Goal: Task Accomplishment & Management: Manage account settings

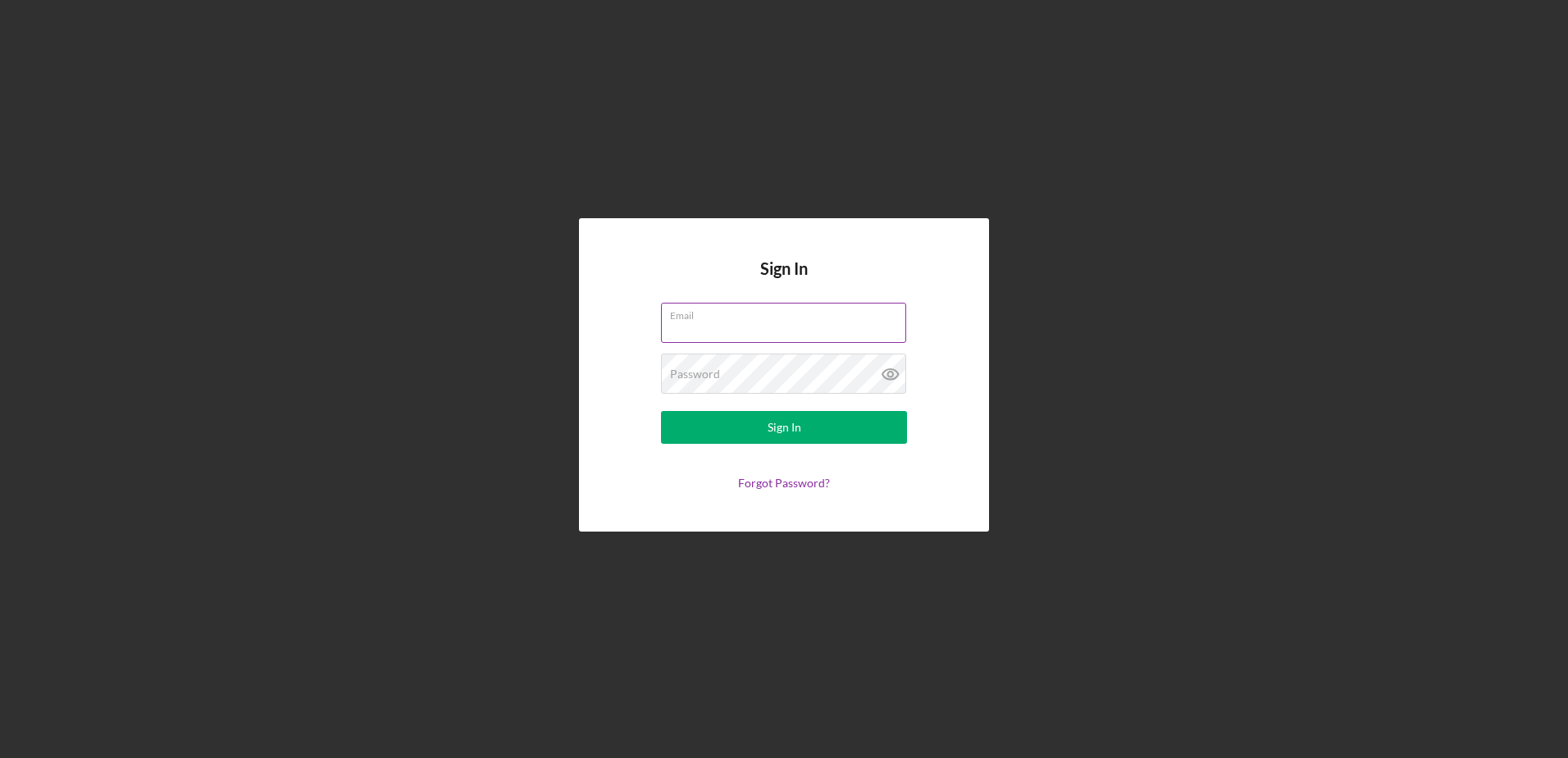
click at [782, 310] on div "Email" at bounding box center [784, 323] width 246 height 41
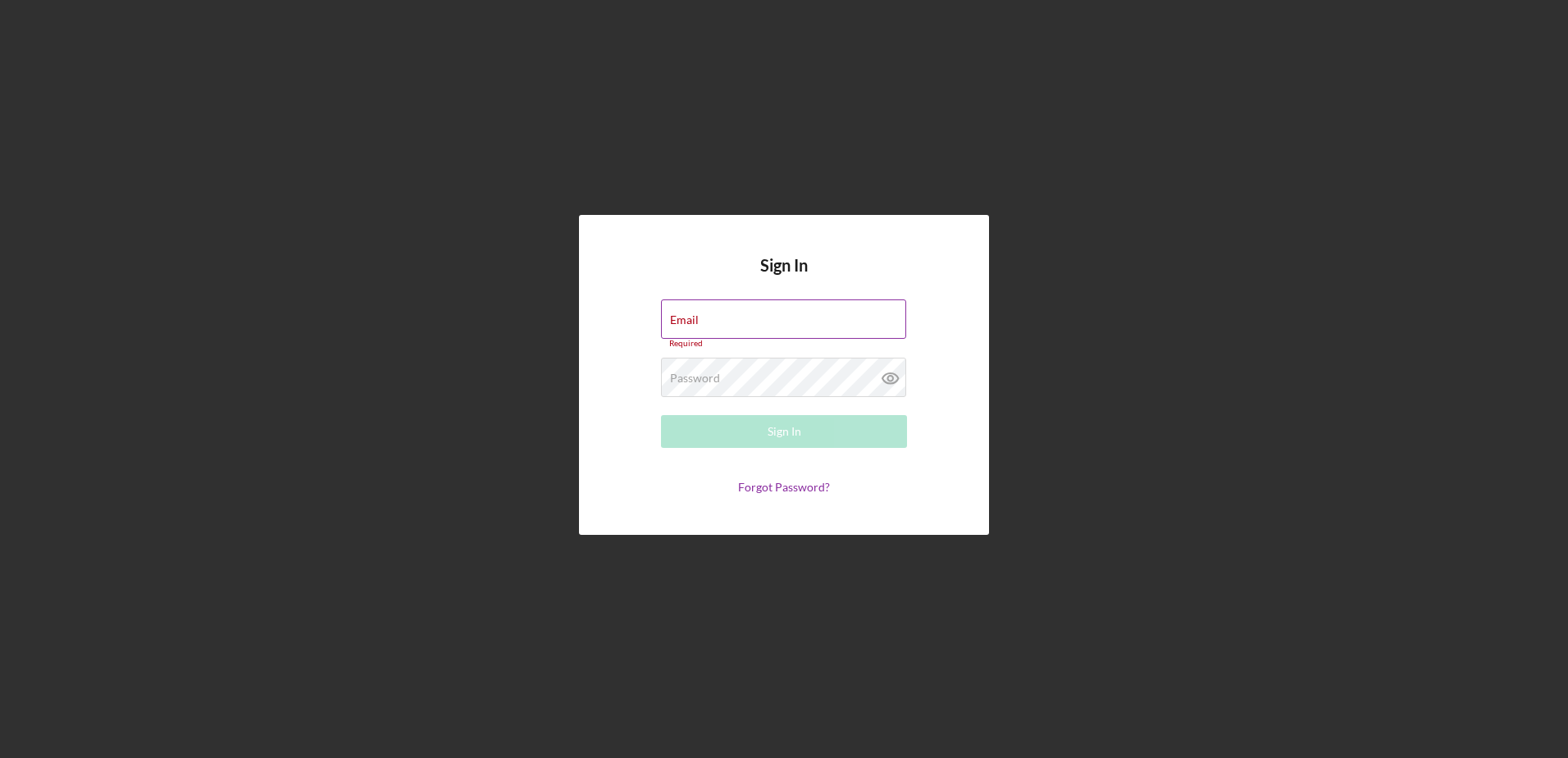
click at [789, 316] on div "Email Required" at bounding box center [784, 324] width 246 height 49
type input "kruiz@cookinletlending.com"
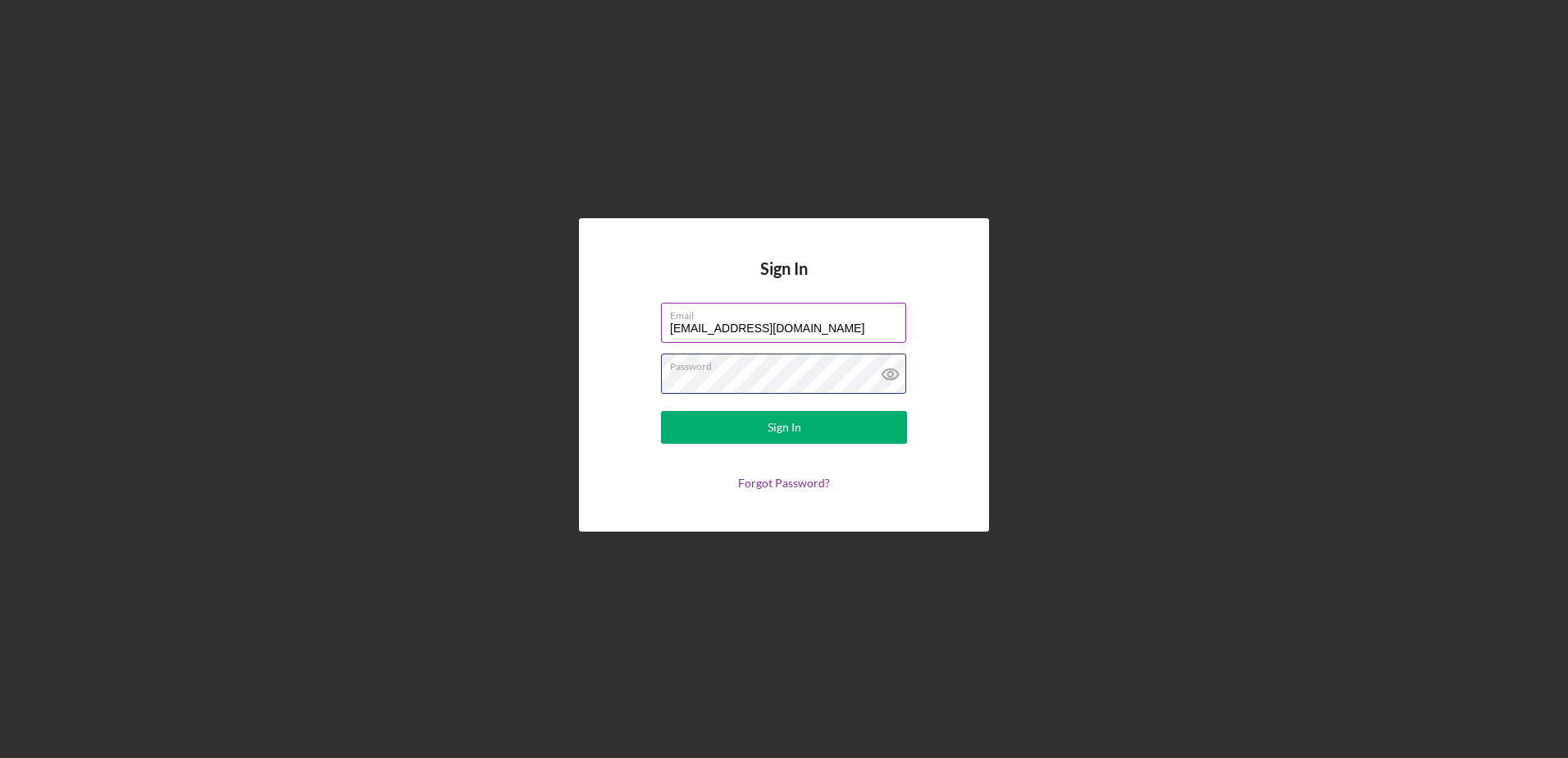
click at [661, 412] on button "Sign In" at bounding box center [784, 428] width 246 height 33
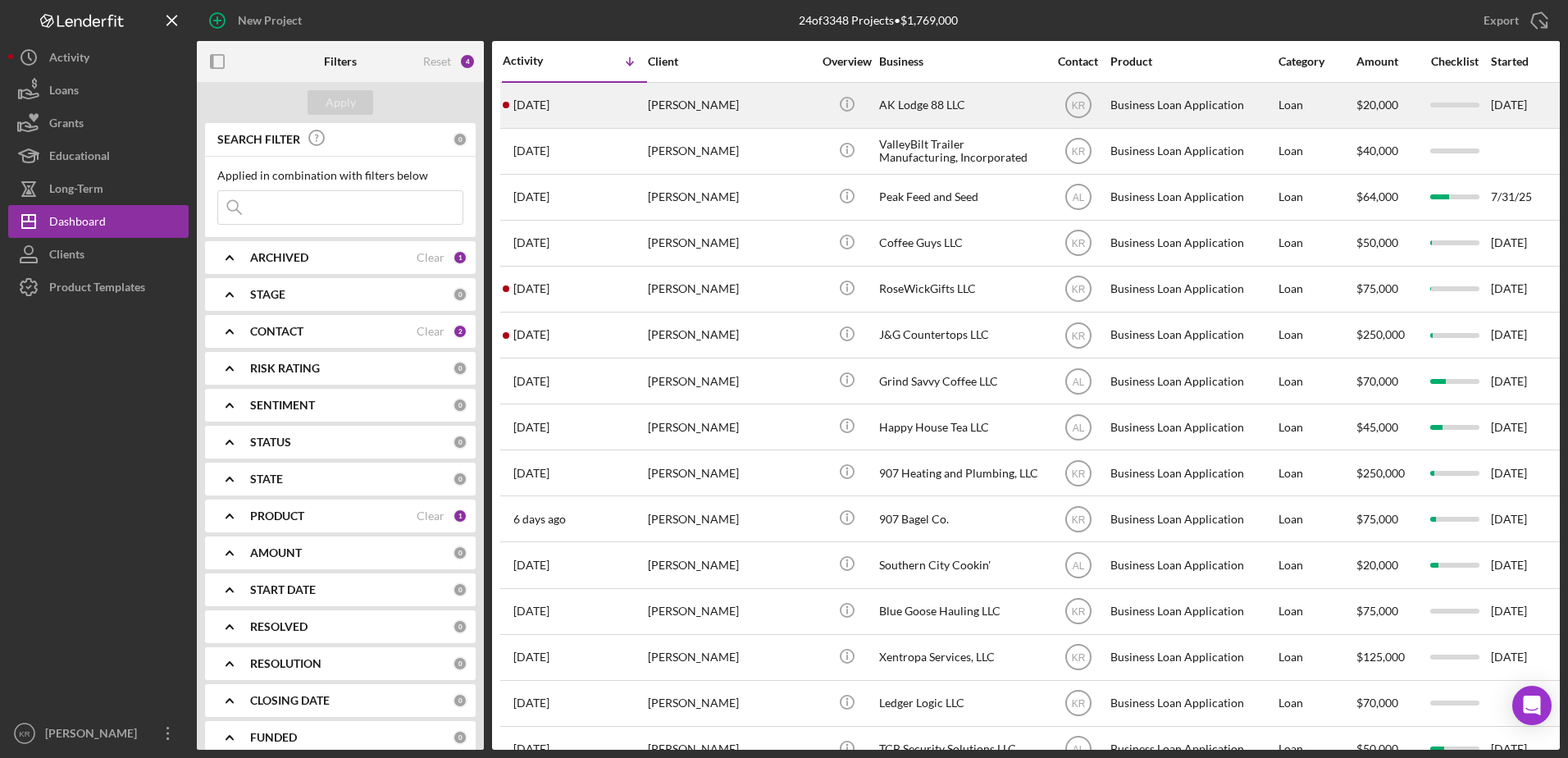
click at [733, 116] on div "Anna Shields" at bounding box center [730, 106] width 164 height 43
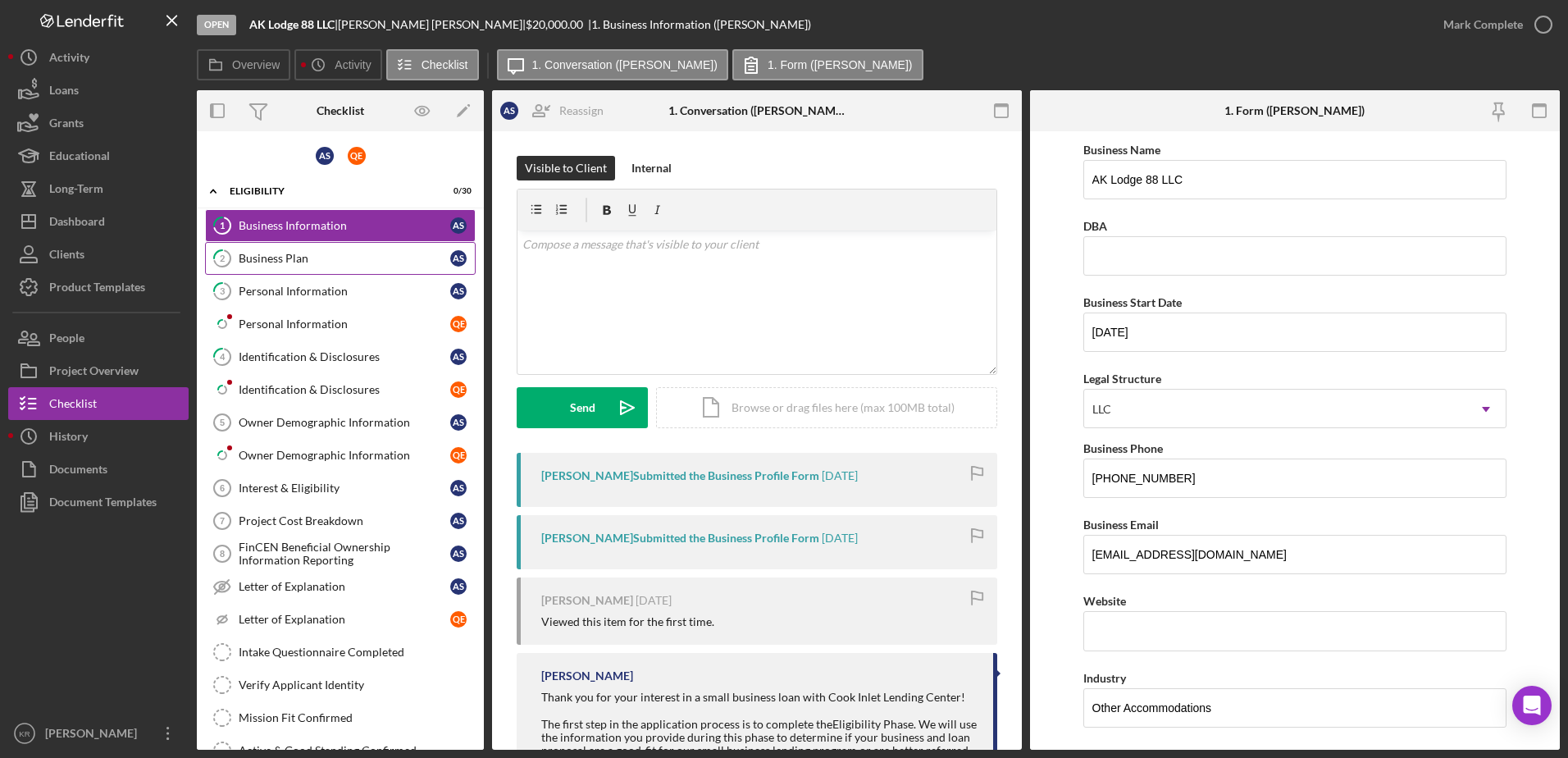
click at [358, 261] on div "Business Plan" at bounding box center [344, 259] width 211 height 13
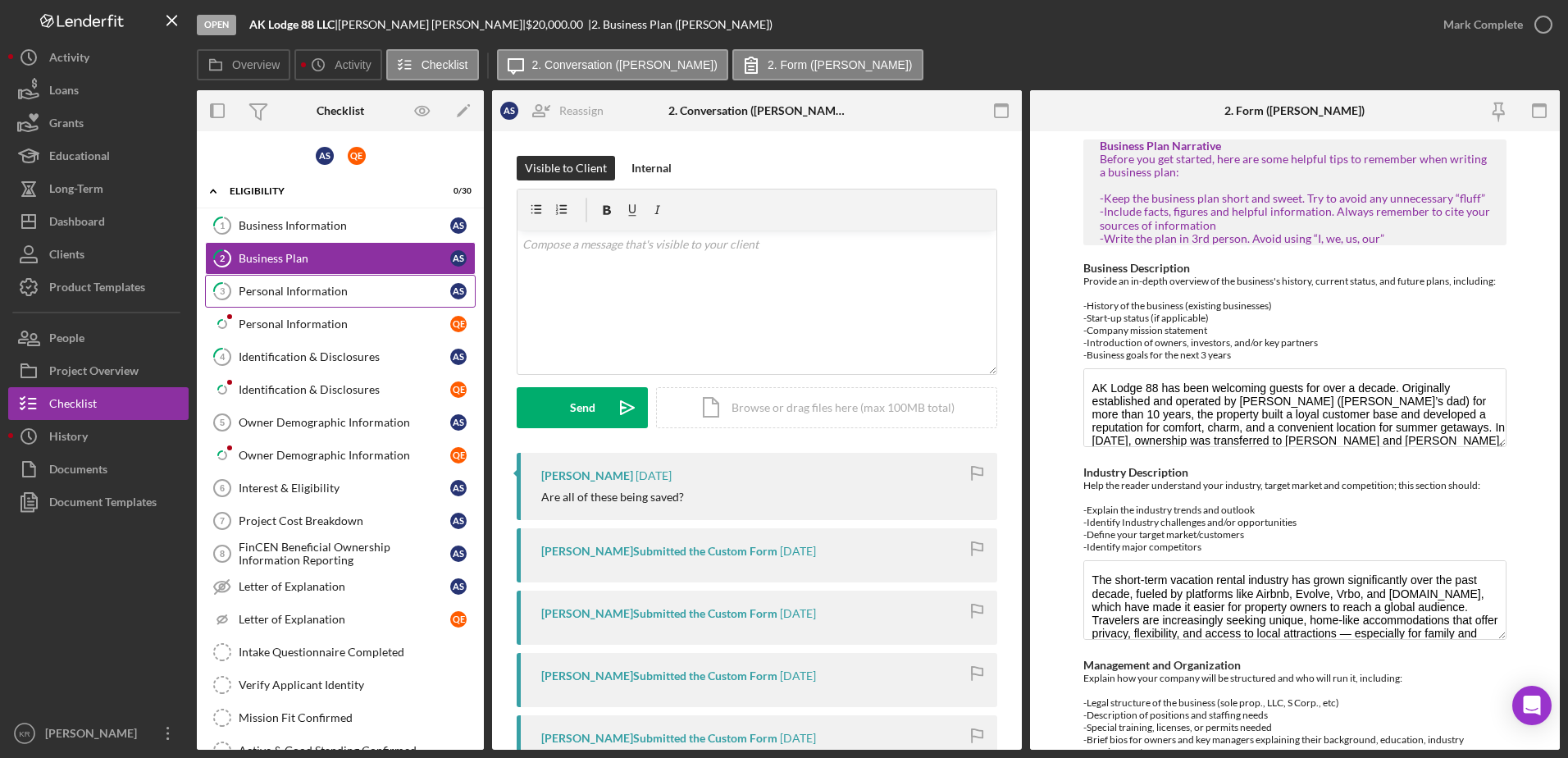
click at [321, 294] on div "Personal Information" at bounding box center [344, 292] width 211 height 13
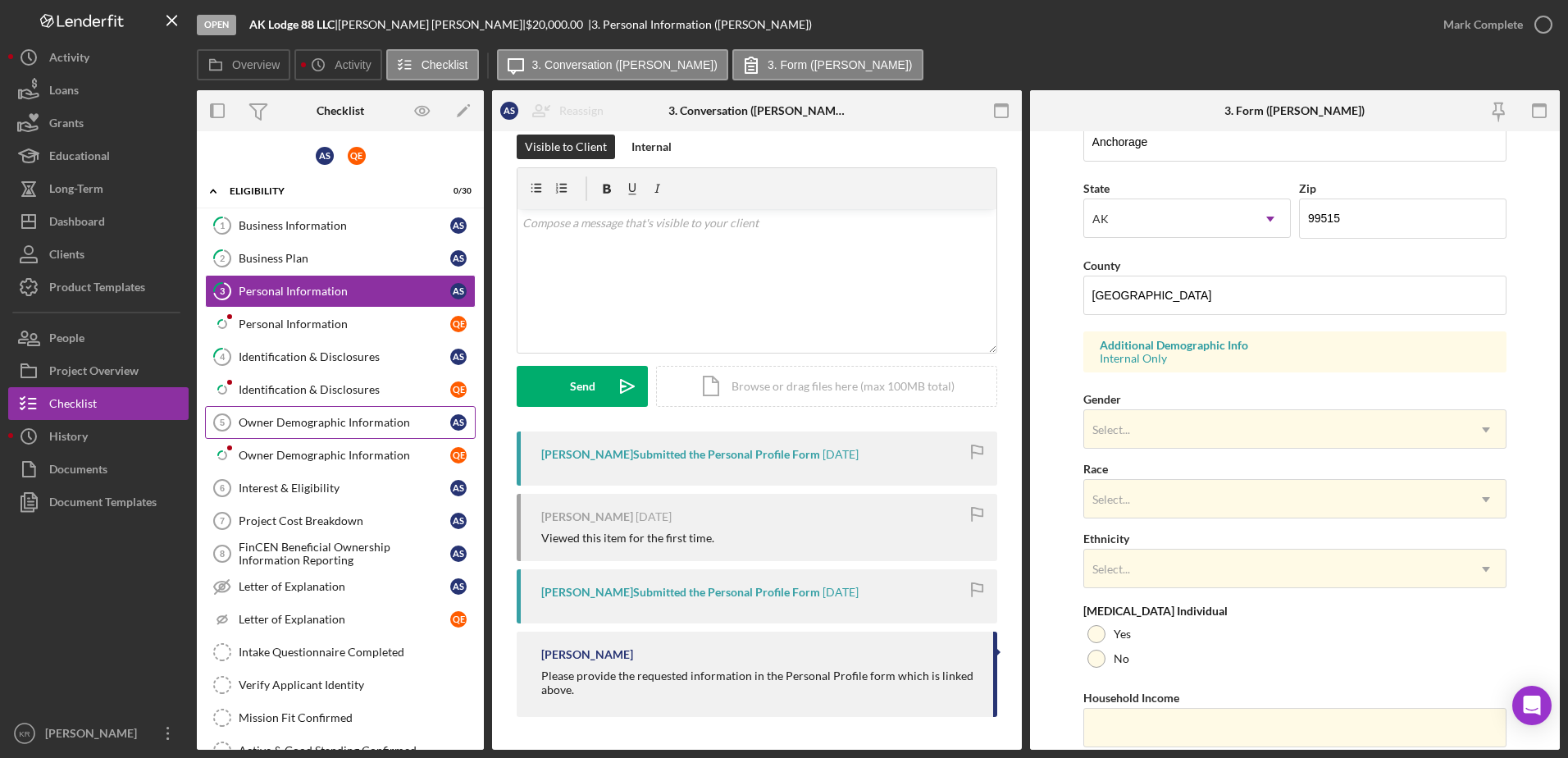
scroll to position [477, 0]
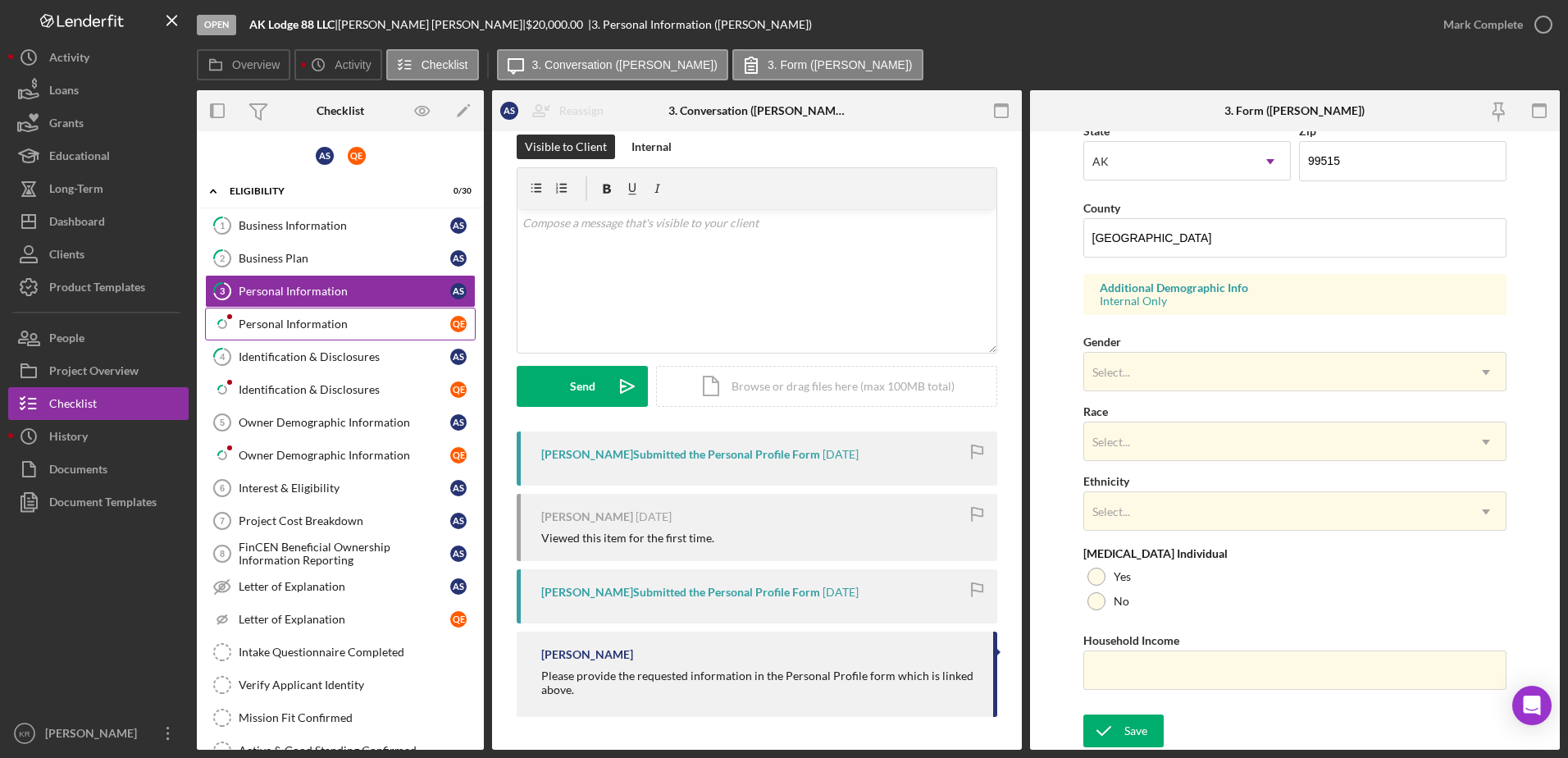
click at [311, 329] on div "Personal Information" at bounding box center [344, 324] width 211 height 13
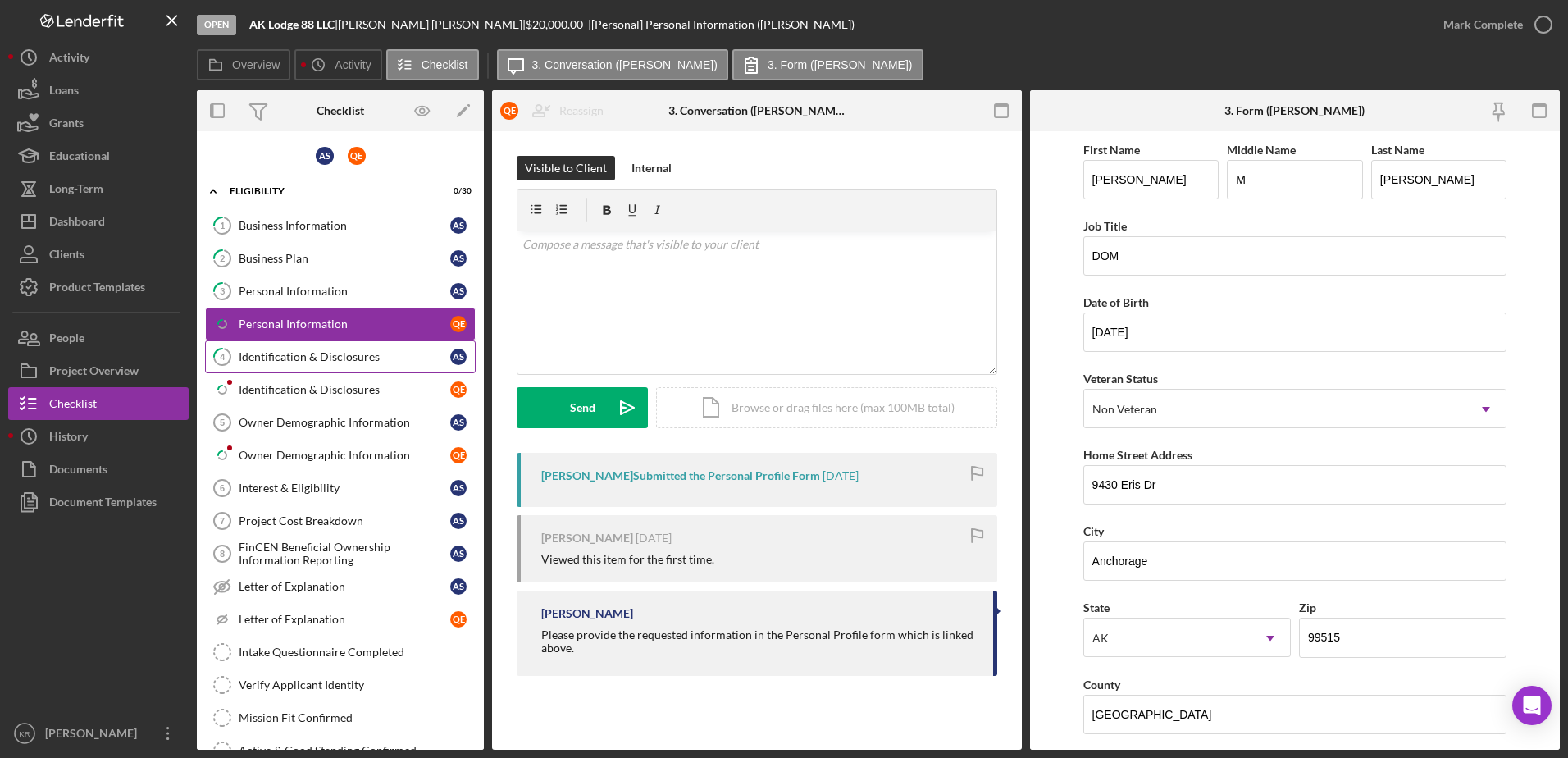
click at [313, 367] on link "4 Identification & Disclosures A S" at bounding box center [340, 357] width 271 height 33
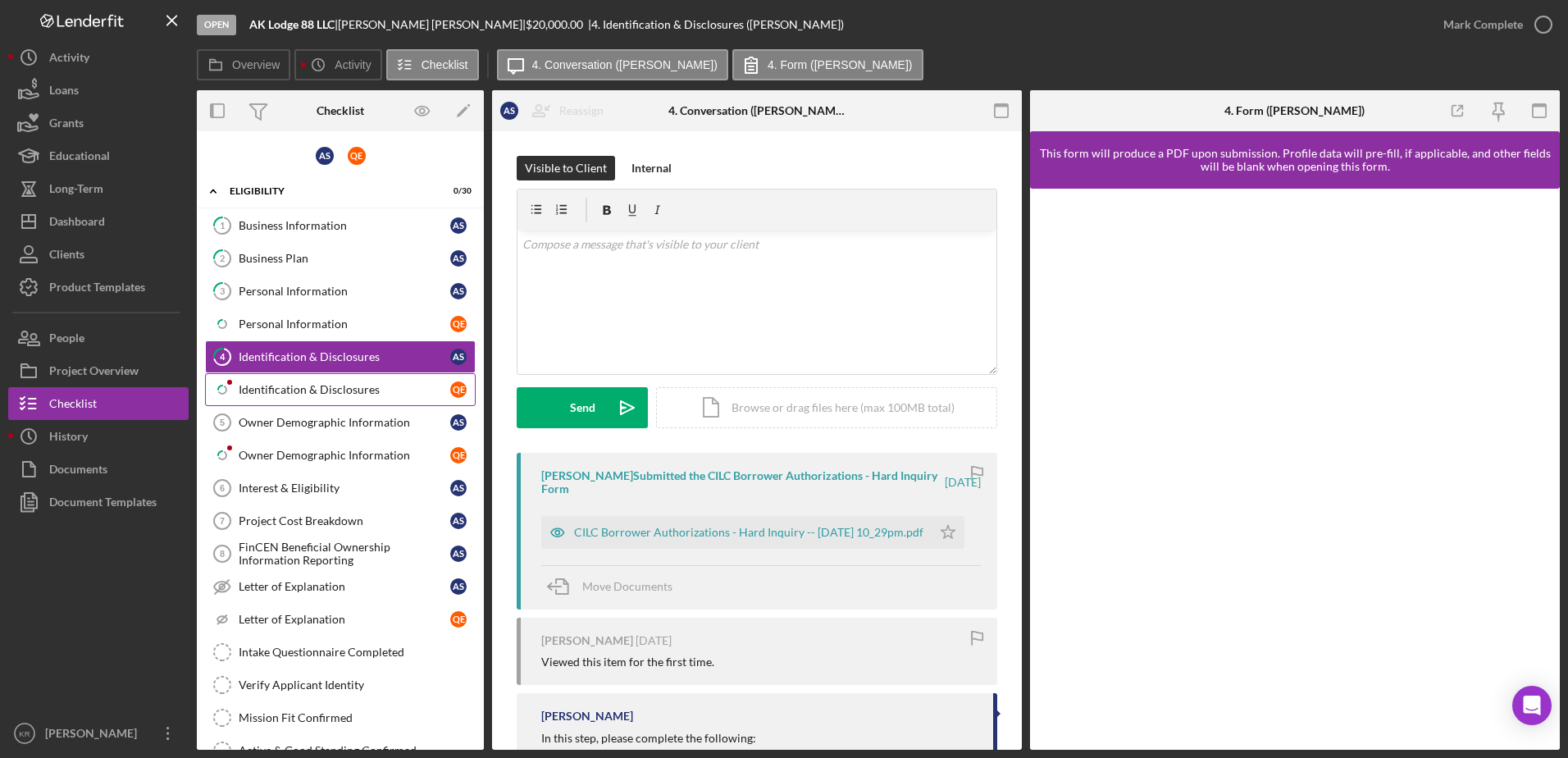
click at [372, 393] on div "Identification & Disclosures" at bounding box center [344, 390] width 211 height 13
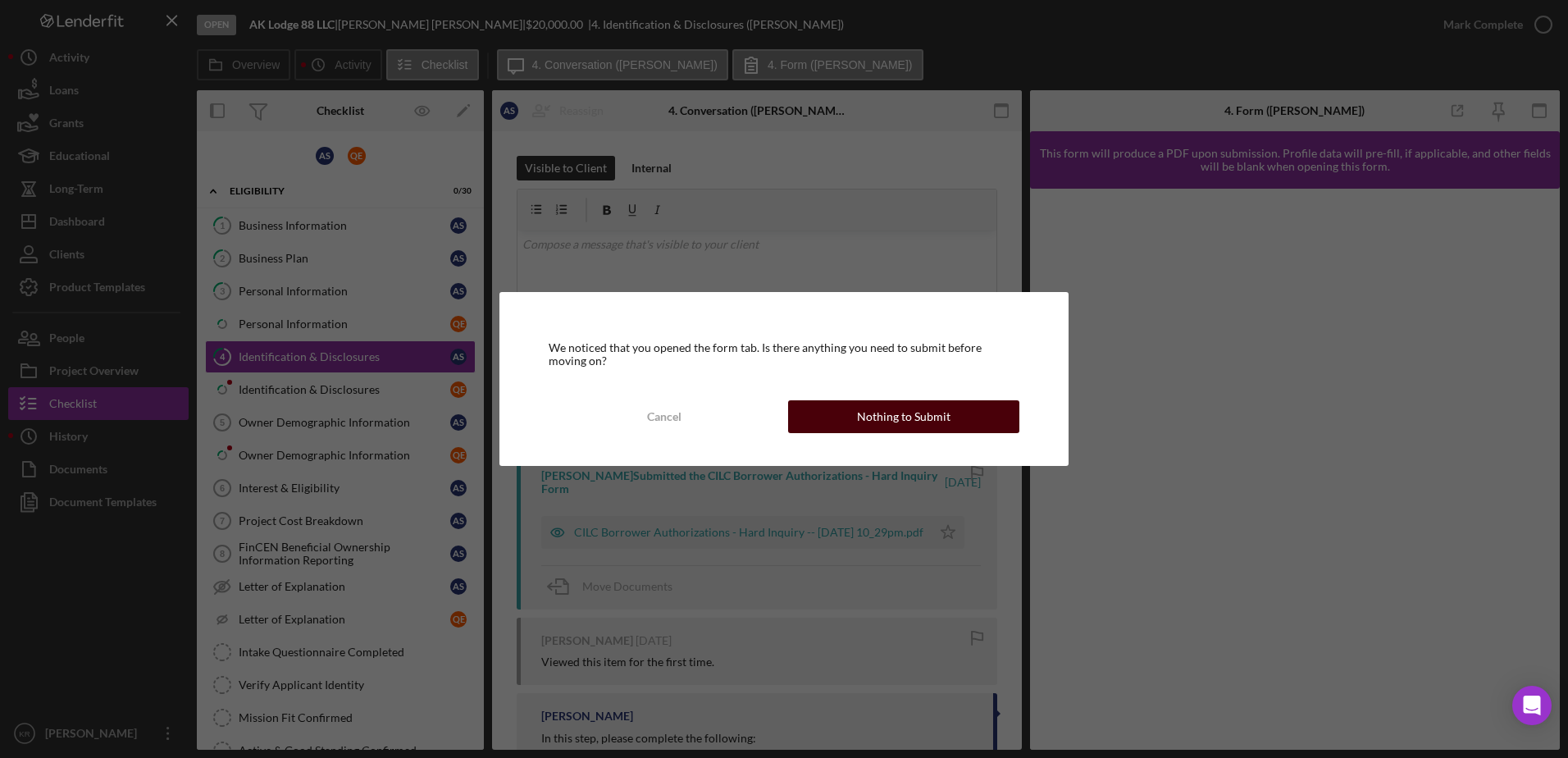
click at [922, 418] on div "Nothing to Submit" at bounding box center [903, 416] width 93 height 33
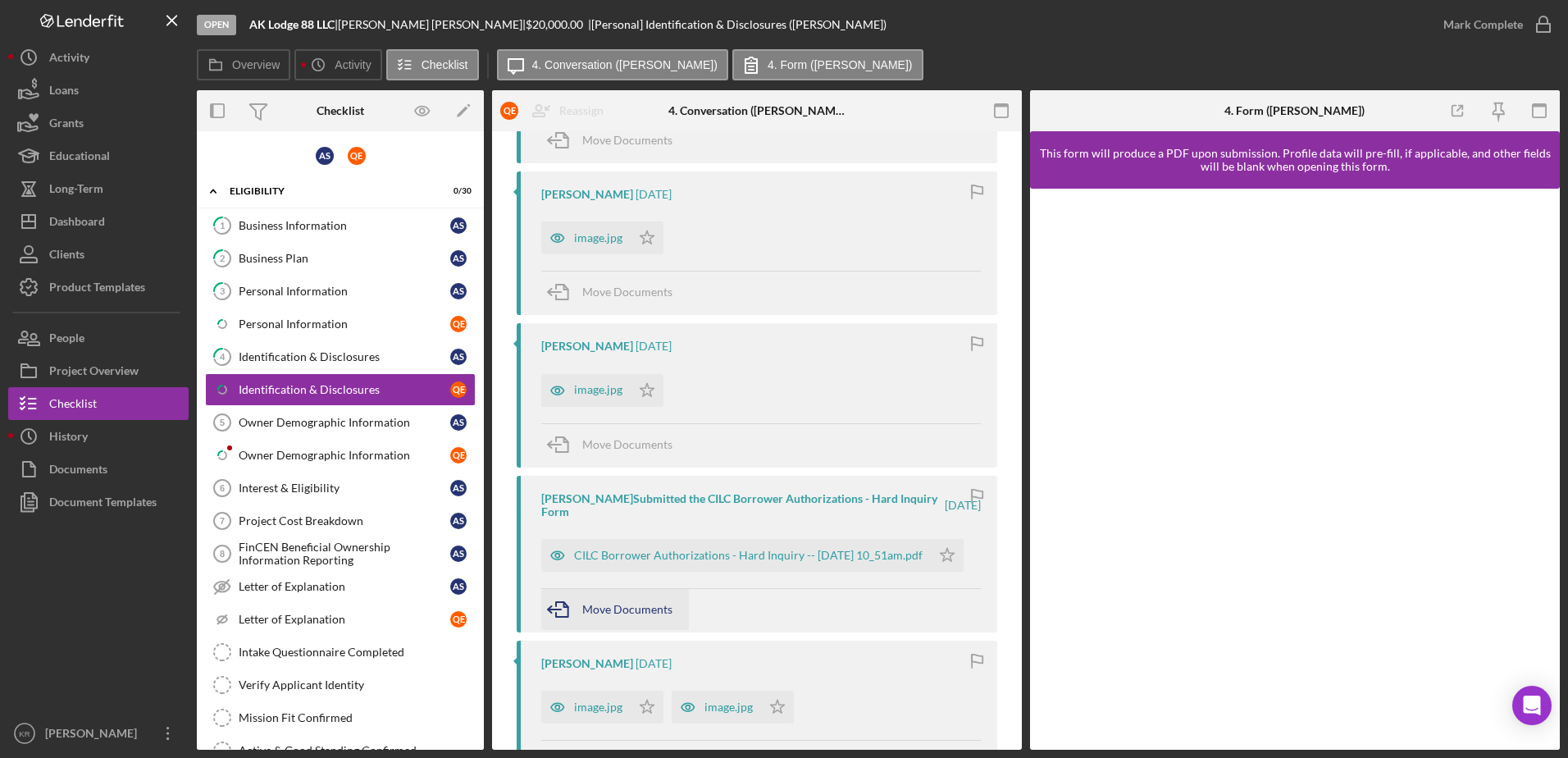
scroll to position [2133, 0]
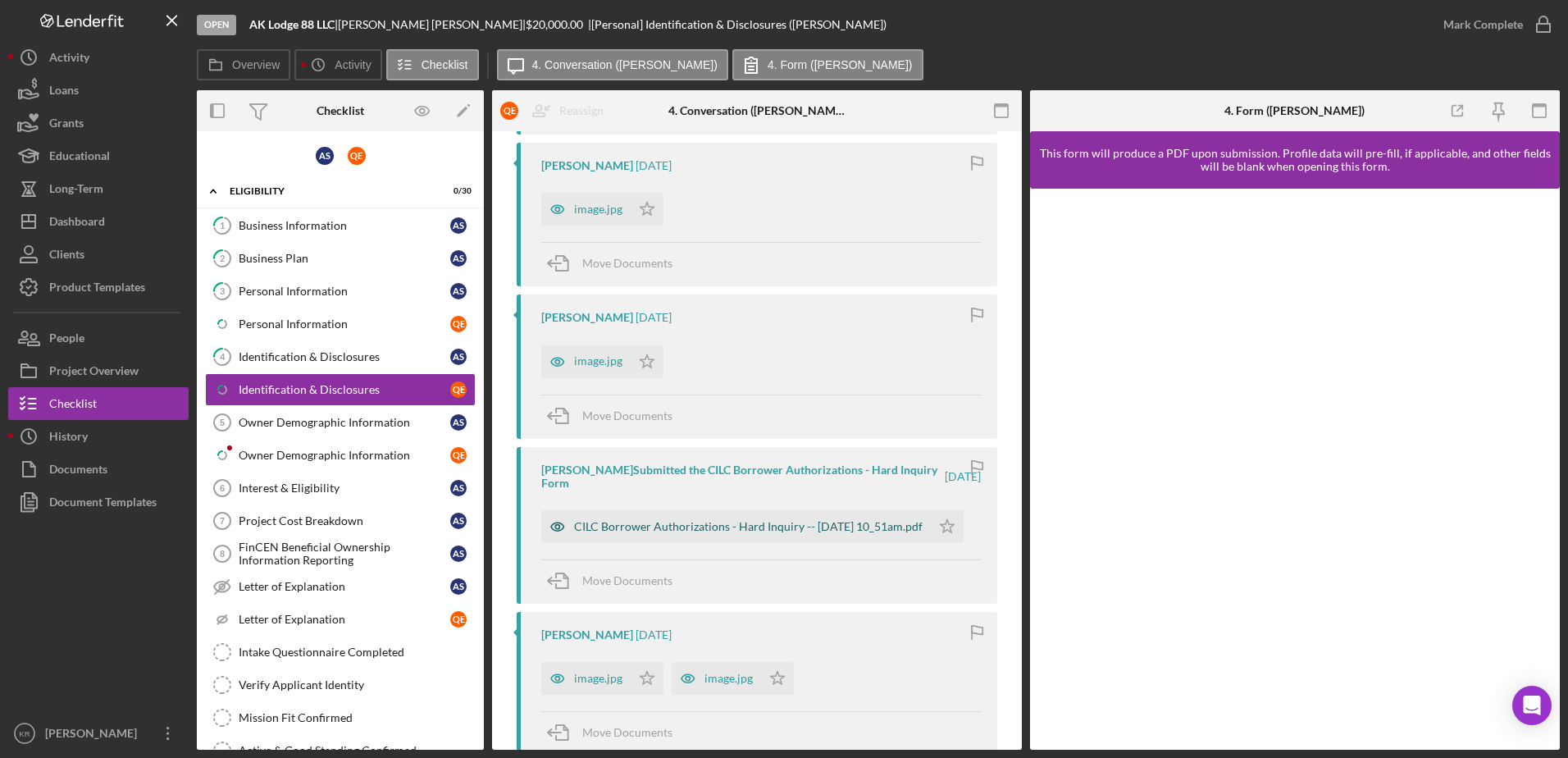
click at [697, 531] on div "CILC Borrower Authorizations - Hard Inquiry -- 2025-08-16 10_51am.pdf" at bounding box center [748, 527] width 348 height 13
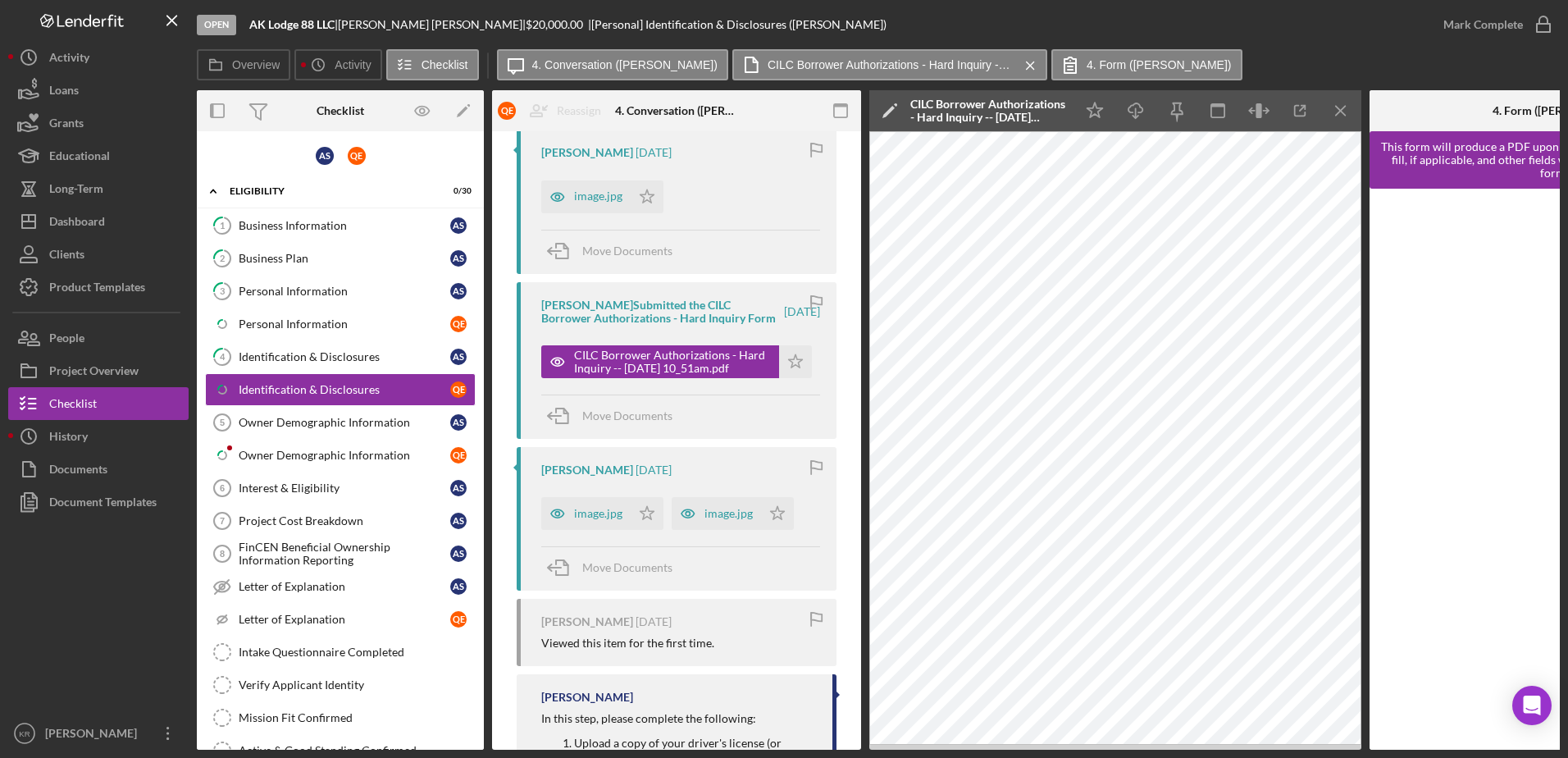
scroll to position [2462, 0]
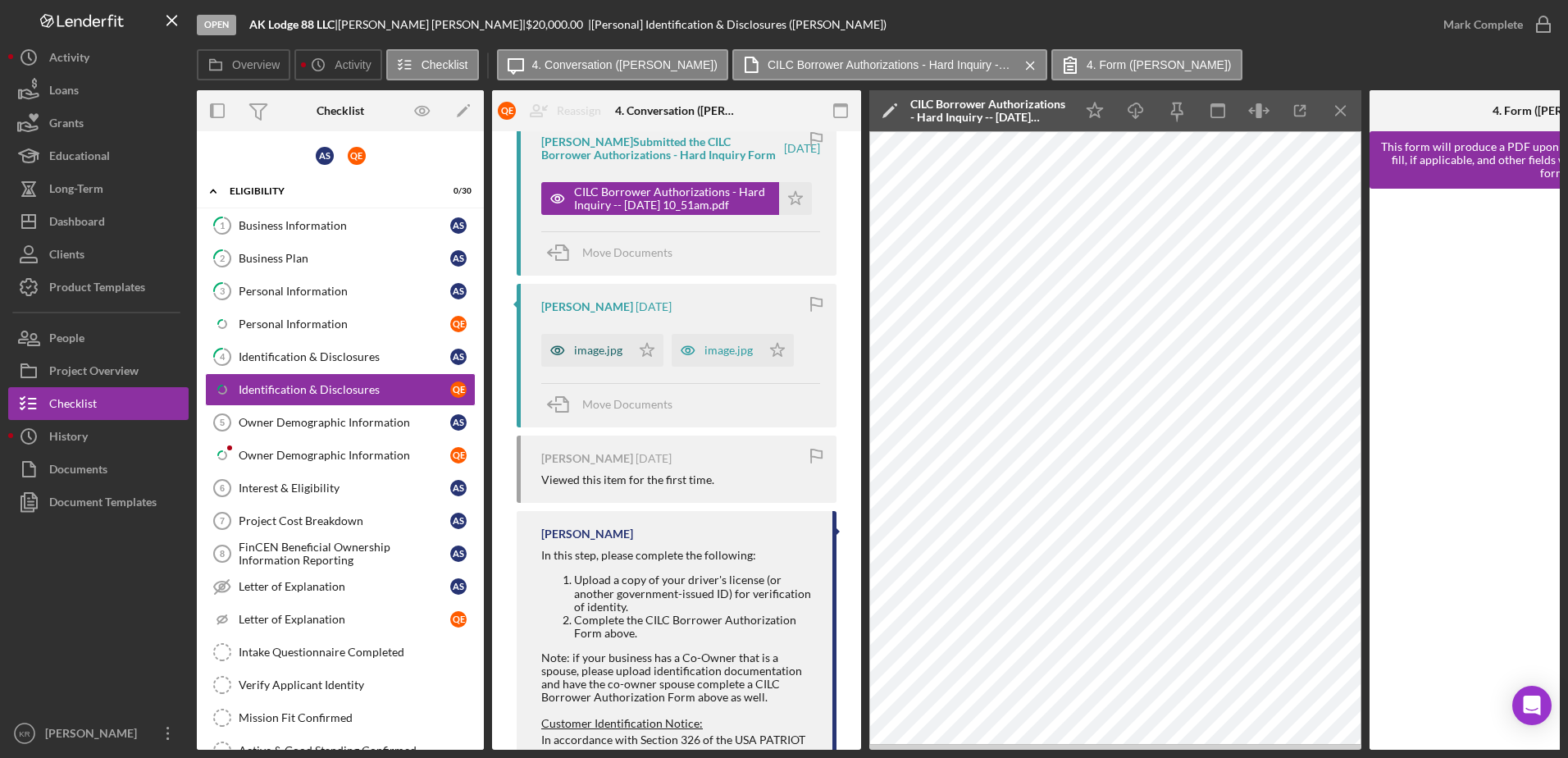
click at [565, 367] on icon "button" at bounding box center [558, 350] width 33 height 33
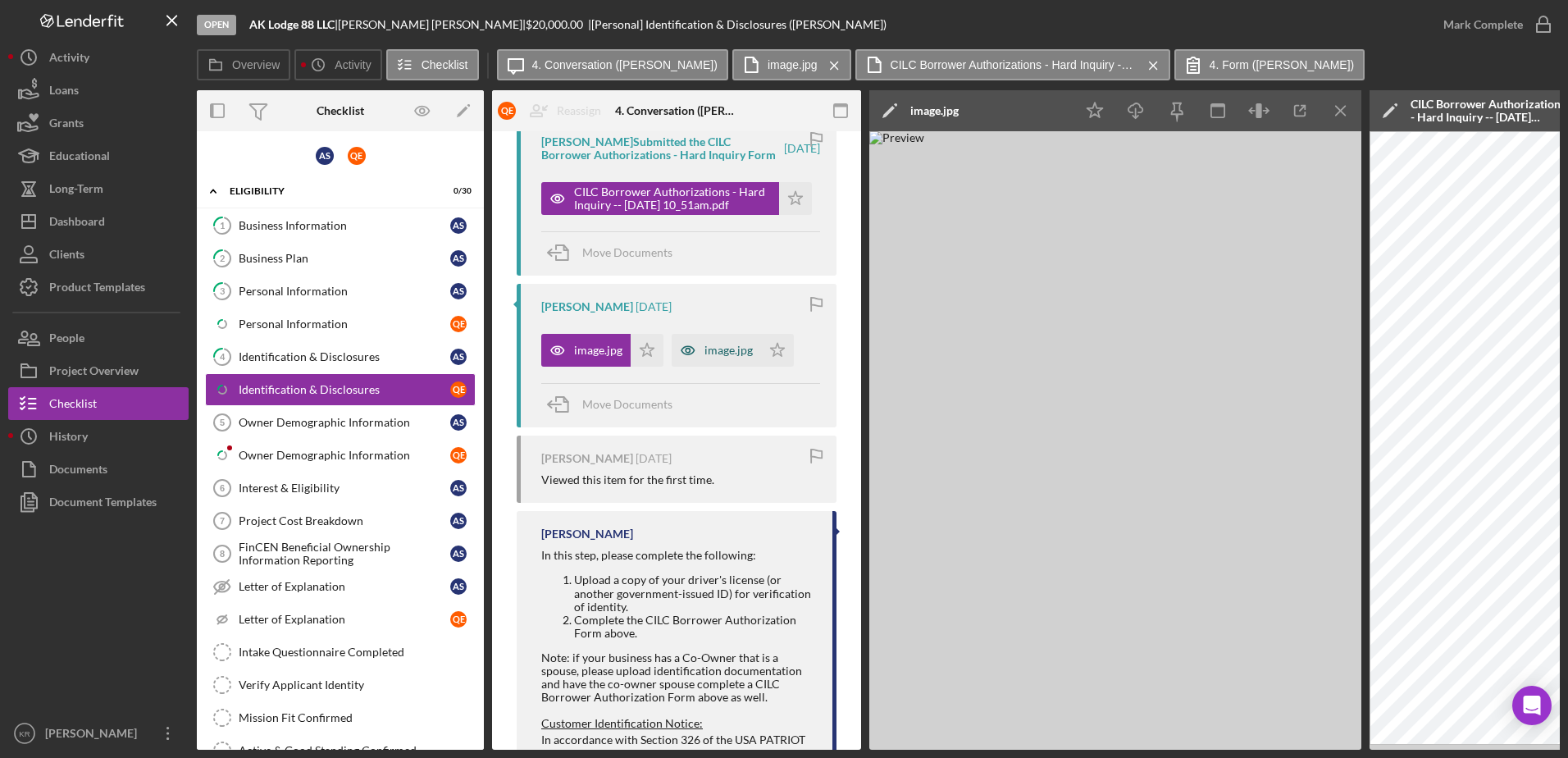
click at [723, 367] on div "image.jpg" at bounding box center [716, 350] width 90 height 33
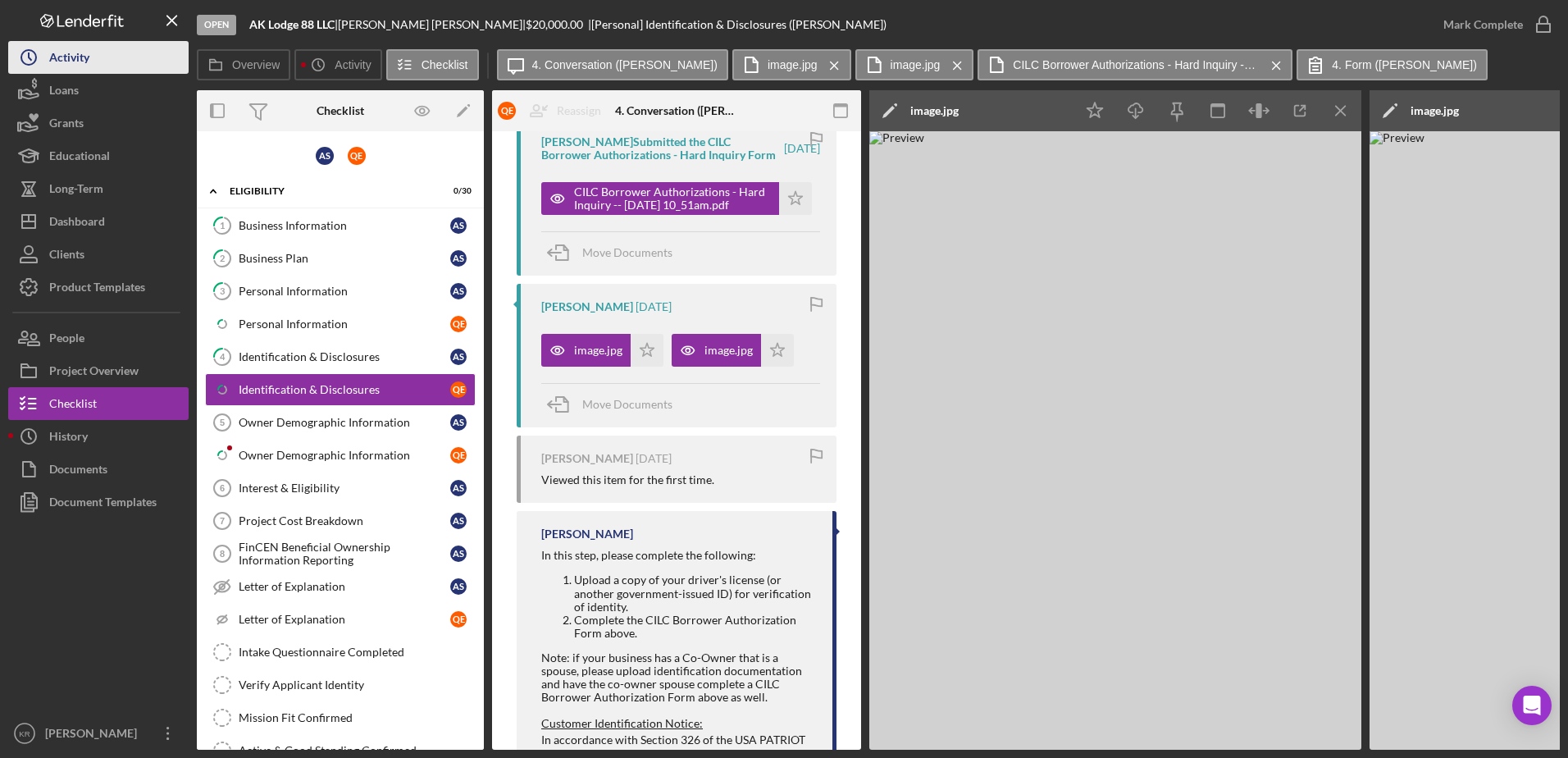
click at [85, 58] on div "Activity" at bounding box center [69, 59] width 41 height 37
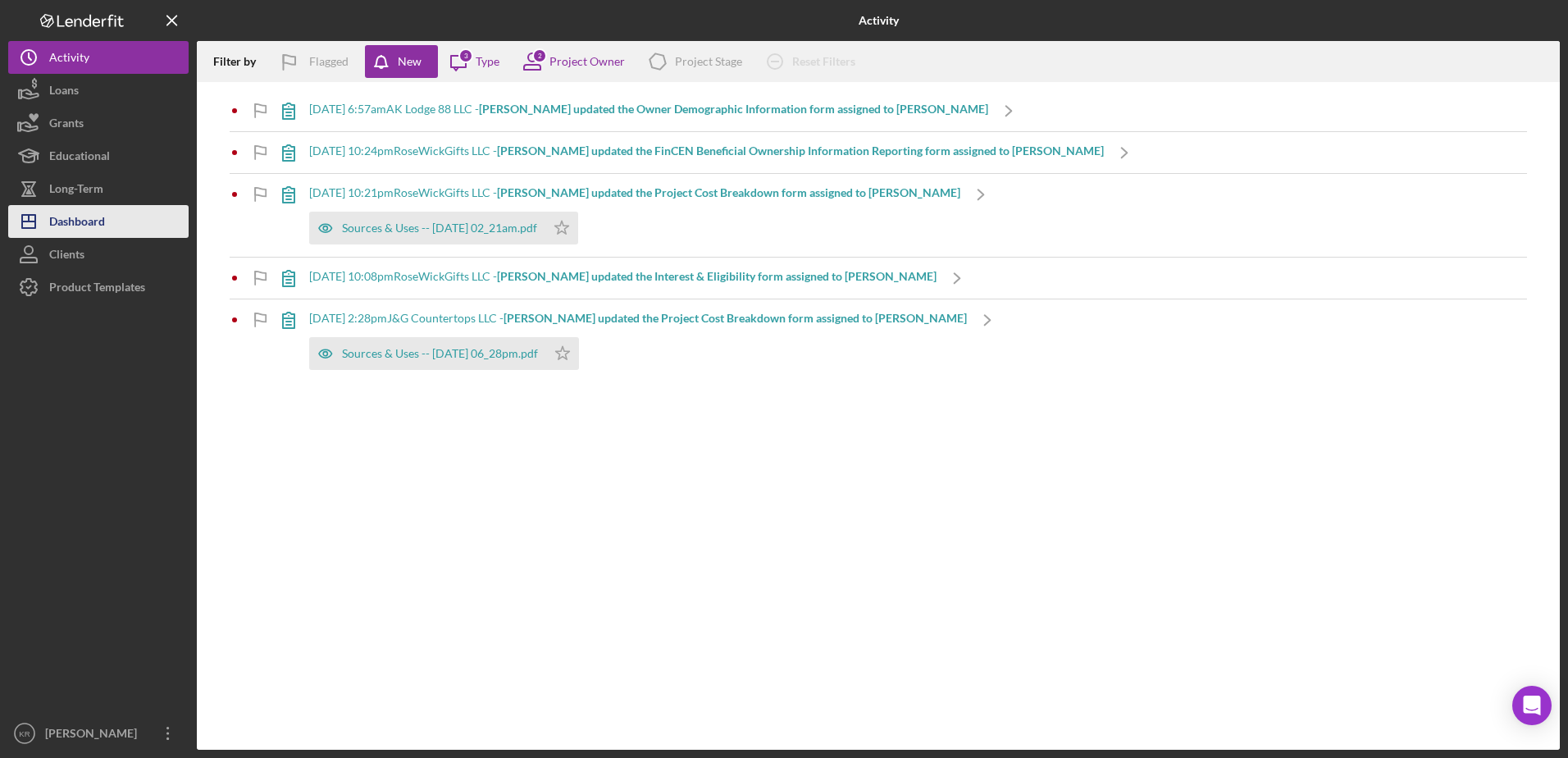
click at [58, 215] on div "Dashboard" at bounding box center [76, 223] width 56 height 37
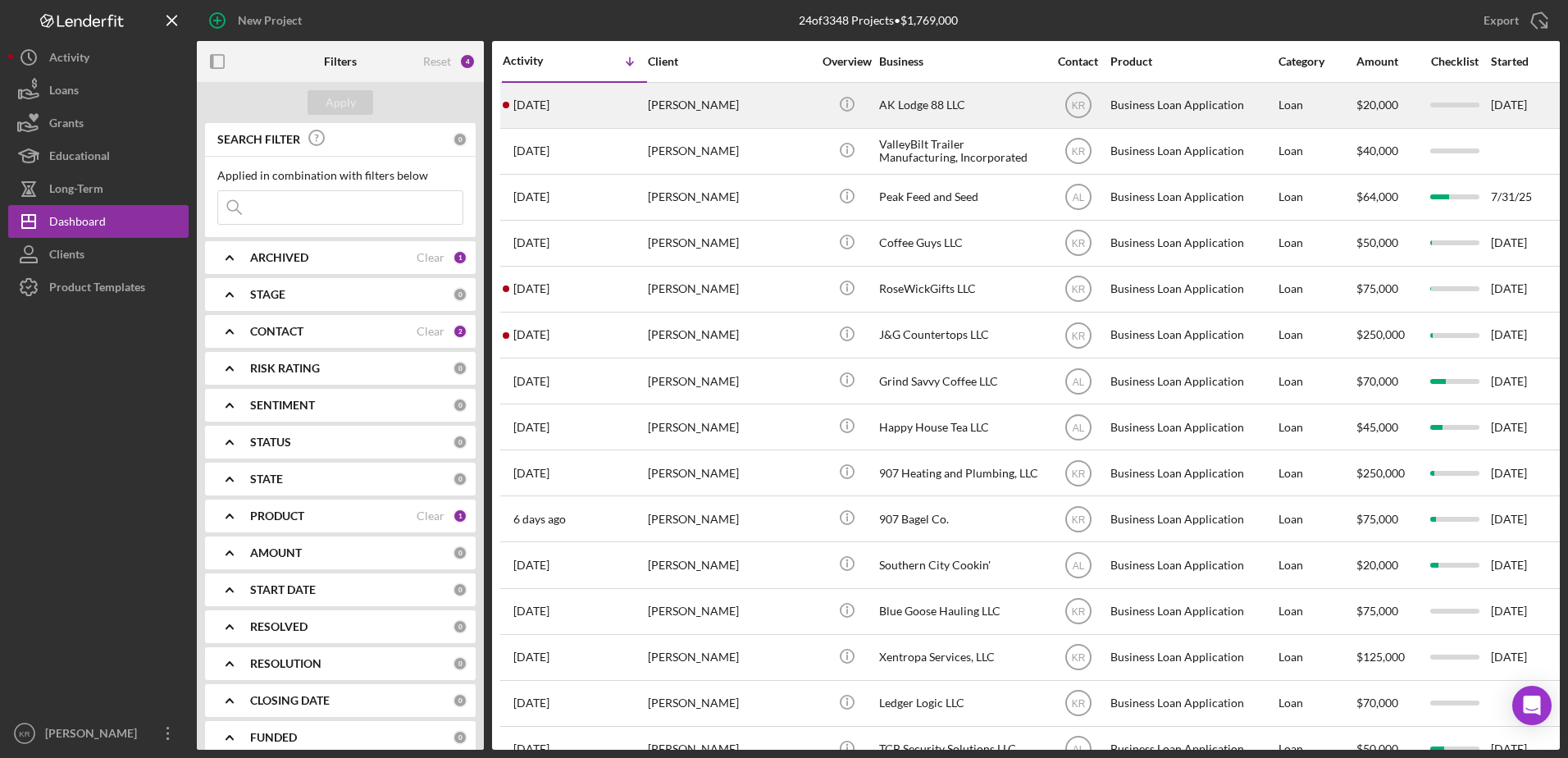
click at [620, 116] on div "1 day ago Anna Shields" at bounding box center [575, 106] width 143 height 43
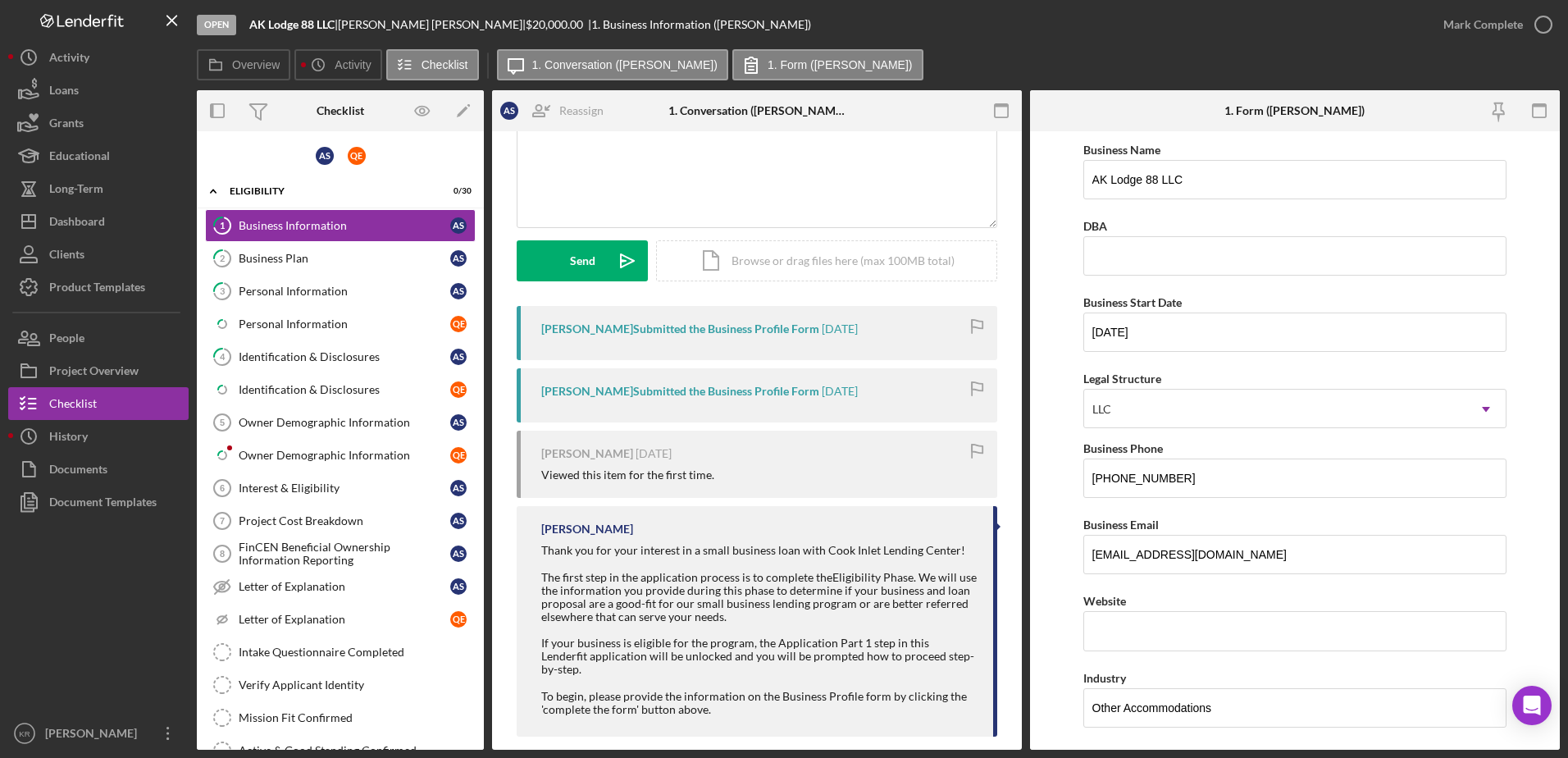
scroll to position [154, 0]
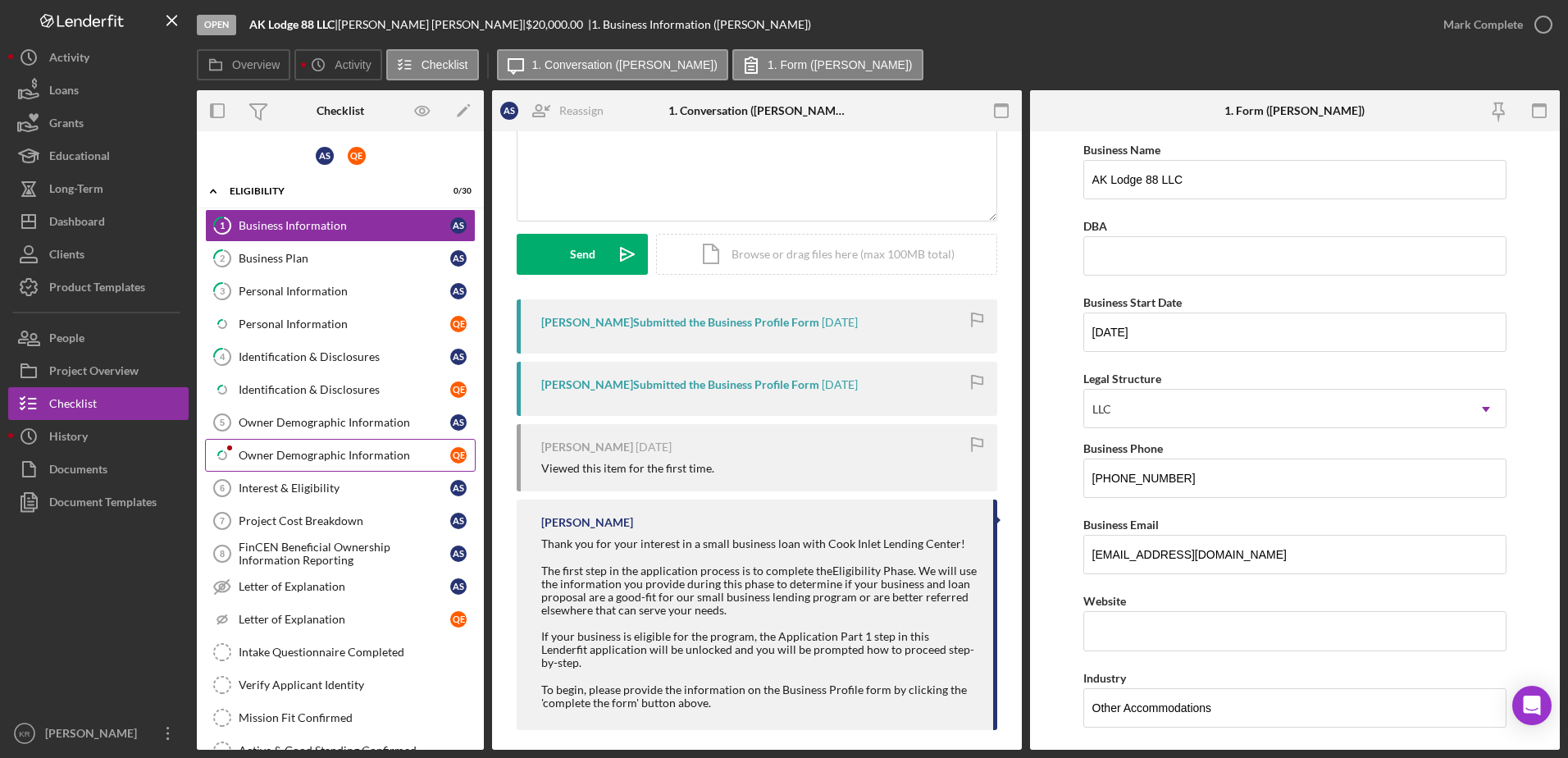
click at [289, 443] on link "Icon/Checklist Item Sub Partial Owner Demographic Information Q E" at bounding box center [340, 455] width 271 height 33
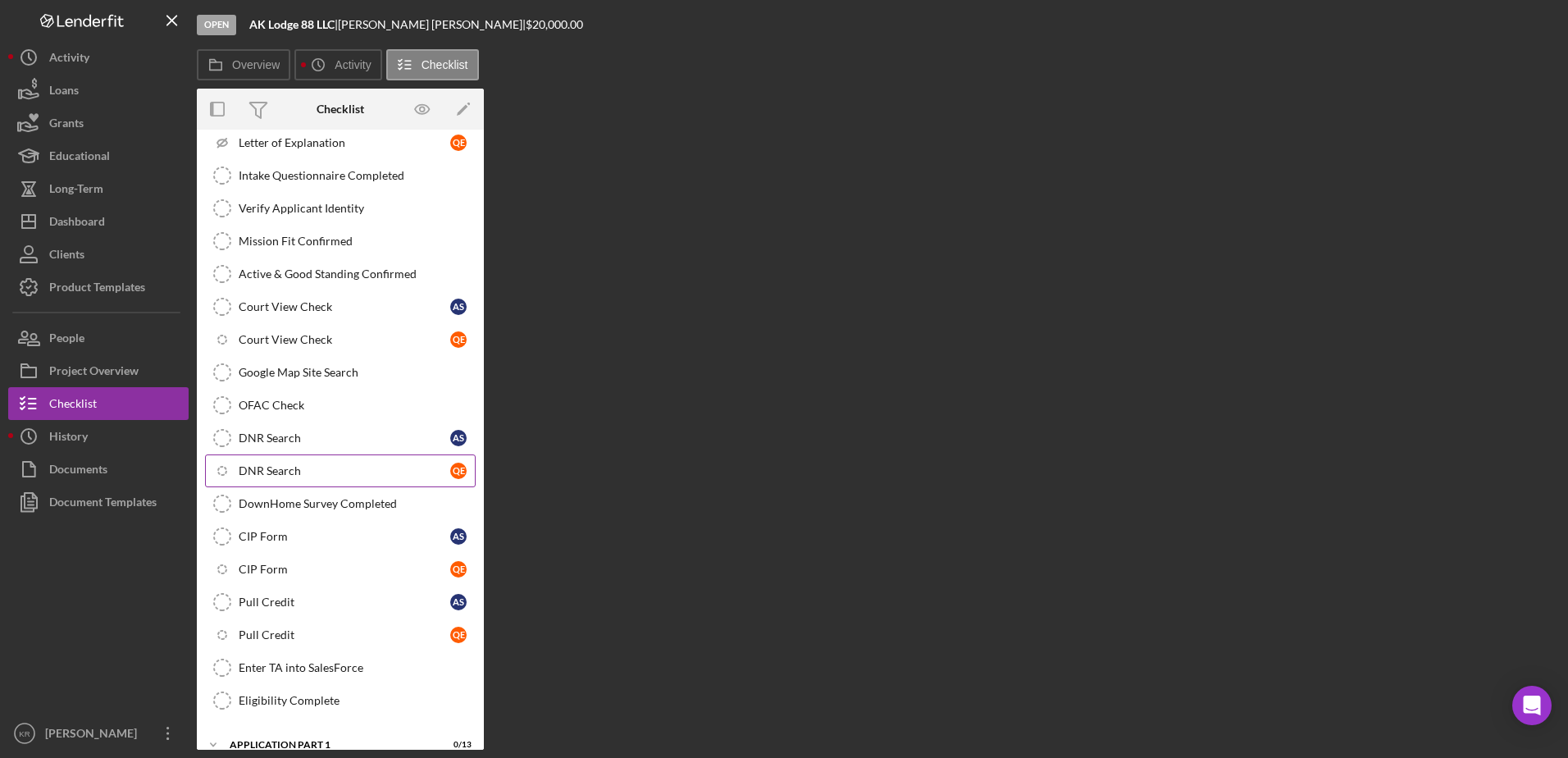
scroll to position [575, 0]
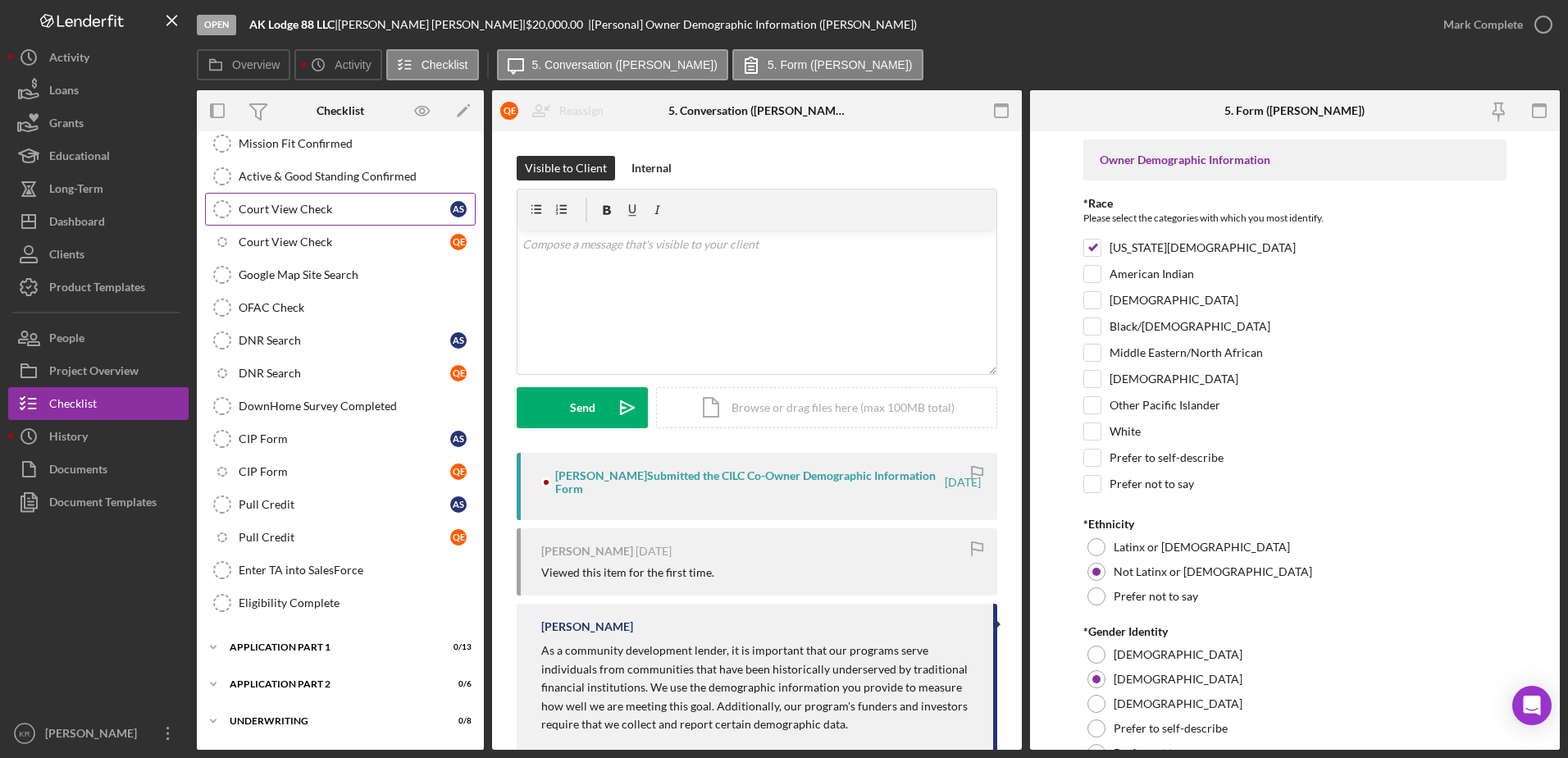
click at [327, 216] on link "Court View Check Court View Check A S" at bounding box center [340, 209] width 271 height 33
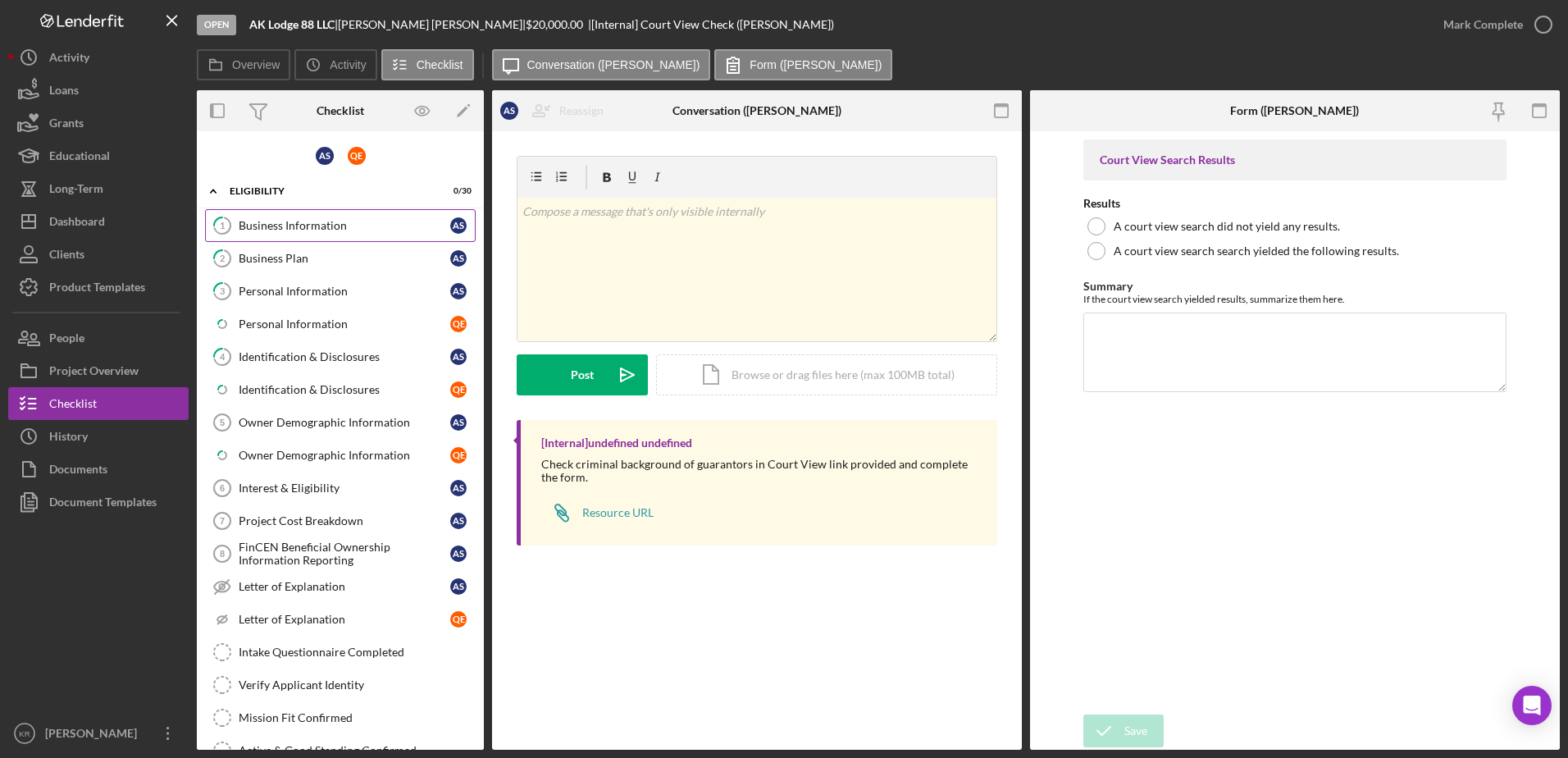
click at [316, 226] on div "Business Information" at bounding box center [344, 226] width 211 height 13
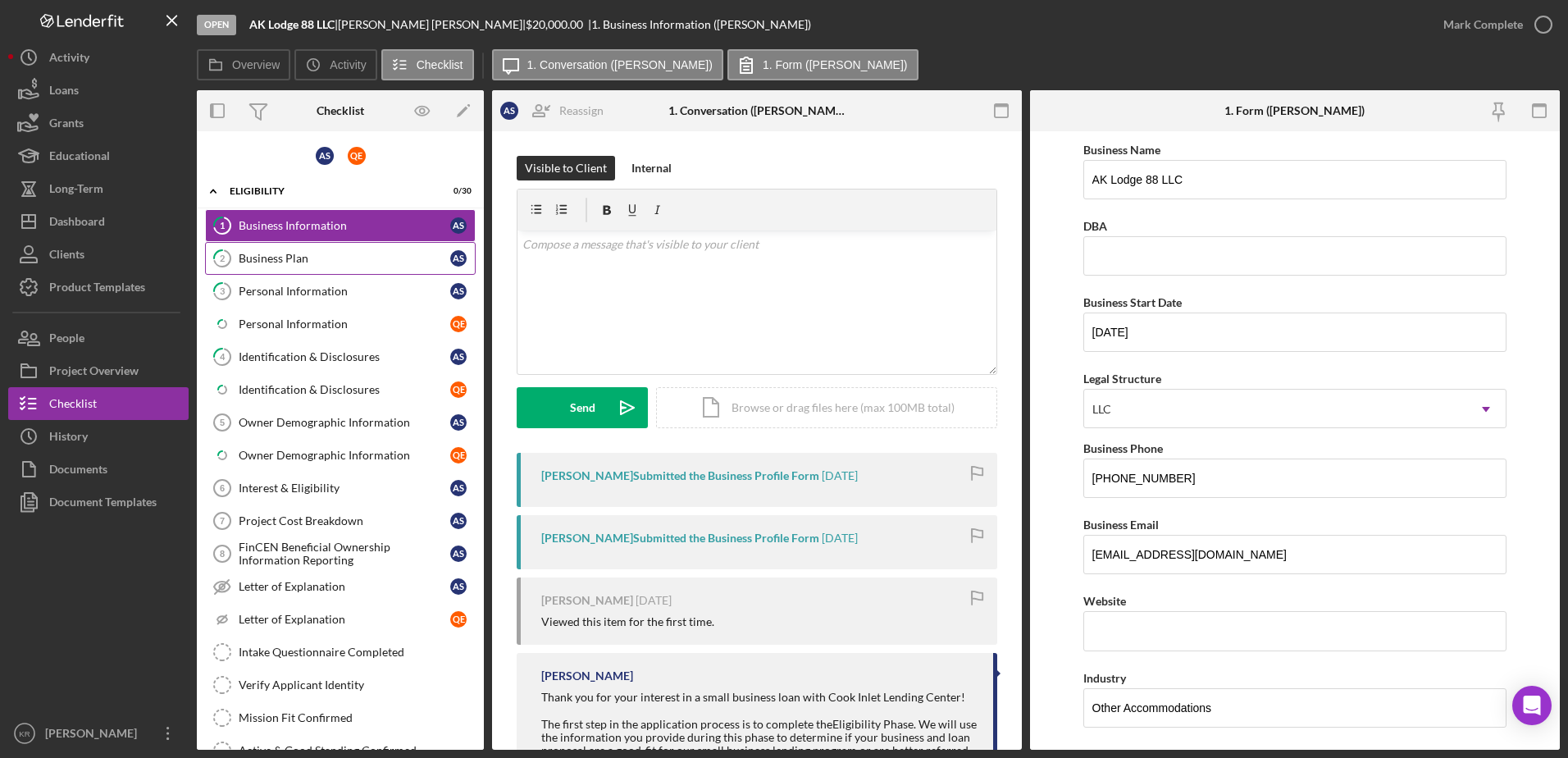
click at [312, 261] on div "Business Plan" at bounding box center [344, 259] width 211 height 13
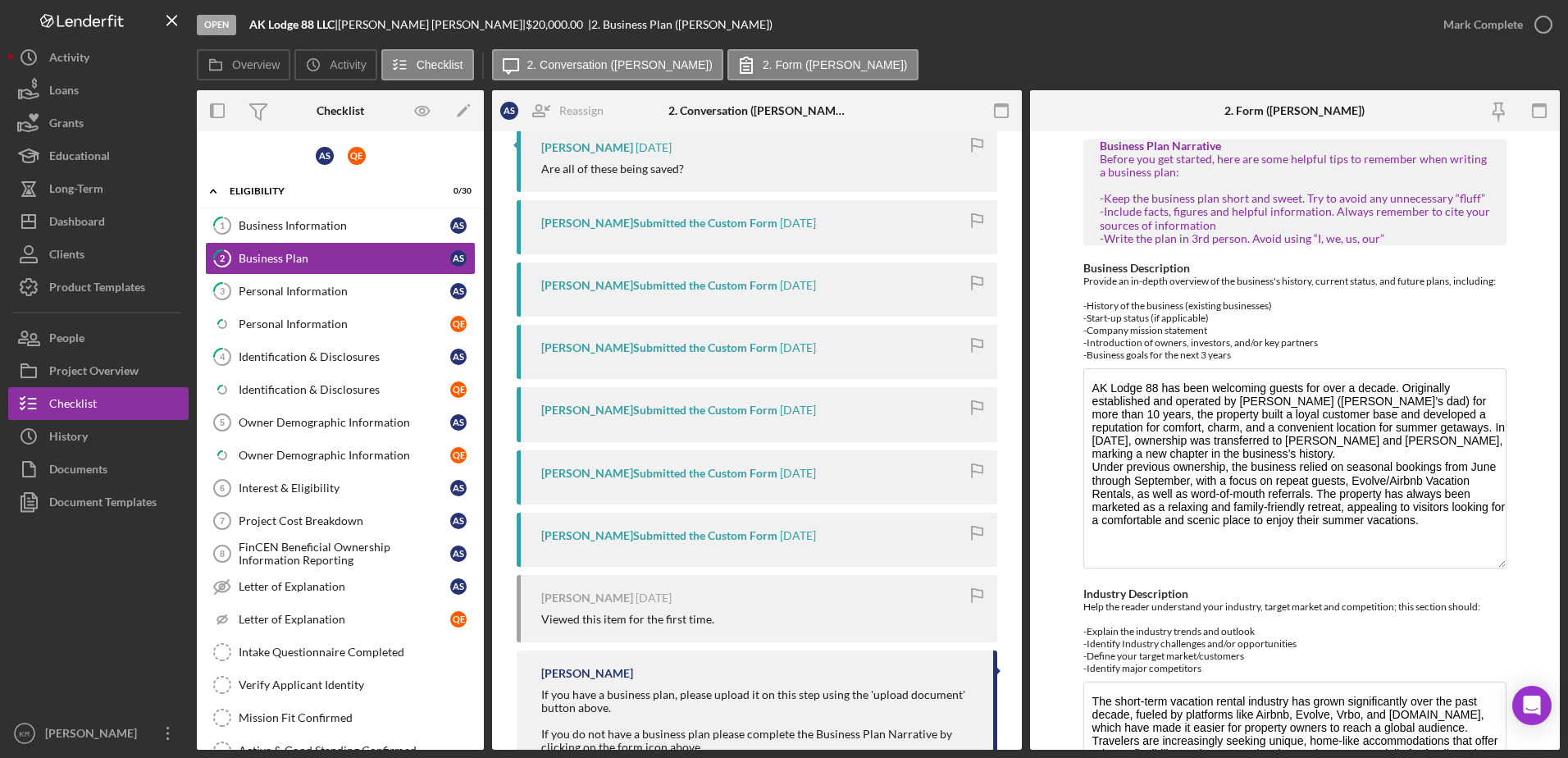
drag, startPoint x: 1496, startPoint y: 439, endPoint x: 1506, endPoint y: 560, distance: 121.4
click at [1506, 560] on form "Business Plan Narrative Before you get started, here are some helpful tips to r…" at bounding box center [1295, 440] width 530 height 618
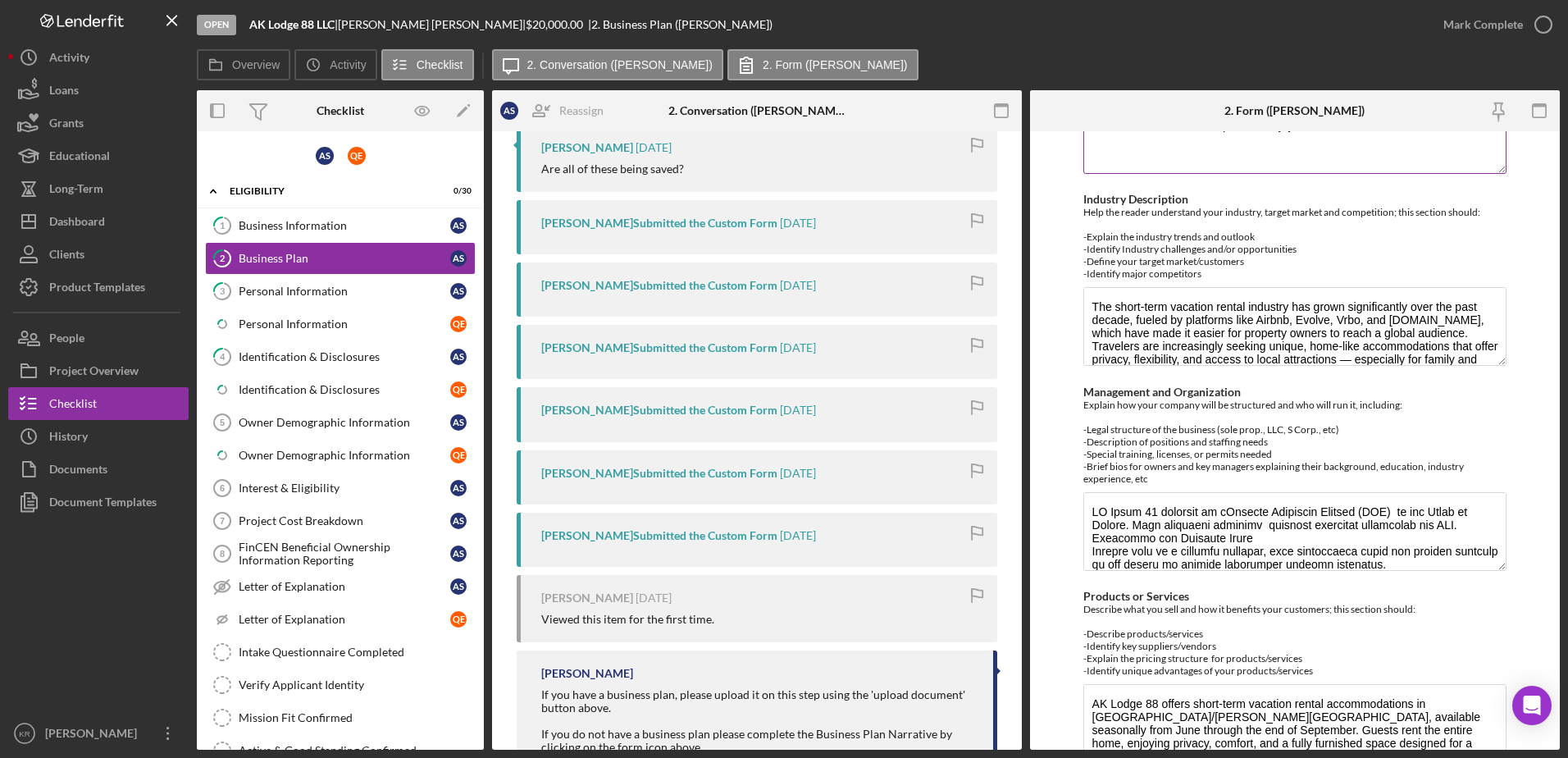
scroll to position [411, 0]
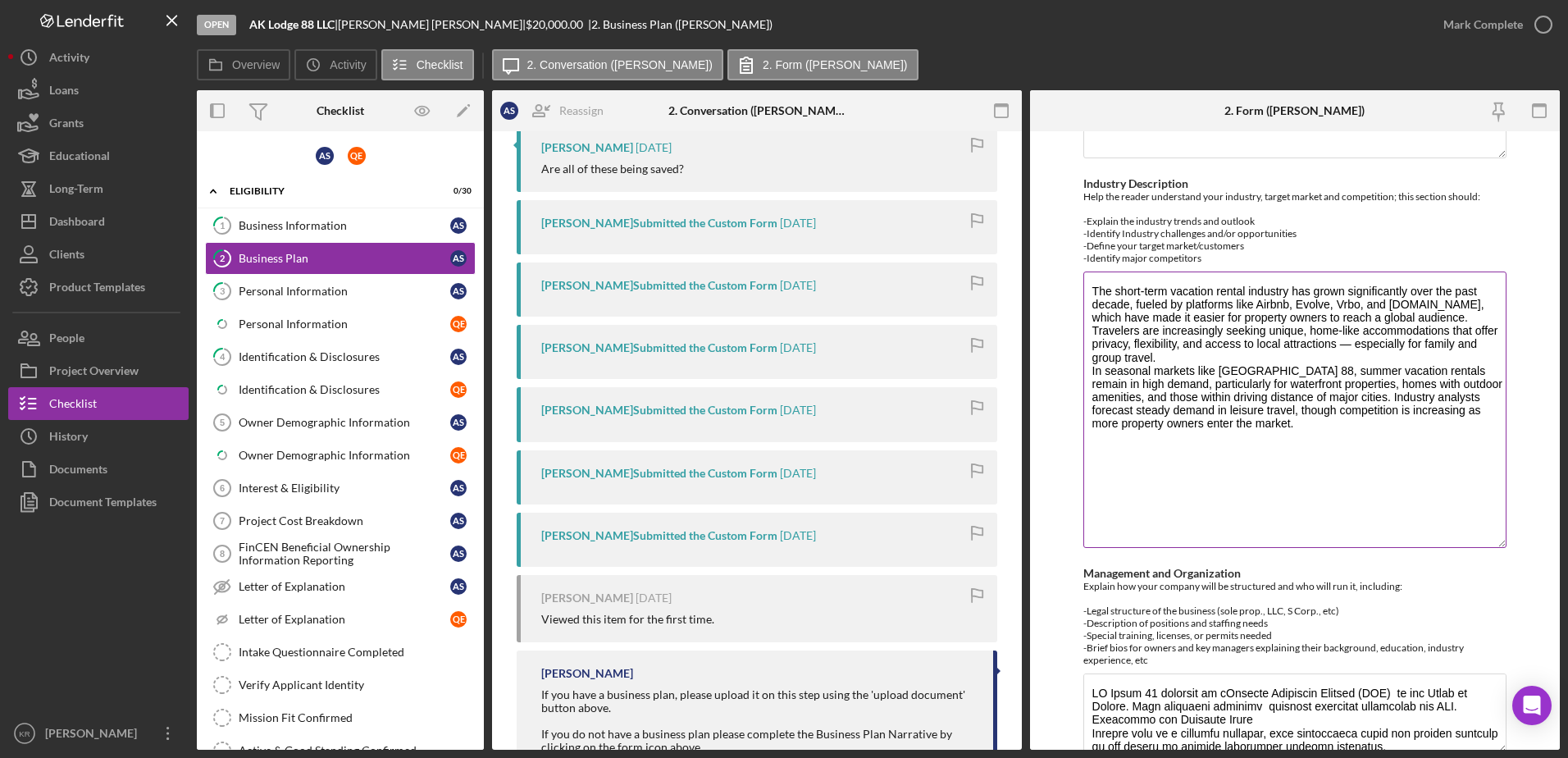
drag, startPoint x: 1493, startPoint y: 348, endPoint x: 1483, endPoint y: 547, distance: 199.3
click at [1483, 547] on textarea "The short-term vacation rental industry has grown significantly over the past d…" at bounding box center [1294, 410] width 424 height 277
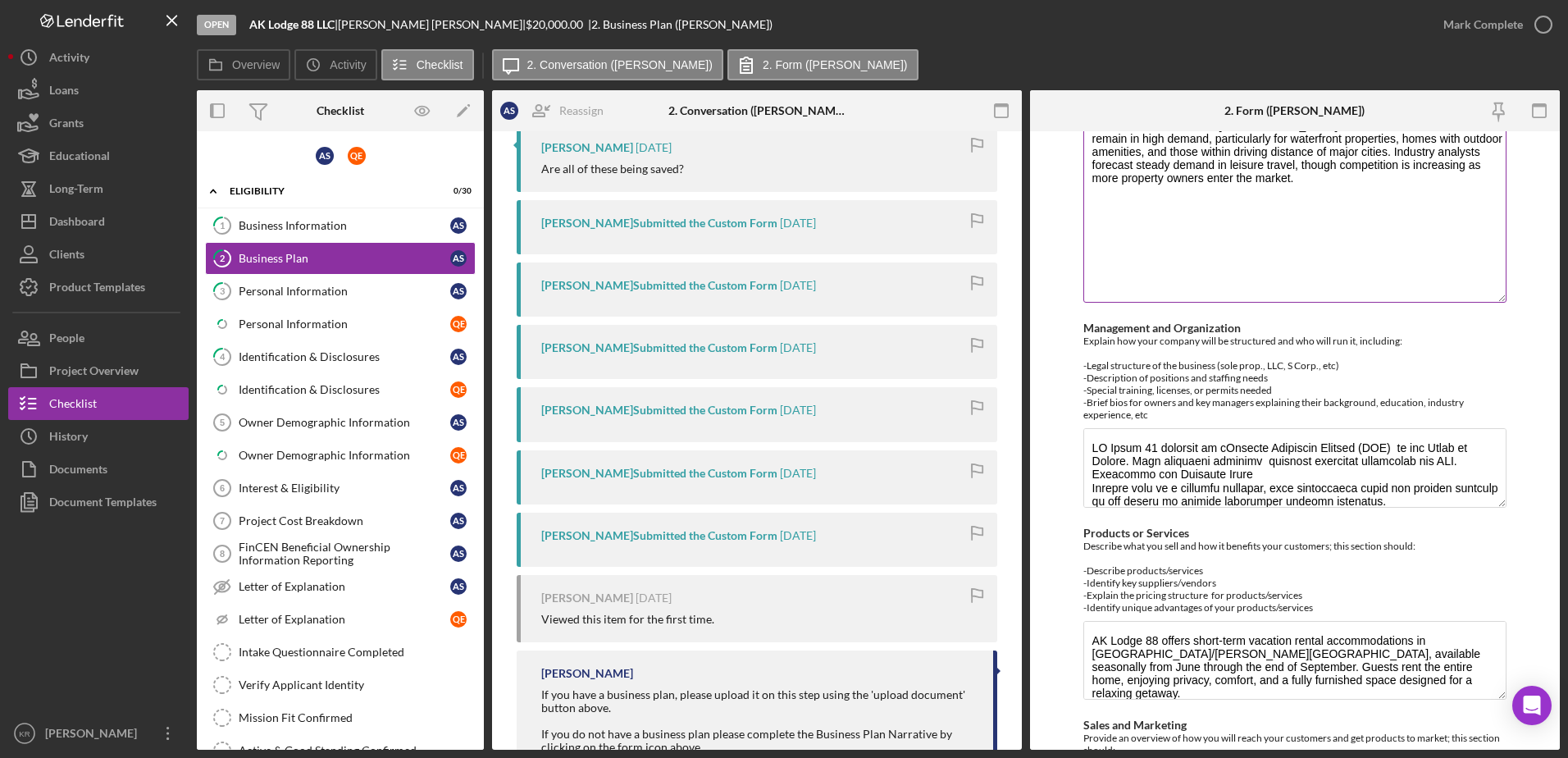
scroll to position [656, 0]
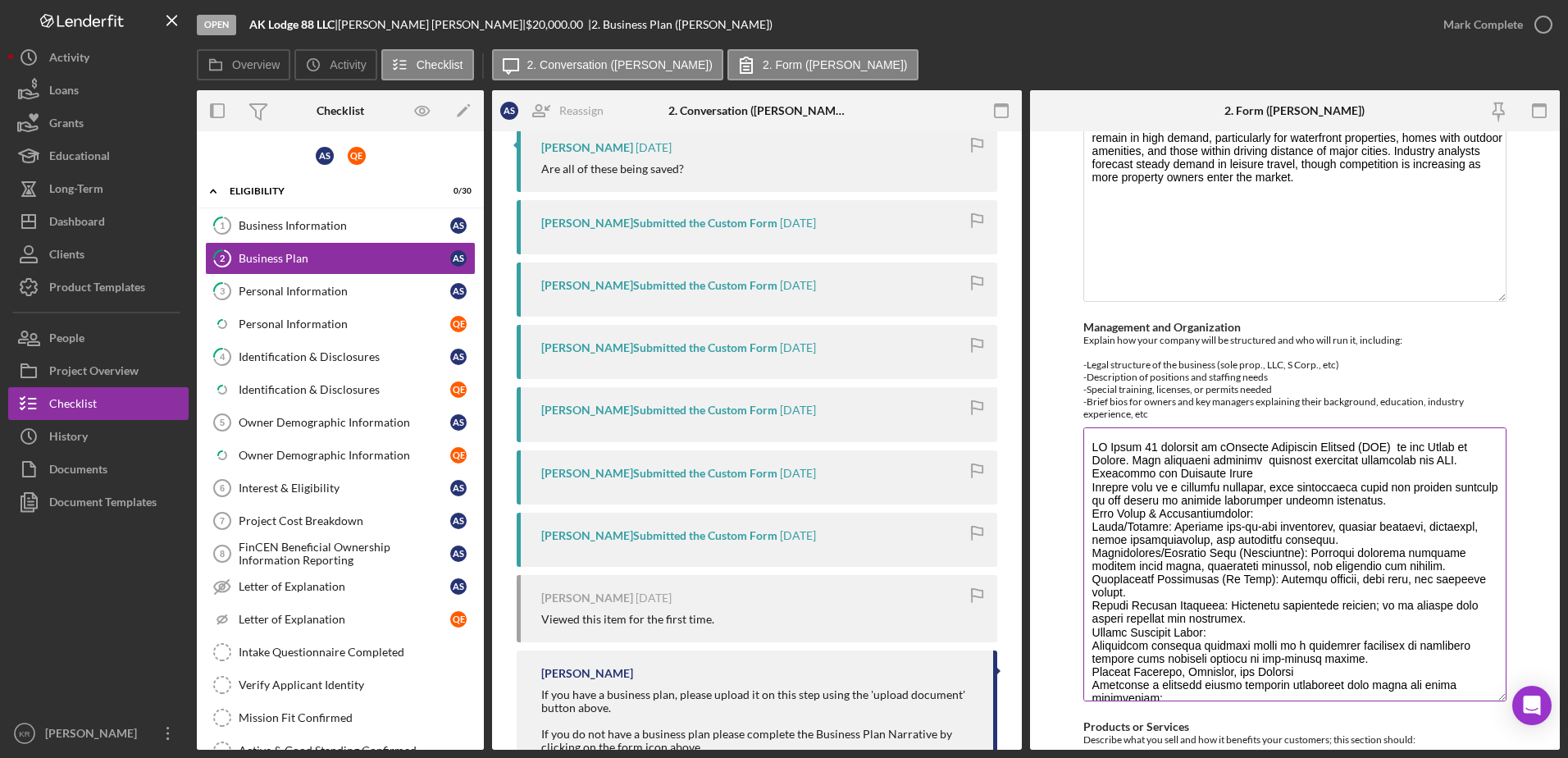
drag, startPoint x: 1497, startPoint y: 505, endPoint x: 1477, endPoint y: 700, distance: 196.0
click at [1477, 700] on textarea "Management and Organization" at bounding box center [1294, 564] width 424 height 274
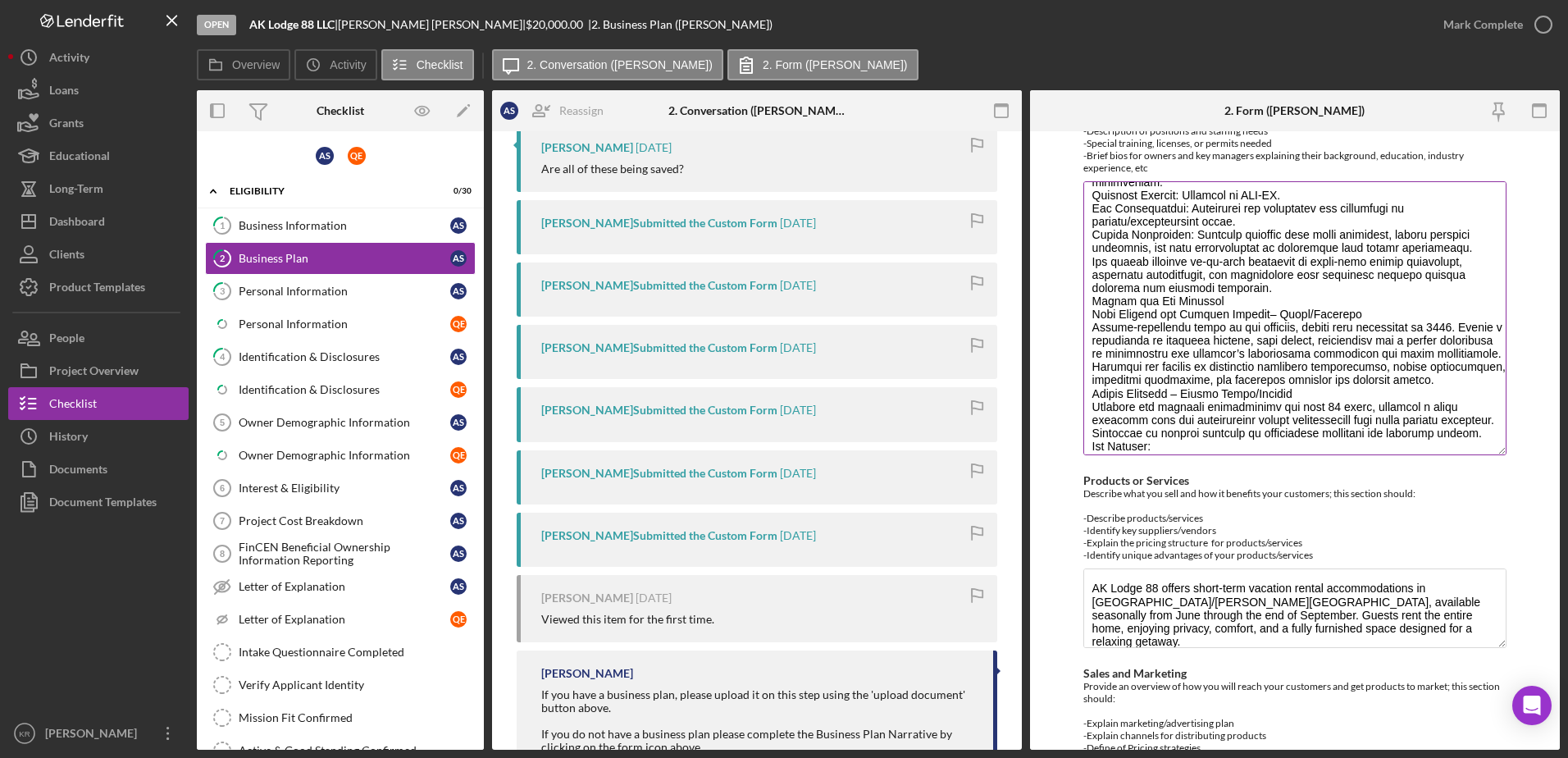
scroll to position [0, 0]
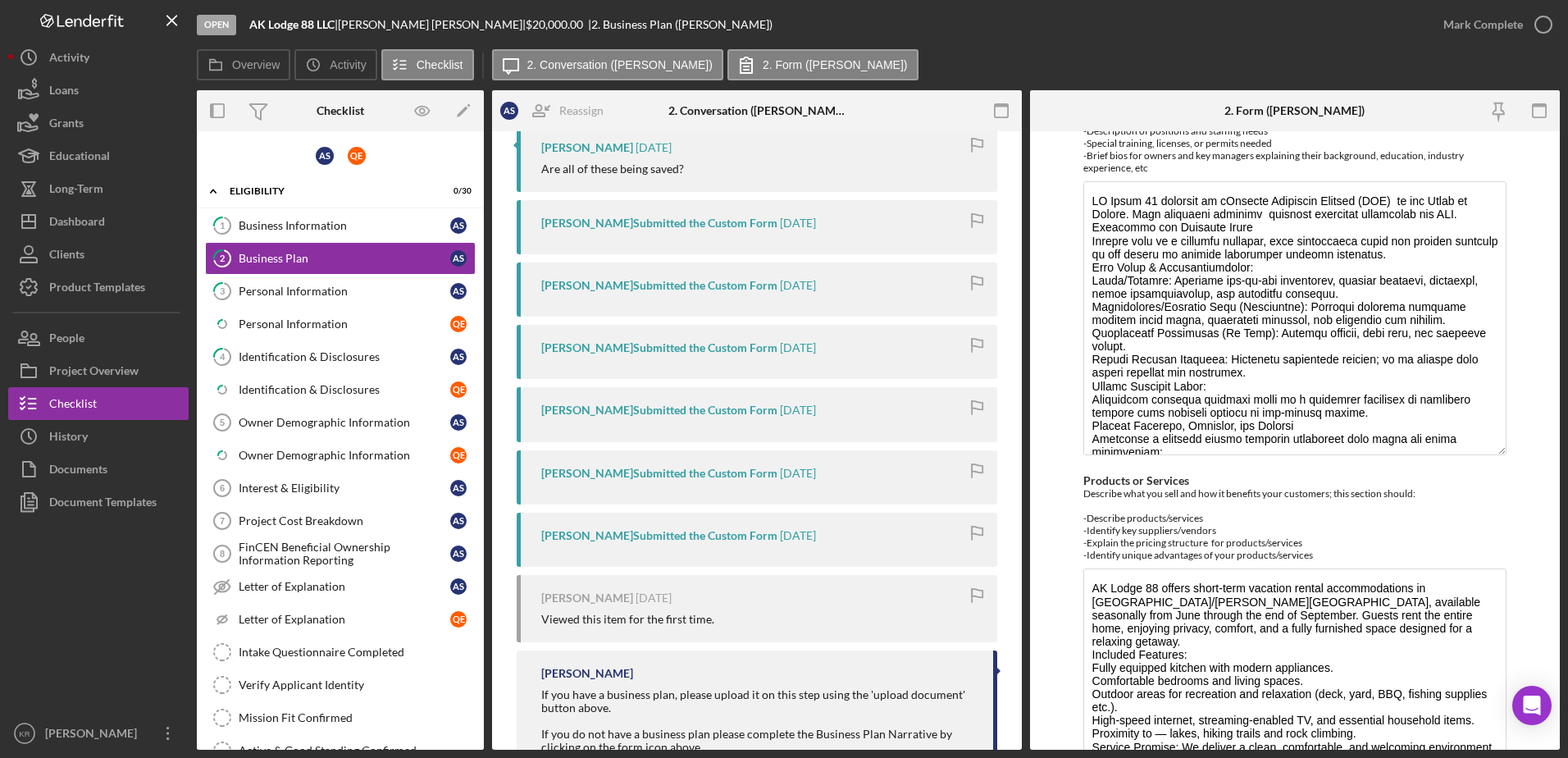
drag, startPoint x: 1498, startPoint y: 644, endPoint x: 1482, endPoint y: 800, distance: 156.8
click at [1482, 757] on html "Open AK Lodge 88 LLC | Anna Shields | $20,000.00 | 2. Business Plan (Anna S.) M…" at bounding box center [784, 379] width 1568 height 758
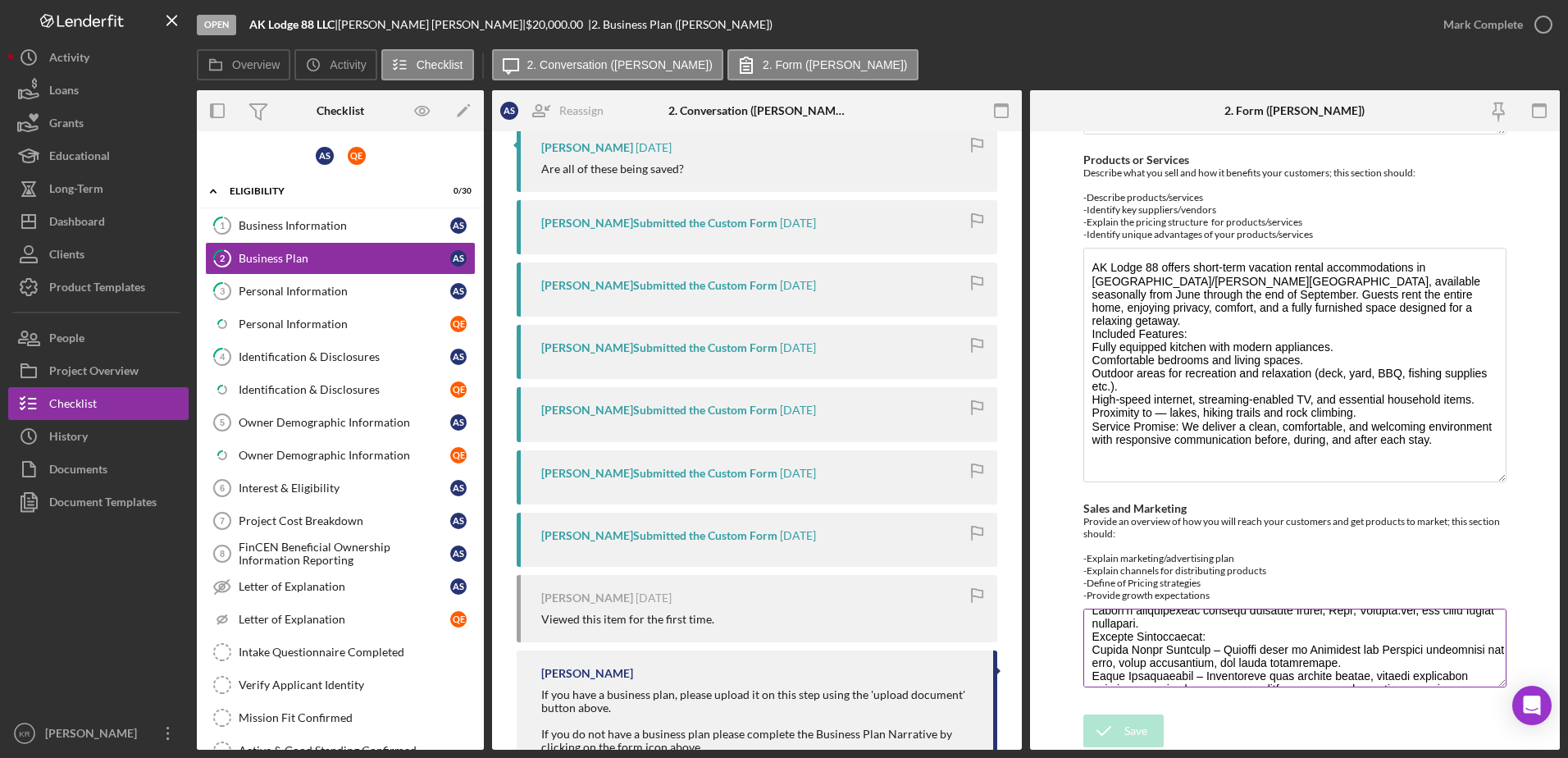
scroll to position [82, 0]
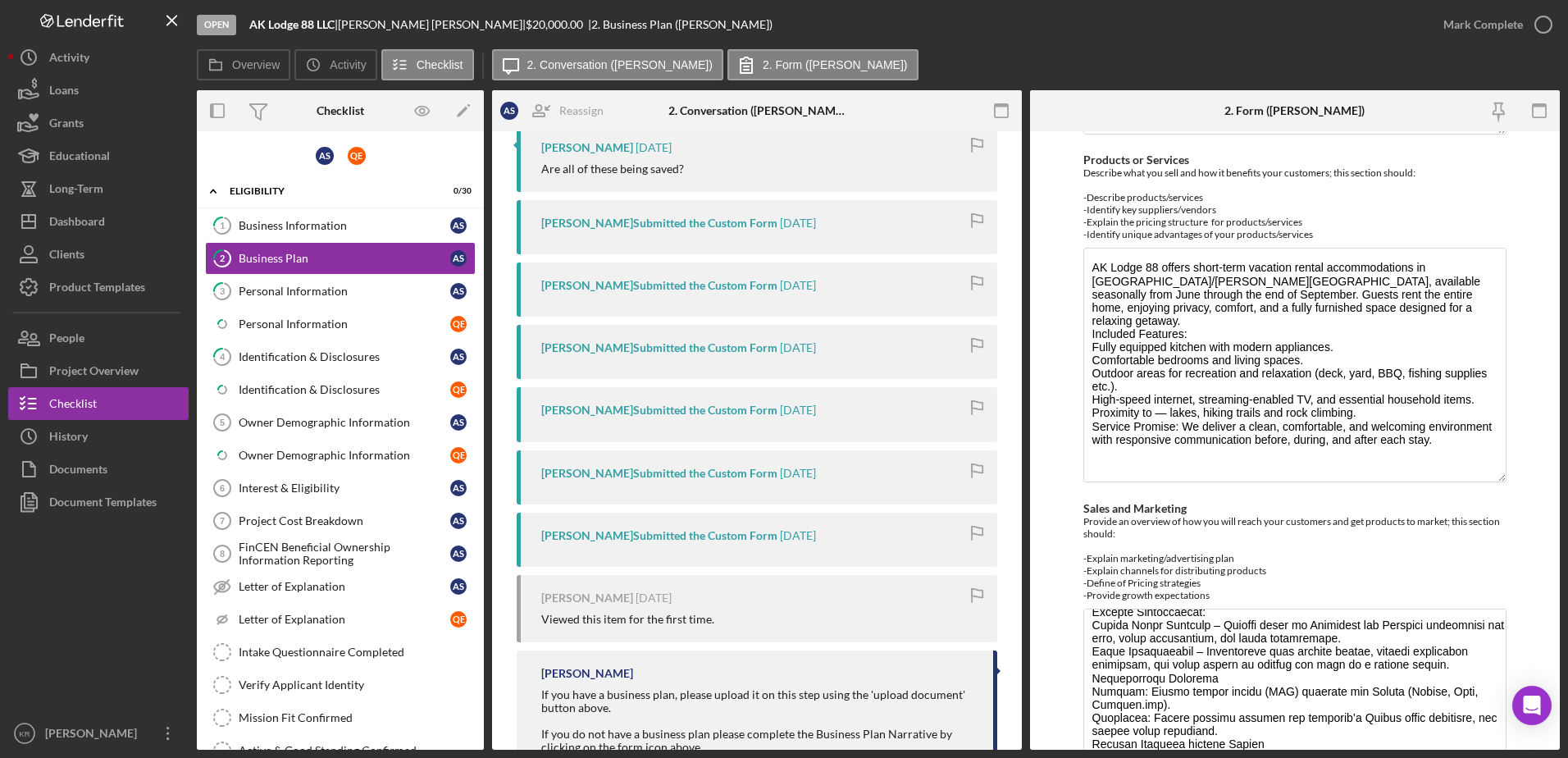
drag, startPoint x: 1497, startPoint y: 686, endPoint x: 1459, endPoint y: 800, distance: 120.2
click at [1459, 757] on html "Open AK Lodge 88 LLC | Anna Shields | $20,000.00 | 2. Business Plan (Anna S.) M…" at bounding box center [784, 379] width 1568 height 758
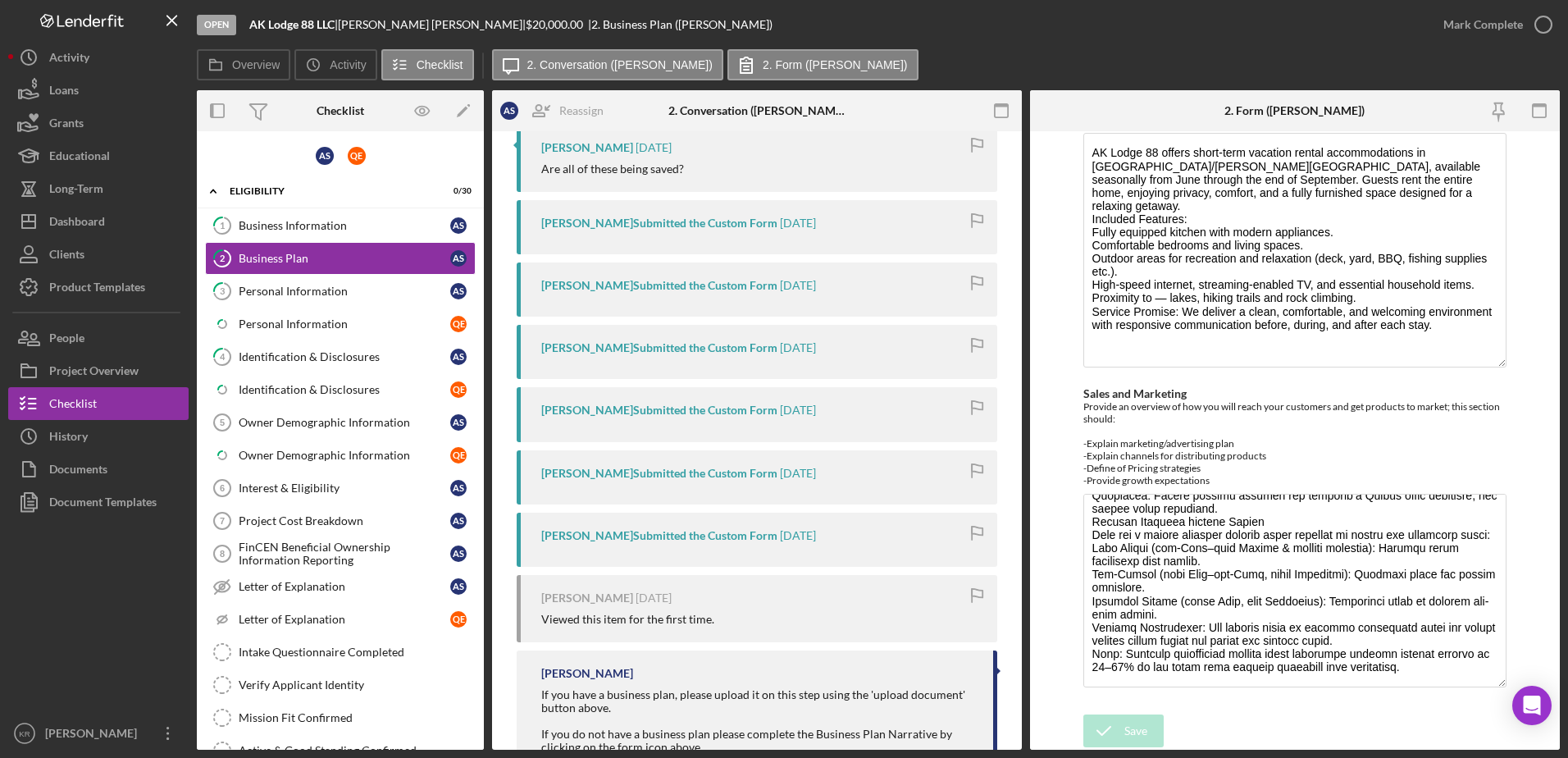
scroll to position [246, 0]
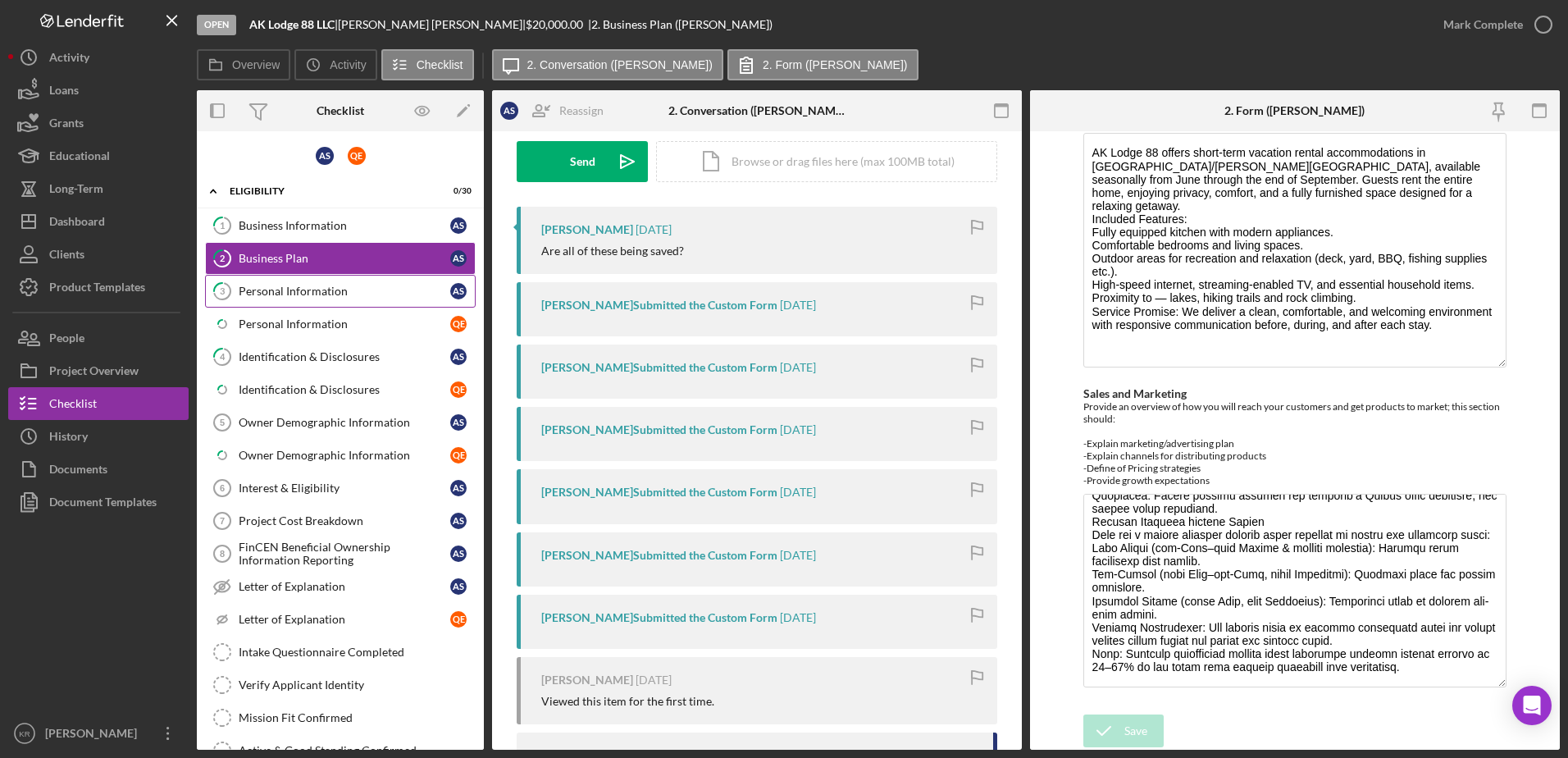
click at [382, 303] on link "3 Personal Information A S" at bounding box center [340, 291] width 271 height 33
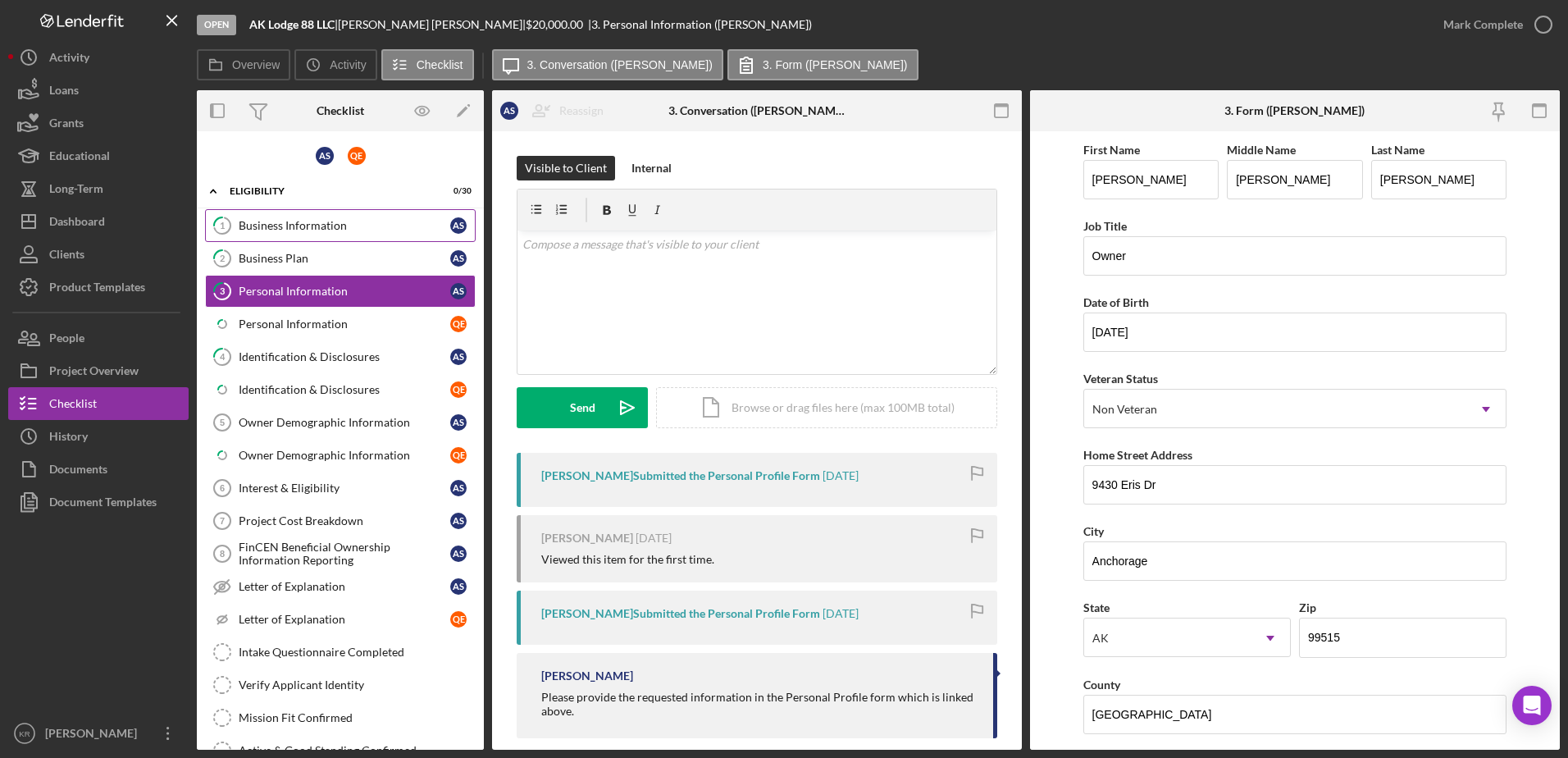
click at [427, 227] on div "Business Information" at bounding box center [344, 226] width 211 height 13
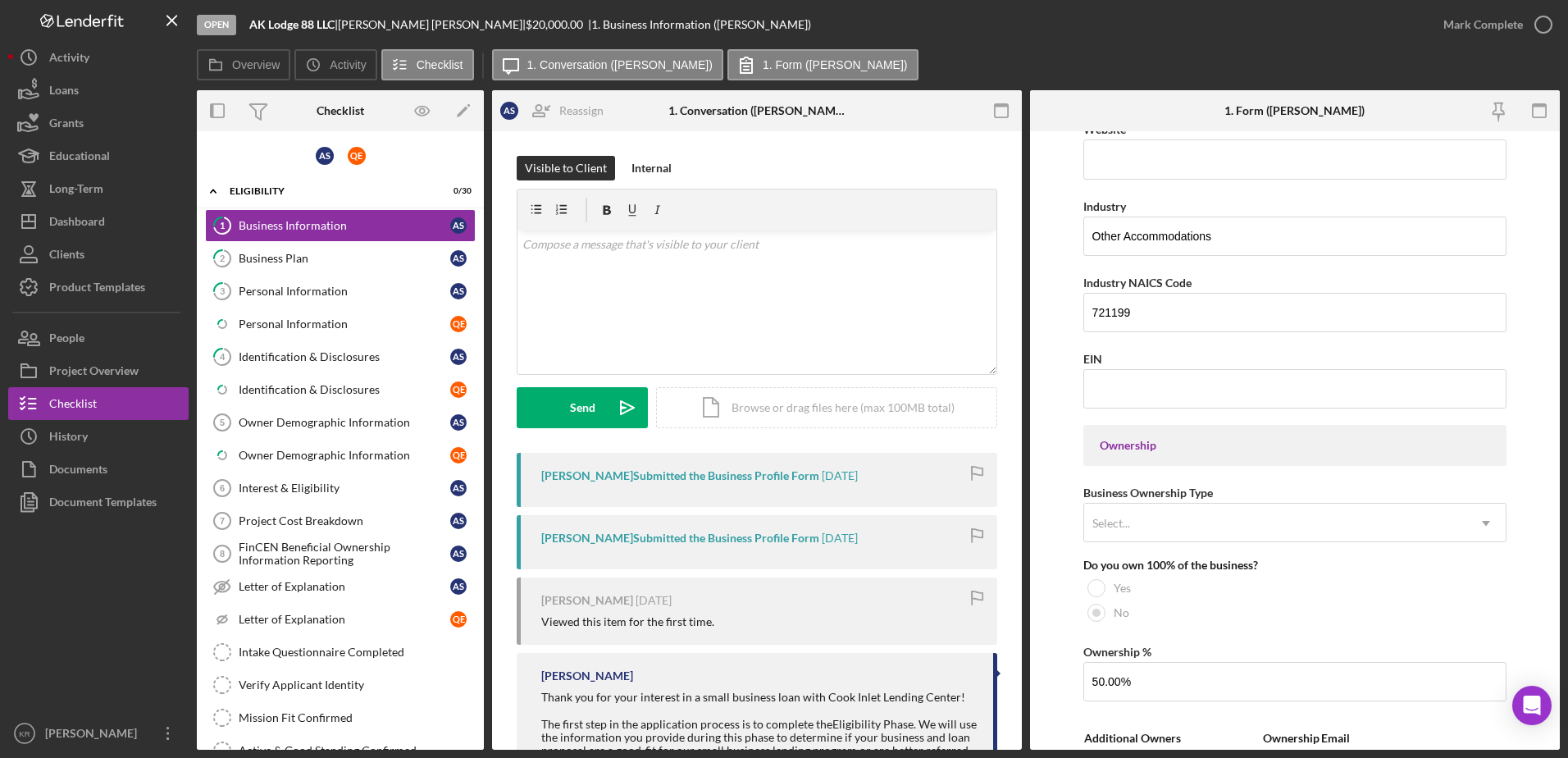
scroll to position [493, 0]
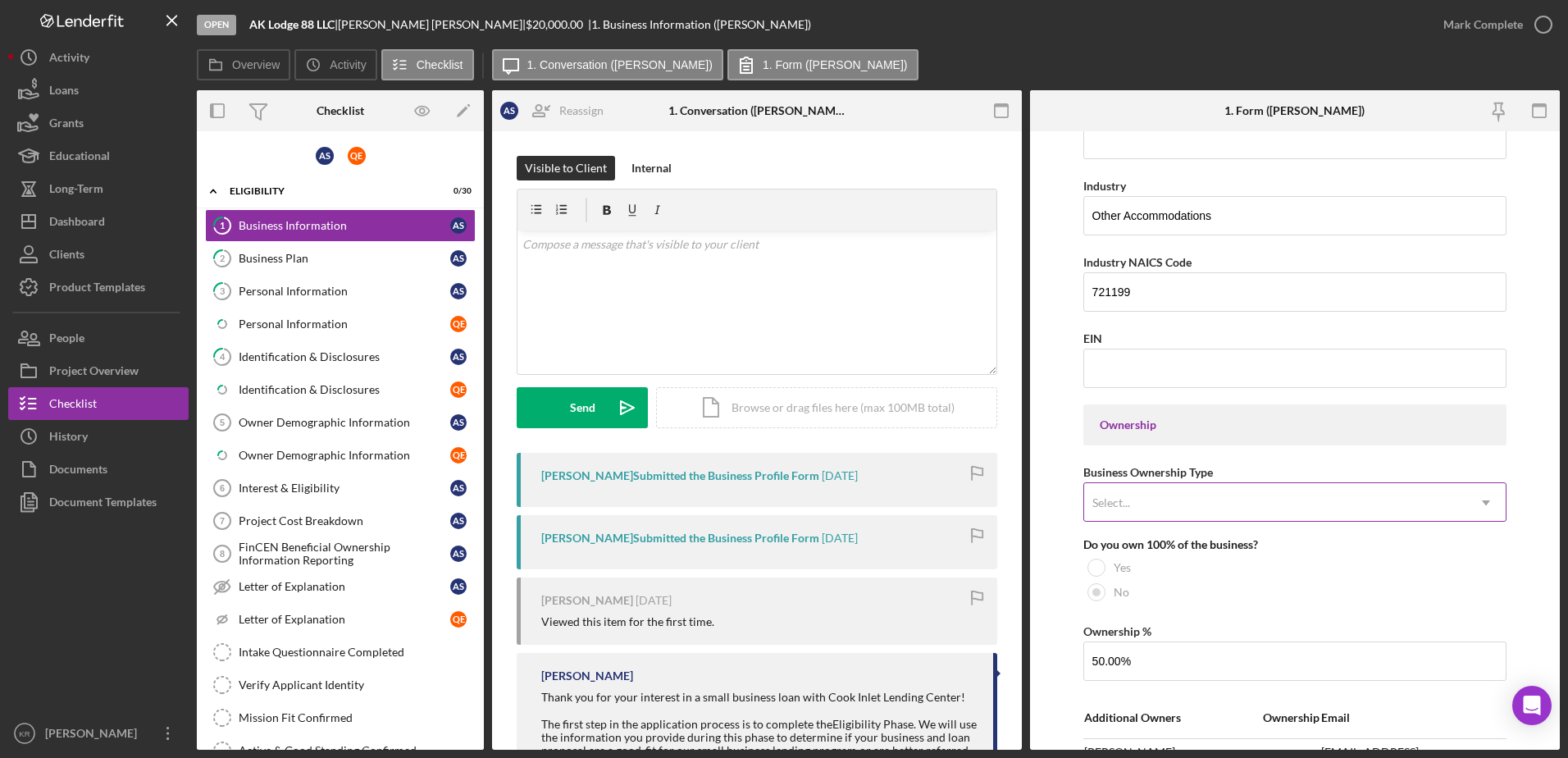
click at [1395, 508] on div "Select..." at bounding box center [1276, 503] width 383 height 38
click at [1054, 515] on form "Business Name AK Lodge 88 LLC DBA Business Start Date 07/01/2024 Legal Structur…" at bounding box center [1295, 440] width 530 height 618
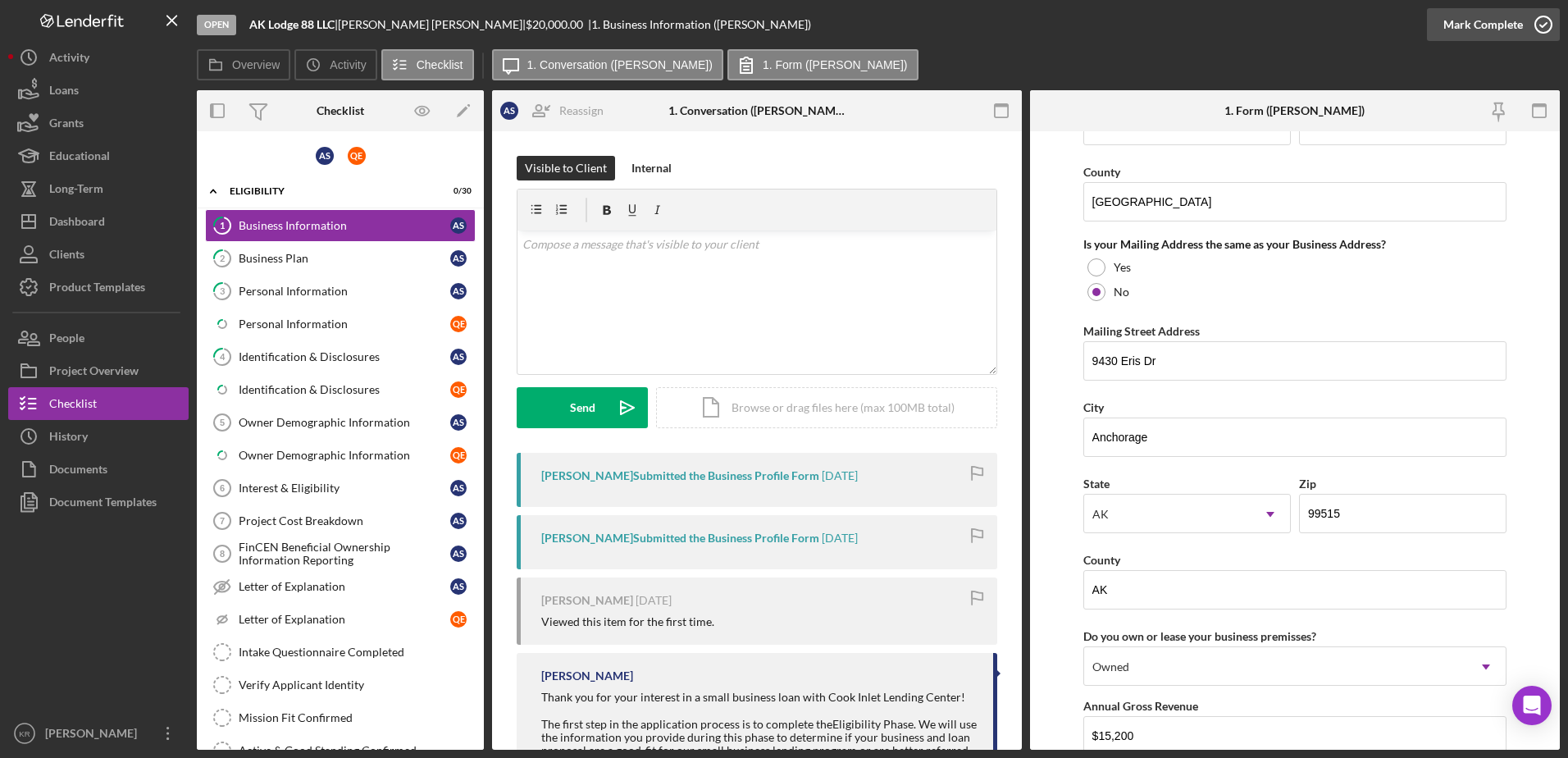
scroll to position [1397, 0]
click at [1507, 13] on div "Mark Complete" at bounding box center [1483, 25] width 79 height 33
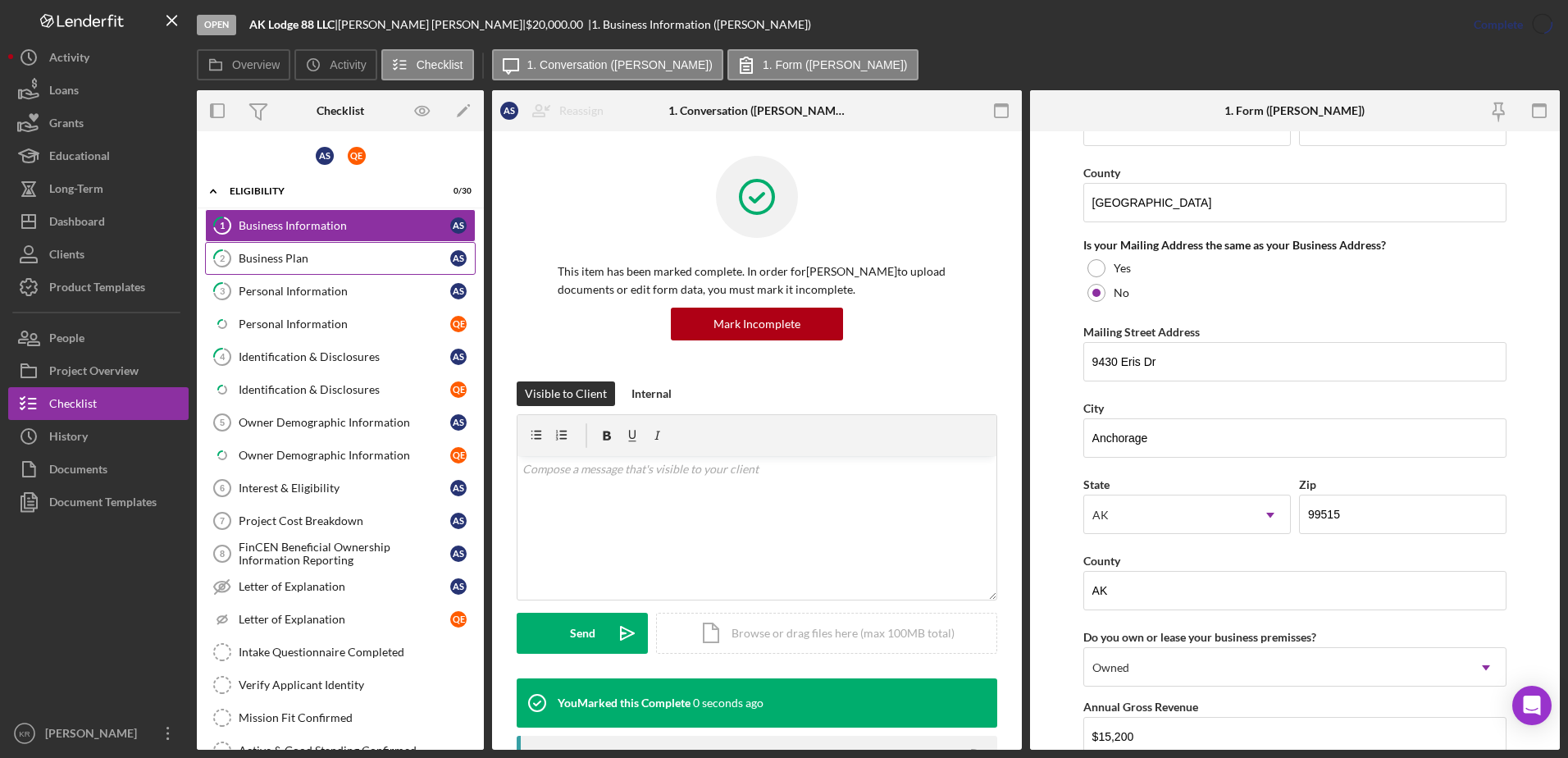
scroll to position [994, 0]
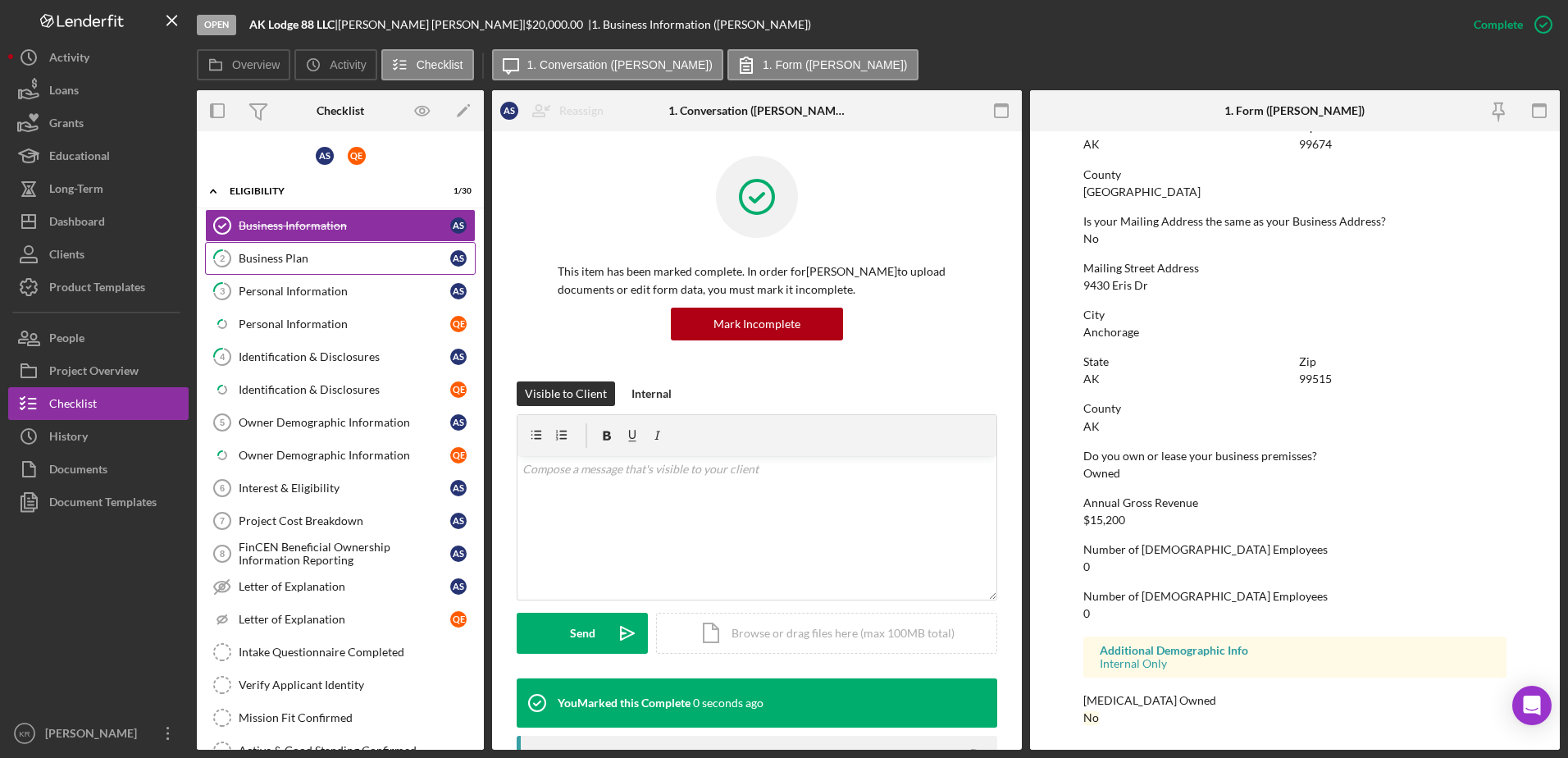
click at [275, 253] on div "Business Plan" at bounding box center [344, 259] width 211 height 13
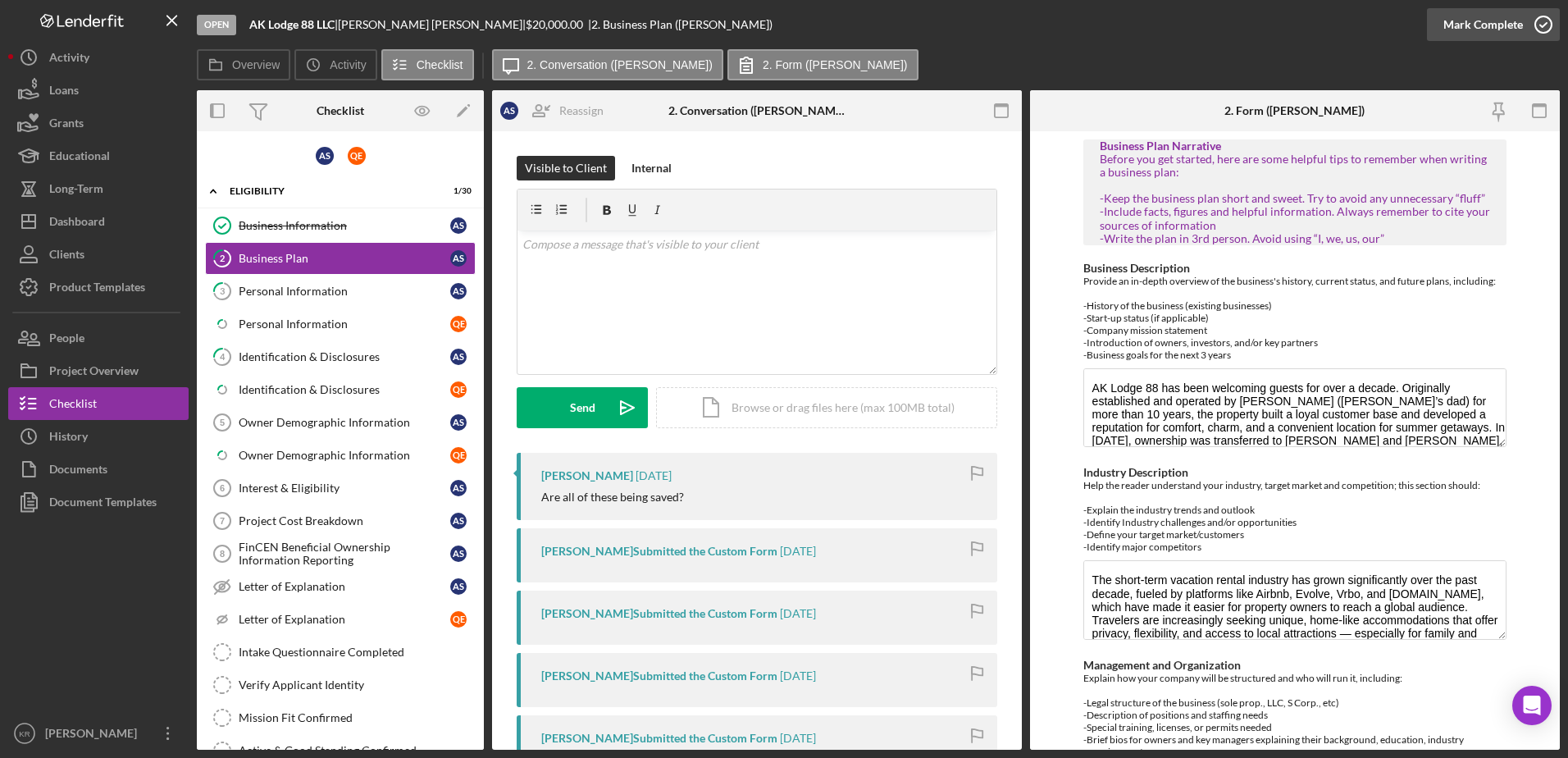
click at [1474, 17] on div "Mark Complete" at bounding box center [1483, 25] width 79 height 33
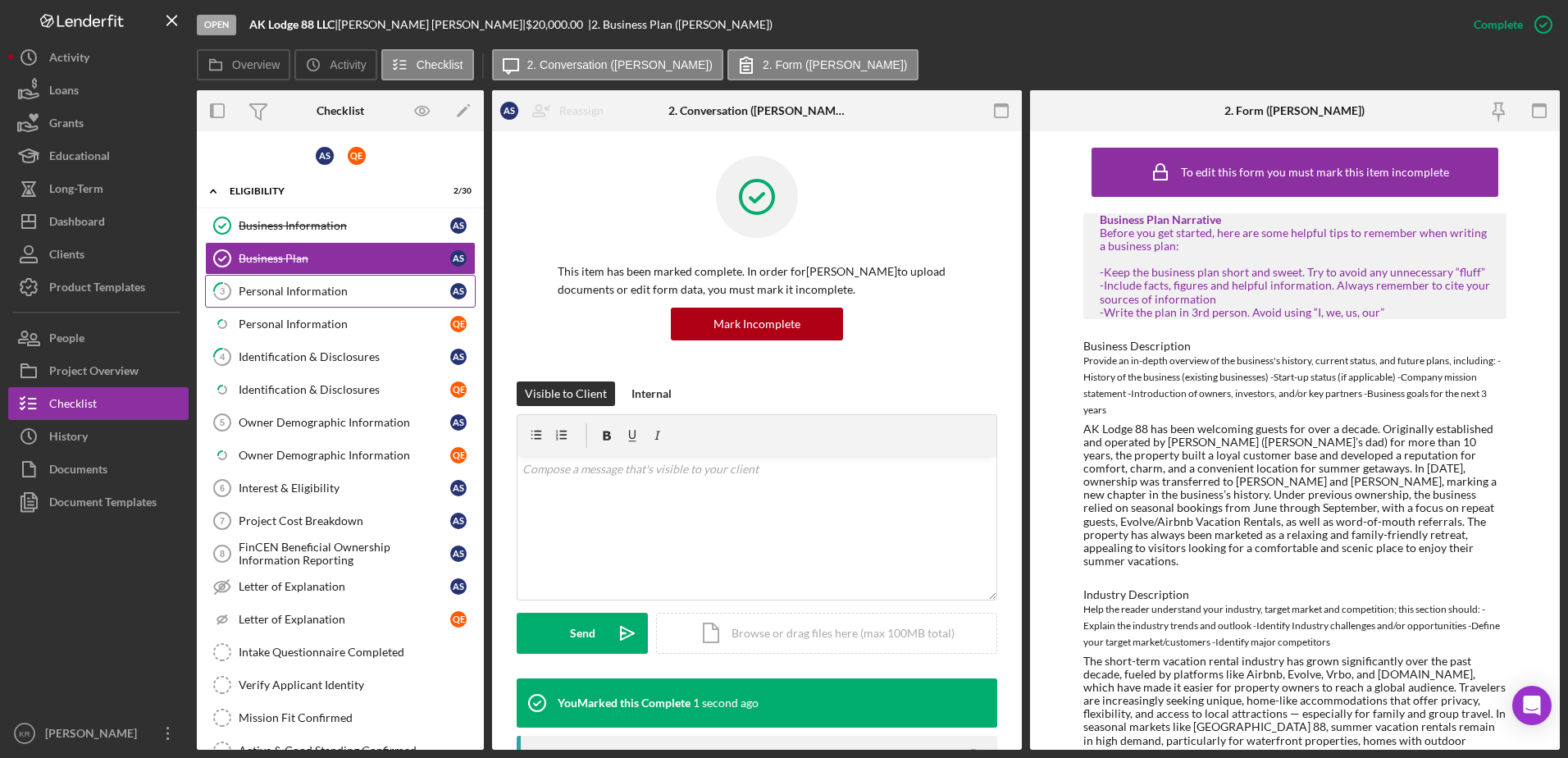
click at [284, 286] on div "Personal Information" at bounding box center [344, 292] width 211 height 13
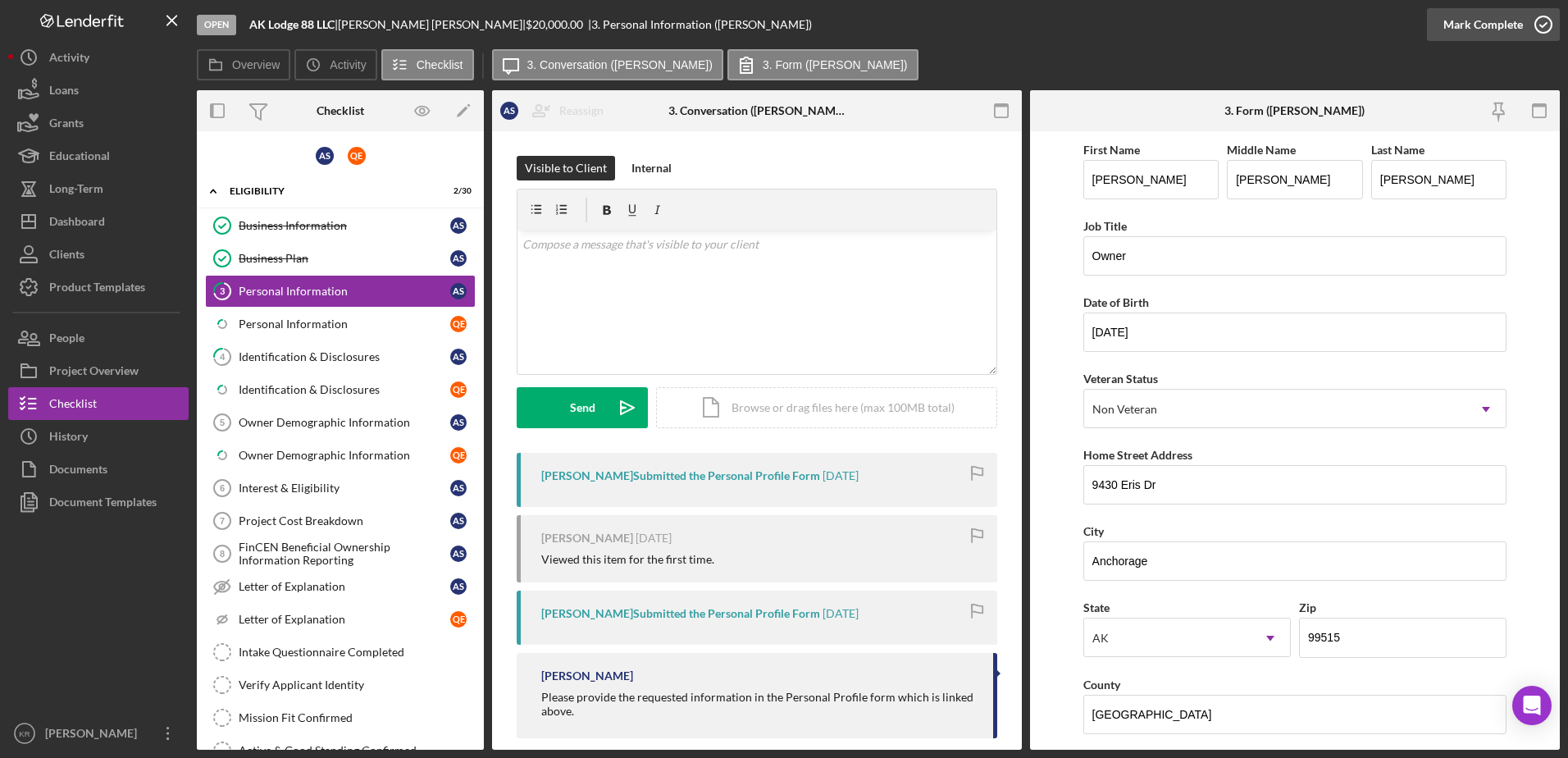
click at [1476, 16] on div "Mark Complete" at bounding box center [1483, 25] width 79 height 33
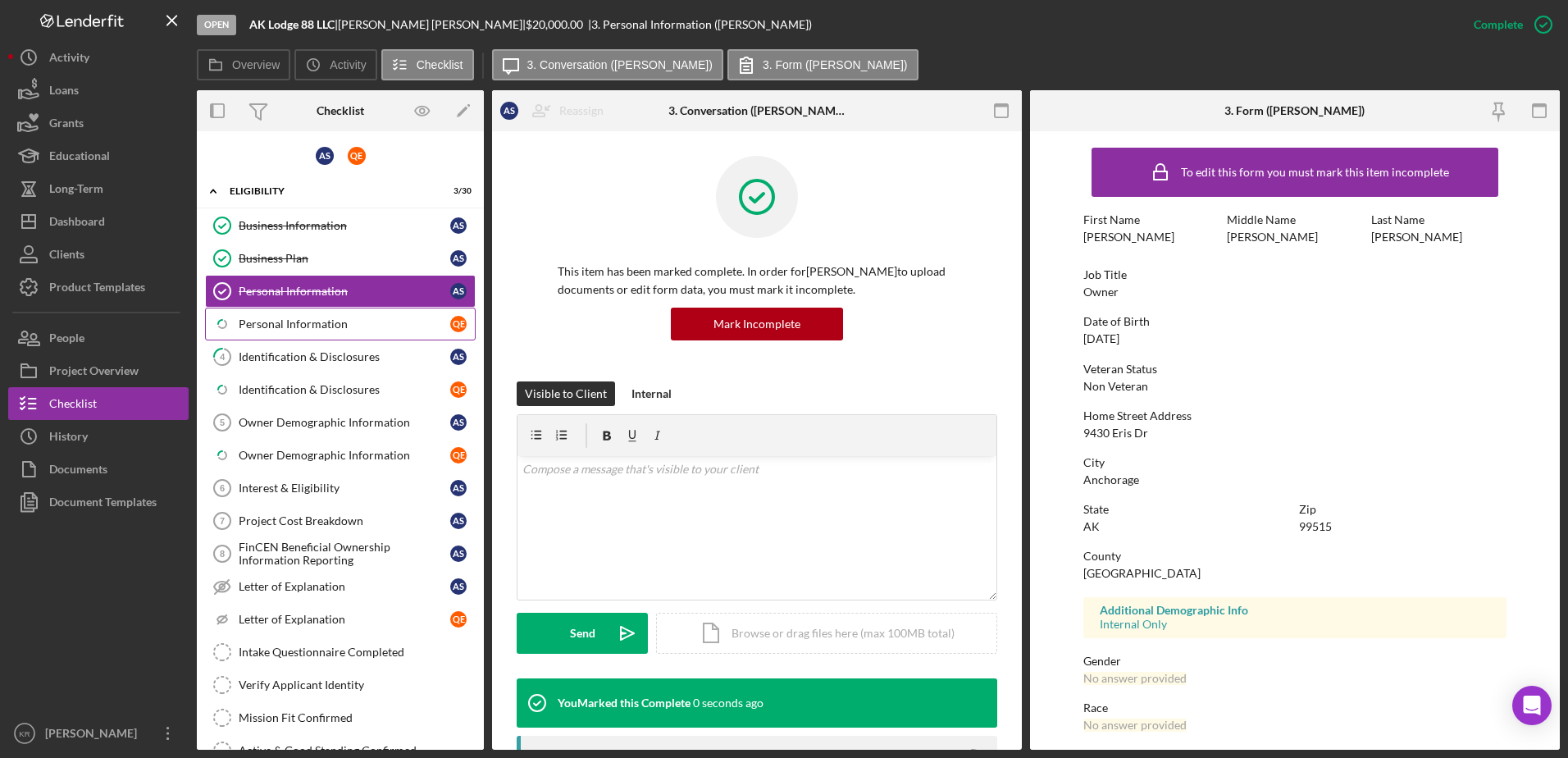
click at [262, 318] on div "Personal Information" at bounding box center [344, 324] width 211 height 13
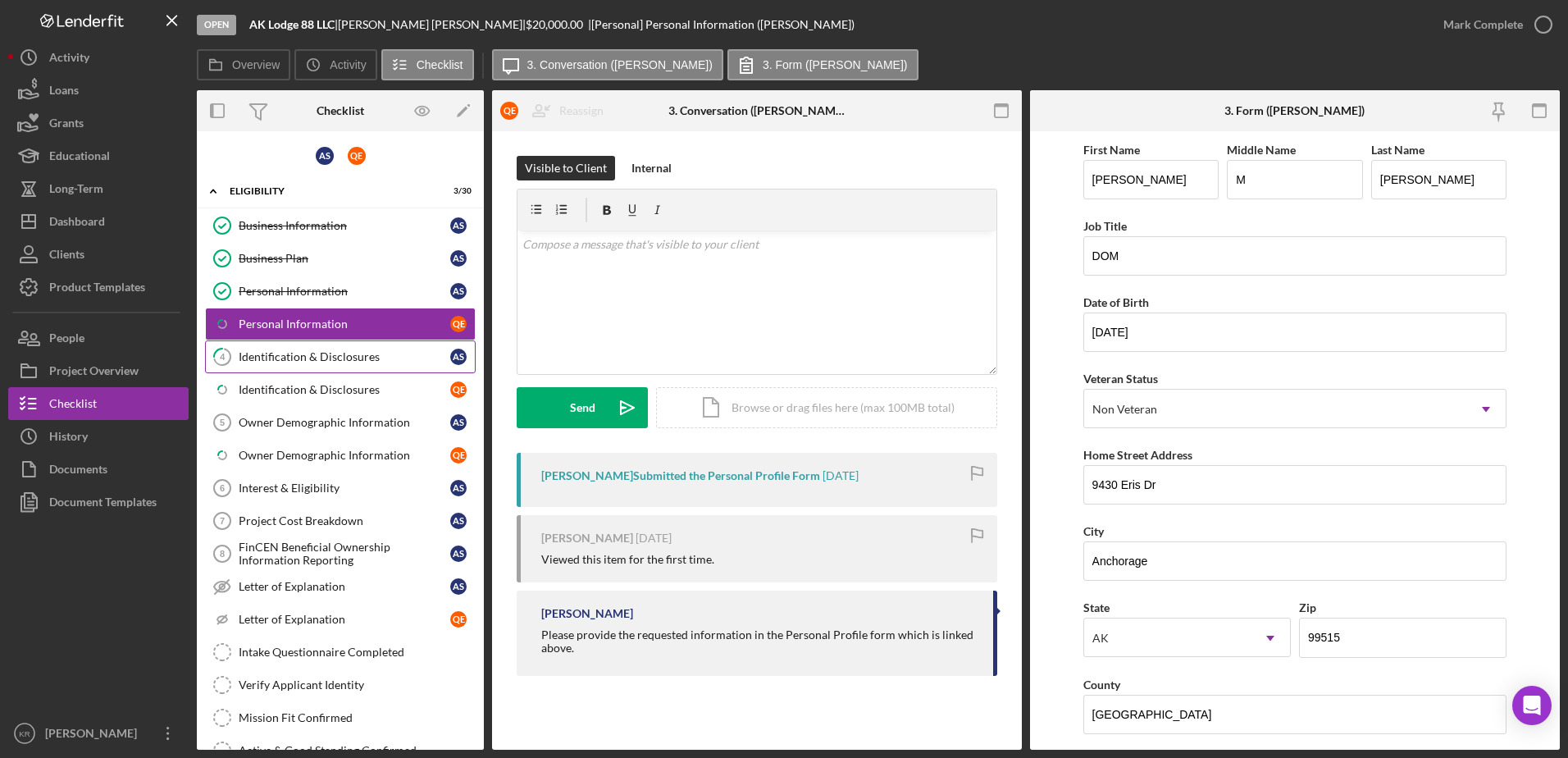
click at [344, 362] on div "Identification & Disclosures" at bounding box center [344, 357] width 211 height 13
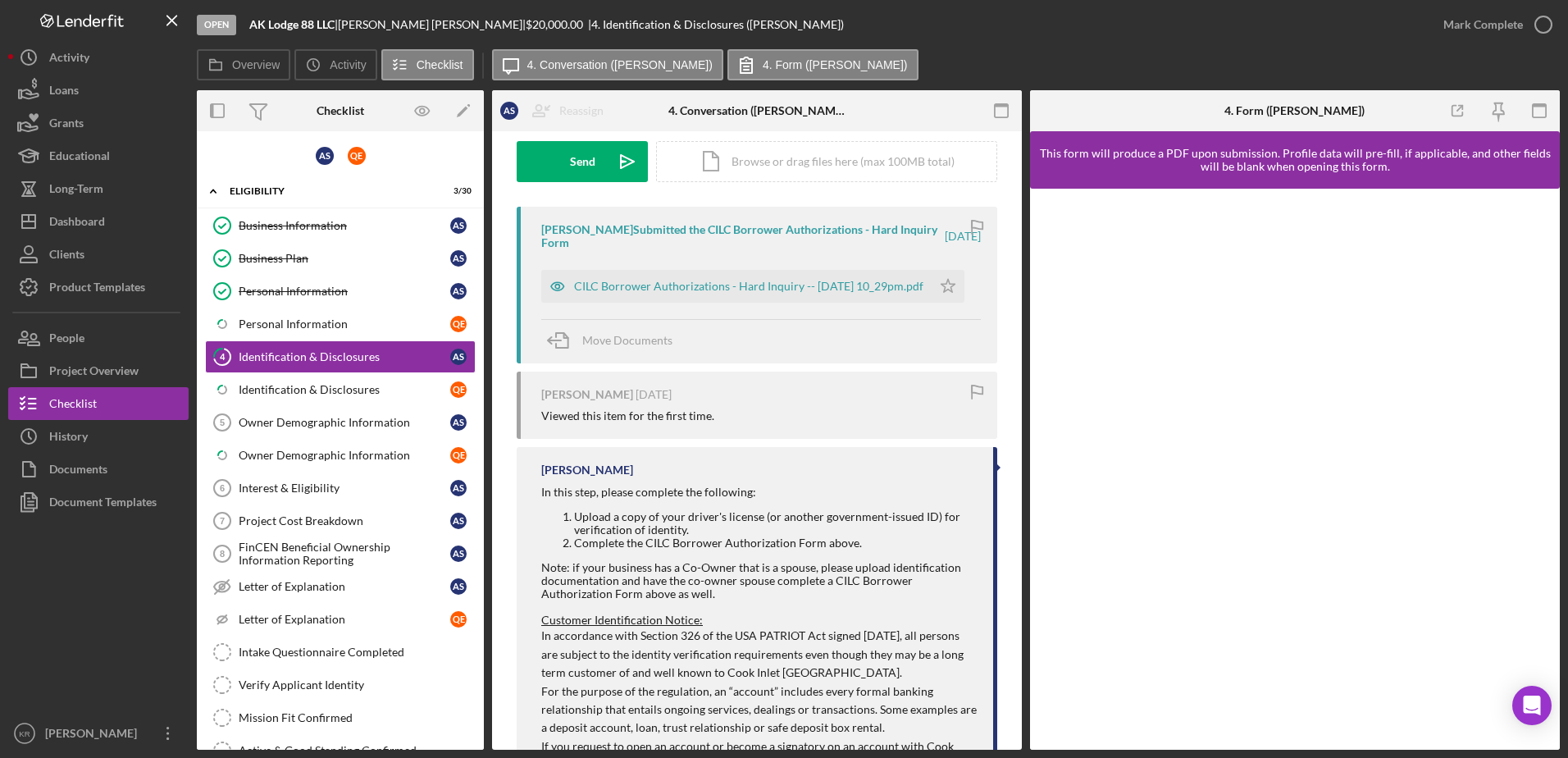
scroll to position [328, 0]
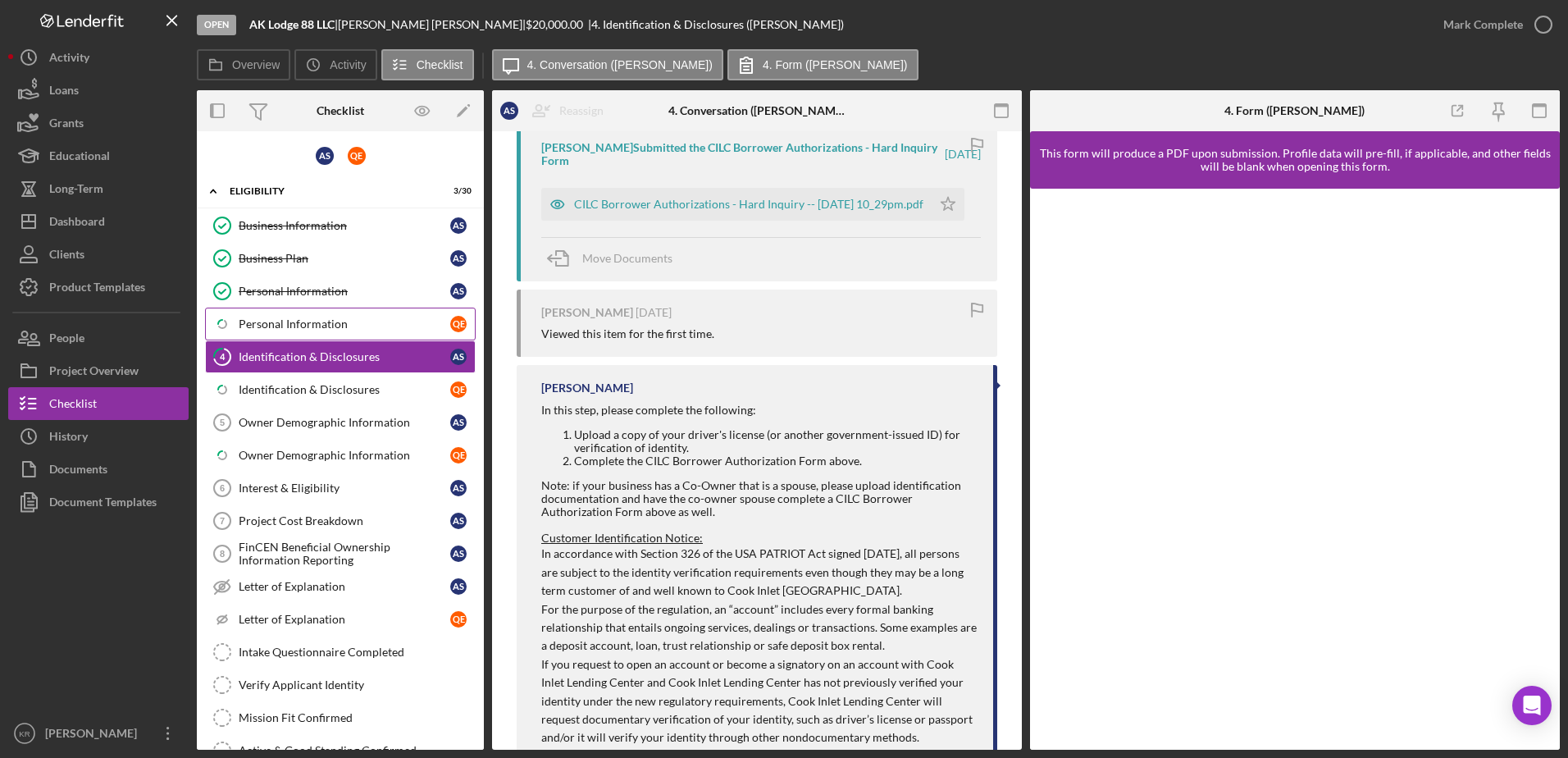
click at [308, 324] on div "Personal Information" at bounding box center [344, 324] width 211 height 13
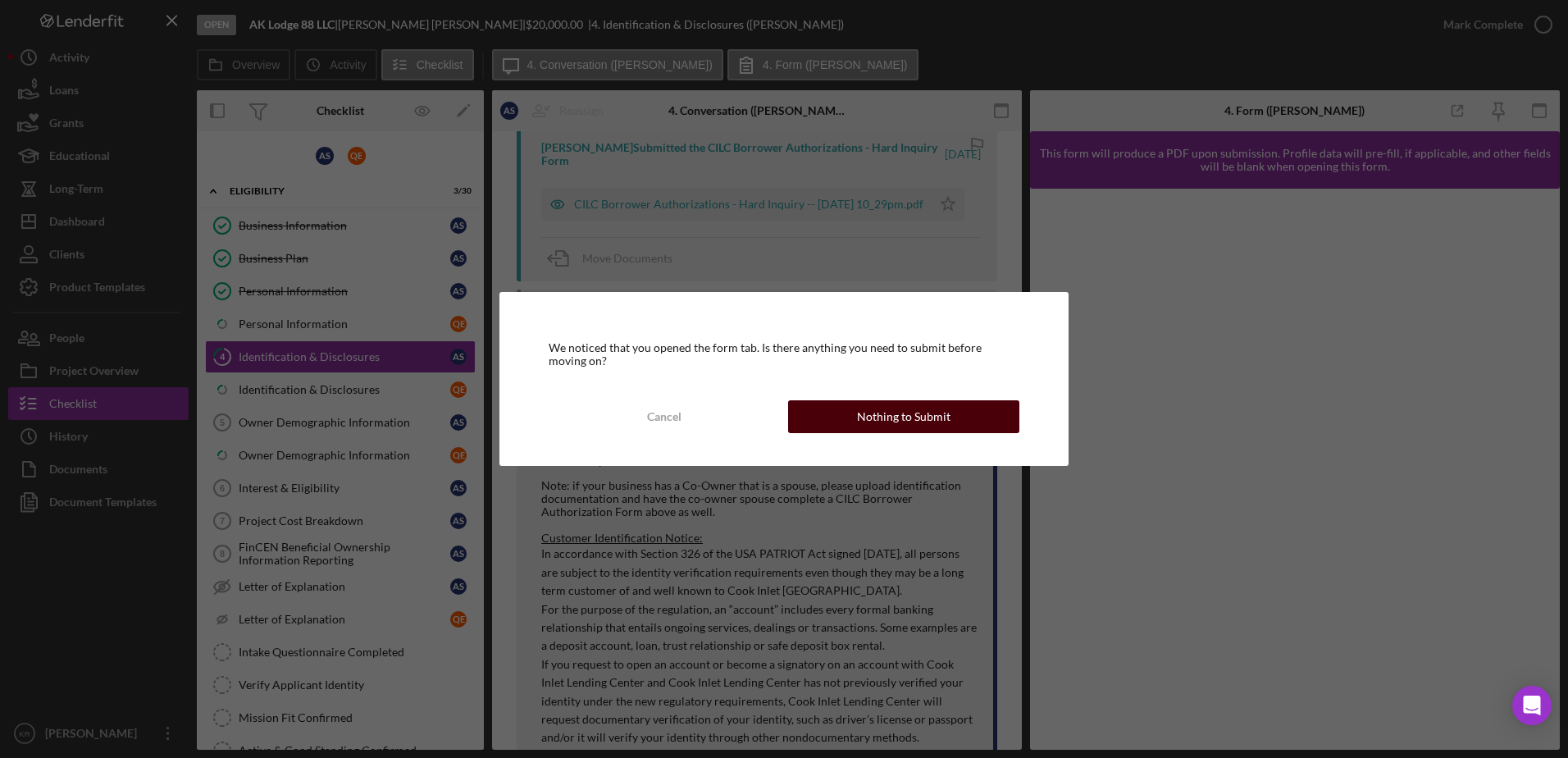
click at [924, 429] on div "Nothing to Submit" at bounding box center [903, 416] width 93 height 33
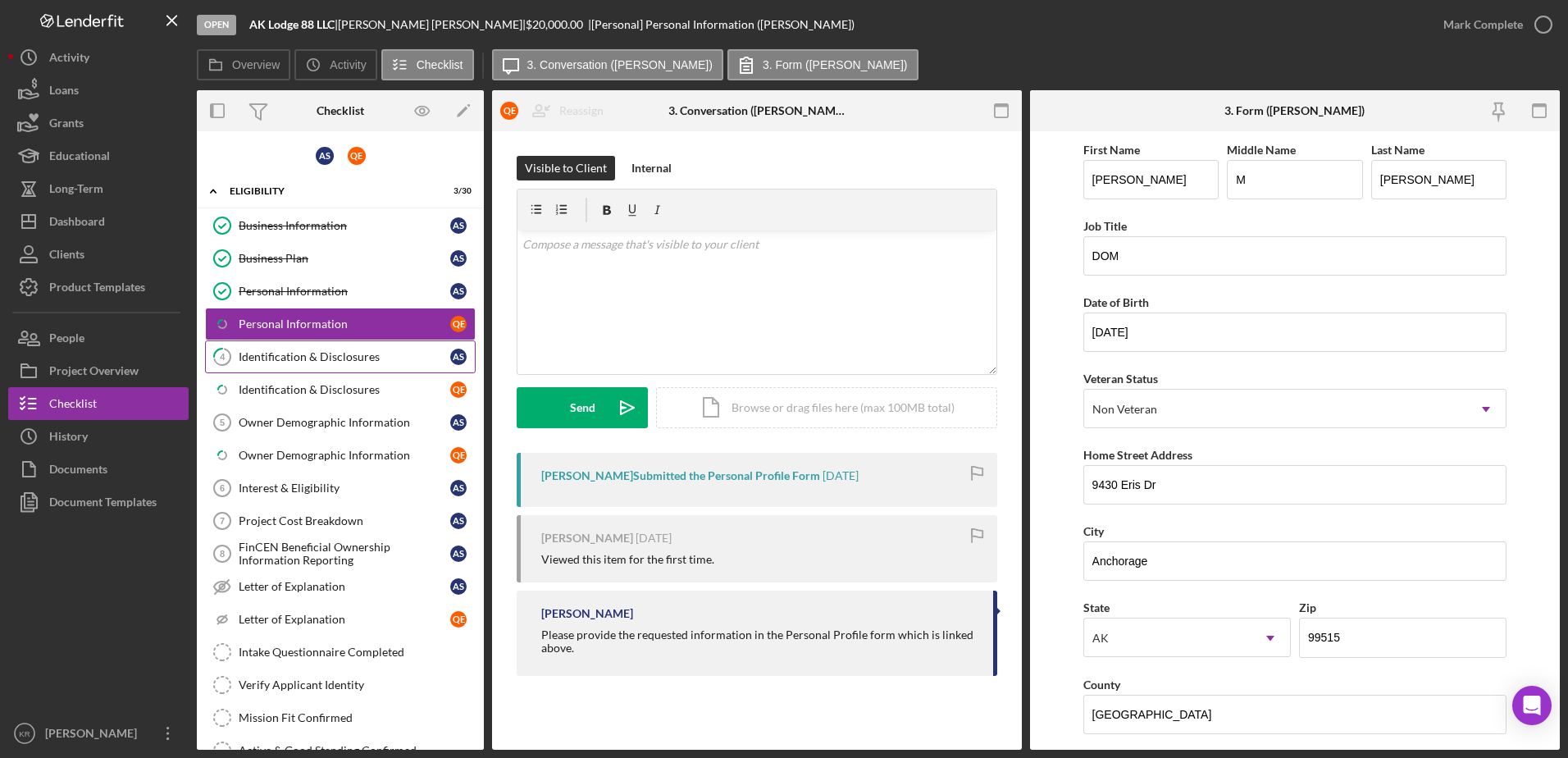
click at [280, 342] on link "4 Identification & Disclosures A S" at bounding box center [340, 357] width 271 height 33
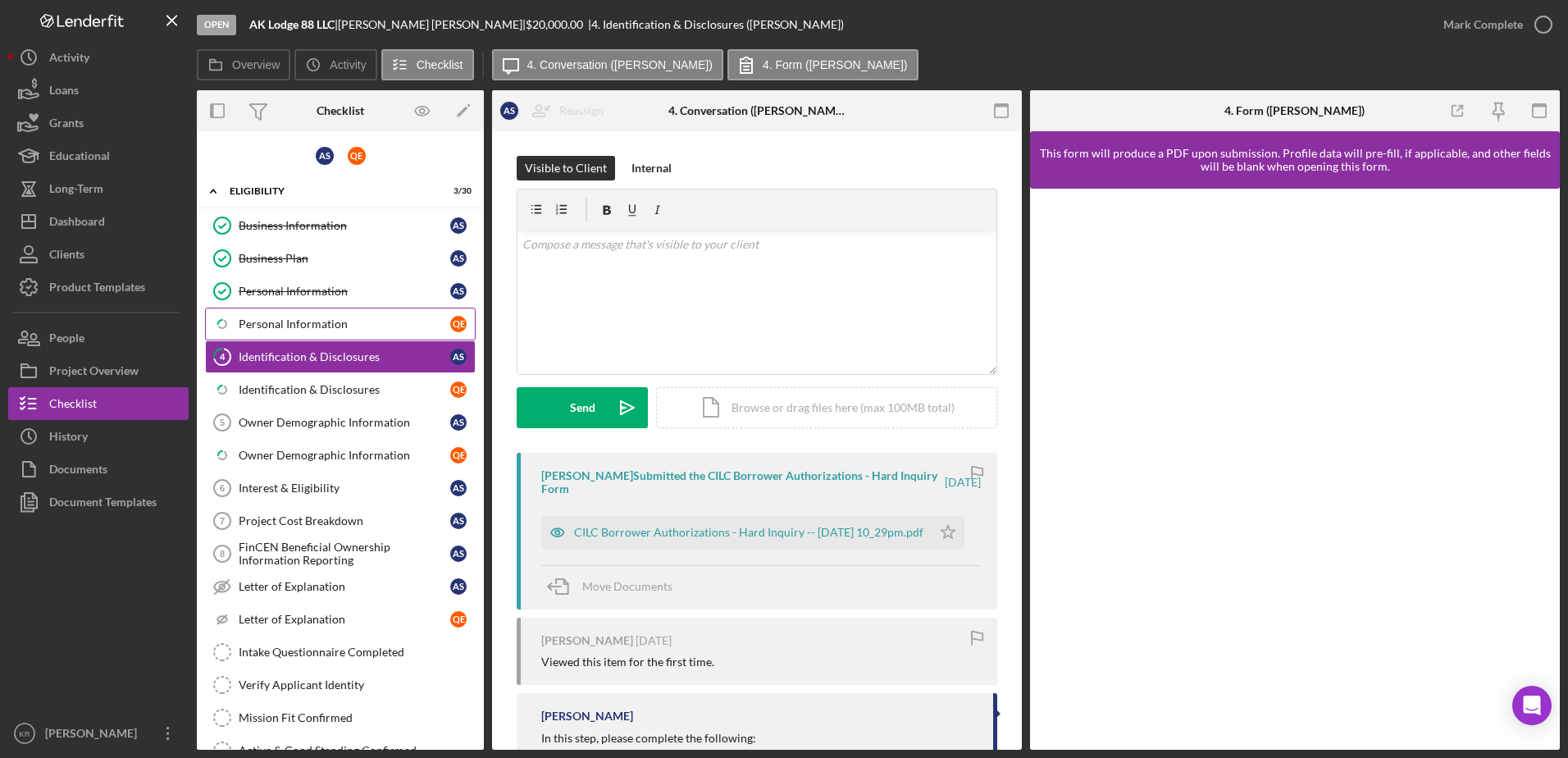
click at [304, 329] on div "Personal Information" at bounding box center [344, 324] width 211 height 13
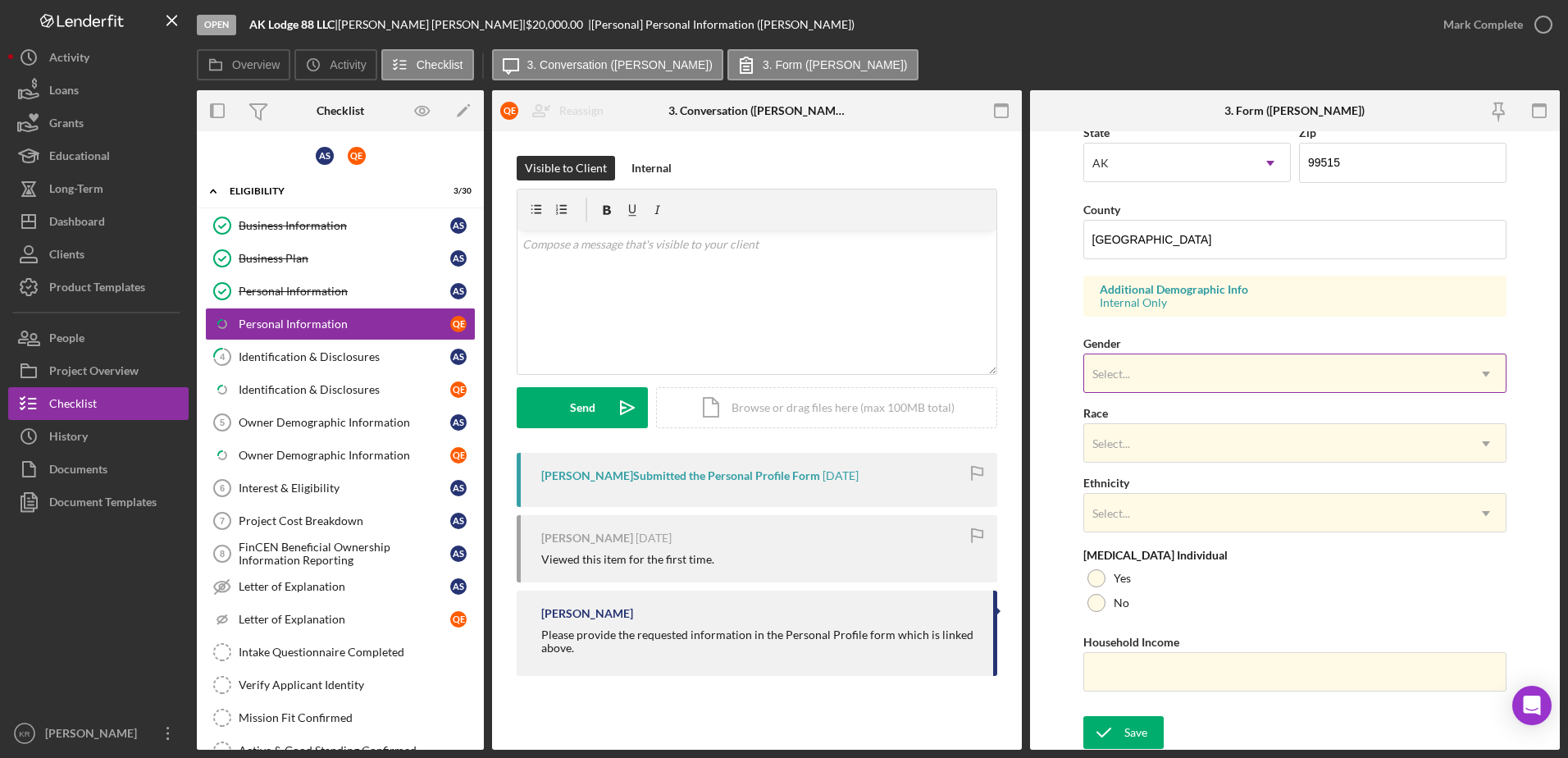
scroll to position [477, 0]
click at [346, 367] on link "4 Identification & Disclosures A S" at bounding box center [340, 357] width 271 height 33
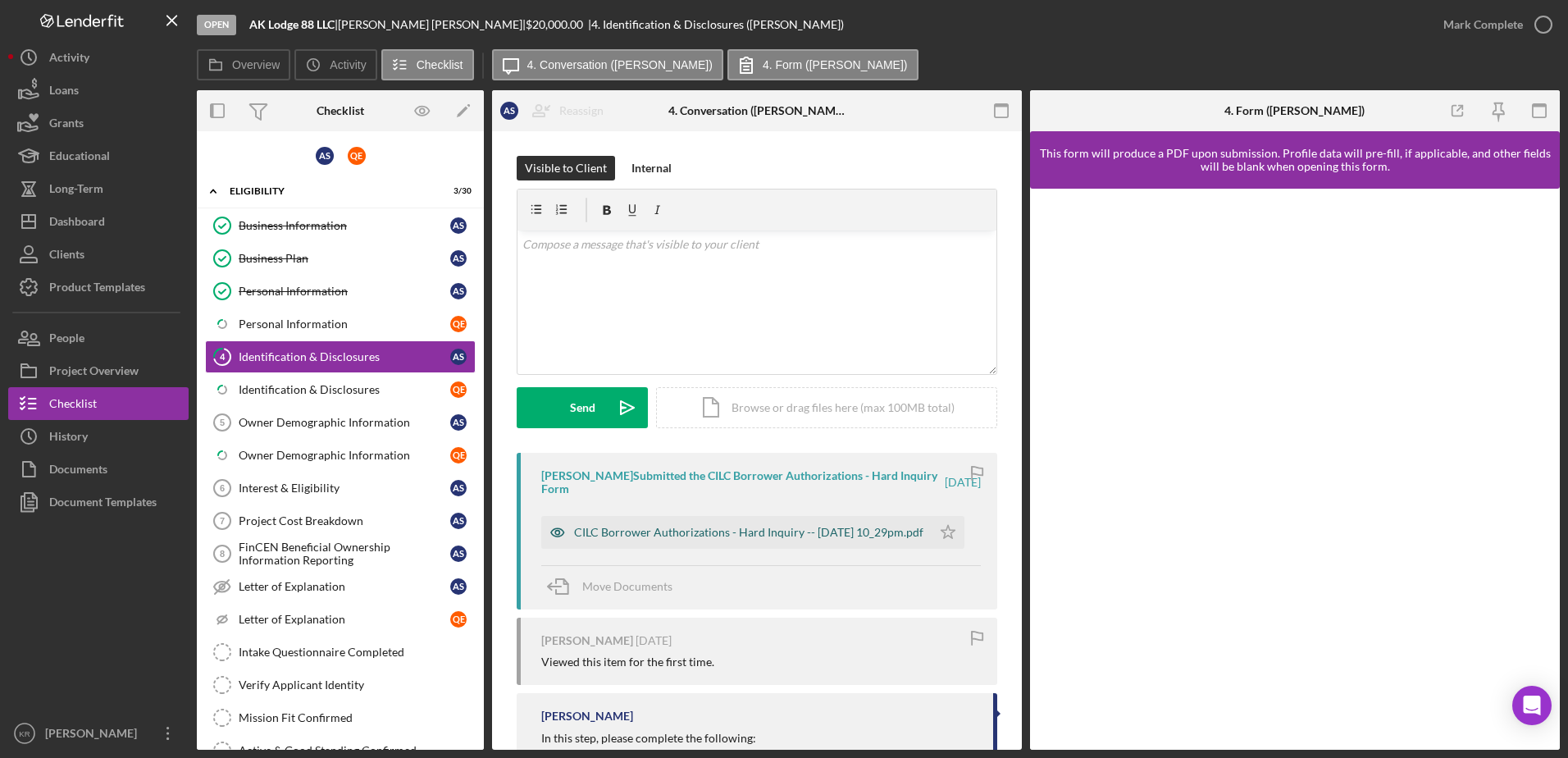
click at [655, 526] on div "CILC Borrower Authorizations - Hard Inquiry -- [DATE] 10_29pm.pdf" at bounding box center [749, 532] width 349 height 13
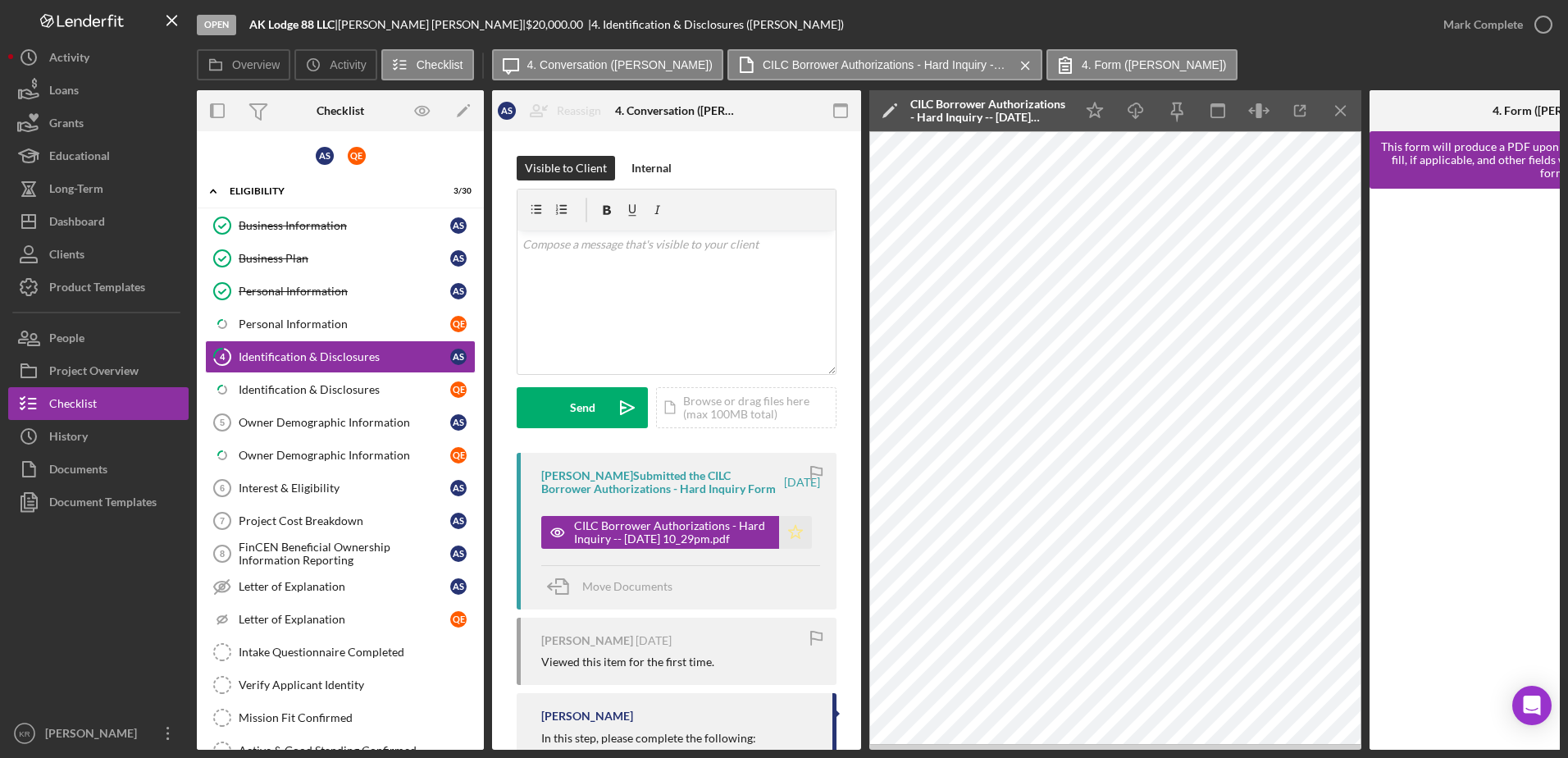
click at [783, 540] on icon "Icon/Star" at bounding box center [795, 532] width 33 height 33
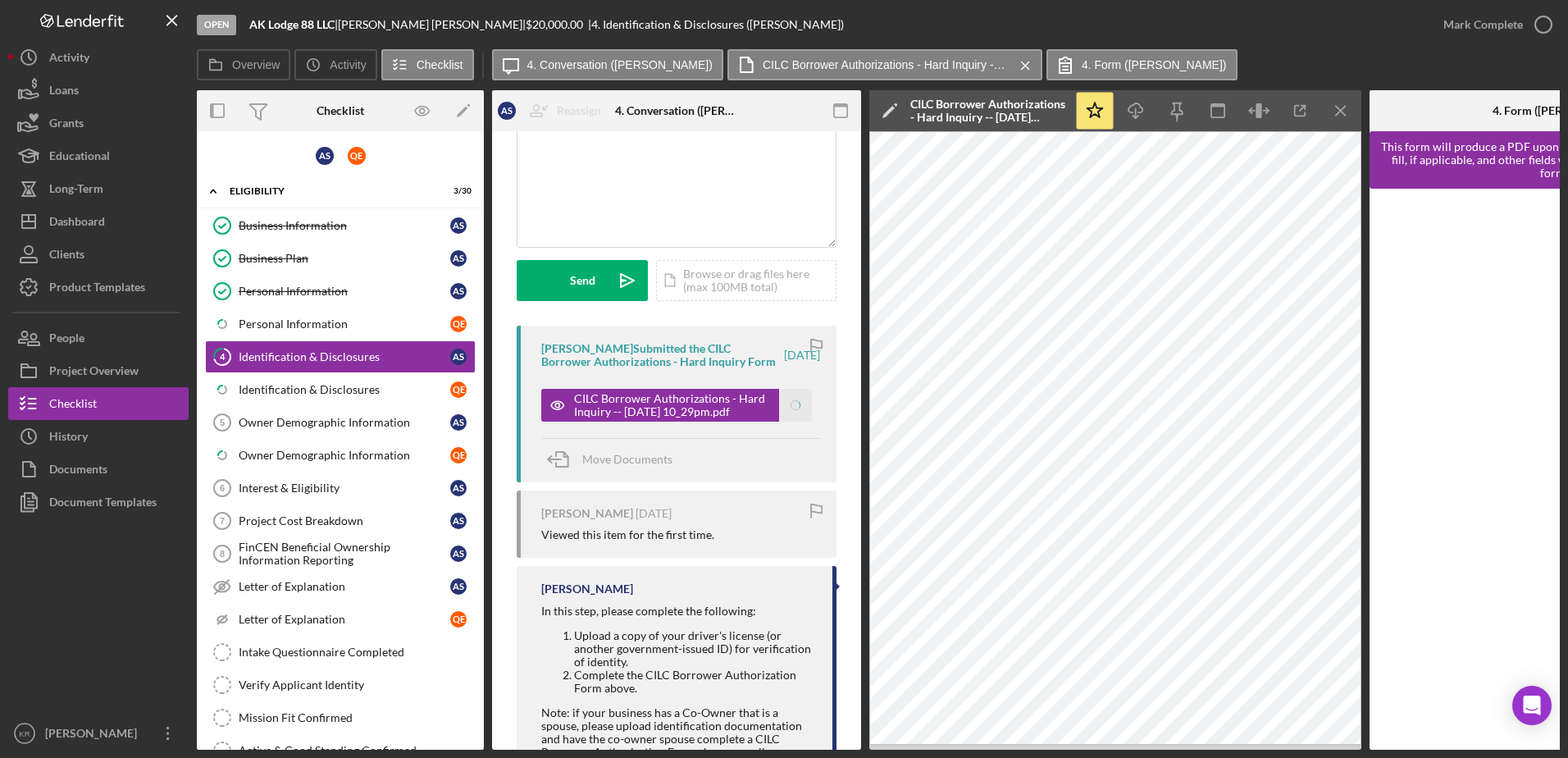
scroll to position [246, 0]
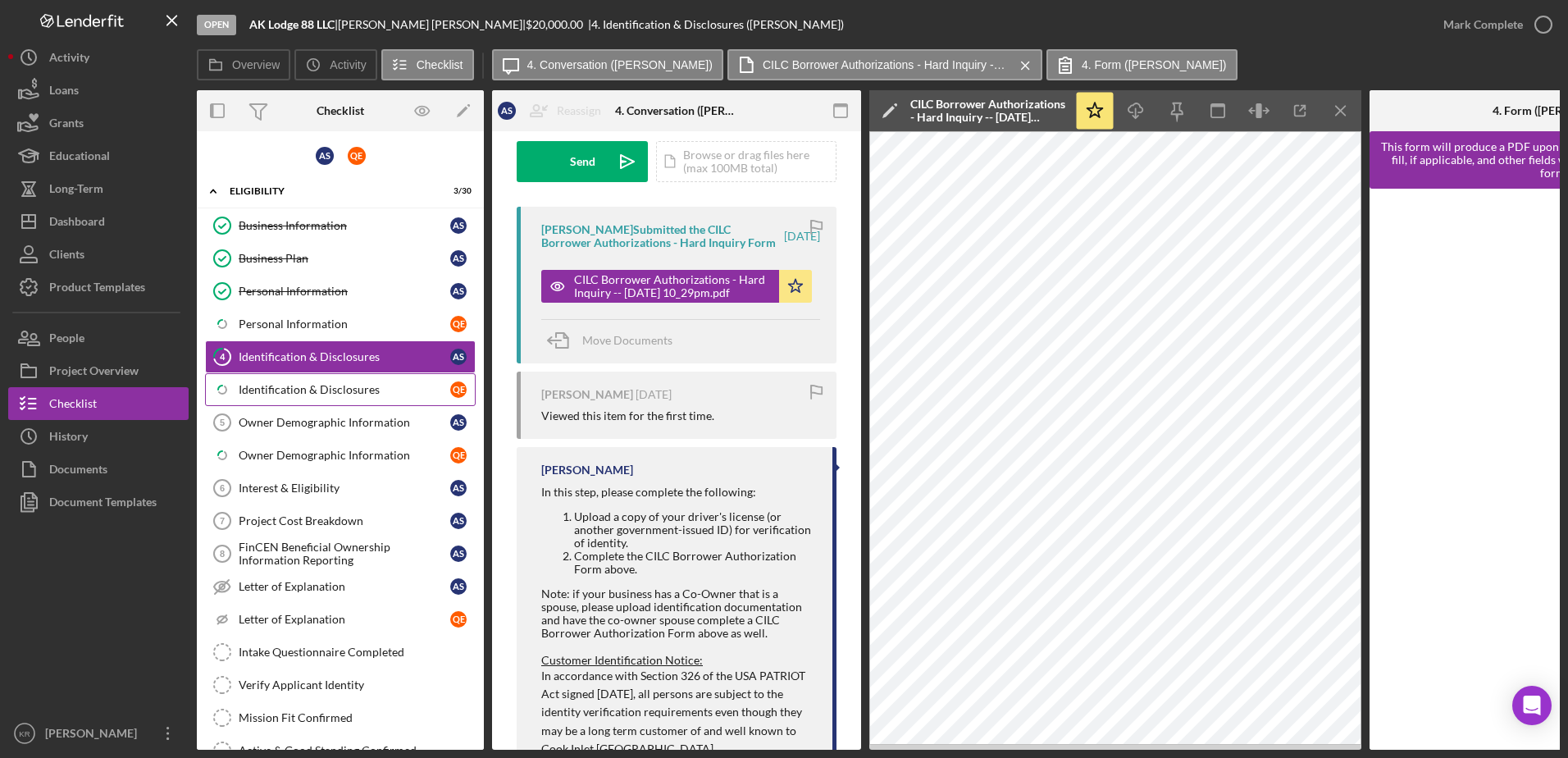
click at [302, 390] on div "Identification & Disclosures" at bounding box center [344, 390] width 211 height 13
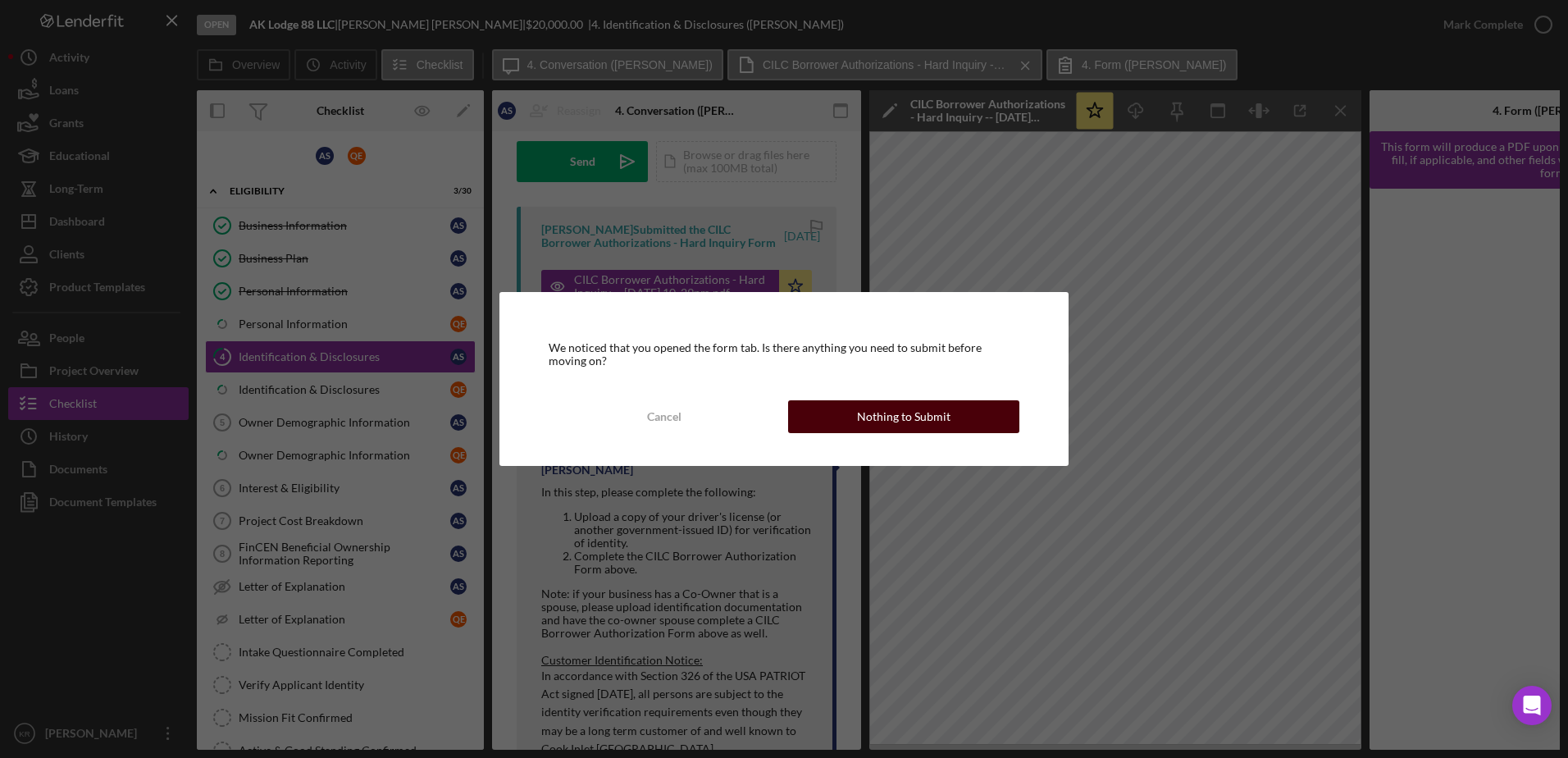
click at [878, 420] on div "Nothing to Submit" at bounding box center [903, 416] width 93 height 33
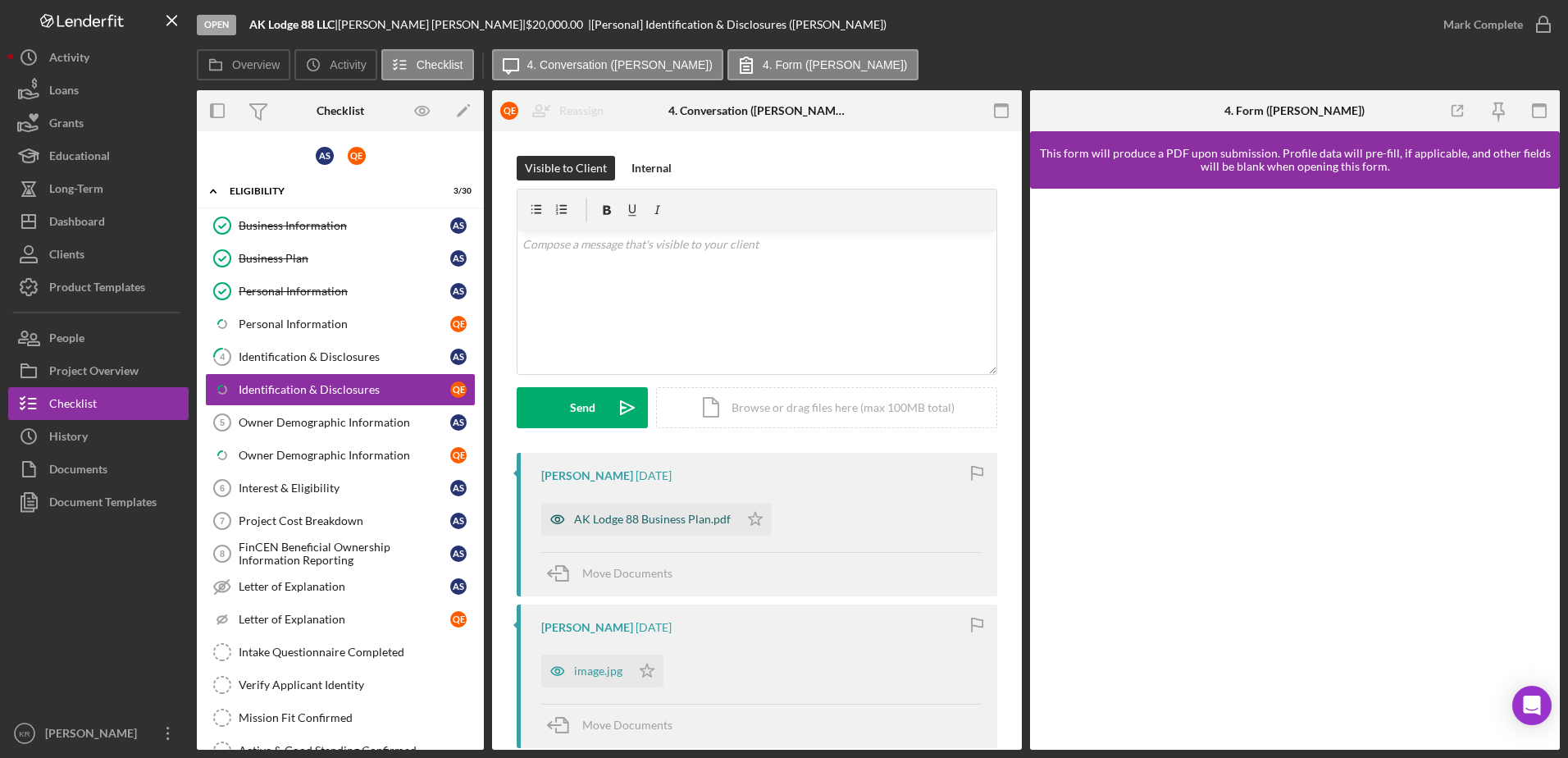
click at [628, 525] on div "AK Lodge 88 Business Plan.pdf" at bounding box center [653, 519] width 157 height 13
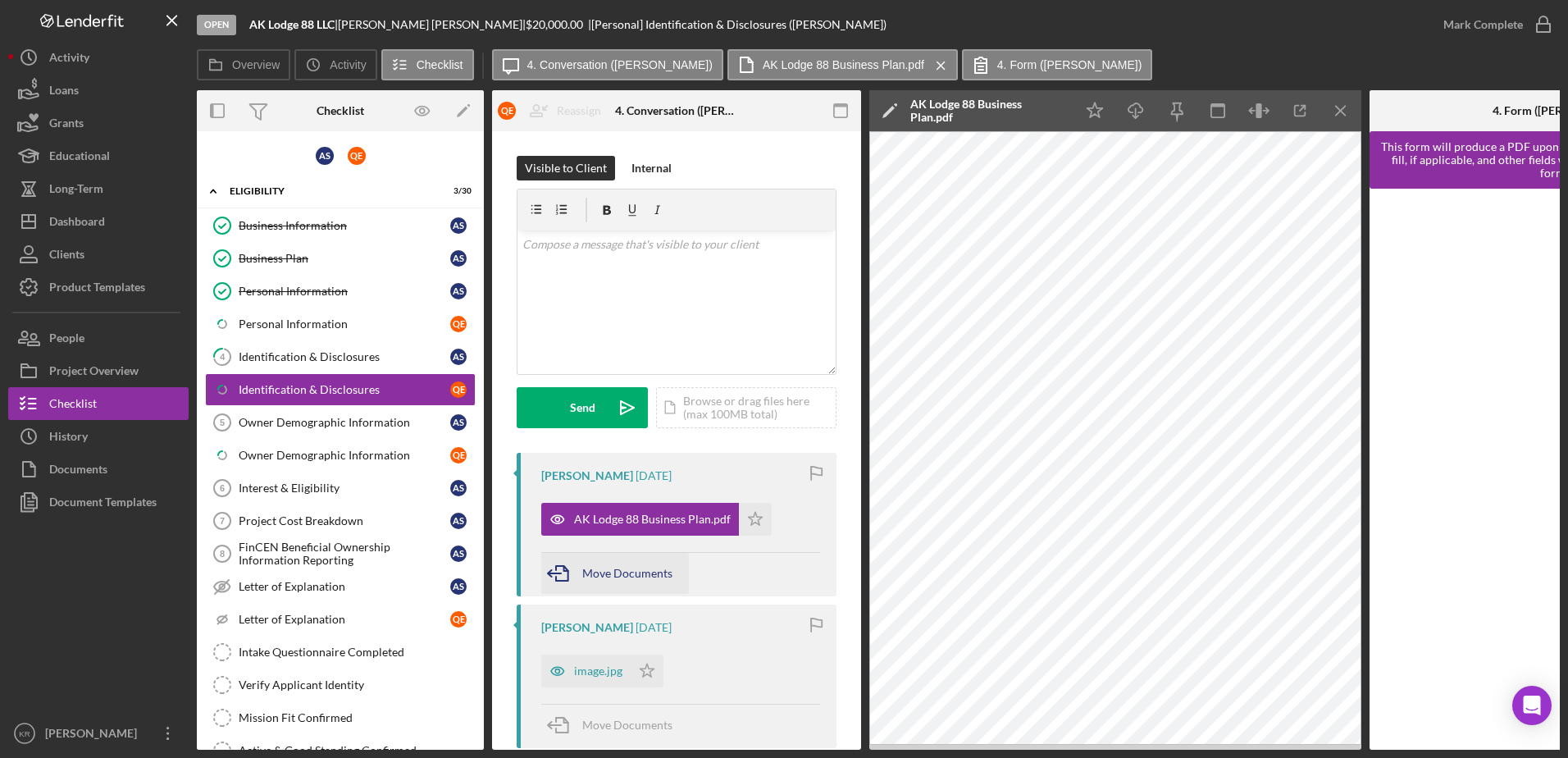
click at [583, 574] on span "Move Documents" at bounding box center [627, 573] width 91 height 14
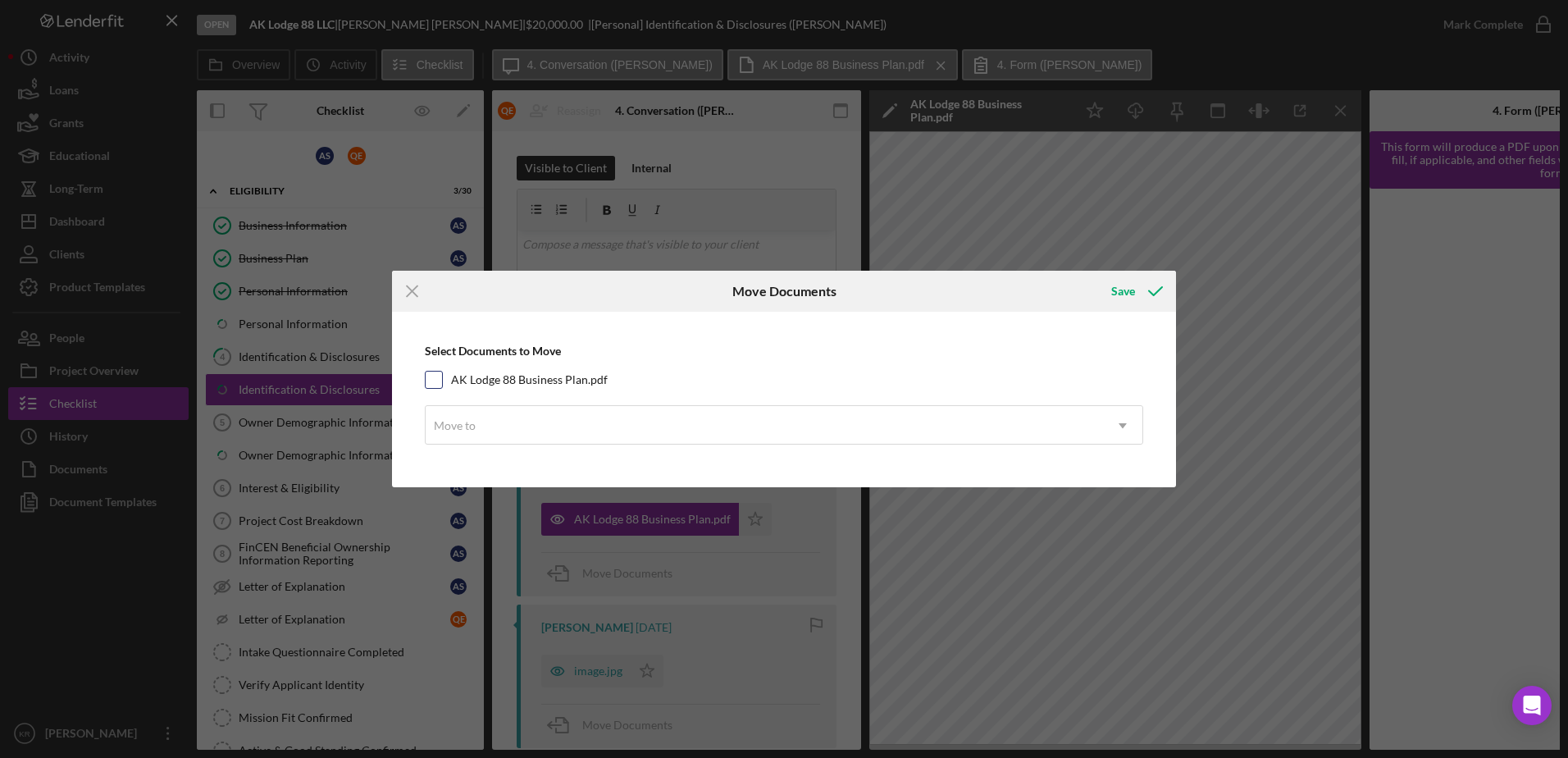
click at [559, 387] on label "AK Lodge 88 Business Plan.pdf" at bounding box center [529, 379] width 157 height 16
click at [442, 387] on input "AK Lodge 88 Business Plan.pdf" at bounding box center [433, 379] width 16 height 16
checkbox input "true"
click at [561, 433] on div "Move to" at bounding box center [764, 426] width 677 height 38
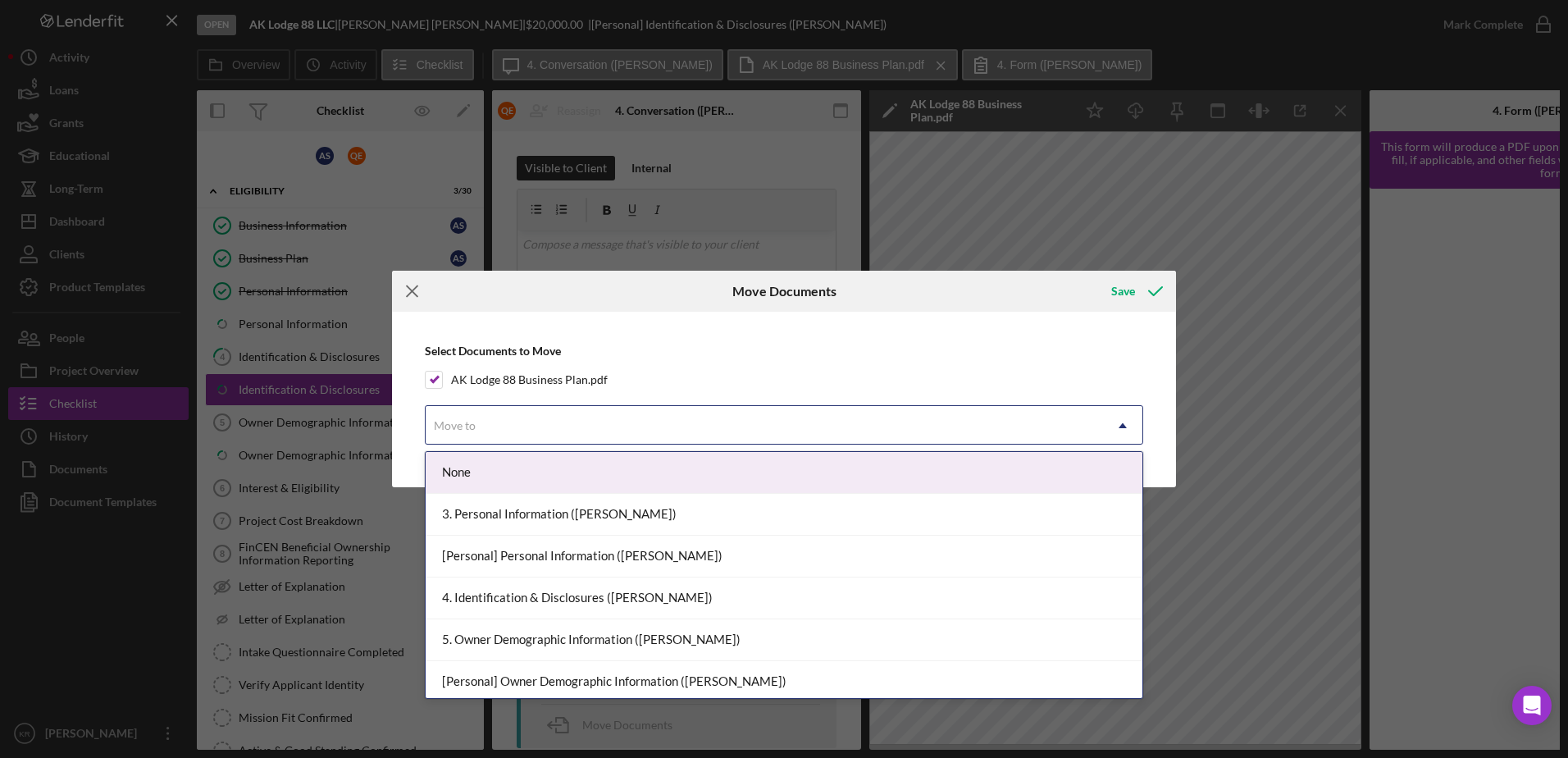
click at [430, 293] on icon "Icon/Menu Close" at bounding box center [412, 291] width 41 height 41
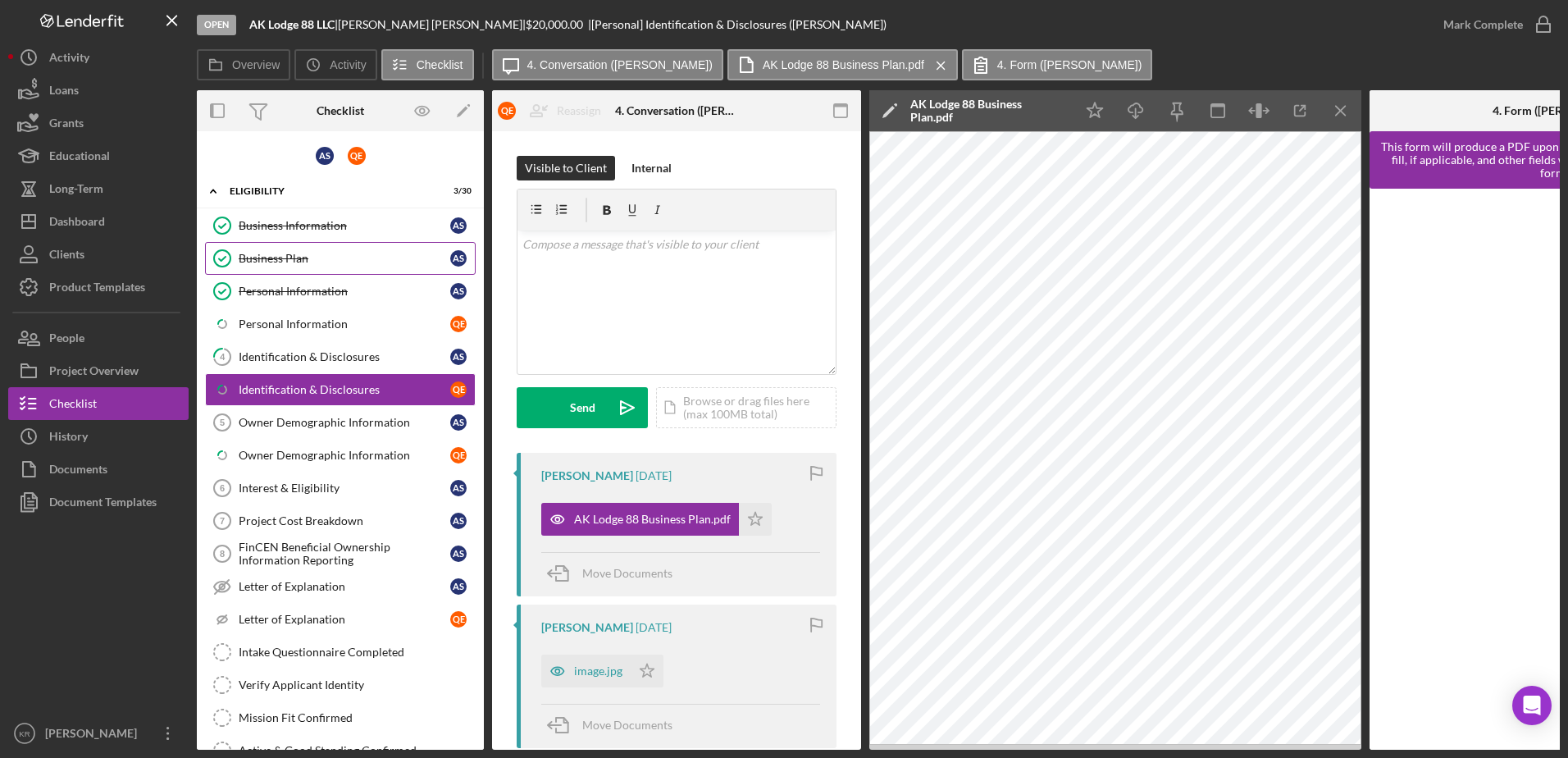
click at [309, 252] on div "Business Plan" at bounding box center [344, 259] width 211 height 13
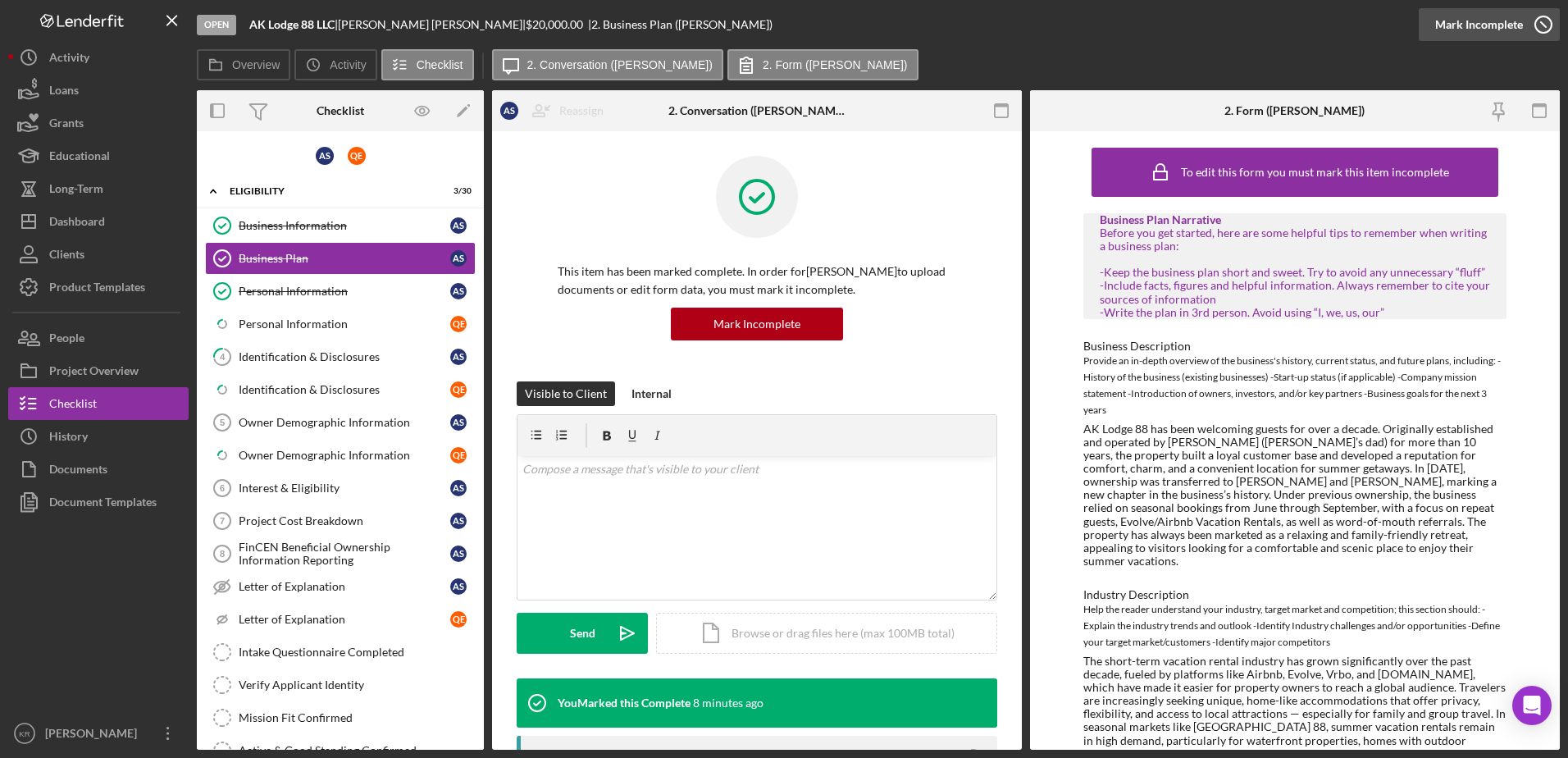
click at [1484, 28] on div "Mark Incomplete" at bounding box center [1478, 25] width 88 height 33
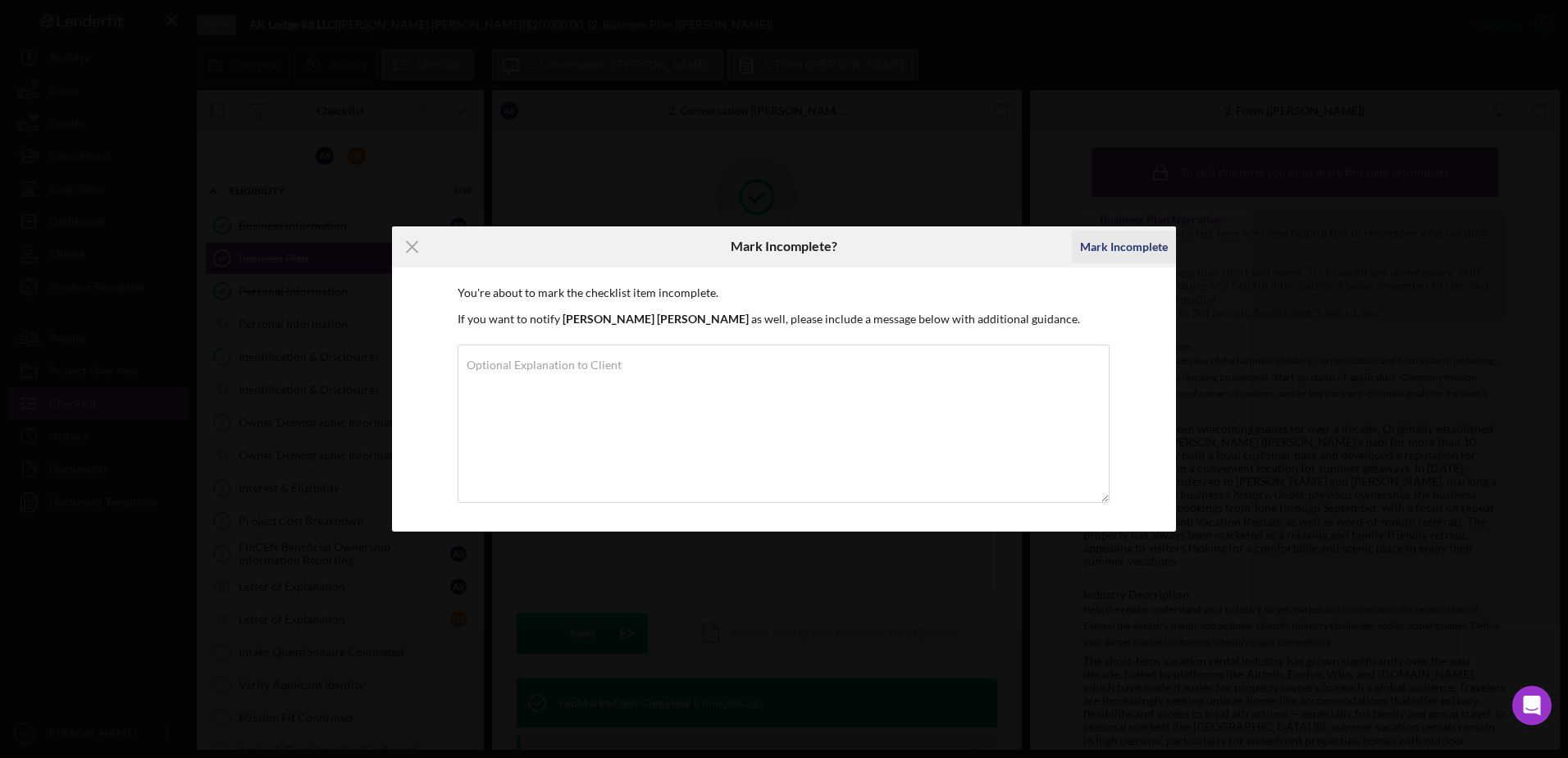
click at [1120, 247] on div "Mark Incomplete" at bounding box center [1124, 246] width 88 height 33
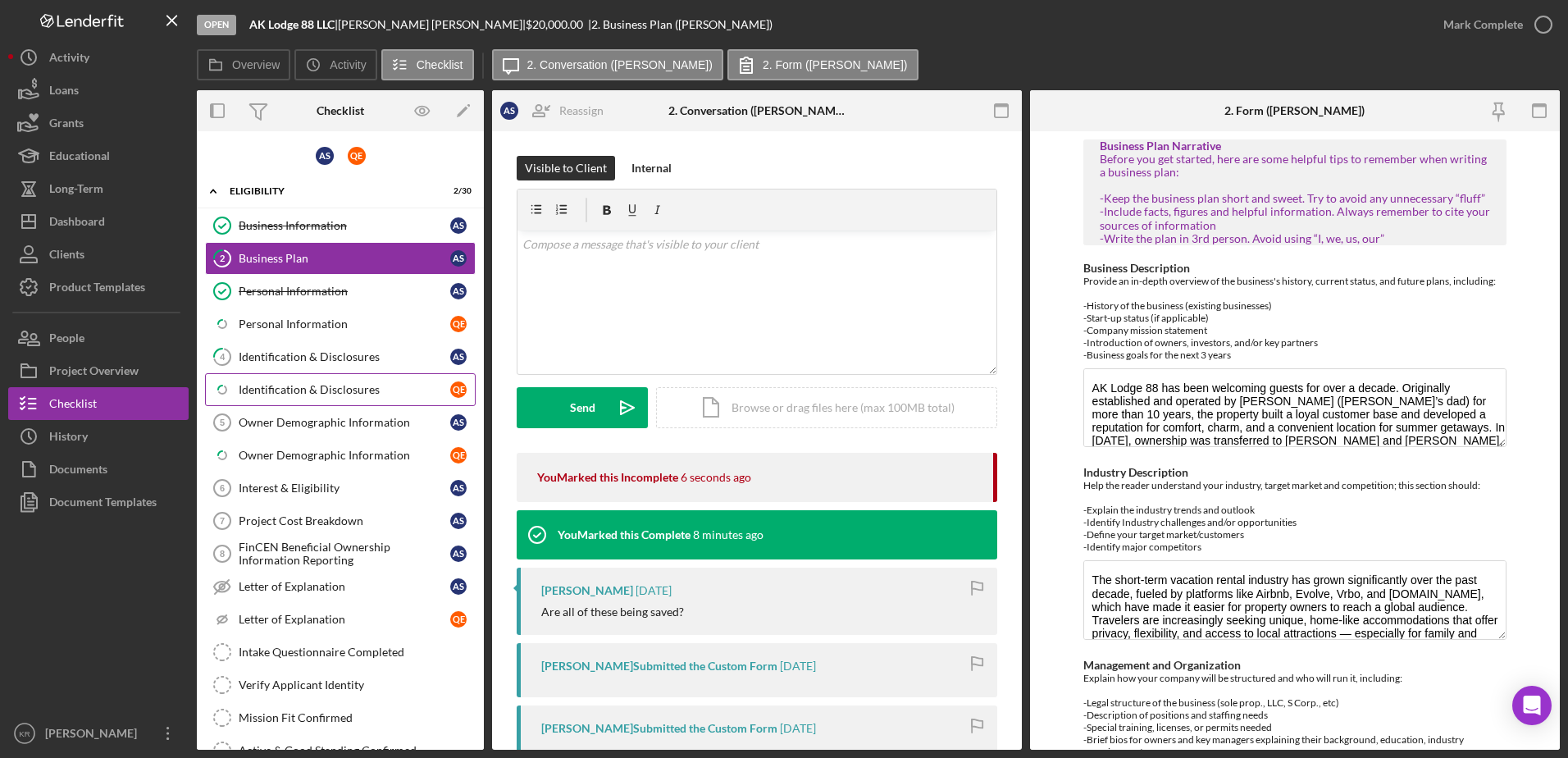
click at [294, 397] on link "Icon/Checklist Item Sub Partial Identification & Disclosures Q E" at bounding box center [340, 390] width 271 height 33
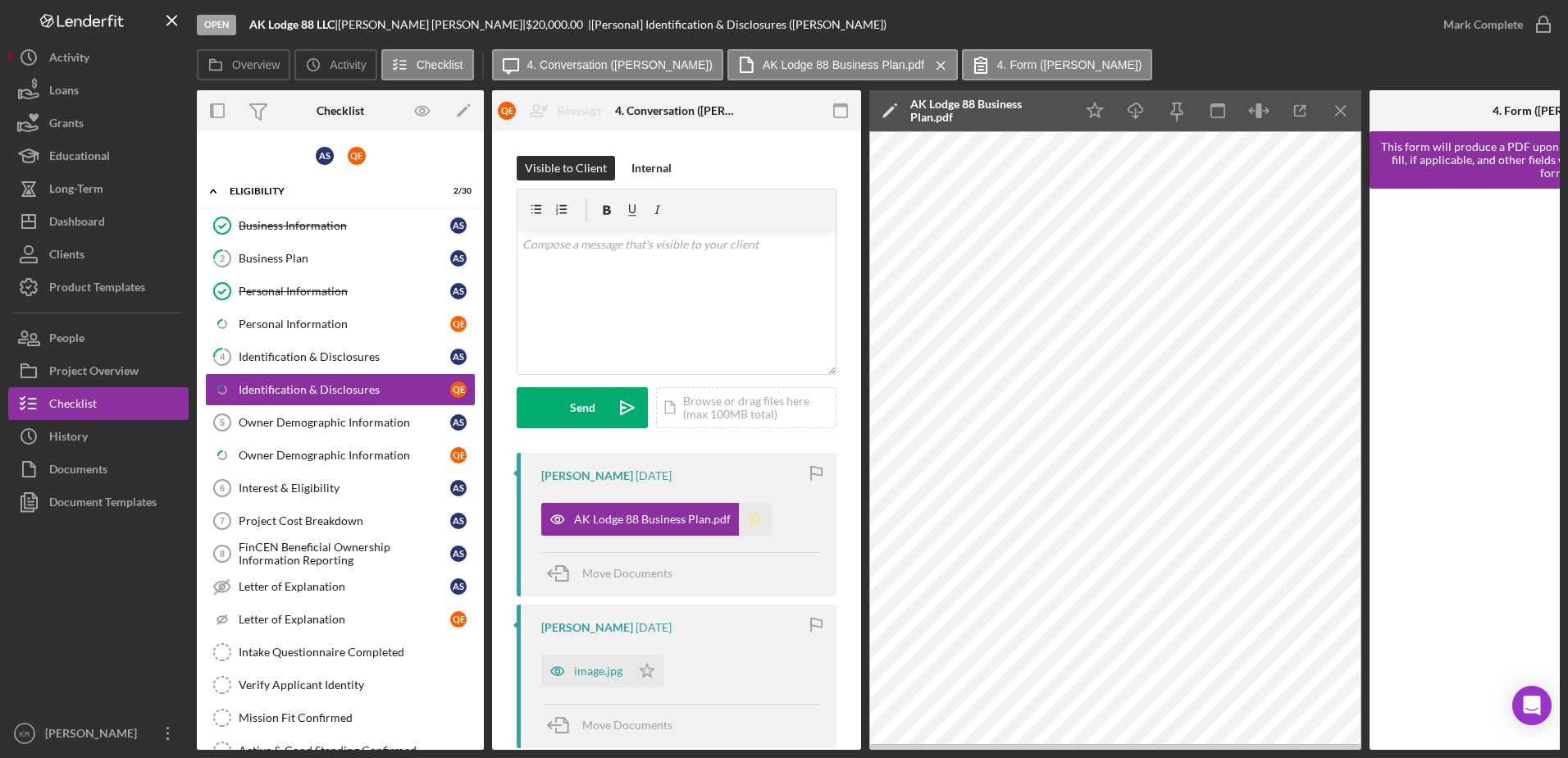
click at [743, 524] on icon "Icon/Star" at bounding box center [755, 519] width 33 height 33
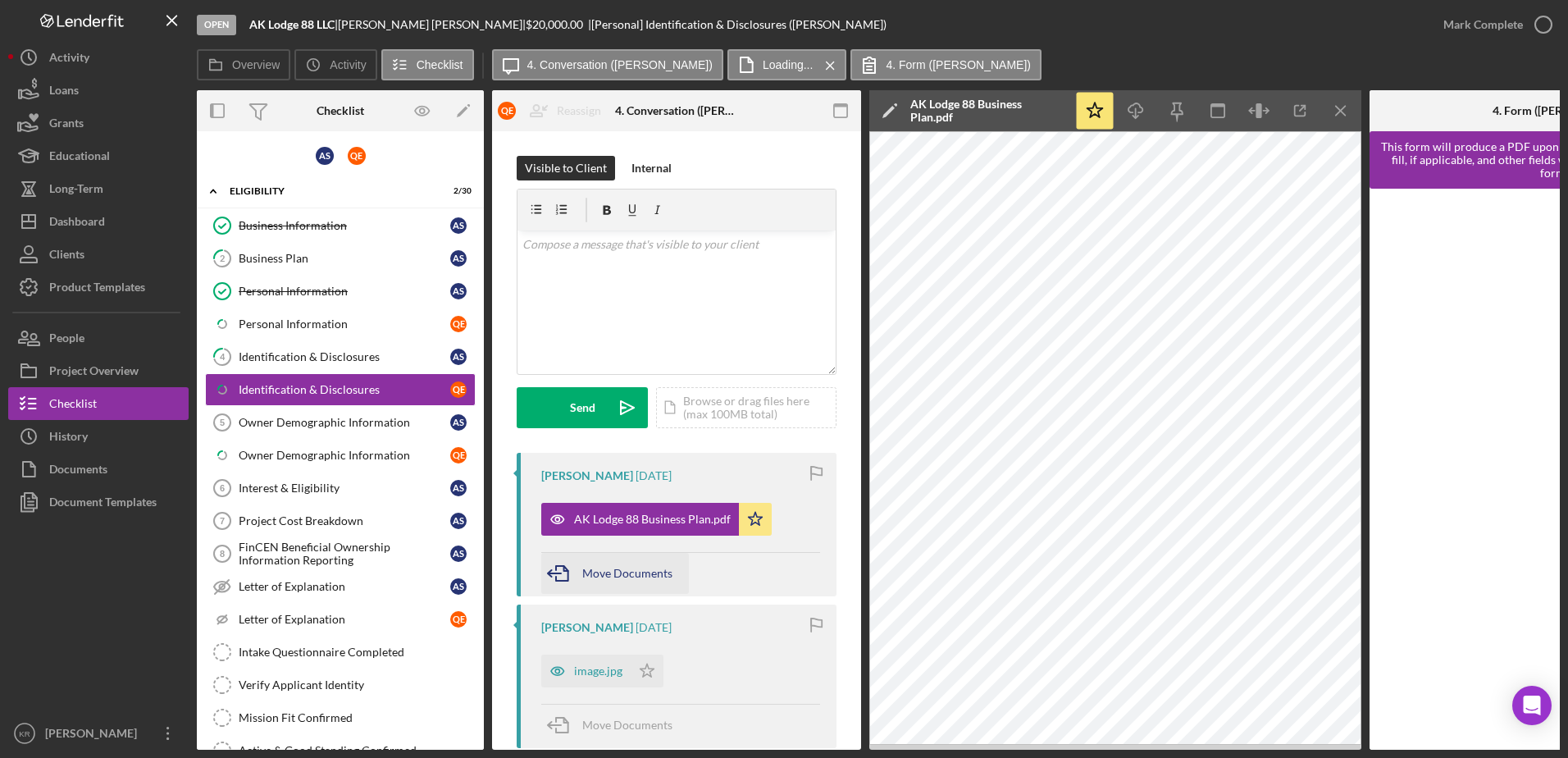
click at [586, 574] on span "Move Documents" at bounding box center [627, 573] width 91 height 14
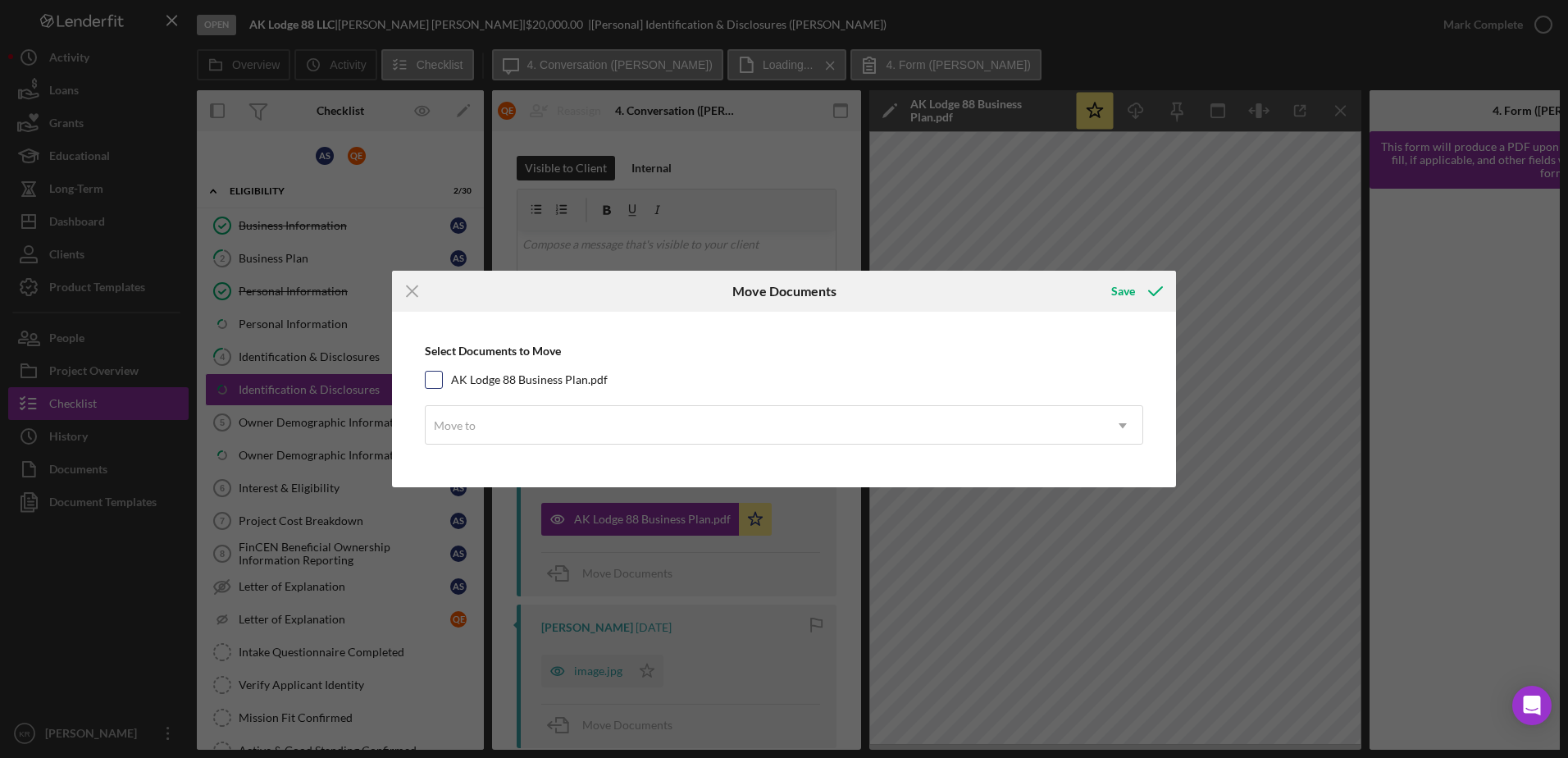
click at [597, 384] on label "AK Lodge 88 Business Plan.pdf" at bounding box center [529, 379] width 157 height 16
click at [442, 384] on input "AK Lodge 88 Business Plan.pdf" at bounding box center [433, 379] width 16 height 16
checkbox input "true"
click at [593, 421] on div "Move to" at bounding box center [764, 426] width 677 height 38
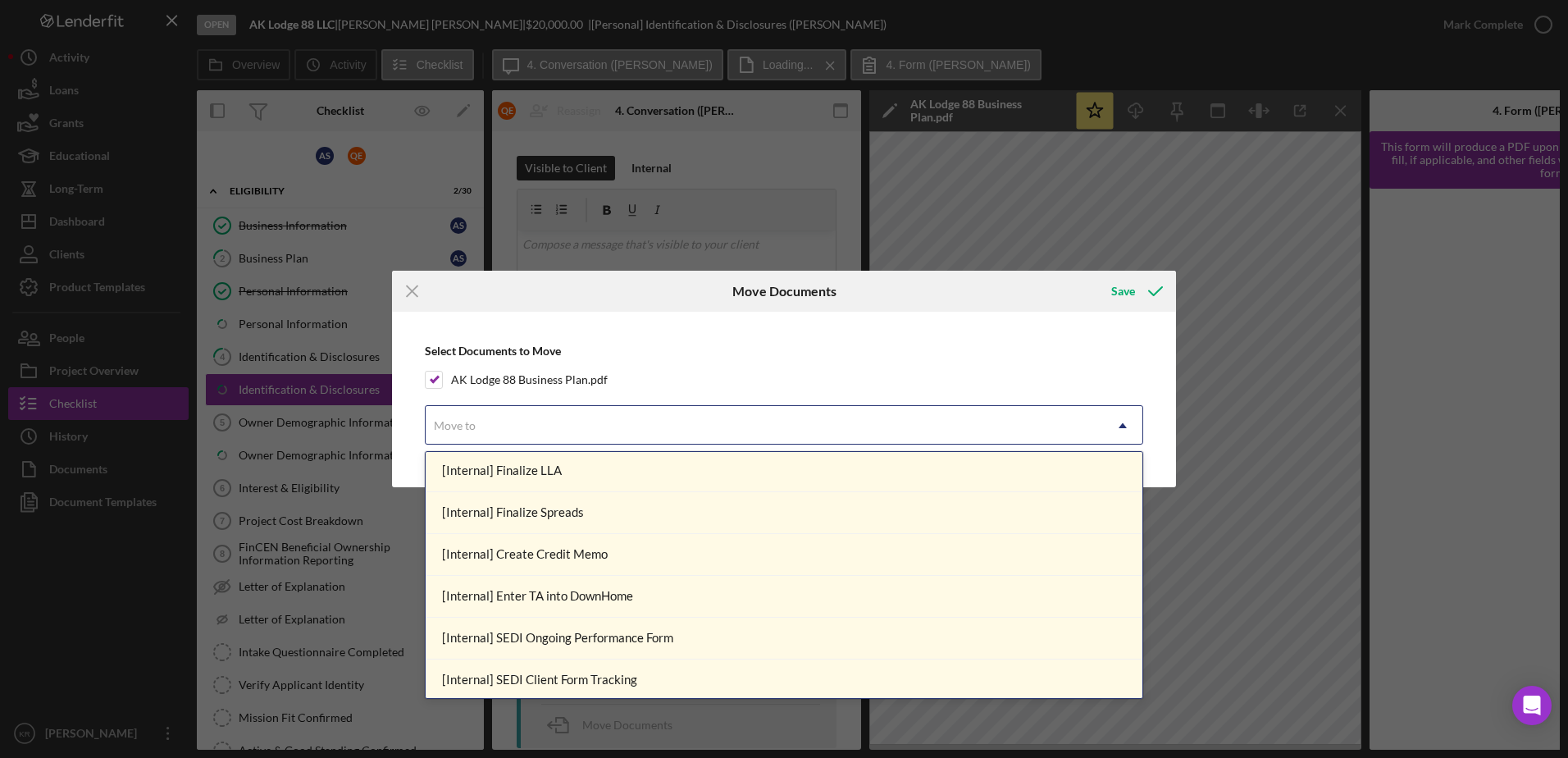
scroll to position [1969, 0]
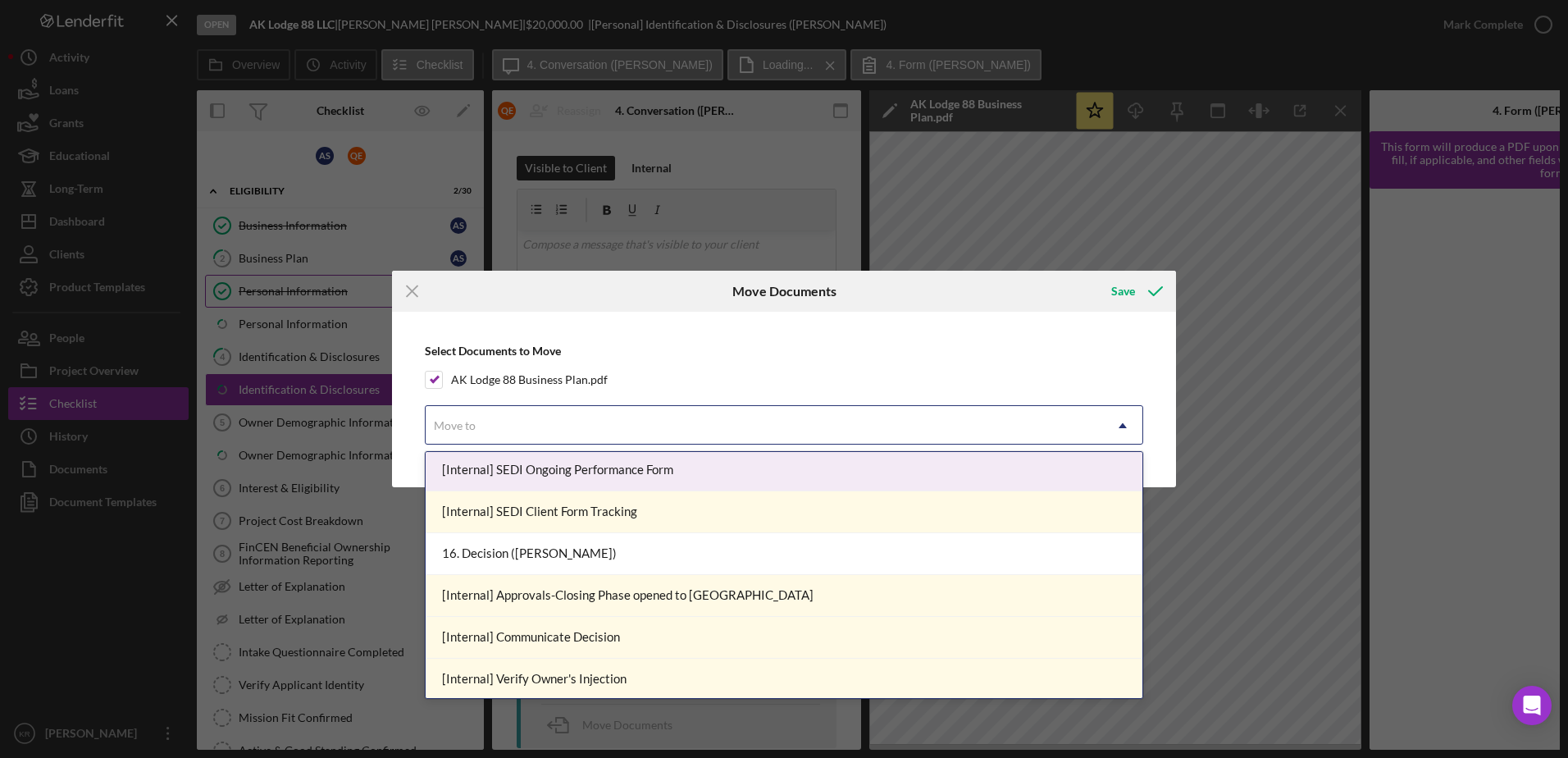
click at [401, 283] on icon "Icon/Menu Close" at bounding box center [412, 291] width 41 height 41
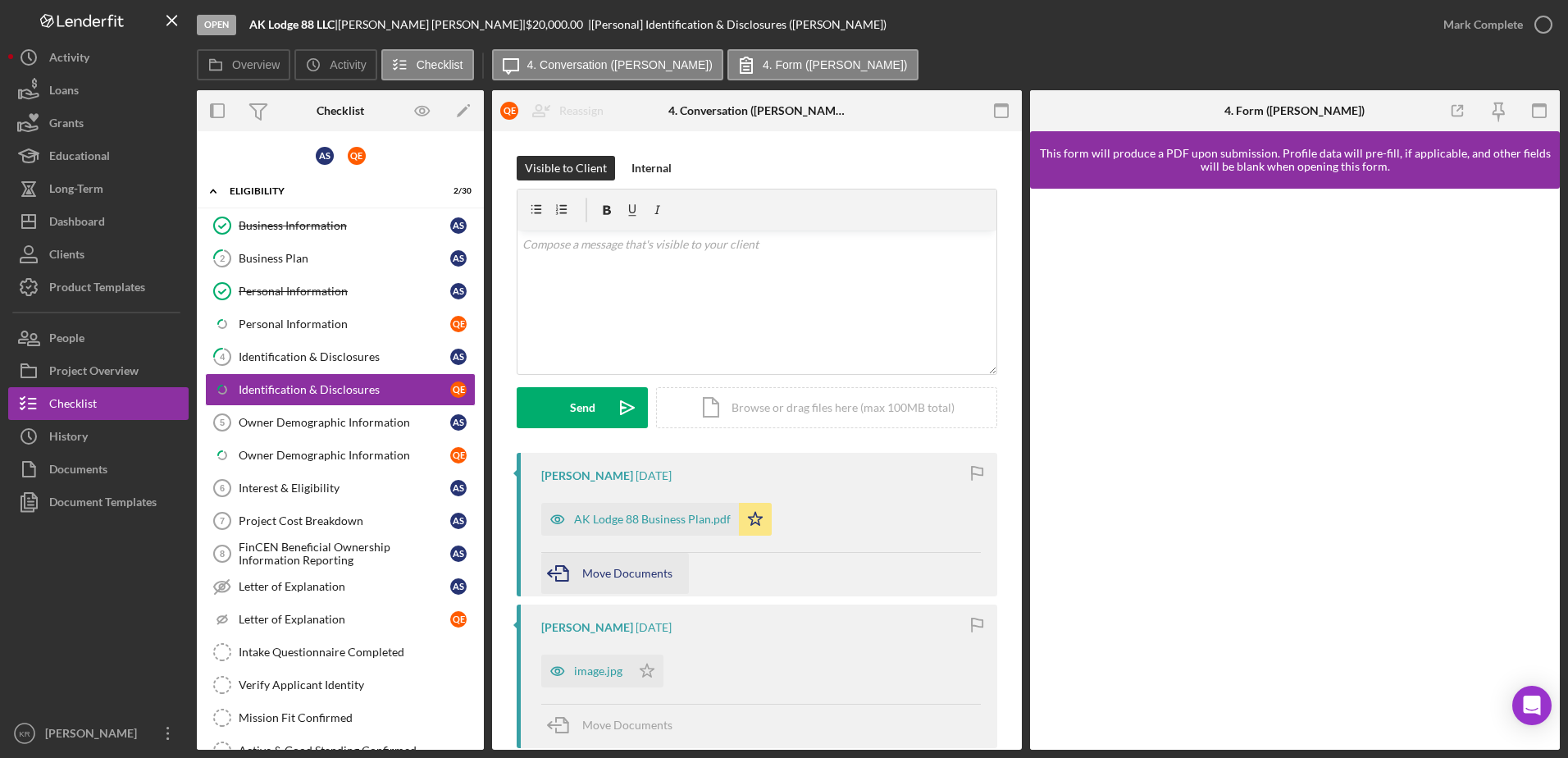
click at [588, 573] on span "Move Documents" at bounding box center [627, 573] width 91 height 14
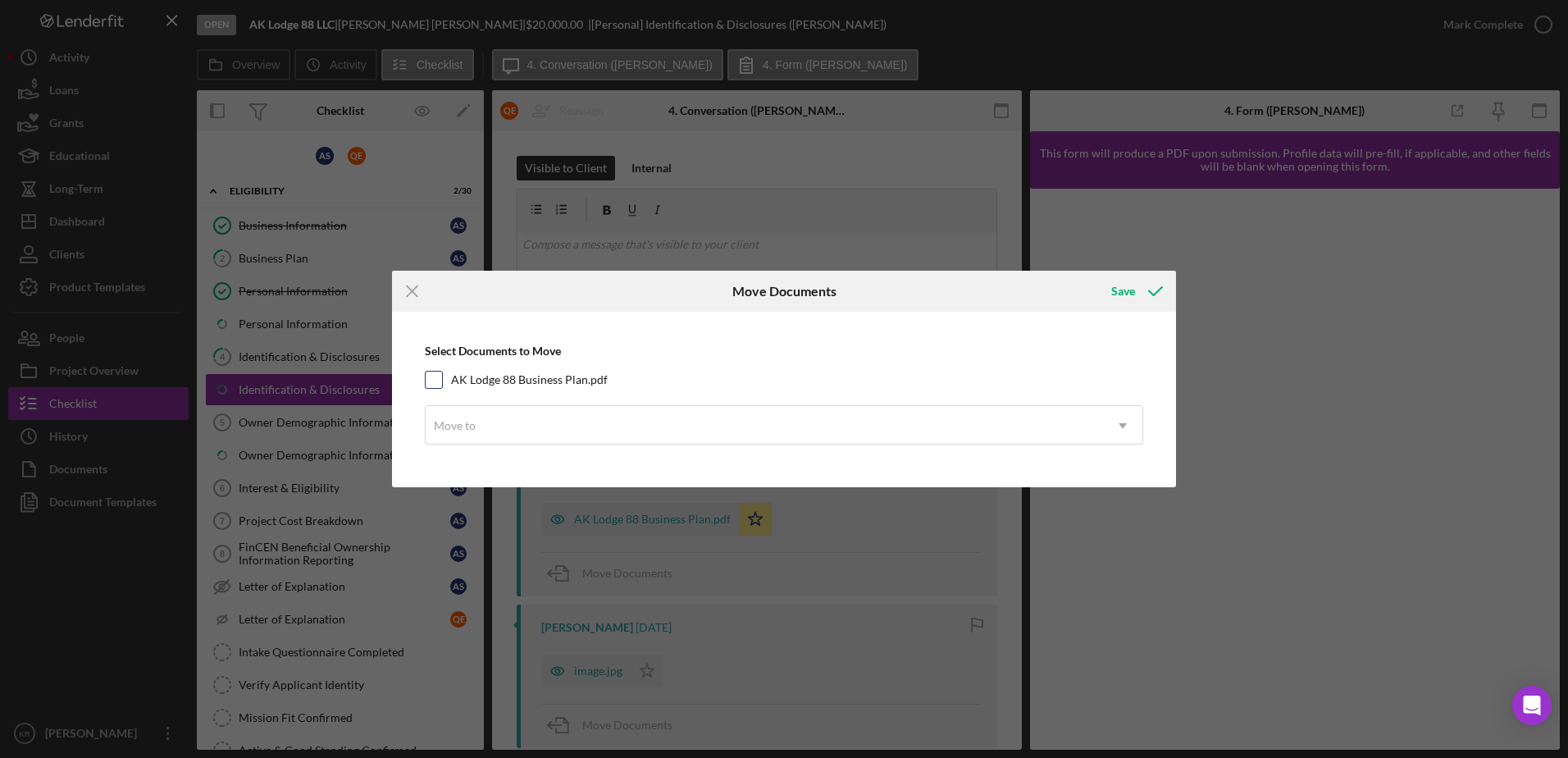
click at [550, 386] on label "AK Lodge 88 Business Plan.pdf" at bounding box center [529, 379] width 157 height 16
click at [442, 386] on input "AK Lodge 88 Business Plan.pdf" at bounding box center [433, 379] width 16 height 16
checkbox input "true"
click at [536, 436] on div "Move to" at bounding box center [764, 426] width 677 height 38
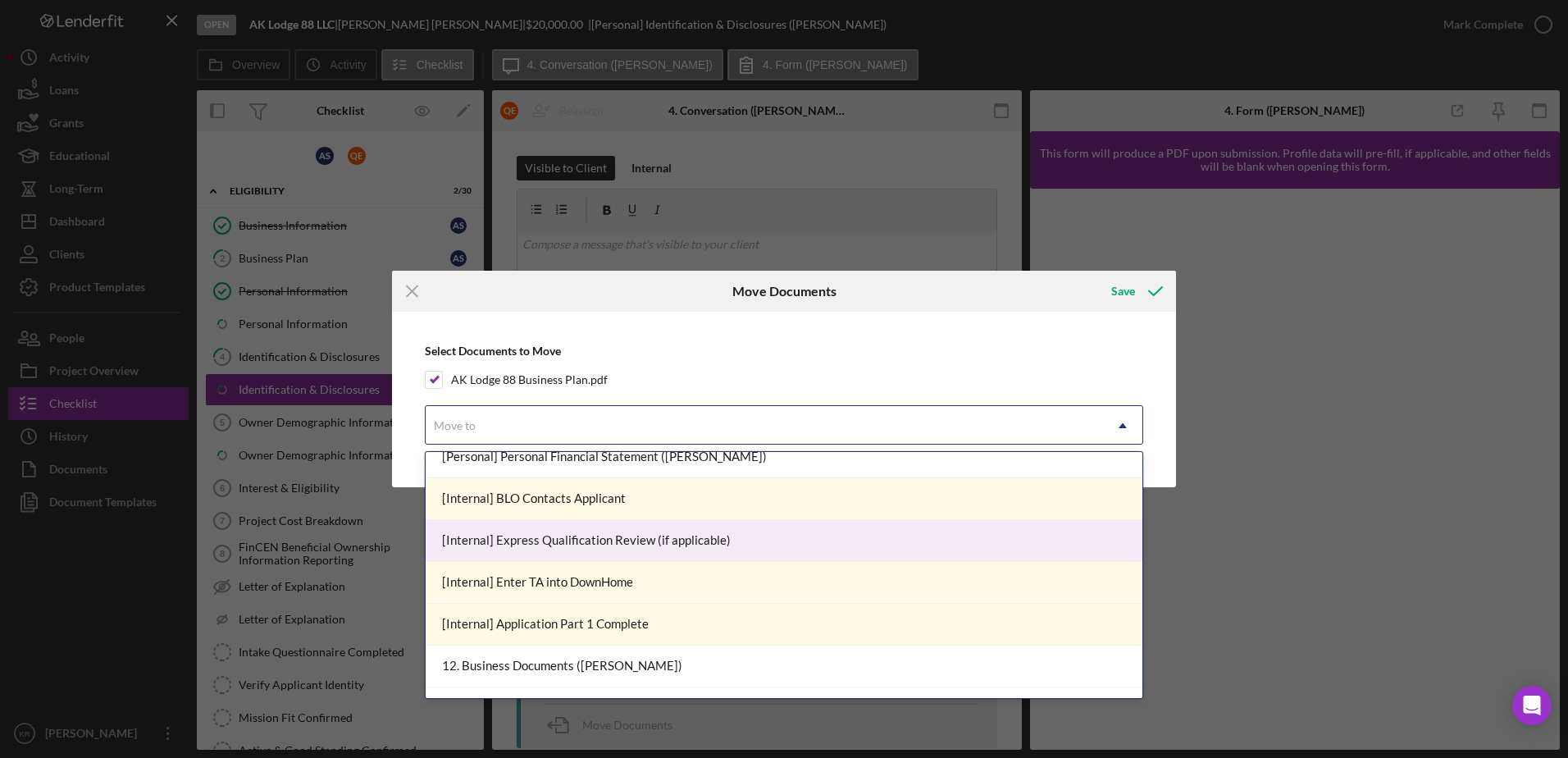
scroll to position [1642, 0]
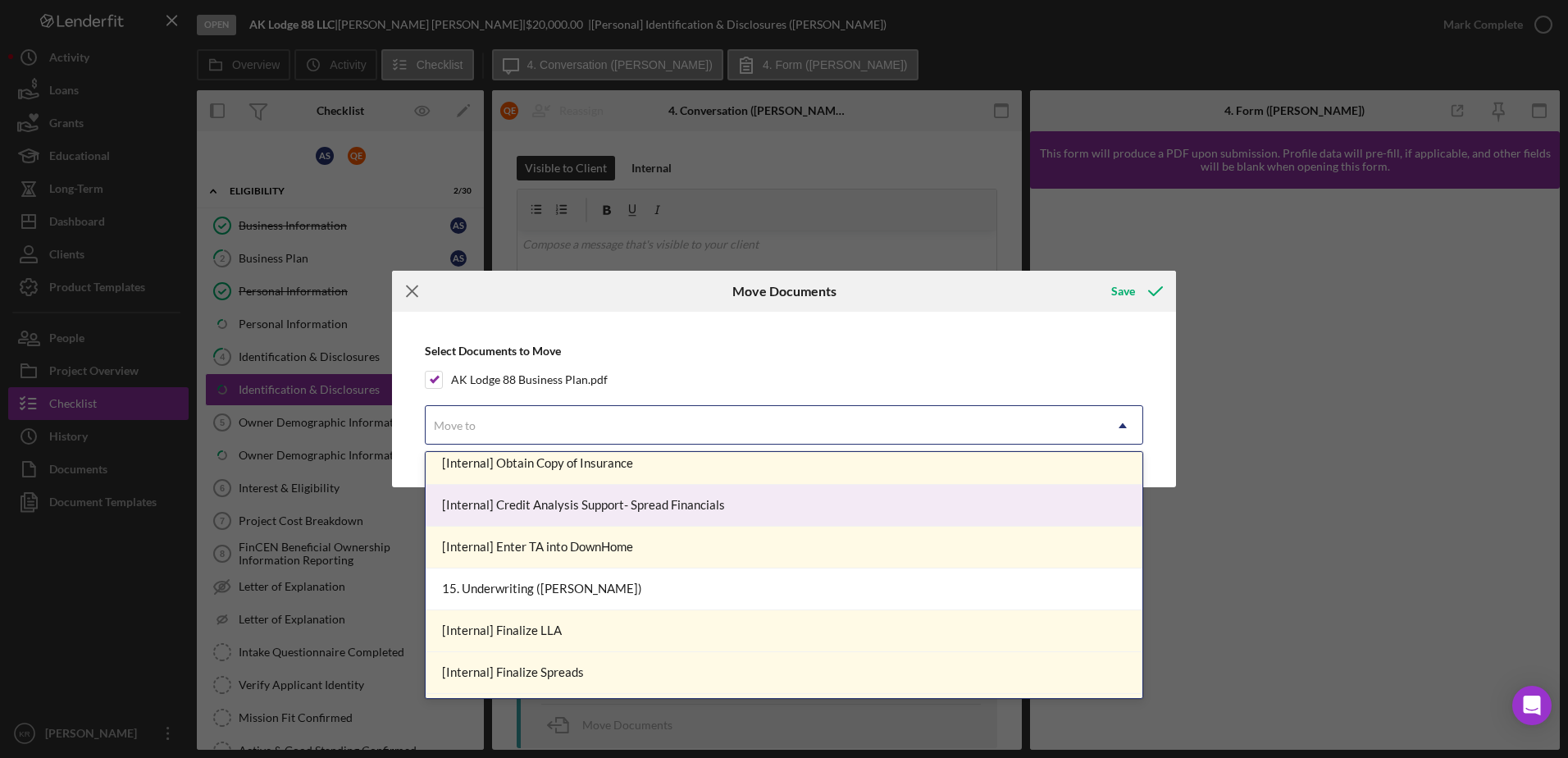
click at [400, 292] on icon "Icon/Menu Close" at bounding box center [412, 291] width 41 height 41
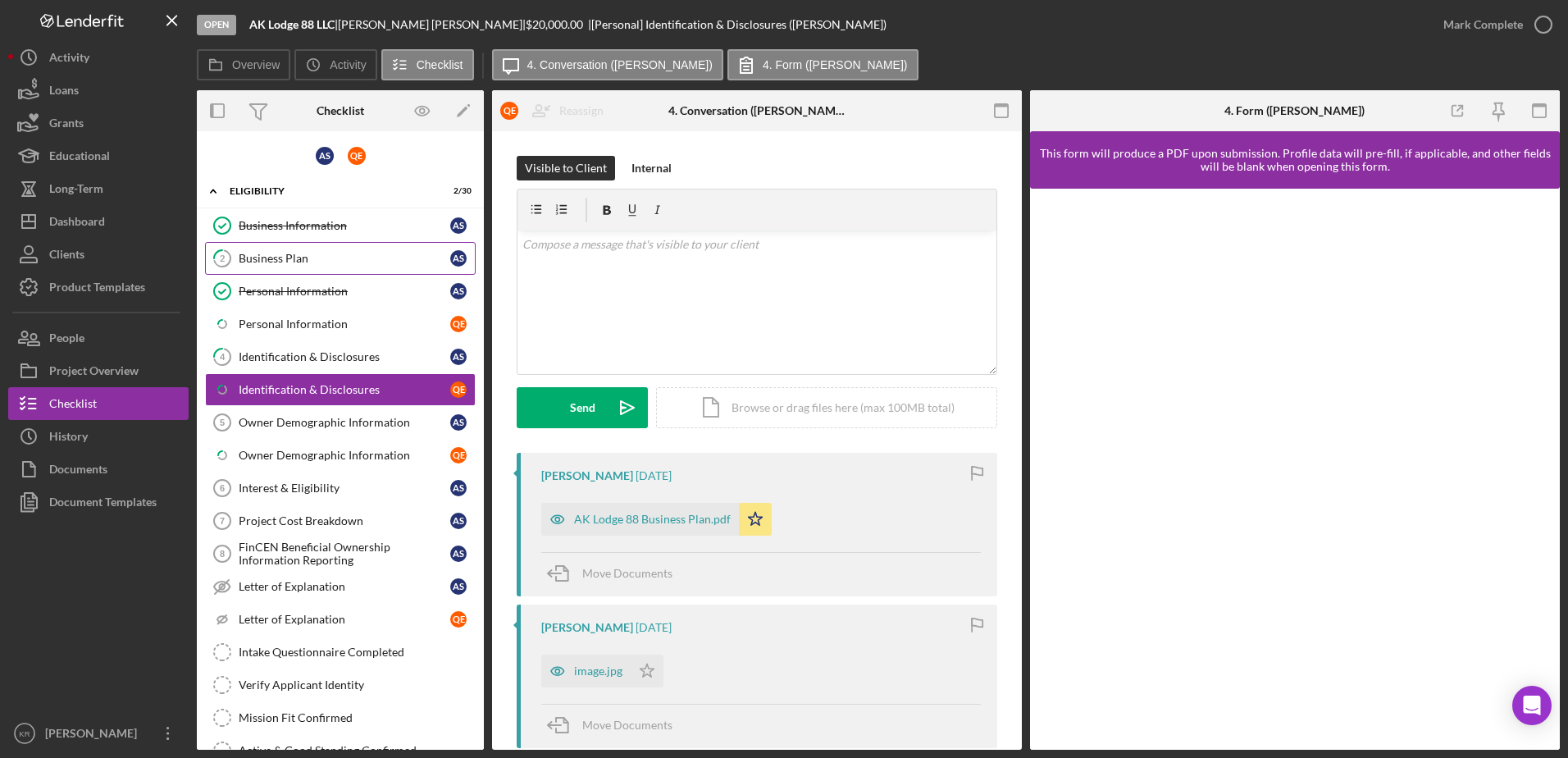
click at [308, 254] on div "Business Plan" at bounding box center [344, 259] width 211 height 13
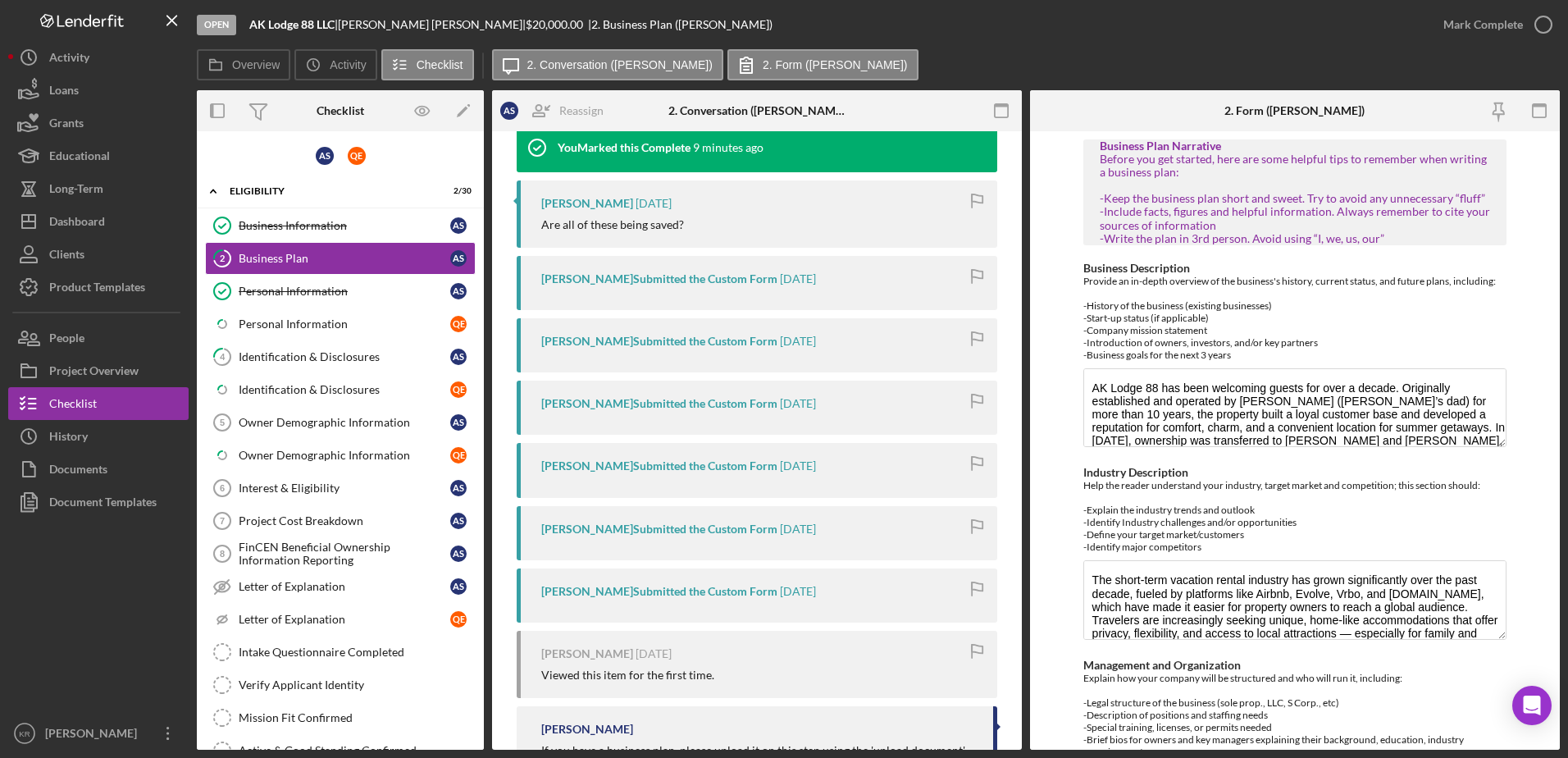
scroll to position [173, 0]
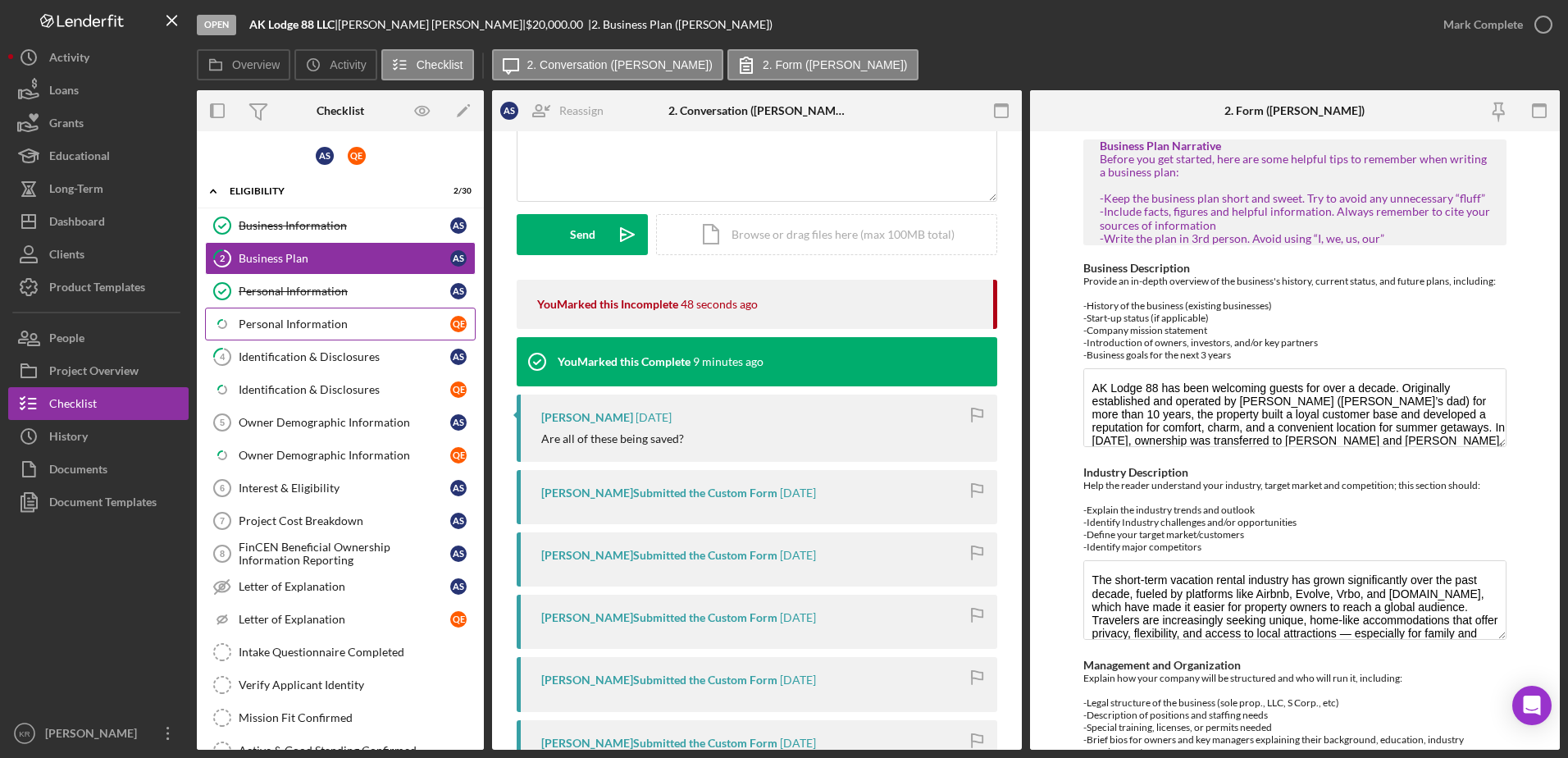
click at [345, 325] on div "Personal Information" at bounding box center [344, 324] width 211 height 13
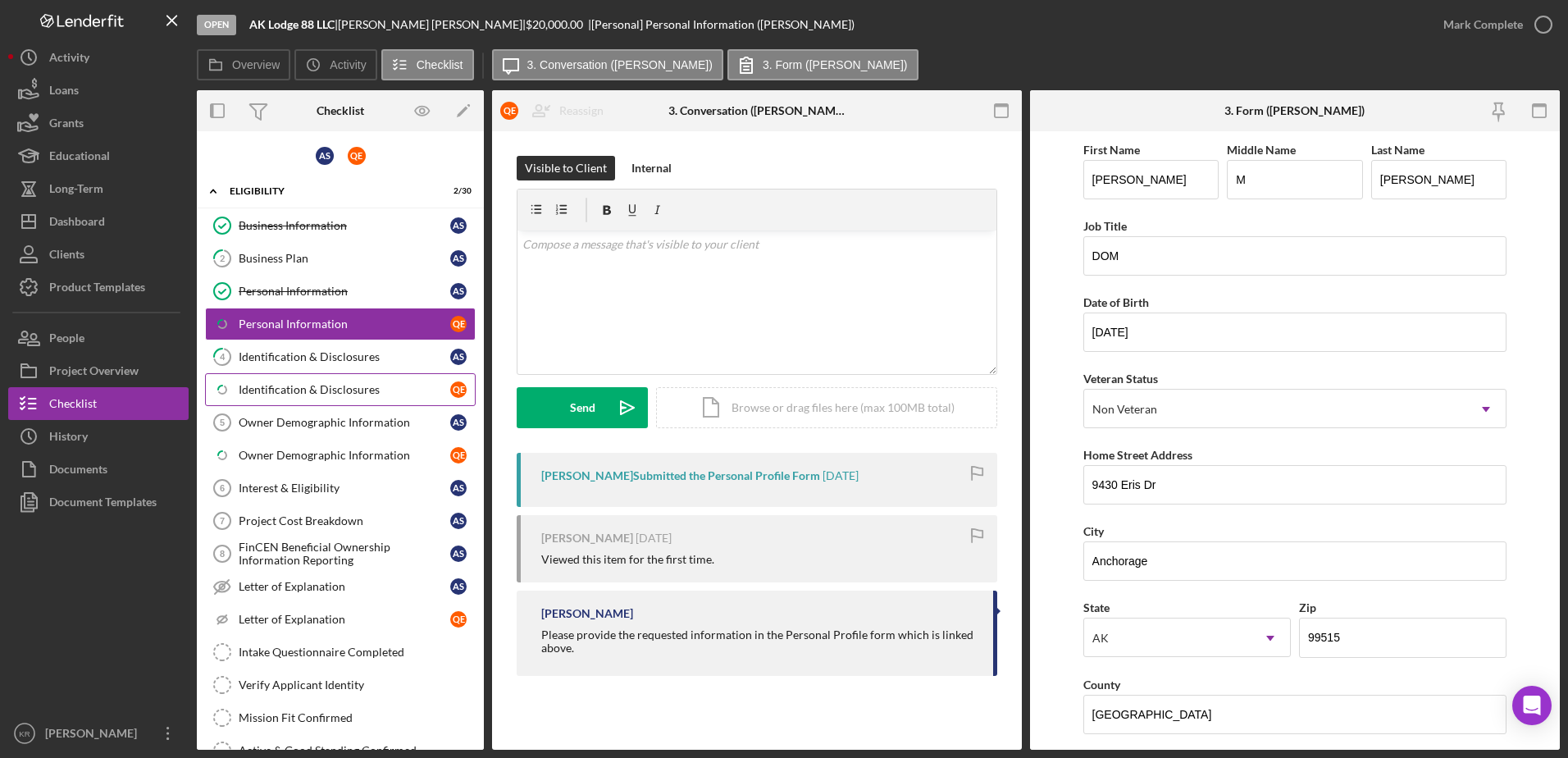
click at [340, 403] on link "Icon/Checklist Item Sub Partial Identification & Disclosures Q E" at bounding box center [340, 390] width 271 height 33
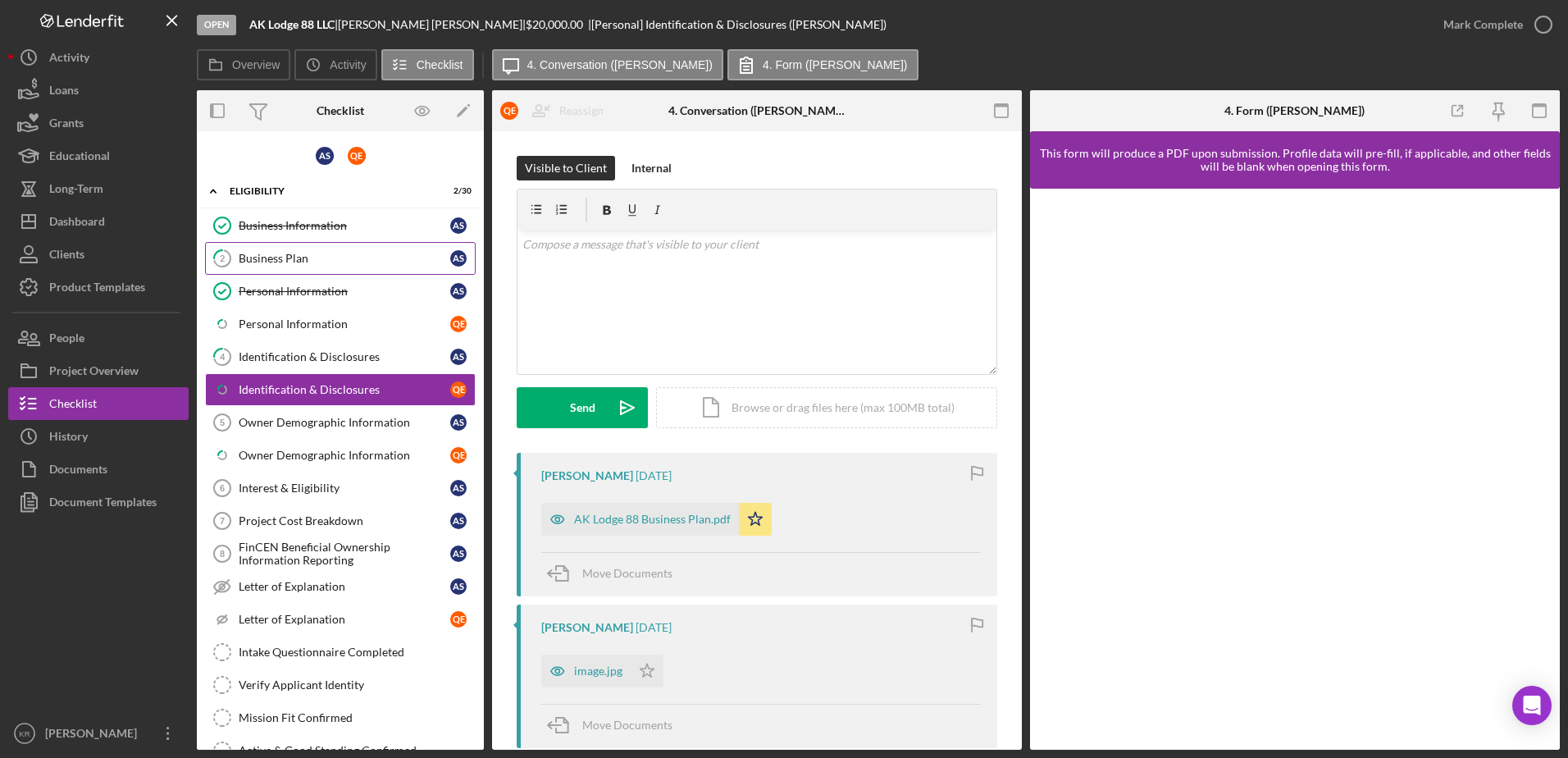
click at [300, 255] on div "Business Plan" at bounding box center [344, 259] width 211 height 13
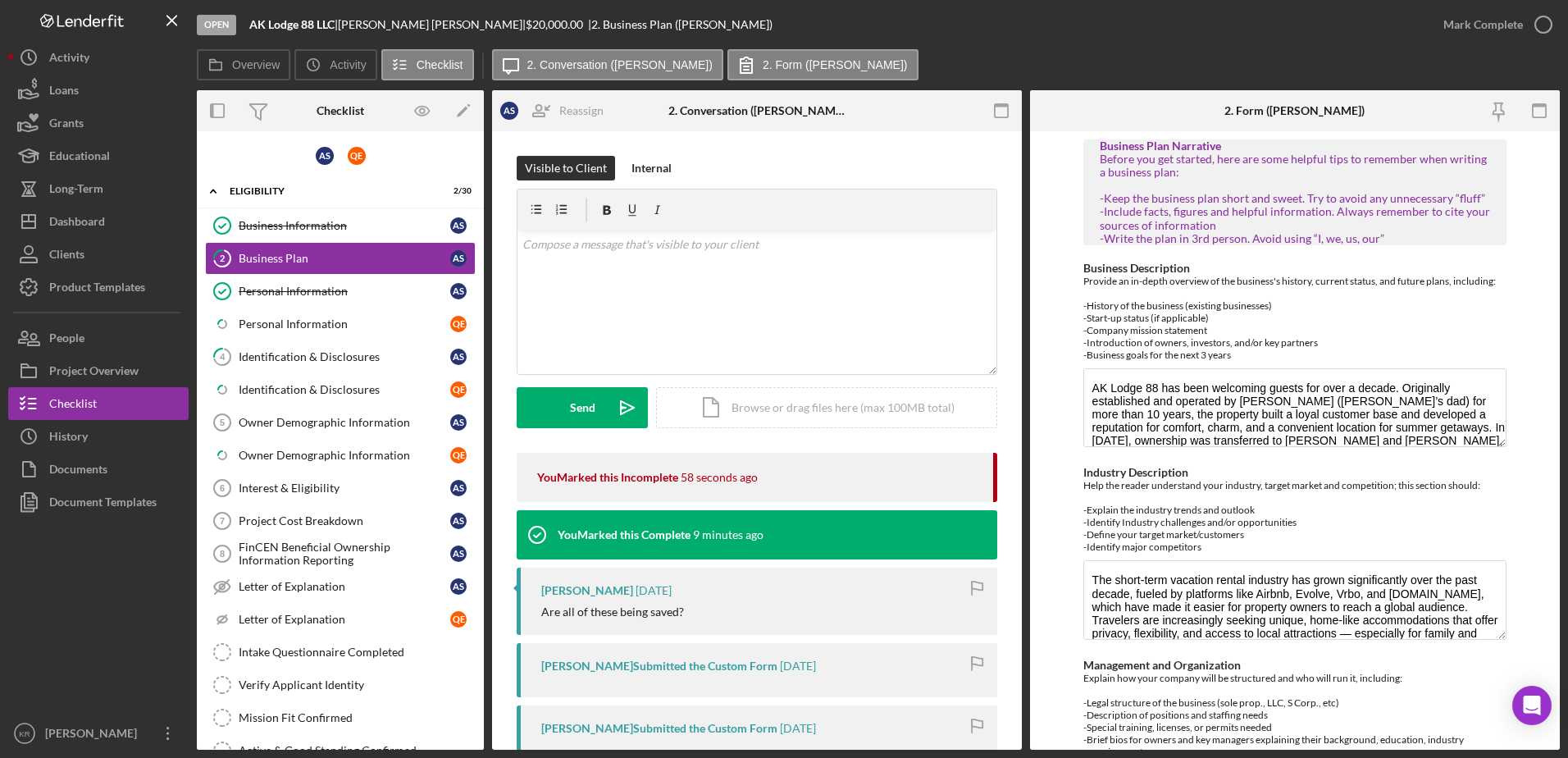
click at [710, 432] on div "Visible to Client Internal v Color teal Color pink Remove color Add row above A…" at bounding box center [757, 304] width 480 height 297
click at [700, 410] on div "Icon/Document Browse or drag files here (max 100MB total) Tap to choose files o…" at bounding box center [826, 407] width 342 height 41
click at [352, 240] on link "Business Information Business Information A S" at bounding box center [340, 226] width 271 height 33
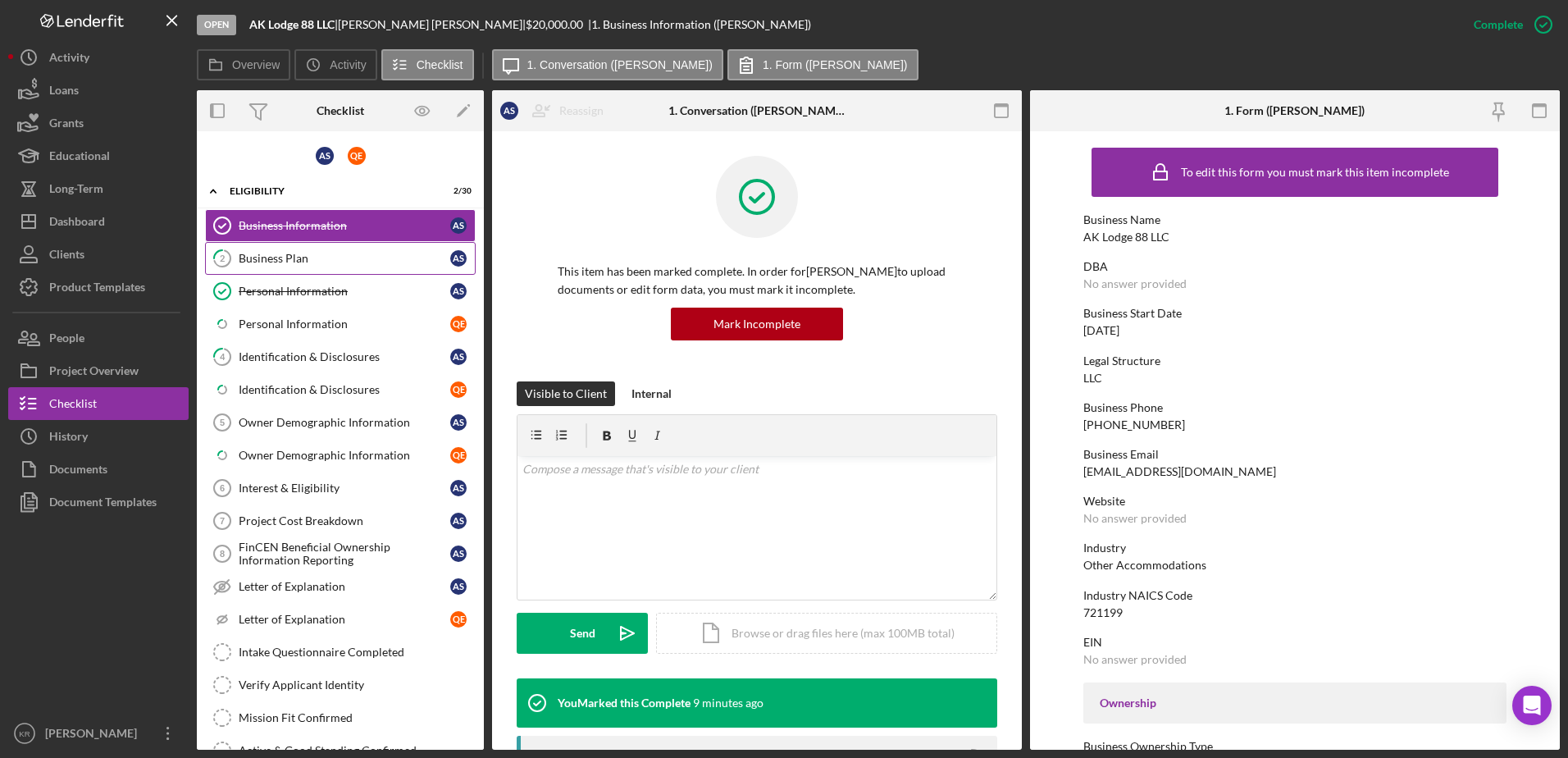
click at [254, 254] on div "Business Plan" at bounding box center [344, 259] width 211 height 13
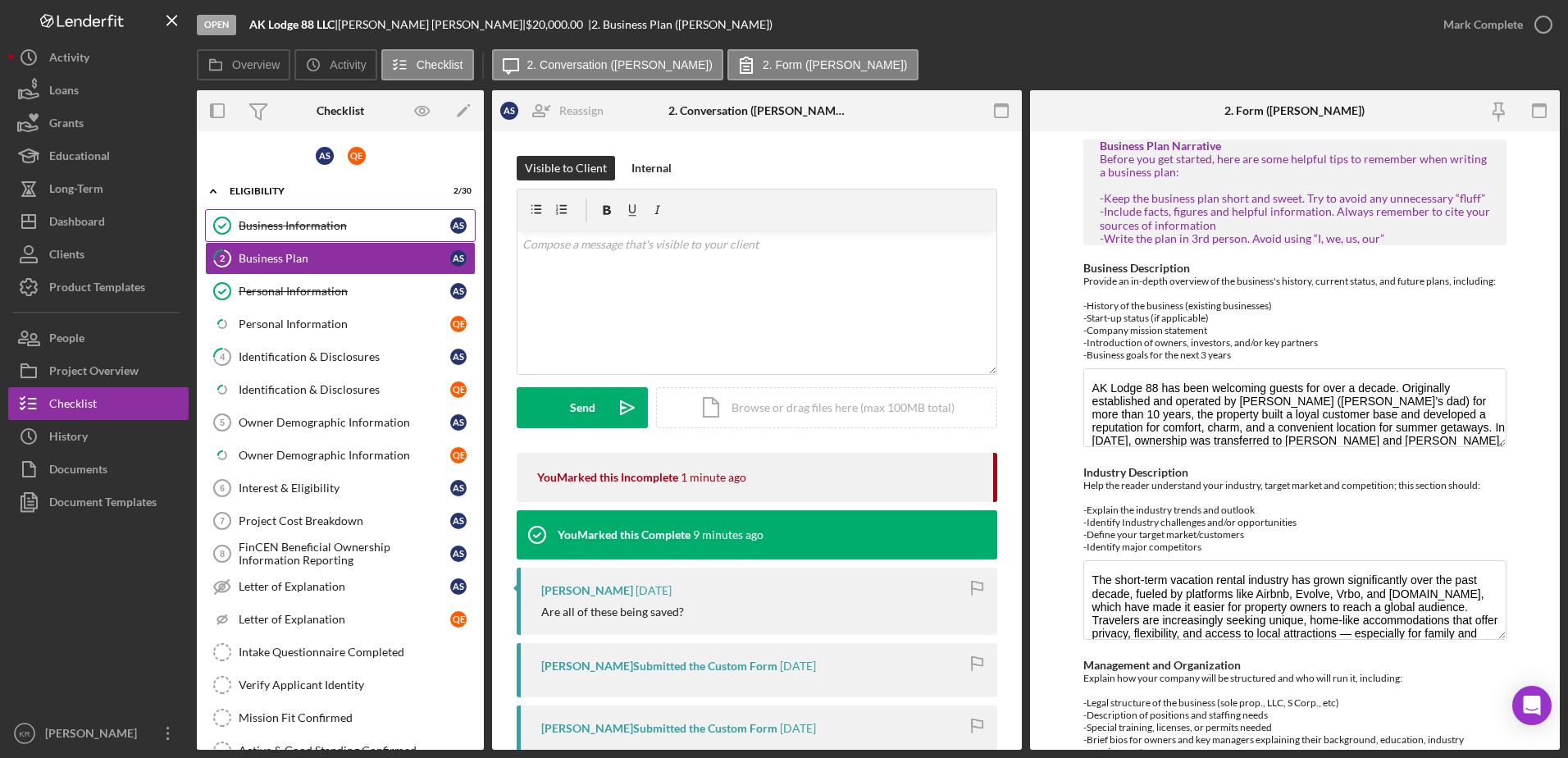
click at [276, 215] on link "Business Information Business Information A S" at bounding box center [340, 226] width 271 height 33
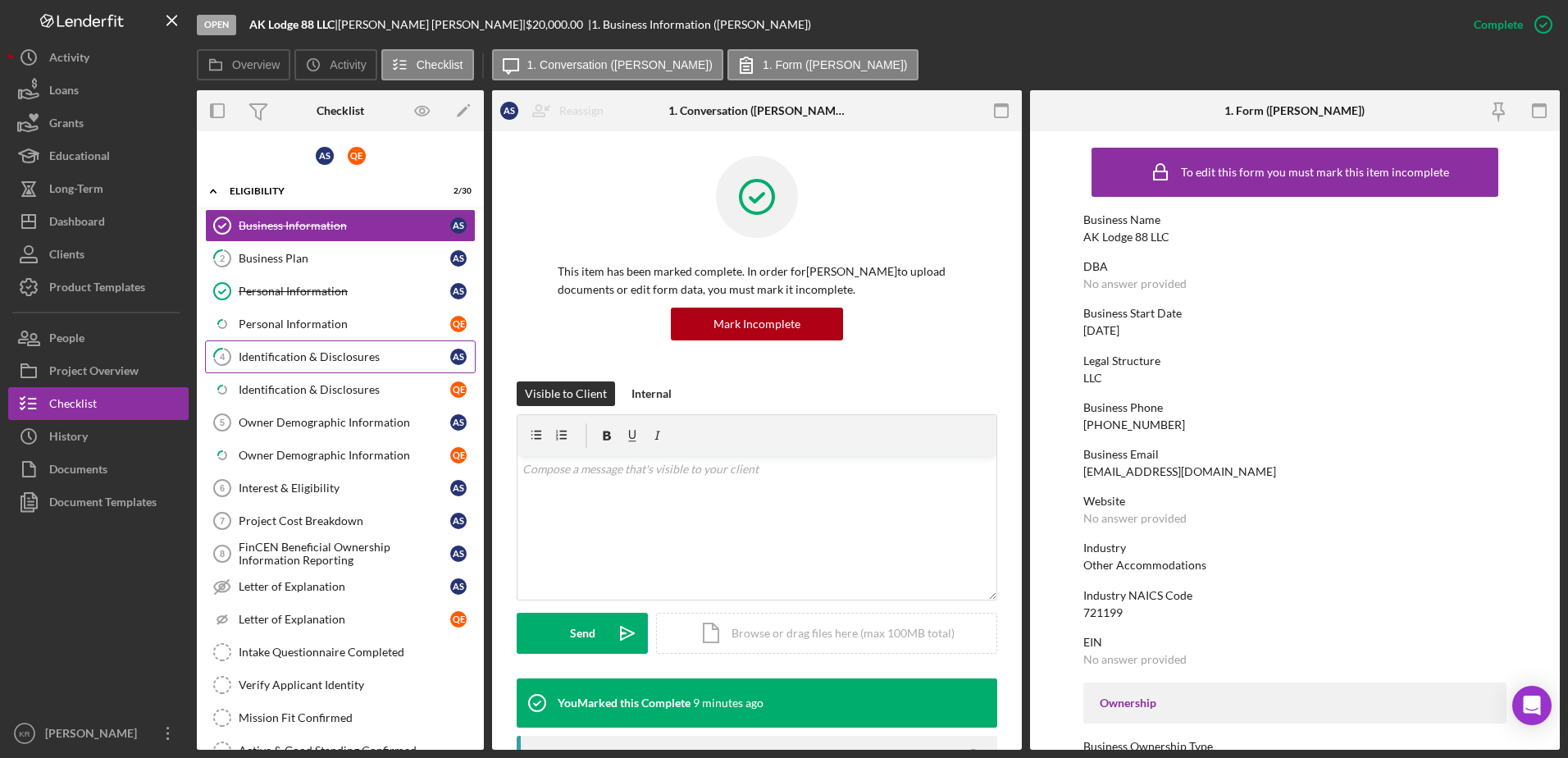
click at [305, 373] on link "4 Identification & Disclosures A S" at bounding box center [340, 357] width 271 height 33
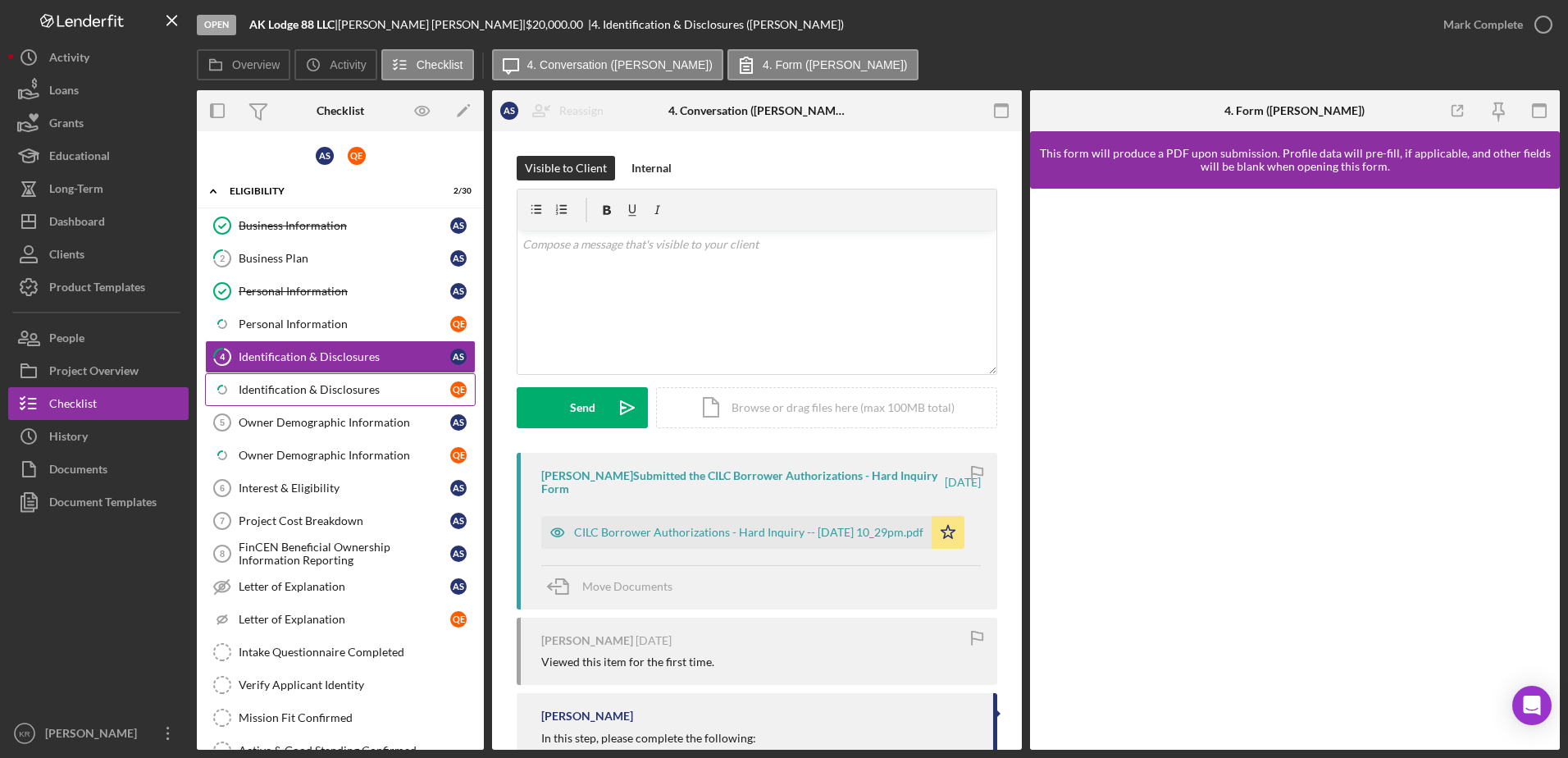
click at [322, 402] on link "Icon/Checklist Item Sub Partial Identification & Disclosures Q E" at bounding box center [340, 390] width 271 height 33
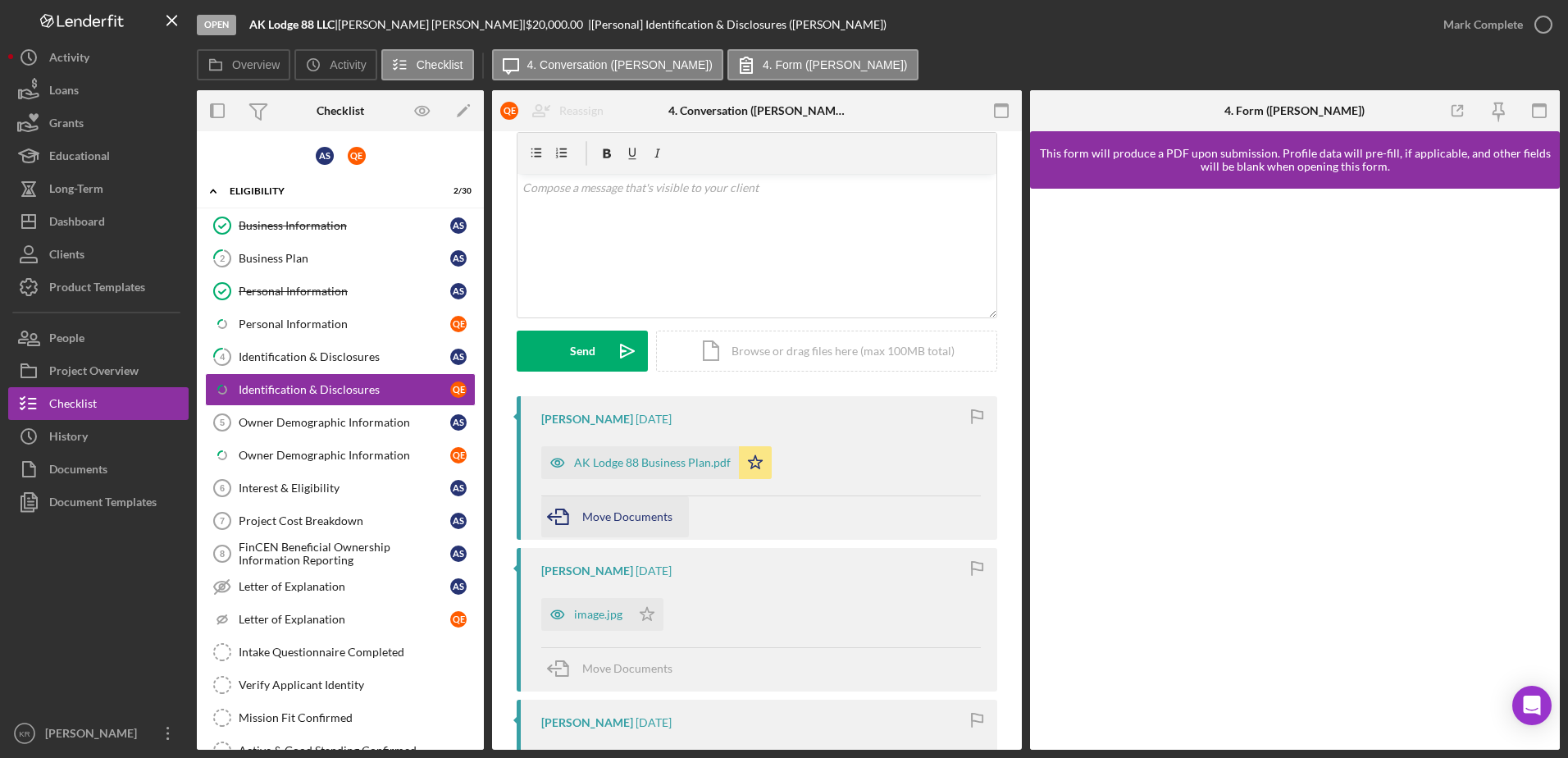
scroll to position [82, 0]
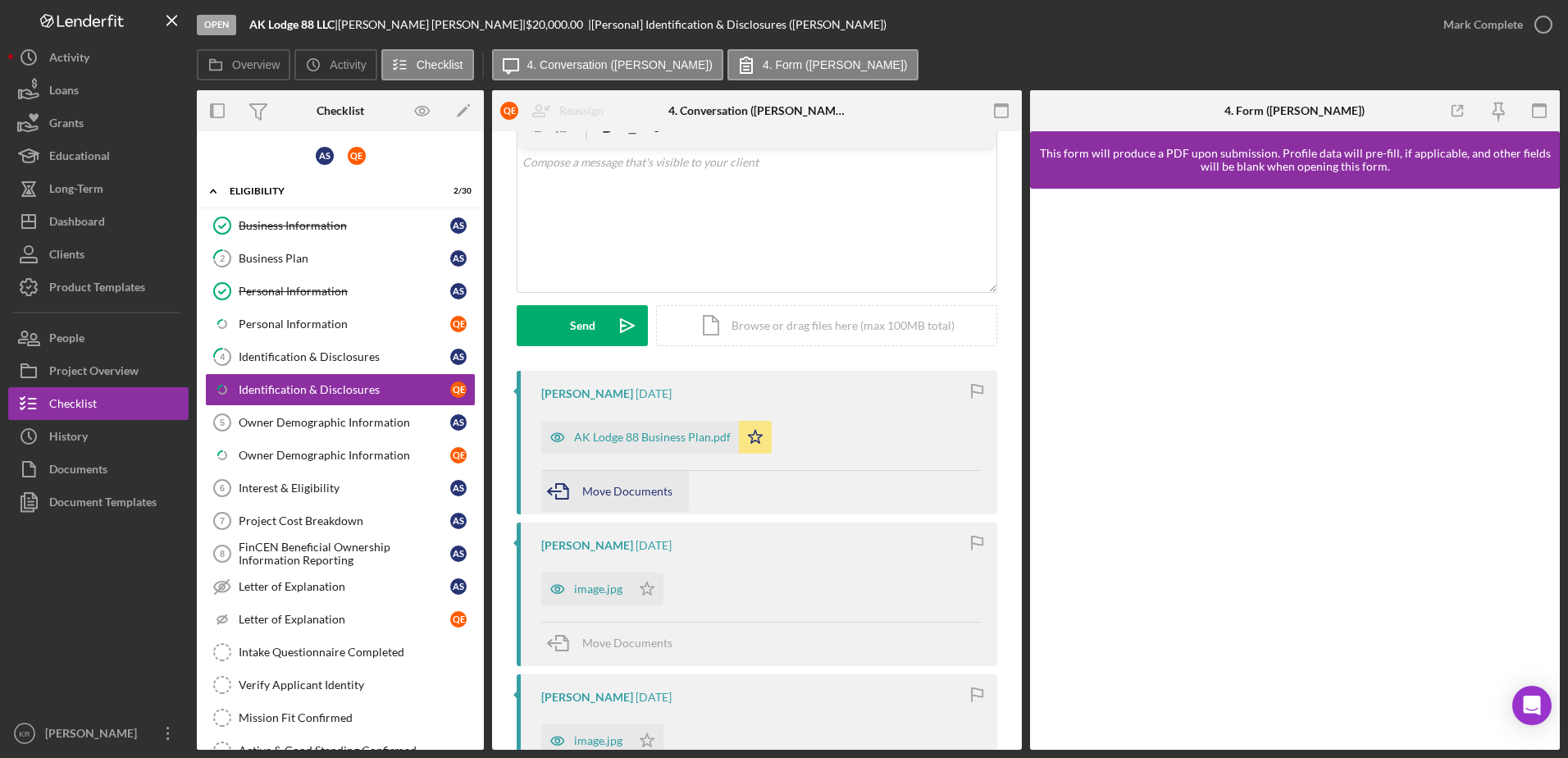
click at [582, 493] on button "Move Documents" at bounding box center [615, 491] width 147 height 41
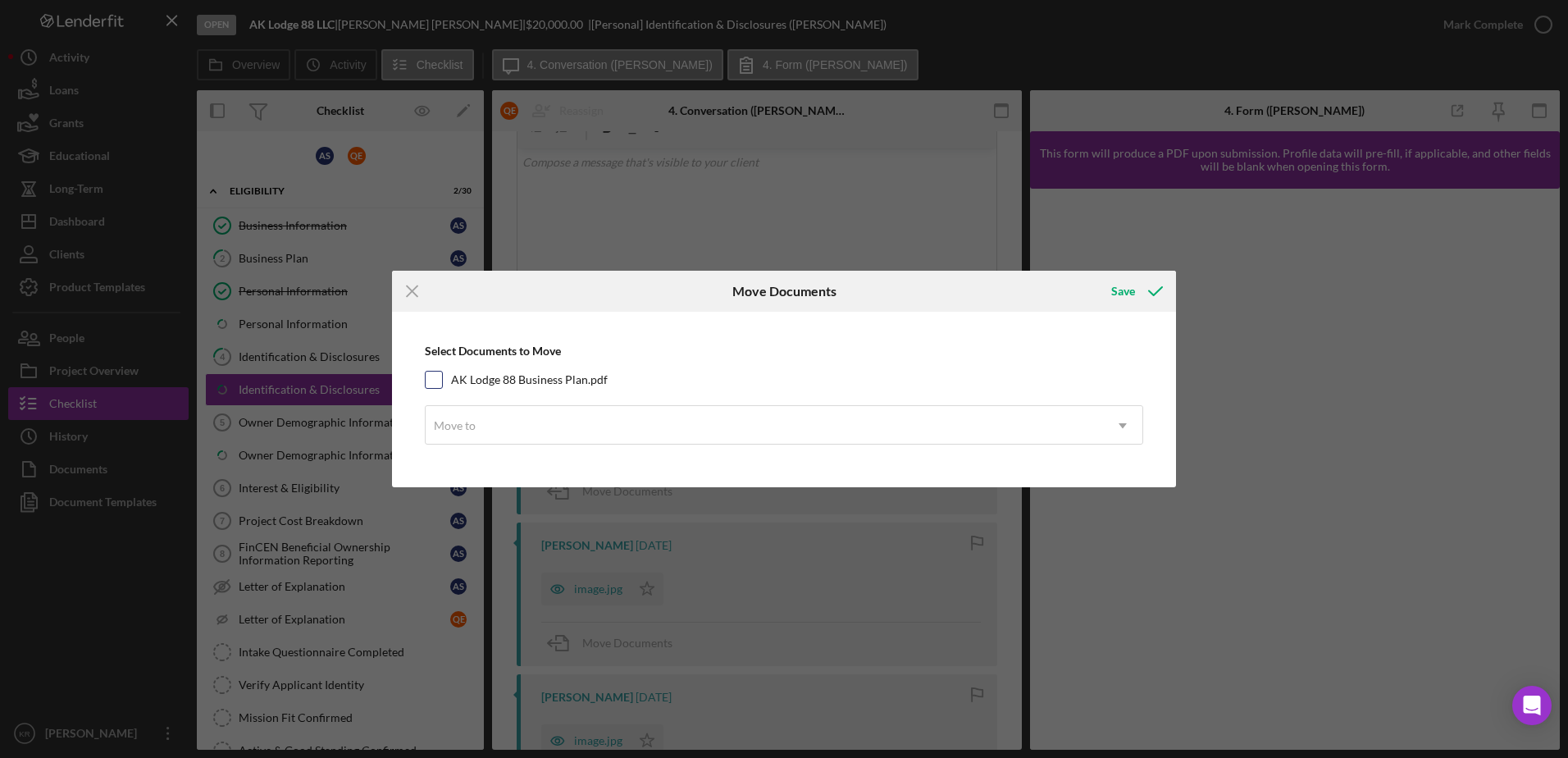
click at [555, 380] on label "AK Lodge 88 Business Plan.pdf" at bounding box center [529, 379] width 157 height 16
click at [442, 380] on input "AK Lodge 88 Business Plan.pdf" at bounding box center [433, 379] width 16 height 16
checkbox input "true"
click at [542, 435] on div "Move to" at bounding box center [764, 426] width 677 height 38
click at [417, 289] on icon "Icon/Menu Close" at bounding box center [412, 291] width 41 height 41
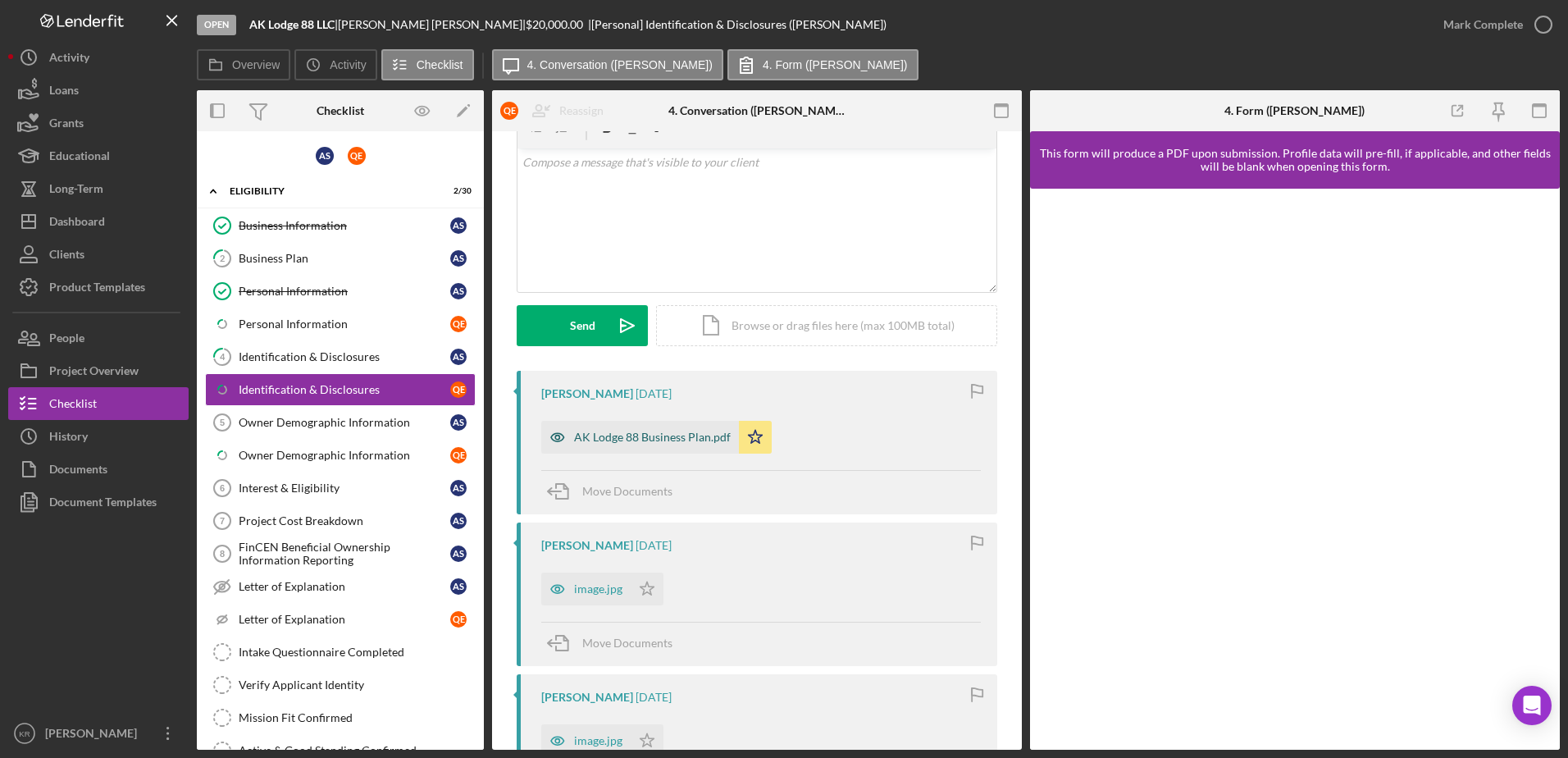
click at [641, 442] on div "AK Lodge 88 Business Plan.pdf" at bounding box center [653, 437] width 157 height 13
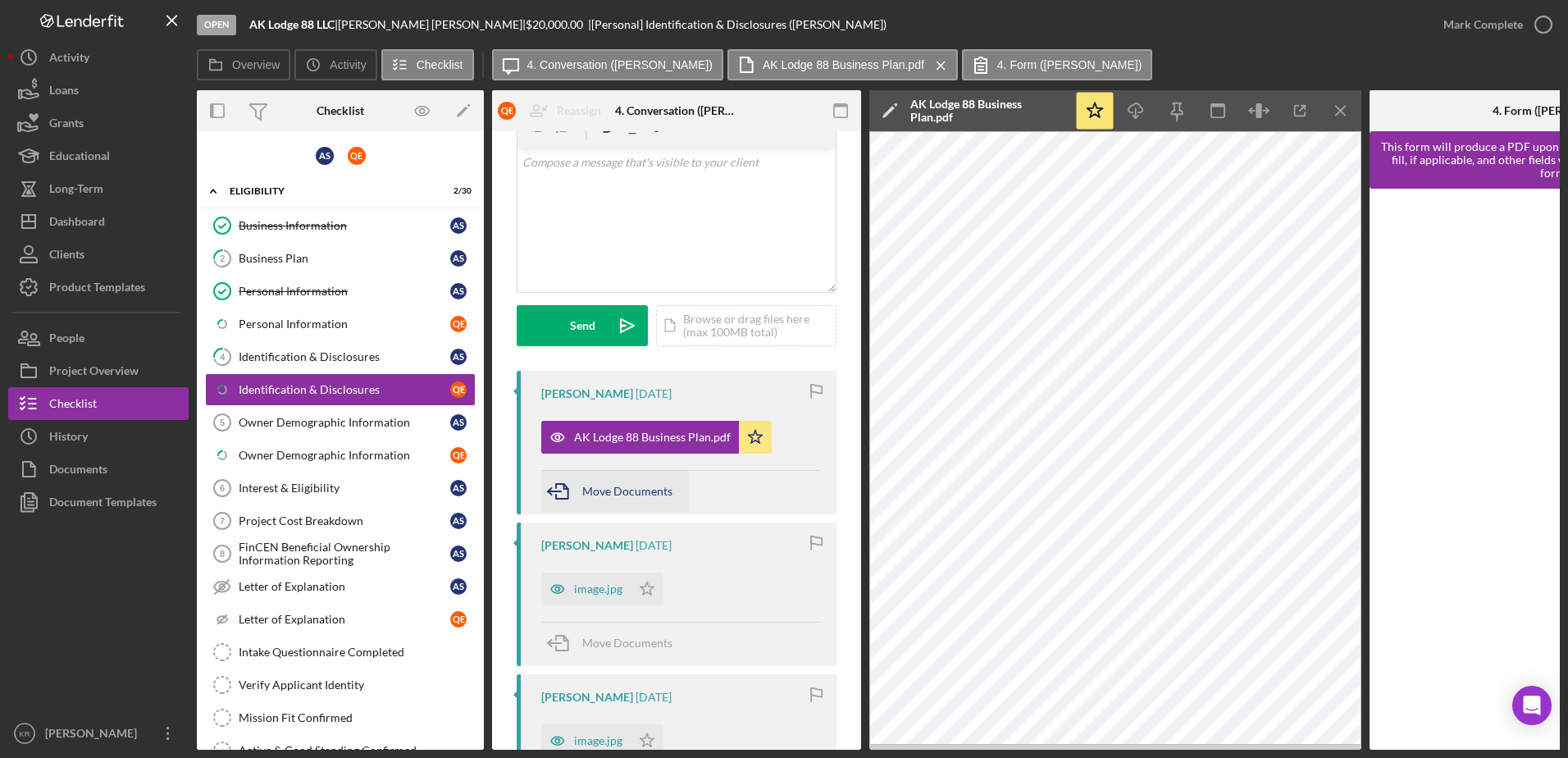
click at [656, 493] on span "Move Documents" at bounding box center [627, 491] width 91 height 14
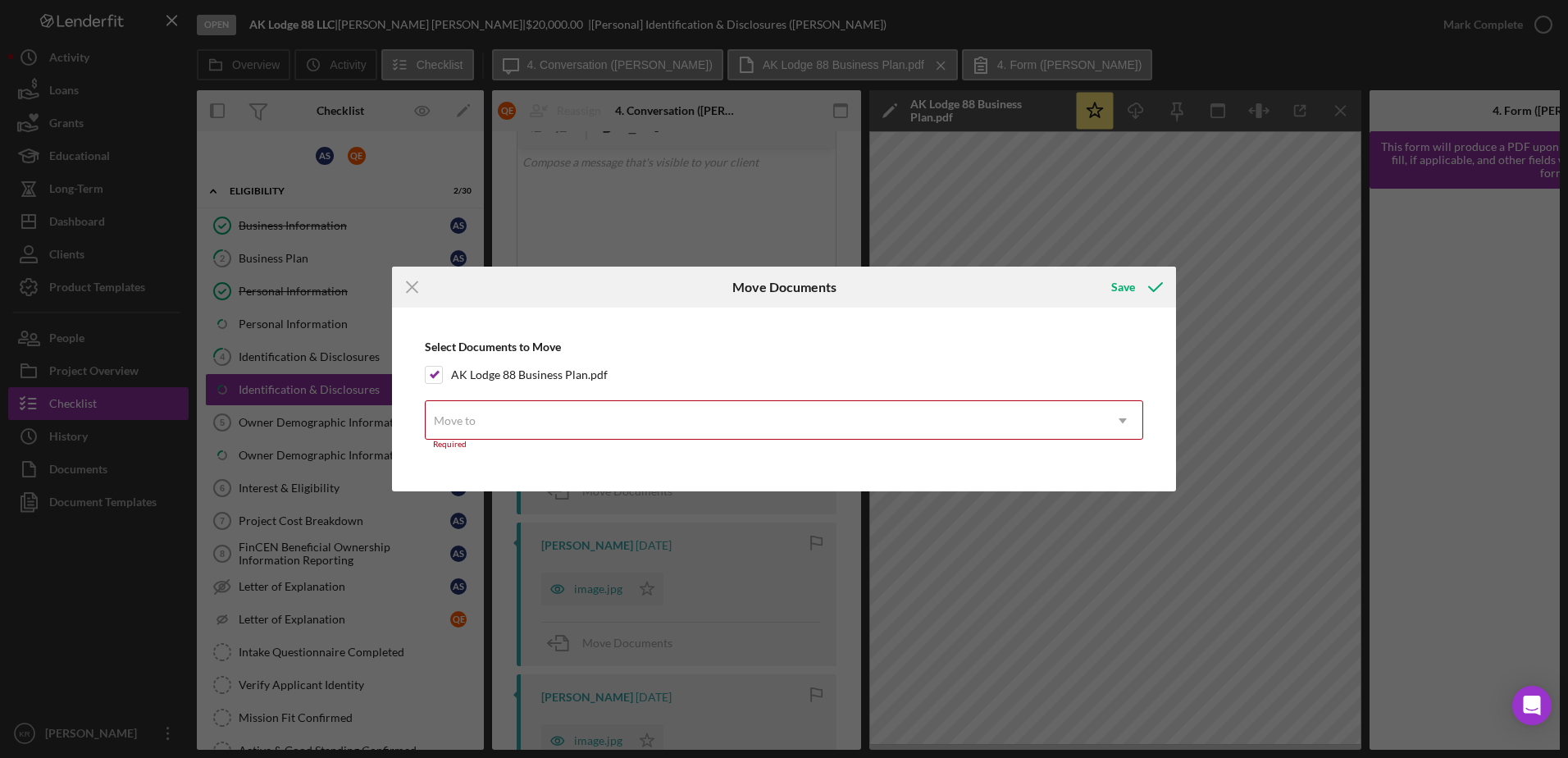
click at [572, 408] on div "Move to" at bounding box center [764, 421] width 677 height 38
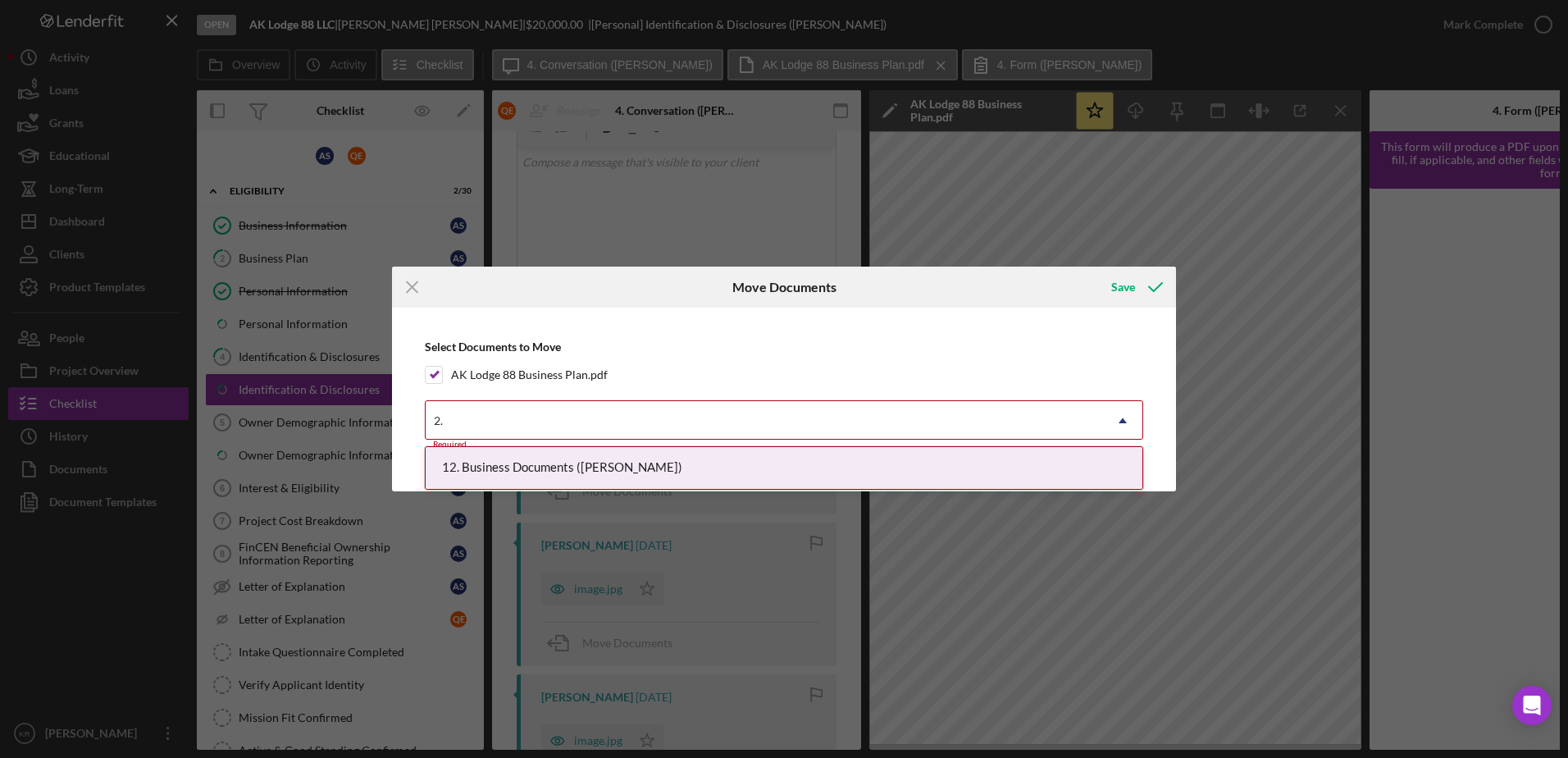
type input "2"
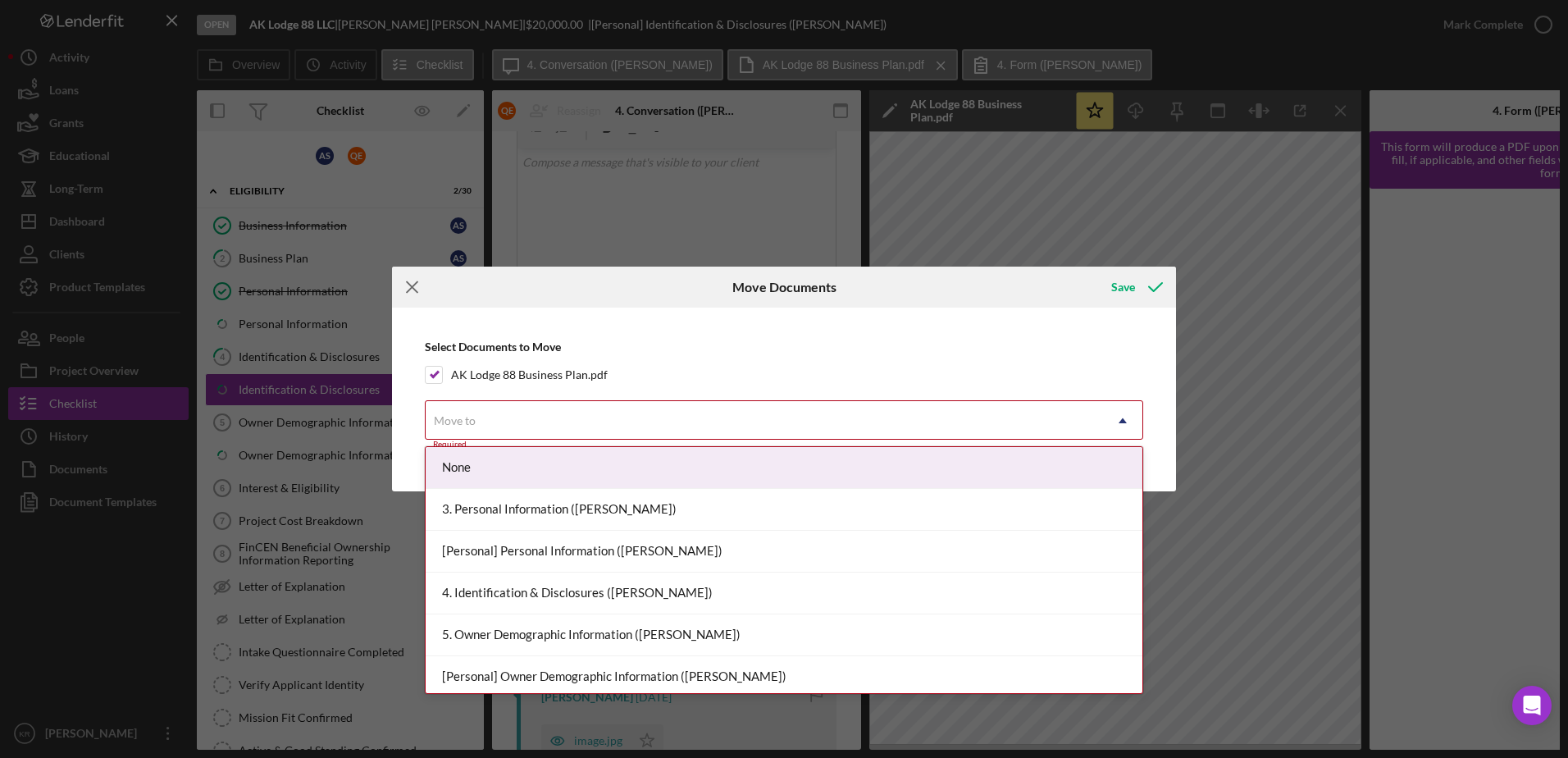
click at [415, 290] on line at bounding box center [411, 286] width 10 height 10
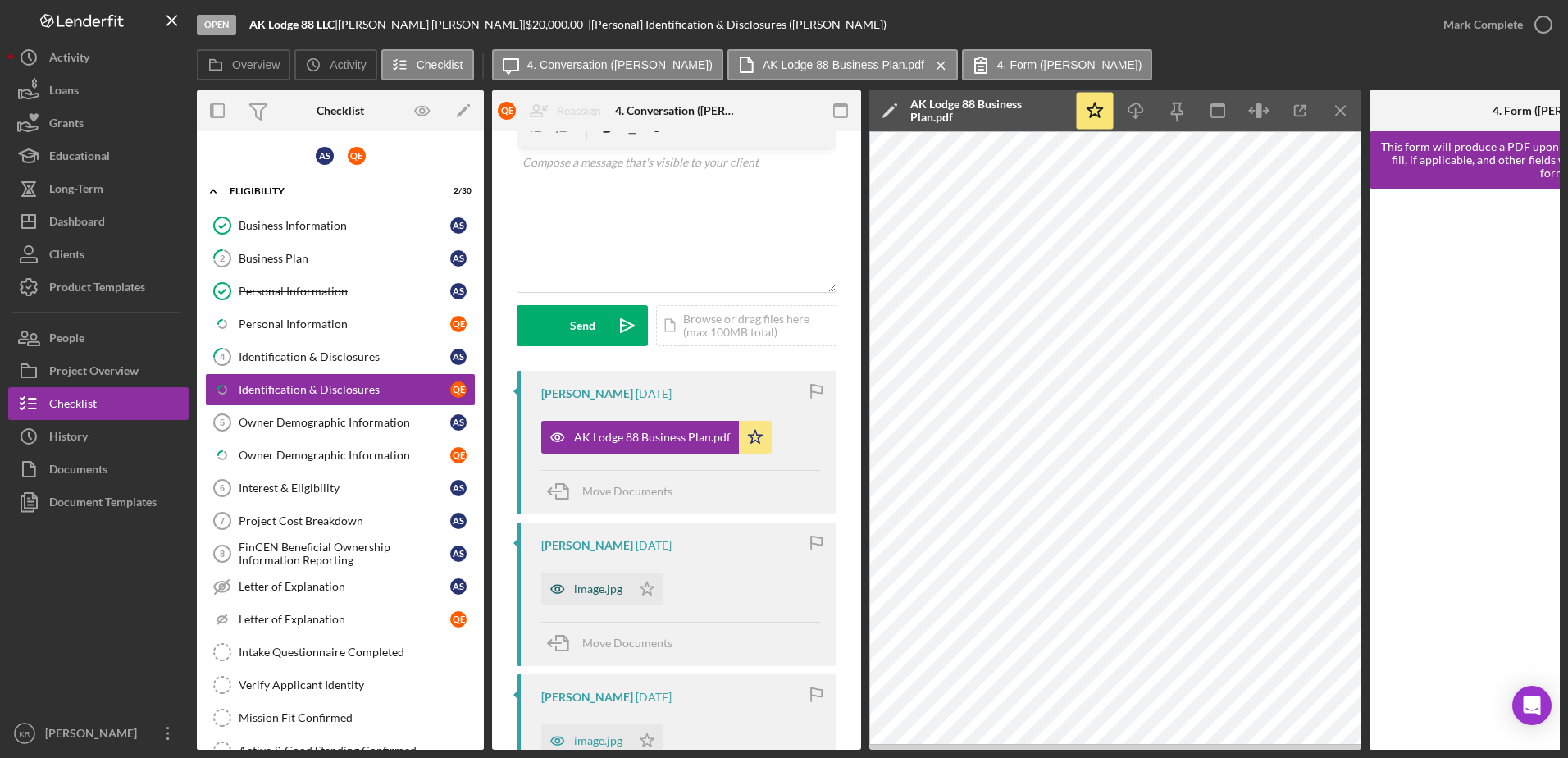
click at [609, 599] on div "image.jpg" at bounding box center [586, 589] width 90 height 33
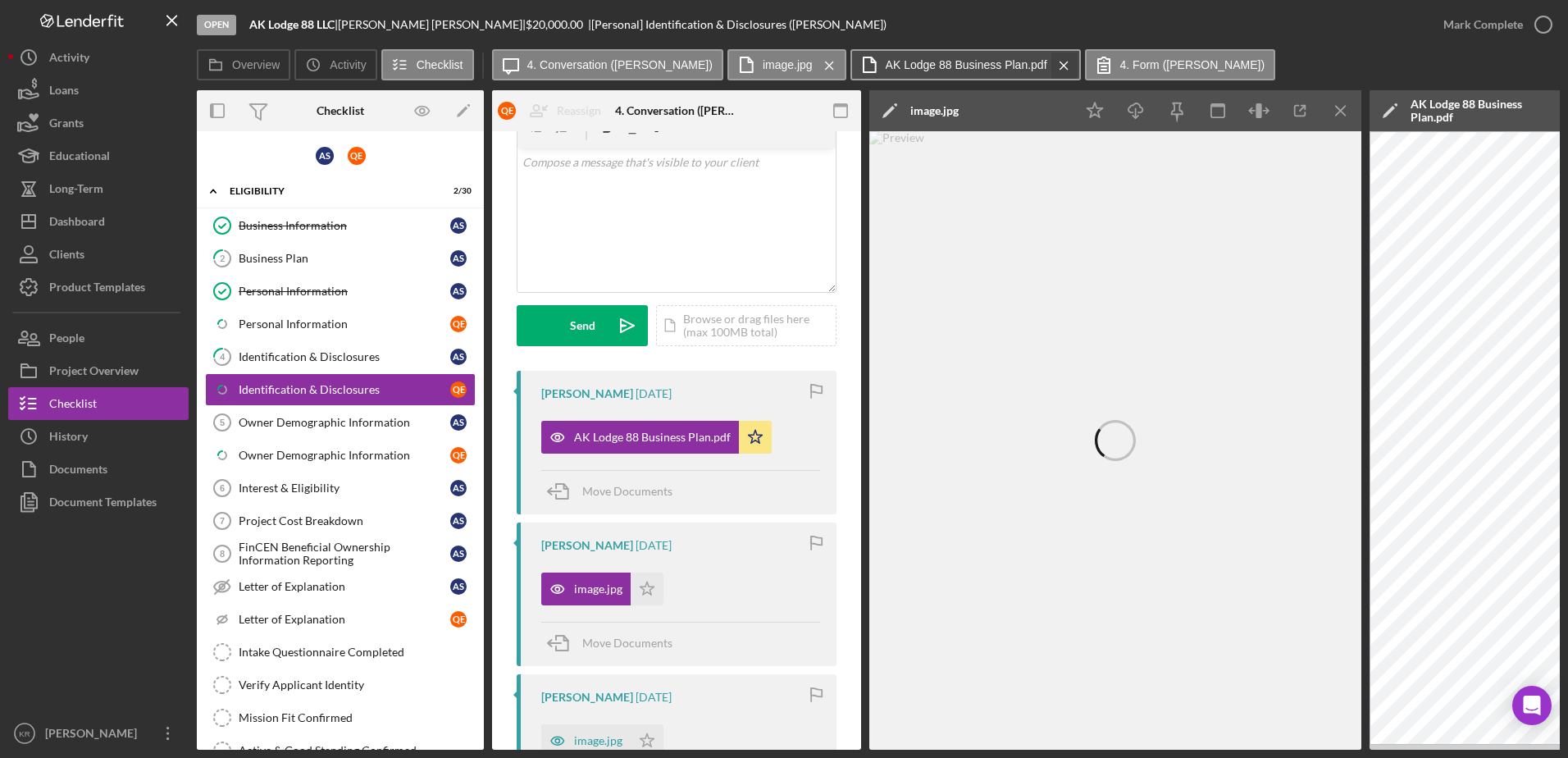
click at [1037, 69] on div "Icon/Message 4. Conversation (Quentin E.) image.jpg Icon/Menu Close AK Lodge 88…" at bounding box center [886, 65] width 788 height 33
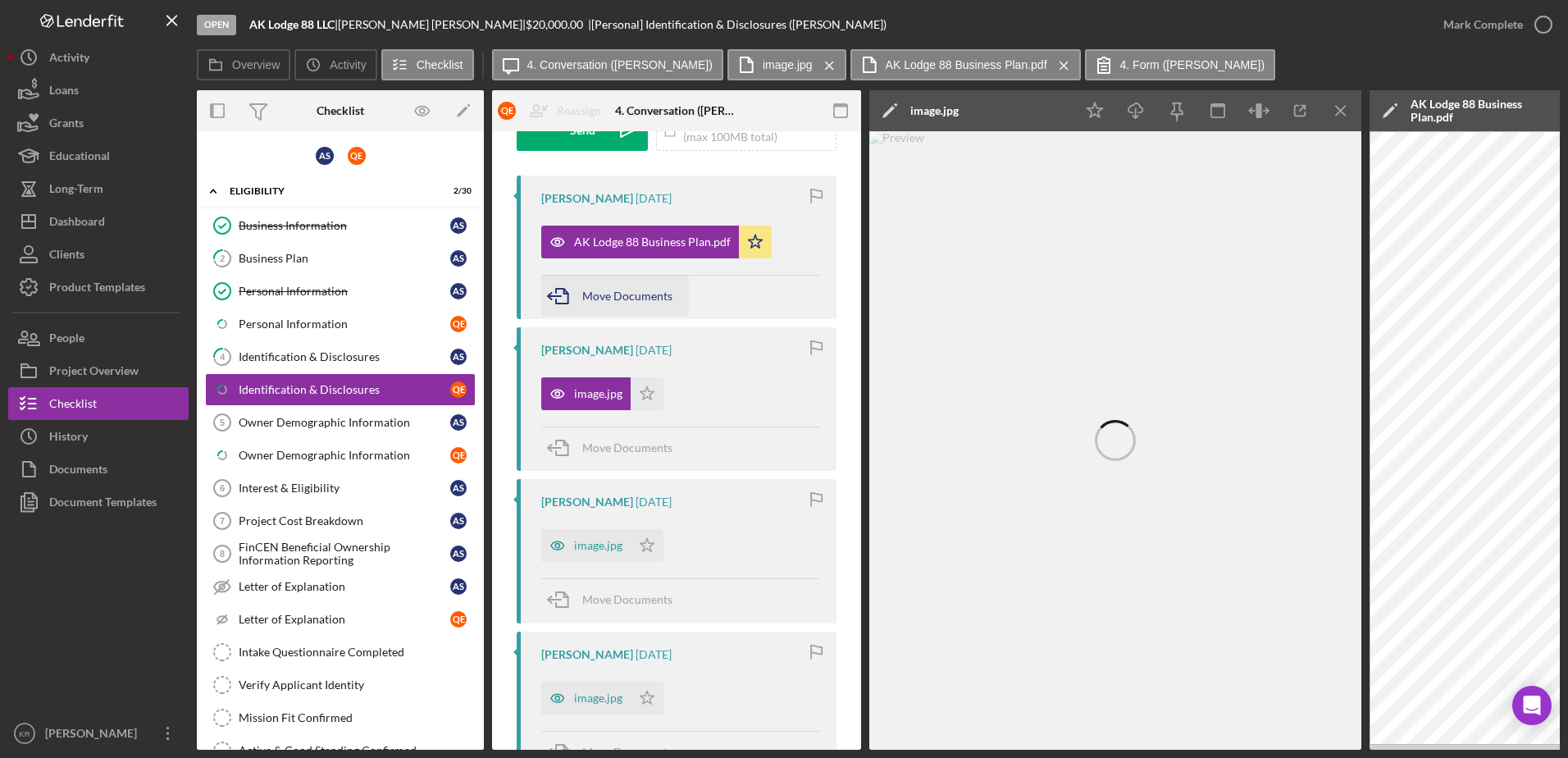
scroll to position [328, 0]
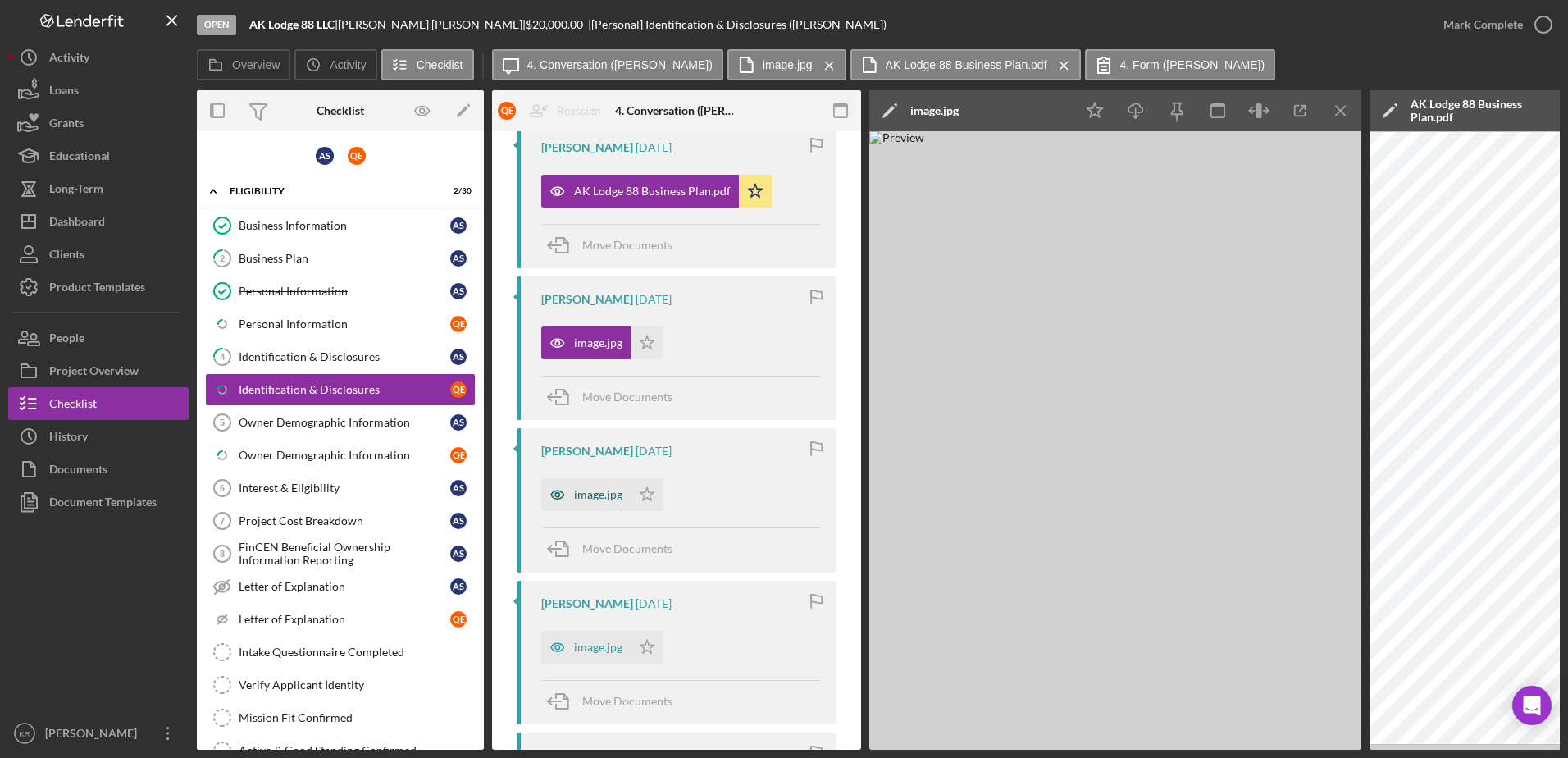
click at [584, 486] on div "image.jpg" at bounding box center [586, 495] width 90 height 33
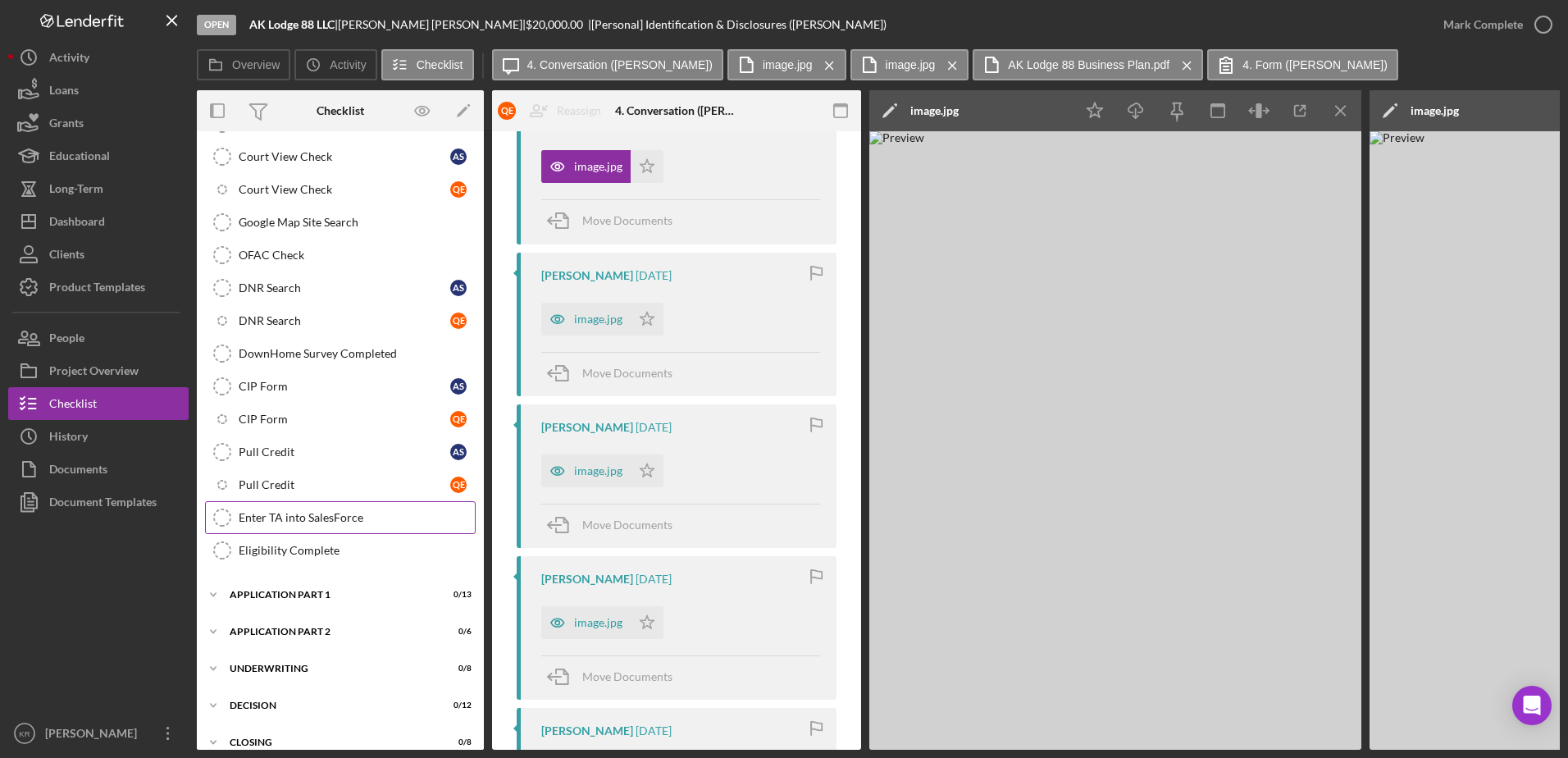
scroll to position [687, 0]
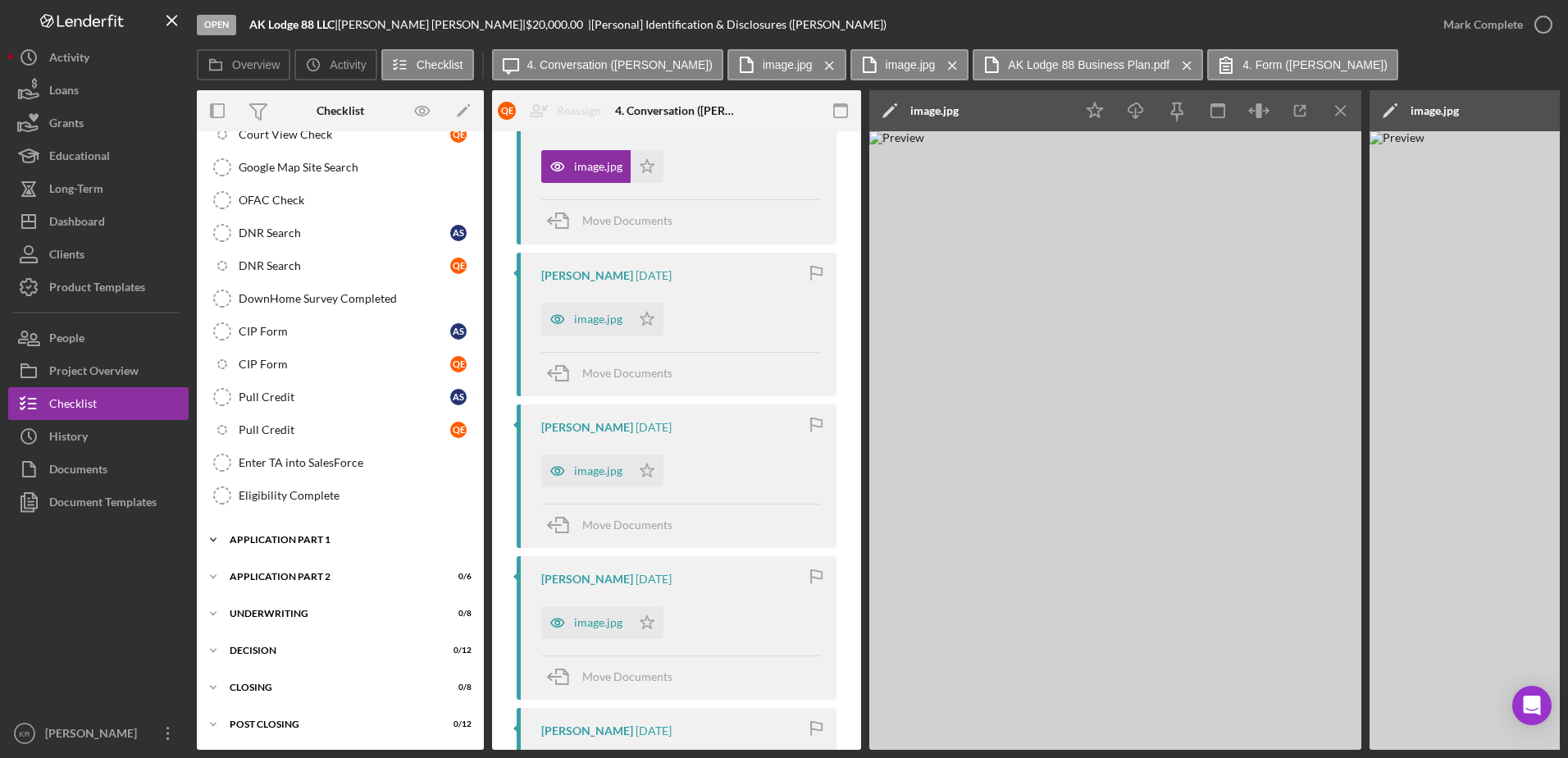
click at [338, 524] on div "Icon/Expander Application Part 1 0 / 13" at bounding box center [341, 540] width 287 height 33
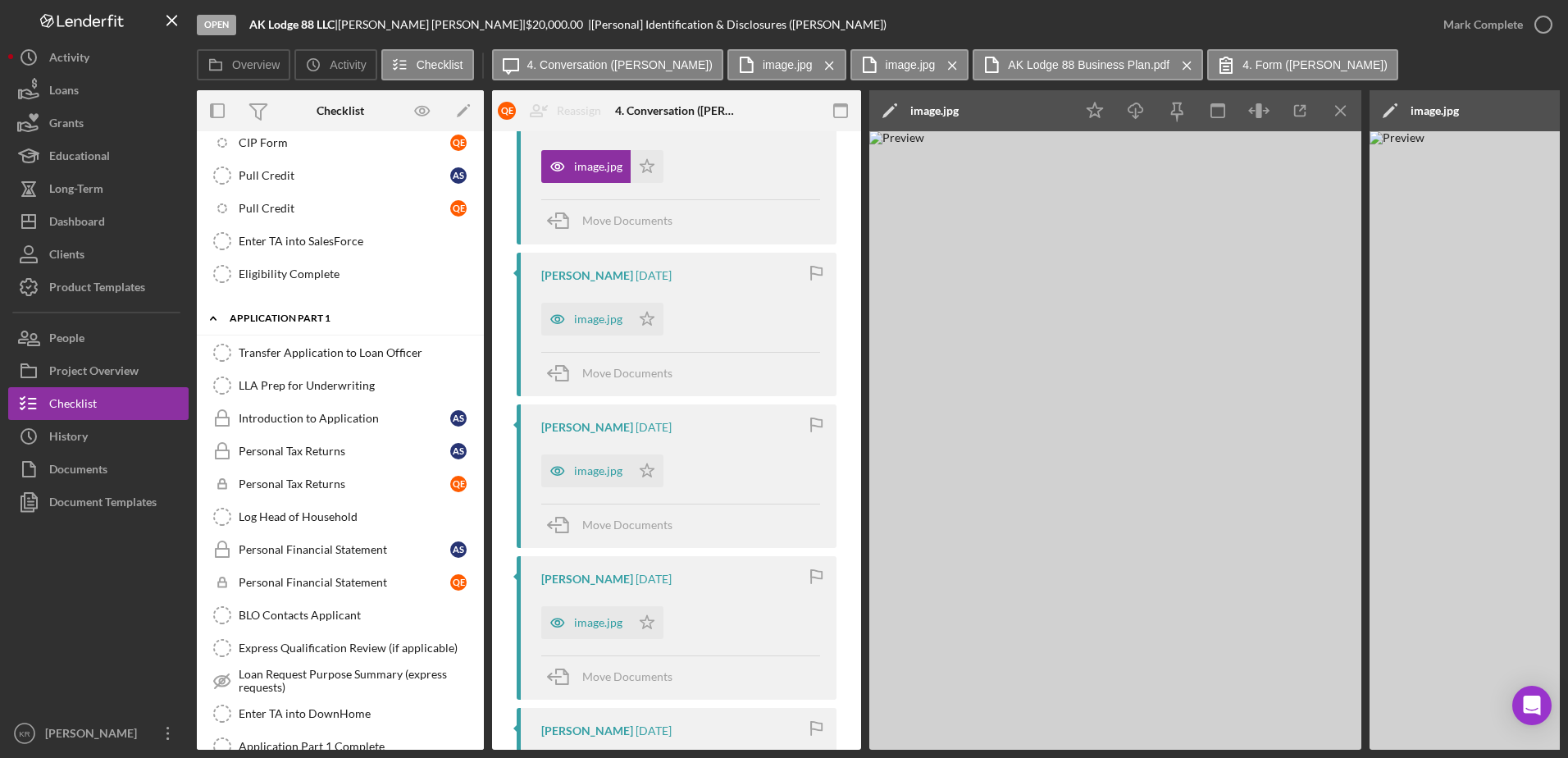
scroll to position [933, 0]
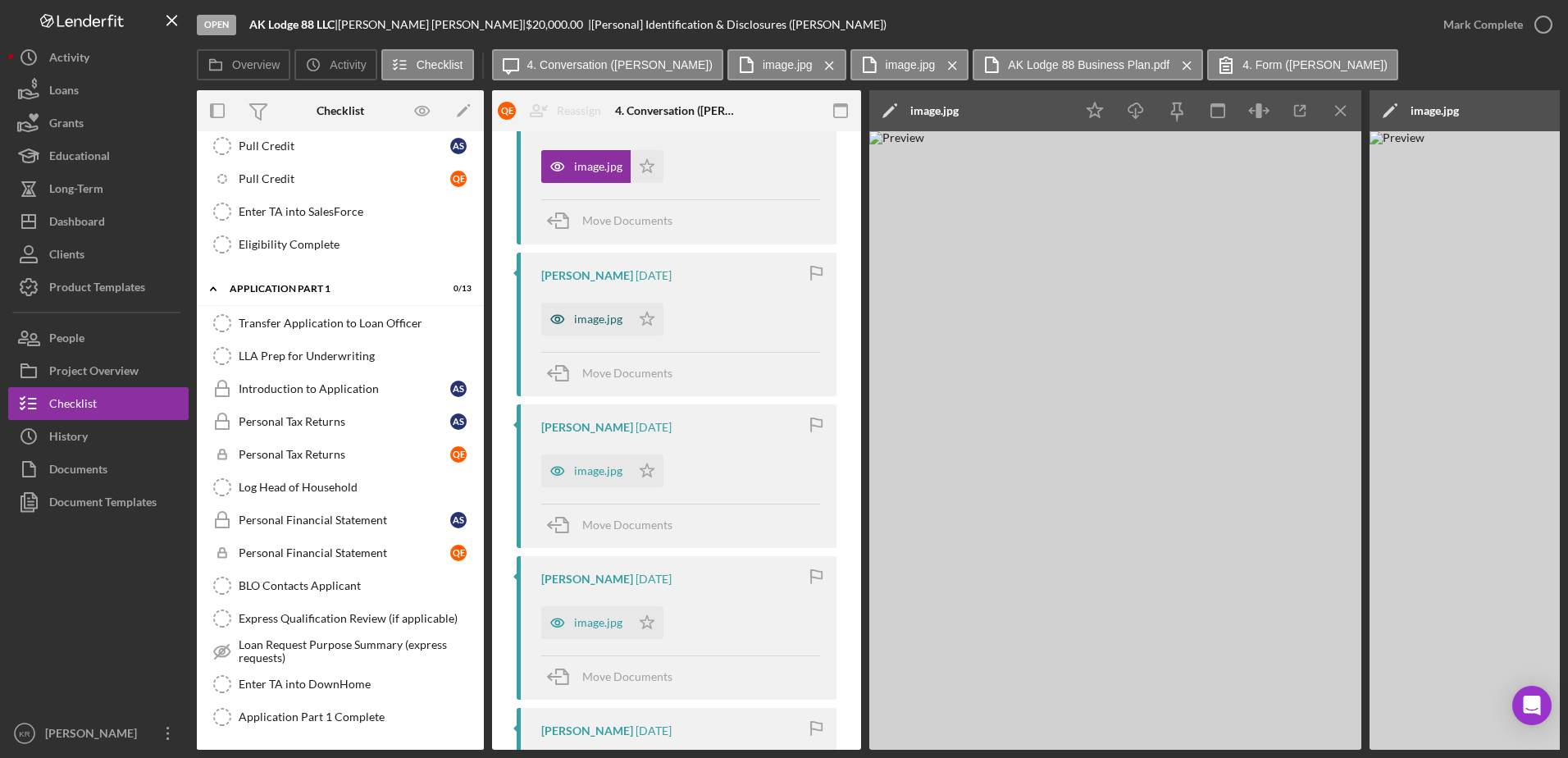
click at [585, 331] on div "image.jpg" at bounding box center [586, 319] width 90 height 33
click at [590, 478] on div "image.jpg" at bounding box center [586, 471] width 90 height 33
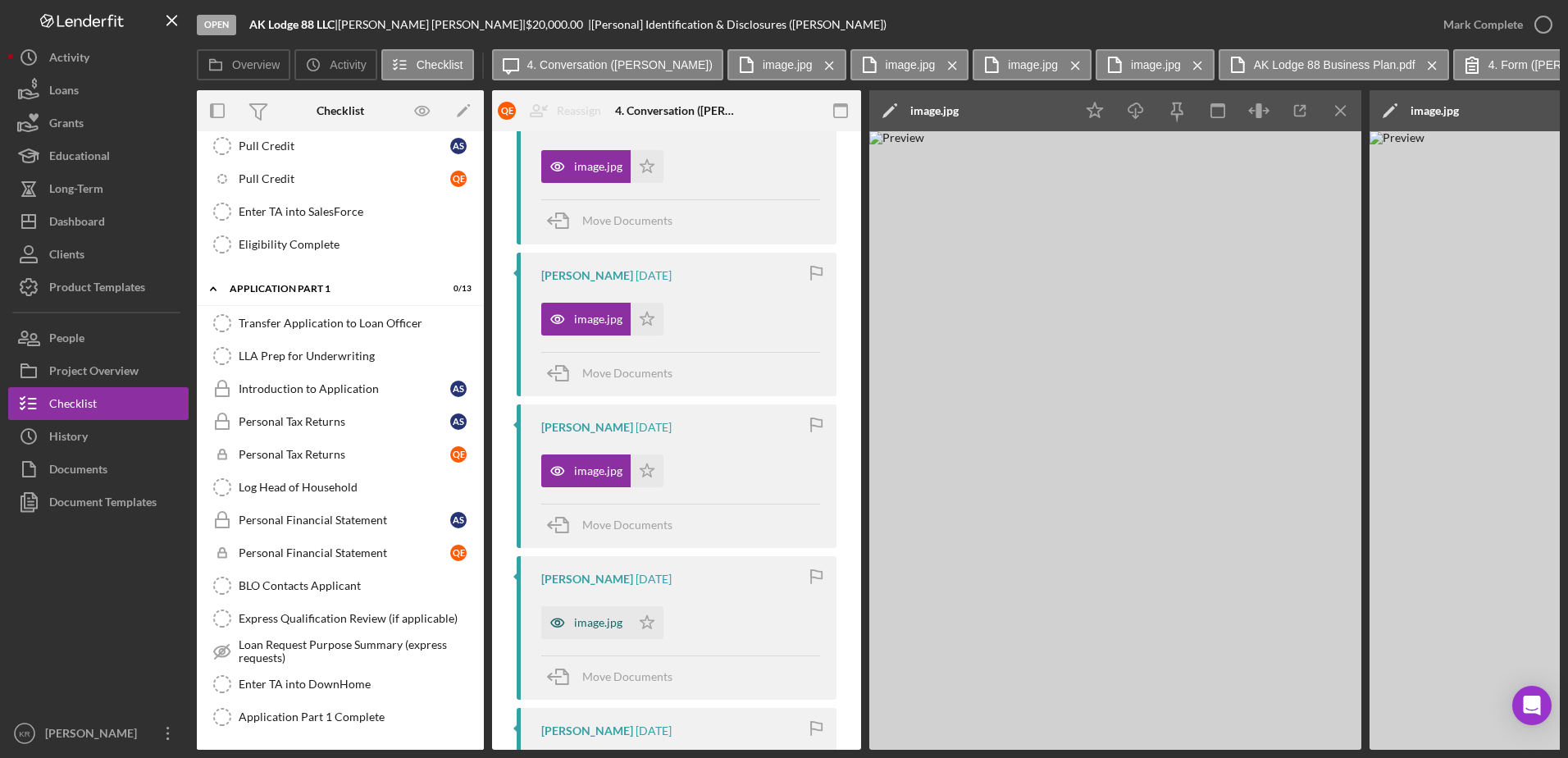
click at [592, 625] on div "image.jpg" at bounding box center [598, 623] width 48 height 13
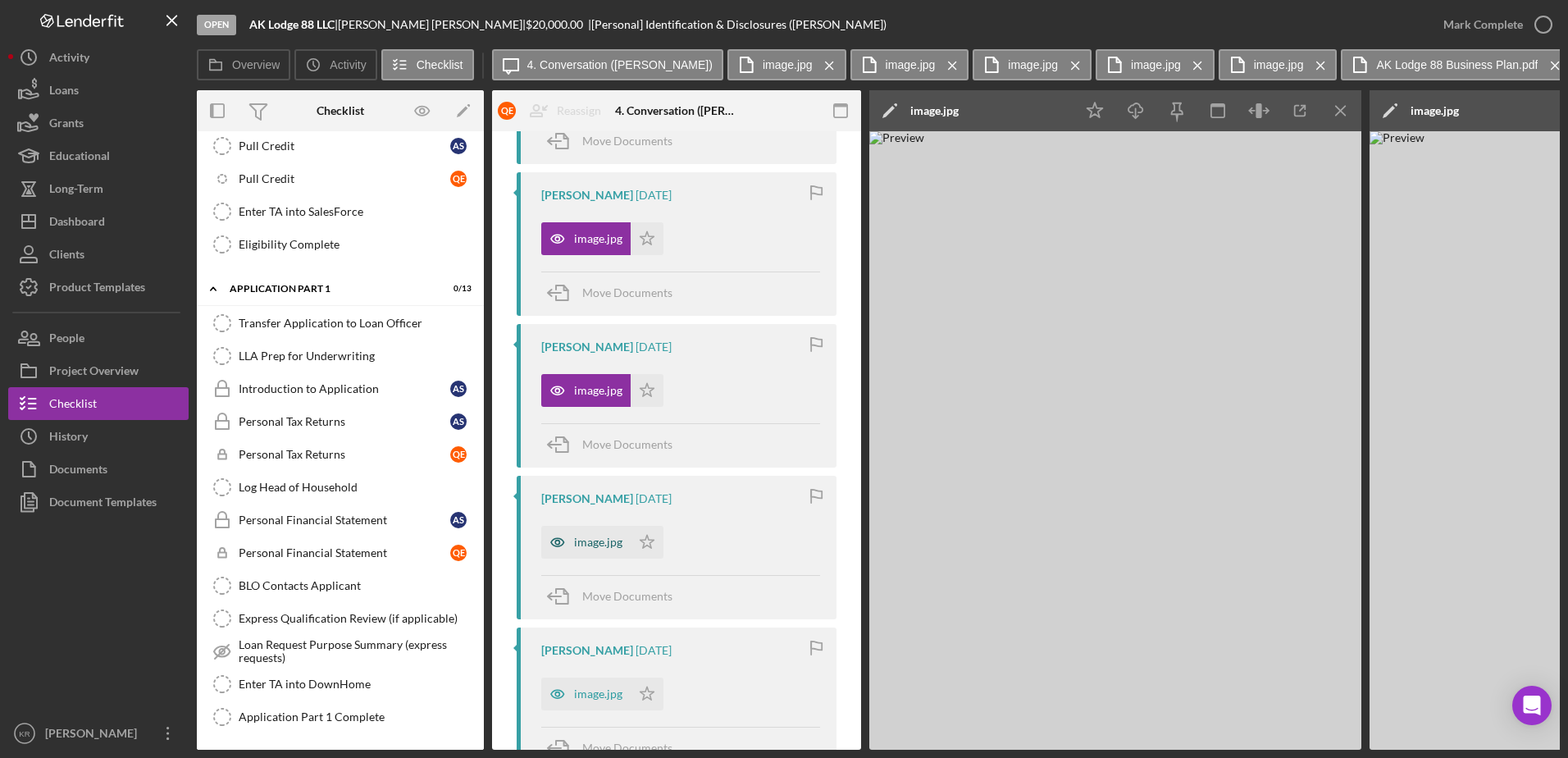
scroll to position [902, 0]
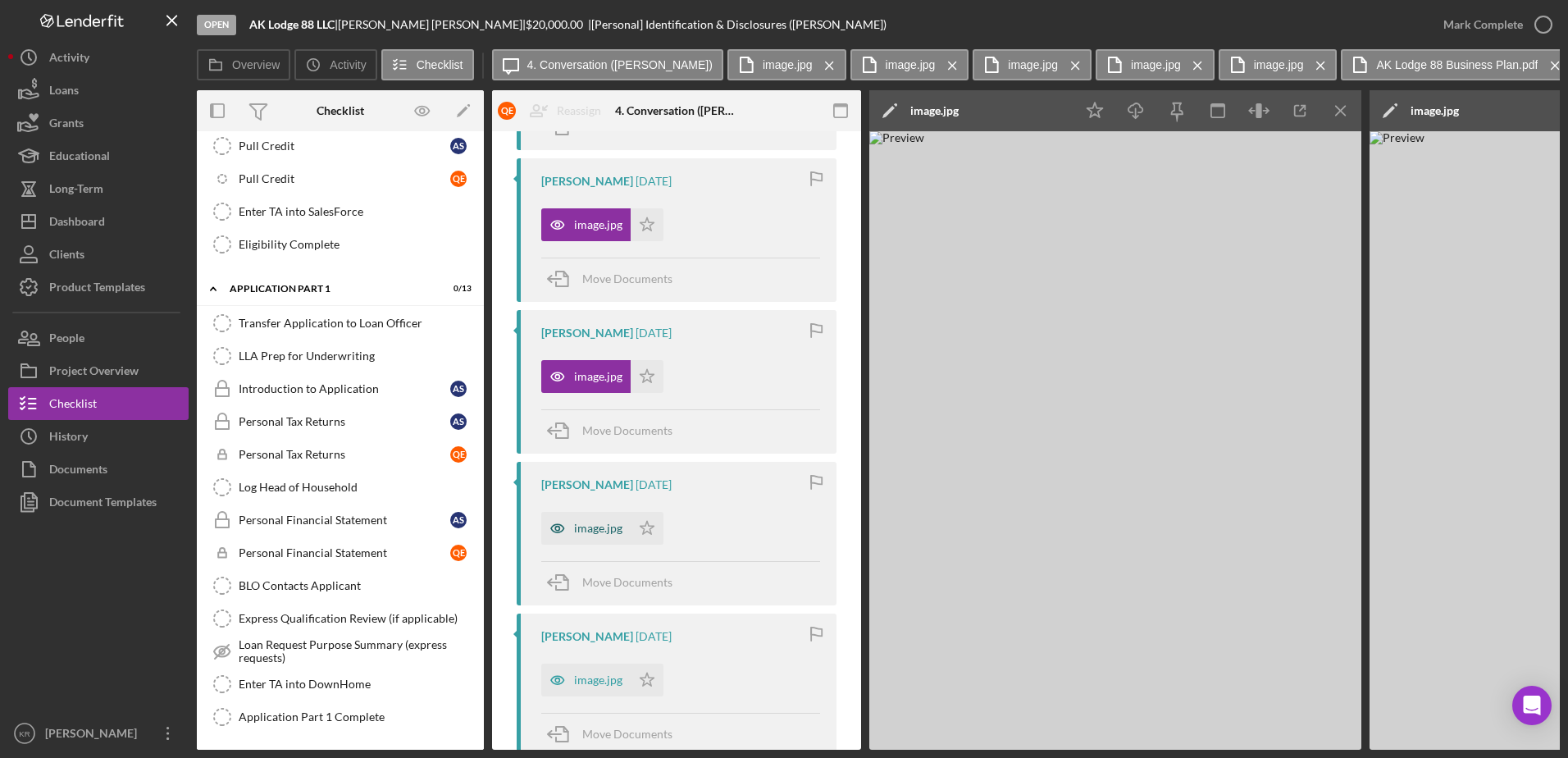
click at [587, 537] on div "image.jpg" at bounding box center [586, 528] width 90 height 33
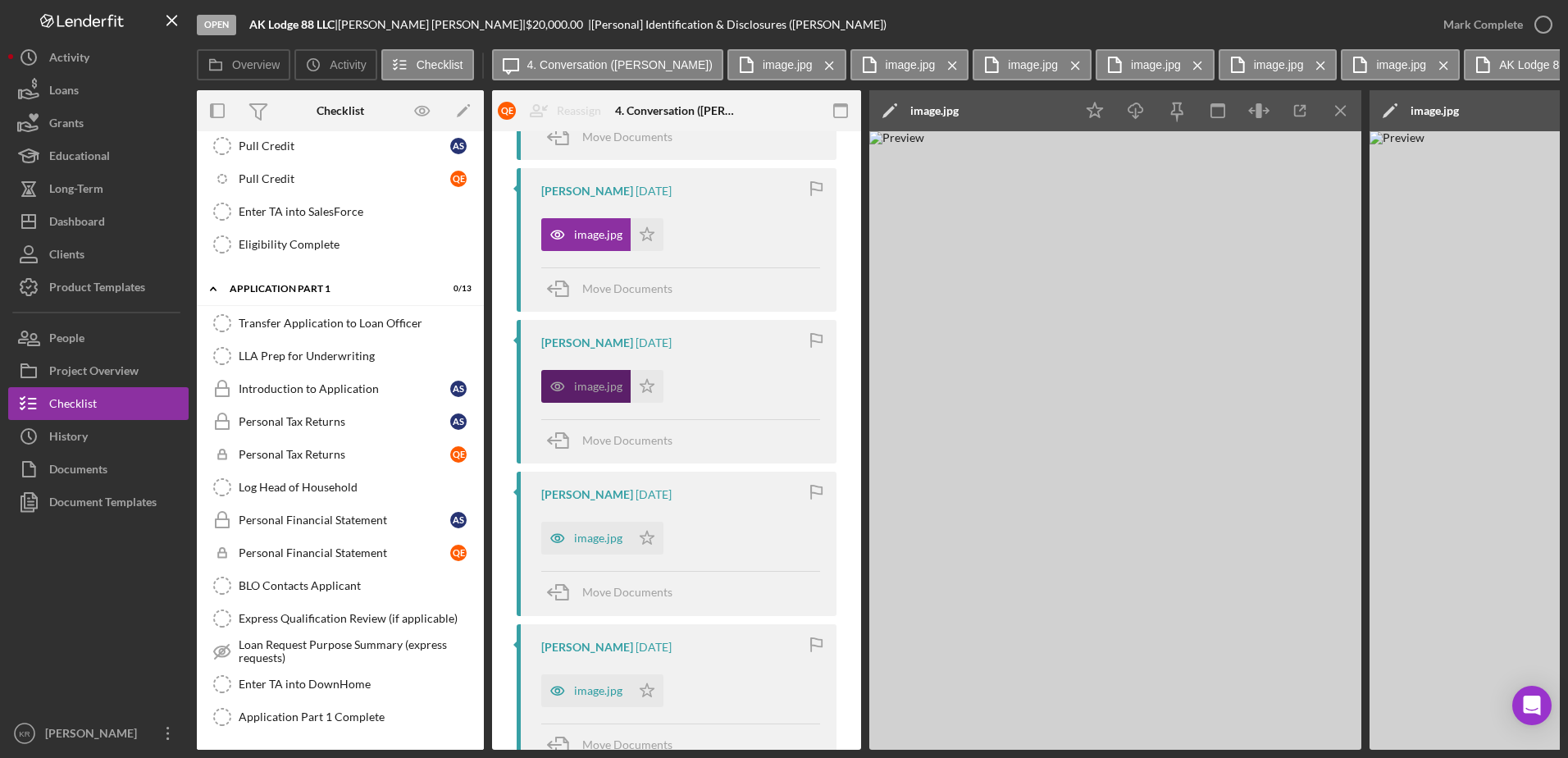
scroll to position [1067, 0]
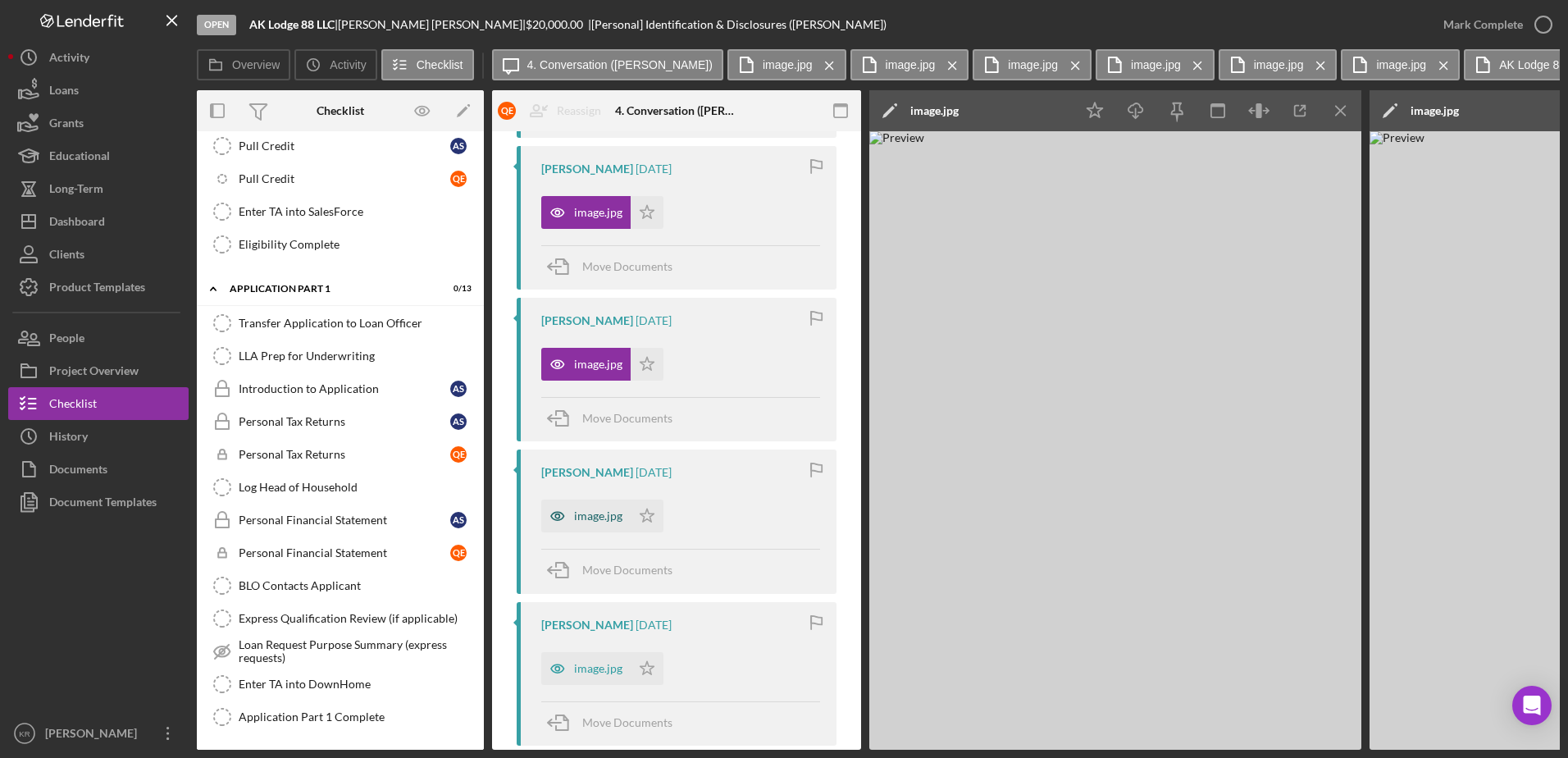
click at [576, 517] on div "image.jpg" at bounding box center [598, 516] width 48 height 13
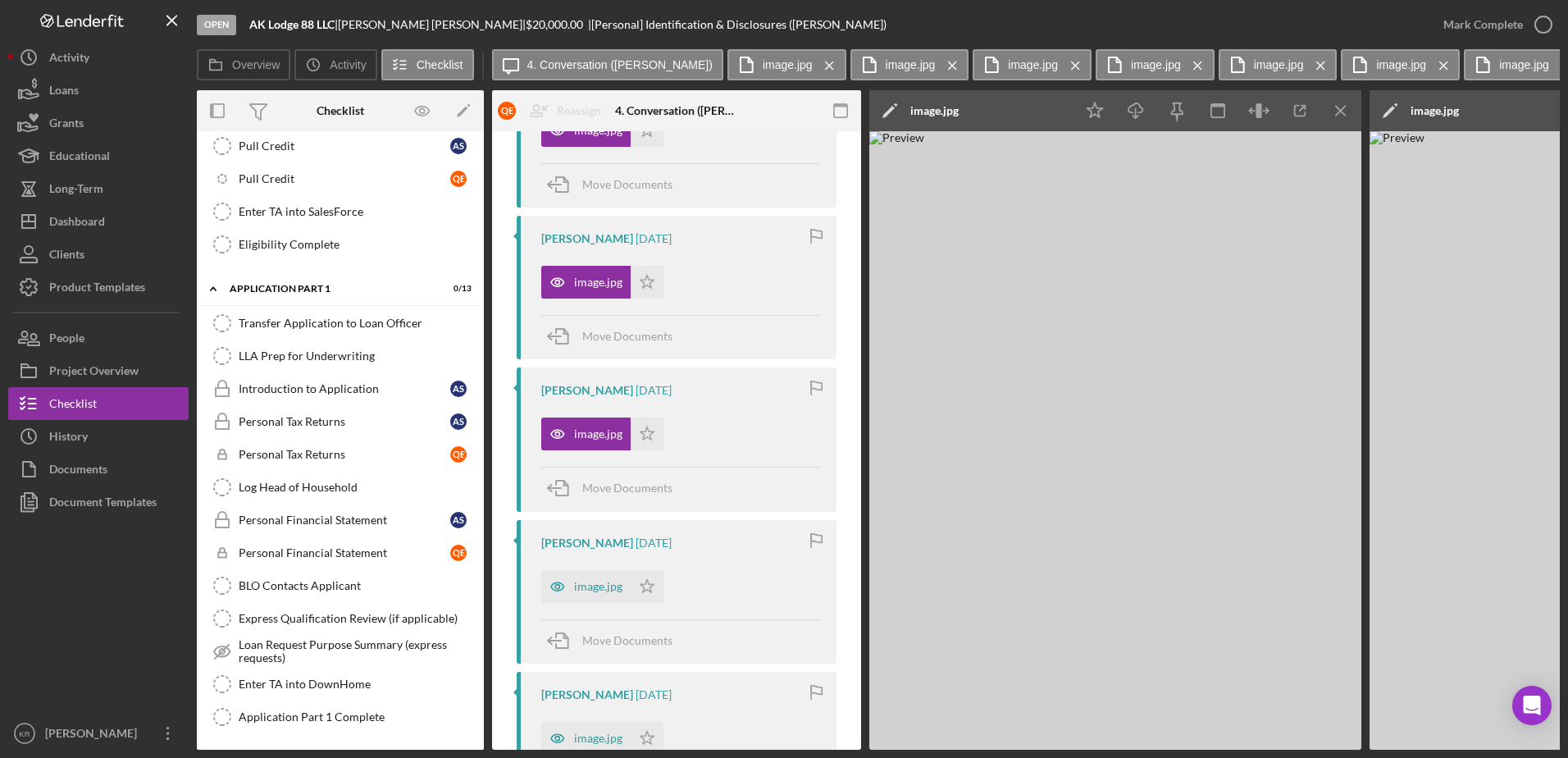
scroll to position [1231, 0]
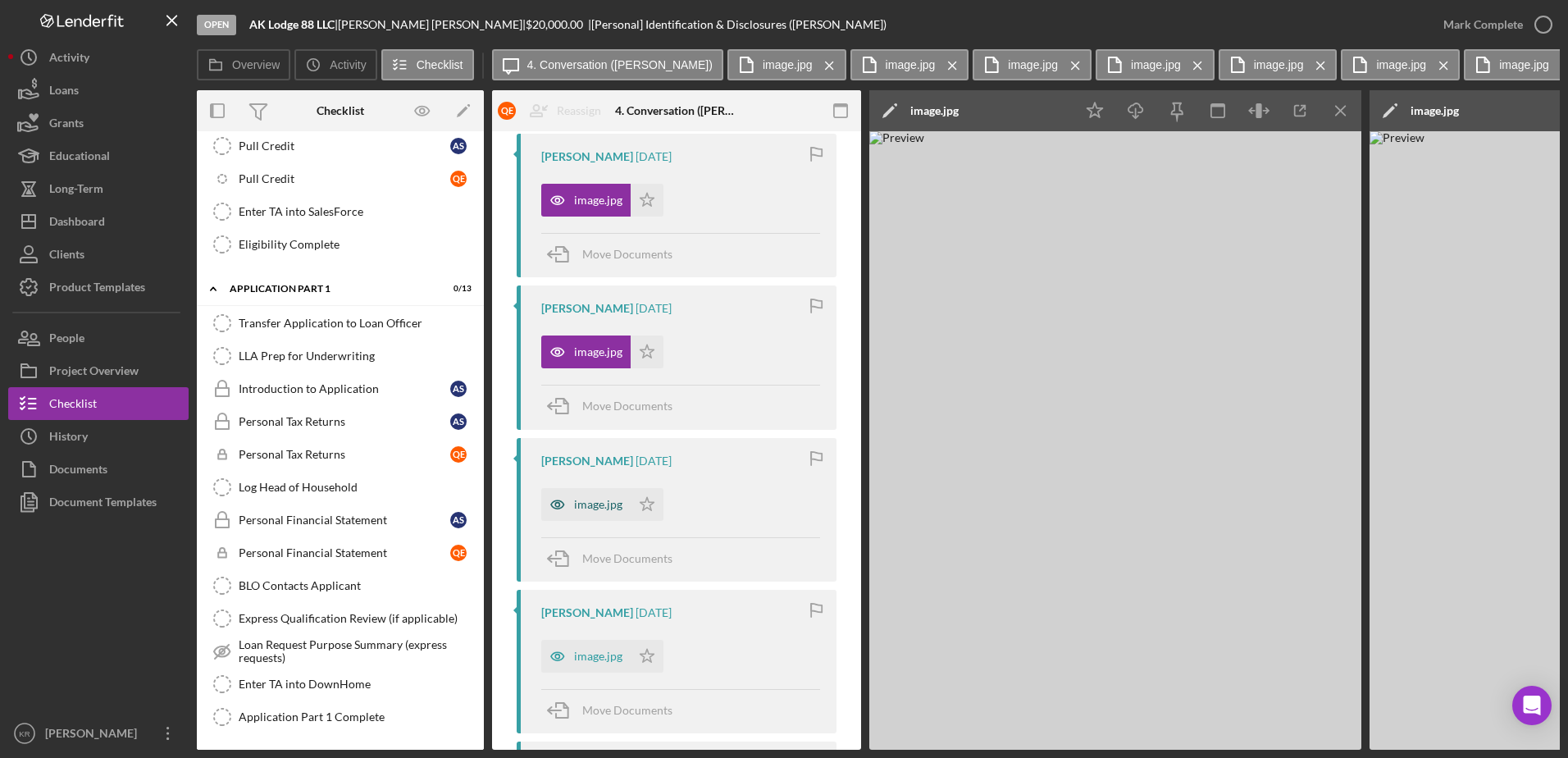
click at [589, 498] on div "image.jpg" at bounding box center [598, 505] width 48 height 13
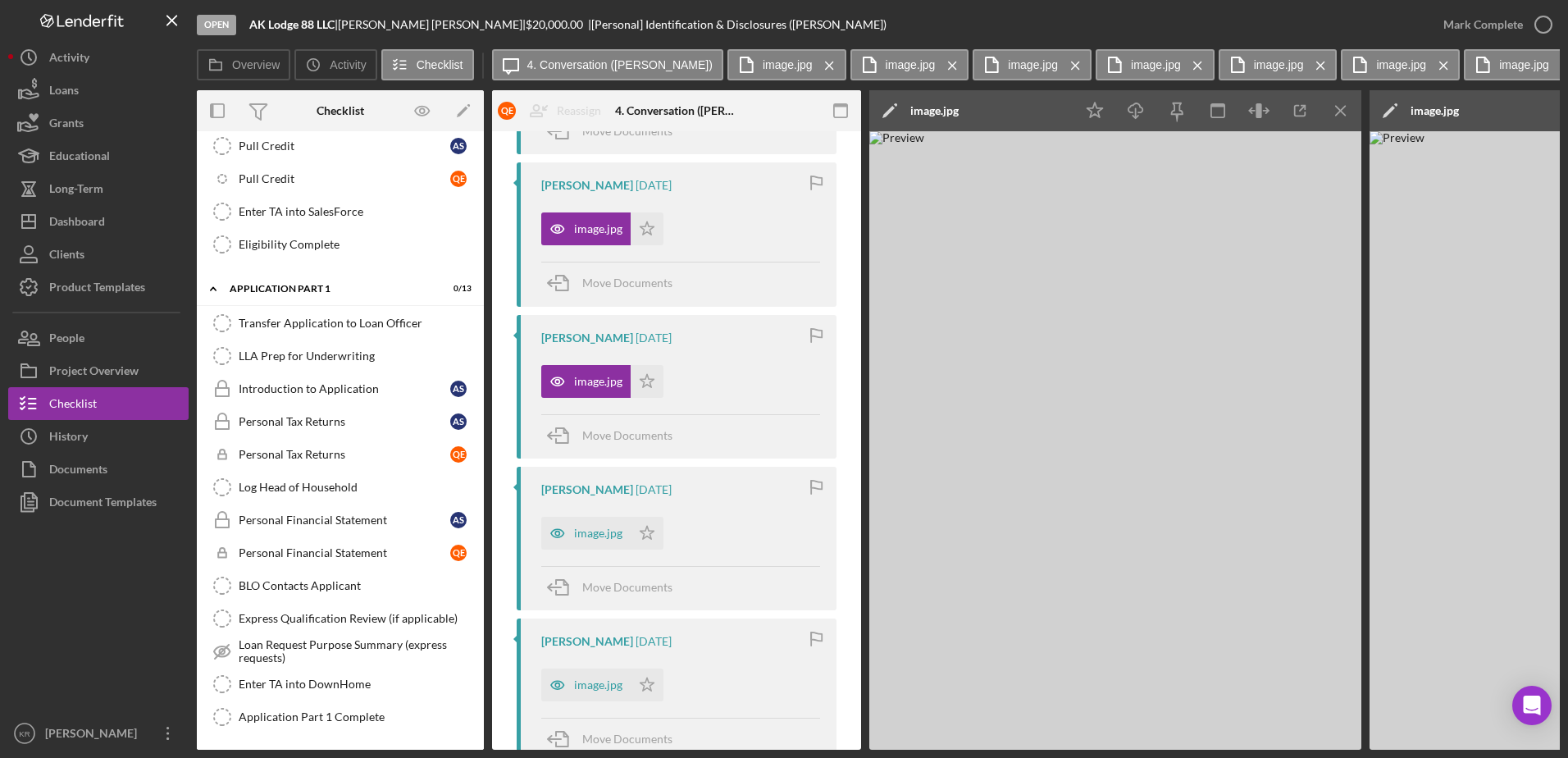
scroll to position [1395, 0]
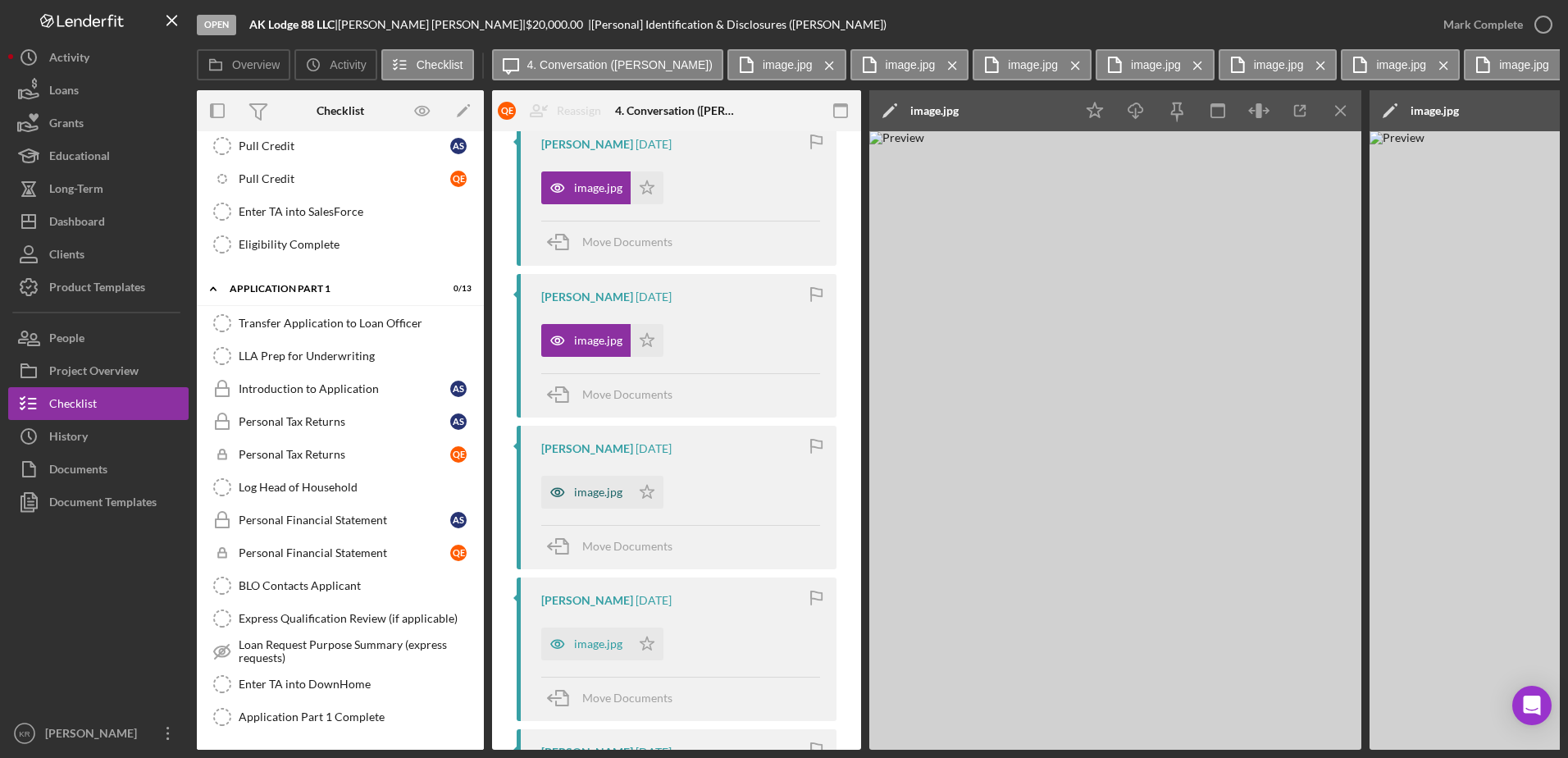
click at [587, 495] on div "image.jpg" at bounding box center [598, 493] width 48 height 13
click at [584, 647] on div "image.jpg" at bounding box center [598, 644] width 48 height 13
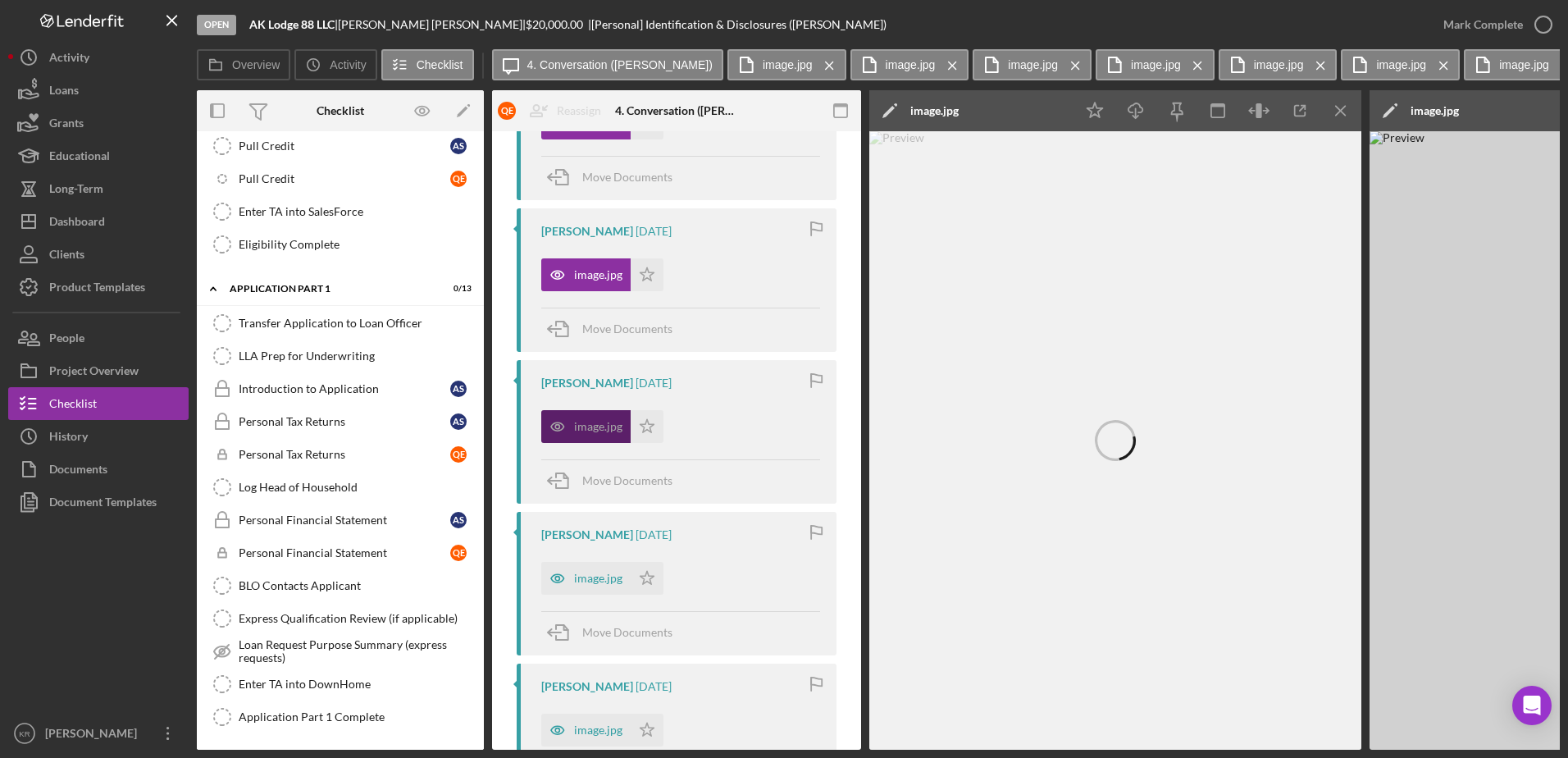
scroll to position [1642, 0]
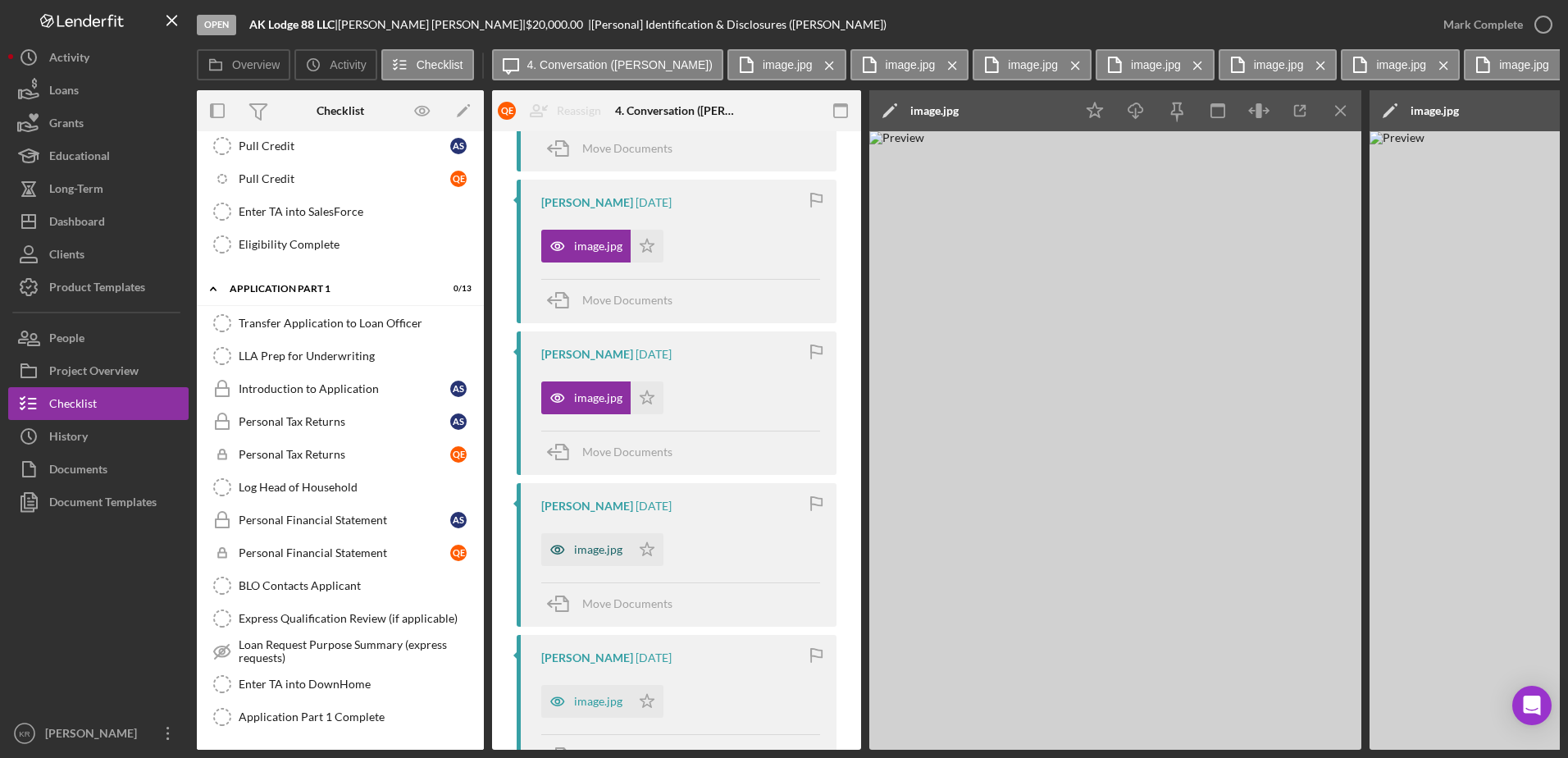
click at [599, 554] on div "image.jpg" at bounding box center [598, 549] width 48 height 13
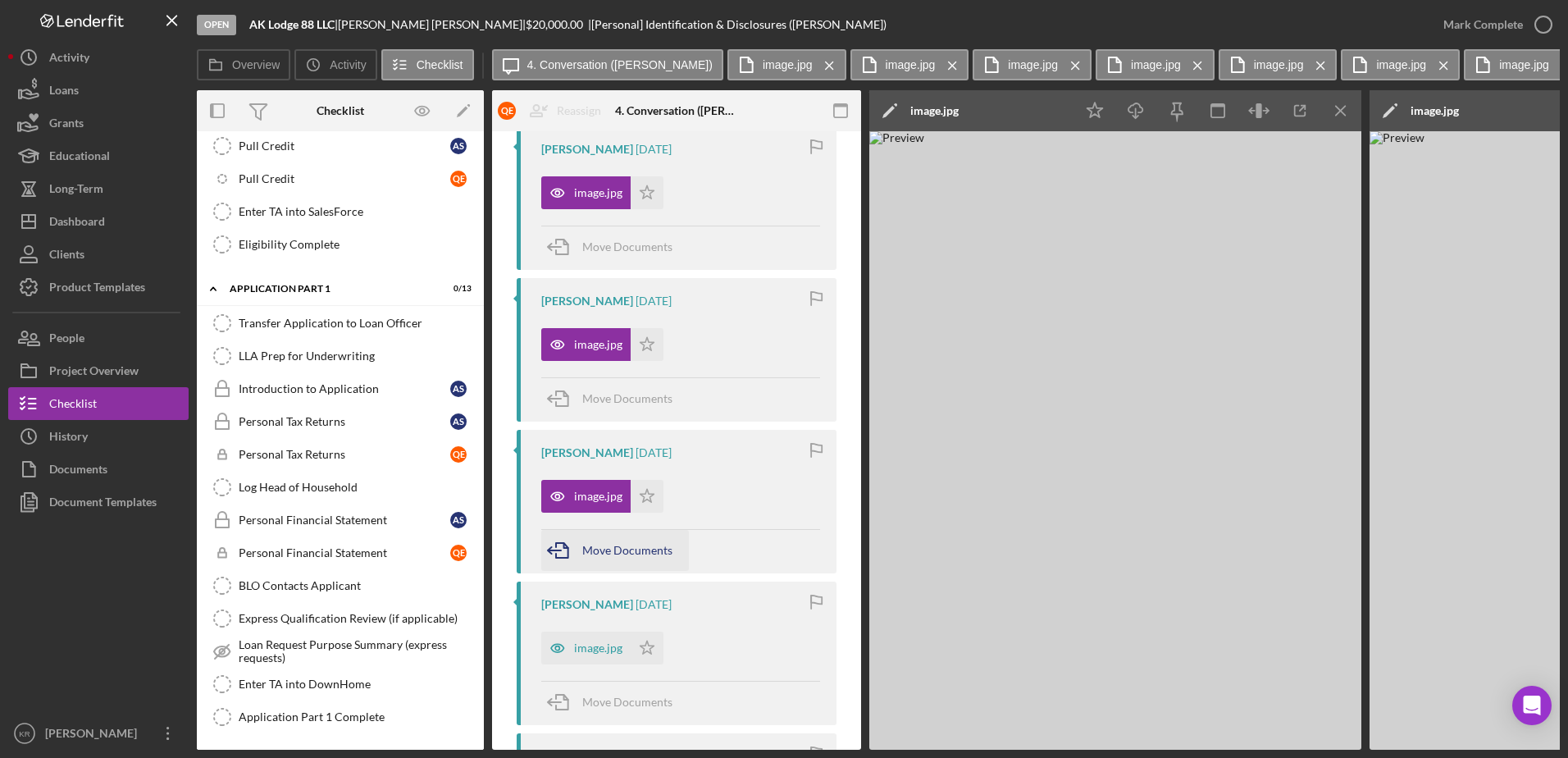
scroll to position [1724, 0]
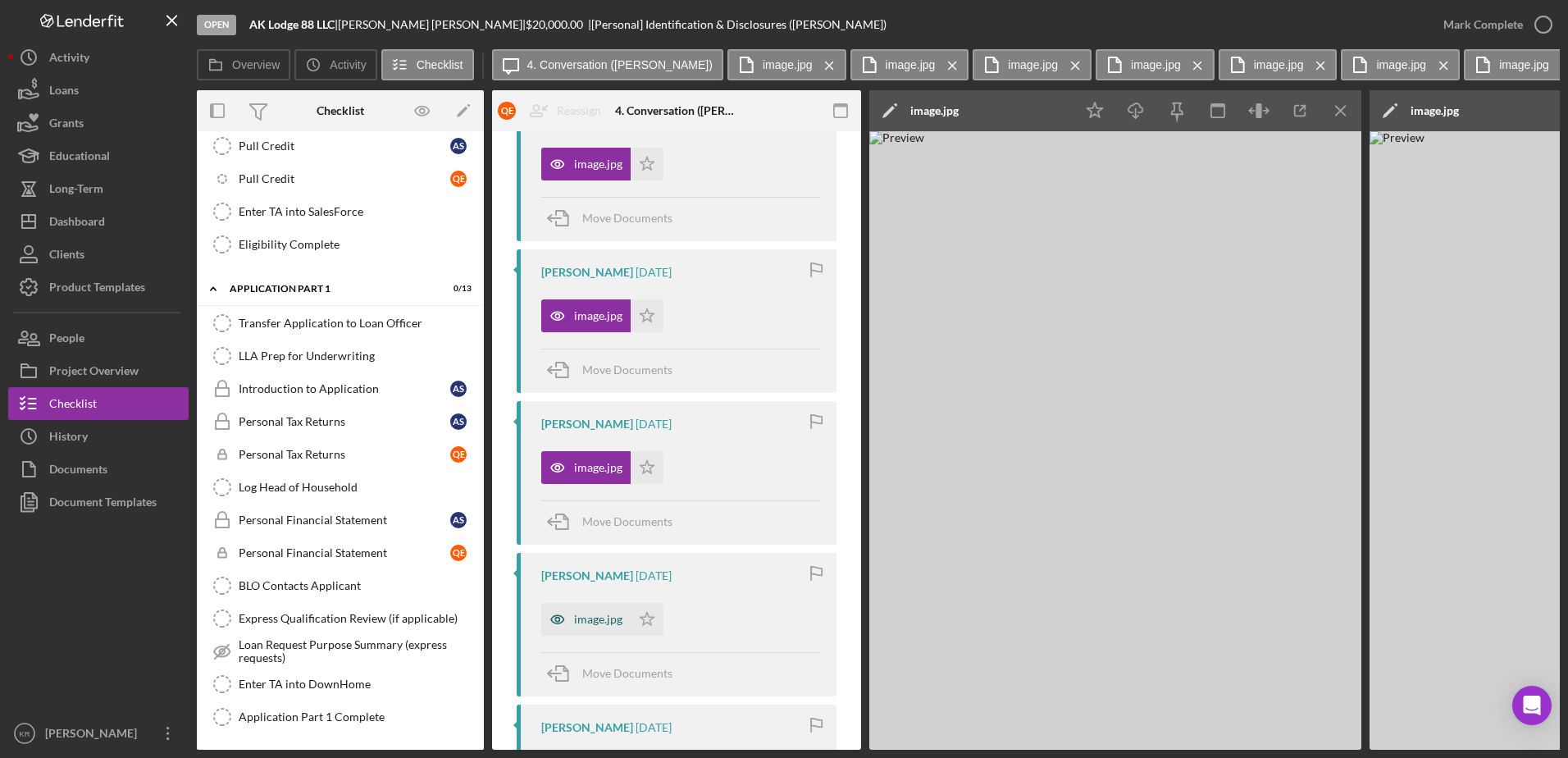
click at [600, 618] on div "image.jpg" at bounding box center [598, 619] width 48 height 13
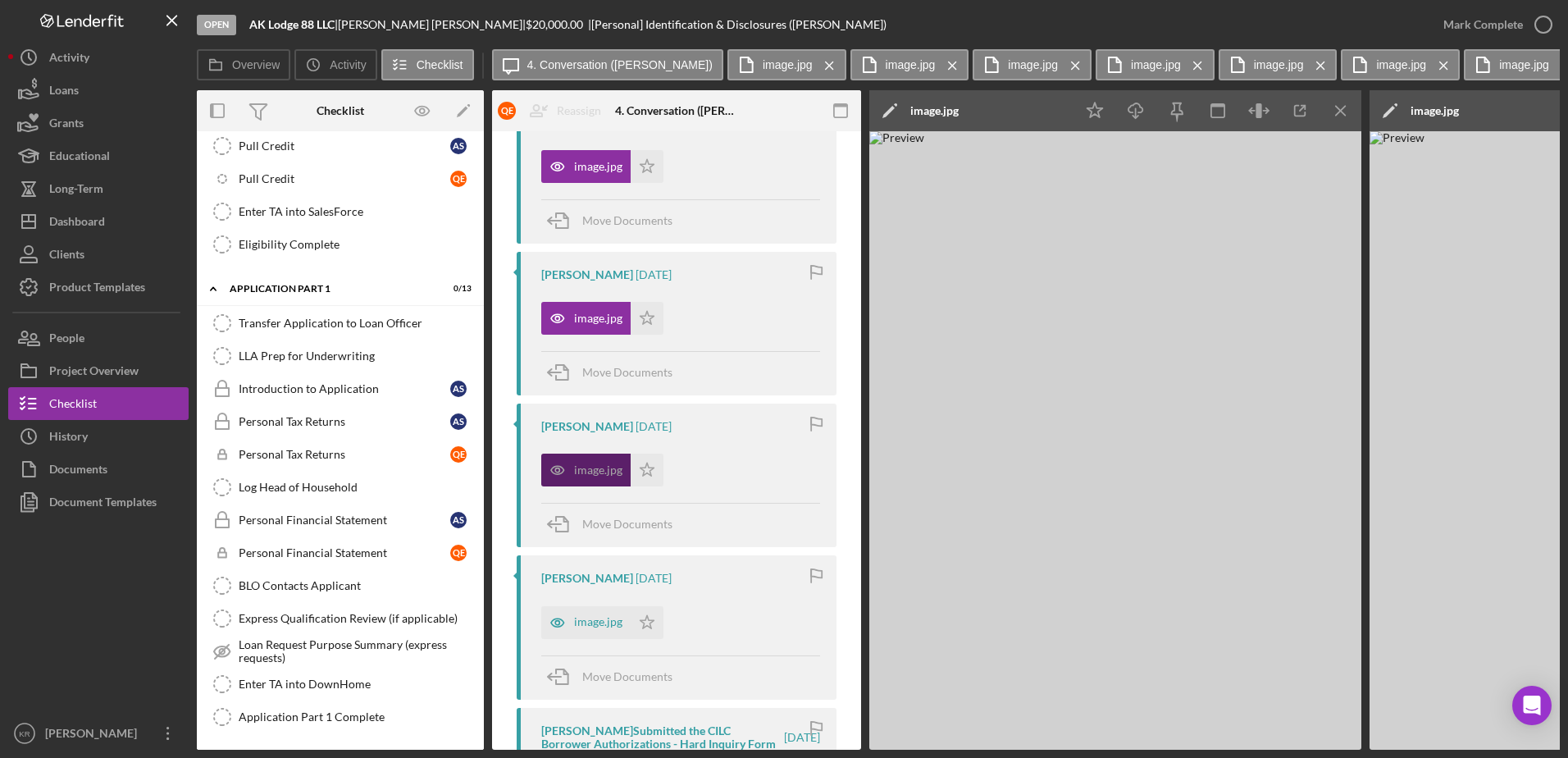
scroll to position [1887, 0]
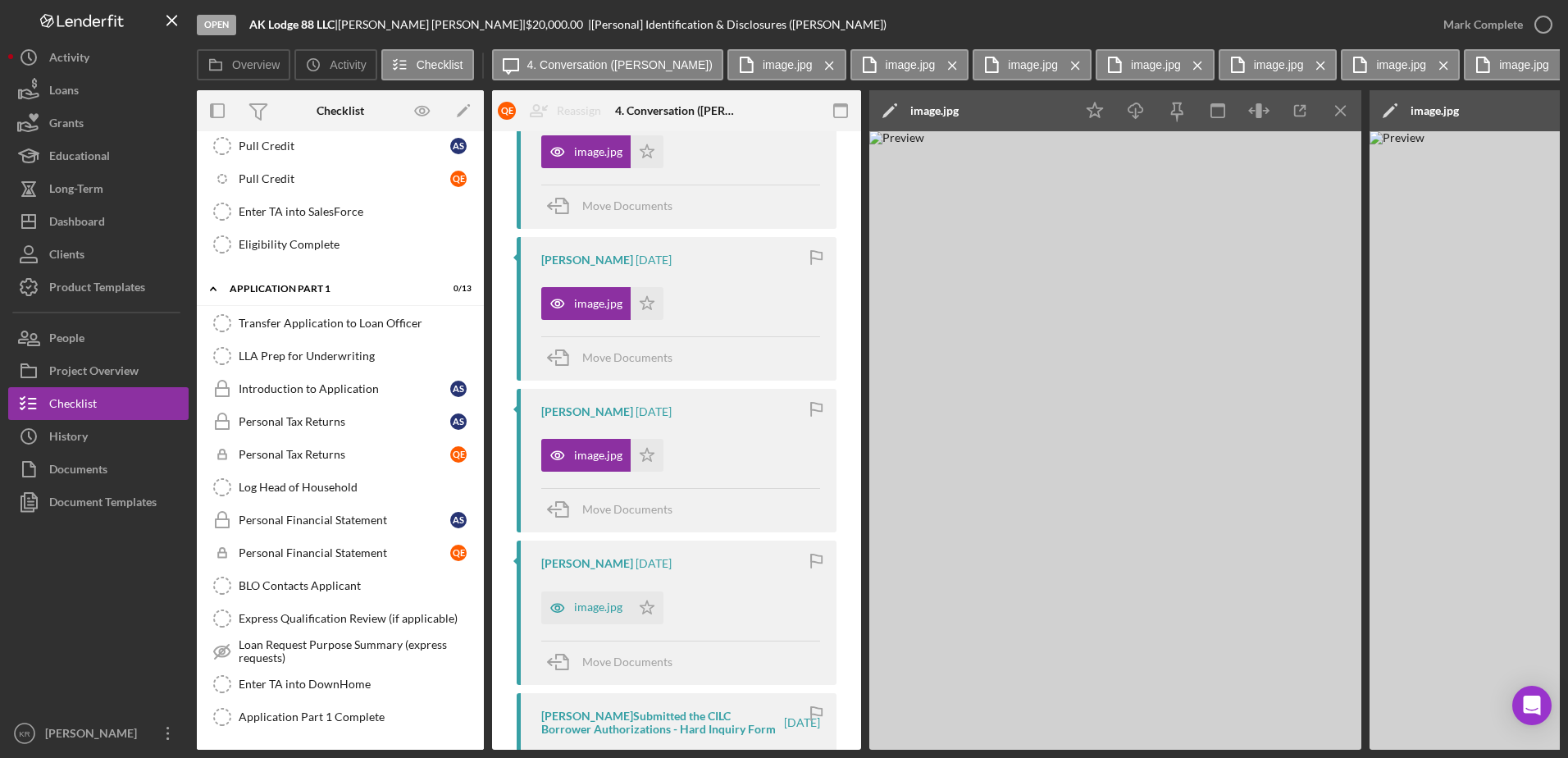
drag, startPoint x: 588, startPoint y: 618, endPoint x: 562, endPoint y: 638, distance: 32.8
click at [562, 638] on div "Quentin Evanoff 2 days ago image.jpg Icon/Star Move Documents" at bounding box center [676, 613] width 320 height 143
click at [621, 600] on div "image.jpg" at bounding box center [598, 607] width 48 height 13
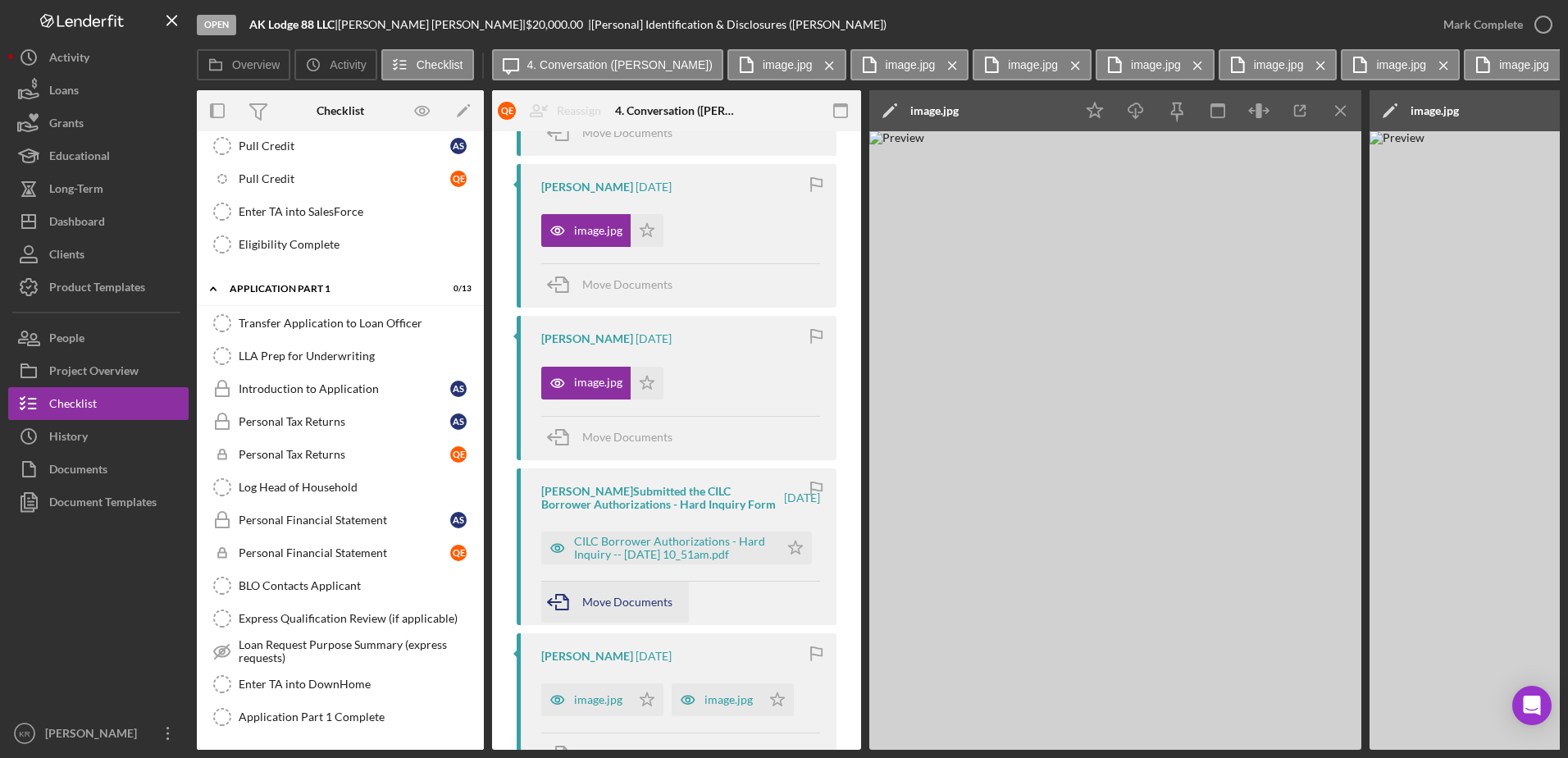
scroll to position [2133, 0]
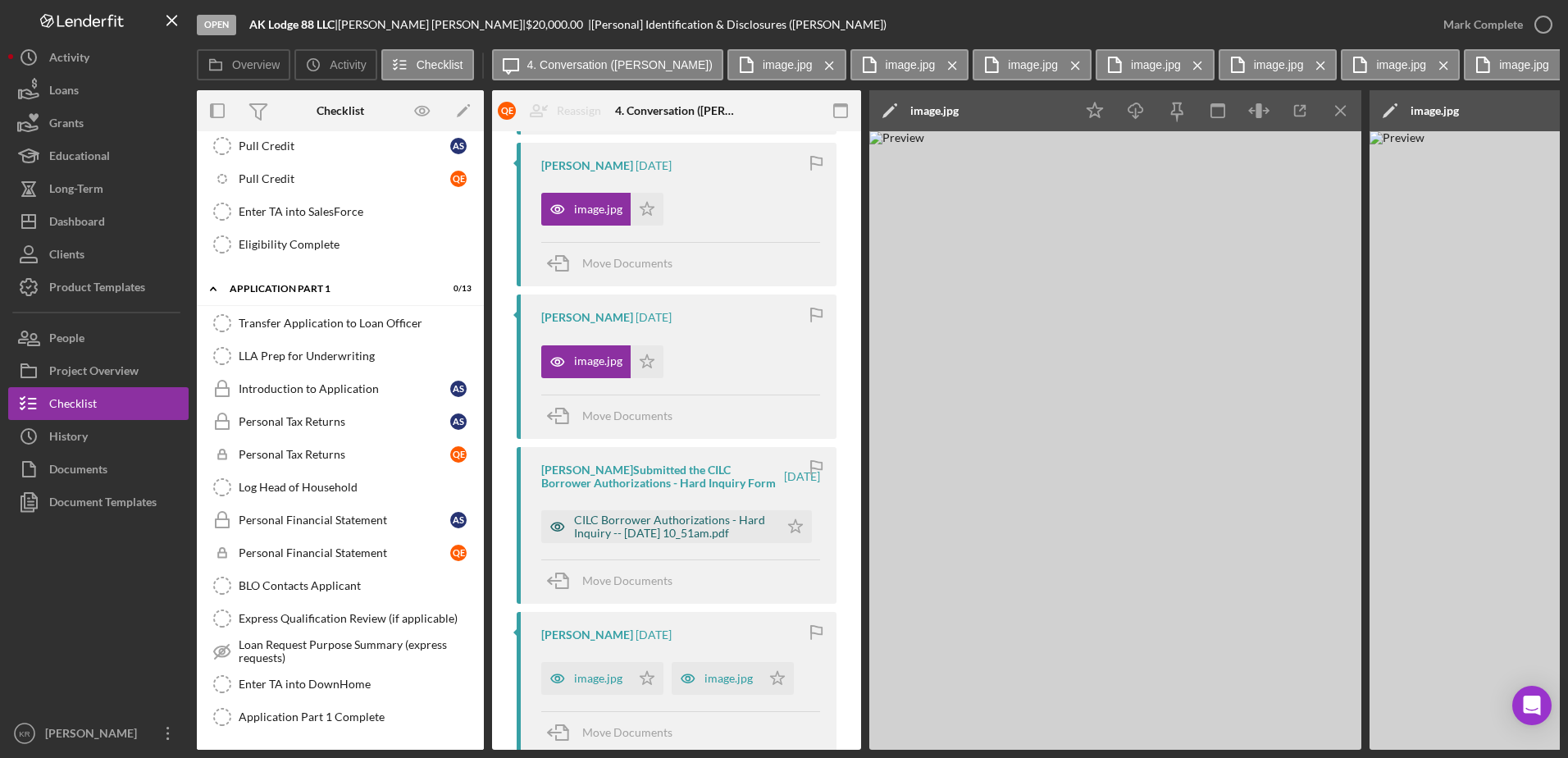
click at [640, 539] on div "CILC Borrower Authorizations - Hard Inquiry -- 2025-08-16 10_51am.pdf" at bounding box center [673, 527] width 197 height 26
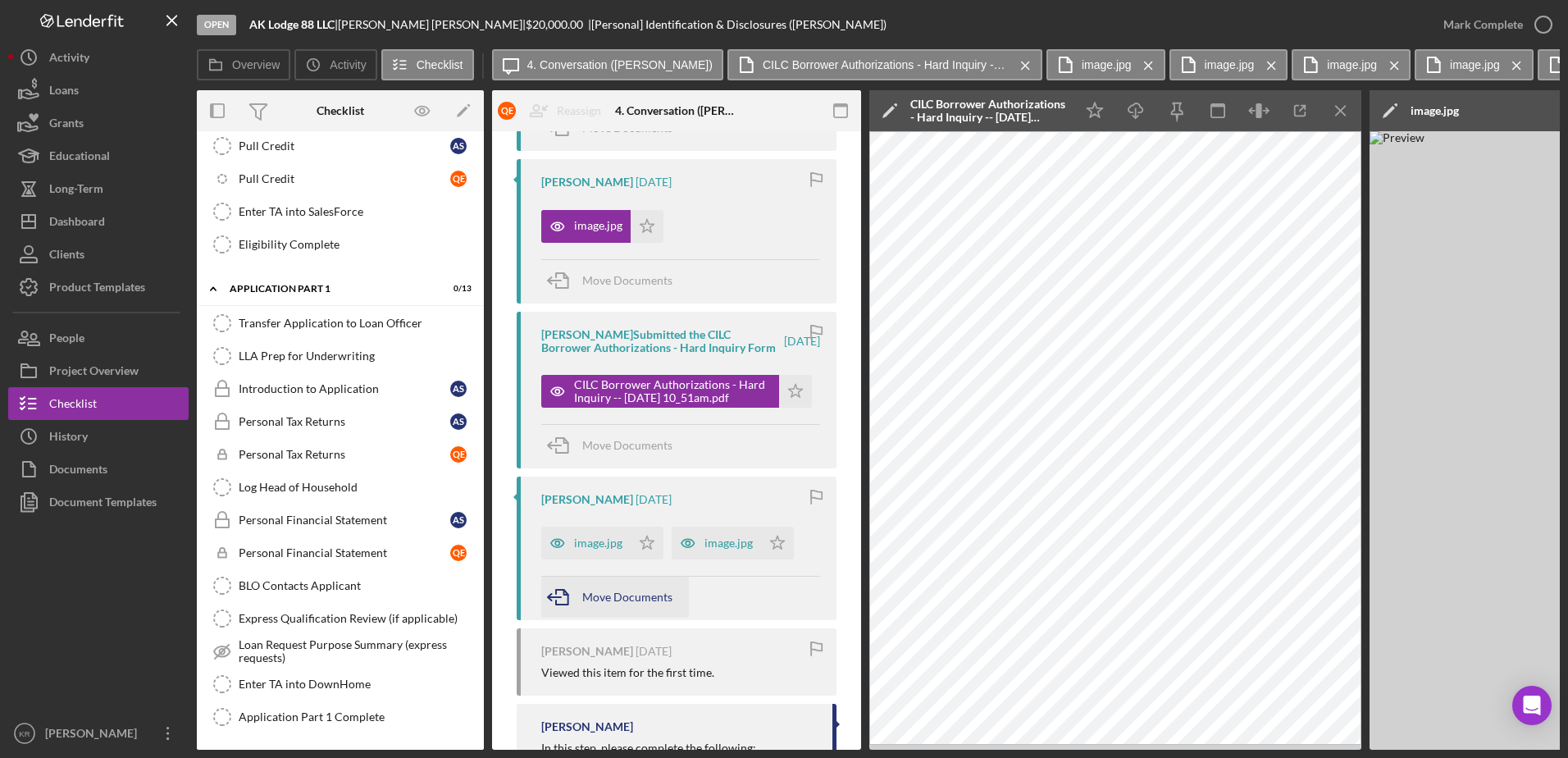
scroll to position [2298, 0]
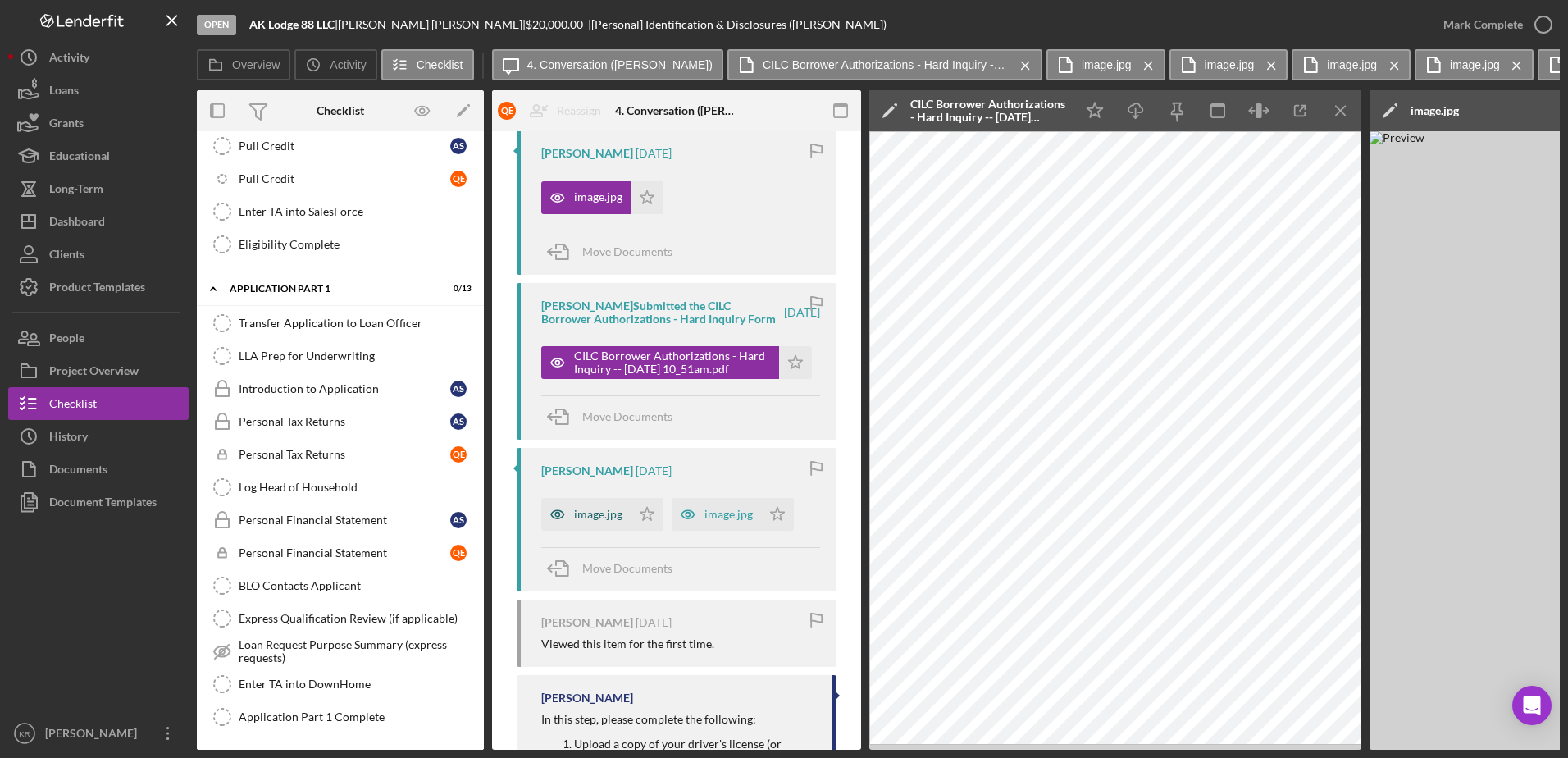
click at [592, 521] on div "image.jpg" at bounding box center [598, 514] width 48 height 13
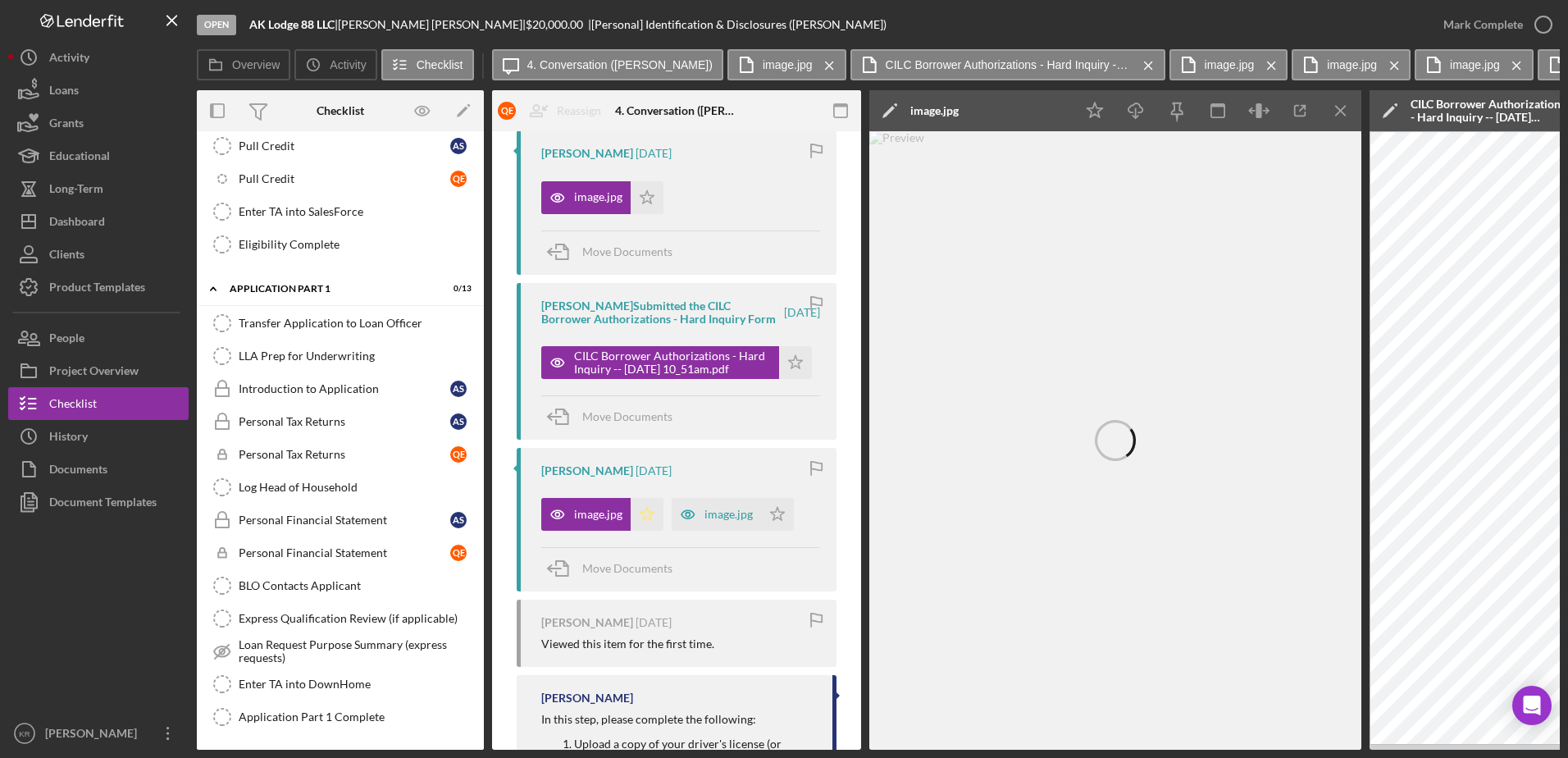
click at [636, 518] on icon "Icon/Star" at bounding box center [646, 514] width 33 height 33
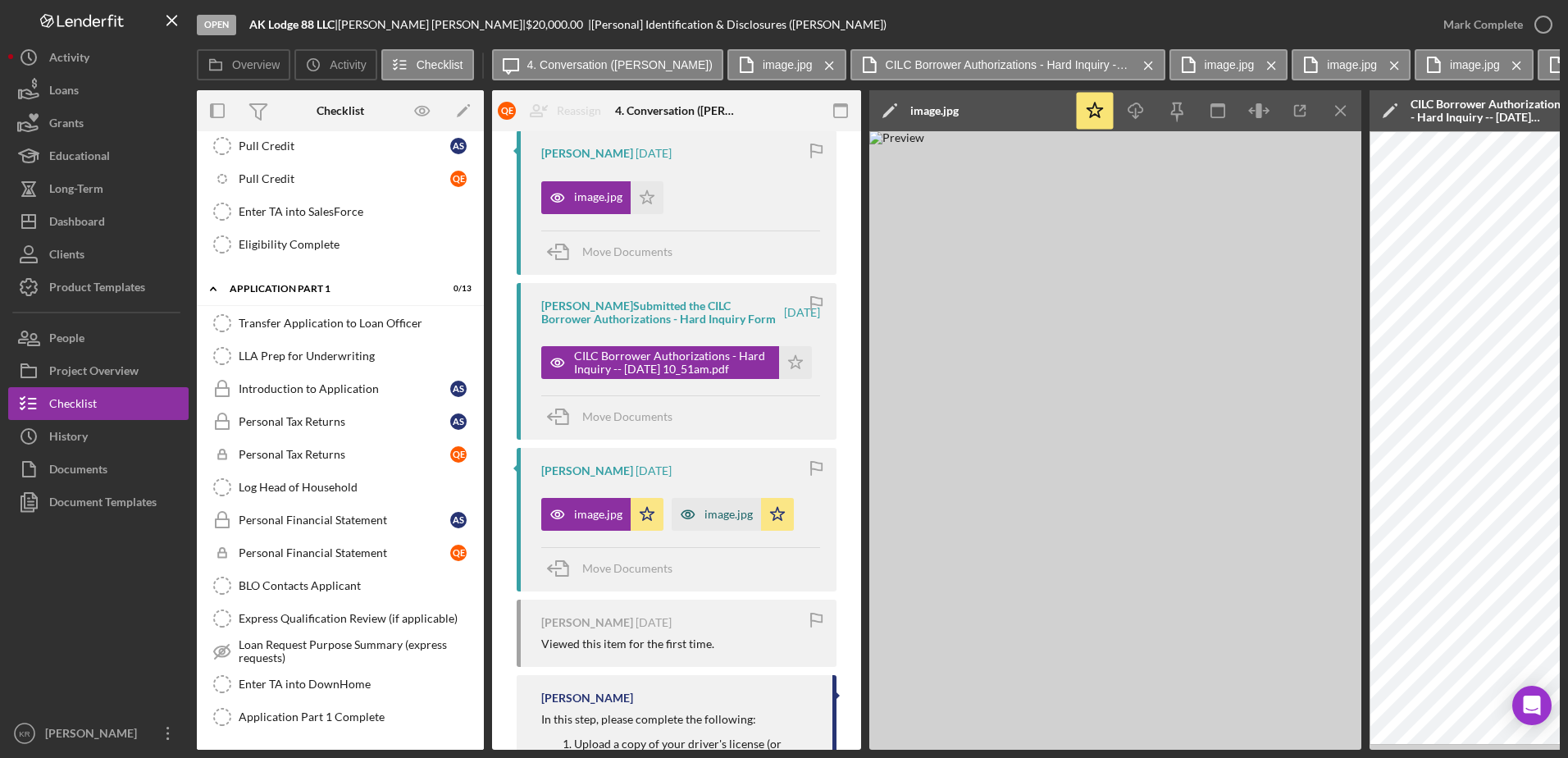
click at [725, 521] on div "image.jpg" at bounding box center [728, 514] width 48 height 13
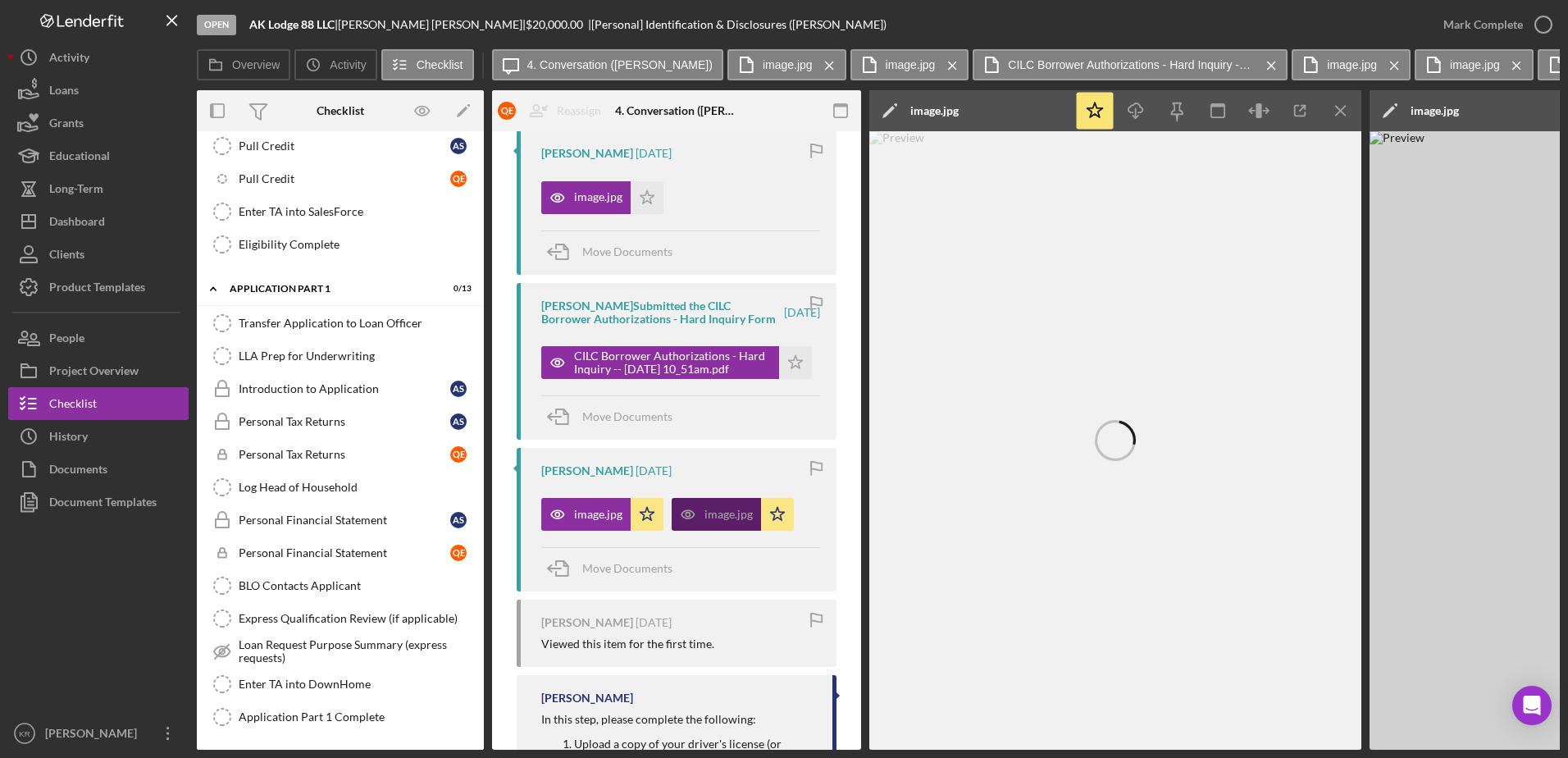
click at [698, 524] on icon "button" at bounding box center [688, 514] width 33 height 33
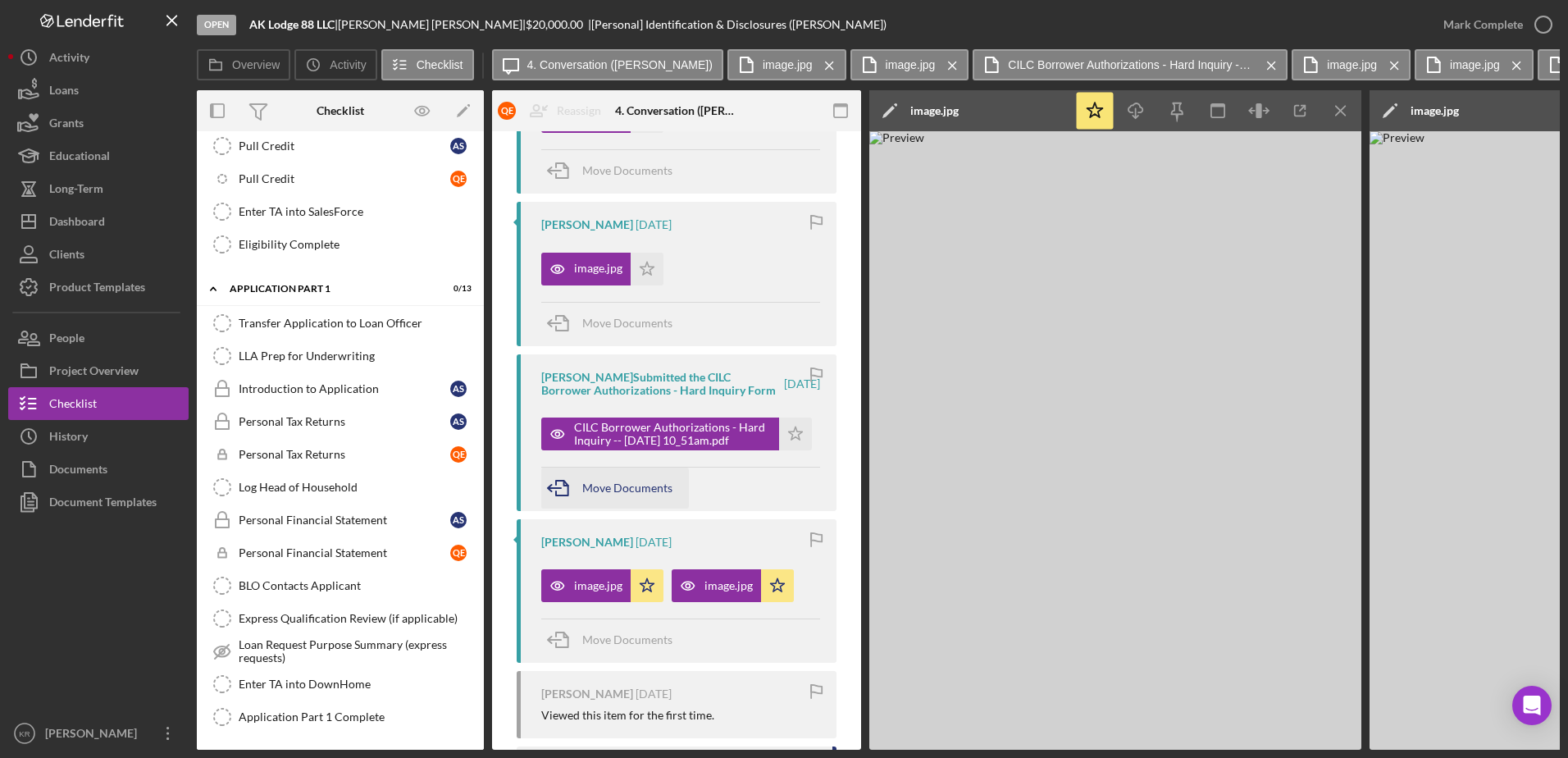
scroll to position [2133, 0]
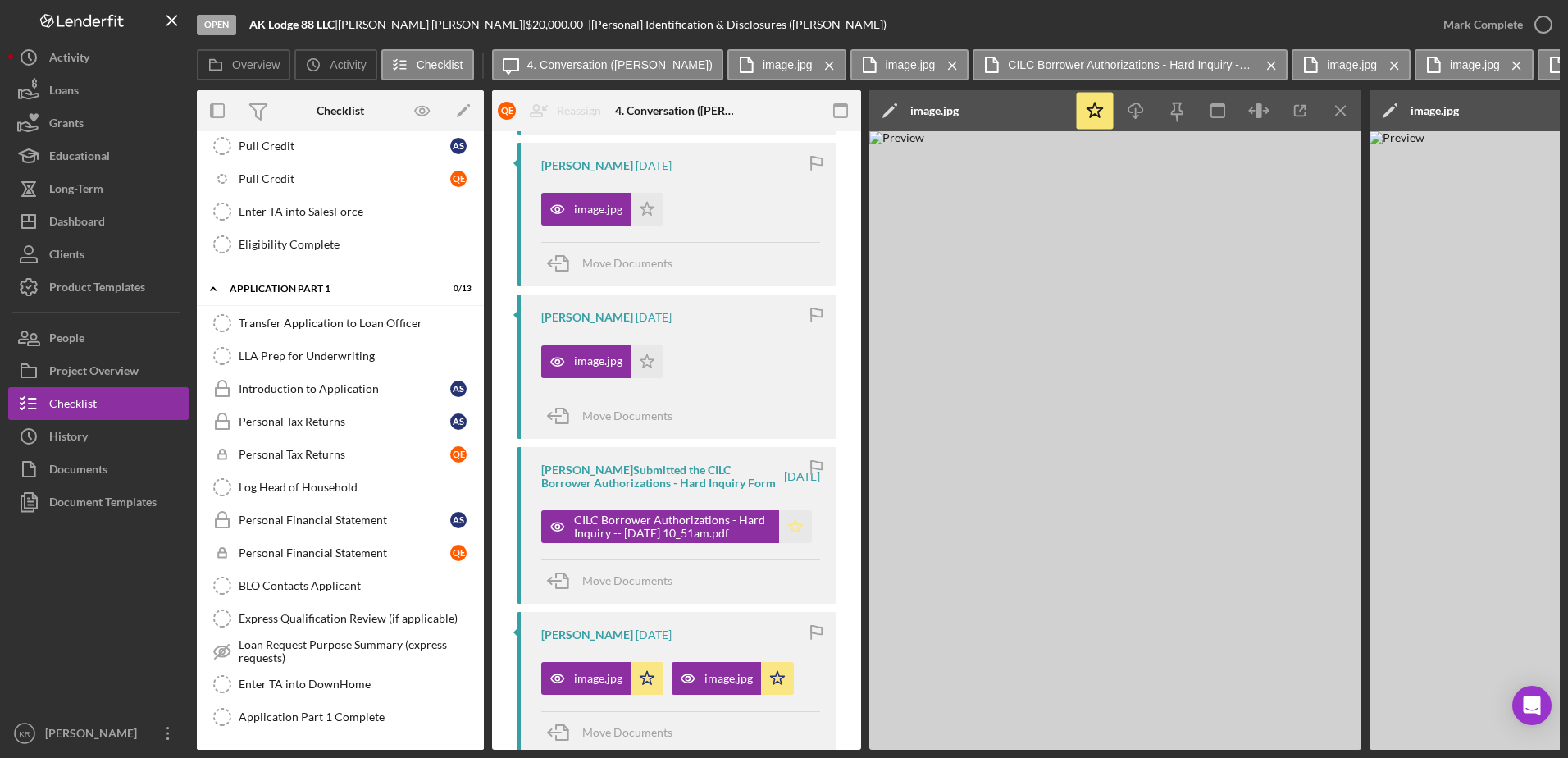
click at [783, 536] on icon "Icon/Star" at bounding box center [795, 527] width 33 height 33
click at [736, 539] on div "CILC Borrower Authorizations - Hard Inquiry -- 2025-08-16 10_51am.pdf" at bounding box center [673, 527] width 197 height 26
click at [585, 540] on div "CILC Borrower Authorizations - Hard Inquiry -- 2025-08-16 10_51am.pdf" at bounding box center [673, 527] width 197 height 26
click at [1258, 72] on icon "Icon/Menu Close" at bounding box center [1272, 65] width 28 height 41
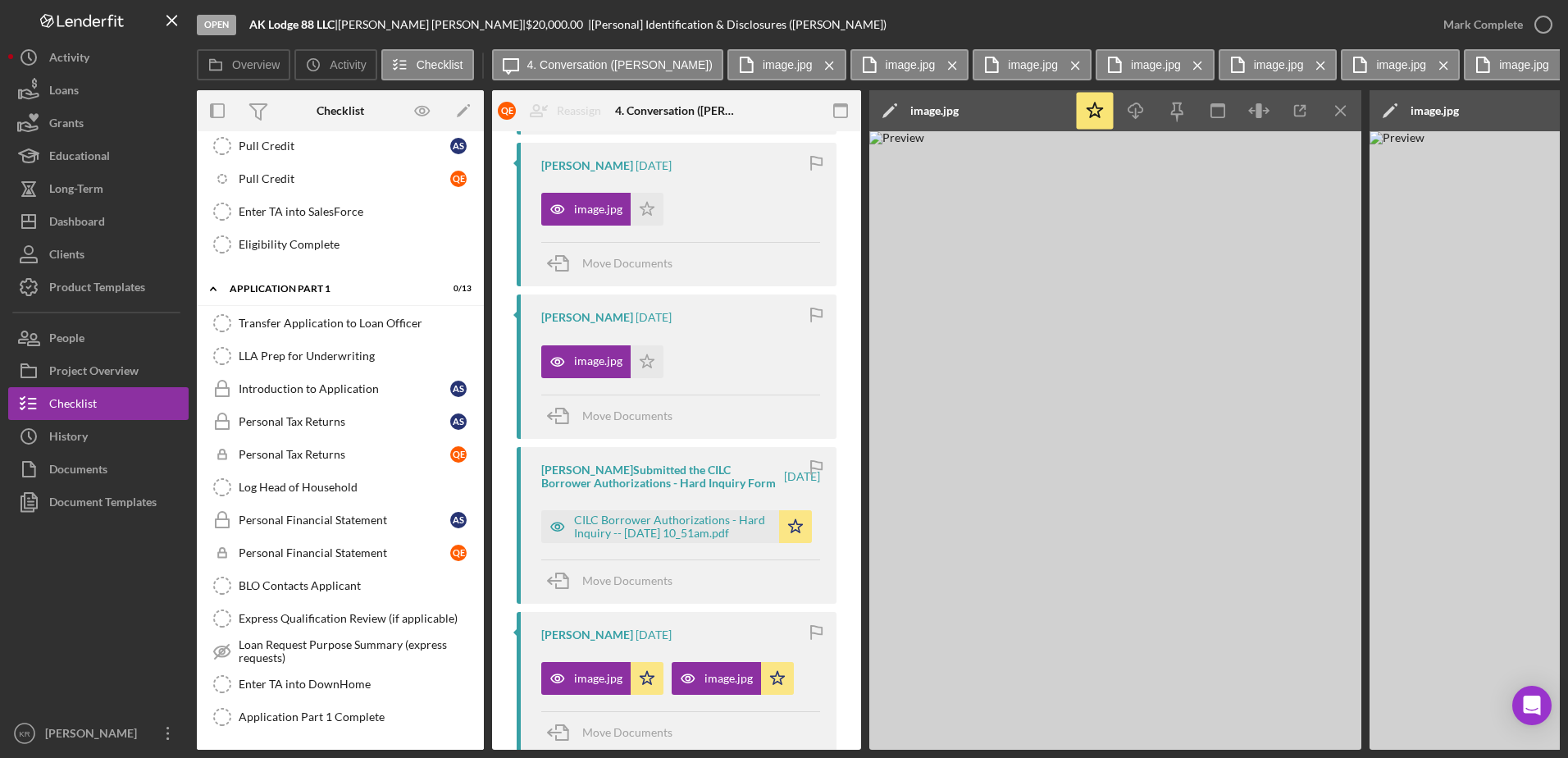
click at [606, 558] on div "Quentin Evanoff Submitted the CILC Borrower Authorizations - Hard Inquiry Form …" at bounding box center [676, 526] width 320 height 157
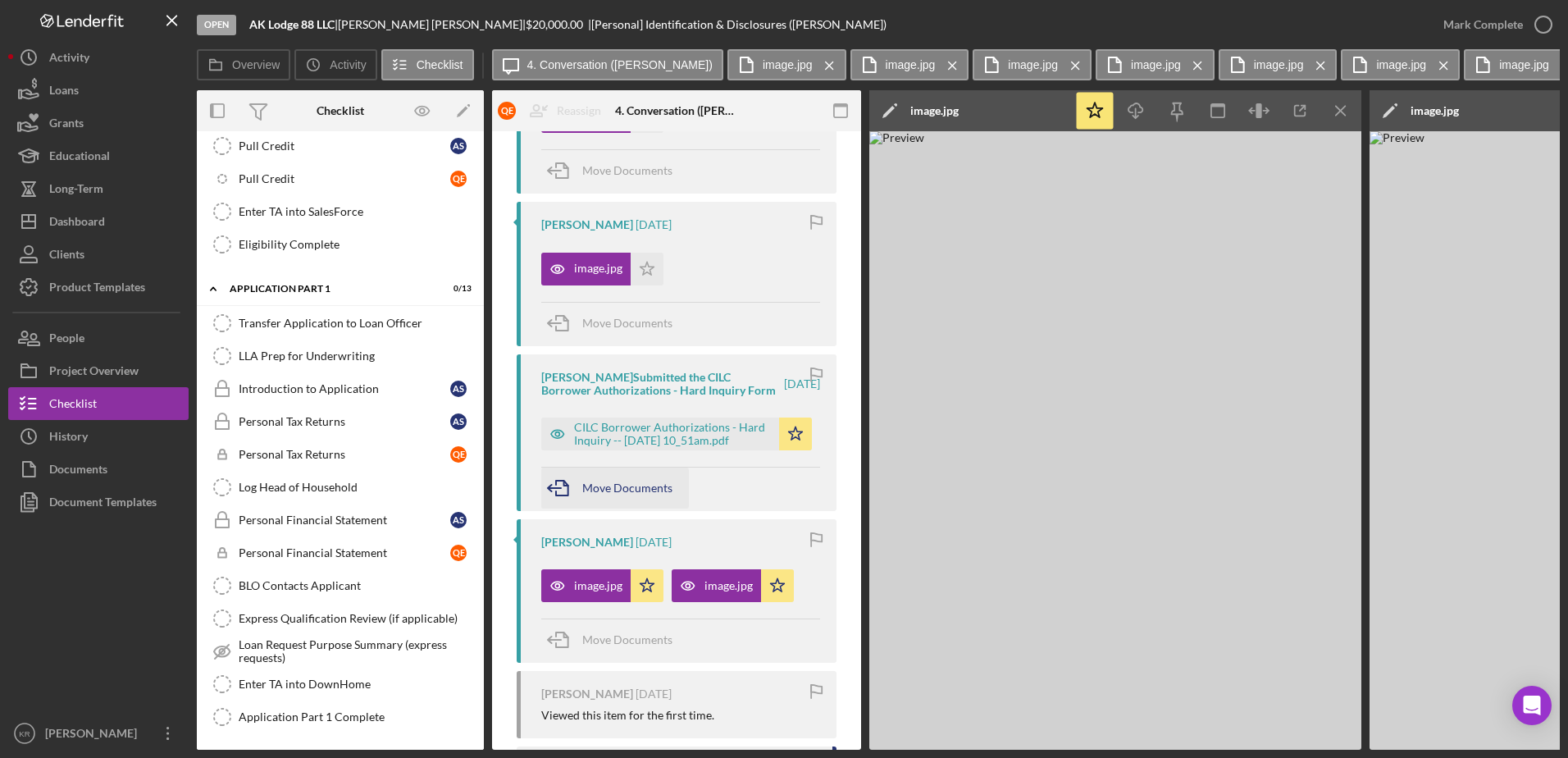
scroll to position [2215, 0]
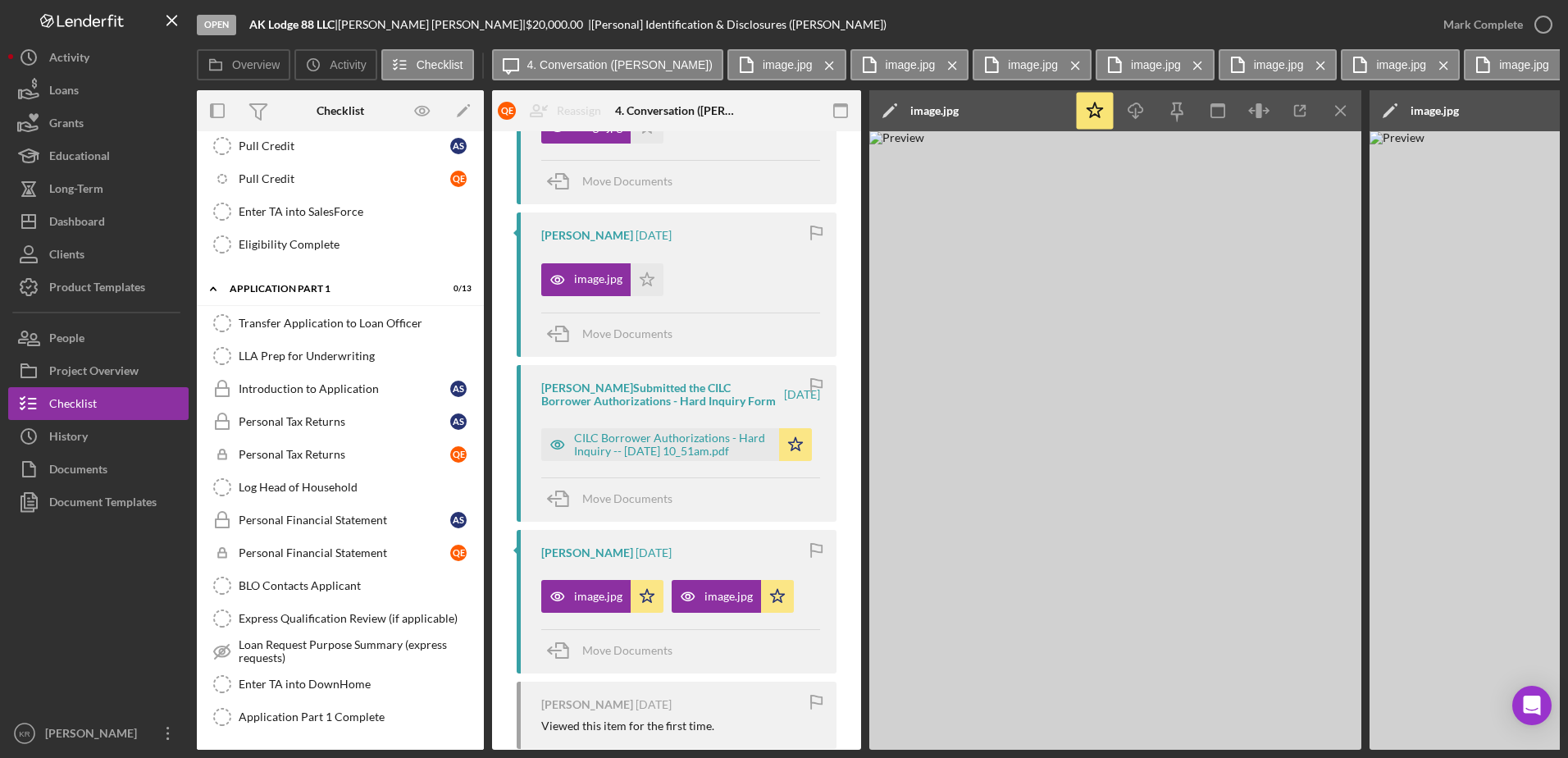
drag, startPoint x: 577, startPoint y: 600, endPoint x: 692, endPoint y: 668, distance: 133.6
click at [692, 668] on div "Move Documents" at bounding box center [681, 651] width 279 height 44
click at [572, 600] on icon "button" at bounding box center [558, 597] width 33 height 33
click at [604, 671] on div "Move Documents" at bounding box center [627, 650] width 91 height 41
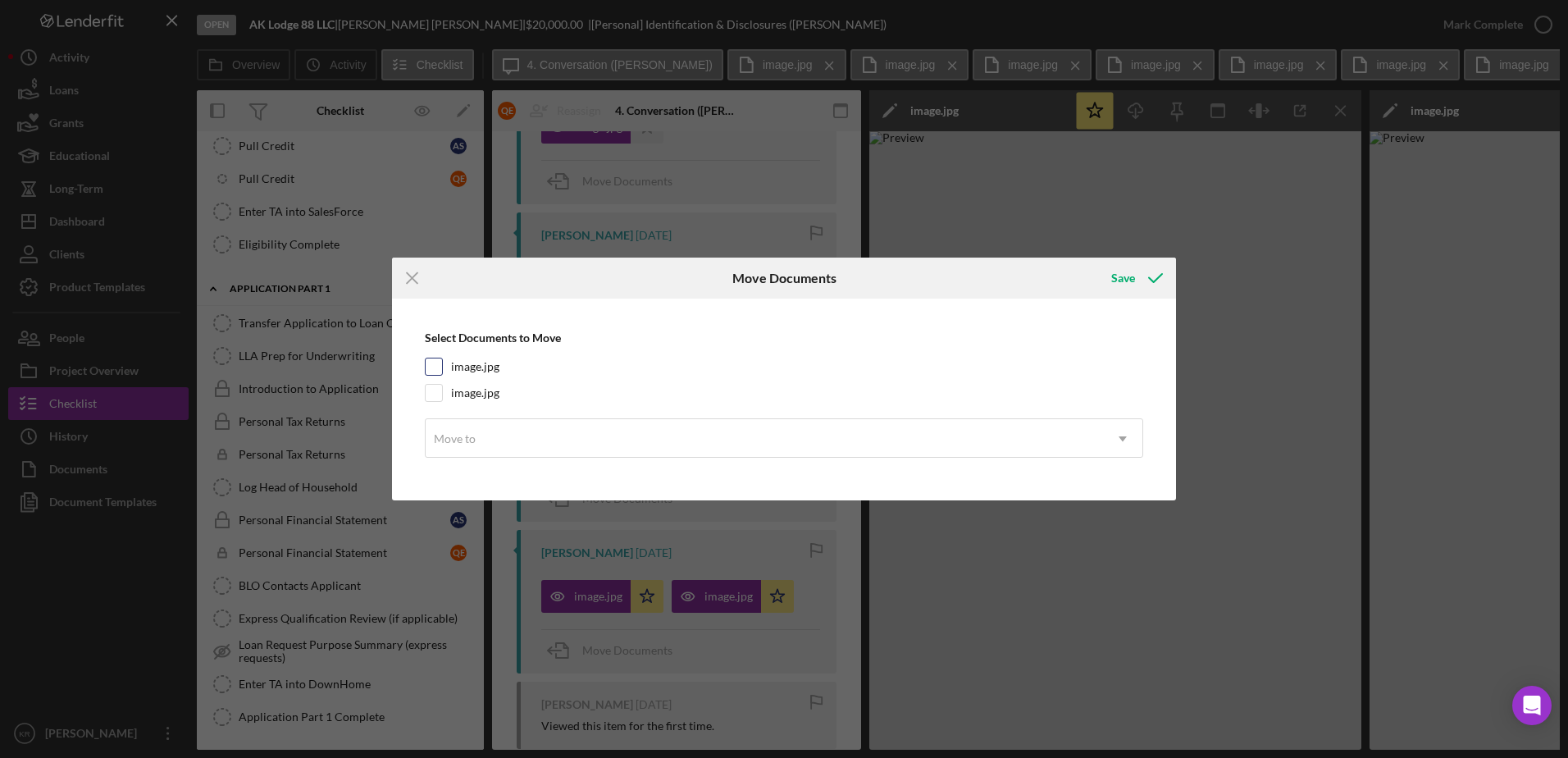
click at [485, 361] on label "image.jpg" at bounding box center [475, 366] width 48 height 16
click at [442, 361] on input "image.jpg" at bounding box center [433, 366] width 16 height 16
checkbox input "true"
click at [470, 393] on label "image.jpg" at bounding box center [475, 393] width 48 height 16
click at [442, 393] on input "image.jpg" at bounding box center [433, 393] width 16 height 16
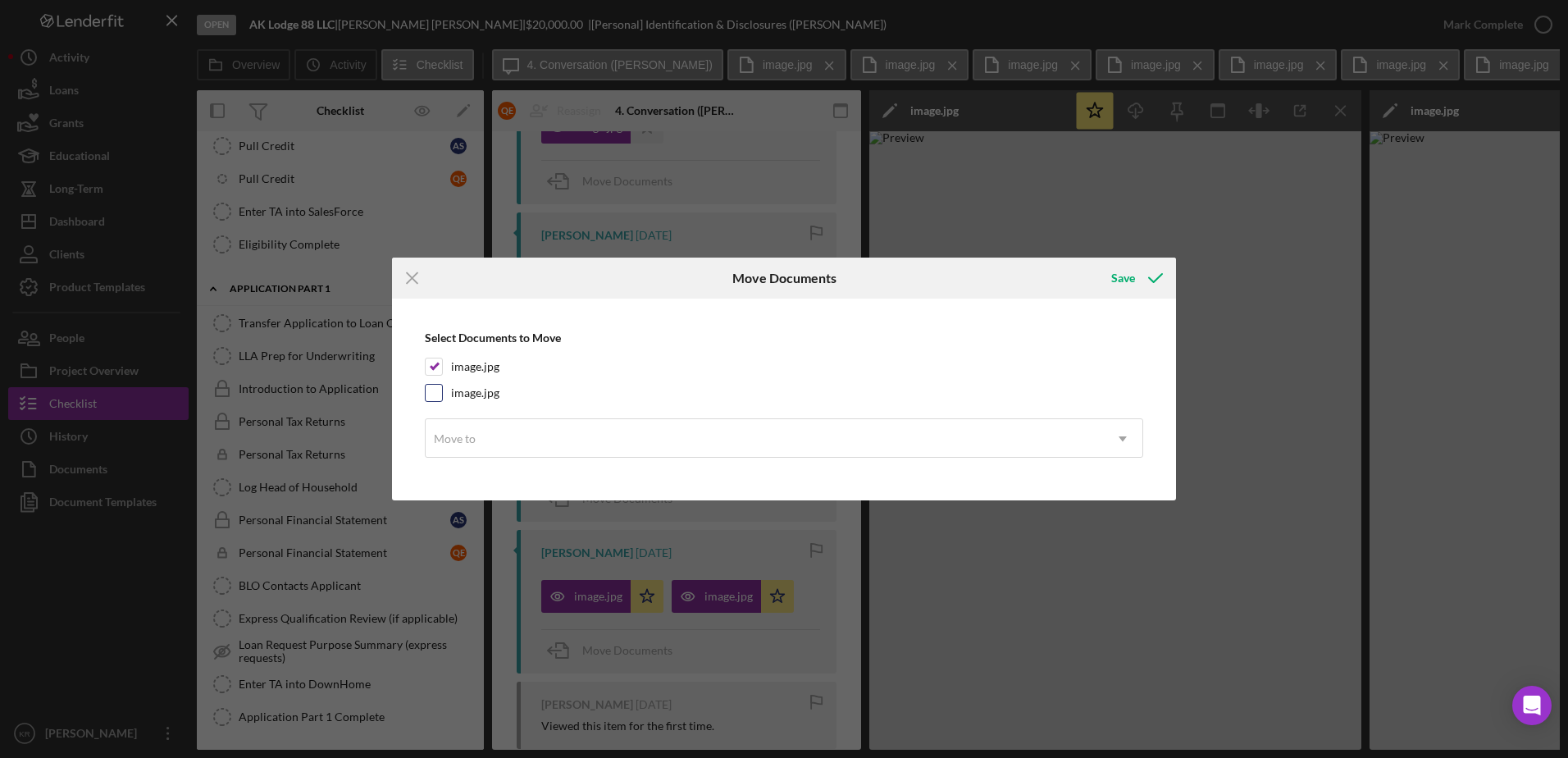
checkbox input "true"
click at [412, 282] on icon "Icon/Menu Close" at bounding box center [412, 278] width 41 height 41
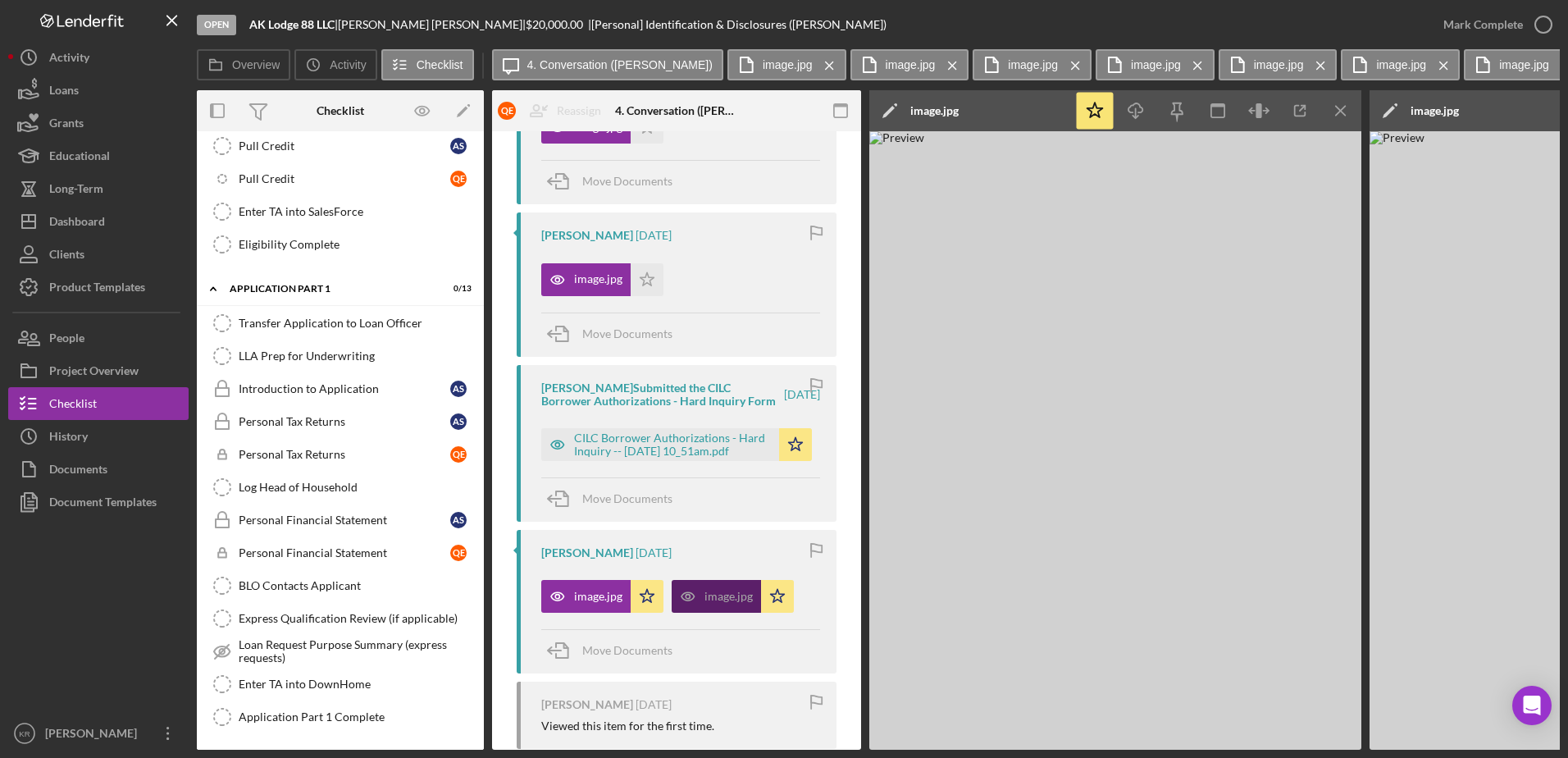
click at [686, 598] on icon "button" at bounding box center [688, 597] width 33 height 33
click at [1307, 69] on icon "Icon/Menu Close" at bounding box center [1321, 65] width 28 height 41
click at [1429, 69] on icon "Icon/Menu Close" at bounding box center [1443, 65] width 28 height 41
click at [1307, 69] on icon "Icon/Menu Close" at bounding box center [1321, 65] width 28 height 41
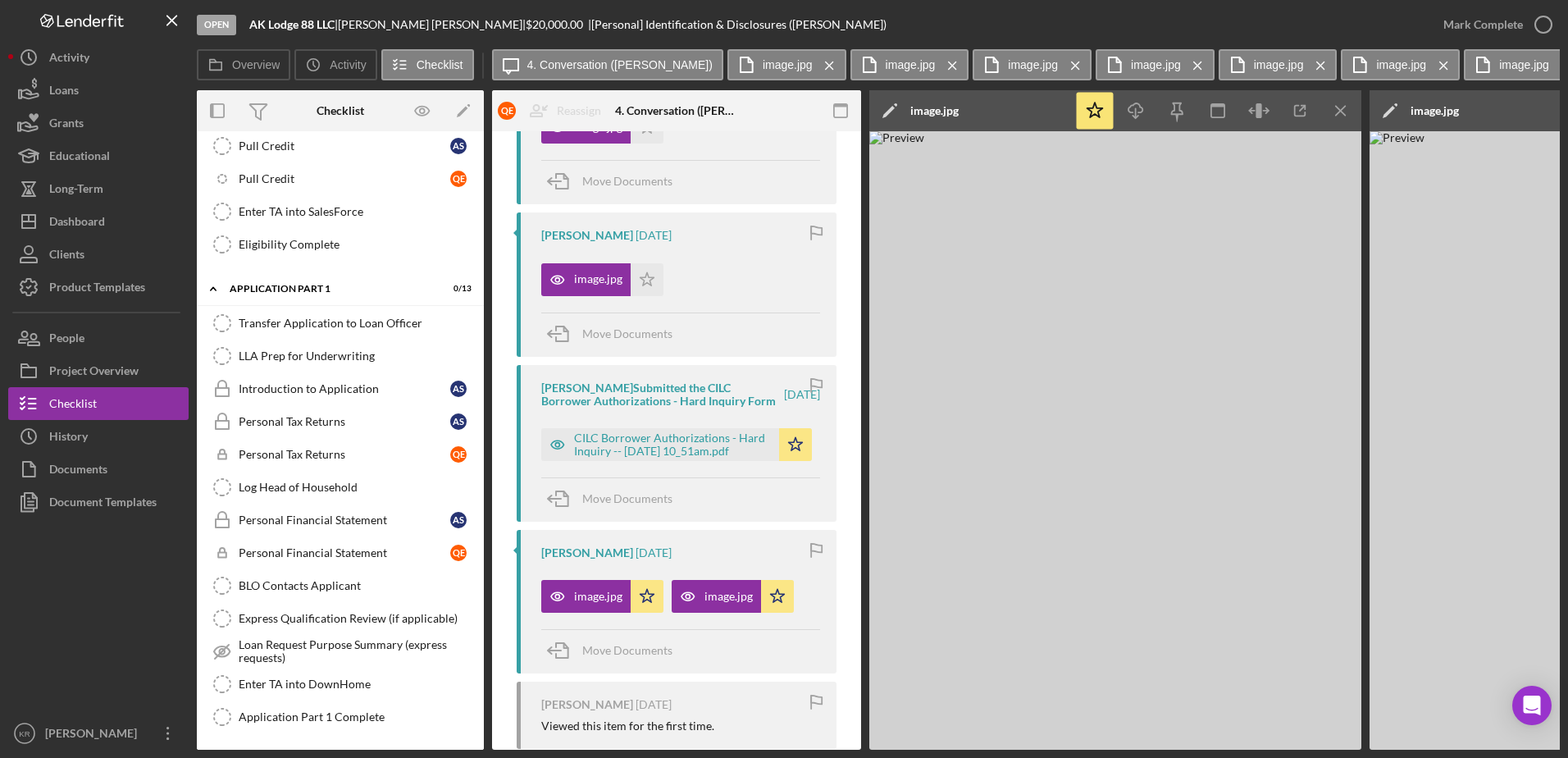
click at [1307, 69] on icon "Icon/Menu Close" at bounding box center [1321, 65] width 28 height 41
click at [1429, 69] on icon "Icon/Menu Close" at bounding box center [1443, 65] width 28 height 41
click at [1307, 69] on icon "Icon/Menu Close" at bounding box center [1321, 65] width 28 height 41
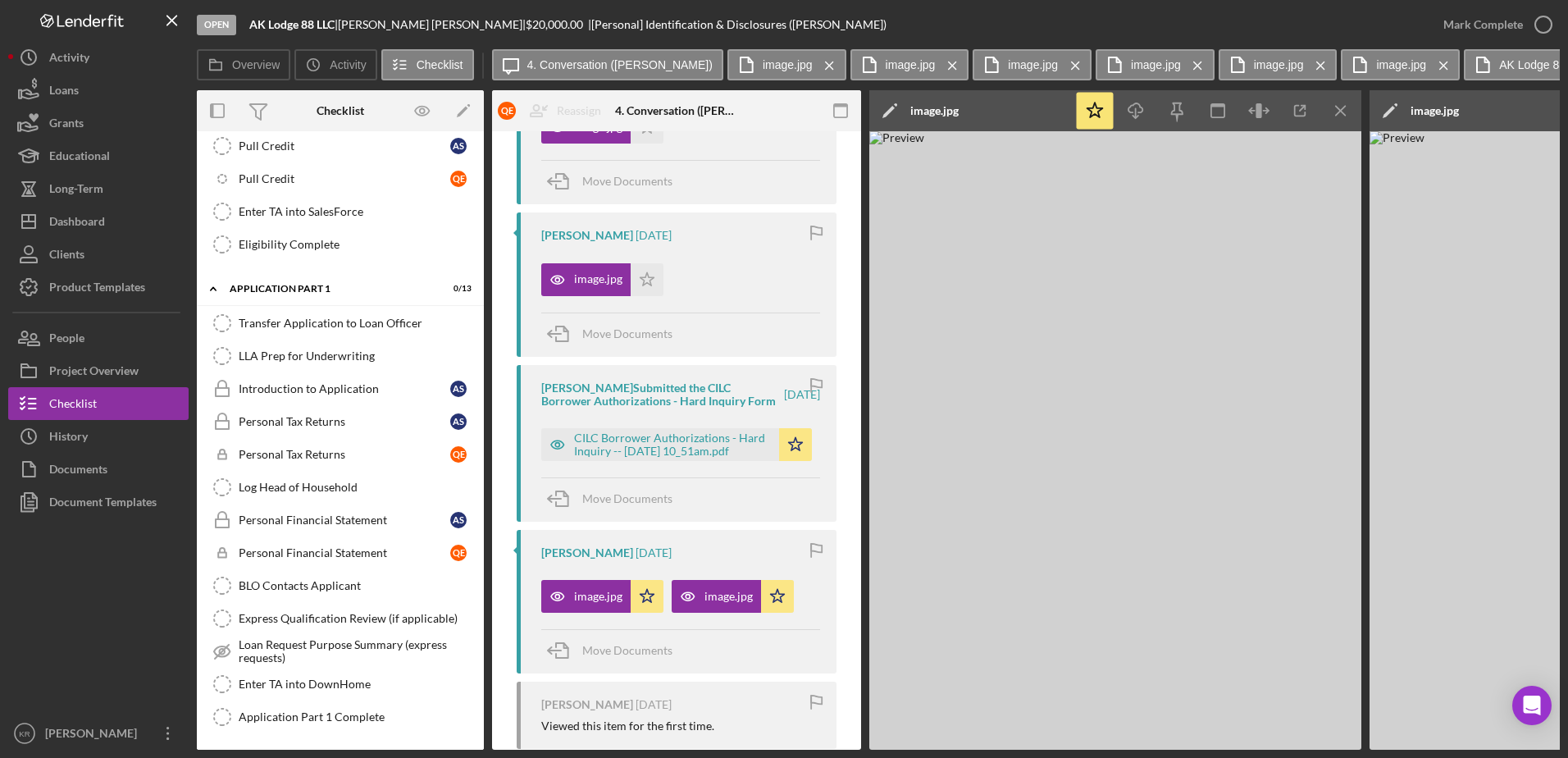
click at [1307, 69] on icon "Icon/Menu Close" at bounding box center [1321, 65] width 28 height 41
click at [1429, 69] on icon "Icon/Menu Close" at bounding box center [1443, 65] width 28 height 41
click at [1275, 69] on label "AK Lodge 88 Business Plan.pdf" at bounding box center [1334, 65] width 161 height 13
click at [1183, 61] on icon "Icon/Menu Close" at bounding box center [1197, 65] width 28 height 41
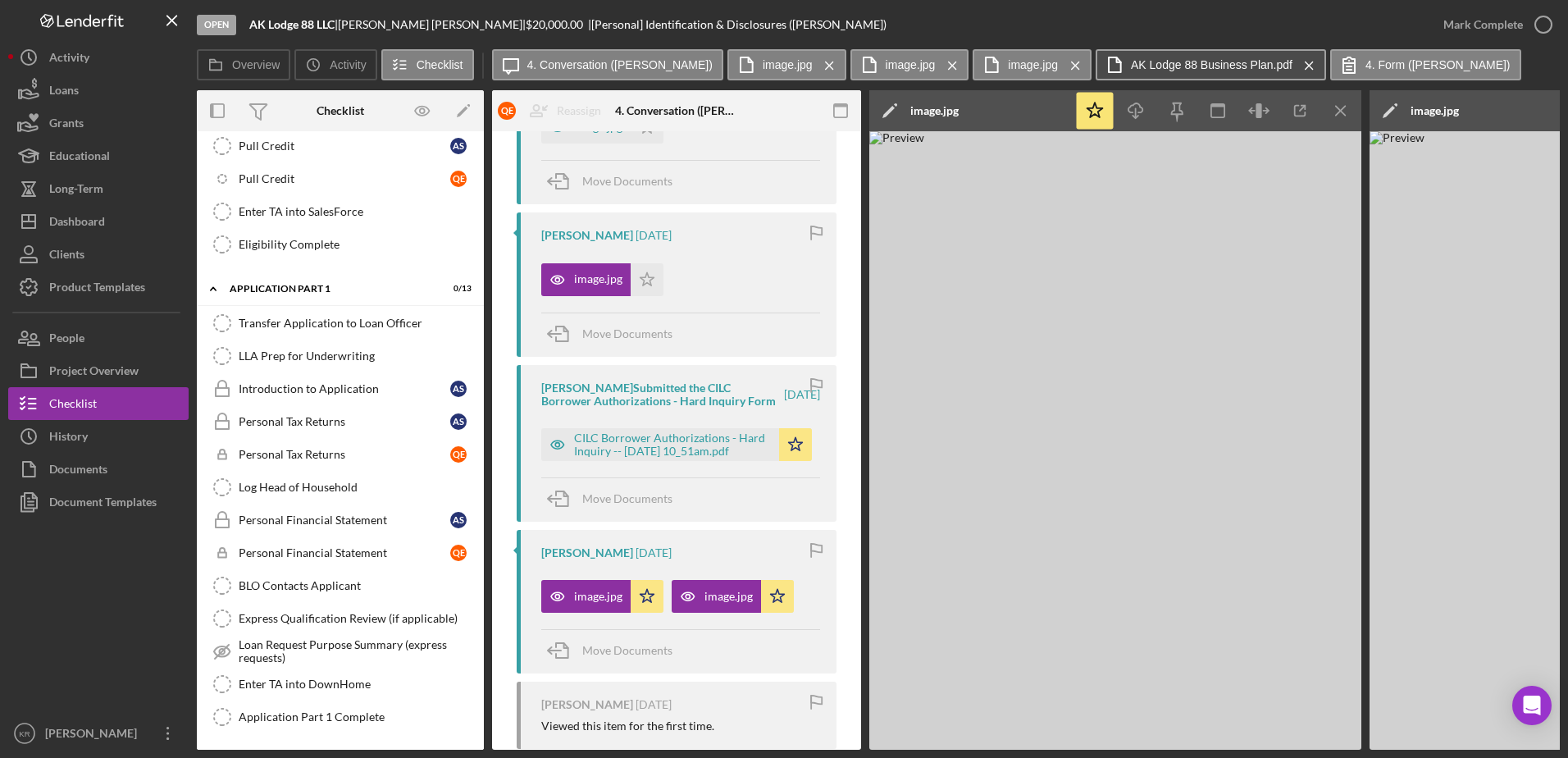
click at [1158, 61] on label "AK Lodge 88 Business Plan.pdf" at bounding box center [1211, 65] width 161 height 13
click at [1295, 71] on icon "Icon/Menu Close" at bounding box center [1309, 65] width 28 height 41
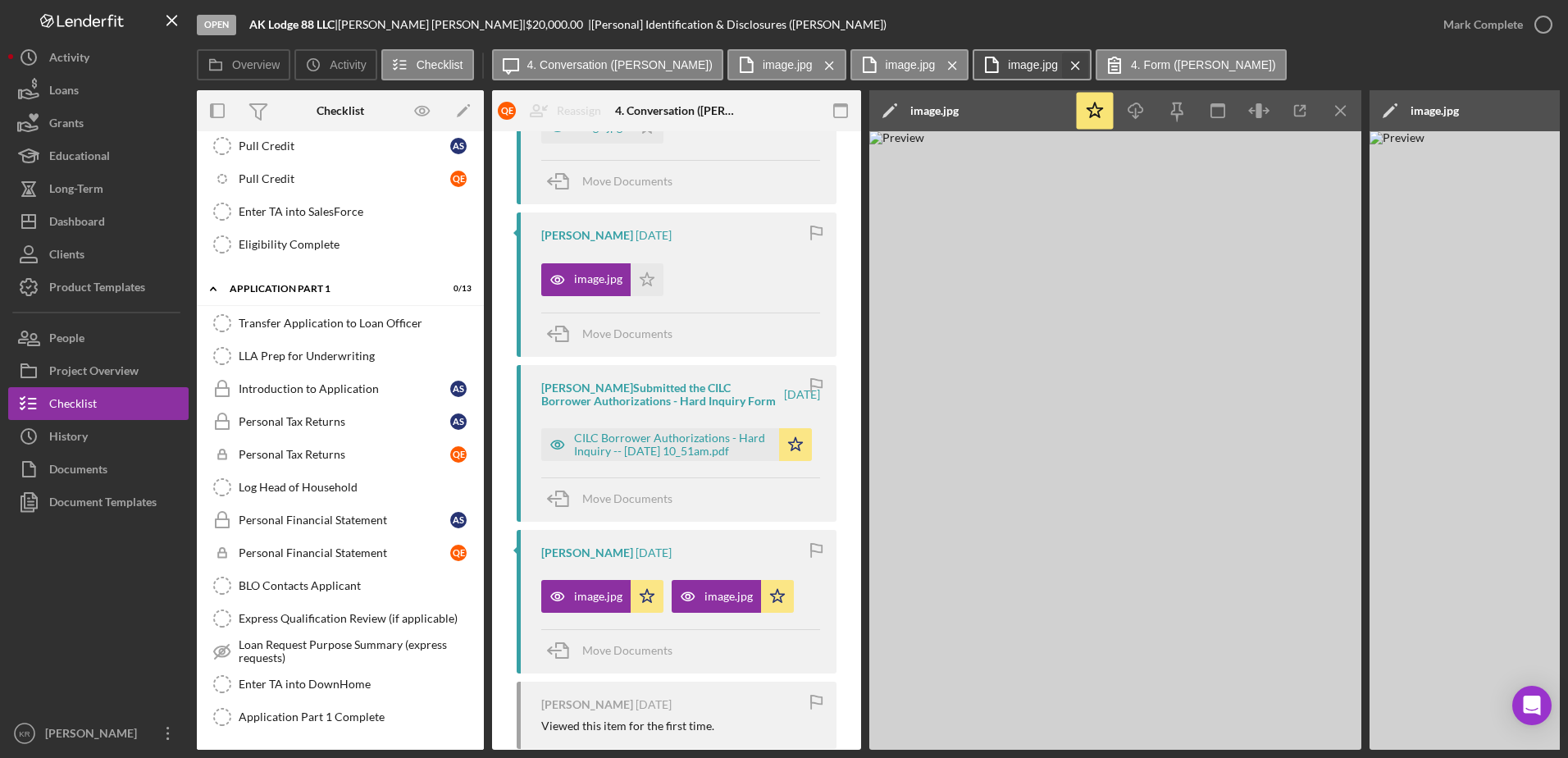
click at [1061, 70] on icon "Icon/Menu Close" at bounding box center [1076, 65] width 28 height 41
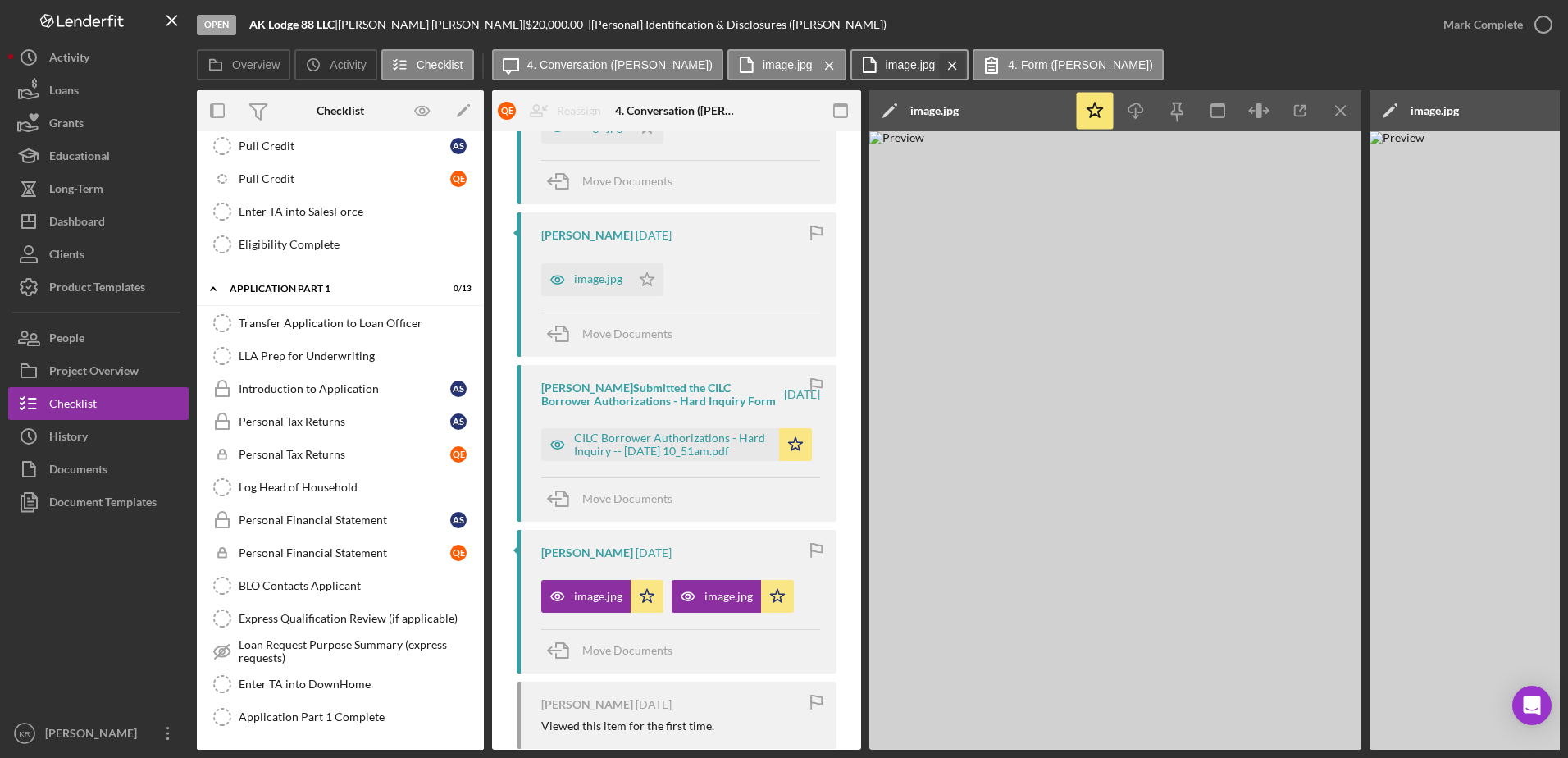
click at [938, 72] on icon "Icon/Menu Close" at bounding box center [952, 65] width 28 height 41
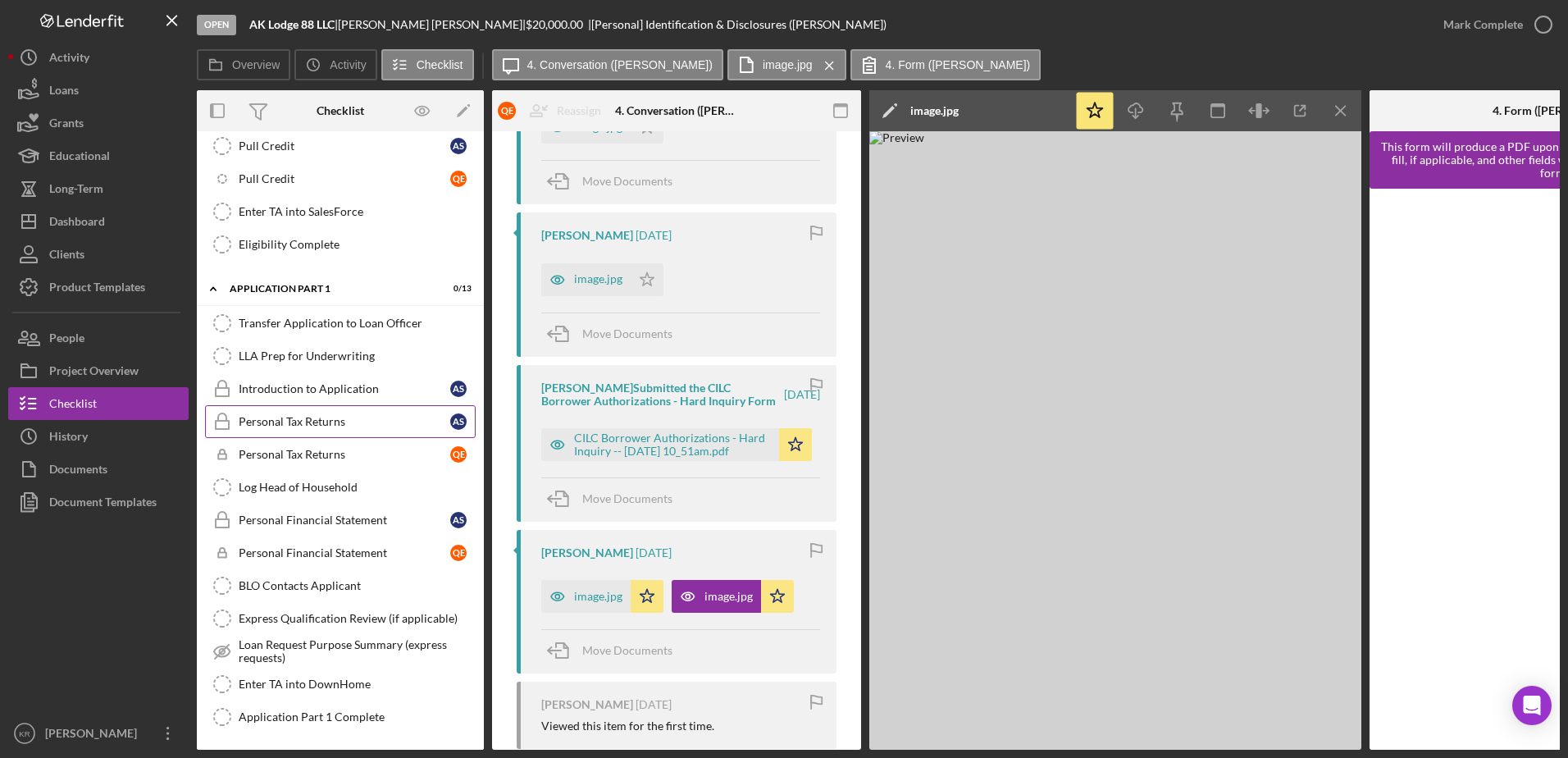
click at [393, 431] on link "Personal Tax Returns Personal Tax Returns A S" at bounding box center [340, 421] width 271 height 33
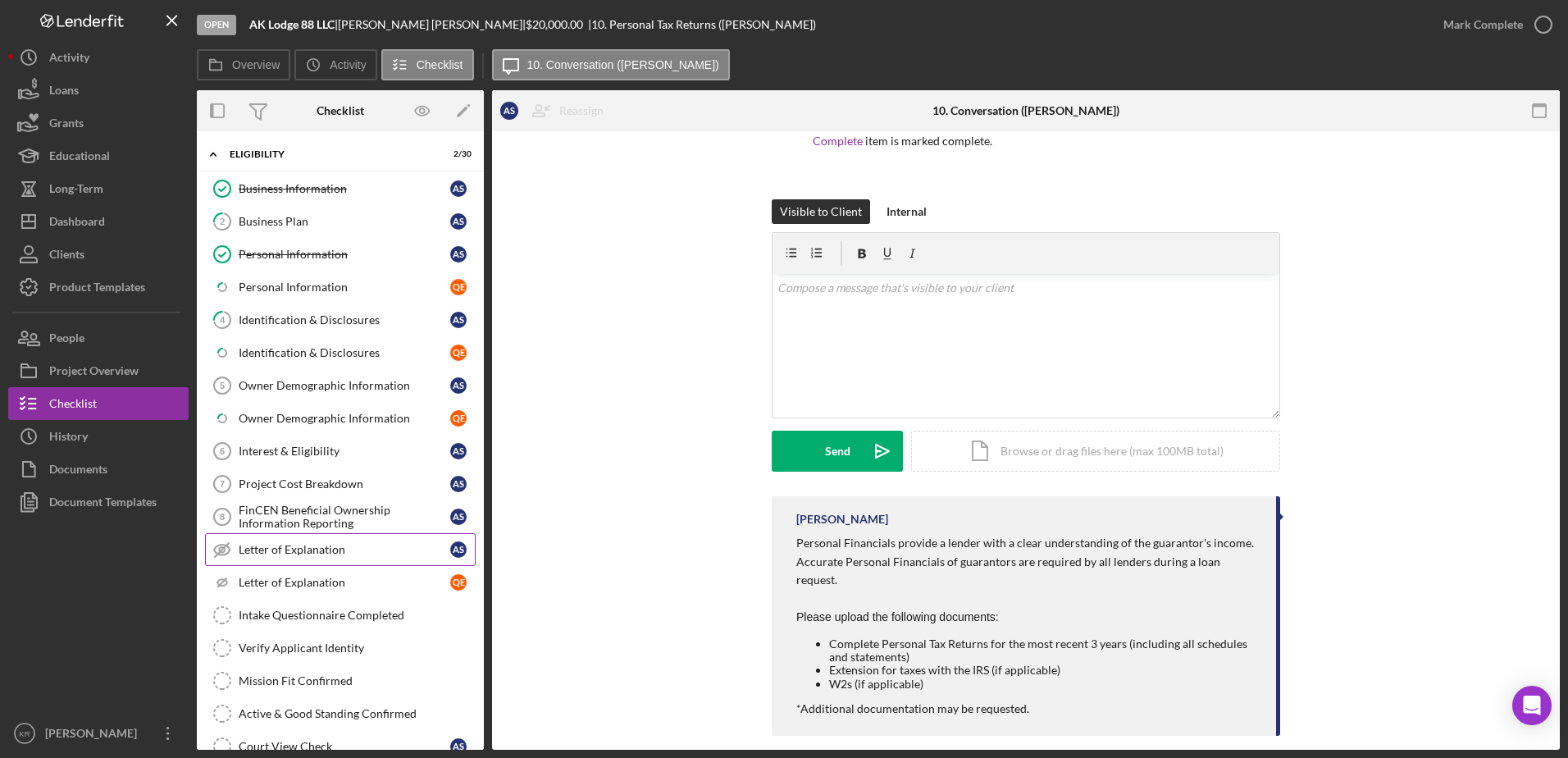
scroll to position [30, 0]
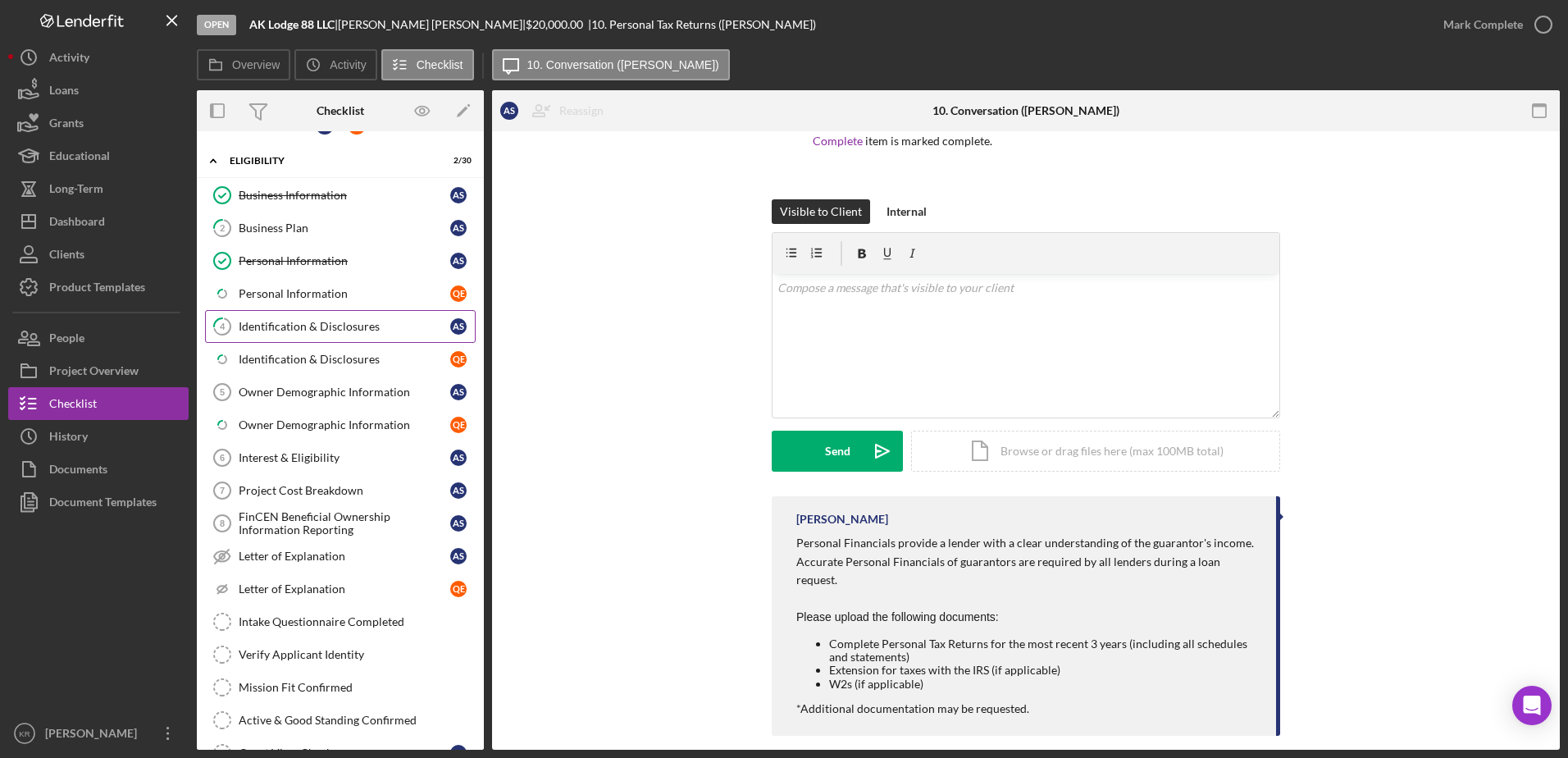
click at [342, 326] on div "Identification & Disclosures" at bounding box center [344, 327] width 211 height 13
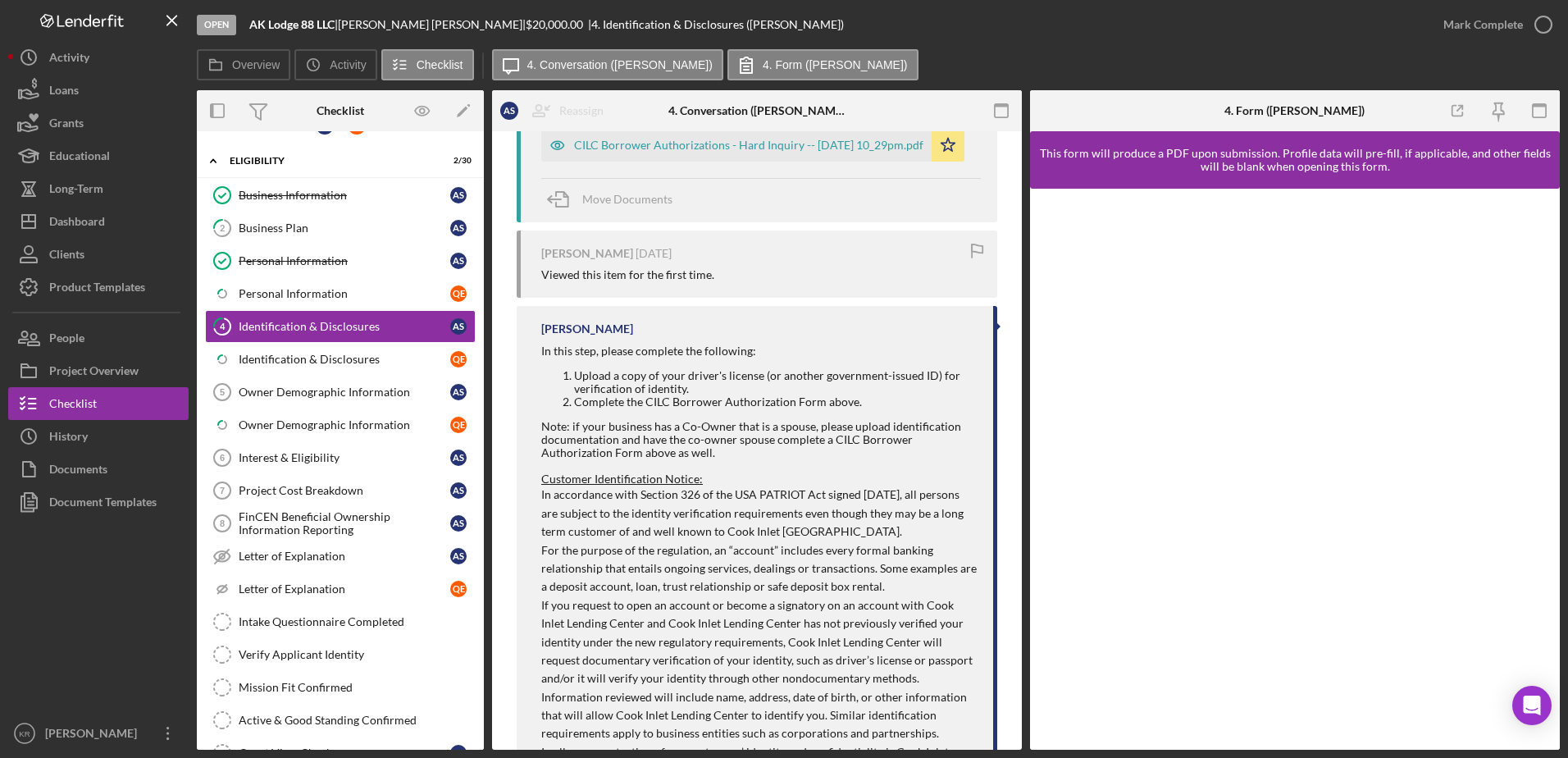
scroll to position [411, 0]
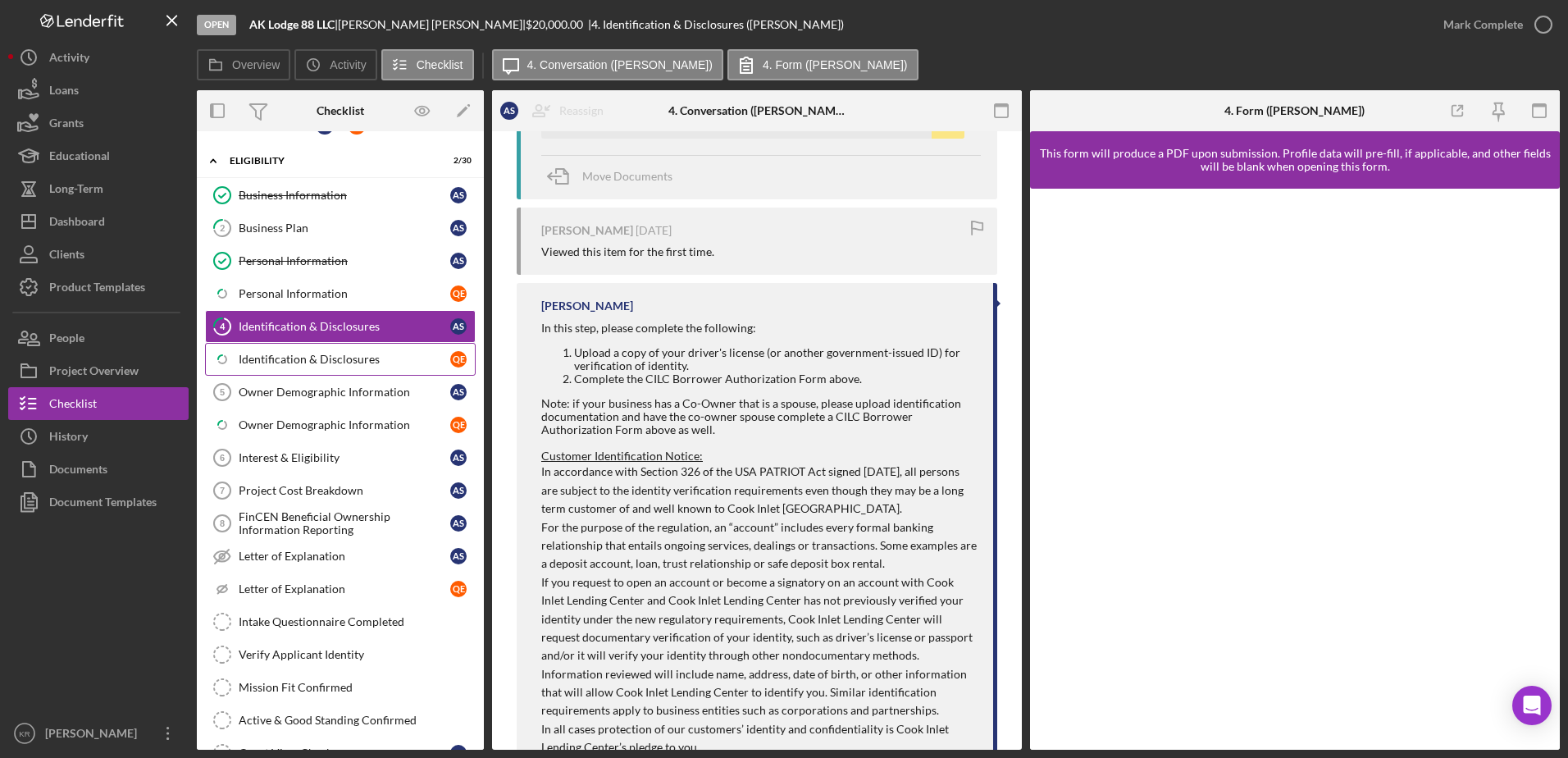
click at [300, 370] on link "Icon/Checklist Item Sub Partial Identification & Disclosures Q E" at bounding box center [340, 359] width 271 height 33
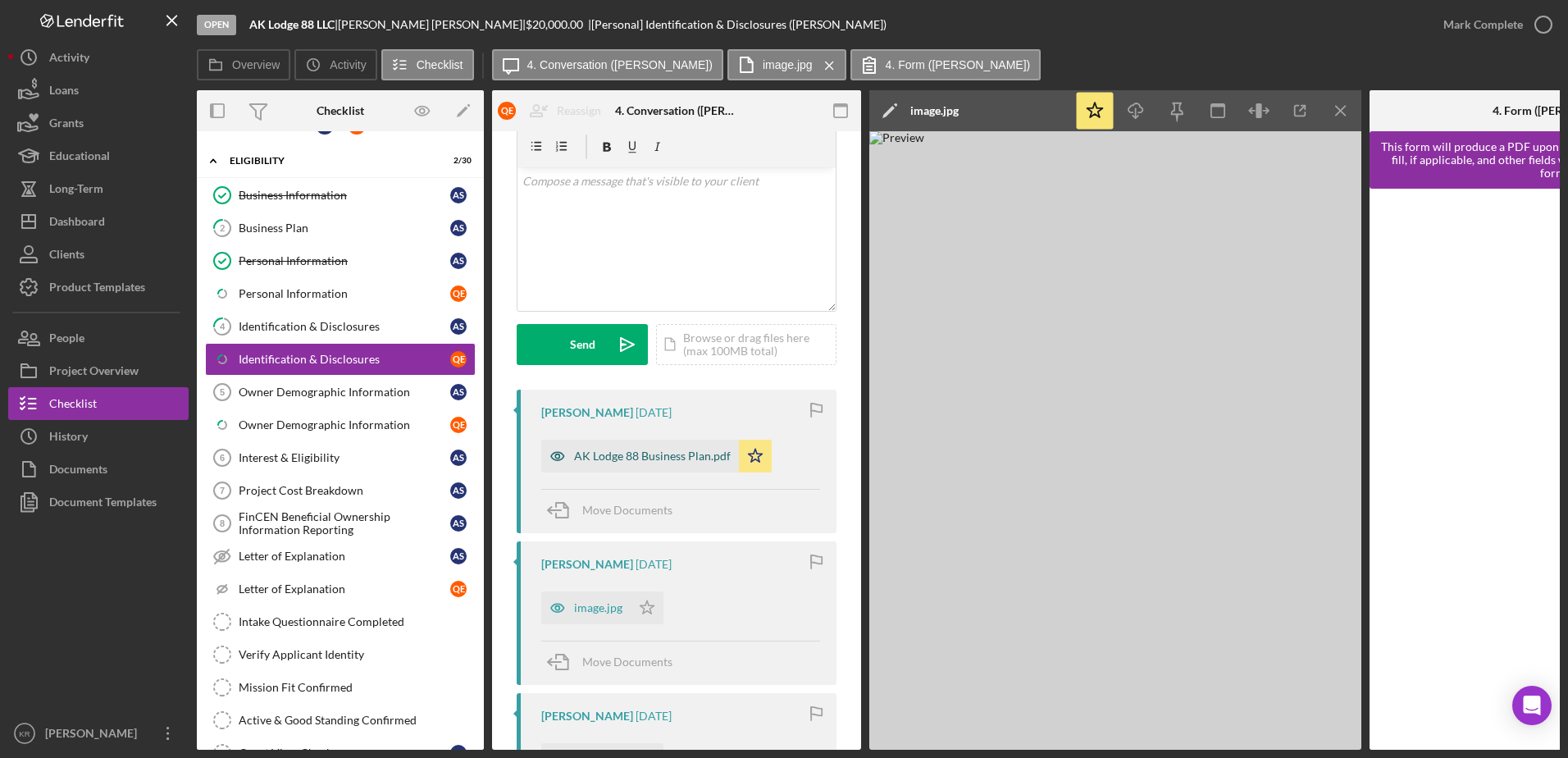
scroll to position [82, 0]
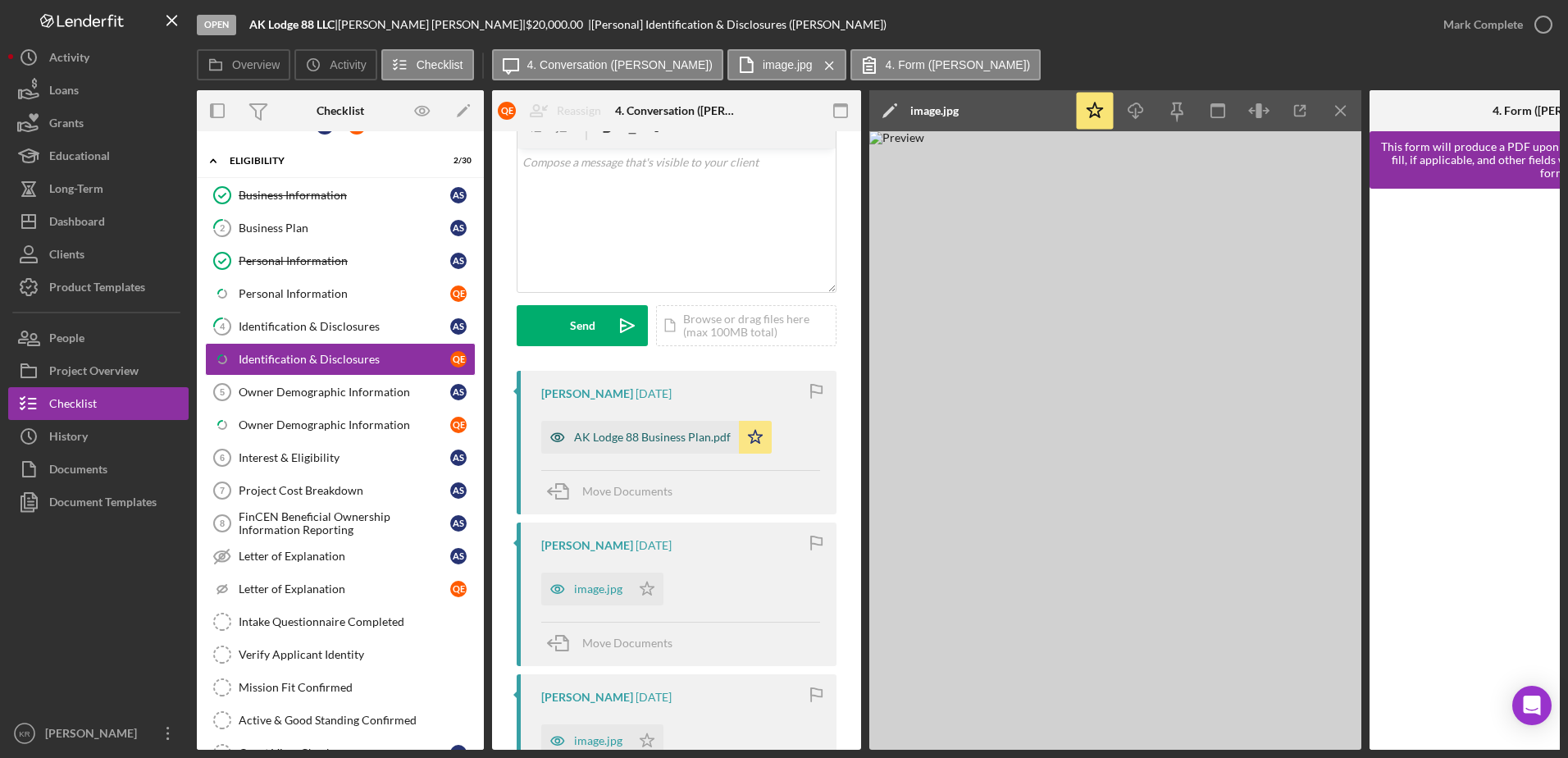
click at [645, 443] on div "AK Lodge 88 Business Plan.pdf" at bounding box center [653, 437] width 157 height 13
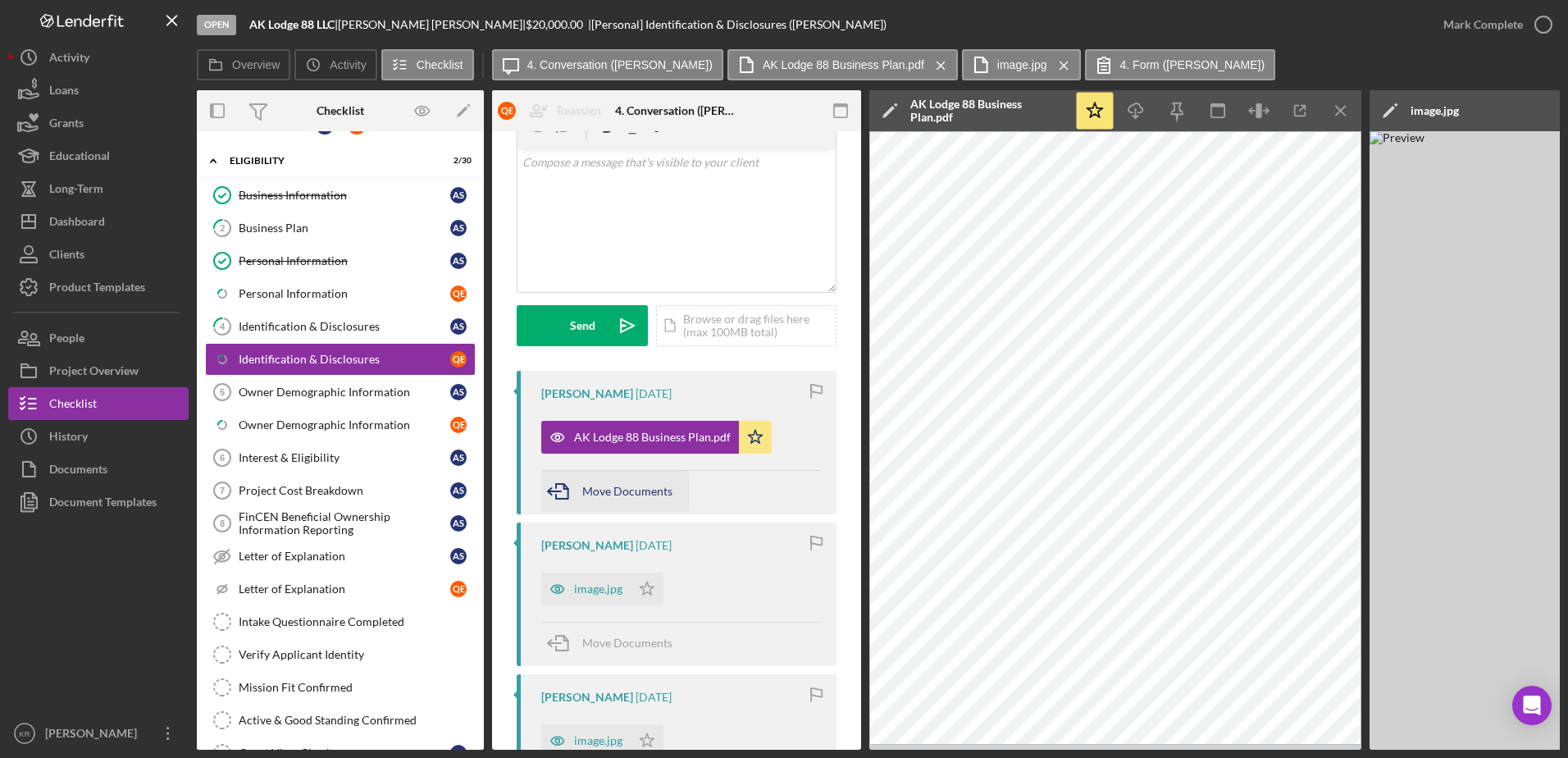
click at [622, 476] on div "Move Documents" at bounding box center [627, 491] width 91 height 41
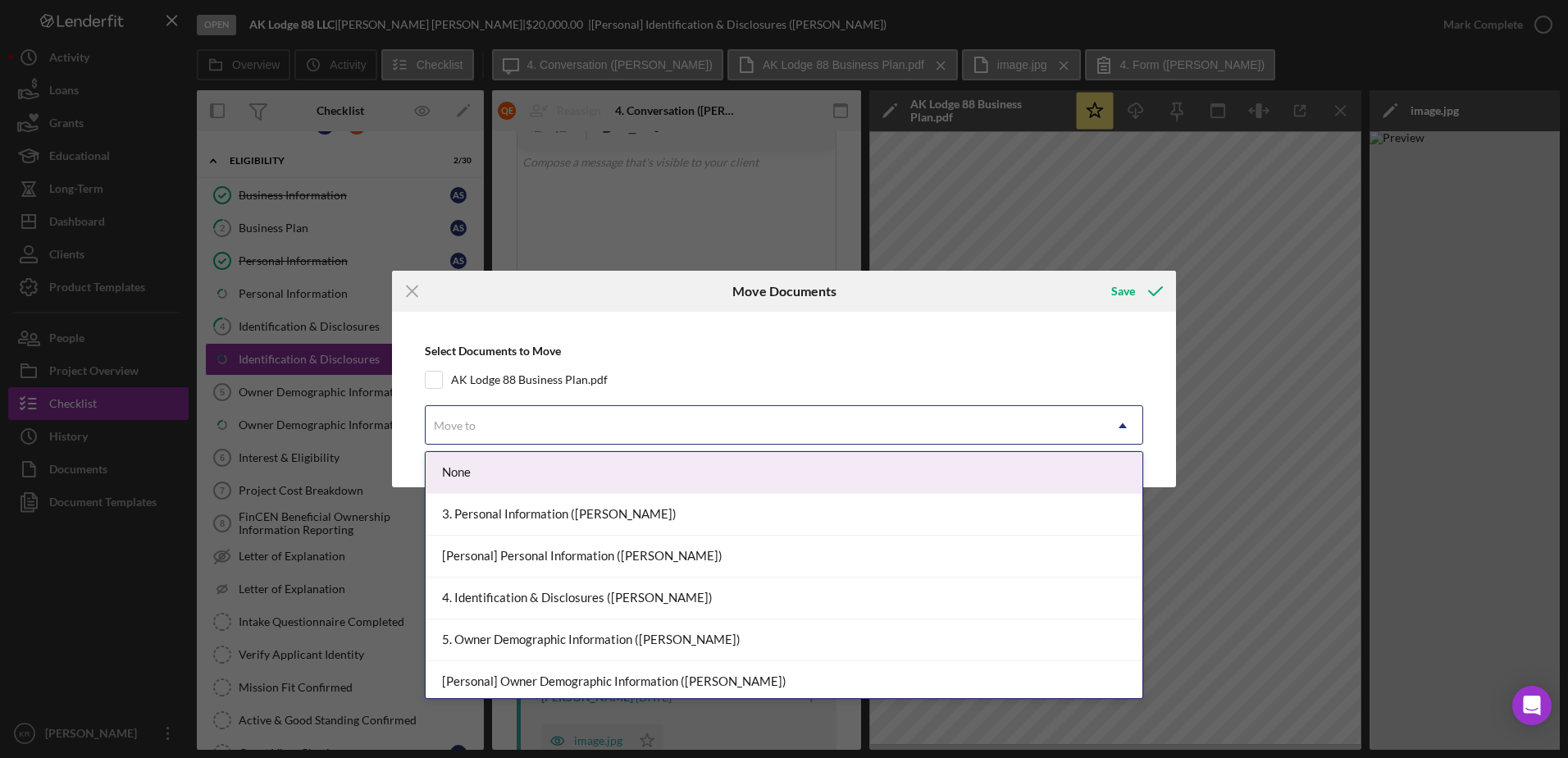
click at [614, 417] on div "Move to" at bounding box center [764, 426] width 677 height 38
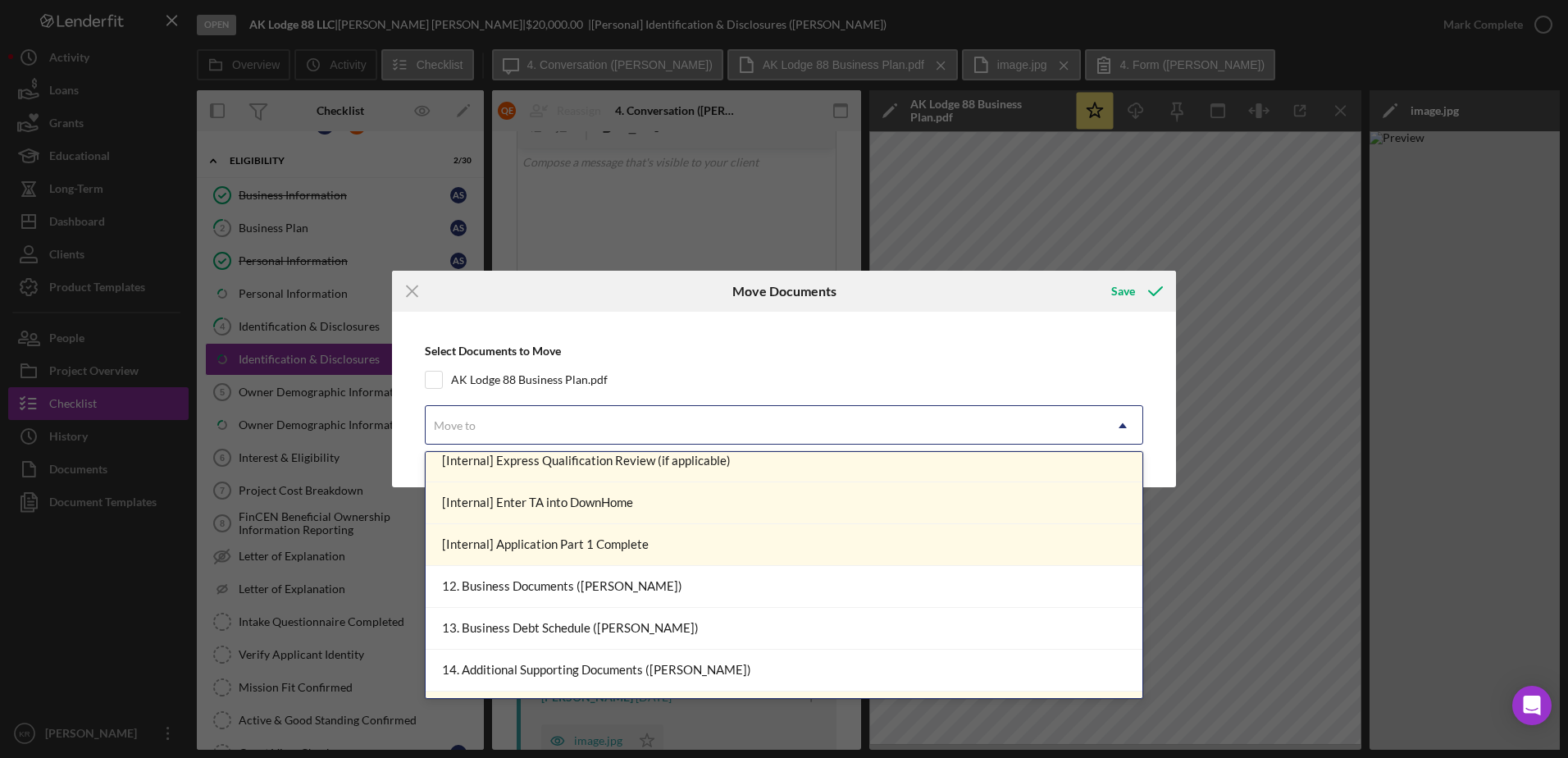
scroll to position [1395, 0]
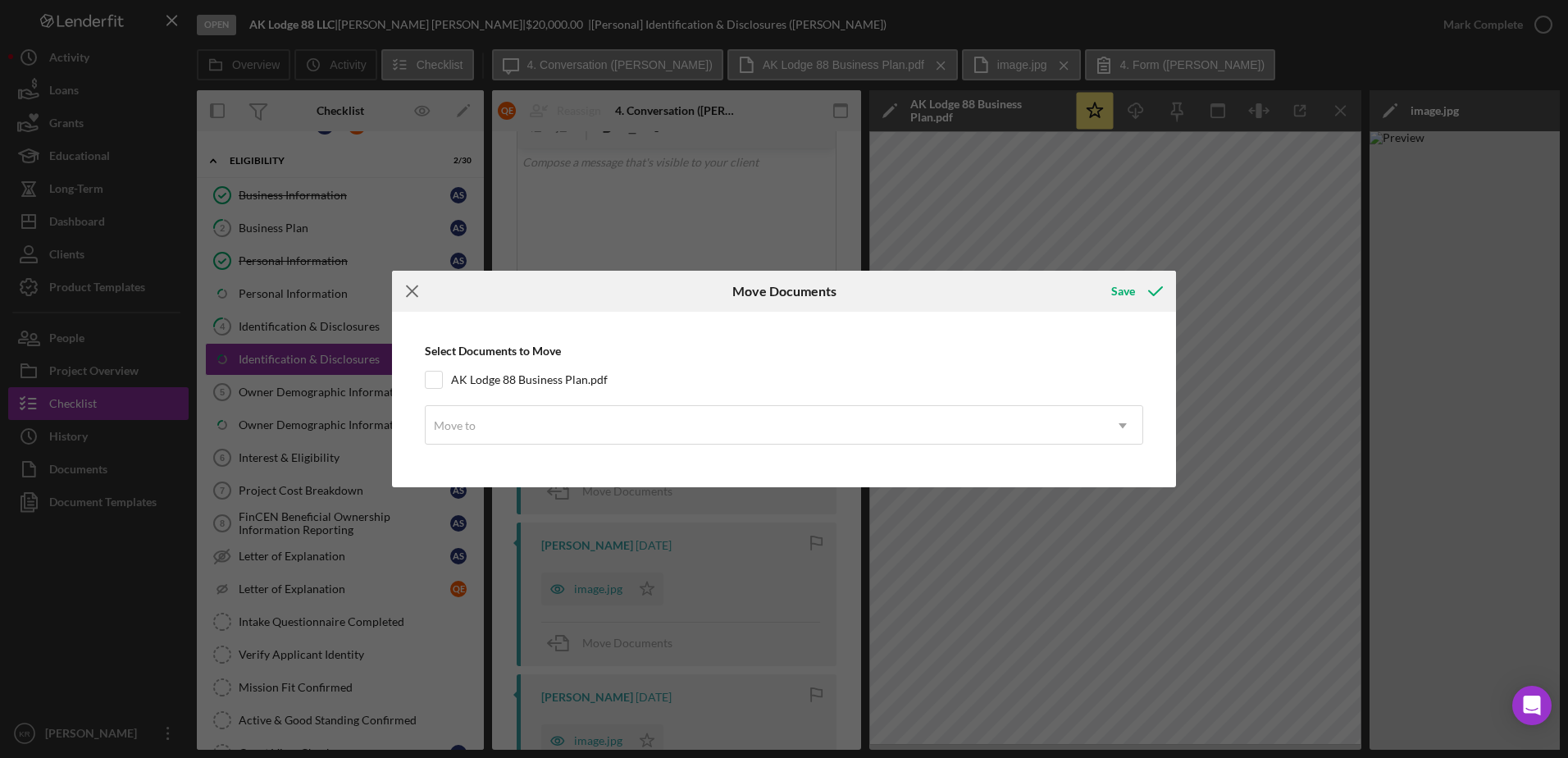
click at [419, 297] on icon "Icon/Menu Close" at bounding box center [412, 291] width 41 height 41
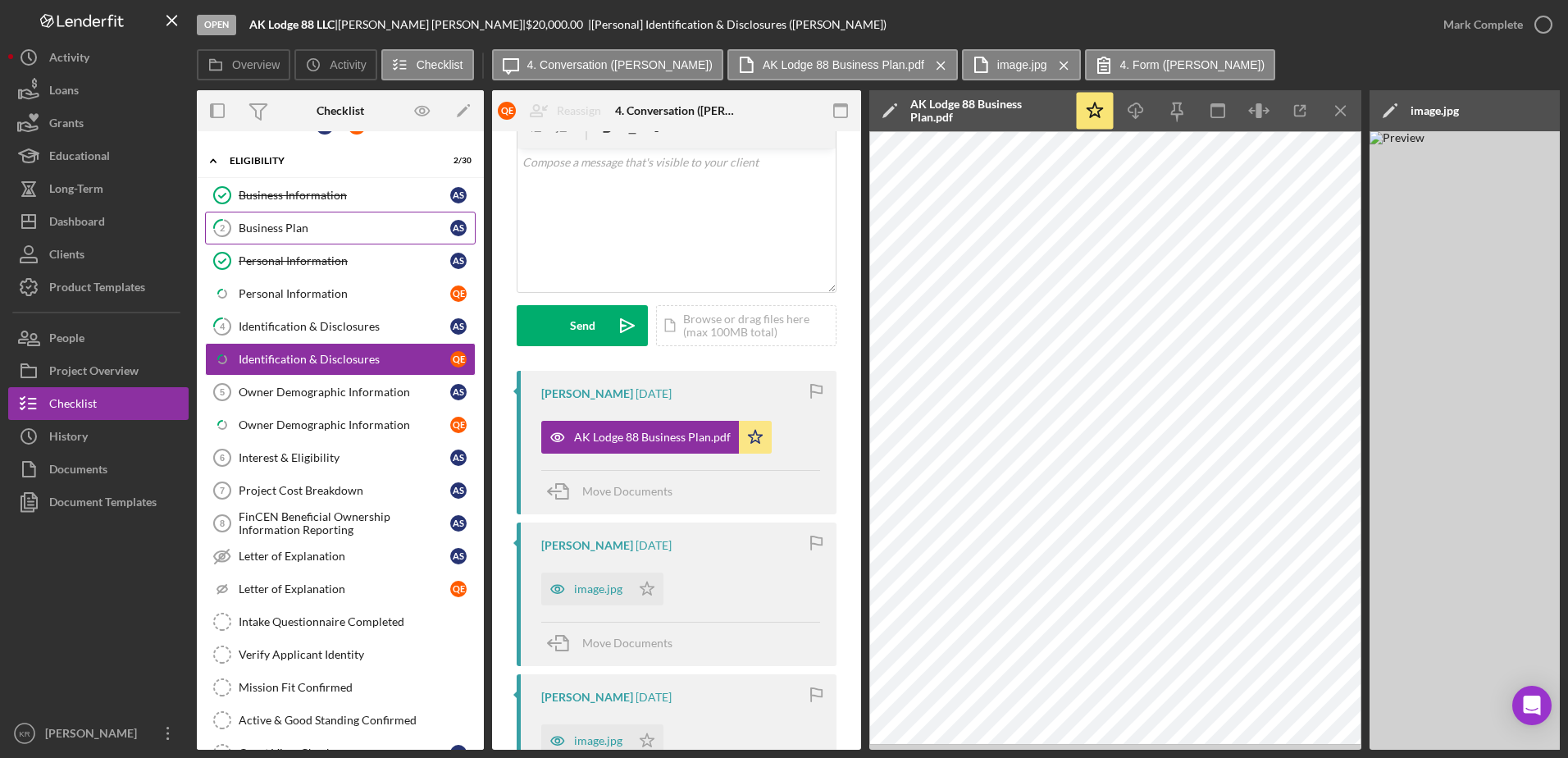
click at [302, 232] on div "Business Plan" at bounding box center [344, 228] width 211 height 13
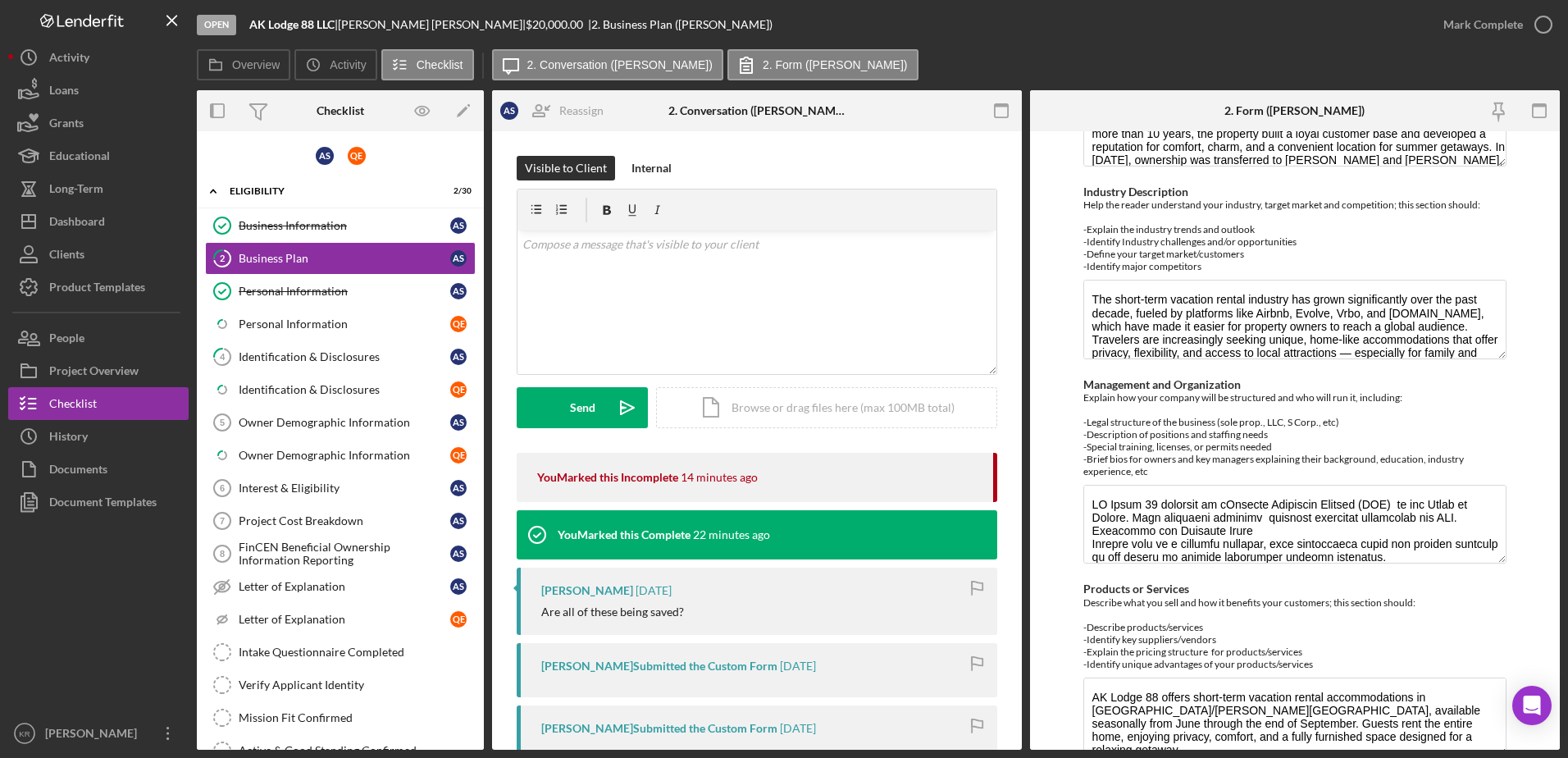
scroll to position [328, 0]
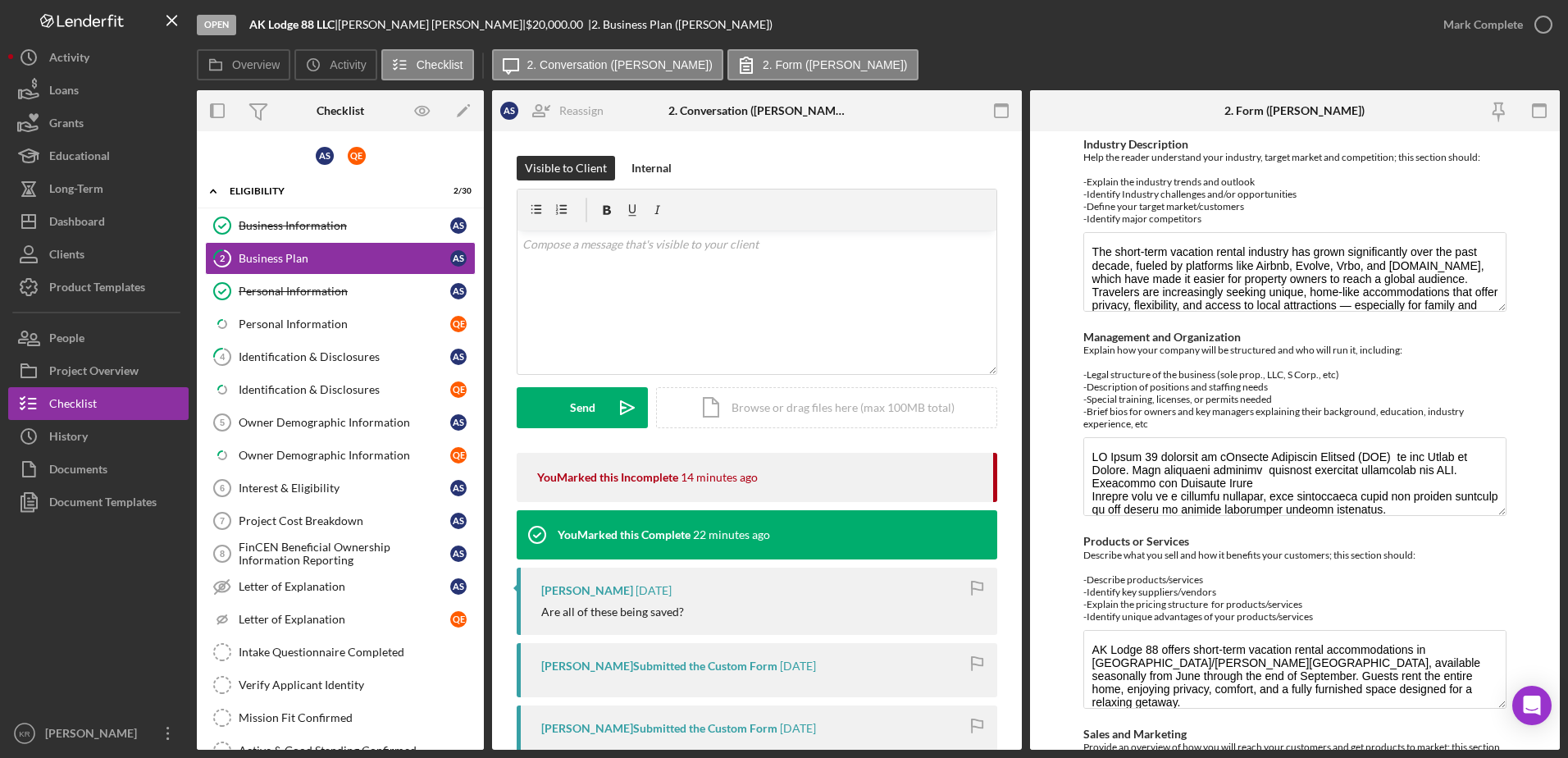
click at [928, 480] on div "You Marked this Incomplete 14 minutes ago" at bounding box center [757, 478] width 440 height 49
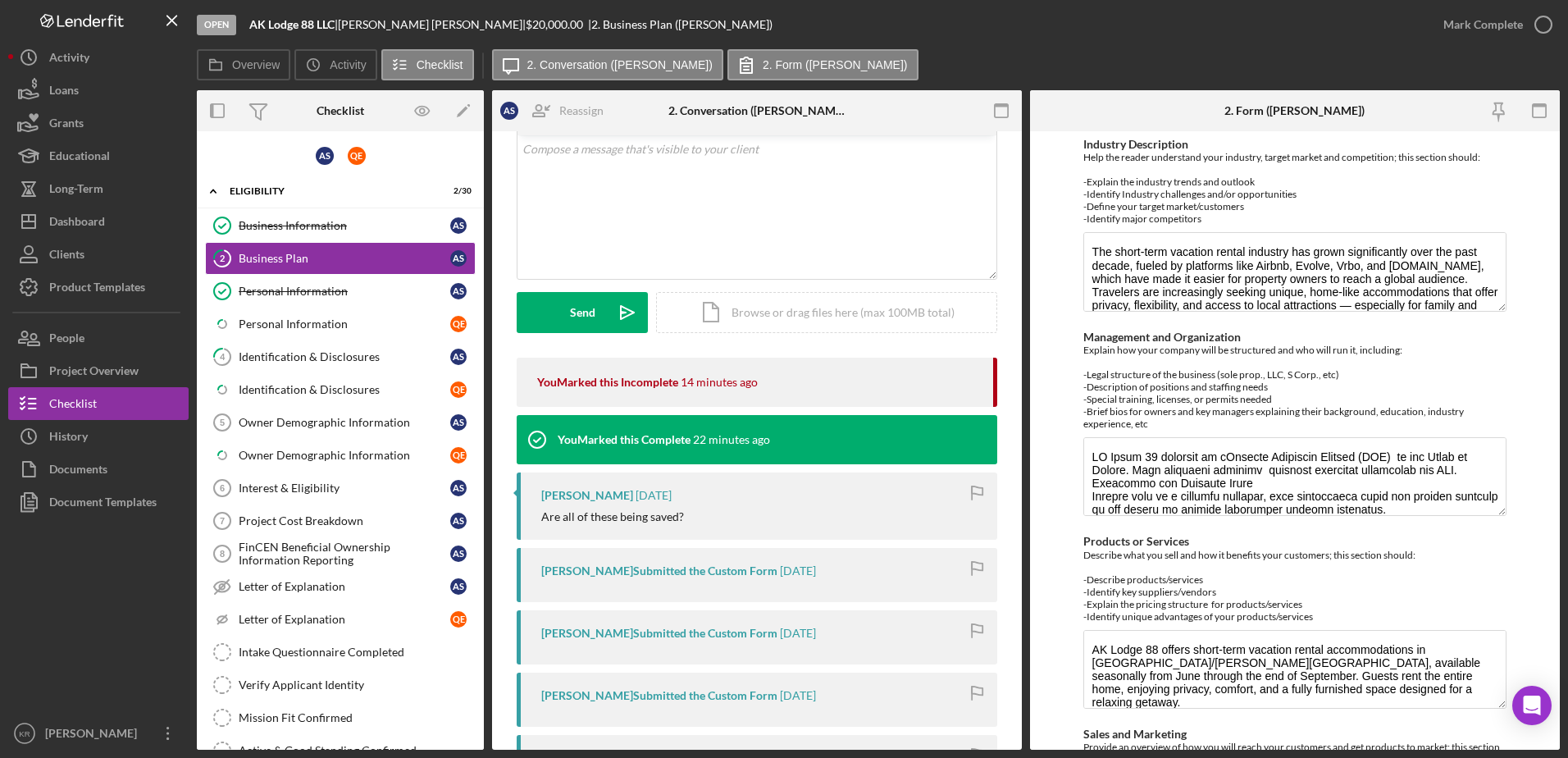
scroll to position [246, 0]
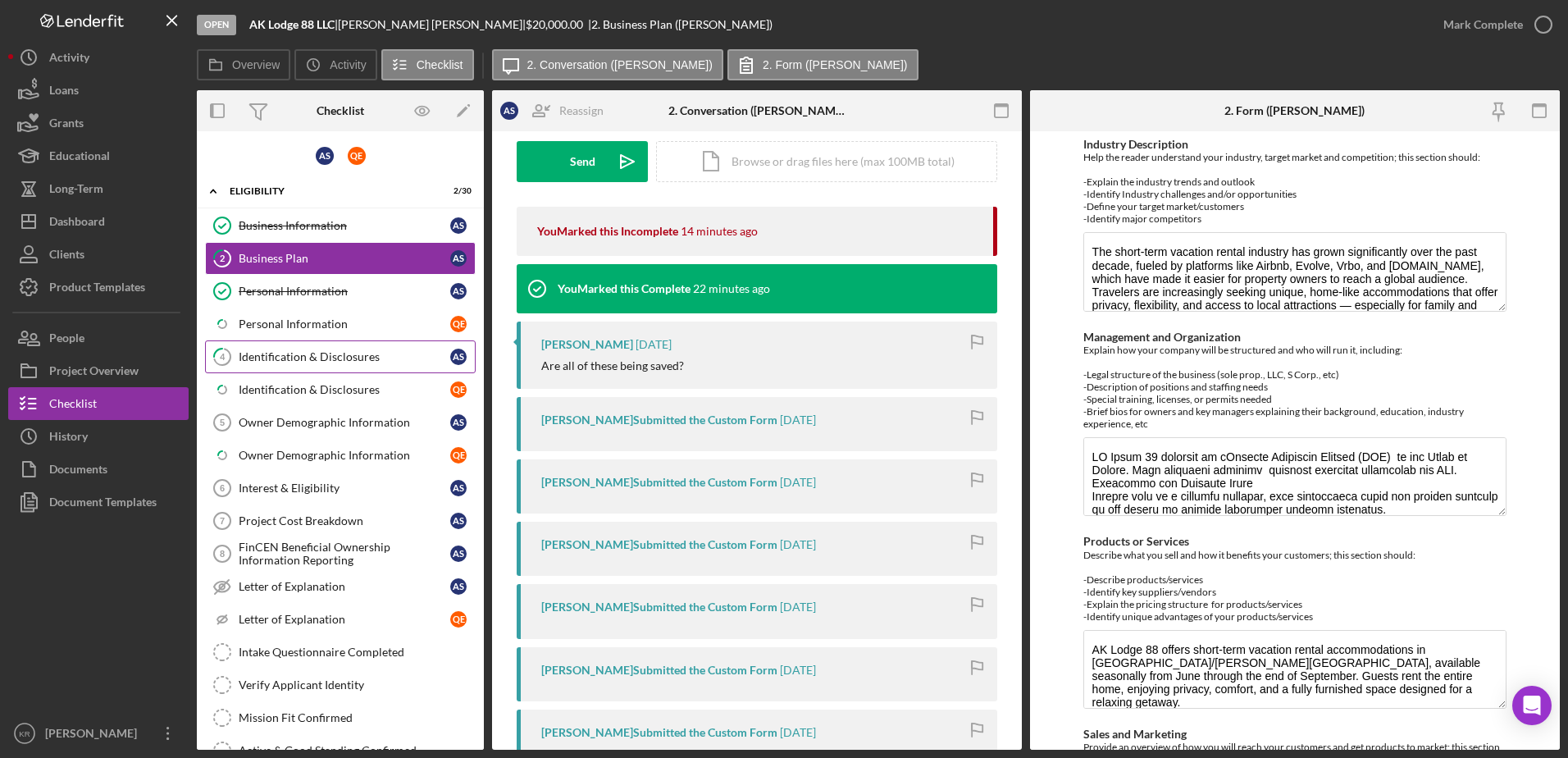
click at [277, 361] on div "Identification & Disclosures" at bounding box center [344, 357] width 211 height 13
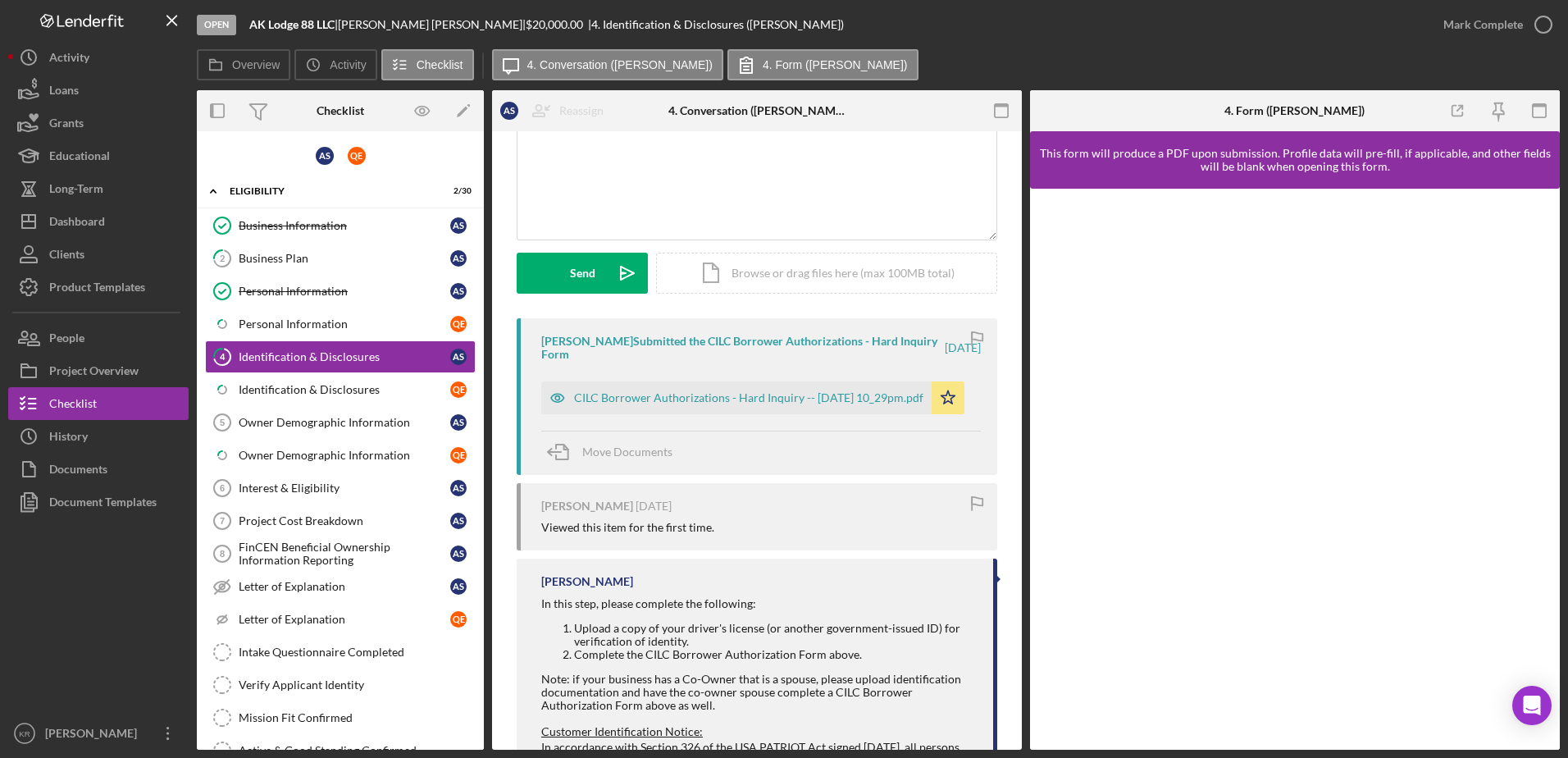
scroll to position [246, 0]
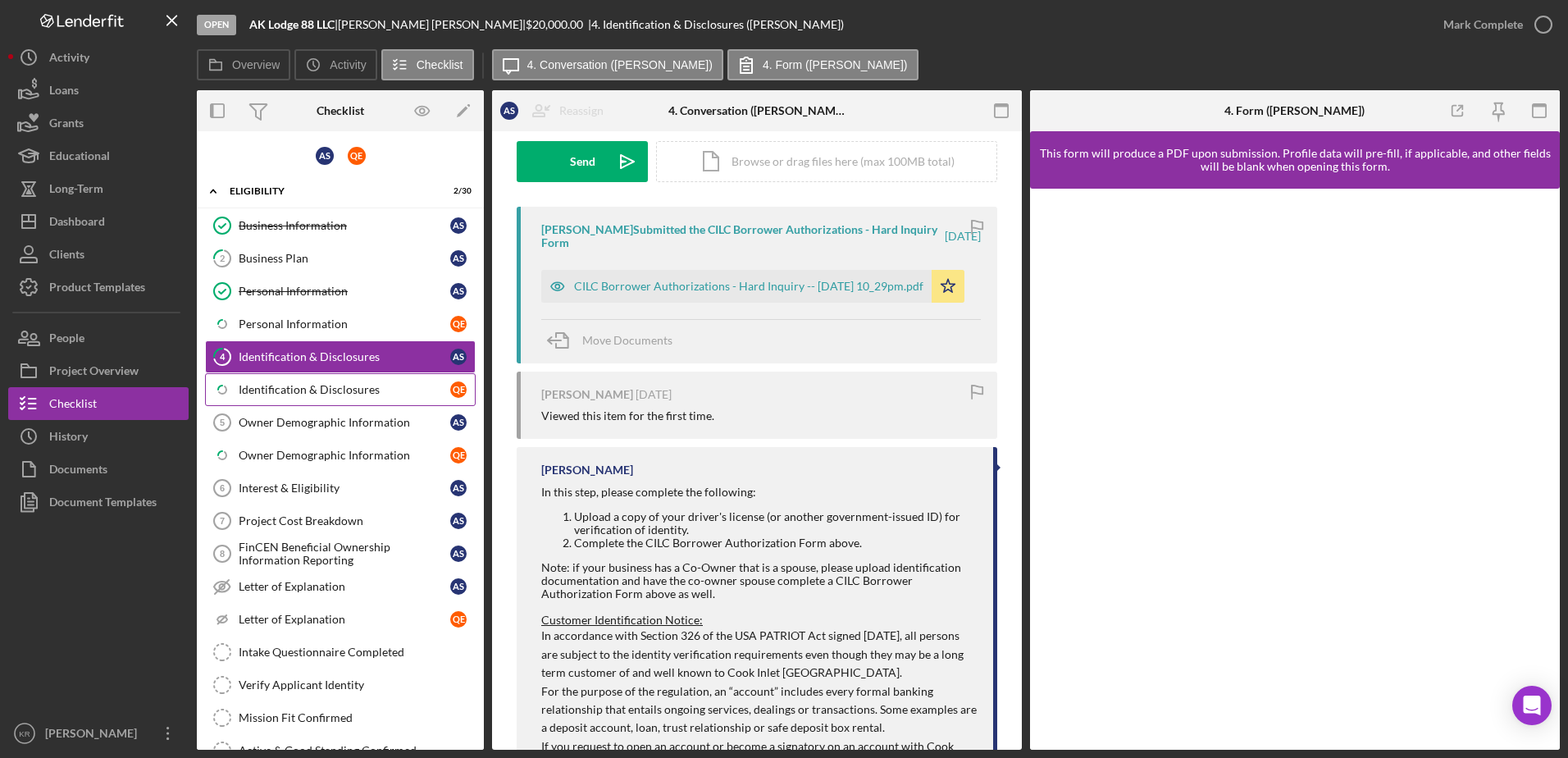
click at [303, 390] on div "Identification & Disclosures" at bounding box center [344, 390] width 211 height 13
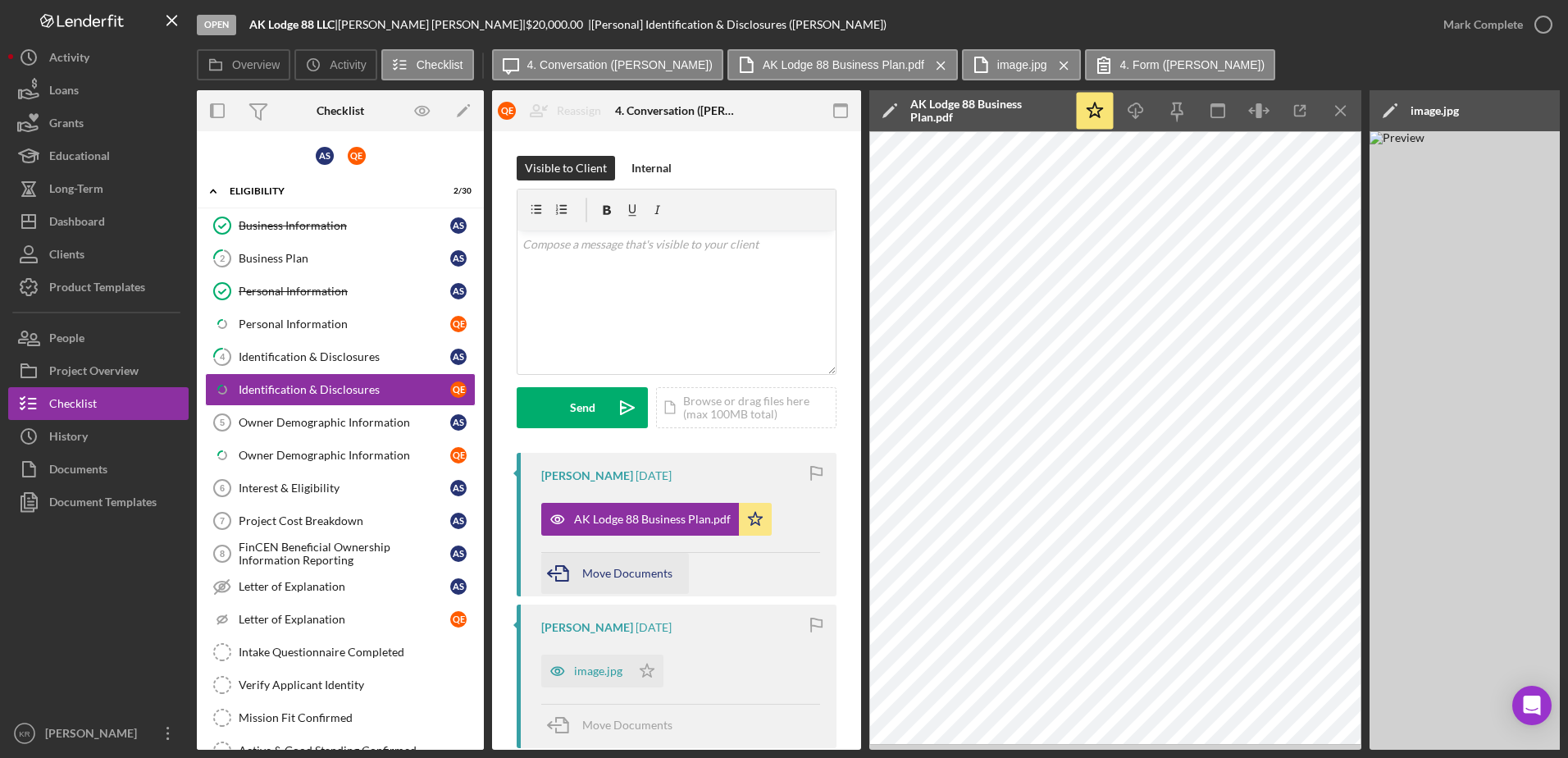
click at [575, 568] on icon "button" at bounding box center [561, 573] width 41 height 41
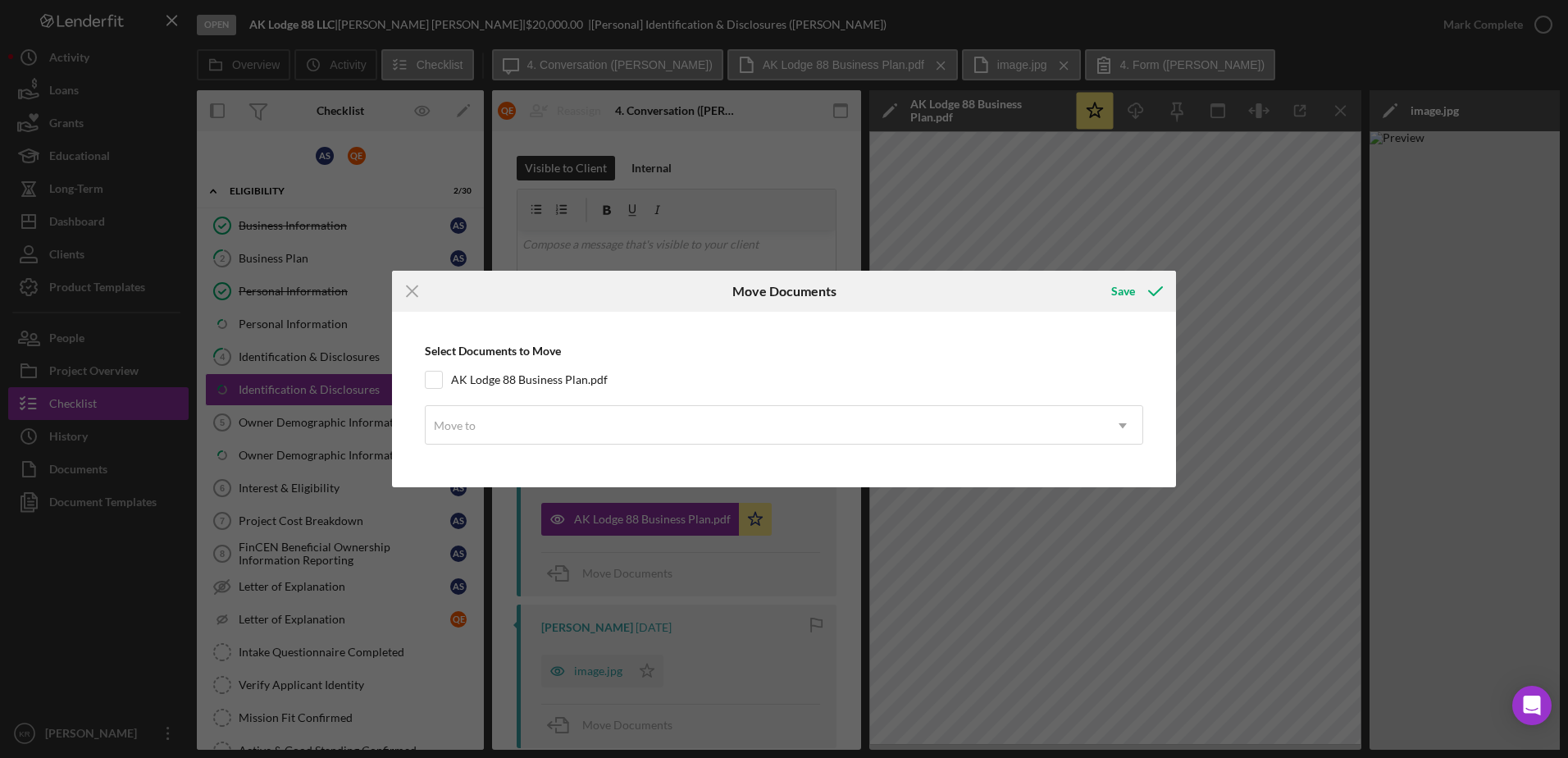
click at [522, 362] on div "Select Documents to Move AK Lodge 88 Business Plan.pdf Move to Icon/Dropdown Ar…" at bounding box center [784, 399] width 768 height 159
click at [509, 380] on label "AK Lodge 88 Business Plan.pdf" at bounding box center [529, 379] width 157 height 16
click at [442, 380] on input "AK Lodge 88 Business Plan.pdf" at bounding box center [433, 379] width 16 height 16
checkbox input "true"
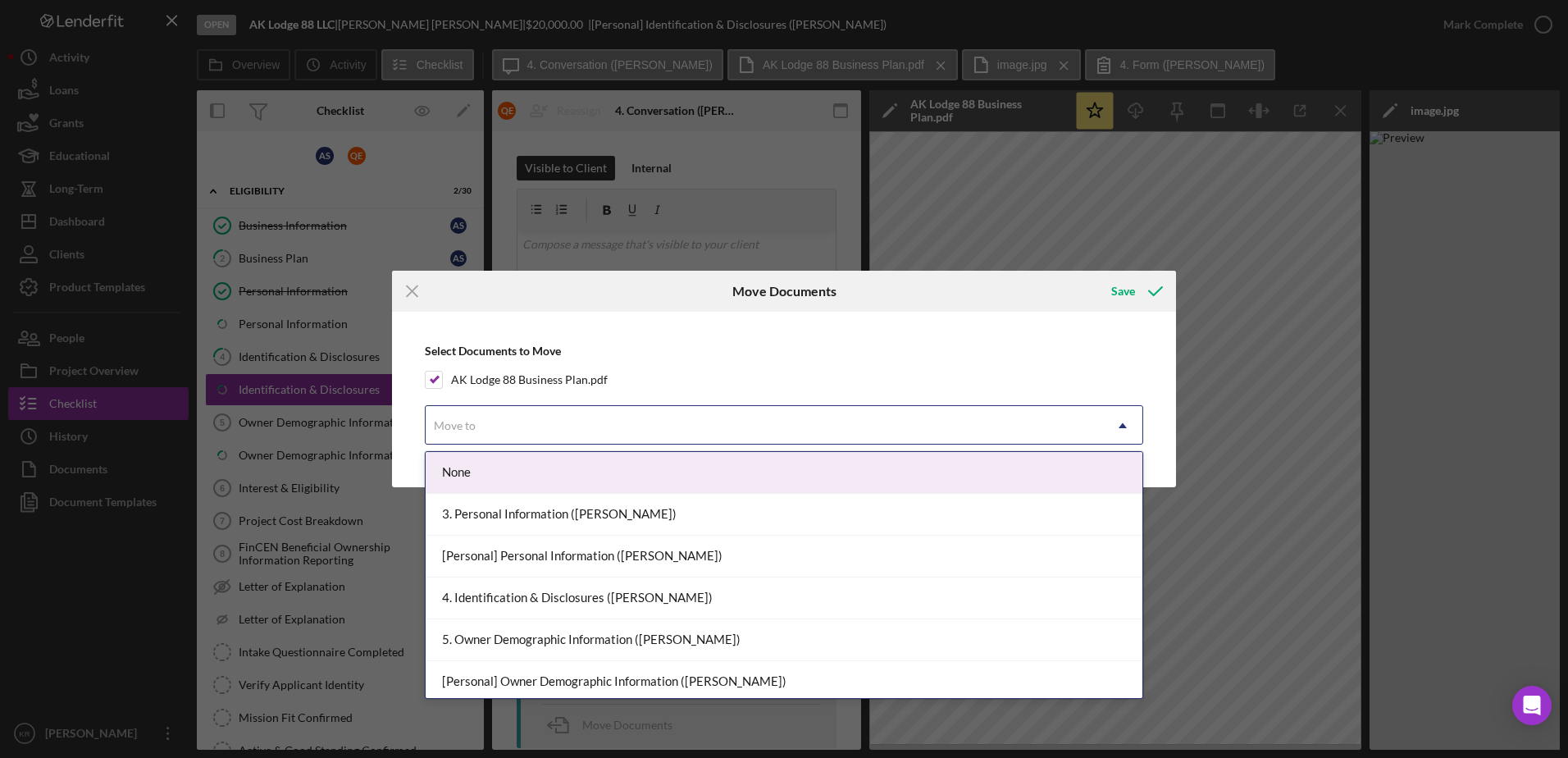
click at [559, 417] on div "Move to" at bounding box center [764, 426] width 677 height 38
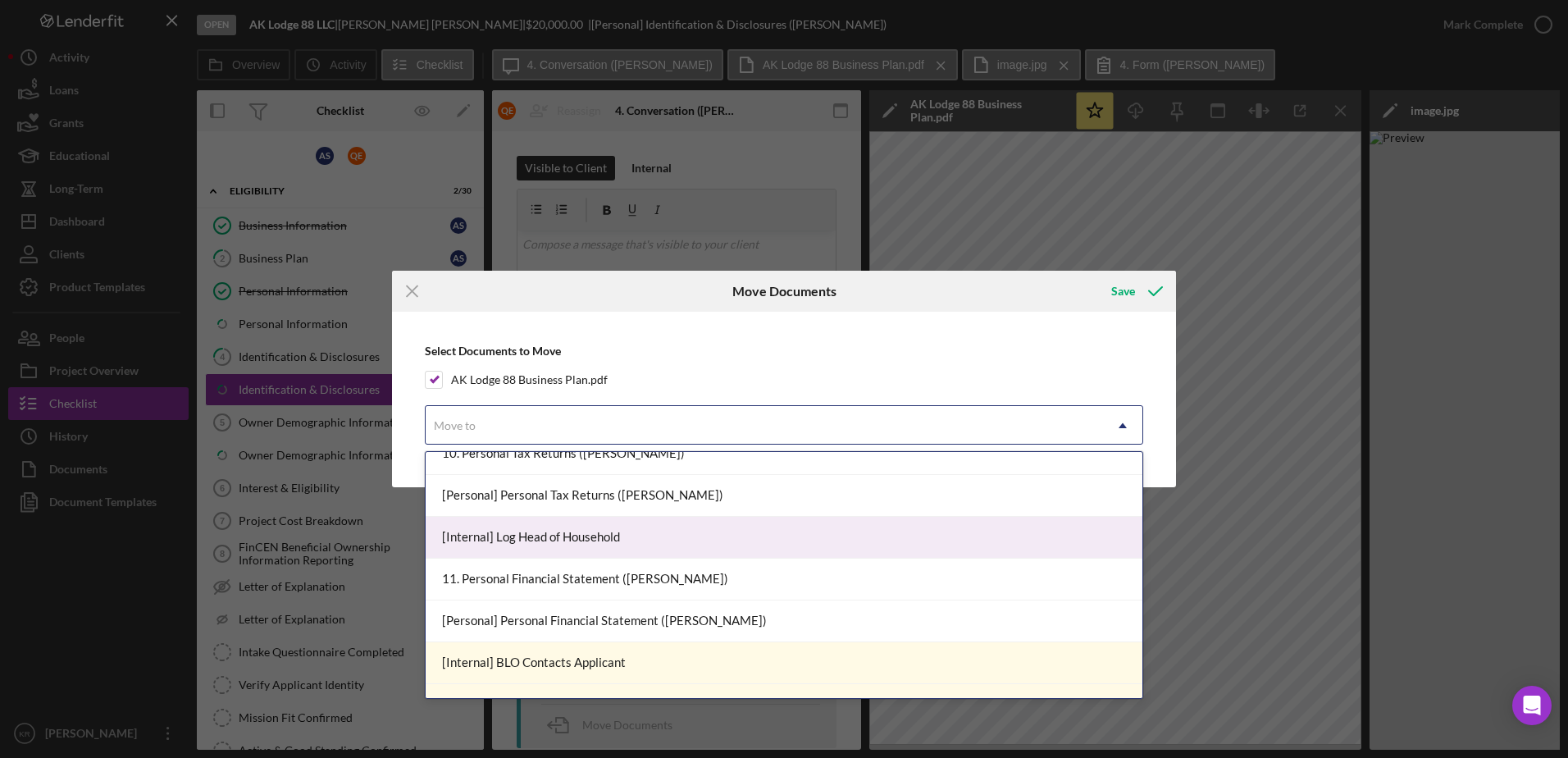
scroll to position [1395, 0]
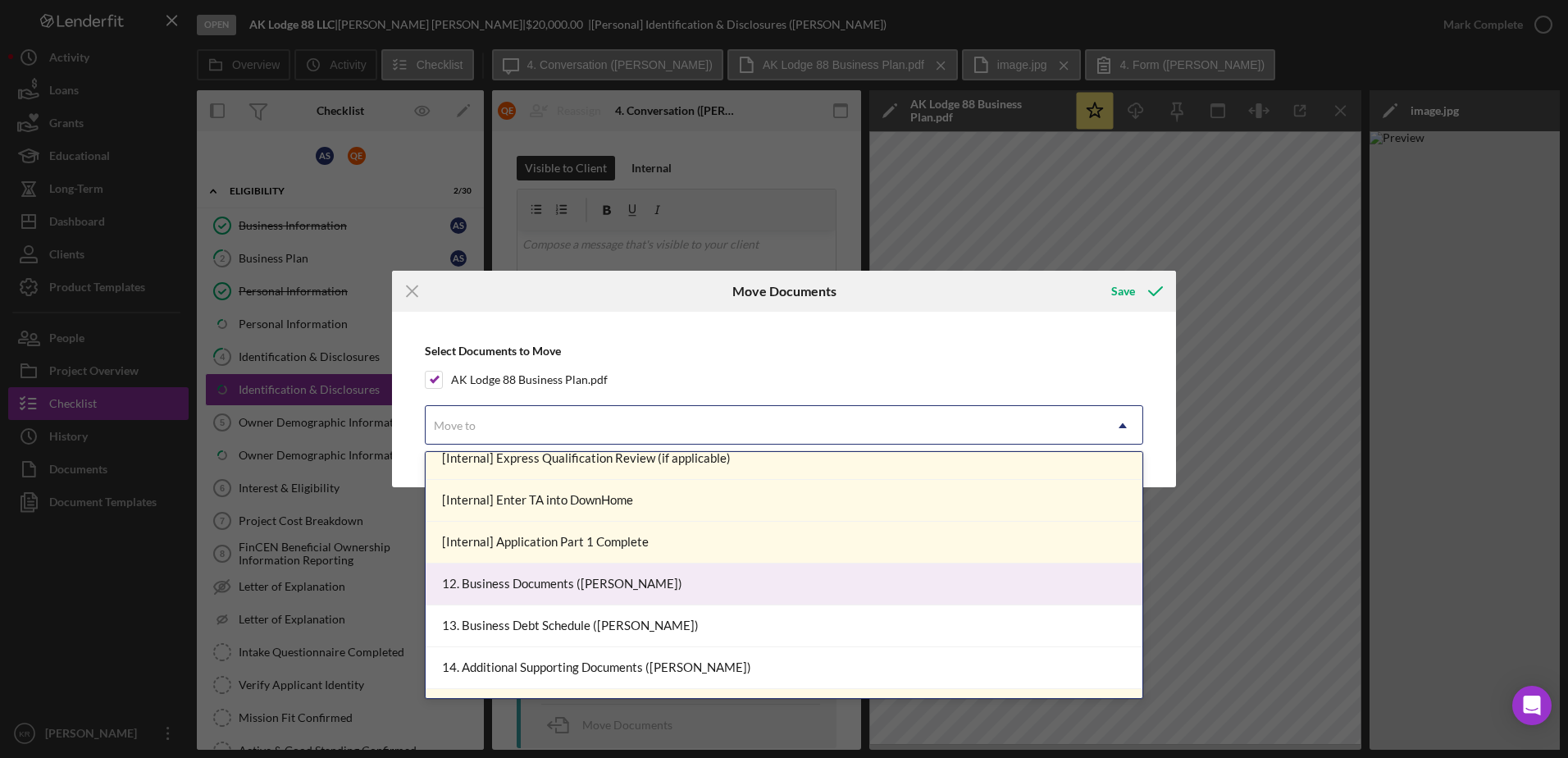
click at [626, 588] on div "12. Business Documents (Anna S.)" at bounding box center [784, 584] width 717 height 42
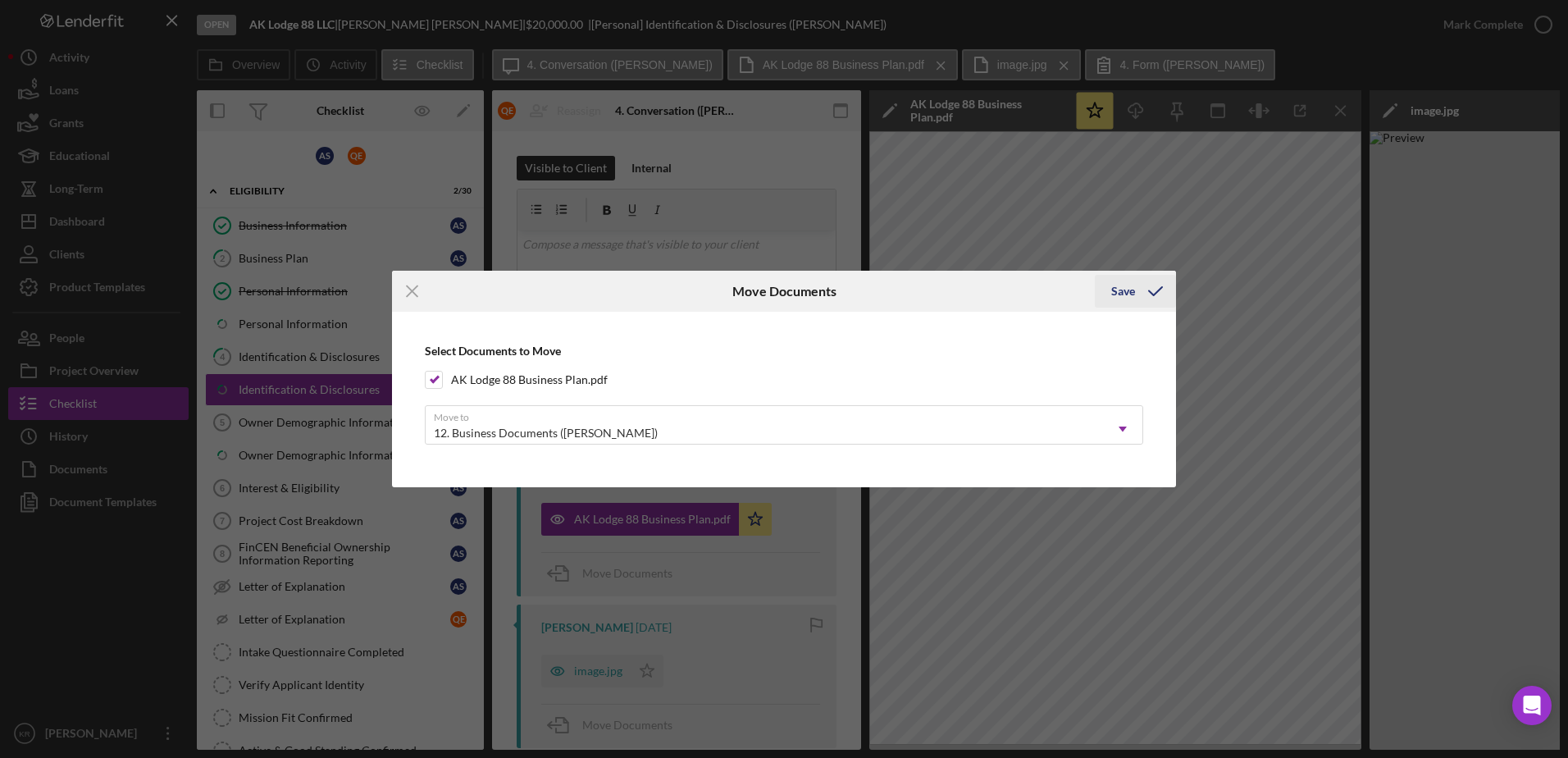
click at [1130, 288] on div "Save" at bounding box center [1123, 291] width 24 height 33
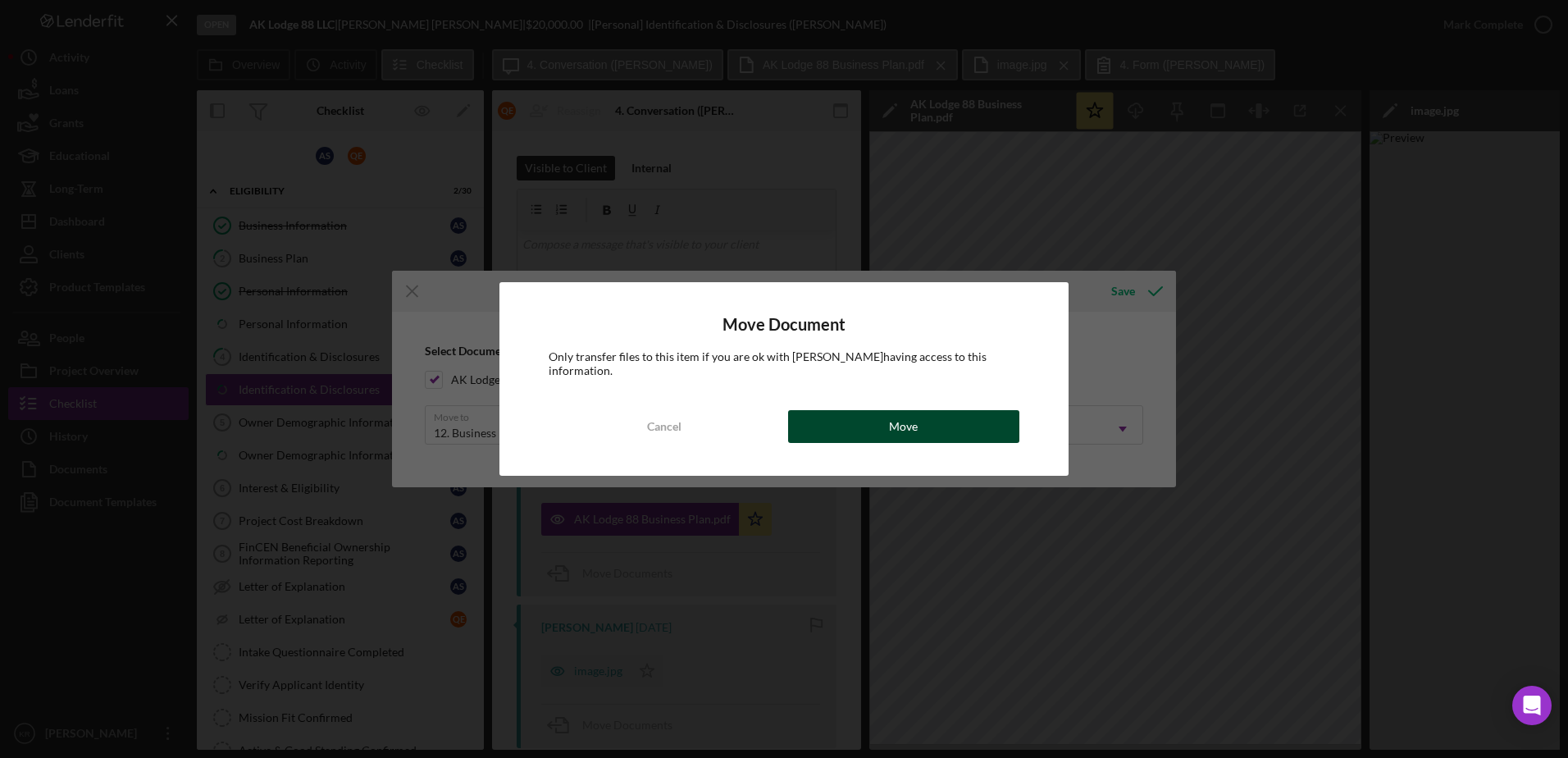
click at [900, 421] on div "Move" at bounding box center [903, 427] width 28 height 33
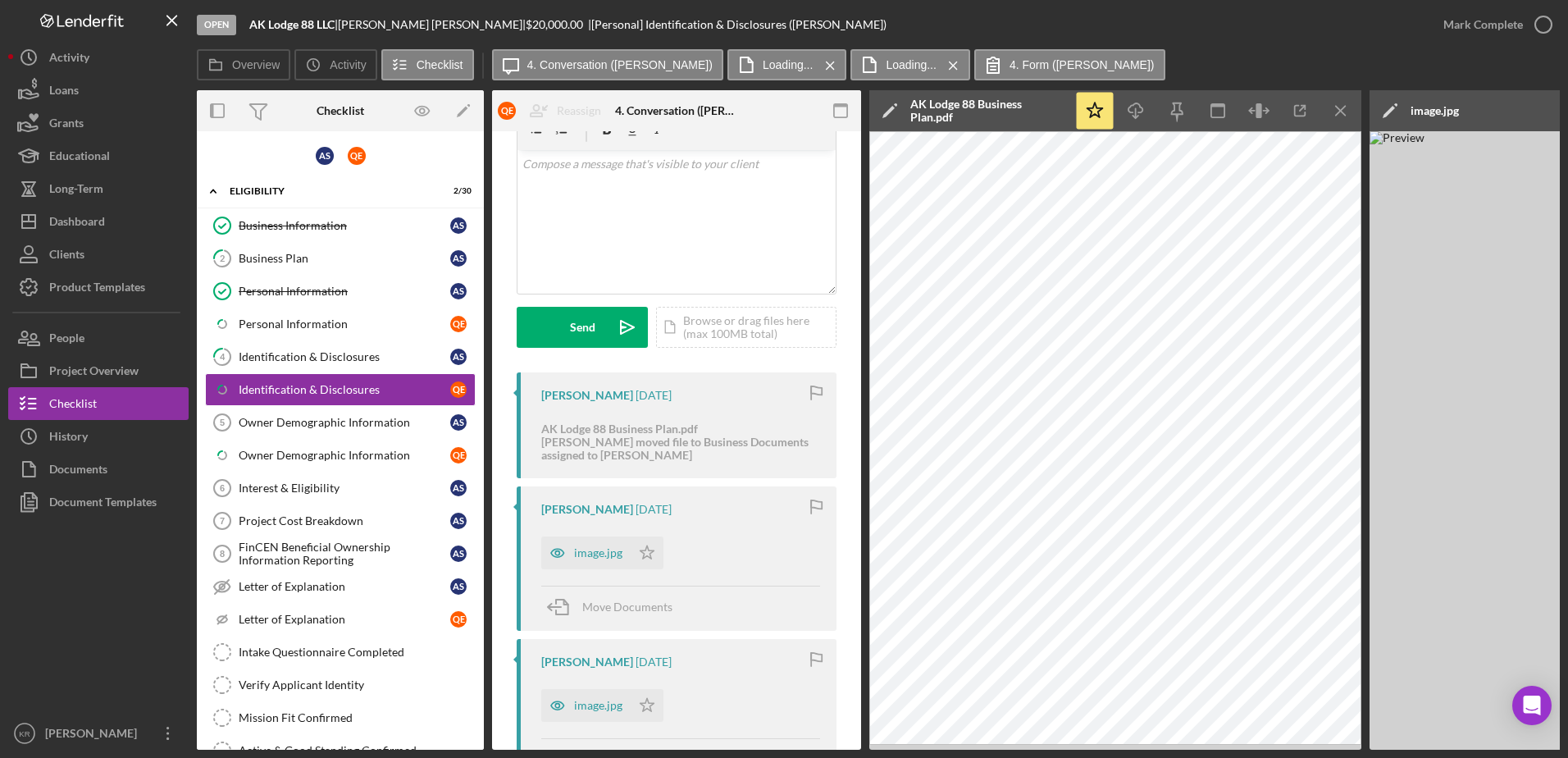
scroll to position [246, 0]
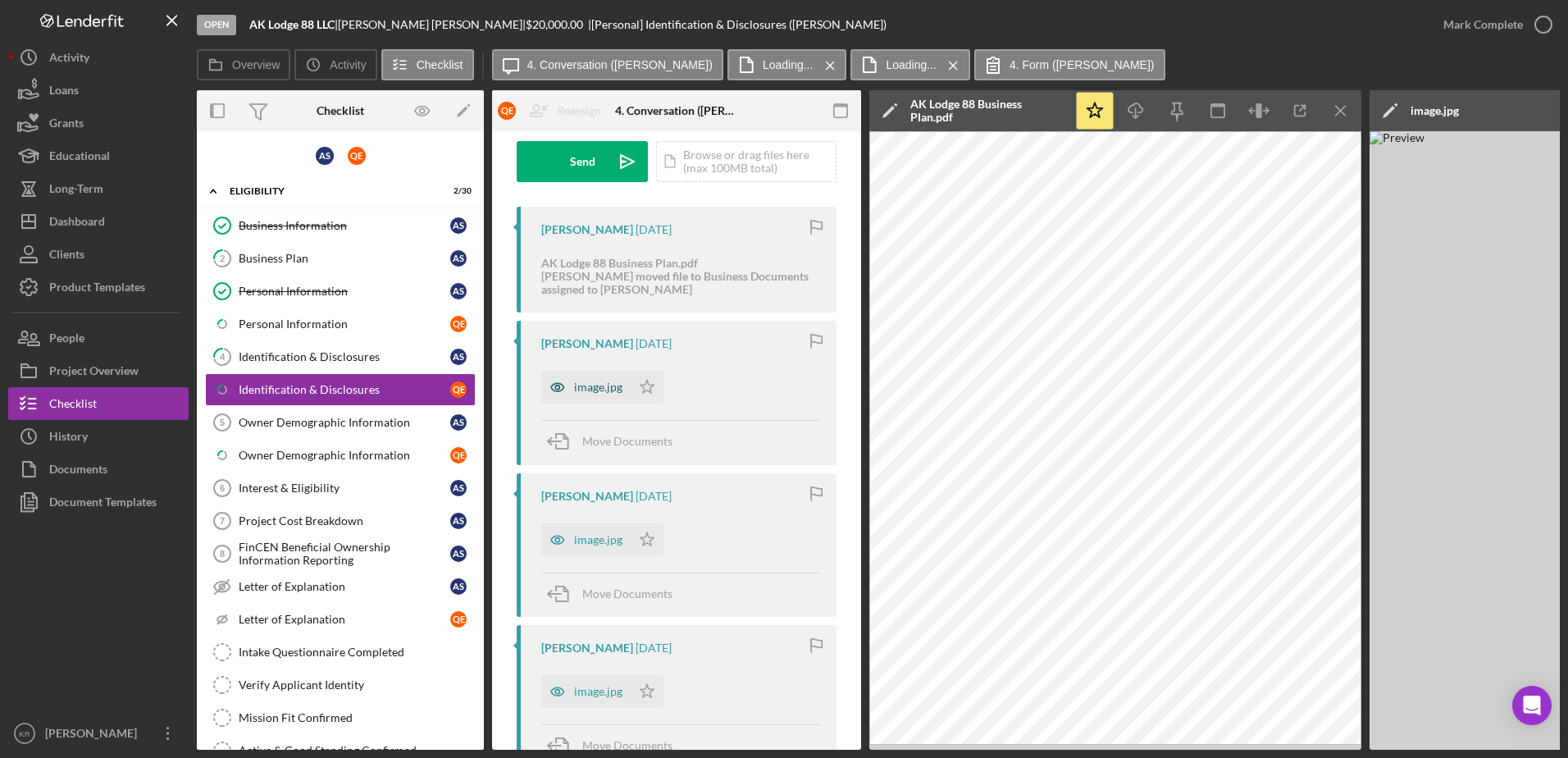
click at [563, 381] on icon "button" at bounding box center [558, 387] width 33 height 33
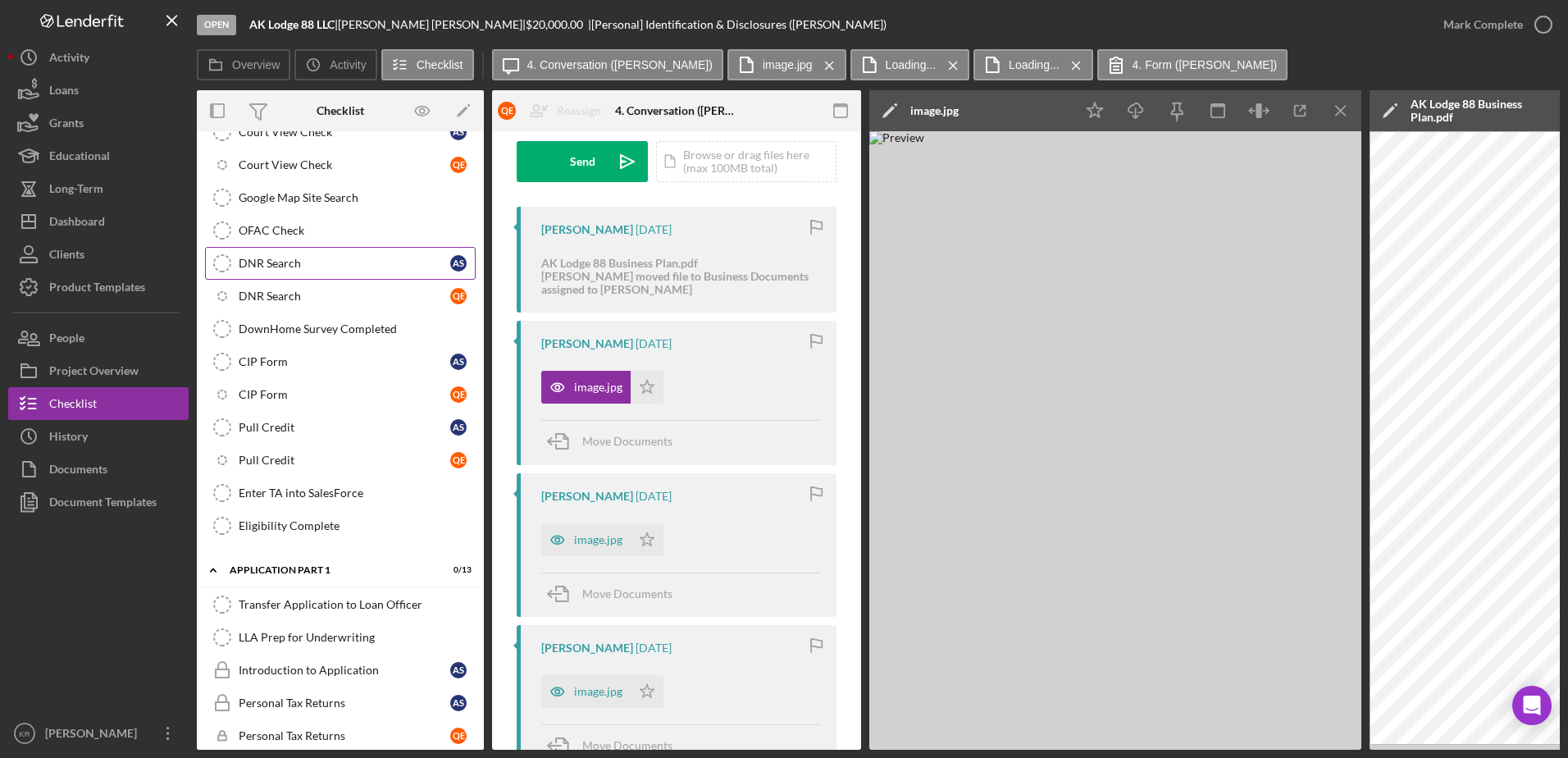
scroll to position [902, 0]
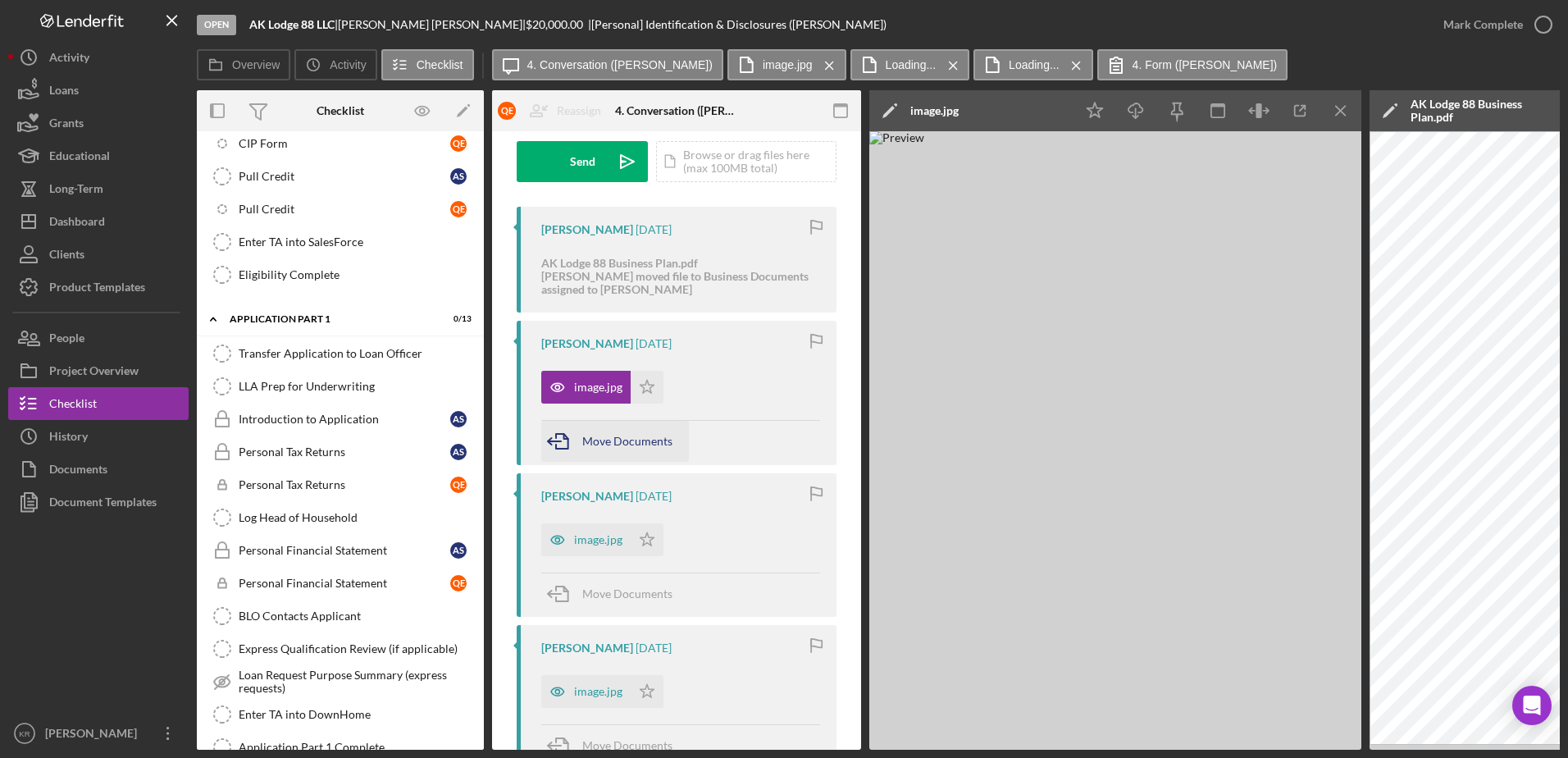
click at [609, 443] on span "Move Documents" at bounding box center [627, 441] width 91 height 14
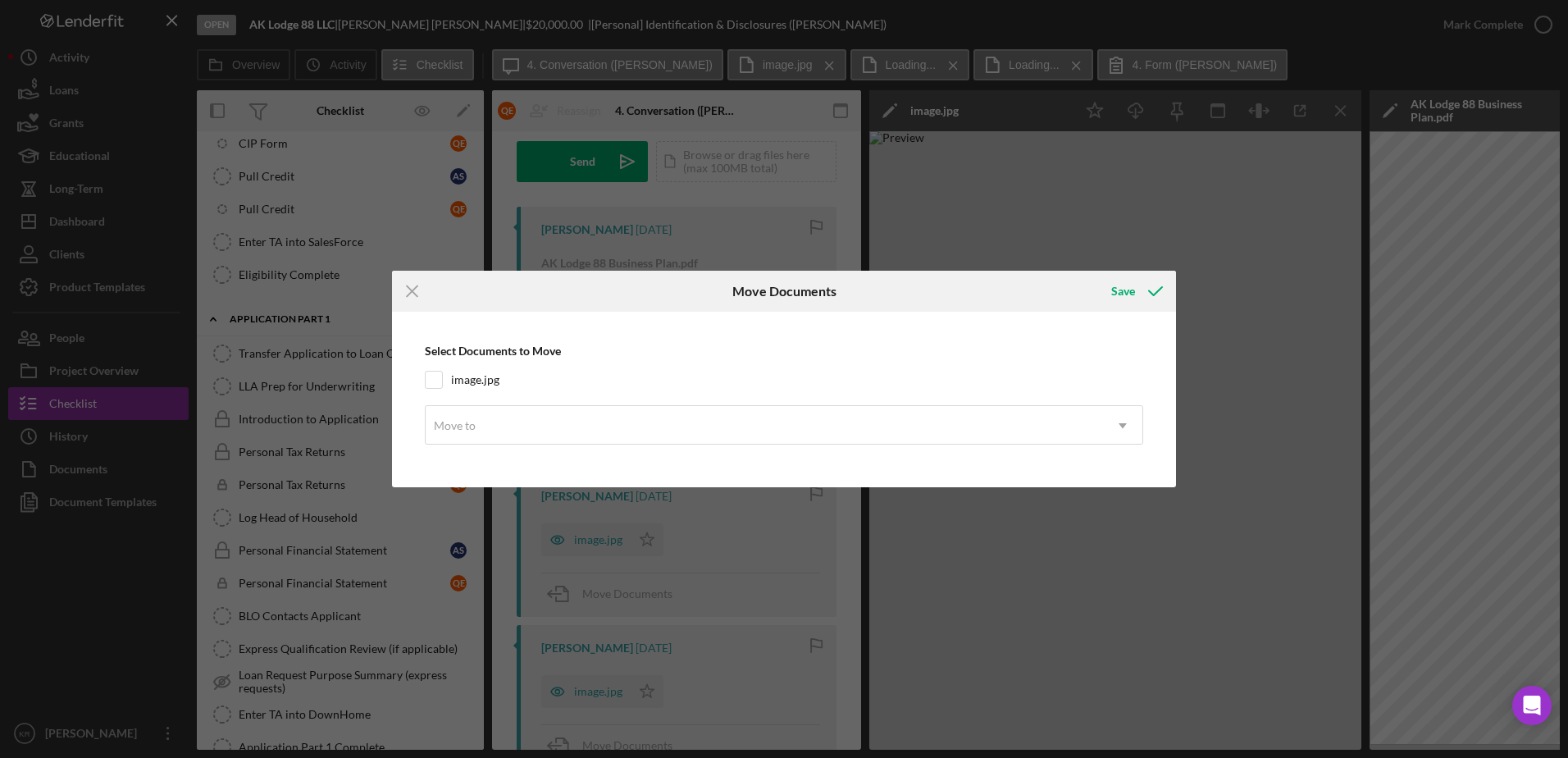
drag, startPoint x: 480, startPoint y: 381, endPoint x: 485, endPoint y: 390, distance: 10.3
click at [480, 384] on label "image.jpg" at bounding box center [475, 379] width 48 height 16
click at [442, 384] on input "image.jpg" at bounding box center [433, 379] width 16 height 16
checkbox input "true"
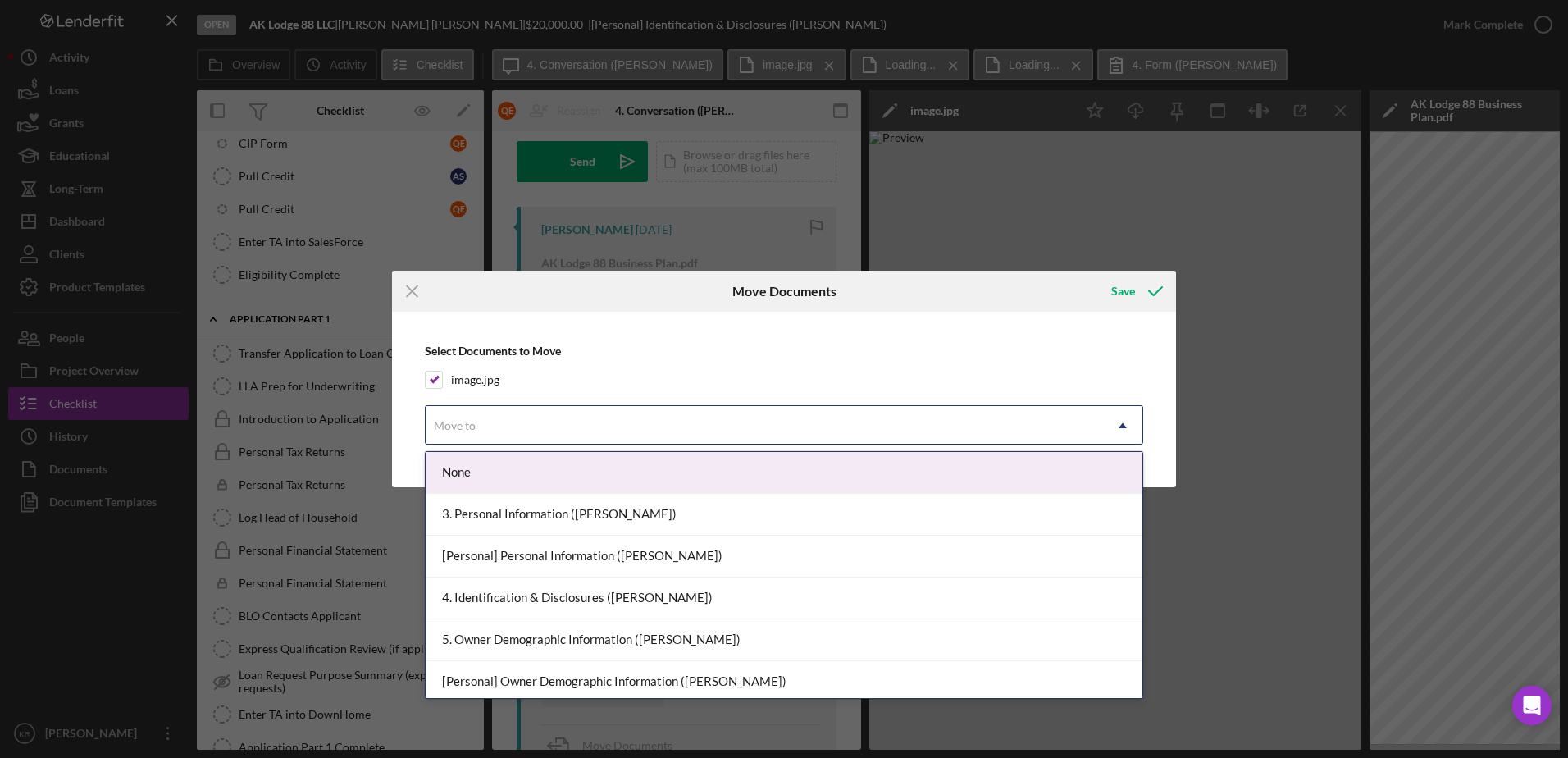
click at [542, 423] on div "Move to" at bounding box center [764, 426] width 677 height 38
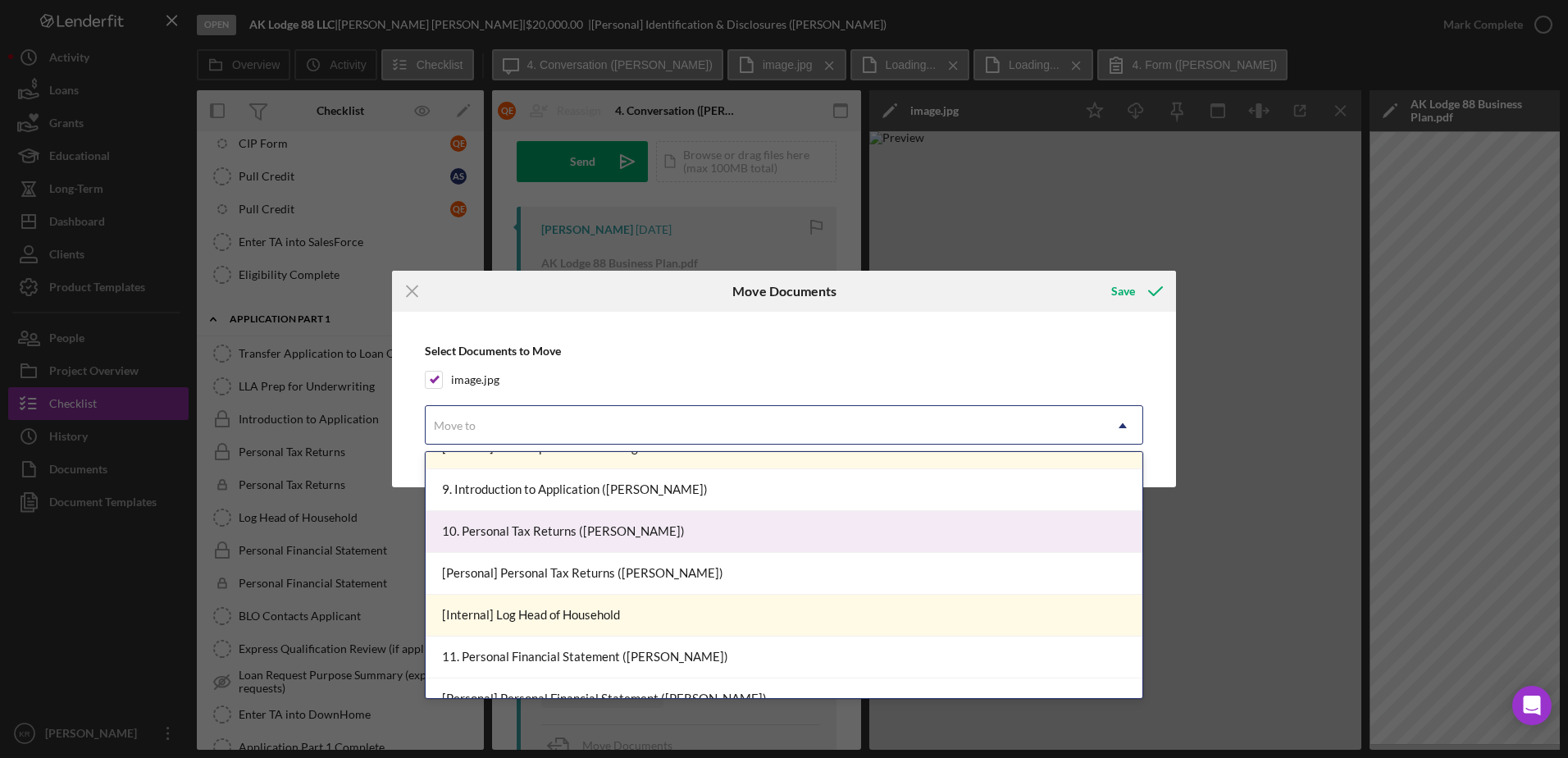
scroll to position [1092, 0]
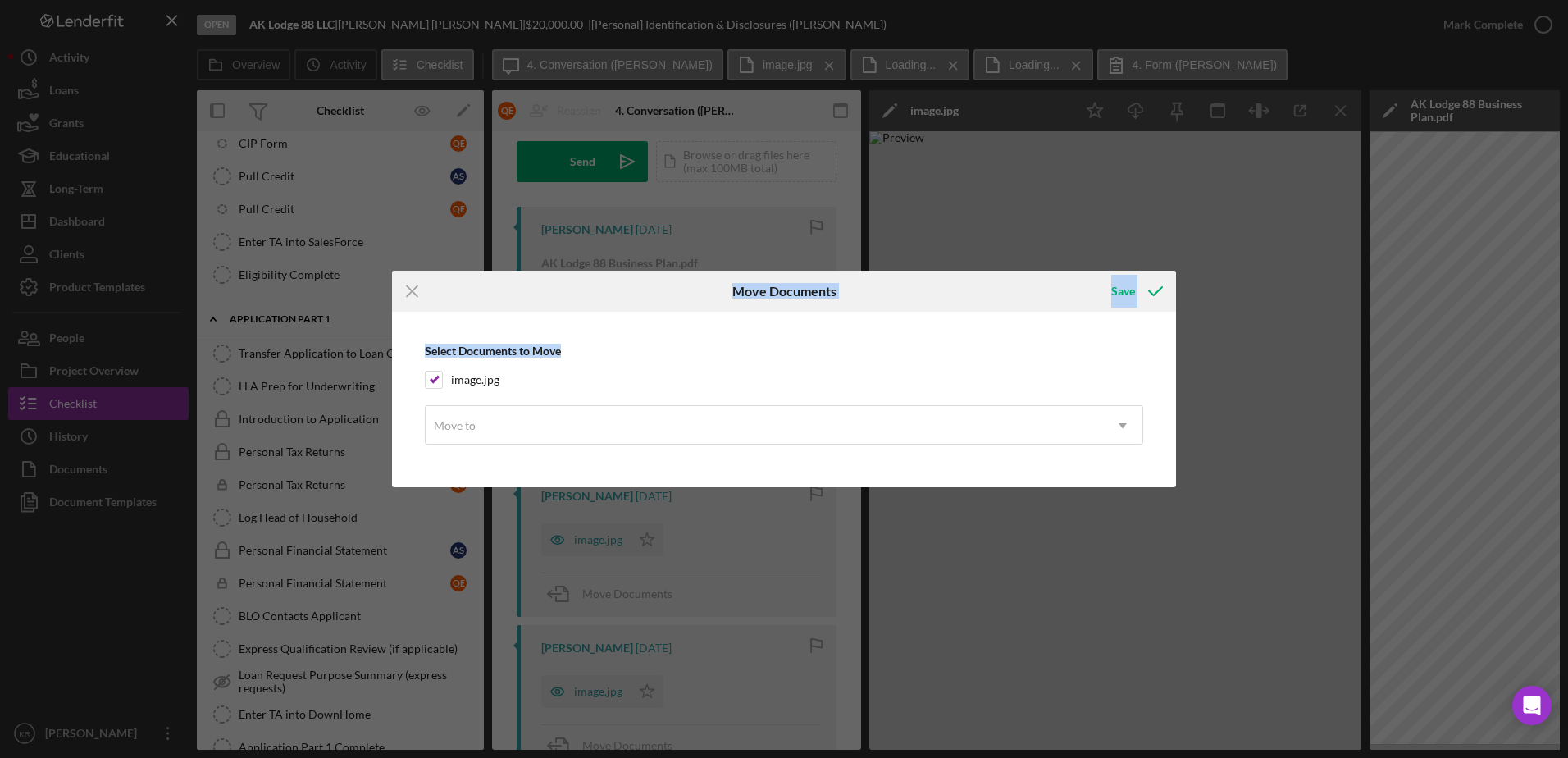
click at [626, 310] on form "Icon/Menu Close Move Documents Save Select Documents to Move image.jpg Move to …" at bounding box center [784, 379] width 784 height 216
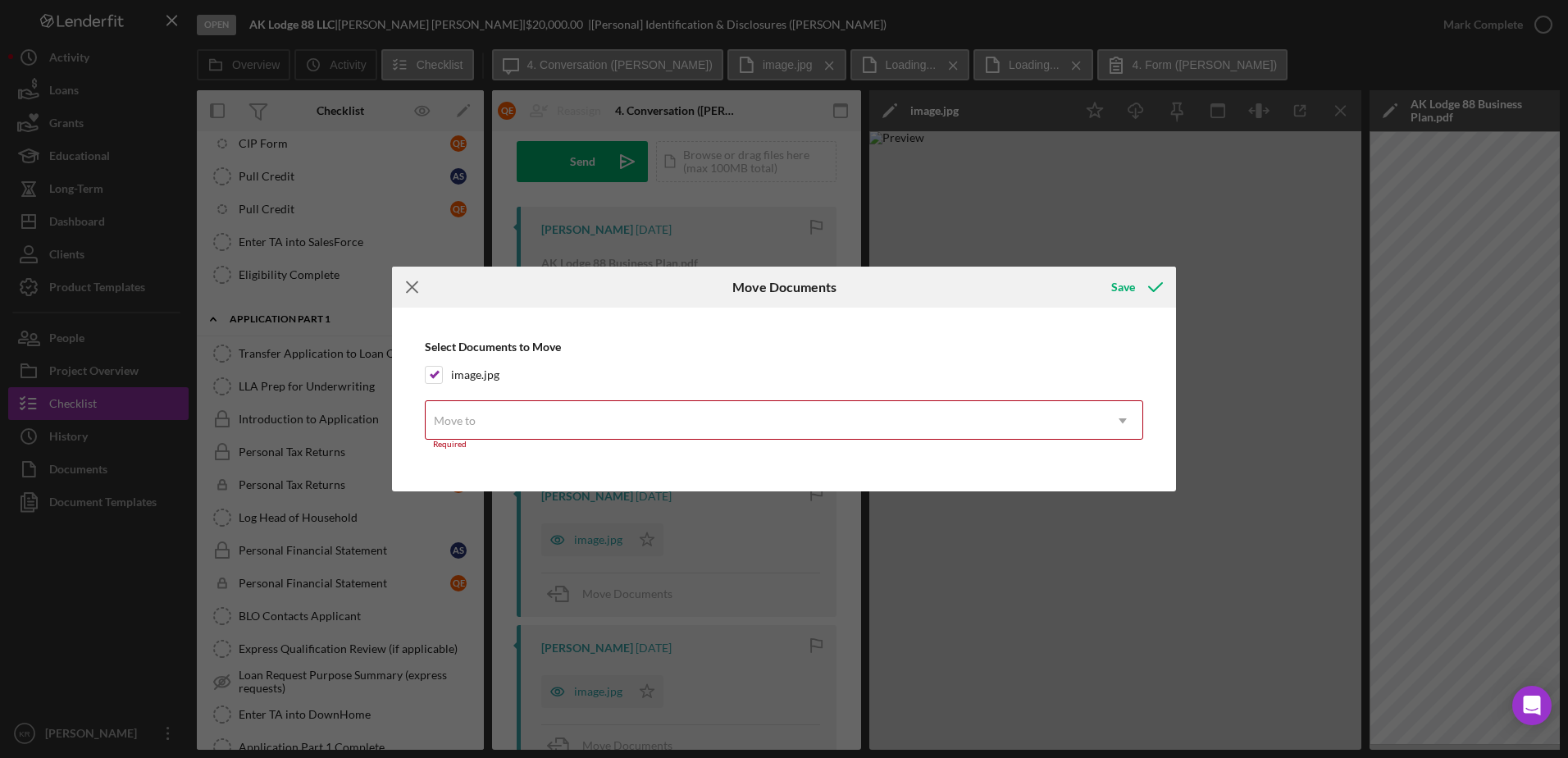
click at [407, 278] on icon "Icon/Menu Close" at bounding box center [412, 287] width 41 height 41
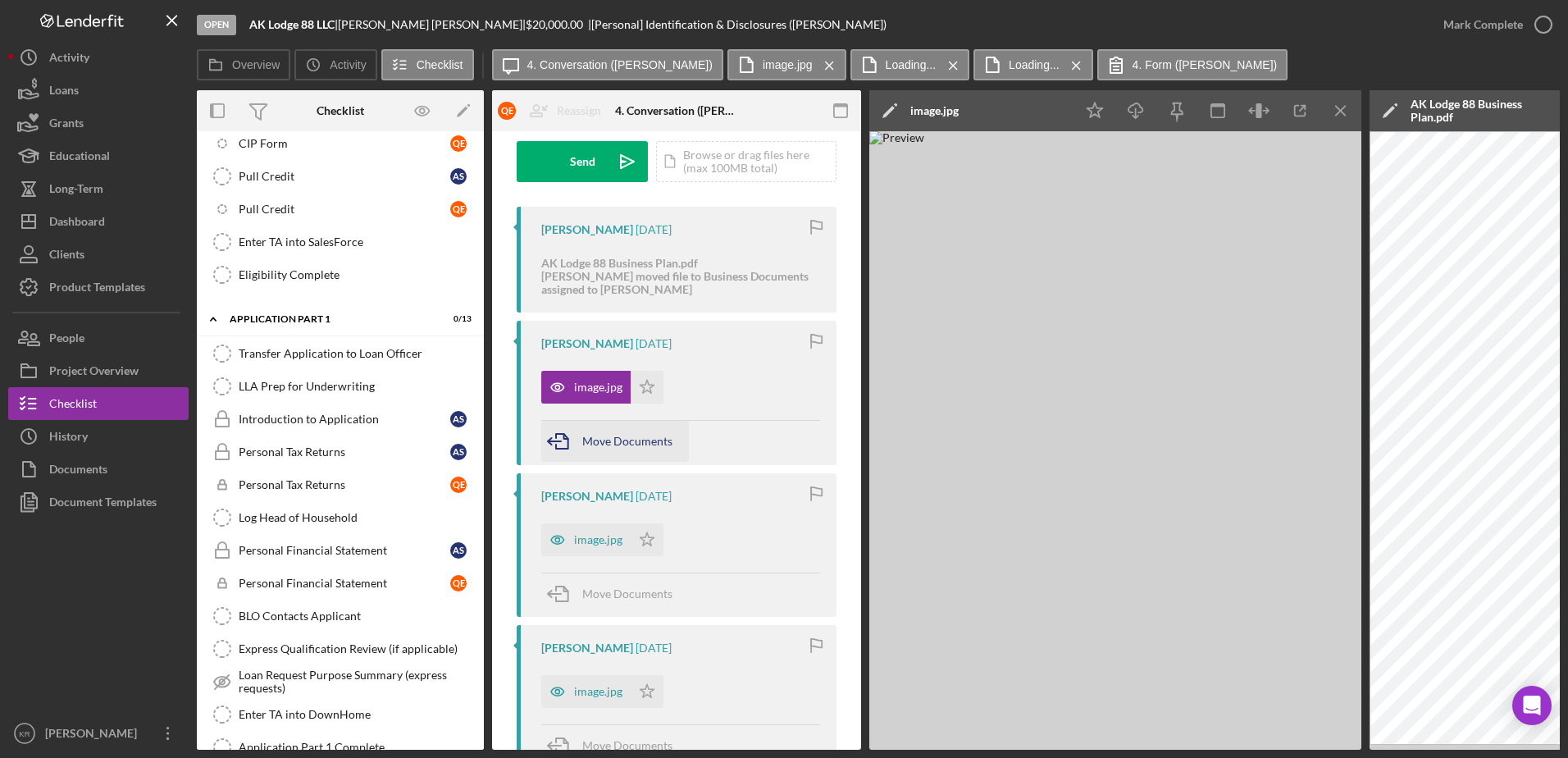
click at [601, 436] on span "Move Documents" at bounding box center [627, 441] width 91 height 14
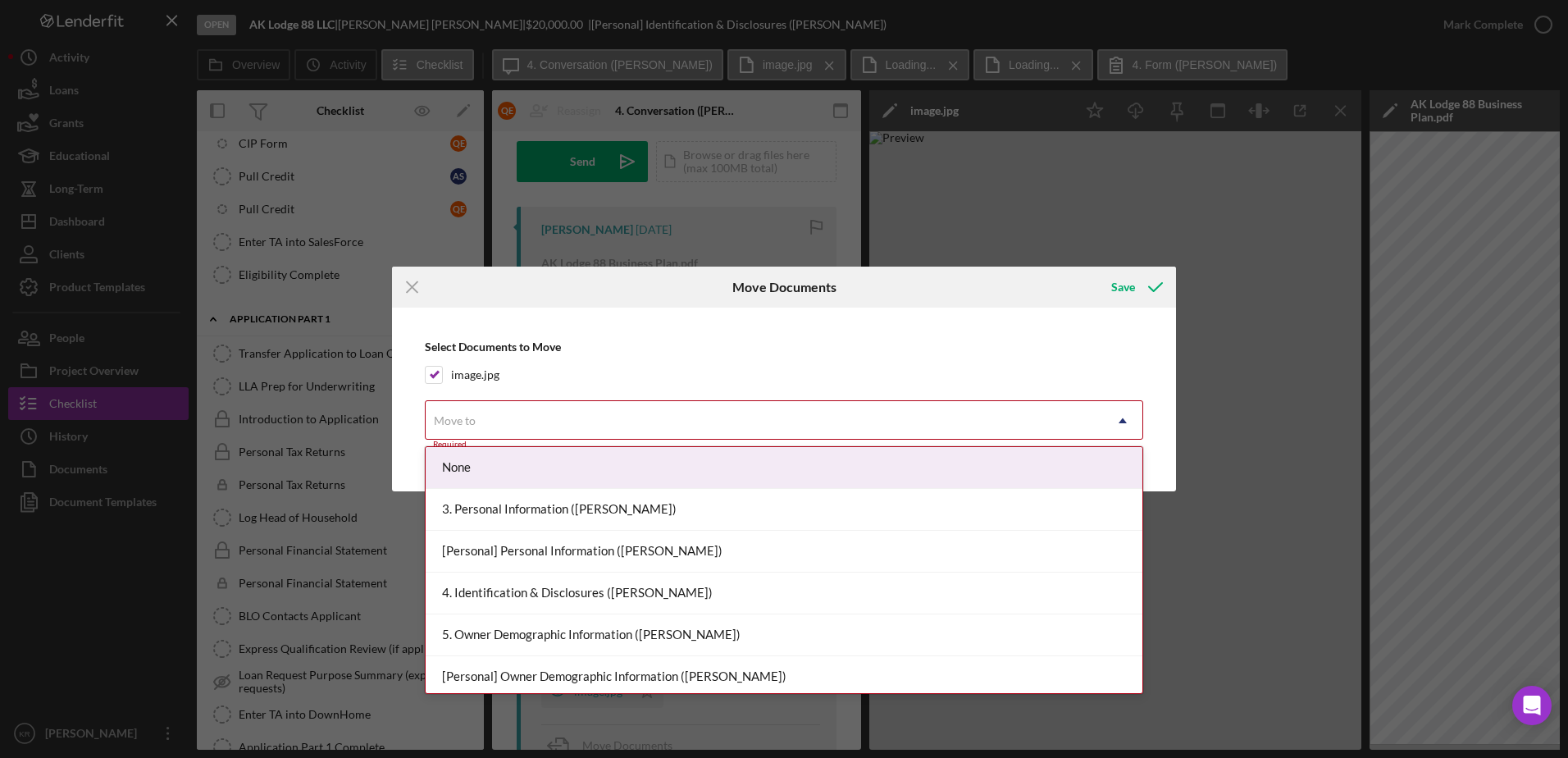
click at [695, 434] on div "Move to" at bounding box center [764, 421] width 677 height 38
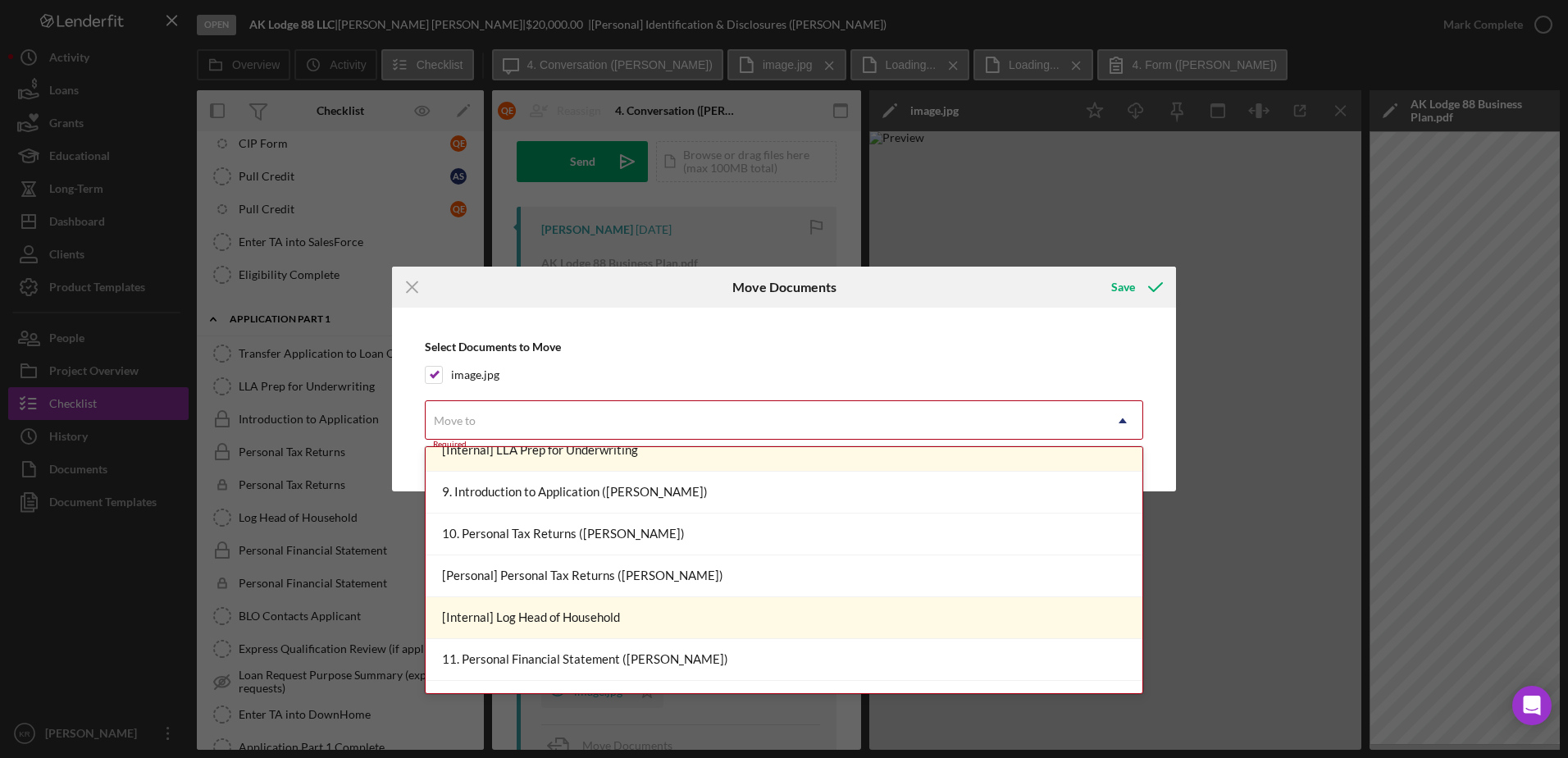
scroll to position [1067, 0]
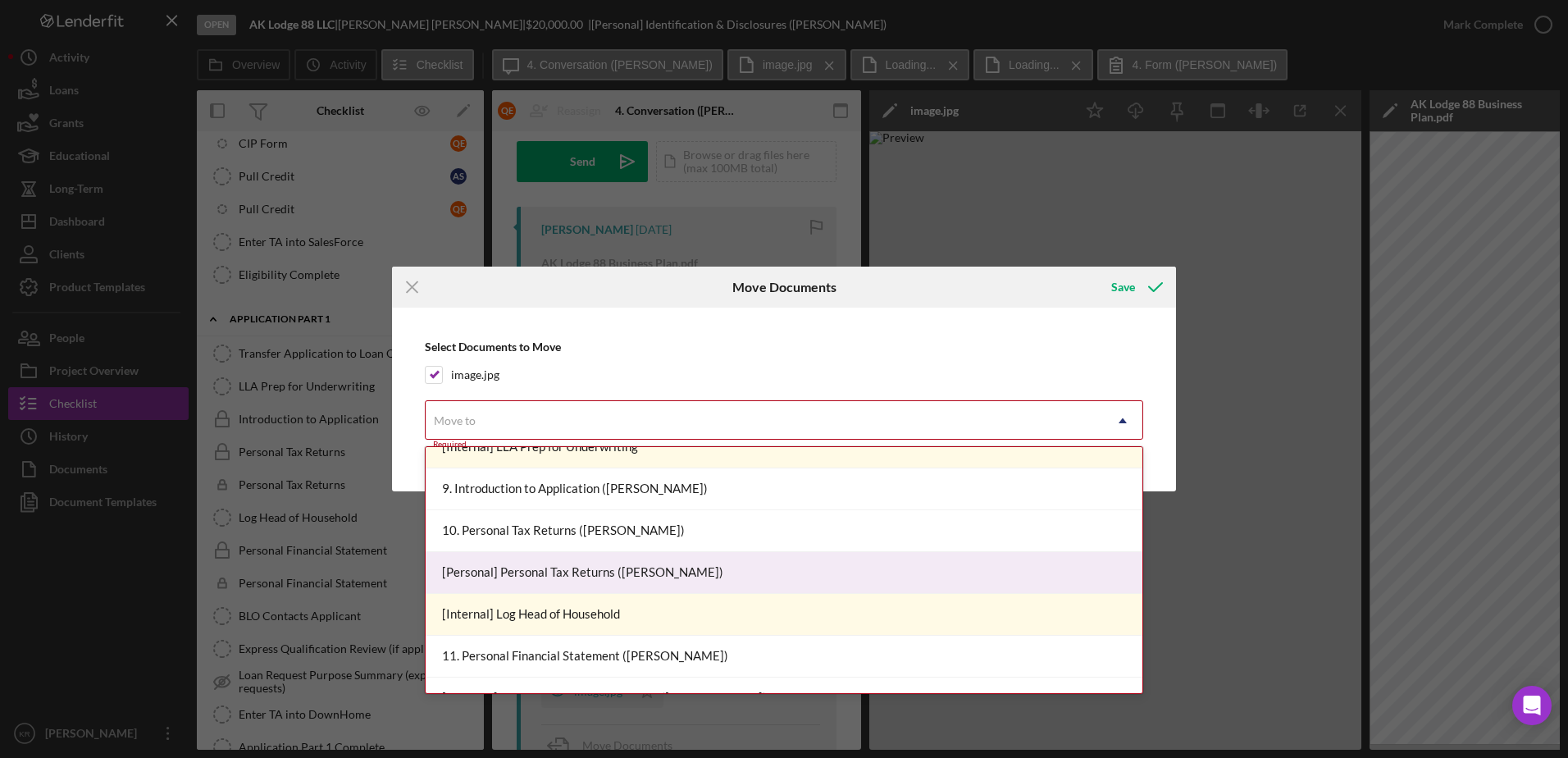
click at [706, 566] on div "[Personal] Personal Tax Returns (Quentin E.)" at bounding box center [784, 573] width 717 height 42
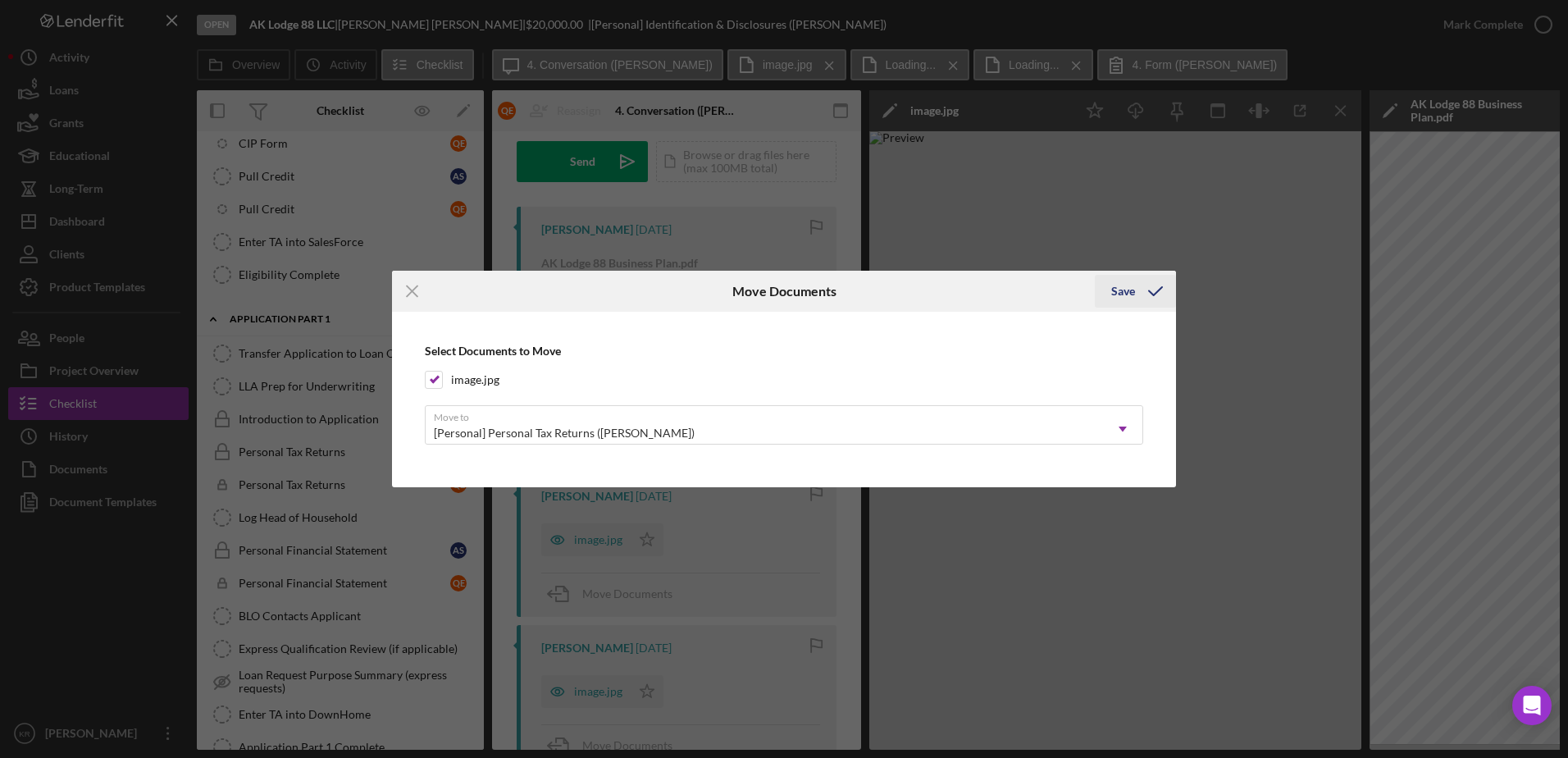
click at [1127, 299] on div "Save" at bounding box center [1123, 291] width 24 height 33
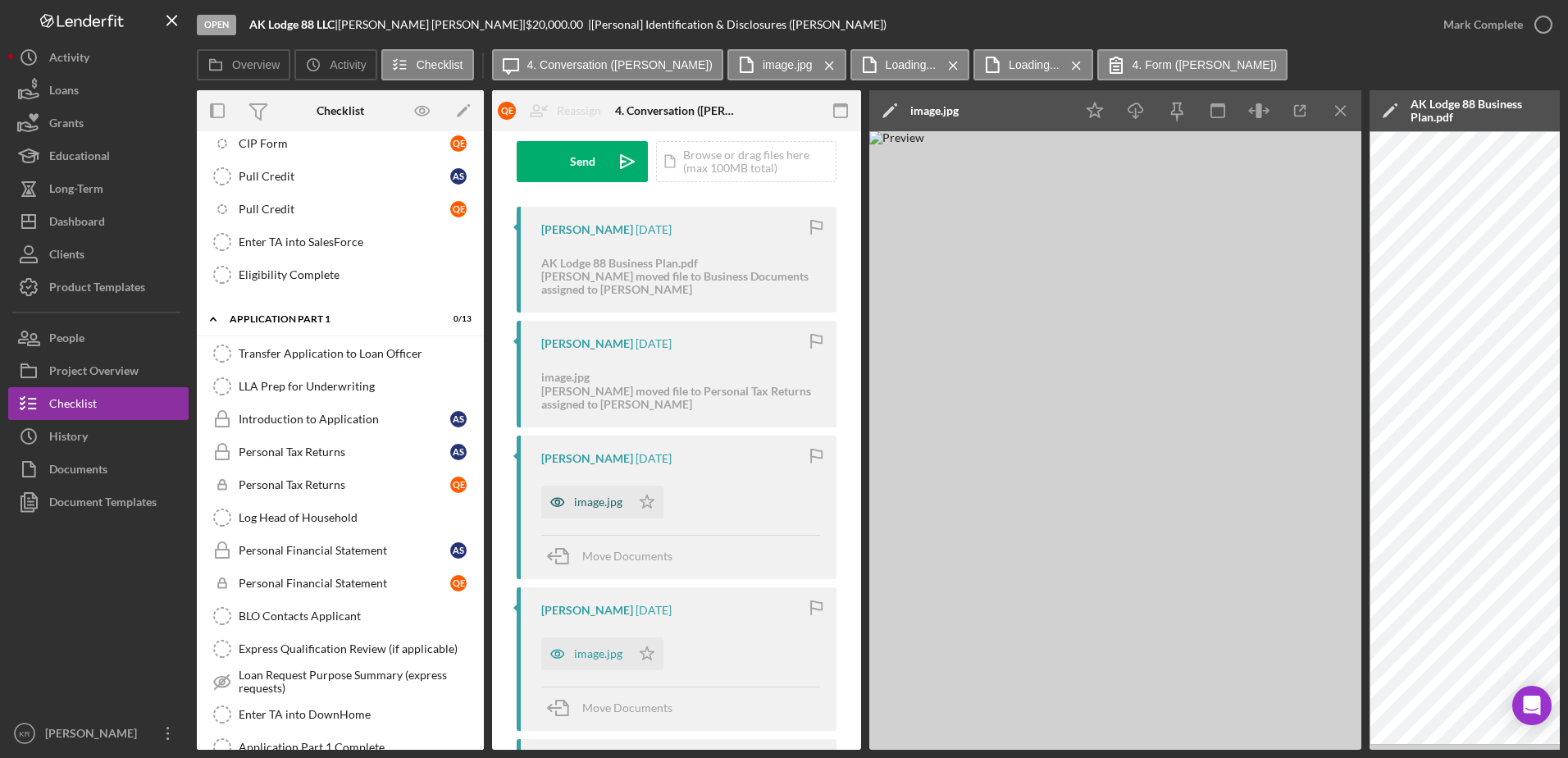
click at [588, 492] on div "image.jpg" at bounding box center [586, 502] width 90 height 33
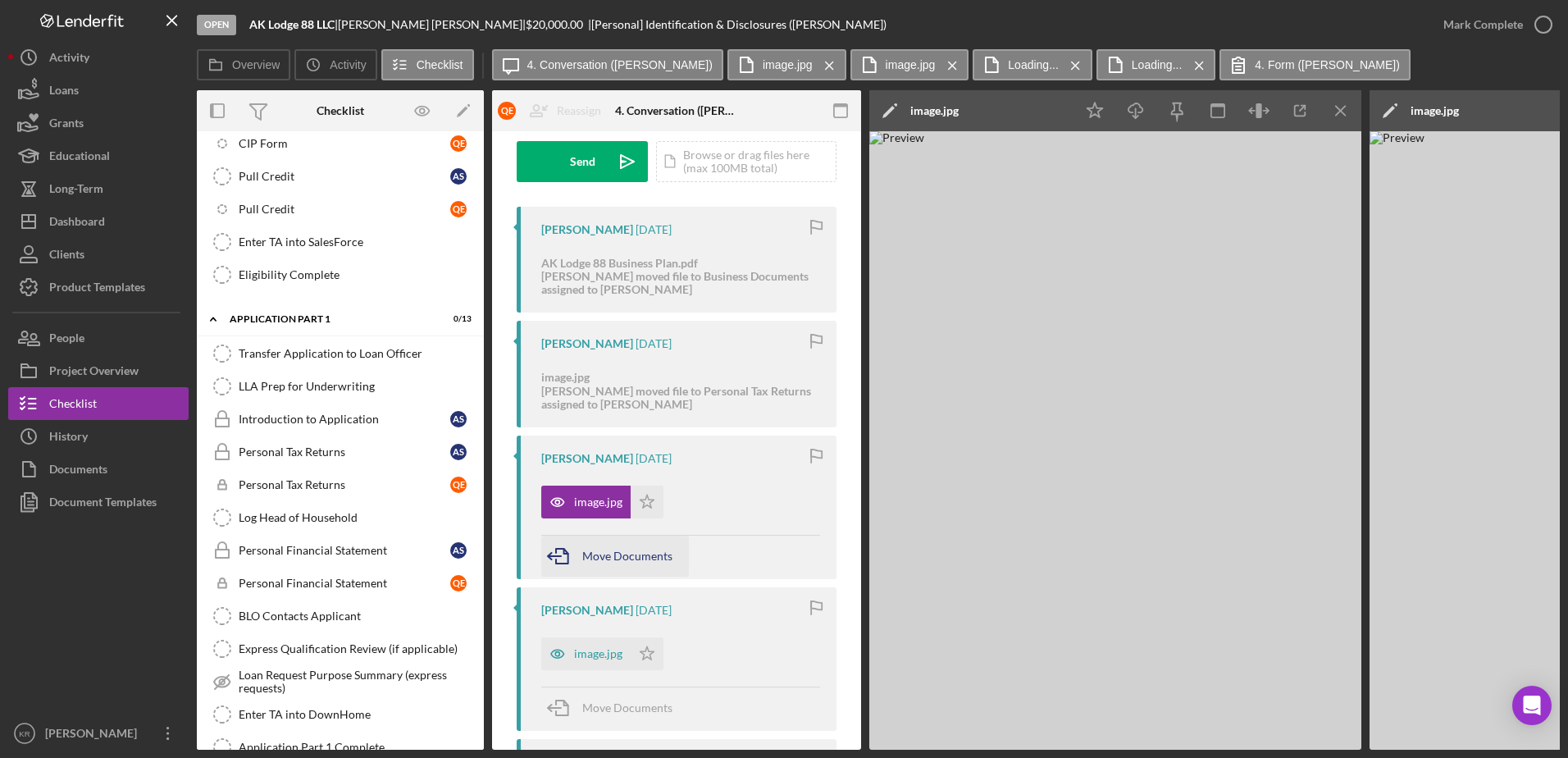
click at [615, 557] on span "Move Documents" at bounding box center [627, 556] width 91 height 14
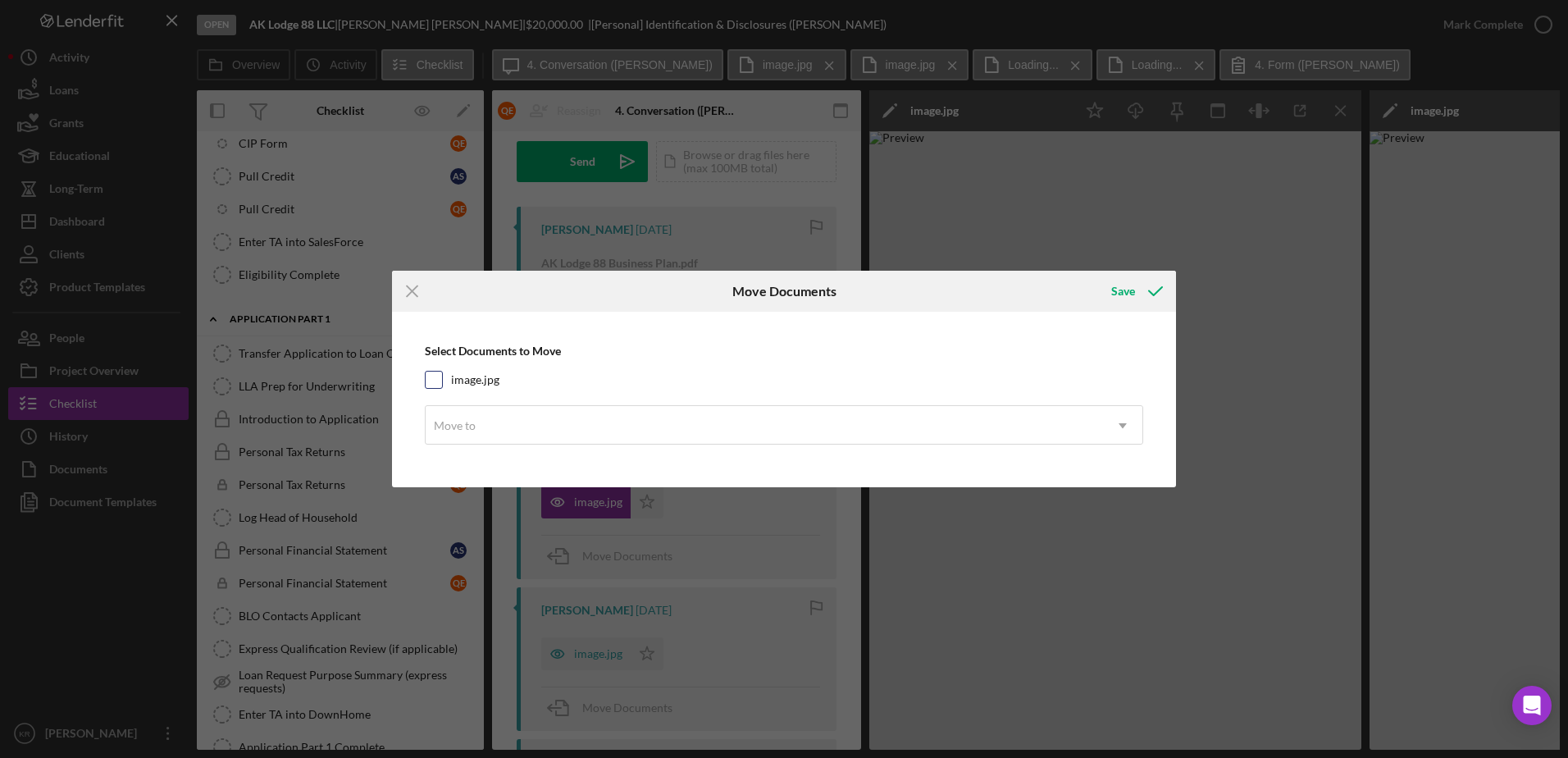
click at [479, 382] on label "image.jpg" at bounding box center [475, 379] width 48 height 16
click at [442, 382] on input "image.jpg" at bounding box center [433, 379] width 16 height 16
checkbox input "true"
click at [497, 413] on div "Move to" at bounding box center [764, 426] width 677 height 38
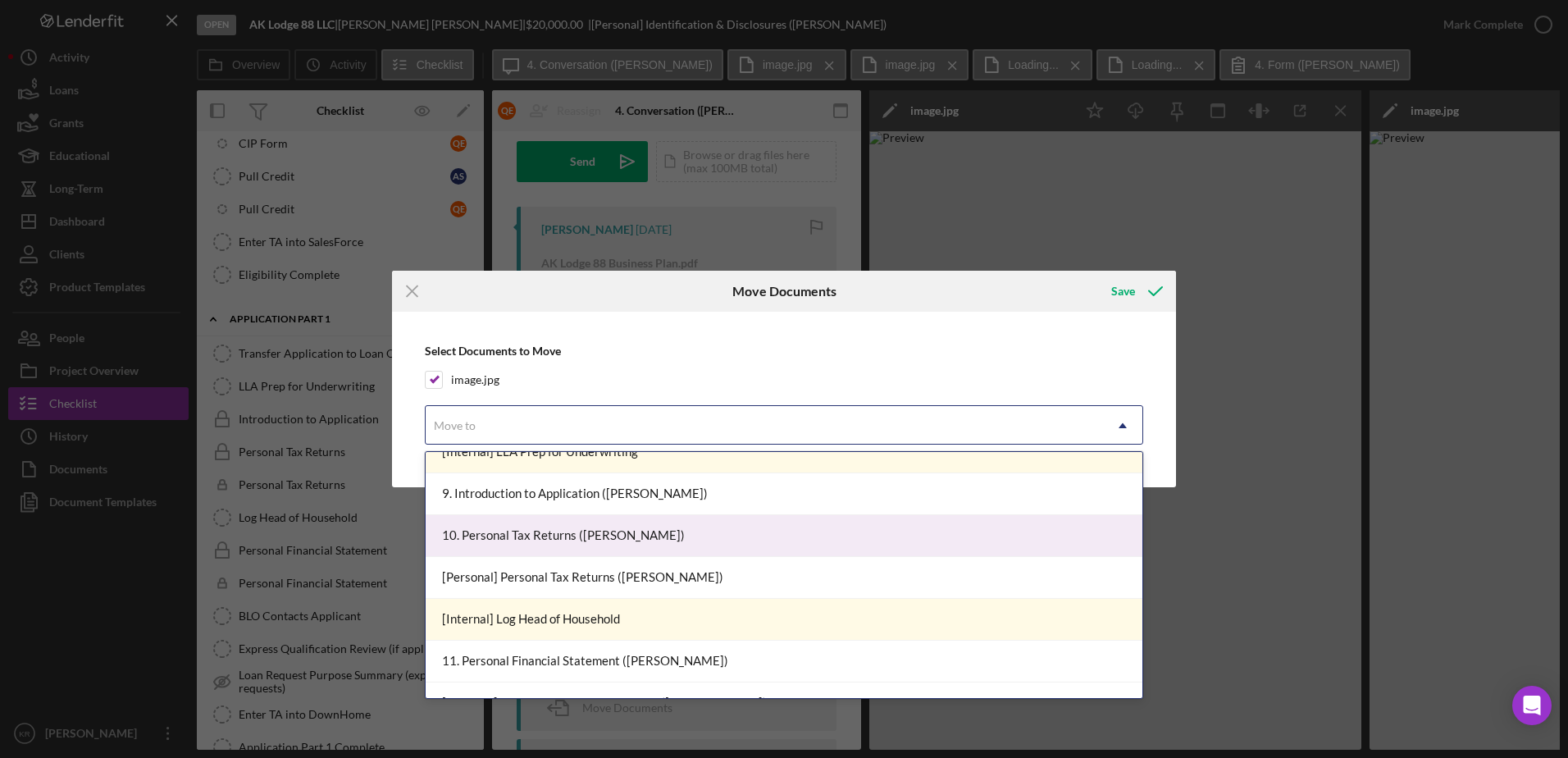
click at [671, 525] on div "10. Personal Tax Returns (Anna S.)" at bounding box center [784, 536] width 717 height 42
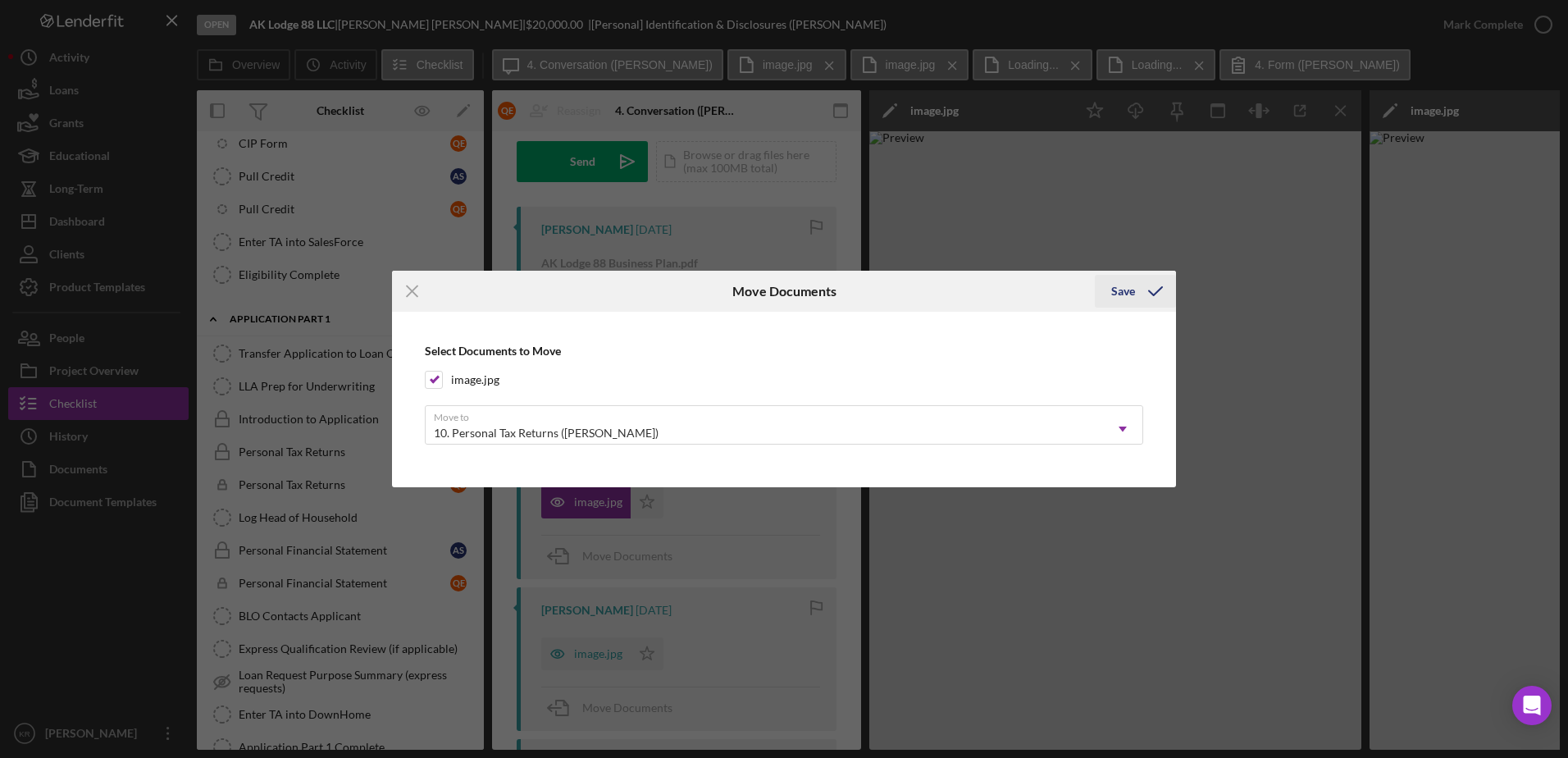
click at [1129, 295] on div "Save" at bounding box center [1123, 291] width 24 height 33
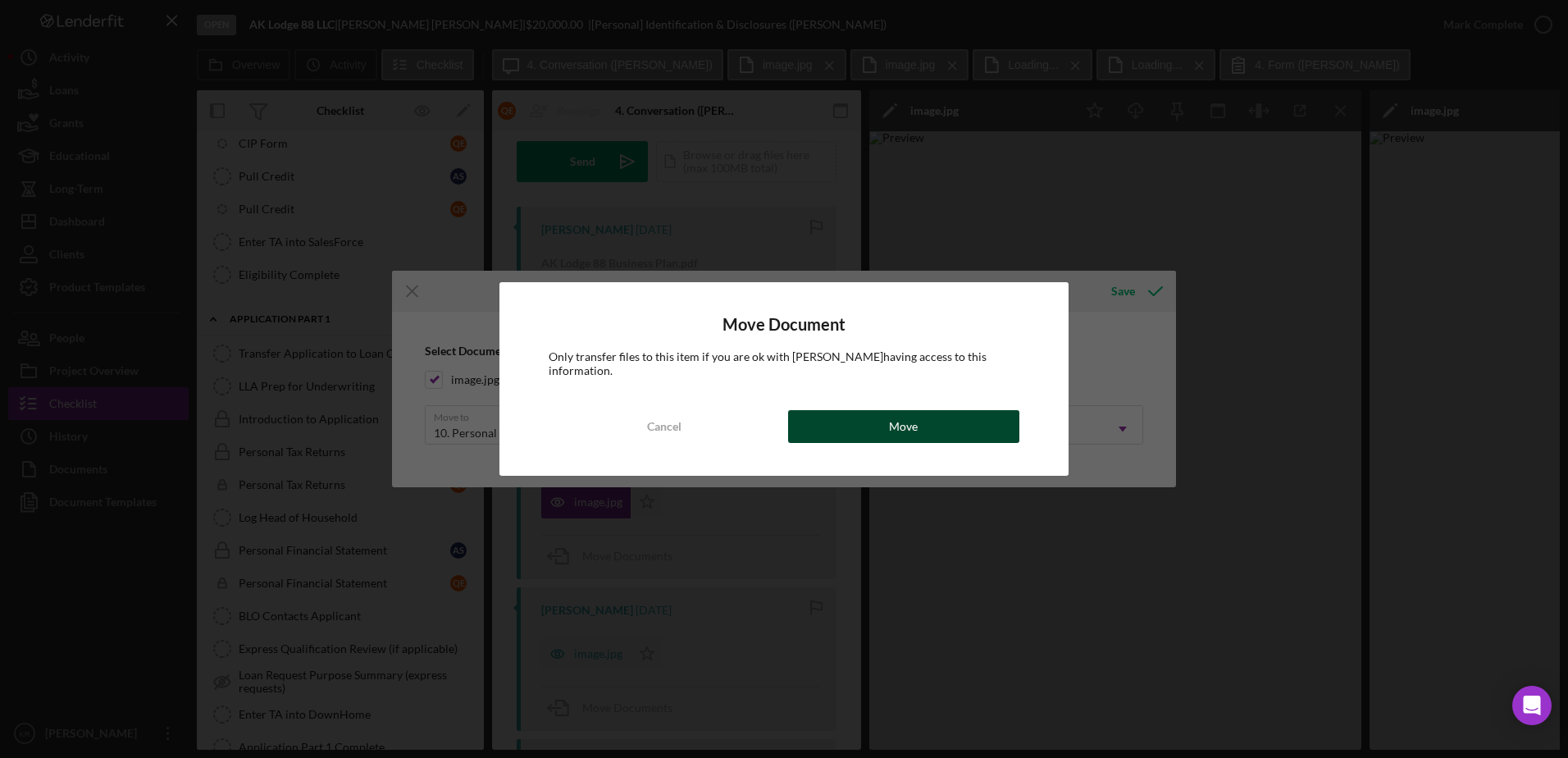
click at [878, 420] on button "Move" at bounding box center [903, 427] width 231 height 33
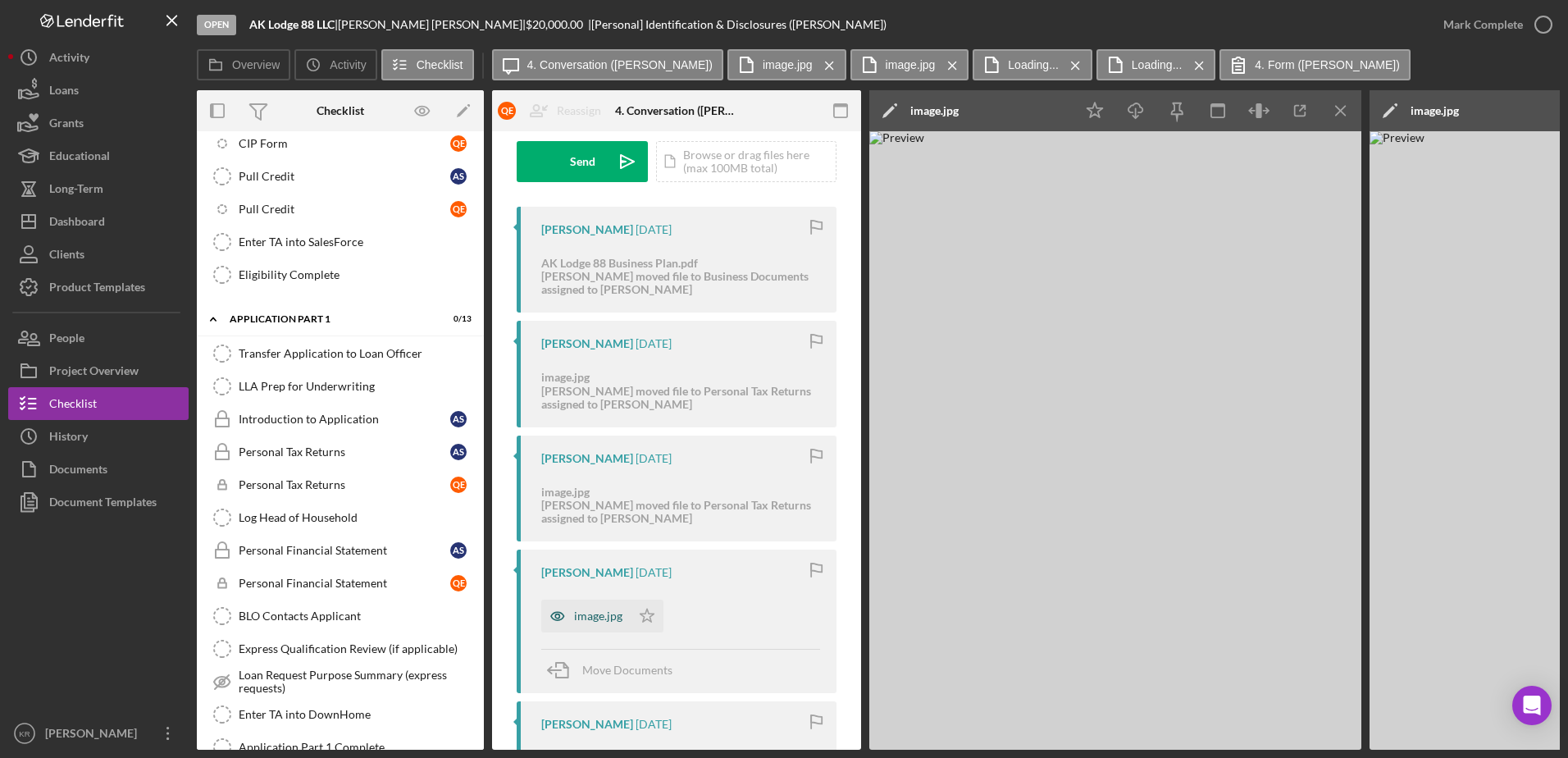
click at [569, 606] on icon "button" at bounding box center [558, 615] width 33 height 33
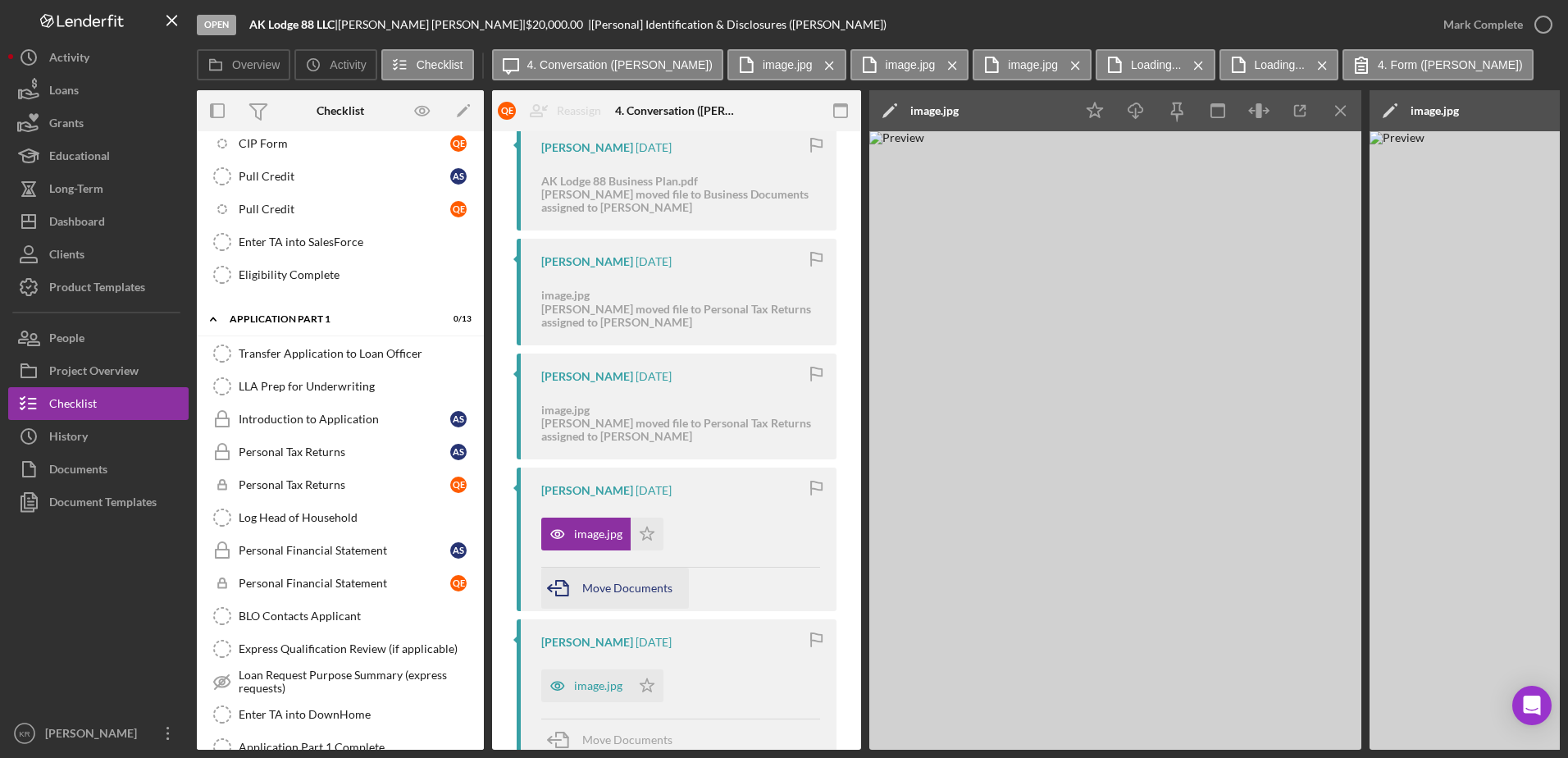
click at [611, 593] on span "Move Documents" at bounding box center [627, 587] width 91 height 14
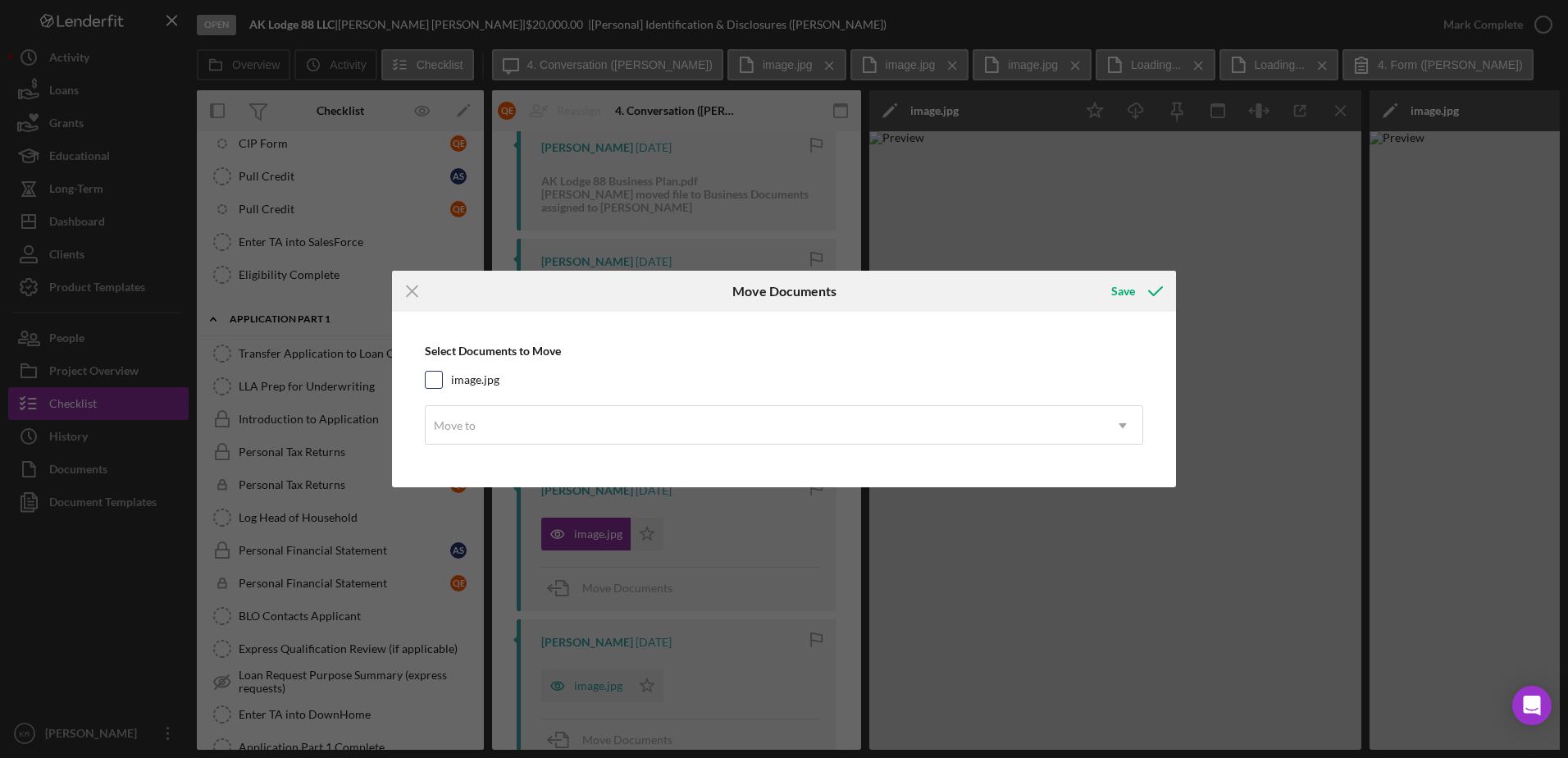
click at [643, 385] on div "image.jpg" at bounding box center [784, 379] width 719 height 18
click at [609, 384] on div "image.jpg" at bounding box center [784, 379] width 719 height 18
click at [467, 383] on label "image.jpg" at bounding box center [475, 379] width 48 height 16
click at [442, 383] on input "image.jpg" at bounding box center [433, 379] width 16 height 16
checkbox input "true"
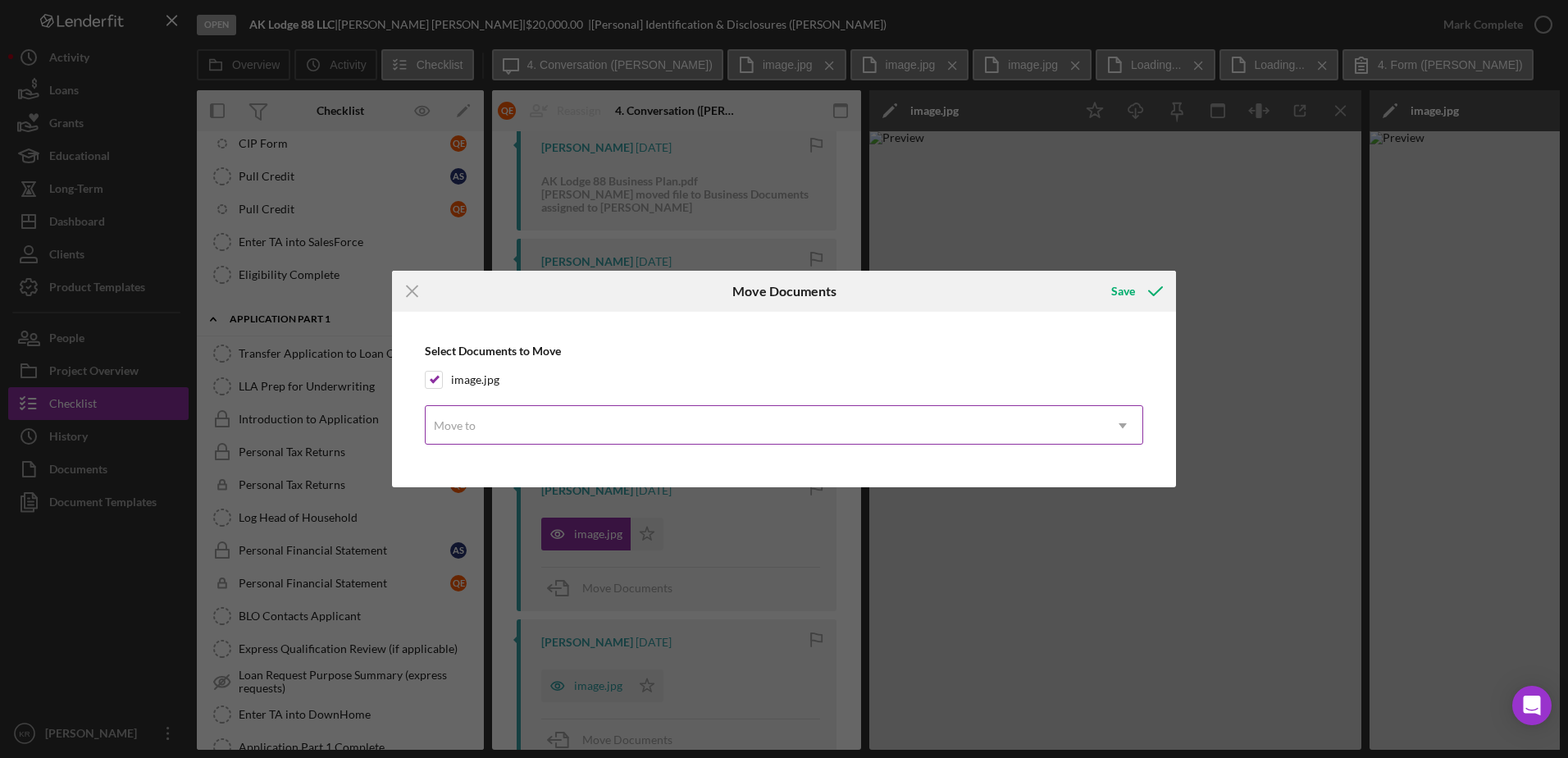
drag, startPoint x: 506, startPoint y: 419, endPoint x: 518, endPoint y: 424, distance: 13.0
click at [506, 424] on div "Move to" at bounding box center [764, 426] width 677 height 38
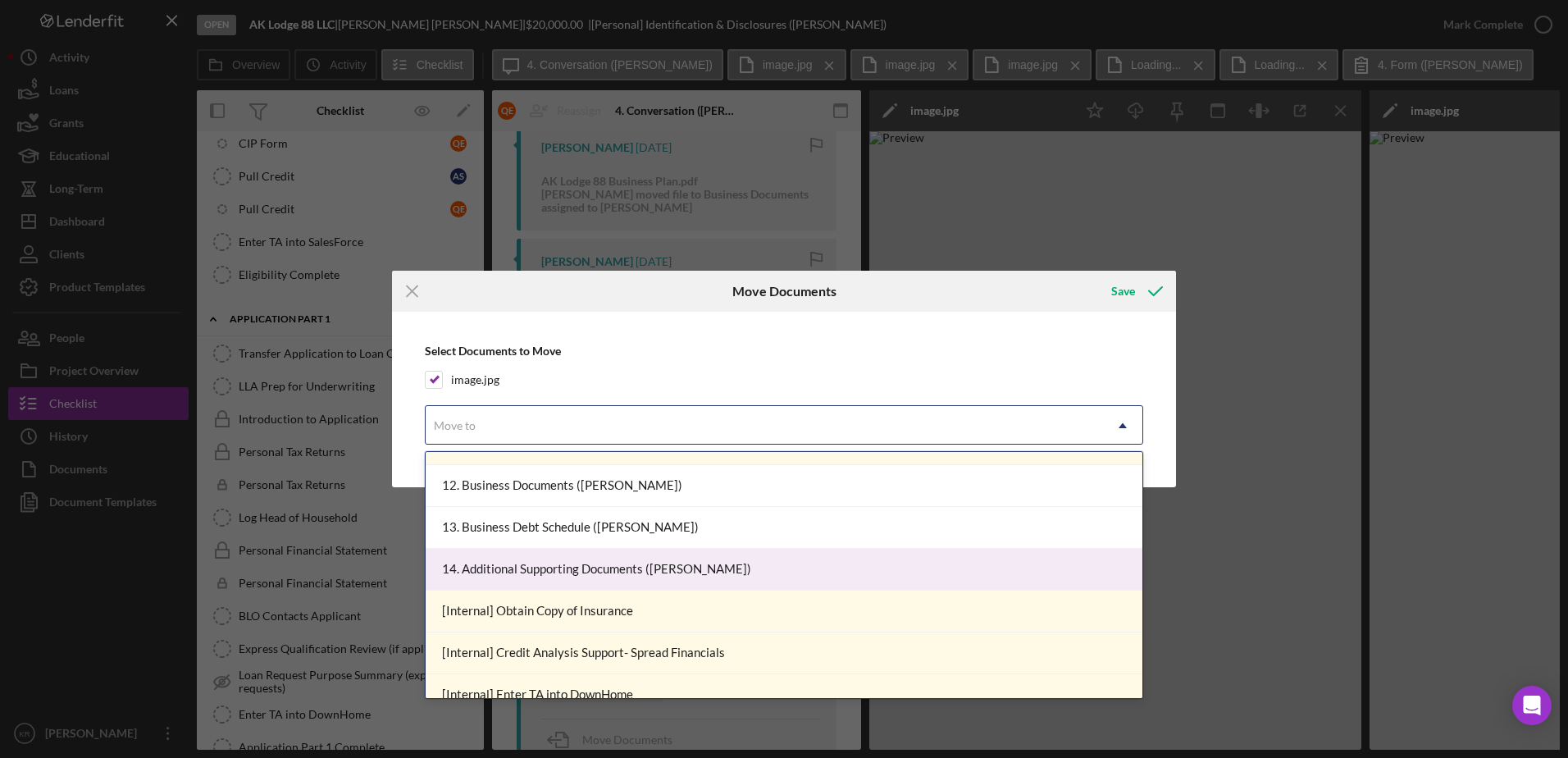
scroll to position [1477, 0]
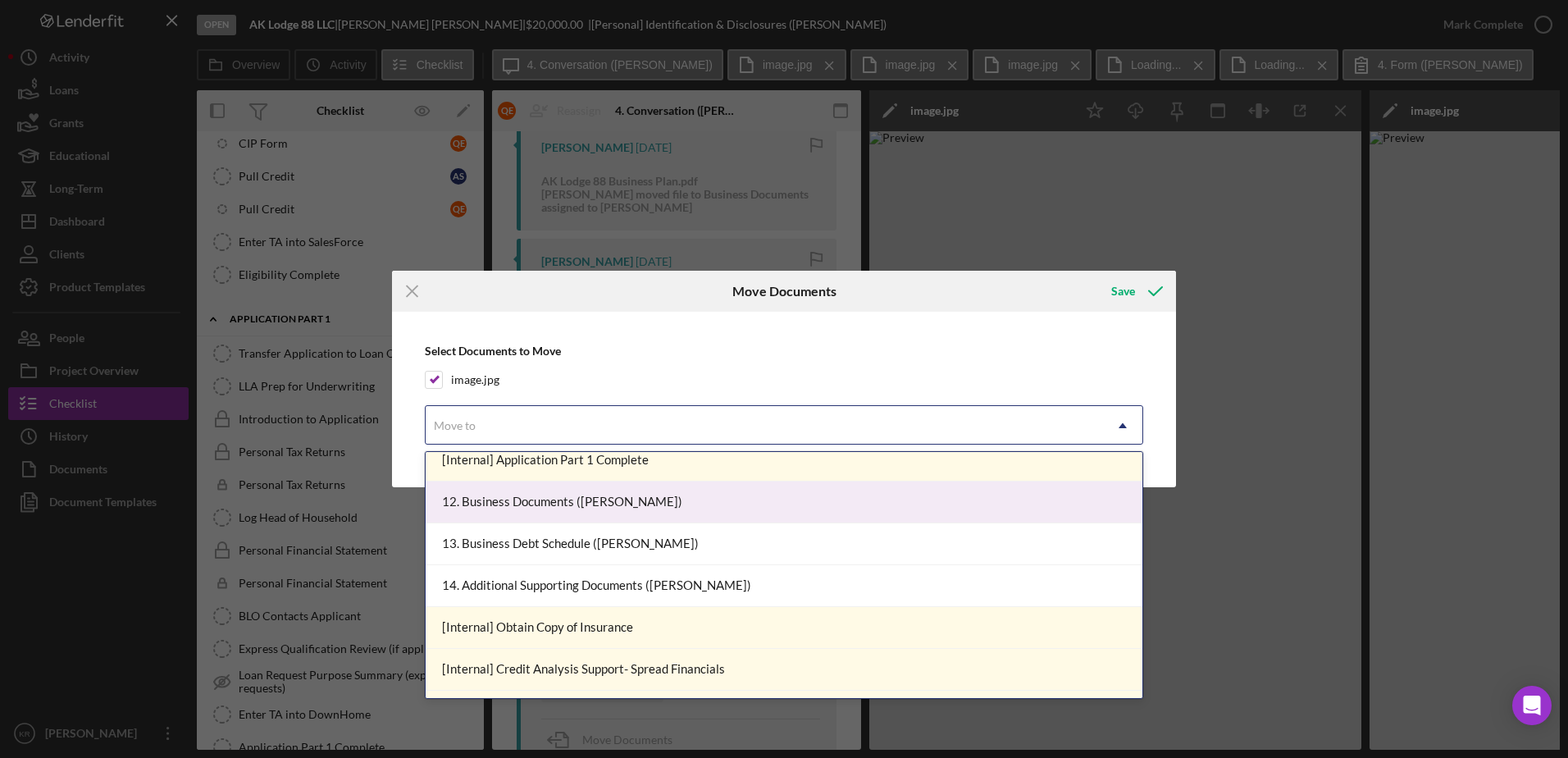
click at [787, 522] on div "12. Business Documents (Anna S.)" at bounding box center [784, 502] width 717 height 42
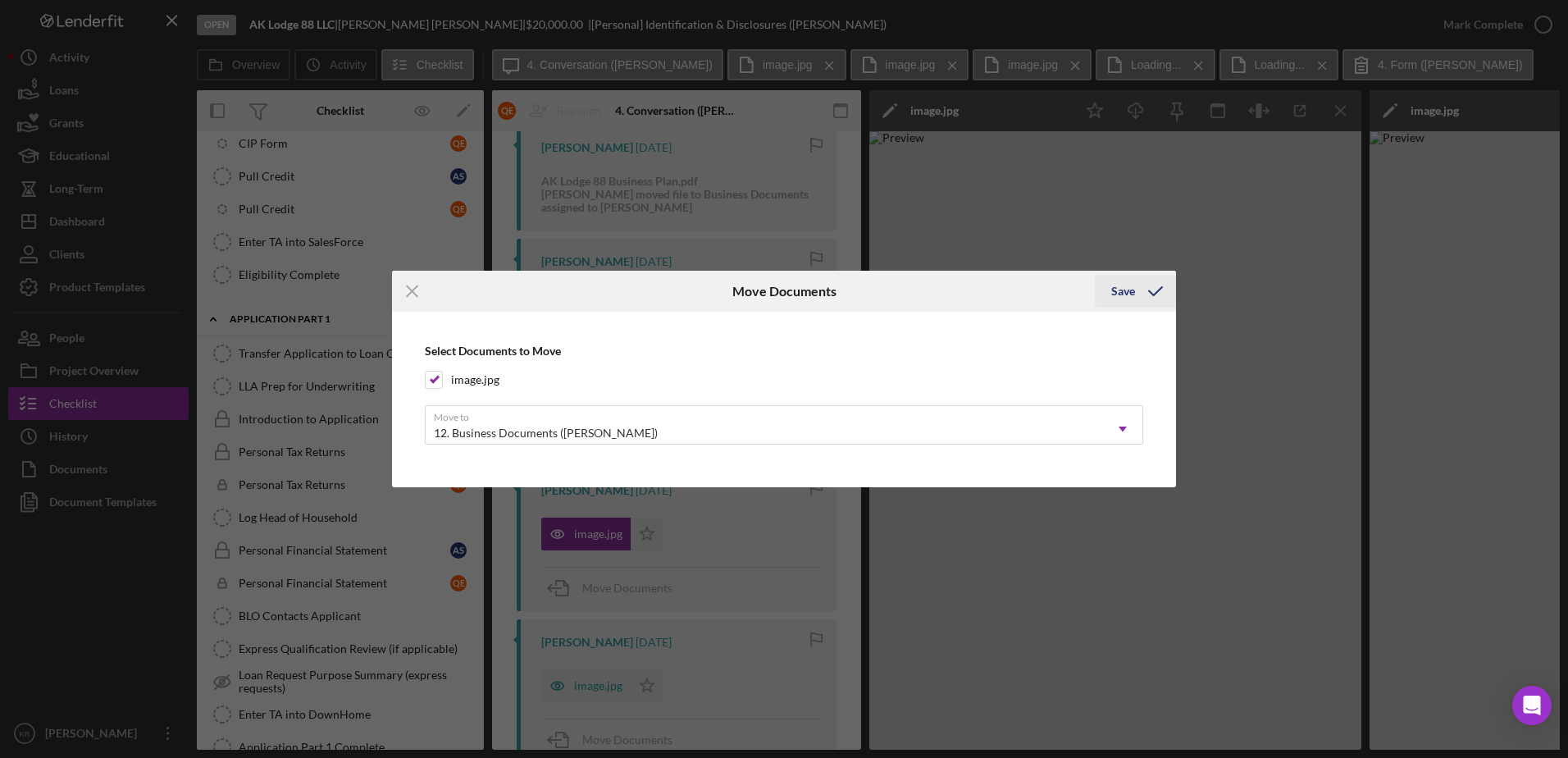
click at [1114, 285] on div "Save" at bounding box center [1123, 291] width 24 height 33
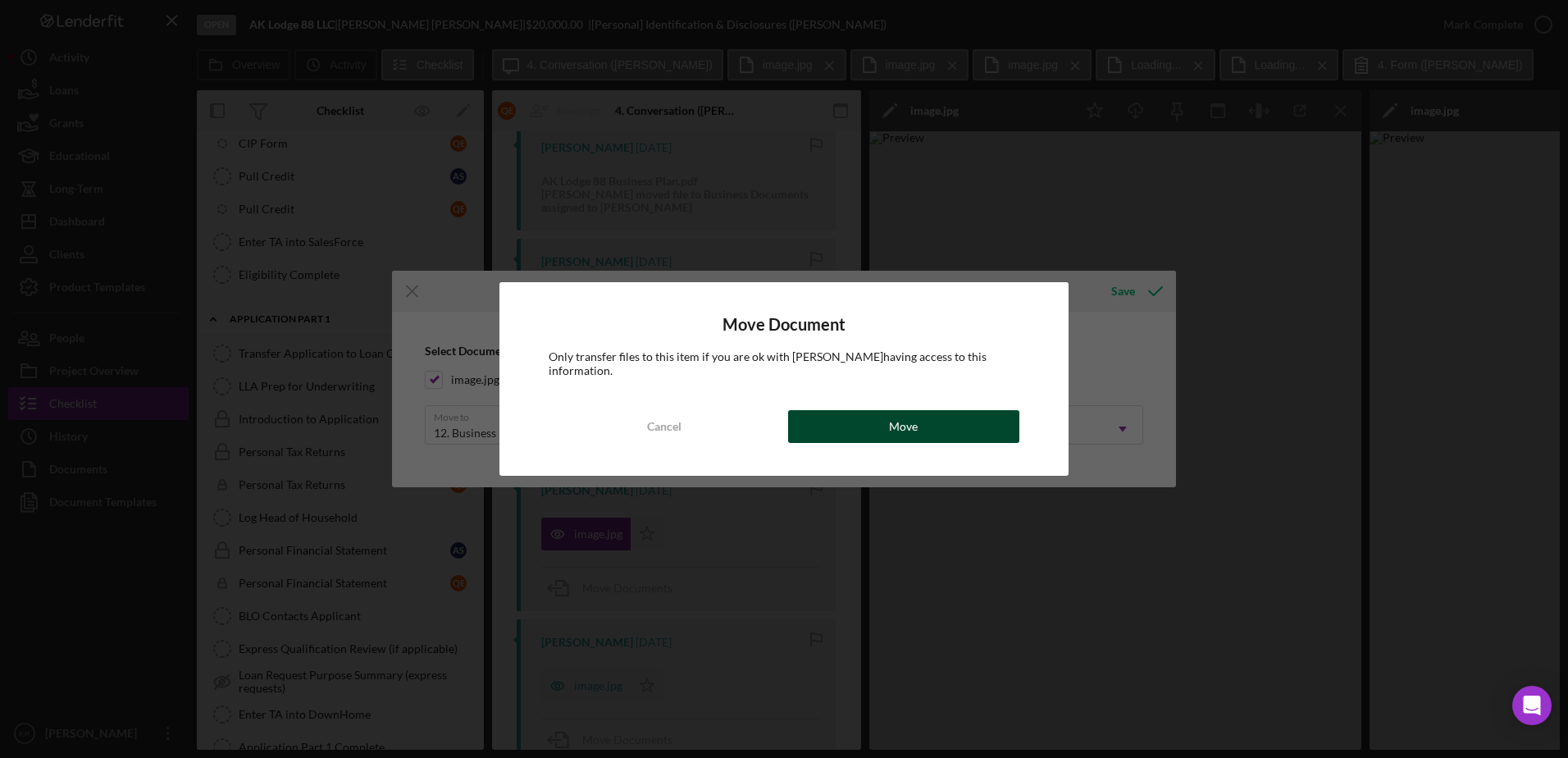
click at [876, 421] on button "Move" at bounding box center [903, 427] width 231 height 33
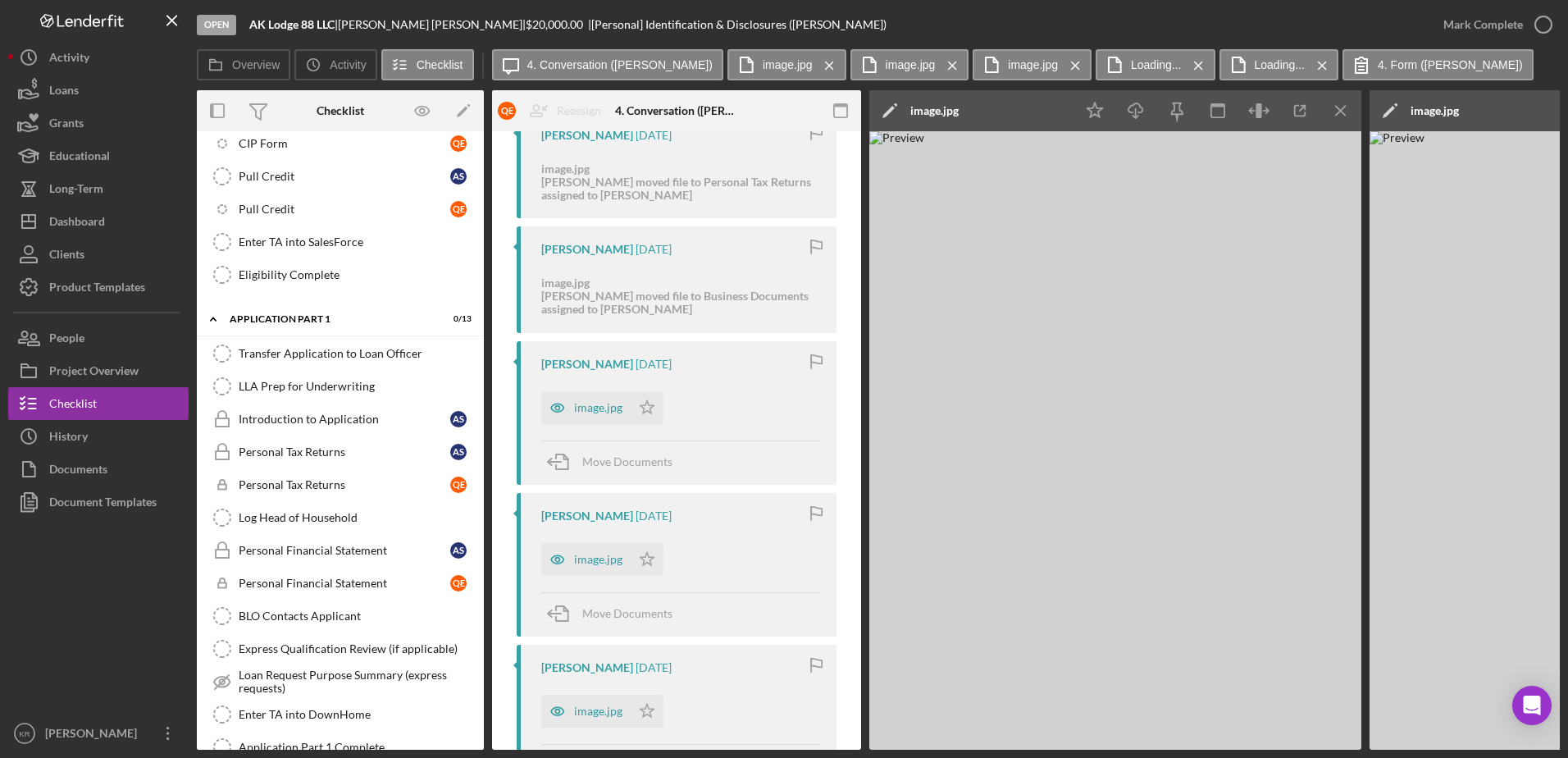
scroll to position [656, 0]
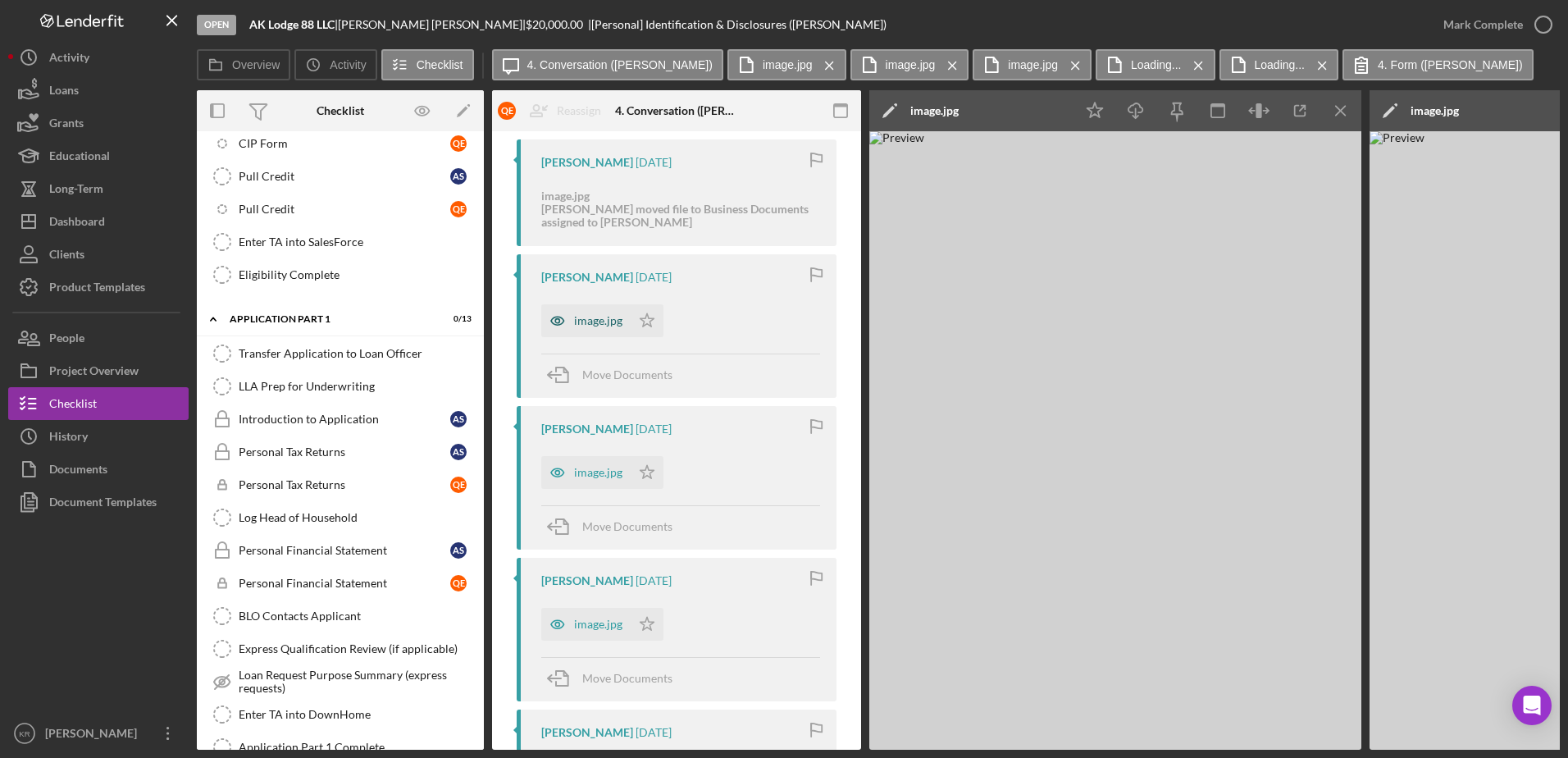
click at [592, 331] on div "image.jpg" at bounding box center [586, 321] width 90 height 33
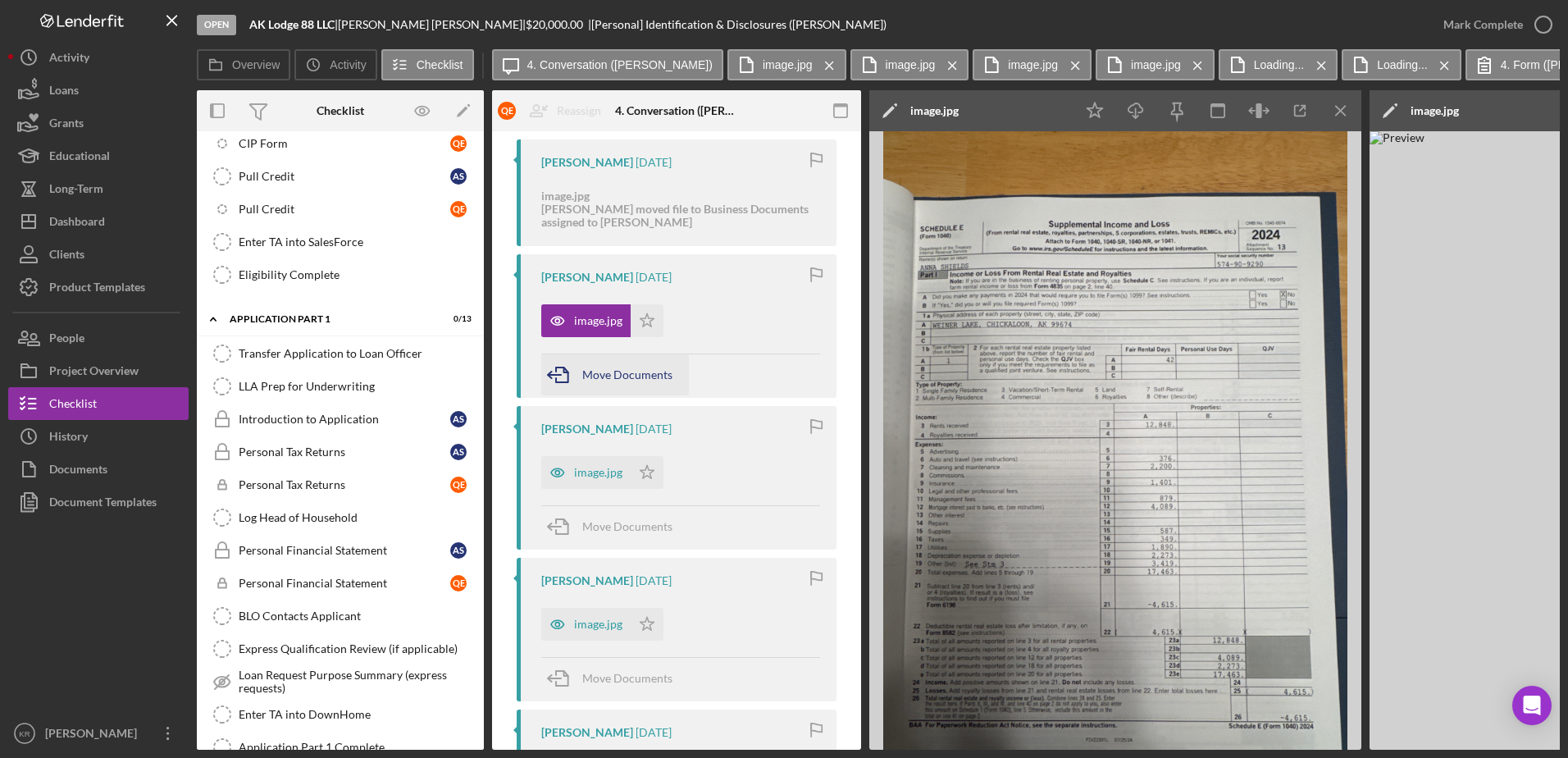
click at [652, 380] on div "Move Documents" at bounding box center [627, 375] width 91 height 41
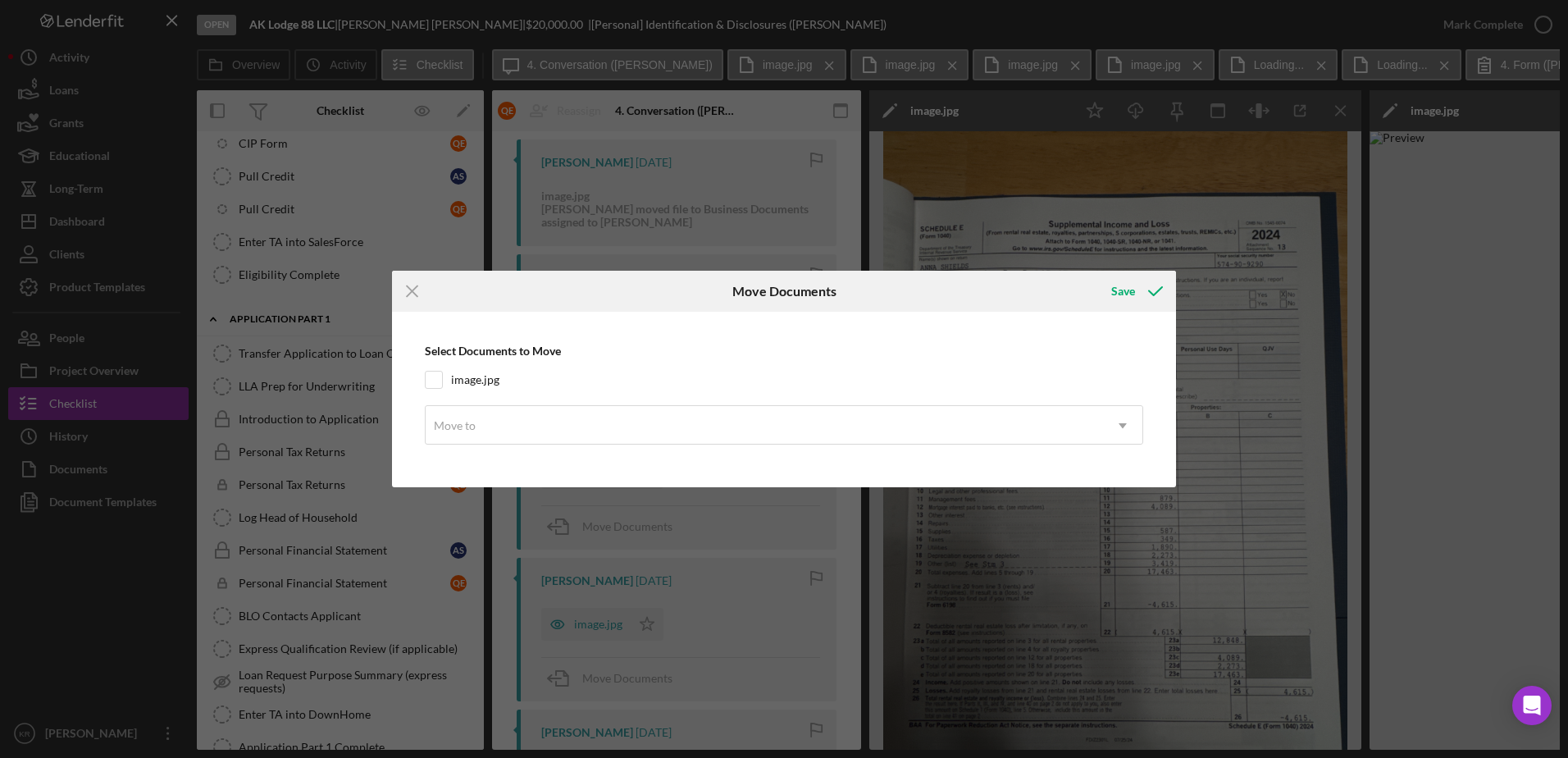
click at [458, 389] on div "Select Documents to Move image.jpg Move to Icon/Dropdown Arrow" at bounding box center [784, 399] width 768 height 159
click at [461, 382] on label "image.jpg" at bounding box center [475, 379] width 48 height 16
click at [442, 382] on input "image.jpg" at bounding box center [433, 379] width 16 height 16
checkbox input "true"
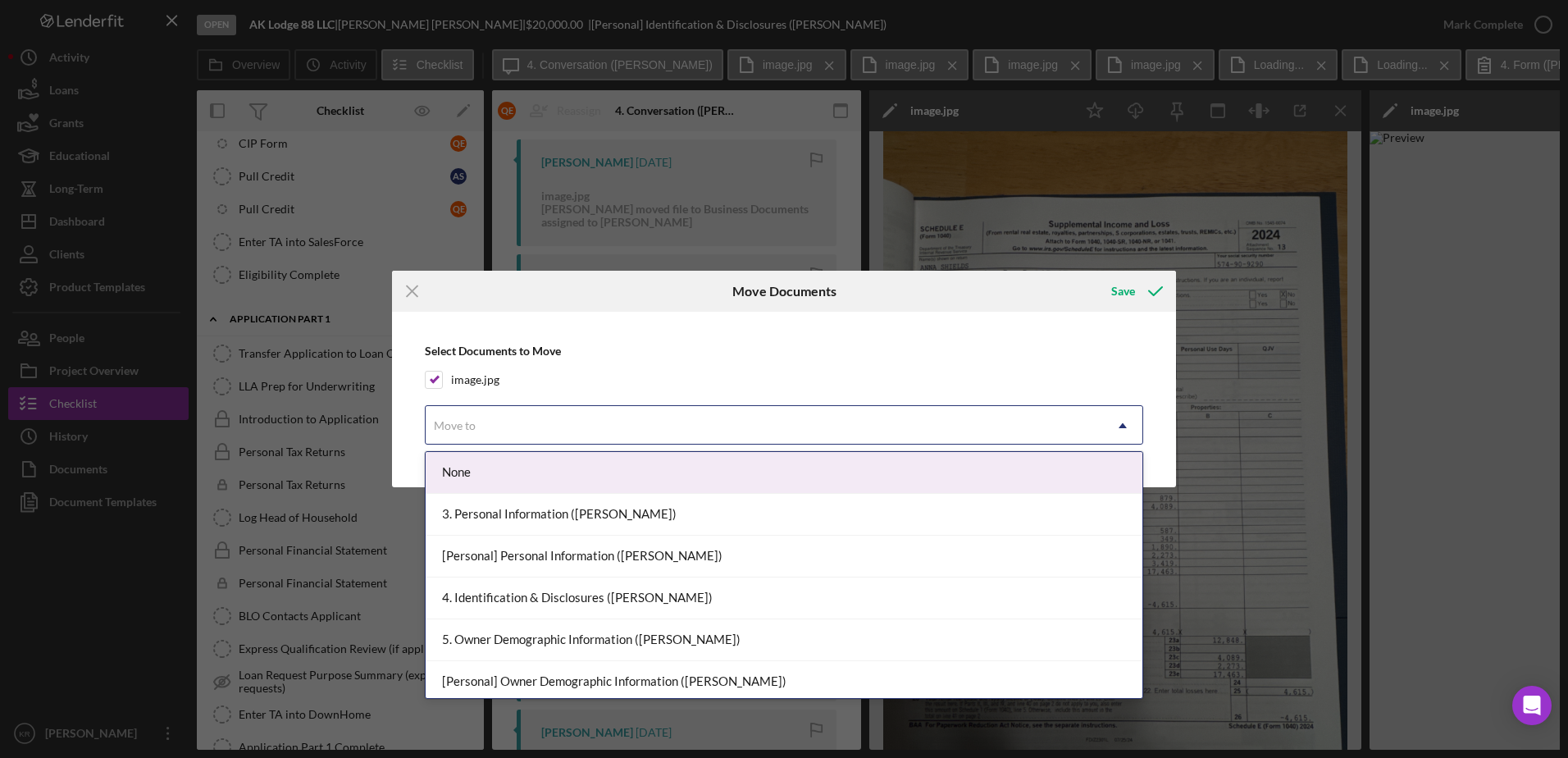
drag, startPoint x: 539, startPoint y: 418, endPoint x: 552, endPoint y: 421, distance: 13.3
click at [540, 423] on div "Move to" at bounding box center [764, 426] width 677 height 38
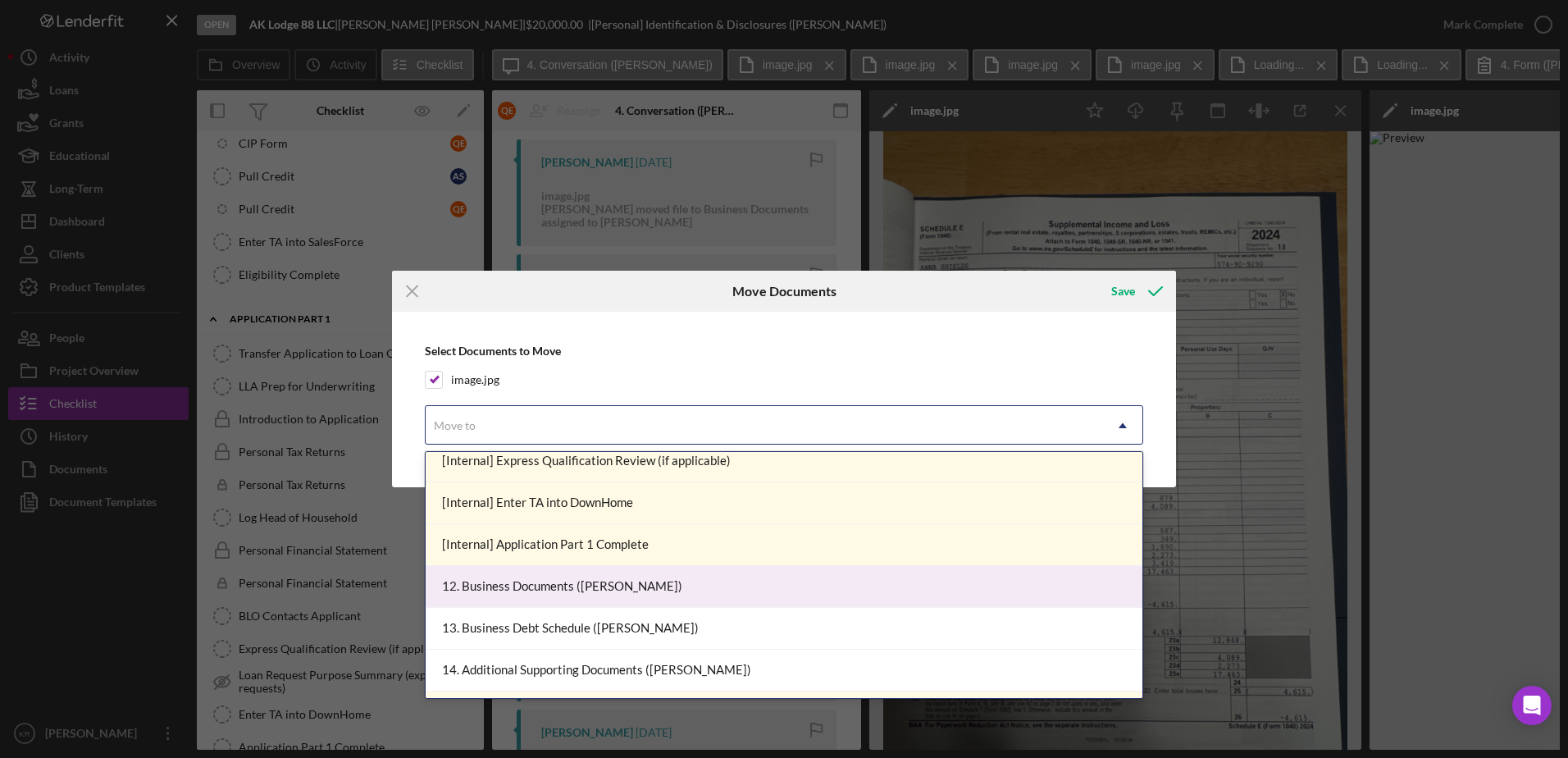
scroll to position [1395, 0]
click at [689, 593] on div "12. Business Documents (Anna S.)" at bounding box center [784, 584] width 717 height 42
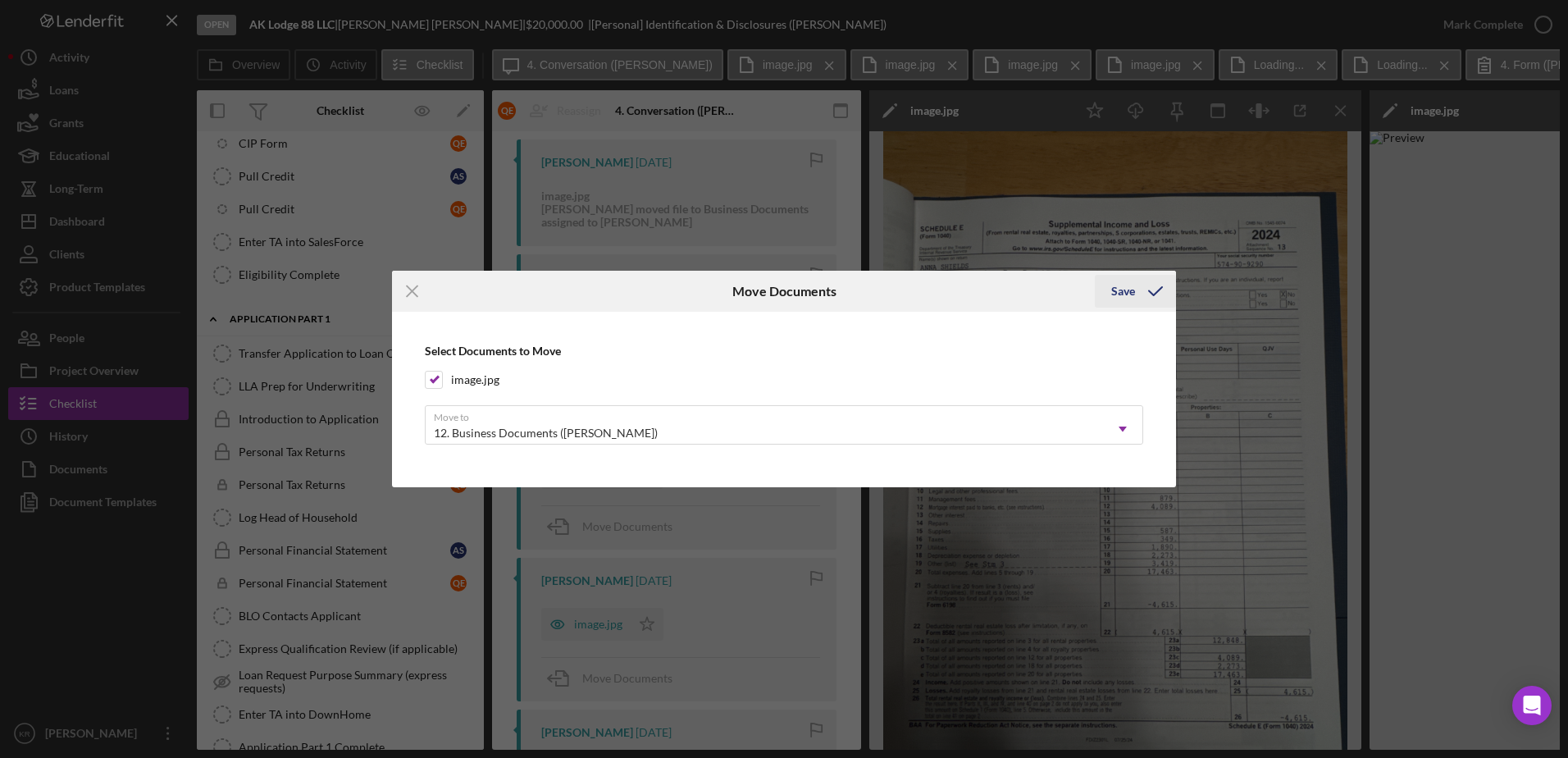
click at [1126, 295] on div "Save" at bounding box center [1123, 291] width 24 height 33
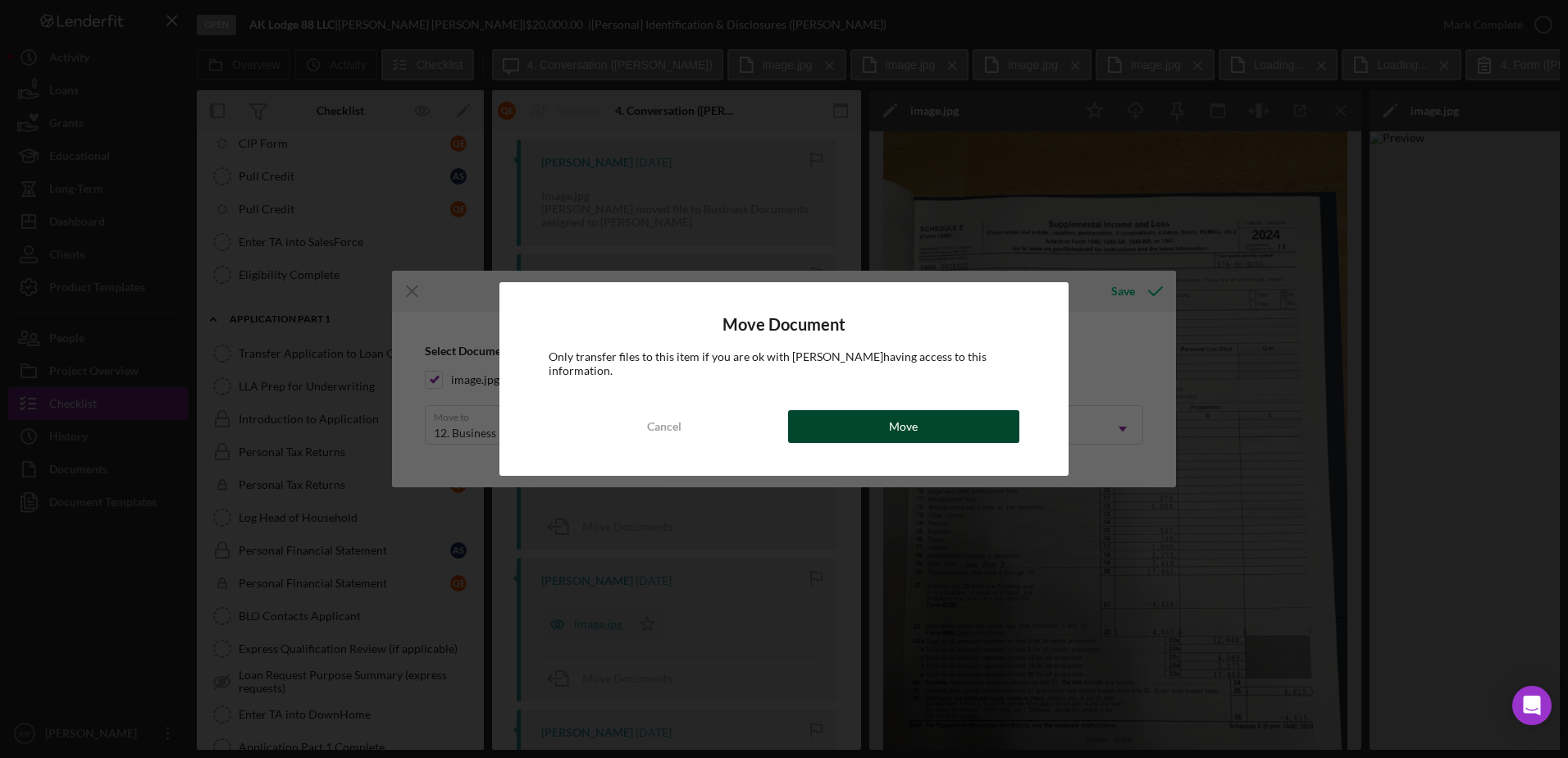
click at [827, 411] on button "Move" at bounding box center [903, 427] width 231 height 33
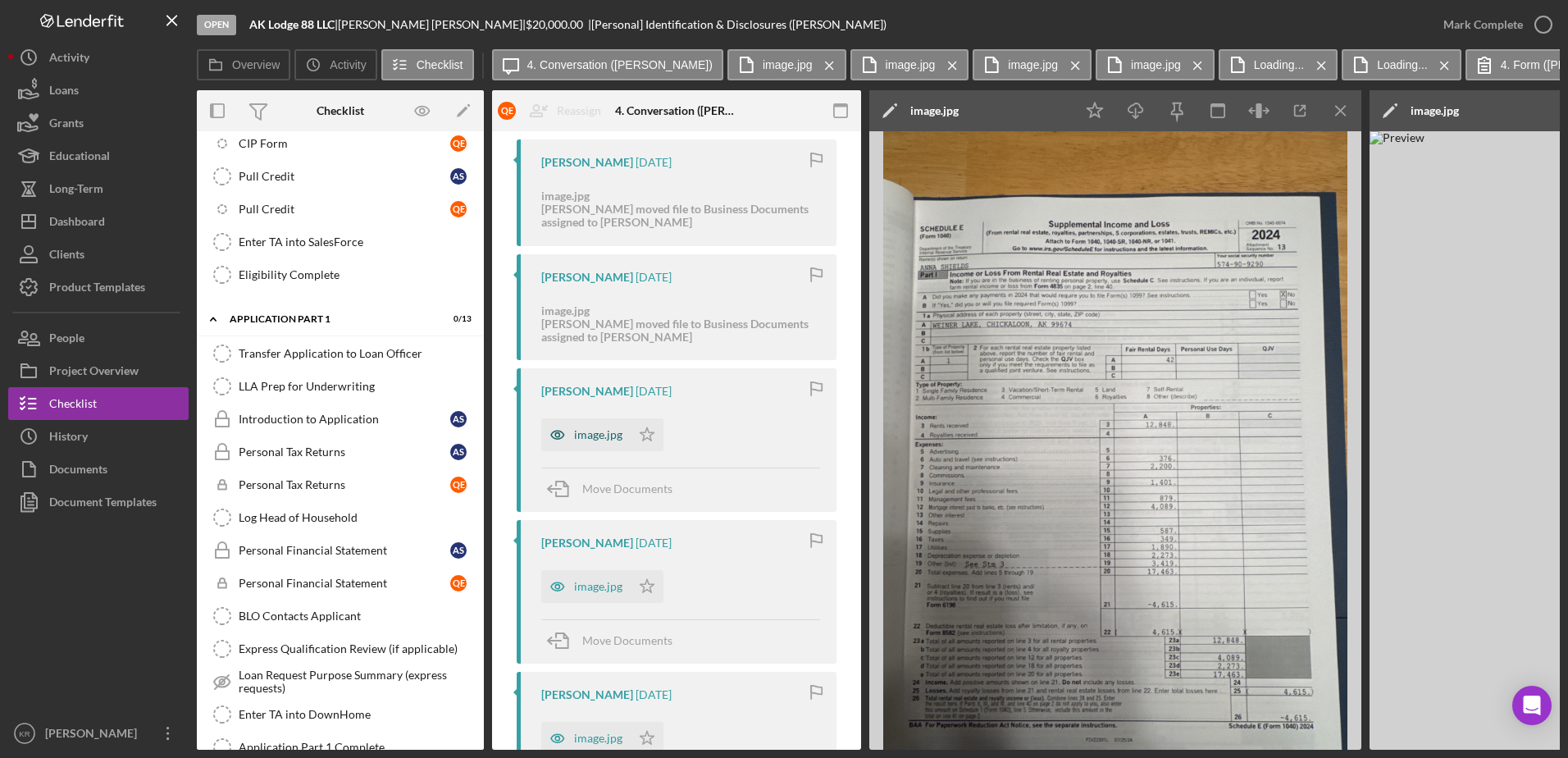
click at [598, 430] on div "image.jpg" at bounding box center [598, 435] width 48 height 13
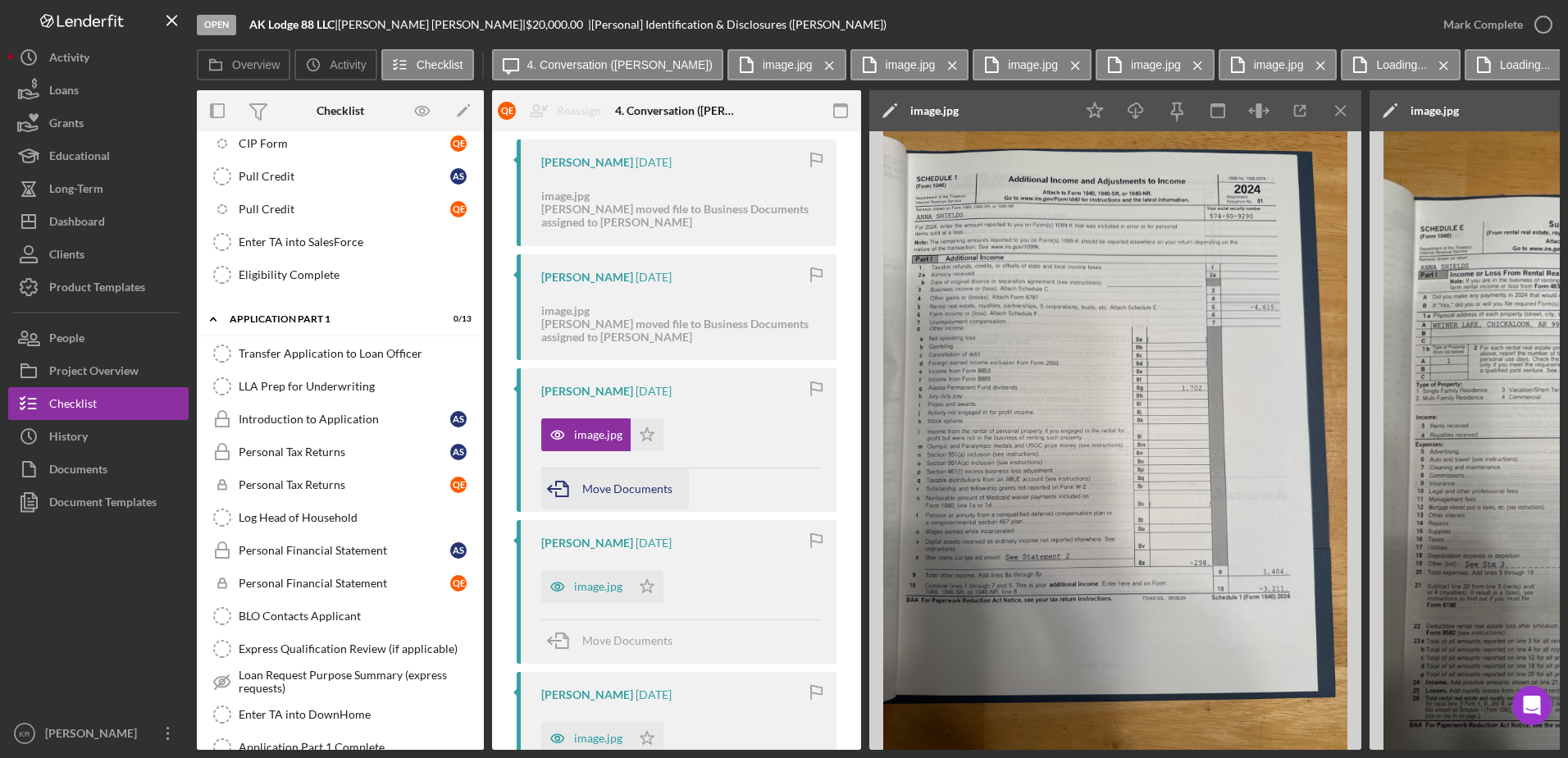
click at [623, 486] on span "Move Documents" at bounding box center [627, 488] width 91 height 14
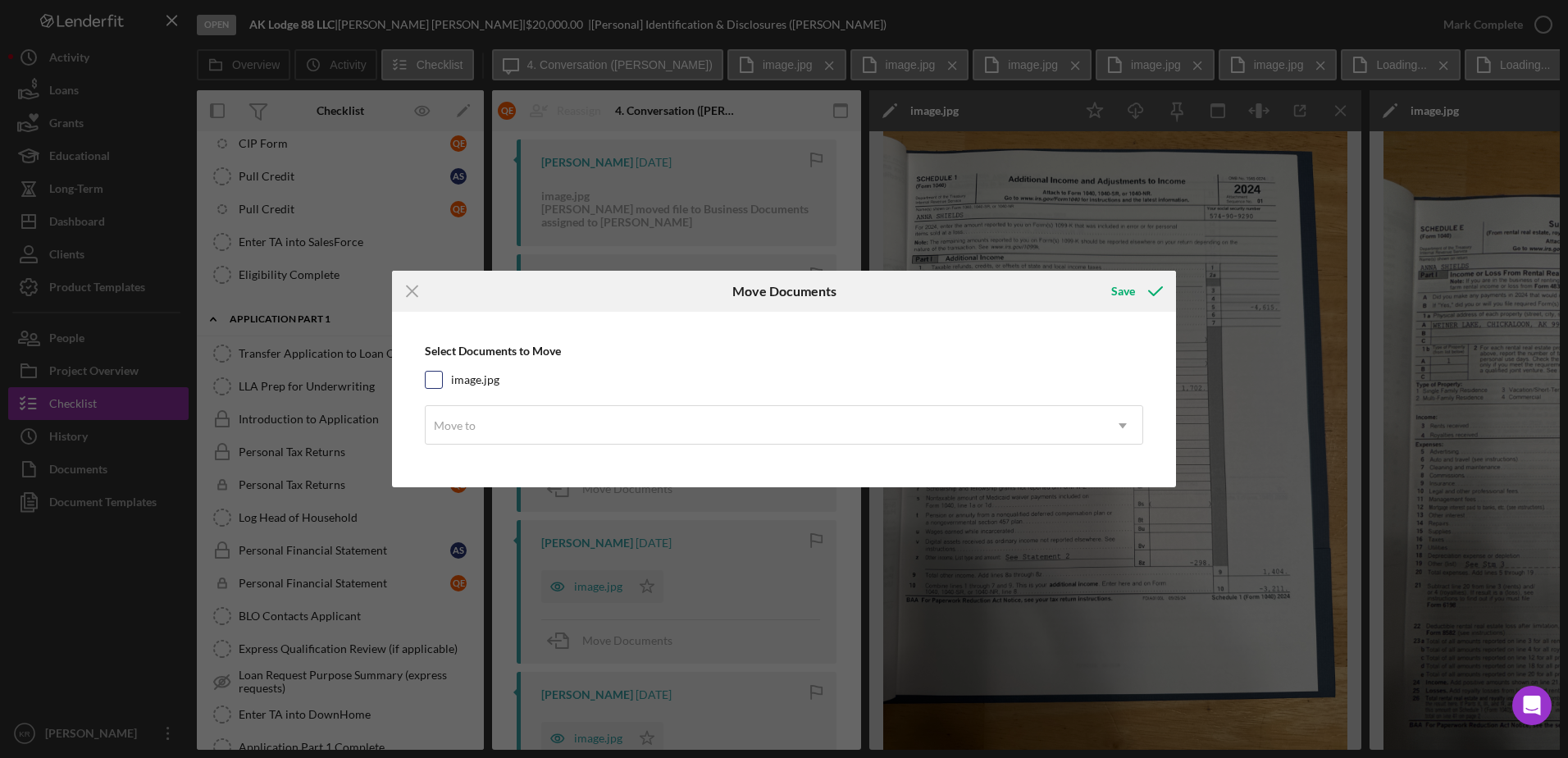
drag, startPoint x: 616, startPoint y: 390, endPoint x: 586, endPoint y: 381, distance: 31.3
click at [614, 390] on div "Select Documents to Move image.jpg Move to Icon/Dropdown Arrow" at bounding box center [784, 399] width 768 height 159
click at [505, 387] on div "Select Documents to Move image.jpg Move to Icon/Dropdown Arrow" at bounding box center [784, 399] width 768 height 159
drag, startPoint x: 505, startPoint y: 387, endPoint x: 460, endPoint y: 381, distance: 45.4
click at [461, 385] on label "image.jpg" at bounding box center [475, 379] width 48 height 16
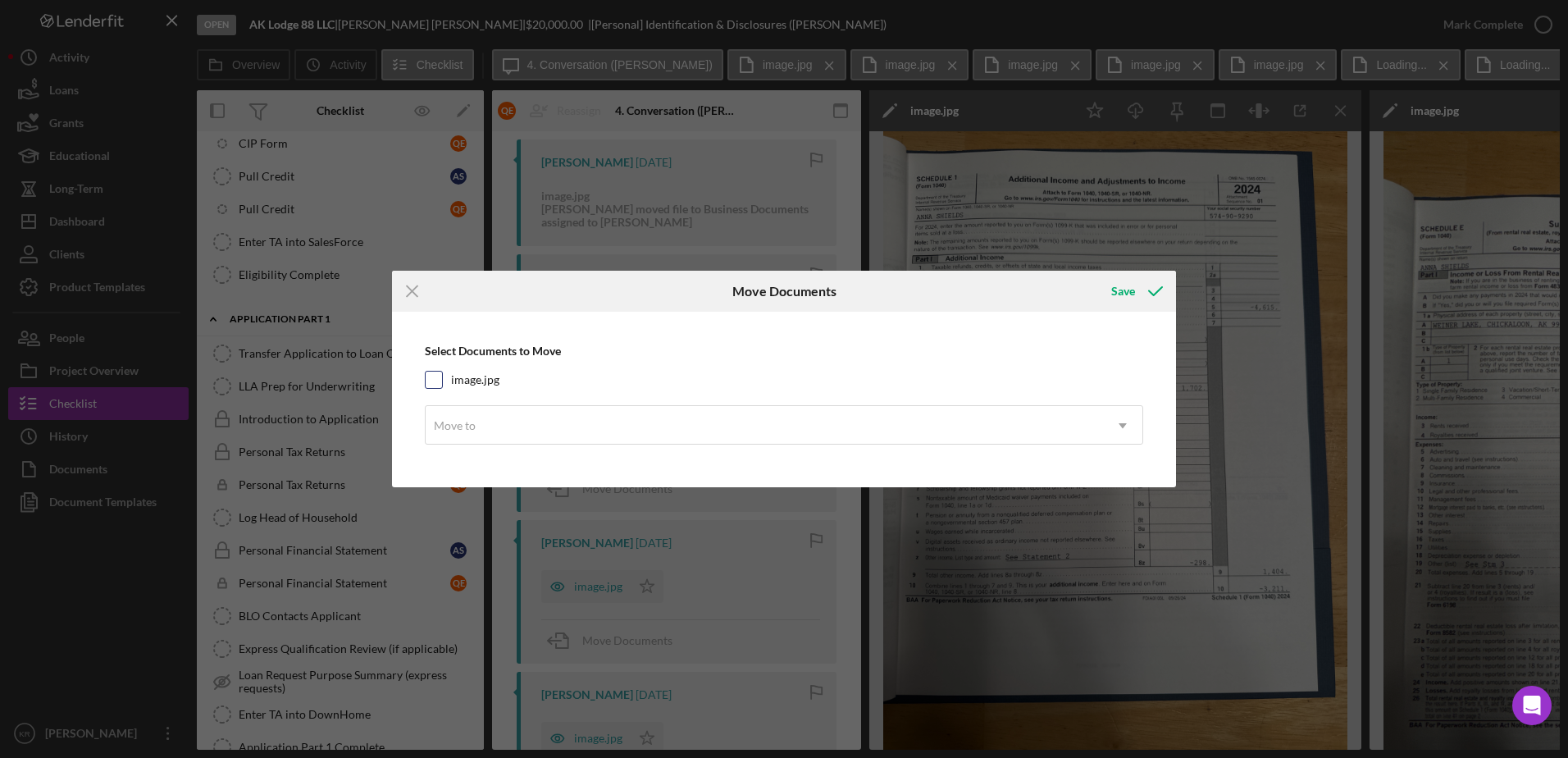
click at [442, 385] on input "image.jpg" at bounding box center [433, 379] width 16 height 16
checkbox input "true"
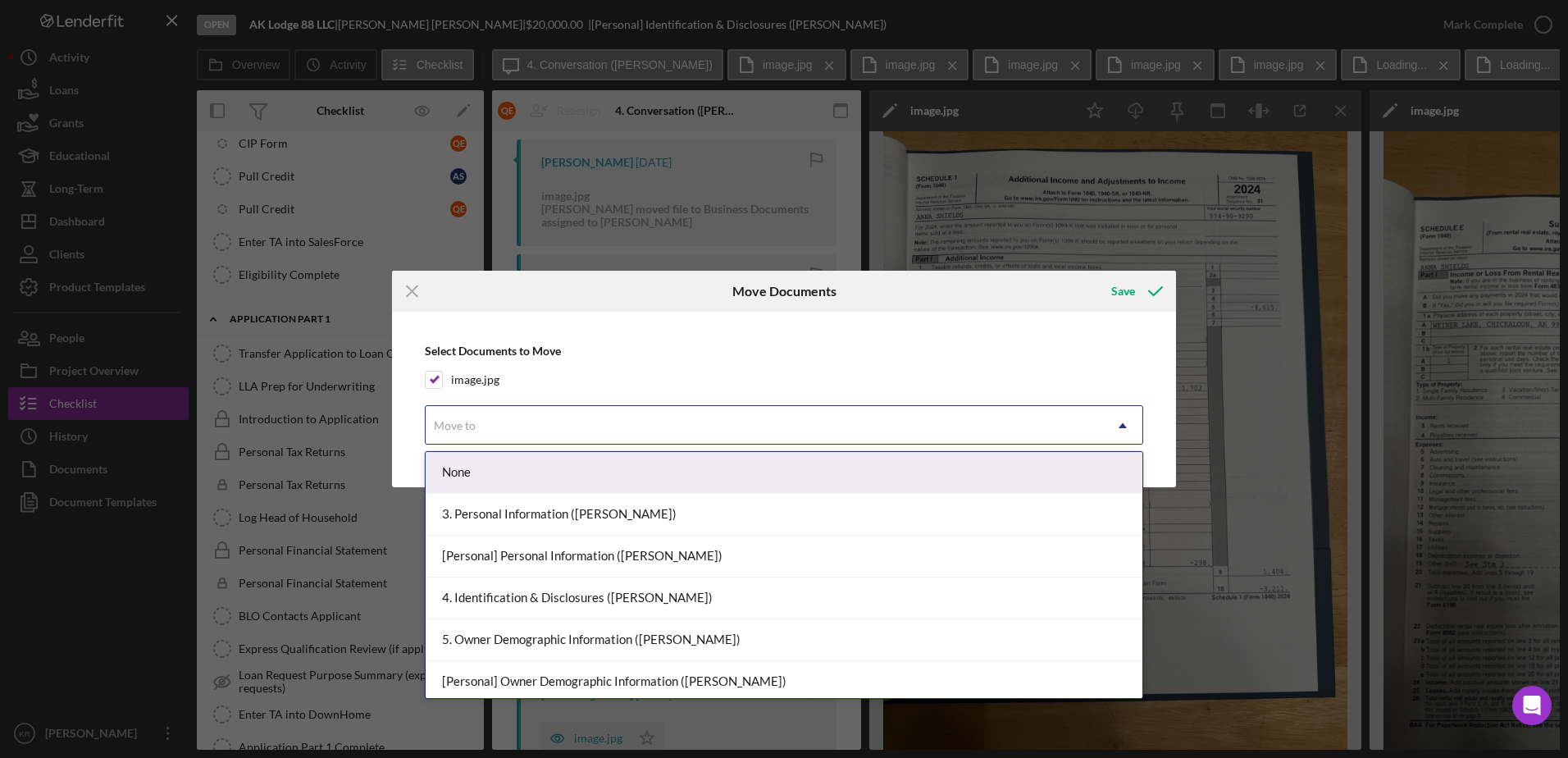
click at [525, 413] on div "Move to" at bounding box center [764, 426] width 677 height 38
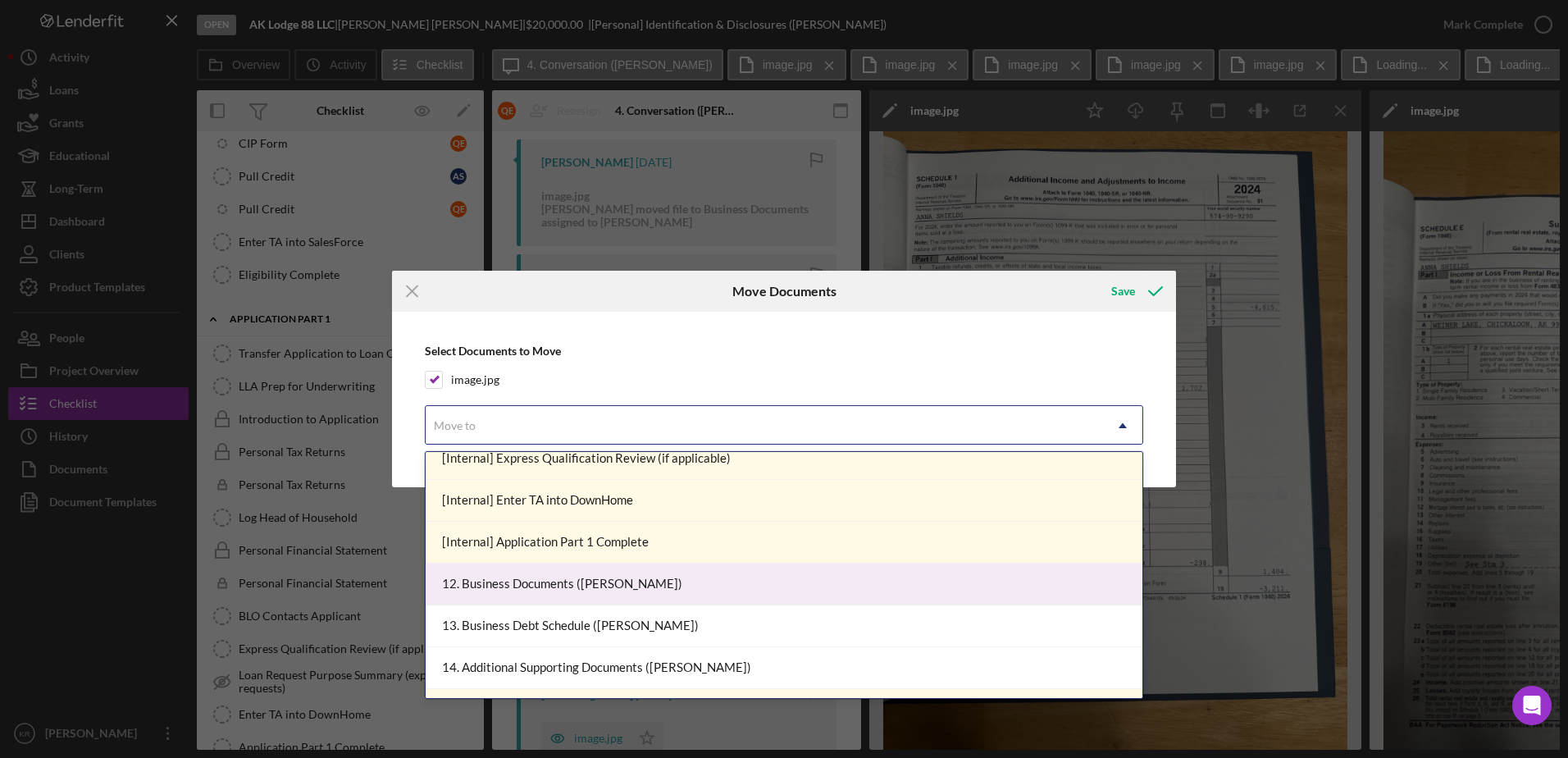
click at [620, 587] on div "12. Business Documents (Anna S.)" at bounding box center [784, 584] width 717 height 42
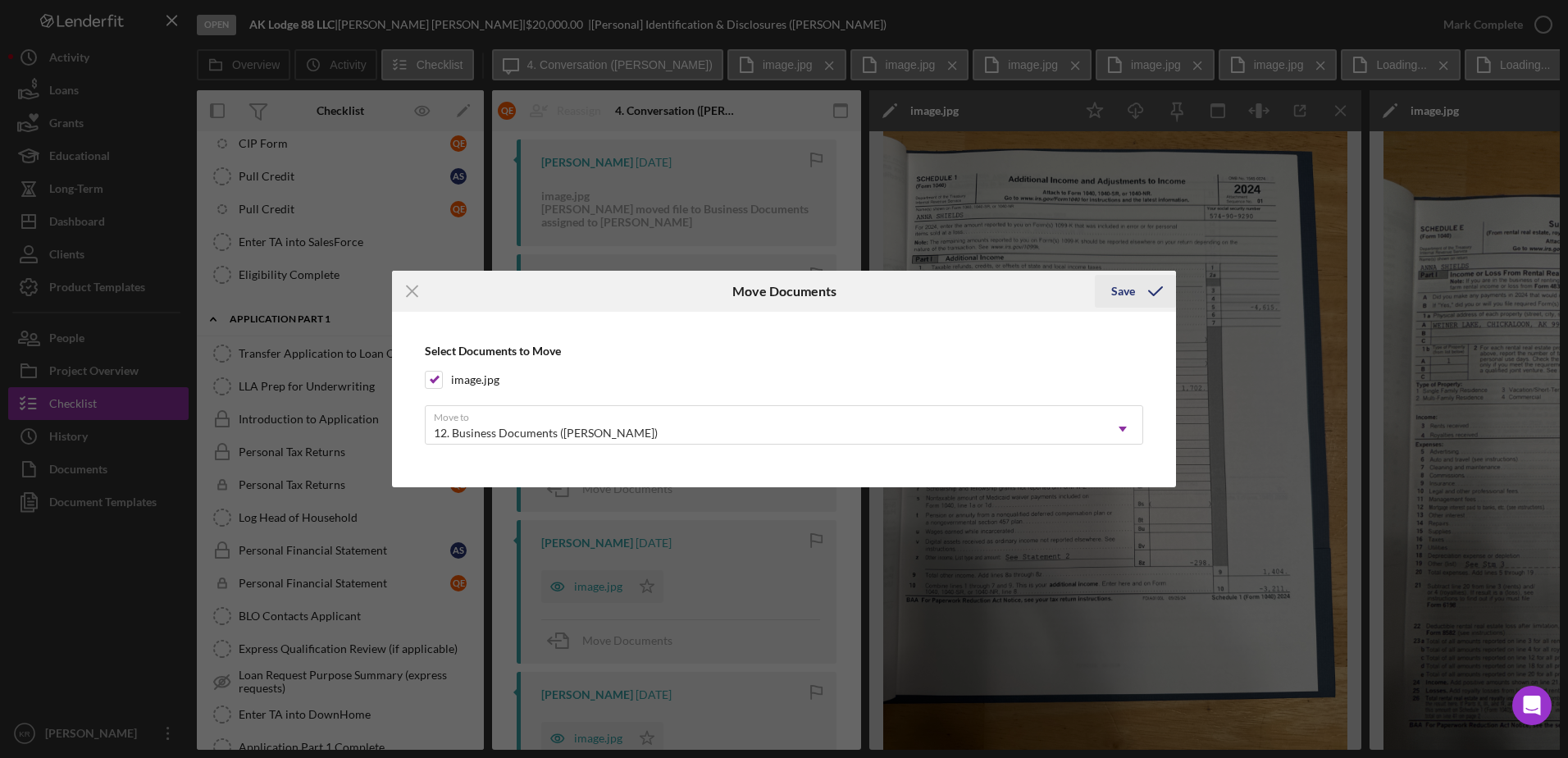
click at [1127, 298] on button "Save" at bounding box center [1136, 291] width 81 height 33
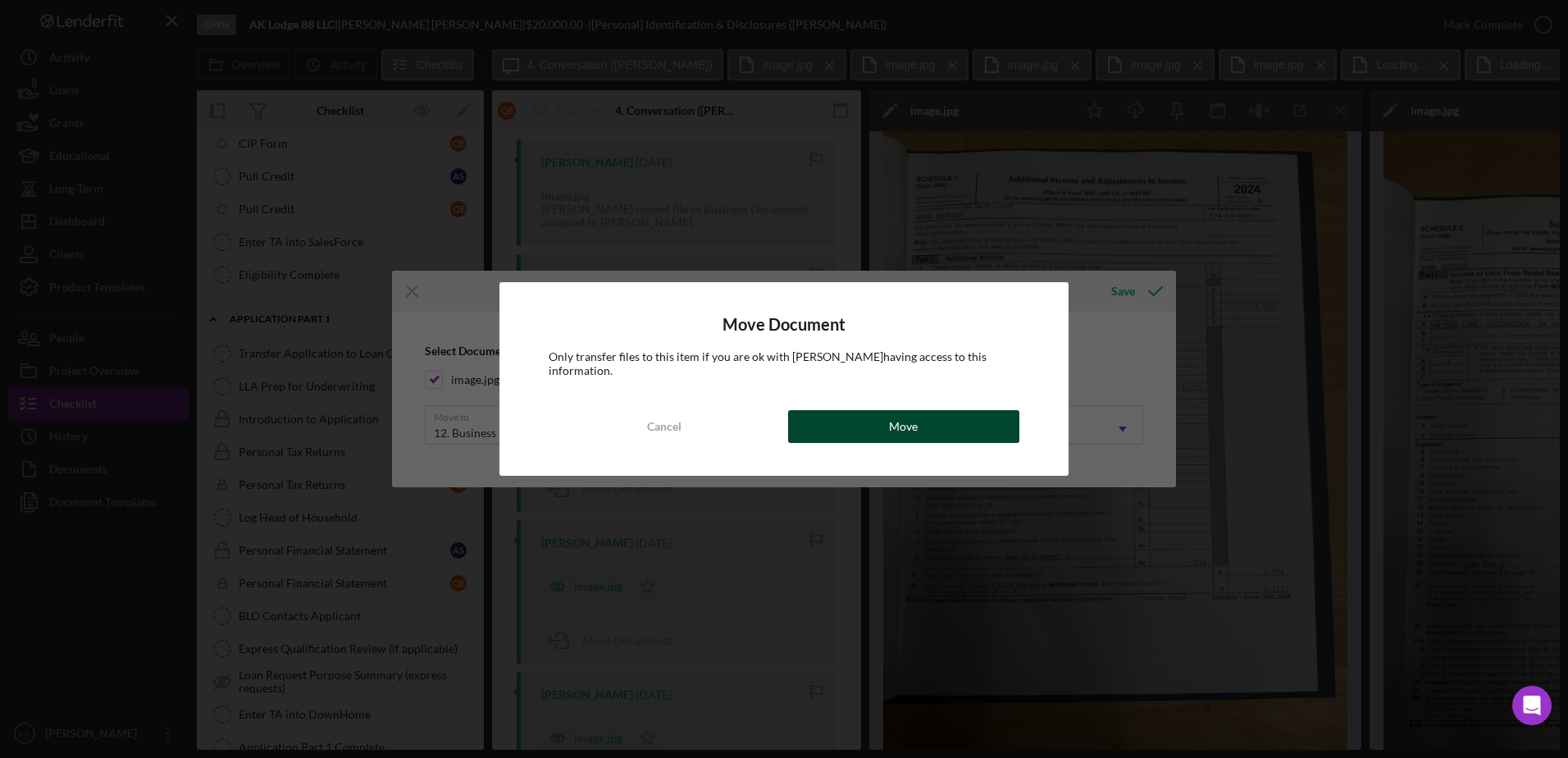
click at [883, 416] on button "Move" at bounding box center [903, 427] width 231 height 33
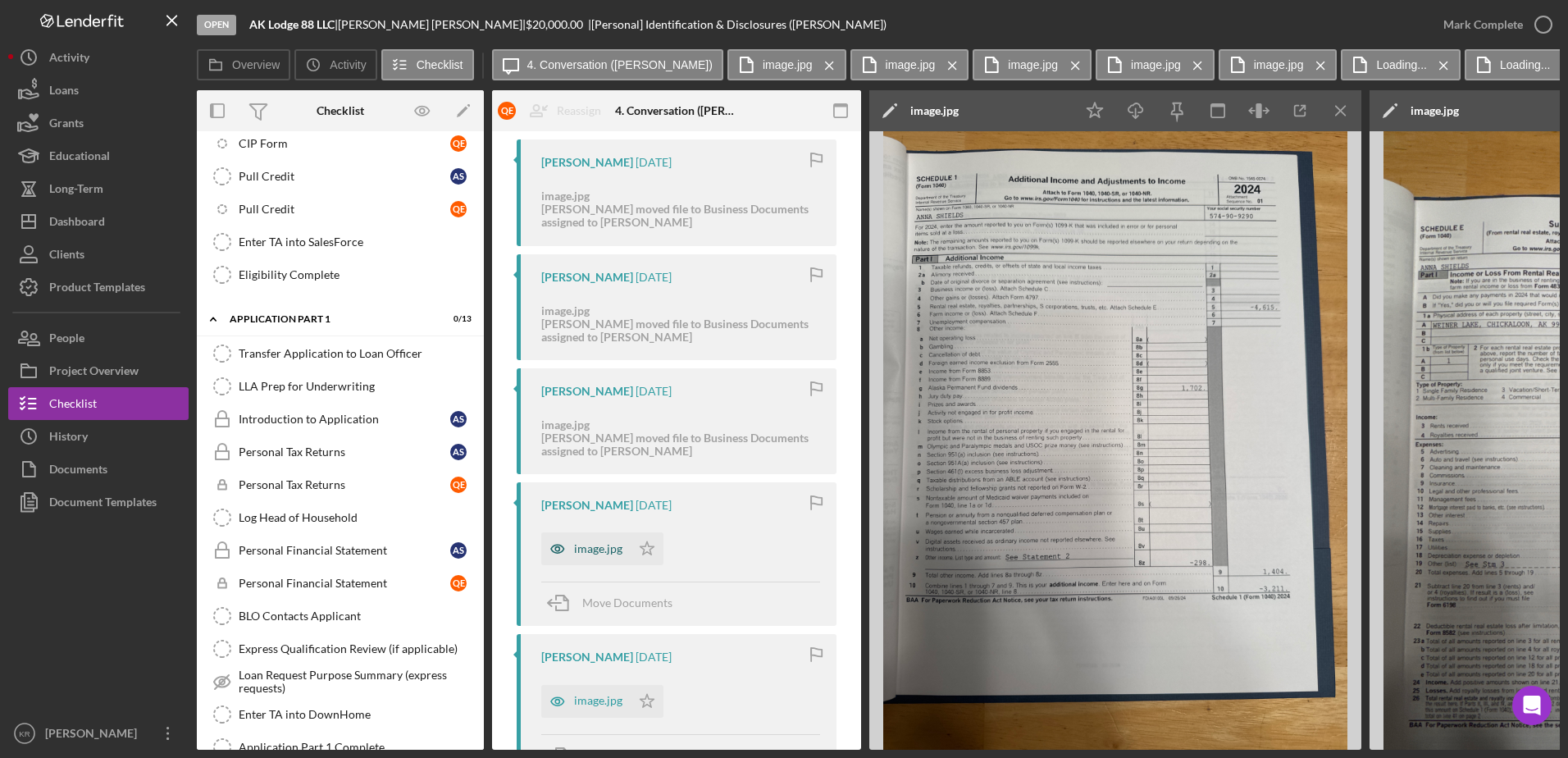
click at [557, 534] on icon "button" at bounding box center [558, 548] width 33 height 33
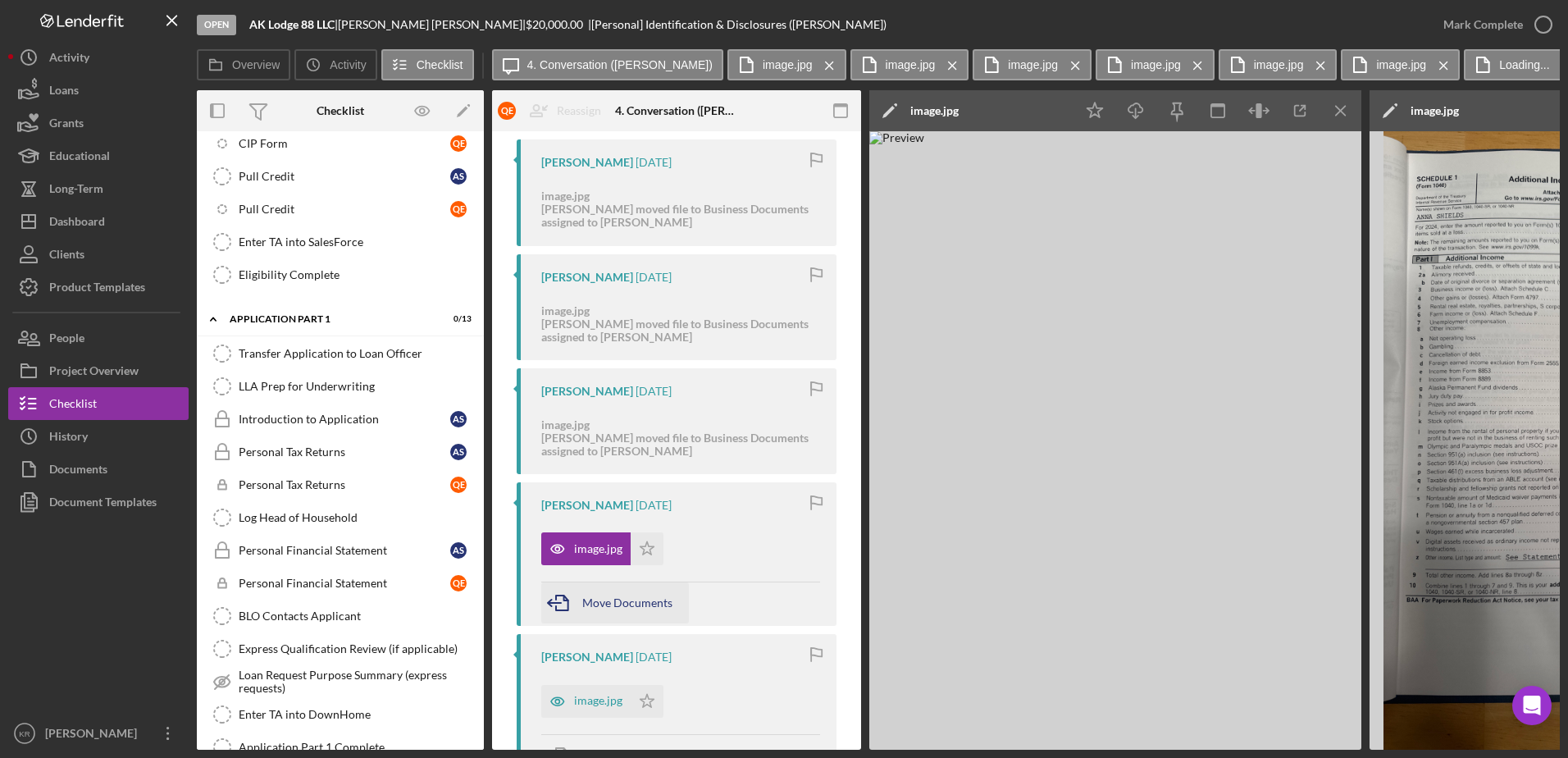
click at [598, 603] on span "Move Documents" at bounding box center [627, 602] width 91 height 14
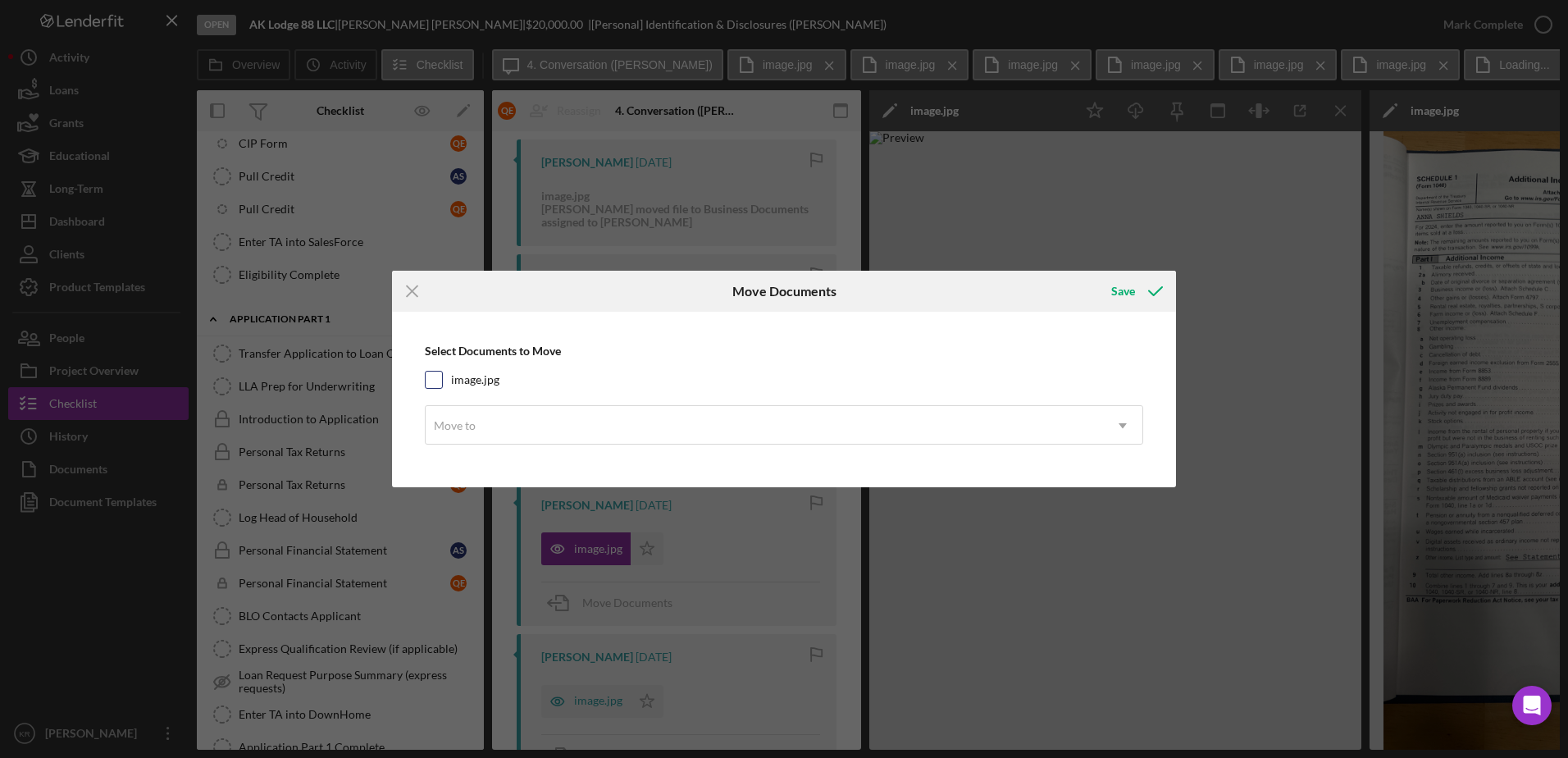
click at [484, 383] on label "image.jpg" at bounding box center [475, 379] width 48 height 16
click at [442, 383] on input "image.jpg" at bounding box center [433, 379] width 16 height 16
checkbox input "true"
click at [540, 418] on div "Move to" at bounding box center [764, 426] width 677 height 38
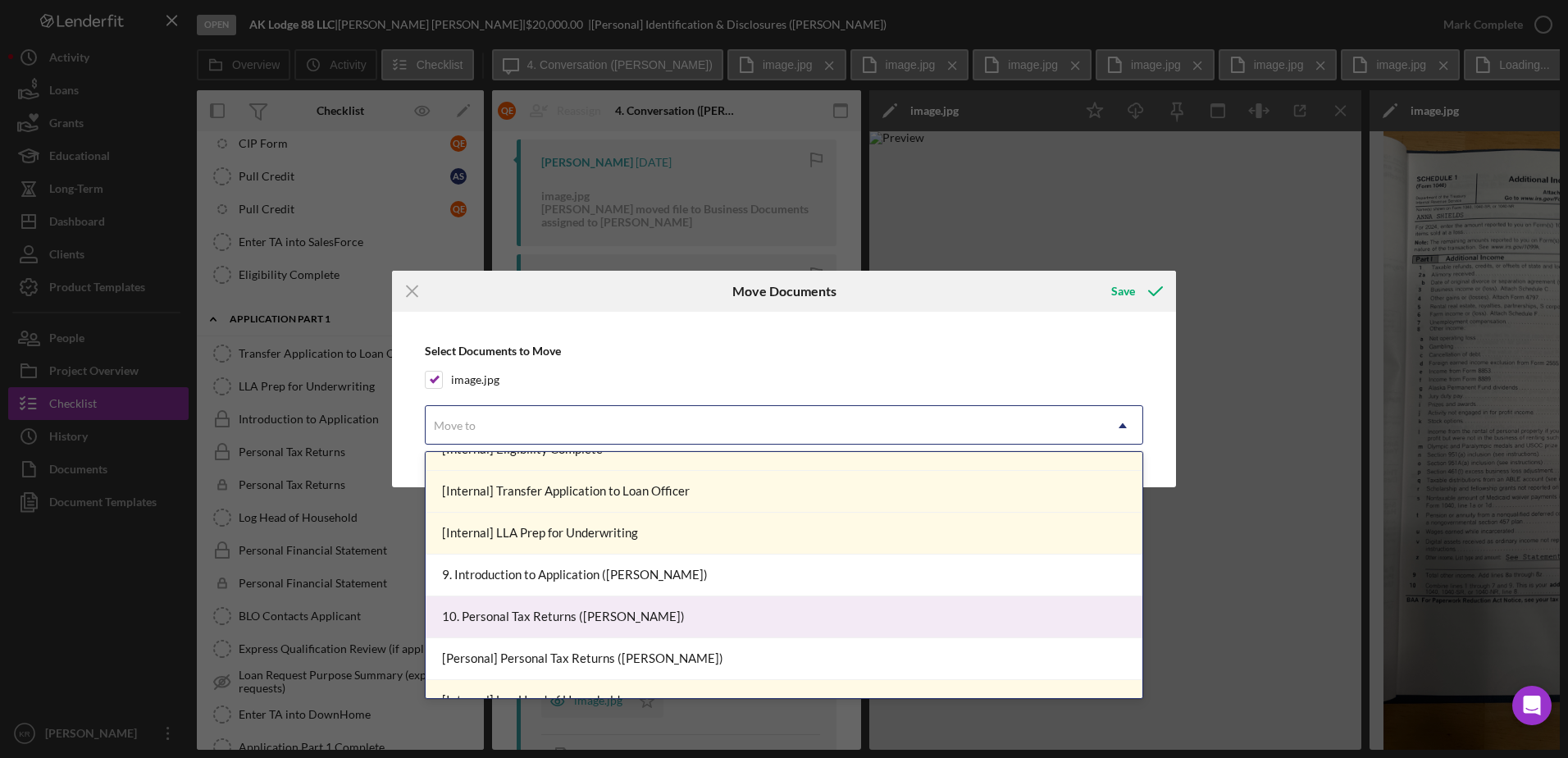
scroll to position [985, 0]
click at [543, 630] on div "10. Personal Tax Returns (Anna S.)" at bounding box center [784, 618] width 717 height 42
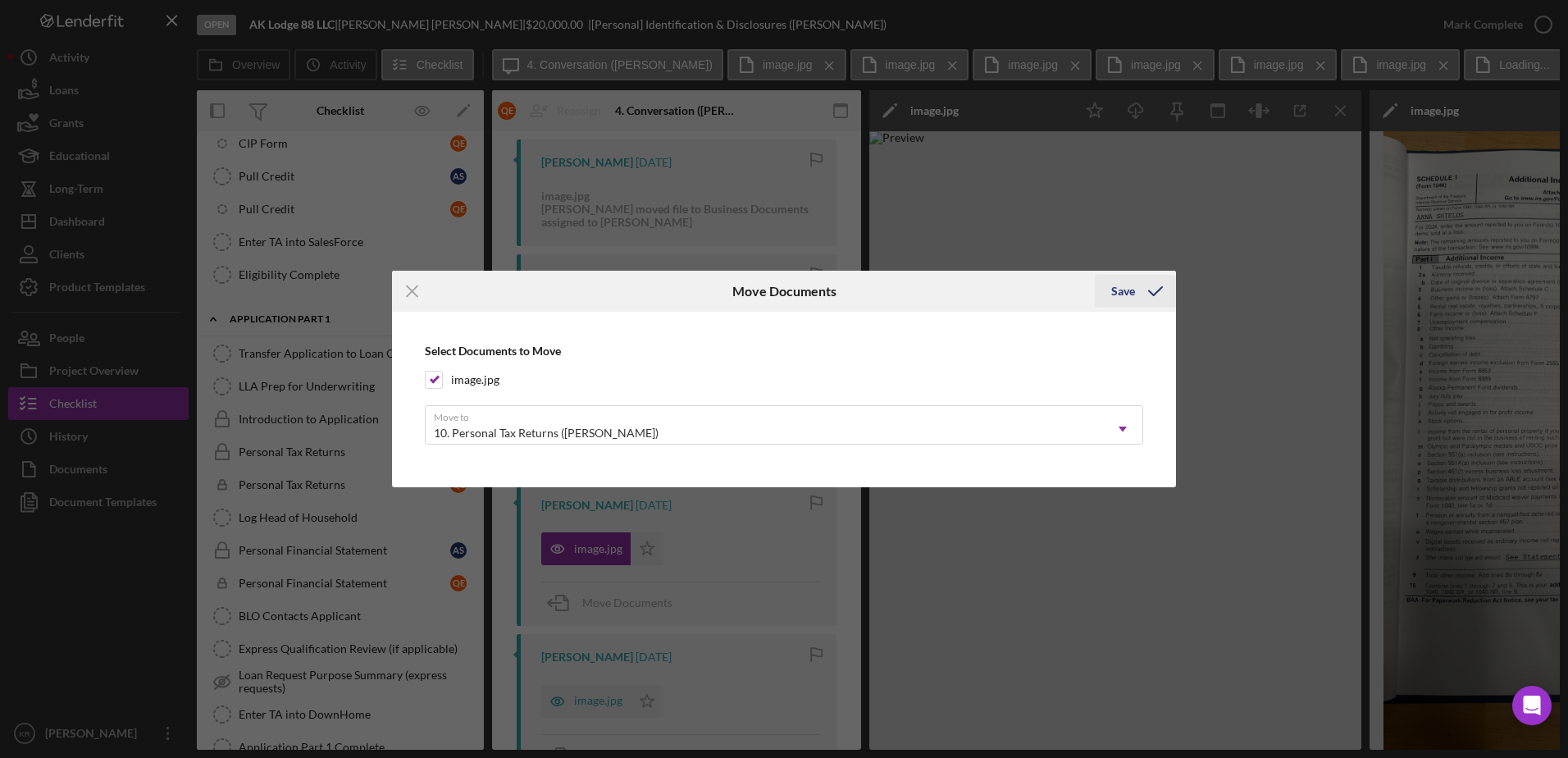
click at [1116, 293] on div "Save" at bounding box center [1123, 291] width 24 height 33
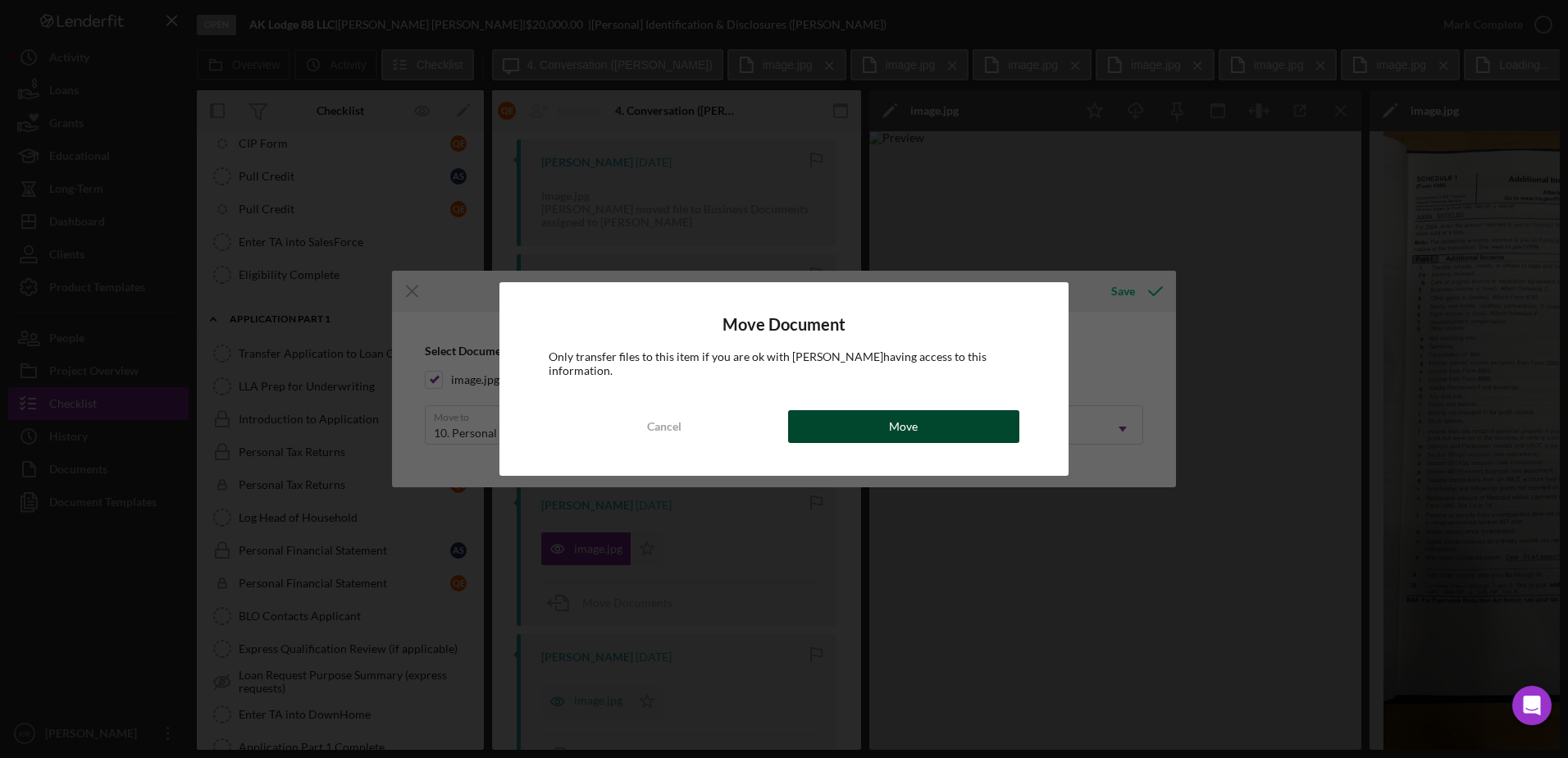
click at [859, 428] on button "Move" at bounding box center [903, 427] width 231 height 33
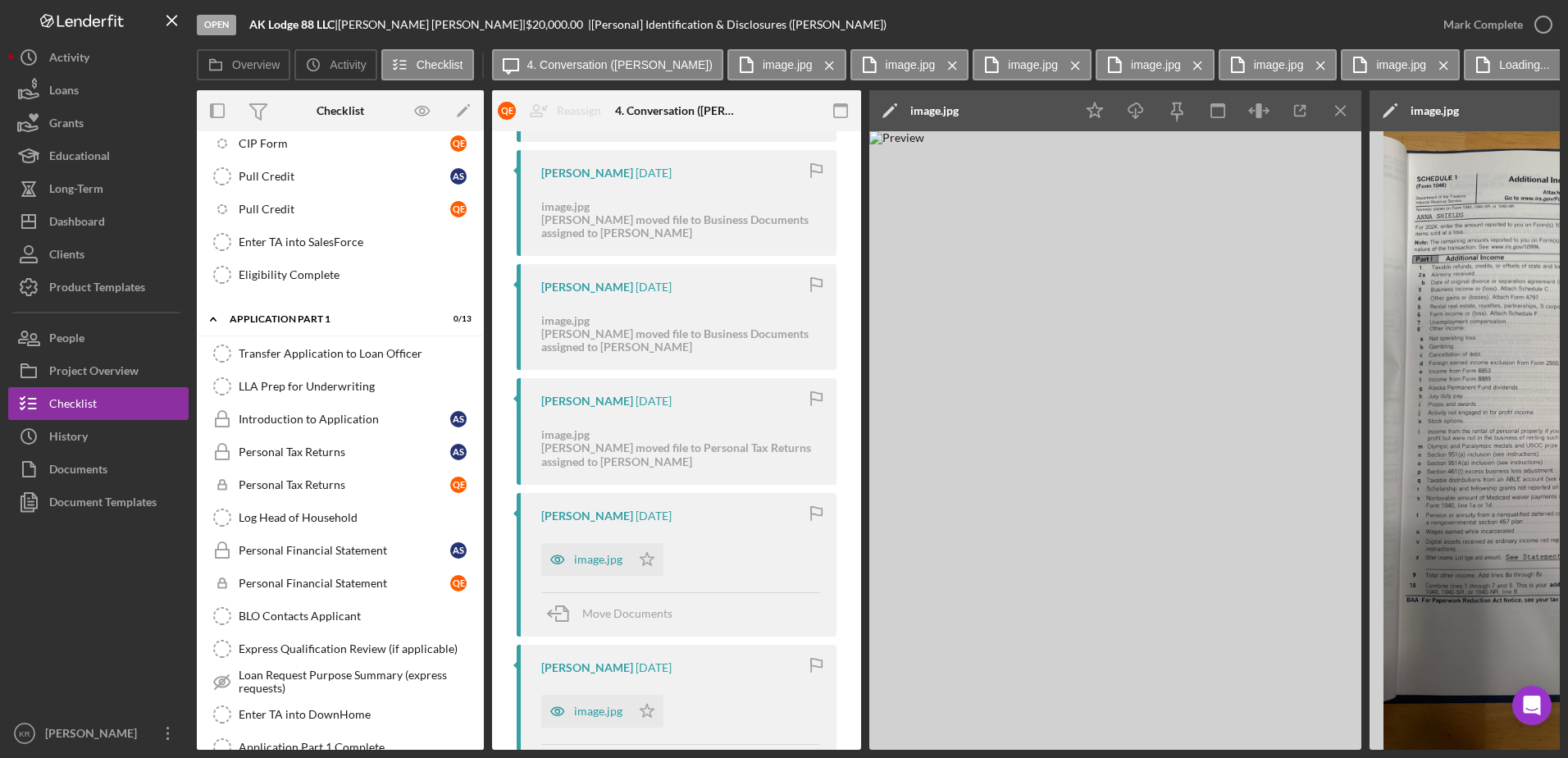
scroll to position [902, 0]
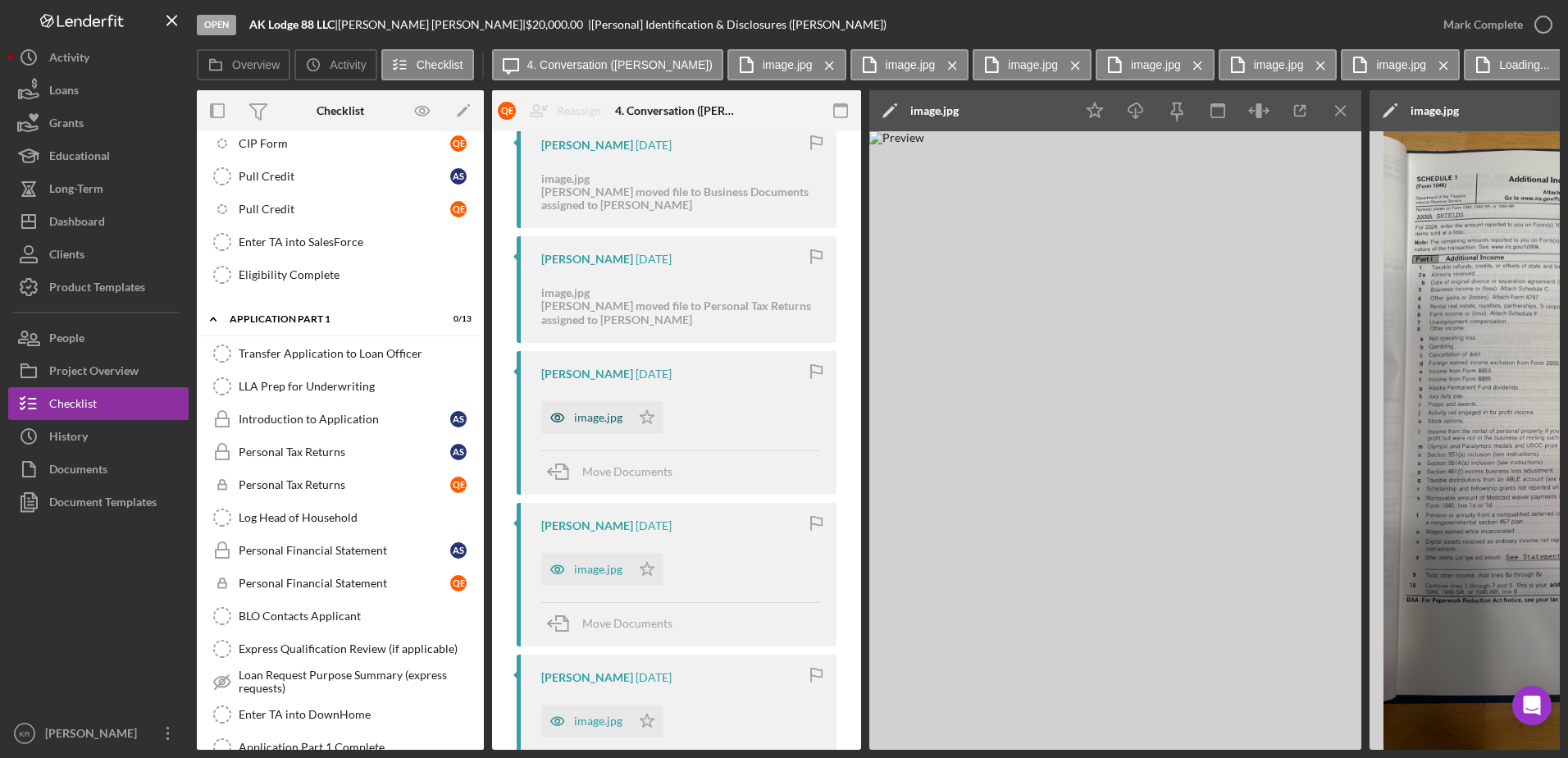
click at [578, 429] on div "image.jpg" at bounding box center [586, 417] width 90 height 33
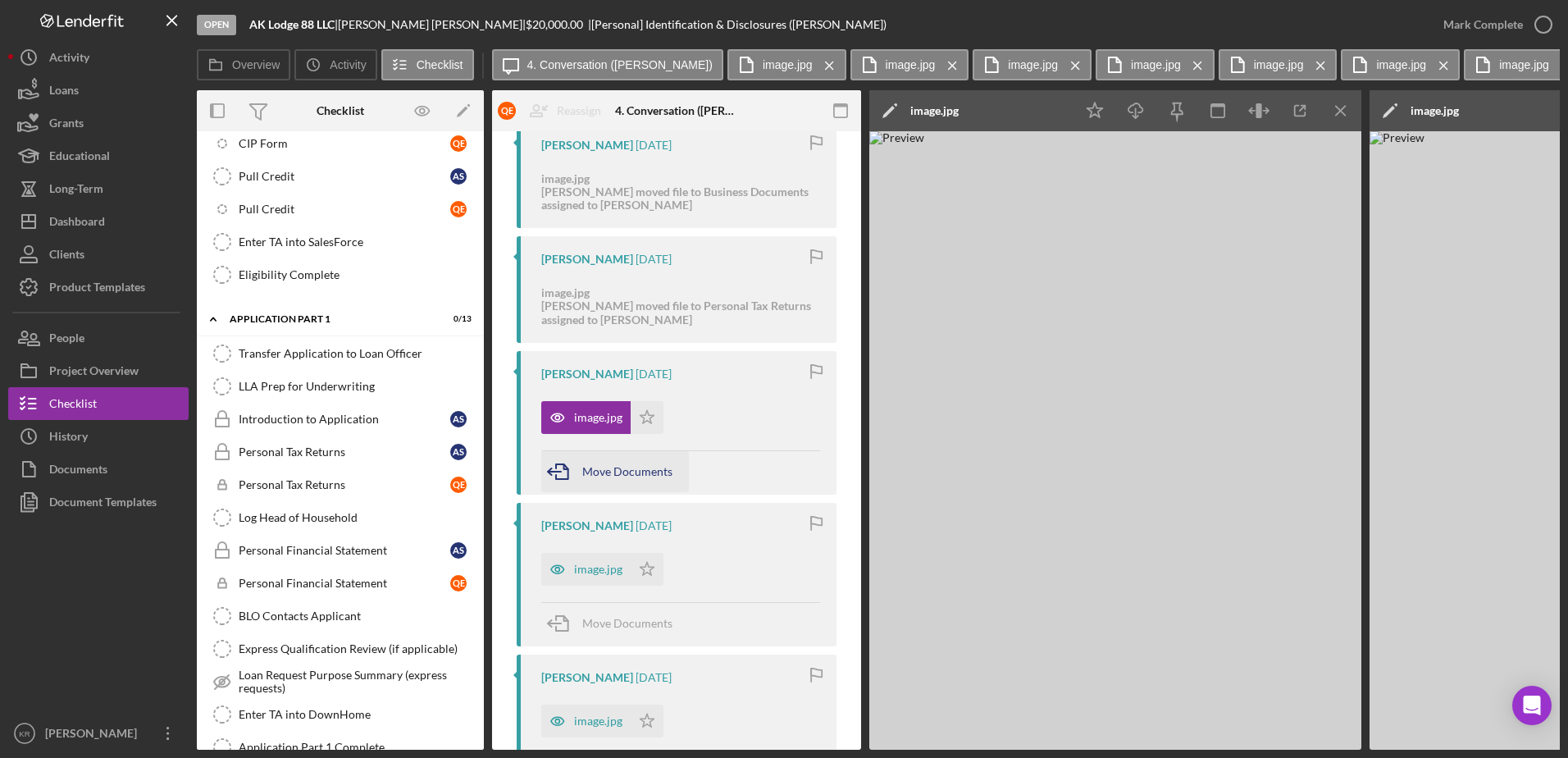
click at [575, 464] on icon "button" at bounding box center [561, 471] width 41 height 41
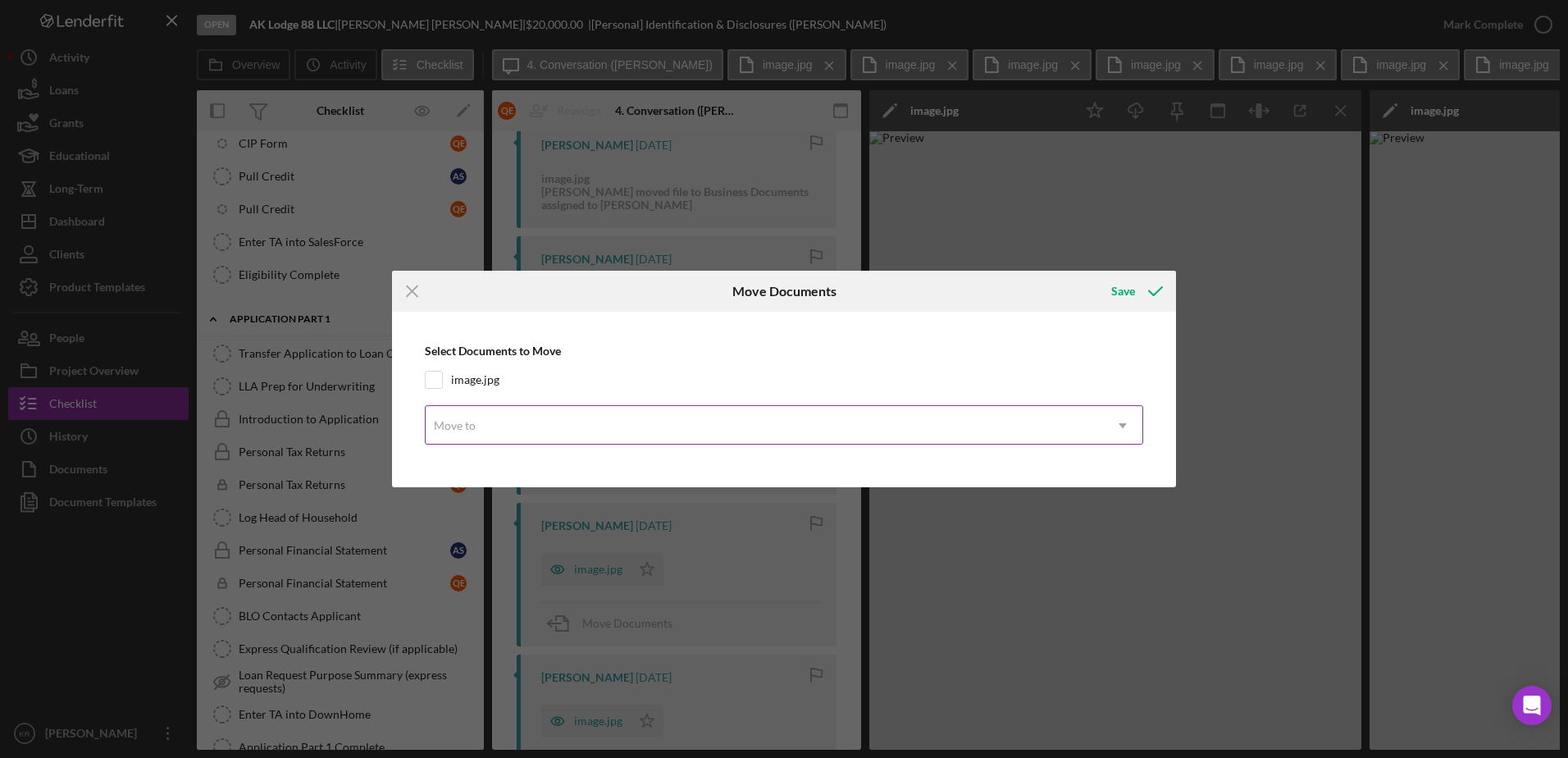
drag, startPoint x: 456, startPoint y: 384, endPoint x: 492, endPoint y: 408, distance: 43.3
click at [455, 385] on label "image.jpg" at bounding box center [475, 379] width 48 height 16
click at [442, 385] on input "image.jpg" at bounding box center [433, 379] width 16 height 16
checkbox input "true"
click at [528, 428] on div "Move to" at bounding box center [764, 426] width 677 height 38
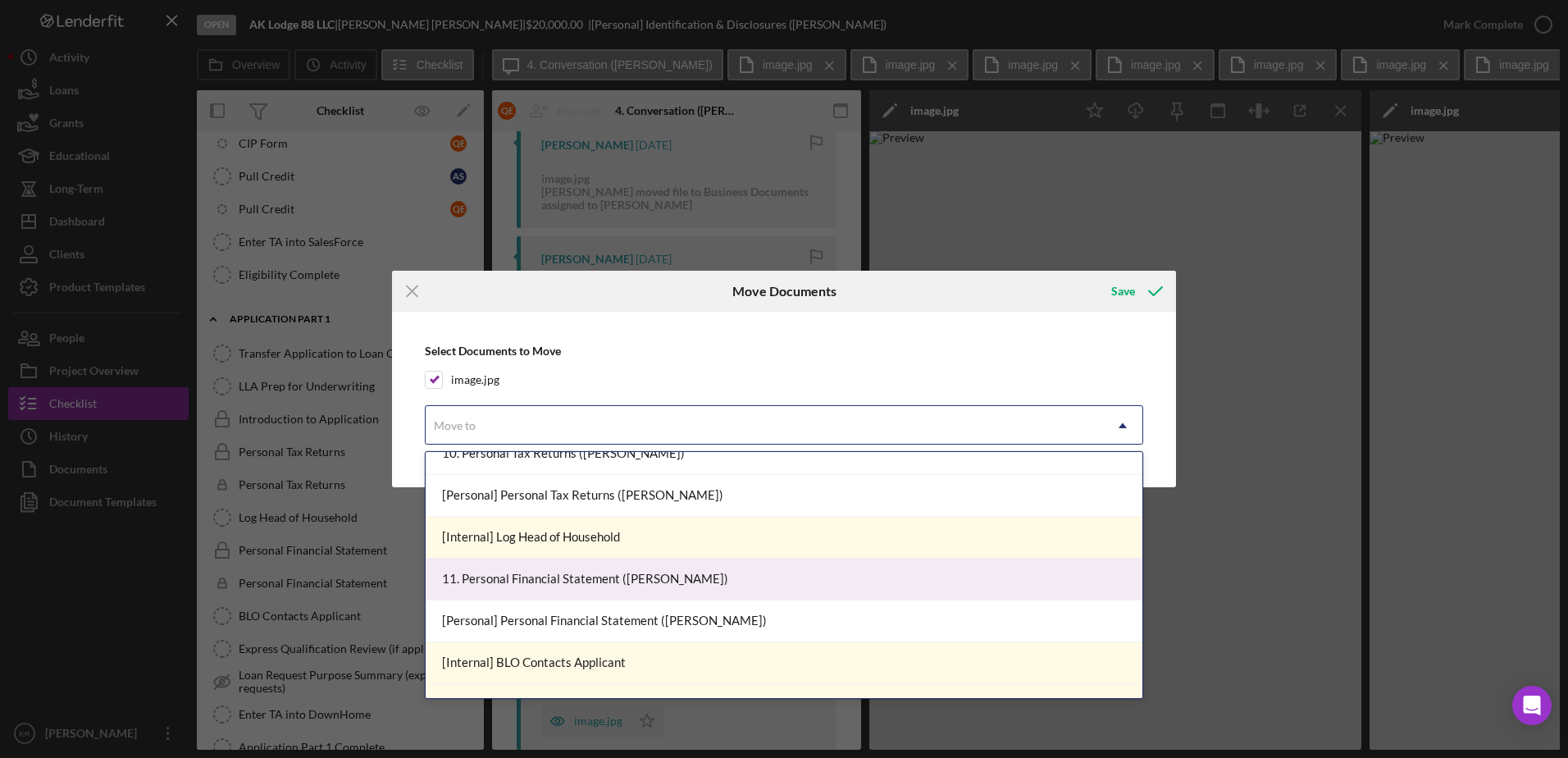
scroll to position [1067, 0]
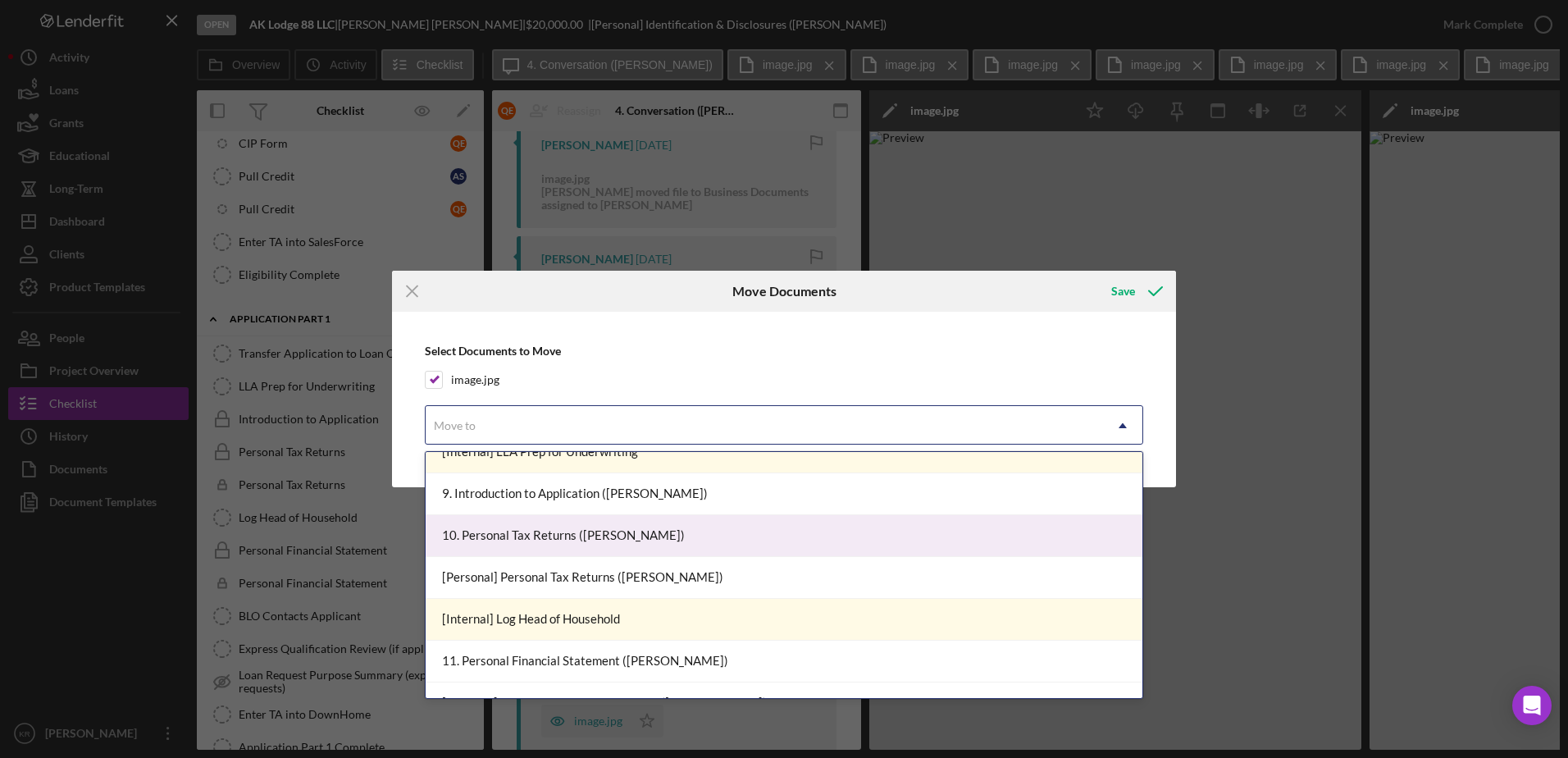
click at [700, 542] on div "10. Personal Tax Returns (Anna S.)" at bounding box center [784, 536] width 717 height 42
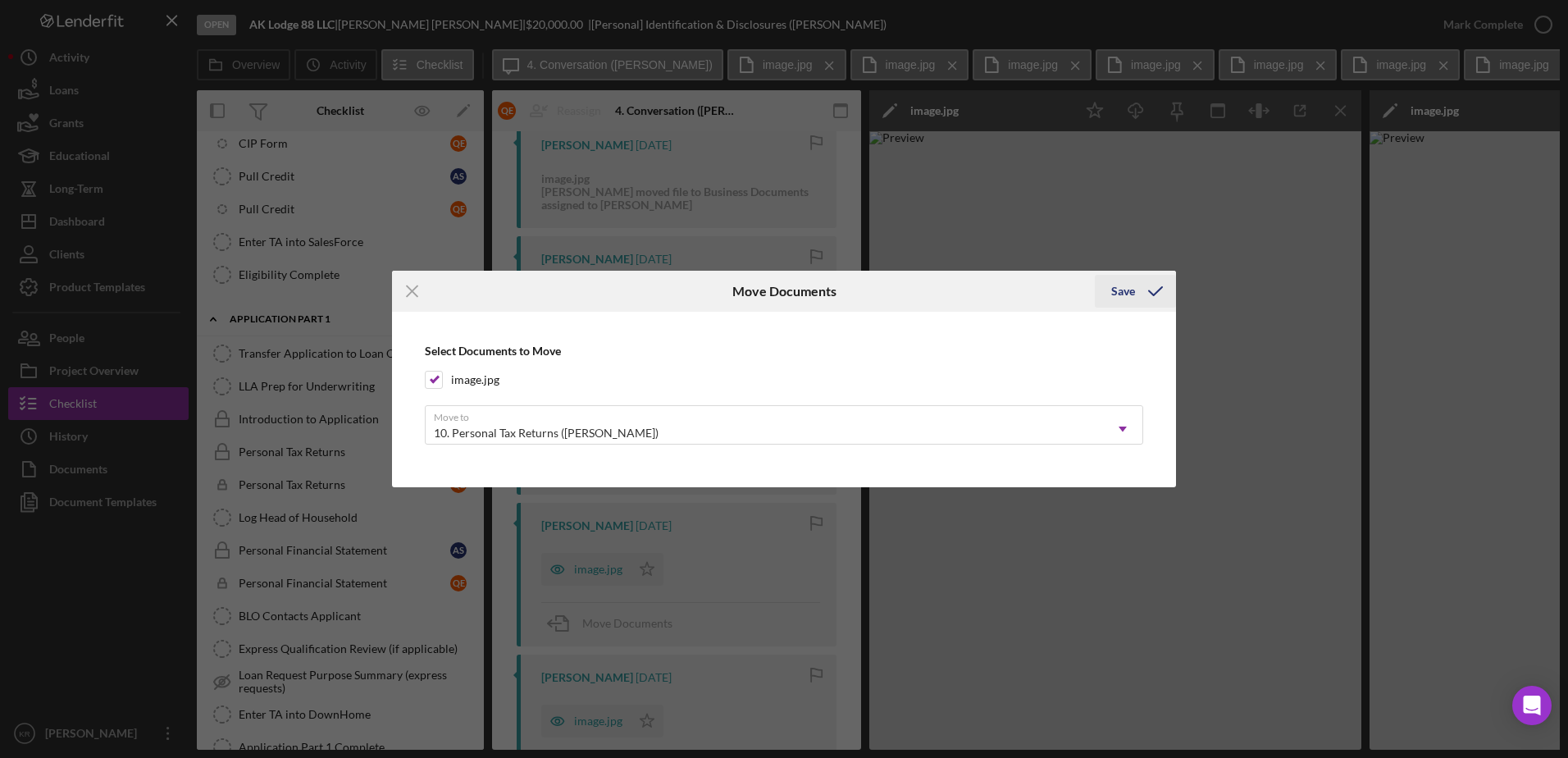
click at [1105, 280] on button "Save" at bounding box center [1136, 291] width 81 height 33
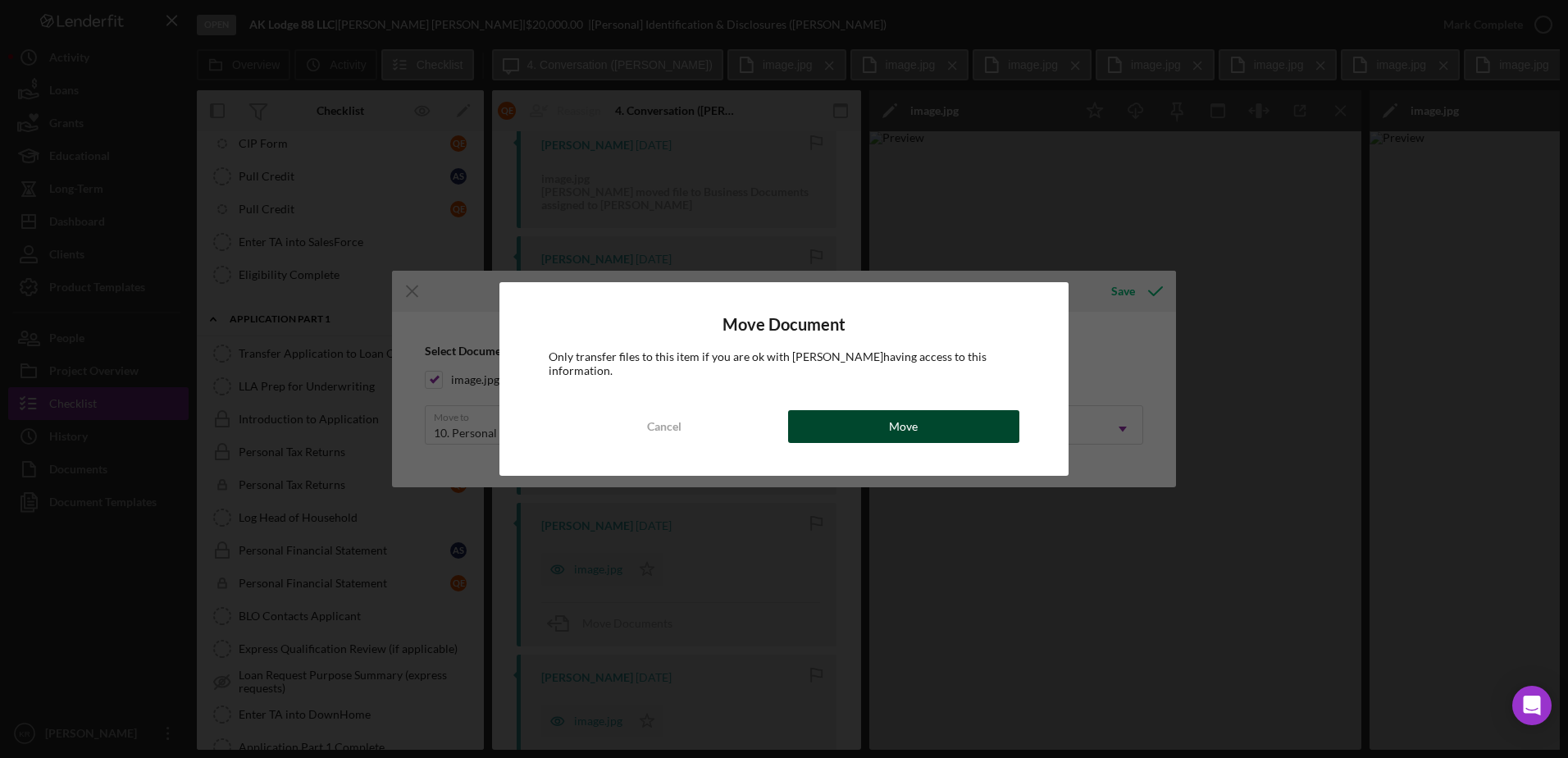
click at [858, 411] on button "Move" at bounding box center [903, 427] width 231 height 33
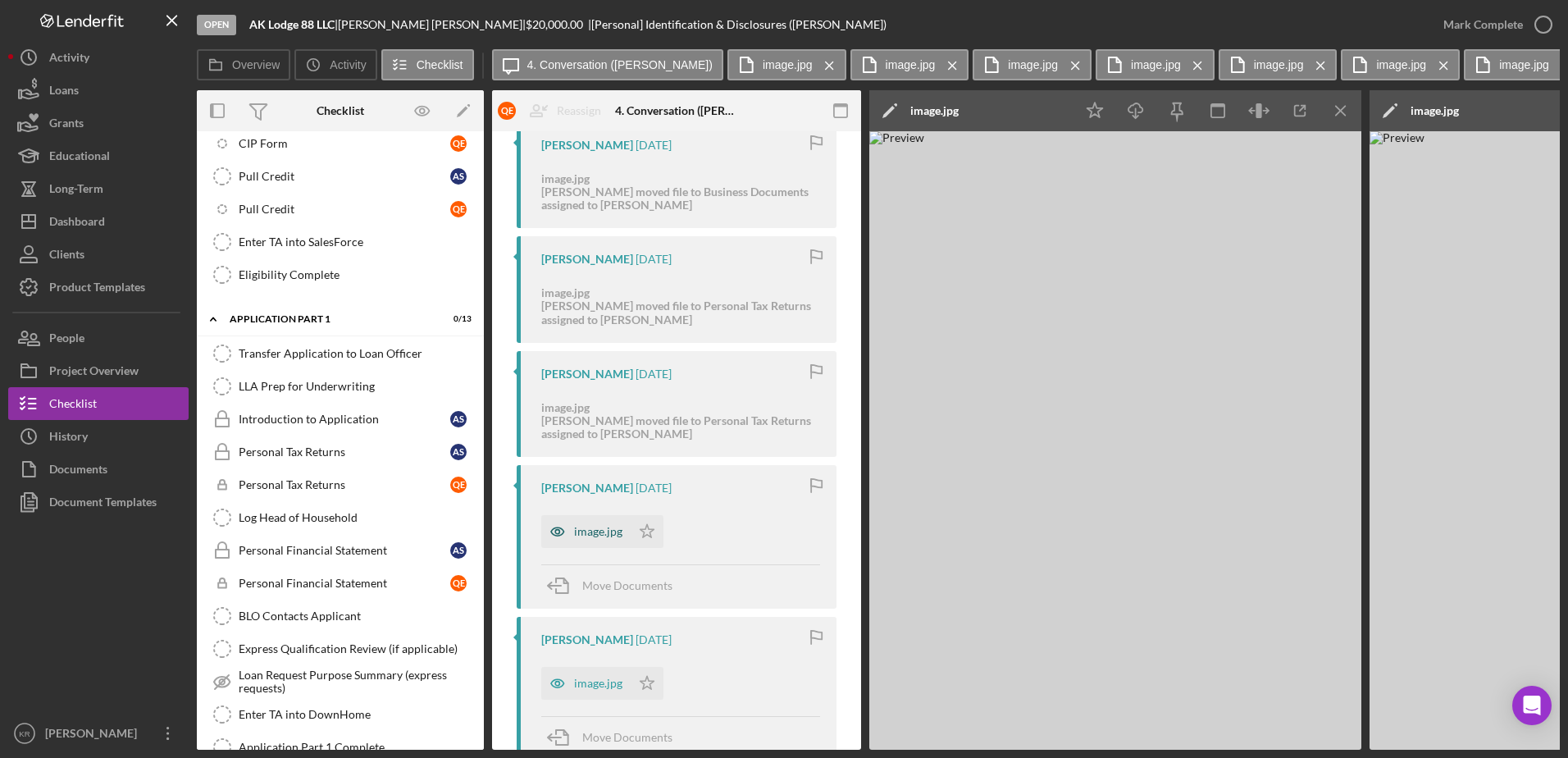
click at [592, 538] on div "image.jpg" at bounding box center [598, 531] width 48 height 13
click at [576, 577] on icon "button" at bounding box center [561, 585] width 41 height 41
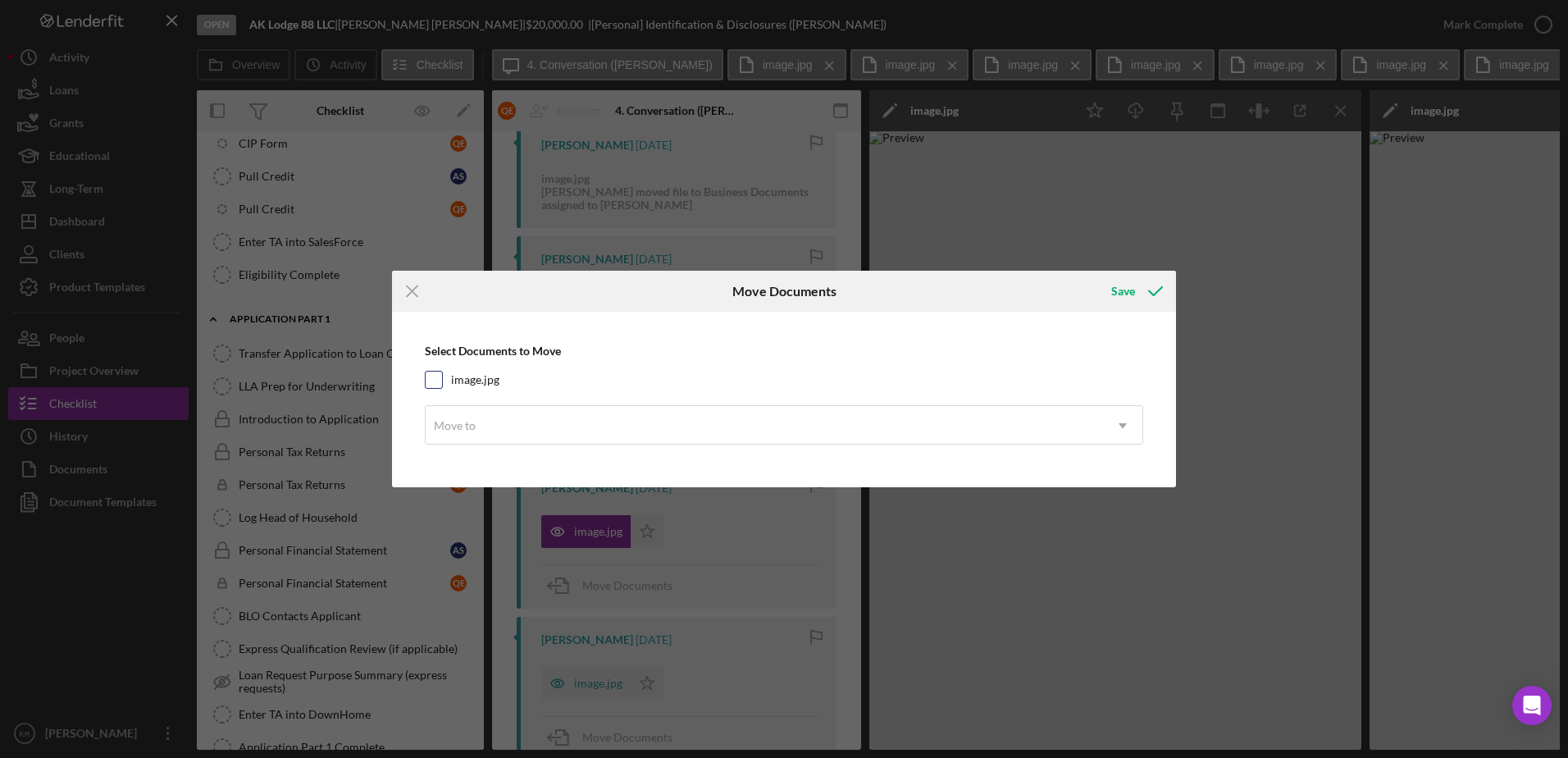
drag, startPoint x: 511, startPoint y: 374, endPoint x: 516, endPoint y: 382, distance: 9.4
click at [511, 375] on div "image.jpg" at bounding box center [784, 379] width 719 height 18
click at [492, 393] on div "Select Documents to Move image.jpg Move to Icon/Dropdown Arrow" at bounding box center [784, 399] width 768 height 159
click at [480, 388] on div "image.jpg" at bounding box center [784, 379] width 719 height 18
drag, startPoint x: 480, startPoint y: 388, endPoint x: 506, endPoint y: 426, distance: 46.0
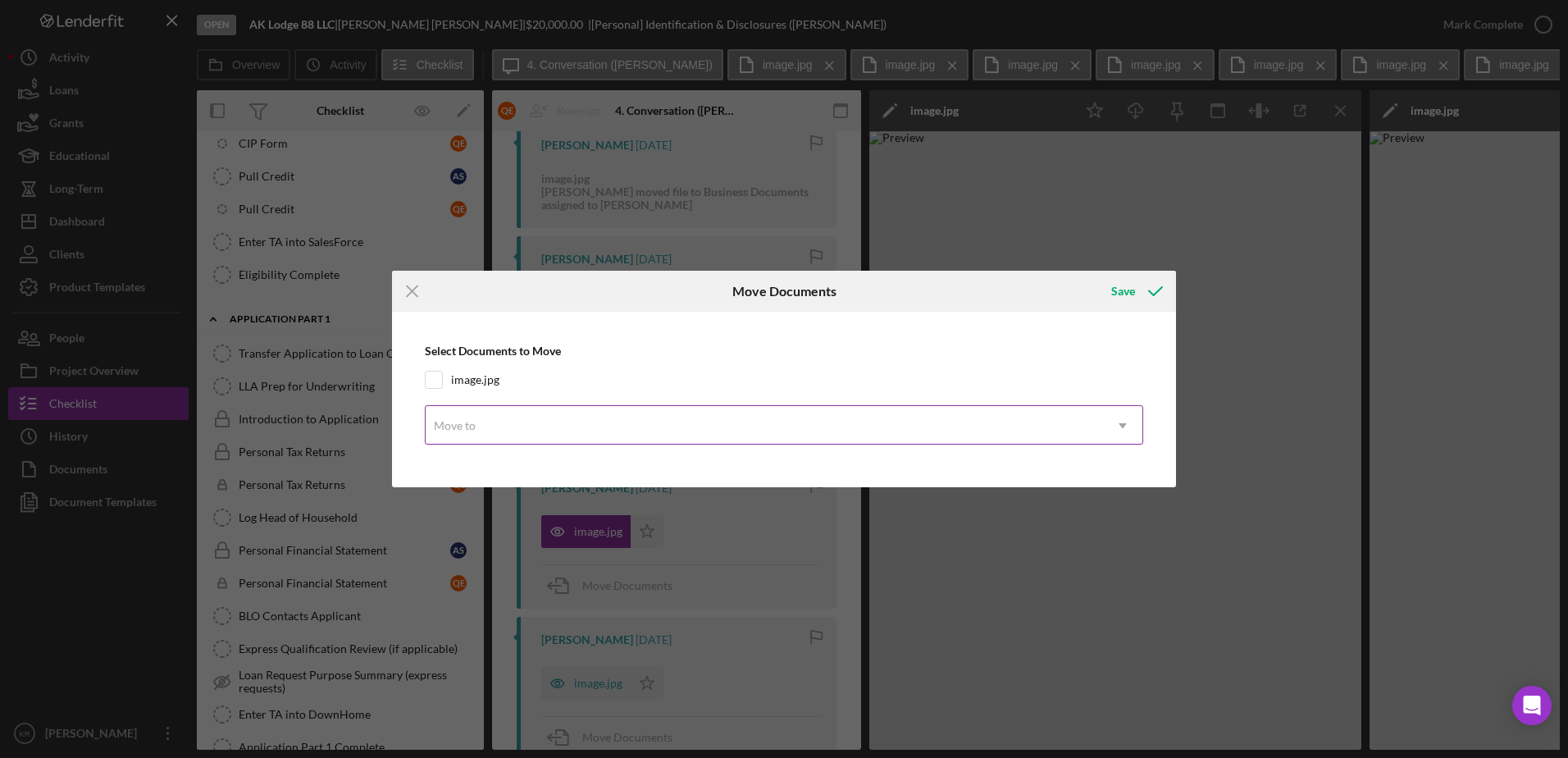
click at [505, 425] on div "Move to" at bounding box center [764, 426] width 677 height 38
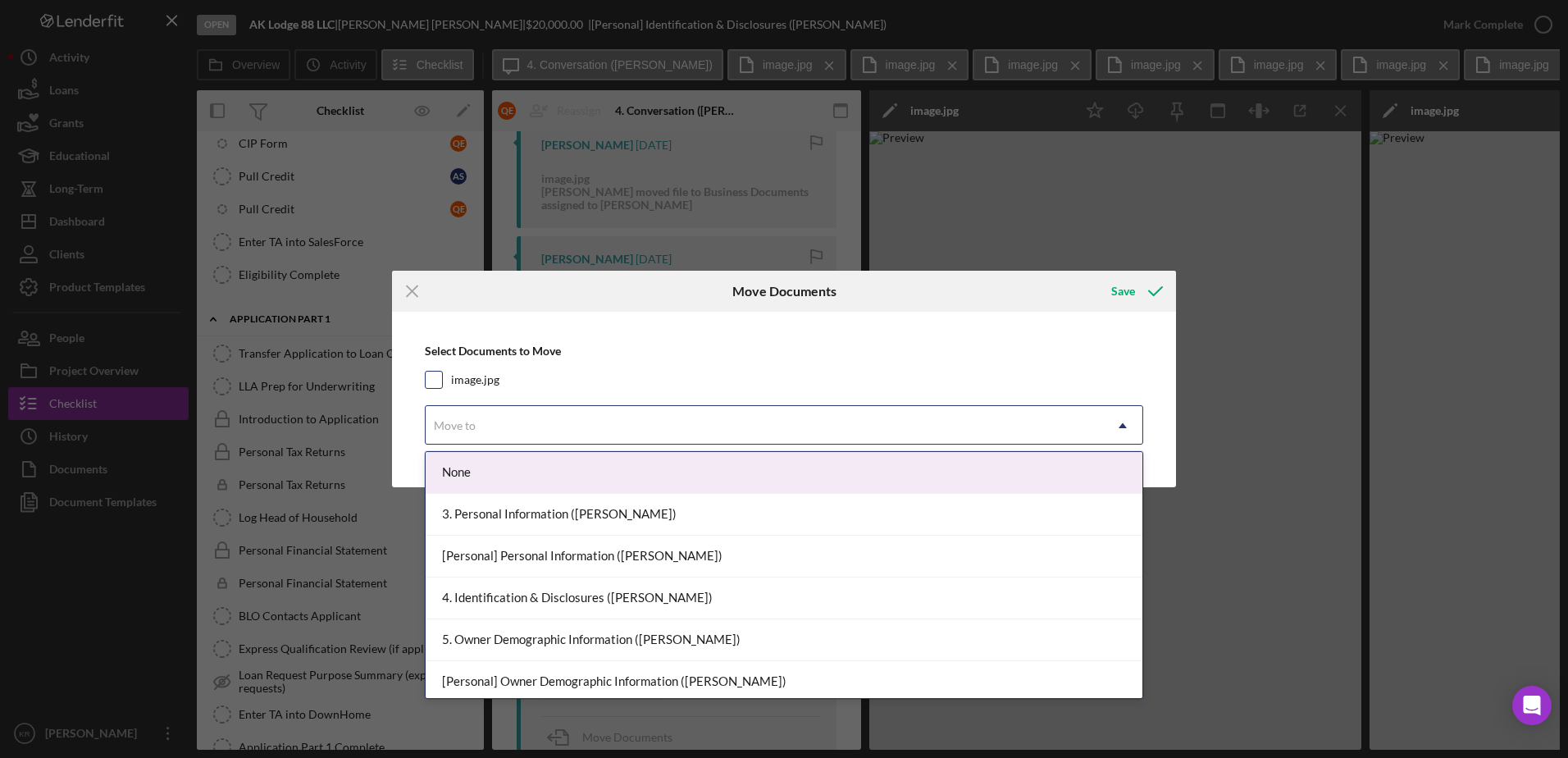
click at [442, 377] on div "image.jpg" at bounding box center [784, 379] width 719 height 18
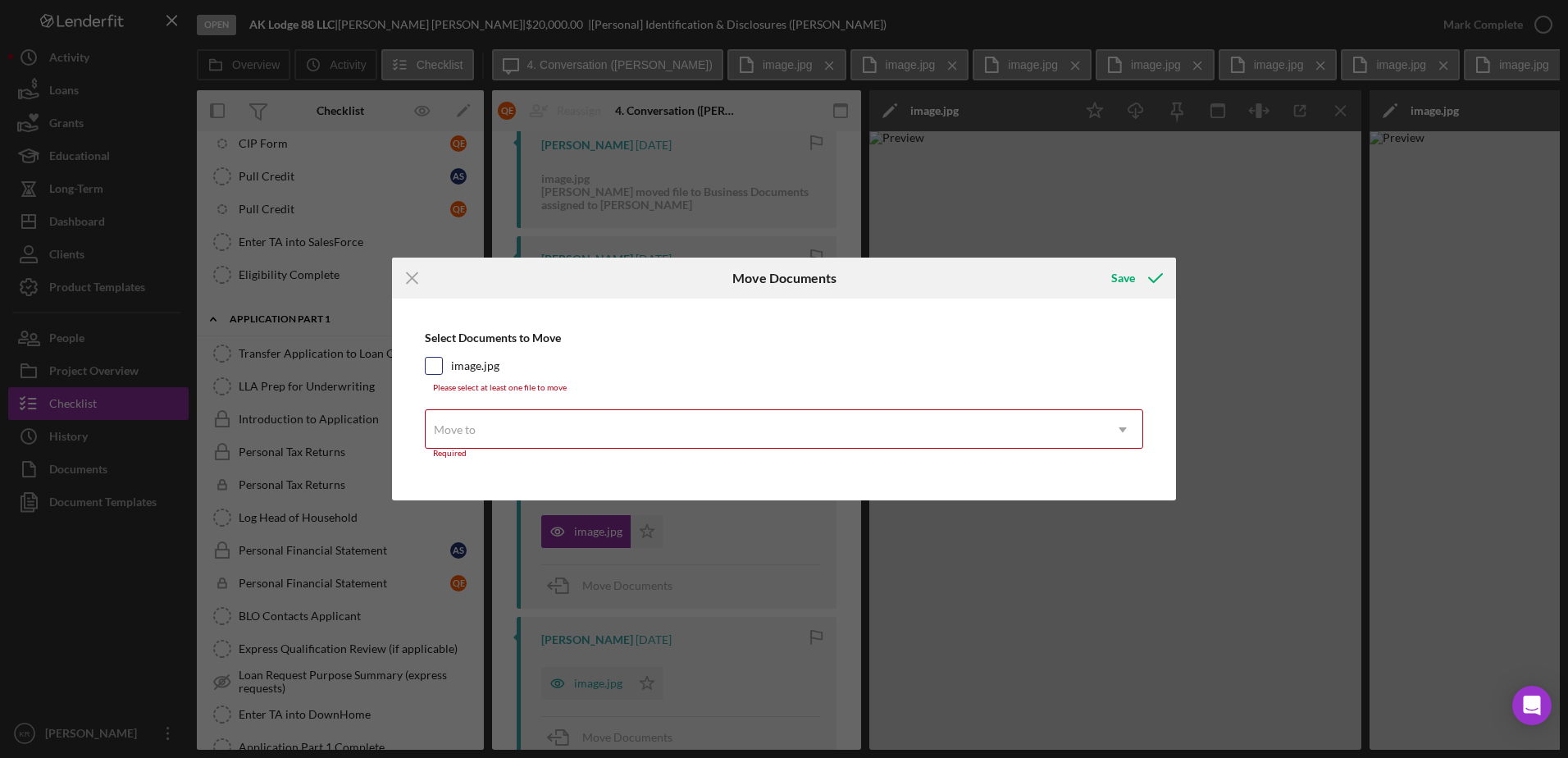
click at [425, 367] on div at bounding box center [433, 365] width 18 height 18
click at [475, 427] on div "Move to" at bounding box center [455, 430] width 45 height 13
click at [439, 372] on input "image.jpg" at bounding box center [433, 365] width 16 height 16
checkbox input "true"
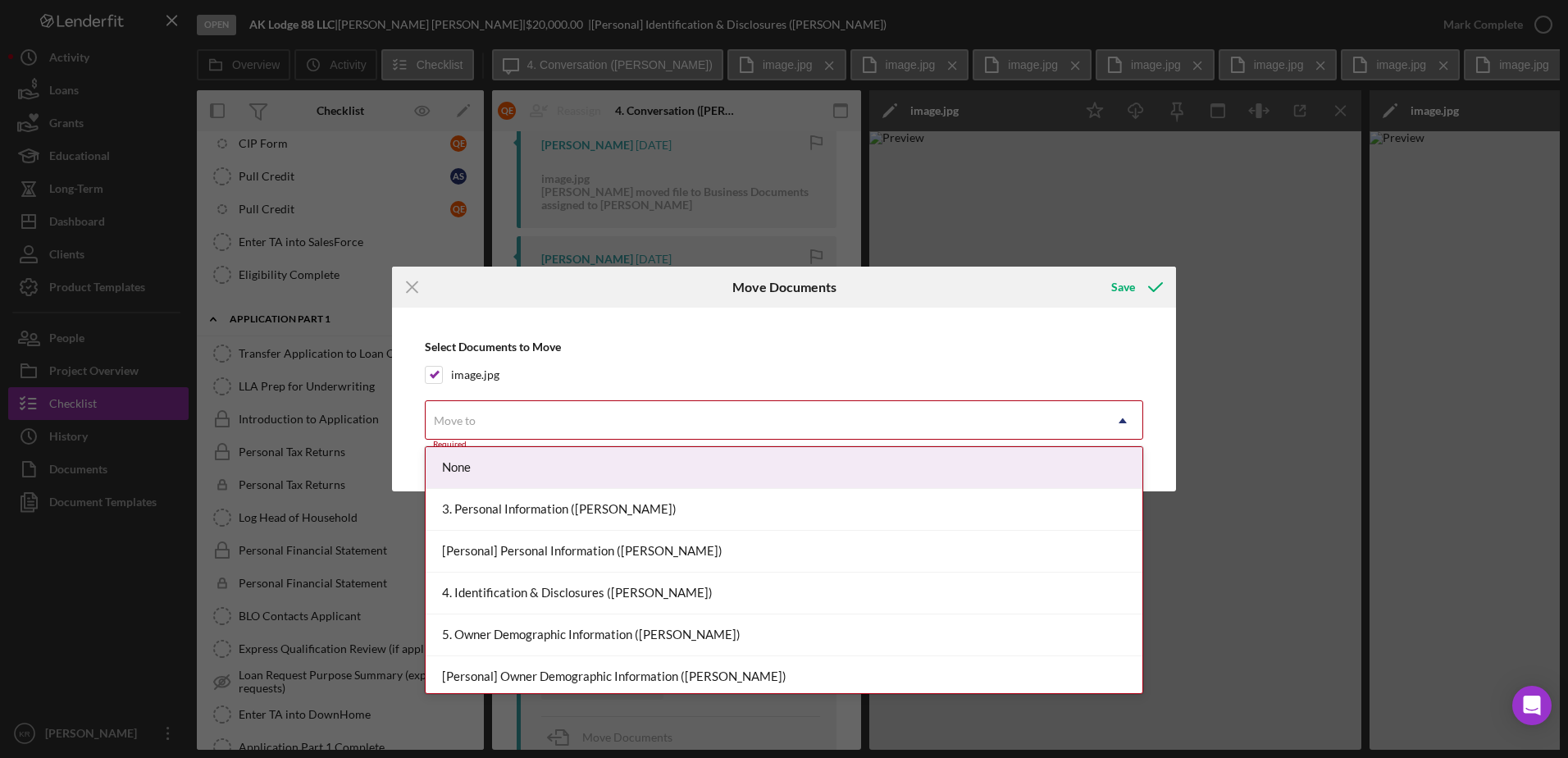
click at [508, 425] on div "Move to" at bounding box center [764, 421] width 677 height 38
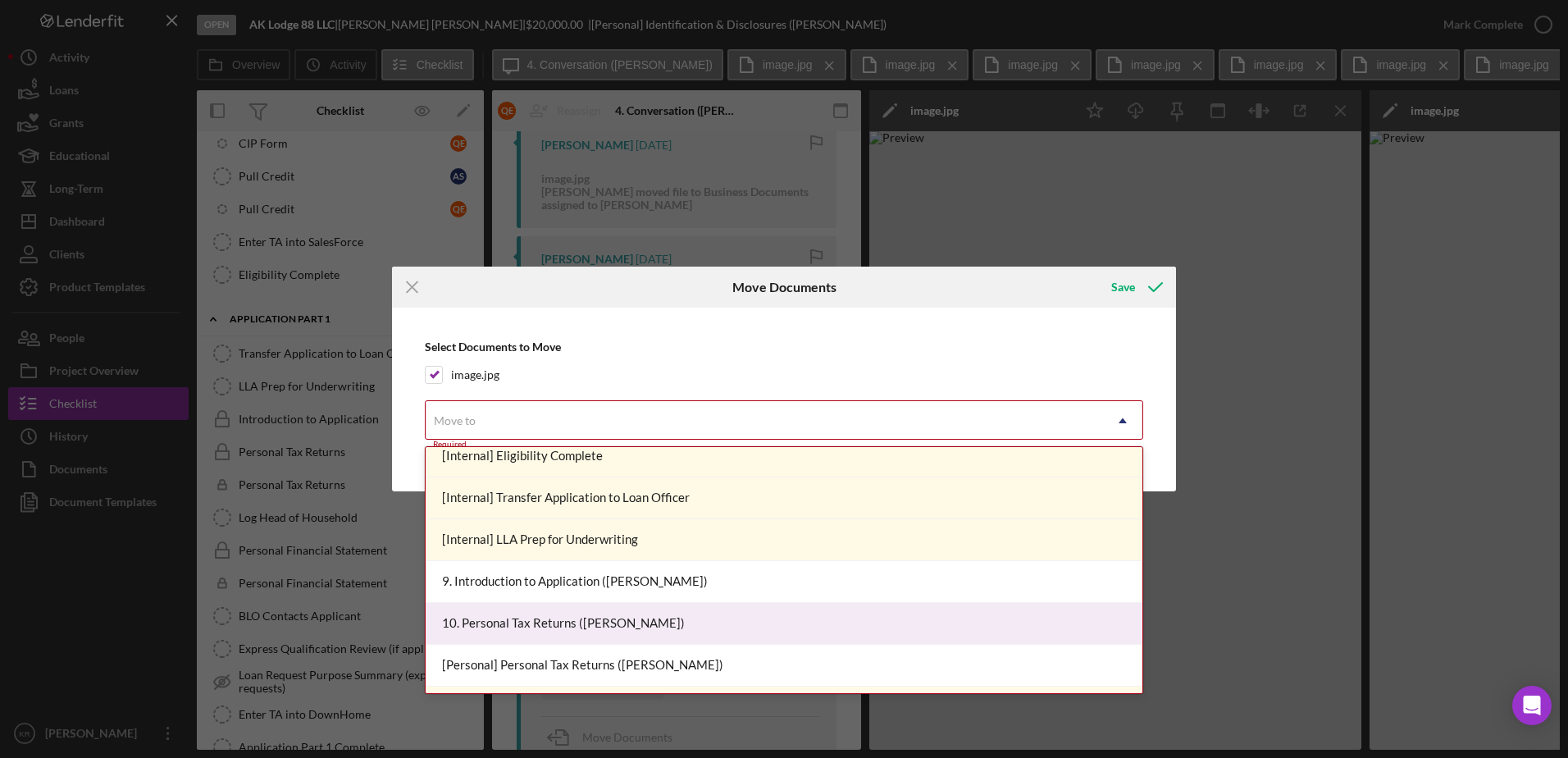
scroll to position [985, 0]
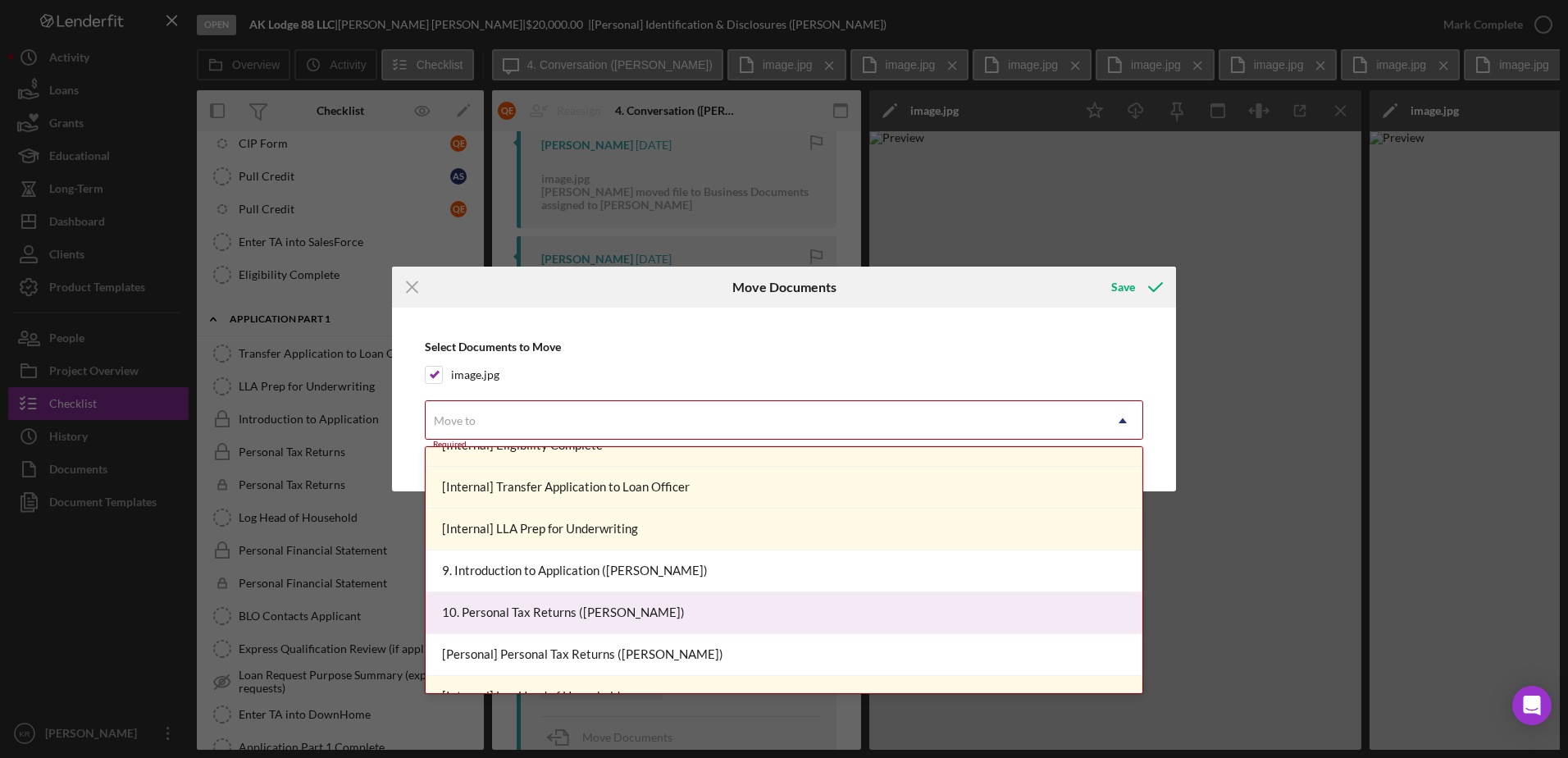
click at [656, 610] on div "10. Personal Tax Returns (Anna S.)" at bounding box center [784, 614] width 717 height 42
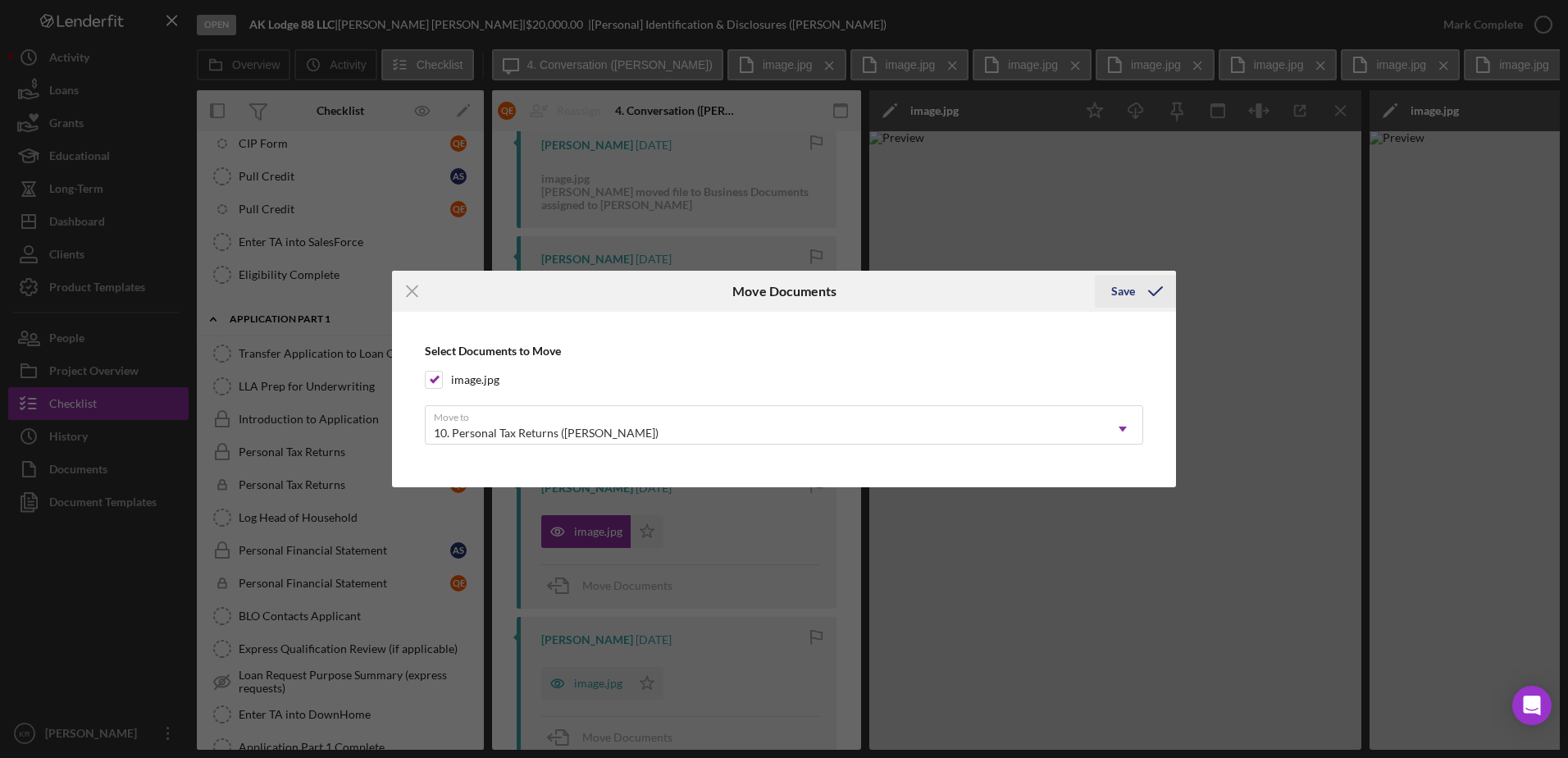
click at [1119, 296] on div "Save" at bounding box center [1123, 291] width 24 height 33
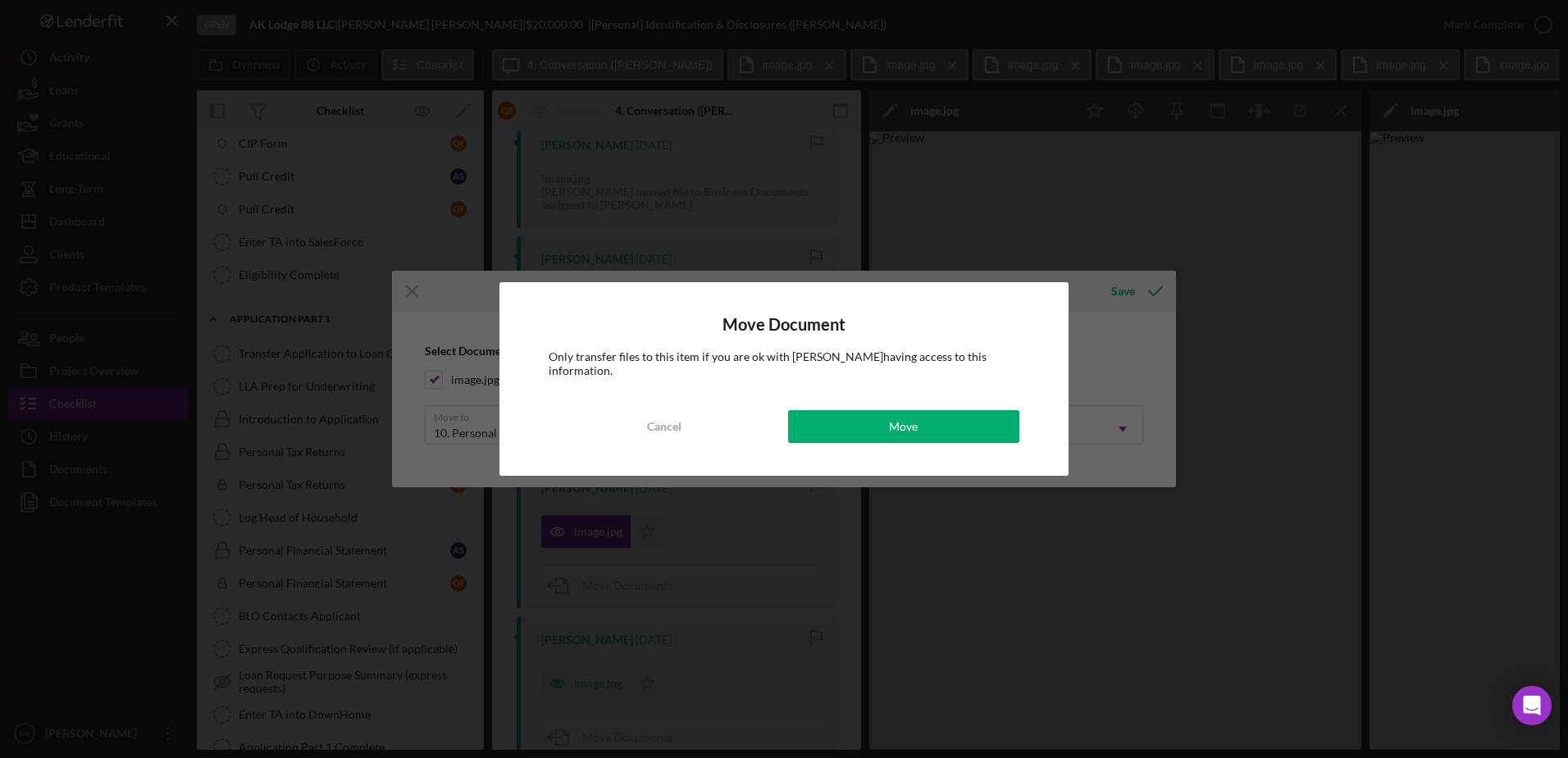
click at [844, 439] on div "Move Document Only transfer files to this item if you are ok with Anna Shields …" at bounding box center [783, 379] width 569 height 193
click at [849, 430] on button "Move" at bounding box center [903, 427] width 231 height 33
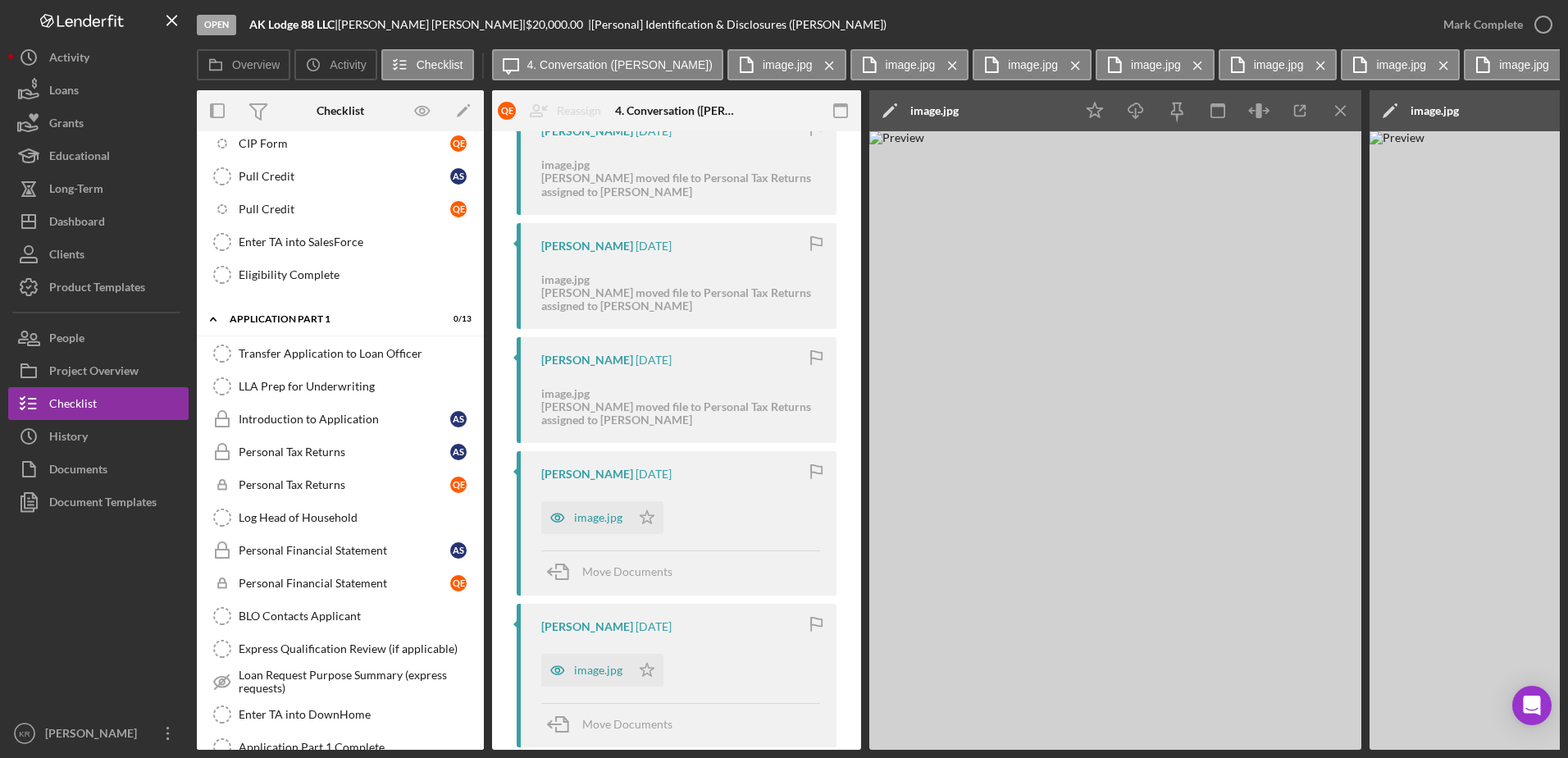
scroll to position [1149, 0]
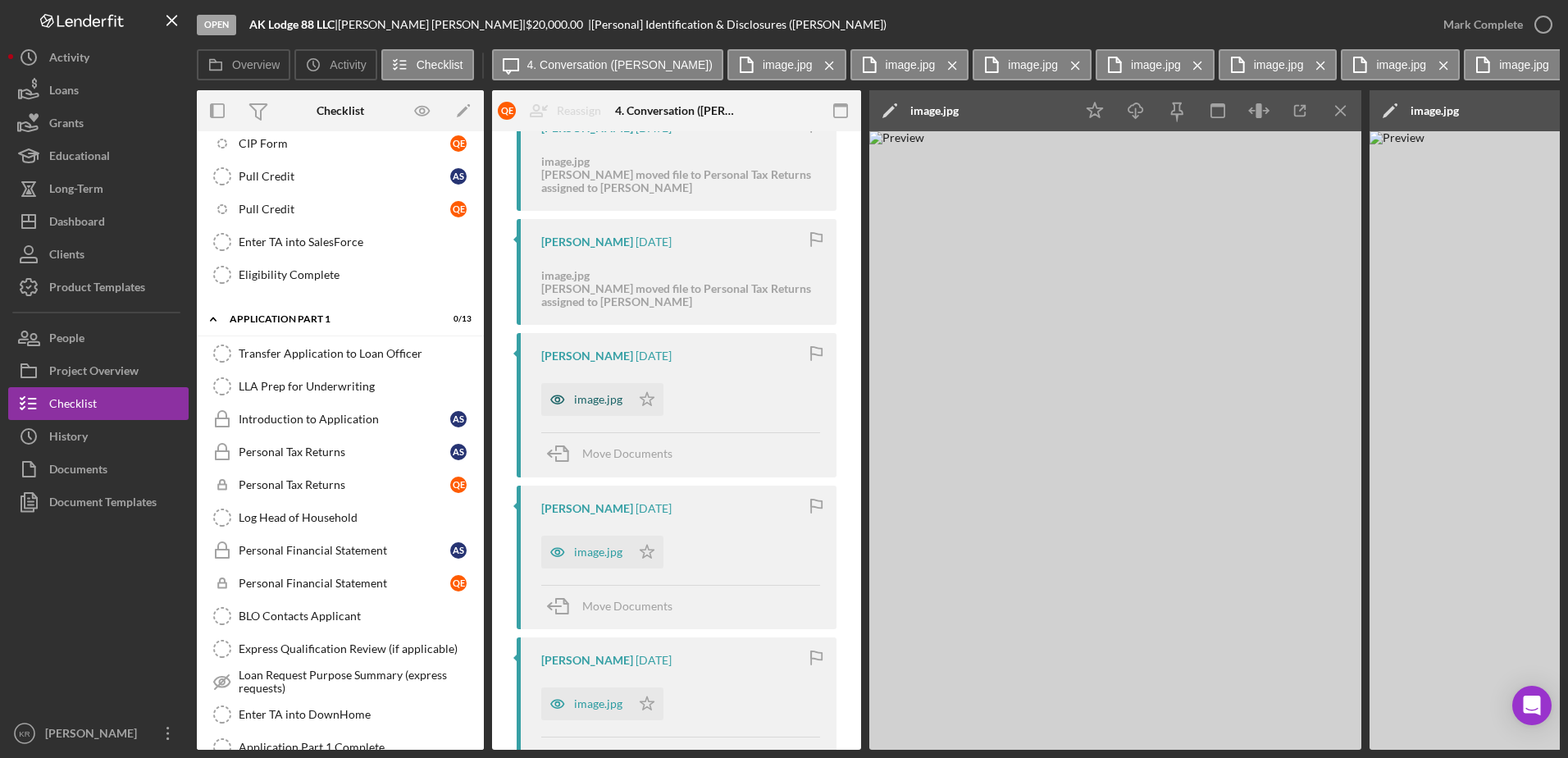
click at [571, 397] on icon "button" at bounding box center [558, 399] width 33 height 33
click at [586, 457] on span "Move Documents" at bounding box center [627, 453] width 91 height 14
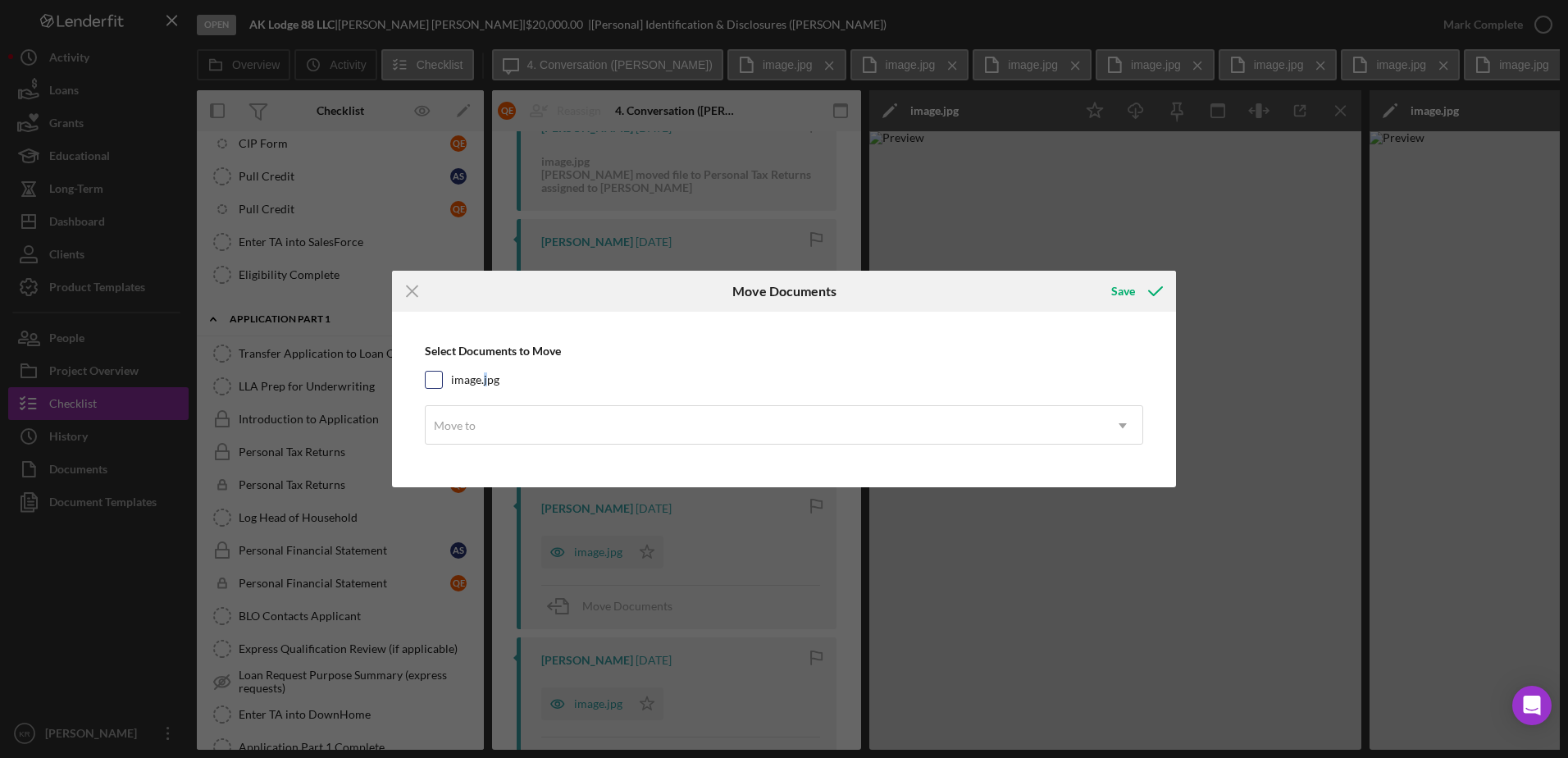
click at [481, 381] on label "image.jpg" at bounding box center [475, 379] width 48 height 16
drag, startPoint x: 481, startPoint y: 381, endPoint x: 496, endPoint y: 420, distance: 41.8
click at [496, 419] on div "Move to" at bounding box center [764, 426] width 677 height 38
click at [479, 382] on label "image.jpg" at bounding box center [475, 379] width 48 height 16
click at [442, 382] on input "image.jpg" at bounding box center [433, 379] width 16 height 16
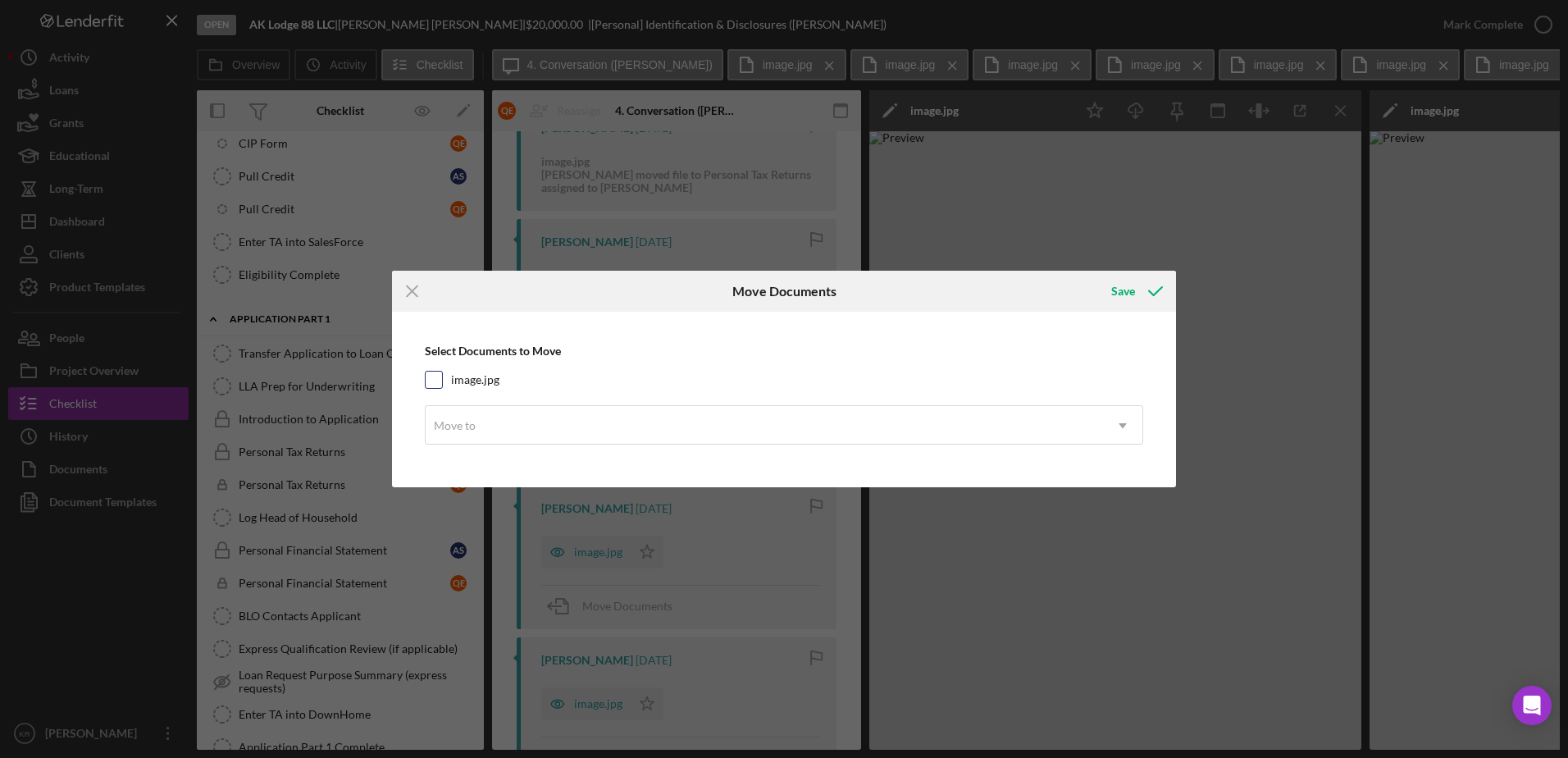
checkbox input "true"
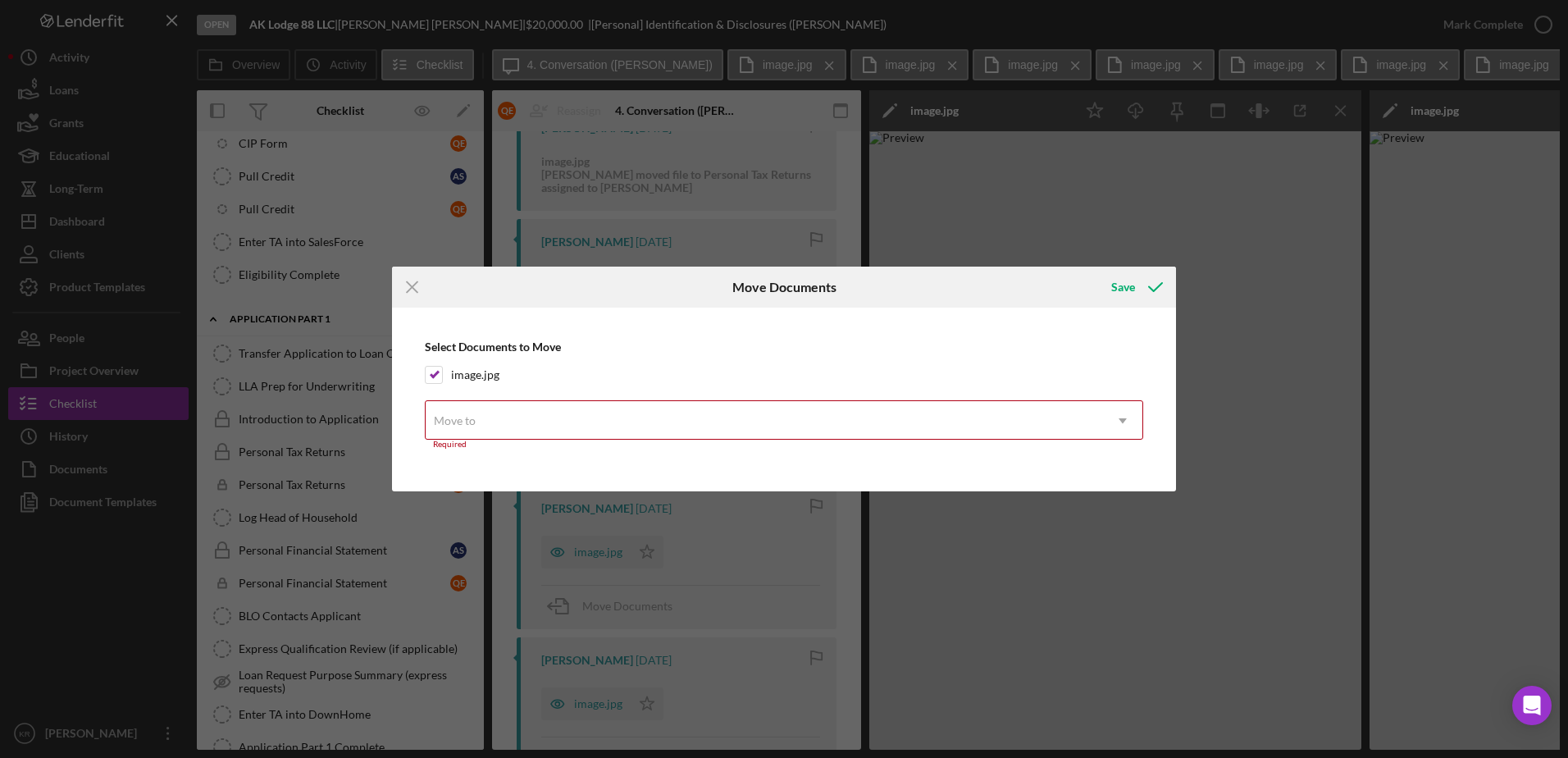
click at [486, 405] on div "Move to" at bounding box center [764, 421] width 677 height 38
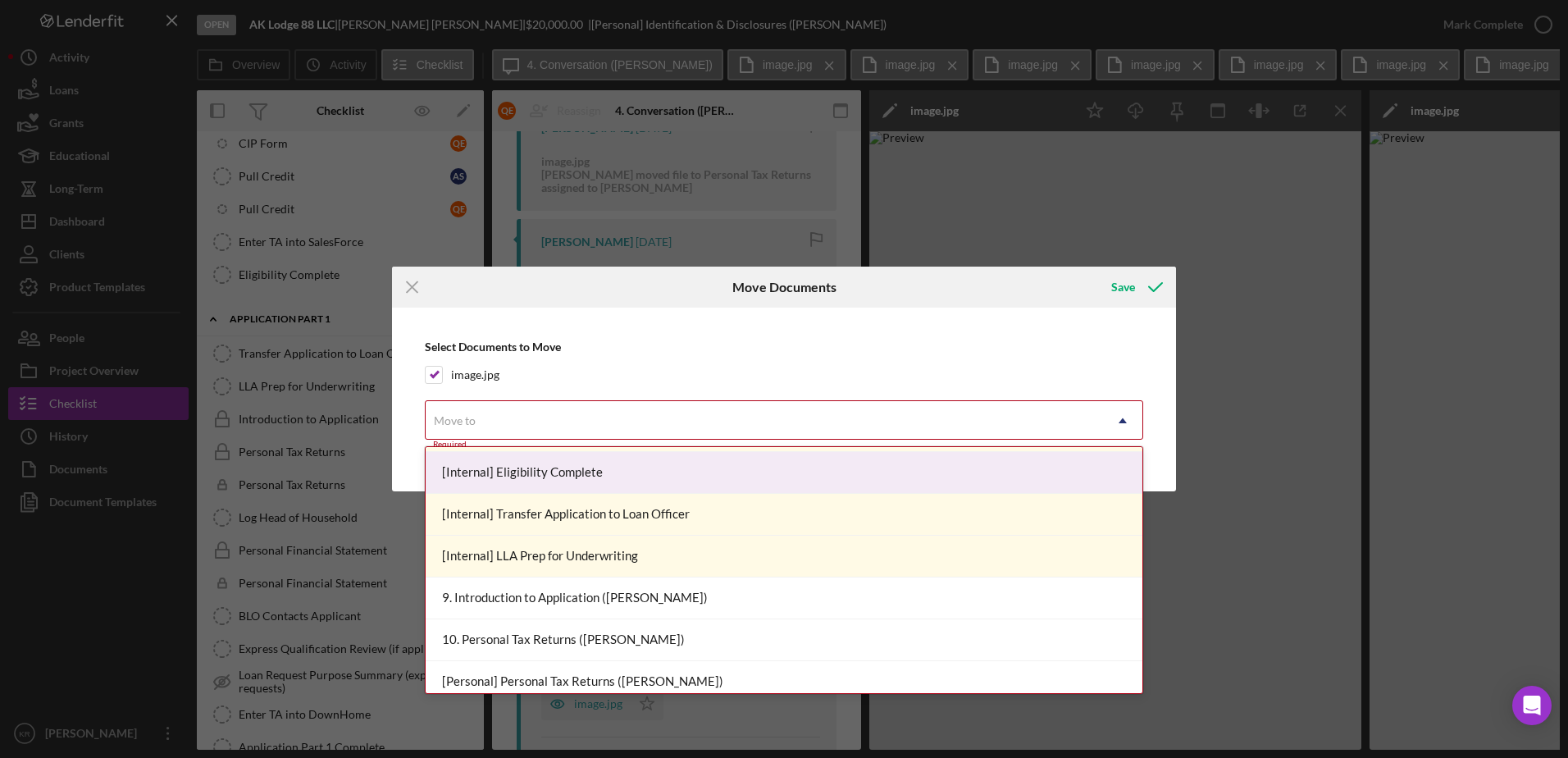
scroll to position [985, 0]
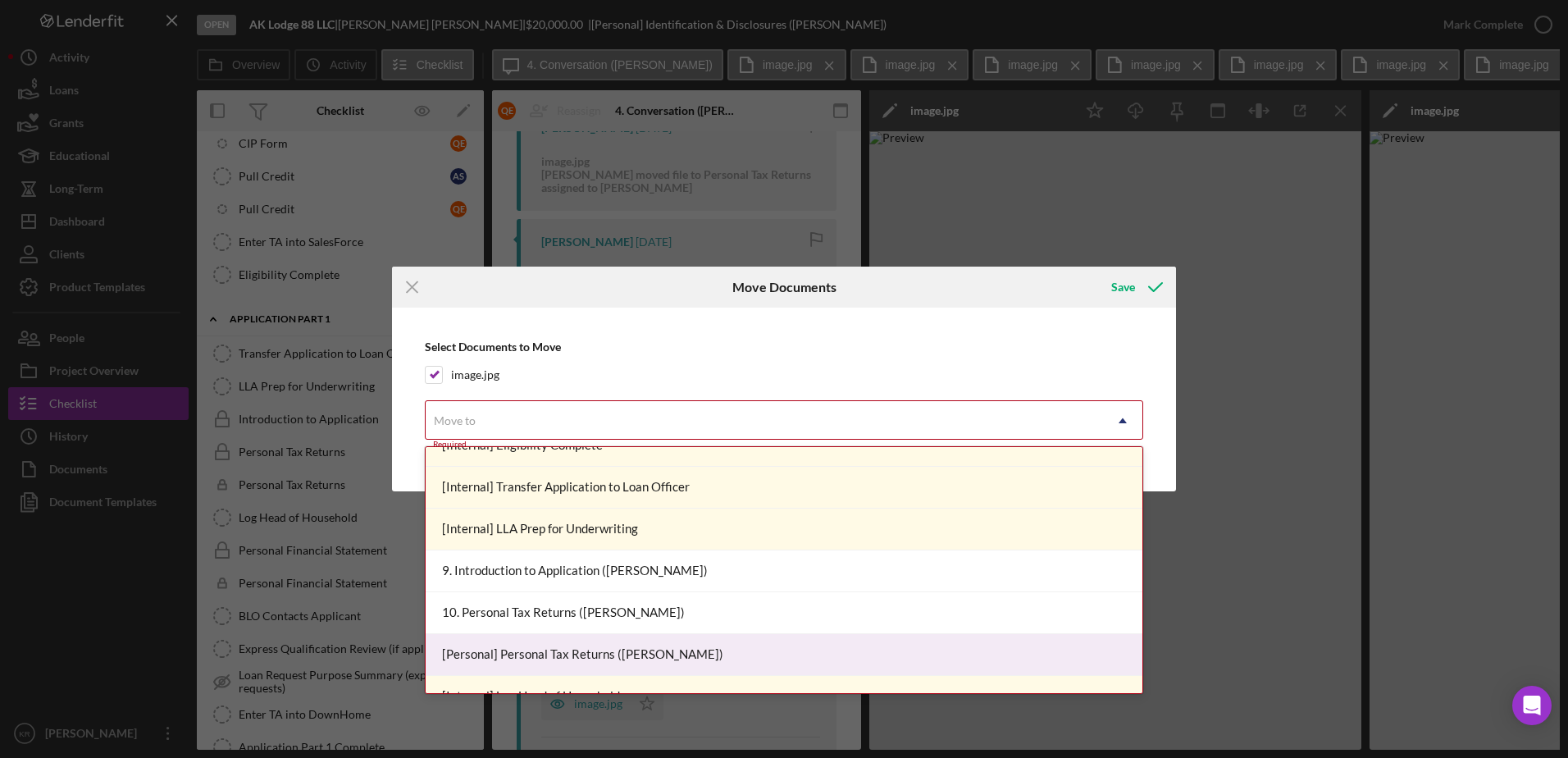
click at [629, 656] on div "[Personal] Personal Tax Returns (Quentin E.)" at bounding box center [784, 655] width 717 height 42
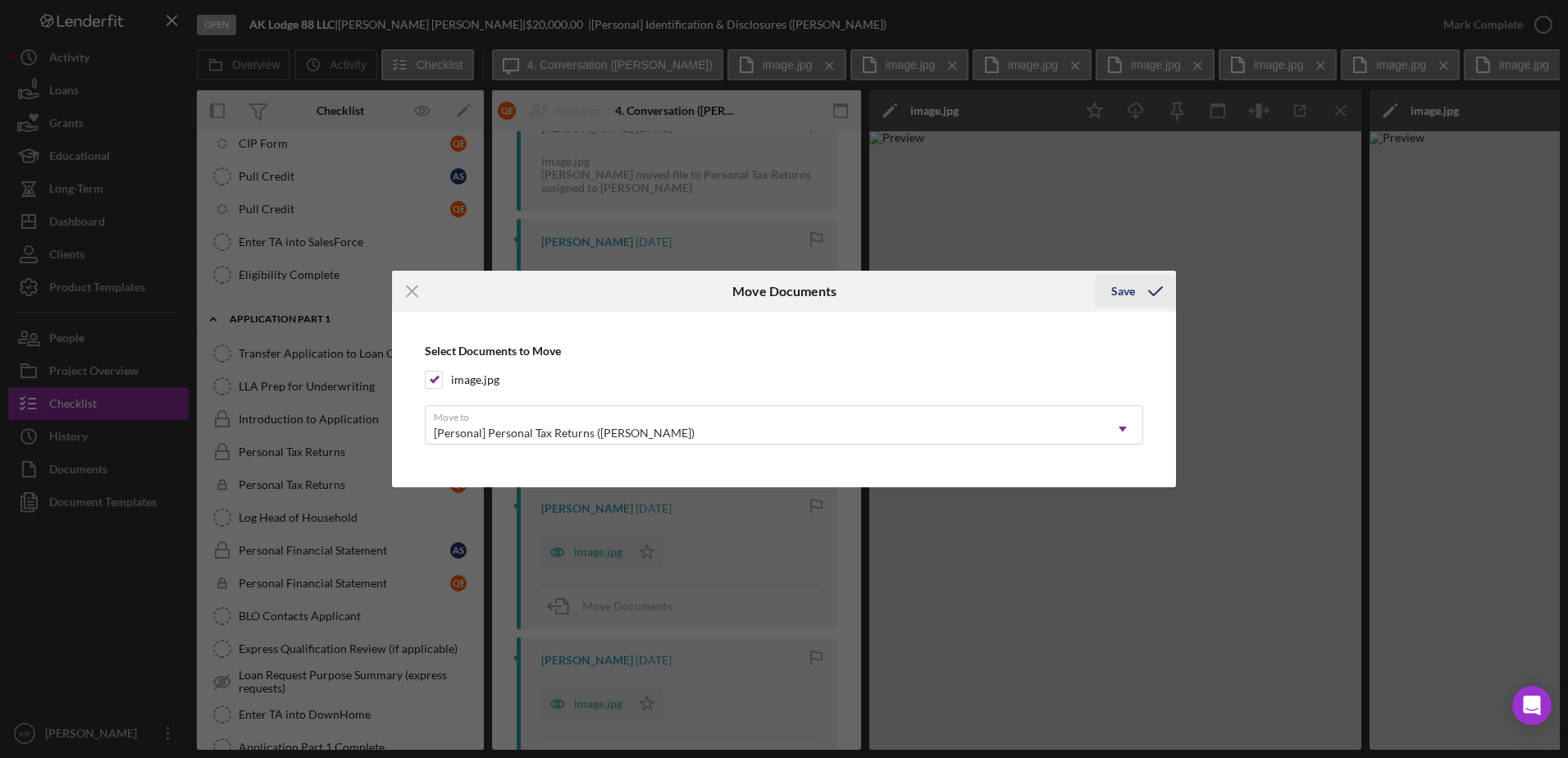
click at [1118, 295] on div "Save" at bounding box center [1123, 291] width 24 height 33
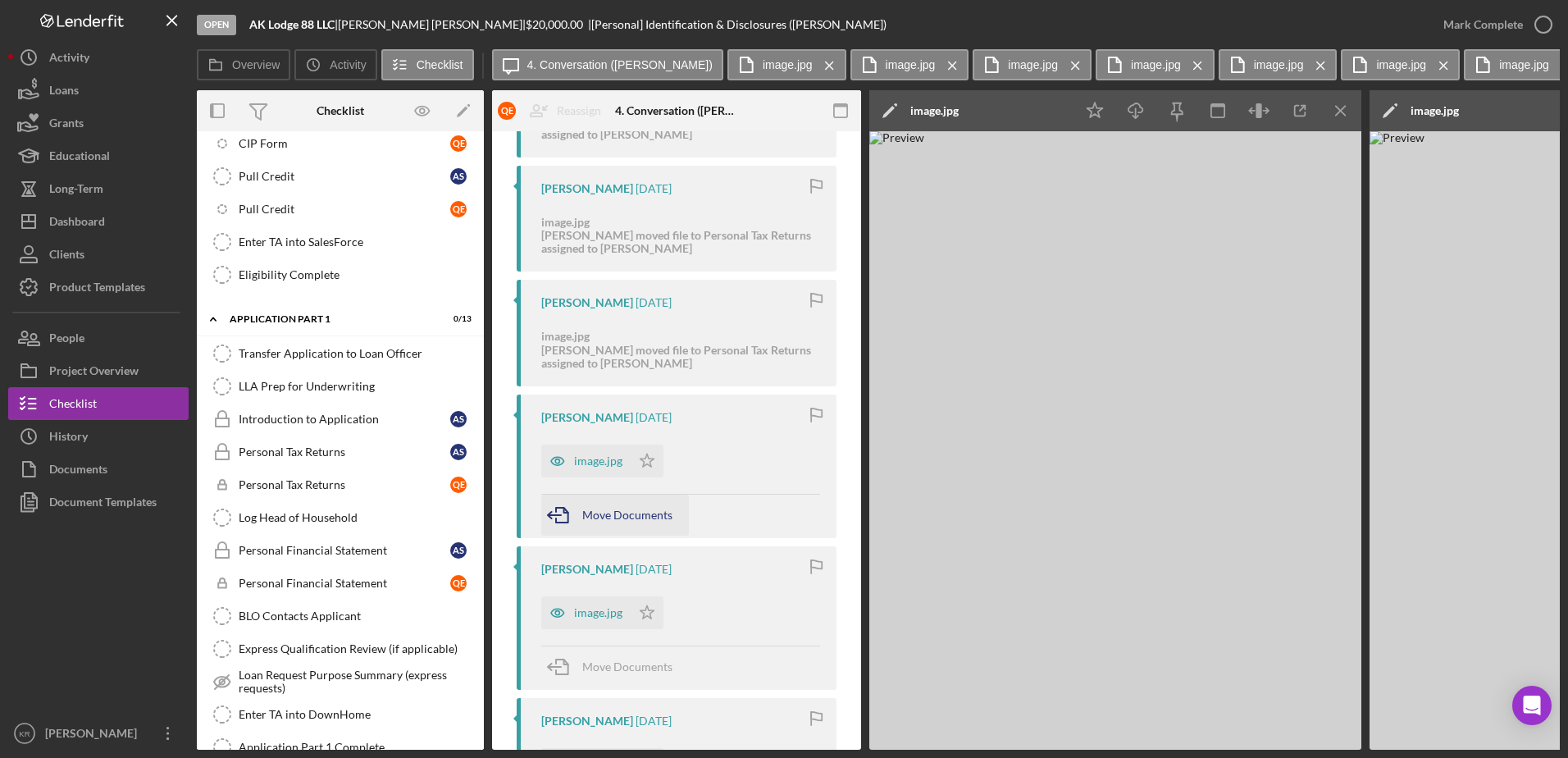
scroll to position [1231, 0]
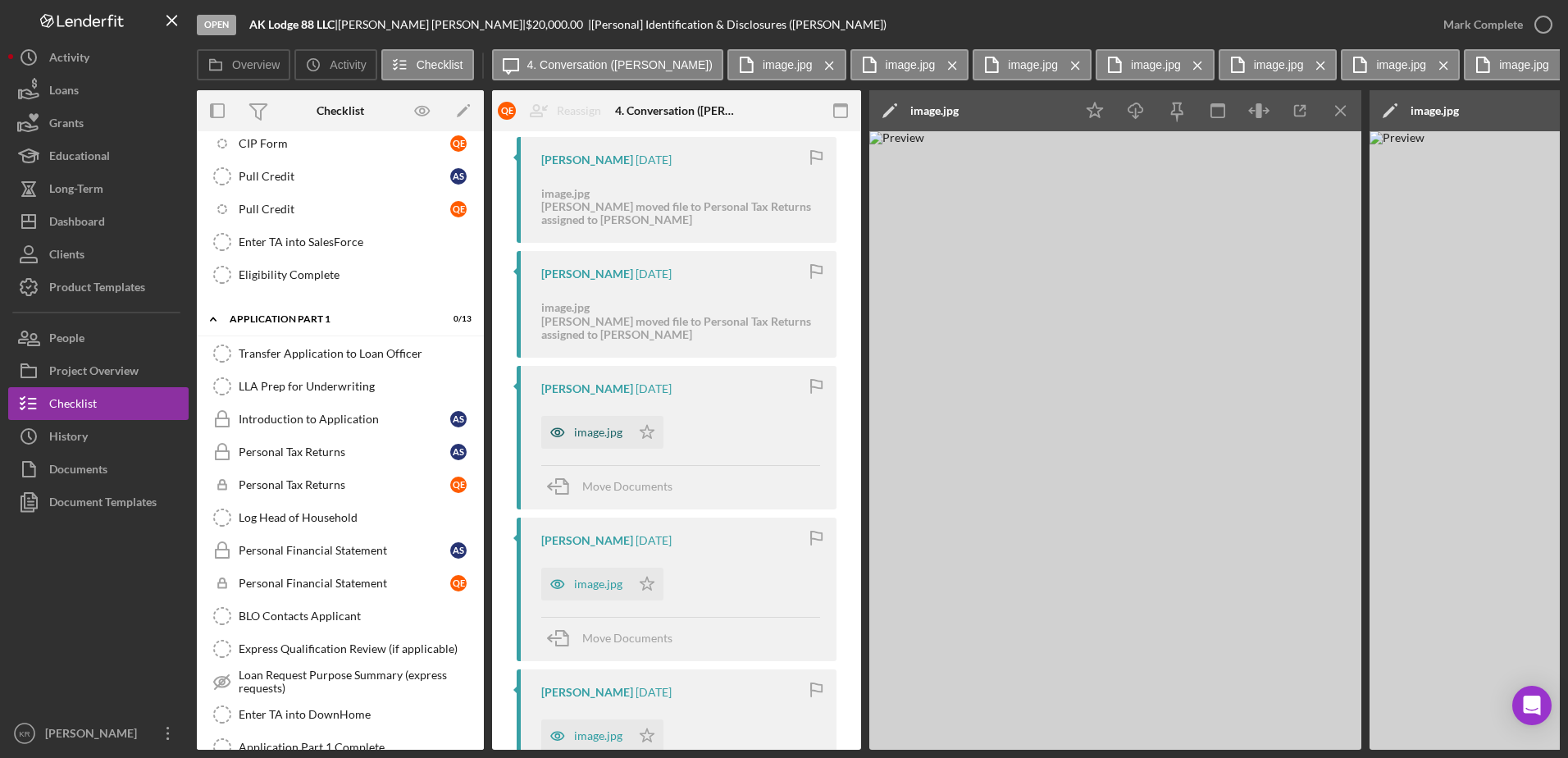
click at [591, 432] on div "image.jpg" at bounding box center [598, 432] width 48 height 13
click at [643, 496] on div "Move Documents" at bounding box center [627, 486] width 91 height 41
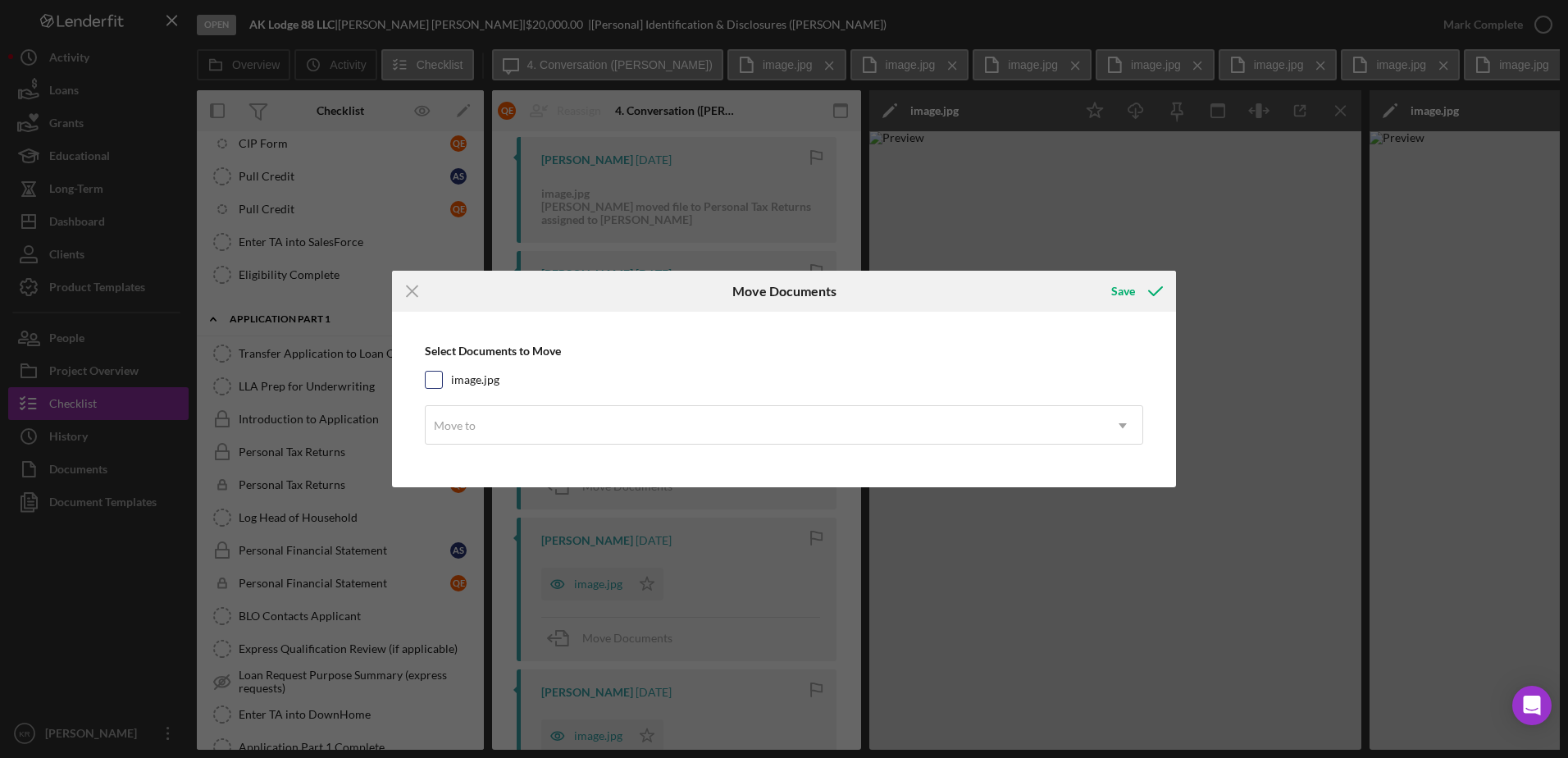
click at [488, 379] on label "image.jpg" at bounding box center [475, 379] width 48 height 16
click at [442, 379] on input "image.jpg" at bounding box center [433, 379] width 16 height 16
checkbox input "true"
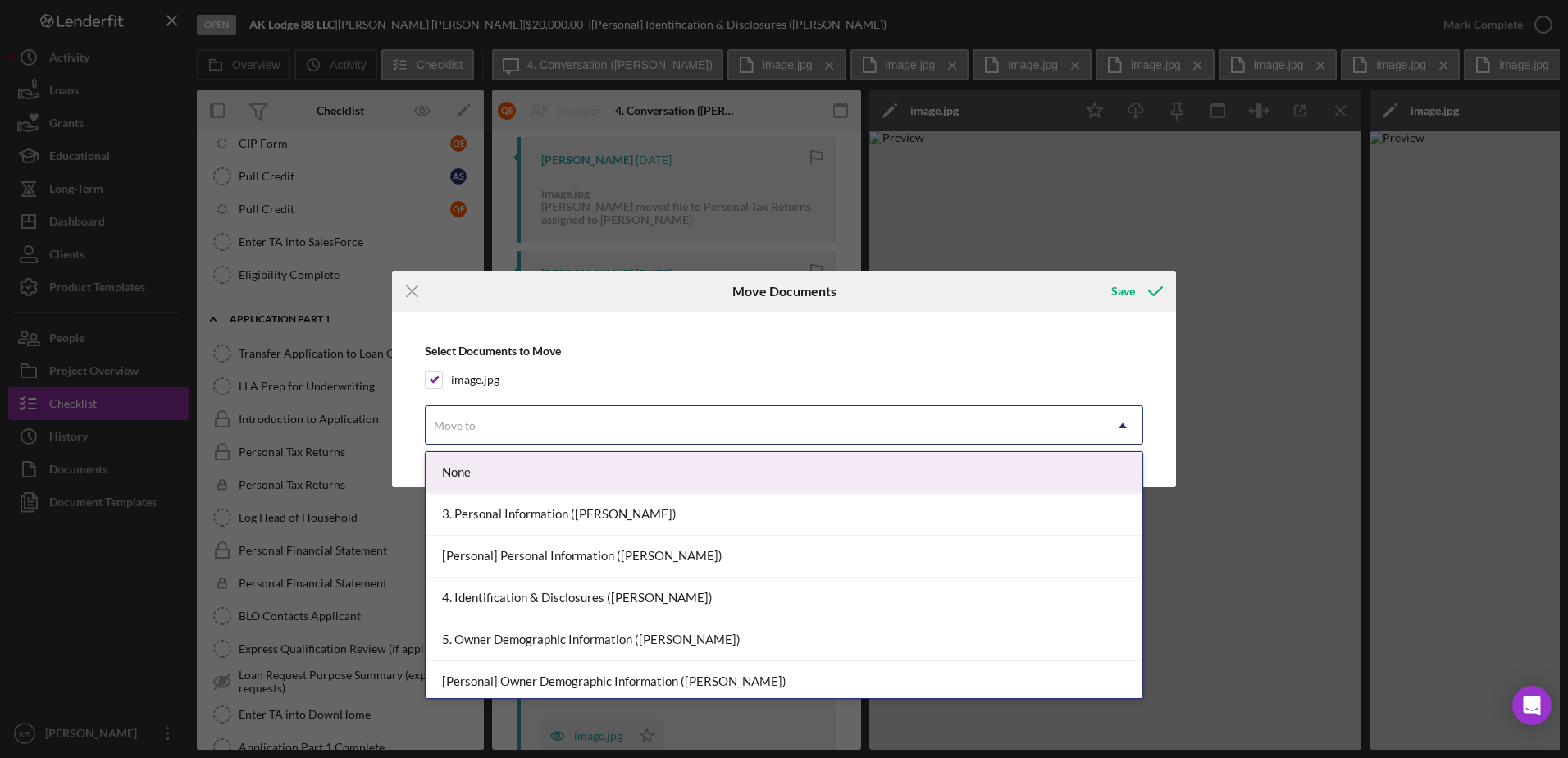
click at [488, 417] on div "Move to" at bounding box center [764, 426] width 677 height 38
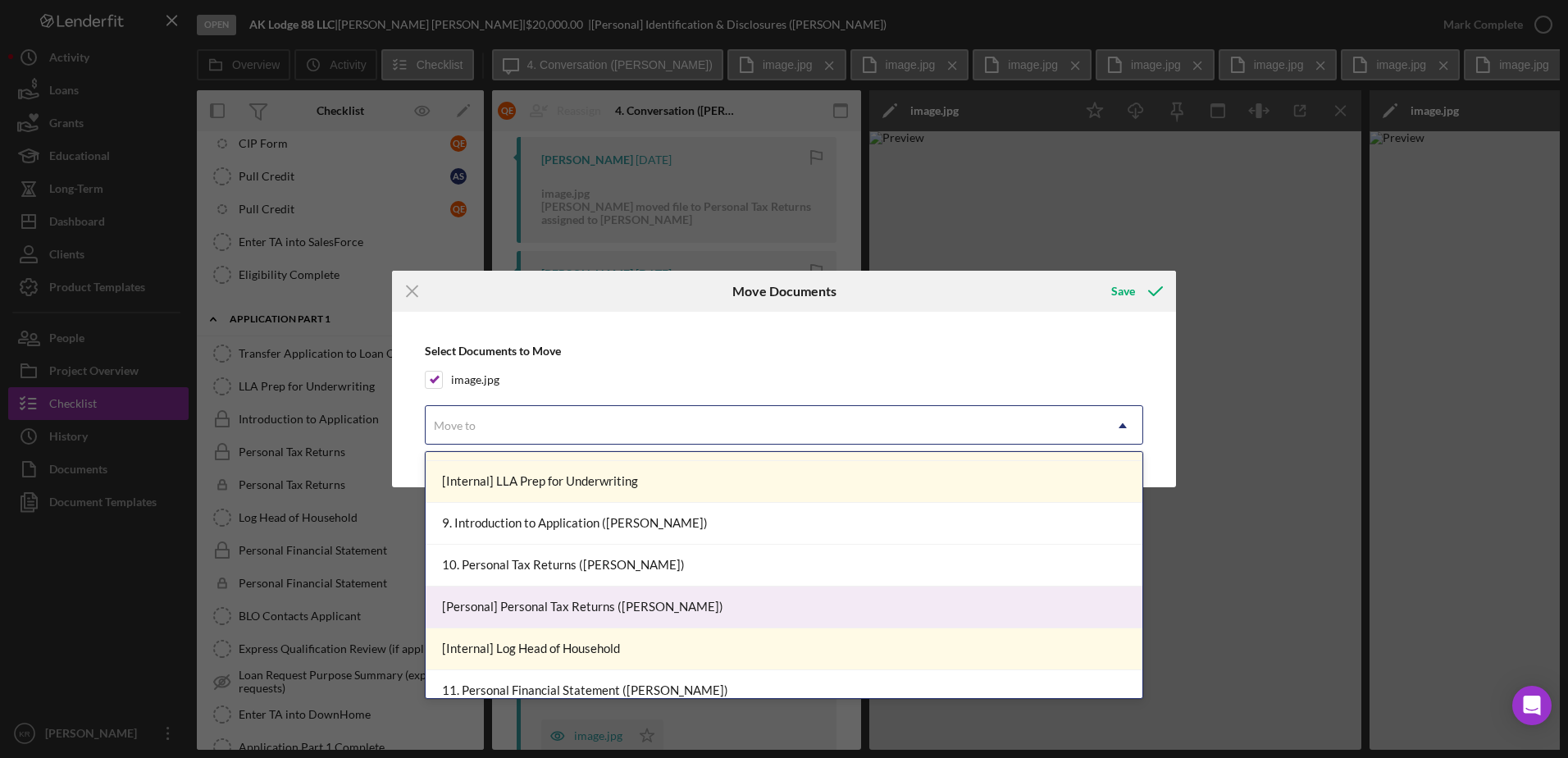
scroll to position [1067, 0]
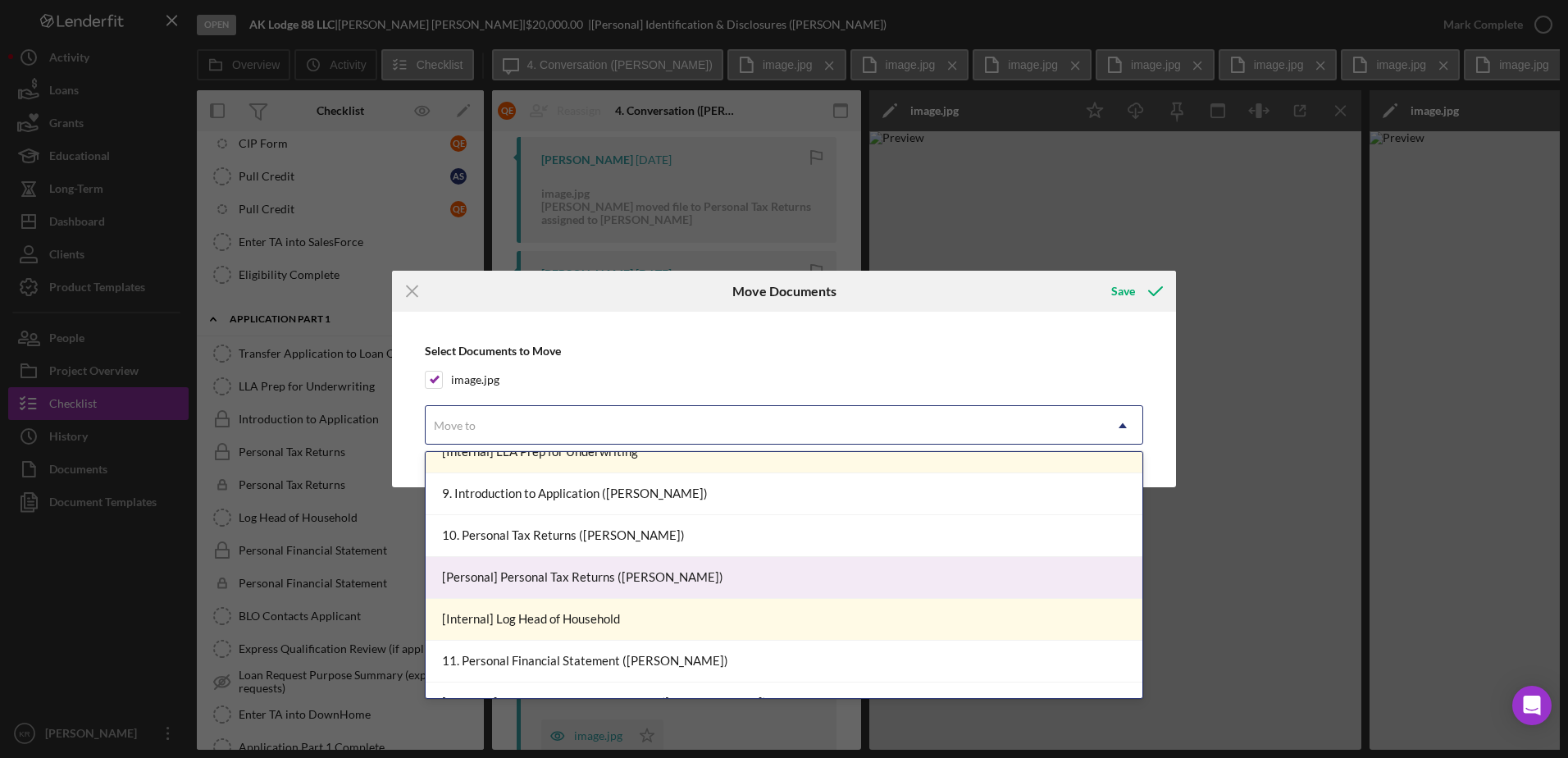
click at [543, 573] on div "[Personal] Personal Tax Returns (Quentin E.)" at bounding box center [784, 578] width 717 height 42
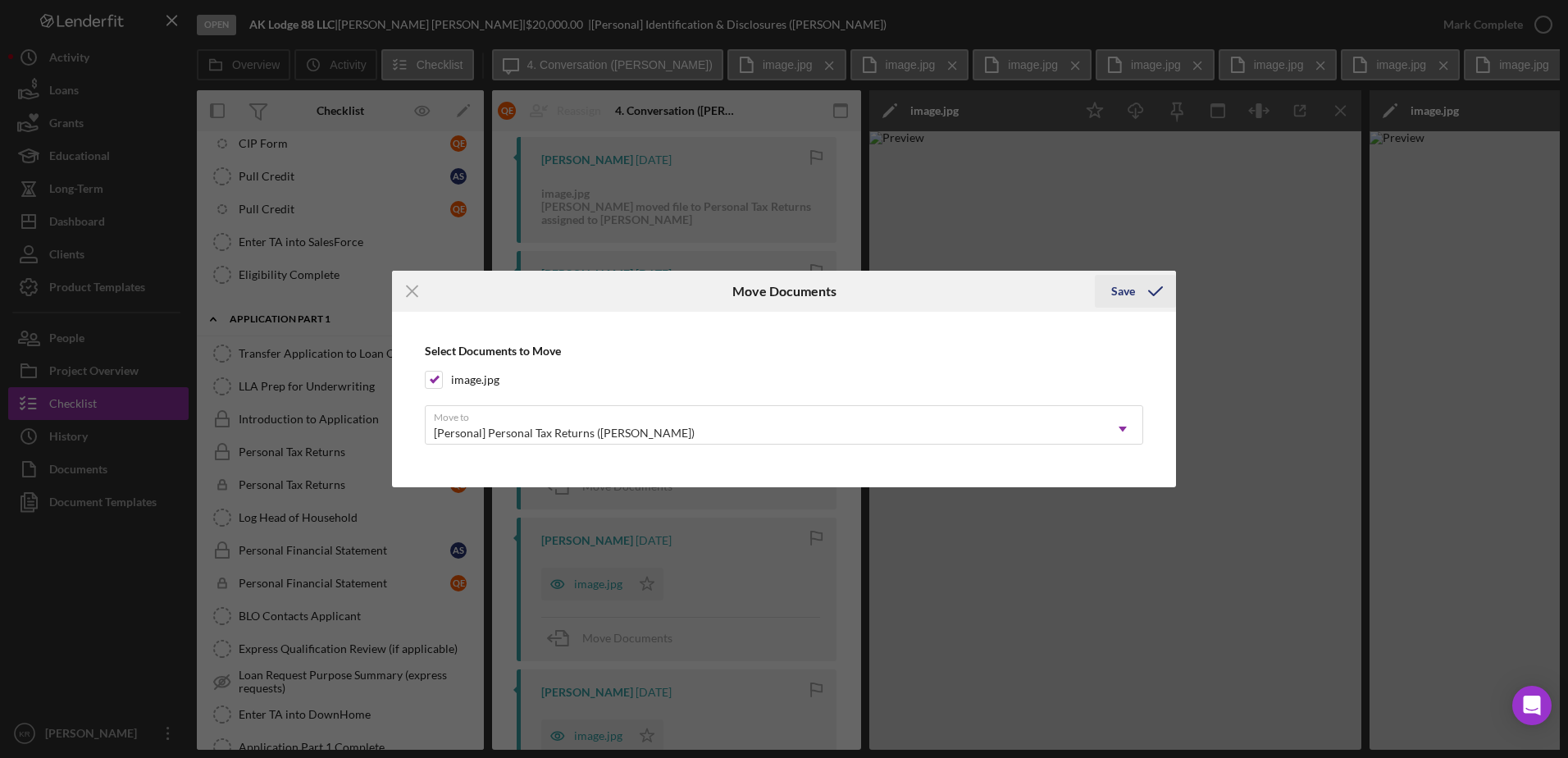
click at [1106, 286] on button "Save" at bounding box center [1136, 291] width 81 height 33
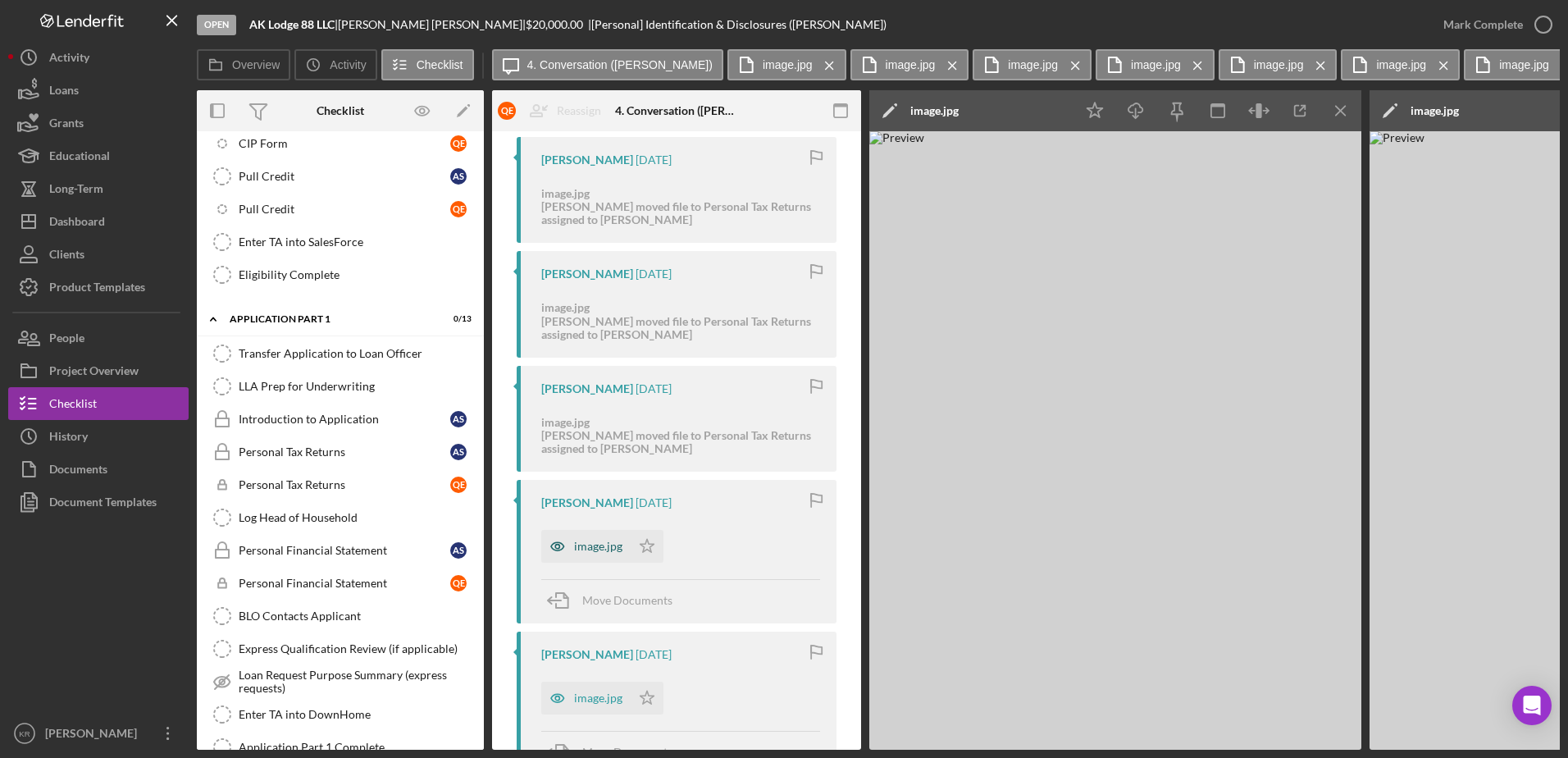
click at [589, 550] on div "image.jpg" at bounding box center [598, 547] width 48 height 13
click at [646, 604] on span "Move Documents" at bounding box center [627, 600] width 91 height 14
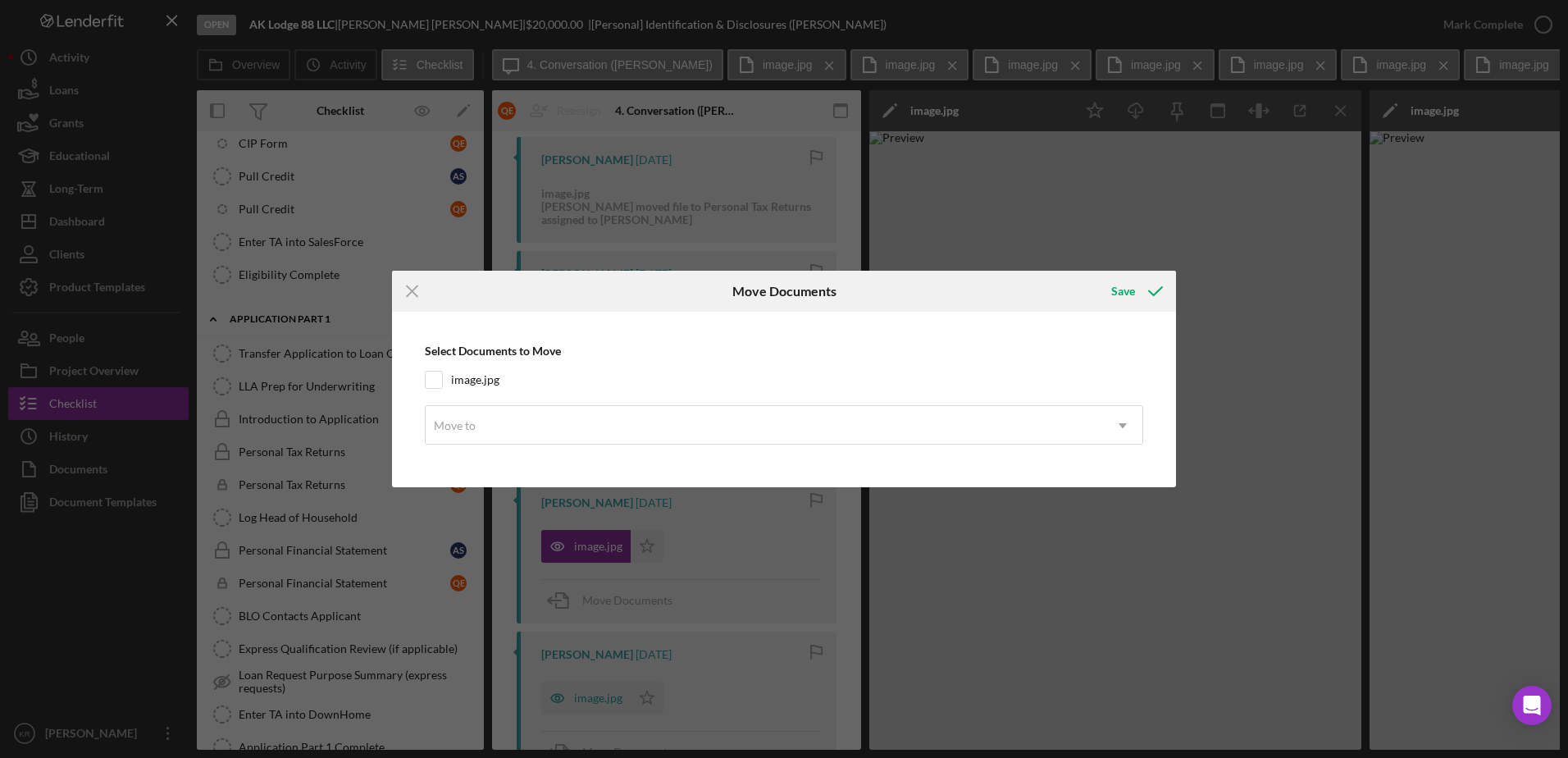
click at [488, 390] on div "Select Documents to Move image.jpg Move to Icon/Dropdown Arrow" at bounding box center [784, 399] width 768 height 159
drag, startPoint x: 486, startPoint y: 385, endPoint x: 490, endPoint y: 421, distance: 36.2
click at [486, 386] on label "image.jpg" at bounding box center [475, 379] width 48 height 16
click at [442, 386] on input "image.jpg" at bounding box center [433, 379] width 16 height 16
checkbox input "true"
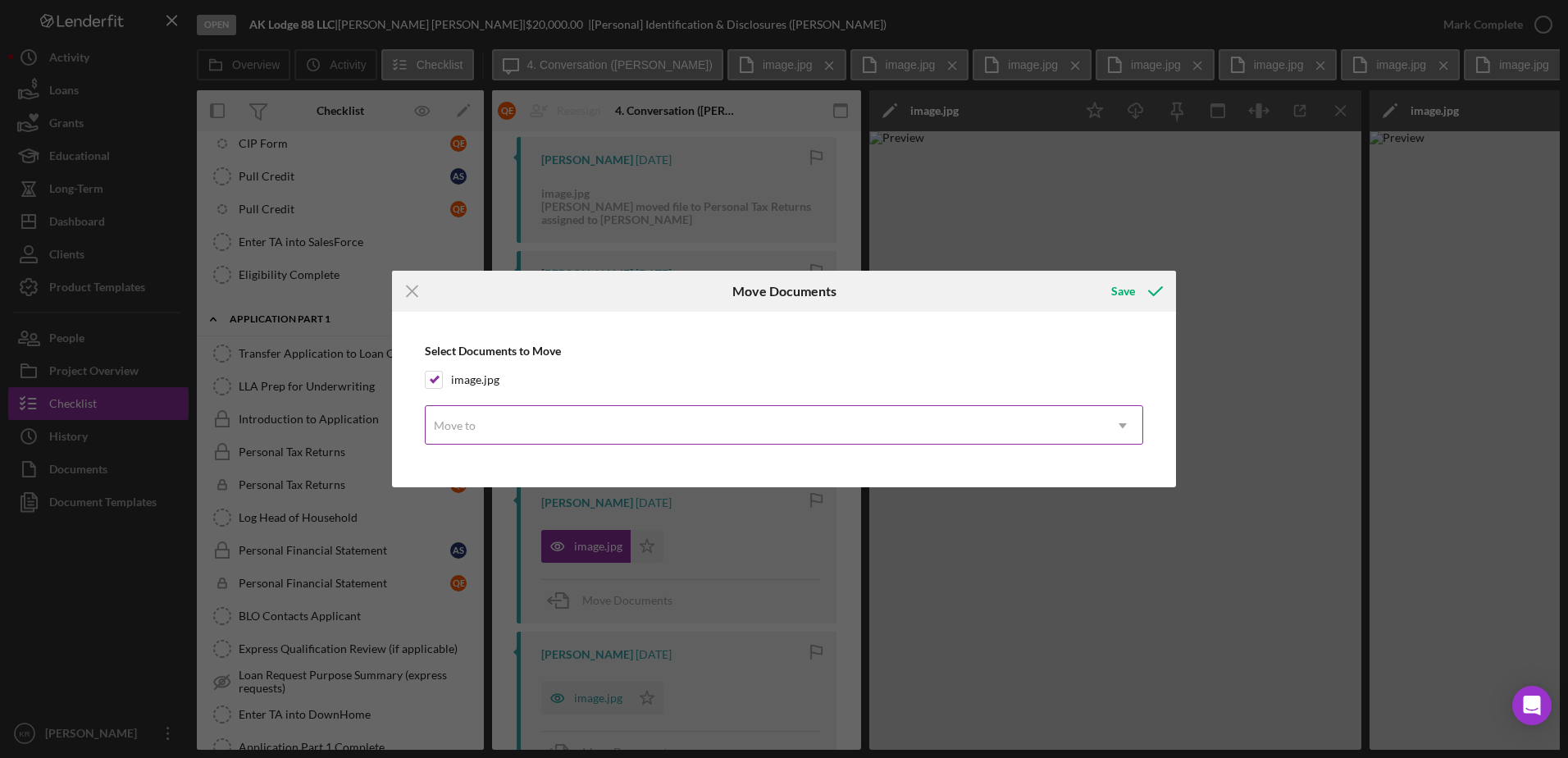
click at [491, 423] on div "Move to" at bounding box center [764, 426] width 677 height 38
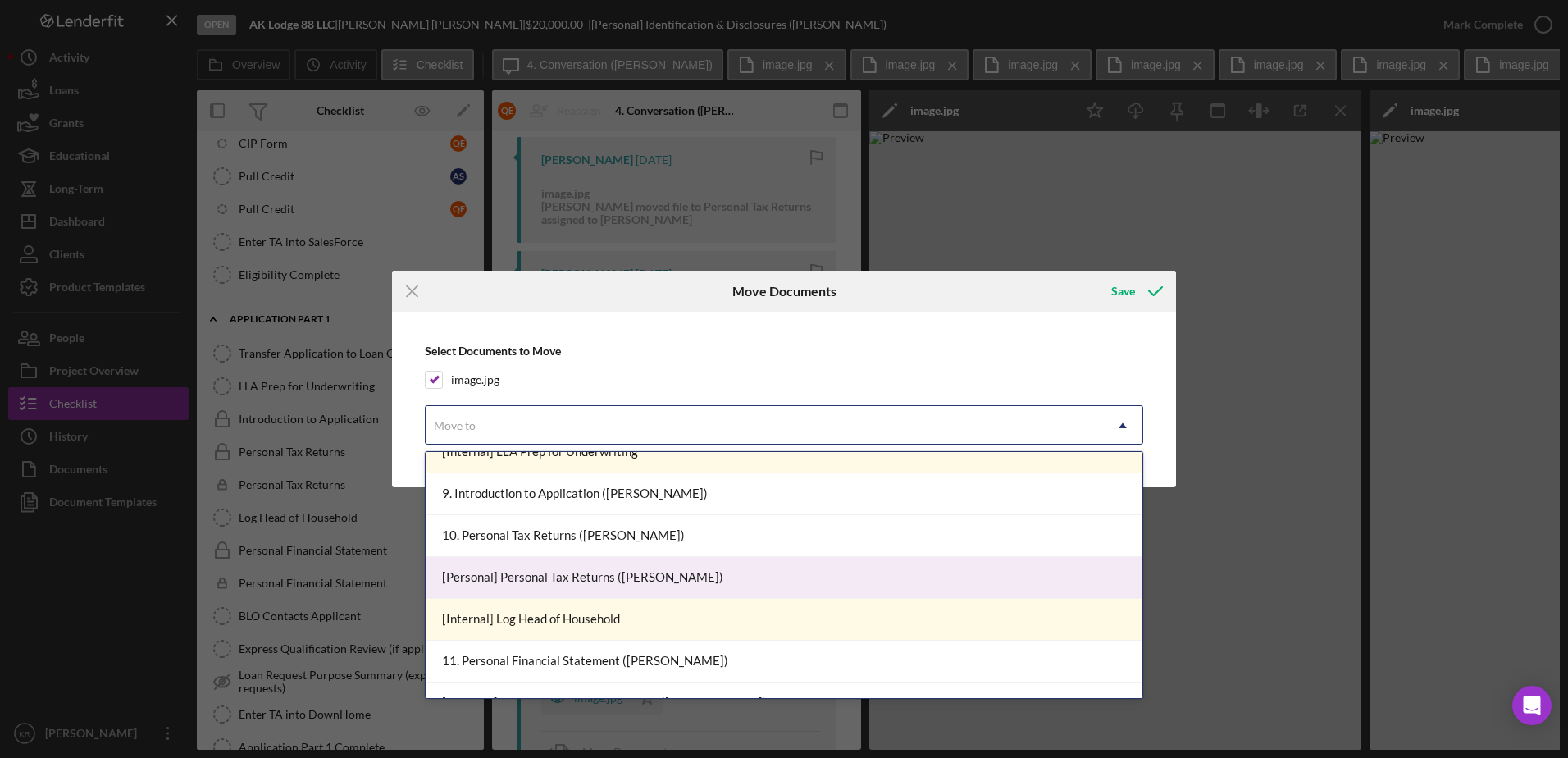
click at [659, 578] on div "[Personal] Personal Tax Returns (Quentin E.)" at bounding box center [784, 578] width 717 height 42
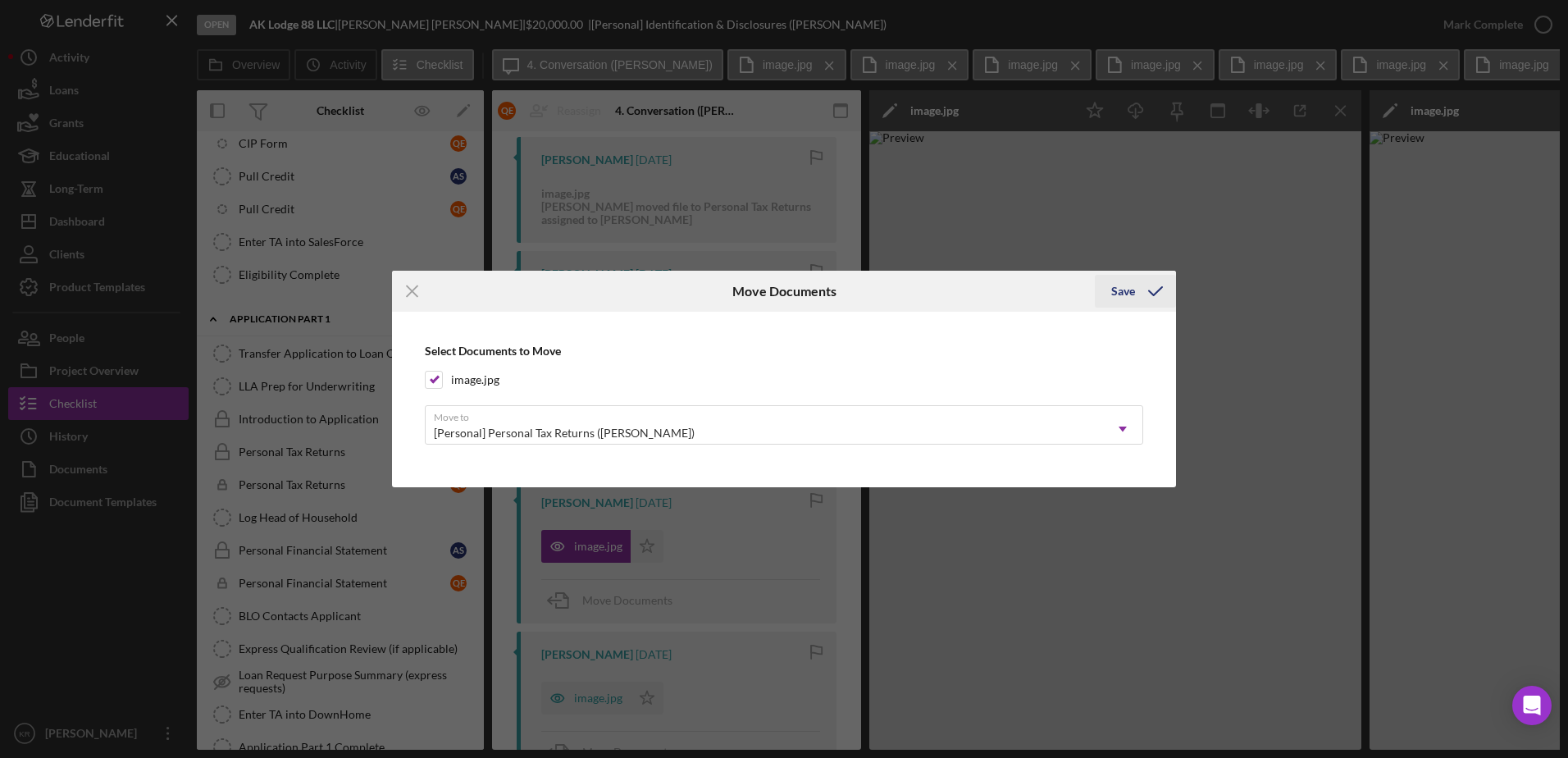
drag, startPoint x: 1124, startPoint y: 296, endPoint x: 1112, endPoint y: 301, distance: 13.0
click at [1122, 296] on div "Save" at bounding box center [1123, 291] width 24 height 33
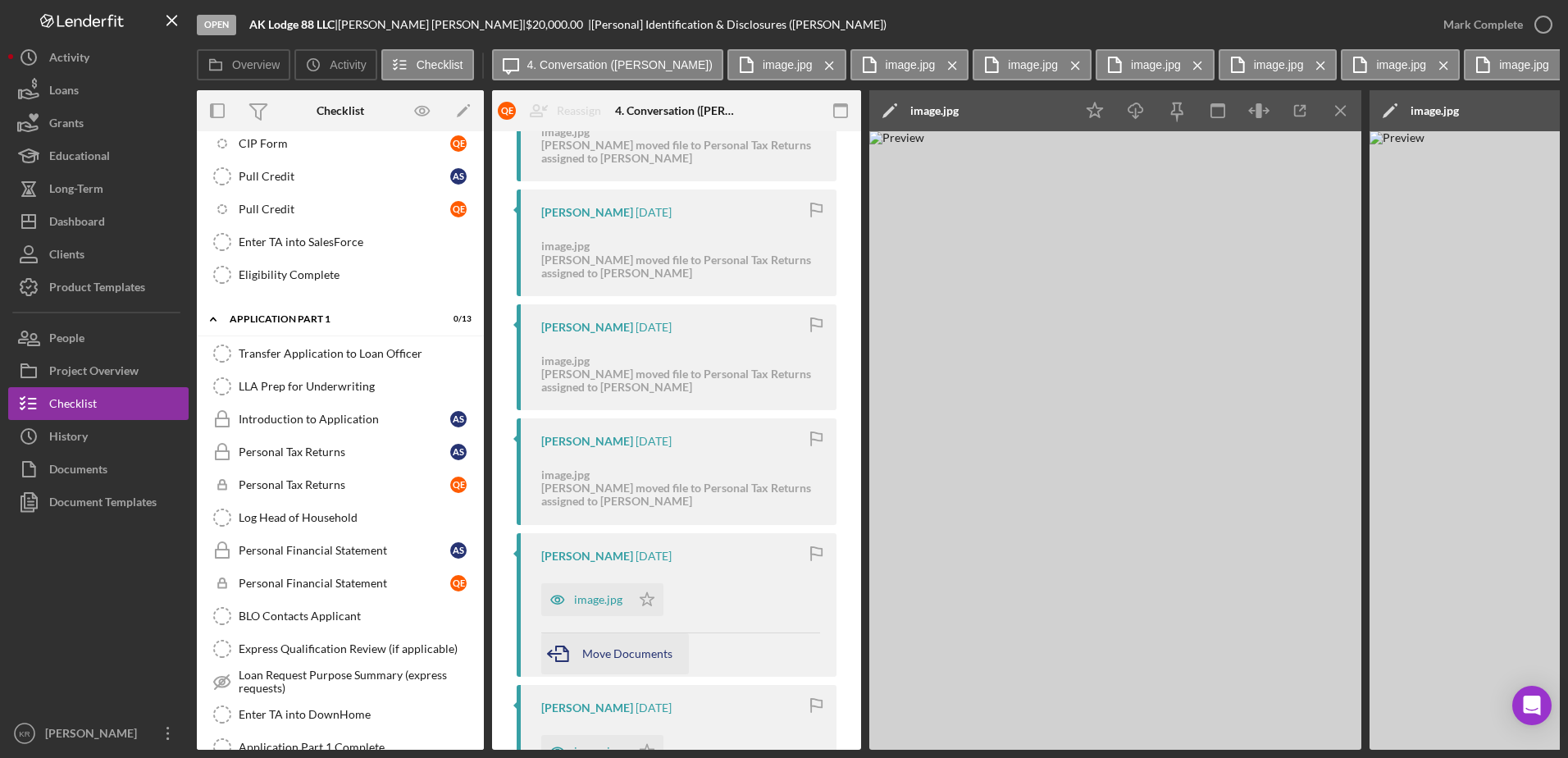
scroll to position [1395, 0]
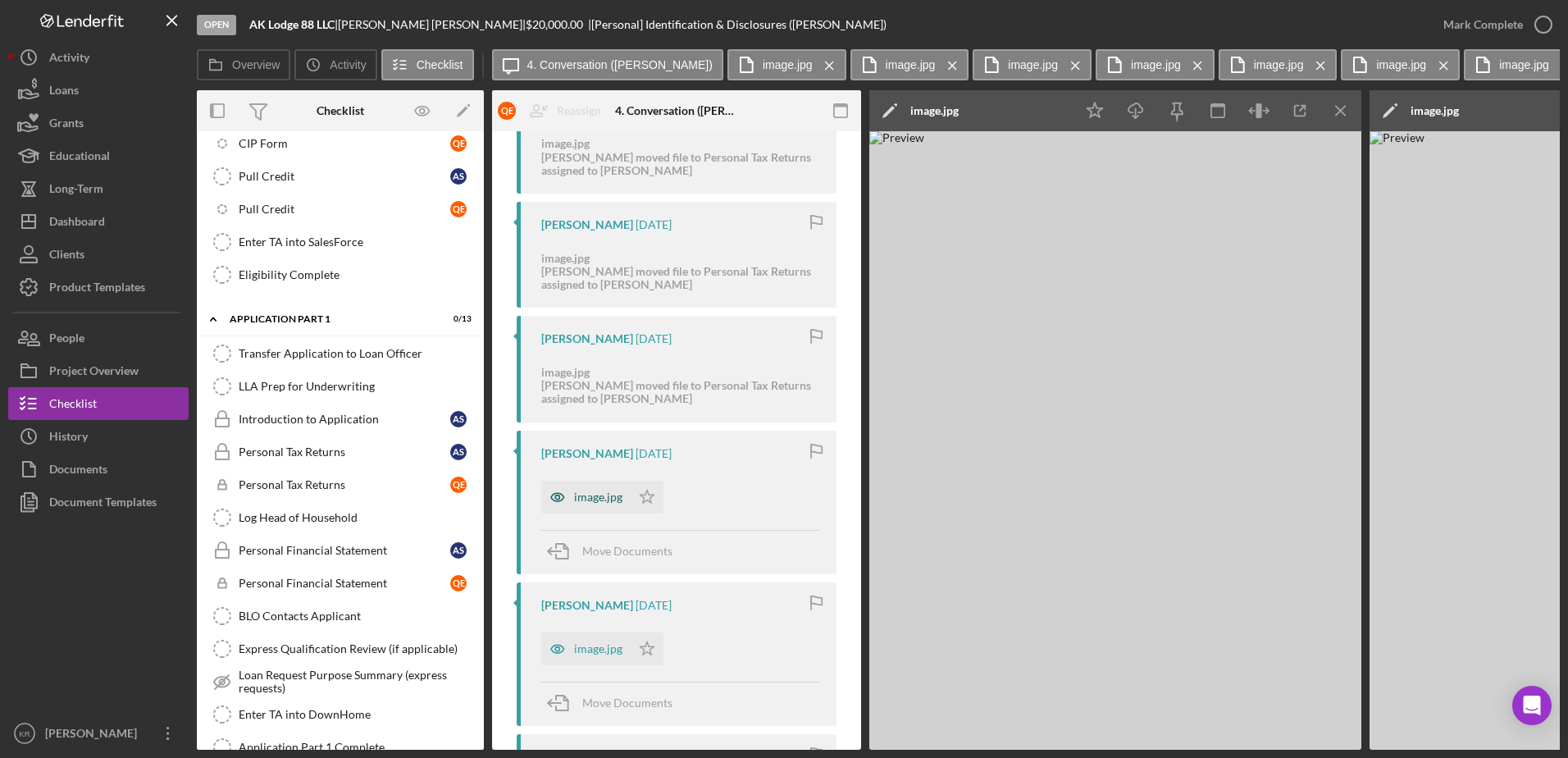
click at [586, 503] on div "image.jpg" at bounding box center [598, 497] width 48 height 13
click at [594, 554] on span "Move Documents" at bounding box center [627, 550] width 91 height 14
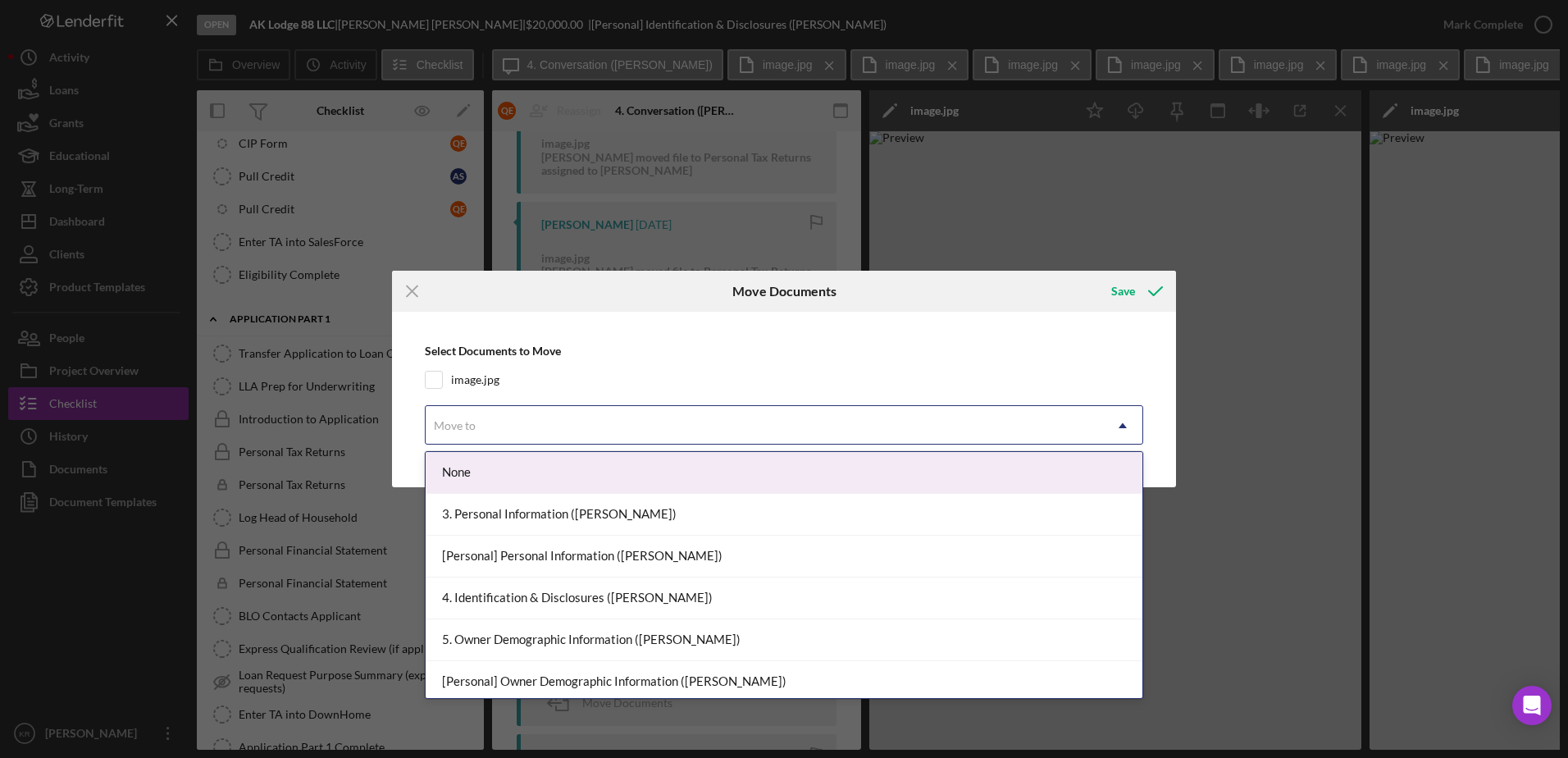
click at [642, 424] on div "Move to" at bounding box center [764, 426] width 677 height 38
click at [470, 382] on label "image.jpg" at bounding box center [475, 379] width 48 height 16
click at [442, 382] on input "image.jpg" at bounding box center [433, 379] width 16 height 16
checkbox input "true"
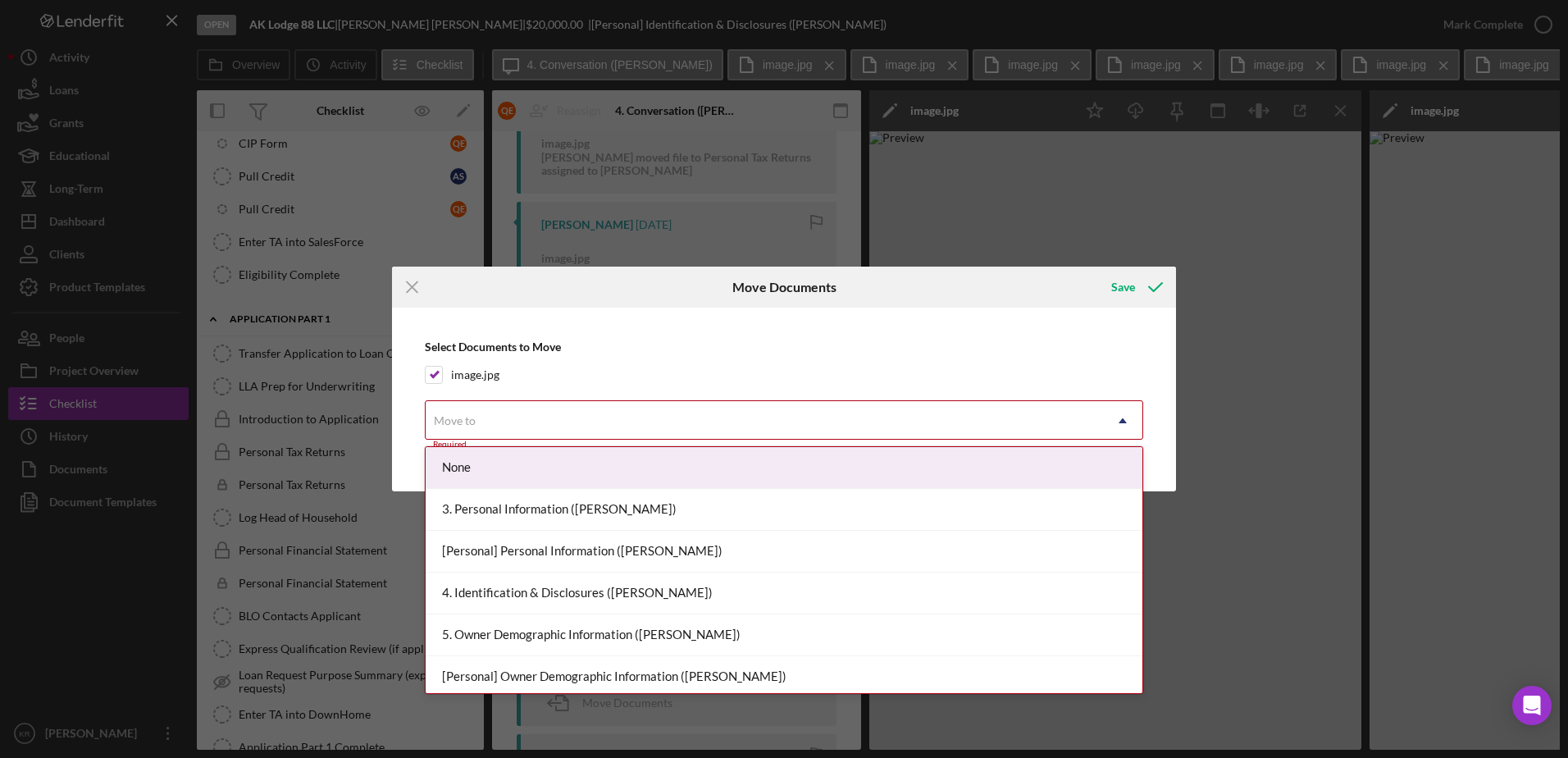
drag, startPoint x: 465, startPoint y: 412, endPoint x: 563, endPoint y: 434, distance: 100.4
click at [465, 413] on div "Move to" at bounding box center [764, 421] width 677 height 38
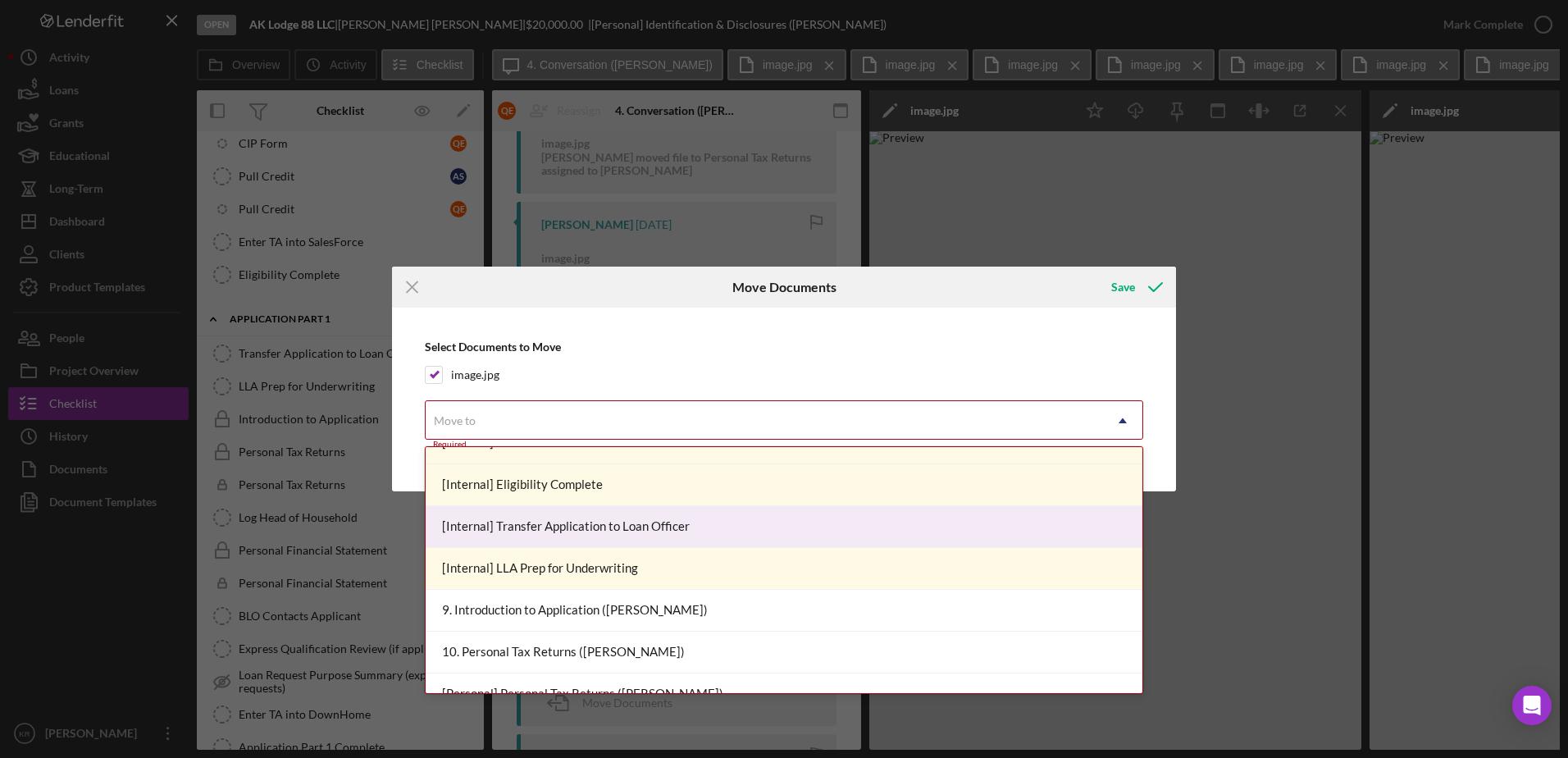
scroll to position [1067, 0]
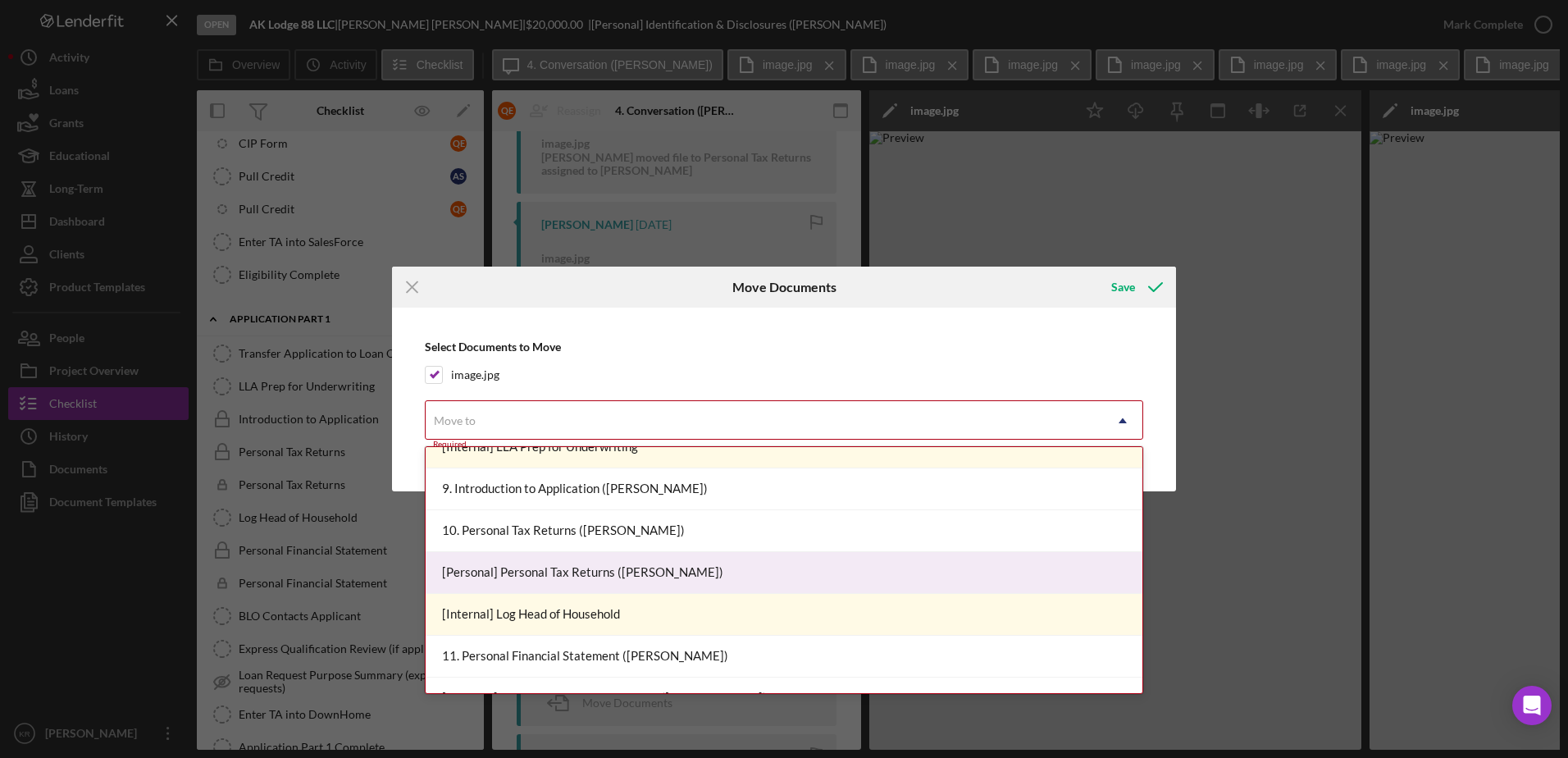
click at [712, 565] on div "[Personal] Personal Tax Returns (Quentin E.)" at bounding box center [784, 573] width 717 height 42
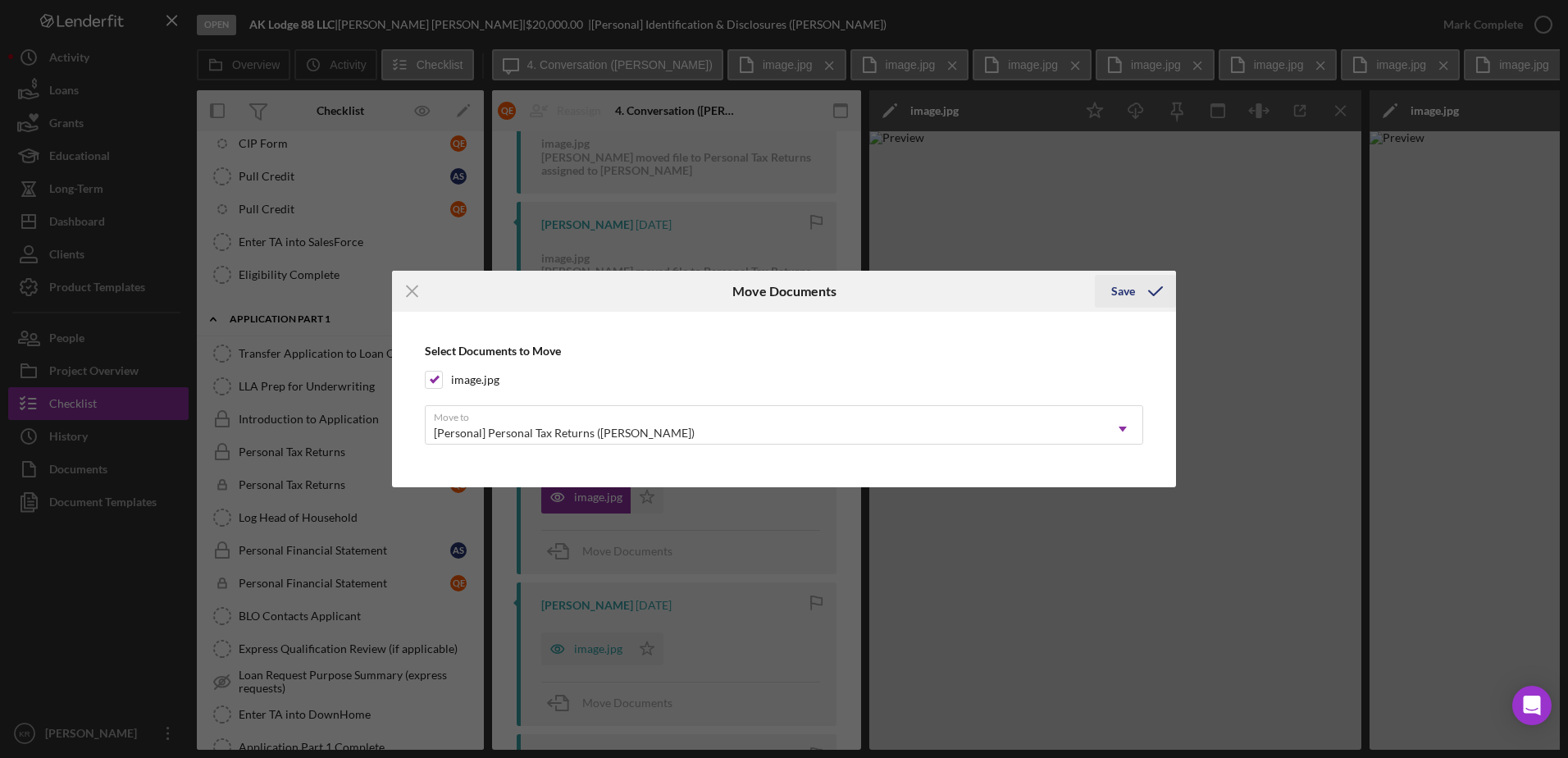
click at [1137, 295] on icon "submit" at bounding box center [1155, 291] width 41 height 41
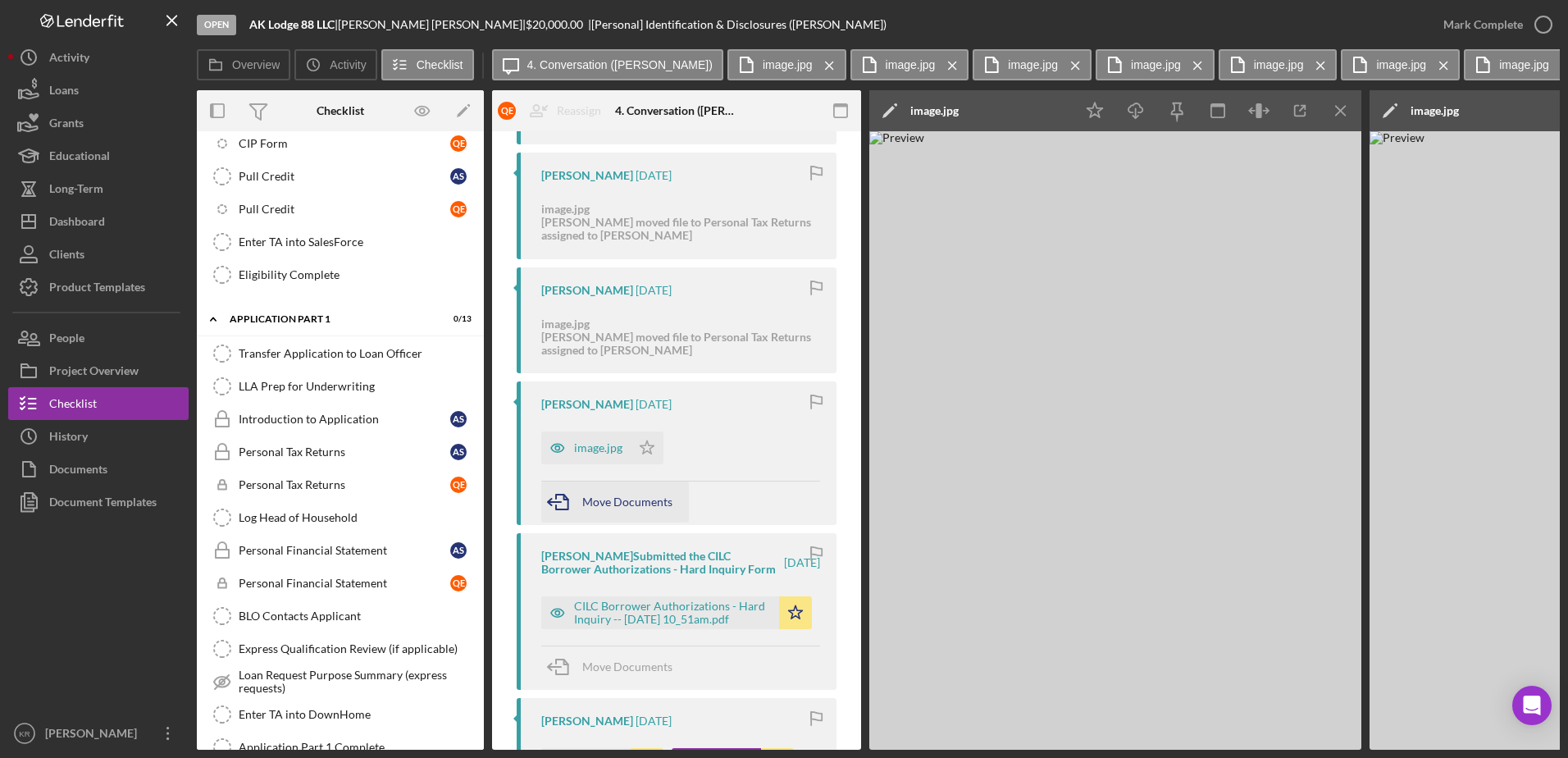
scroll to position [1559, 0]
click at [596, 446] on div "image.jpg" at bounding box center [598, 447] width 48 height 13
click at [571, 493] on icon "button" at bounding box center [561, 500] width 41 height 41
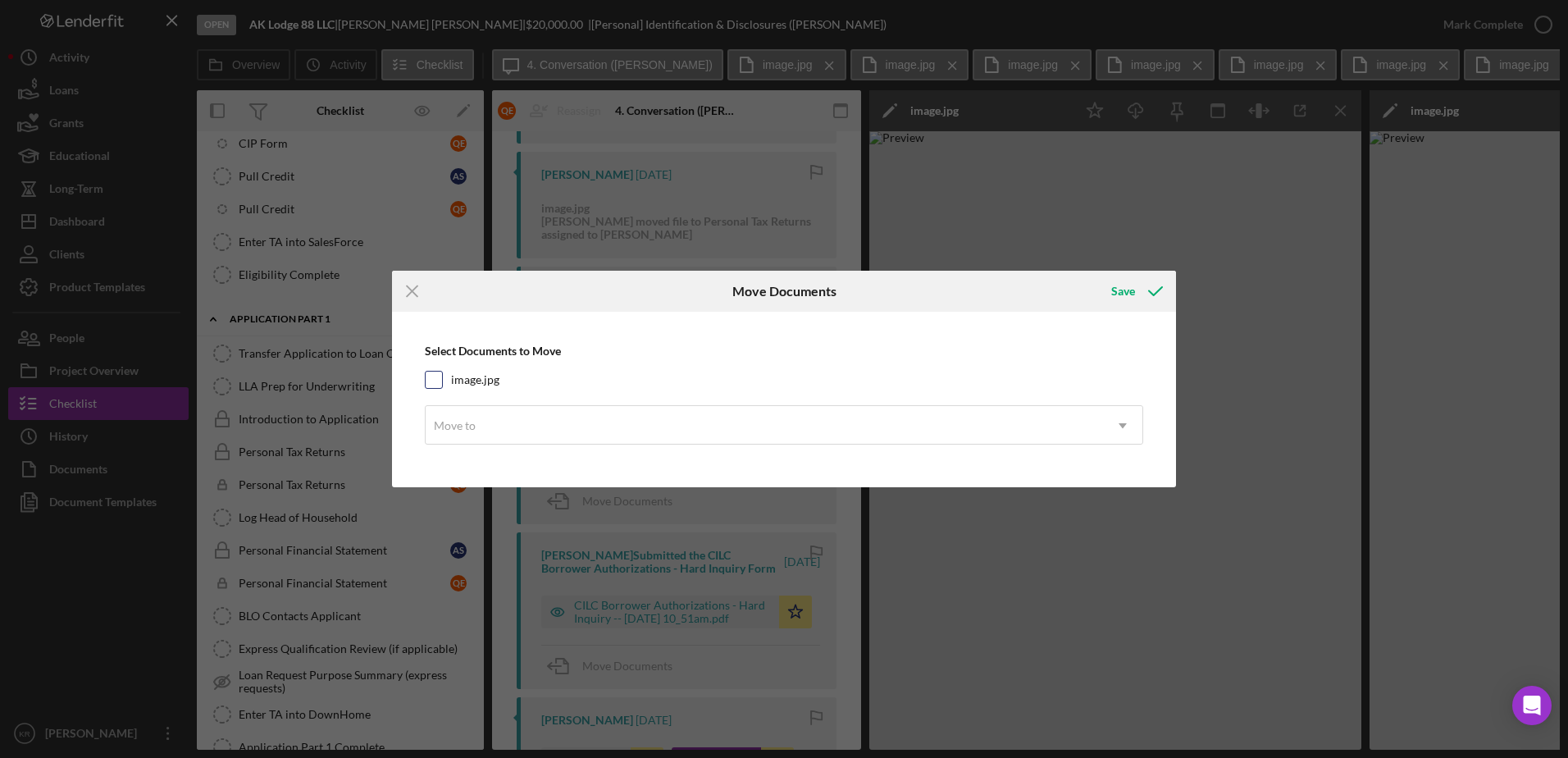
click at [466, 386] on label "image.jpg" at bounding box center [475, 379] width 48 height 16
click at [442, 386] on input "image.jpg" at bounding box center [433, 379] width 16 height 16
checkbox input "true"
click at [466, 415] on div "Move to" at bounding box center [764, 426] width 677 height 38
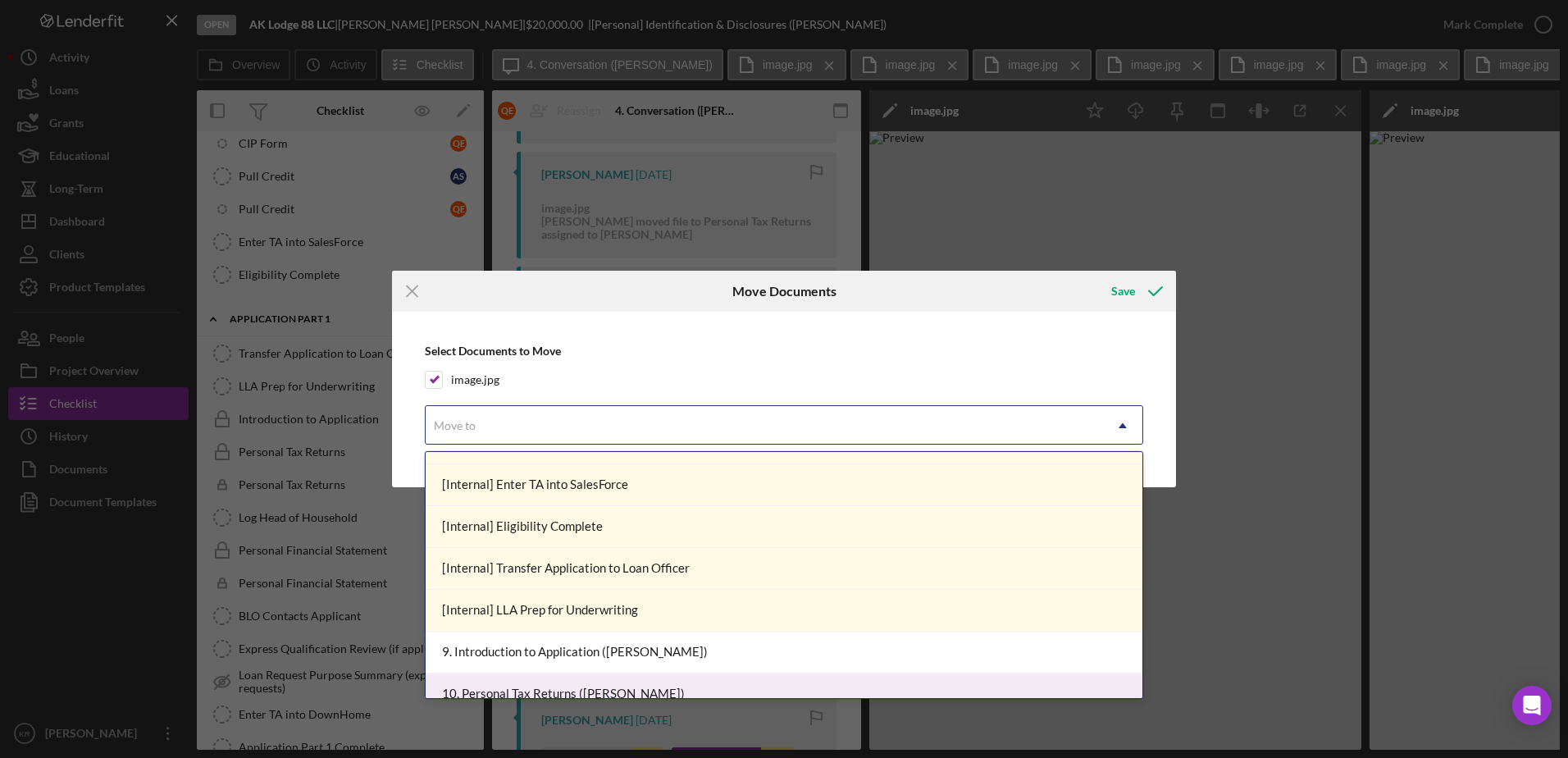
scroll to position [1067, 0]
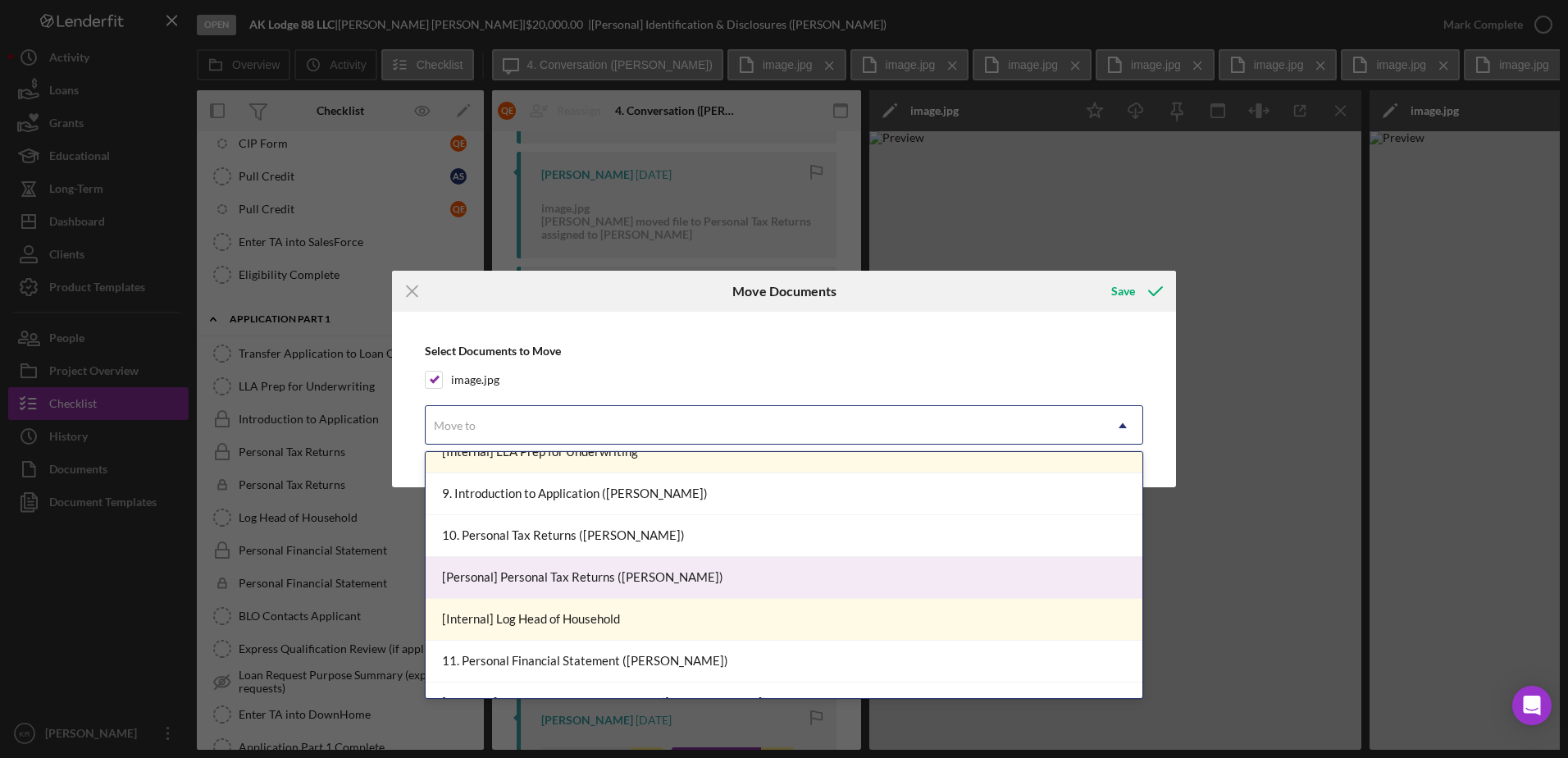
drag, startPoint x: 704, startPoint y: 586, endPoint x: 700, endPoint y: 600, distance: 14.6
click at [701, 597] on div "[Personal] Personal Tax Returns (Quentin E.)" at bounding box center [784, 578] width 717 height 42
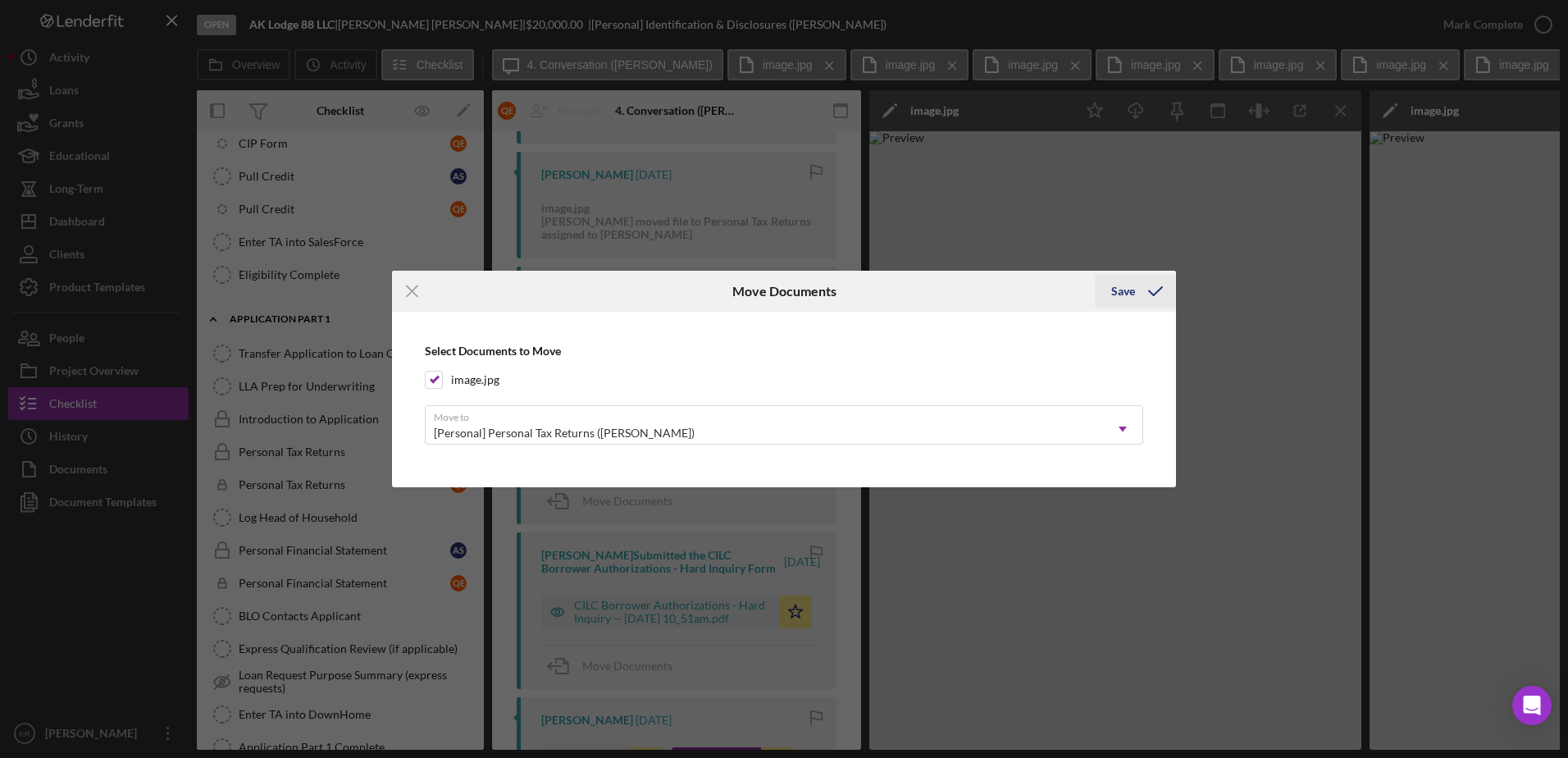
click at [1117, 296] on div "Save" at bounding box center [1123, 291] width 24 height 33
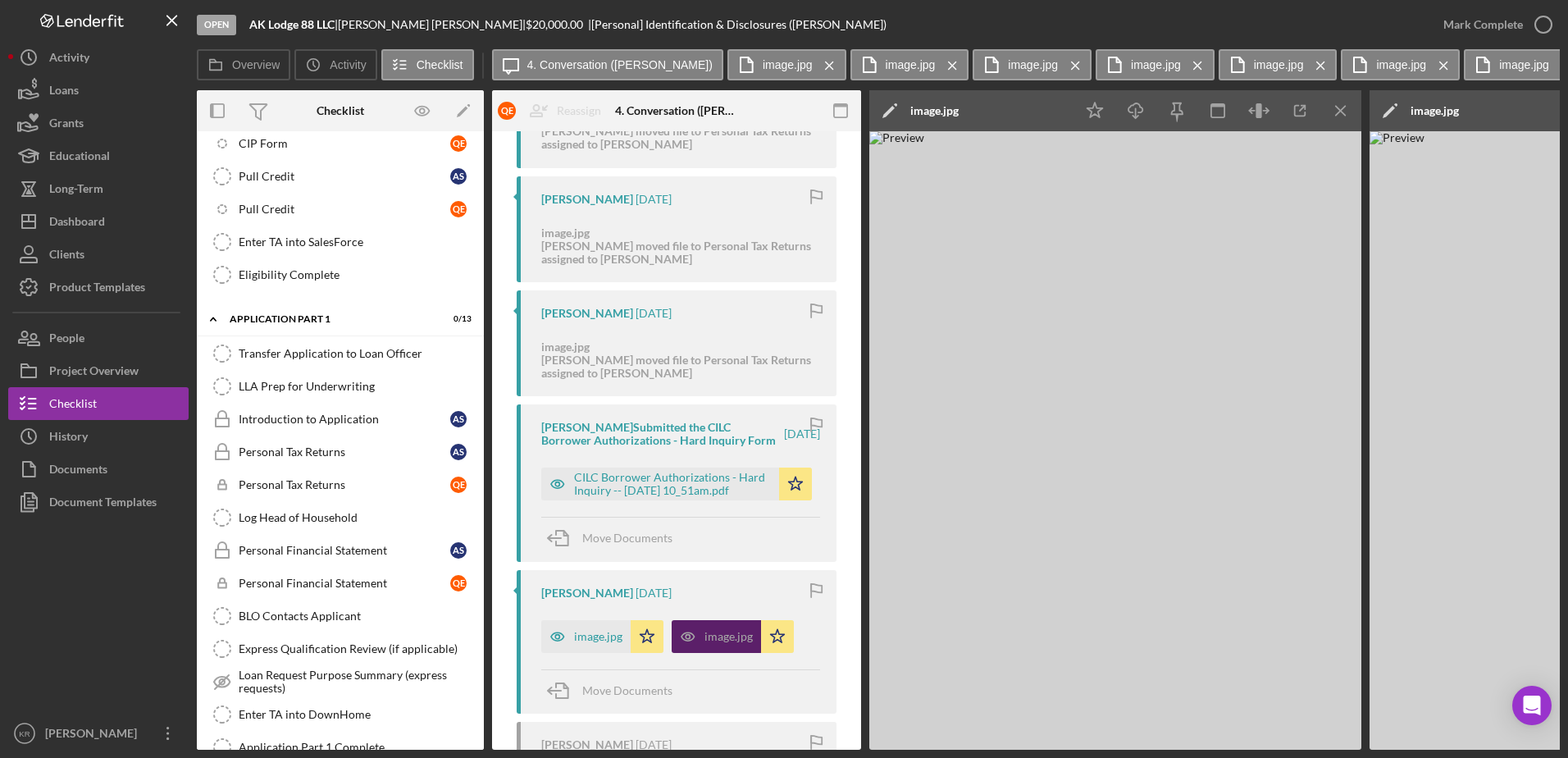
scroll to position [1805, 0]
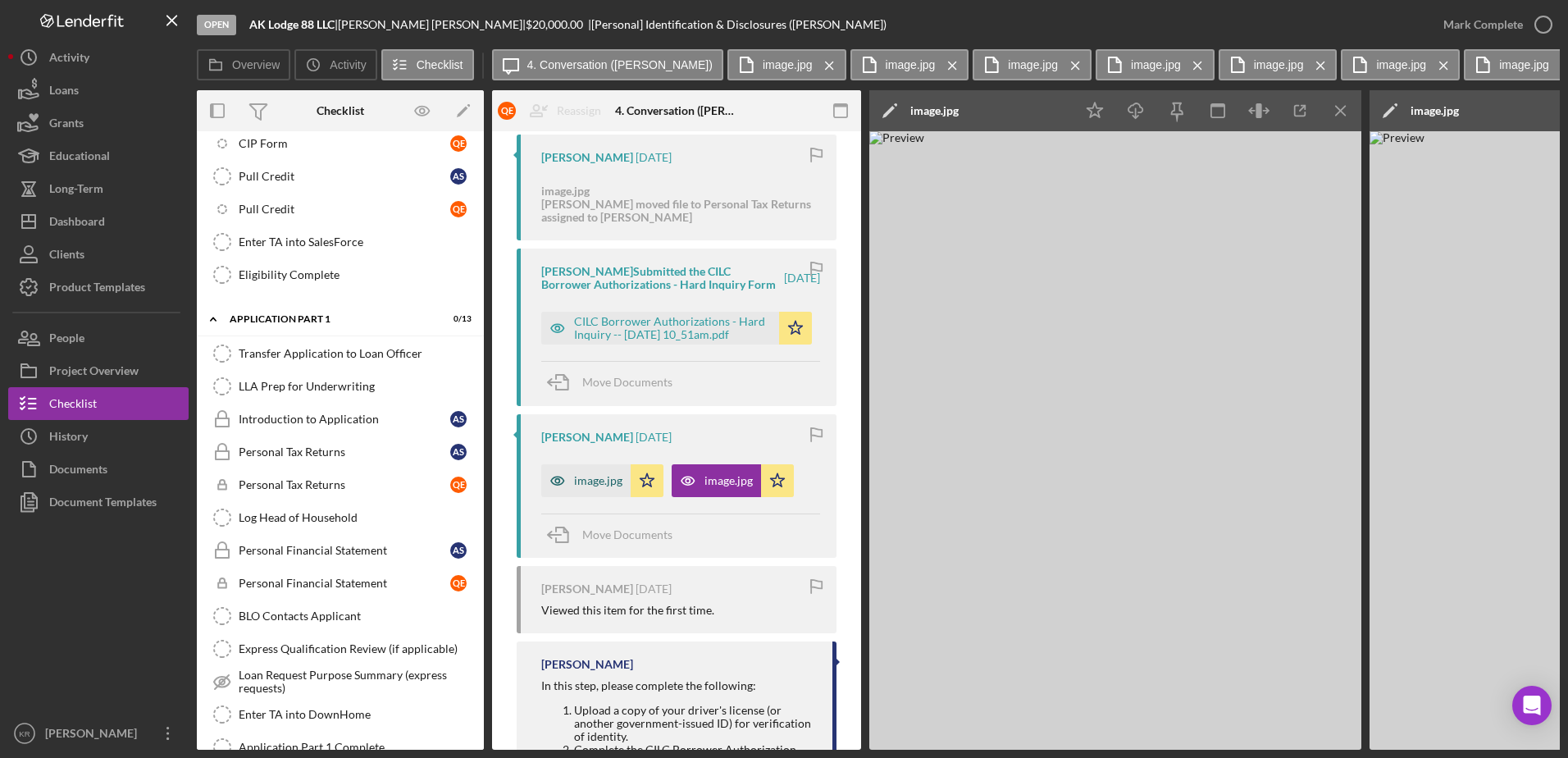
click at [595, 497] on div "image.jpg" at bounding box center [586, 480] width 90 height 33
click at [699, 497] on icon "button" at bounding box center [688, 480] width 33 height 33
click at [630, 542] on span "Move Documents" at bounding box center [627, 534] width 91 height 14
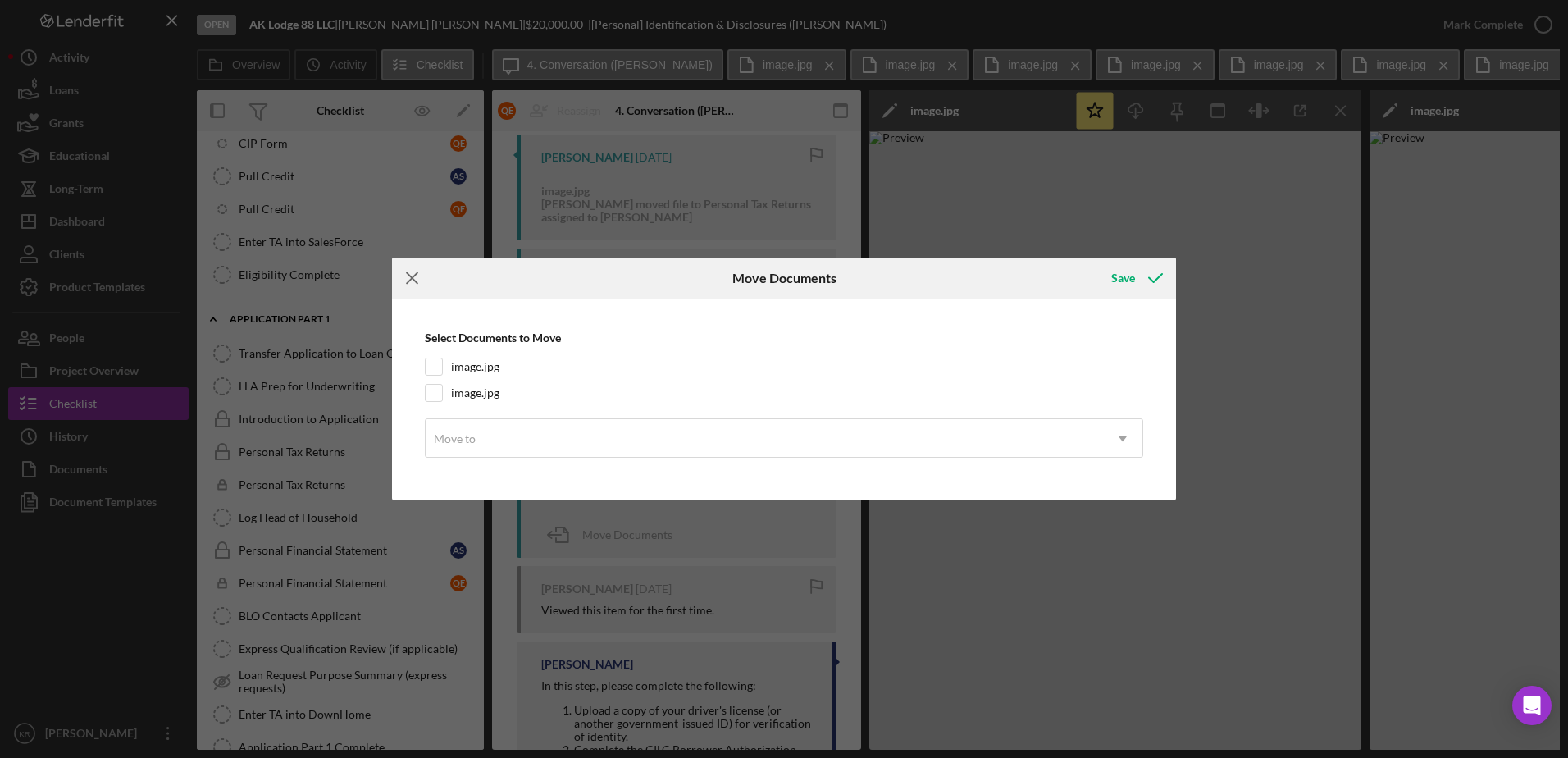
click at [411, 281] on icon "Icon/Menu Close" at bounding box center [412, 278] width 41 height 41
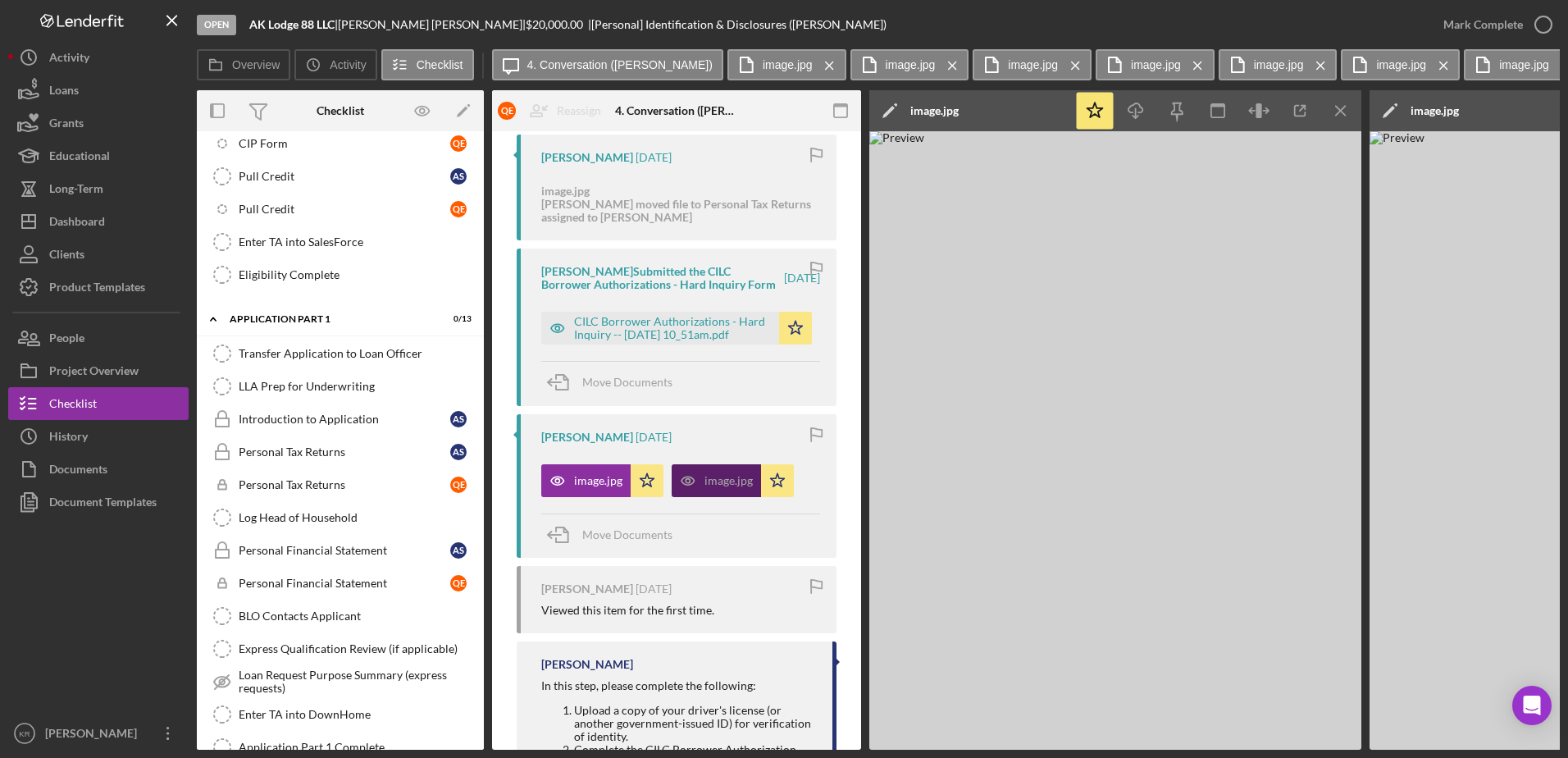
click at [709, 487] on div "image.jpg" at bounding box center [728, 480] width 48 height 13
click at [1183, 66] on icon "Icon/Menu Close" at bounding box center [1197, 65] width 28 height 41
click at [1307, 66] on icon "Icon/Menu Close" at bounding box center [1321, 65] width 28 height 41
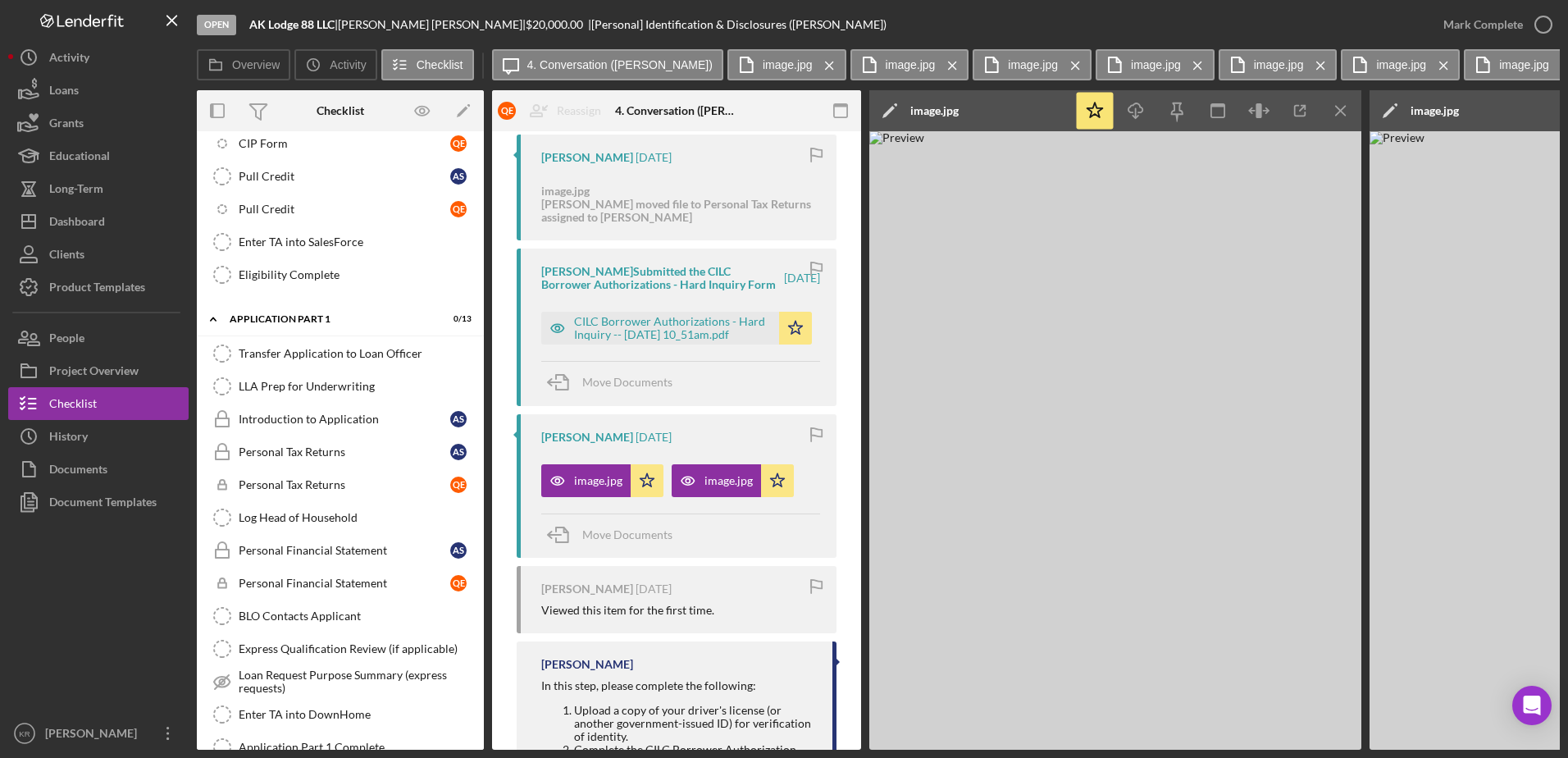
click at [1183, 66] on icon "Icon/Menu Close" at bounding box center [1197, 65] width 28 height 41
click at [1307, 66] on icon "Icon/Menu Close" at bounding box center [1321, 65] width 28 height 41
click at [1183, 66] on icon "Icon/Menu Close" at bounding box center [1197, 65] width 28 height 41
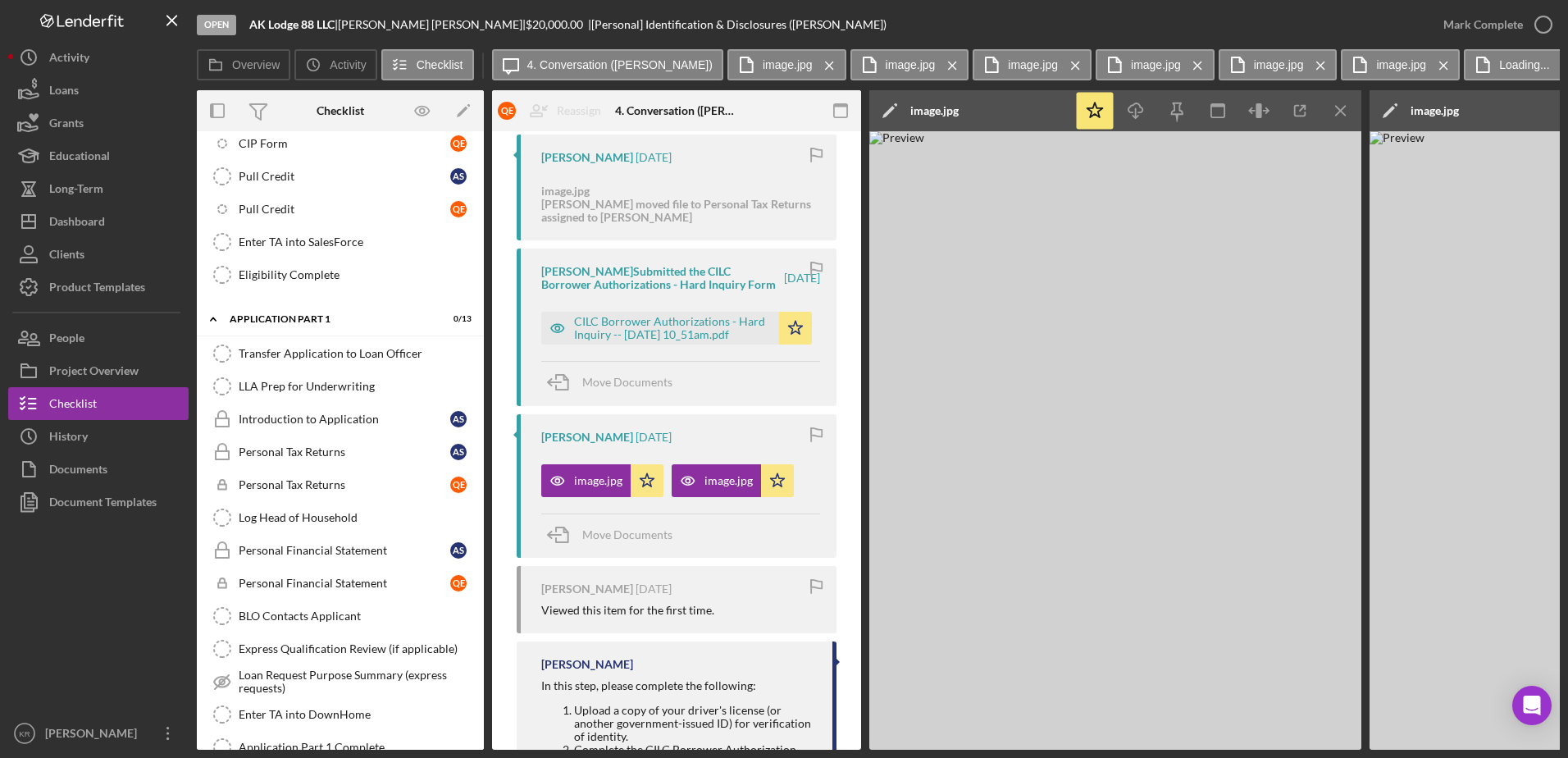
click at [1307, 66] on icon "Icon/Menu Close" at bounding box center [1321, 65] width 28 height 41
click at [1183, 66] on icon "Icon/Menu Close" at bounding box center [1197, 65] width 28 height 41
click at [1184, 66] on icon "Icon/Menu Close" at bounding box center [1198, 65] width 28 height 41
click at [1308, 66] on icon "Icon/Menu Close" at bounding box center [1322, 65] width 28 height 41
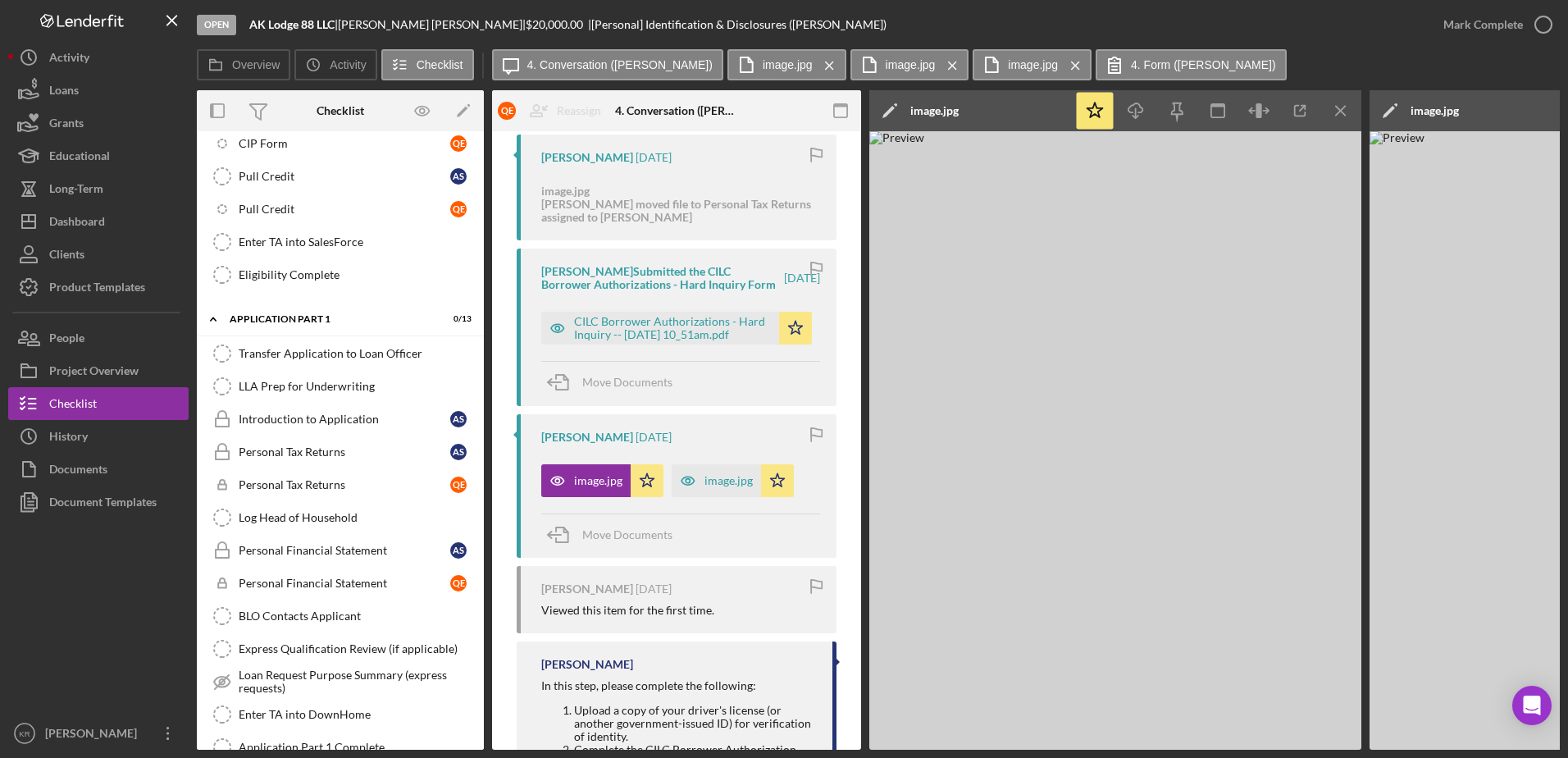
click at [1162, 66] on label "4. Form (Quentin E.)" at bounding box center [1204, 65] width 145 height 13
click at [1061, 61] on icon "Icon/Menu Close" at bounding box center [1076, 65] width 28 height 41
click at [938, 59] on icon "Icon/Menu Close" at bounding box center [952, 65] width 28 height 41
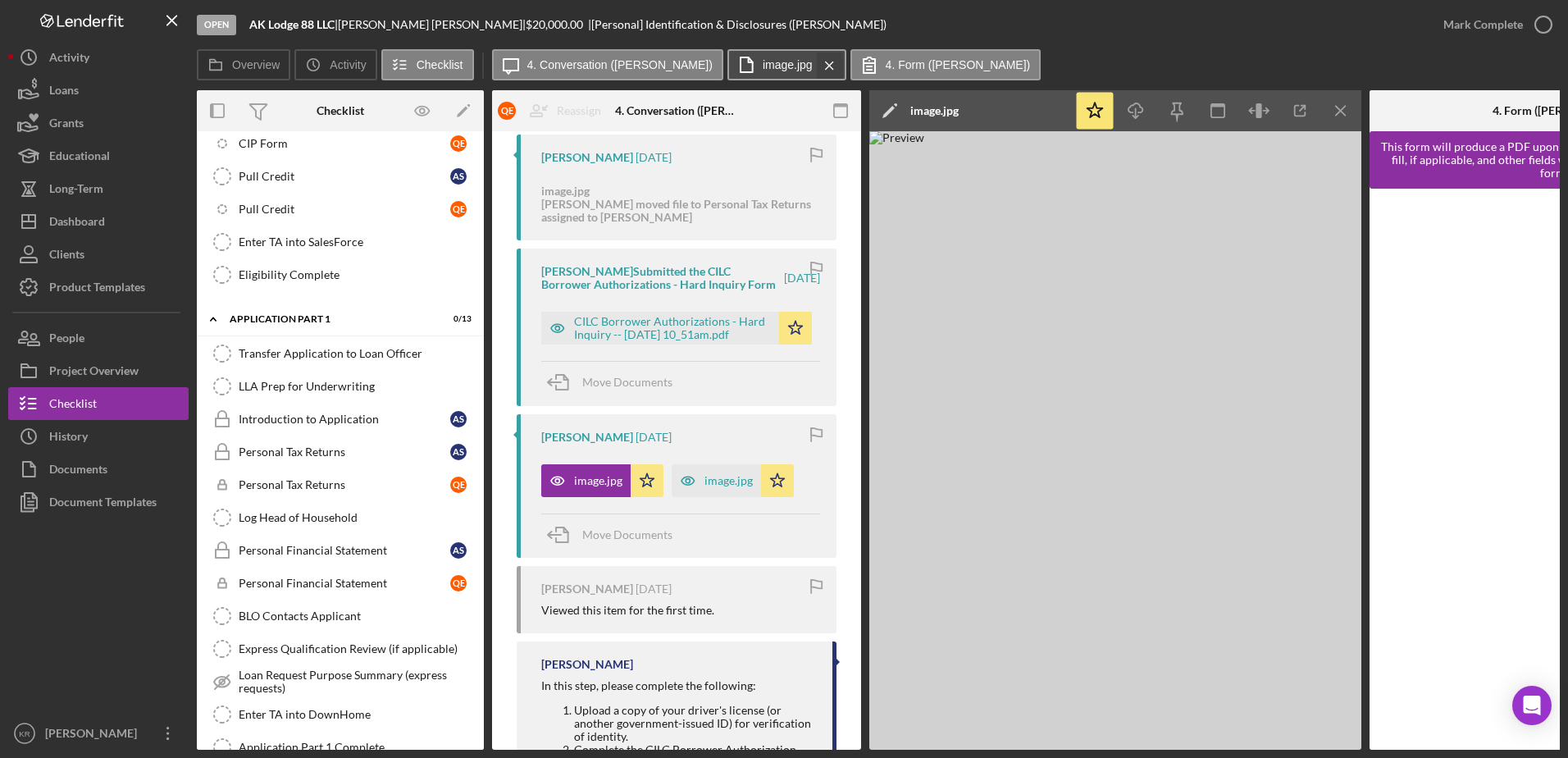
click at [815, 52] on icon "Icon/Menu Close" at bounding box center [829, 65] width 28 height 41
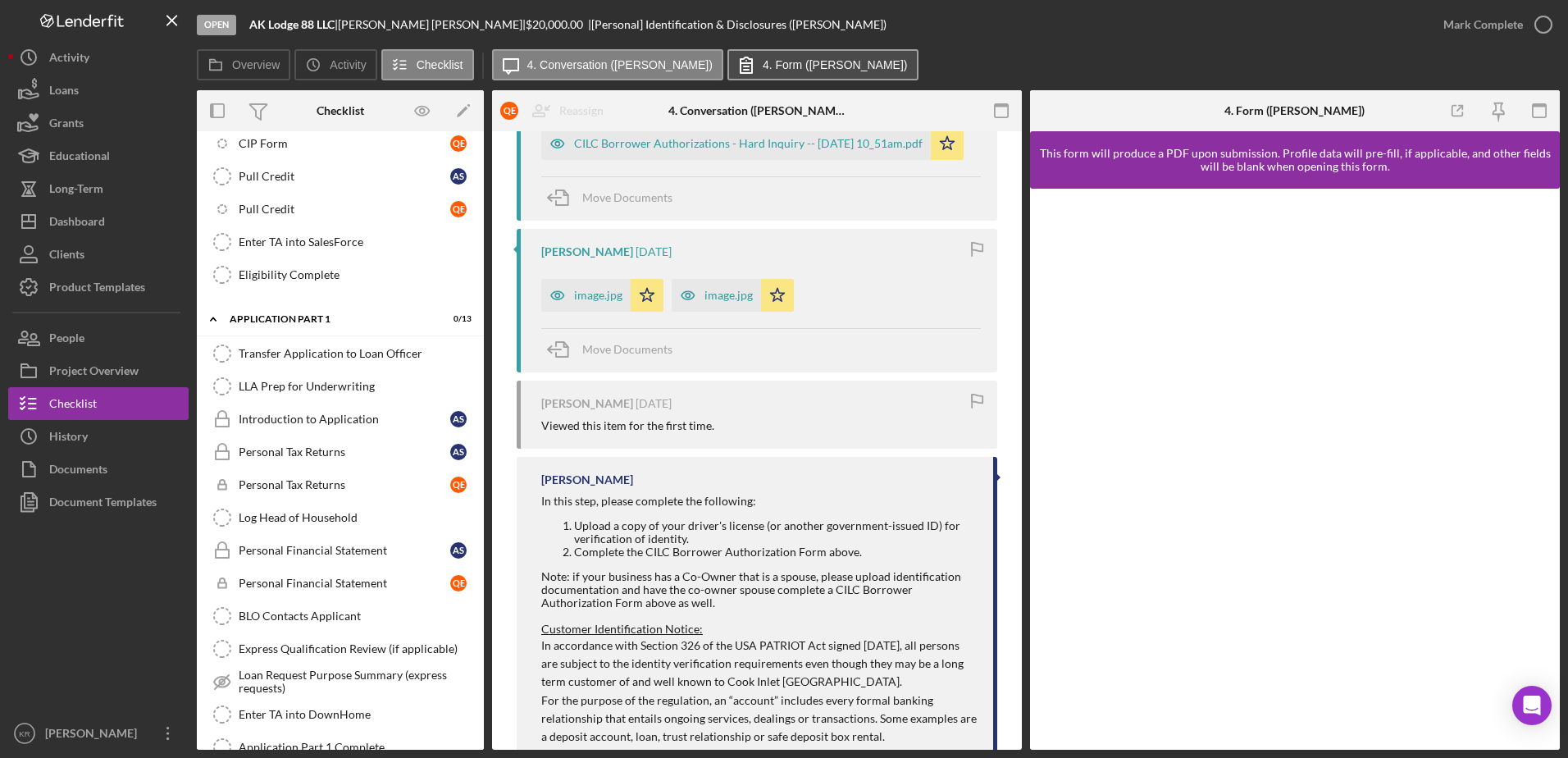
scroll to position [1634, 0]
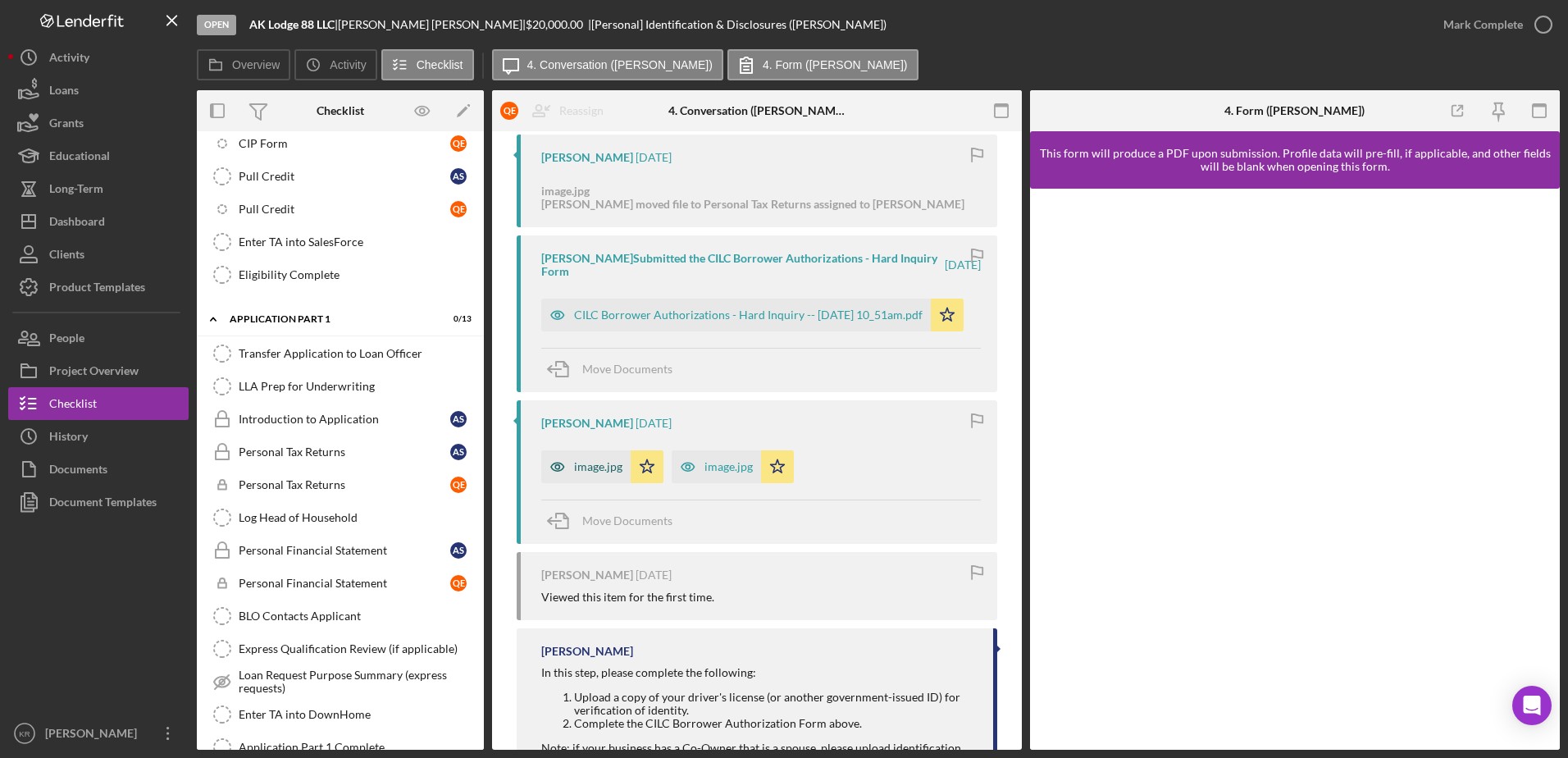
click at [563, 462] on icon "button" at bounding box center [558, 466] width 33 height 33
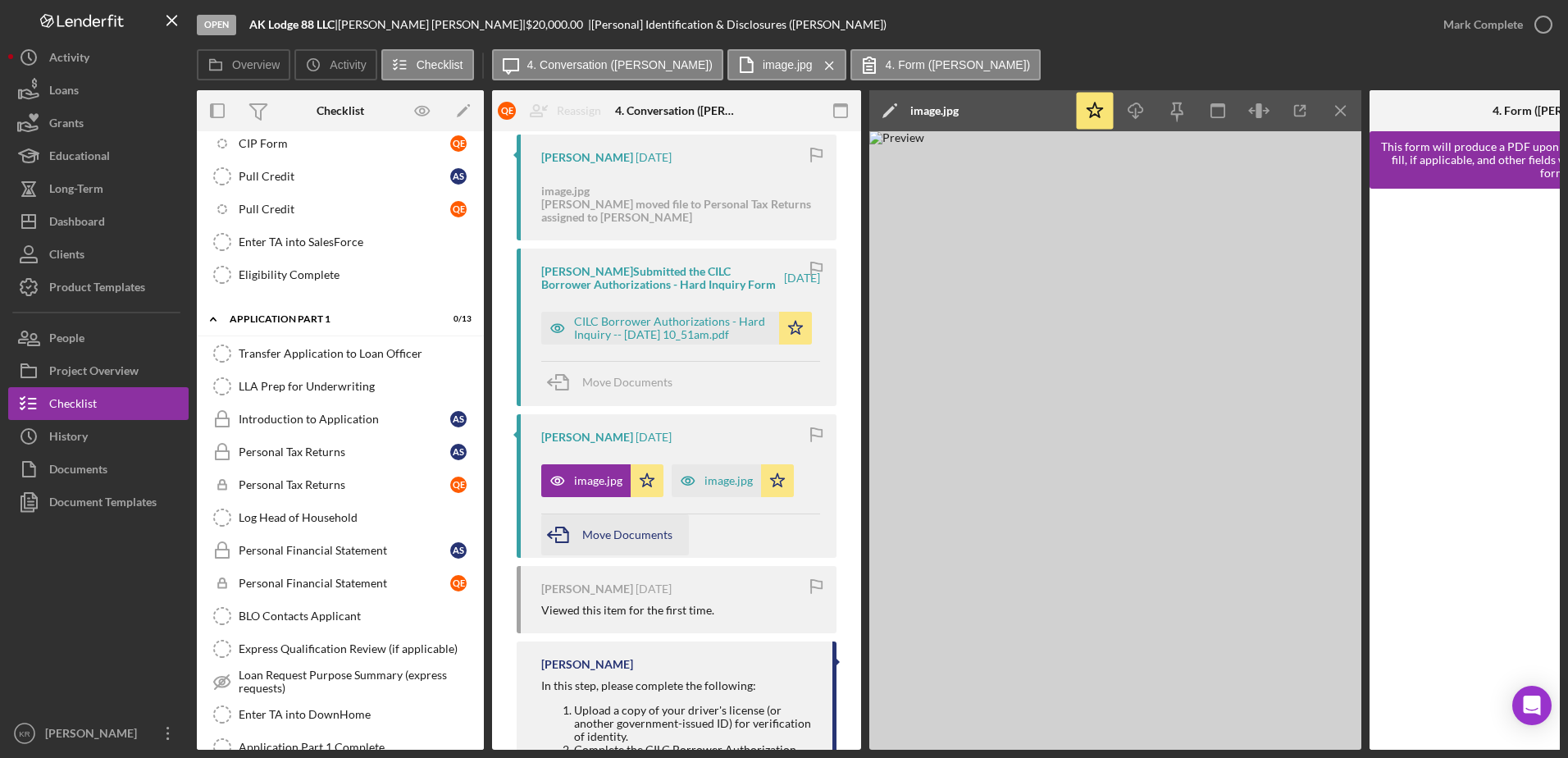
click at [587, 534] on div "Move Documents" at bounding box center [627, 534] width 91 height 41
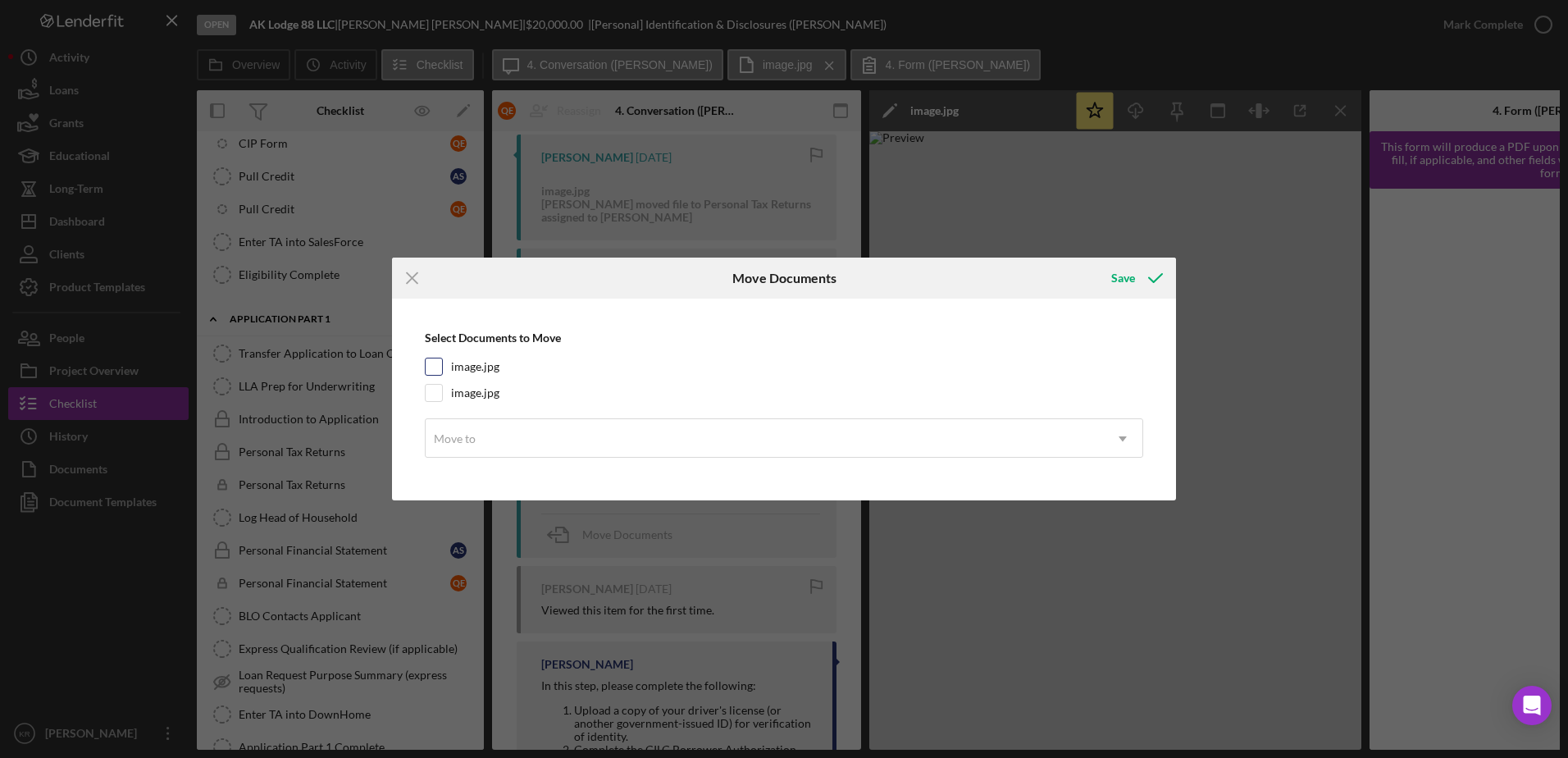
click at [460, 361] on label "image.jpg" at bounding box center [475, 366] width 48 height 16
click at [442, 361] on input "image.jpg" at bounding box center [433, 366] width 16 height 16
checkbox input "true"
click at [532, 435] on div "Move to" at bounding box center [764, 439] width 677 height 38
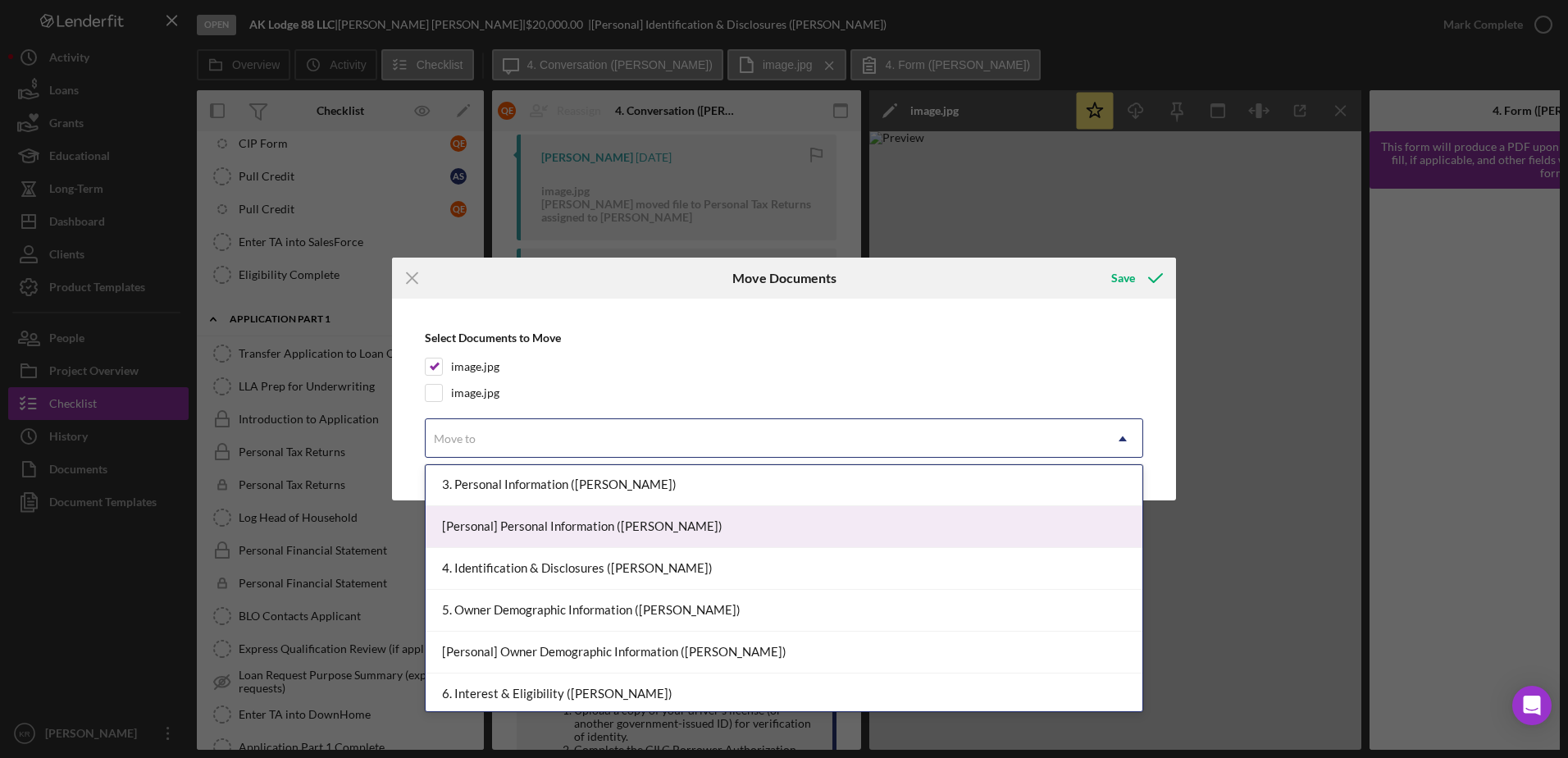
scroll to position [82, 0]
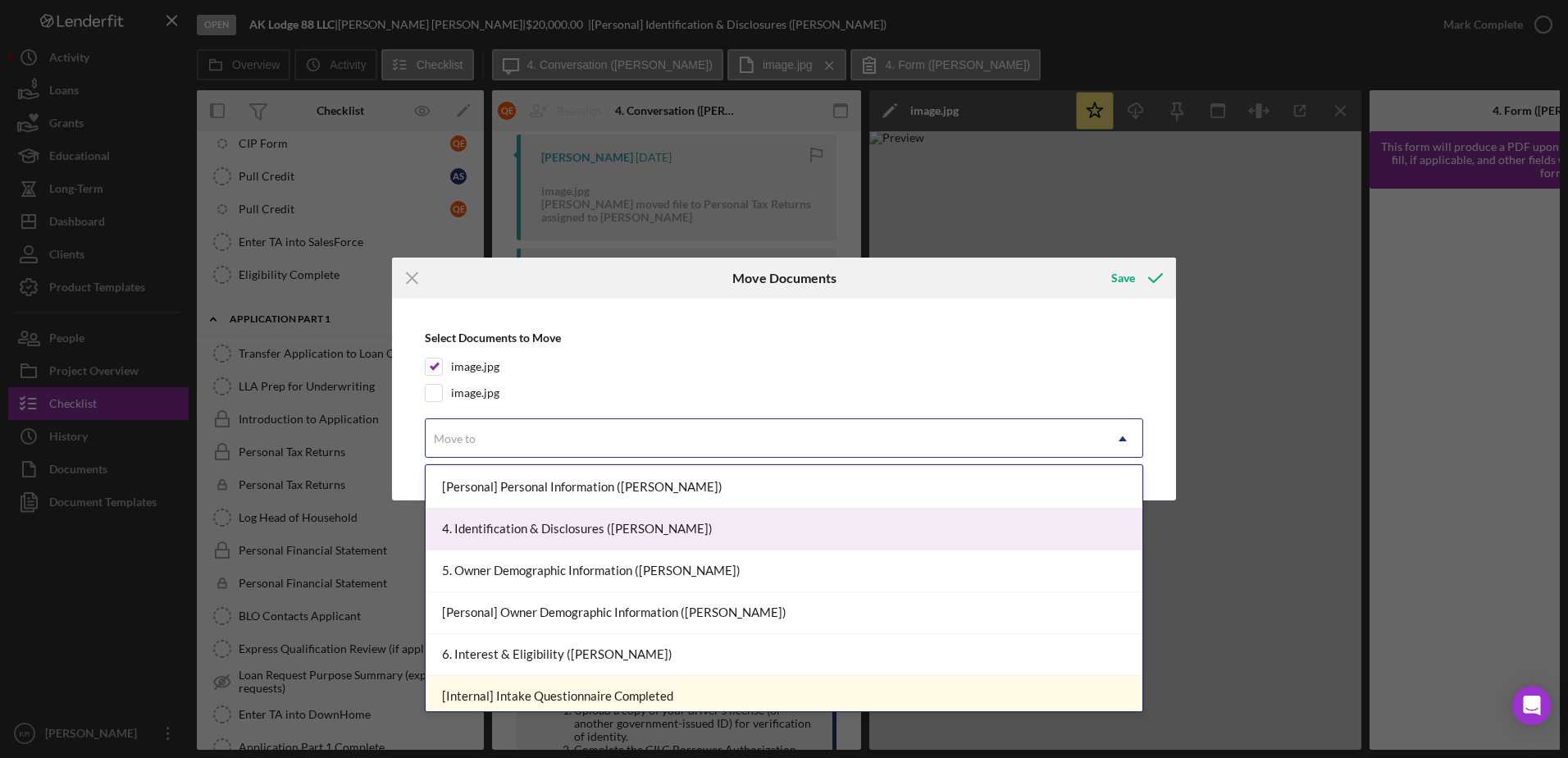
click at [732, 532] on div "4. Identification & Disclosures (Anna S.)" at bounding box center [784, 530] width 717 height 42
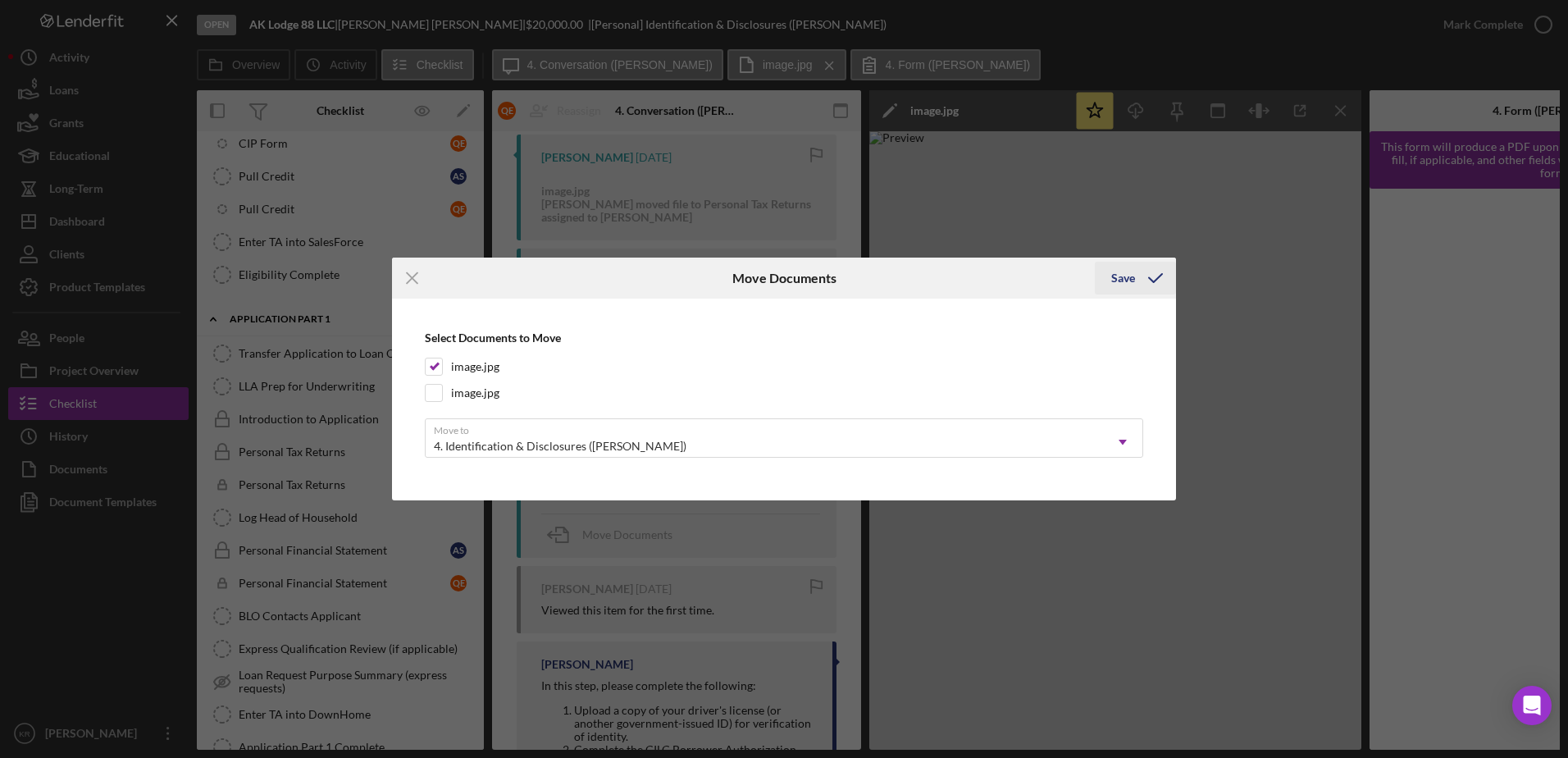
click at [1122, 277] on div "Save" at bounding box center [1123, 278] width 24 height 33
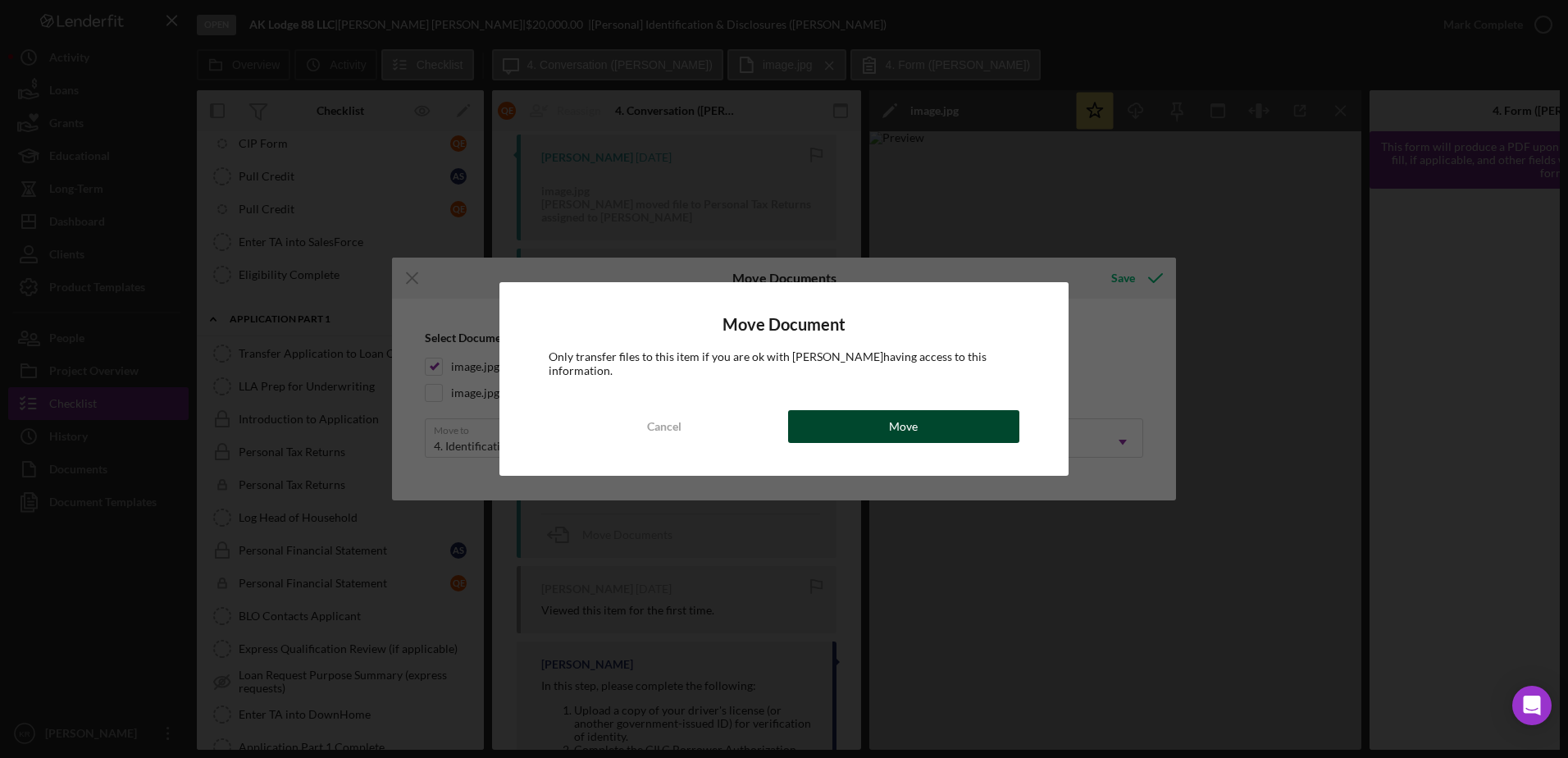
click at [960, 418] on button "Move" at bounding box center [903, 427] width 231 height 33
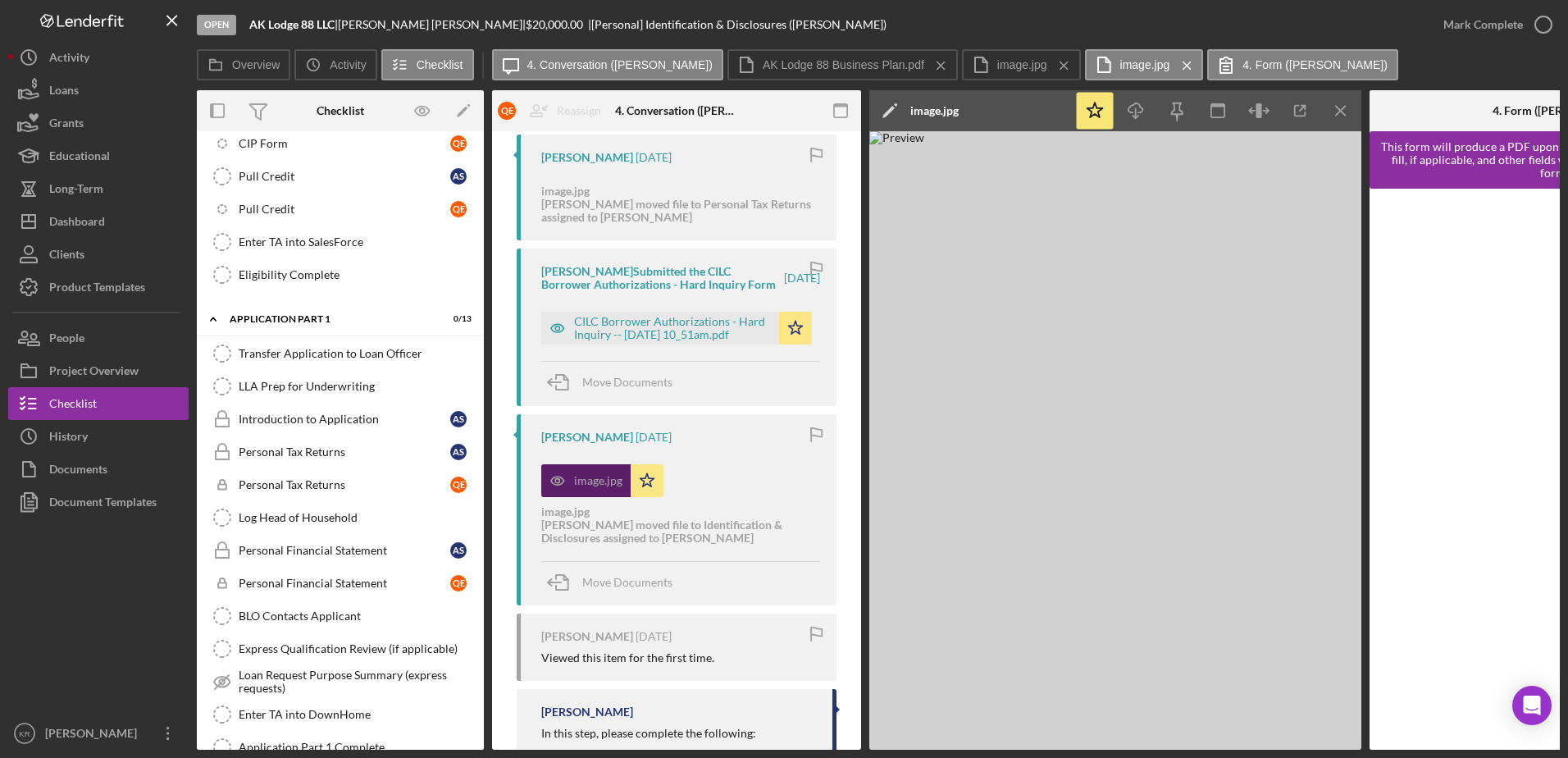
click at [571, 489] on icon "button" at bounding box center [558, 480] width 33 height 33
click at [571, 497] on icon "button" at bounding box center [558, 480] width 33 height 33
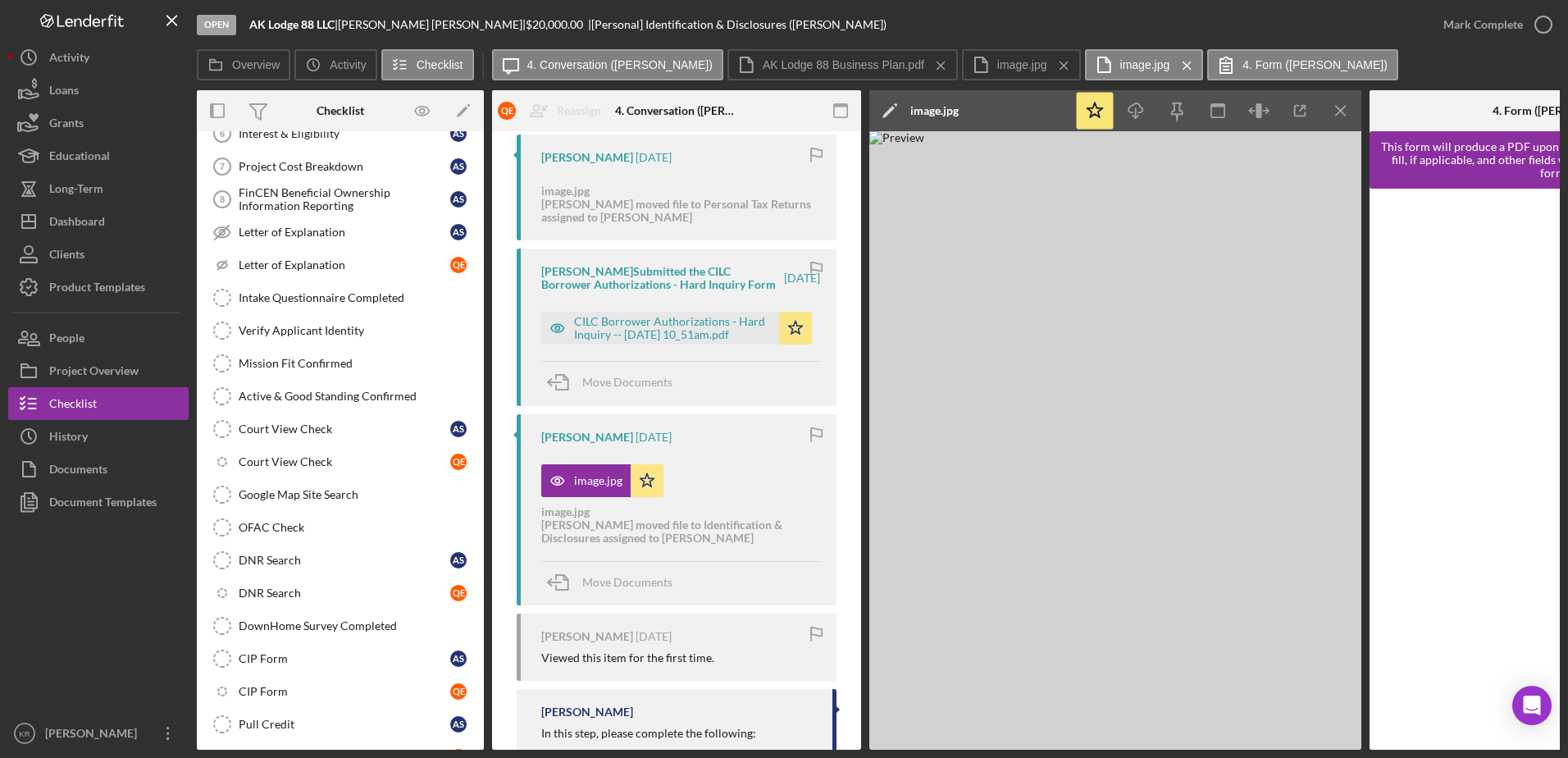
scroll to position [328, 0]
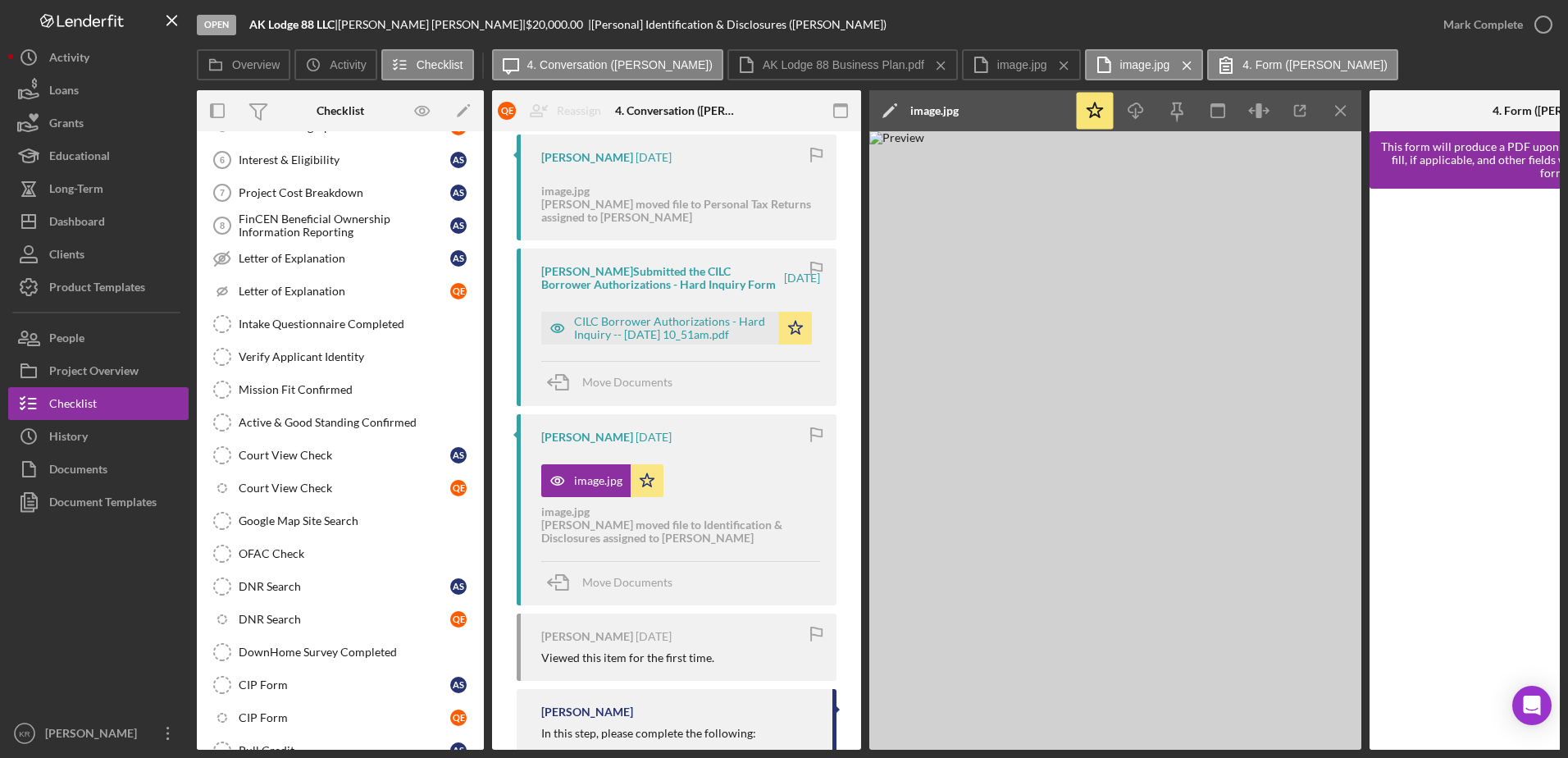
click at [787, 516] on div "image.jpg Icon/Star image.jpg Karen R. moved file to Identification & Disclosur…" at bounding box center [681, 500] width 279 height 89
click at [1173, 55] on icon "Icon/Menu Close" at bounding box center [1187, 65] width 28 height 41
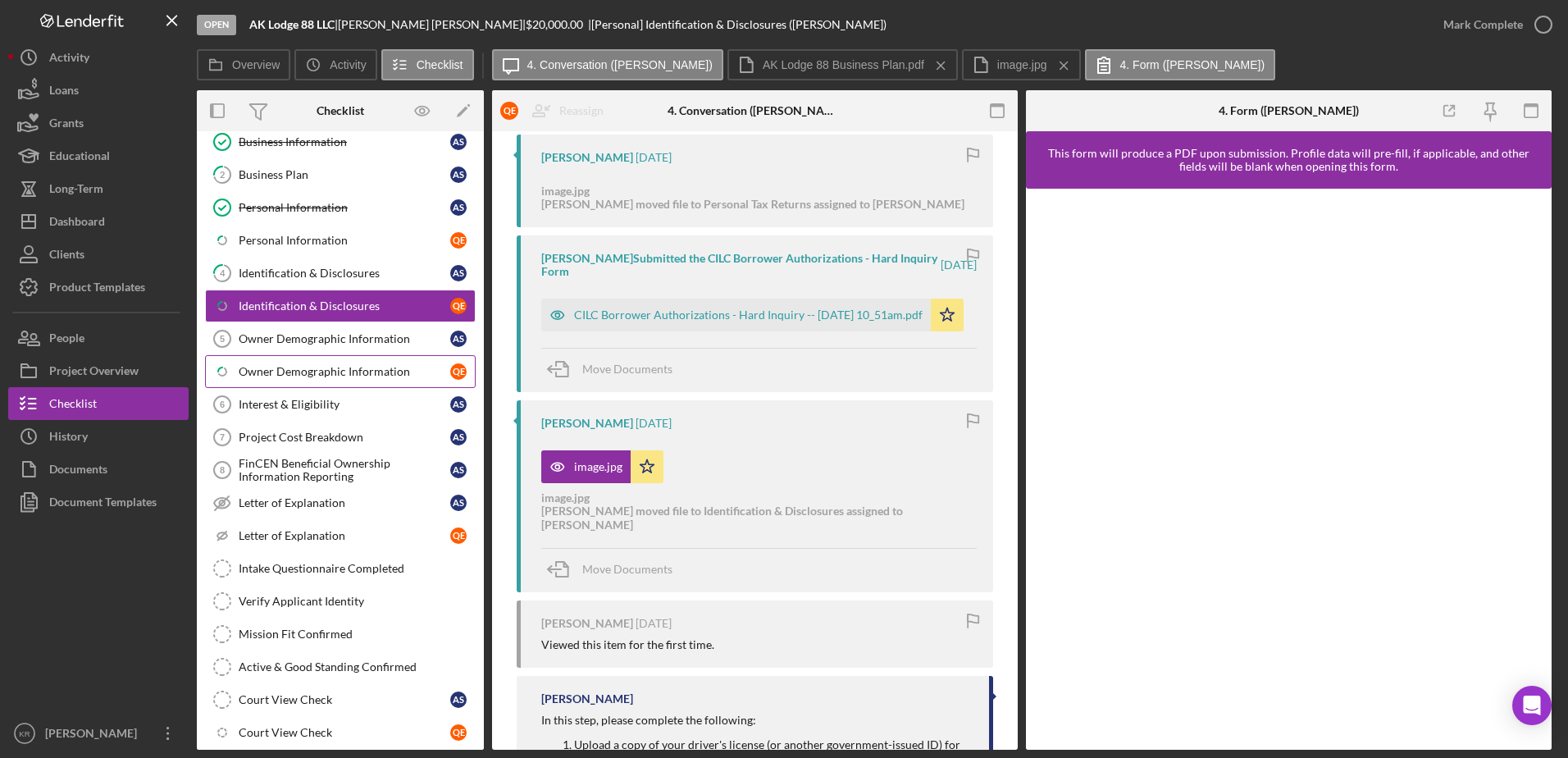
scroll to position [82, 0]
click at [324, 267] on link "4 Identification & Disclosures A S" at bounding box center [340, 275] width 271 height 33
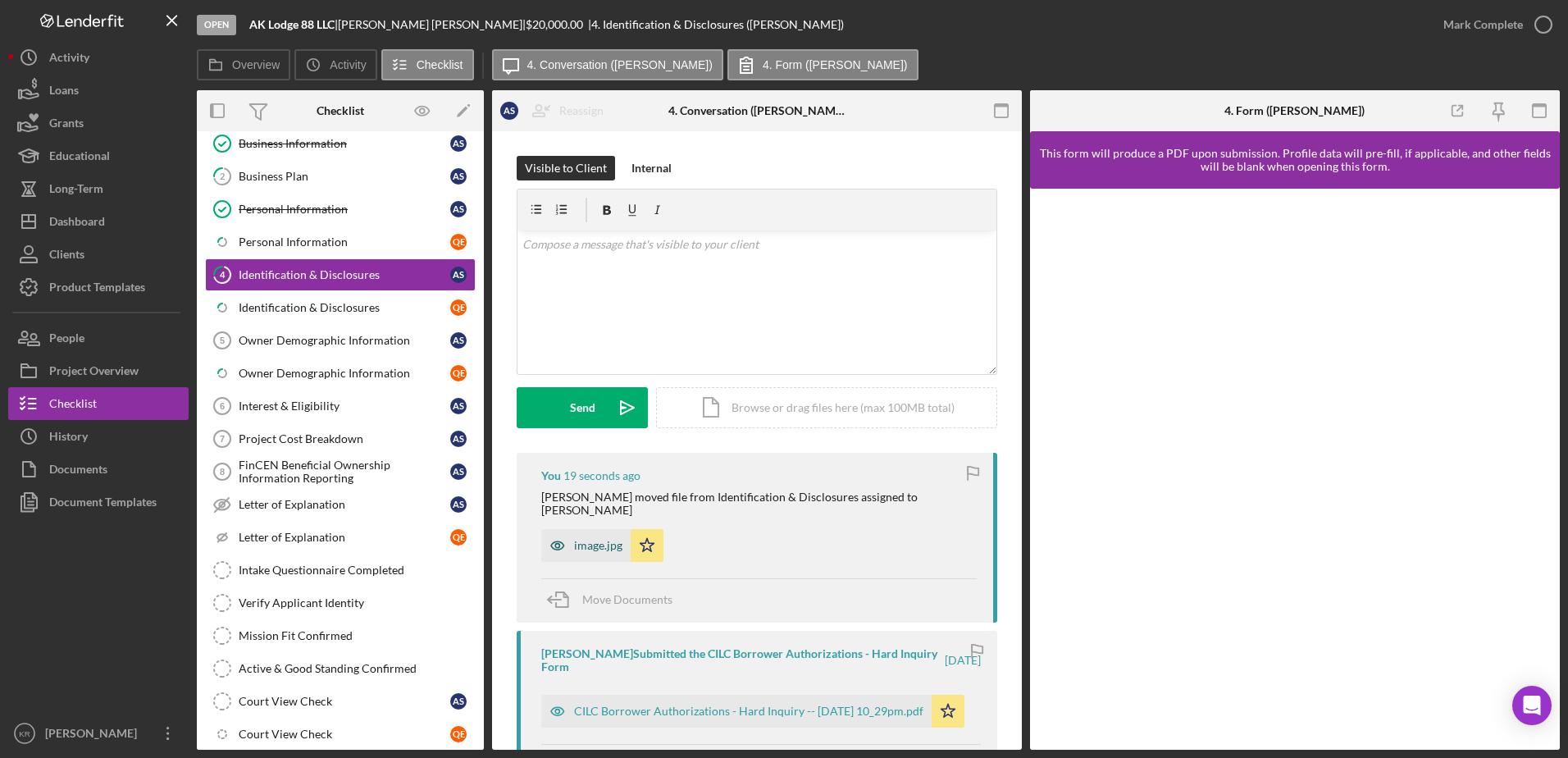
click at [587, 542] on div "image.jpg" at bounding box center [586, 546] width 90 height 33
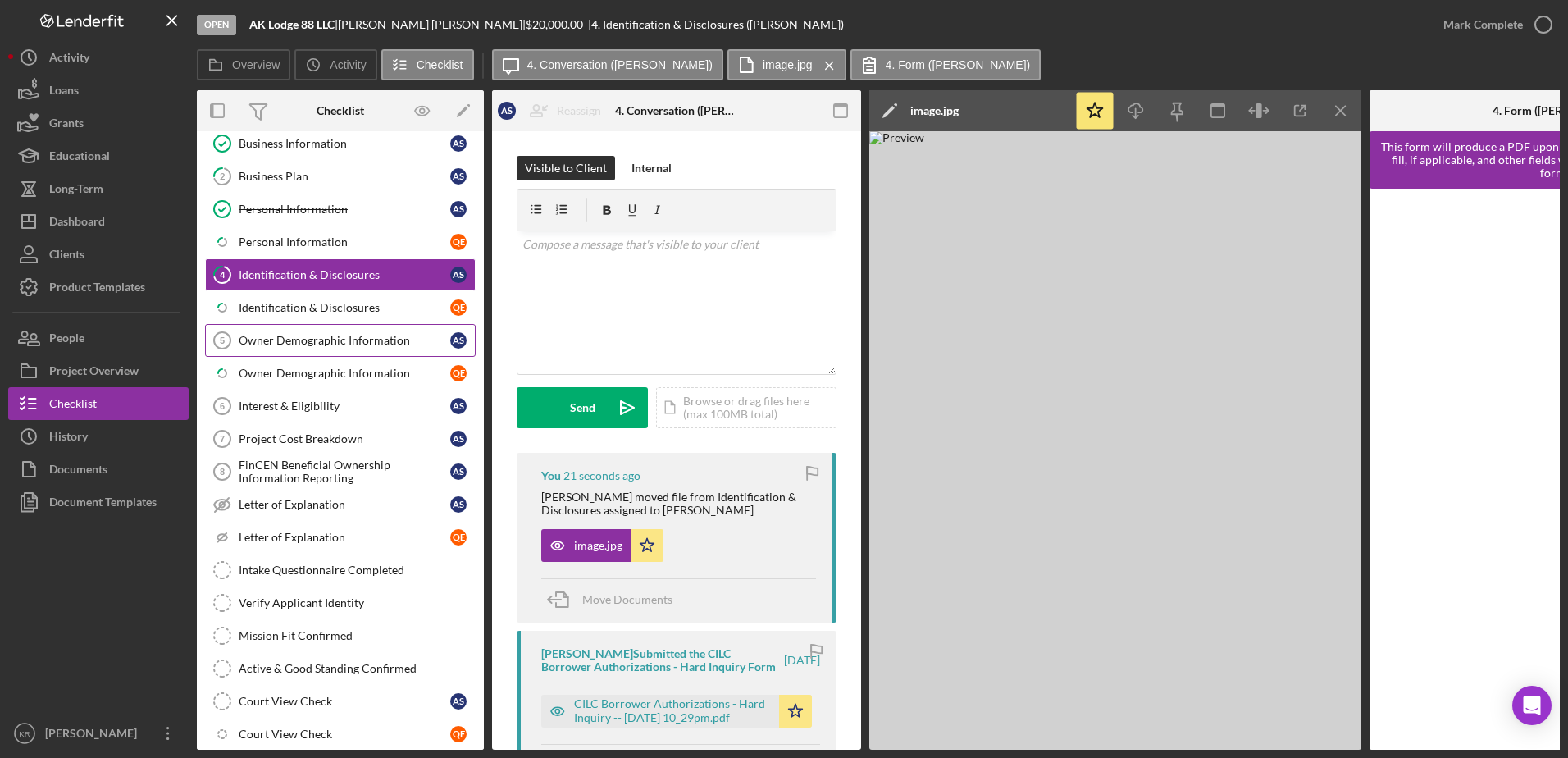
click at [297, 327] on link "Owner Demographic Information 5 Owner Demographic Information A S" at bounding box center [340, 340] width 271 height 33
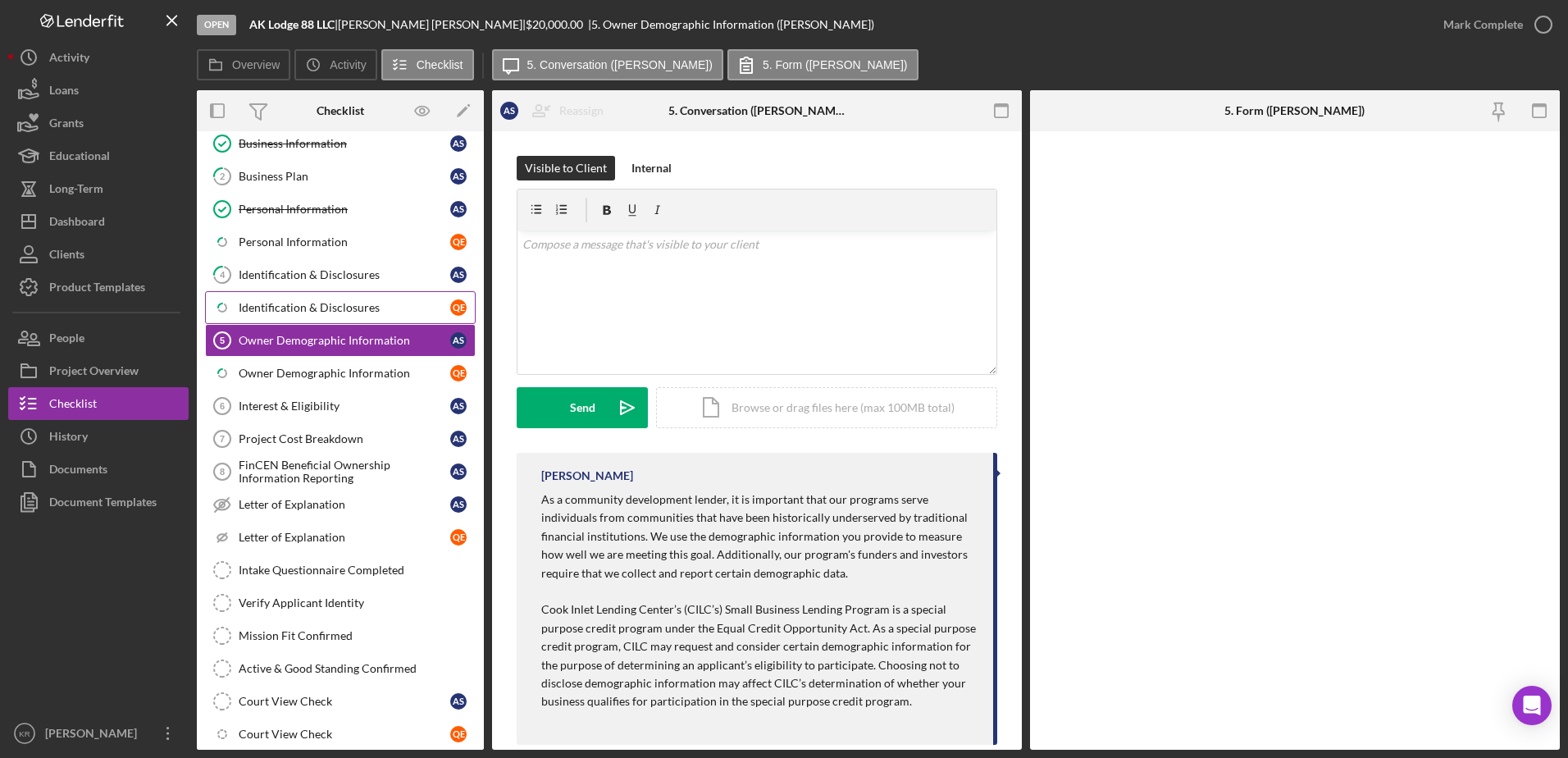
click at [307, 308] on div "Identification & Disclosures" at bounding box center [344, 308] width 211 height 13
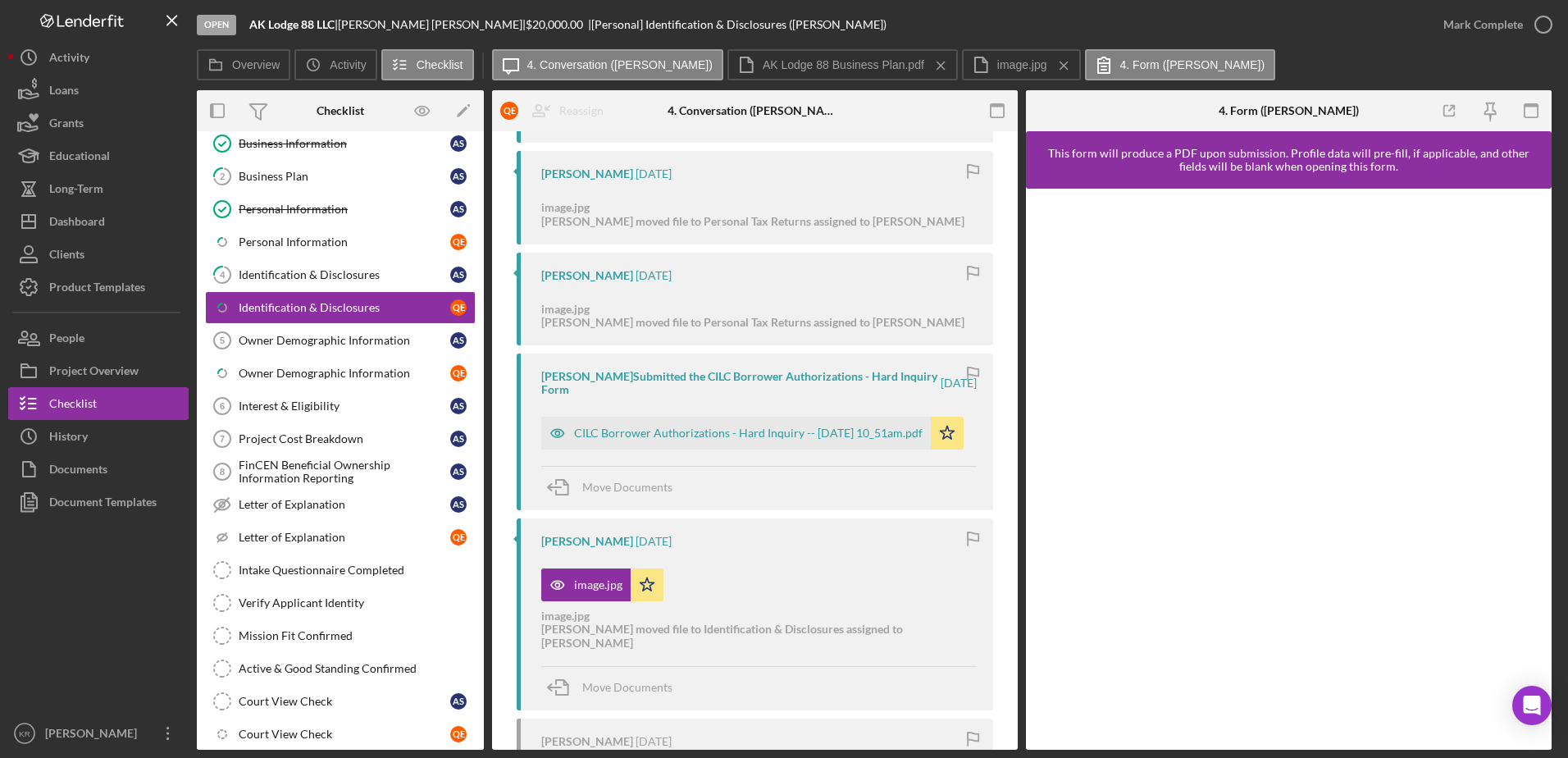
scroll to position [1642, 0]
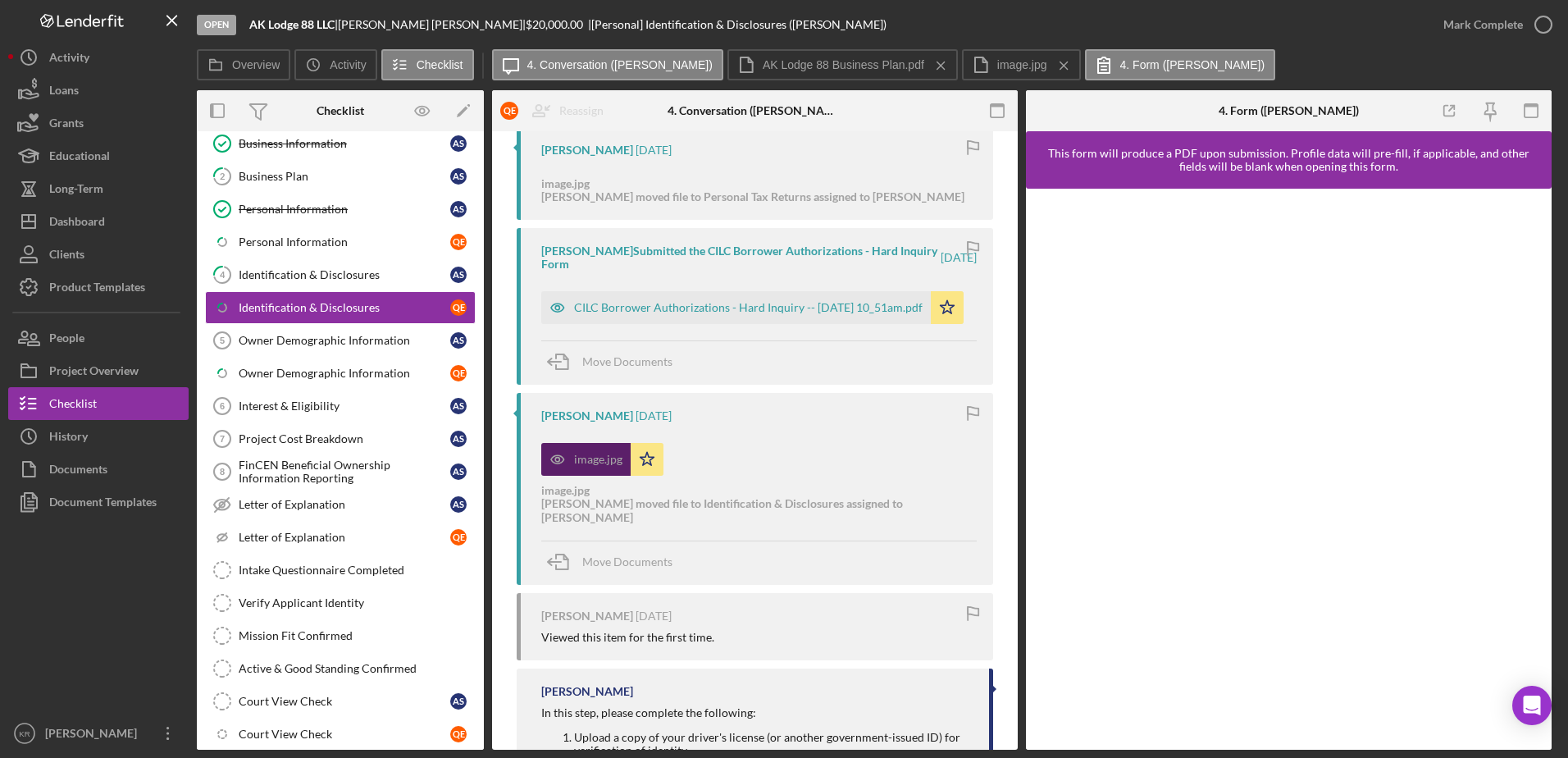
click at [587, 466] on div "image.jpg" at bounding box center [598, 460] width 48 height 13
click at [1050, 62] on icon "Icon/Menu Close" at bounding box center [1064, 65] width 28 height 41
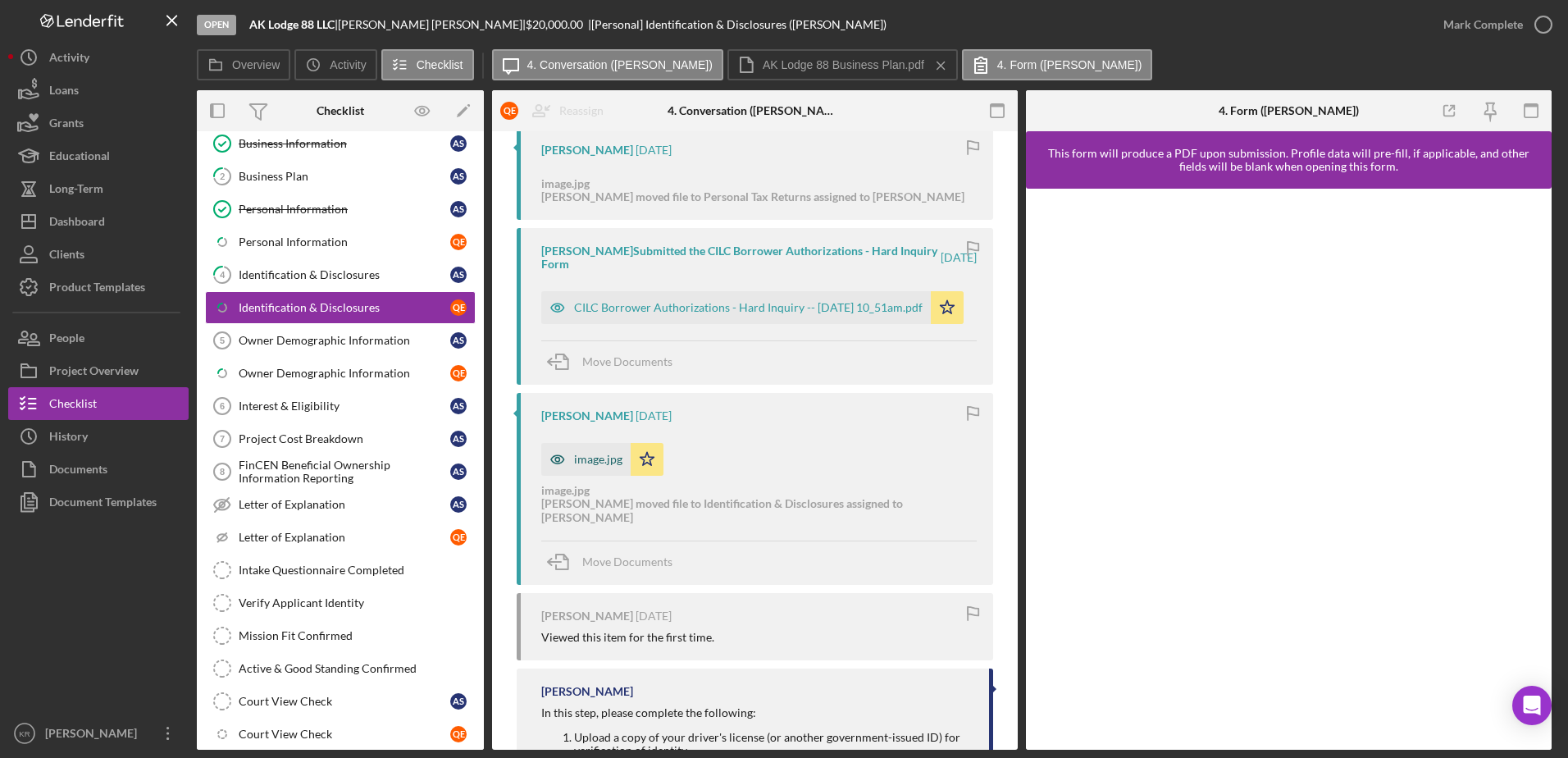
click at [587, 468] on div "image.jpg" at bounding box center [586, 459] width 90 height 33
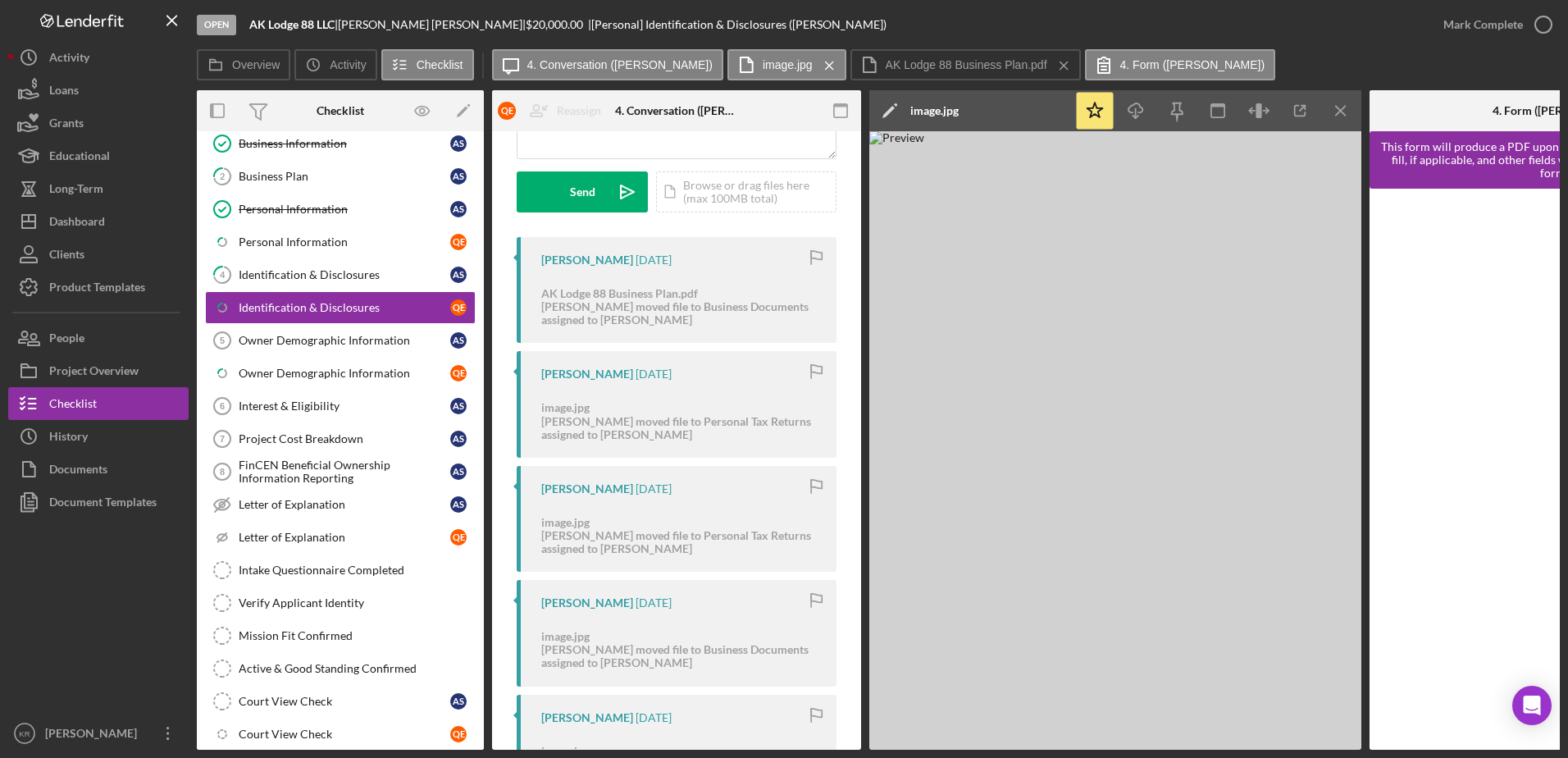
scroll to position [0, 0]
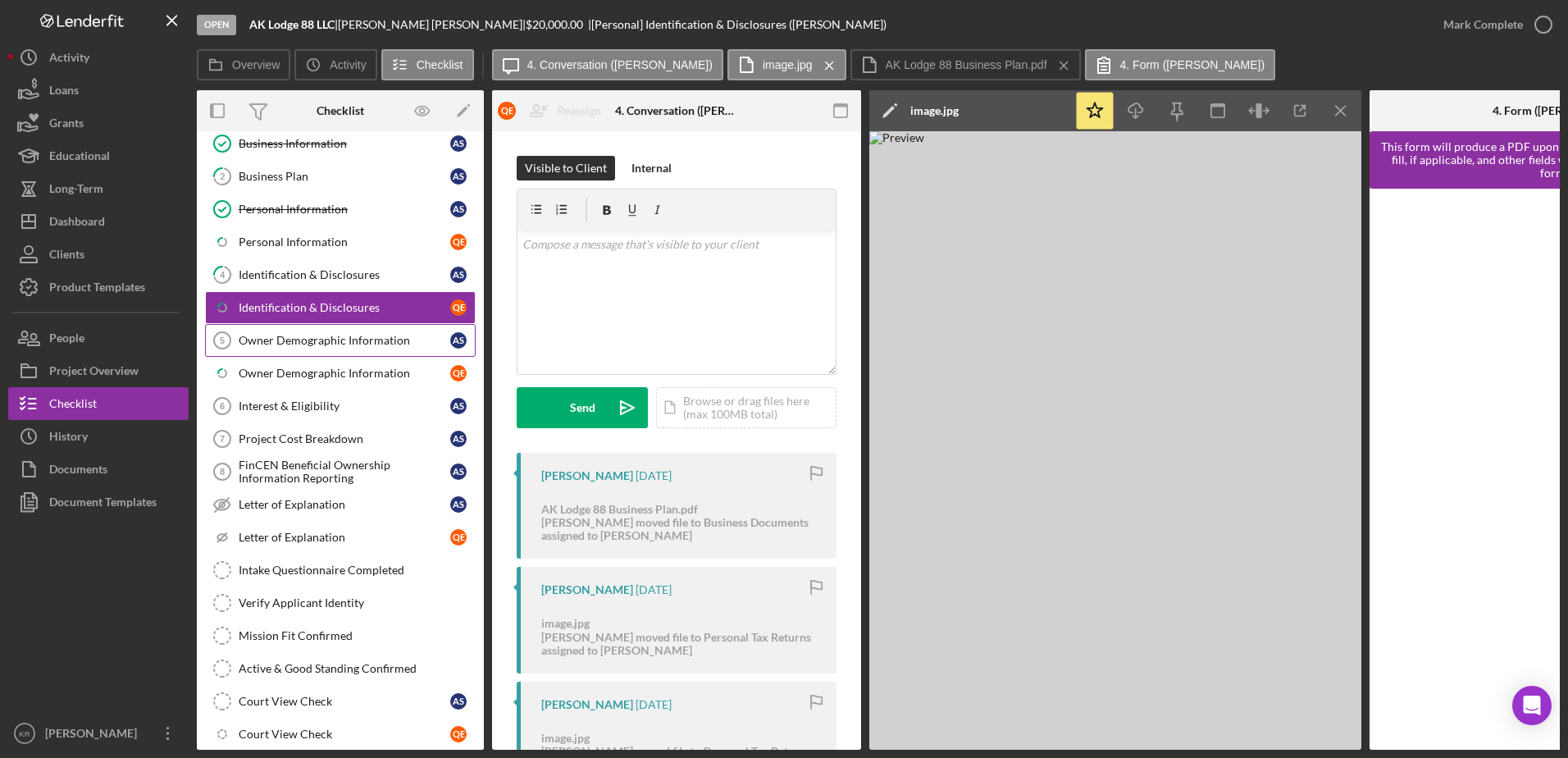
click at [278, 335] on div "Owner Demographic Information" at bounding box center [344, 341] width 211 height 13
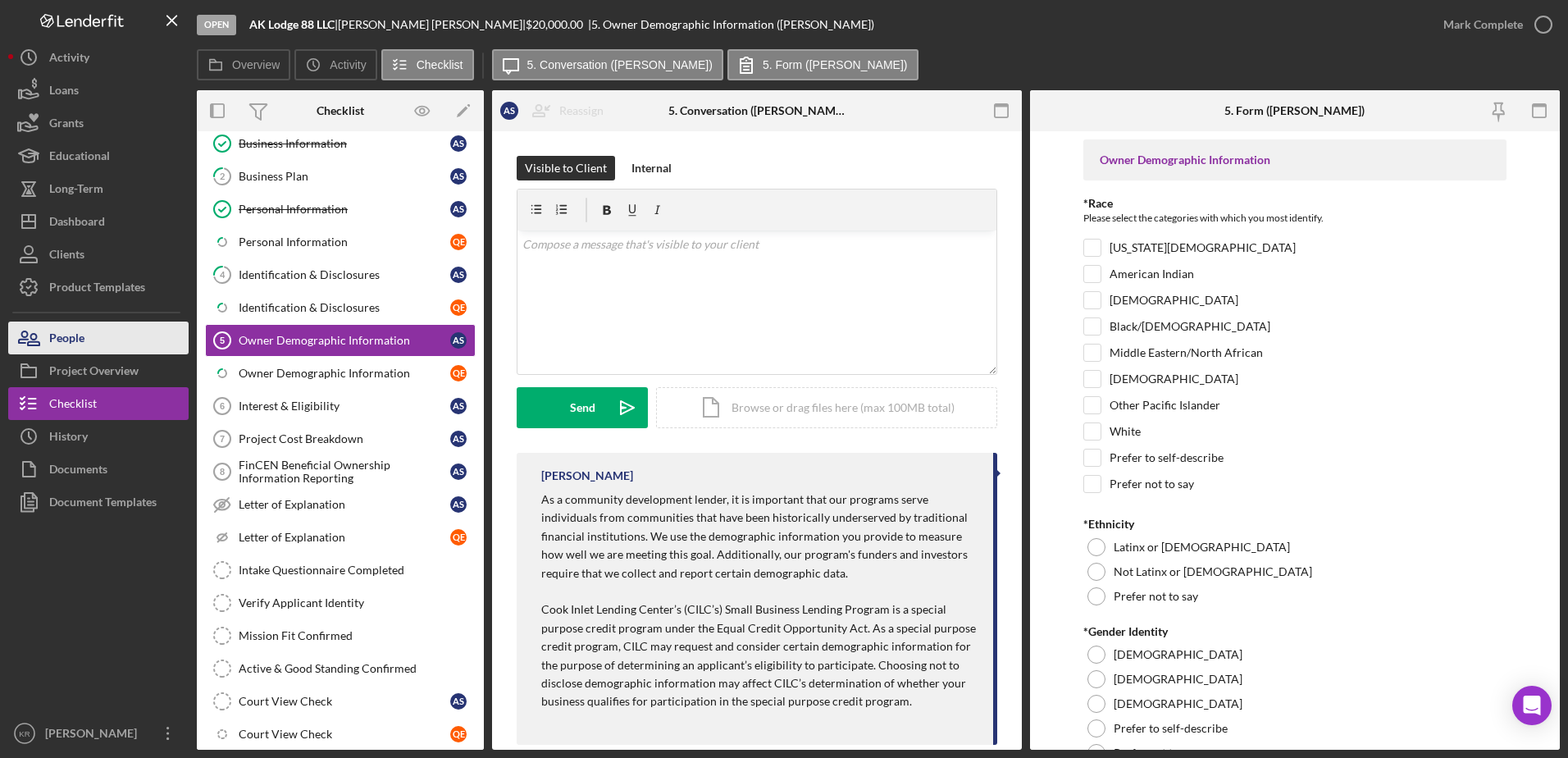
click at [42, 346] on icon "button" at bounding box center [28, 337] width 41 height 41
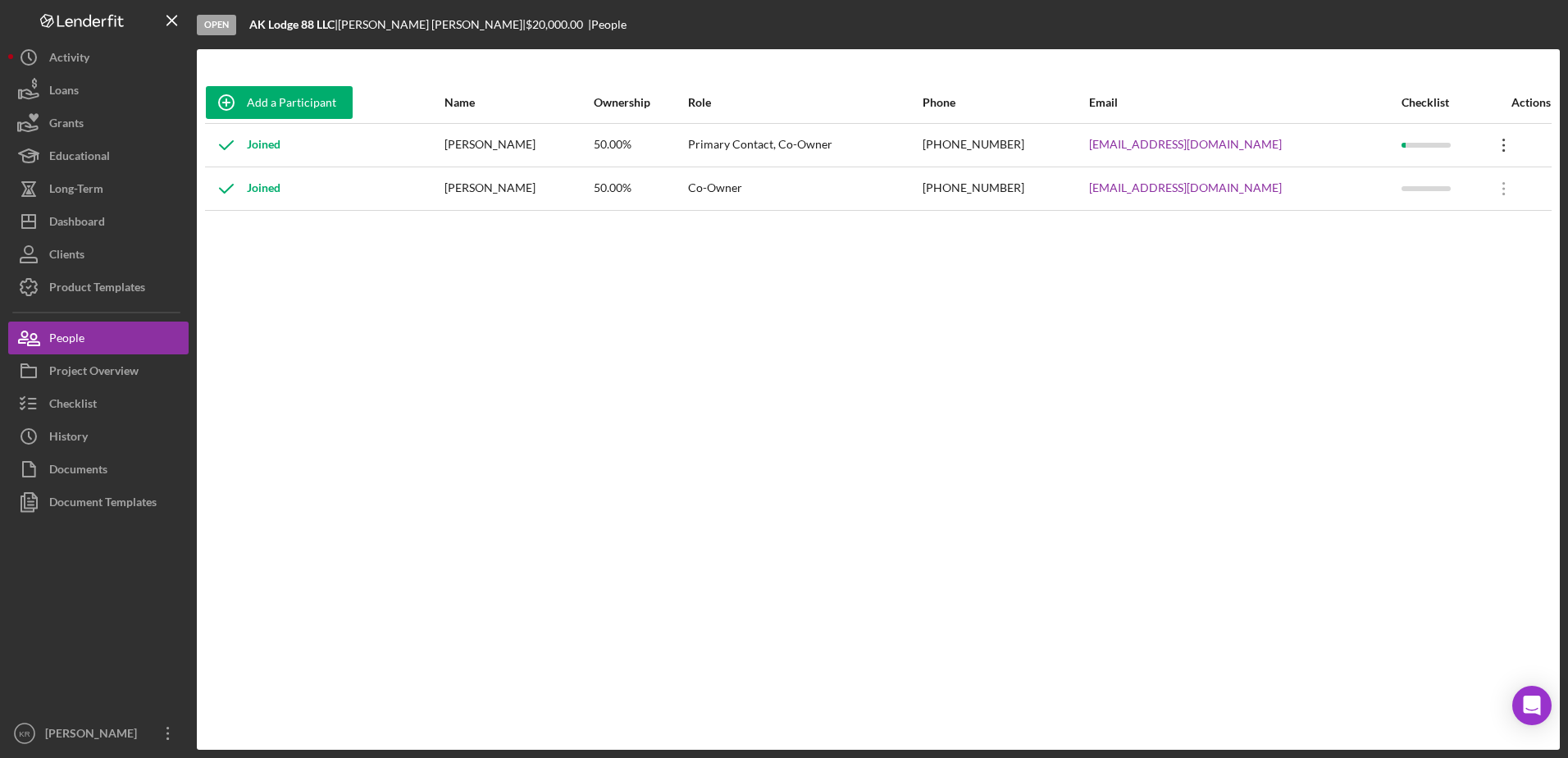
click at [1501, 147] on icon "Icon/Overflow" at bounding box center [1504, 144] width 41 height 41
click at [1427, 184] on div "Icon/Edit Edit" at bounding box center [1423, 189] width 180 height 34
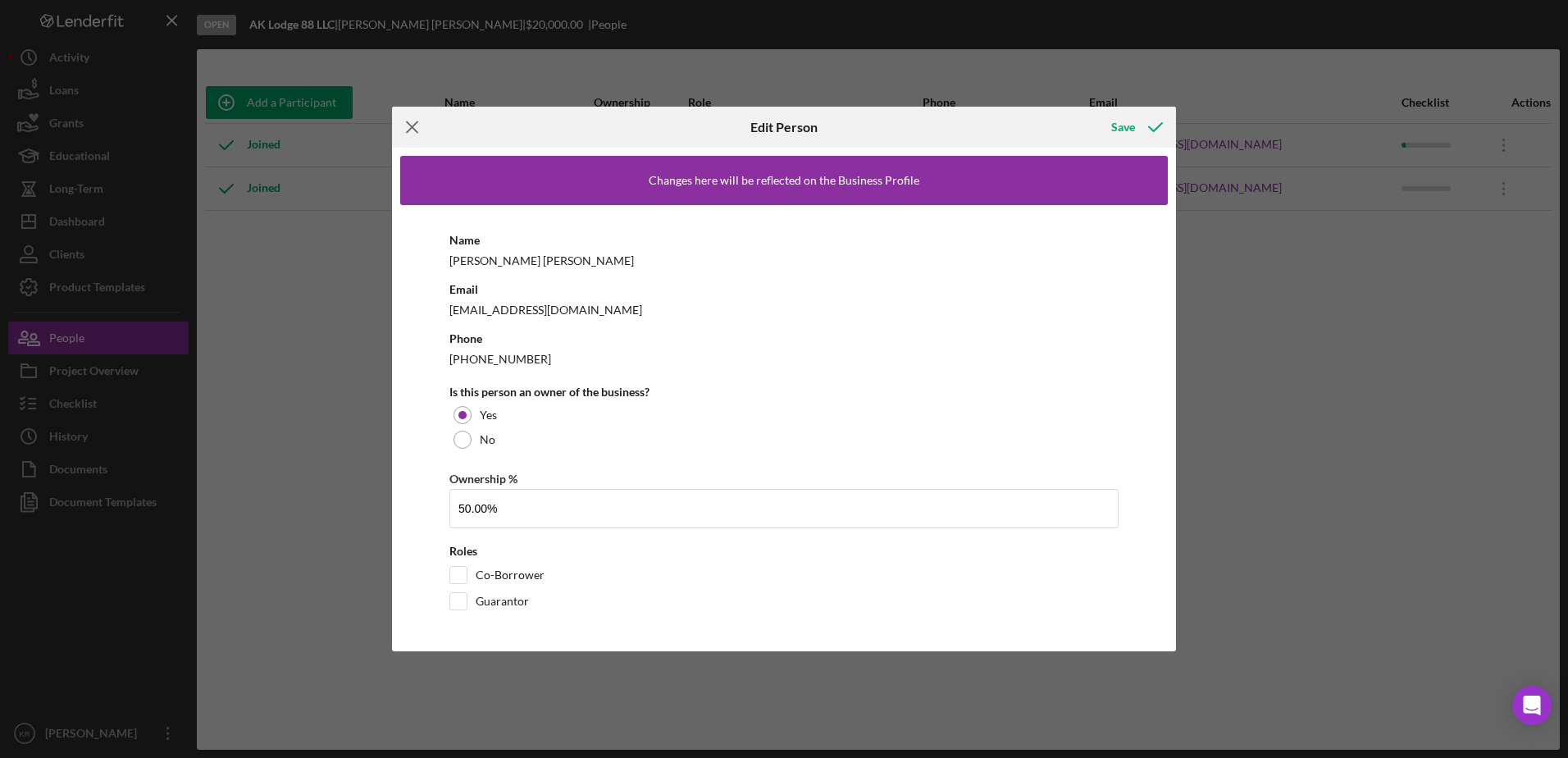
click at [405, 116] on icon "Icon/Menu Close" at bounding box center [412, 126] width 41 height 41
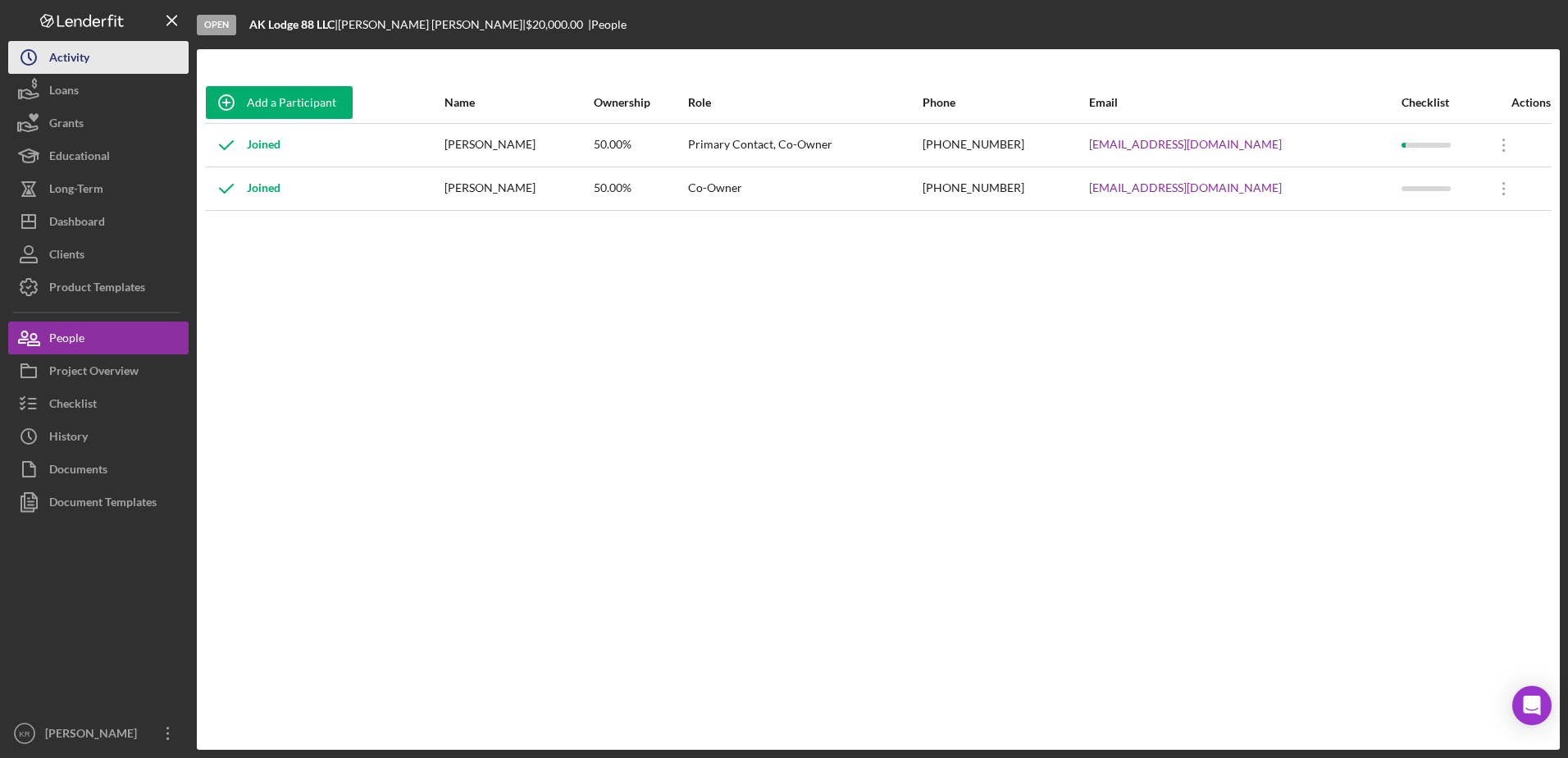
click at [76, 51] on div "Activity" at bounding box center [69, 59] width 41 height 37
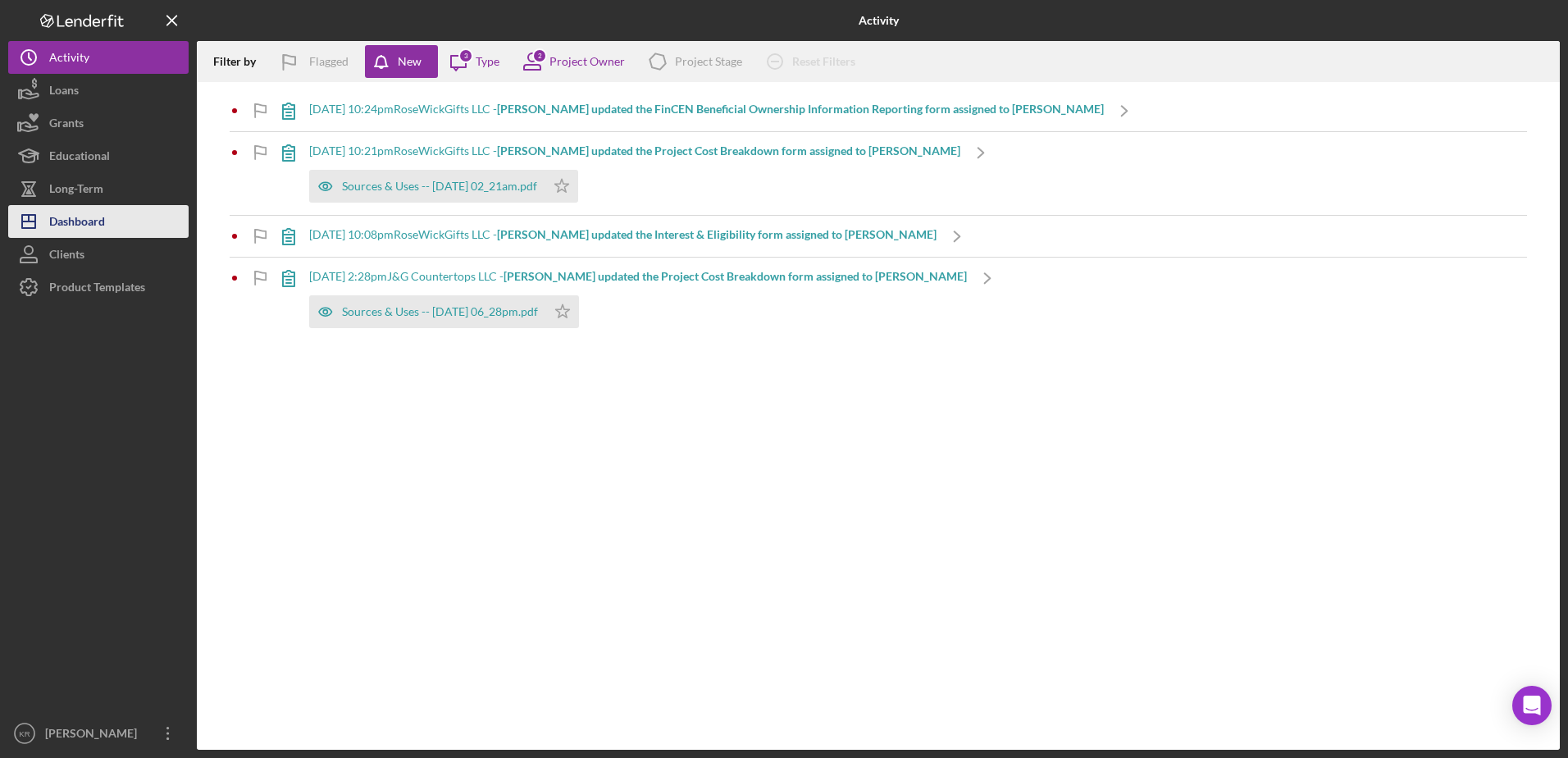
click at [87, 229] on div "Dashboard" at bounding box center [76, 223] width 56 height 37
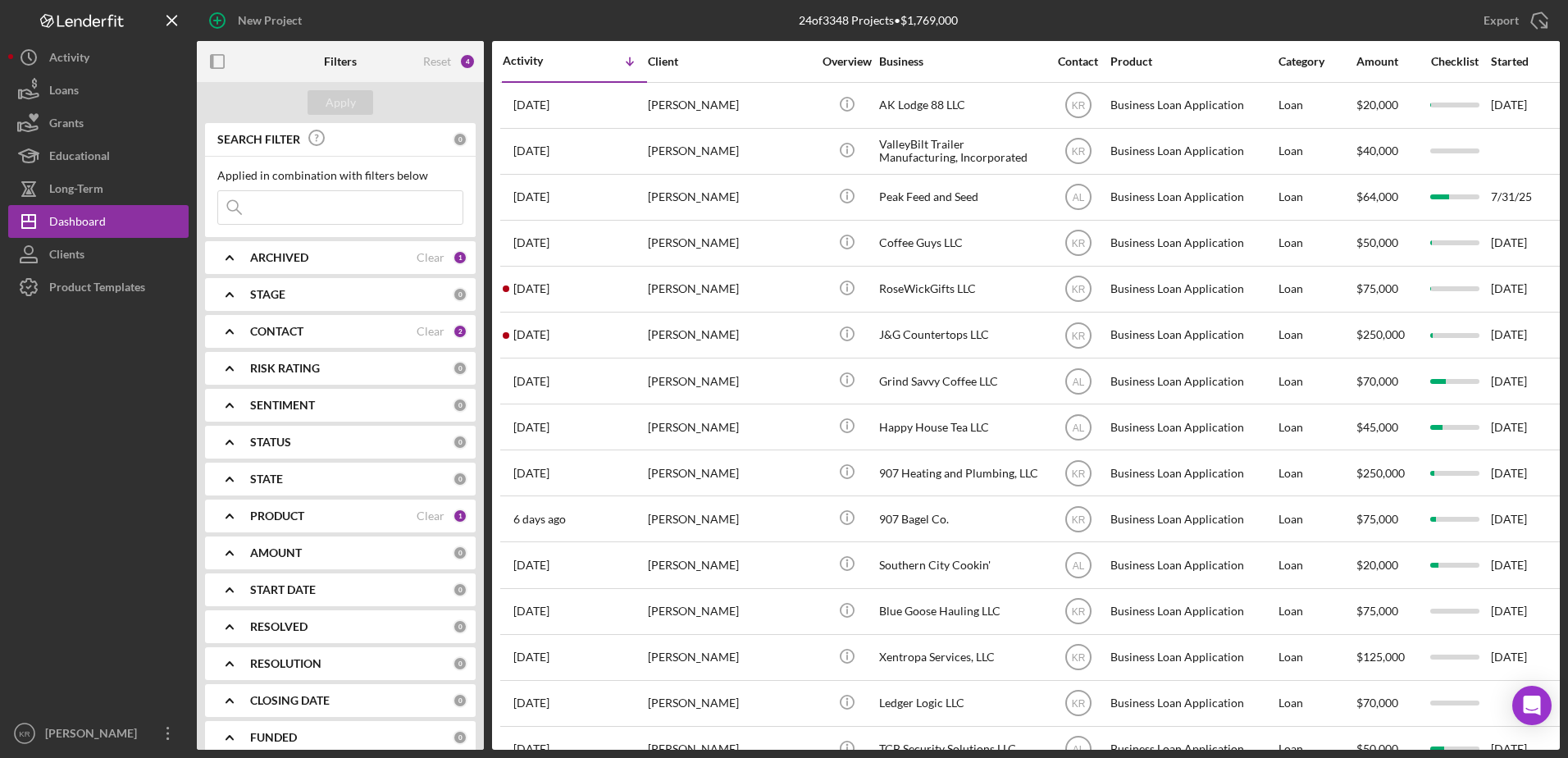
click at [291, 327] on b "CONTACT" at bounding box center [276, 331] width 54 height 13
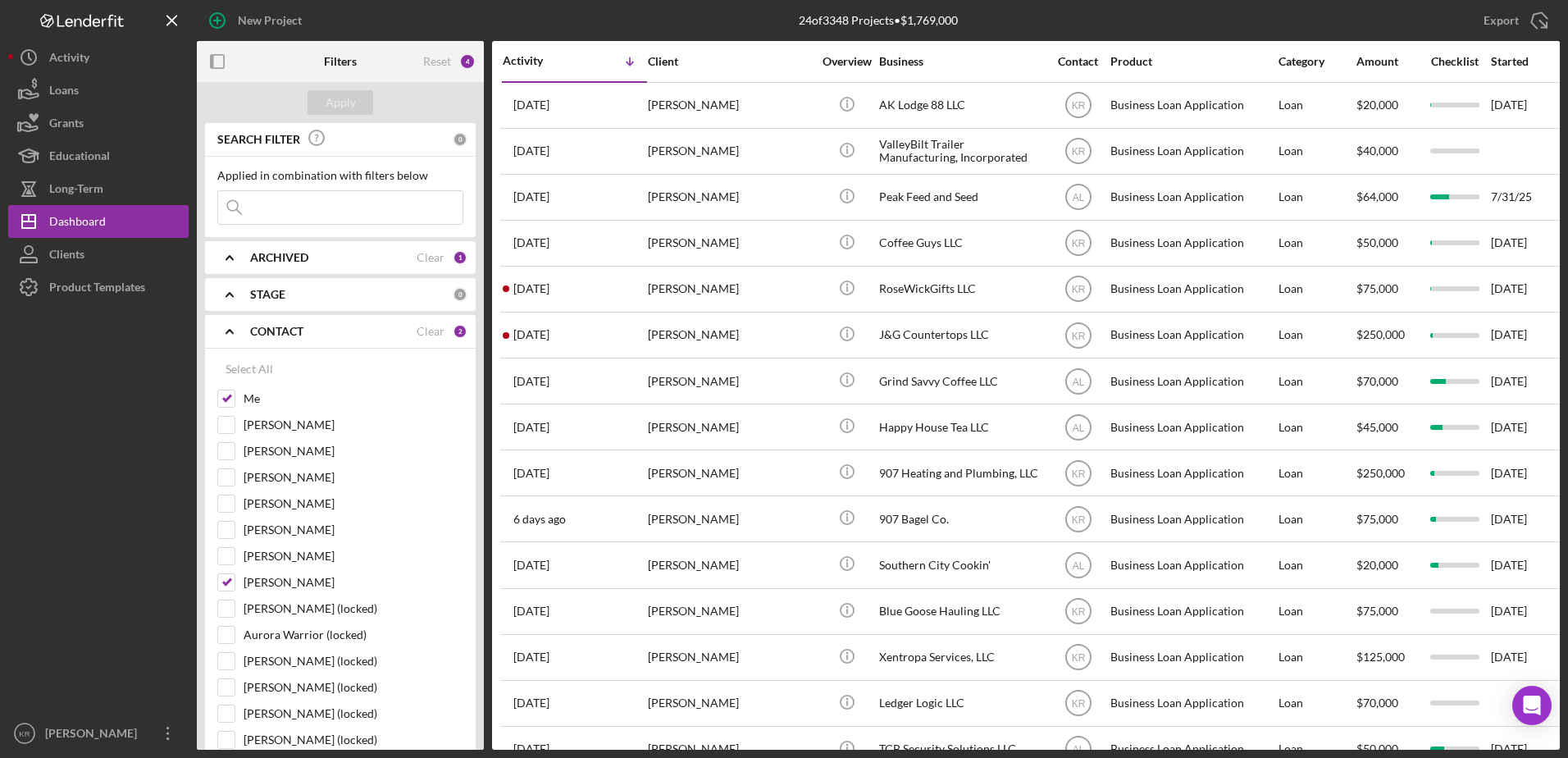
click at [225, 324] on icon "Icon/Expander" at bounding box center [229, 330] width 41 height 41
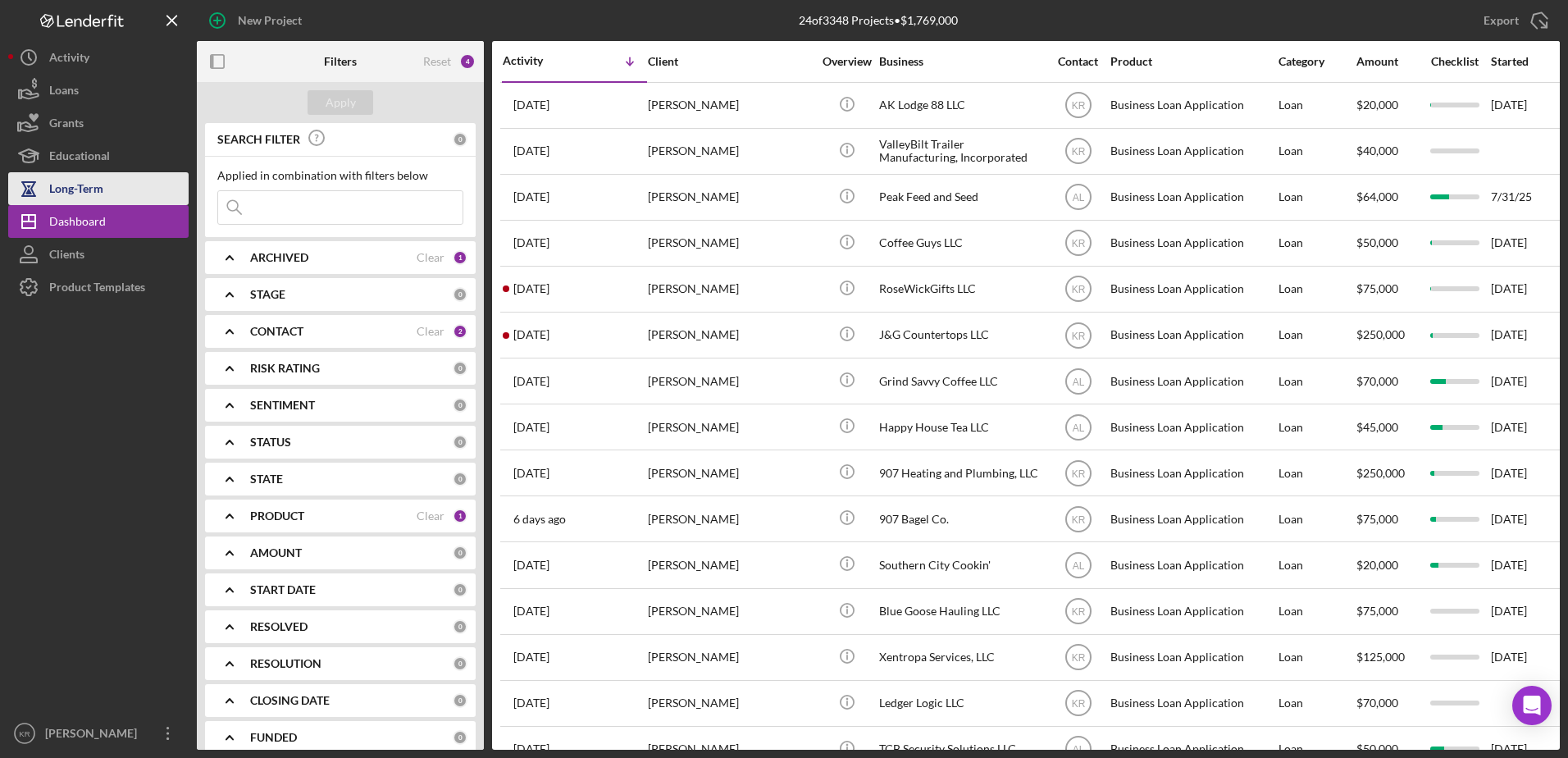
click at [75, 189] on div "Long-Term" at bounding box center [75, 191] width 54 height 37
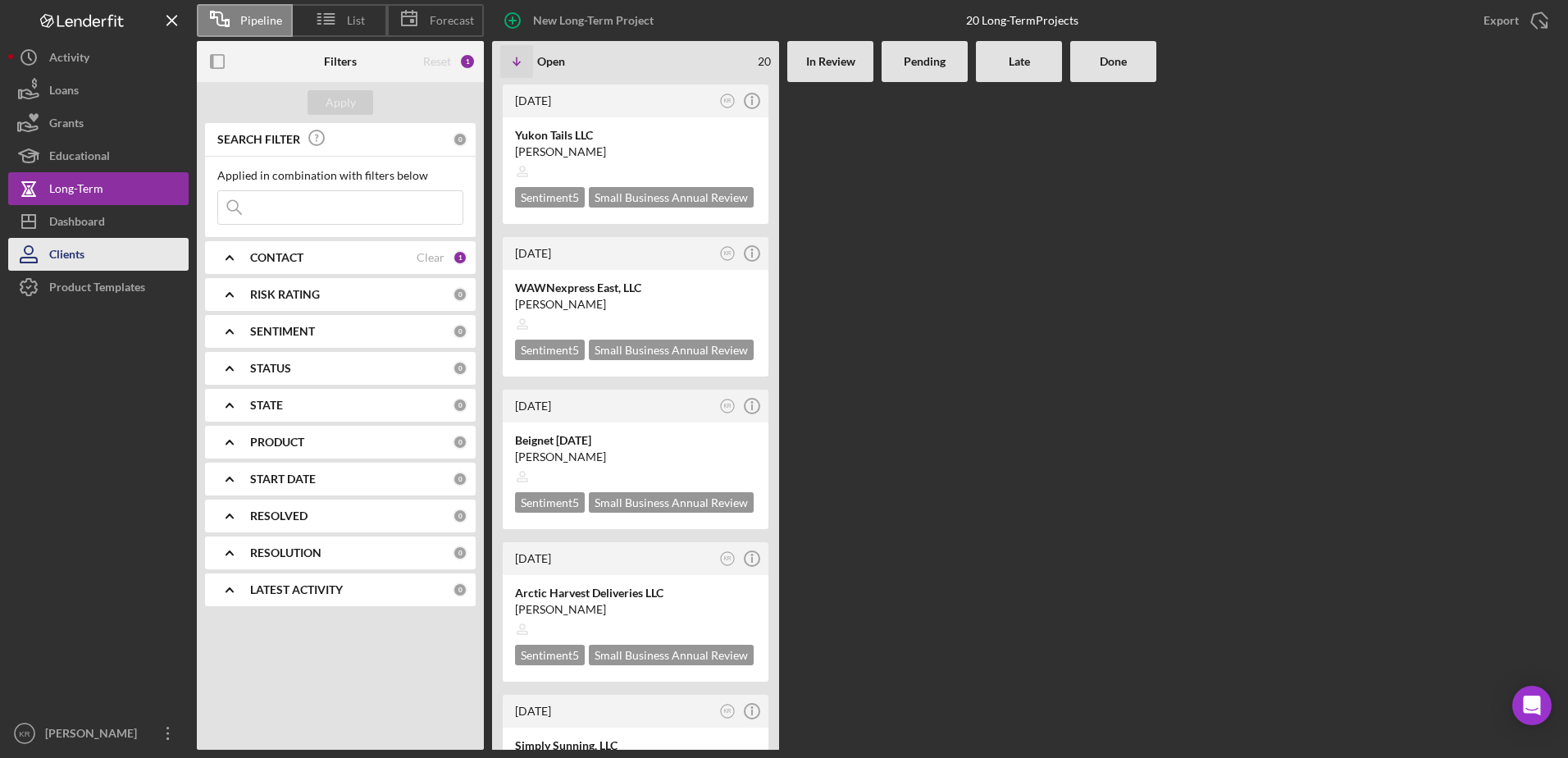
click at [72, 256] on div "Clients" at bounding box center [66, 256] width 35 height 37
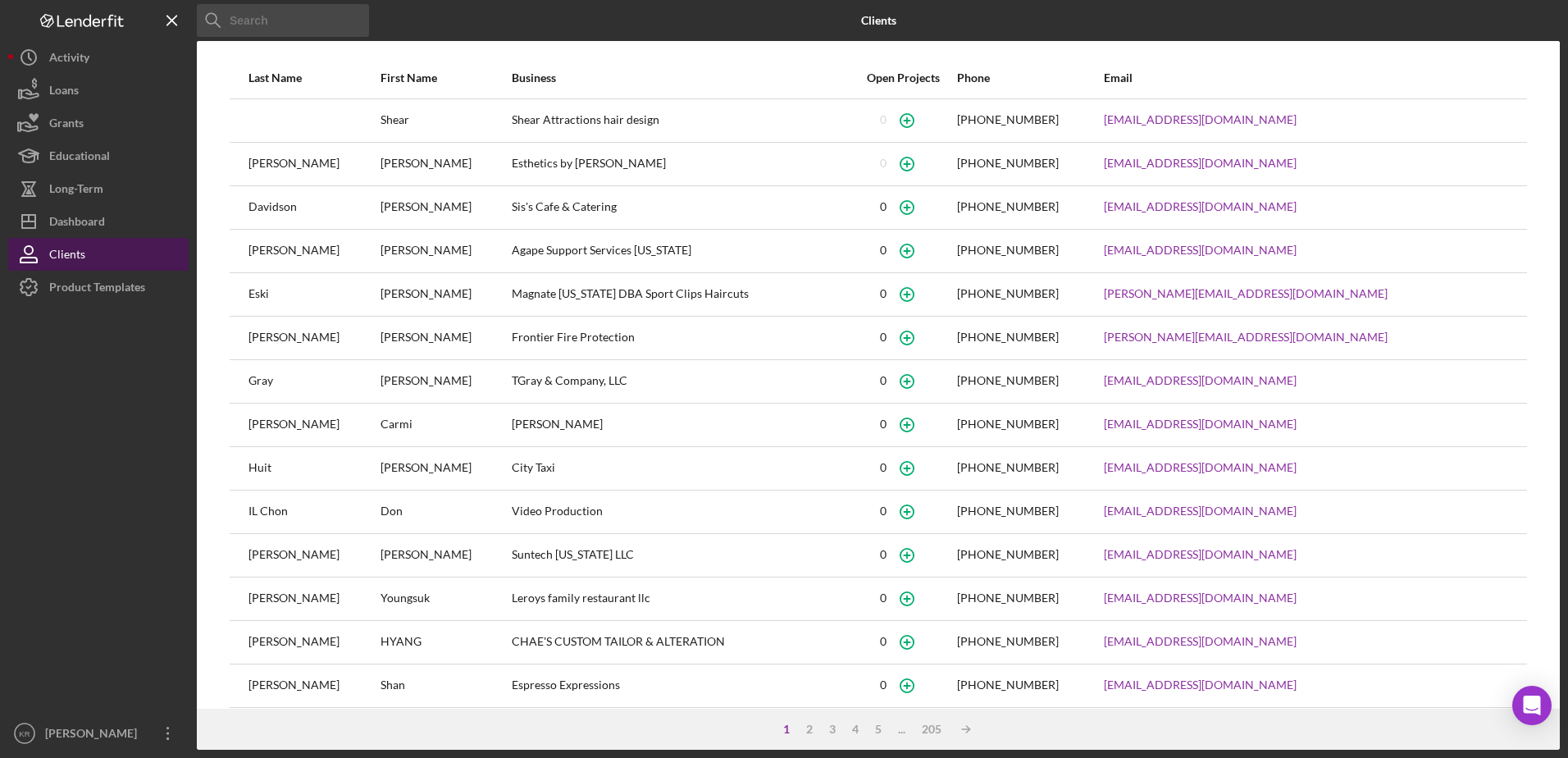
click at [68, 240] on div "Clients" at bounding box center [67, 256] width 36 height 37
click at [87, 227] on div "Dashboard" at bounding box center [76, 223] width 56 height 37
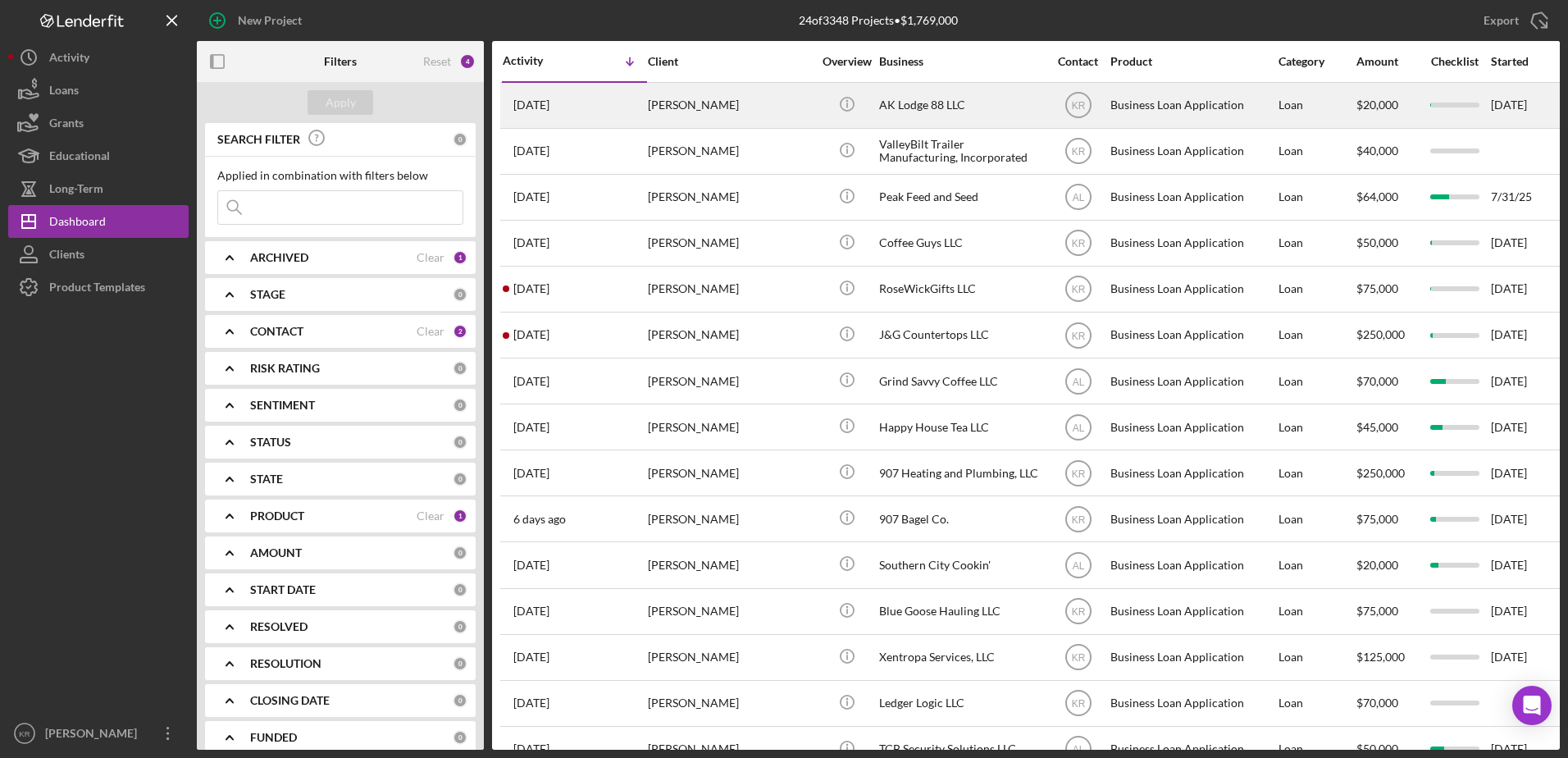
click at [778, 94] on div "[PERSON_NAME]" at bounding box center [730, 106] width 164 height 43
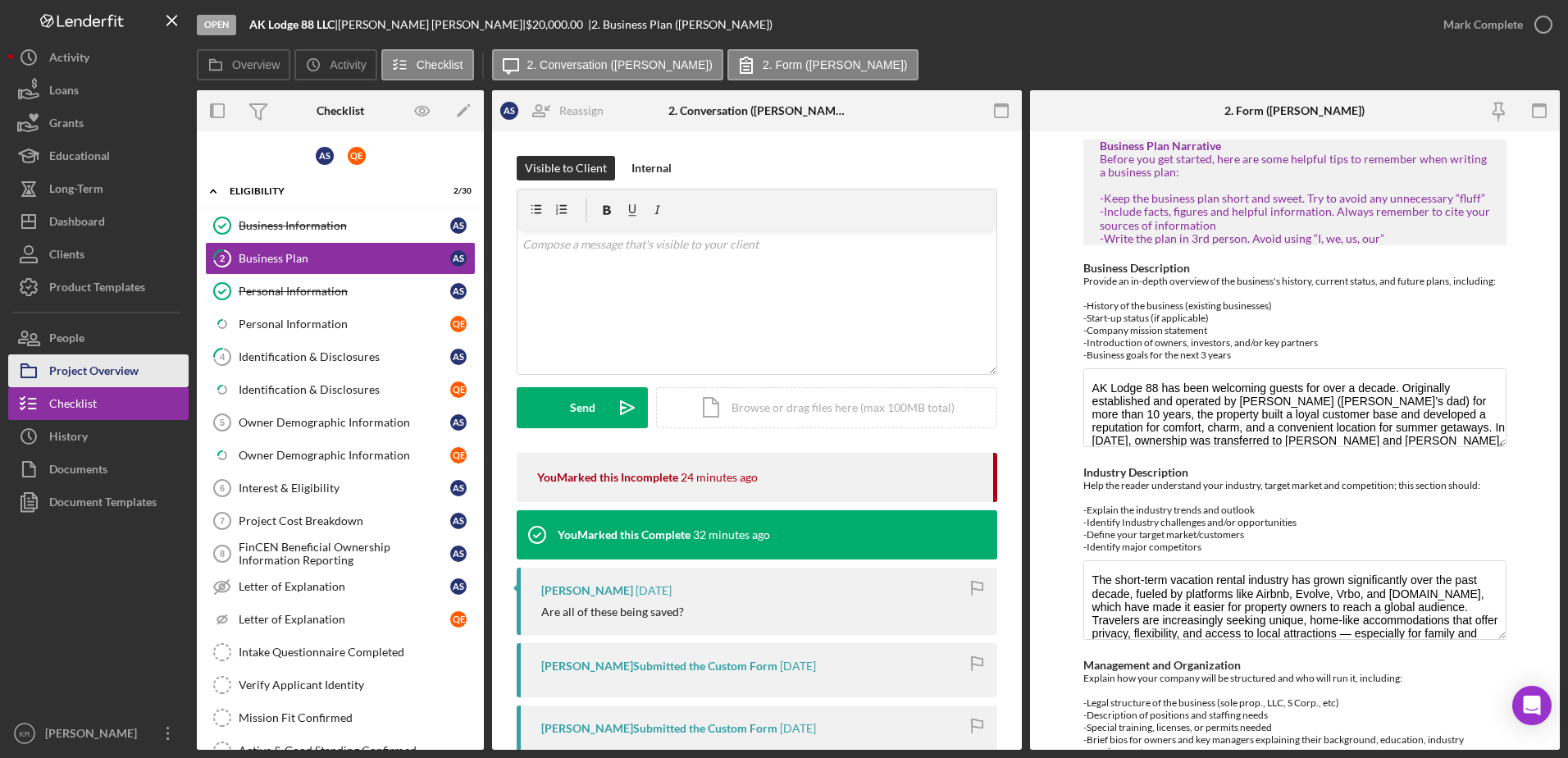
click at [99, 375] on div "Project Overview" at bounding box center [93, 373] width 90 height 37
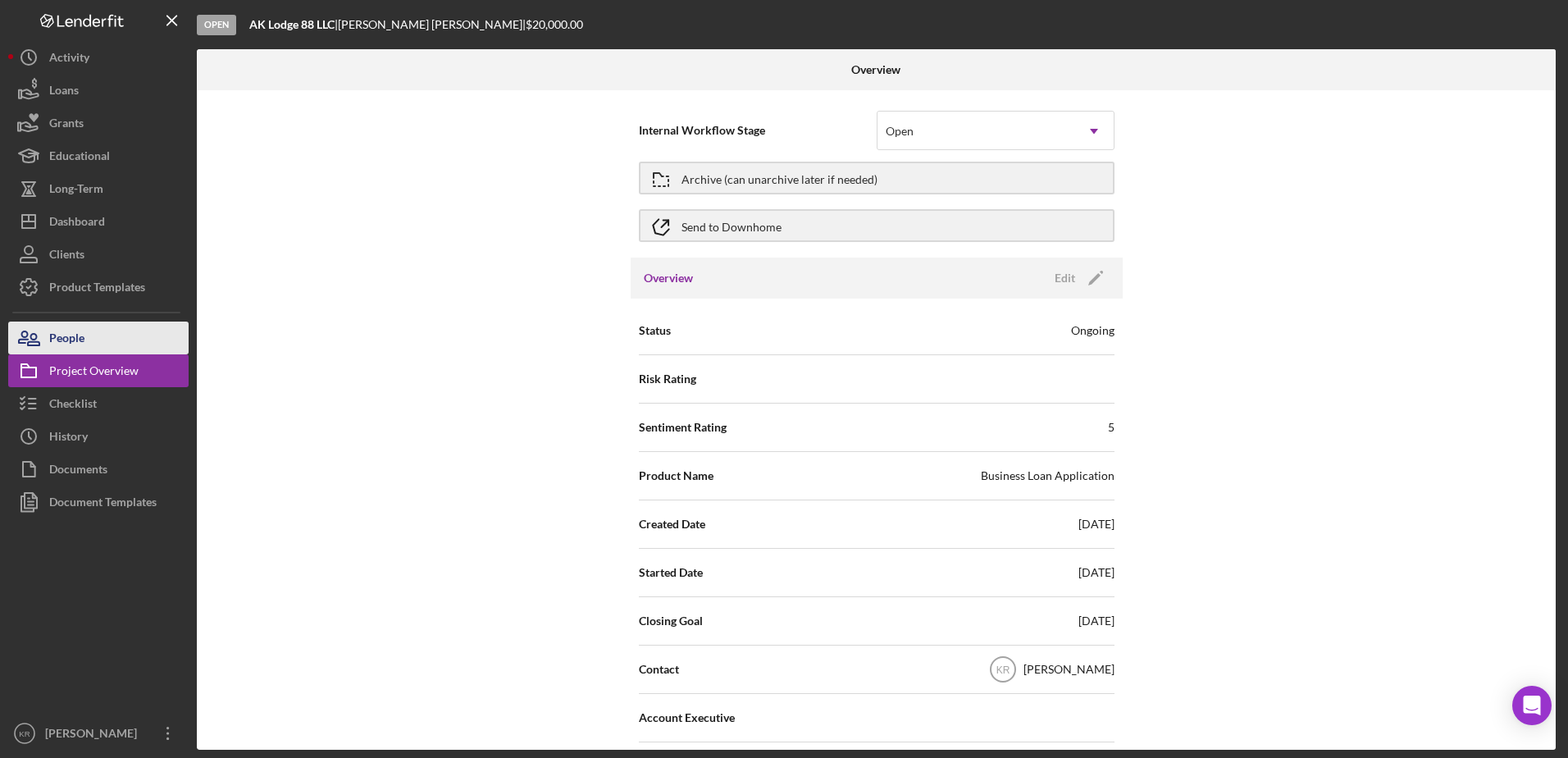
click at [47, 336] on icon "button" at bounding box center [28, 337] width 41 height 41
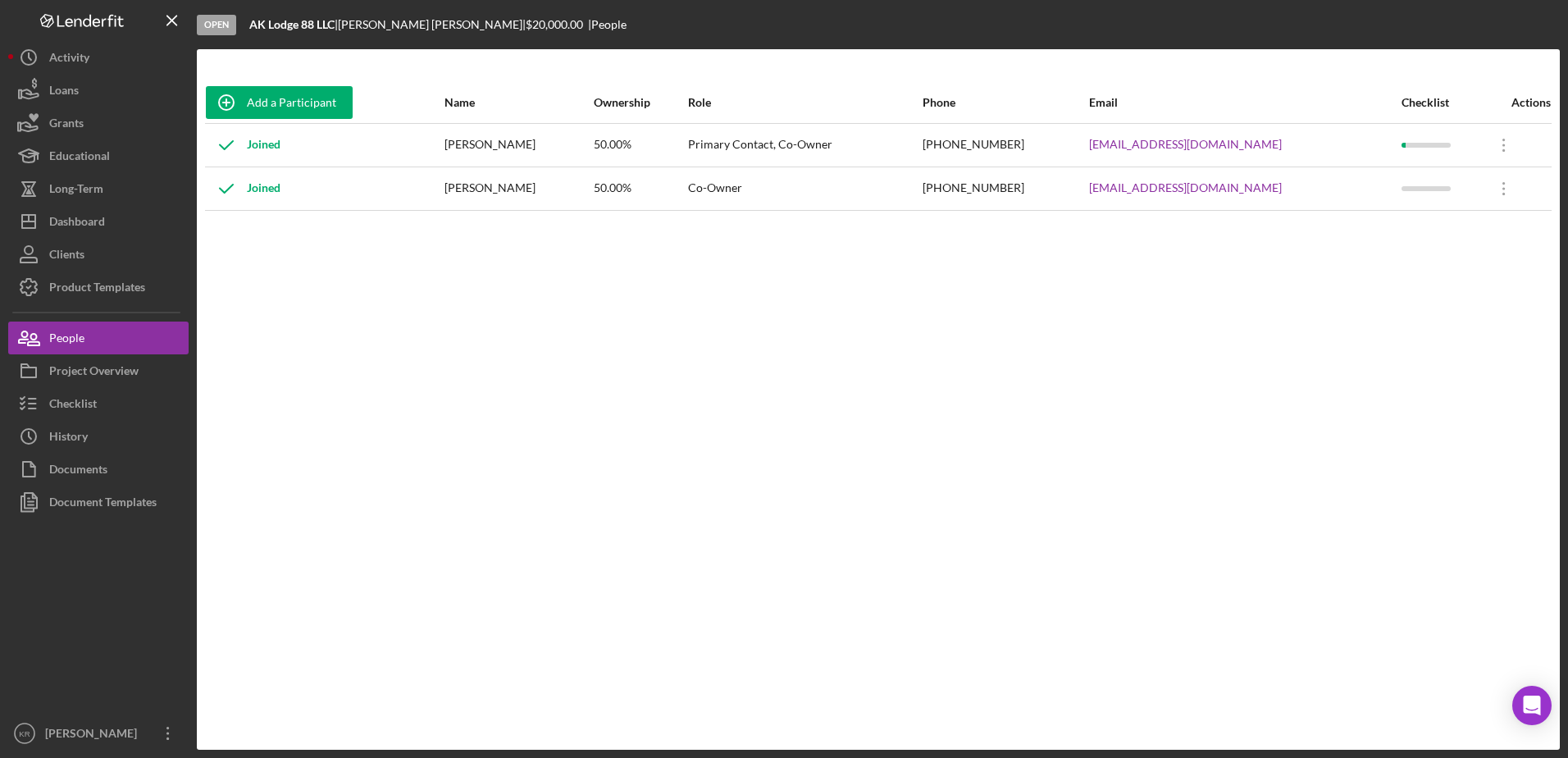
click at [1407, 140] on div at bounding box center [1442, 144] width 80 height 41
click at [1503, 142] on icon "Icon/Overflow" at bounding box center [1504, 144] width 41 height 41
click at [1386, 199] on div "Icon/Edit Edit" at bounding box center [1423, 189] width 180 height 34
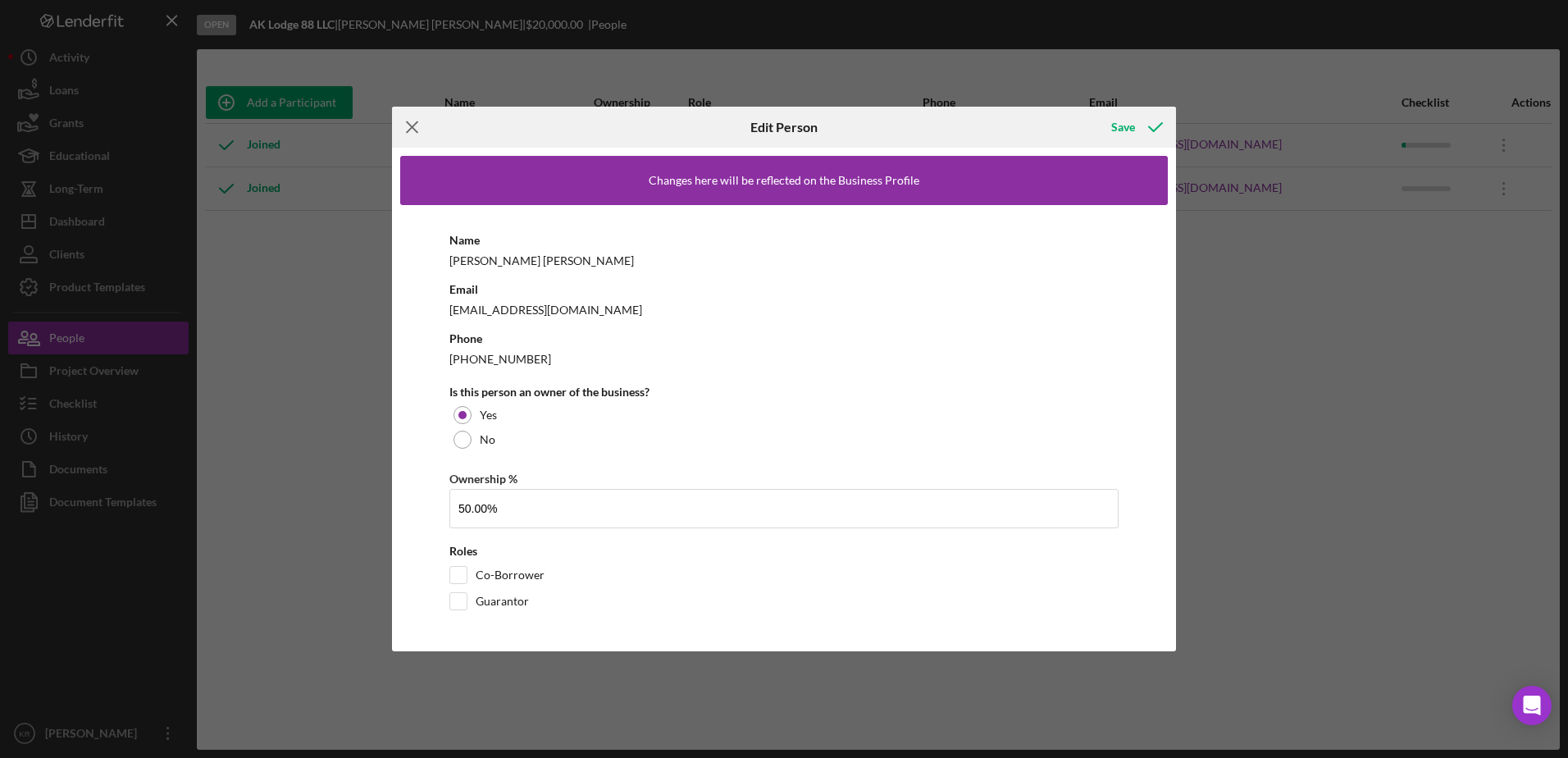
click at [411, 114] on icon "Icon/Menu Close" at bounding box center [412, 126] width 41 height 41
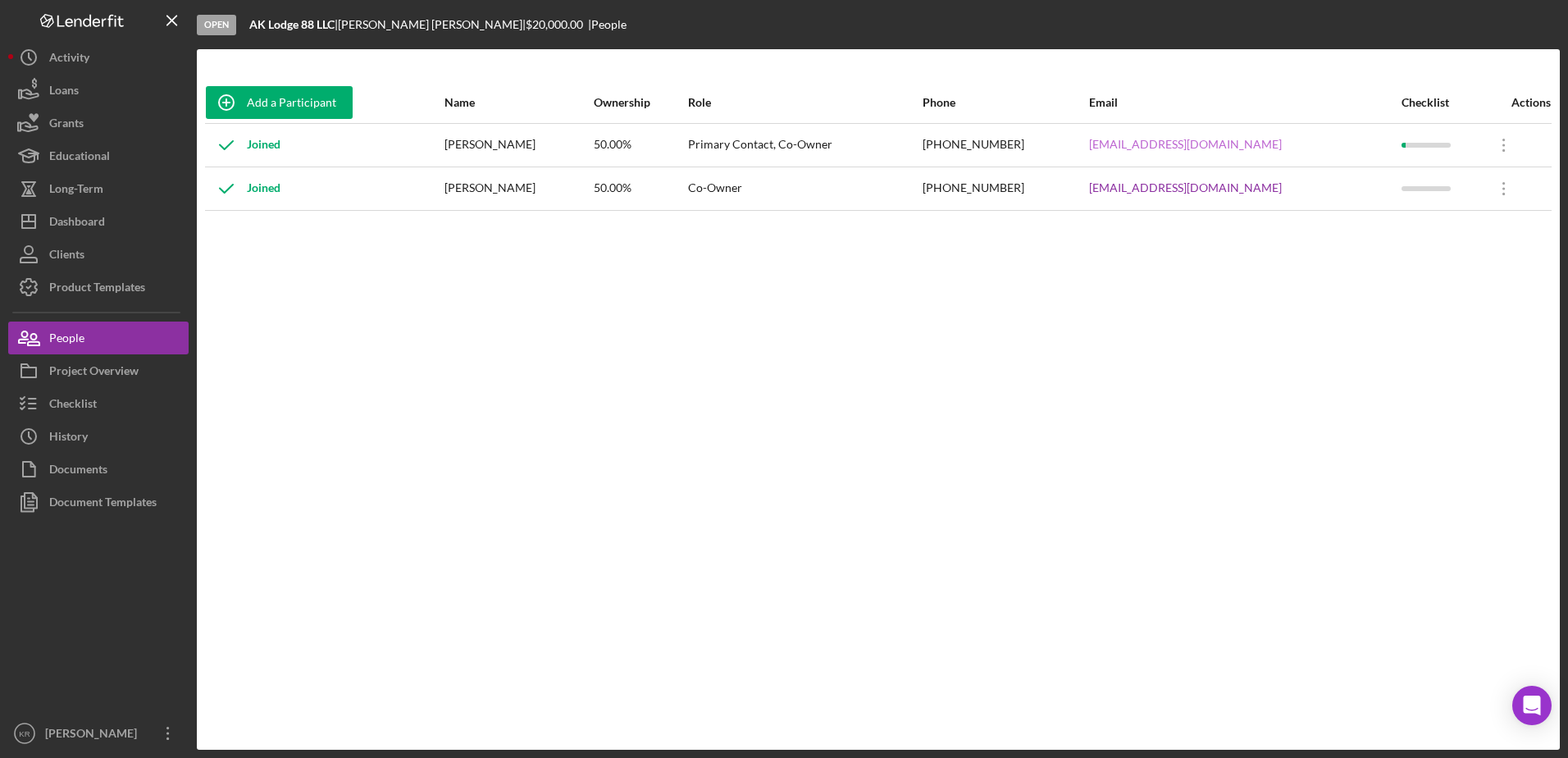
click at [1181, 146] on link "Lodge88ak@hotmail.com" at bounding box center [1185, 144] width 192 height 13
click at [1164, 152] on div "Lodge88ak@hotmail.com" at bounding box center [1244, 144] width 311 height 41
click at [1175, 144] on link "Lodge88ak@hotmail.com" at bounding box center [1185, 144] width 192 height 13
click at [1508, 143] on icon "Icon/Overflow" at bounding box center [1504, 144] width 41 height 41
click at [1473, 197] on div "Icon/Edit Edit" at bounding box center [1423, 189] width 180 height 34
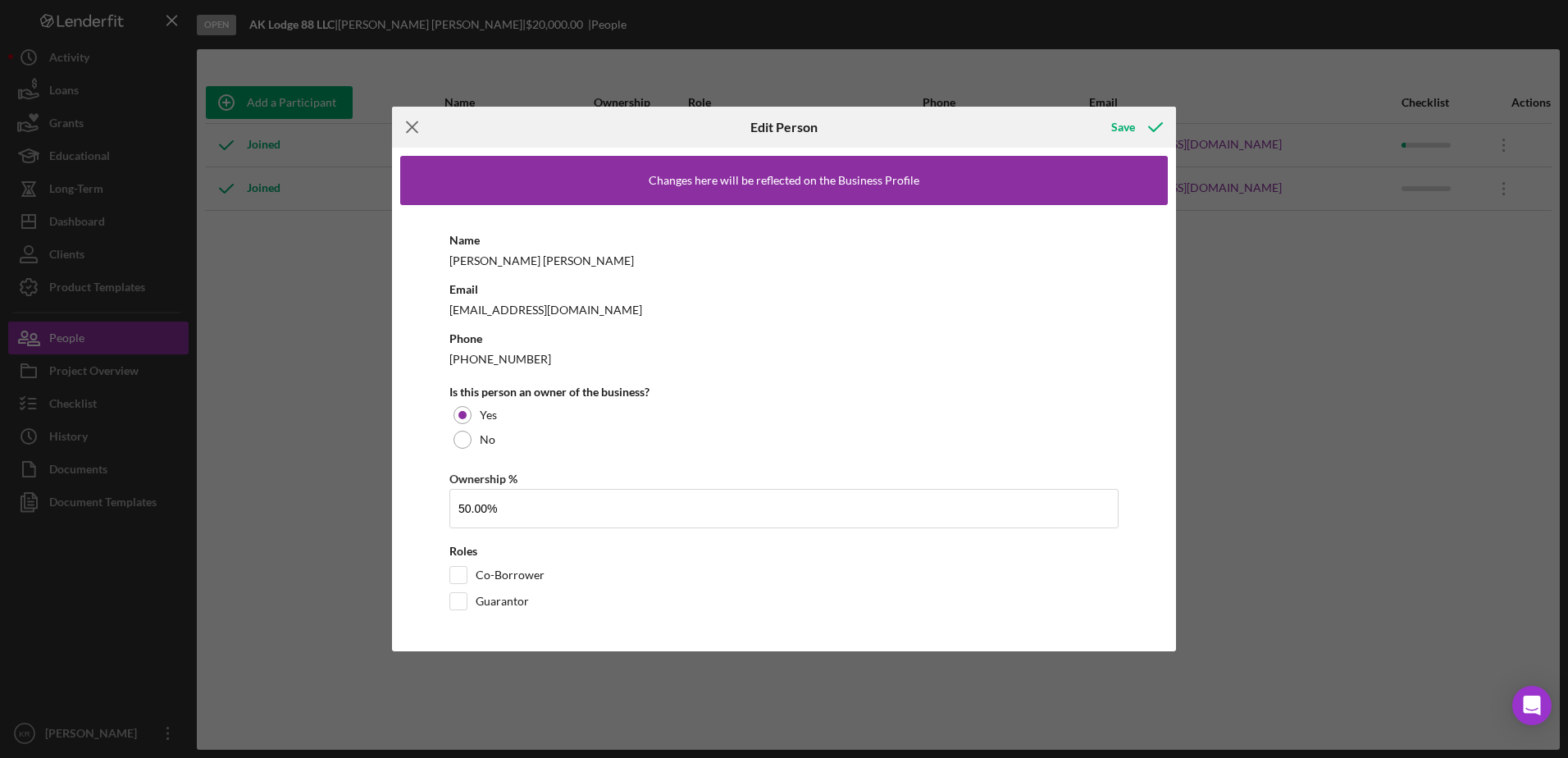
click at [413, 137] on icon "Icon/Menu Close" at bounding box center [412, 126] width 41 height 41
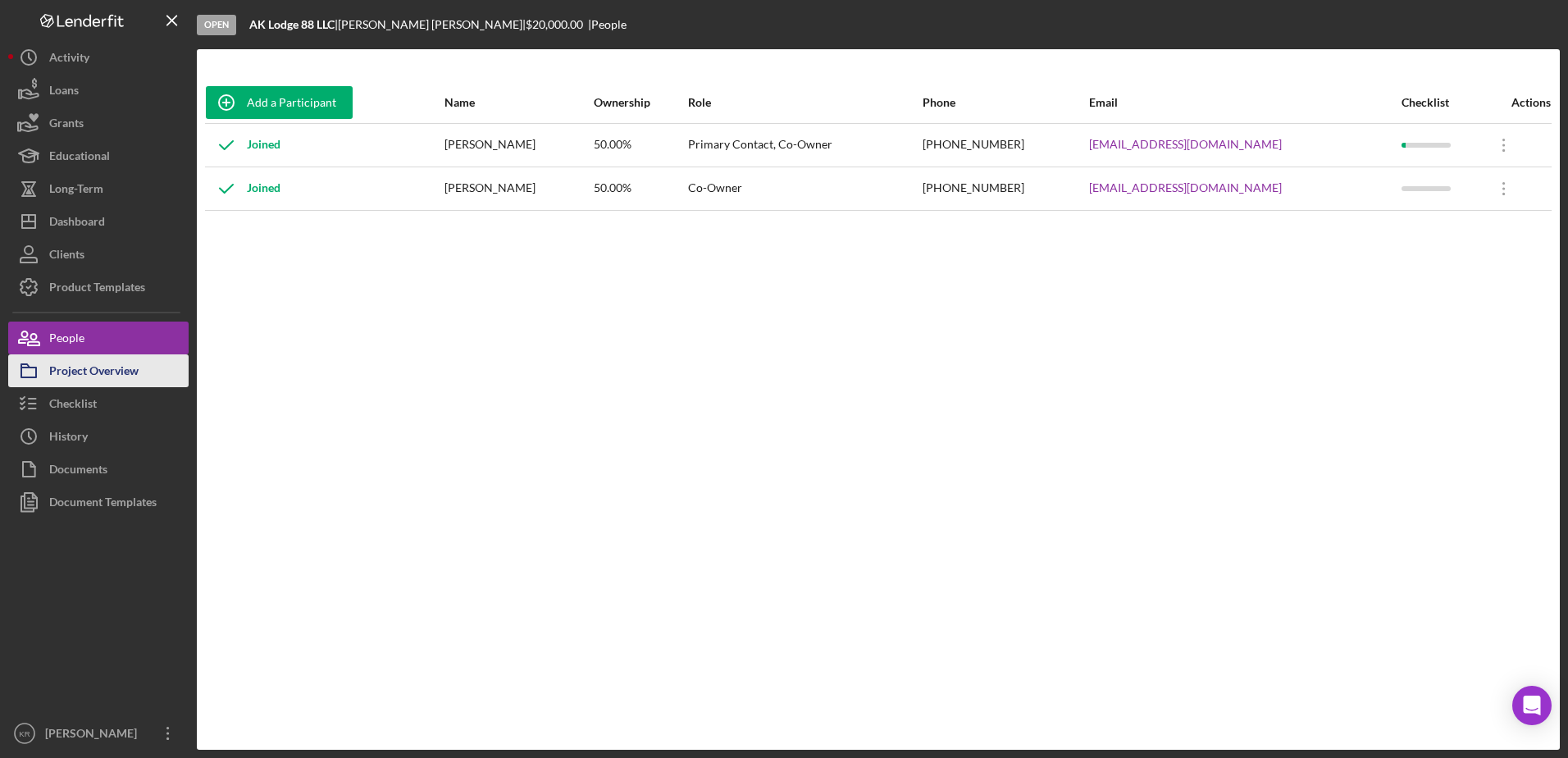
click at [59, 378] on div "Project Overview" at bounding box center [93, 373] width 90 height 37
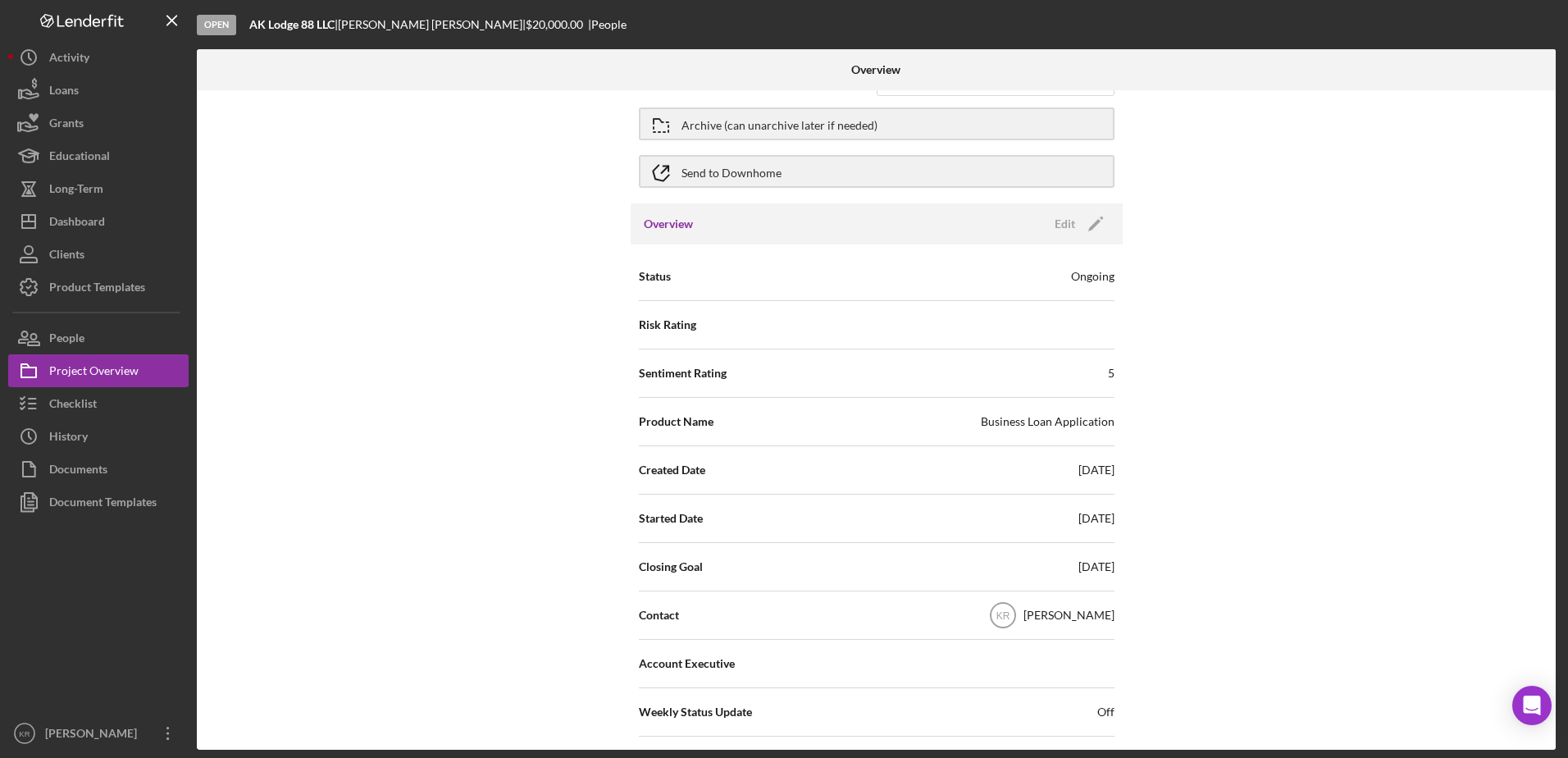
scroll to position [82, 0]
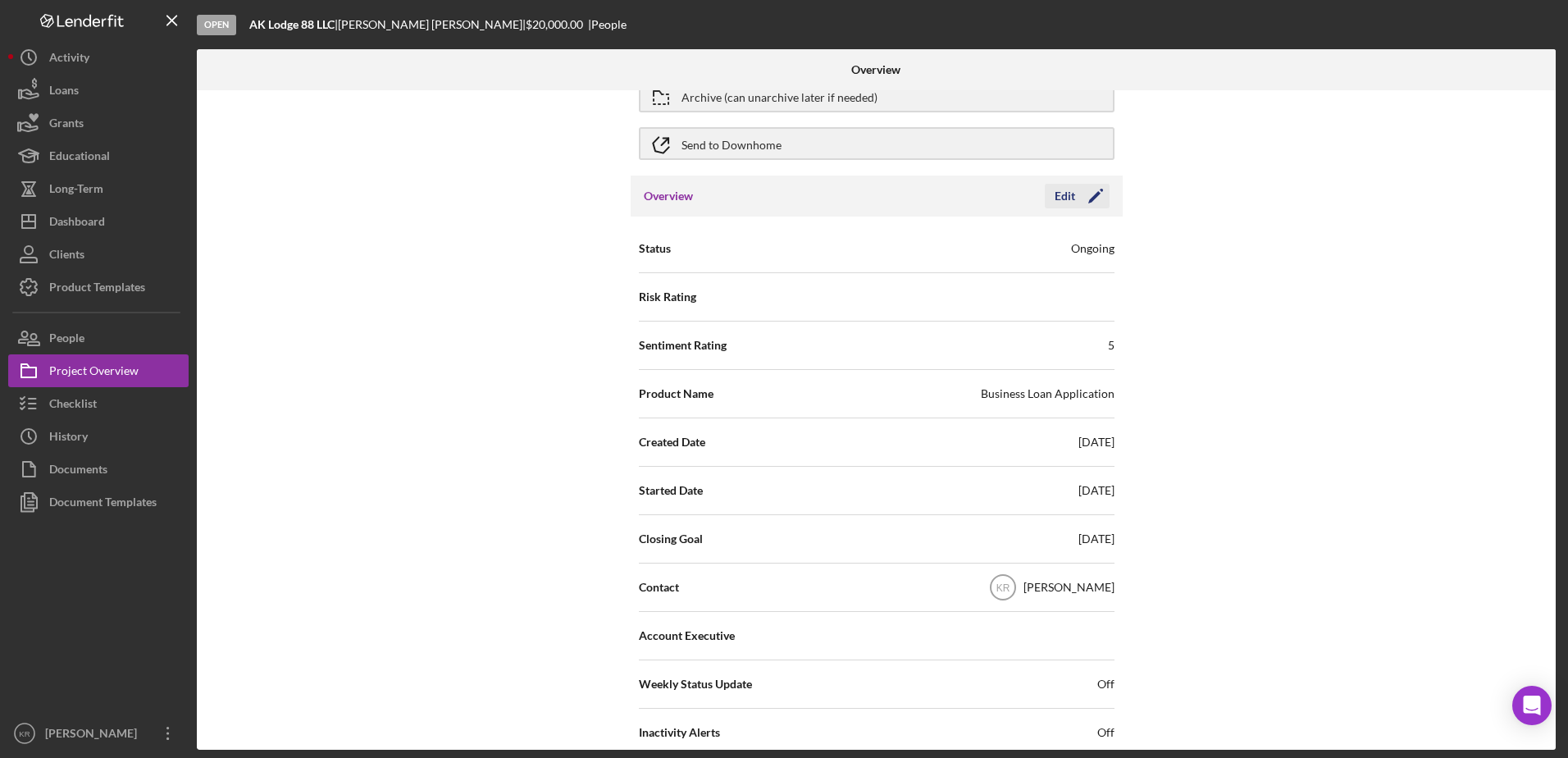
click at [1065, 197] on div "Edit" at bounding box center [1065, 196] width 21 height 25
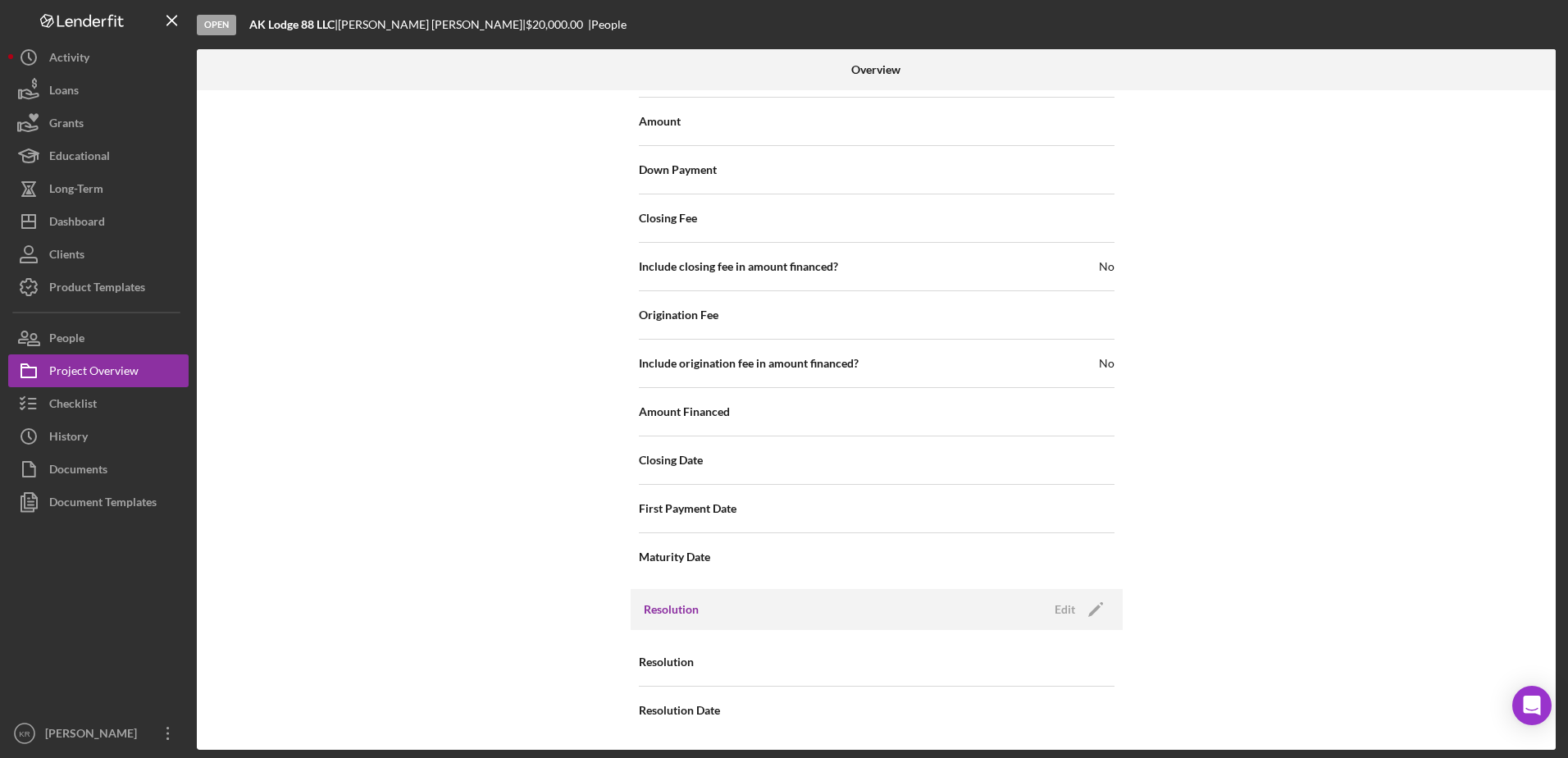
scroll to position [1591, 0]
click at [139, 406] on button "Checklist" at bounding box center [98, 403] width 180 height 33
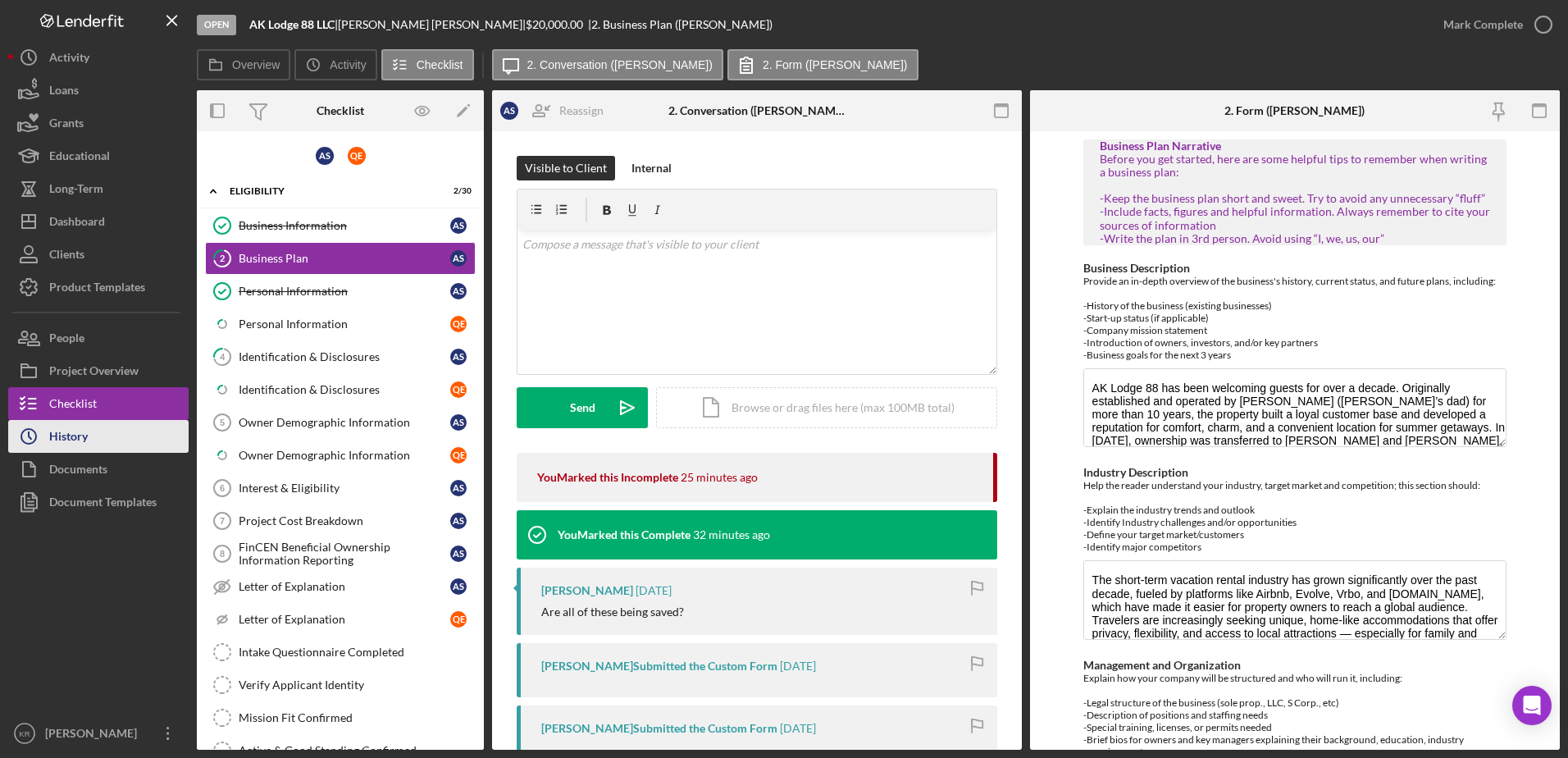
click at [109, 443] on button "Icon/History History" at bounding box center [98, 436] width 180 height 33
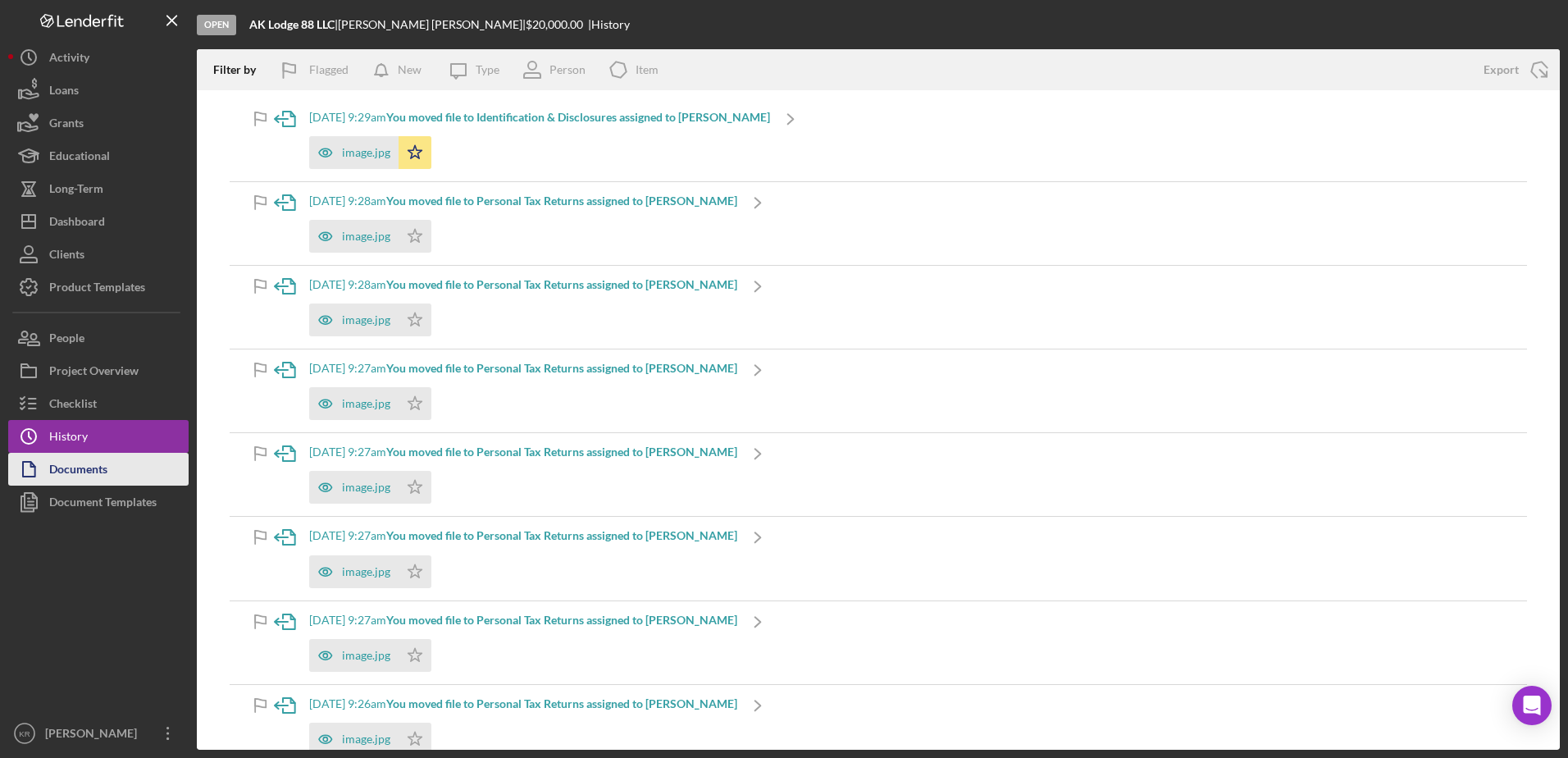
click at [103, 468] on div "Documents" at bounding box center [78, 471] width 58 height 37
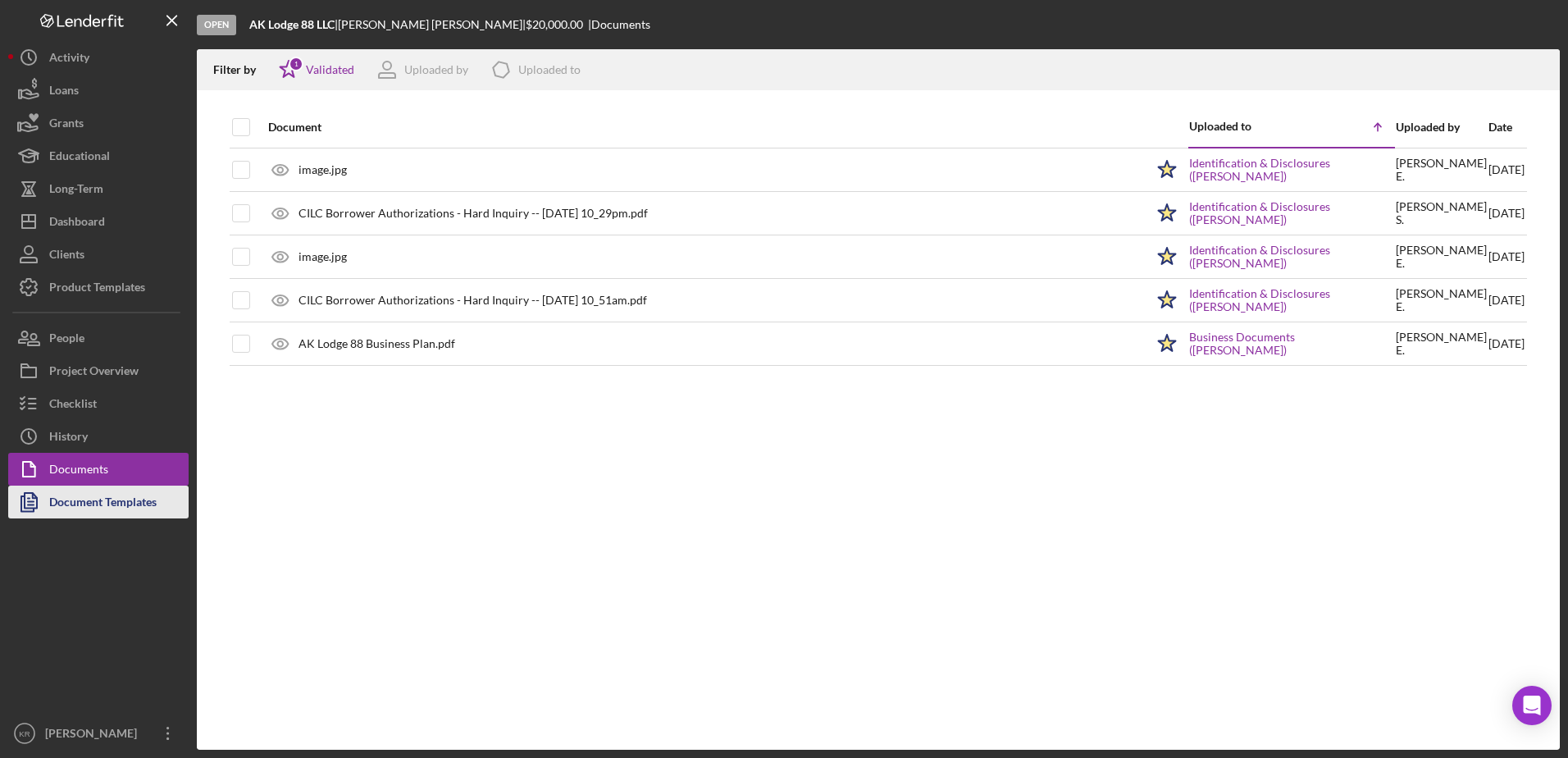
click at [78, 499] on div "Document Templates" at bounding box center [103, 504] width 108 height 37
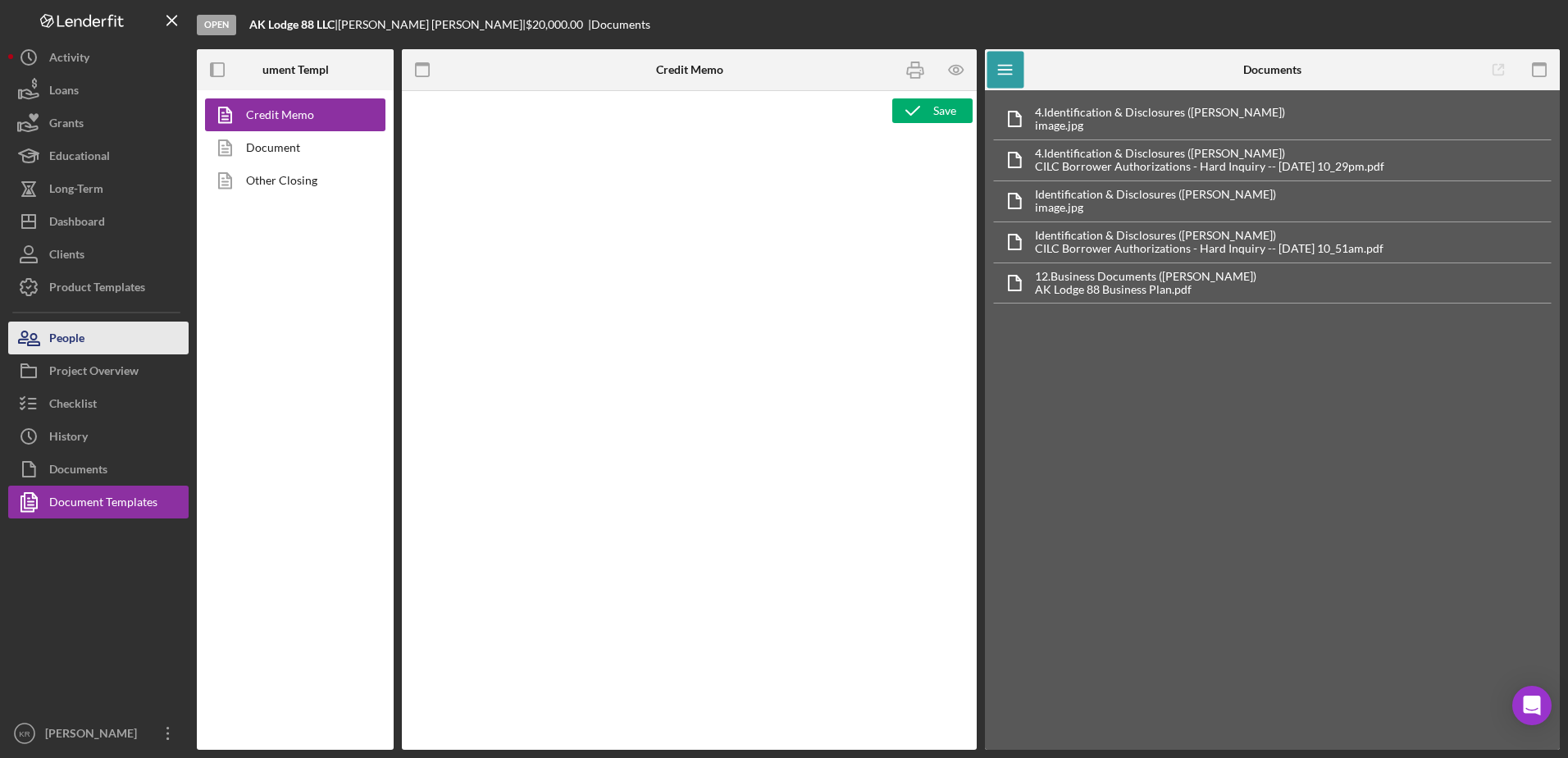
type textarea "<h1>Express Loan Credit Memo</h1> <p><strong>Borrower:&nbsp;</strong><span id="…"
click at [111, 353] on button "People" at bounding box center [98, 338] width 180 height 33
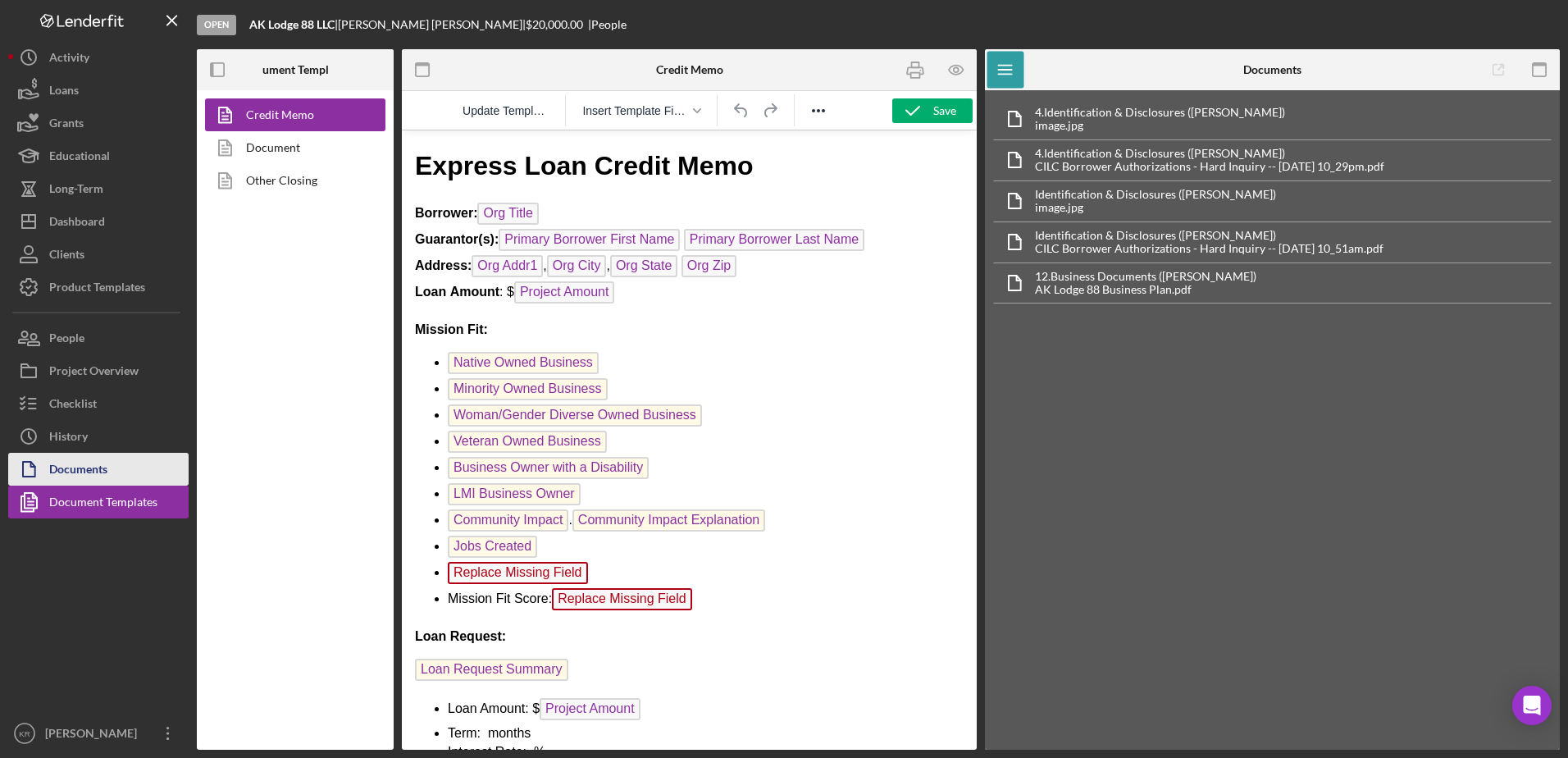
click at [95, 470] on div "Documents" at bounding box center [78, 471] width 58 height 37
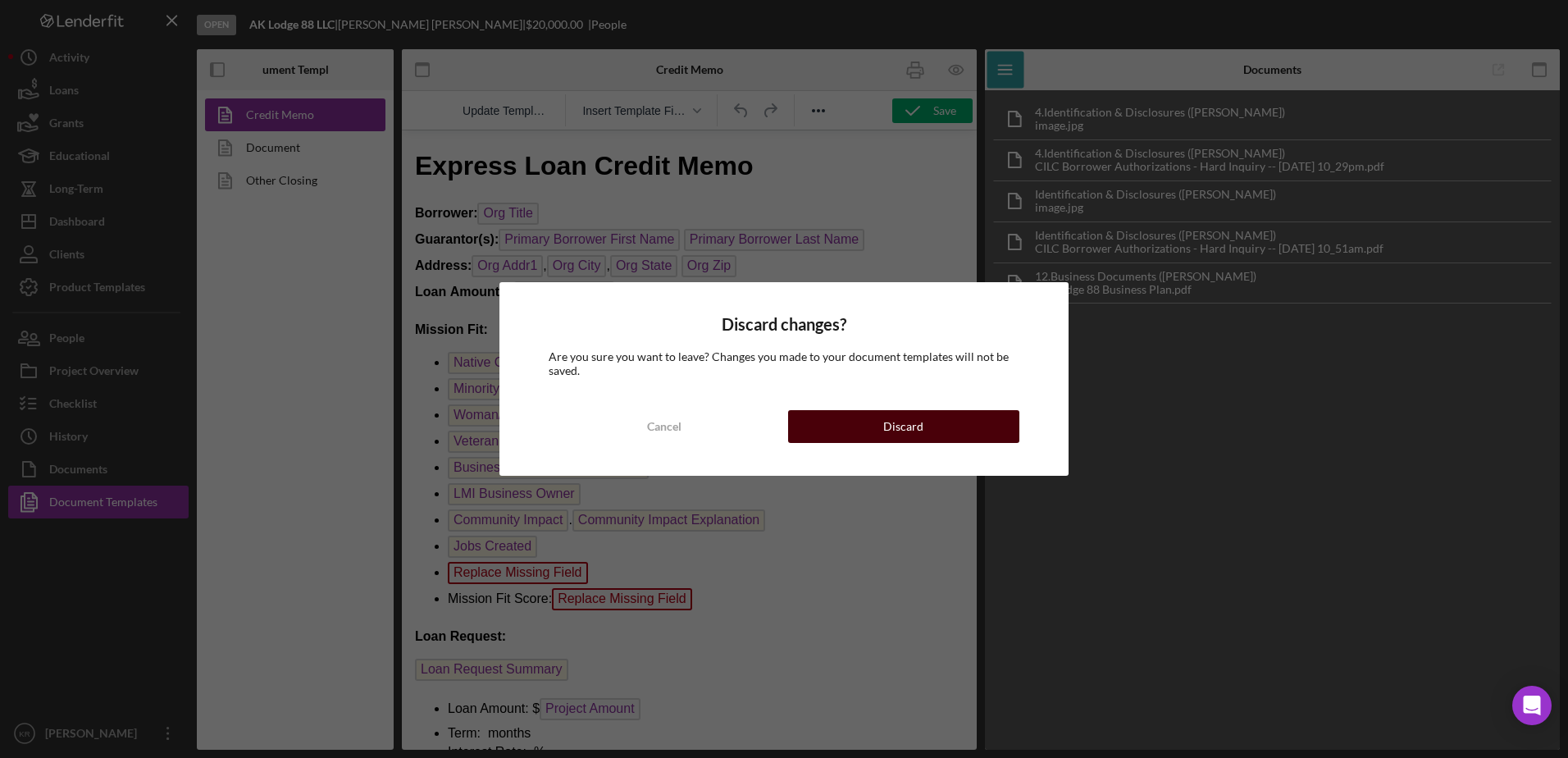
click at [883, 434] on button "Discard" at bounding box center [903, 427] width 231 height 33
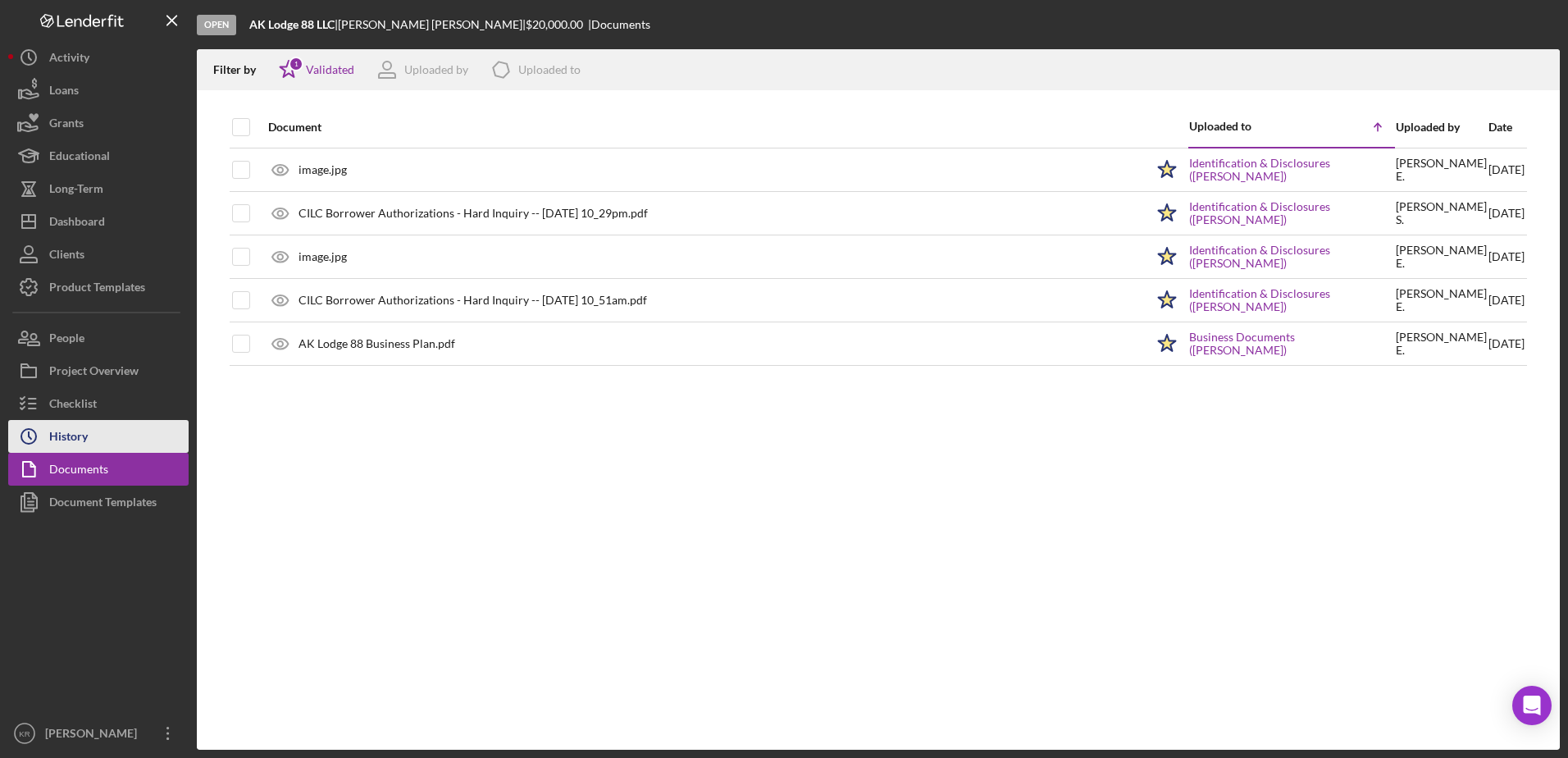
click at [128, 429] on button "Icon/History History" at bounding box center [98, 436] width 180 height 33
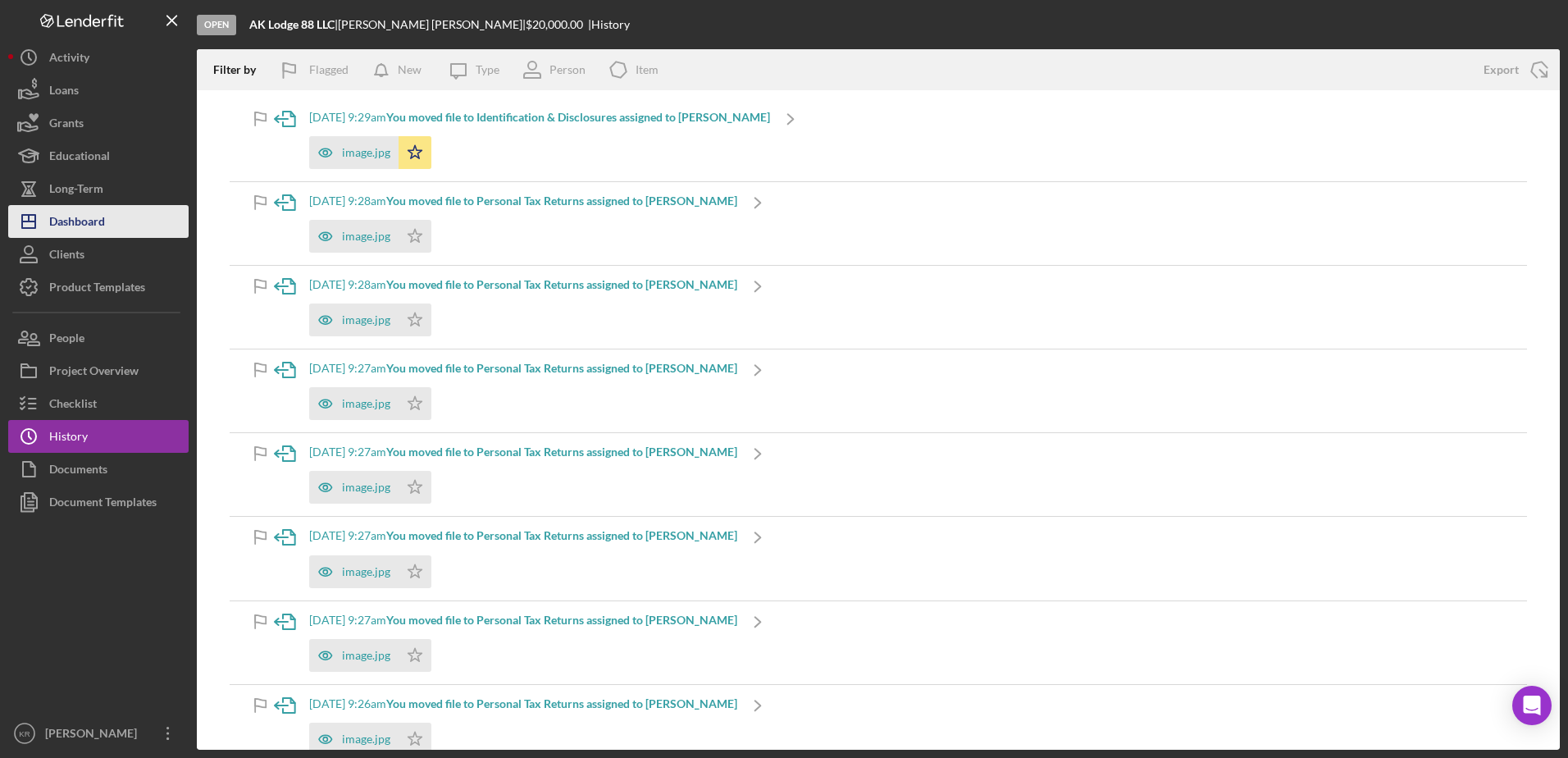
click at [126, 232] on button "Icon/Dashboard Dashboard" at bounding box center [98, 221] width 180 height 33
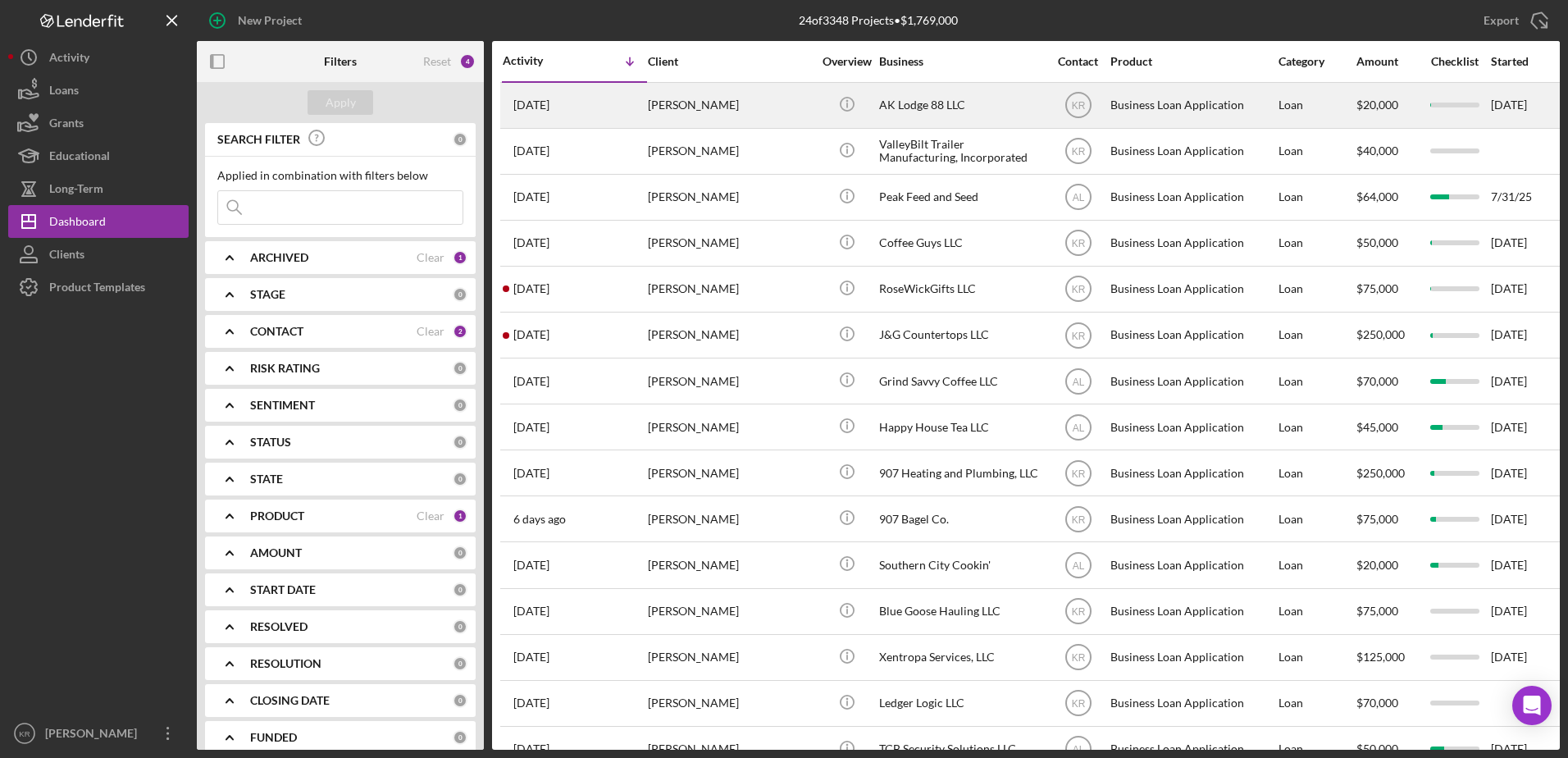
click at [643, 91] on div "1 day ago Anna Shields" at bounding box center [575, 106] width 143 height 43
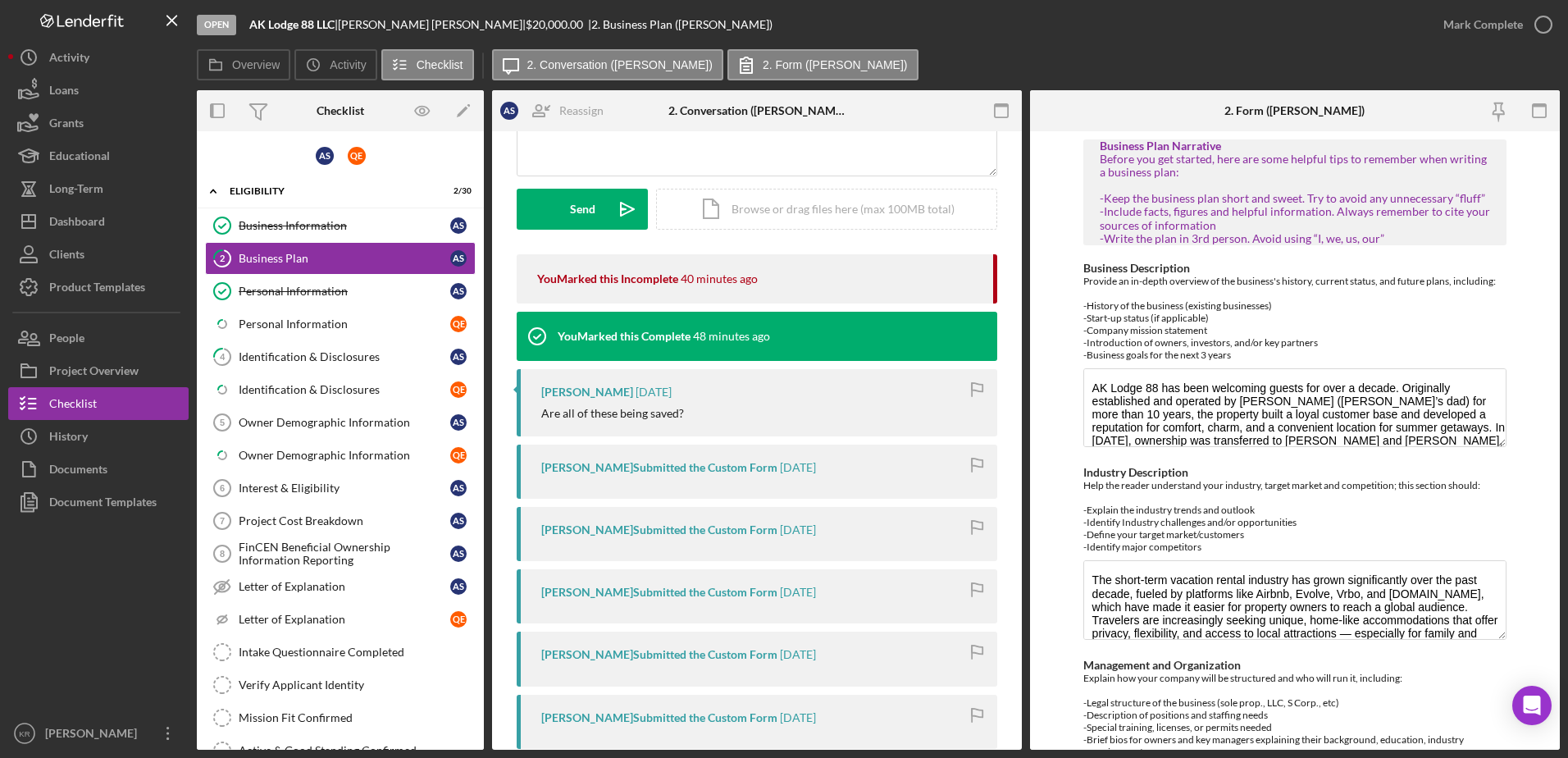
scroll to position [246, 0]
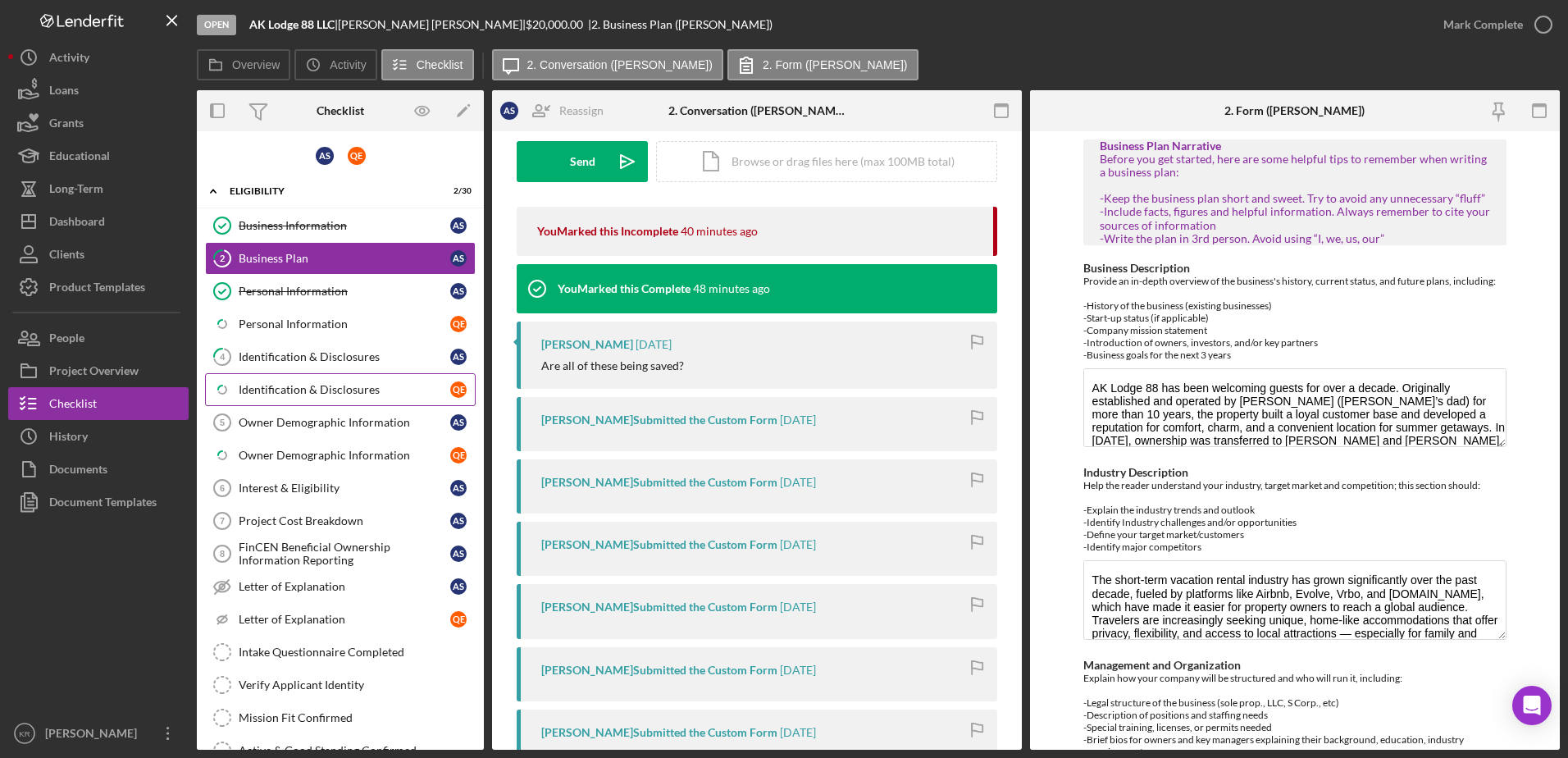
click at [324, 379] on link "Icon/Checklist Item Sub Partial Identification & Disclosures Q E" at bounding box center [340, 390] width 271 height 33
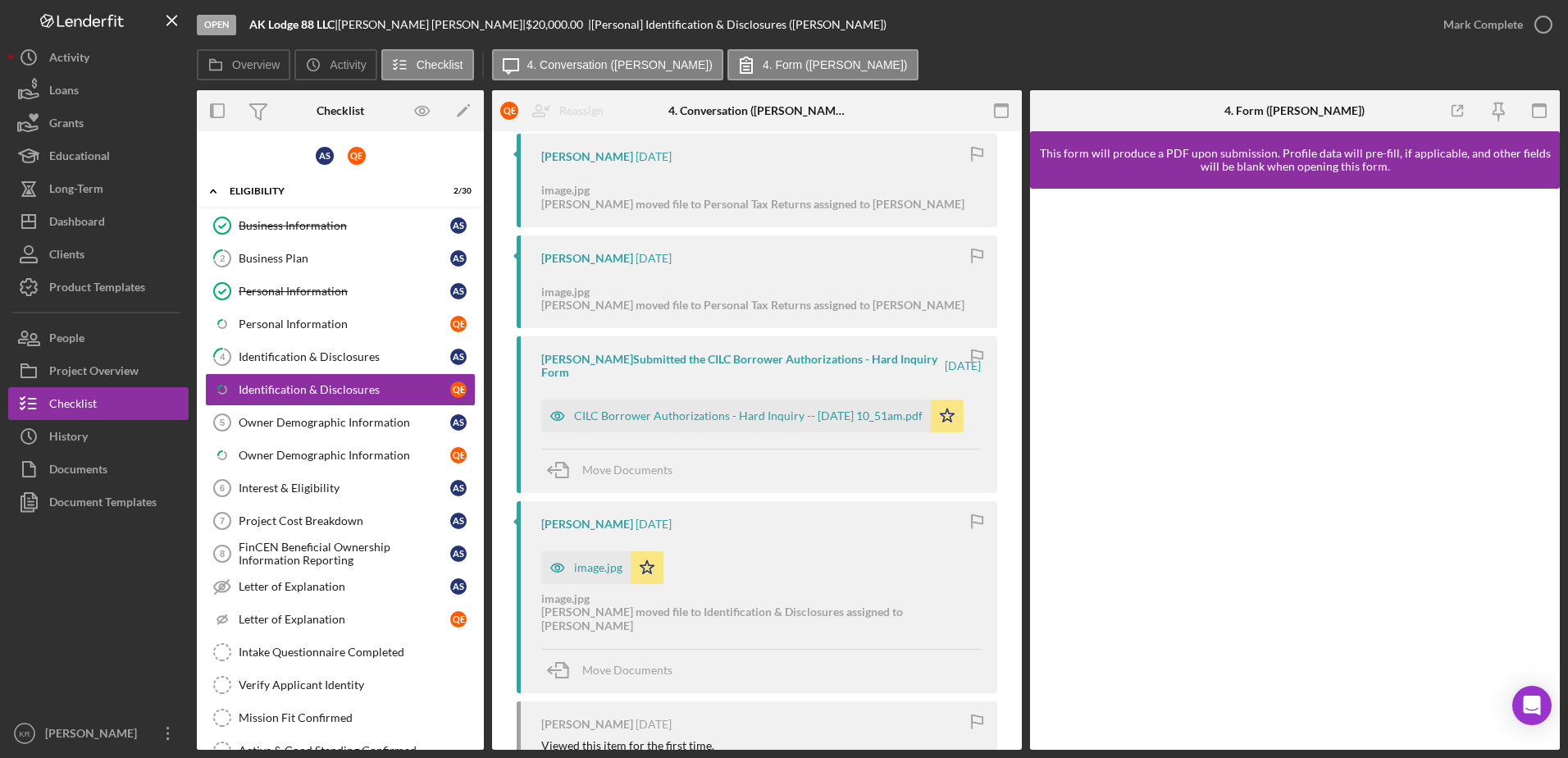
scroll to position [1559, 0]
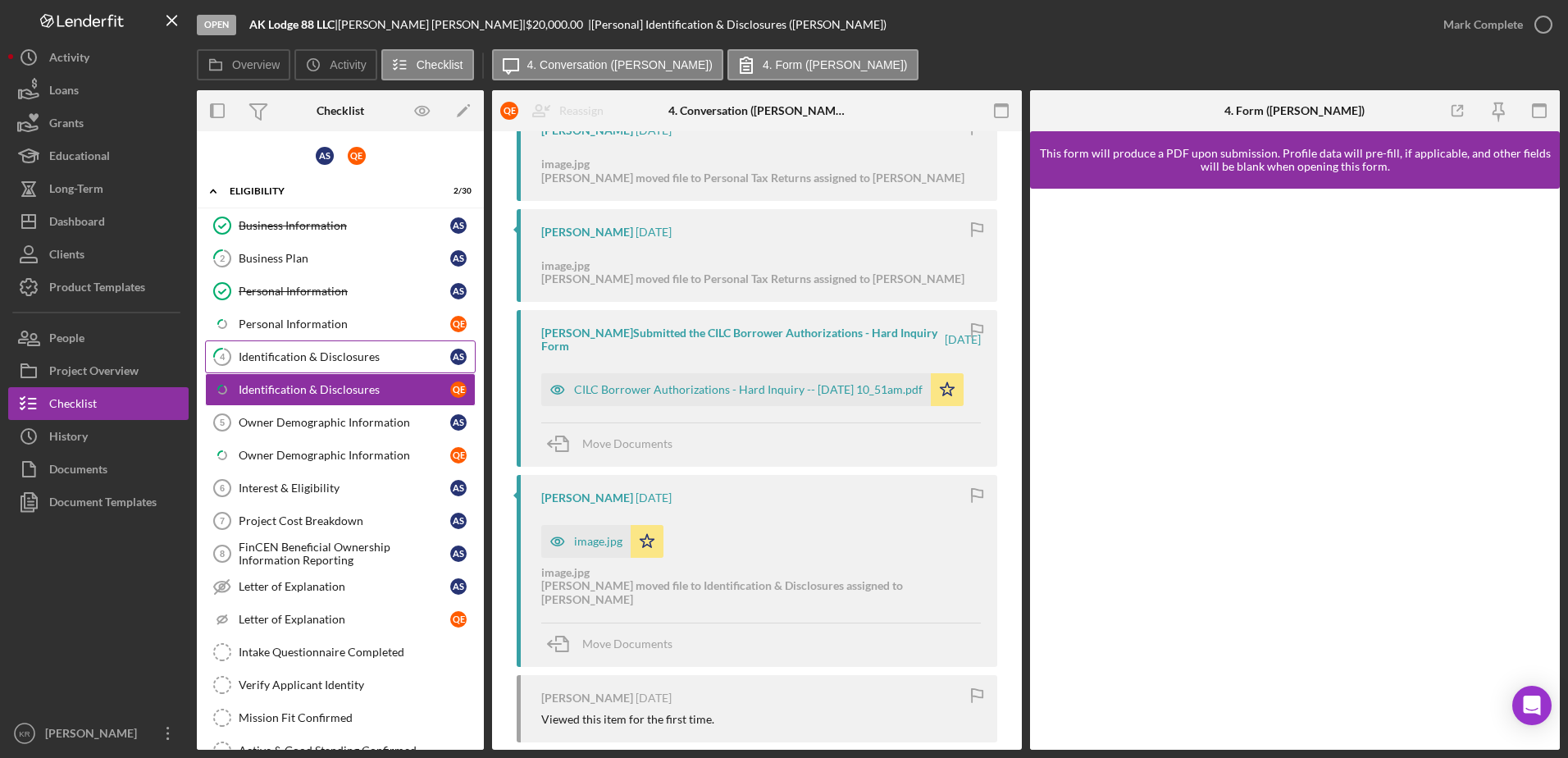
click at [347, 357] on div "Identification & Disclosures" at bounding box center [344, 357] width 211 height 13
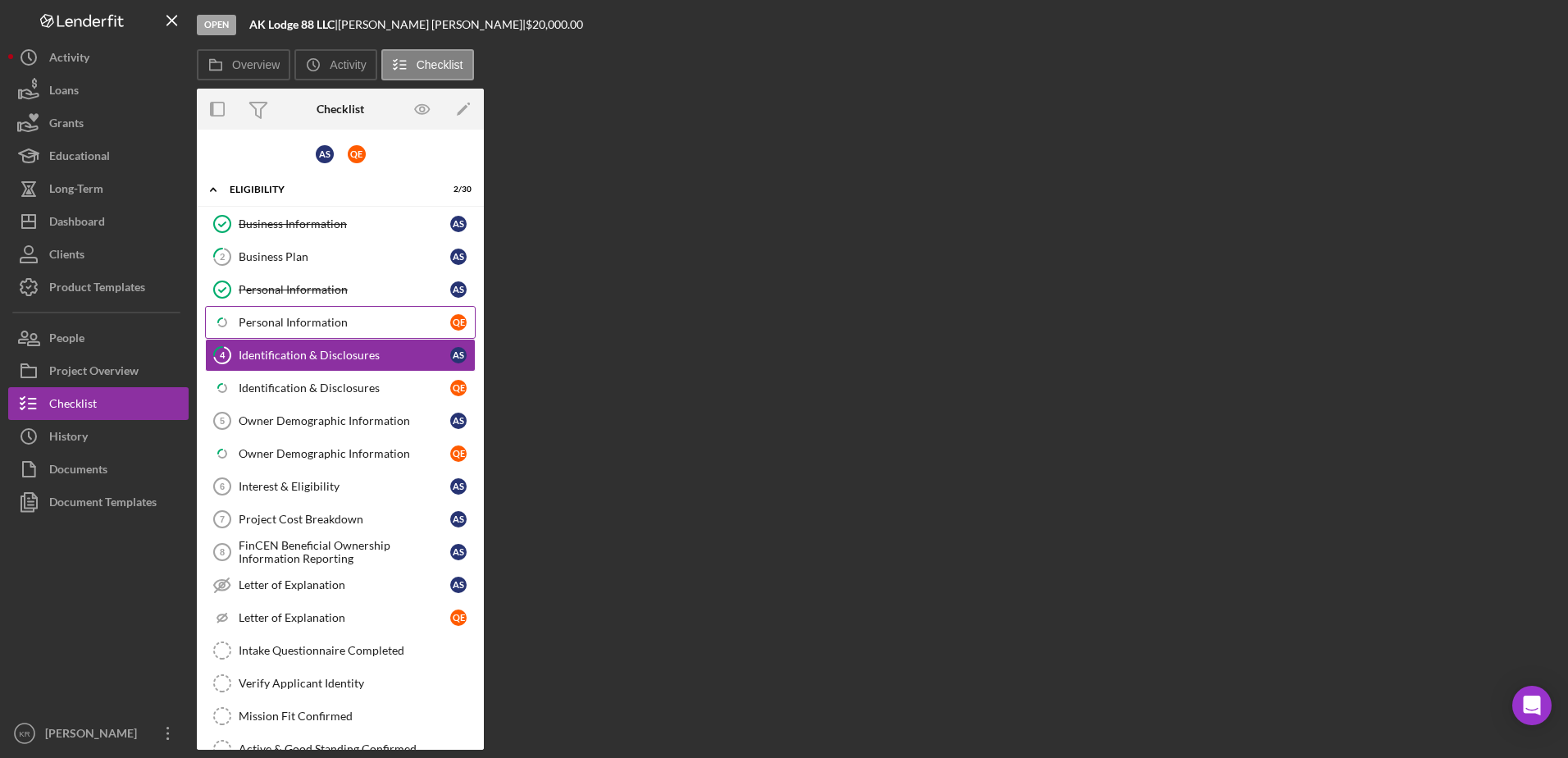
click at [346, 324] on div "Personal Information" at bounding box center [344, 323] width 211 height 13
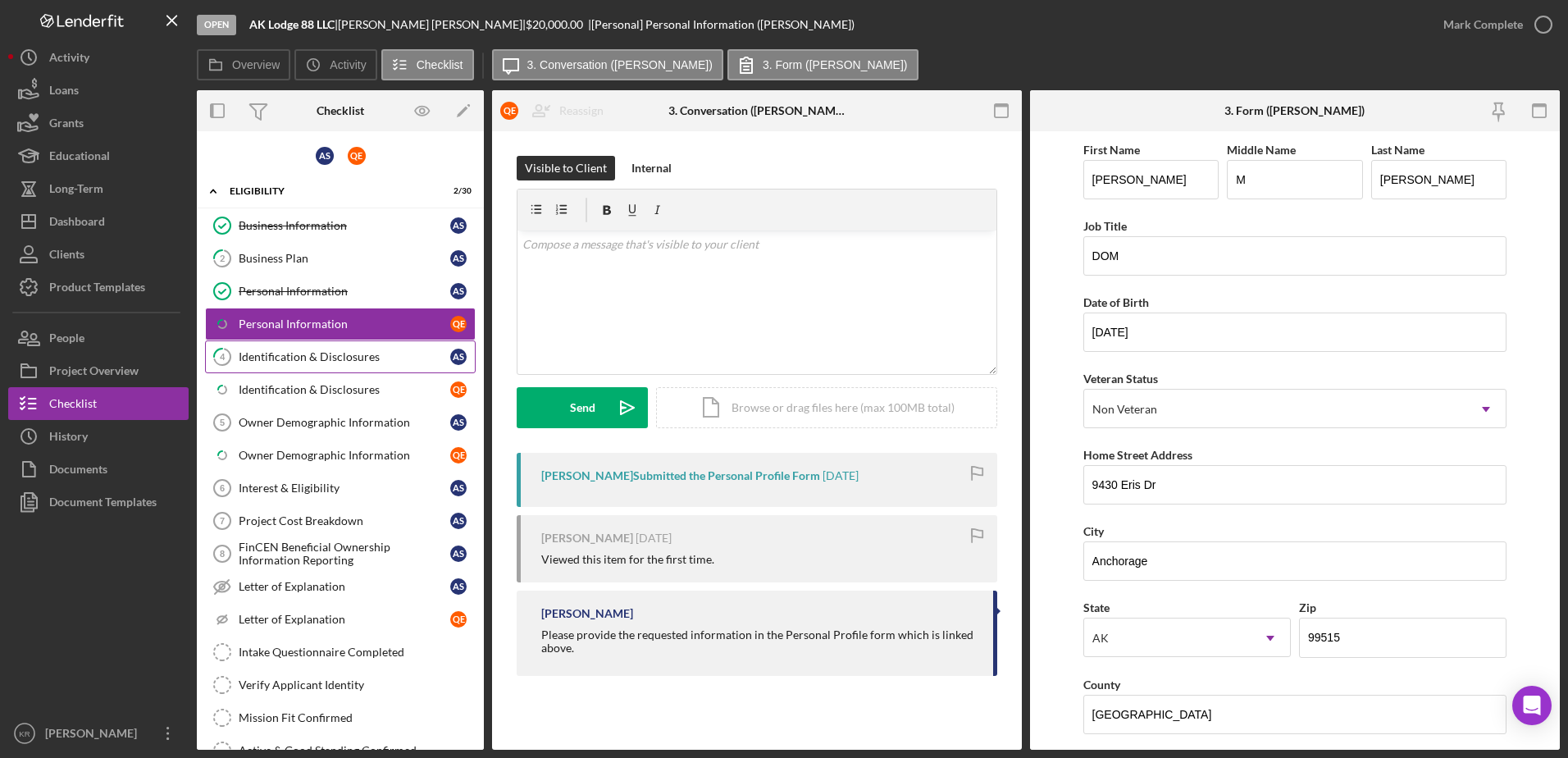
click at [265, 366] on link "4 Identification & Disclosures A S" at bounding box center [340, 357] width 271 height 33
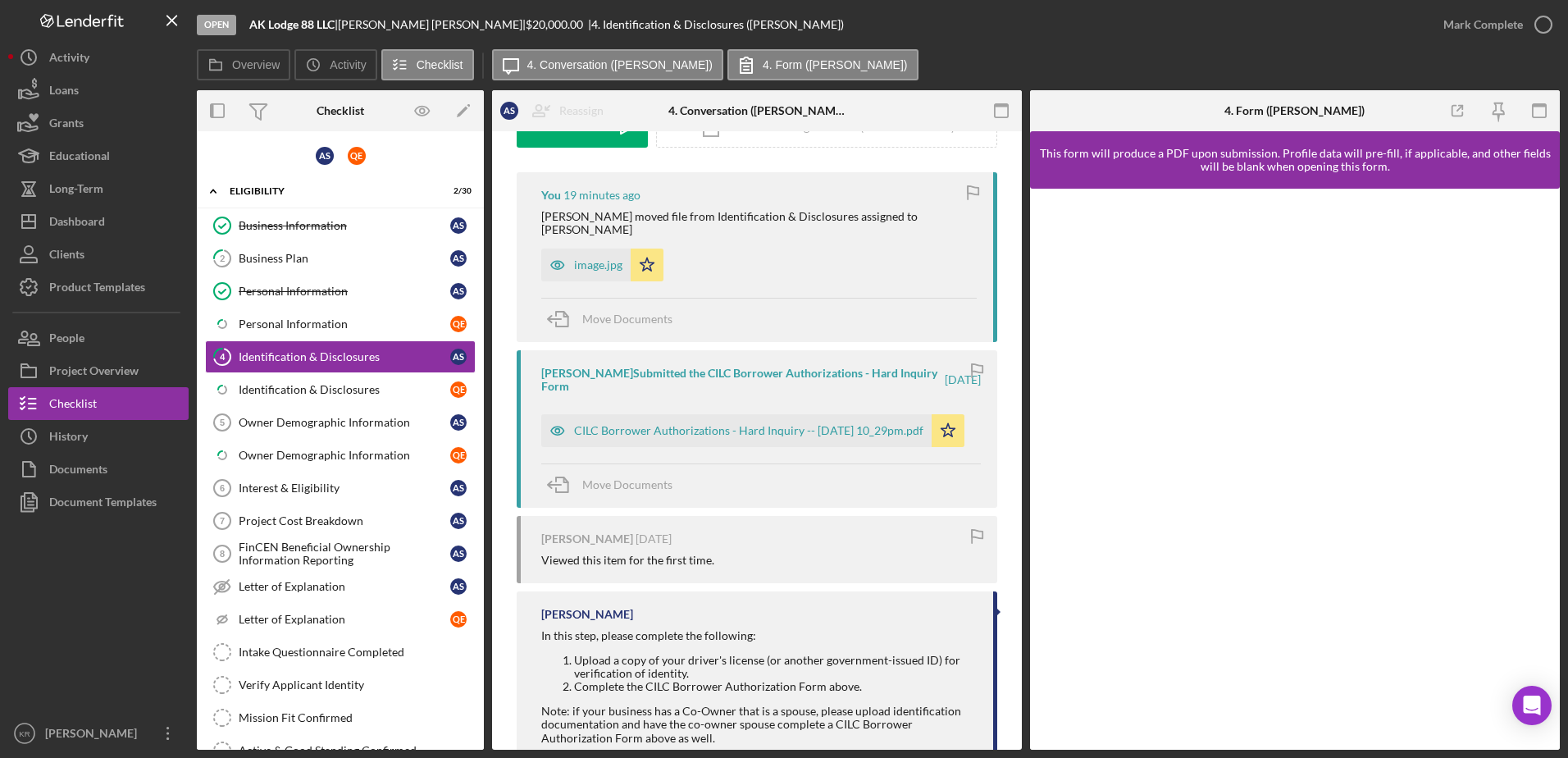
scroll to position [328, 0]
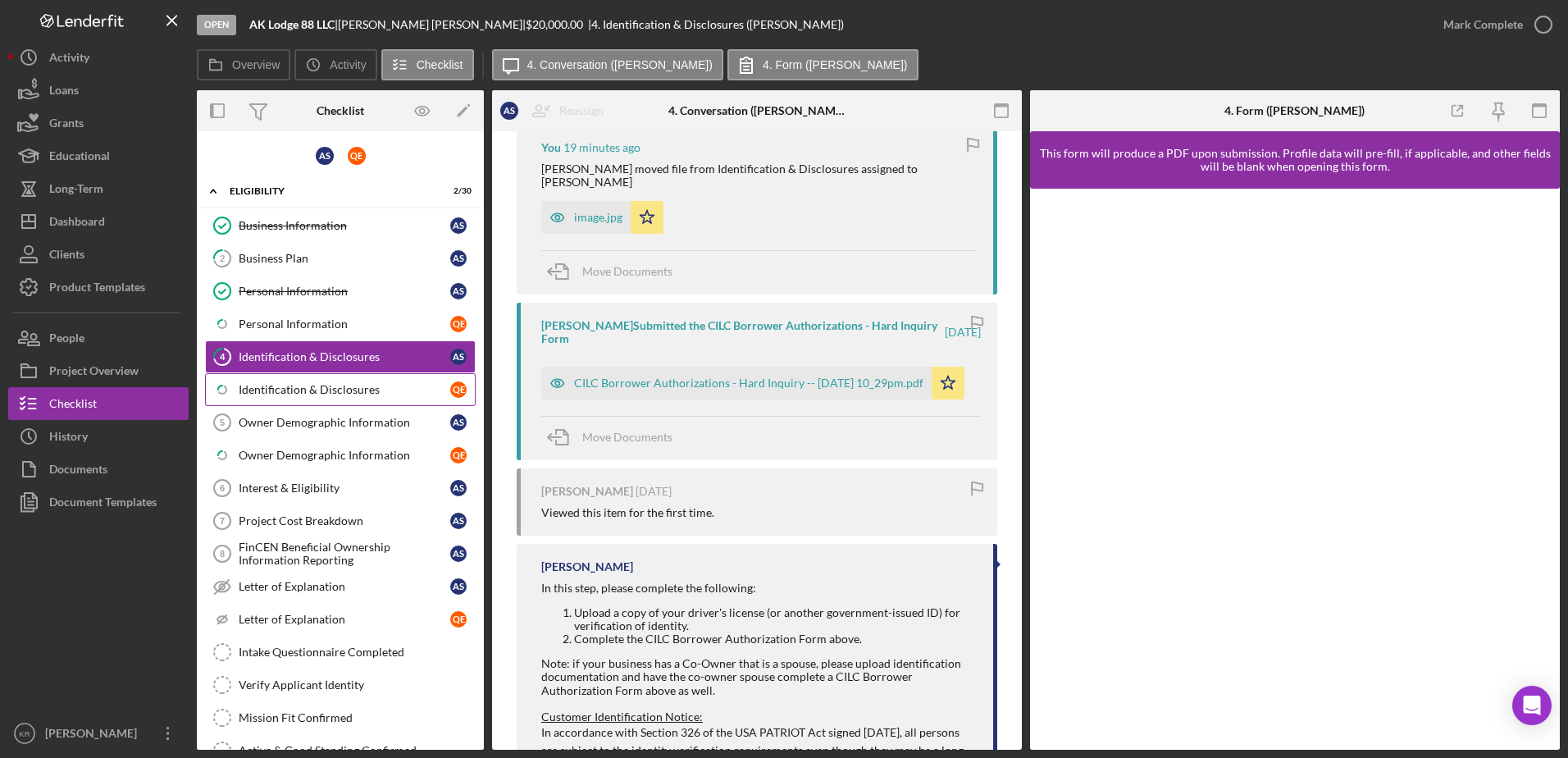
click at [357, 383] on div "Identification & Disclosures" at bounding box center [344, 390] width 211 height 13
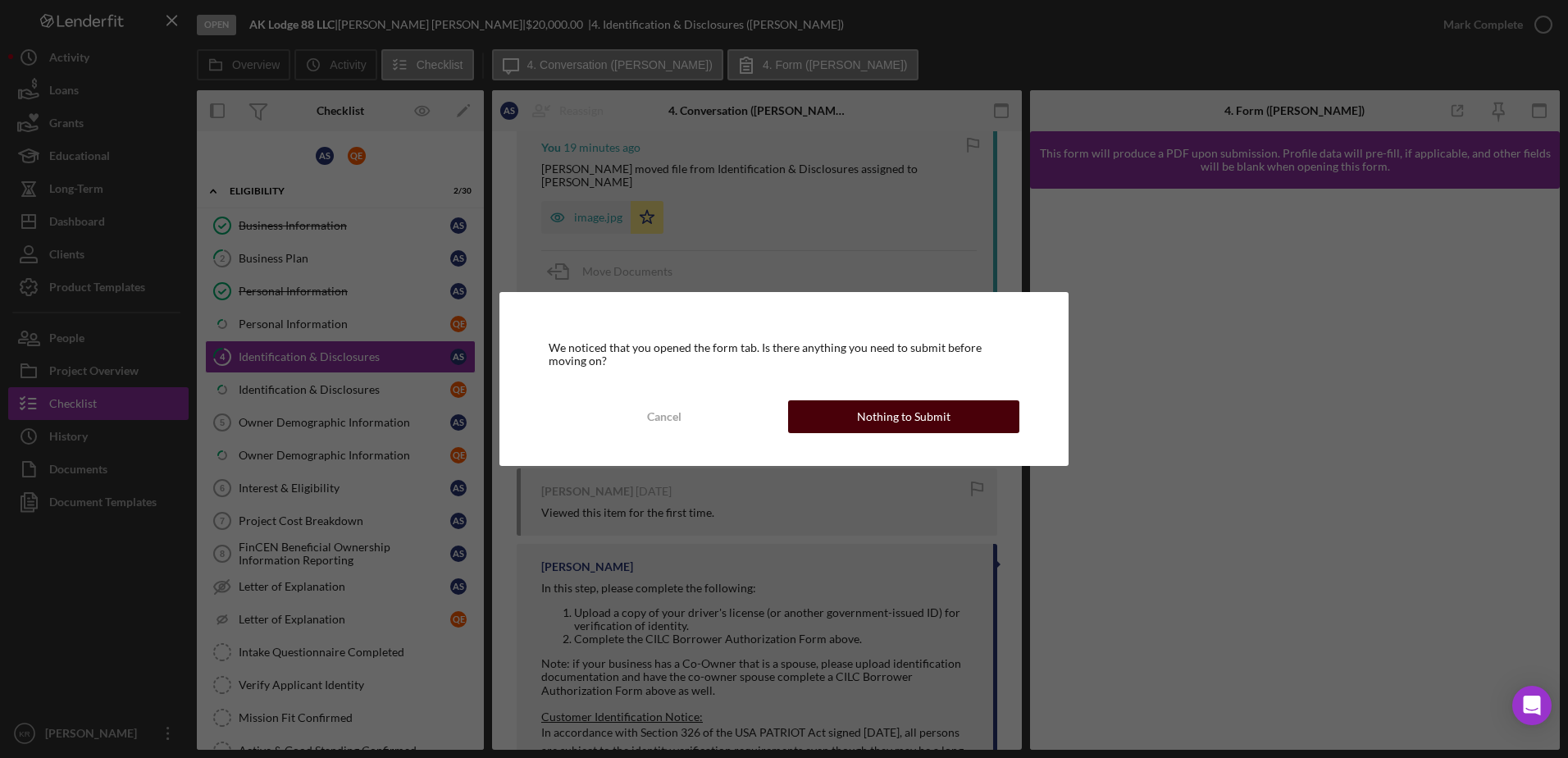
click at [872, 424] on div "Nothing to Submit" at bounding box center [903, 416] width 93 height 33
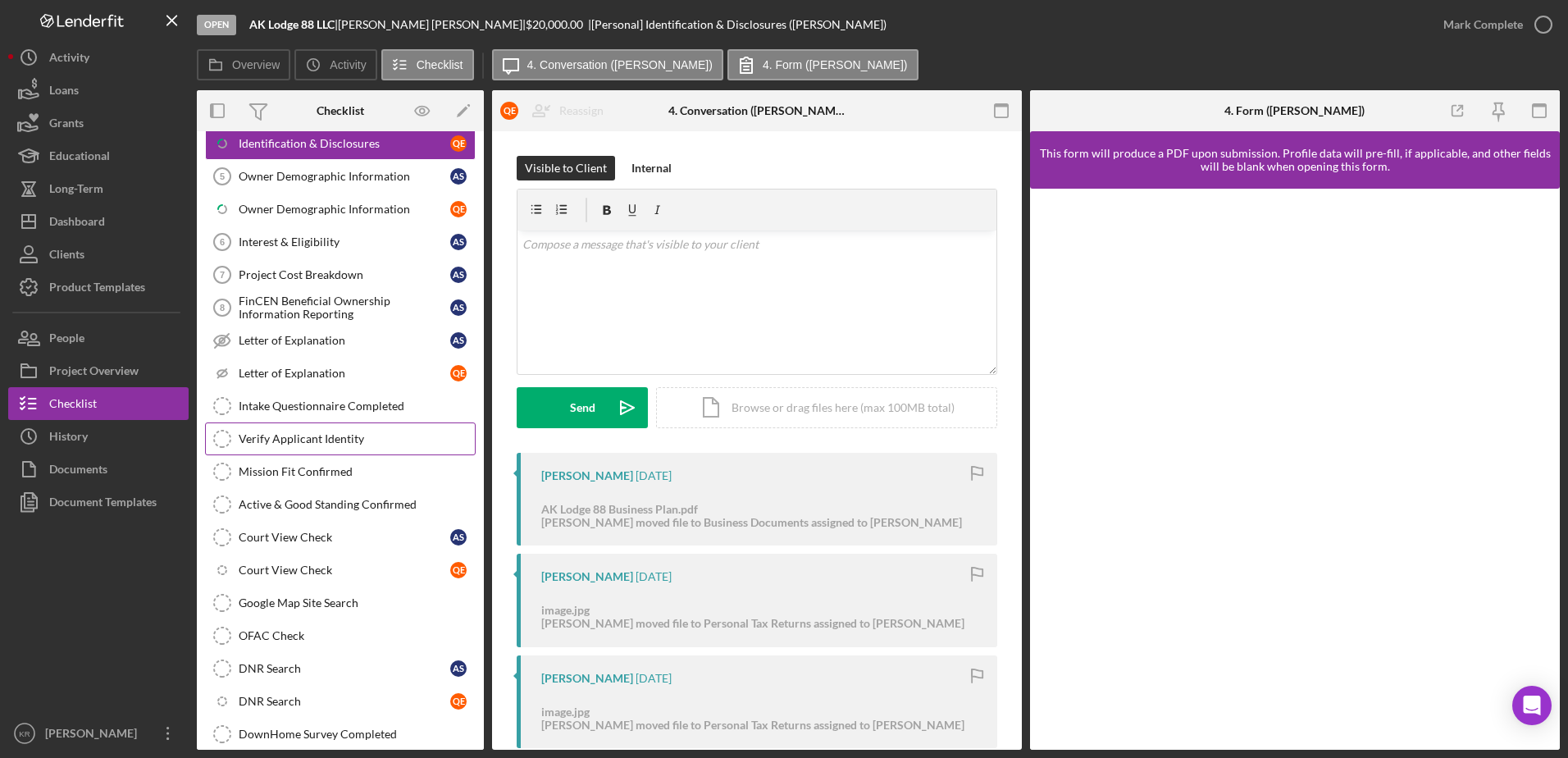
scroll to position [411, 0]
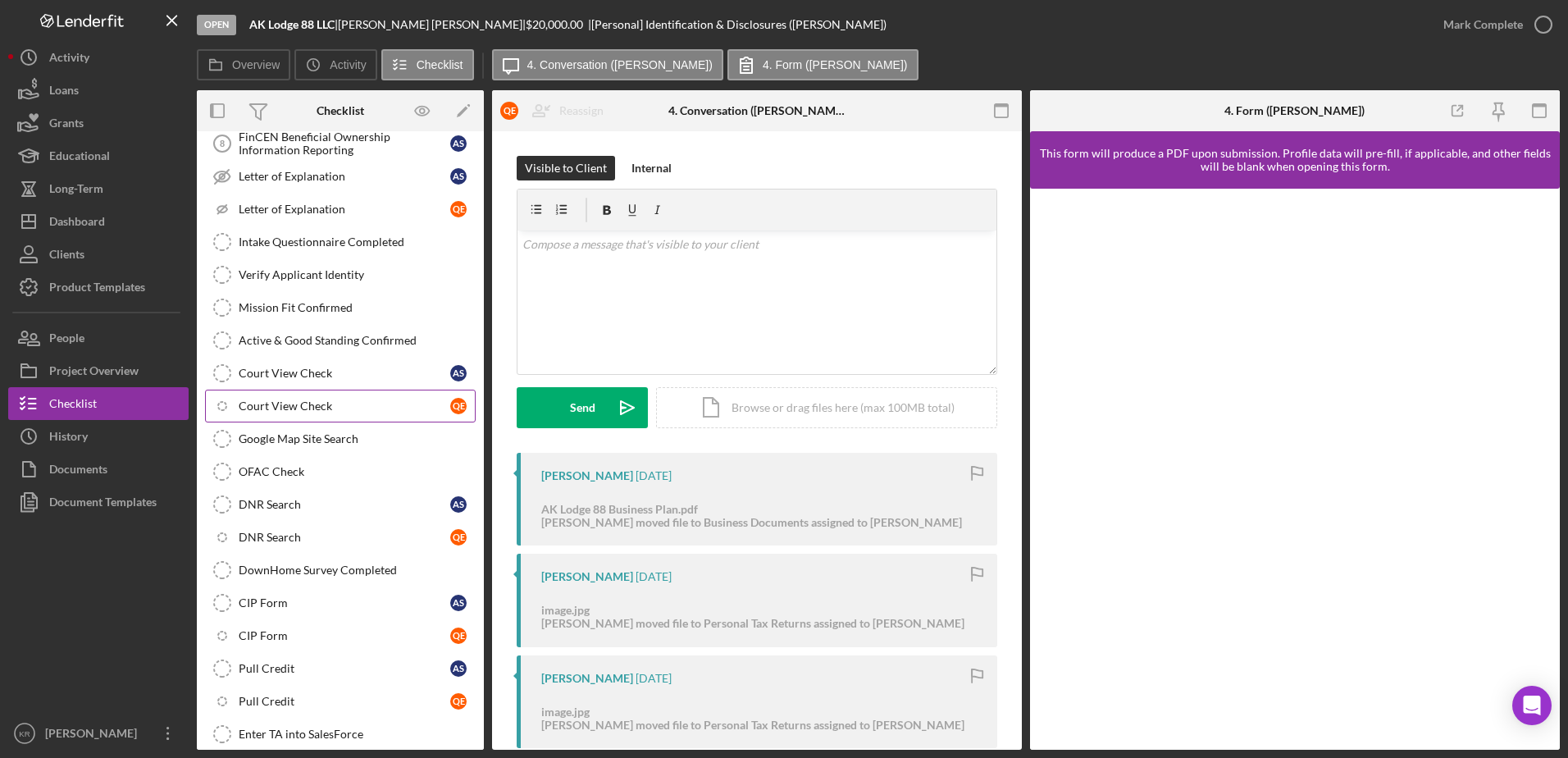
click at [341, 397] on link "Icon/Checklist Item Sub Internal Court View Check Q E" at bounding box center [340, 406] width 271 height 33
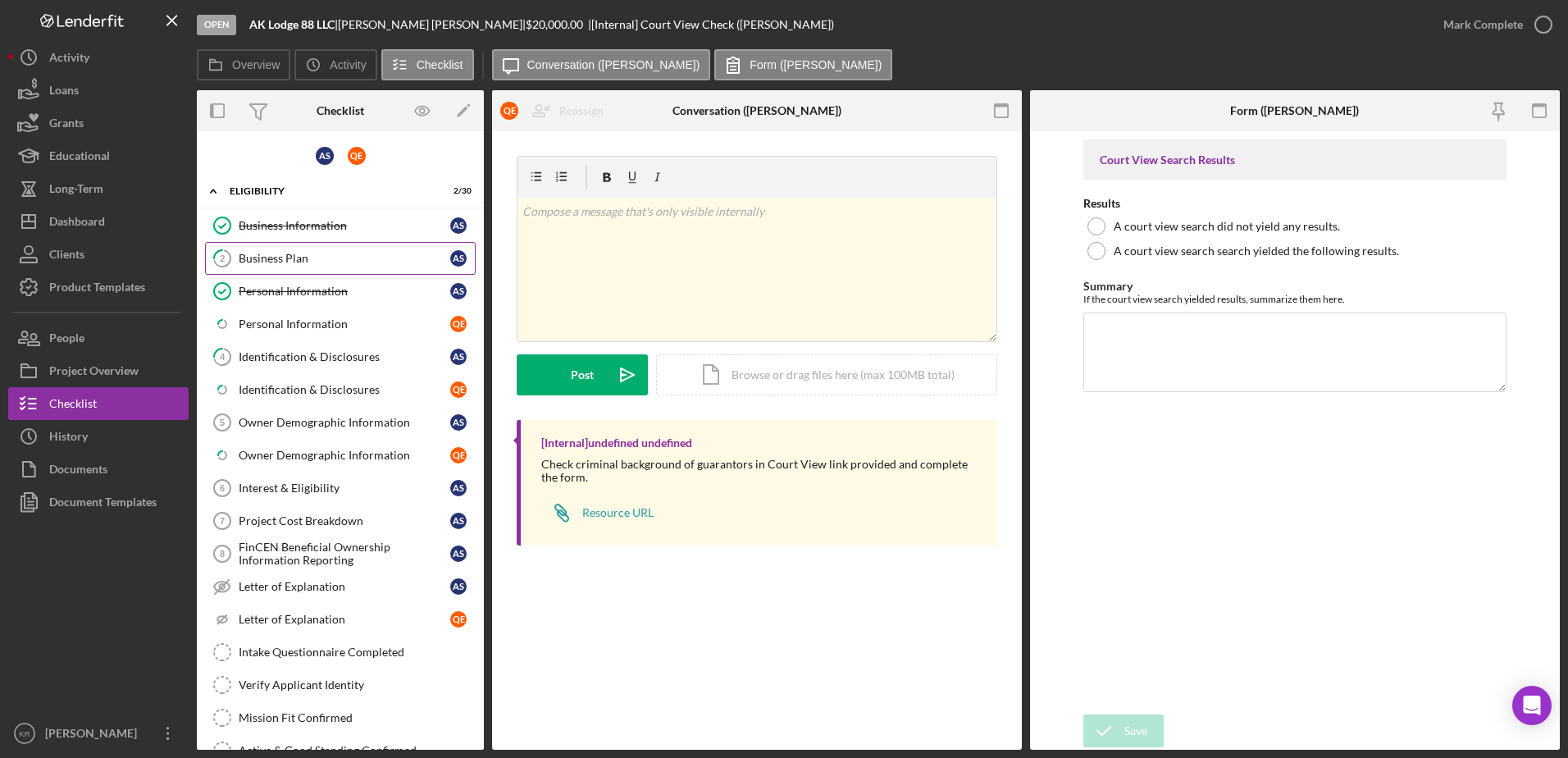
click at [280, 259] on div "Business Plan" at bounding box center [344, 259] width 211 height 13
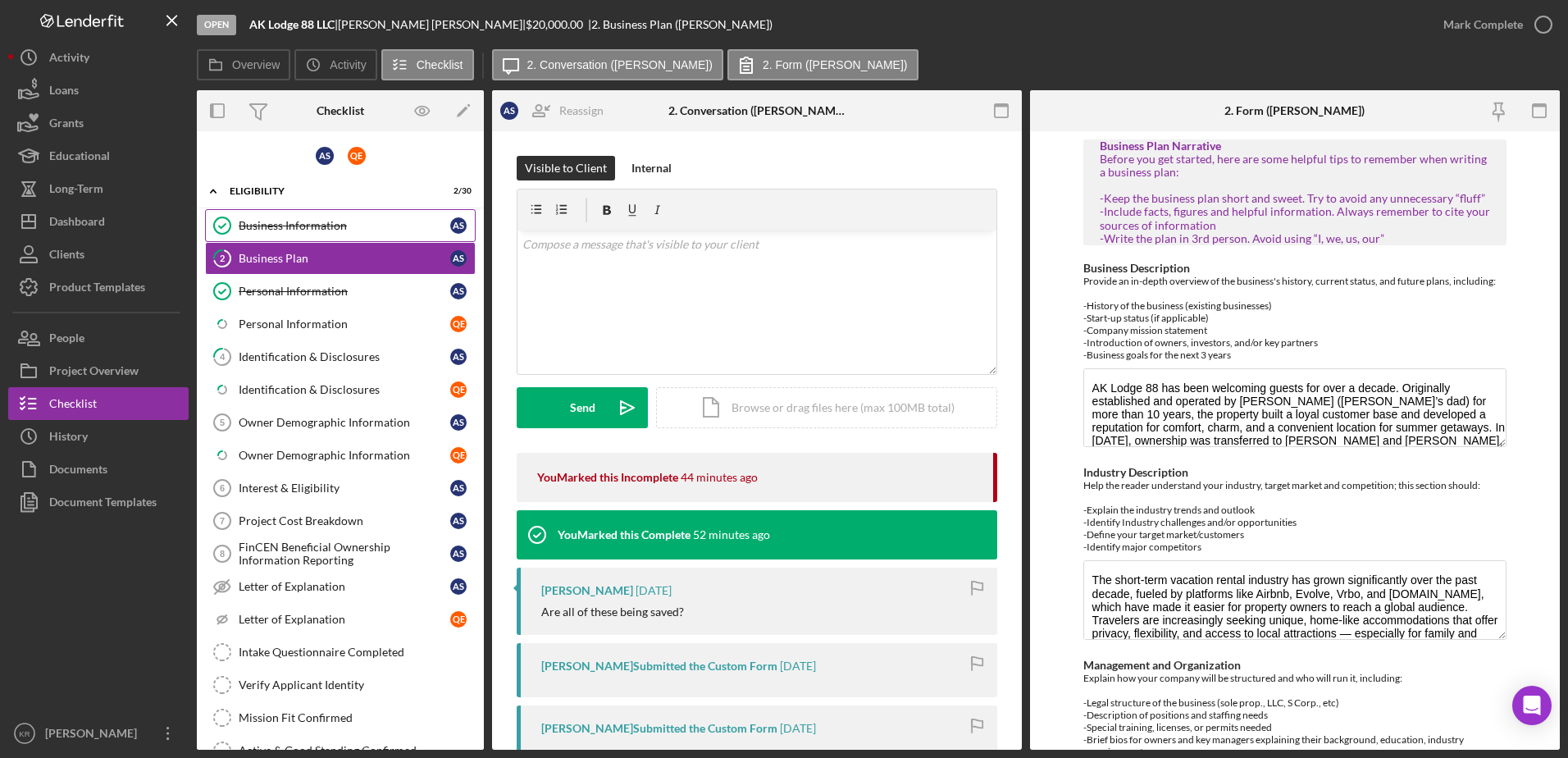
click at [316, 235] on link "Business Information Business Information A S" at bounding box center [340, 226] width 271 height 33
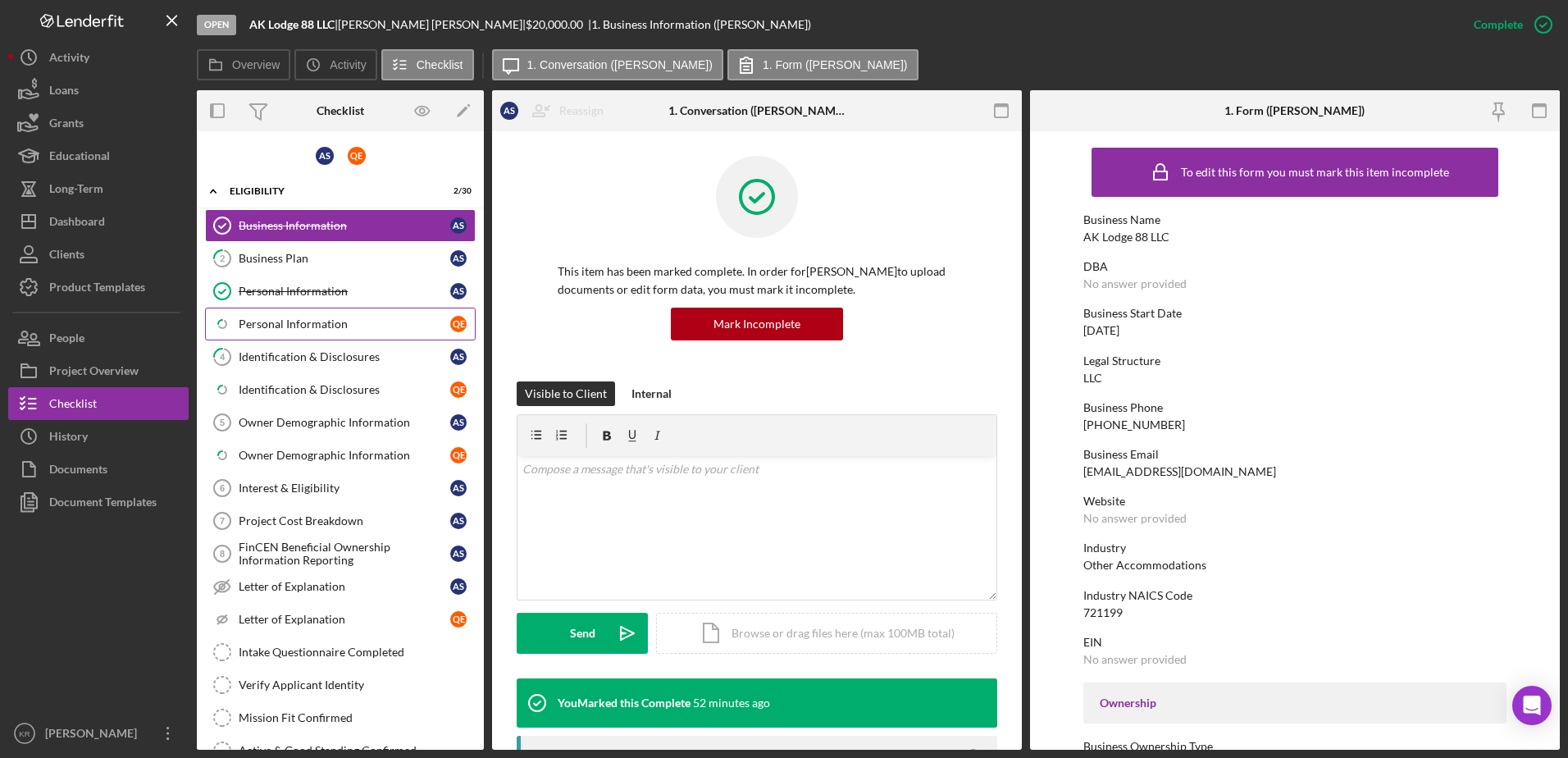
click at [298, 339] on link "Icon/Checklist Item Sub Partial Personal Information Q E" at bounding box center [340, 324] width 271 height 33
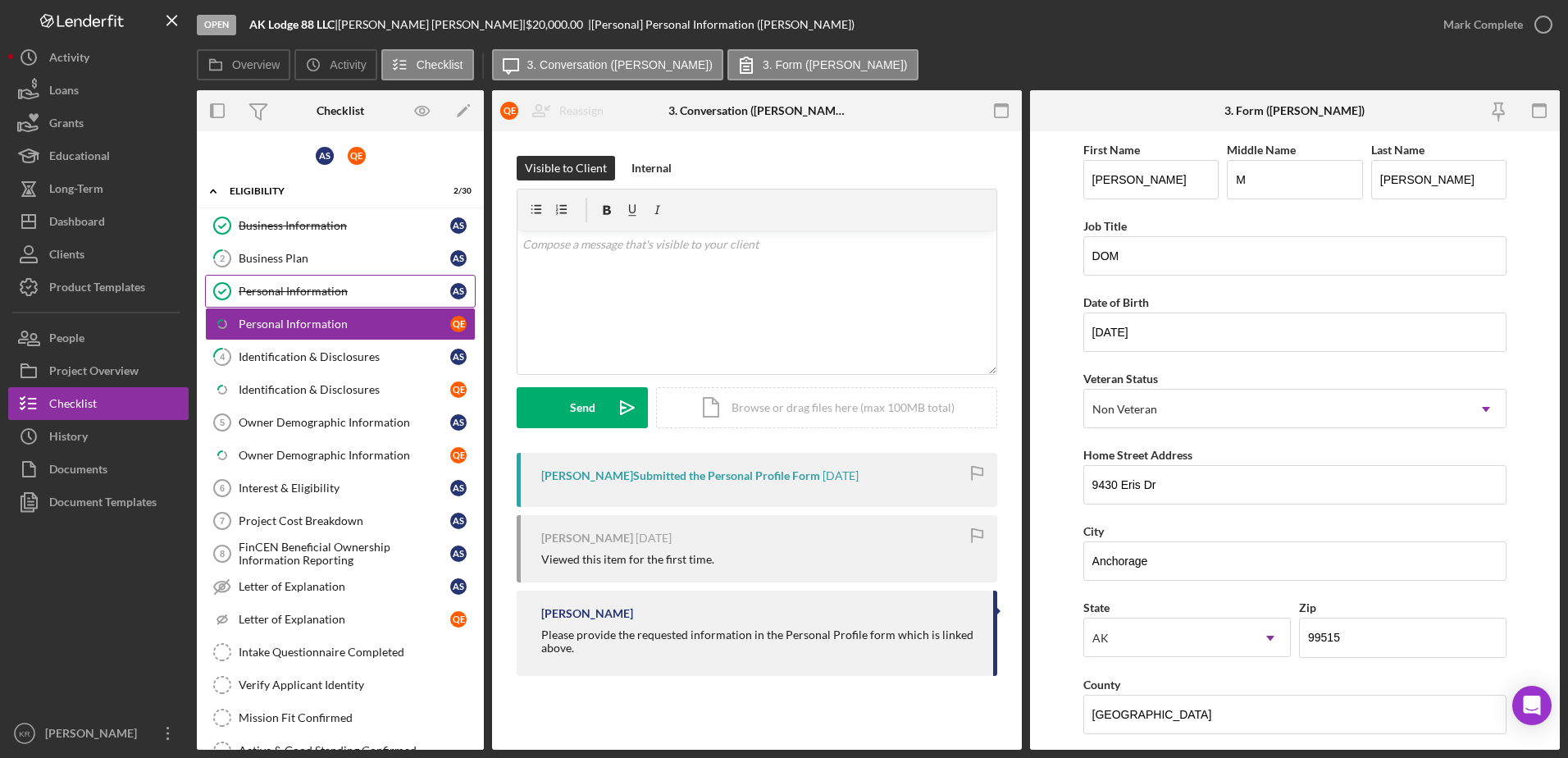
click at [323, 283] on link "Personal Information Personal Information A S" at bounding box center [340, 291] width 271 height 33
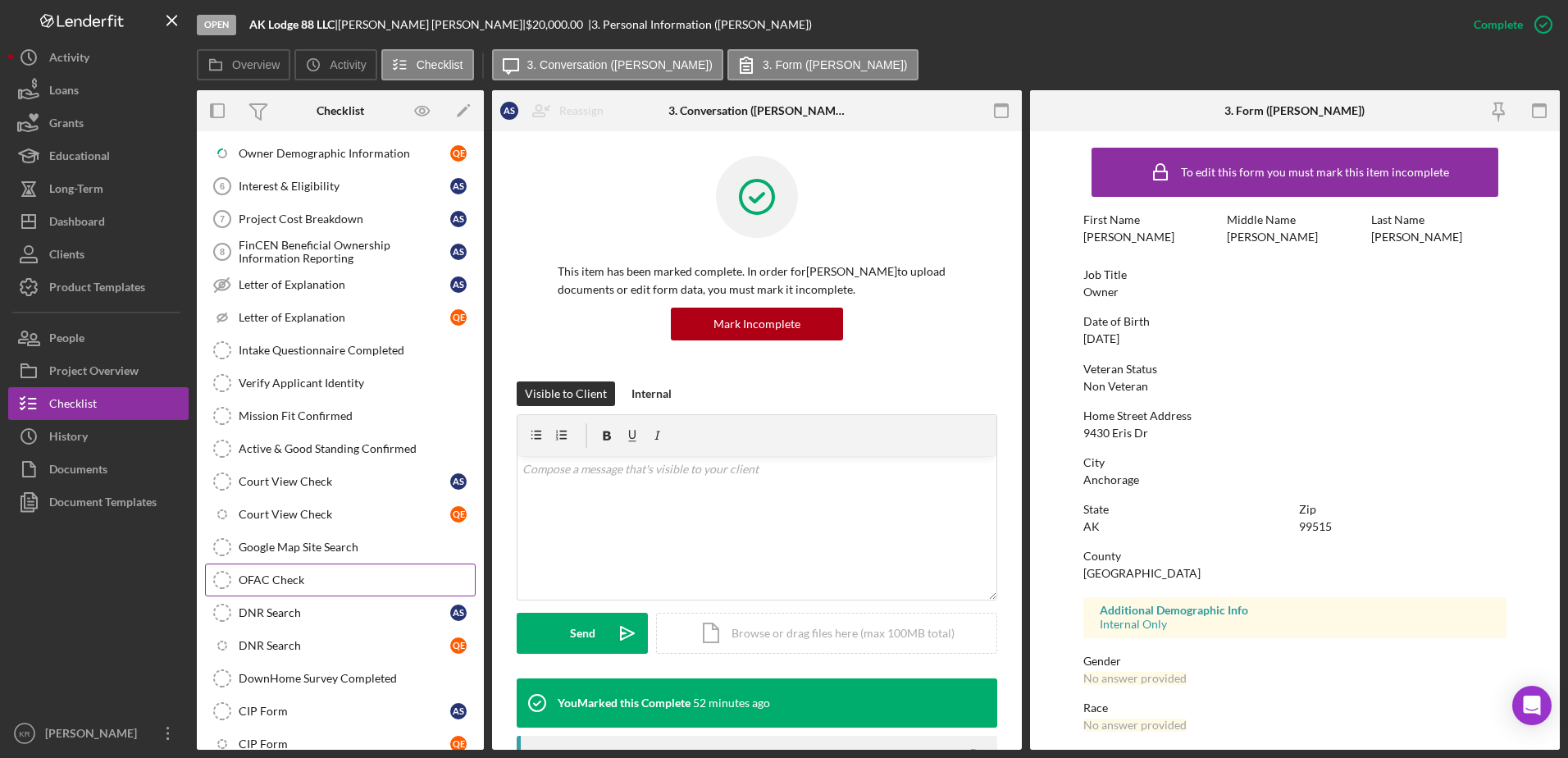
scroll to position [328, 0]
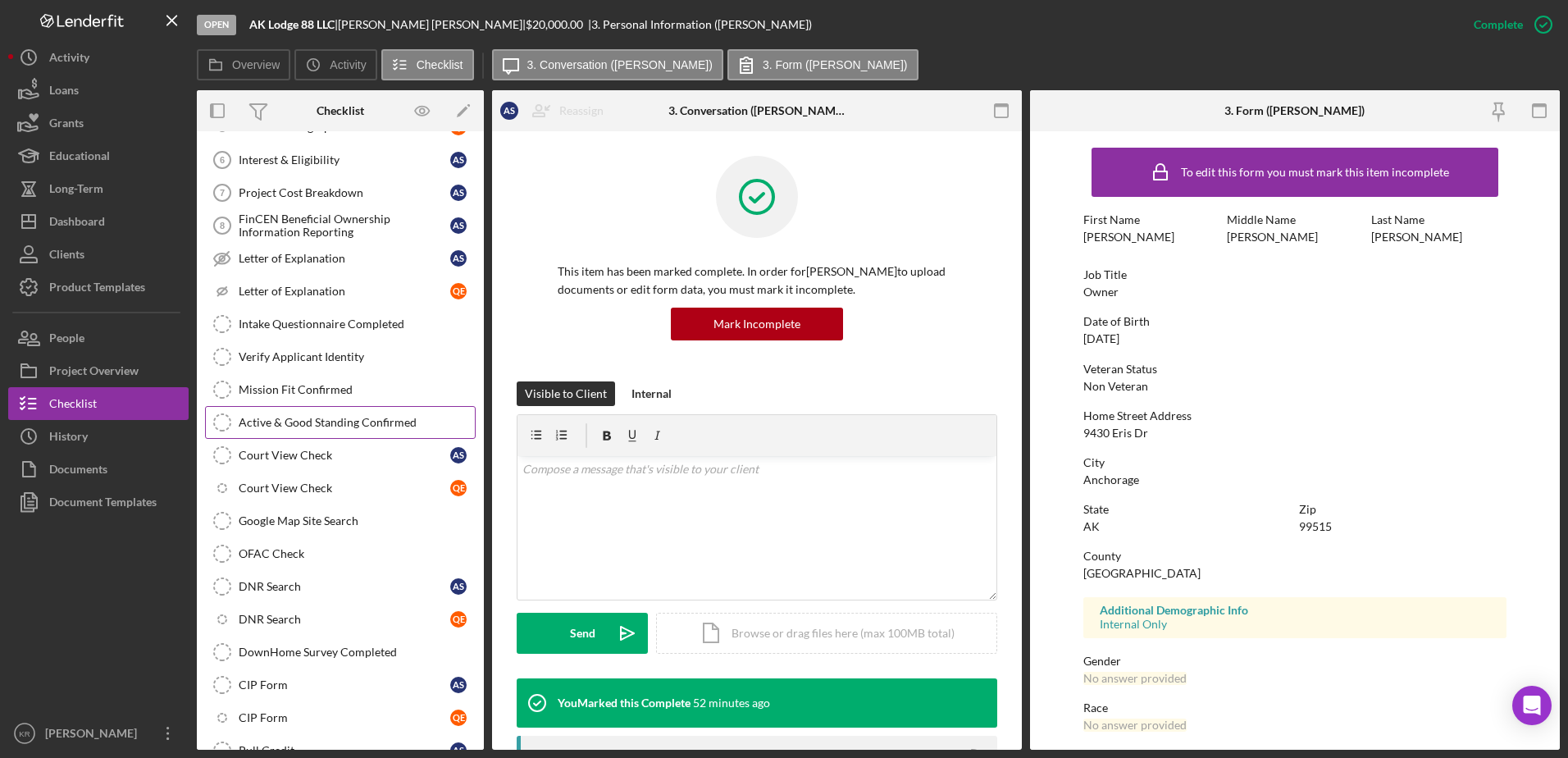
click at [333, 438] on link "Active & Good Standing Confirmed Active & Good Standing Confirmed" at bounding box center [340, 422] width 271 height 33
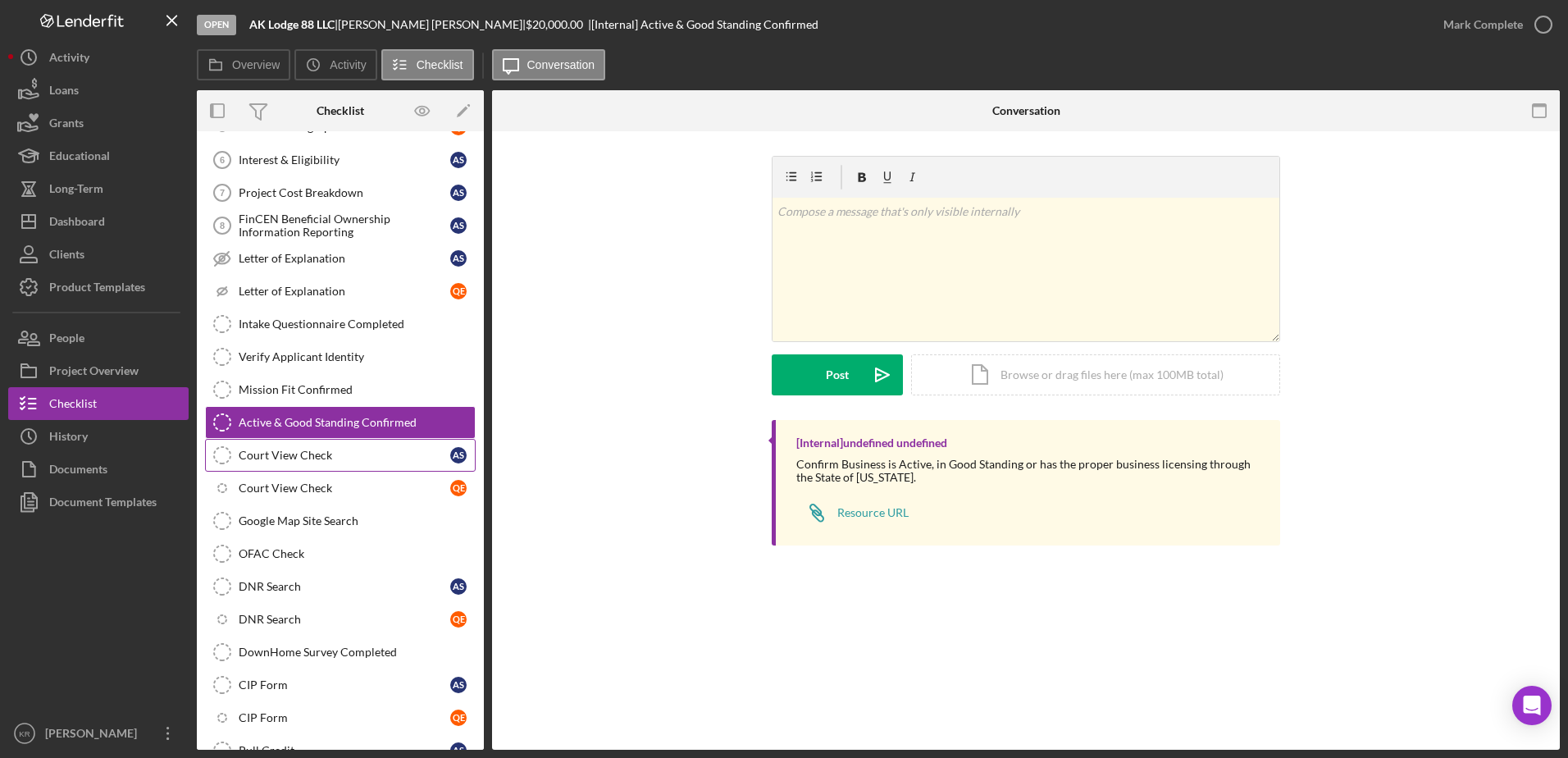
click at [299, 450] on div "Court View Check" at bounding box center [344, 456] width 211 height 13
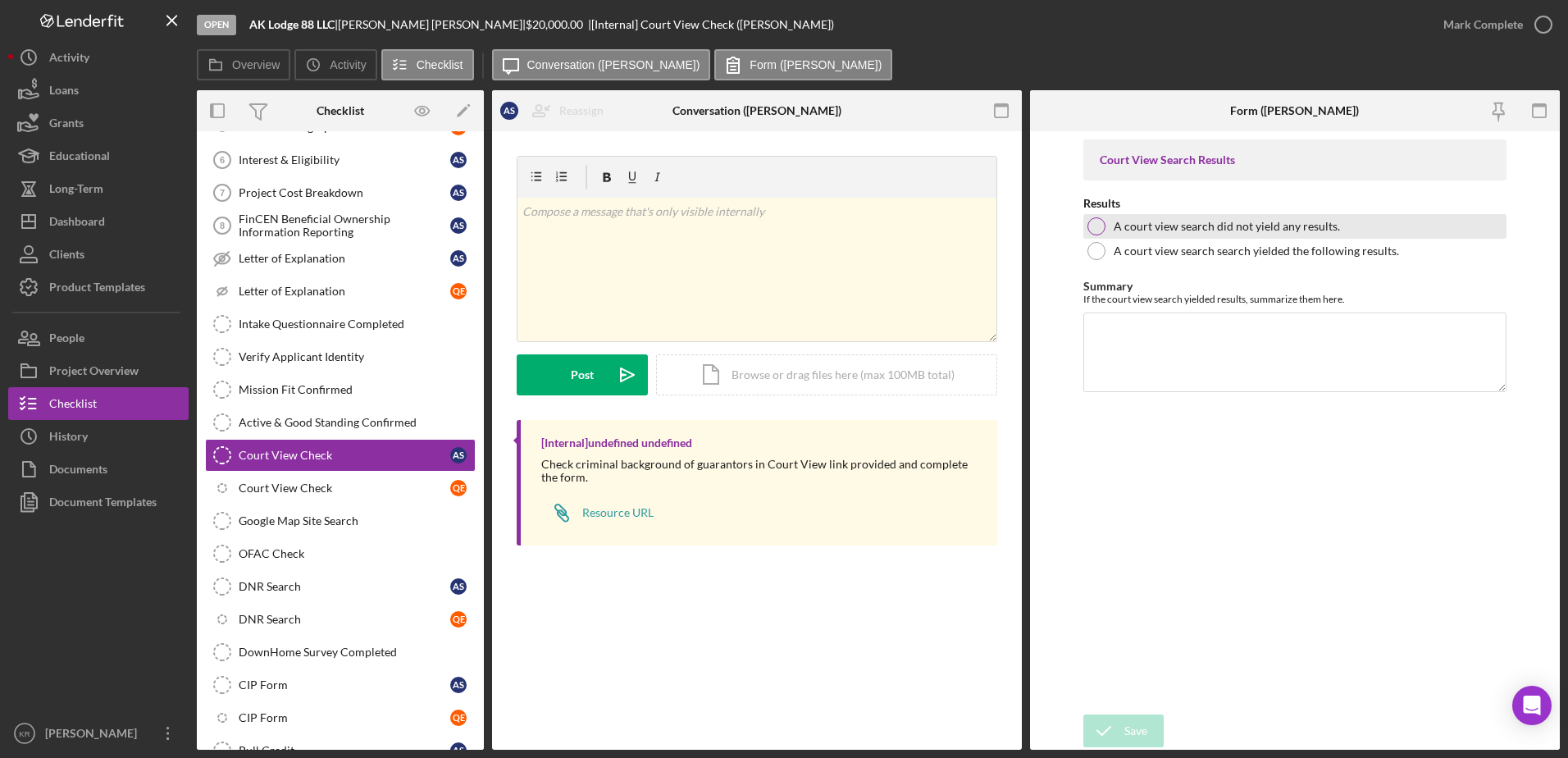
click at [1221, 235] on div "A court view search did not yield any results." at bounding box center [1294, 227] width 424 height 25
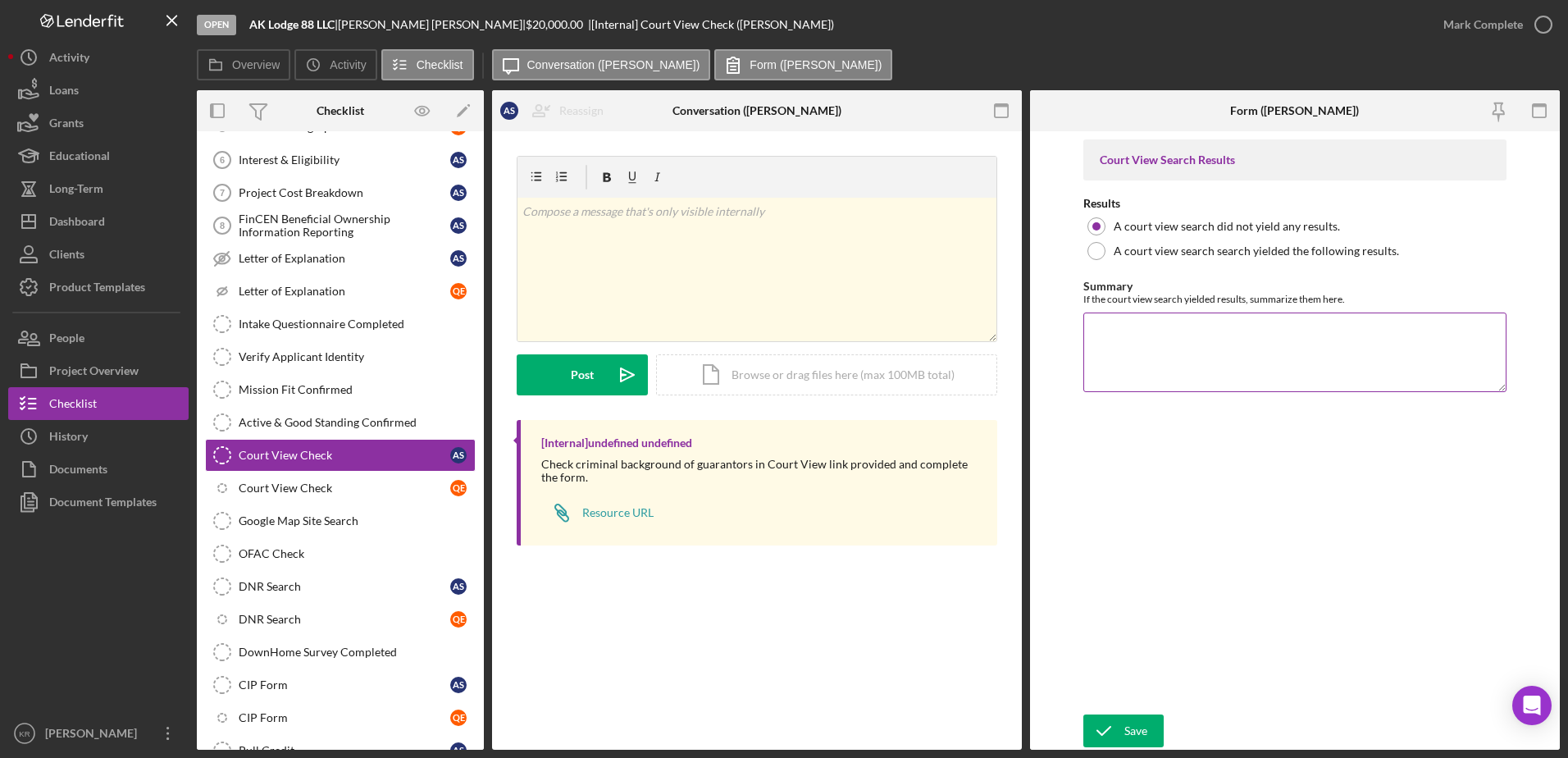
click at [1200, 348] on textarea "Summary" at bounding box center [1294, 351] width 424 height 78
click at [1240, 254] on label "A court view search search yielded the following results." at bounding box center [1257, 251] width 286 height 13
click at [1297, 367] on textarea "Summary" at bounding box center [1294, 351] width 424 height 78
type textarea "Case Closed - 05/07/2015 - Divorce w/out Children."
click at [1136, 737] on div "Save" at bounding box center [1136, 731] width 23 height 33
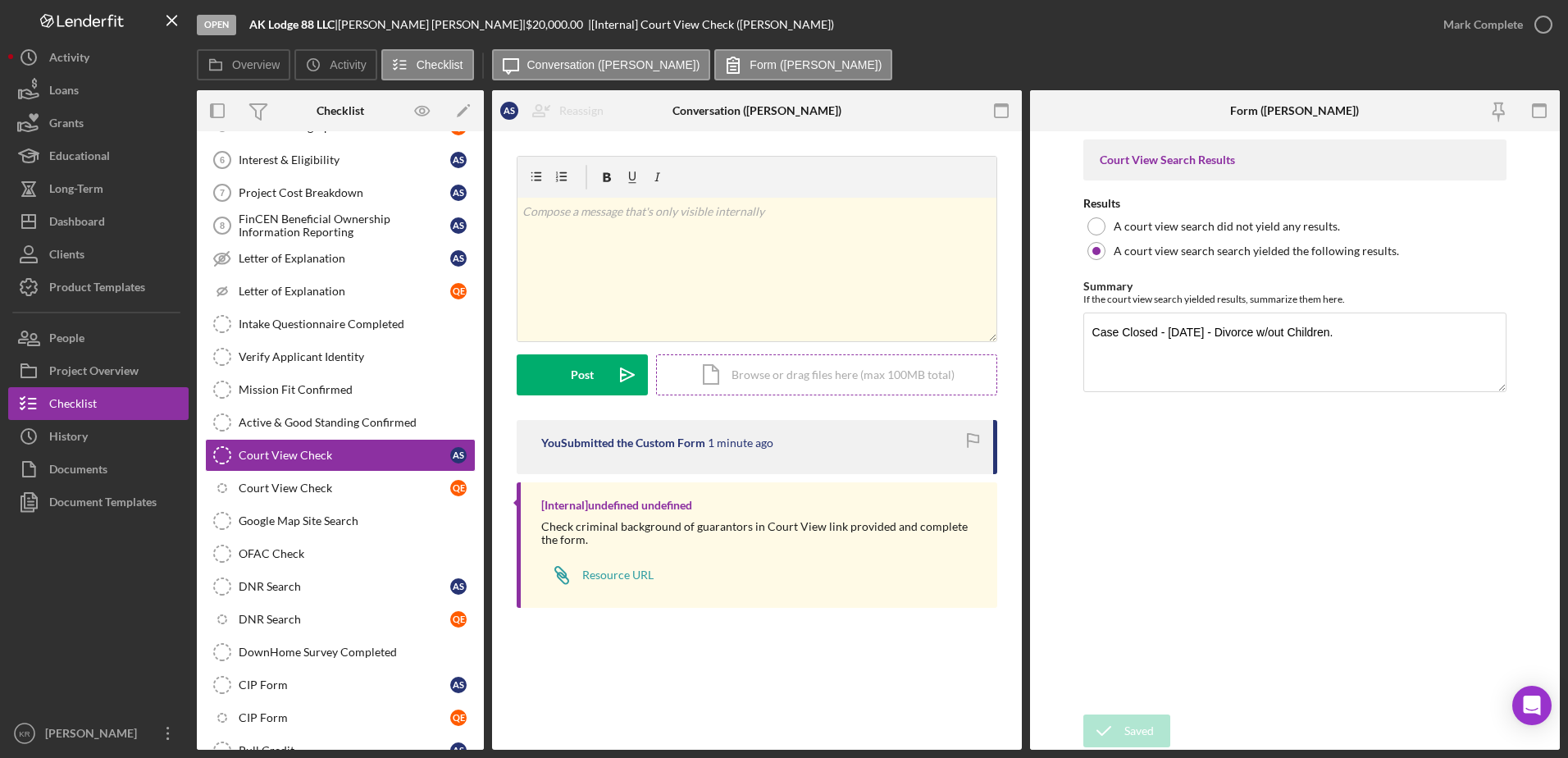
click at [765, 378] on div "Icon/Document Browse or drag files here (max 100MB total) Tap to choose files o…" at bounding box center [826, 375] width 342 height 41
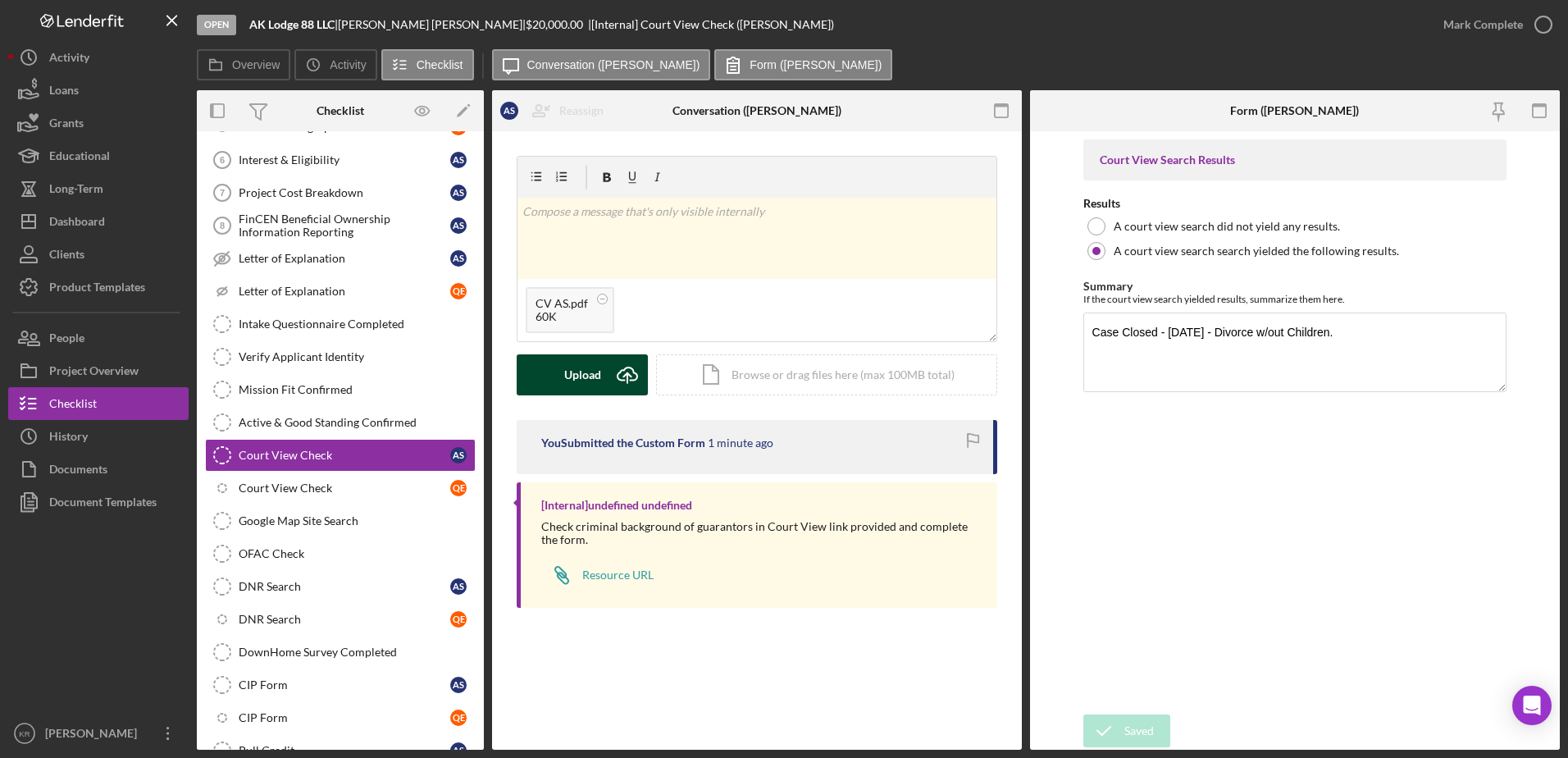
click at [556, 390] on button "Upload Icon/Upload" at bounding box center [582, 375] width 131 height 41
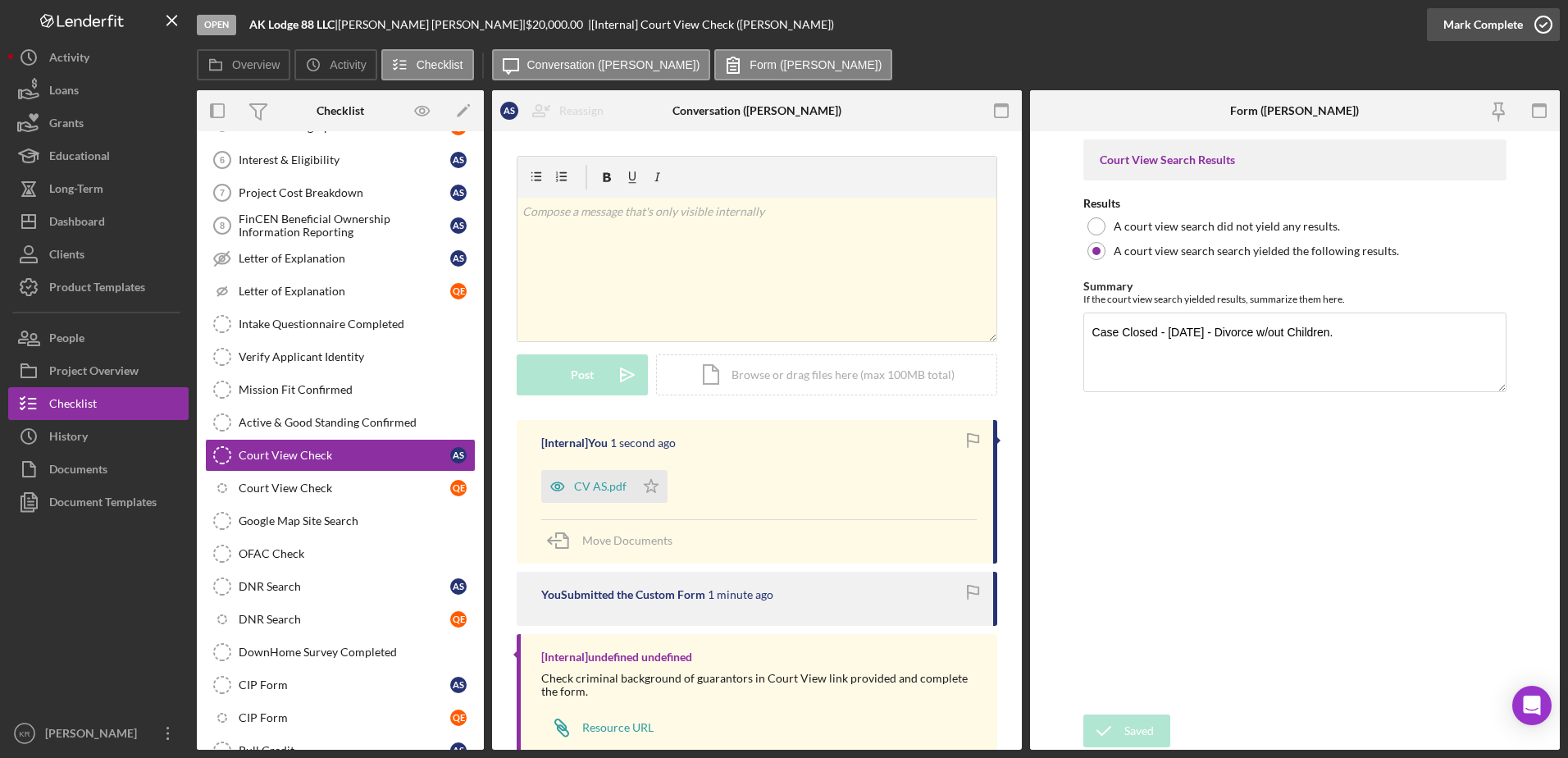
click at [1502, 35] on div "Mark Complete" at bounding box center [1483, 25] width 79 height 33
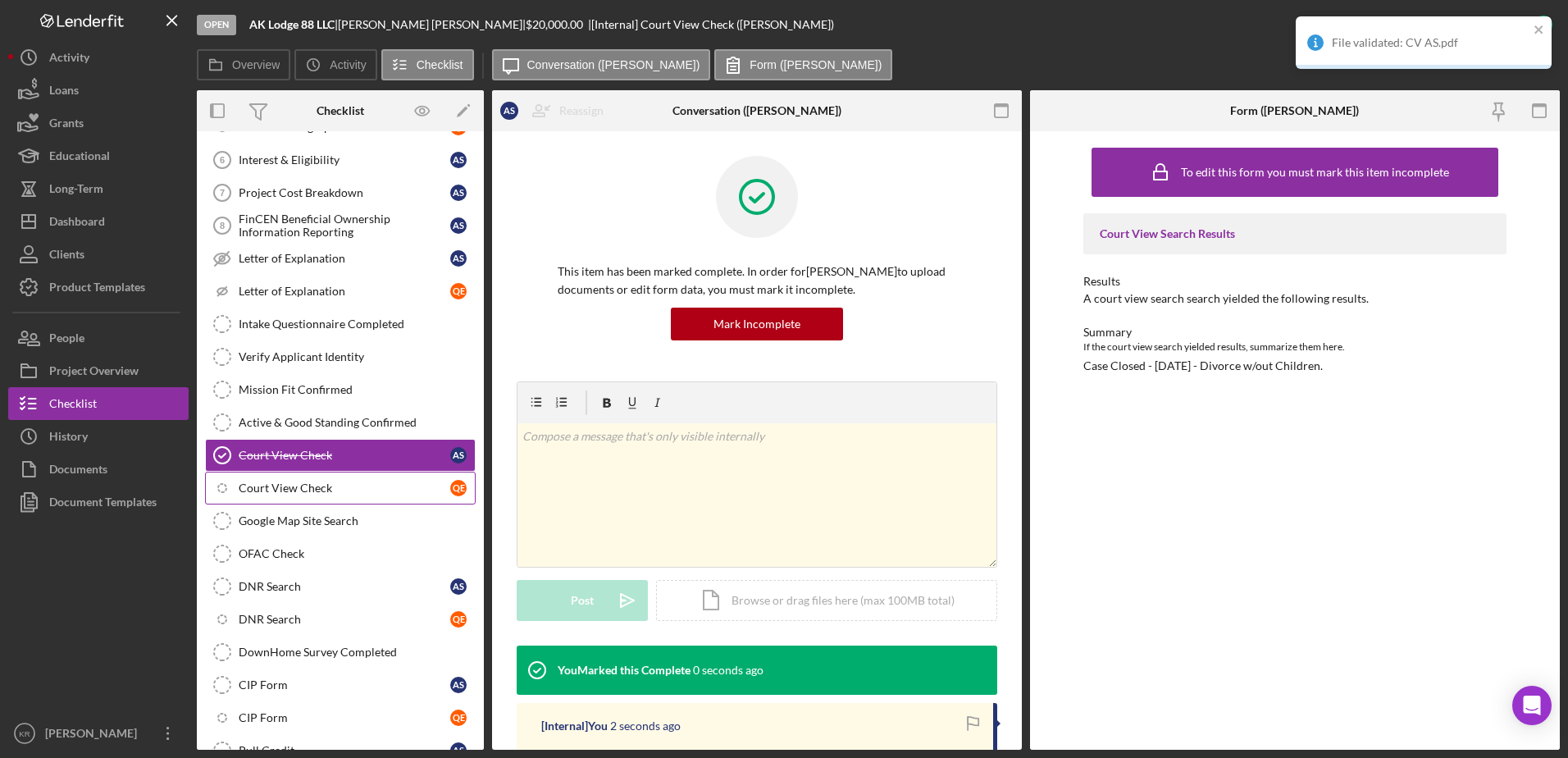
click at [288, 479] on link "Icon/Checklist Item Sub Internal Court View Check Q E" at bounding box center [340, 488] width 271 height 33
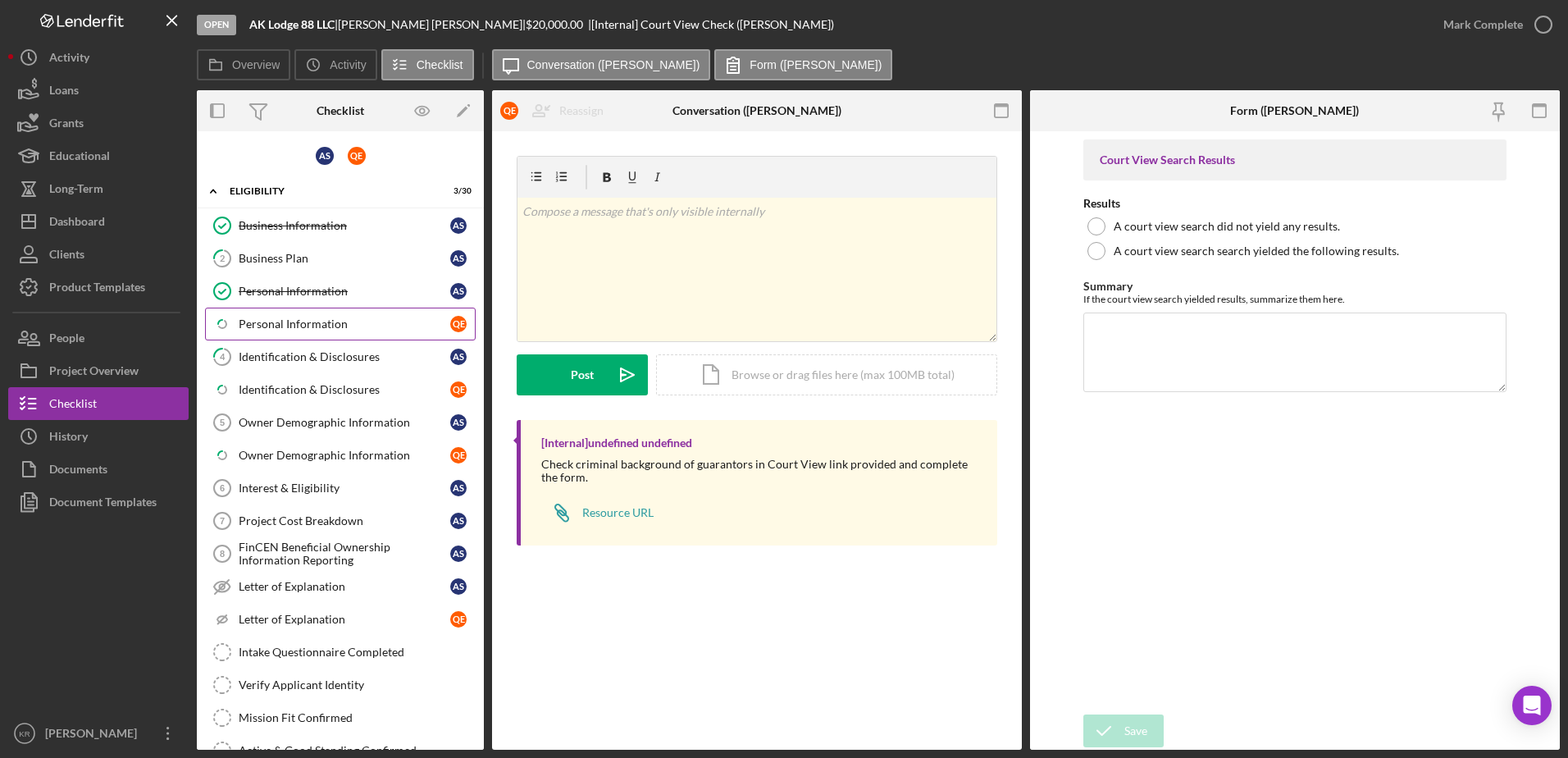
click at [281, 315] on link "Icon/Checklist Item Sub Partial Personal Information Q E" at bounding box center [340, 324] width 271 height 33
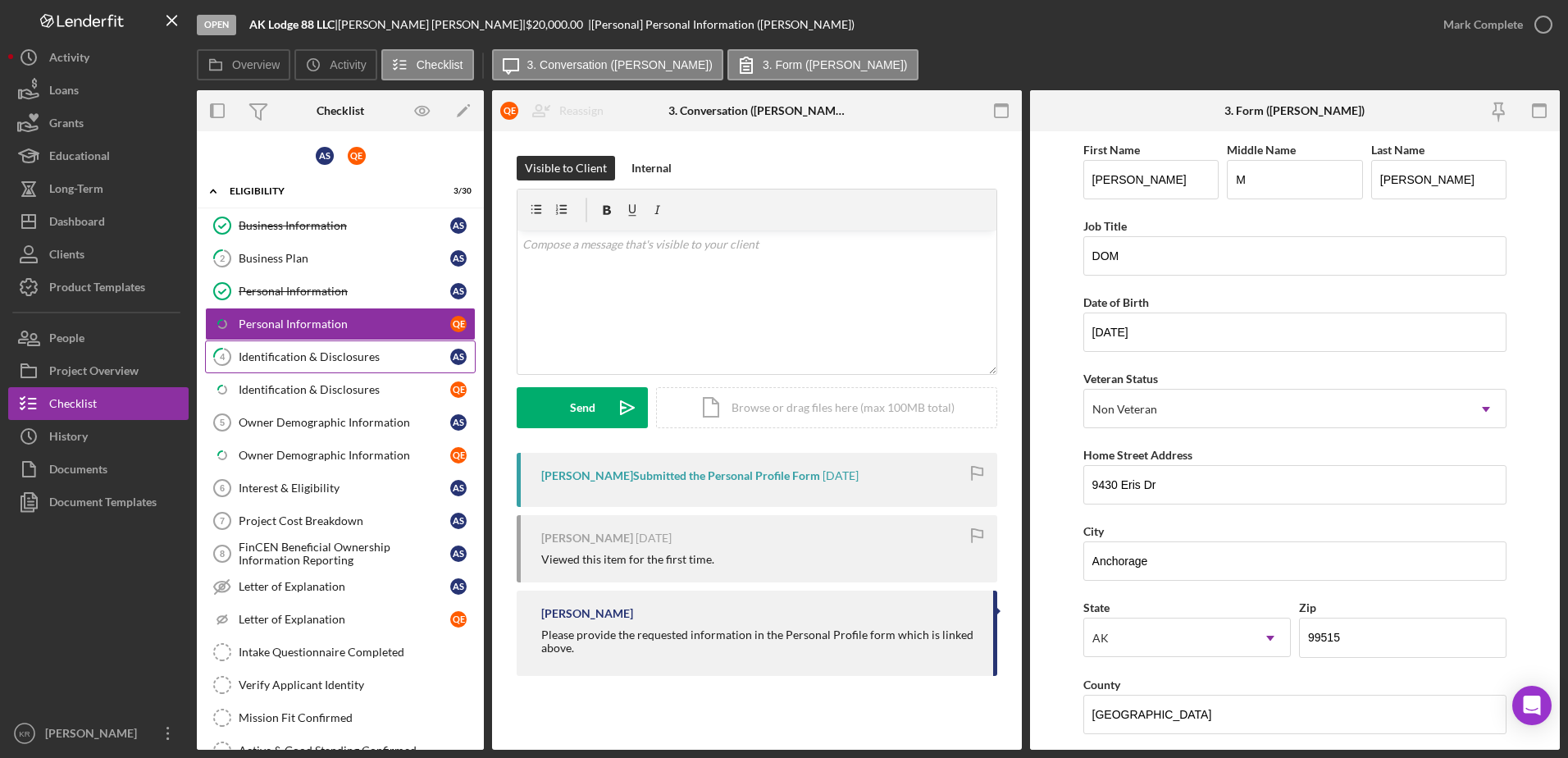
click at [292, 373] on link "4 Identification & Disclosures A S" at bounding box center [340, 357] width 271 height 33
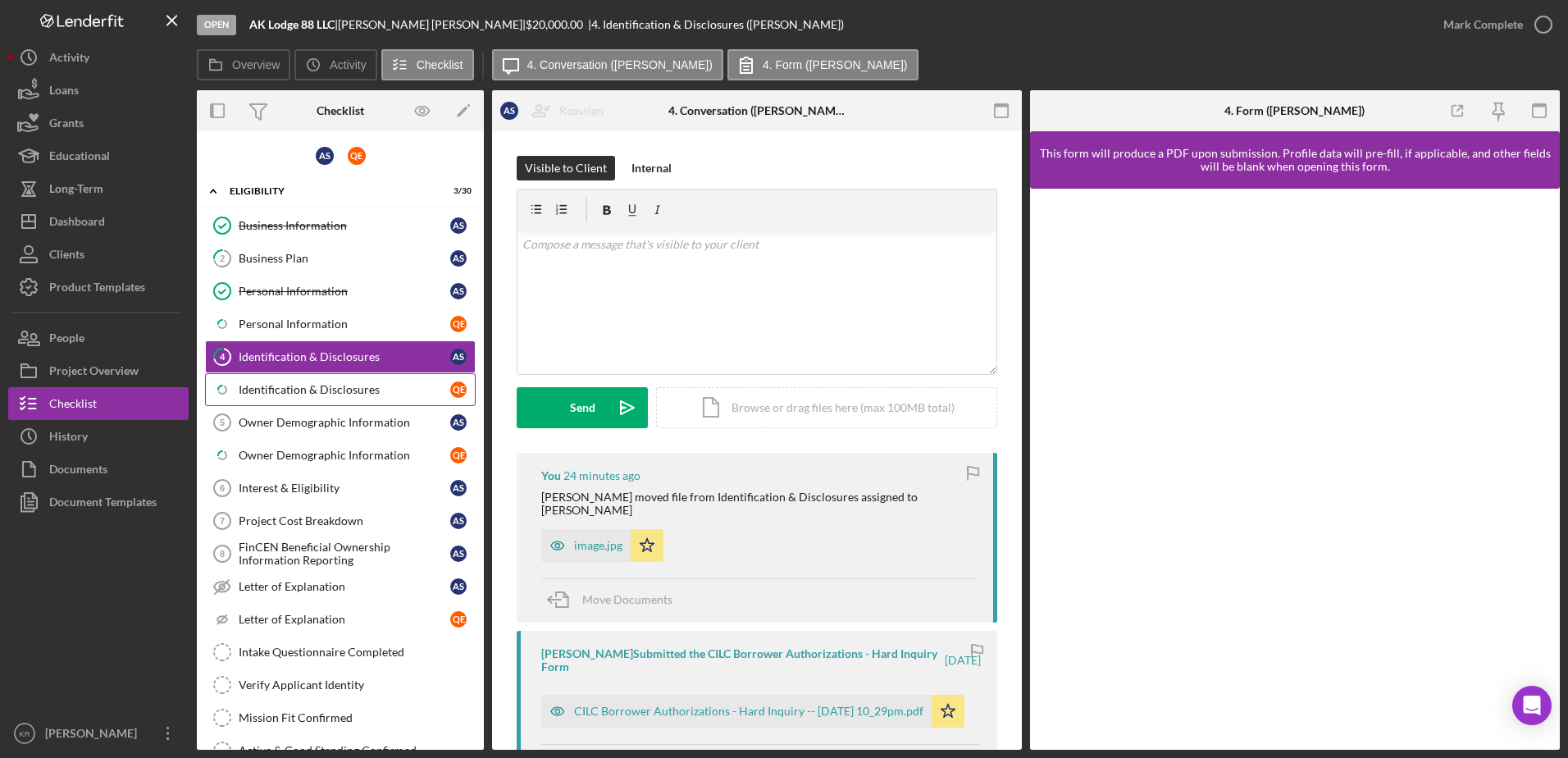
click at [286, 388] on div "Identification & Disclosures" at bounding box center [344, 390] width 211 height 13
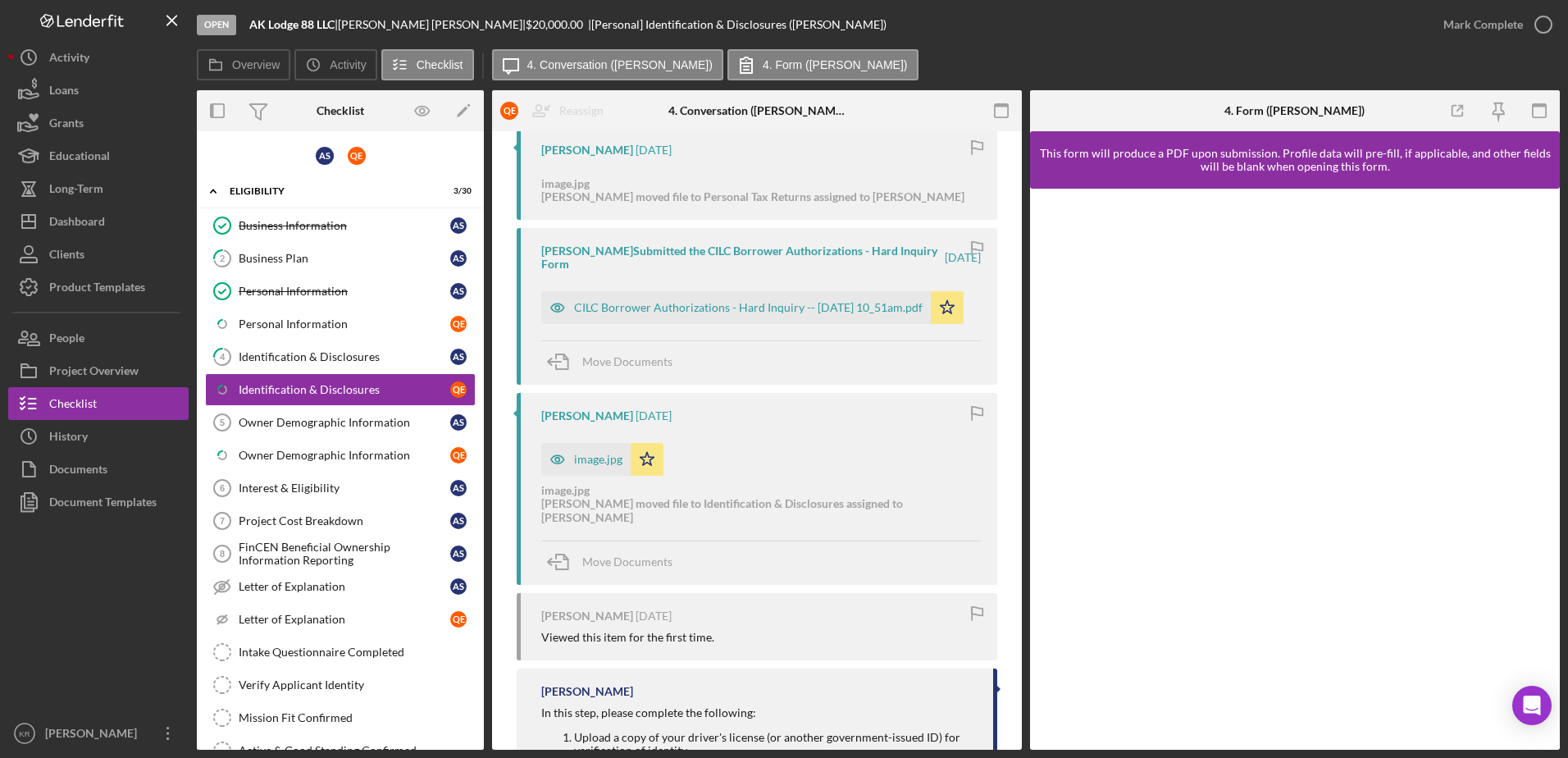
click at [589, 462] on div "image.jpg" at bounding box center [598, 460] width 48 height 13
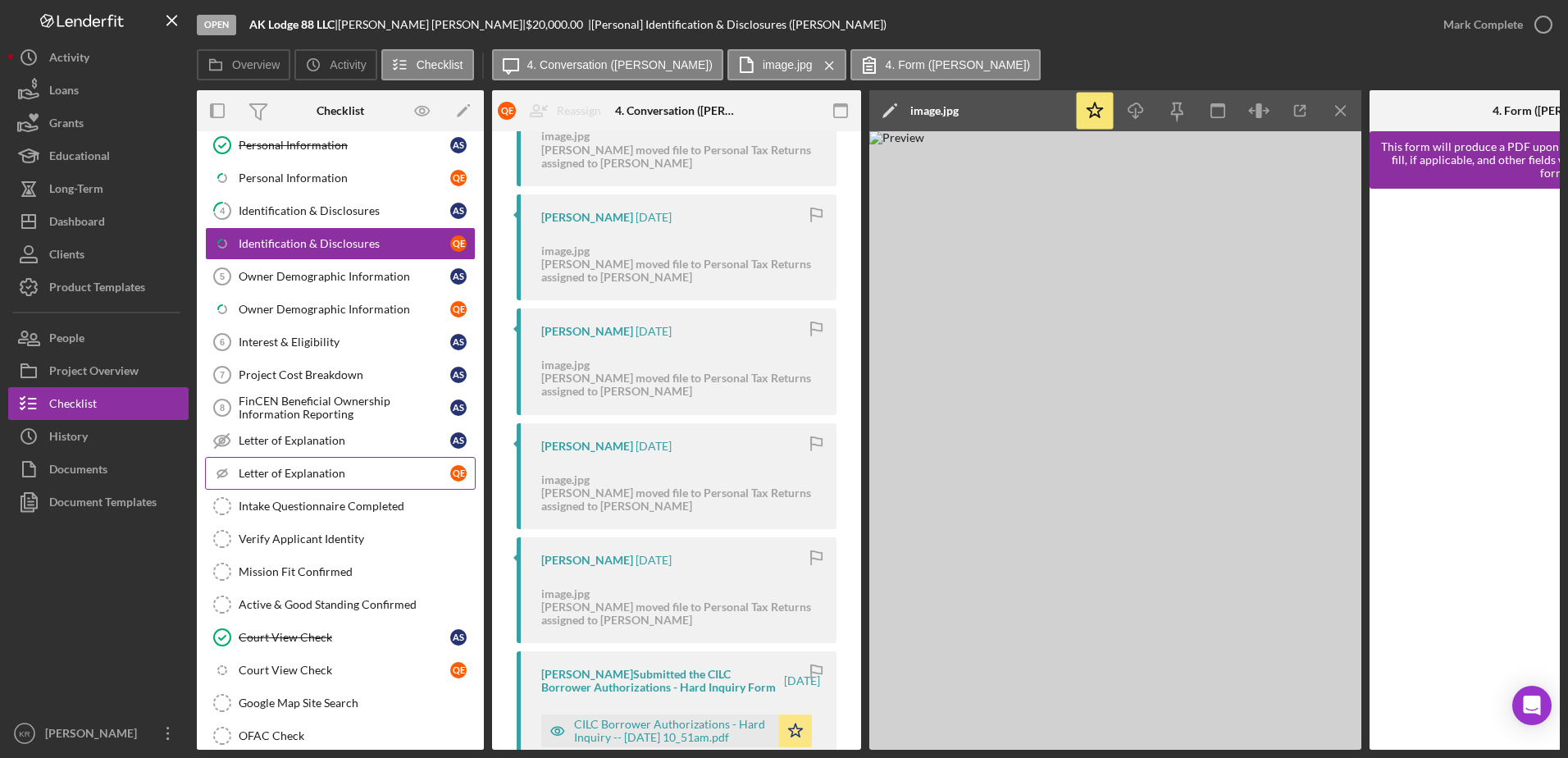
scroll to position [411, 0]
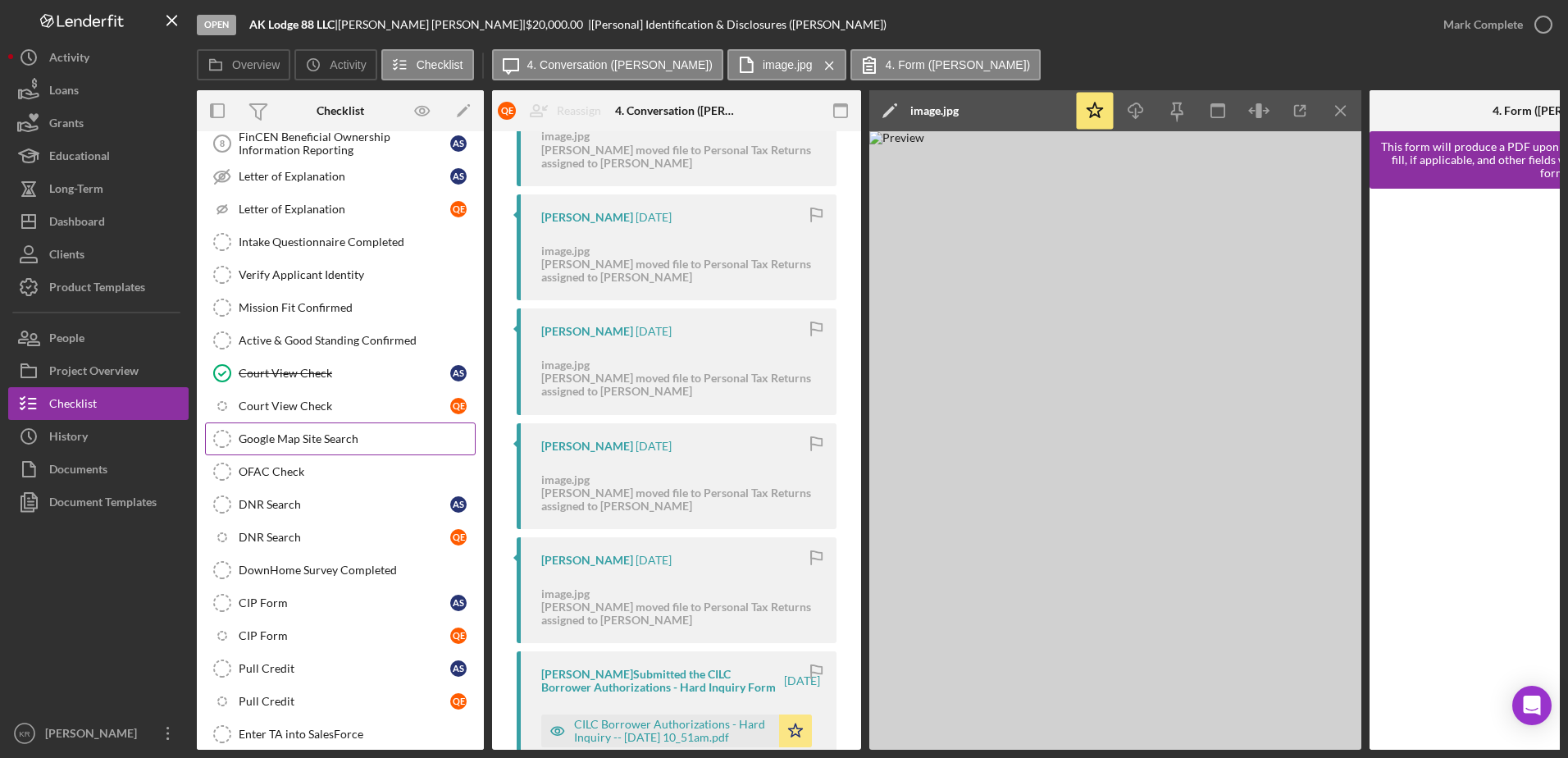
click at [277, 424] on link "Google Map Site Search Google Map Site Search" at bounding box center [340, 439] width 271 height 33
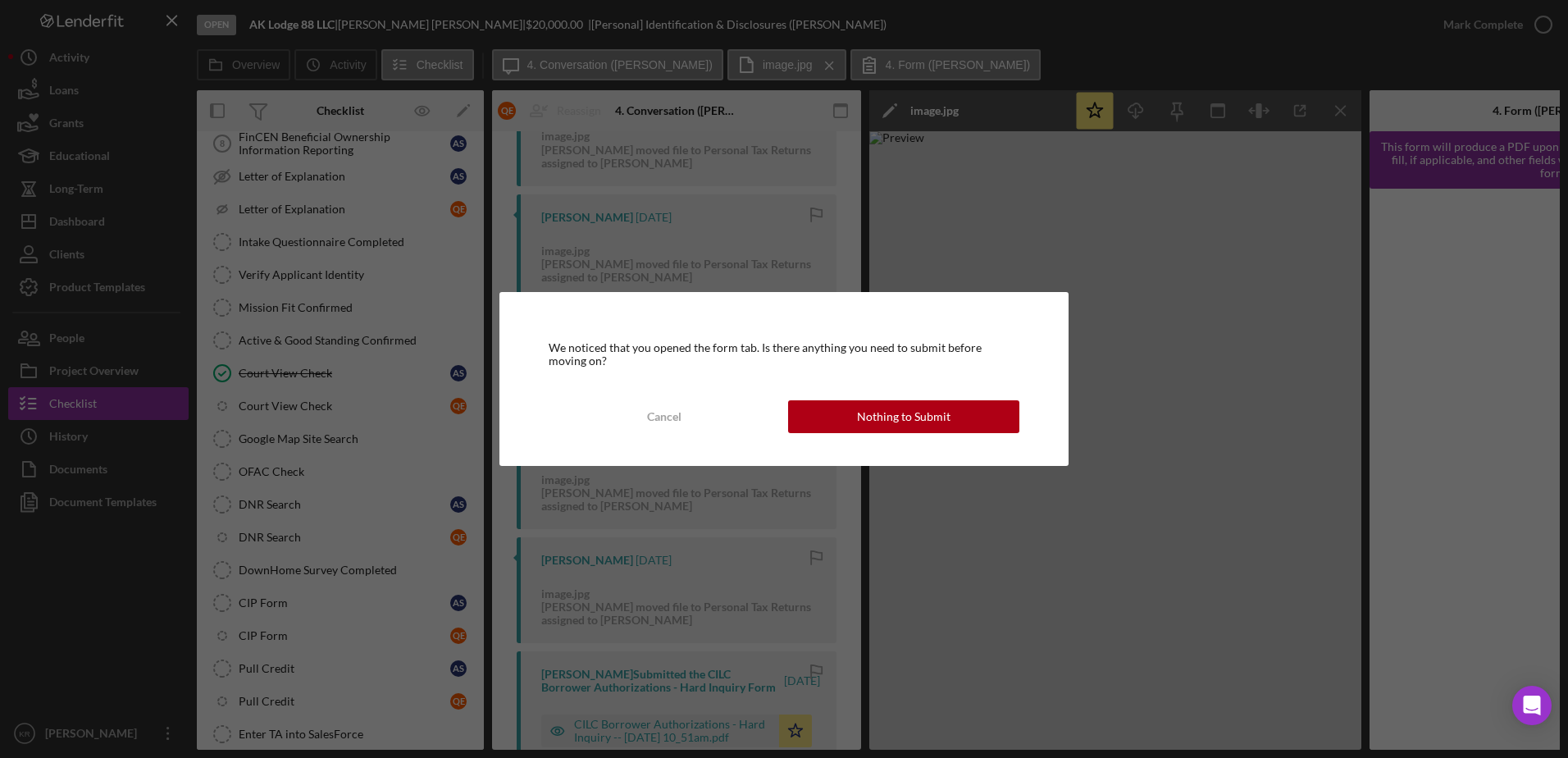
click at [289, 400] on div "We noticed that you opened the form tab. Is there anything you need to submit b…" at bounding box center [784, 379] width 1568 height 758
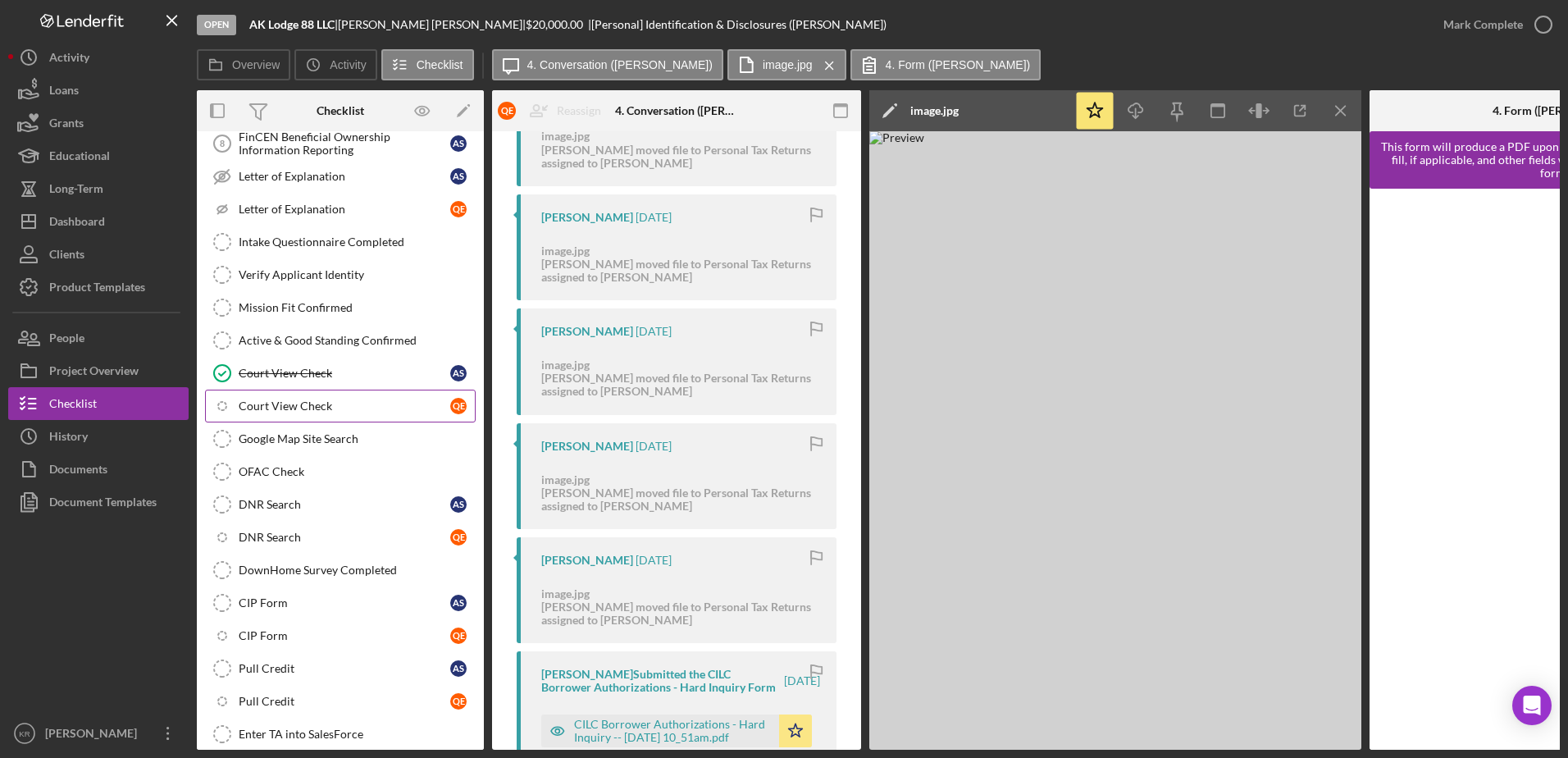
click at [438, 396] on link "Icon/Checklist Item Sub Internal Court View Check Q E" at bounding box center [340, 406] width 271 height 33
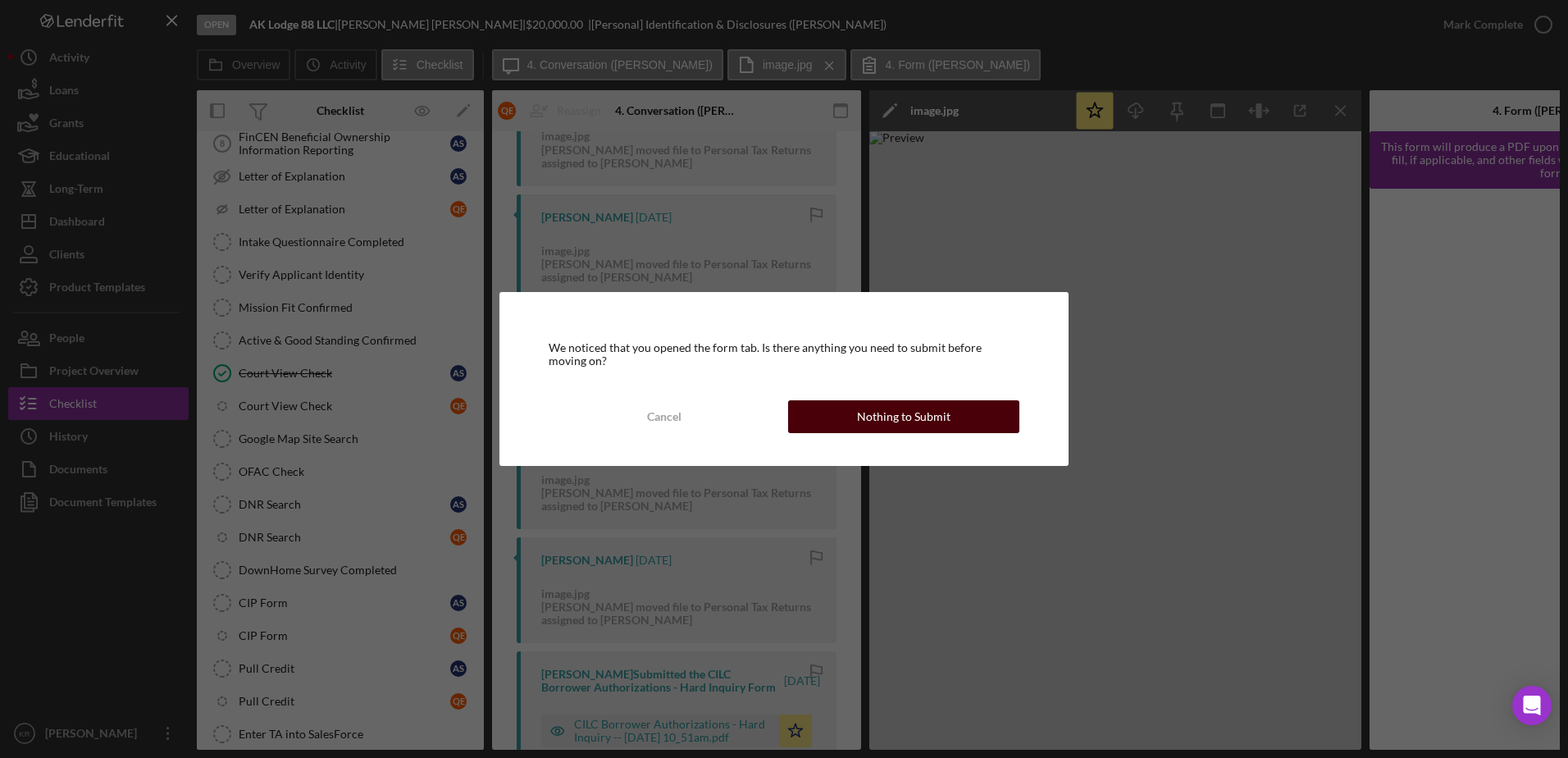
click at [831, 403] on button "Nothing to Submit" at bounding box center [903, 416] width 231 height 33
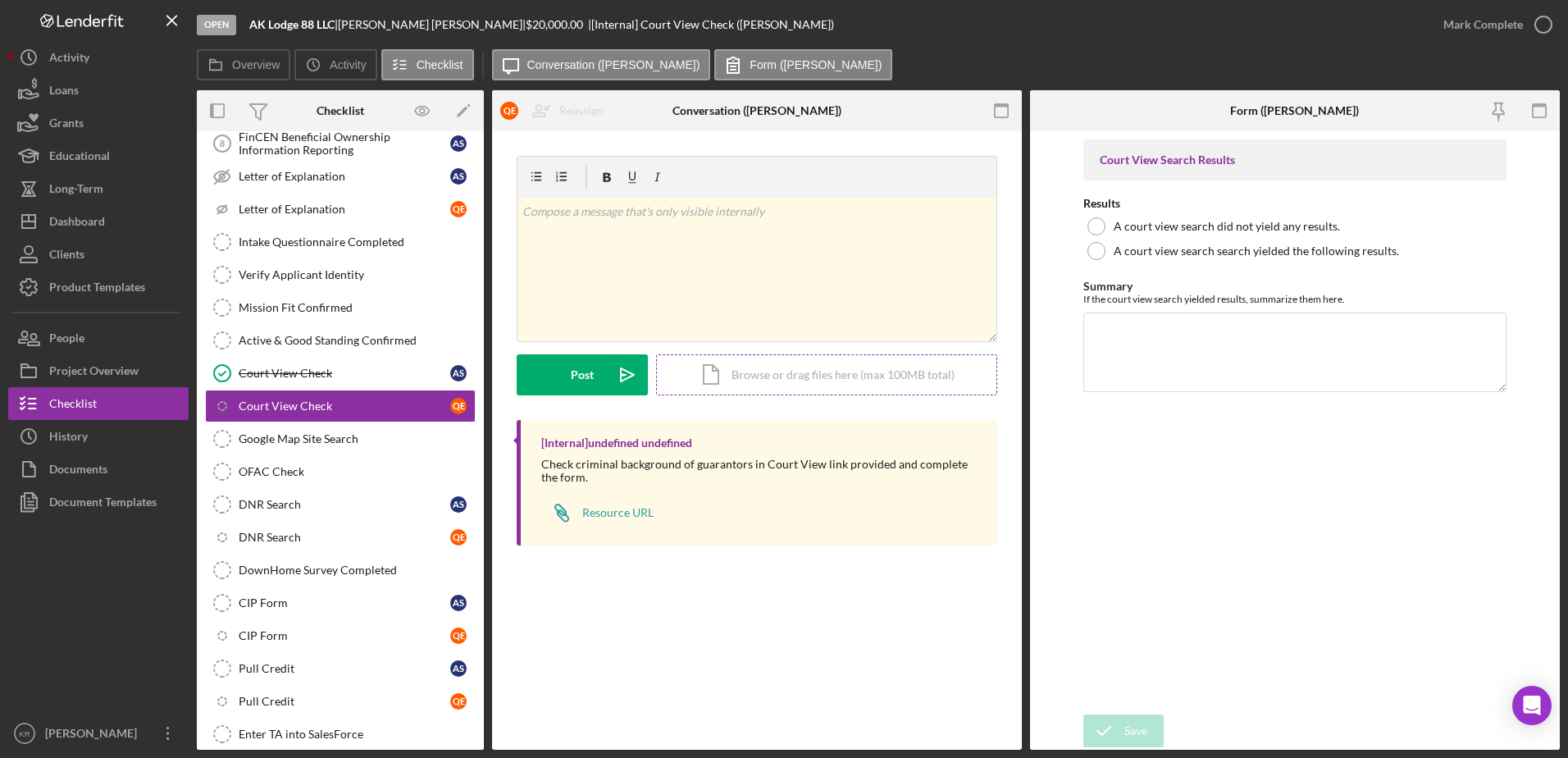
click at [823, 377] on div "Icon/Document Browse or drag files here (max 100MB total) Tap to choose files o…" at bounding box center [826, 375] width 342 height 41
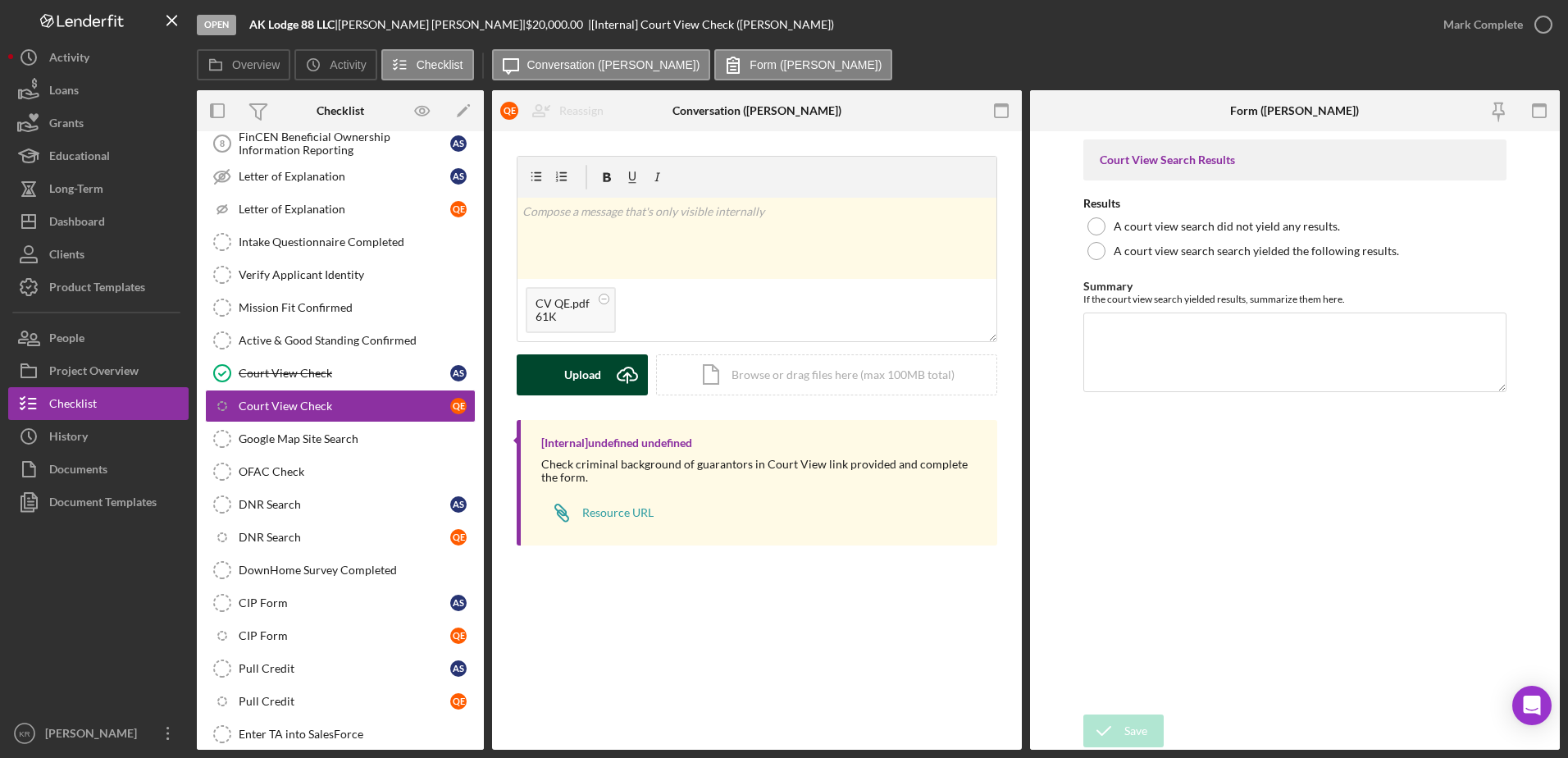
click at [580, 380] on div "Upload" at bounding box center [582, 375] width 37 height 41
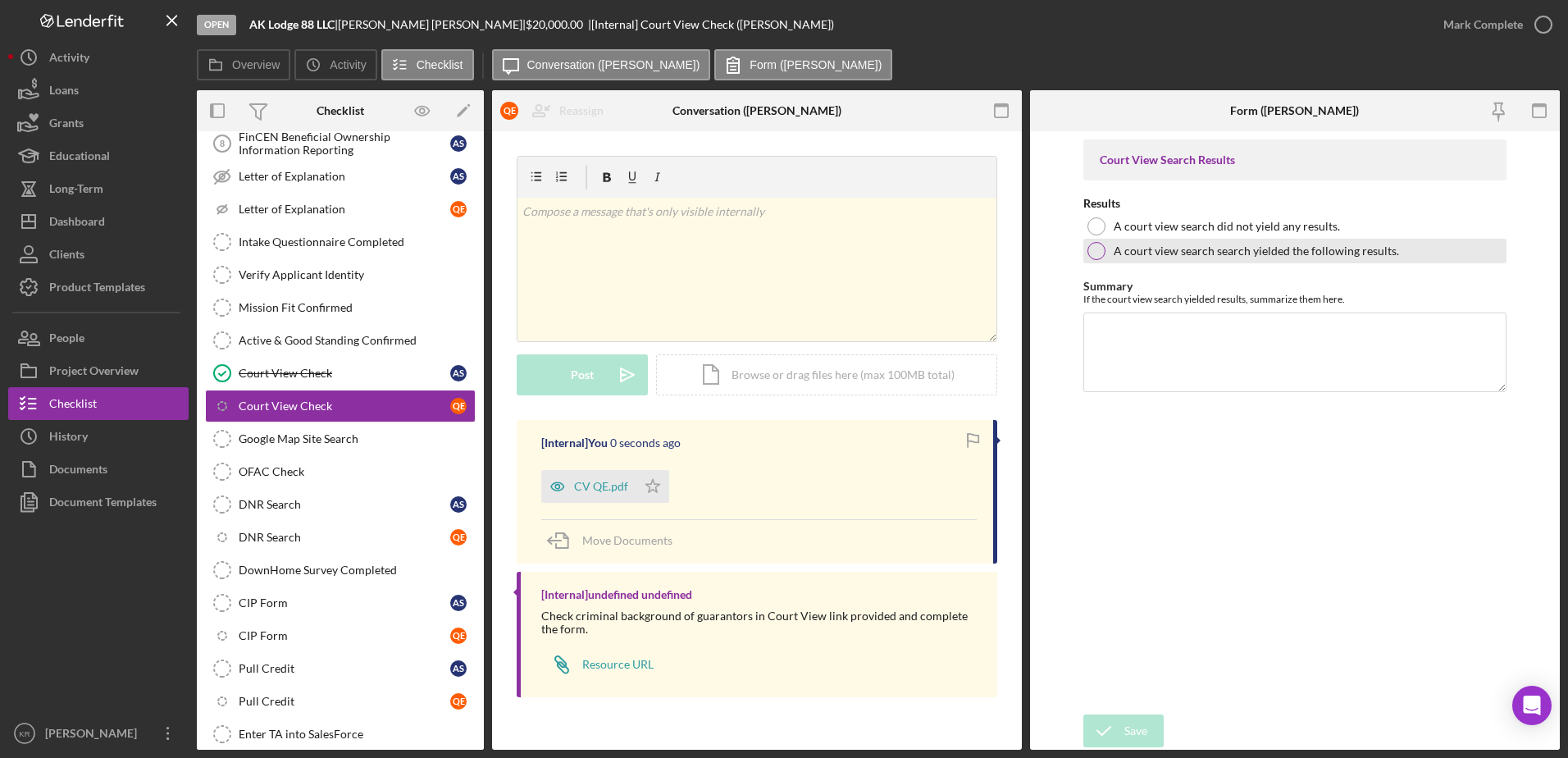
click at [1312, 249] on label "A court view search search yielded the following results." at bounding box center [1257, 251] width 286 height 13
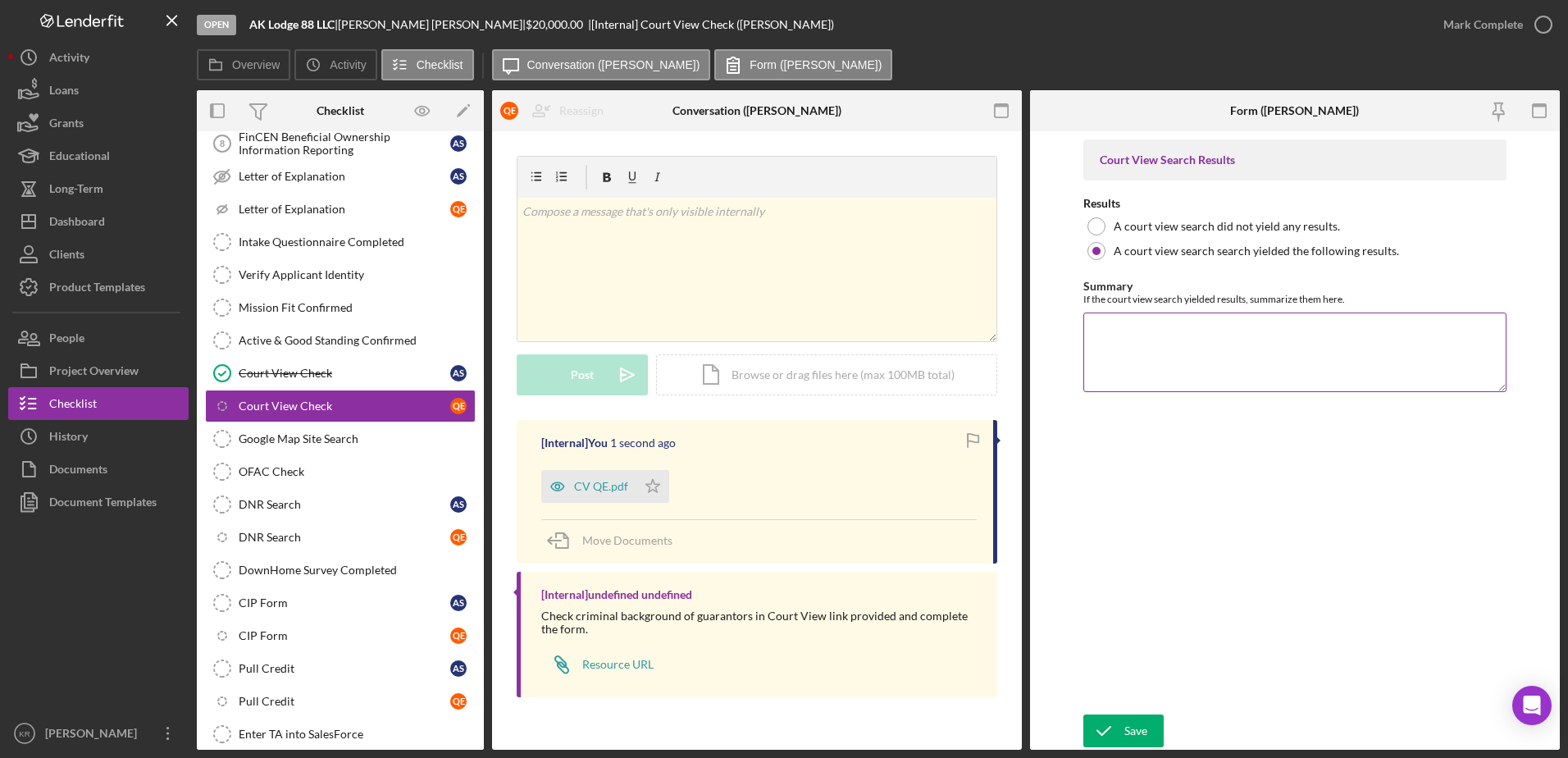
drag, startPoint x: 1216, startPoint y: 346, endPoint x: 1220, endPoint y: 324, distance: 22.4
click at [1215, 348] on textarea "Summary" at bounding box center [1294, 351] width 424 height 78
click at [1209, 361] on textarea "Summary" at bounding box center [1294, 351] width 424 height 78
type textarea "c"
click at [1364, 327] on textarea "Case Closed - 02/28/2012" at bounding box center [1294, 351] width 424 height 78
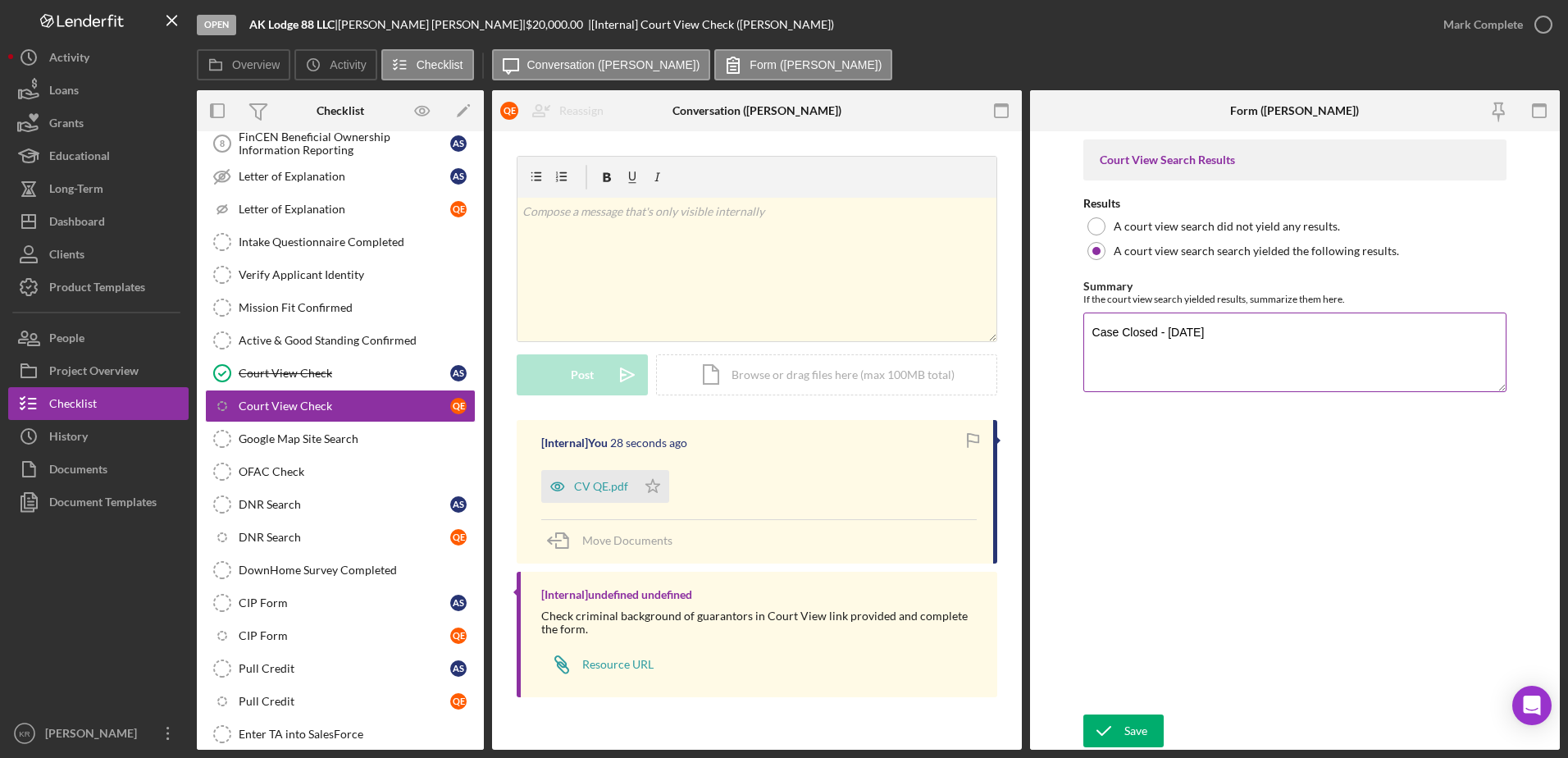
paste textarea "Class A Misdemeanor AS28.35.030(a)(1): DUI- Alcohol Or Contr Subst"
type textarea "Case Closed - 02/28/2012 Class A Misdemeanor AS28.35.030(a)(1): DUI- Alcohol Or…"
click at [1107, 726] on icon "submit" at bounding box center [1103, 731] width 41 height 41
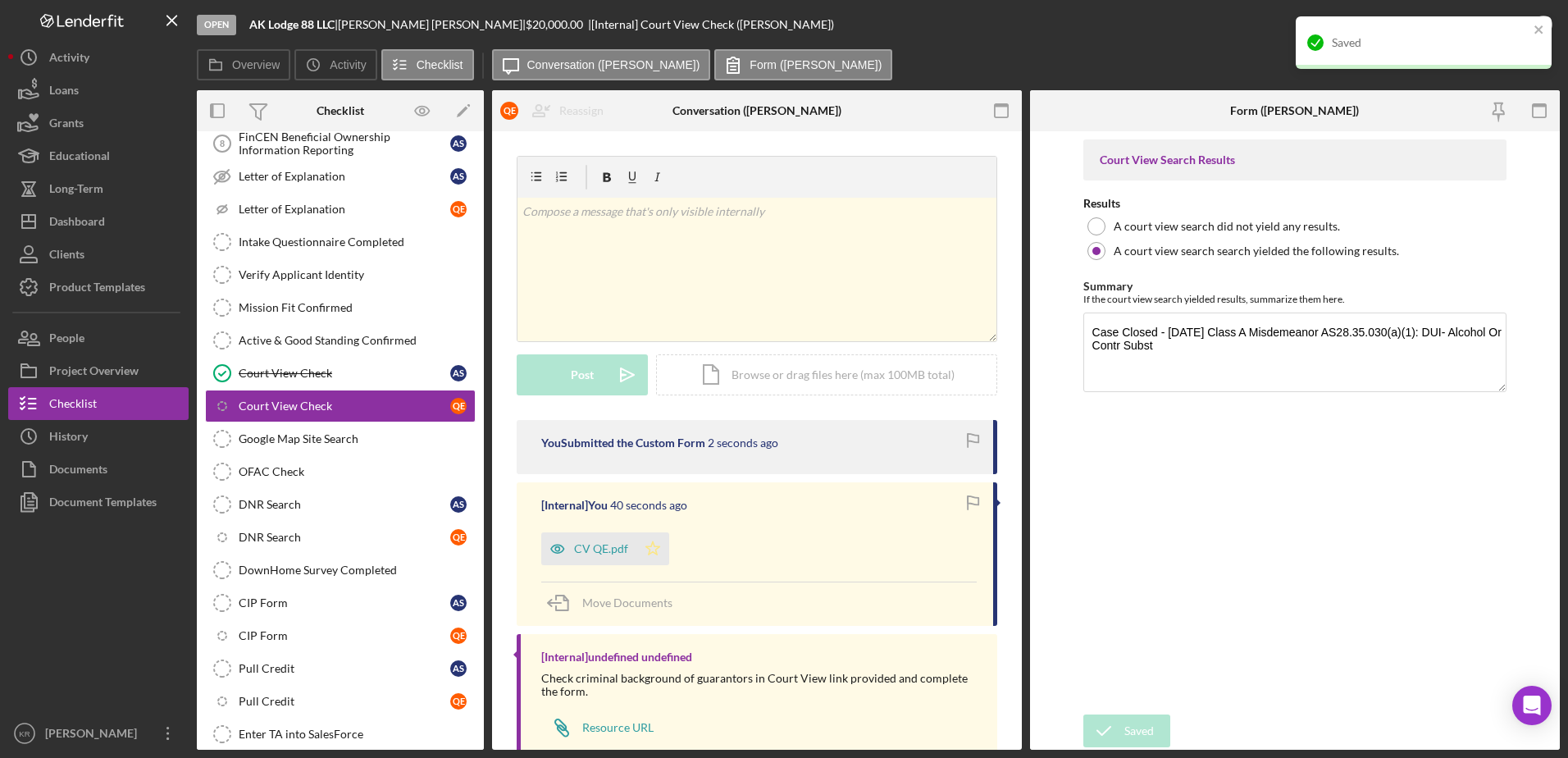
click at [655, 555] on polygon "button" at bounding box center [653, 548] width 14 height 13
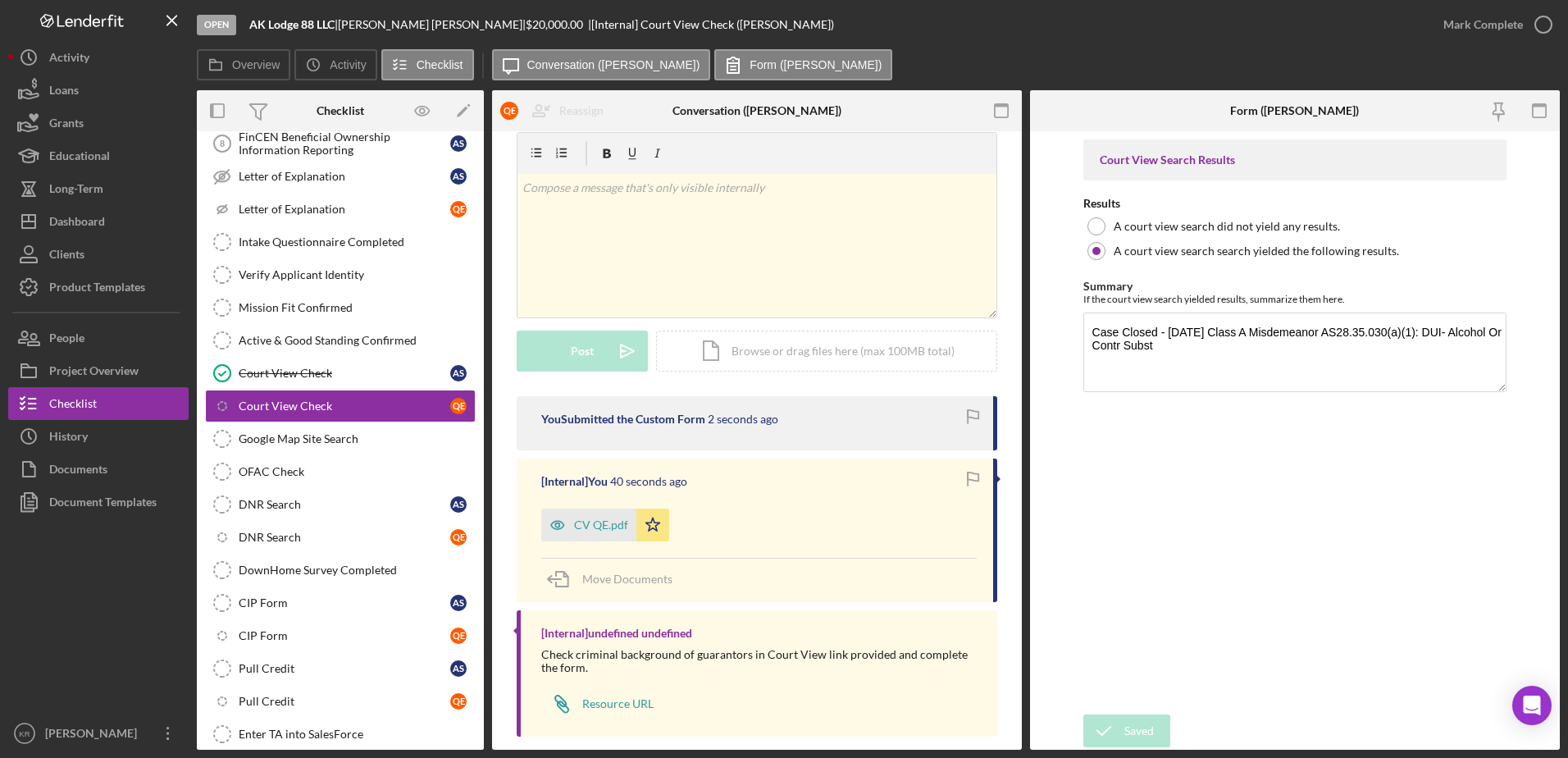
scroll to position [43, 0]
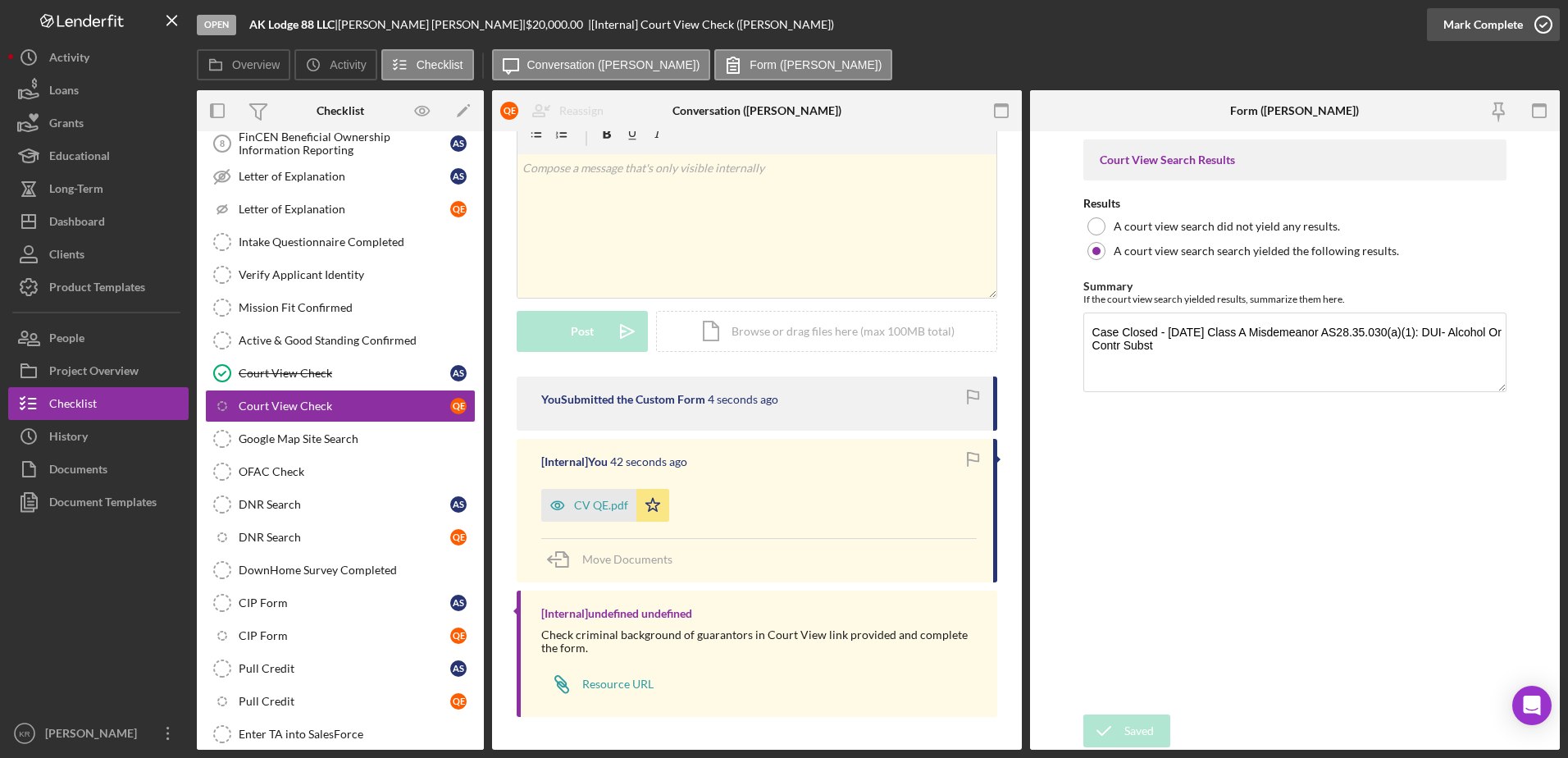
click at [1500, 35] on div "Mark Complete" at bounding box center [1483, 25] width 79 height 33
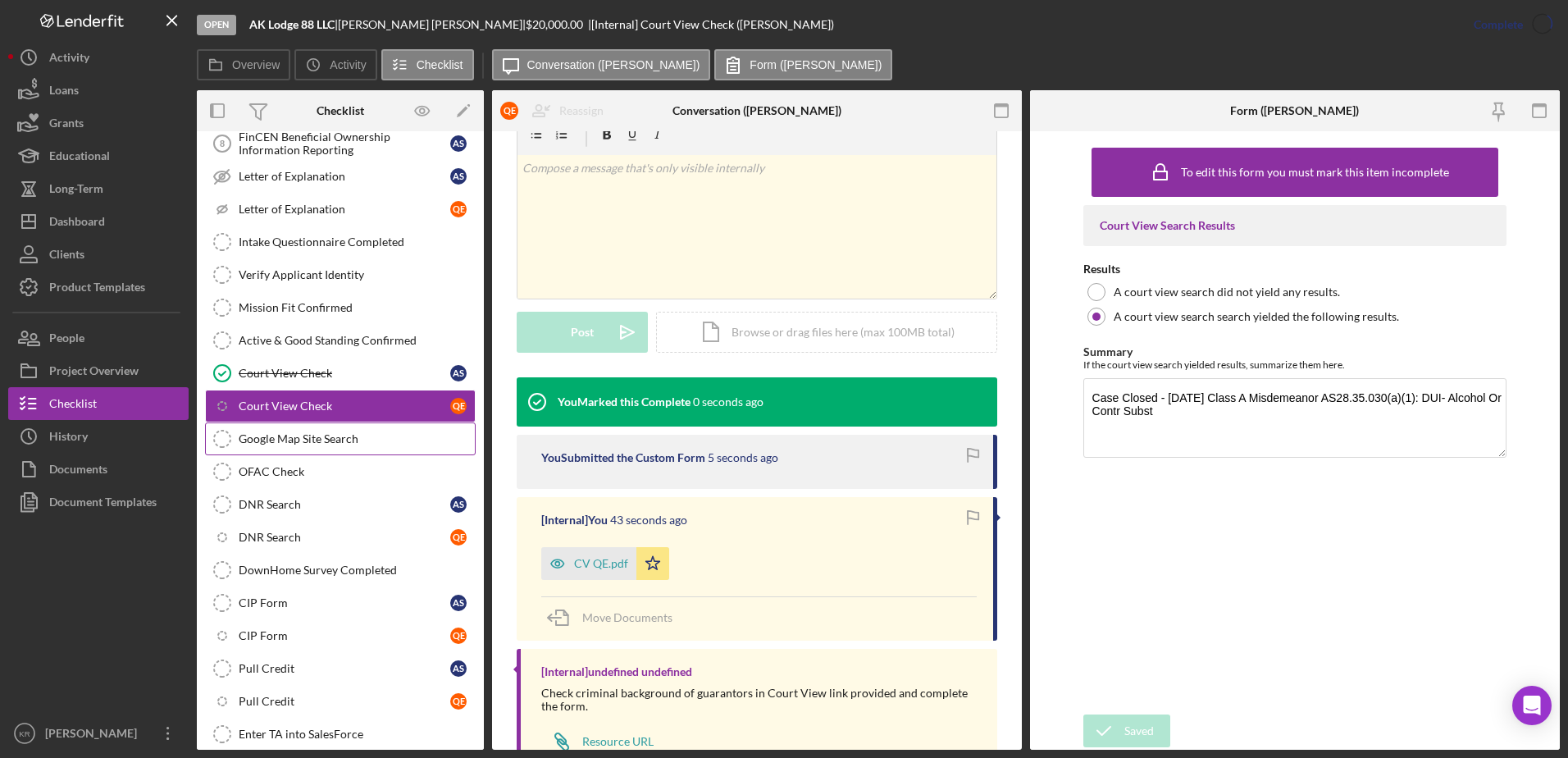
click at [314, 446] on link "Google Map Site Search Google Map Site Search" at bounding box center [340, 439] width 271 height 33
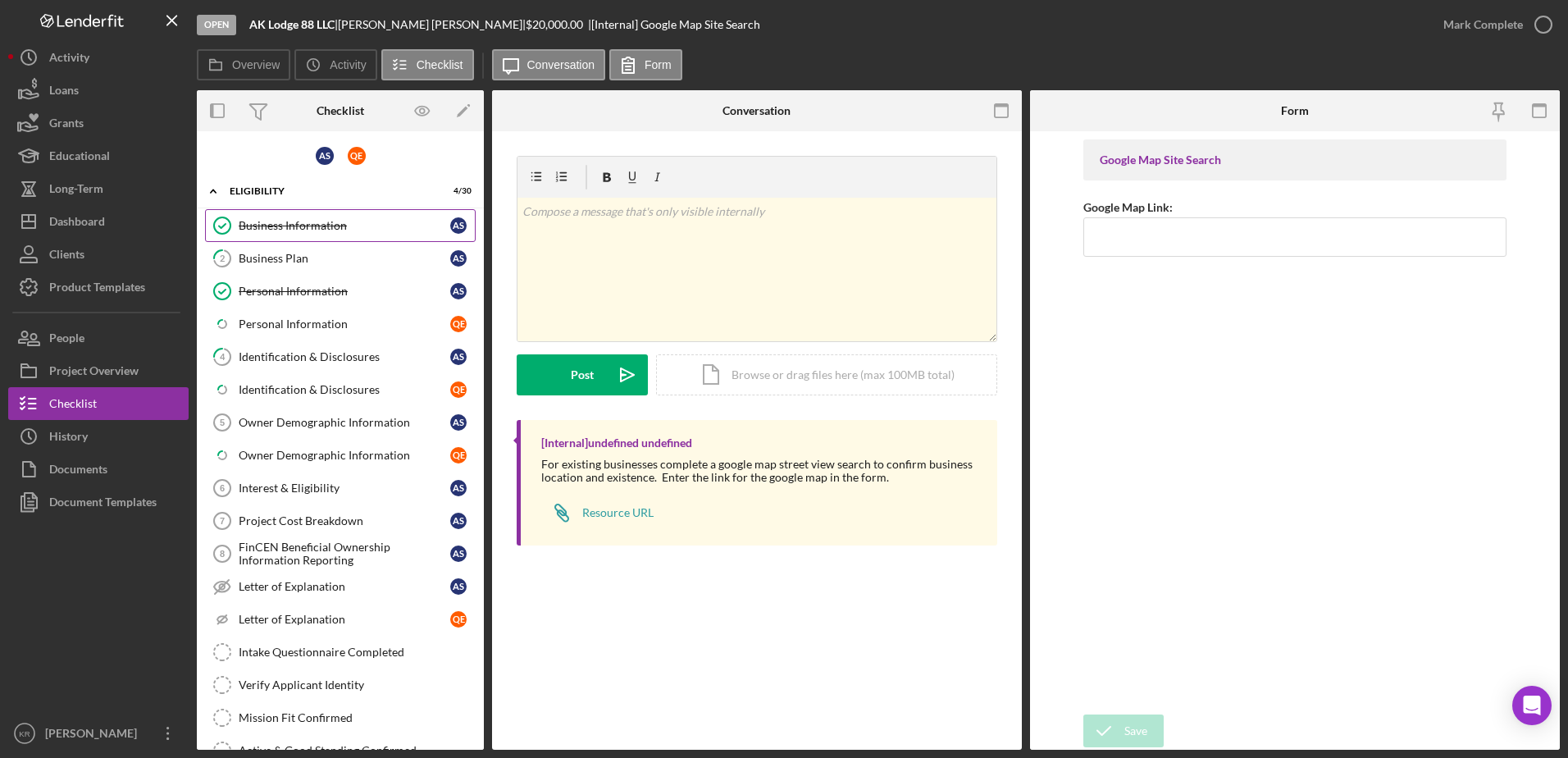
click at [317, 225] on div "Business Information" at bounding box center [344, 226] width 211 height 13
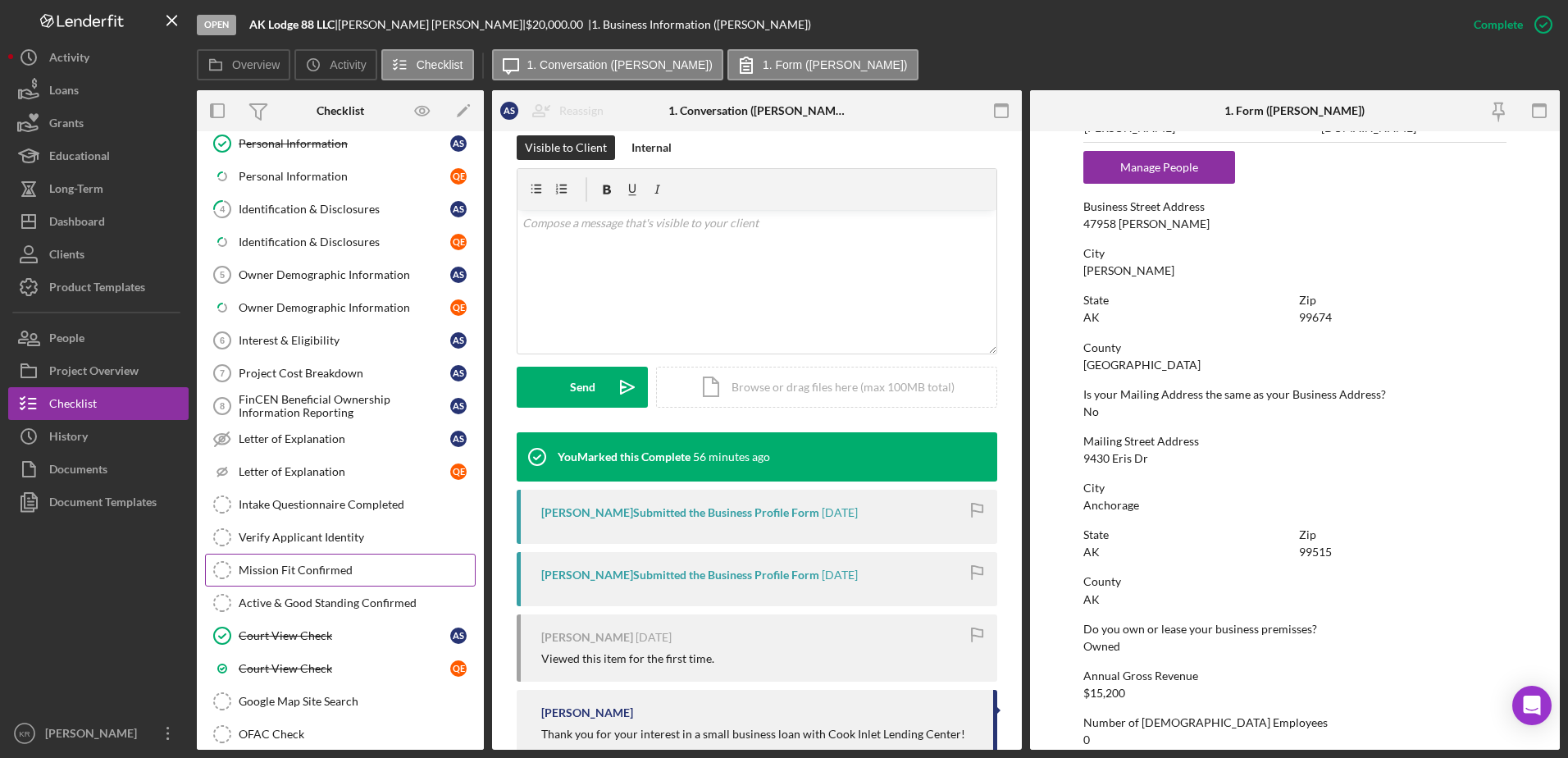
scroll to position [328, 0]
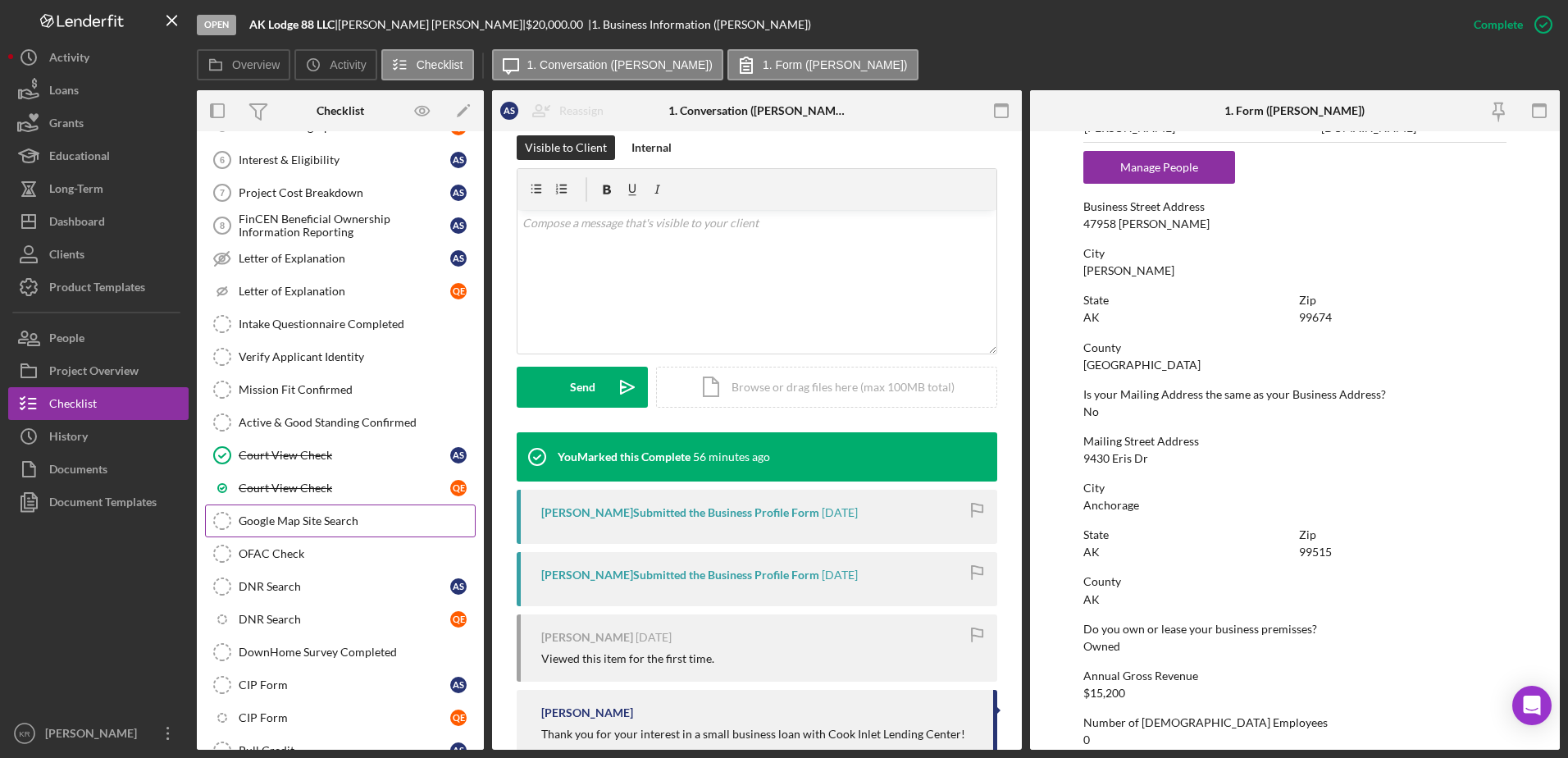
click at [278, 522] on div "Google Map Site Search" at bounding box center [357, 521] width 236 height 13
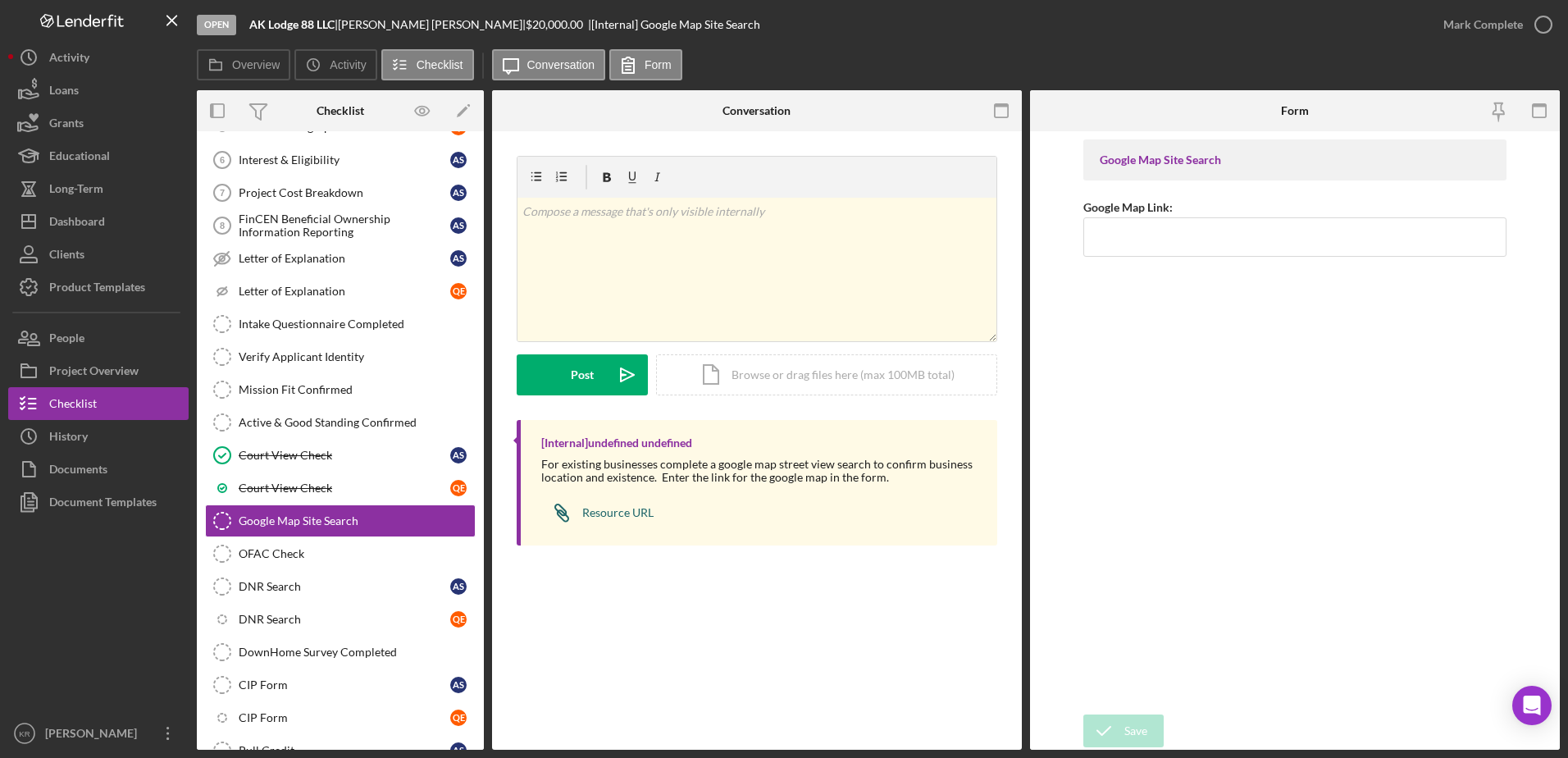
click at [639, 498] on link "Icon/Link Resource URL" at bounding box center [597, 513] width 112 height 33
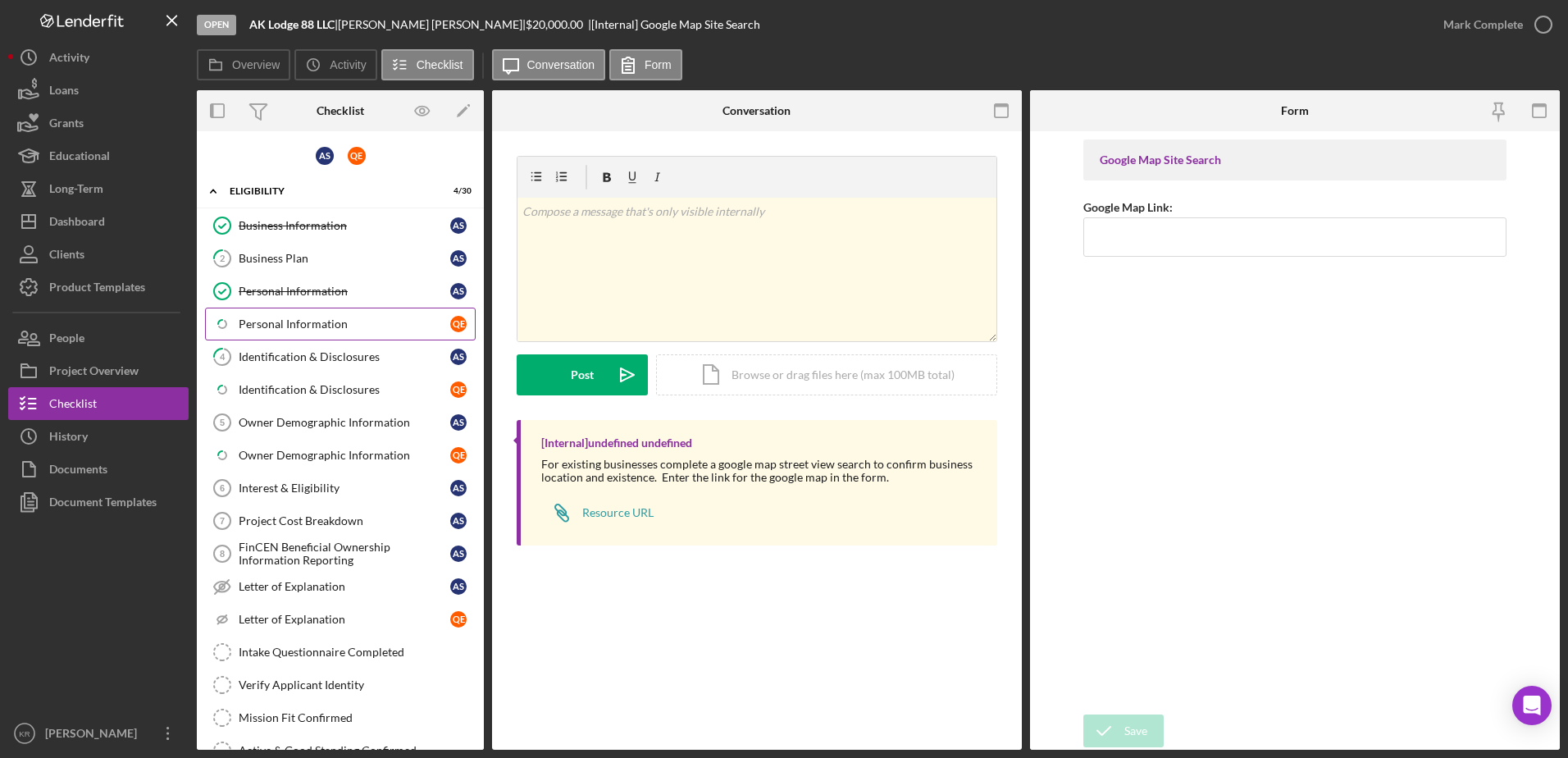
click at [361, 311] on link "Icon/Checklist Item Sub Partial Personal Information Q E" at bounding box center [340, 324] width 271 height 33
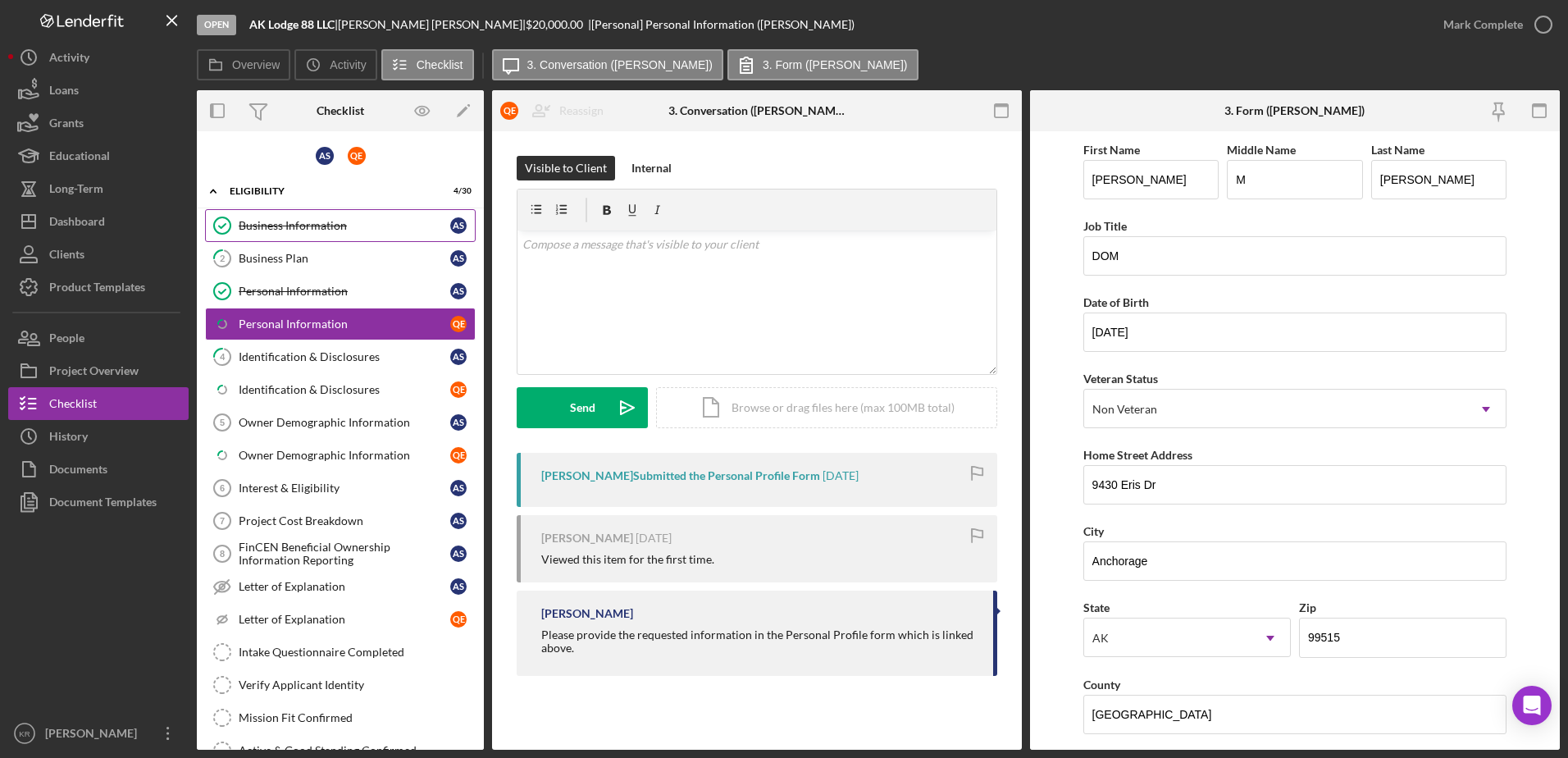
click at [346, 239] on link "Business Information Business Information A S" at bounding box center [340, 226] width 271 height 33
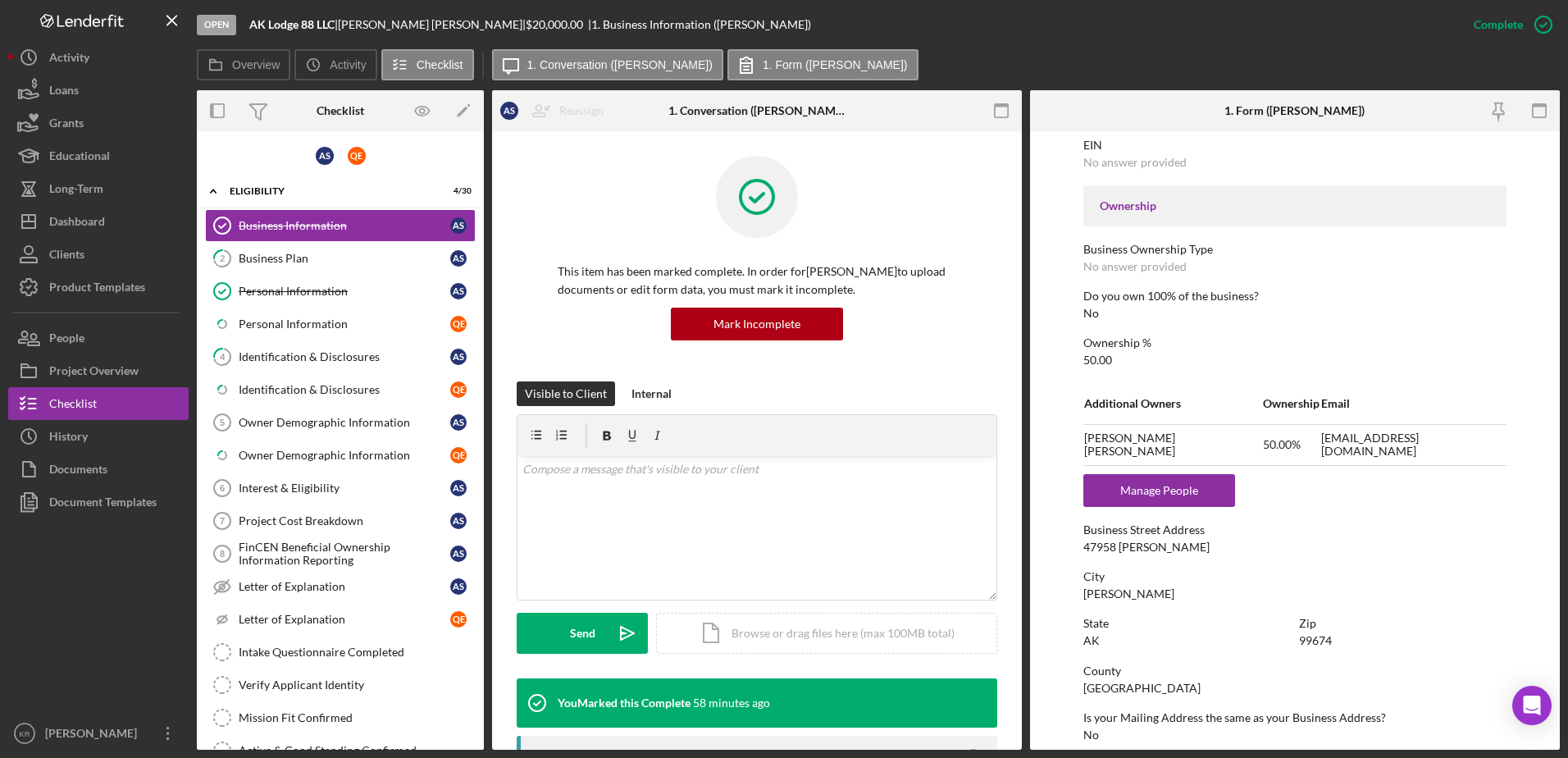
scroll to position [656, 0]
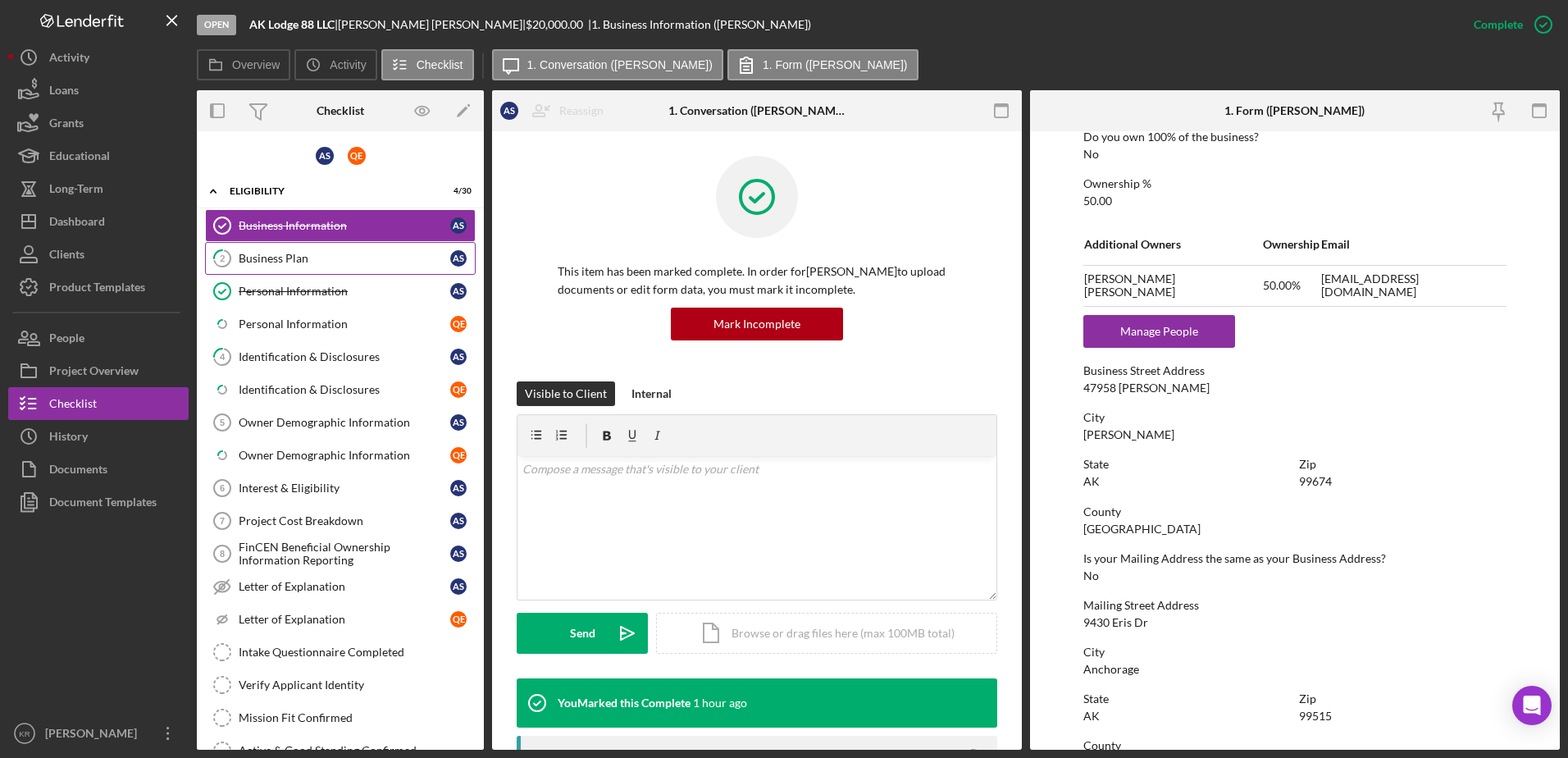
click at [371, 248] on link "2 Business Plan A S" at bounding box center [340, 258] width 271 height 33
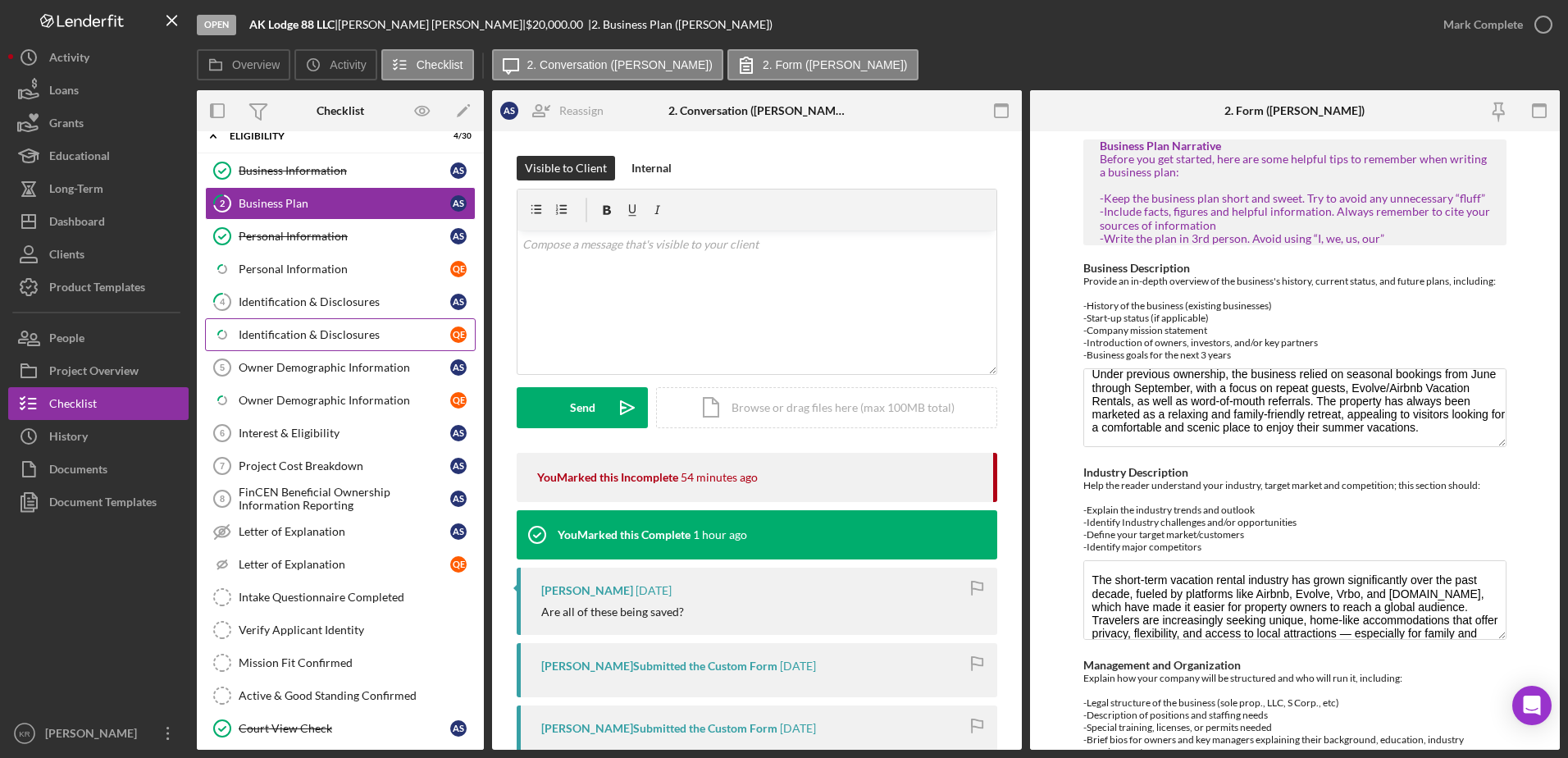
scroll to position [82, 0]
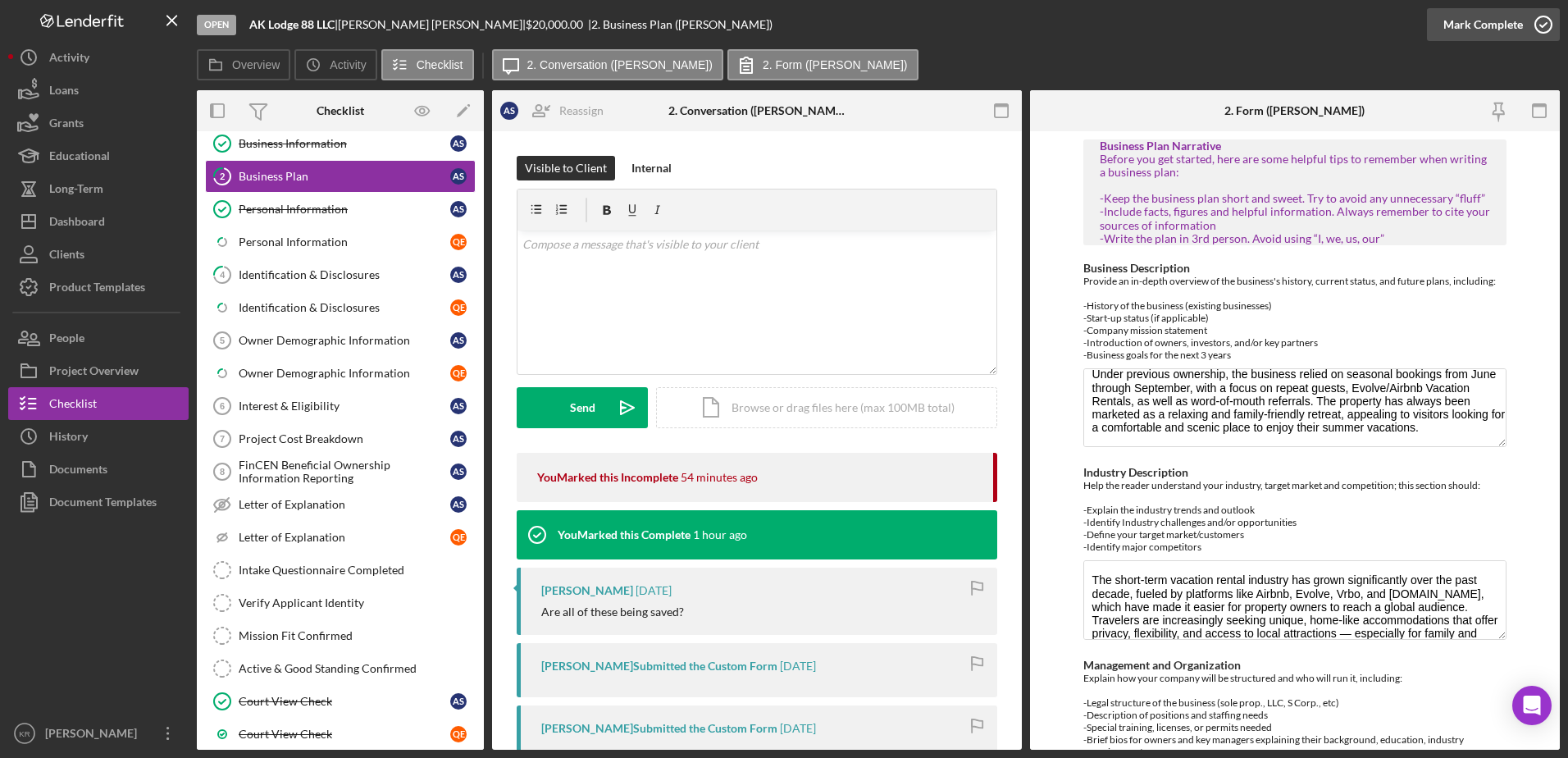
click at [1493, 25] on div "Mark Complete" at bounding box center [1483, 25] width 79 height 33
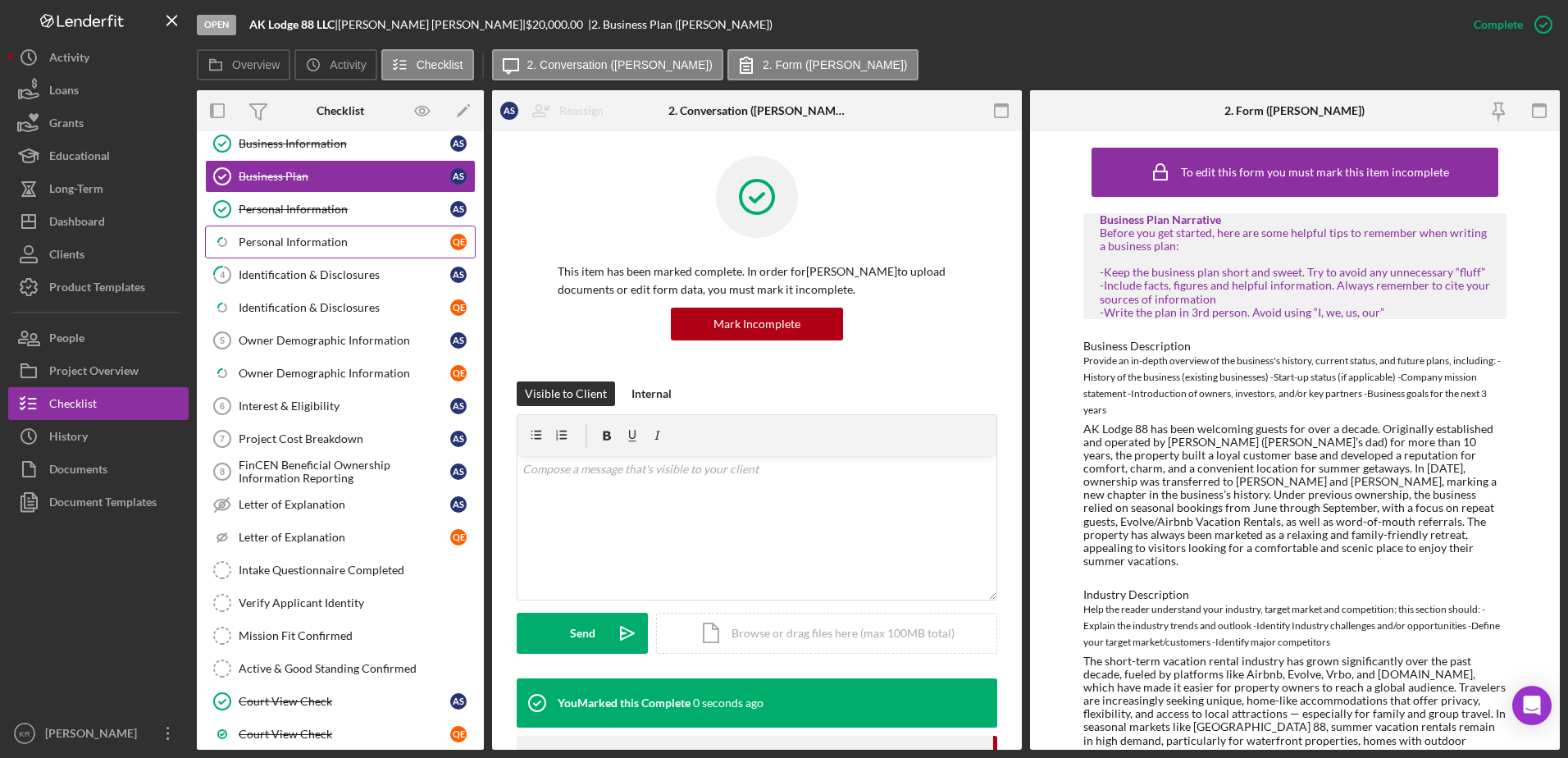
click at [330, 254] on link "Icon/Checklist Item Sub Partial Personal Information Q E" at bounding box center [340, 242] width 271 height 33
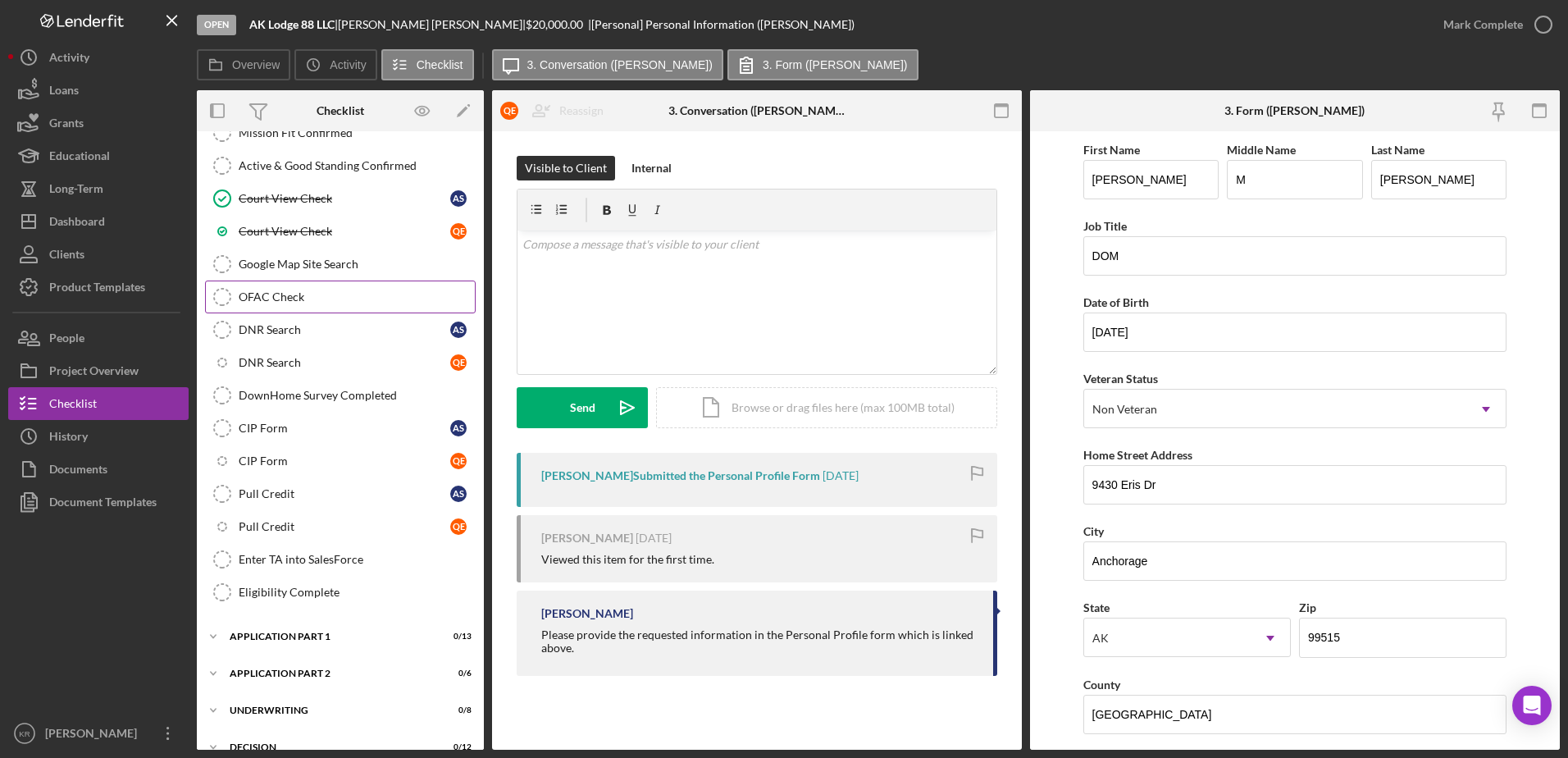
scroll to position [493, 0]
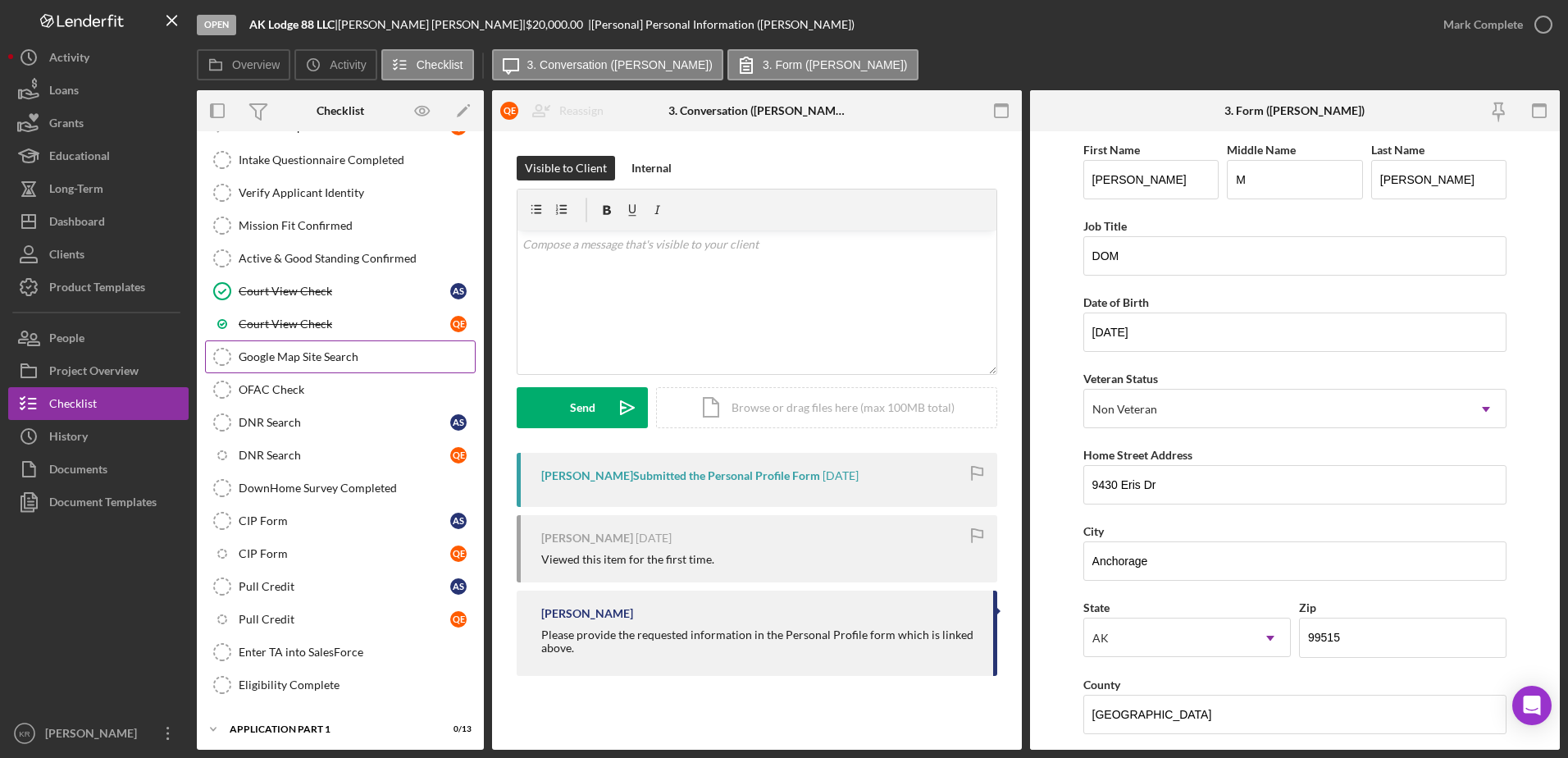
click at [355, 363] on div "Google Map Site Search" at bounding box center [357, 357] width 236 height 13
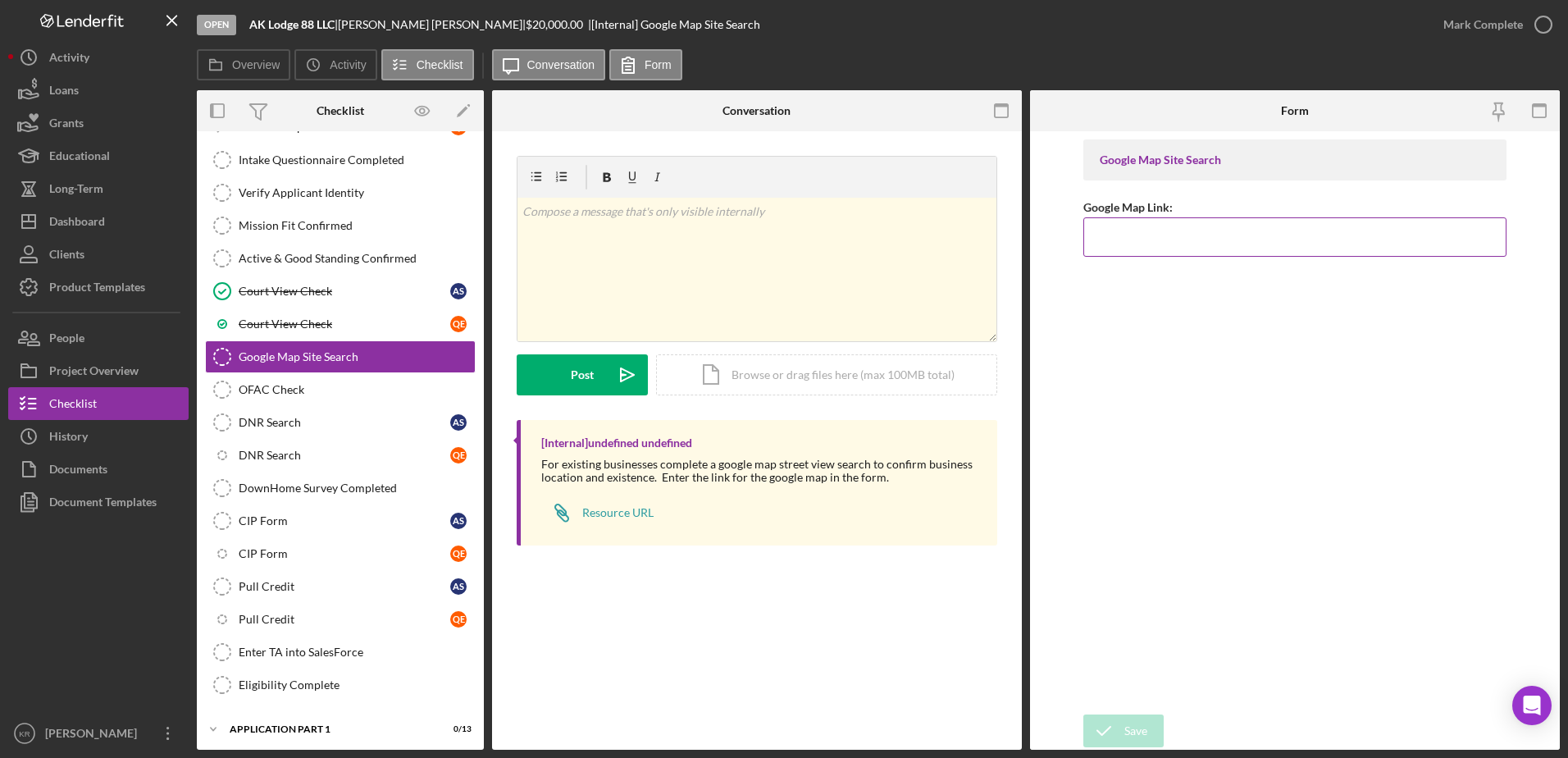
click at [1199, 206] on div "Google Map Link:" at bounding box center [1294, 208] width 424 height 21
click at [1172, 268] on div "Google Map Site Search Google Map Link:" at bounding box center [1294, 423] width 424 height 567
click at [1173, 244] on input "Google Map Link:" at bounding box center [1294, 237] width 424 height 40
paste input "https://maps.app.goo.gl/tUotxiSJiNX9vuq59"
type input "https://maps.app.goo.gl/tUotxiSJiNX9vuq59"
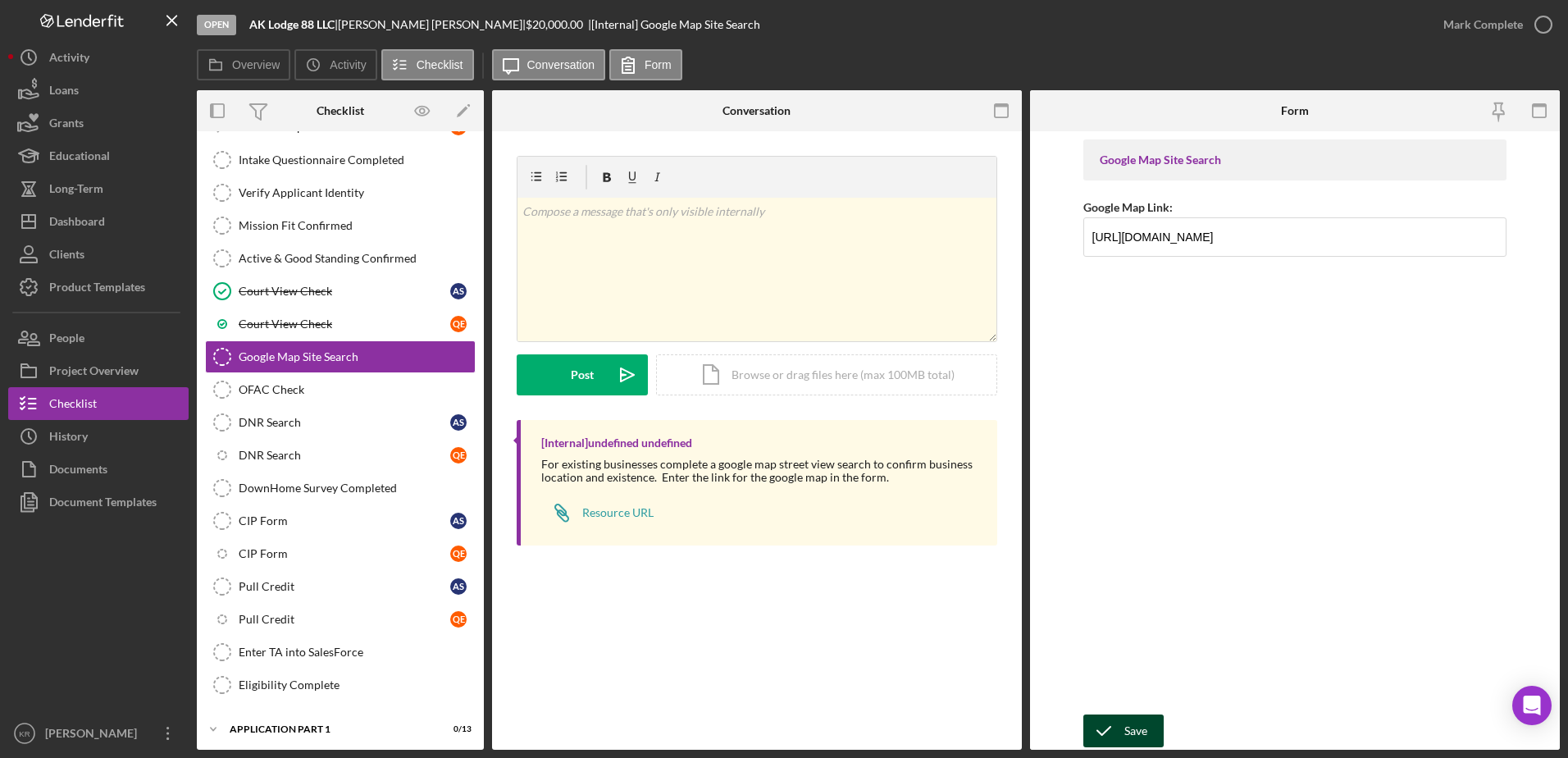
click at [1125, 722] on div "Save" at bounding box center [1136, 731] width 23 height 33
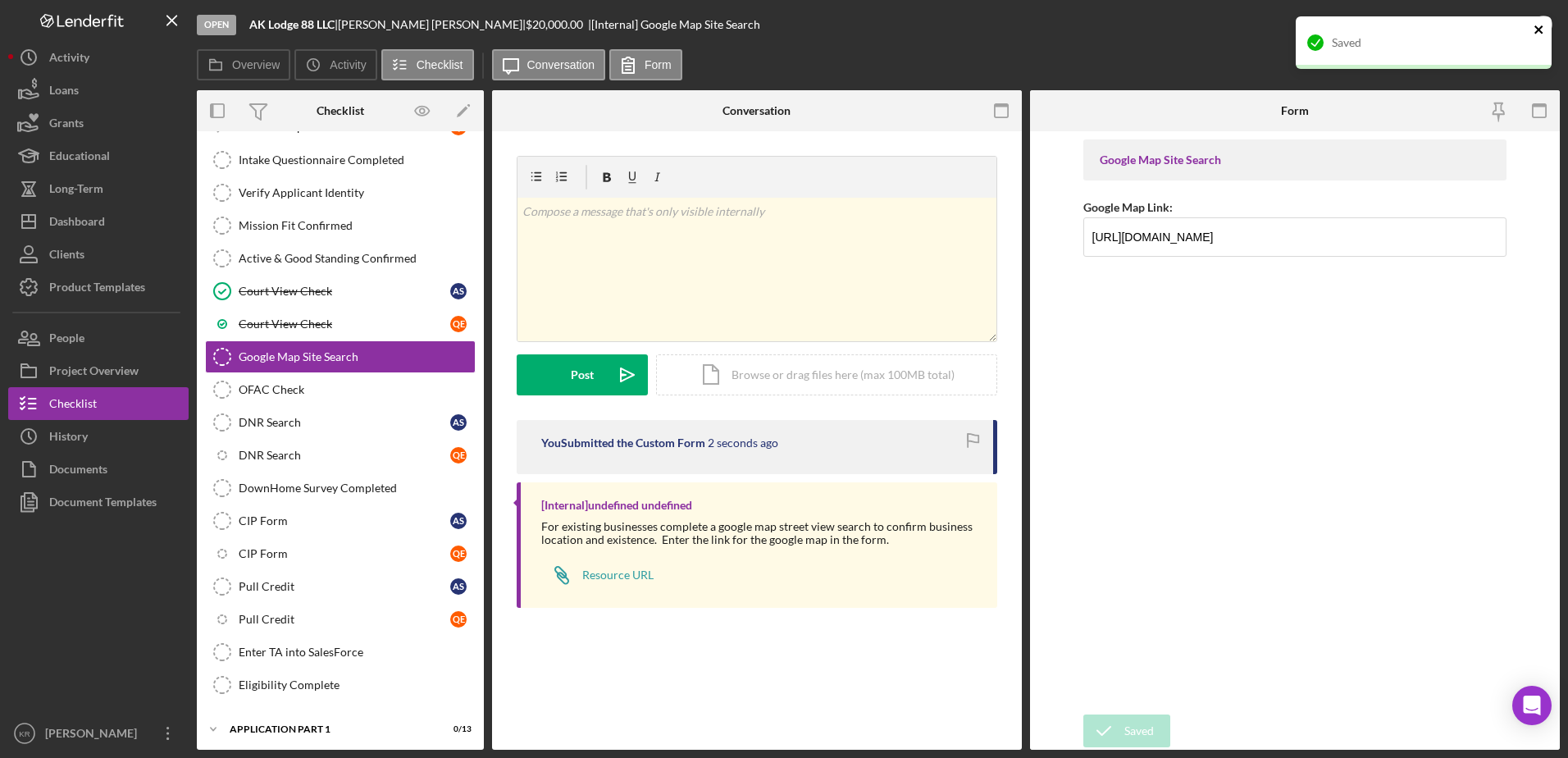
click at [1538, 27] on icon "close" at bounding box center [1540, 29] width 11 height 13
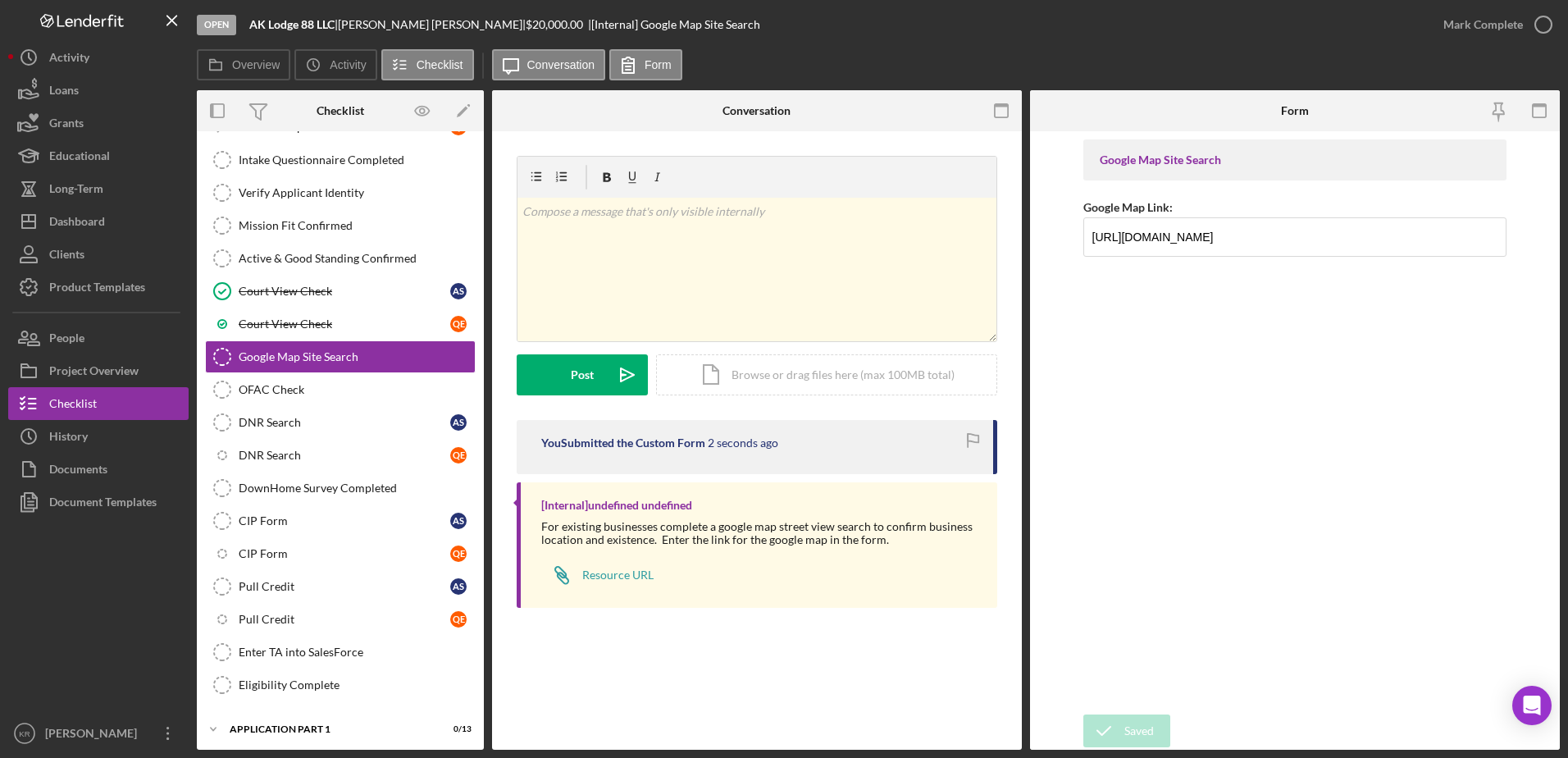
click at [1533, 27] on div "Saved" at bounding box center [1424, 49] width 262 height 72
click at [1547, 20] on icon "button" at bounding box center [1543, 24] width 41 height 41
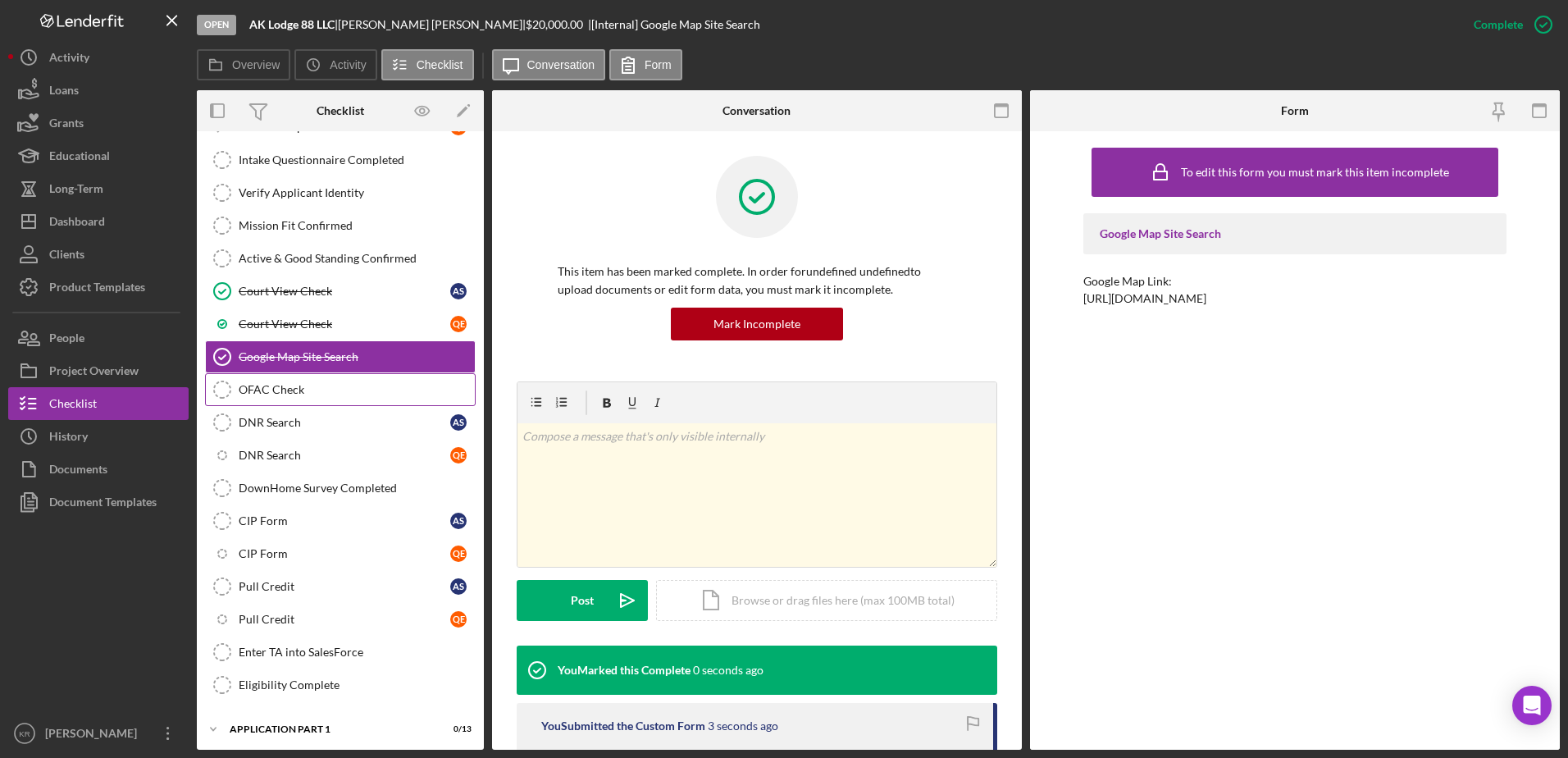
click at [292, 401] on link "OFAC Check OFAC Check" at bounding box center [340, 390] width 271 height 33
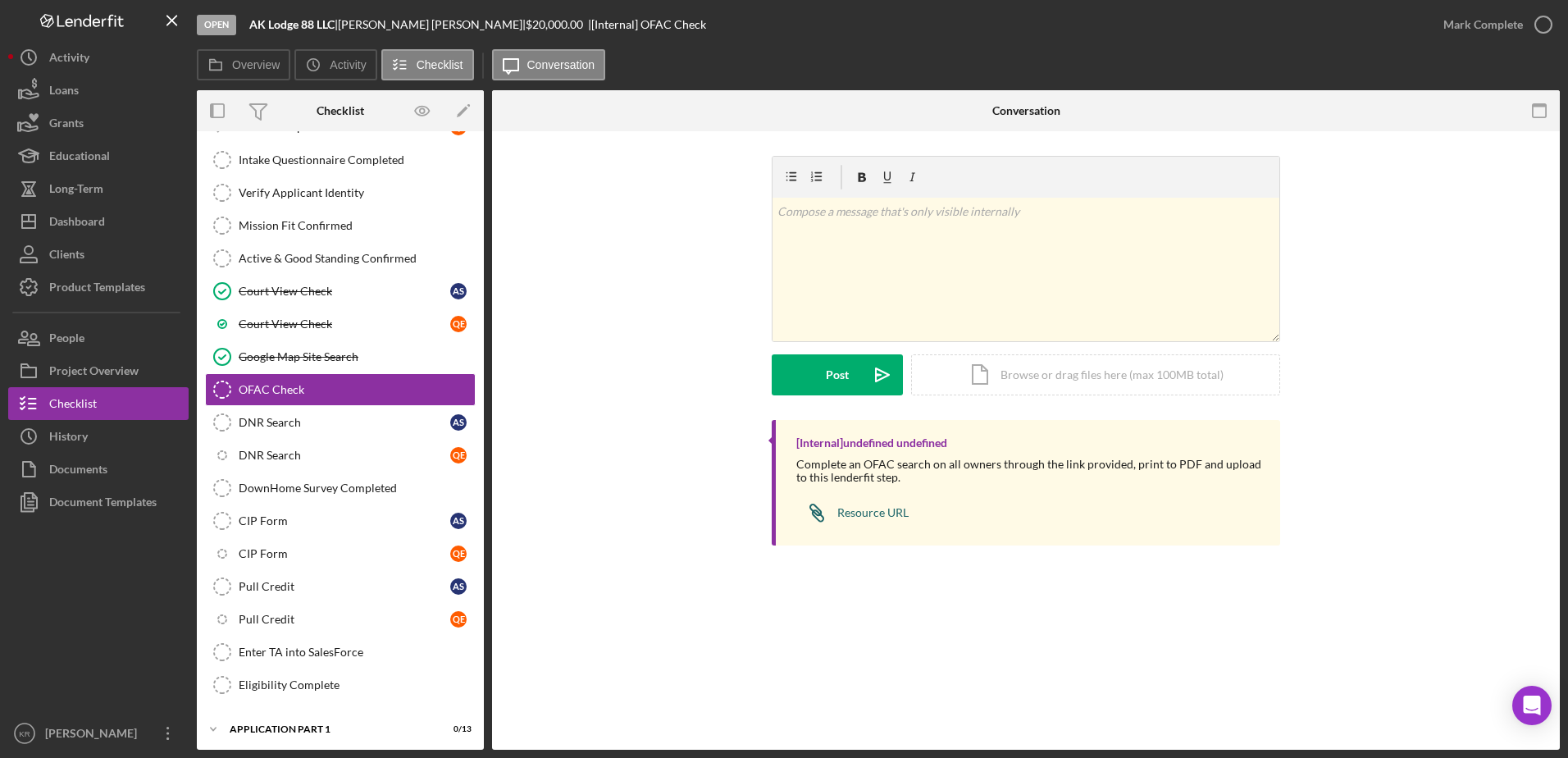
click at [865, 514] on div "Resource URL" at bounding box center [874, 513] width 72 height 13
click at [1044, 386] on div "Icon/Document Browse or drag files here (max 100MB total) Tap to choose files o…" at bounding box center [1095, 375] width 369 height 41
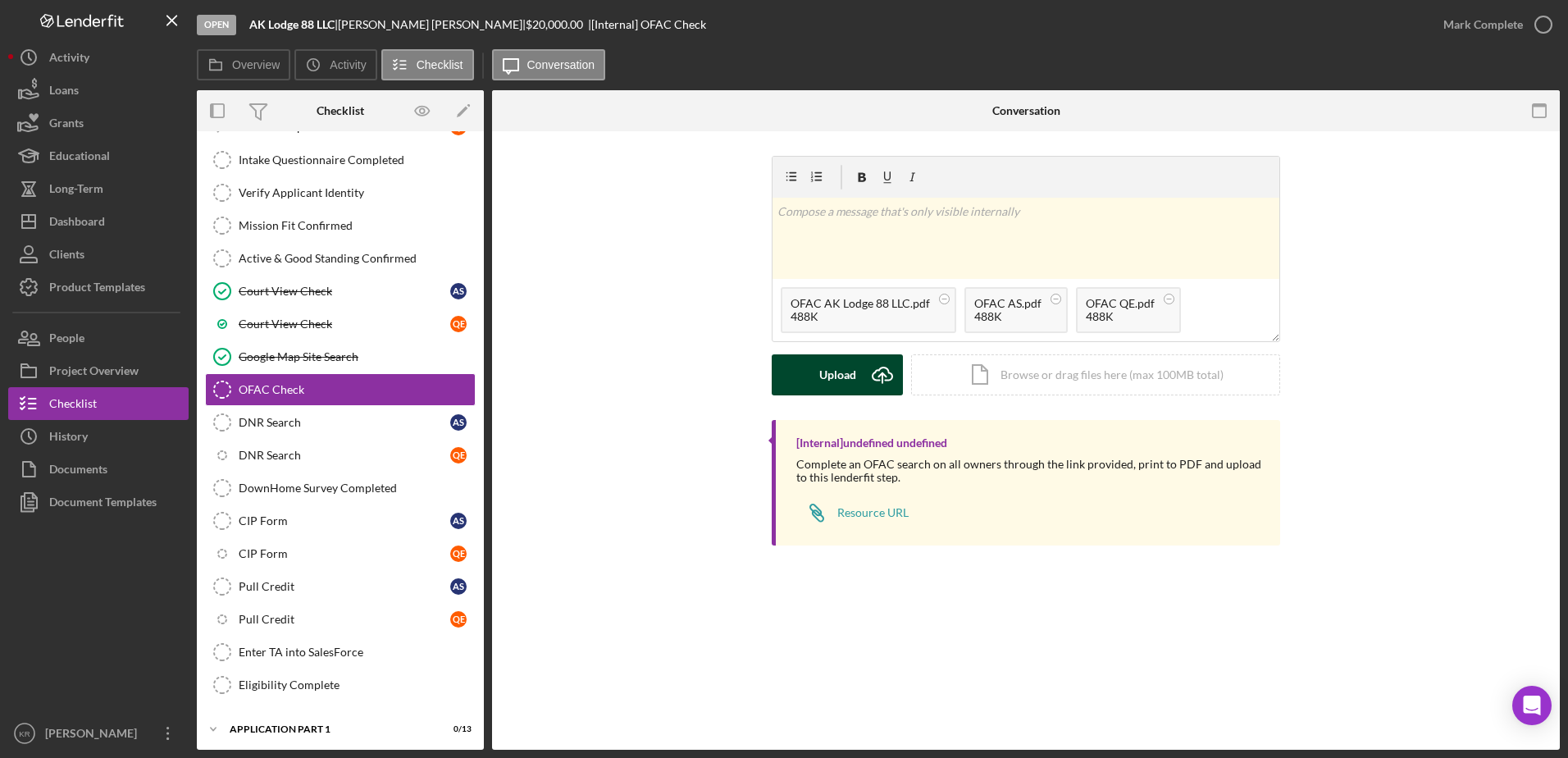
click at [822, 369] on div "Upload" at bounding box center [837, 375] width 37 height 41
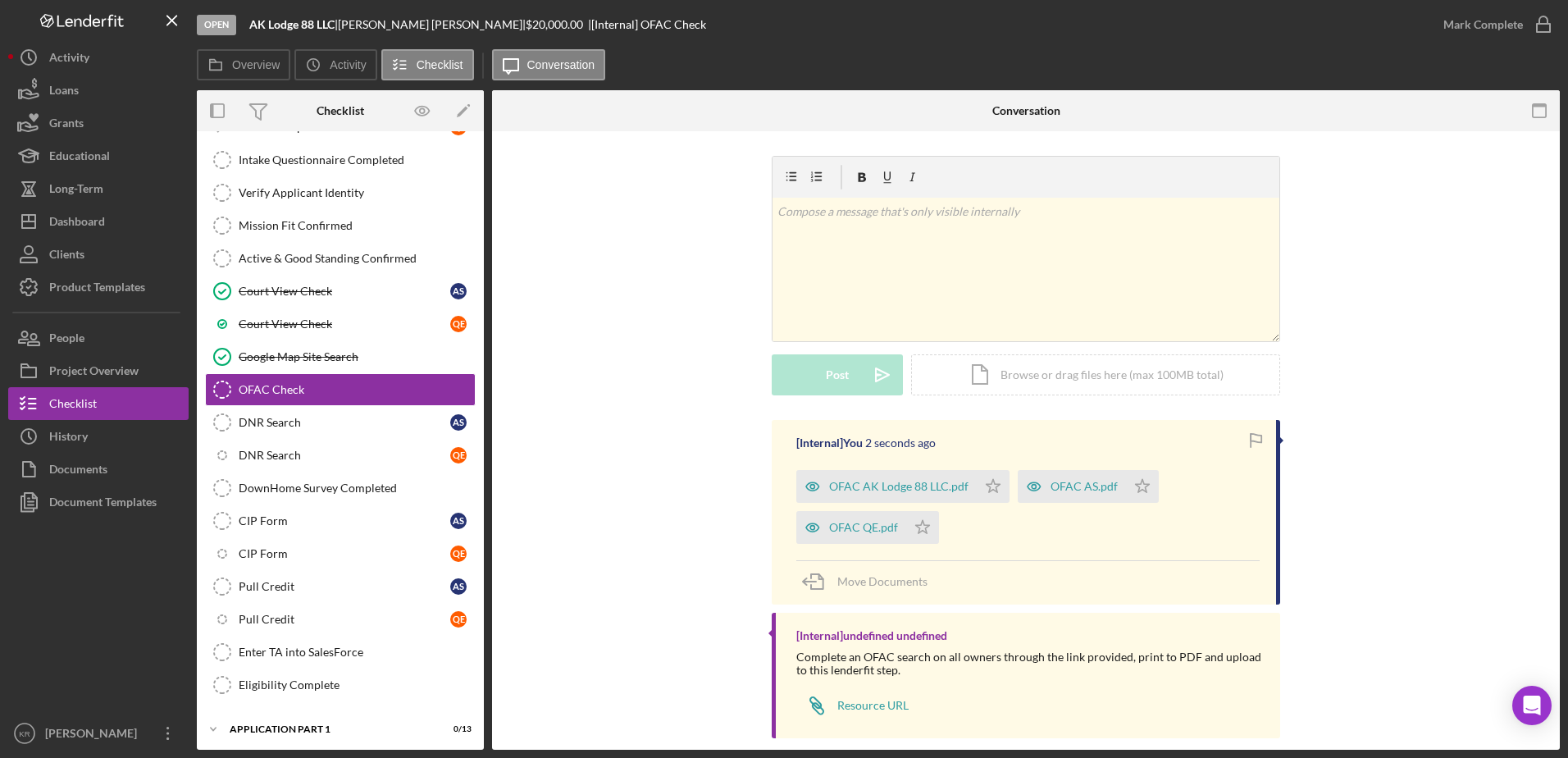
drag, startPoint x: 991, startPoint y: 483, endPoint x: 939, endPoint y: 537, distance: 75.0
click at [992, 483] on icon "Icon/Star" at bounding box center [993, 486] width 33 height 33
click at [1136, 493] on polygon "button" at bounding box center [1143, 486] width 14 height 13
click at [1147, 490] on icon "Icon/Star" at bounding box center [1143, 486] width 33 height 33
click at [1516, 25] on div "Mark Complete" at bounding box center [1483, 25] width 79 height 33
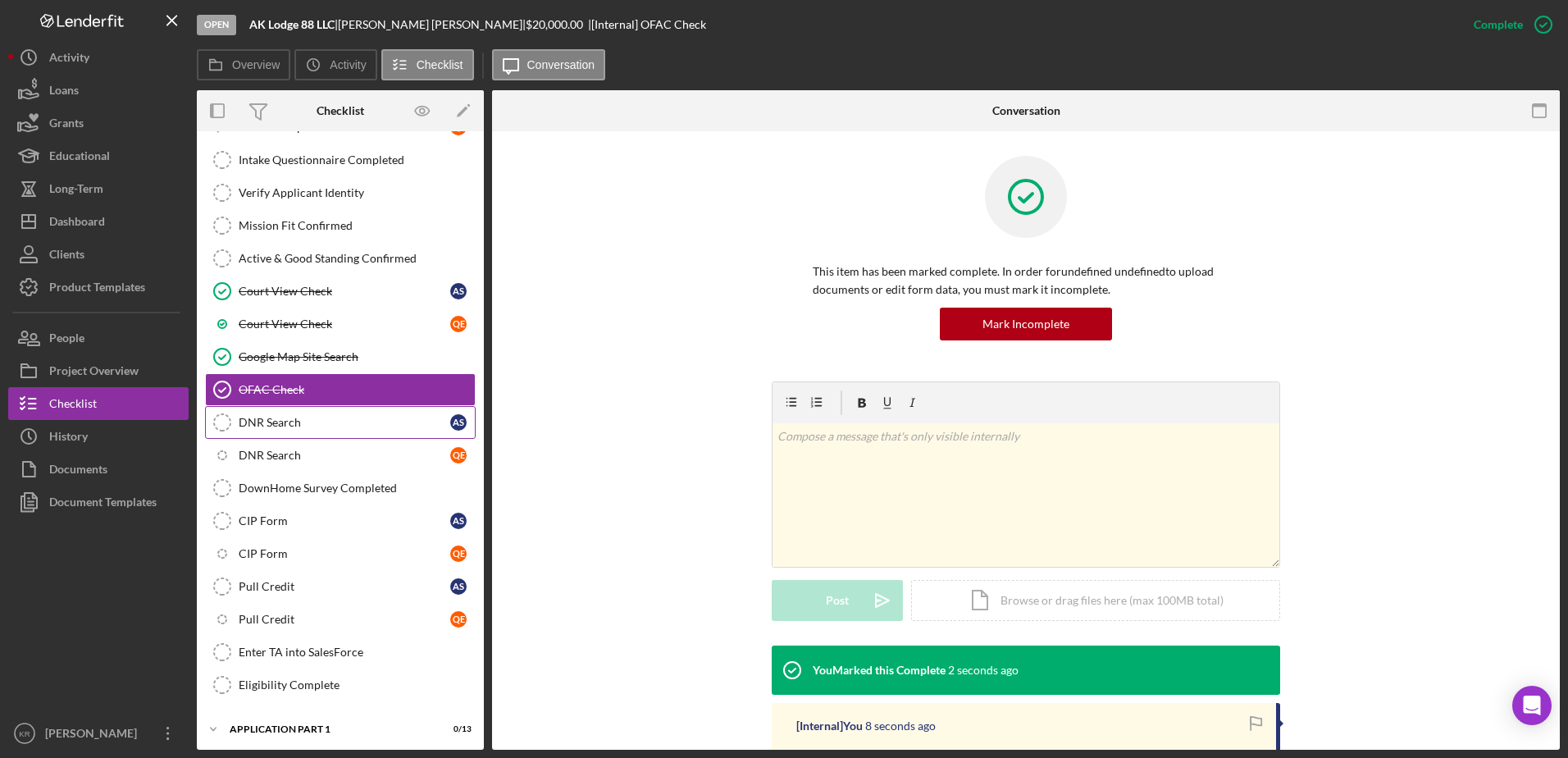
click at [332, 431] on link "DNR Search DNR Search A S" at bounding box center [340, 422] width 271 height 33
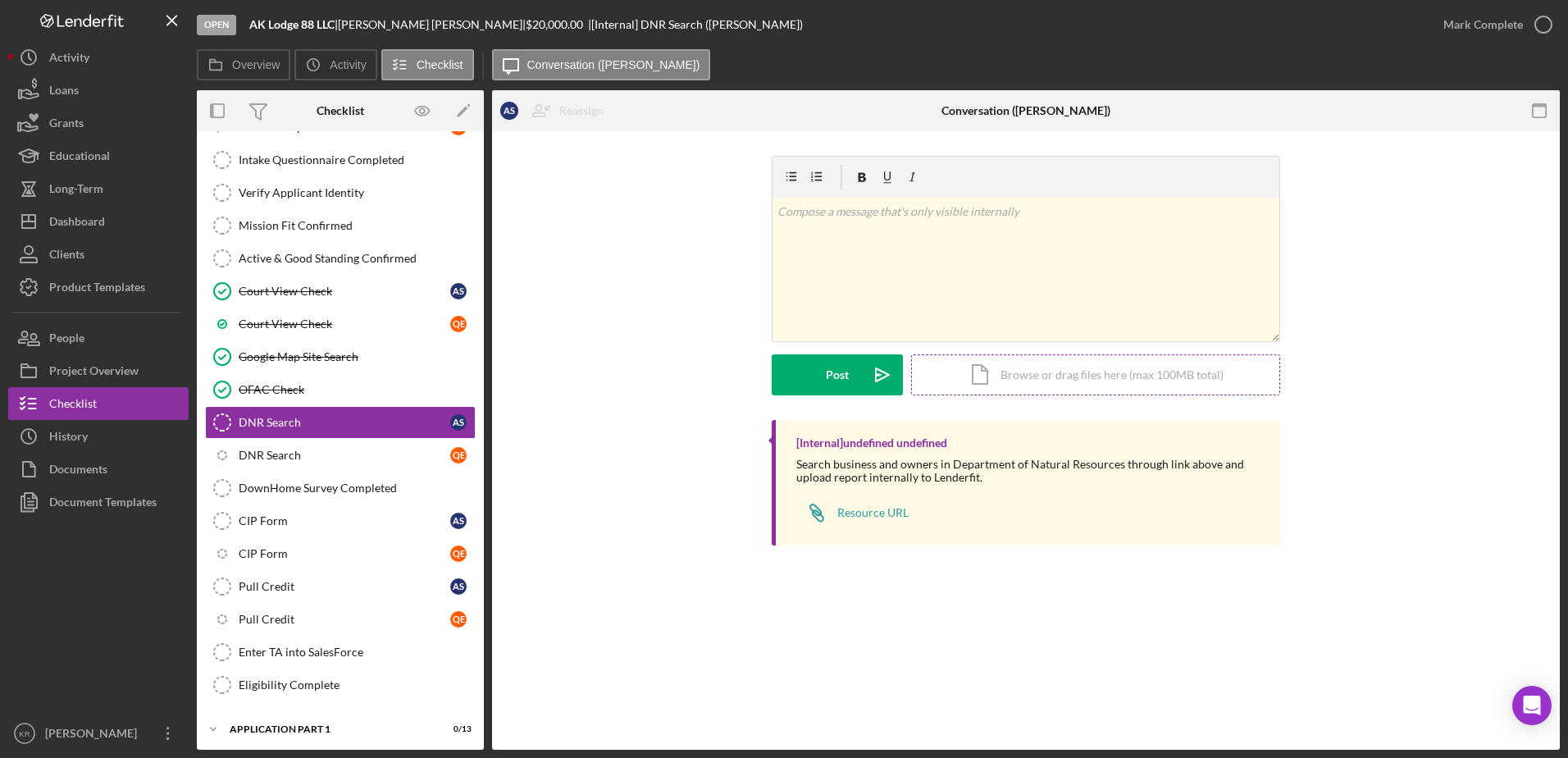
click at [1026, 377] on div "Icon/Document Browse or drag files here (max 100MB total) Tap to choose files o…" at bounding box center [1095, 375] width 369 height 41
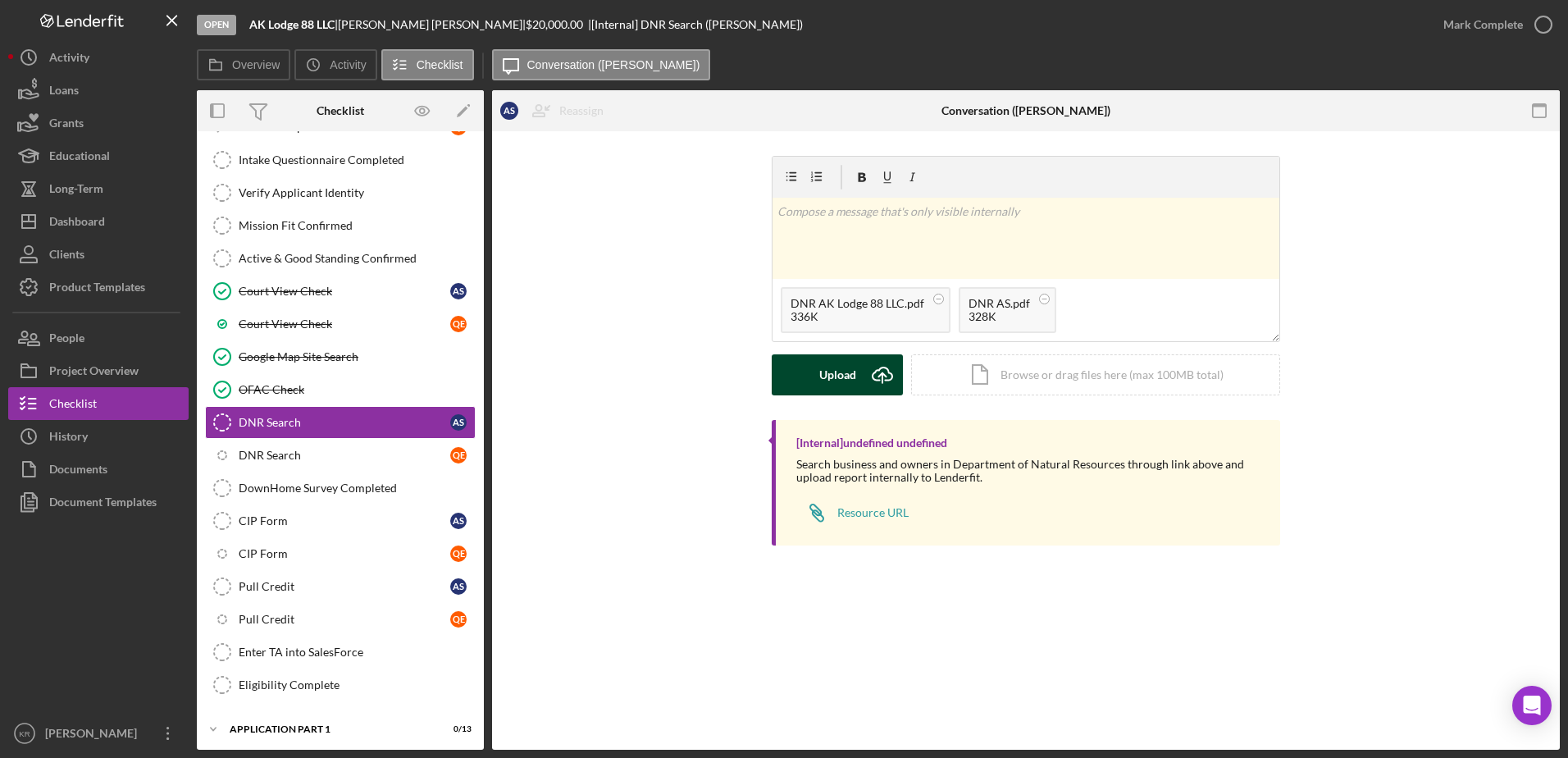
click at [834, 374] on div "Upload" at bounding box center [837, 375] width 37 height 41
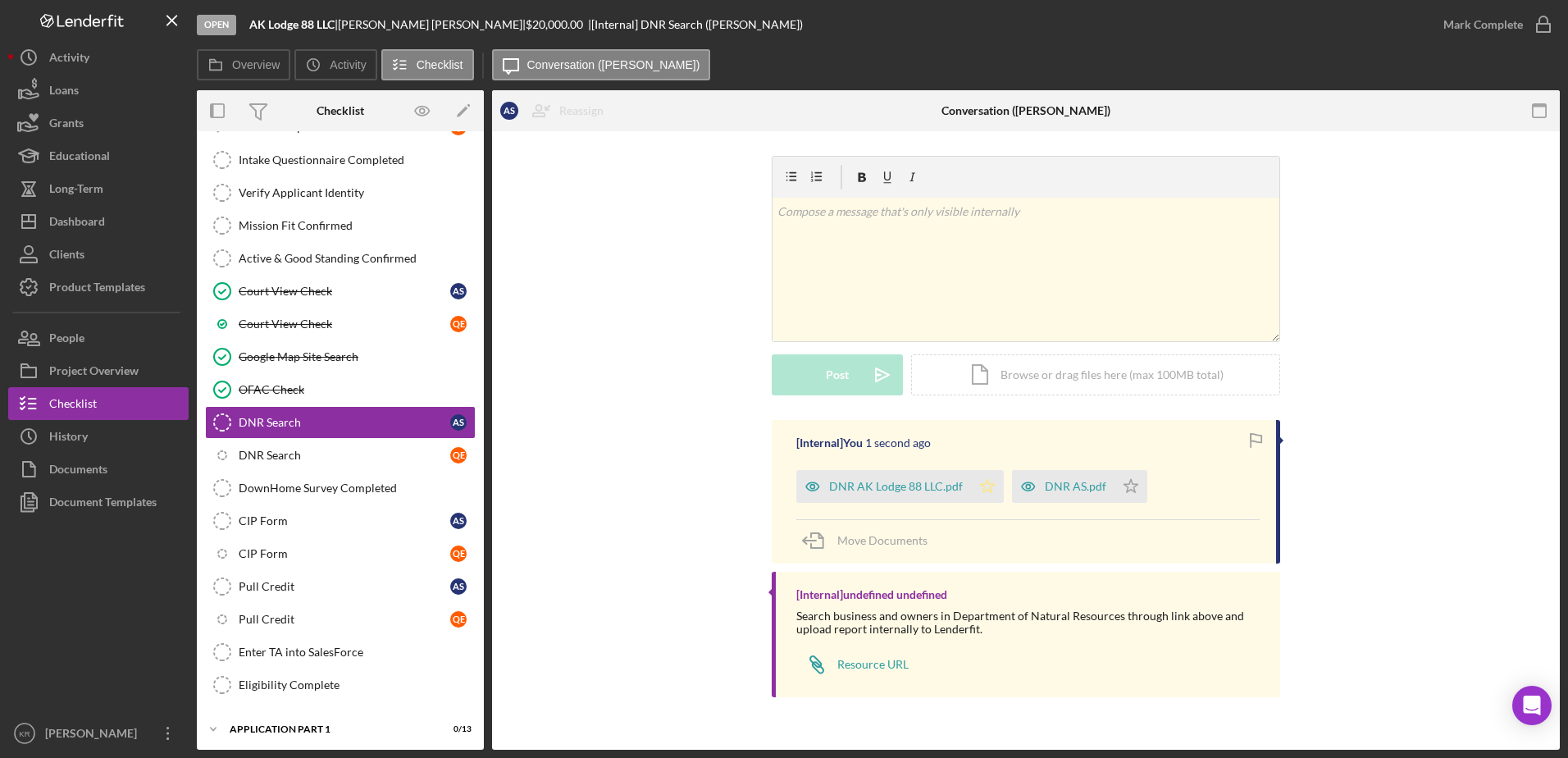
click at [994, 487] on icon "Icon/Star" at bounding box center [987, 486] width 33 height 33
click at [1131, 483] on icon "Icon/Star" at bounding box center [1130, 486] width 33 height 33
click at [1511, 28] on div "Mark Complete" at bounding box center [1483, 25] width 79 height 33
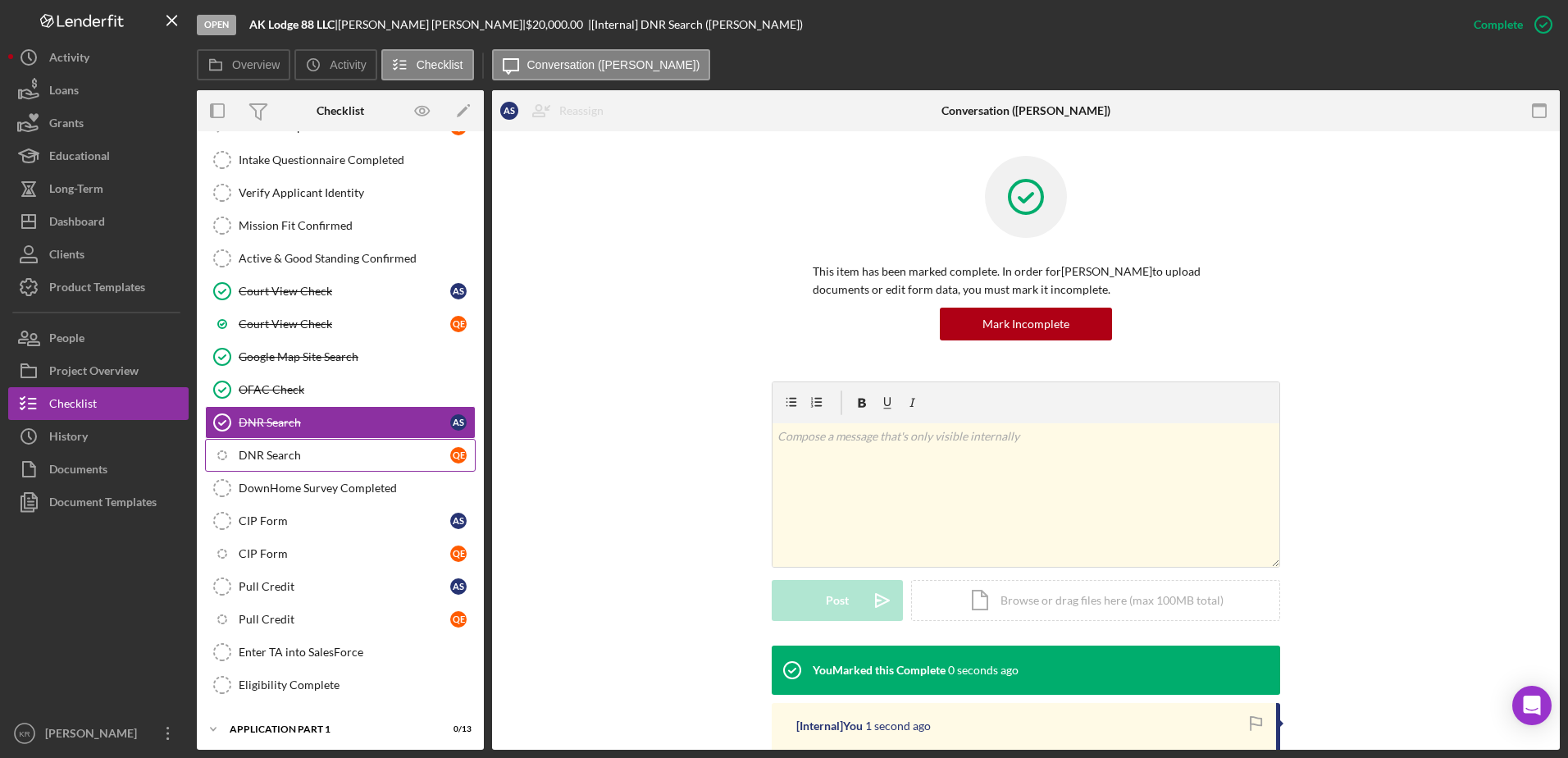
click at [313, 447] on link "Icon/Checklist Item Sub Internal DNR Search Q E" at bounding box center [340, 455] width 271 height 33
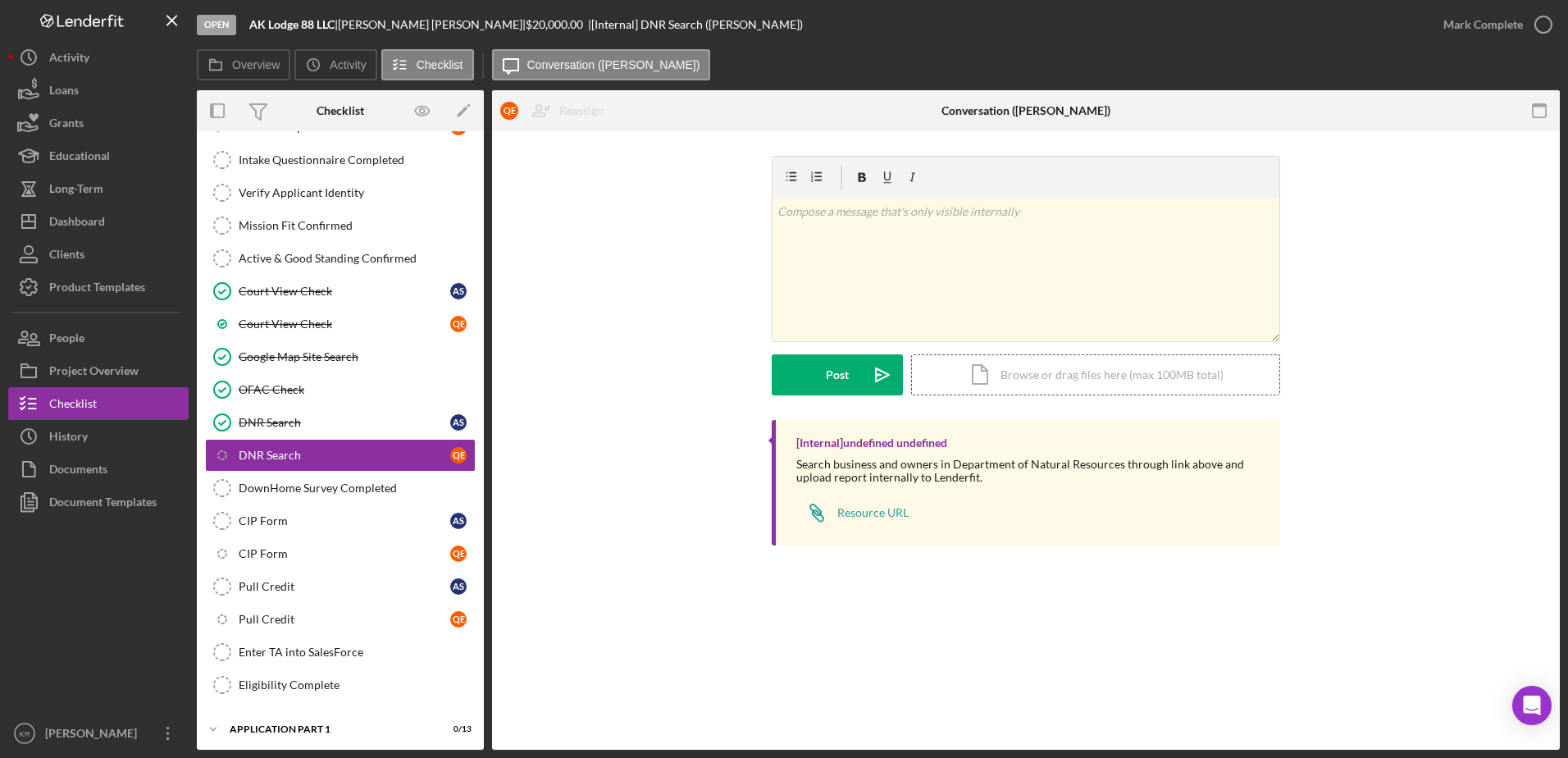
click at [1008, 369] on div "Icon/Document Browse or drag files here (max 100MB total) Tap to choose files o…" at bounding box center [1095, 375] width 369 height 41
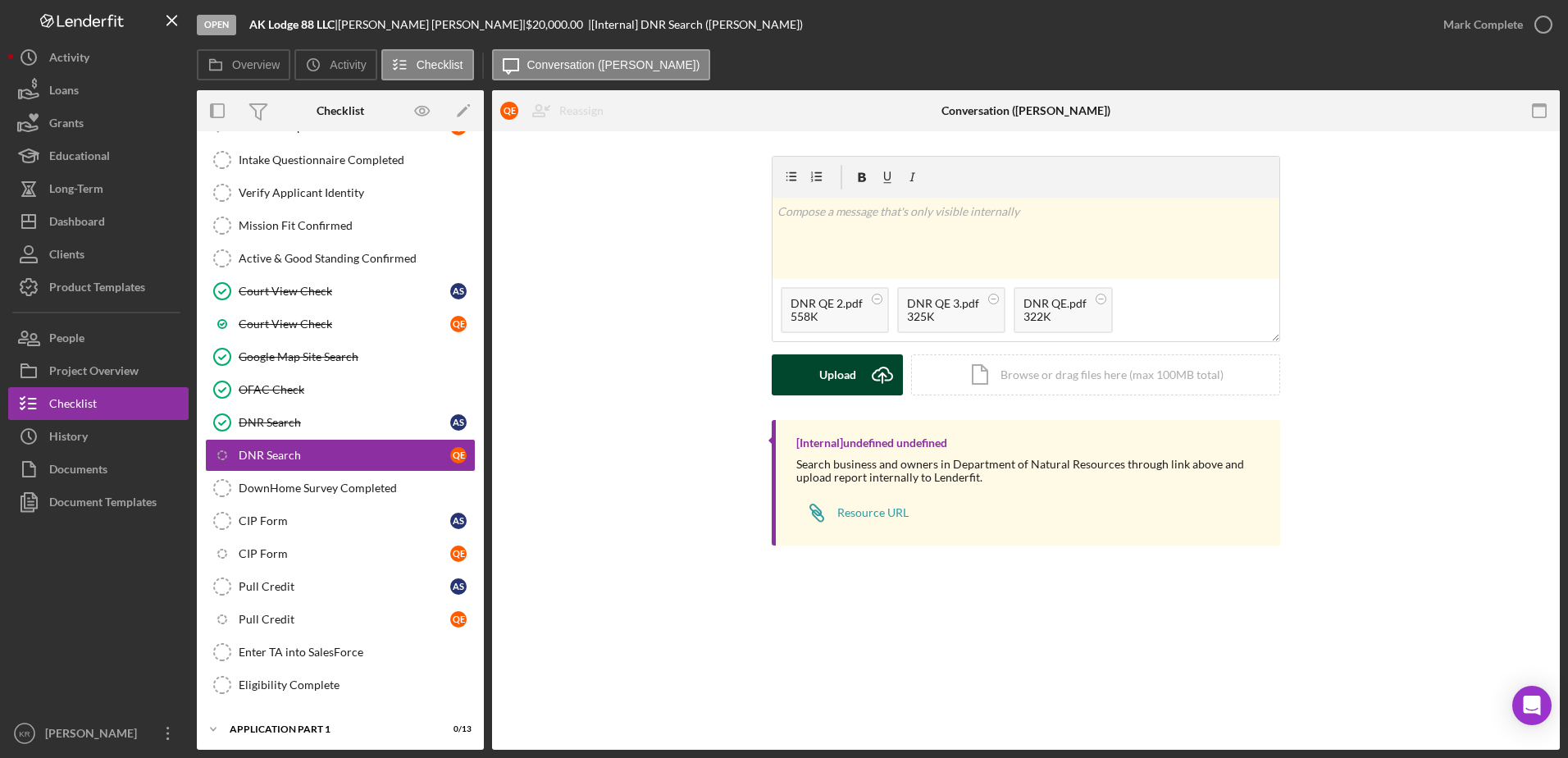
click at [836, 383] on div "Upload" at bounding box center [837, 375] width 37 height 41
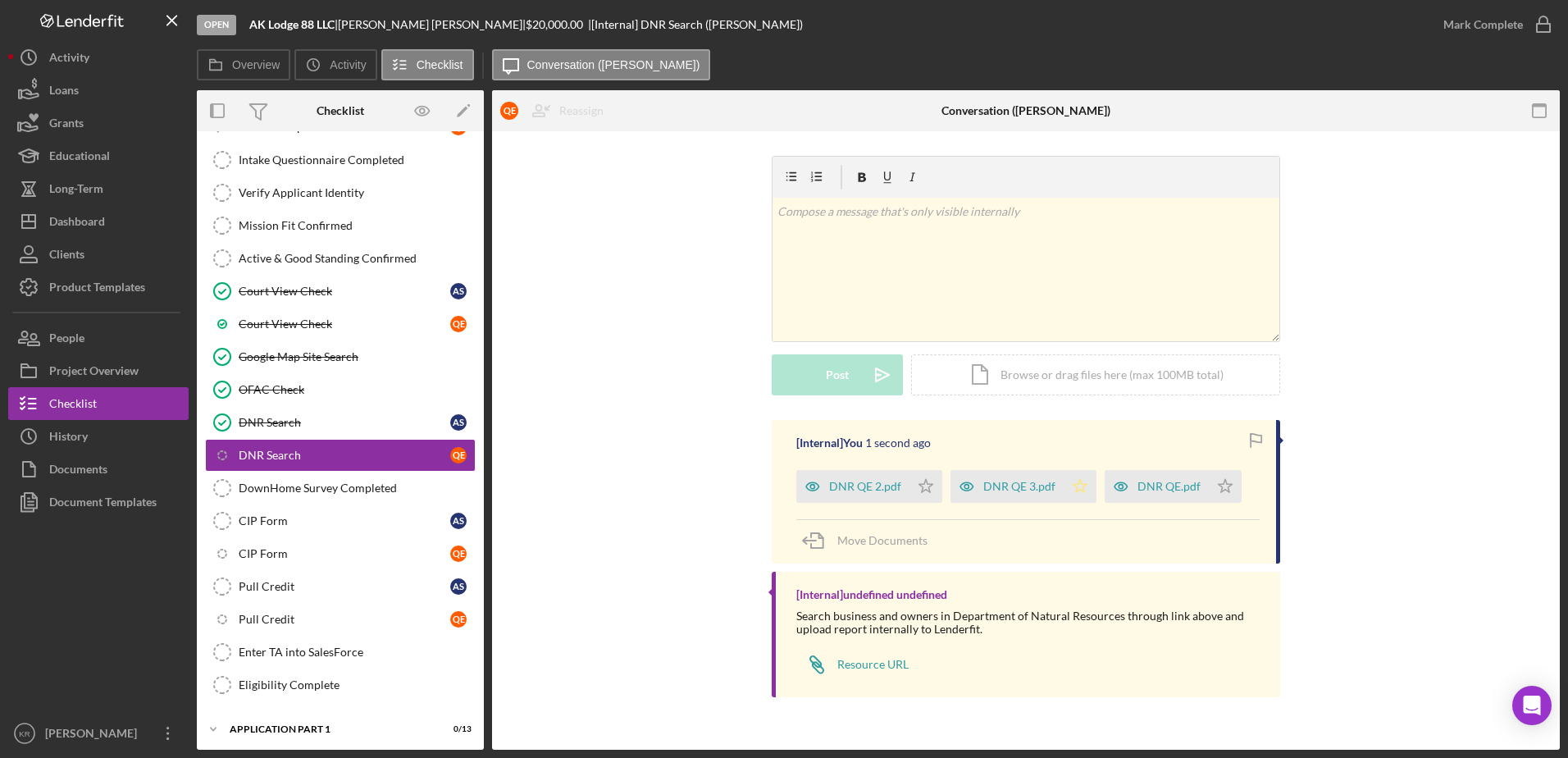
click at [1073, 479] on icon "Icon/Star" at bounding box center [1079, 486] width 33 height 33
click at [1214, 491] on icon "Icon/Star" at bounding box center [1225, 486] width 33 height 33
click at [930, 481] on icon "Icon/Star" at bounding box center [926, 486] width 33 height 33
click at [1527, 28] on icon "button" at bounding box center [1543, 24] width 41 height 41
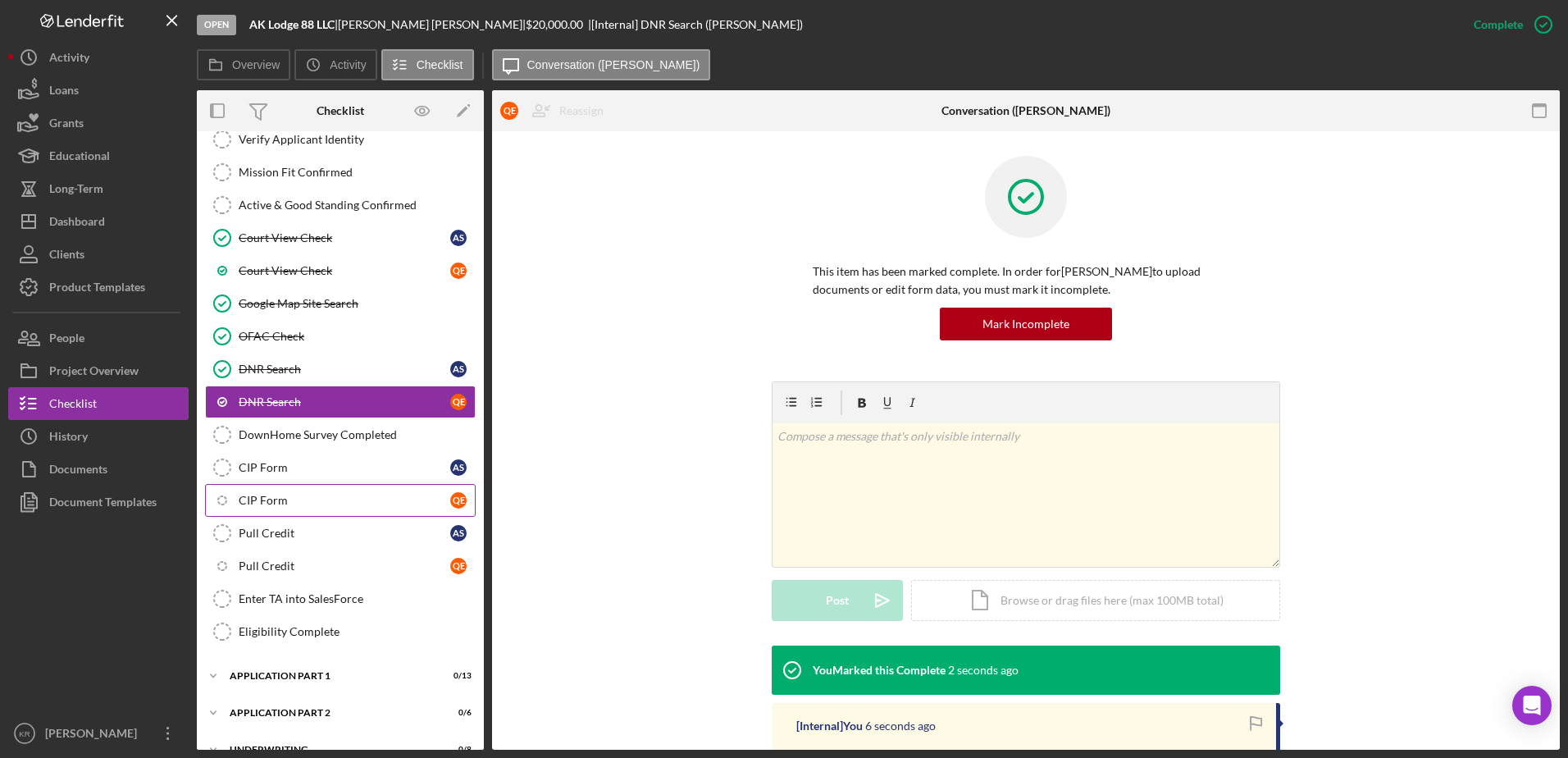
scroll to position [575, 0]
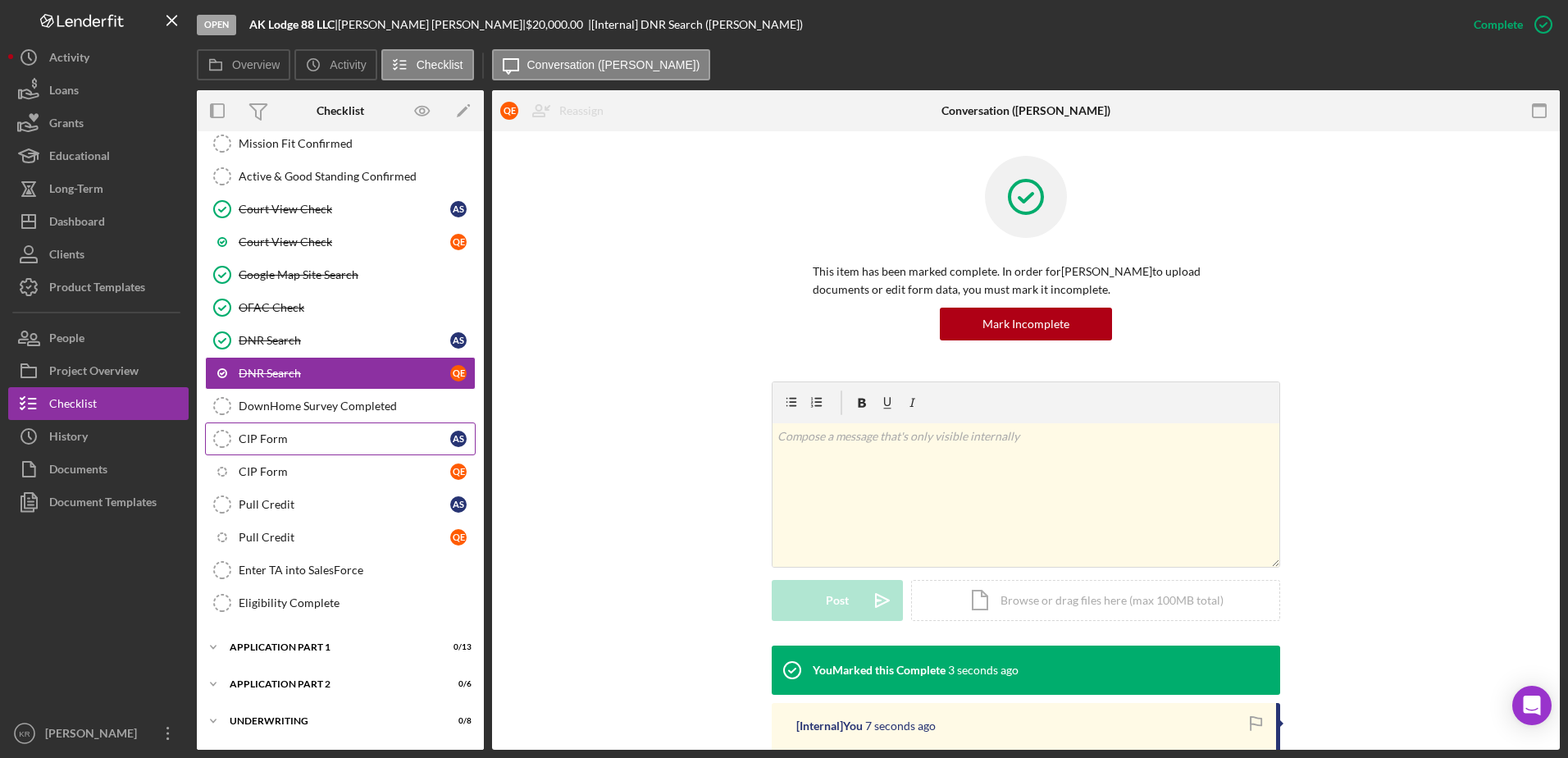
click at [306, 447] on link "CIP Form CIP Form A S" at bounding box center [340, 439] width 271 height 33
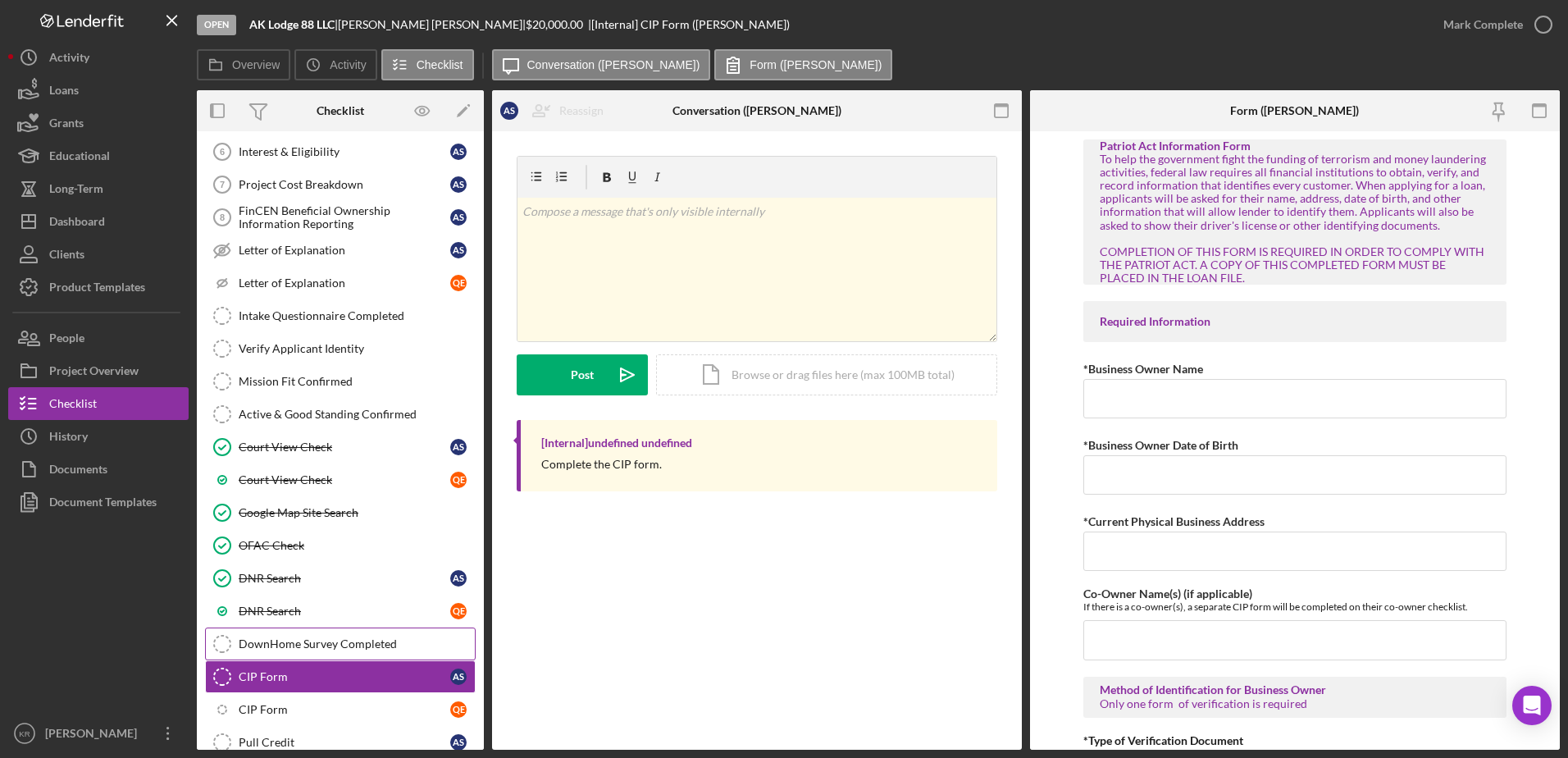
scroll to position [328, 0]
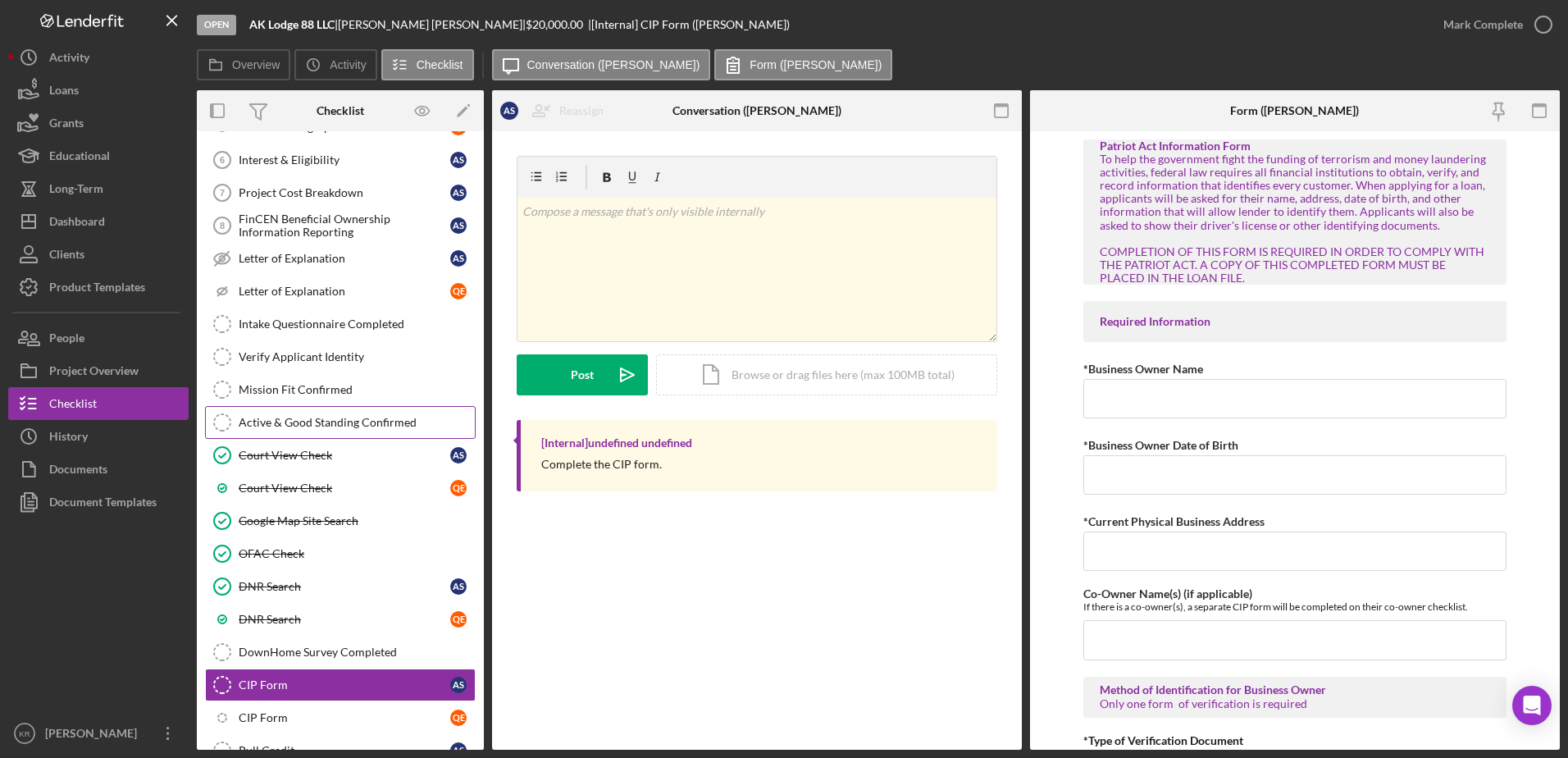
click at [327, 418] on div "Active & Good Standing Confirmed" at bounding box center [357, 423] width 236 height 13
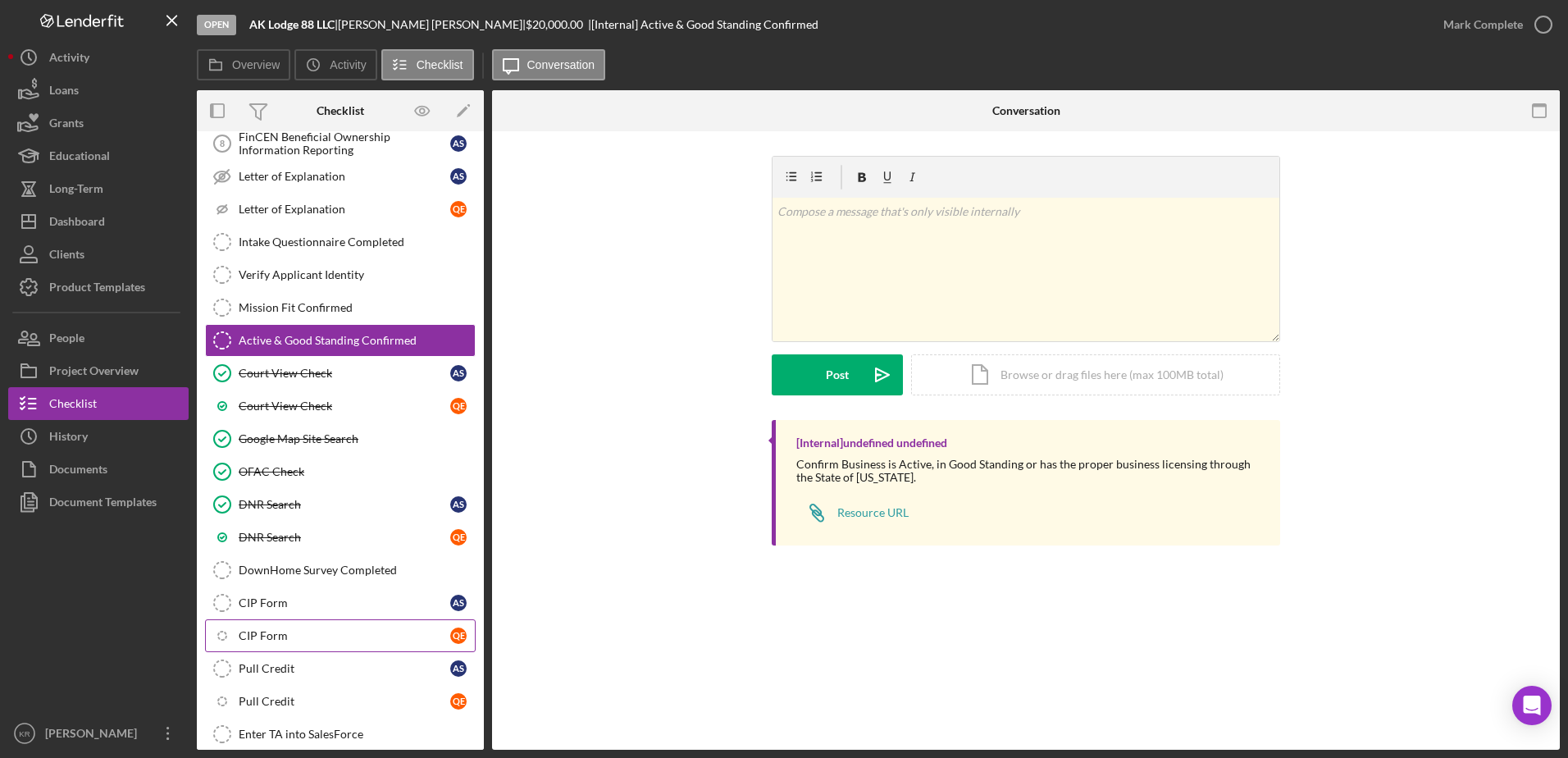
scroll to position [682, 0]
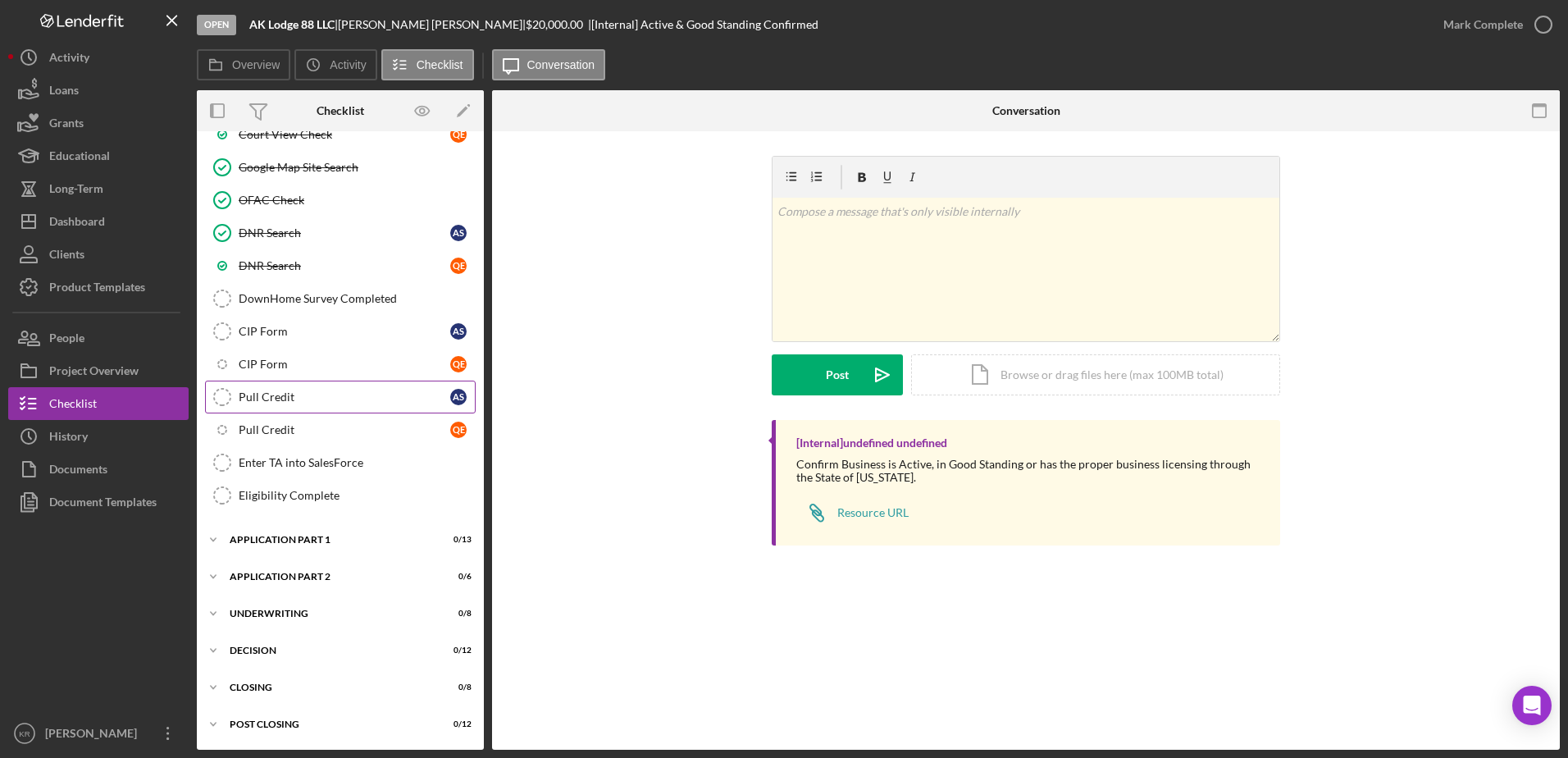
click at [349, 404] on div "Pull Credit" at bounding box center [344, 397] width 211 height 13
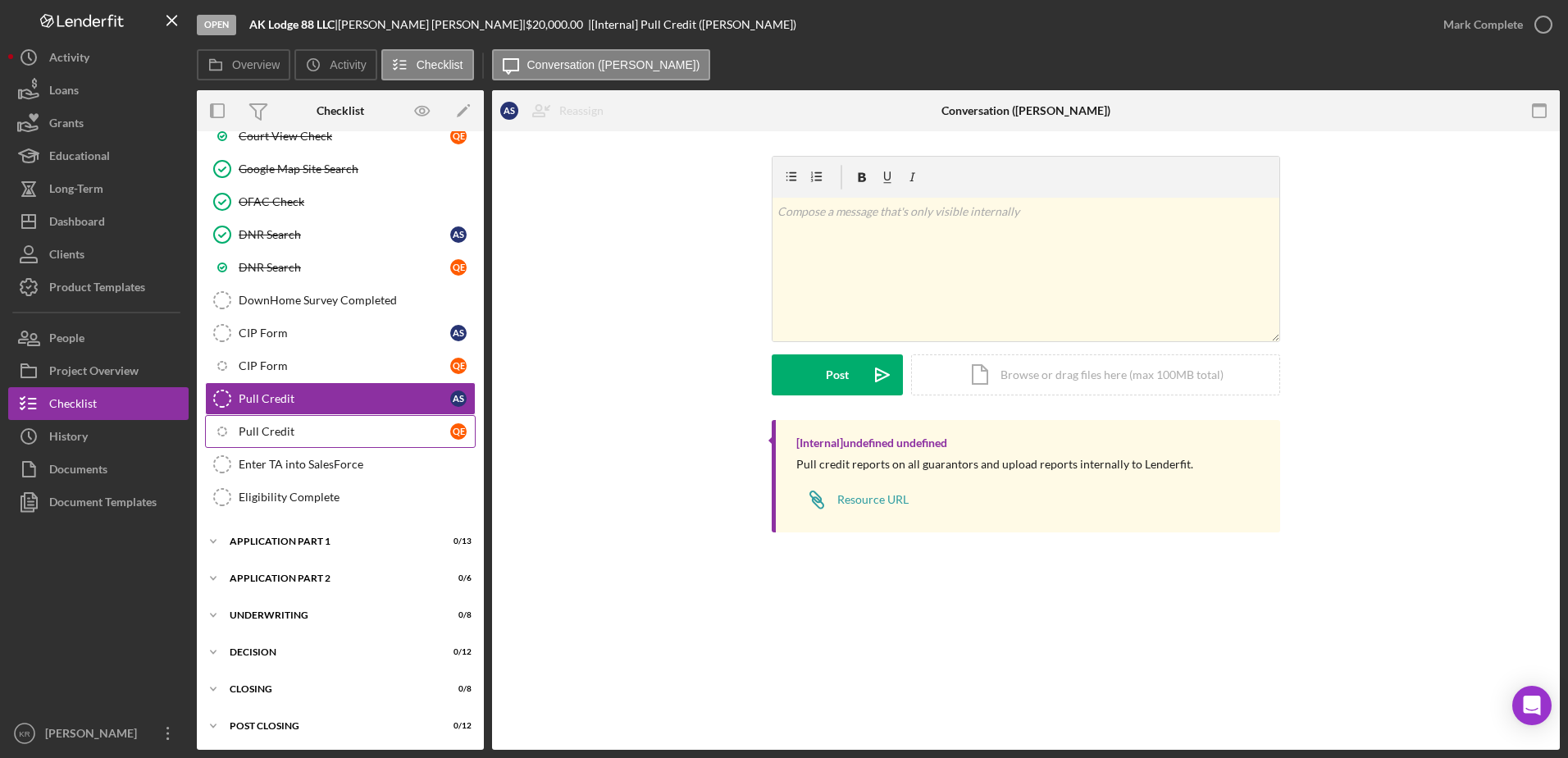
scroll to position [682, 0]
click at [302, 346] on link "CIP Form CIP Form A S" at bounding box center [340, 331] width 271 height 33
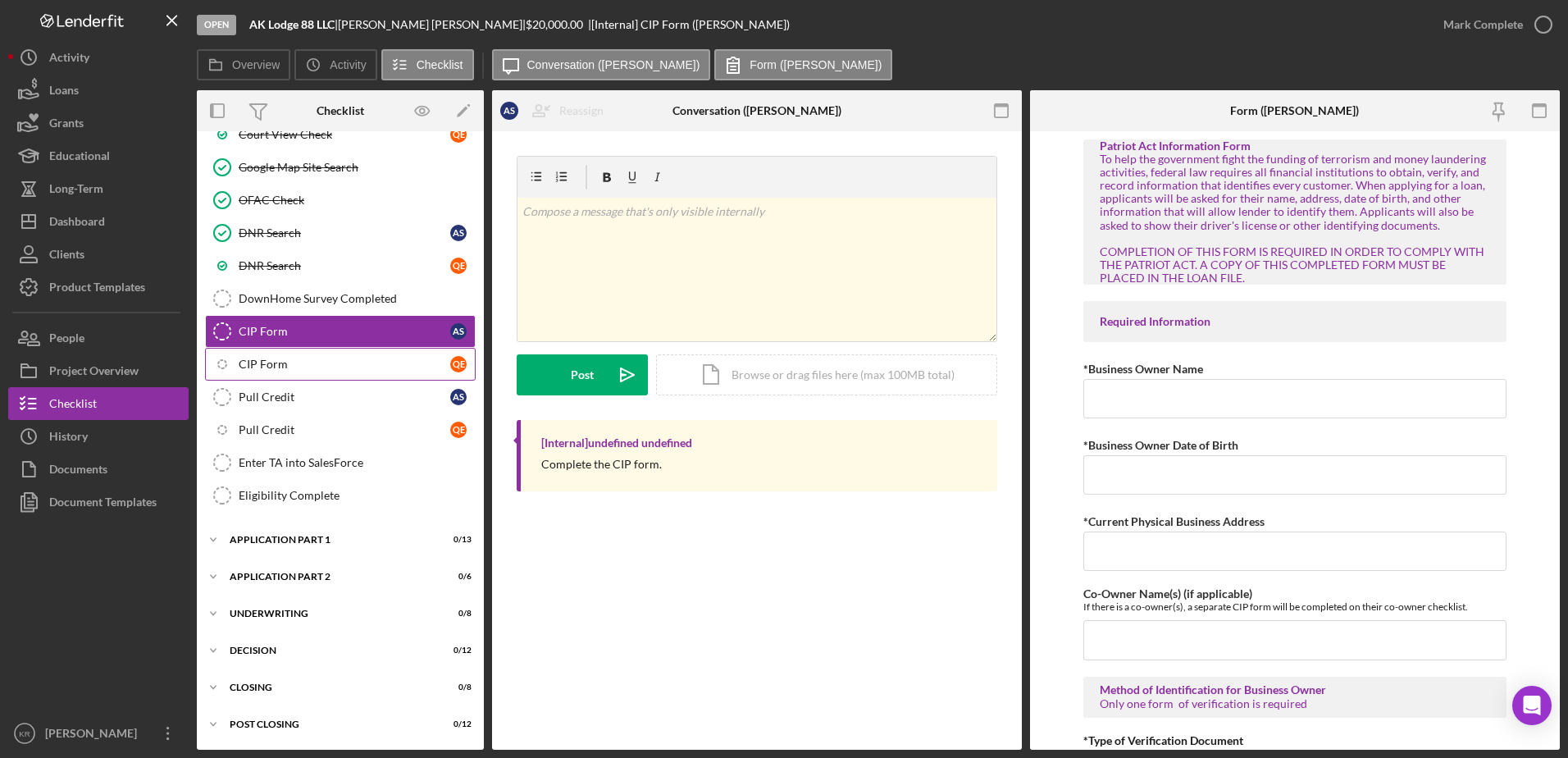
click at [300, 375] on link "Icon/Checklist Item Sub Internal CIP Form Q E" at bounding box center [340, 364] width 271 height 33
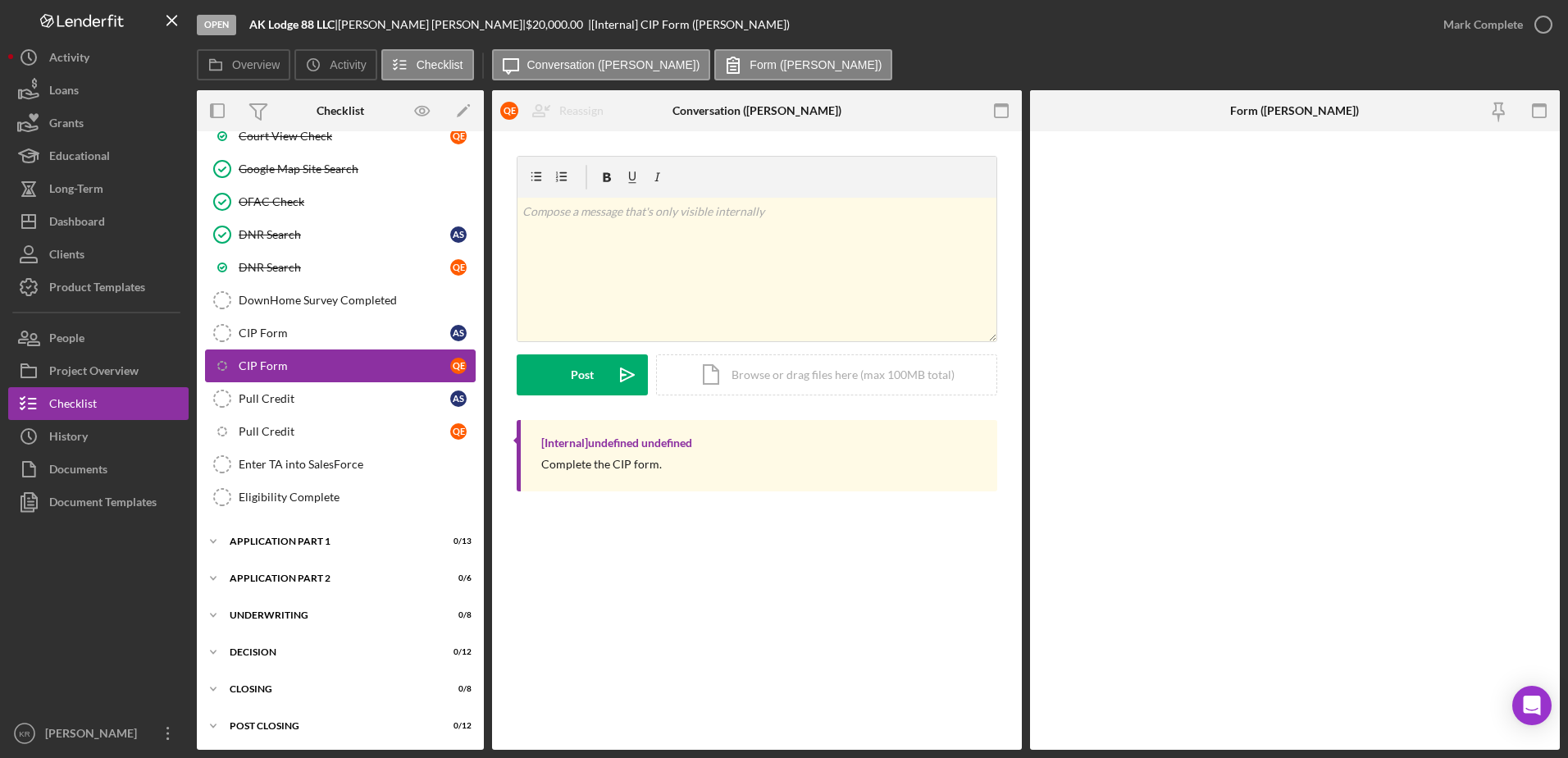
scroll to position [682, 0]
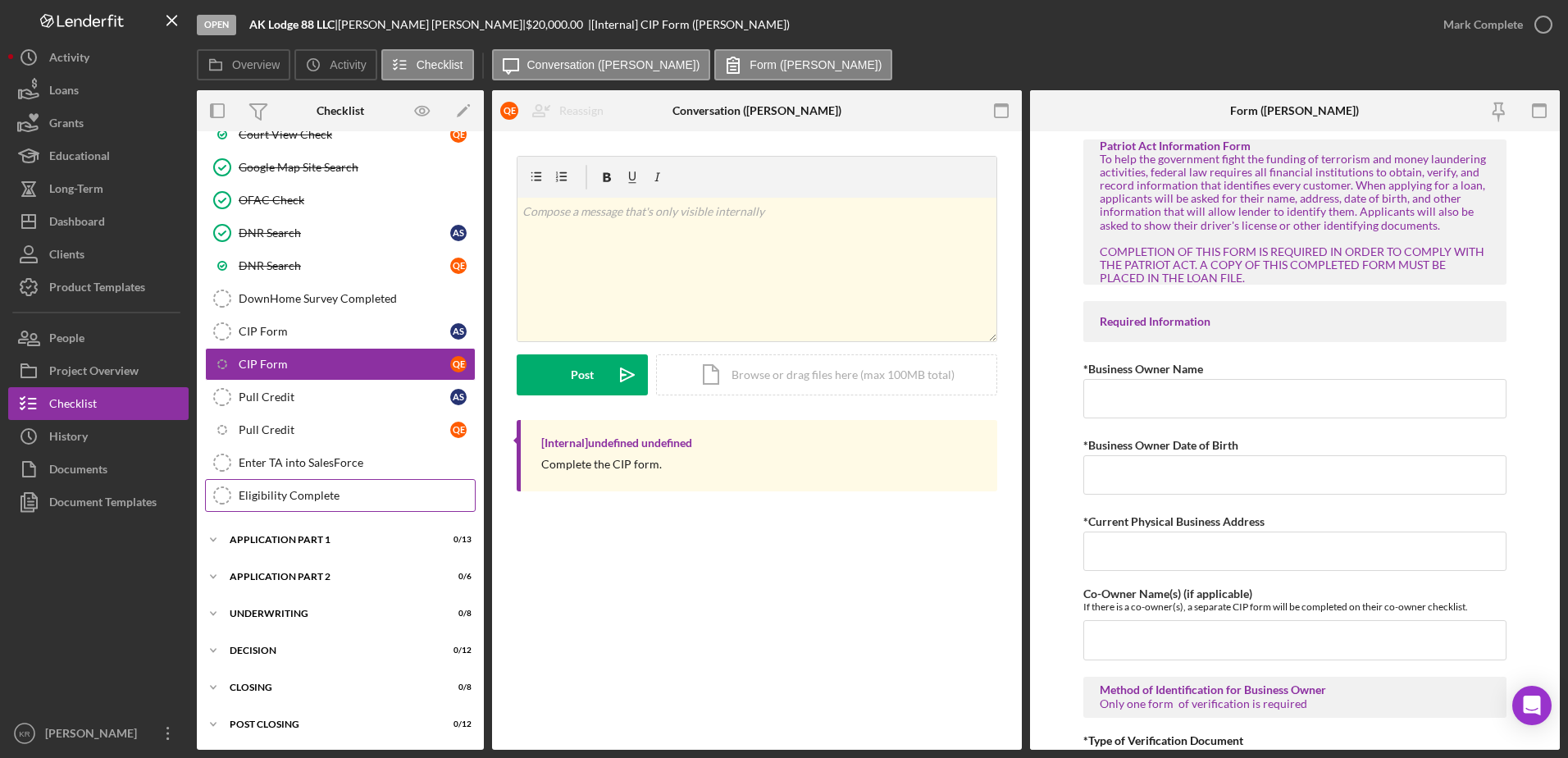
click at [328, 482] on link "Eligibility Complete Eligibility Complete" at bounding box center [340, 496] width 271 height 33
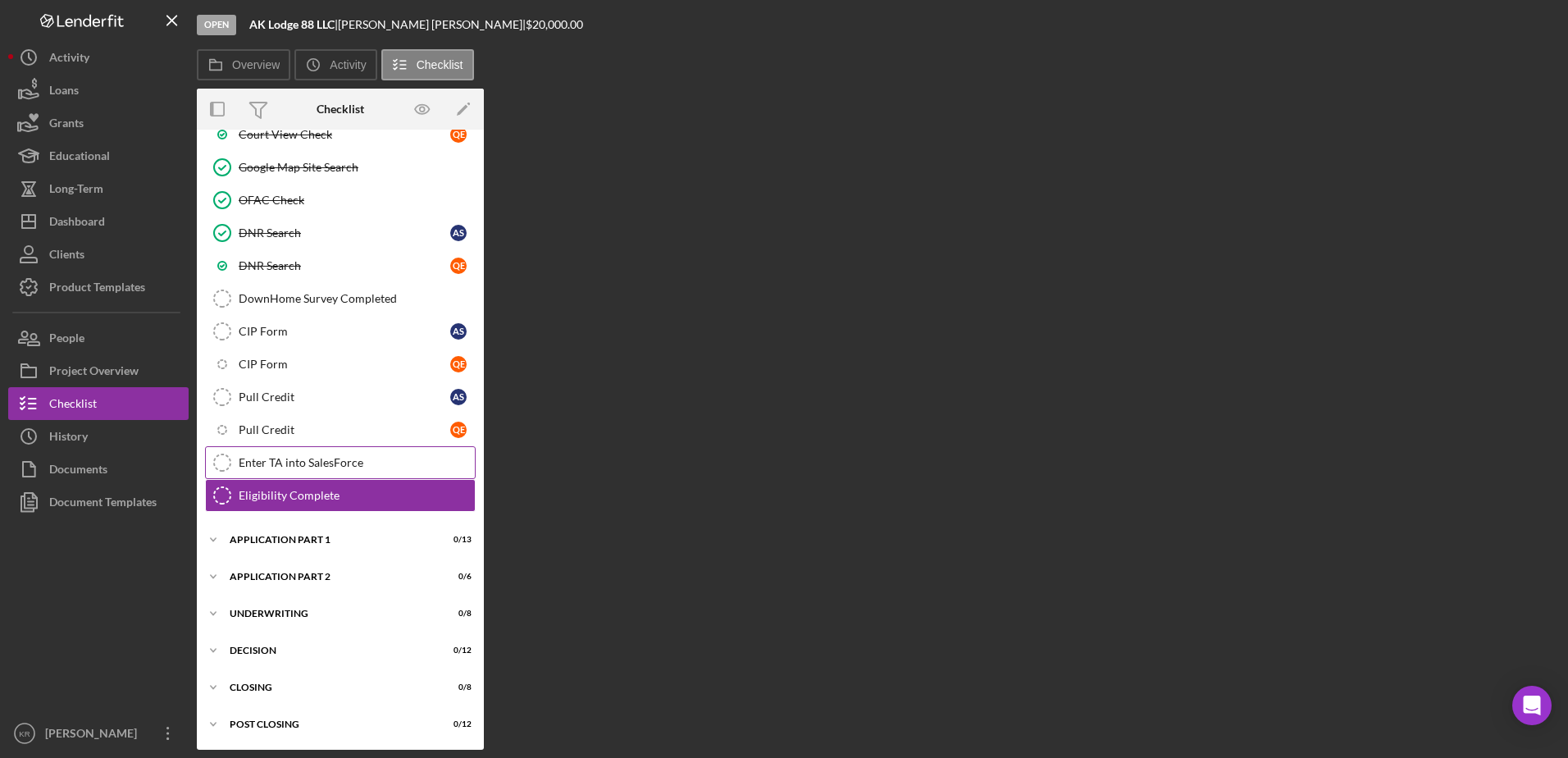
scroll to position [682, 0]
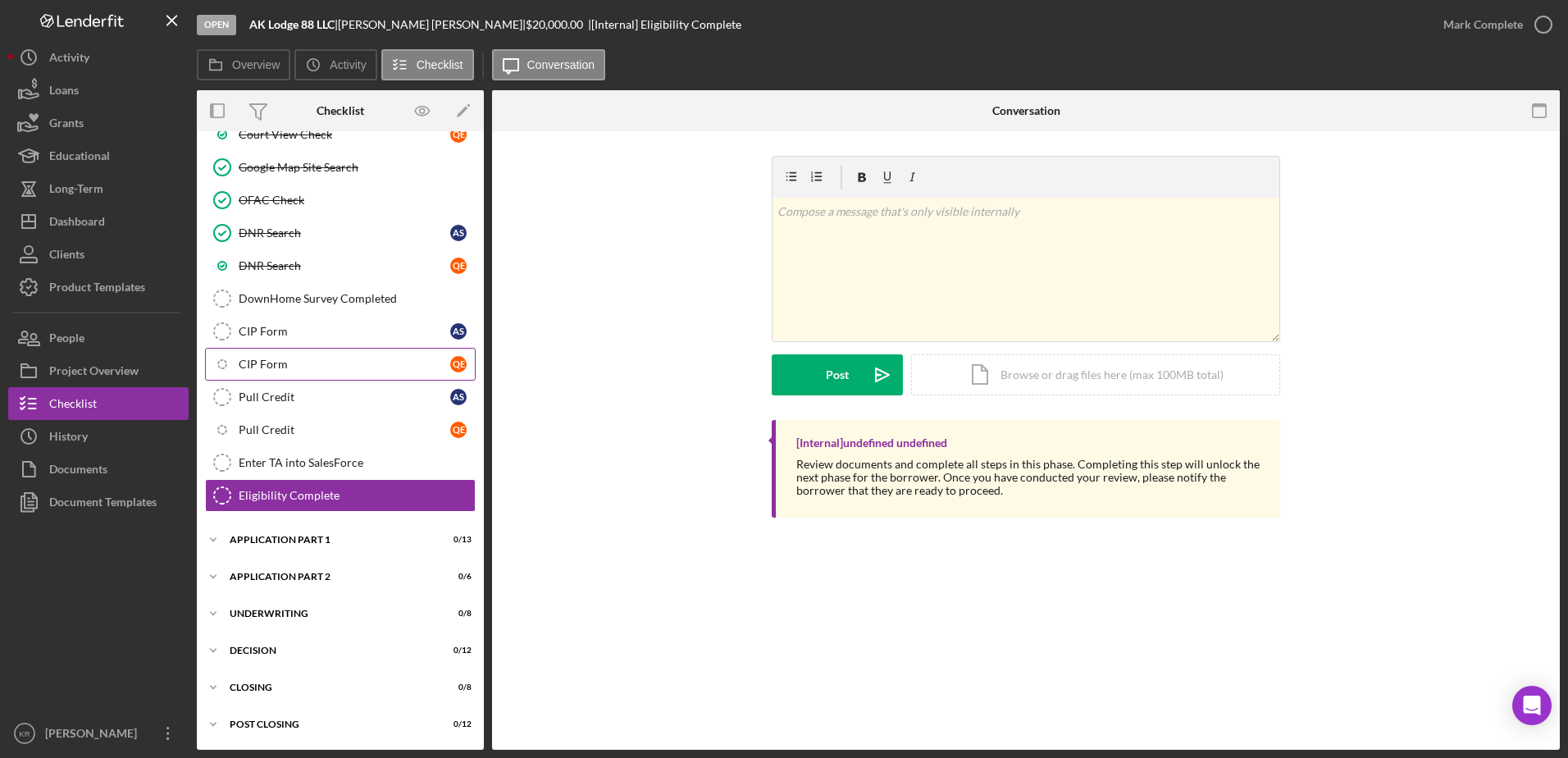
click at [319, 358] on div "CIP Form" at bounding box center [344, 364] width 211 height 13
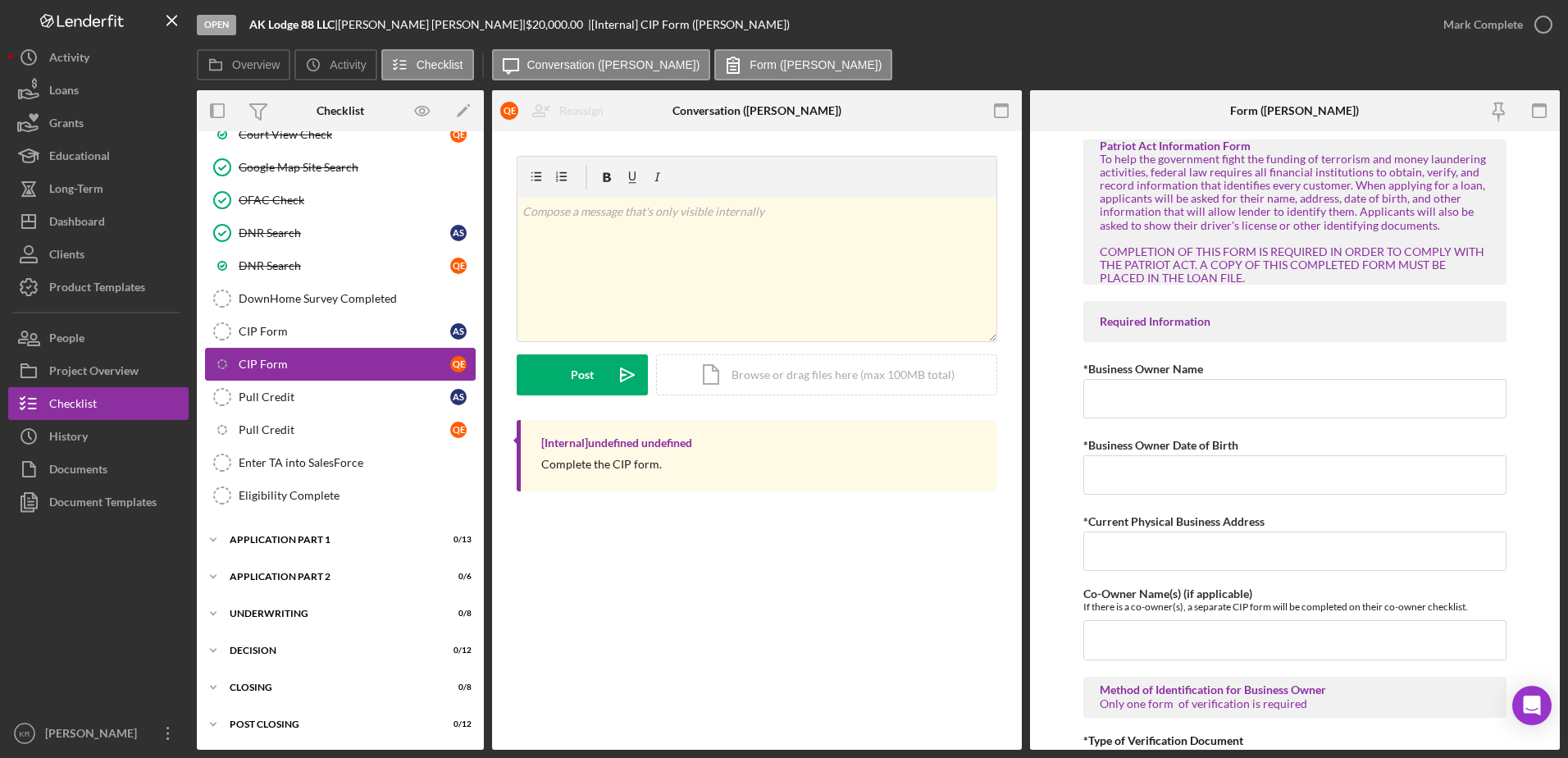
click at [321, 358] on div "CIP Form" at bounding box center [344, 364] width 211 height 13
click at [292, 424] on div "Pull Credit" at bounding box center [344, 430] width 211 height 13
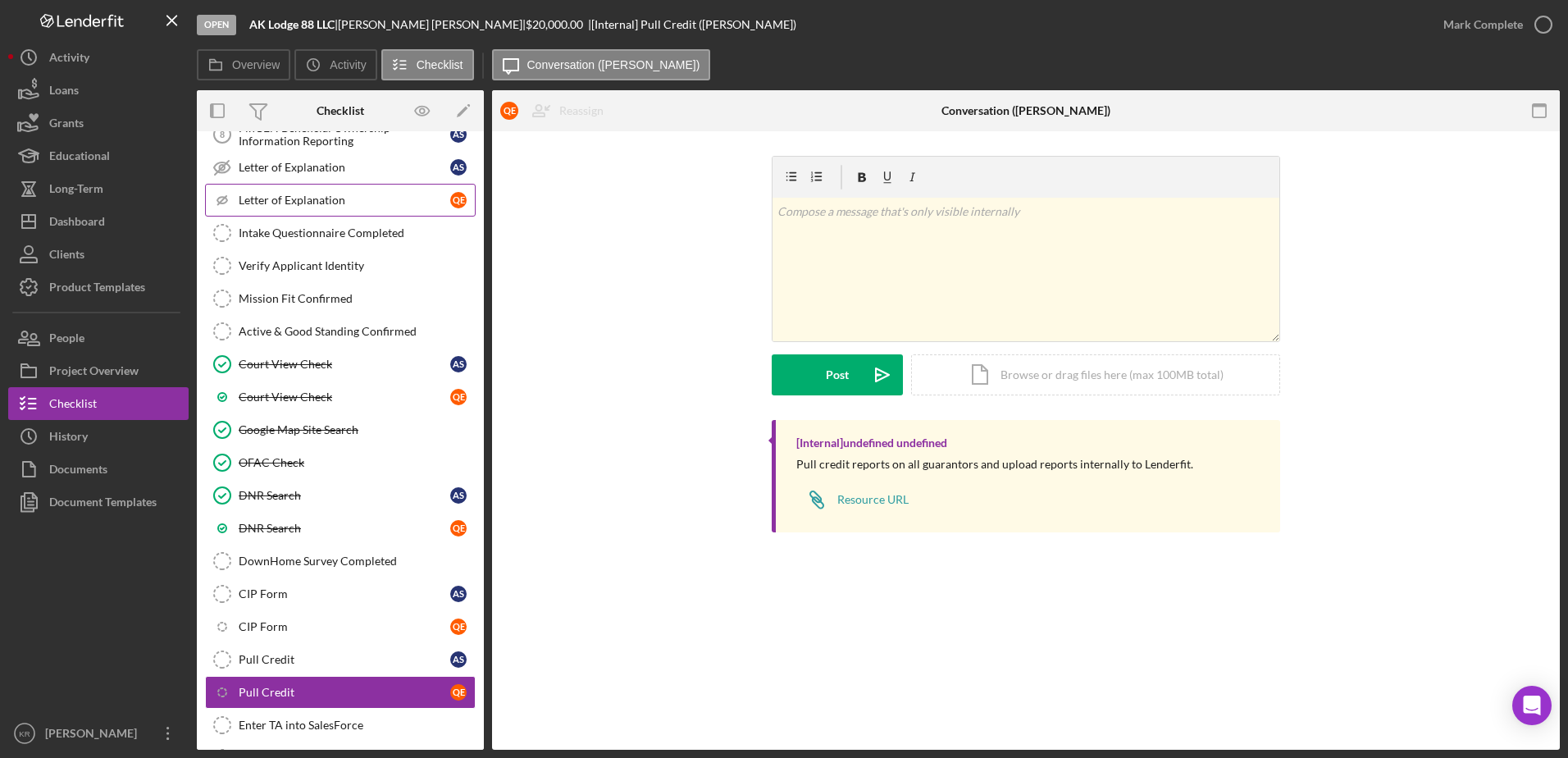
scroll to position [354, 0]
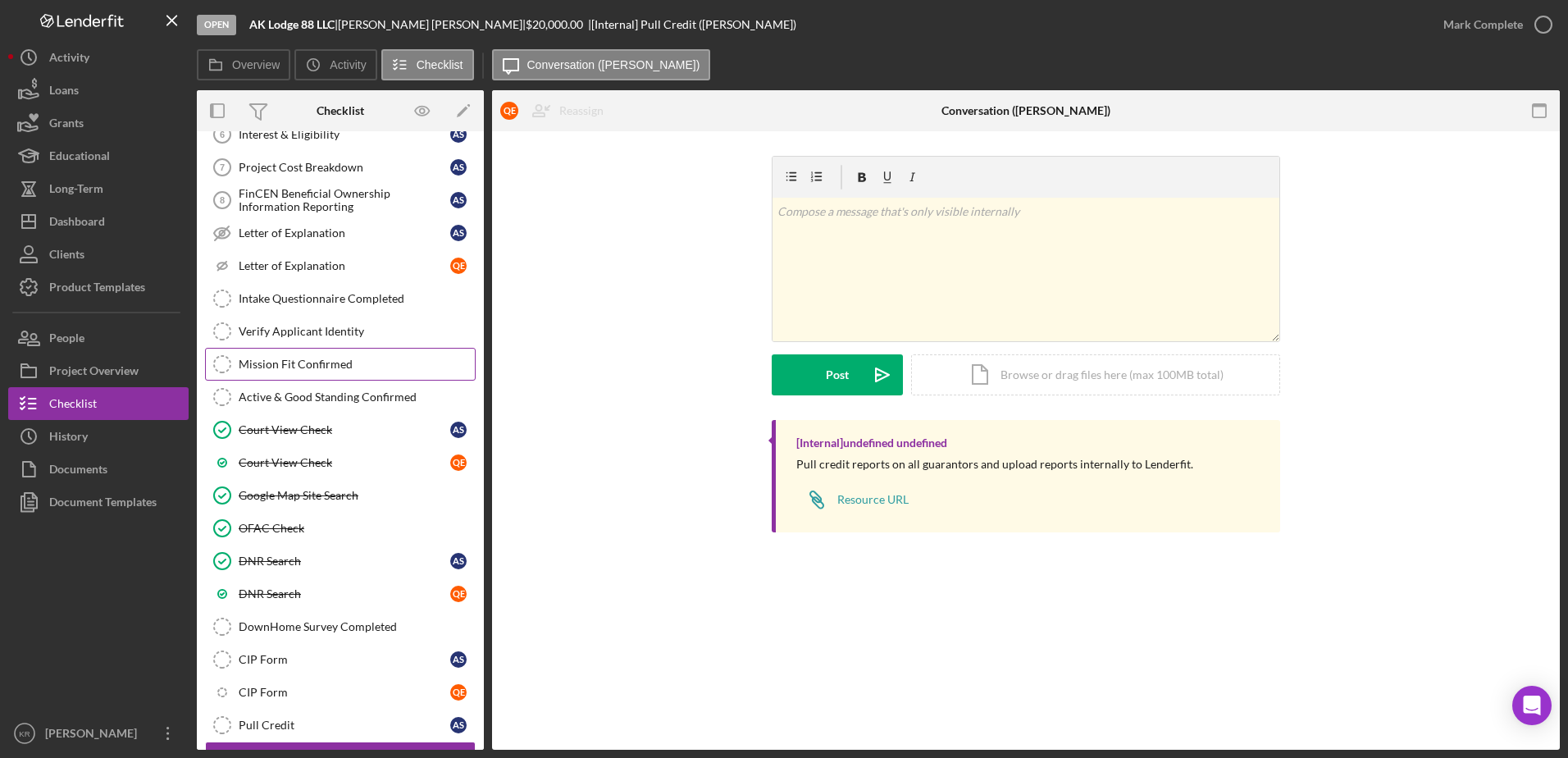
click at [285, 355] on link "Mission Fit Confirmed Mission Fit Confirmed" at bounding box center [340, 364] width 271 height 33
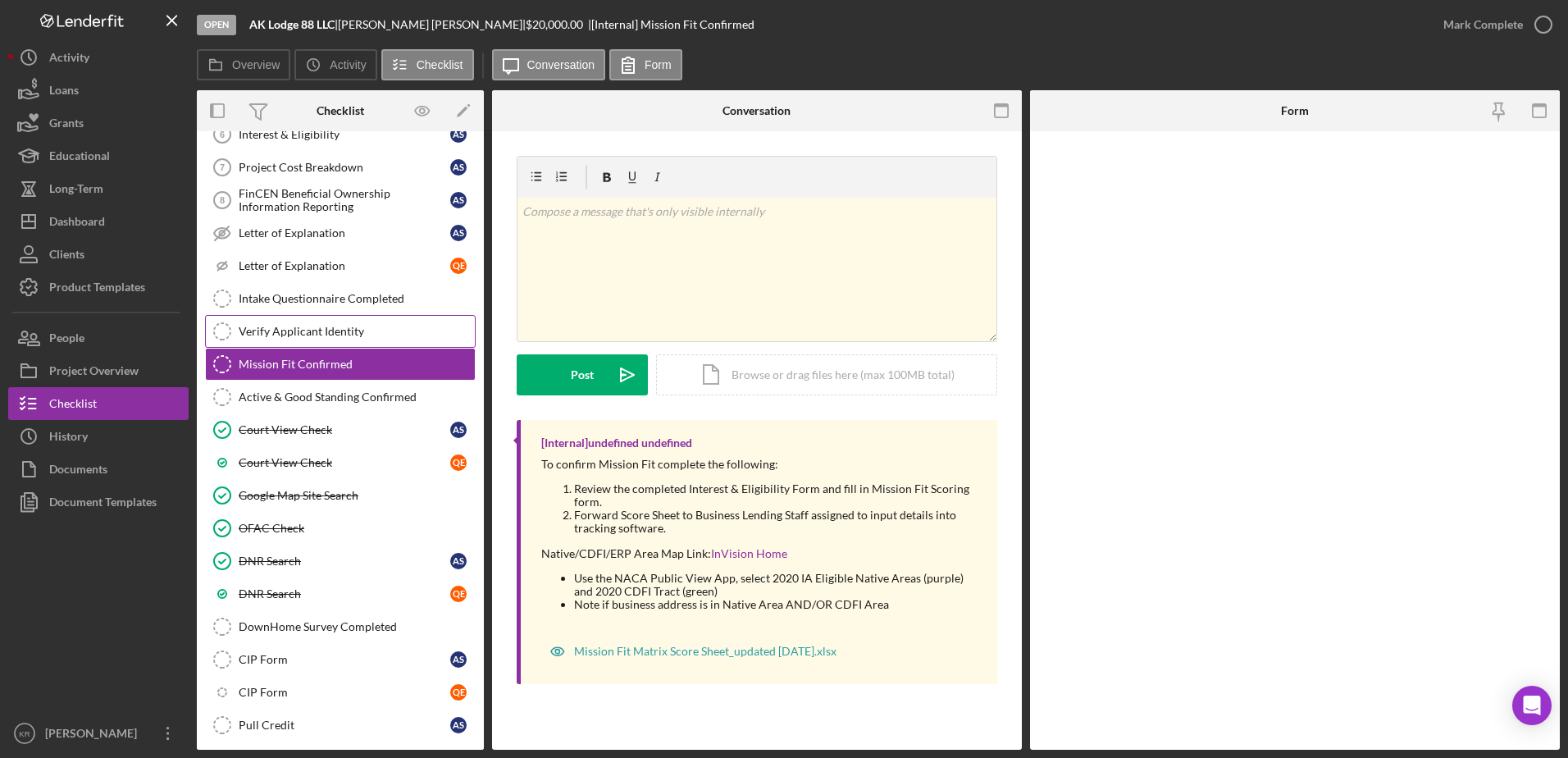
click at [308, 325] on div "Verify Applicant Identity" at bounding box center [357, 331] width 236 height 13
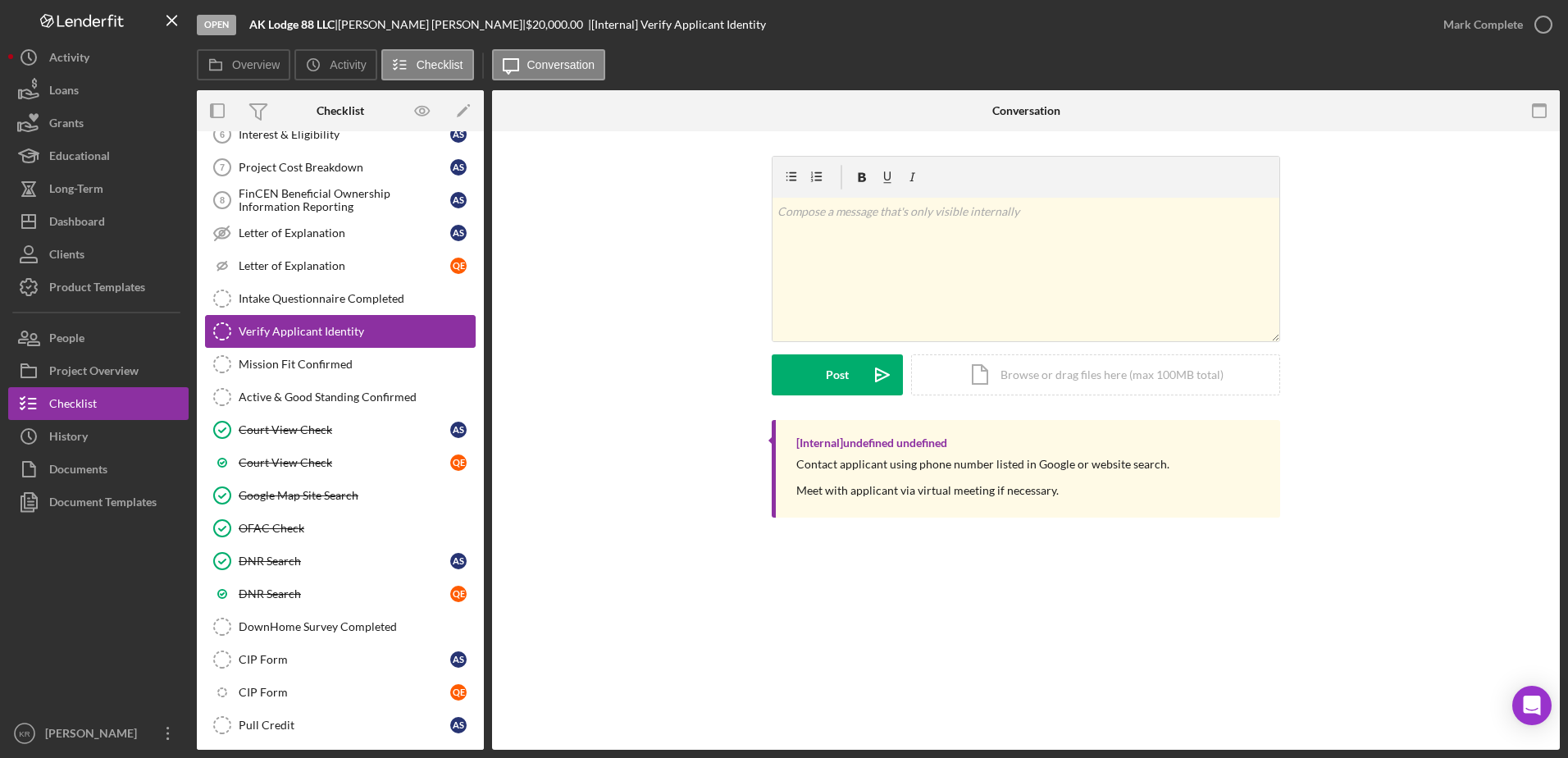
scroll to position [108, 0]
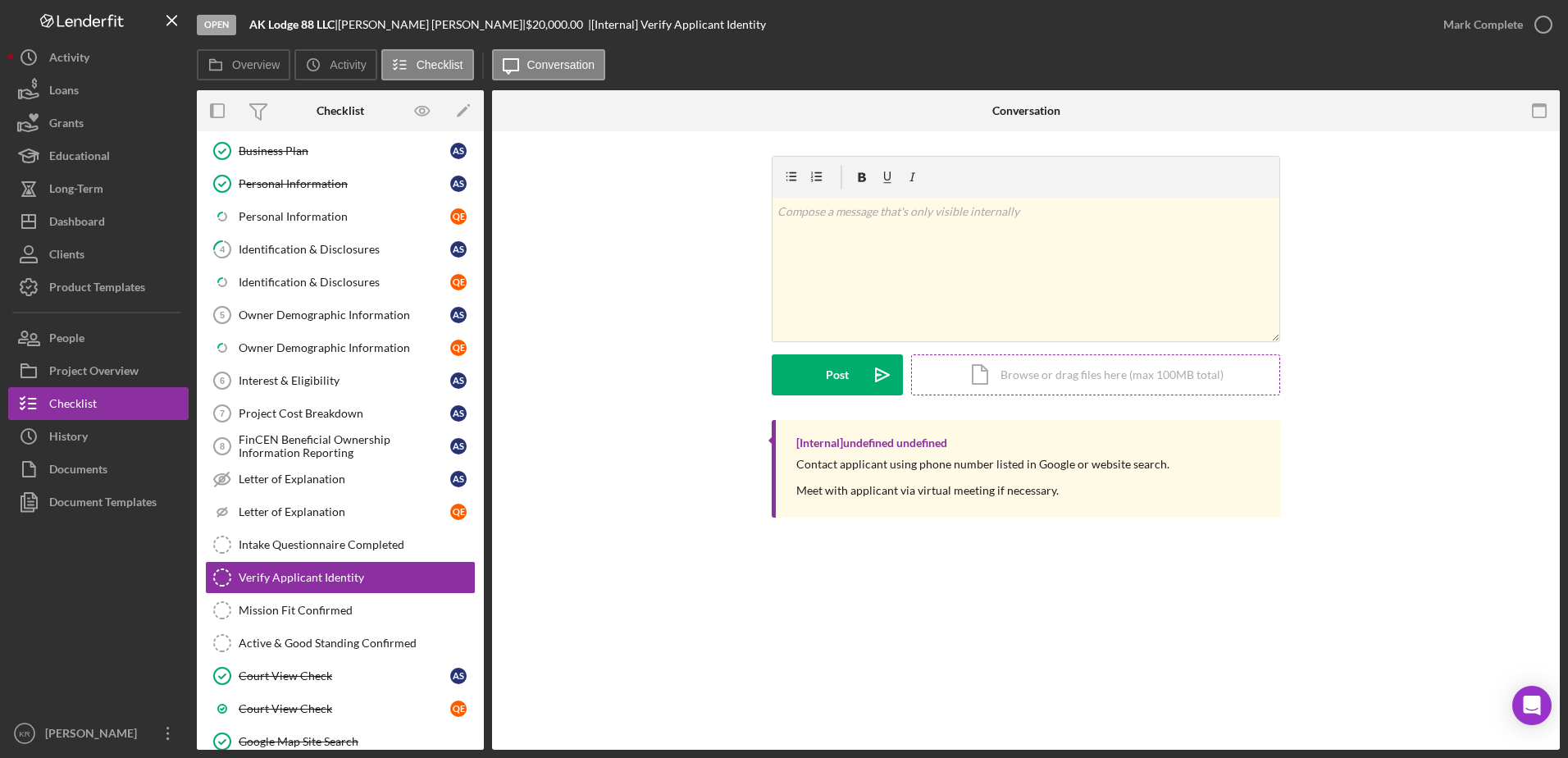
click at [1089, 375] on div "Icon/Document Browse or drag files here (max 100MB total) Tap to choose files o…" at bounding box center [1095, 375] width 369 height 41
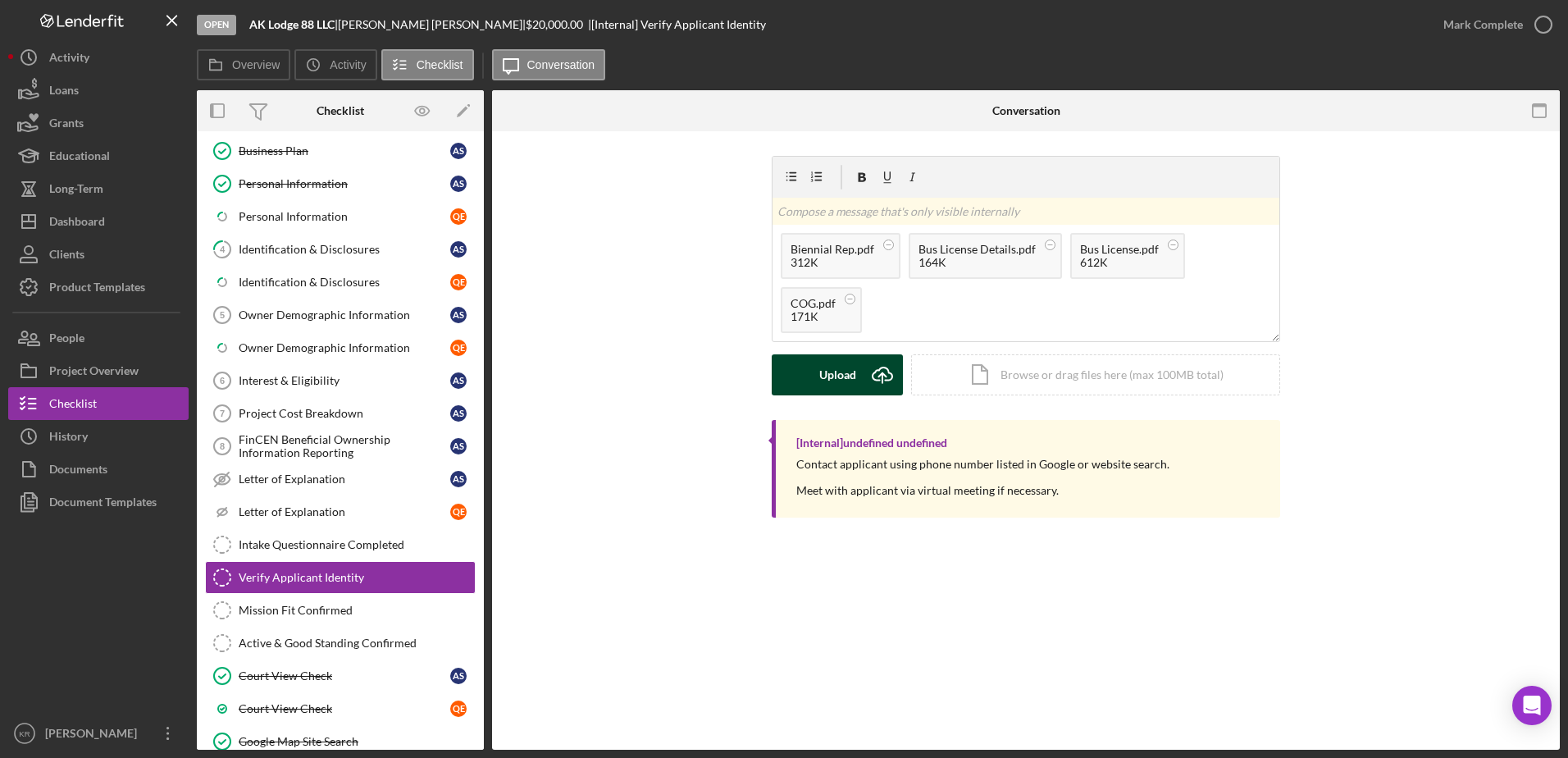
click at [854, 377] on div "Upload" at bounding box center [837, 375] width 37 height 41
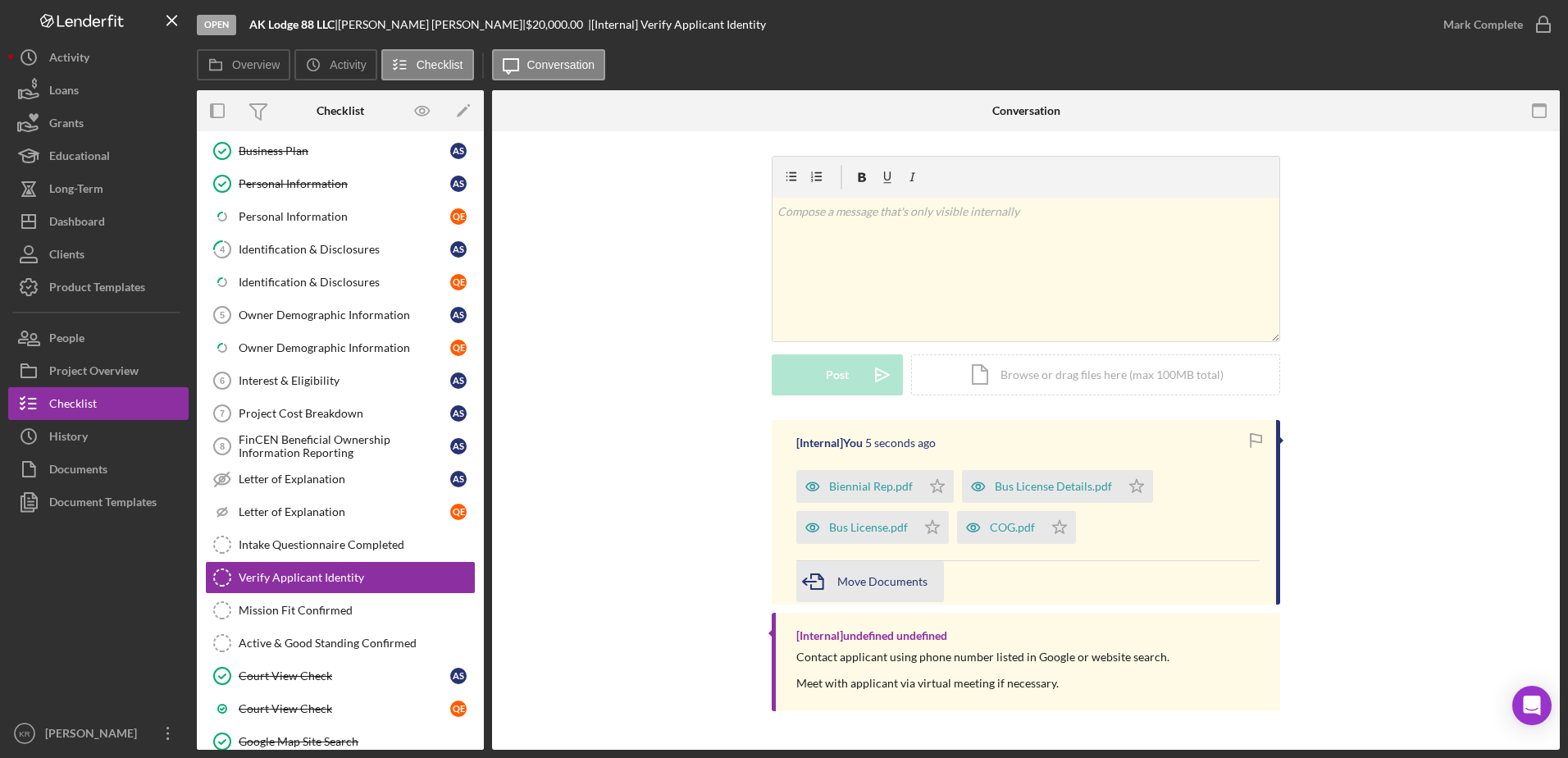
click at [830, 585] on icon "button" at bounding box center [816, 581] width 41 height 41
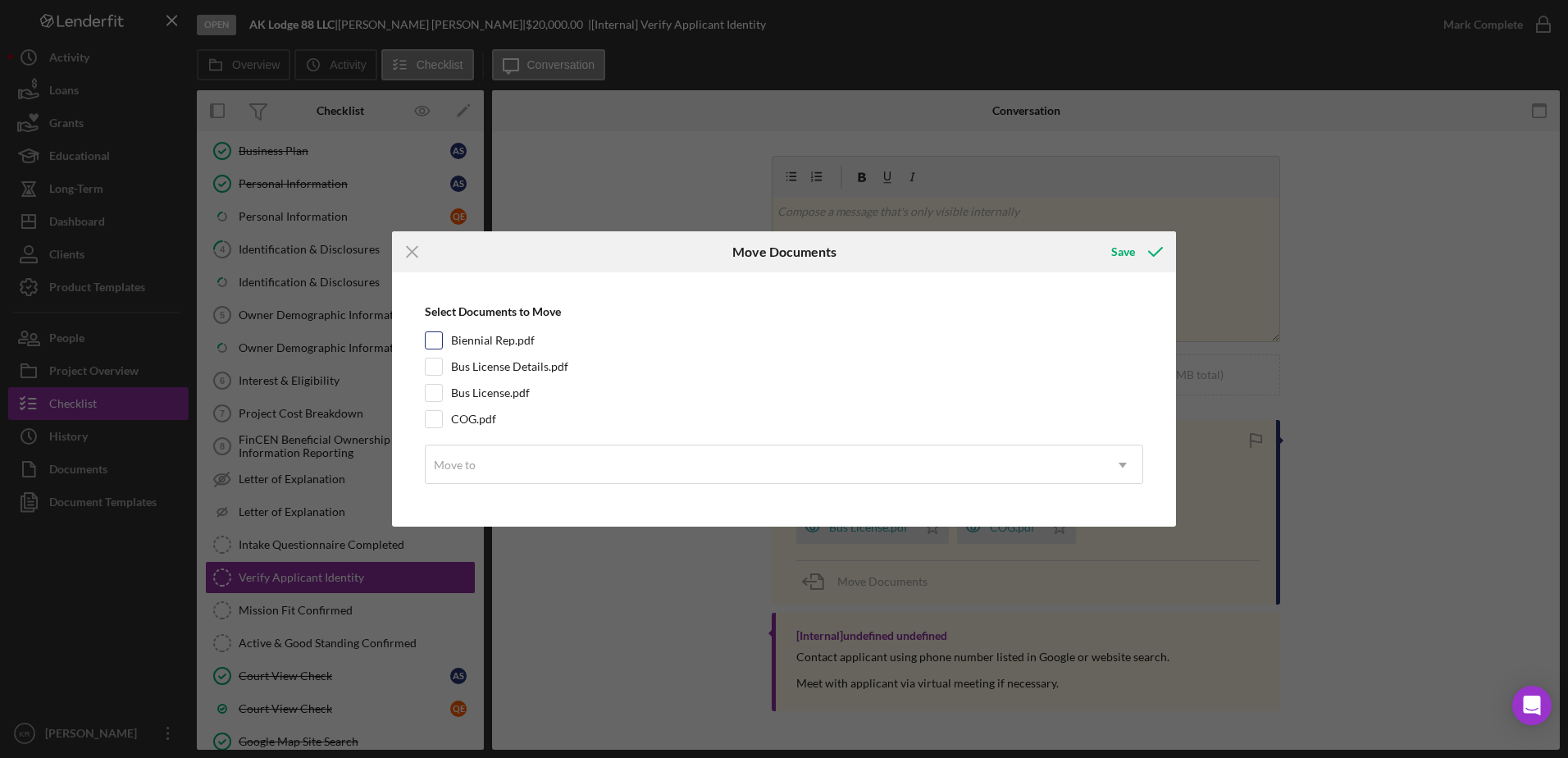
click at [470, 348] on label "Biennial Rep.pdf" at bounding box center [492, 340] width 84 height 16
click at [442, 348] on input "Biennial Rep.pdf" at bounding box center [433, 340] width 16 height 16
checkbox input "true"
click at [475, 368] on label "Bus License Details.pdf" at bounding box center [509, 366] width 117 height 16
click at [442, 368] on input "Bus License Details.pdf" at bounding box center [433, 366] width 16 height 16
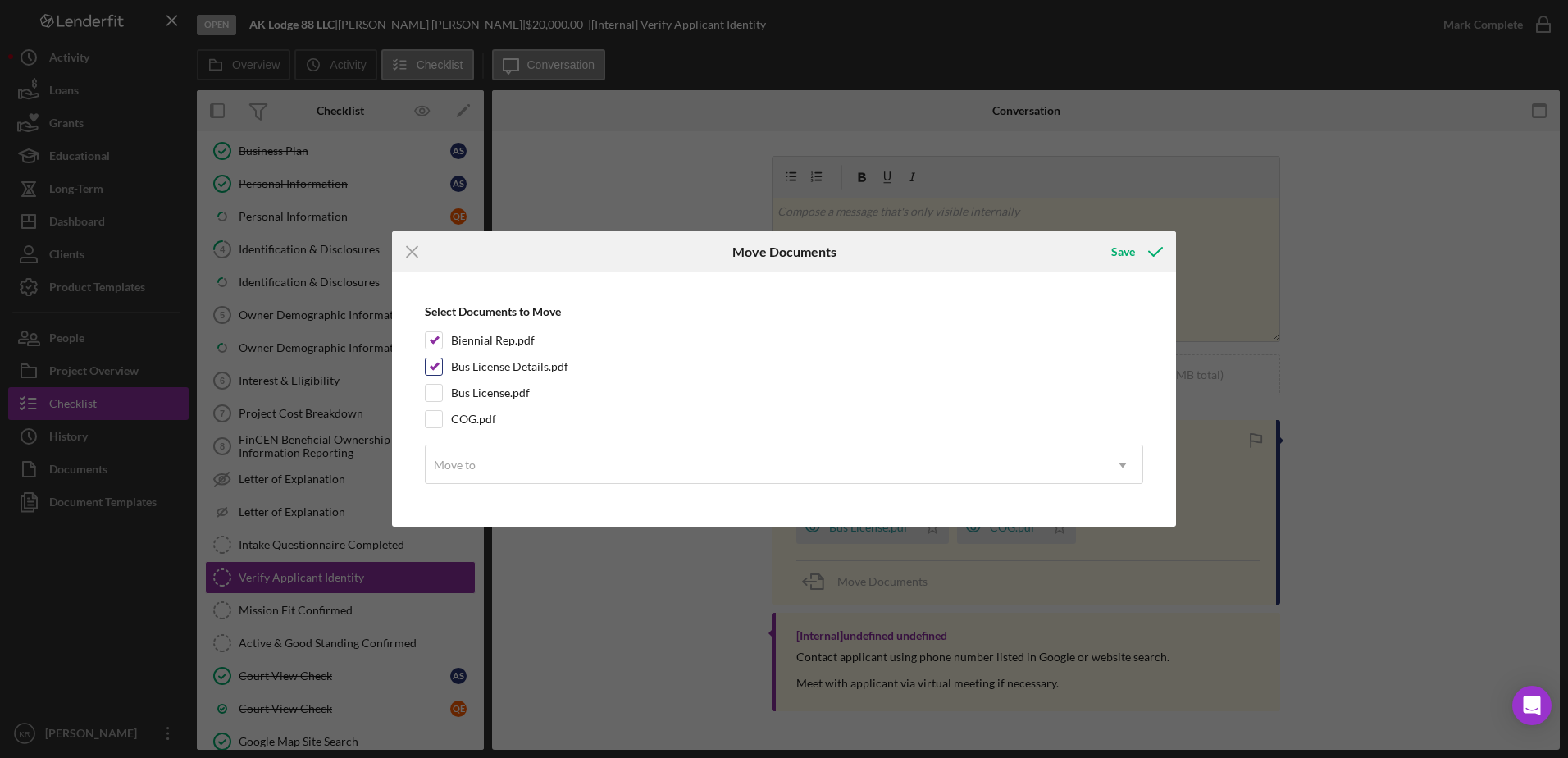
click at [477, 374] on label "Bus License Details.pdf" at bounding box center [509, 366] width 117 height 16
click at [442, 374] on input "Bus License Details.pdf" at bounding box center [433, 366] width 16 height 16
checkbox input "false"
click at [468, 395] on label "Bus License.pdf" at bounding box center [490, 393] width 78 height 16
click at [442, 395] on input "Bus License.pdf" at bounding box center [433, 393] width 16 height 16
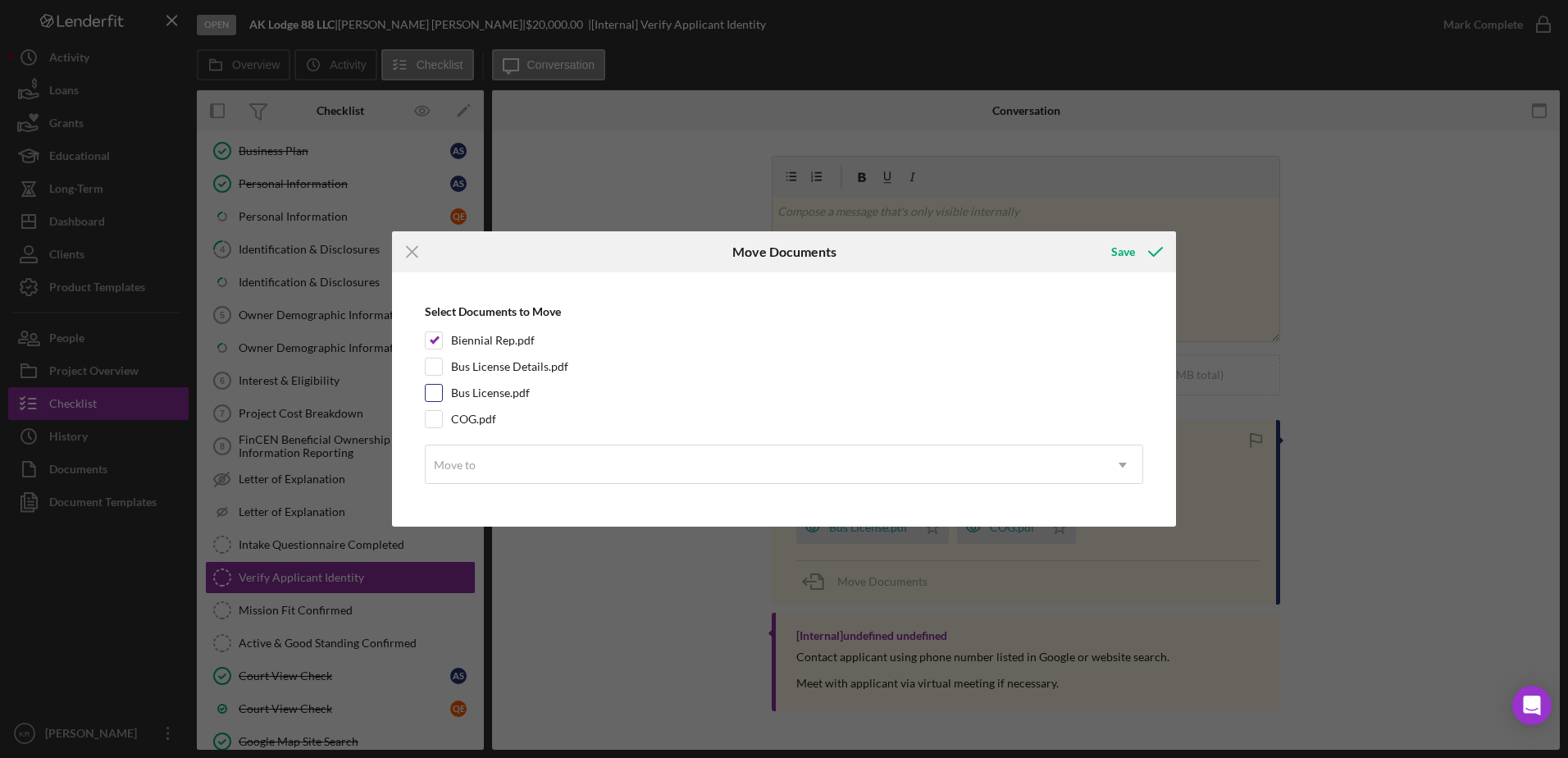
checkbox input "true"
click at [505, 367] on label "Bus License Details.pdf" at bounding box center [509, 366] width 117 height 16
click at [442, 367] on input "Bus License Details.pdf" at bounding box center [433, 366] width 16 height 16
checkbox input "true"
click at [464, 417] on label "COG.pdf" at bounding box center [474, 419] width 45 height 16
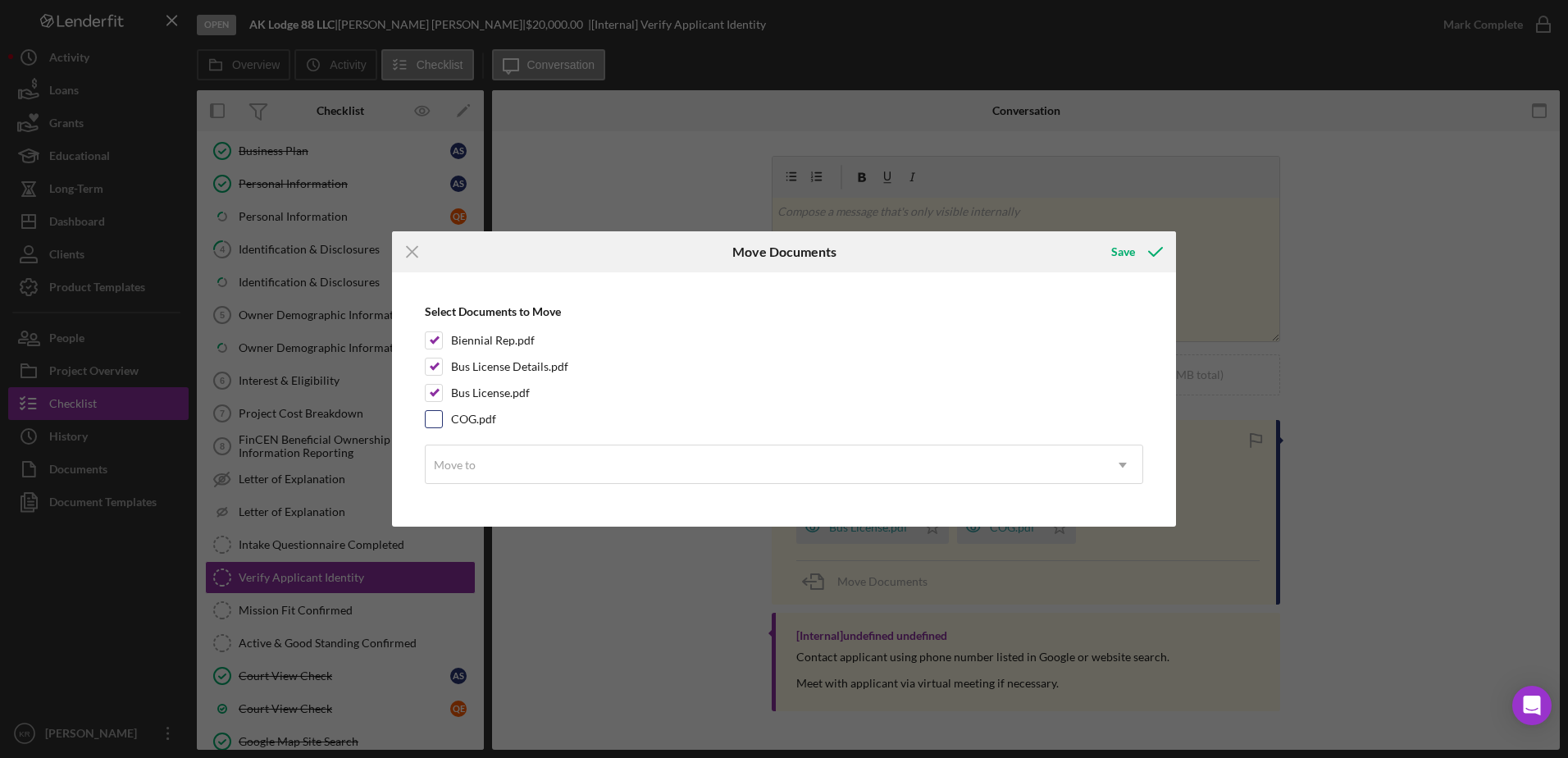
click at [442, 417] on input "COG.pdf" at bounding box center [433, 419] width 16 height 16
checkbox input "true"
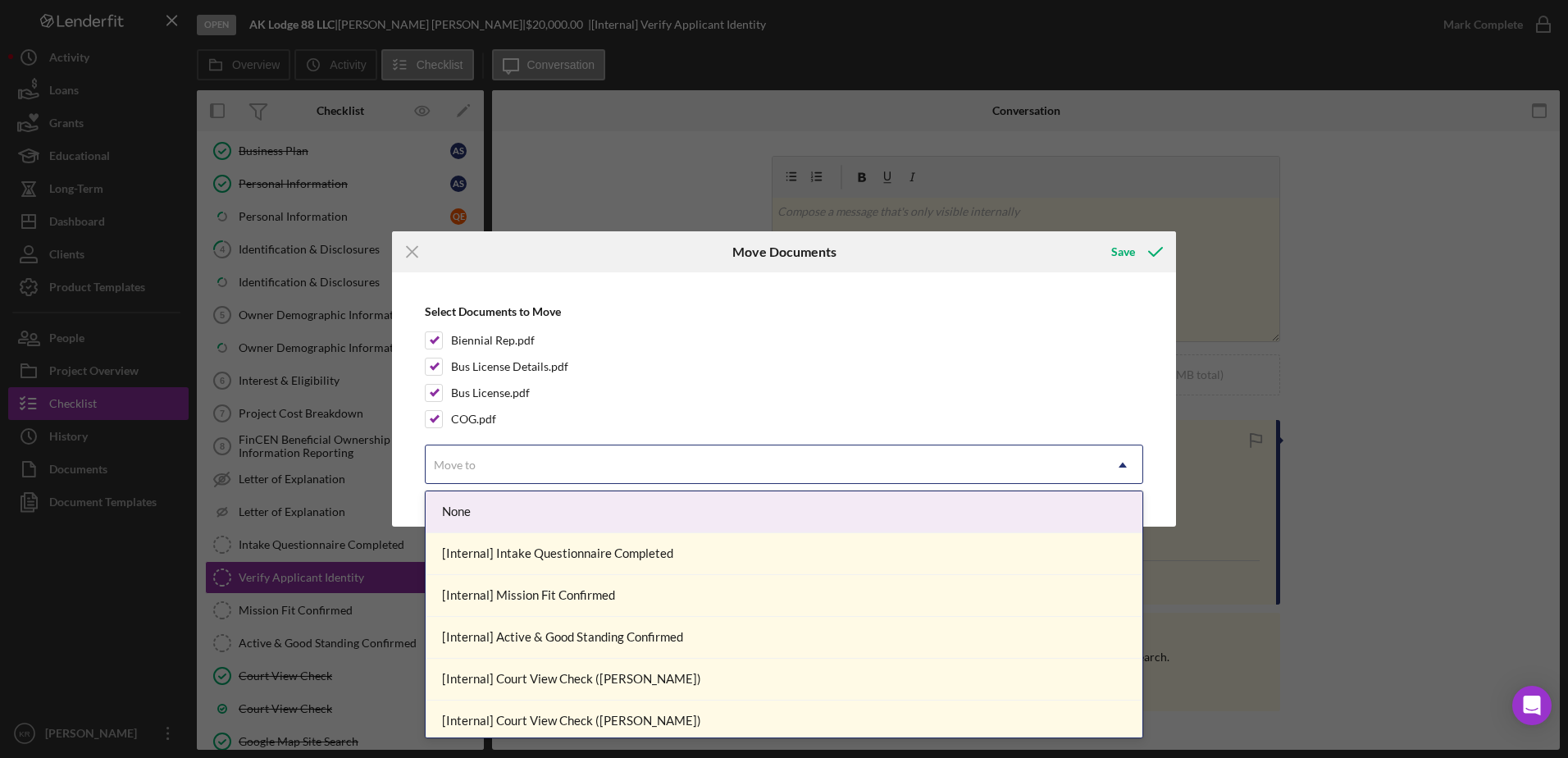
click at [600, 446] on div "Move to Icon/Dropdown Arrow" at bounding box center [784, 464] width 719 height 40
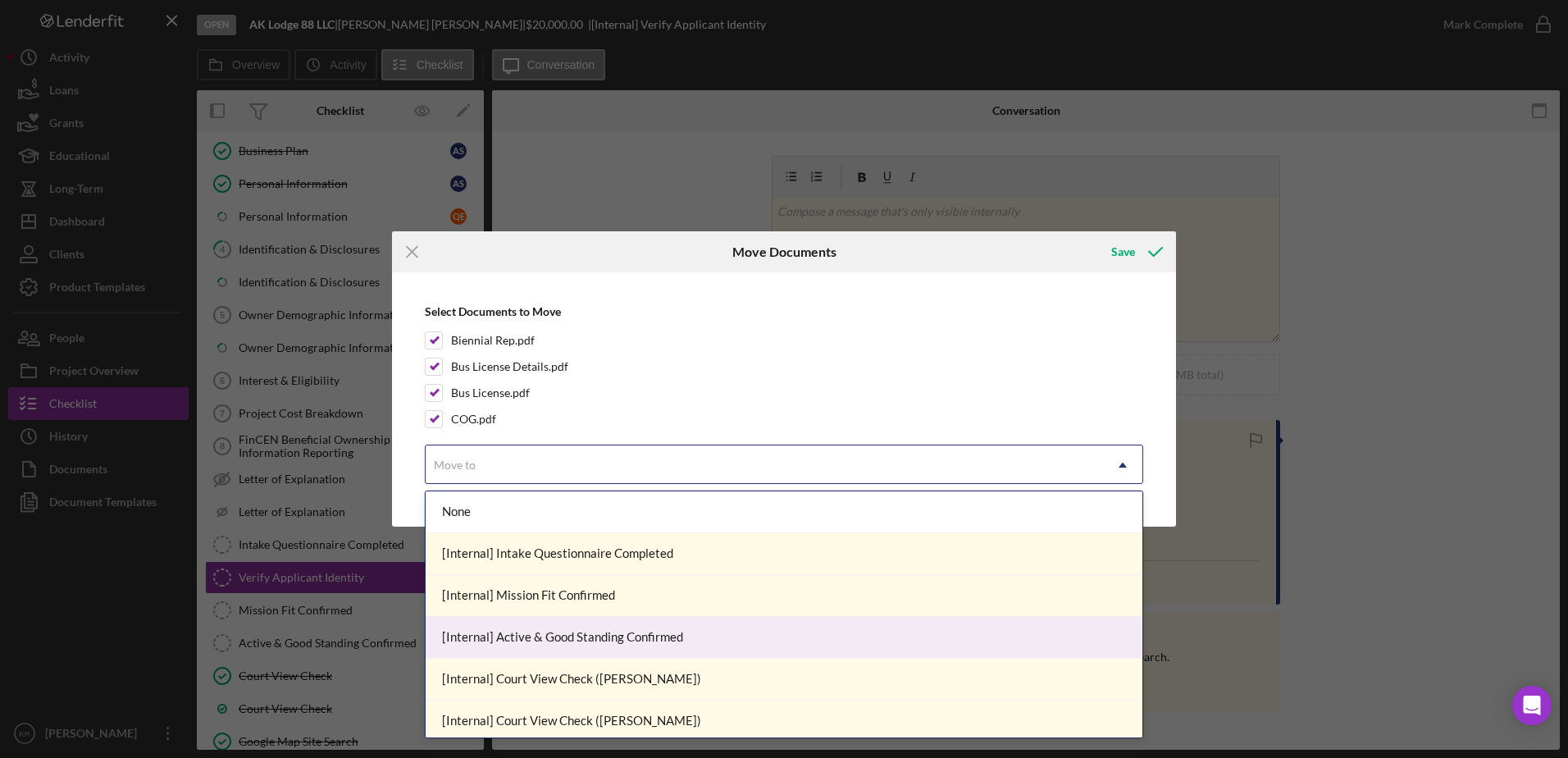
click at [684, 631] on div "[Internal] Active & Good Standing Confirmed" at bounding box center [784, 638] width 717 height 42
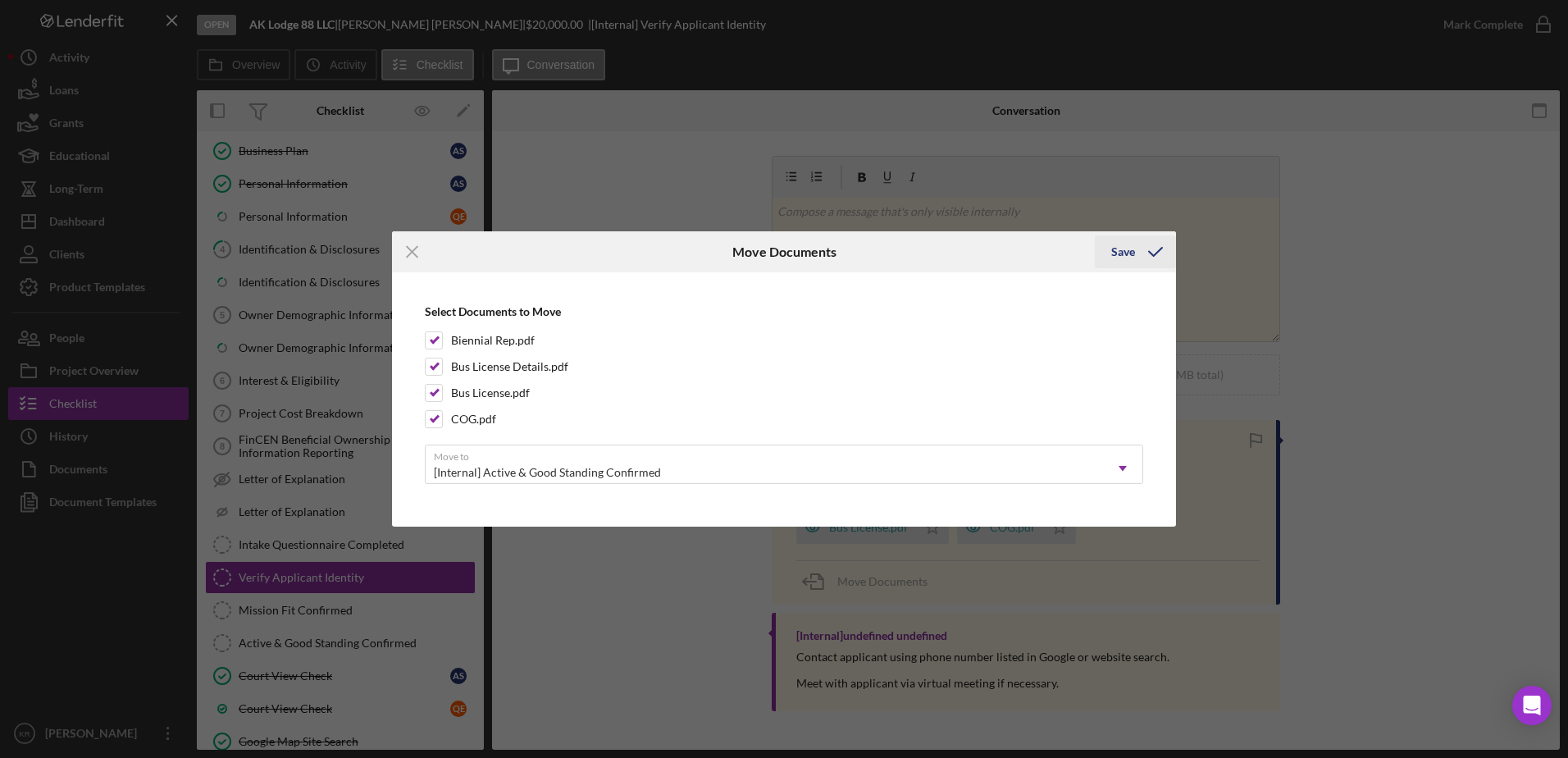
click at [1131, 252] on div "Save" at bounding box center [1123, 251] width 24 height 33
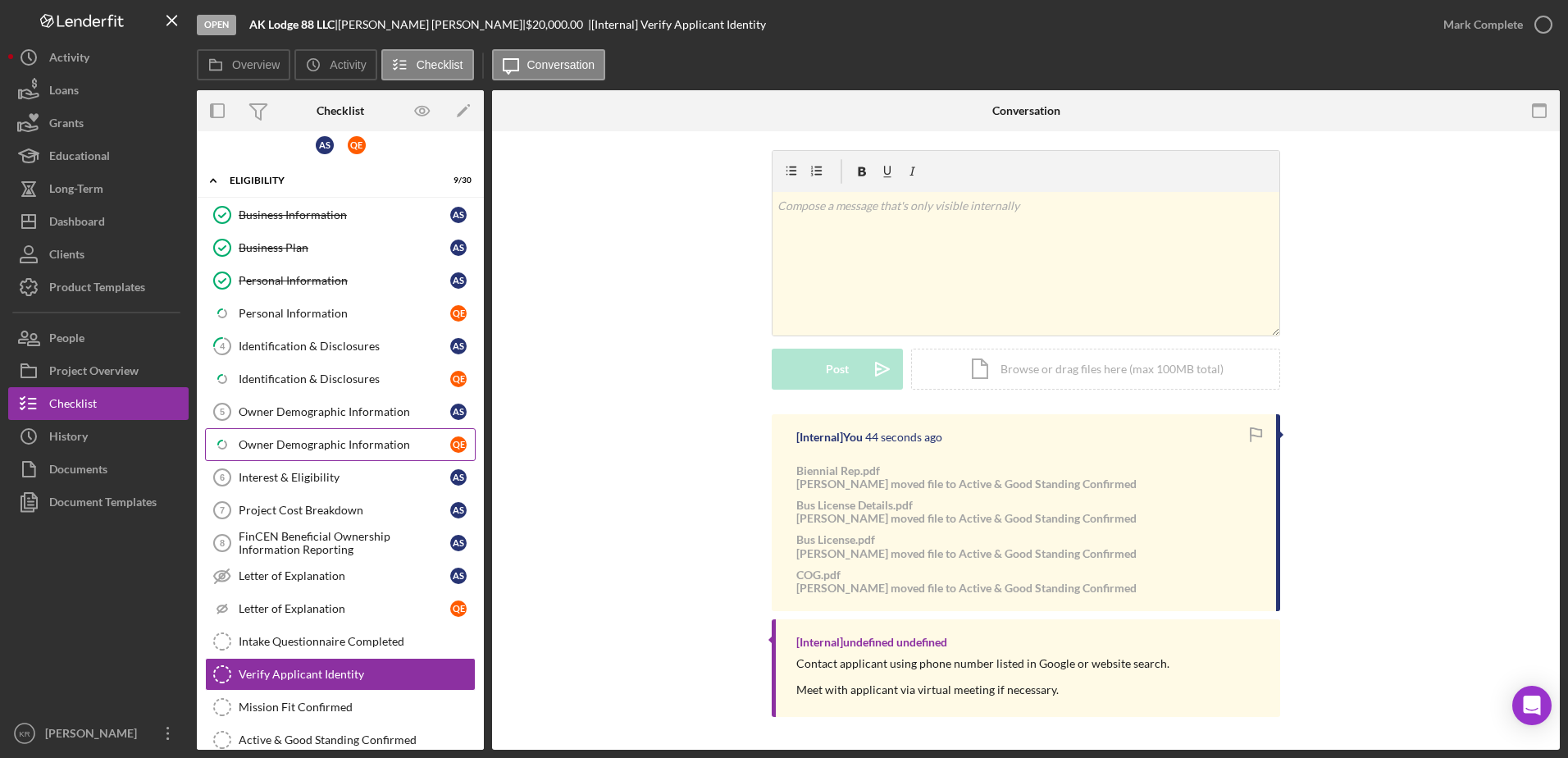
scroll to position [0, 0]
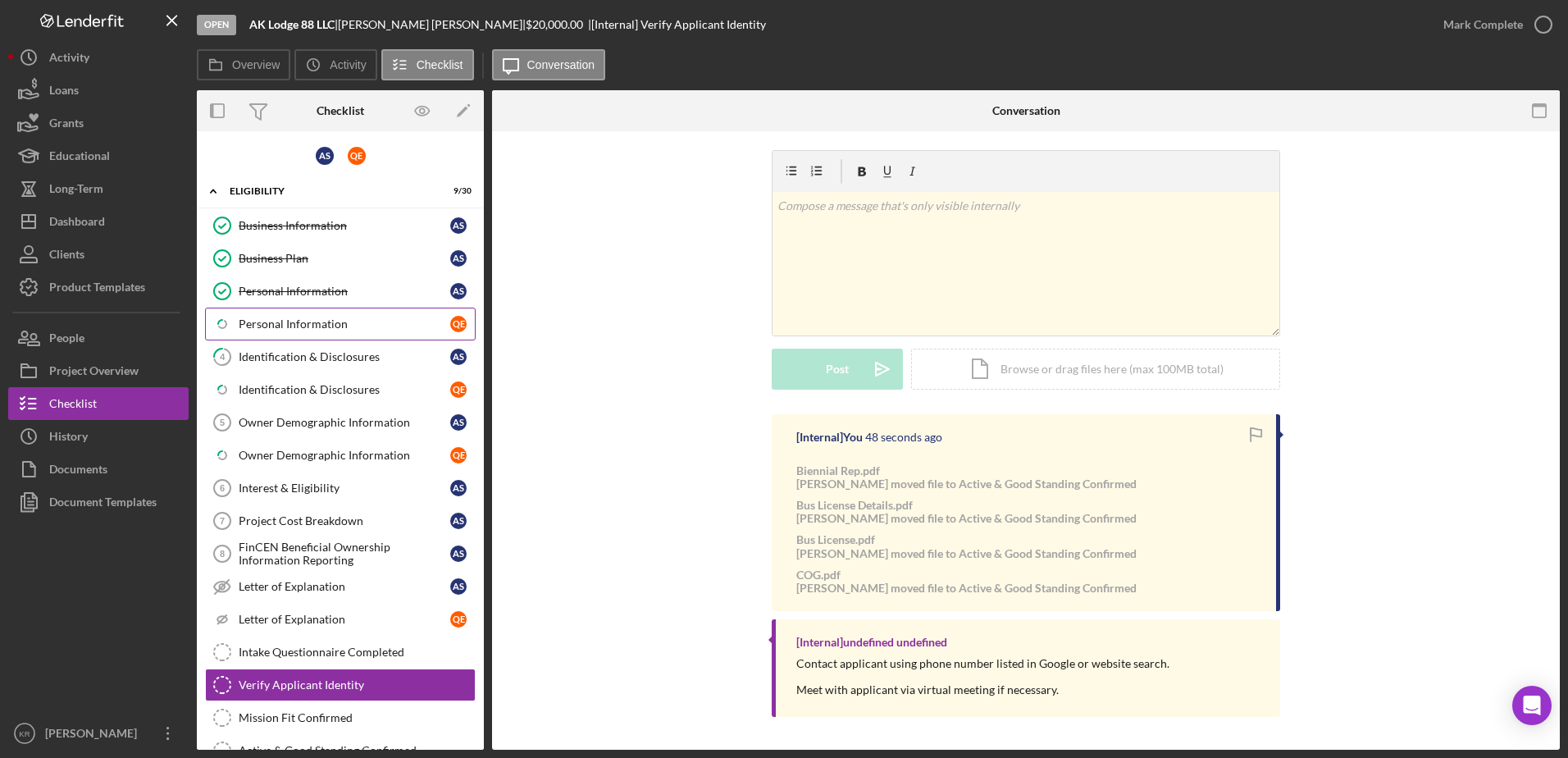
click at [307, 318] on div "Personal Information" at bounding box center [344, 324] width 211 height 13
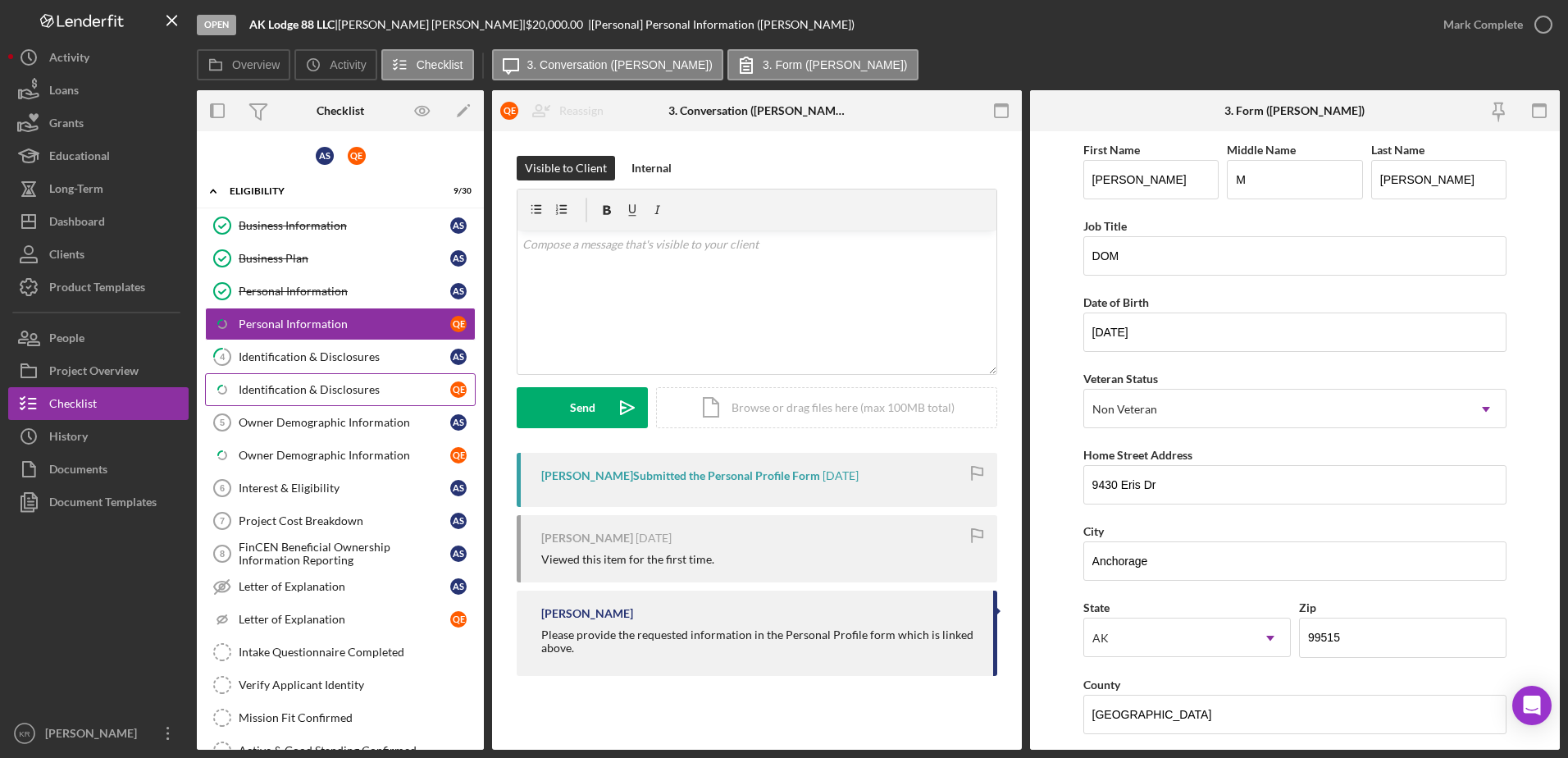
click at [317, 376] on link "Icon/Checklist Item Sub Partial Identification & Disclosures Q E" at bounding box center [340, 390] width 271 height 33
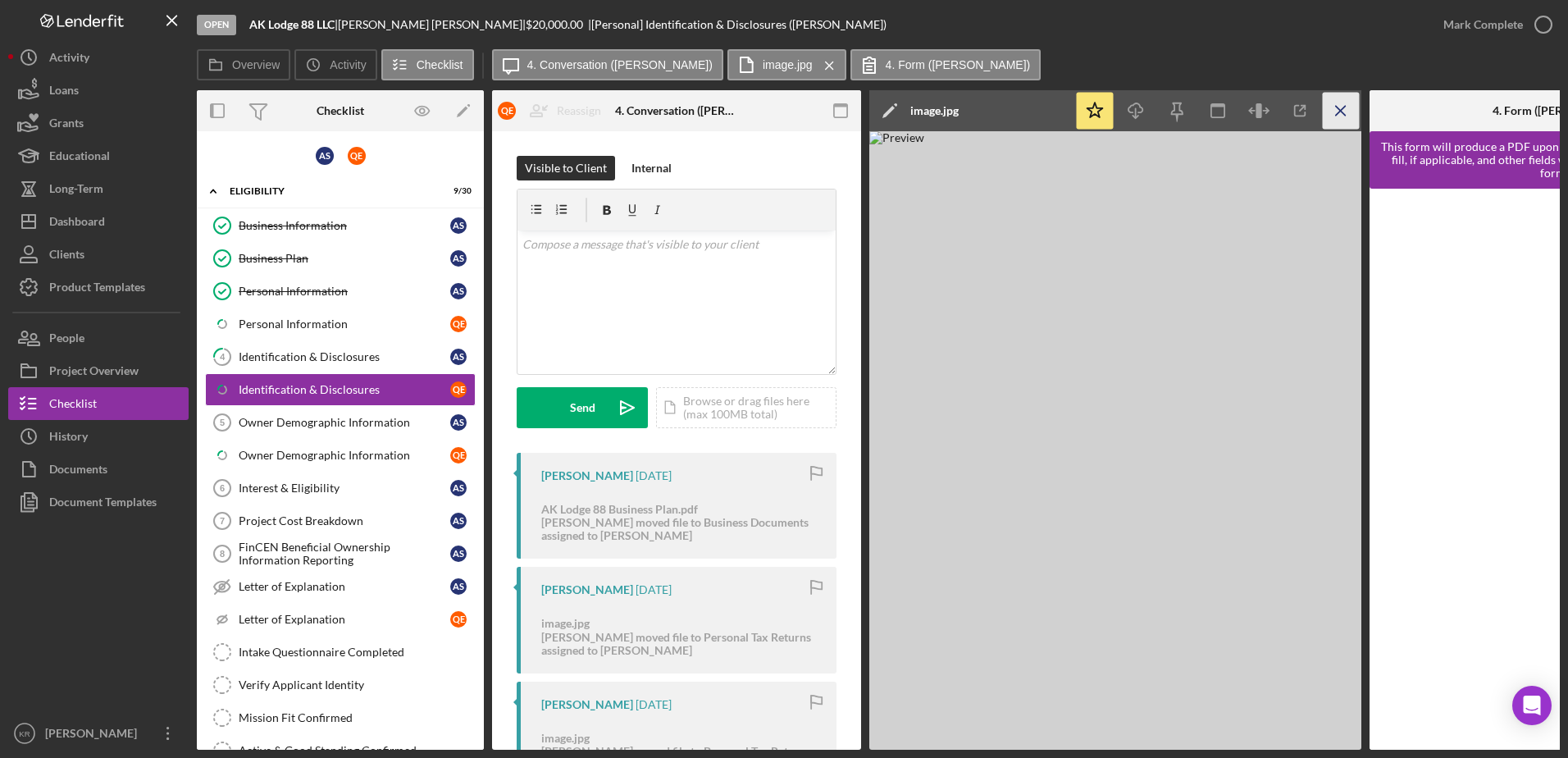
click at [1343, 107] on icon "Icon/Menu Close" at bounding box center [1341, 110] width 37 height 37
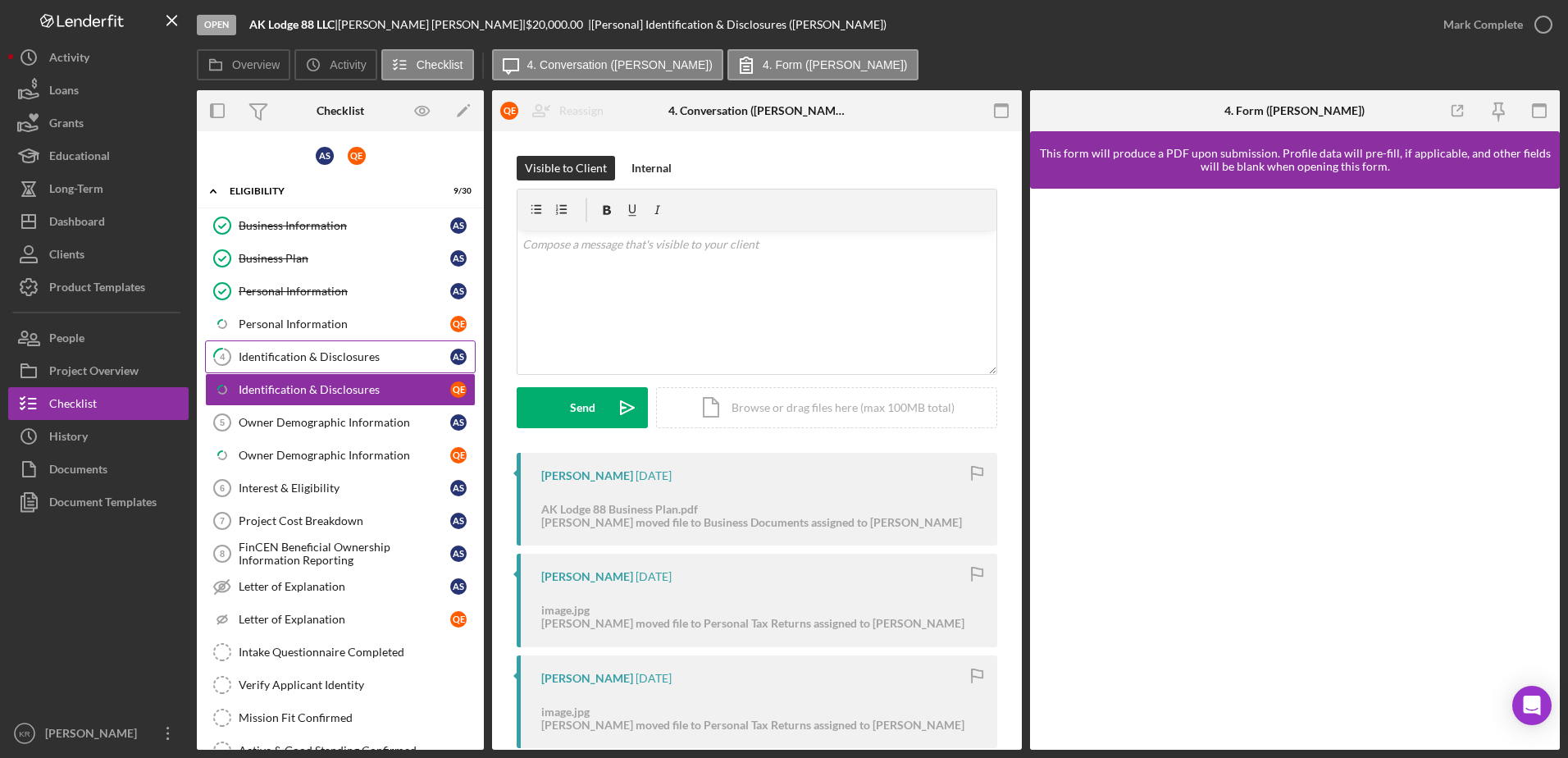
click at [304, 361] on div "Identification & Disclosures" at bounding box center [344, 357] width 211 height 13
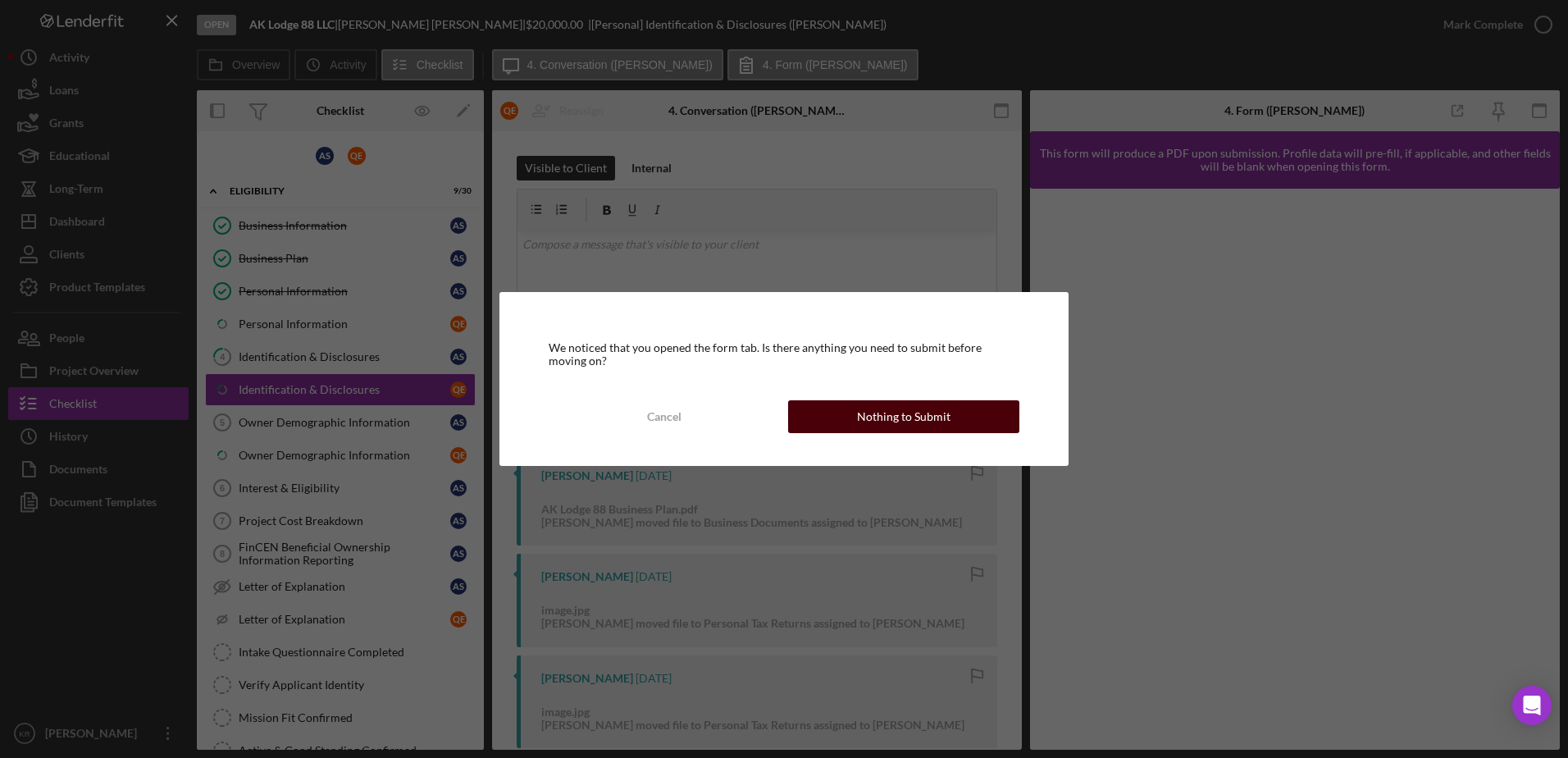
click at [894, 433] on div "Cancel Nothing to Submit" at bounding box center [784, 416] width 471 height 33
click at [894, 419] on div "Nothing to Submit" at bounding box center [903, 416] width 93 height 33
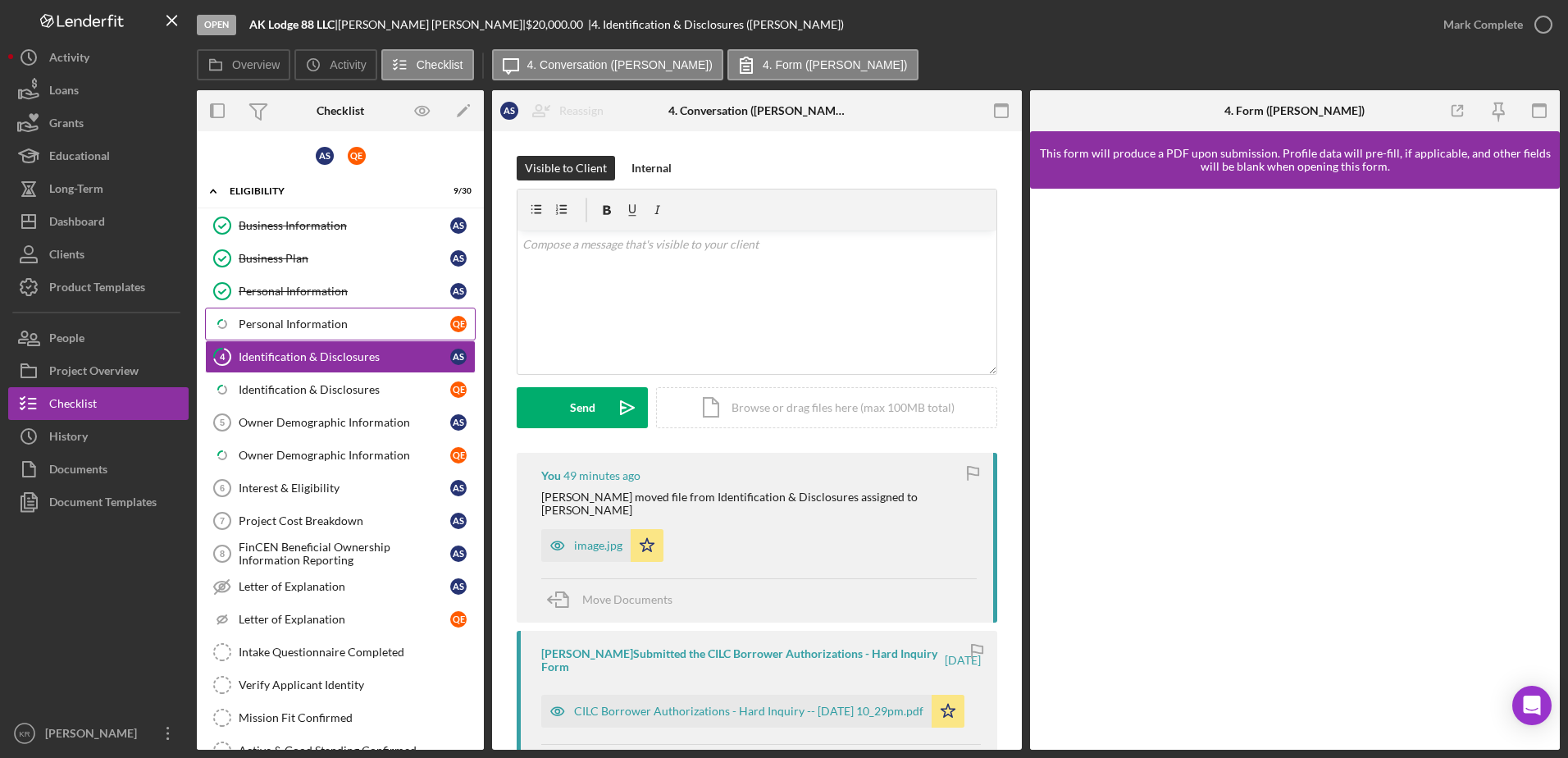
click at [245, 338] on link "Icon/Checklist Item Sub Partial Personal Information Q E" at bounding box center [340, 324] width 271 height 33
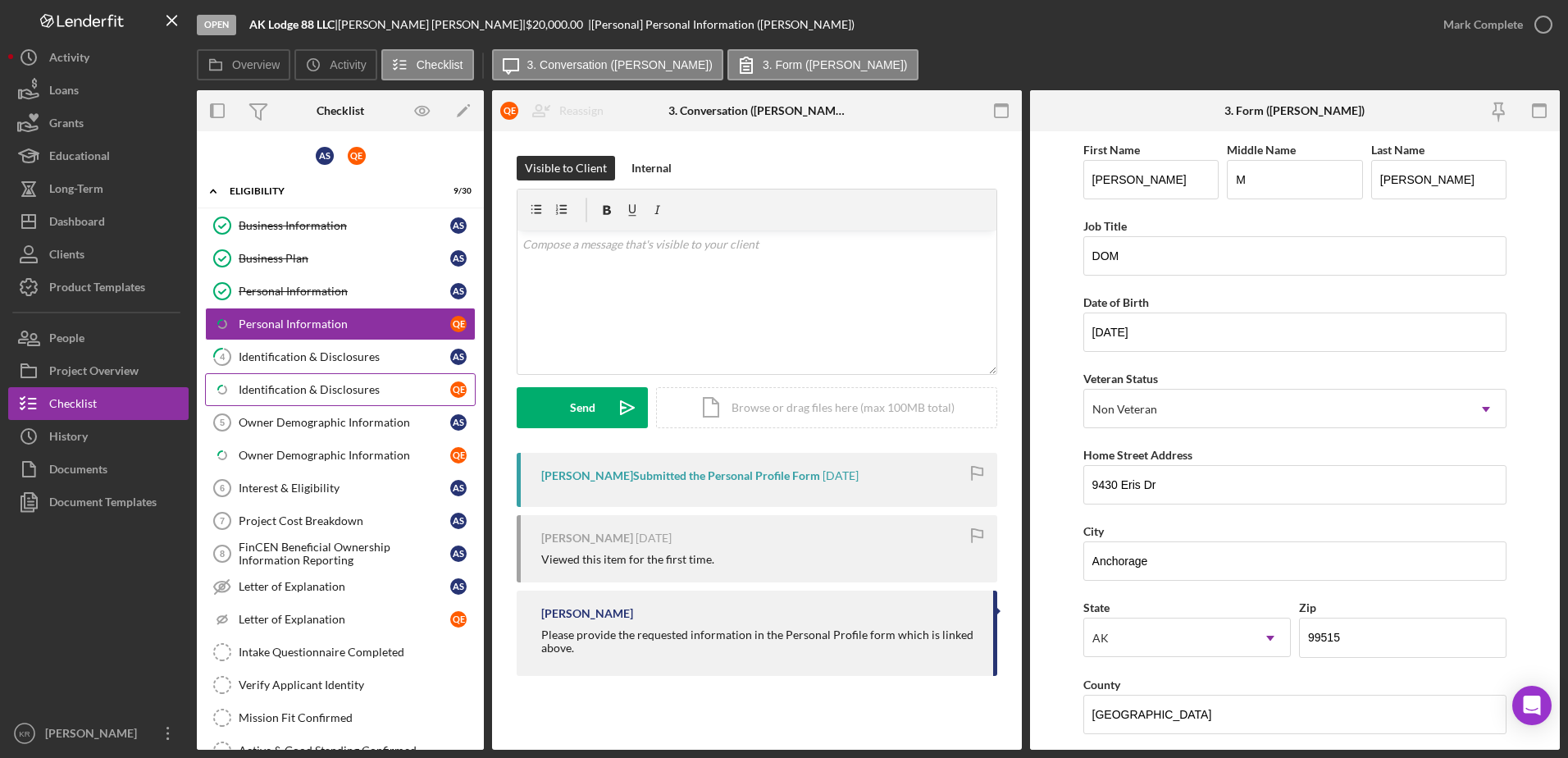
click at [244, 379] on link "Icon/Checklist Item Sub Partial Identification & Disclosures Q E" at bounding box center [340, 390] width 271 height 33
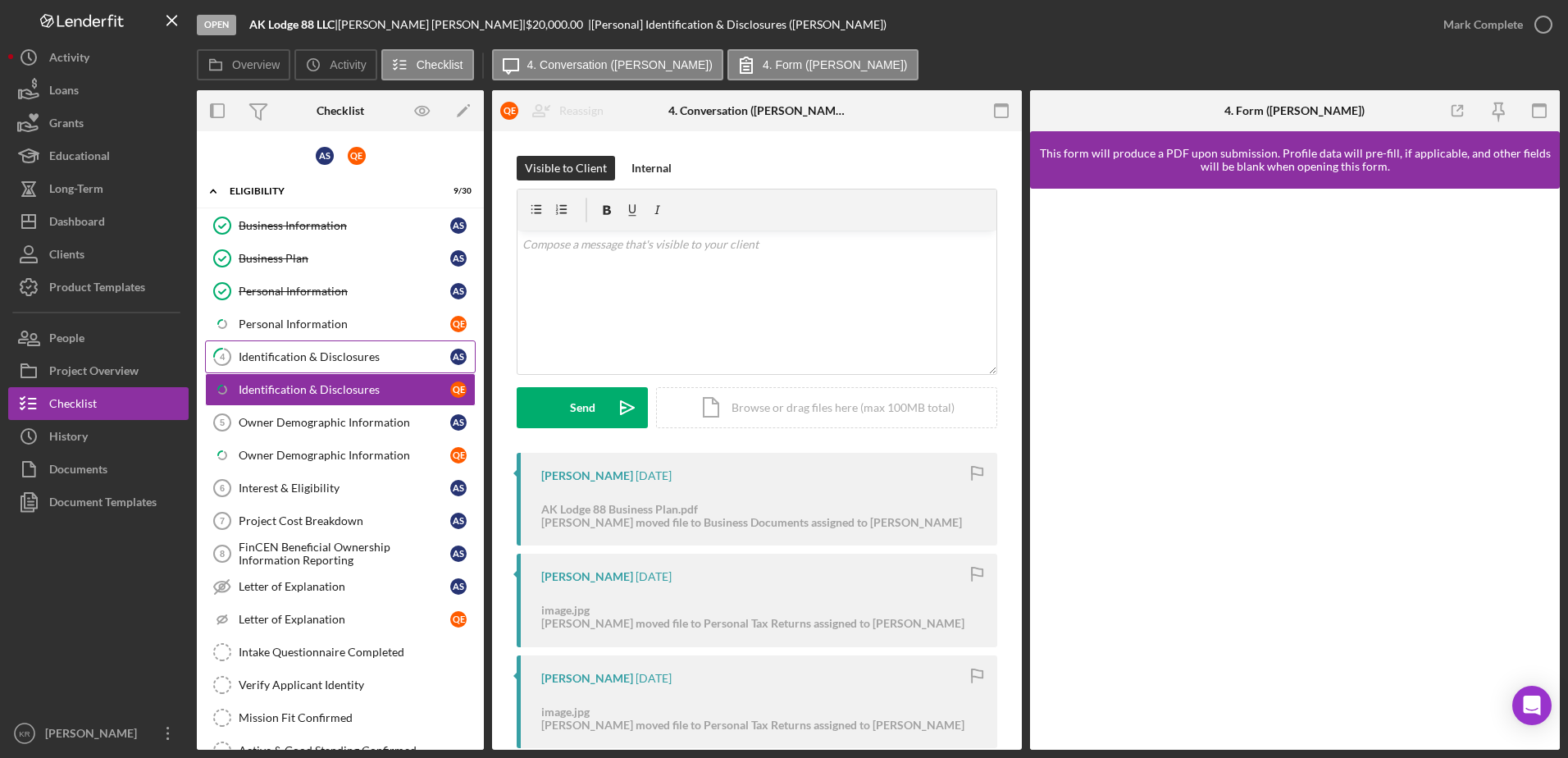
click at [250, 354] on div "Identification & Disclosures" at bounding box center [344, 357] width 211 height 13
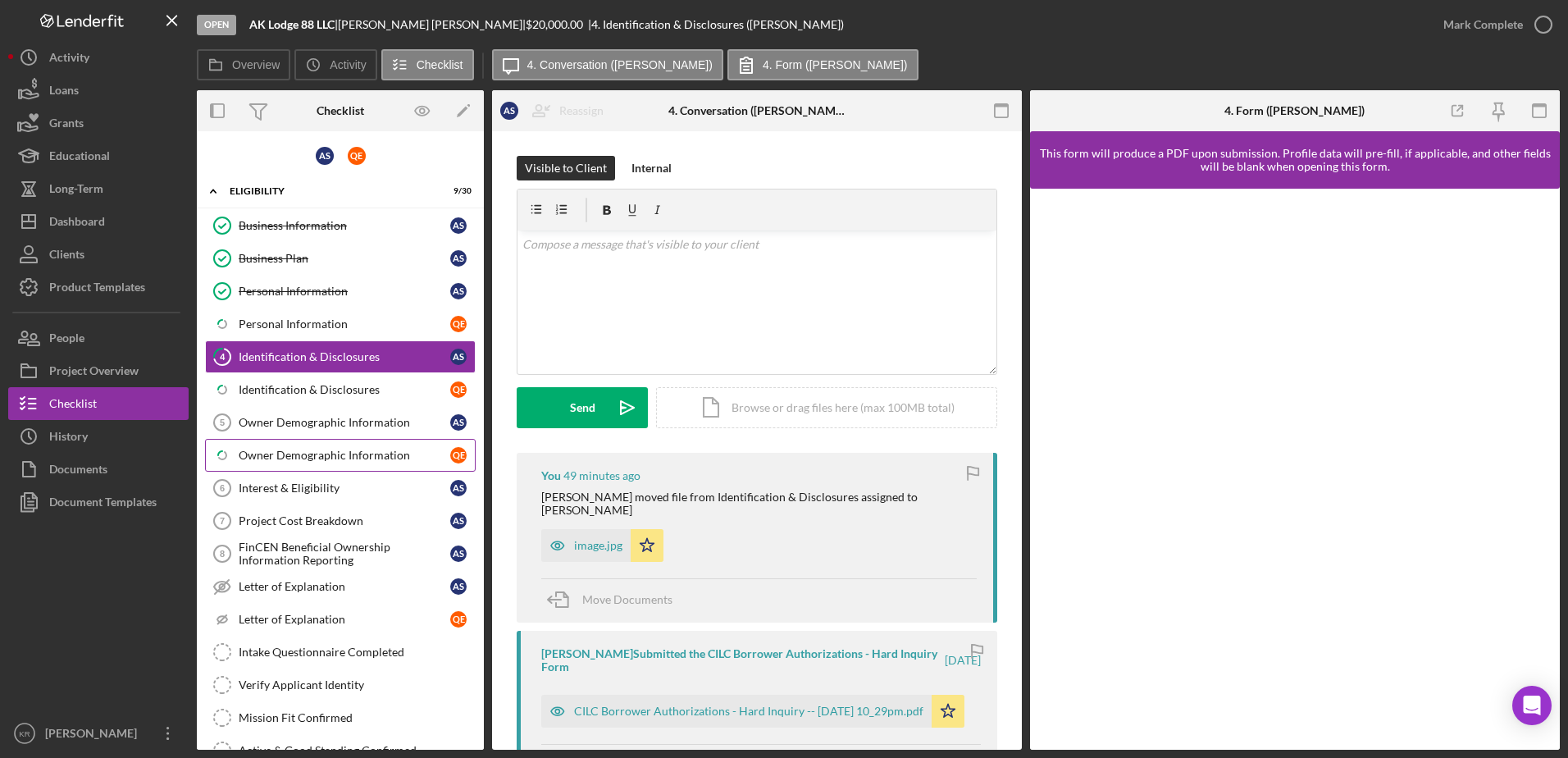
click at [248, 441] on link "Icon/Checklist Item Sub Partial Owner Demographic Information Q E" at bounding box center [340, 455] width 271 height 33
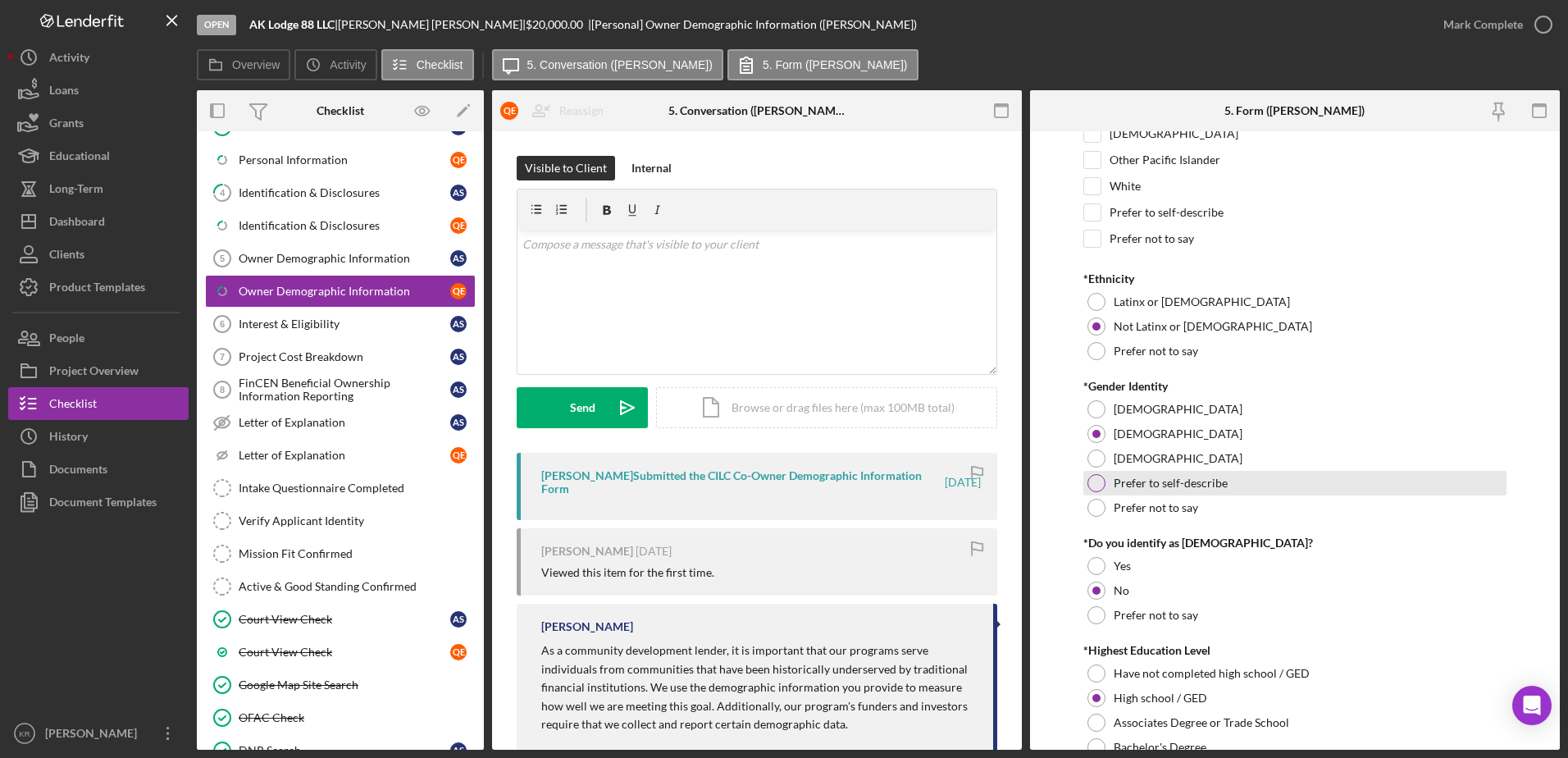
scroll to position [246, 0]
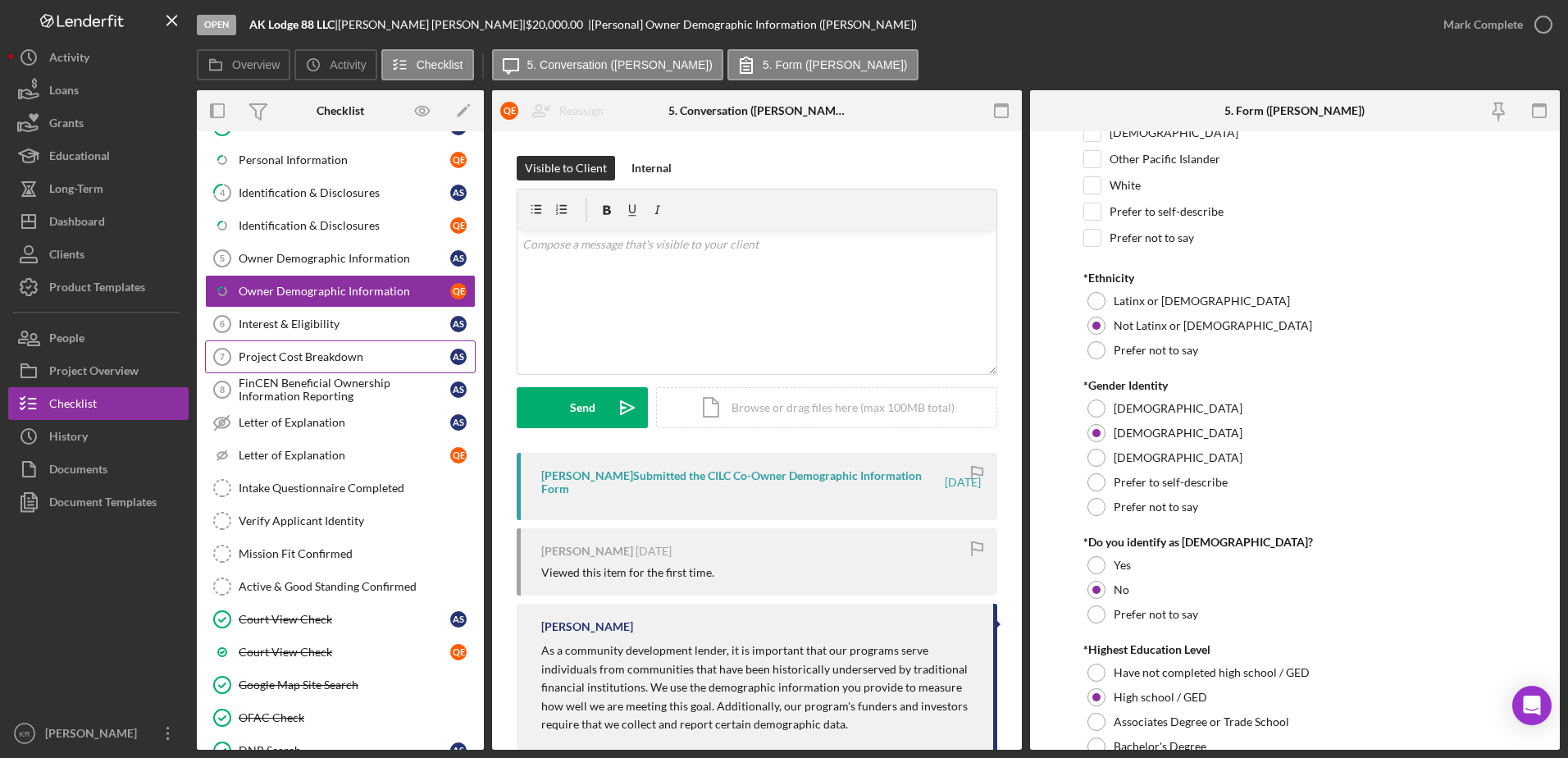
click at [263, 360] on div "Project Cost Breakdown" at bounding box center [344, 357] width 211 height 13
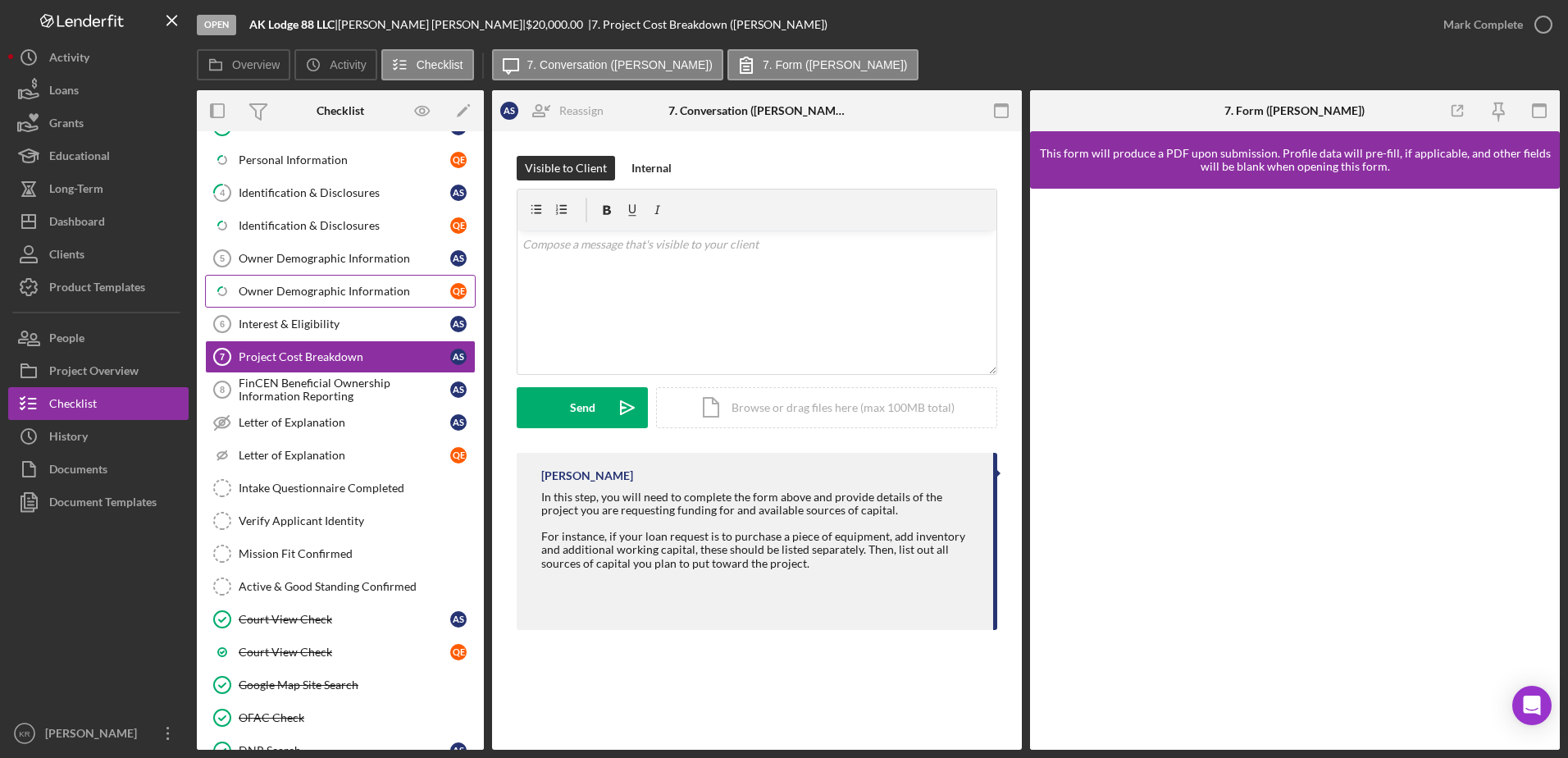
click at [292, 289] on div "Owner Demographic Information" at bounding box center [344, 292] width 211 height 13
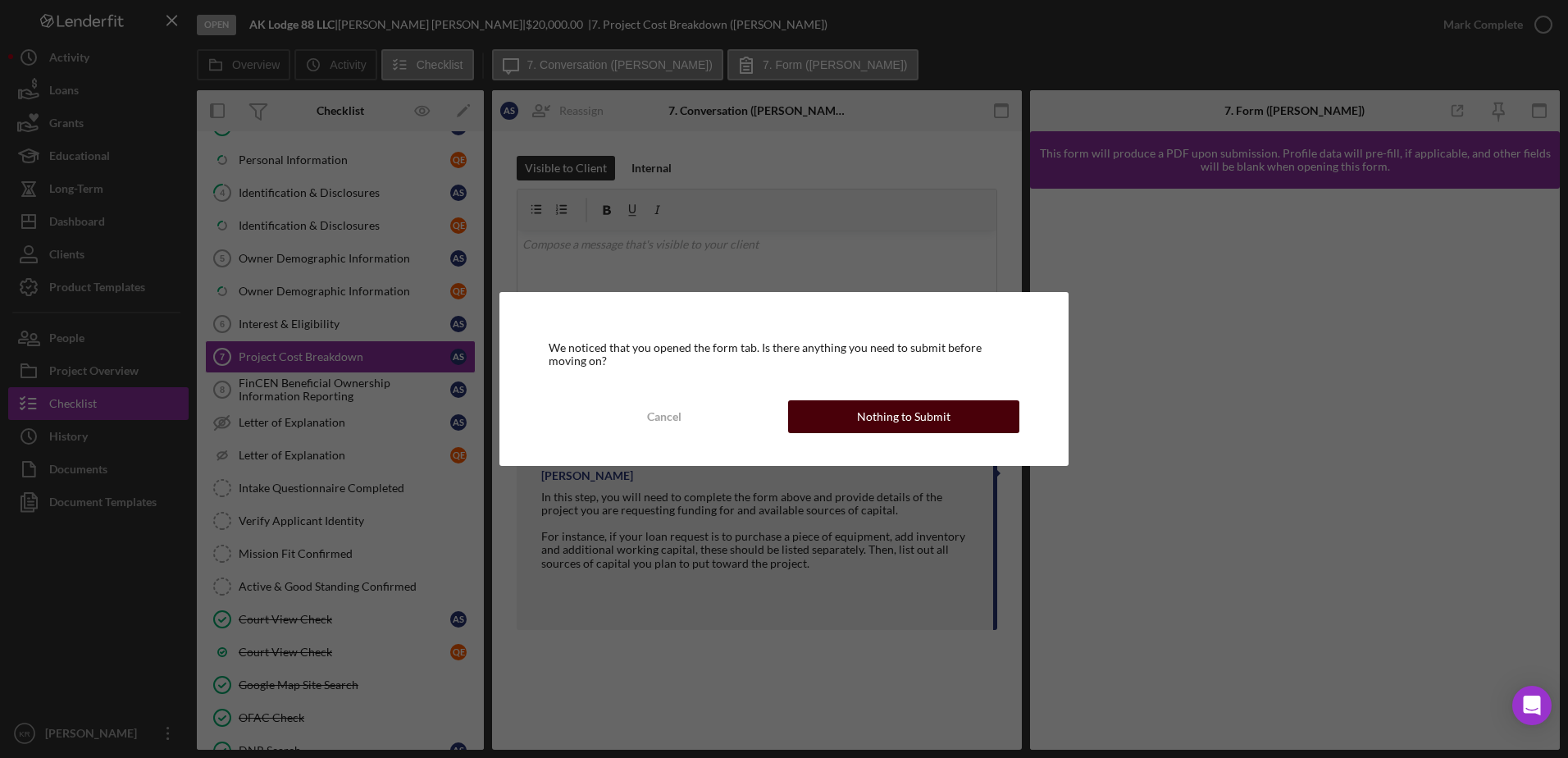
click at [879, 414] on div "Nothing to Submit" at bounding box center [903, 416] width 93 height 33
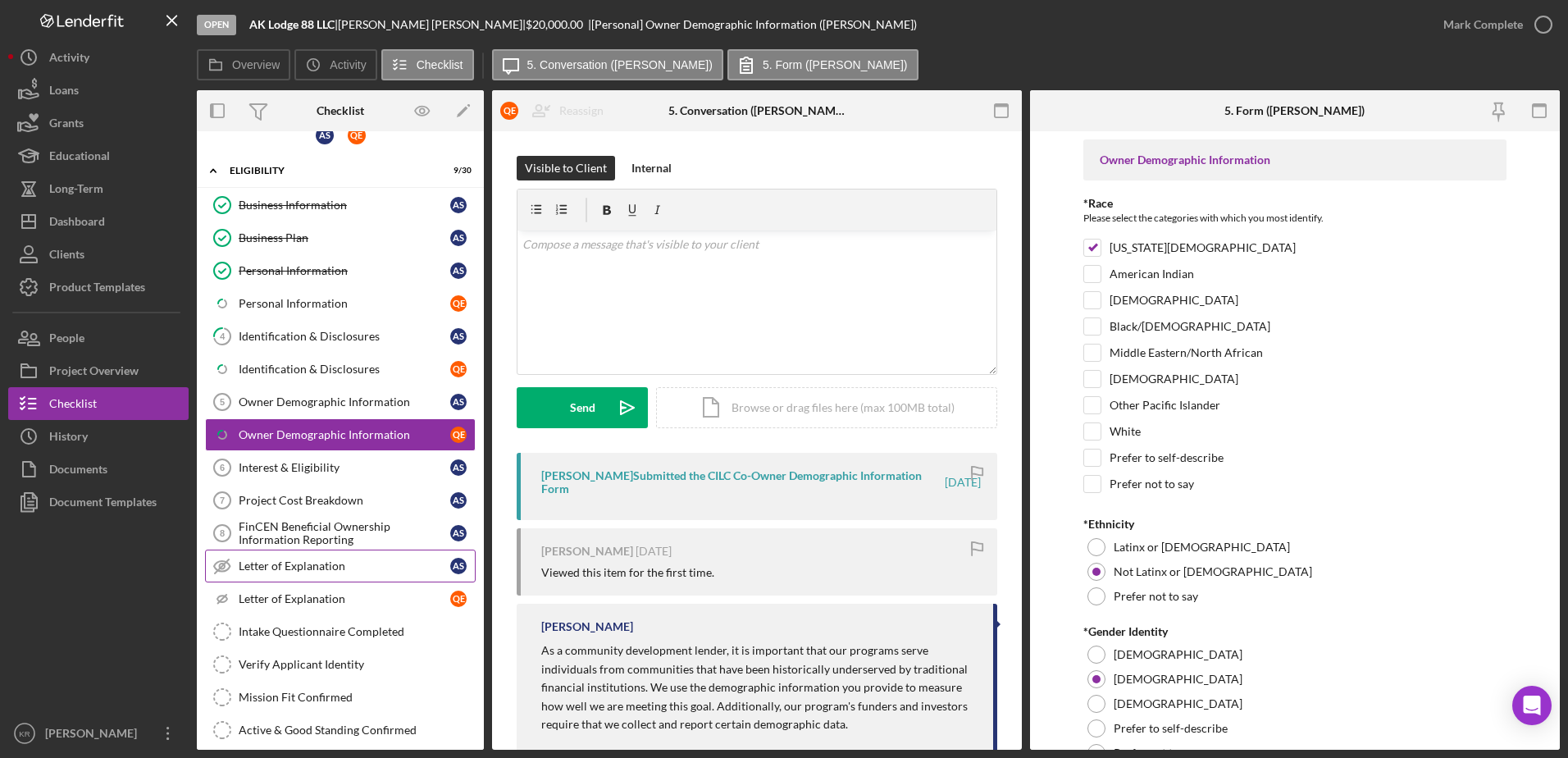
scroll to position [82, 0]
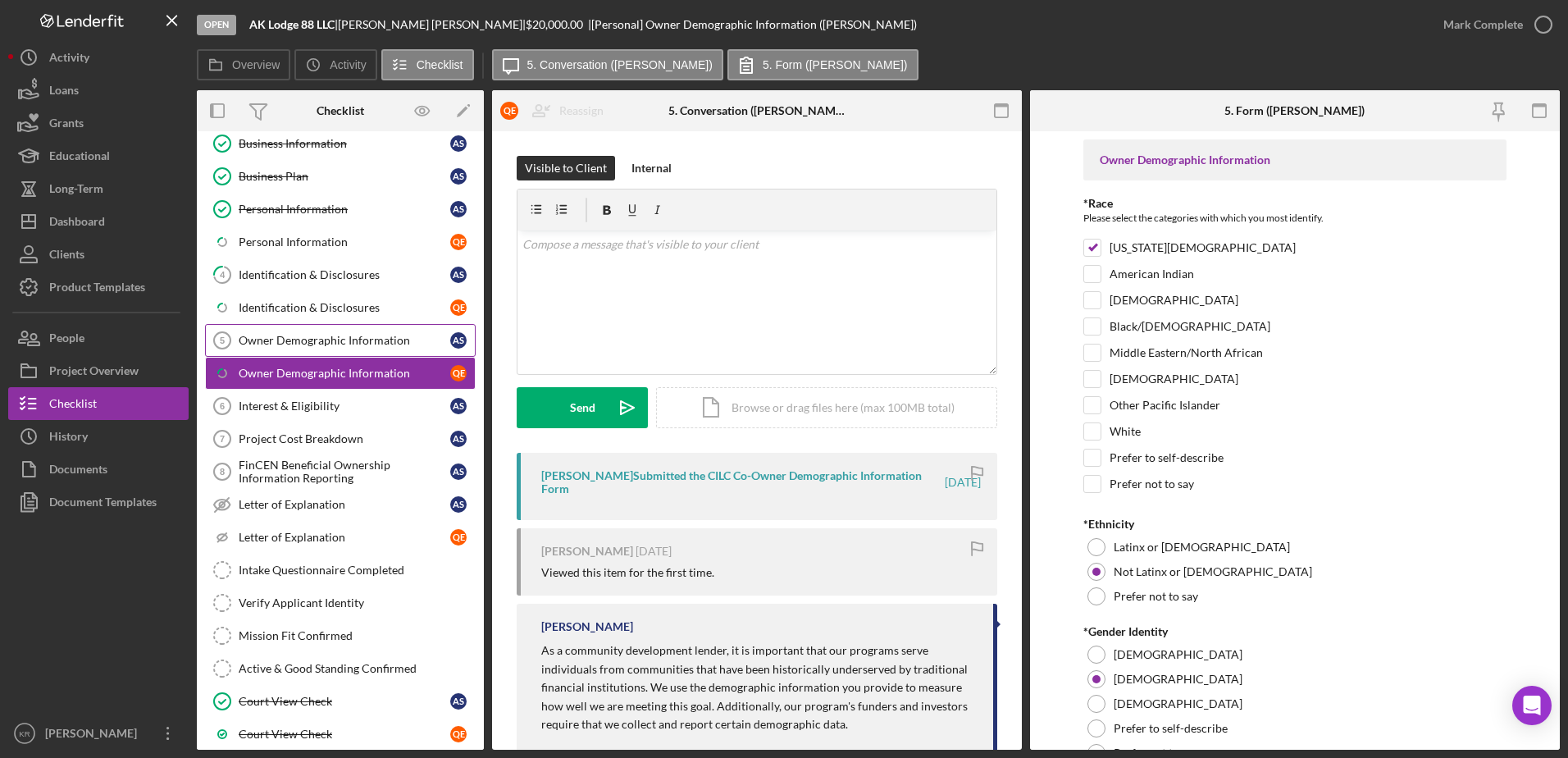
click at [294, 329] on link "Owner Demographic Information 5 Owner Demographic Information A S" at bounding box center [340, 340] width 271 height 33
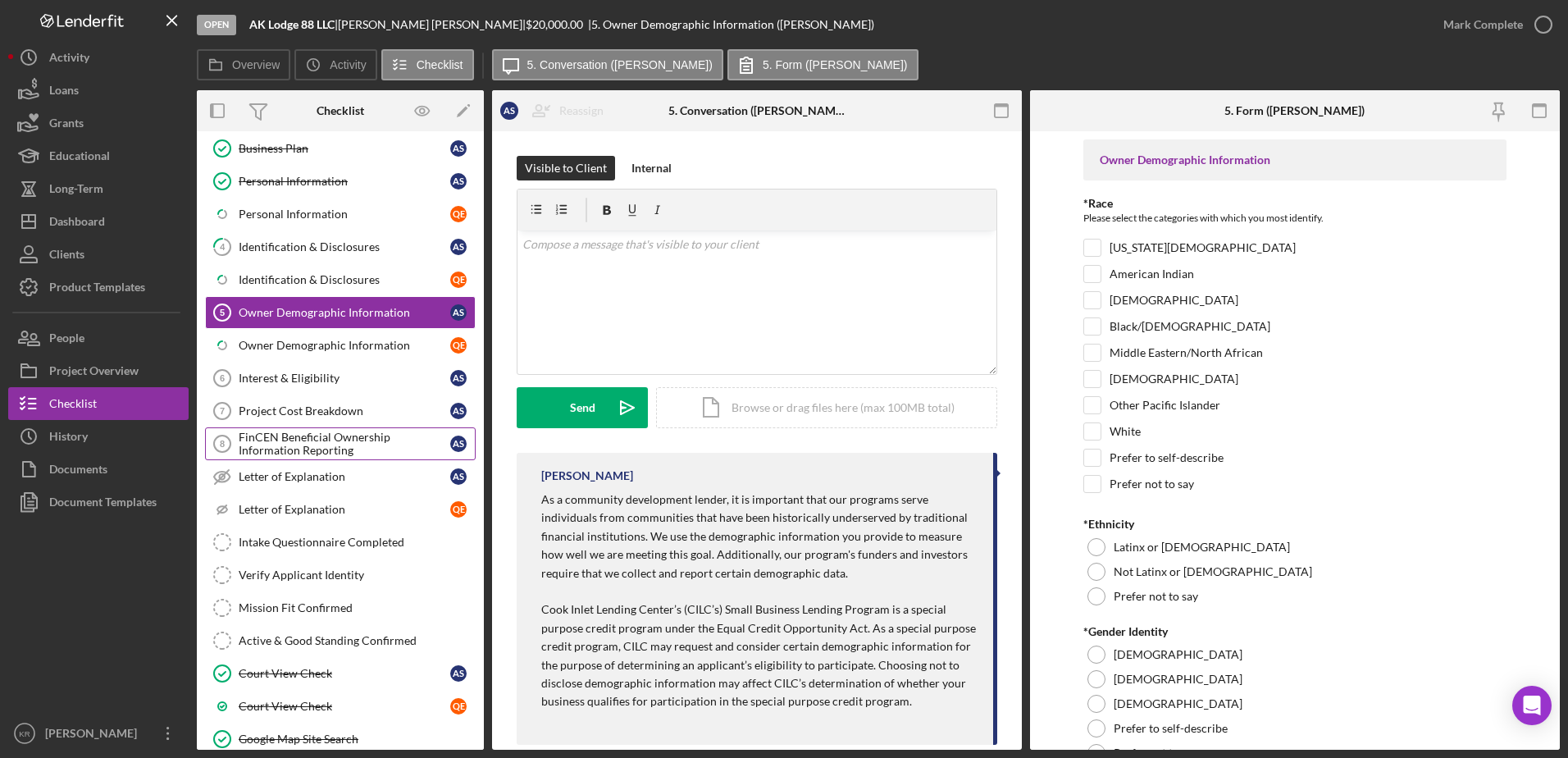
scroll to position [82, 0]
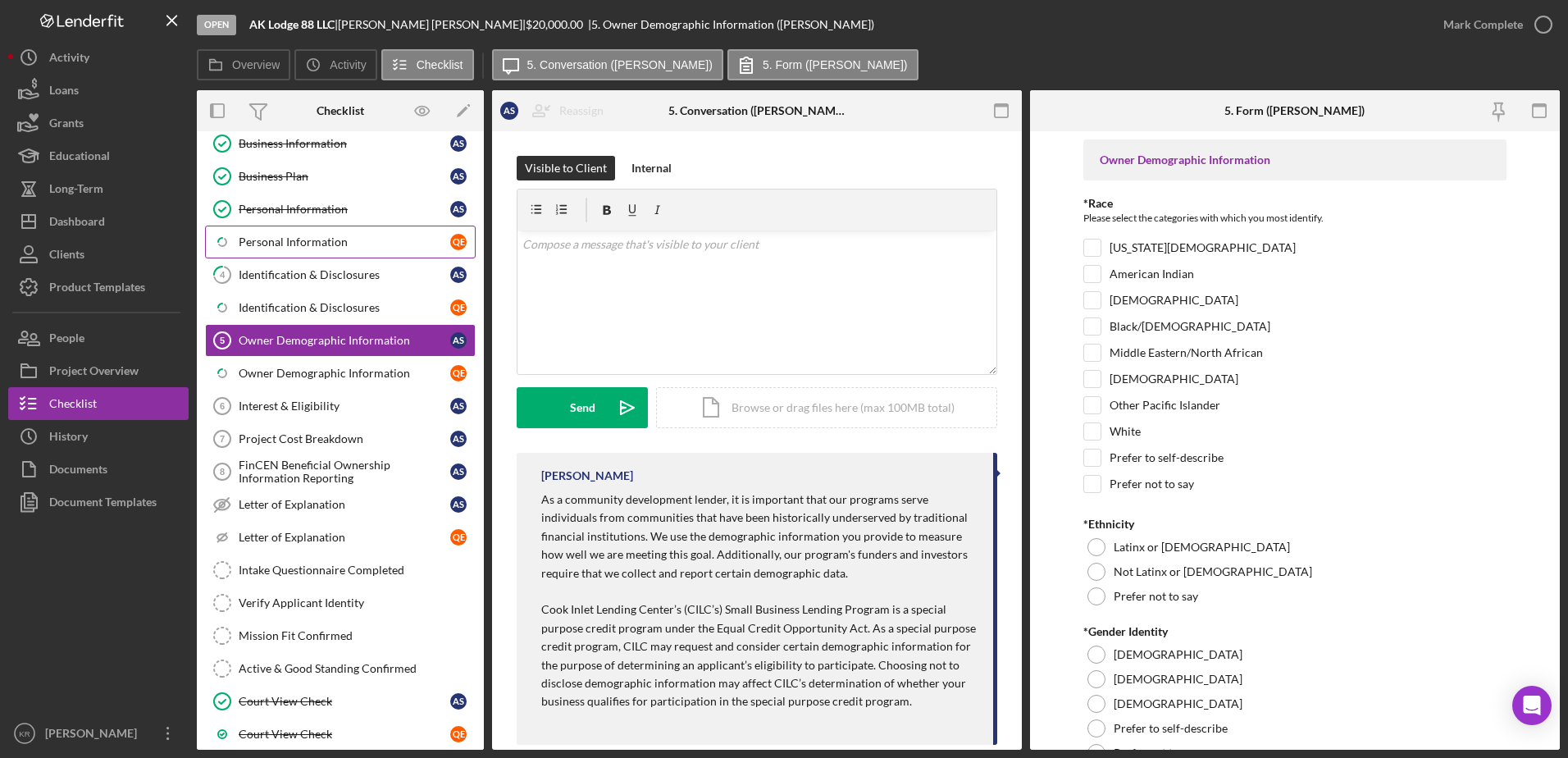
click at [270, 231] on link "Icon/Checklist Item Sub Partial Personal Information Q E" at bounding box center [340, 242] width 271 height 33
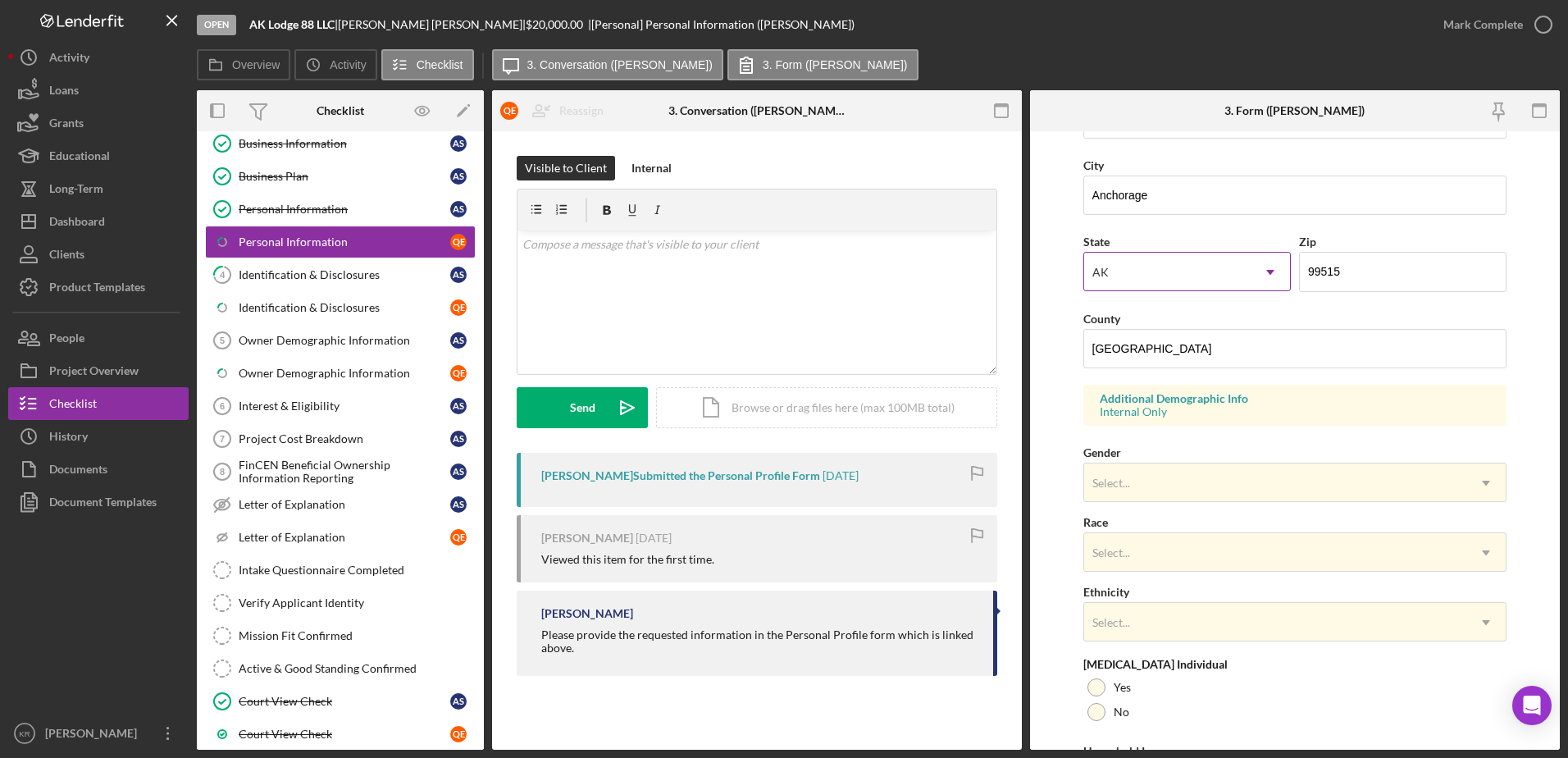
scroll to position [411, 0]
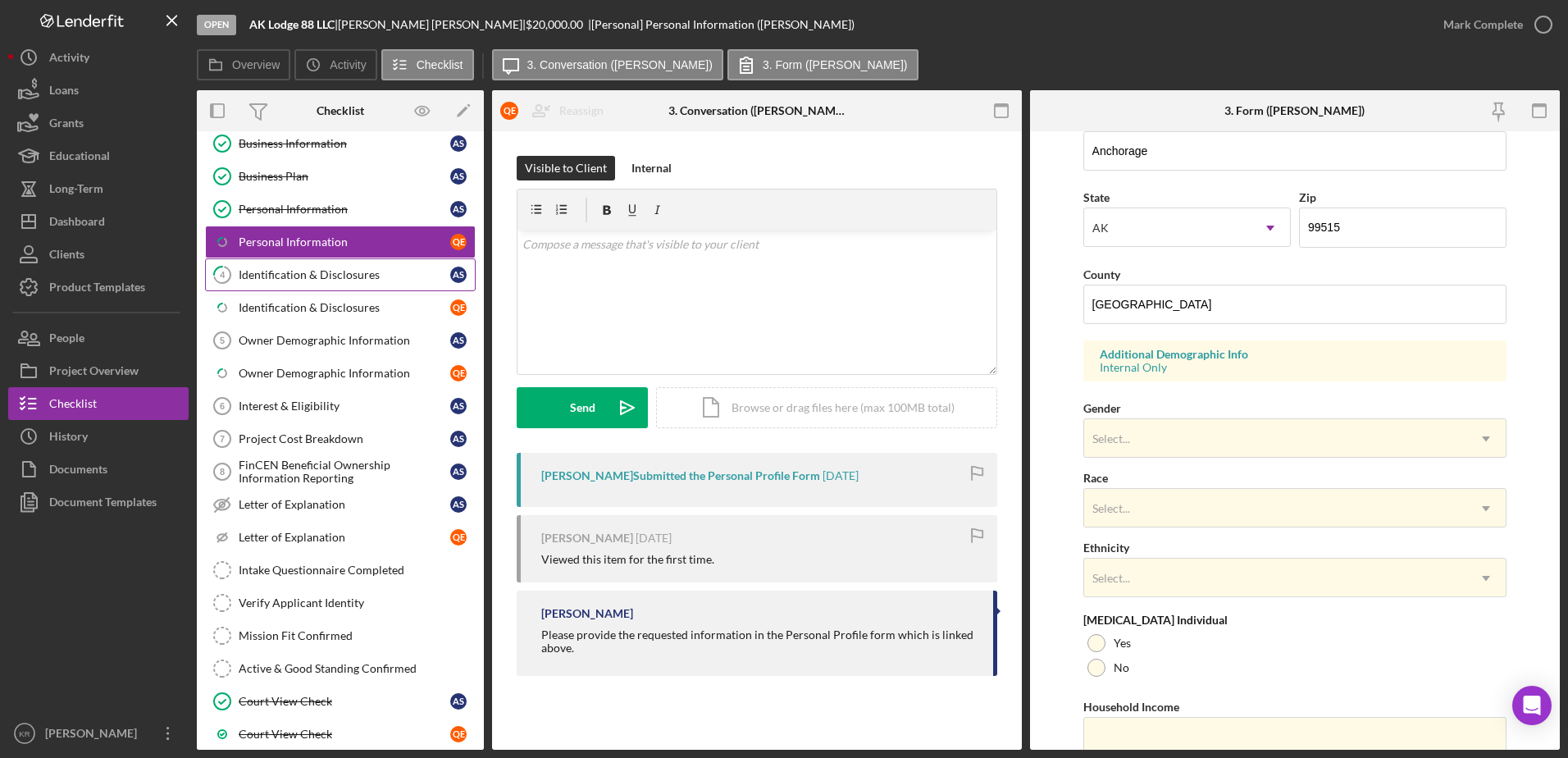
click at [232, 261] on icon "4" at bounding box center [222, 274] width 41 height 41
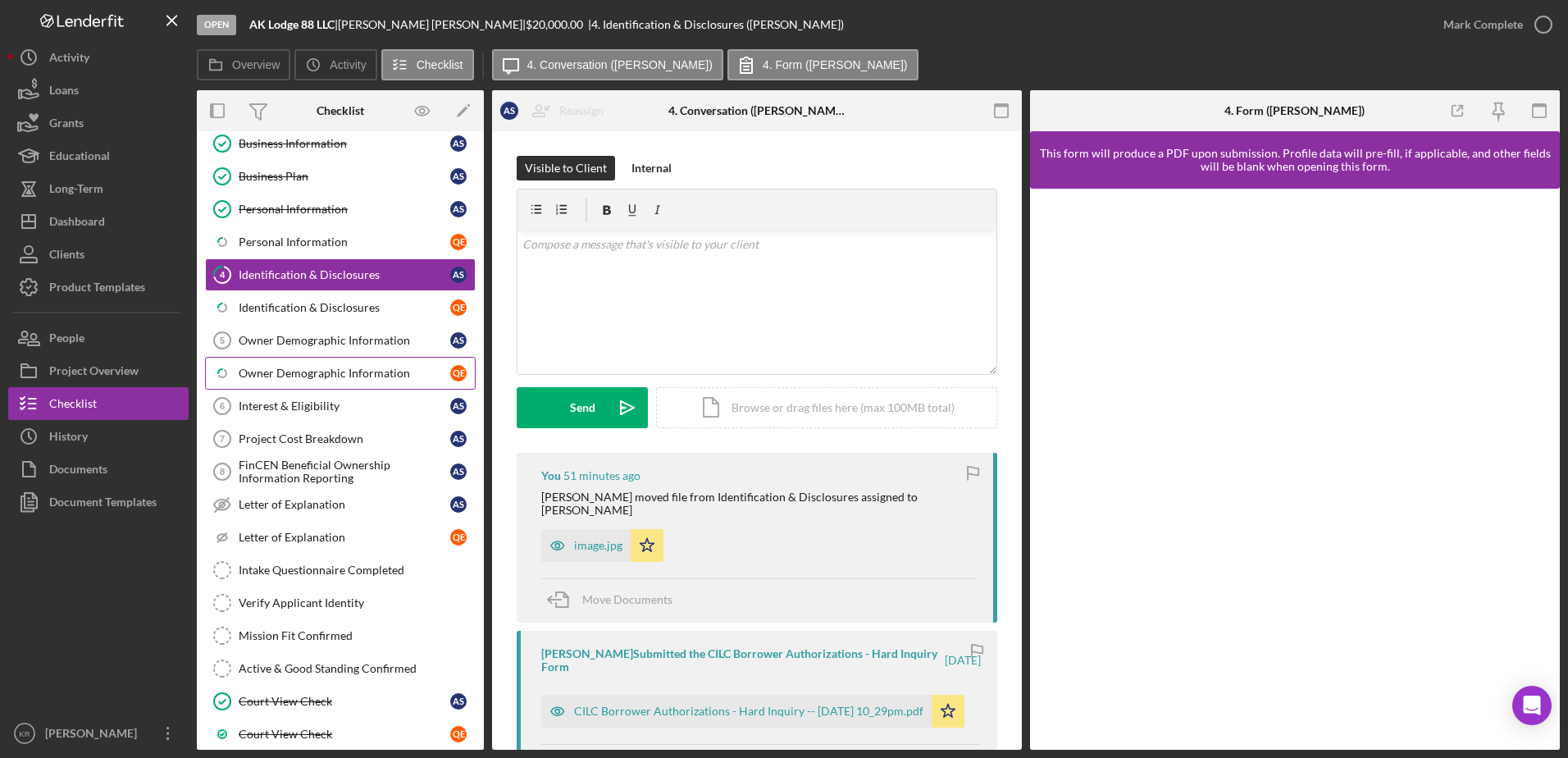
click at [275, 375] on div "Owner Demographic Information" at bounding box center [344, 374] width 211 height 13
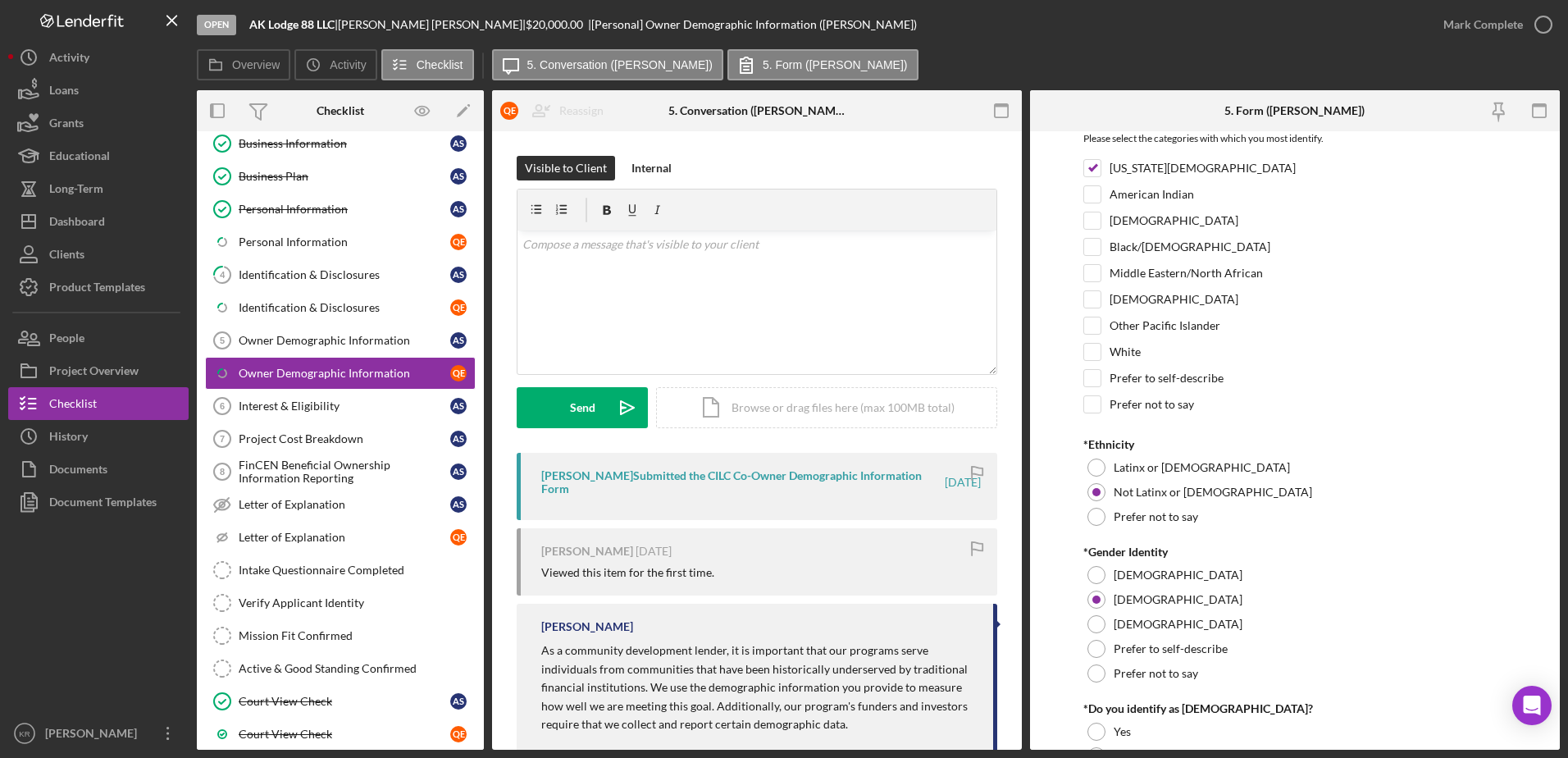
scroll to position [64, 0]
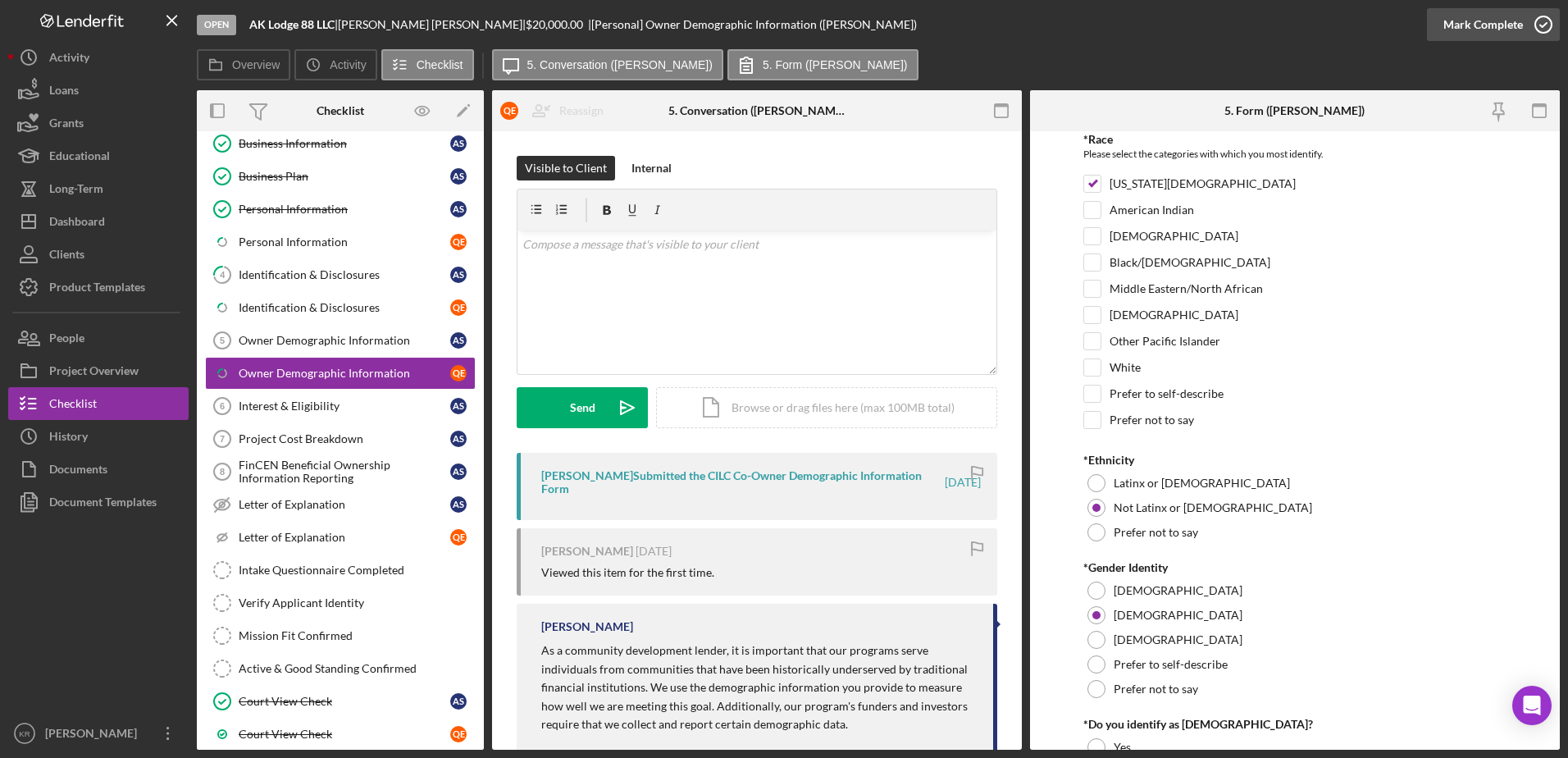
click at [1532, 13] on icon "button" at bounding box center [1543, 24] width 41 height 41
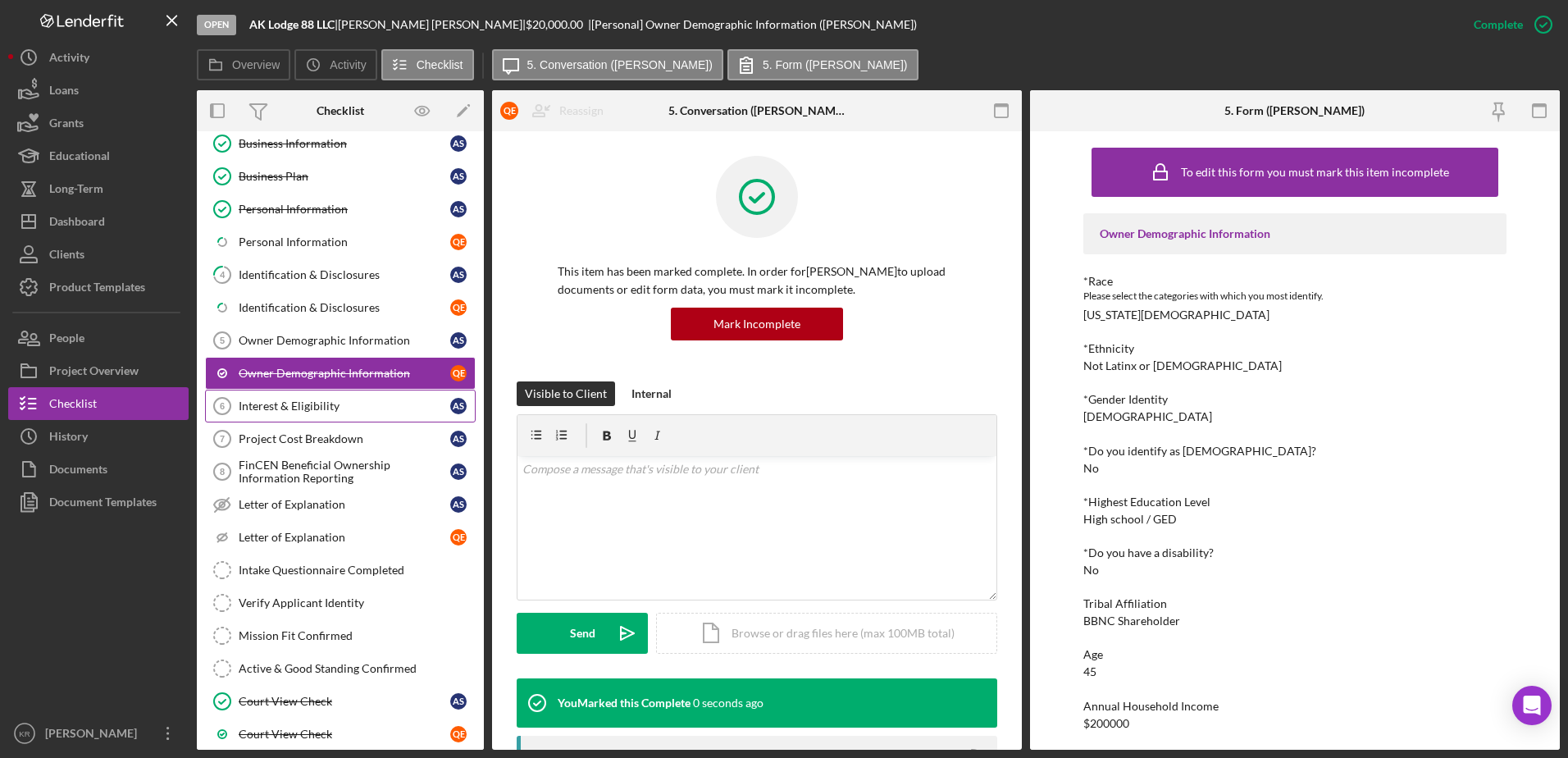
click at [296, 408] on div "Interest & Eligibility" at bounding box center [344, 406] width 211 height 13
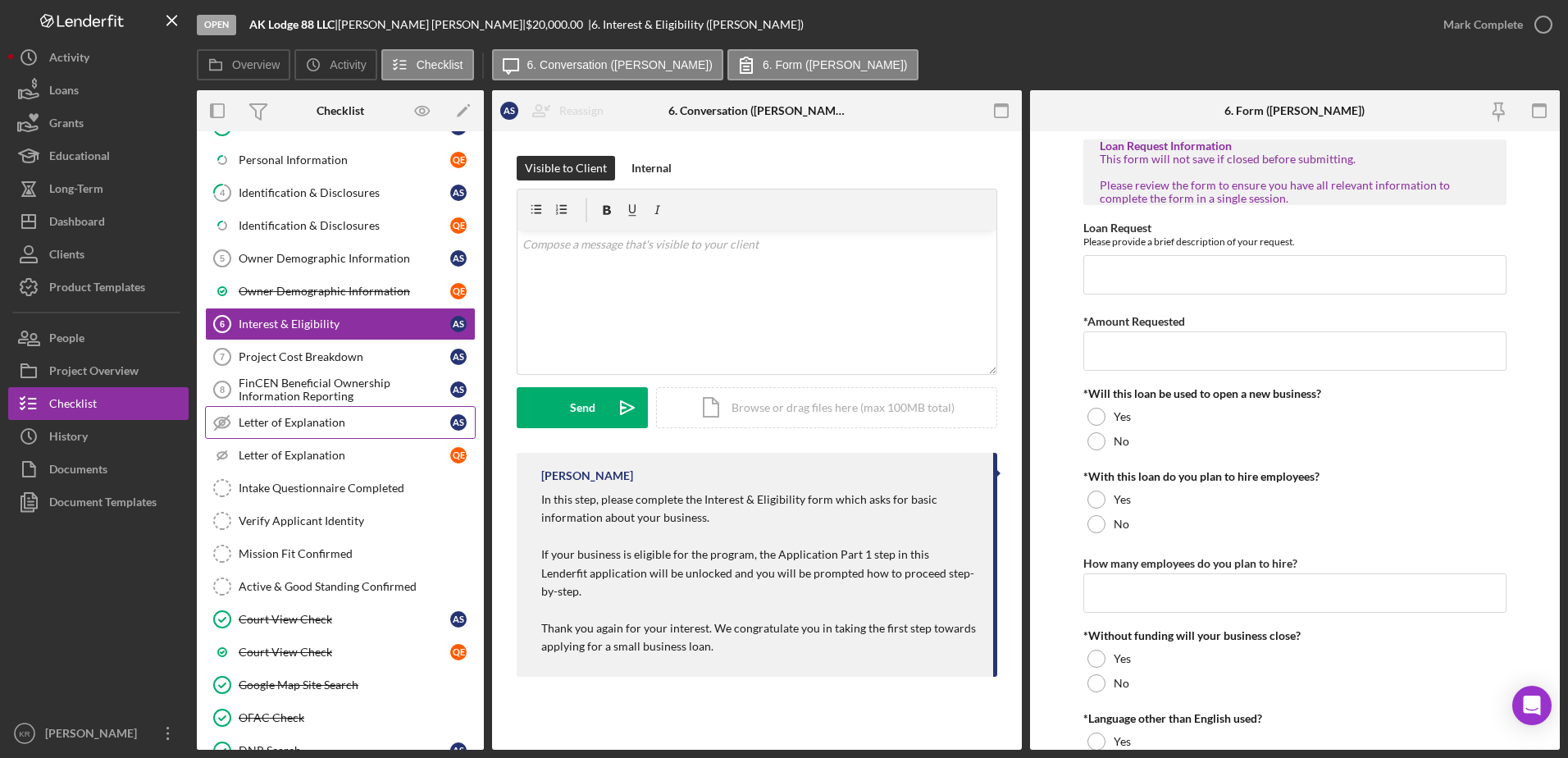
scroll to position [328, 0]
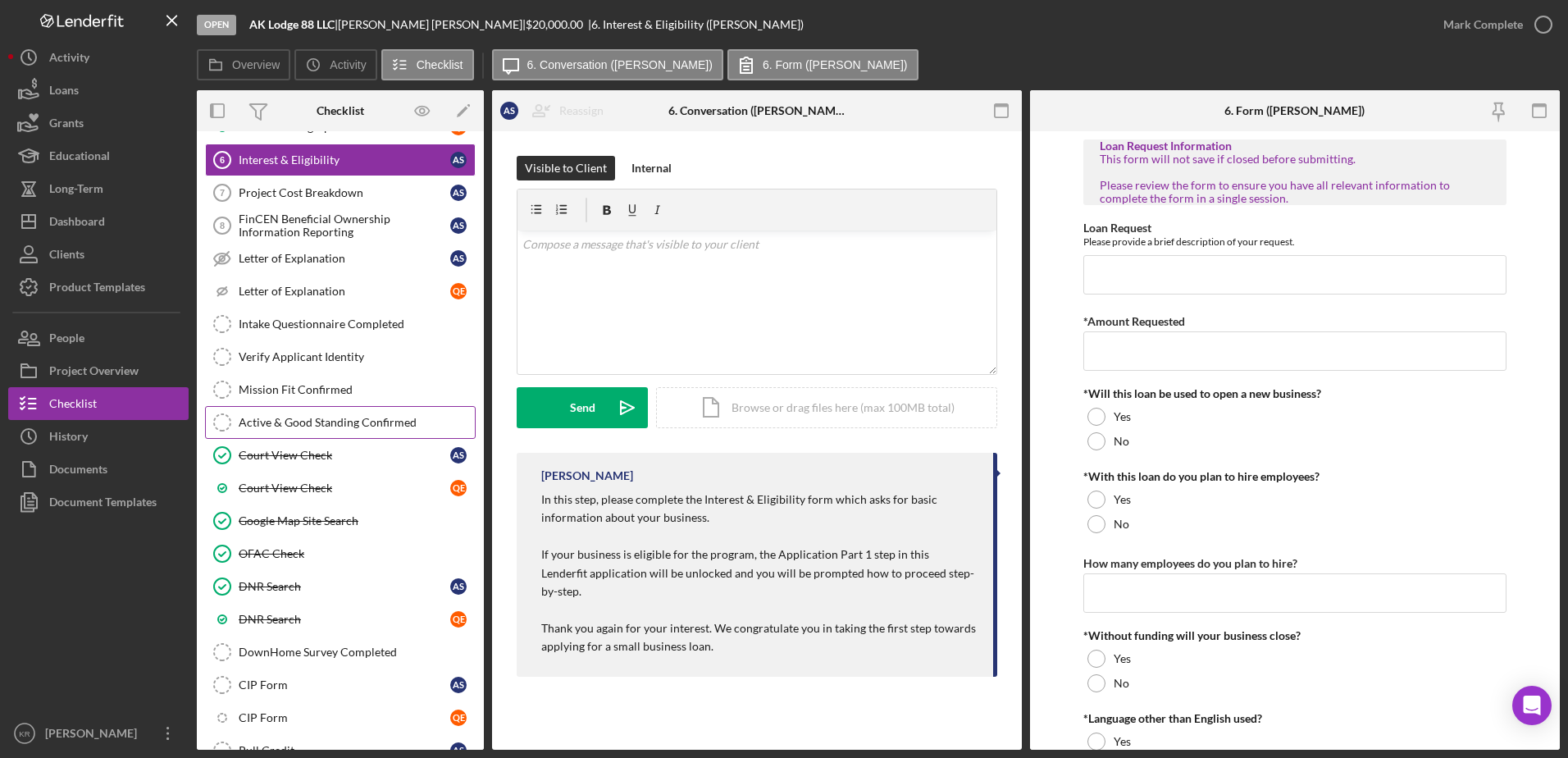
click at [297, 420] on div "Active & Good Standing Confirmed" at bounding box center [357, 423] width 236 height 13
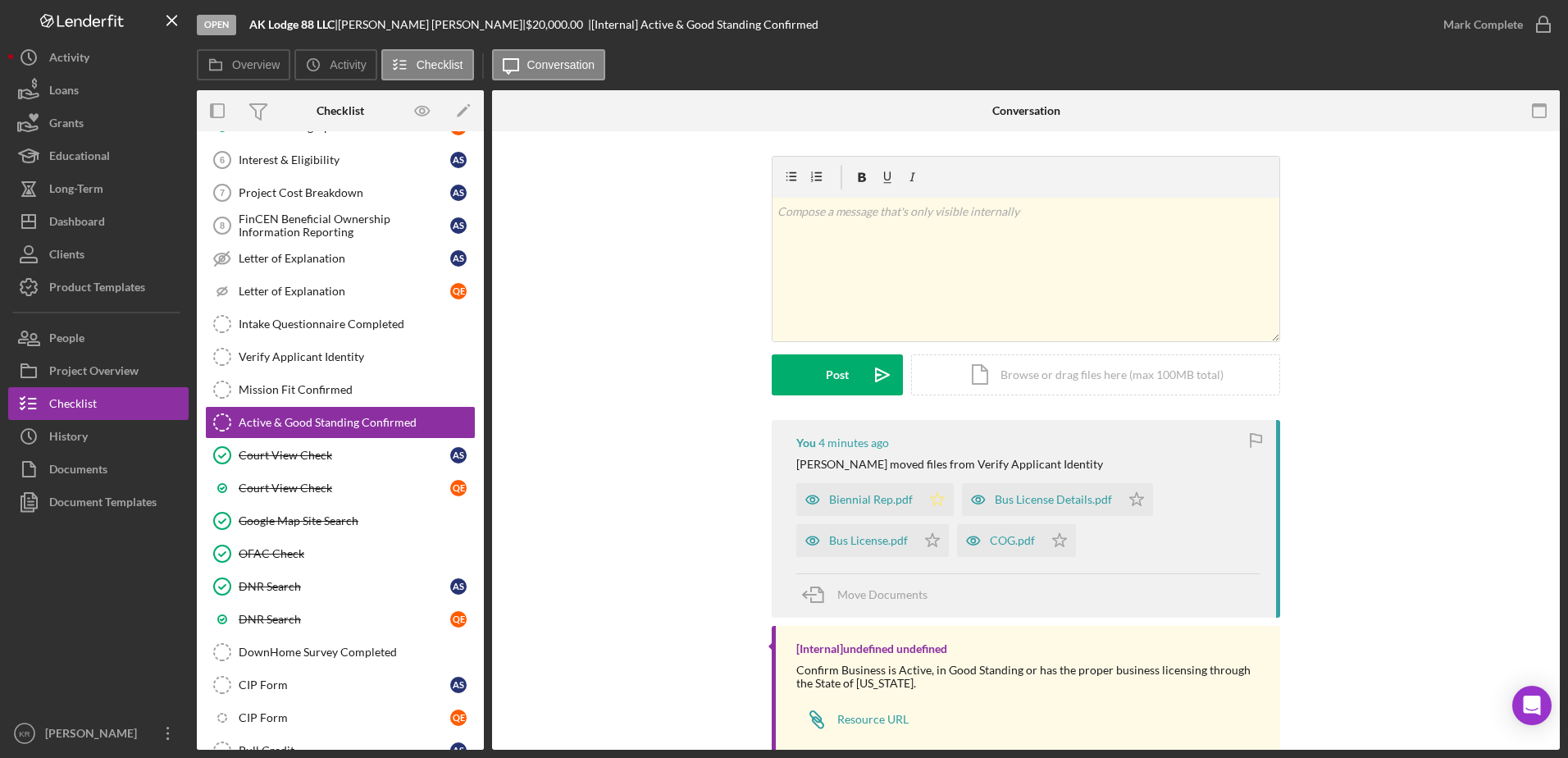
click at [949, 497] on icon "Icon/Star" at bounding box center [937, 499] width 33 height 33
click at [926, 559] on div "You 4 minutes ago Karen R. moved files from Verify Applicant Identity Biennial …" at bounding box center [1026, 519] width 509 height 198
click at [926, 547] on icon "Icon/Star" at bounding box center [932, 540] width 33 height 33
click at [1055, 549] on icon "Icon/Star" at bounding box center [1059, 540] width 33 height 33
click at [1136, 497] on polygon "button" at bounding box center [1137, 499] width 14 height 13
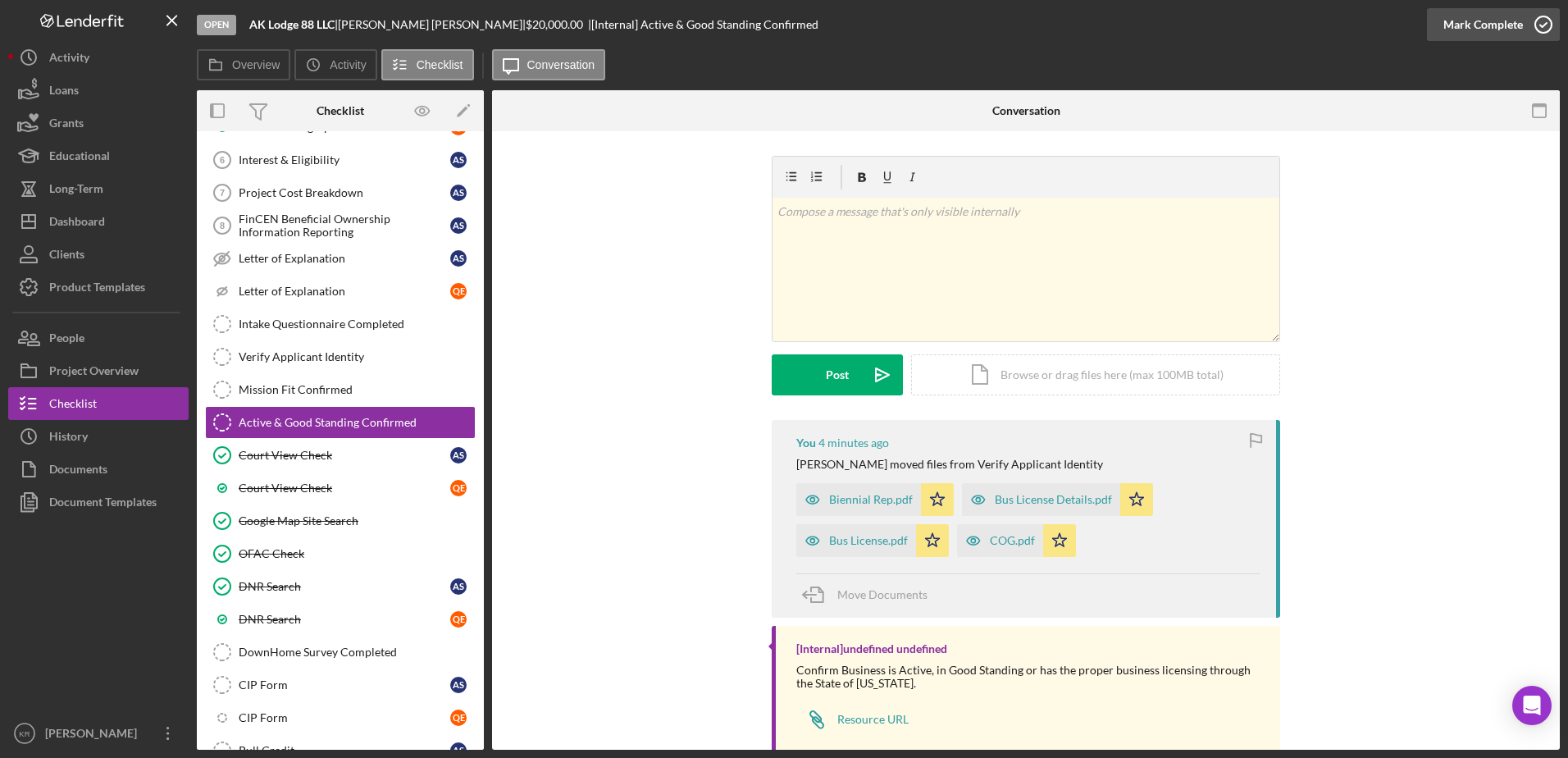
click at [1460, 22] on div "Mark Complete" at bounding box center [1483, 25] width 79 height 33
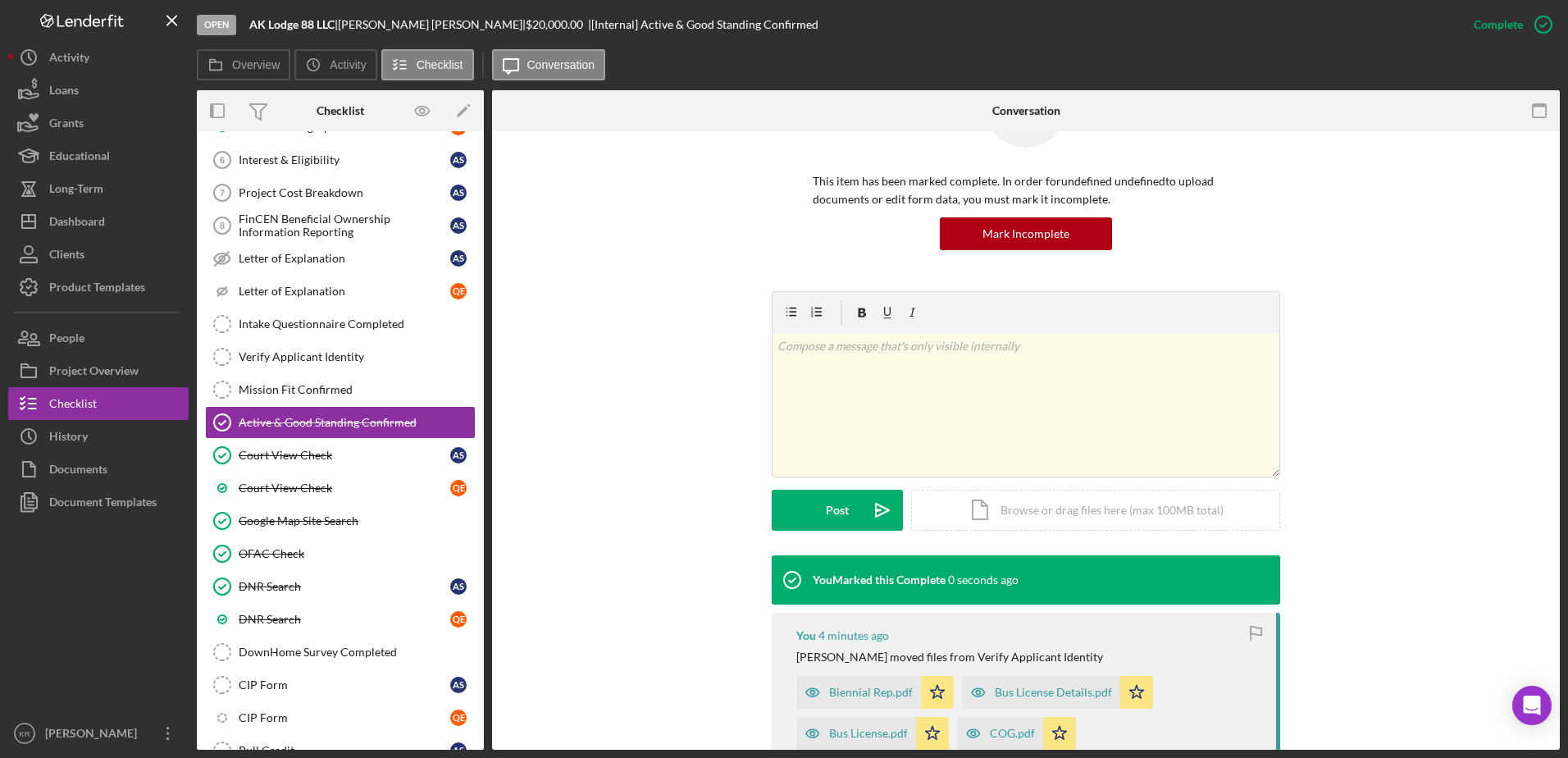
scroll to position [246, 0]
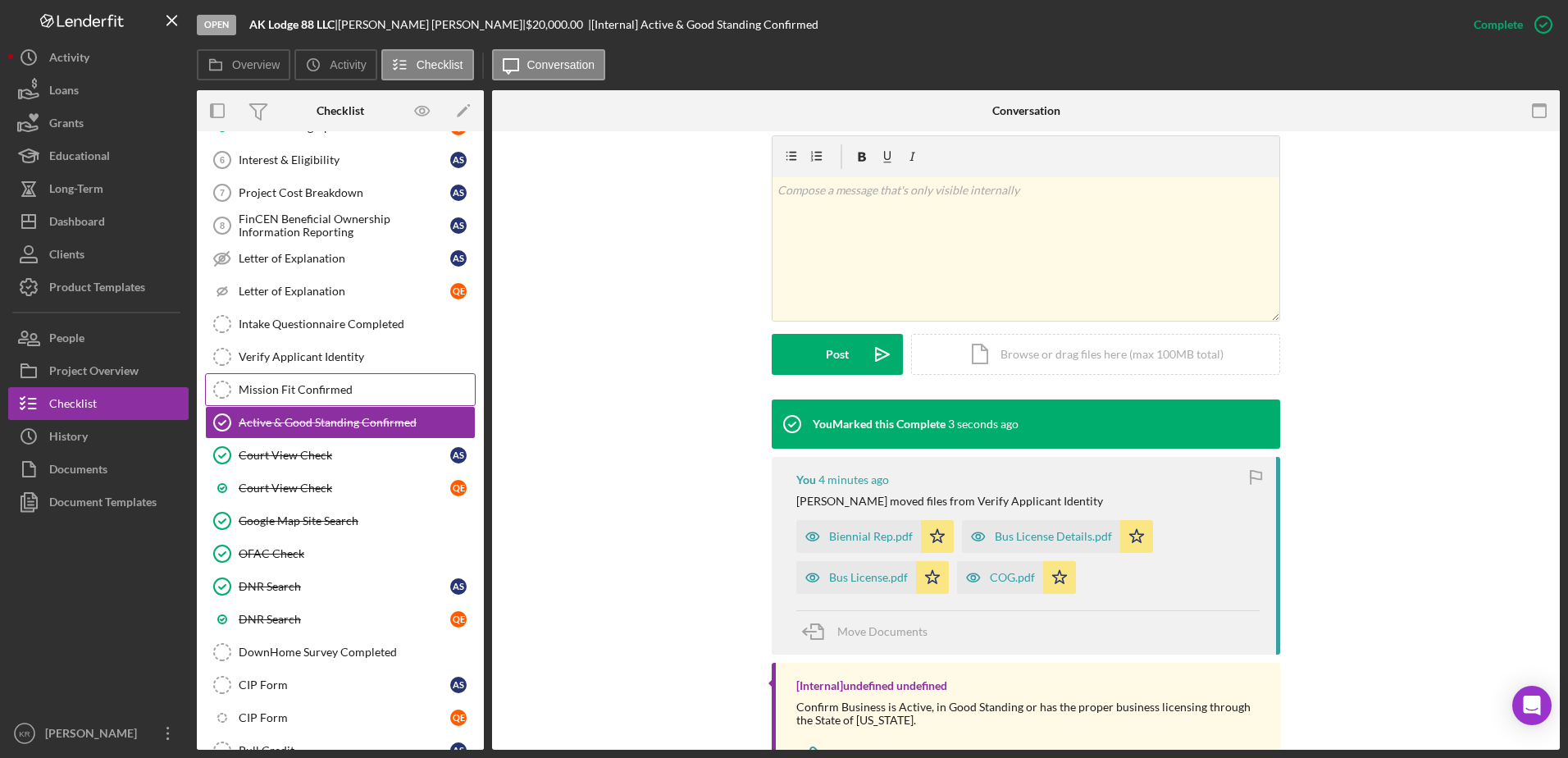
click at [259, 380] on link "Mission Fit Confirmed Mission Fit Confirmed" at bounding box center [340, 390] width 271 height 33
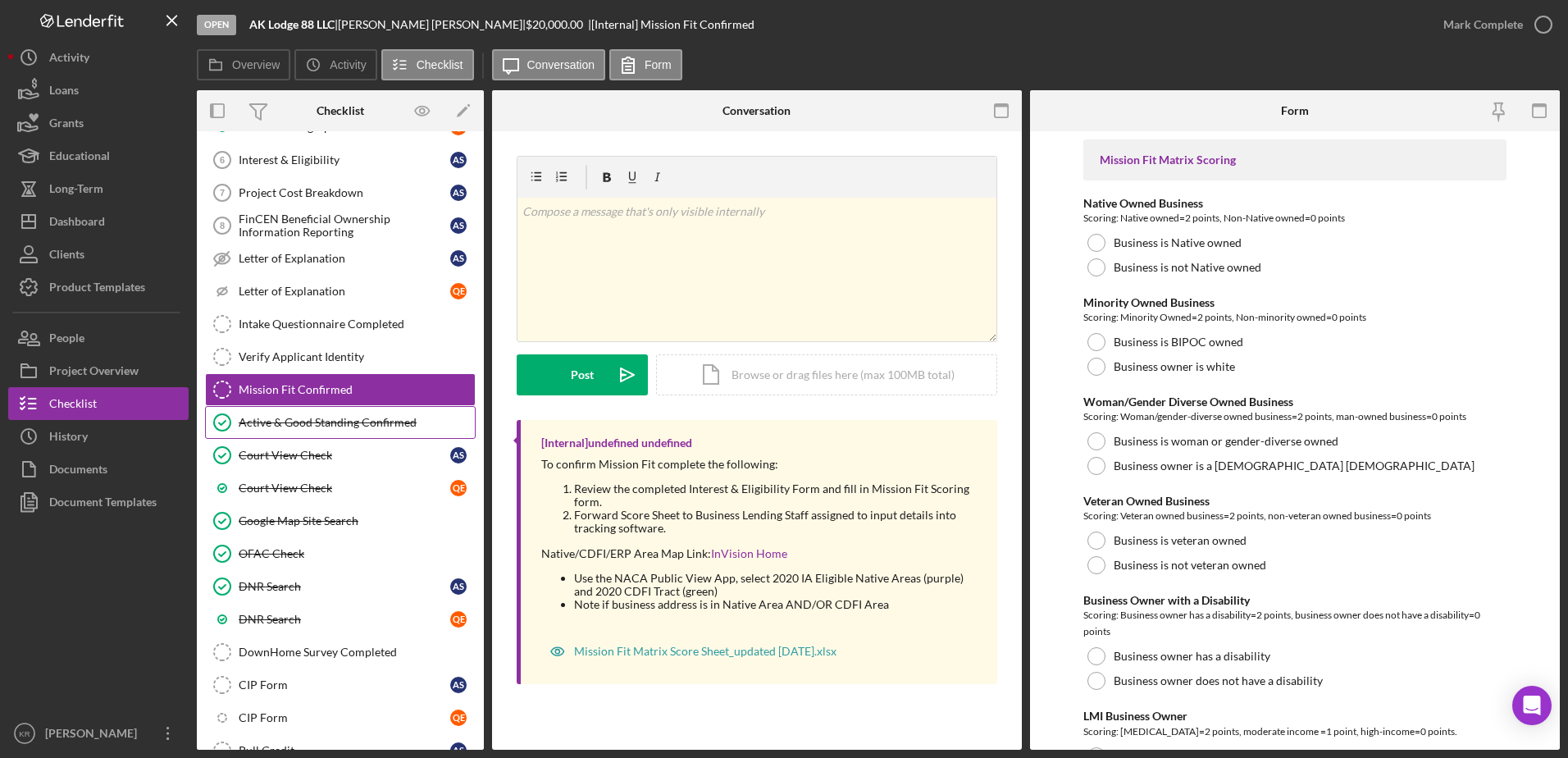
click at [358, 429] on div "Active & Good Standing Confirmed" at bounding box center [357, 423] width 236 height 13
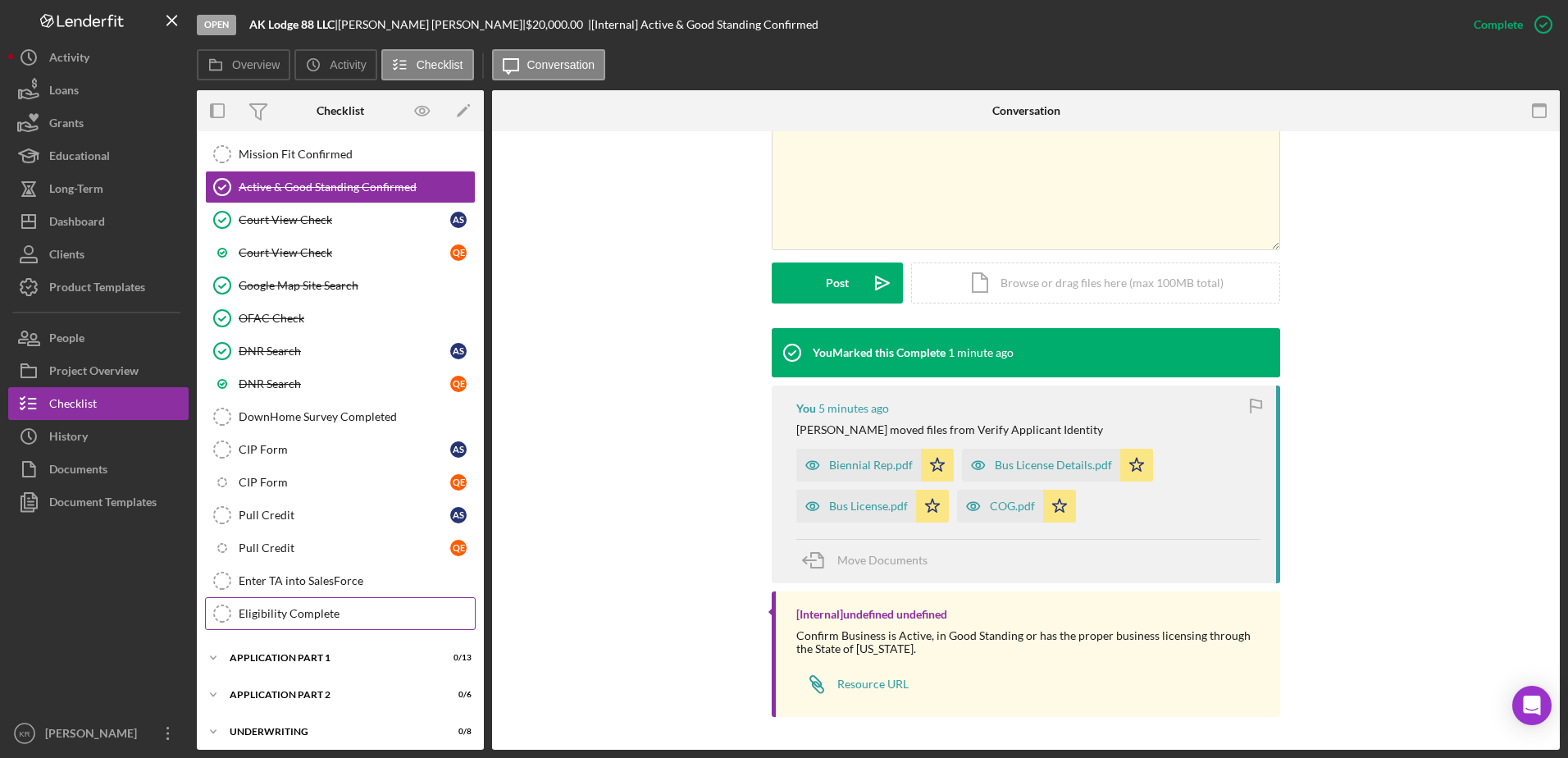
scroll to position [656, 0]
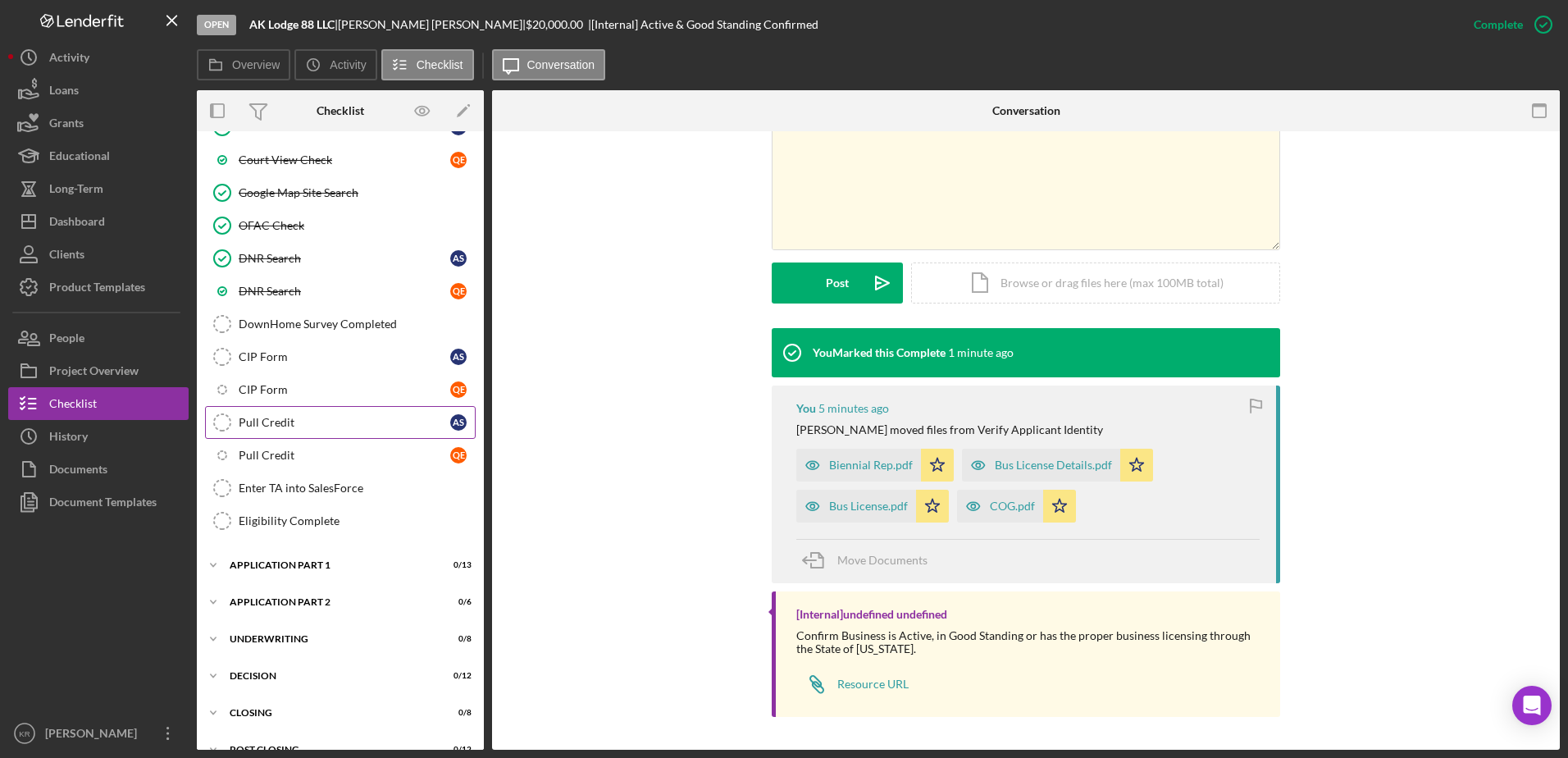
click at [310, 417] on div "Pull Credit" at bounding box center [344, 423] width 211 height 13
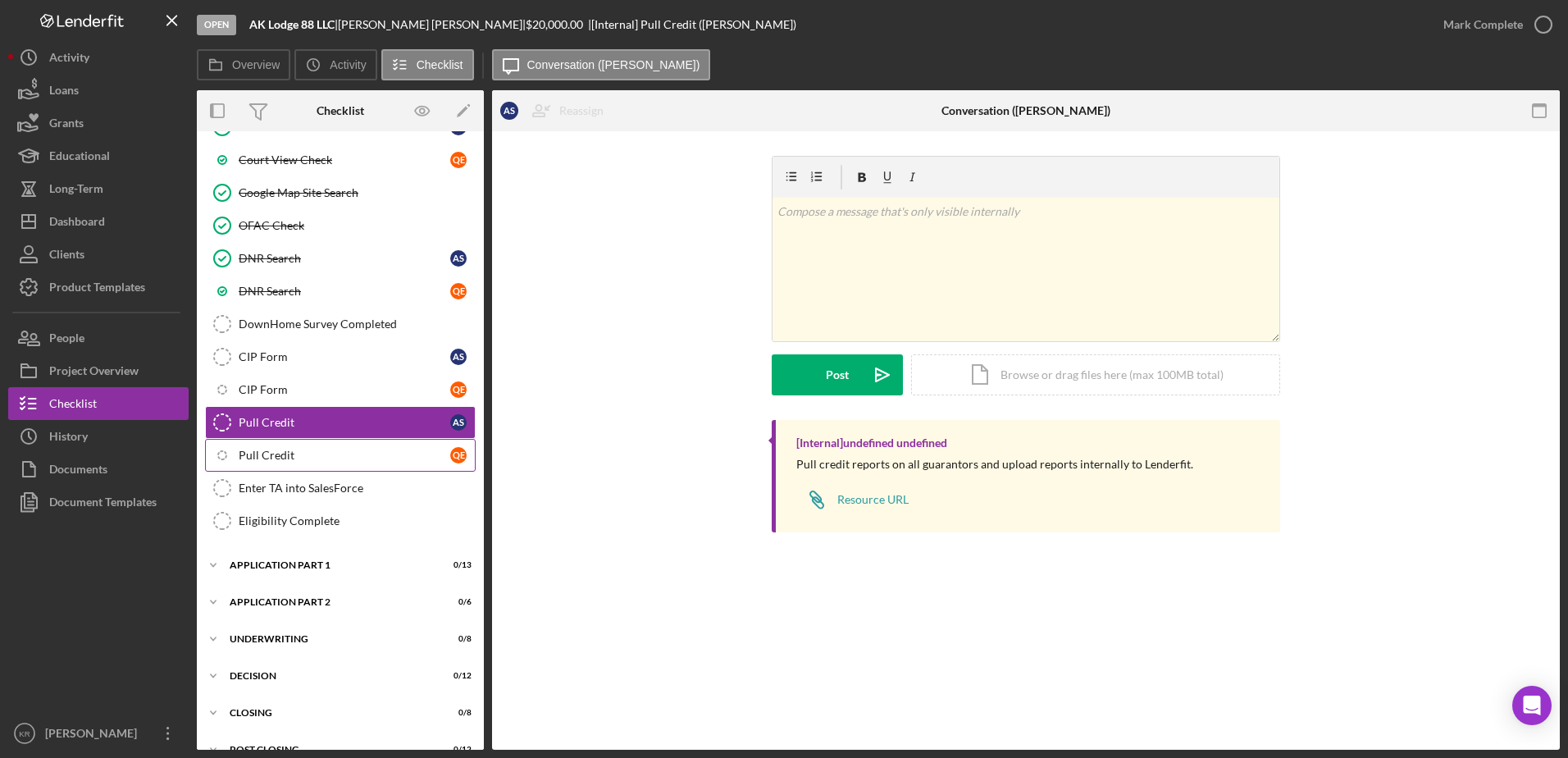
click at [257, 453] on div "Pull Credit" at bounding box center [344, 456] width 211 height 13
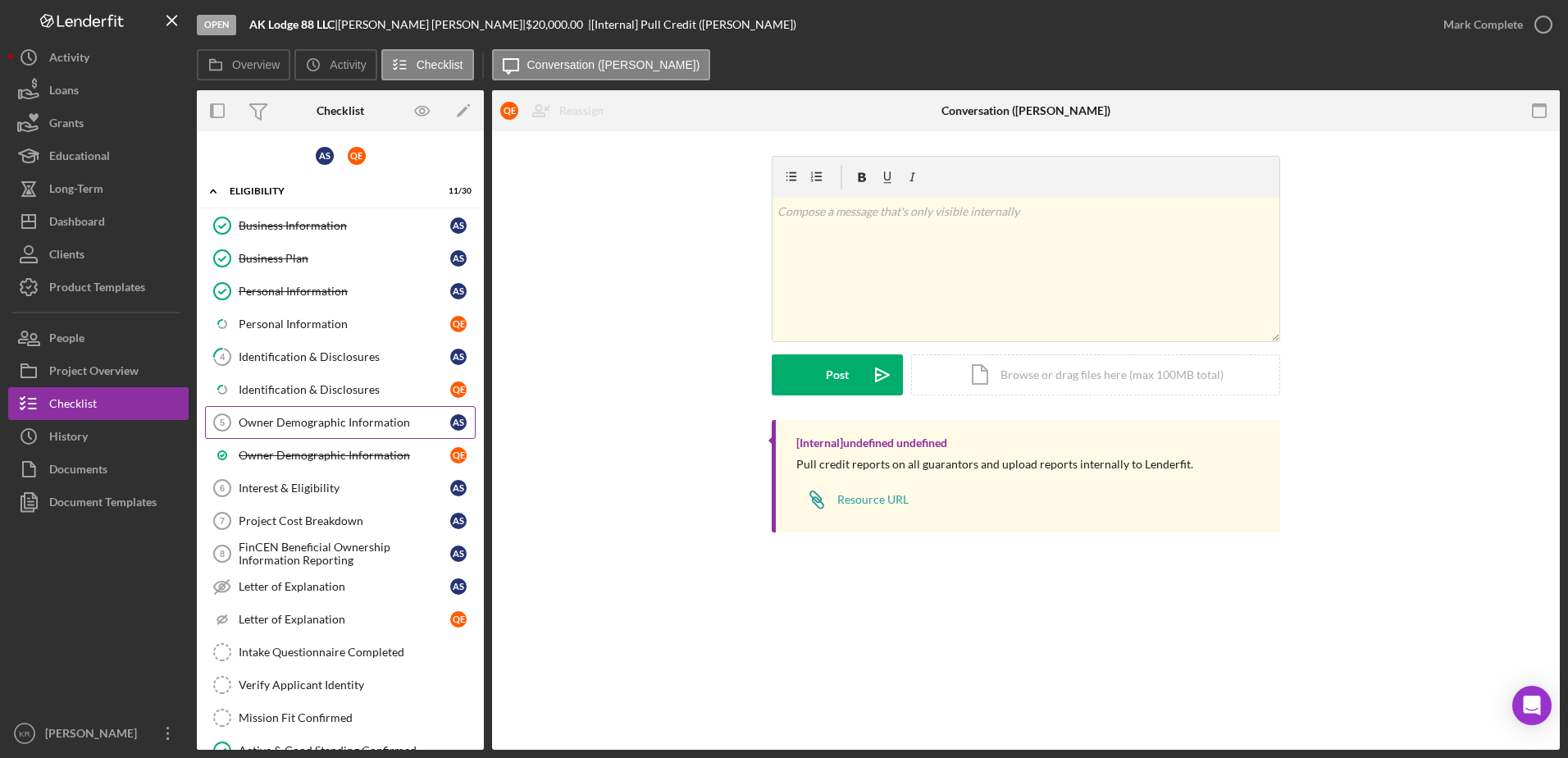
click at [329, 409] on link "Owner Demographic Information 5 Owner Demographic Information A S" at bounding box center [340, 422] width 271 height 33
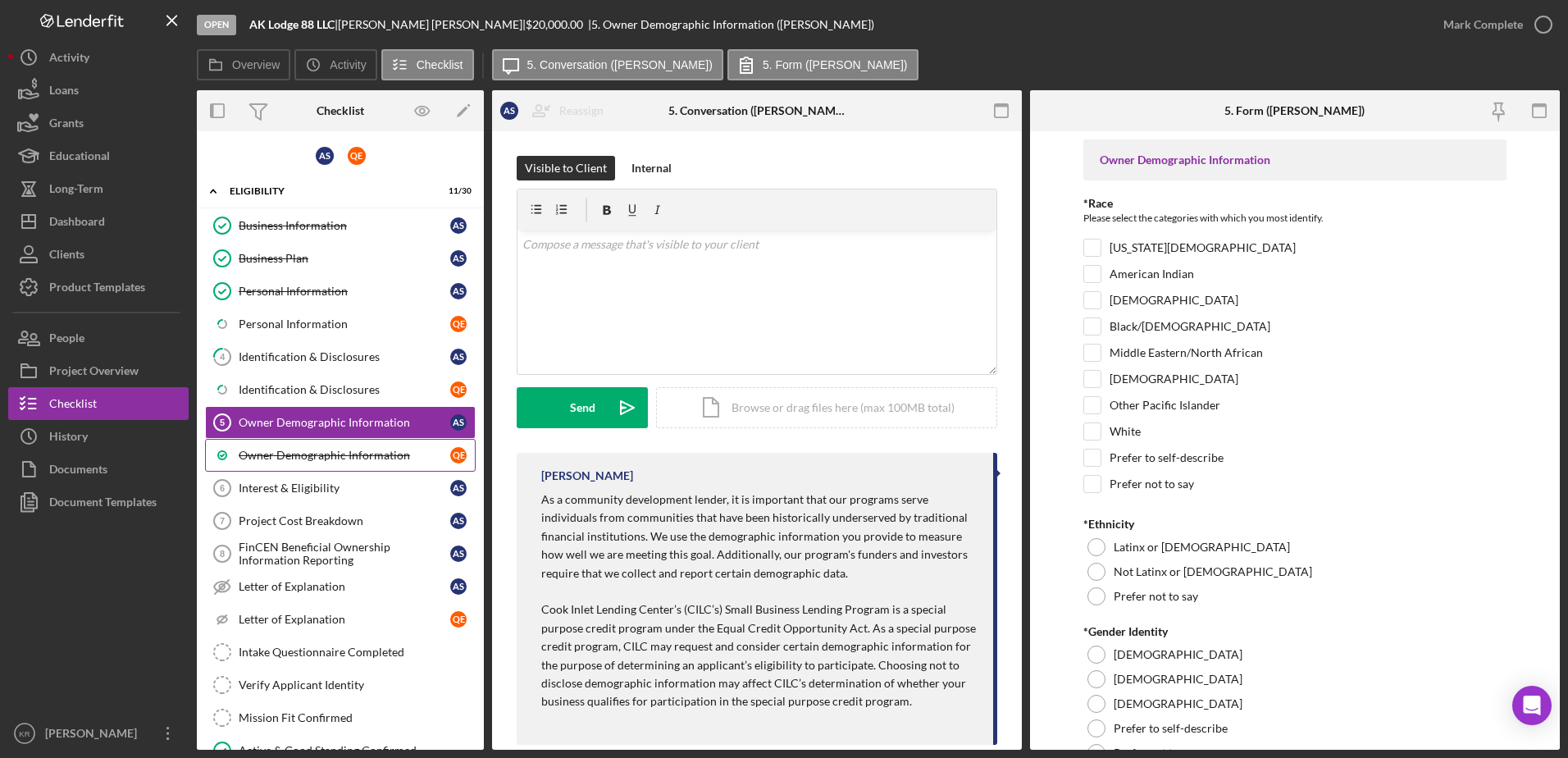
click at [305, 455] on div "Owner Demographic Information" at bounding box center [344, 456] width 211 height 13
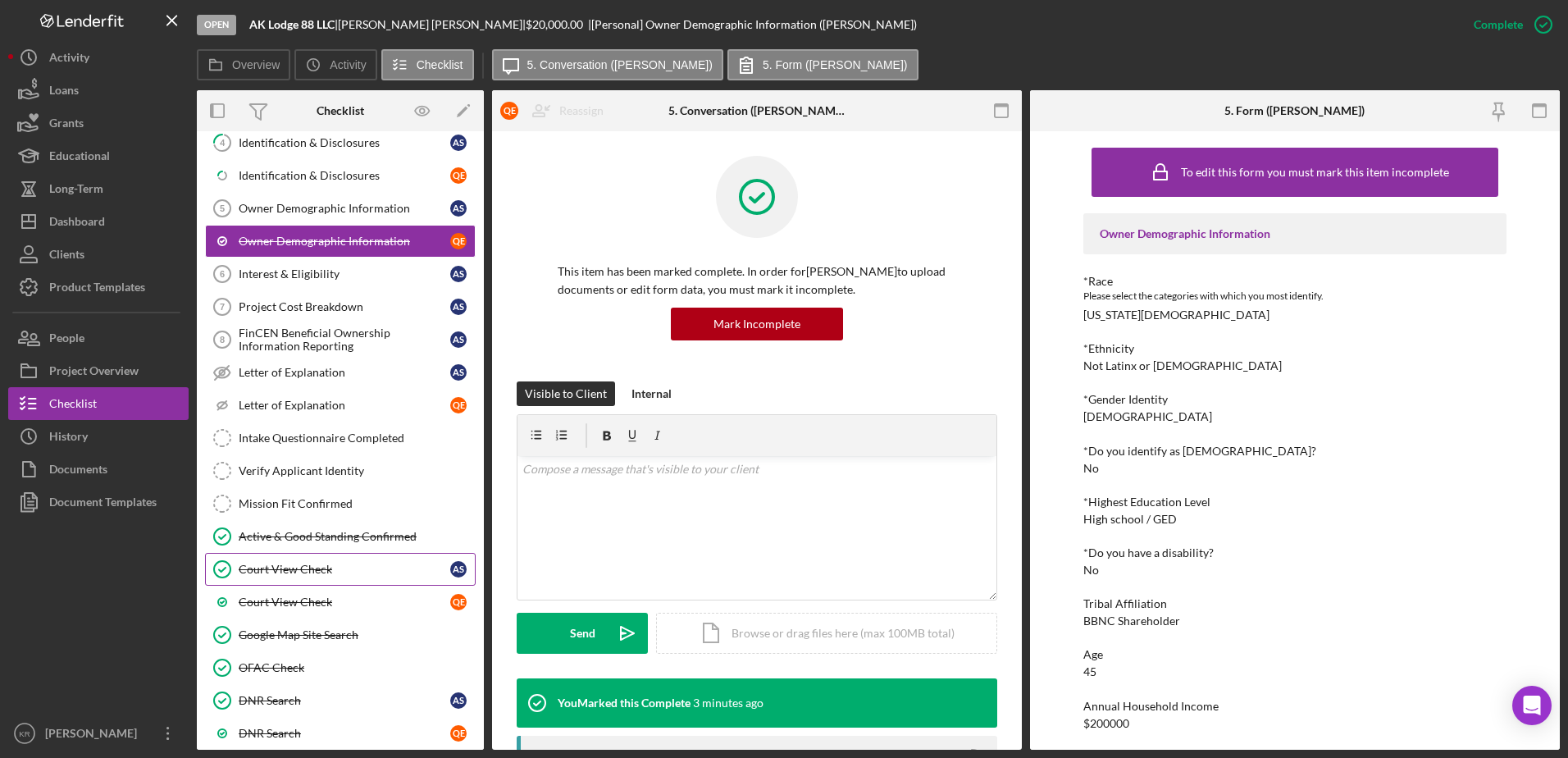
scroll to position [411, 0]
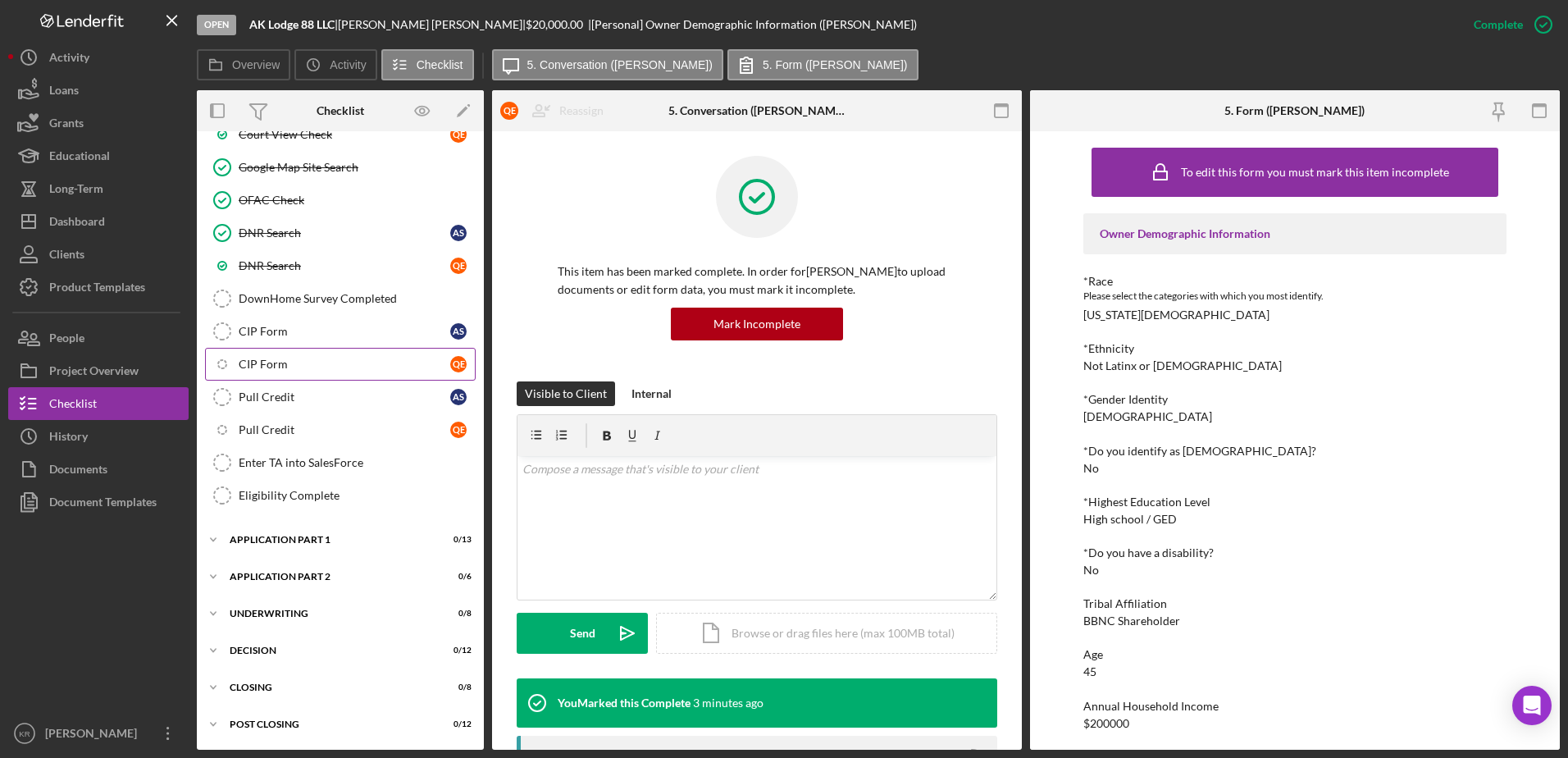
click at [253, 371] on div "CIP Form" at bounding box center [344, 364] width 211 height 13
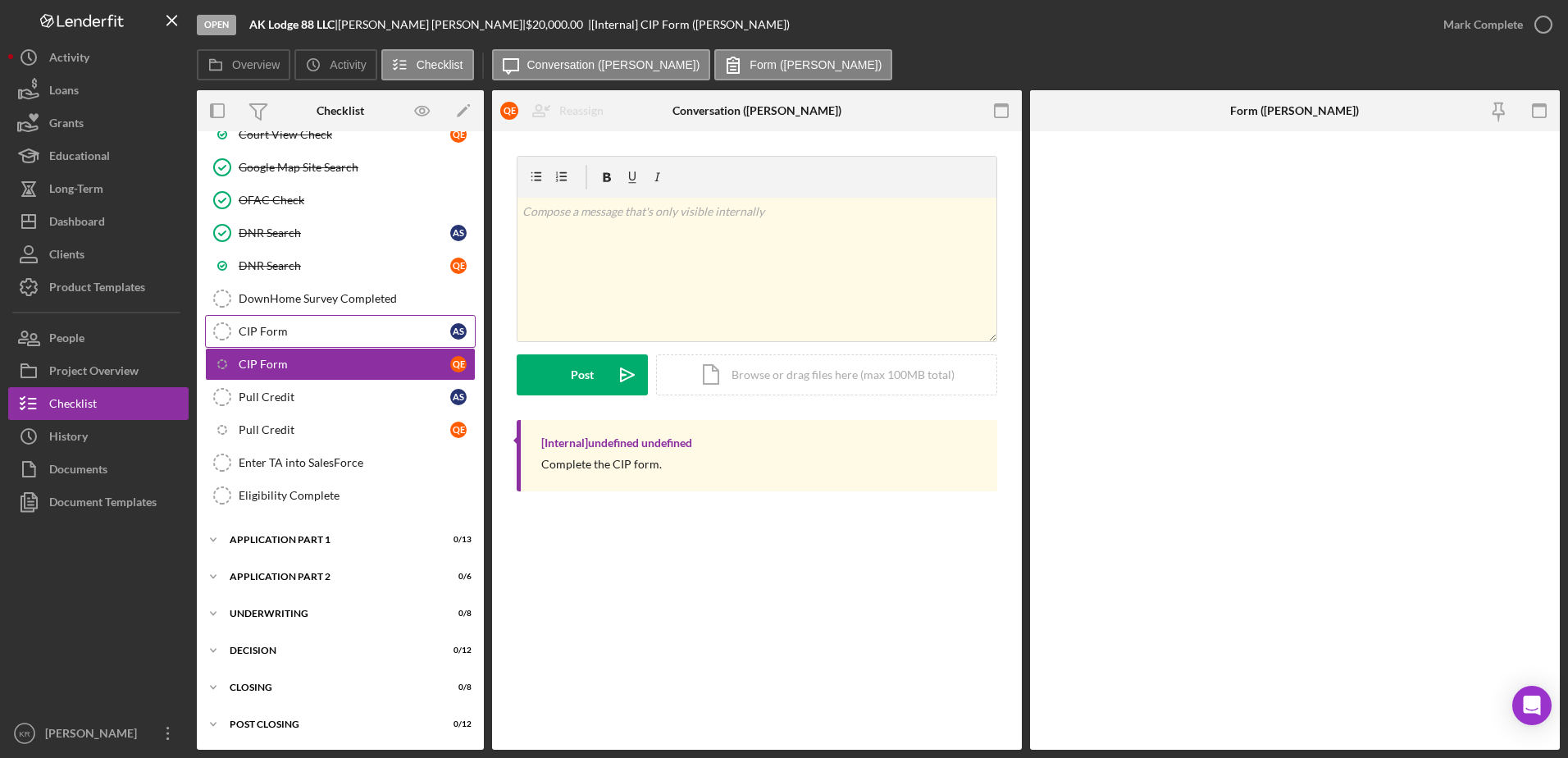
click at [275, 325] on div "CIP Form" at bounding box center [344, 331] width 211 height 13
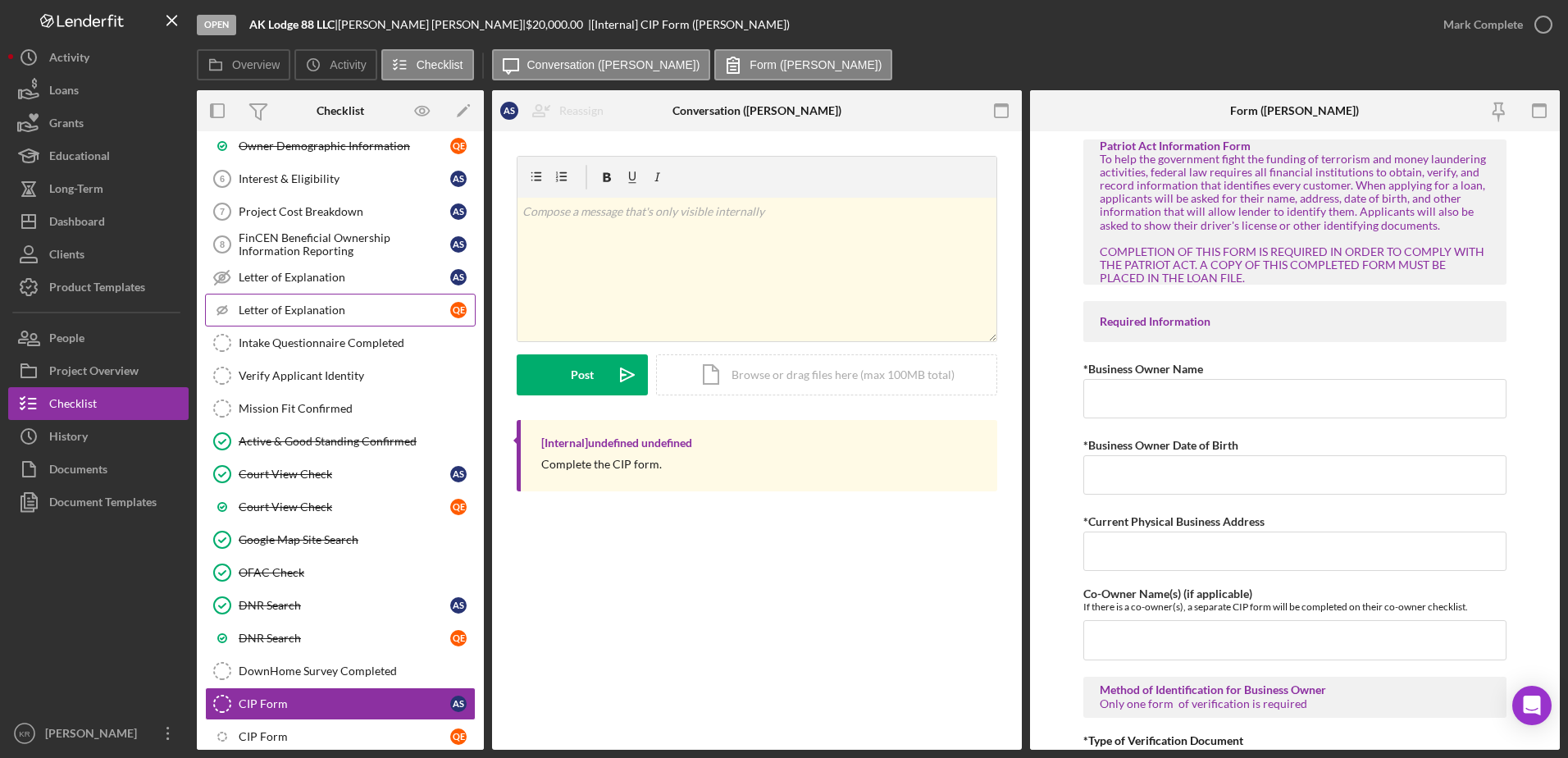
scroll to position [272, 0]
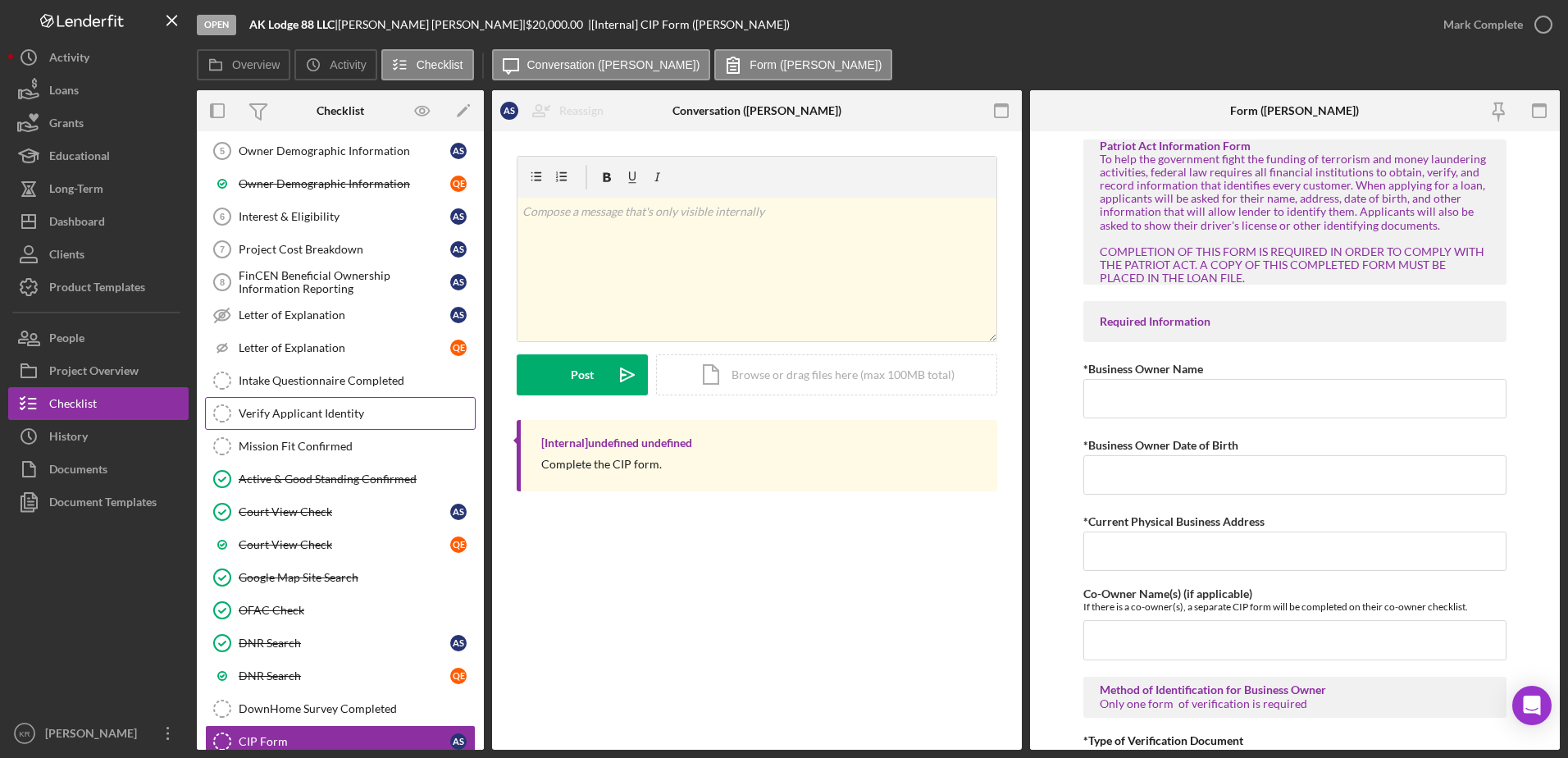
click at [290, 415] on div "Verify Applicant Identity" at bounding box center [357, 413] width 236 height 13
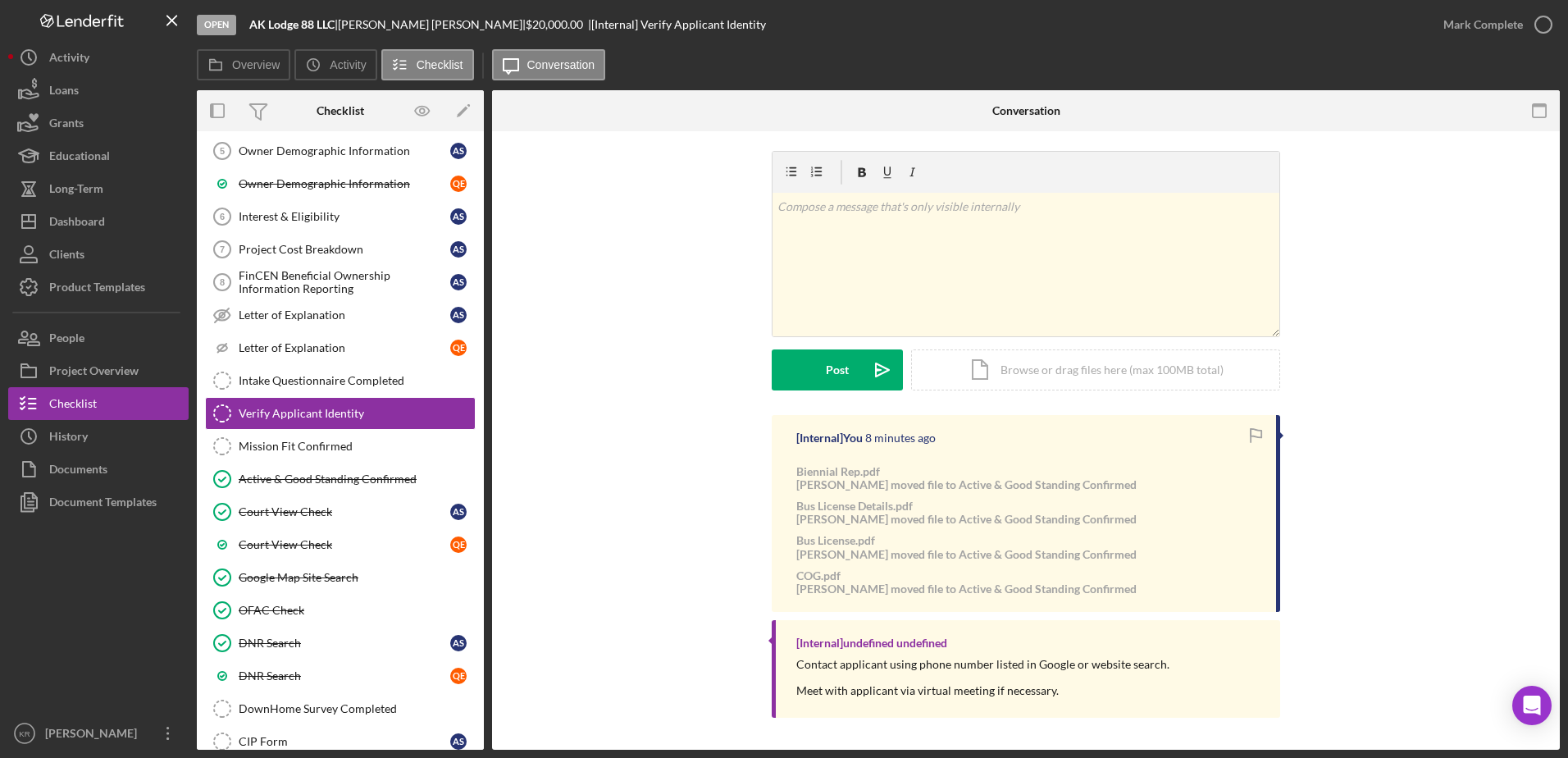
scroll to position [6, 0]
click at [319, 257] on link "Project Cost Breakdown 7 Project Cost Breakdown A S" at bounding box center [340, 249] width 271 height 33
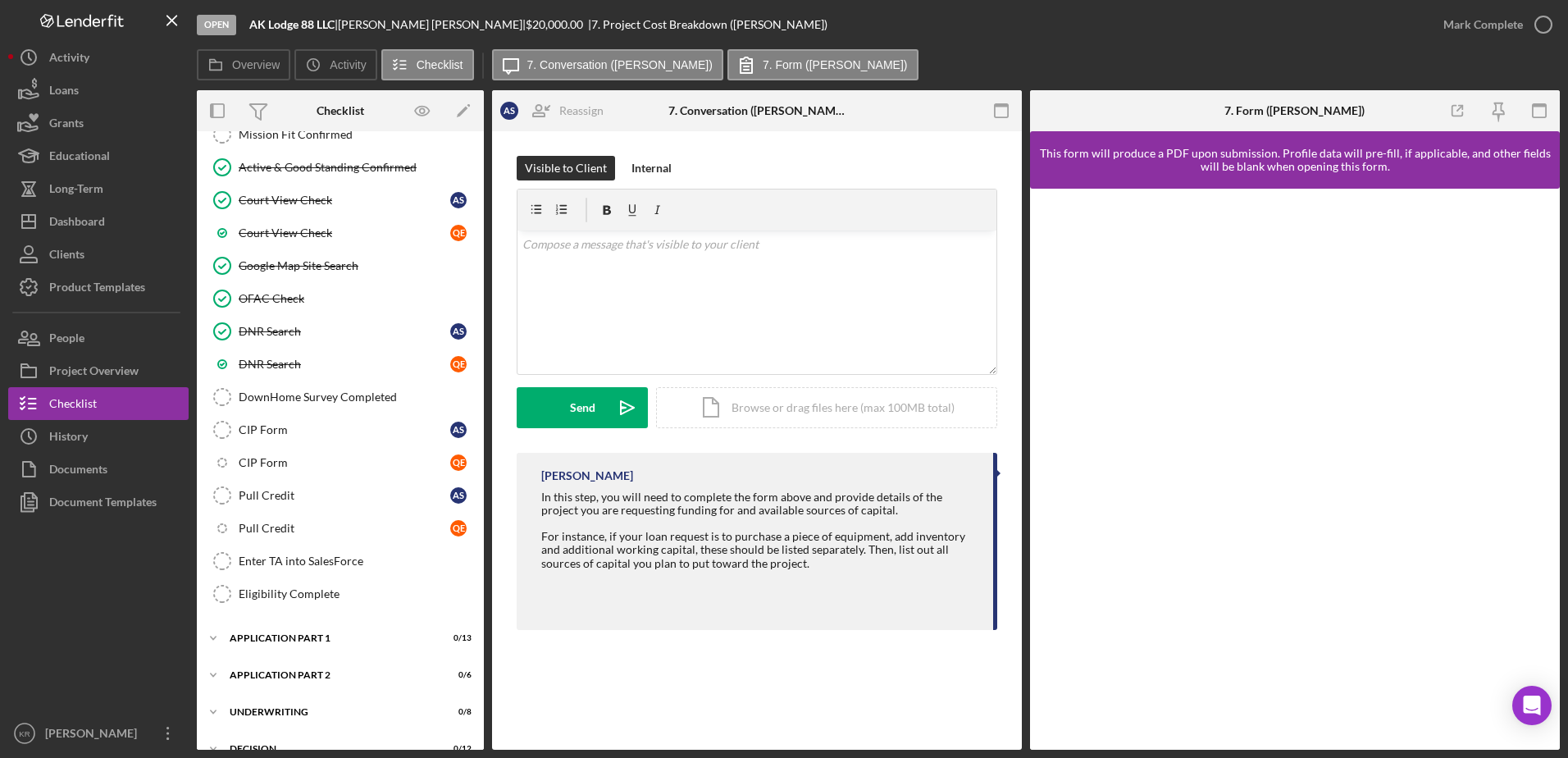
scroll to position [599, 0]
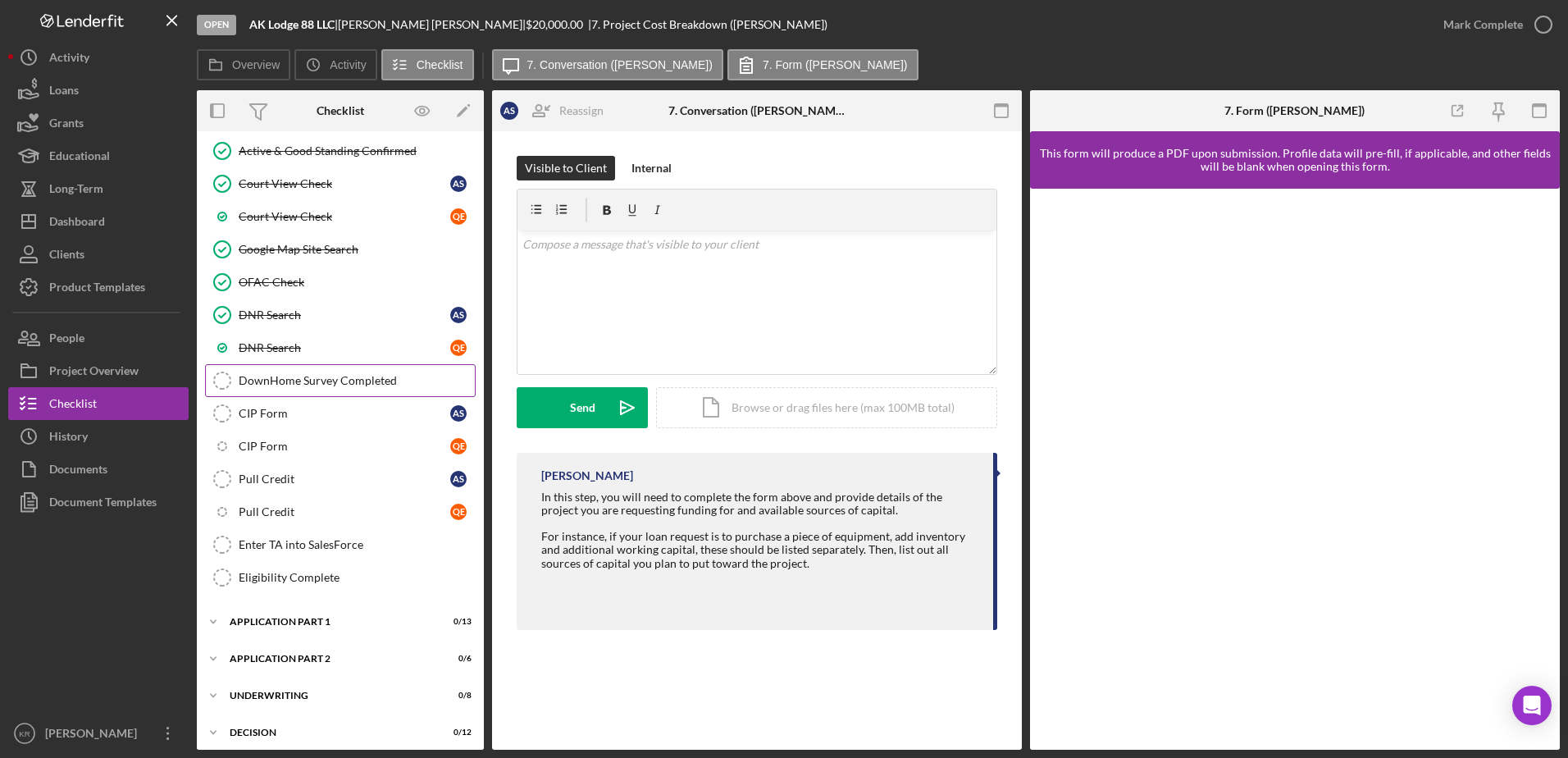
click at [310, 382] on div "DownHome Survey Completed" at bounding box center [357, 380] width 236 height 13
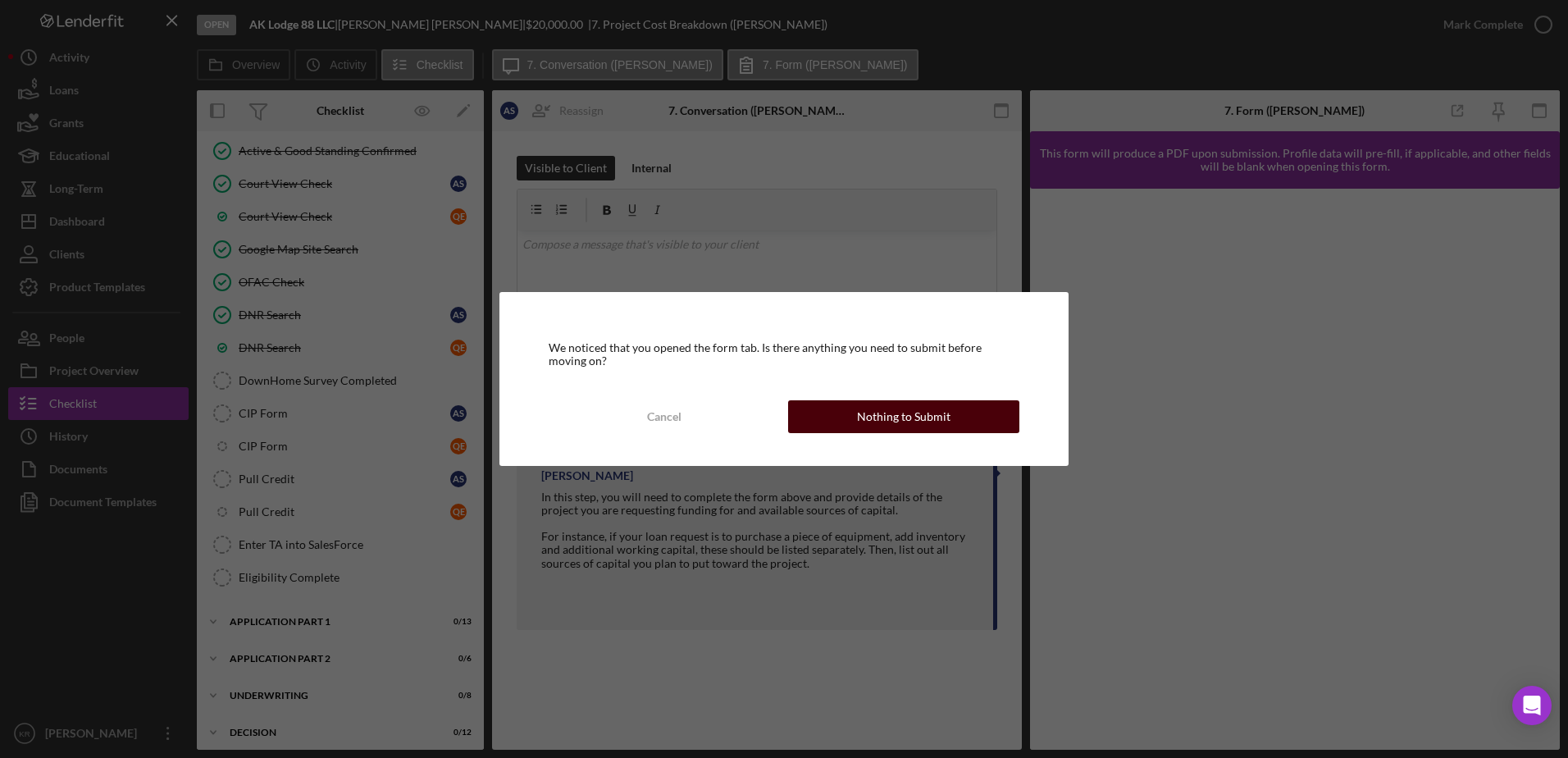
click at [801, 411] on button "Nothing to Submit" at bounding box center [903, 416] width 231 height 33
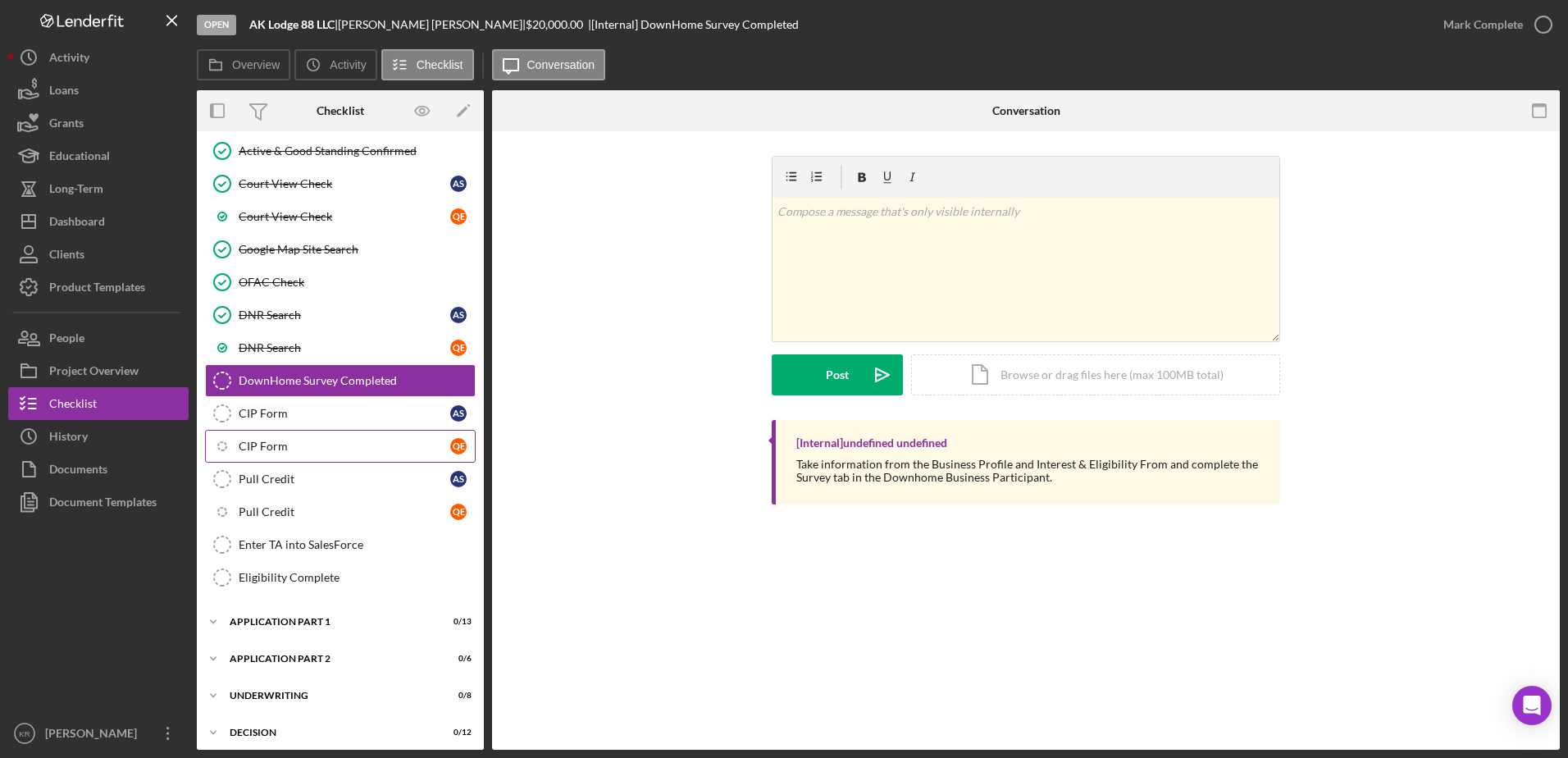
click at [275, 435] on link "Icon/Checklist Item Sub Internal CIP Form Q E" at bounding box center [340, 446] width 271 height 33
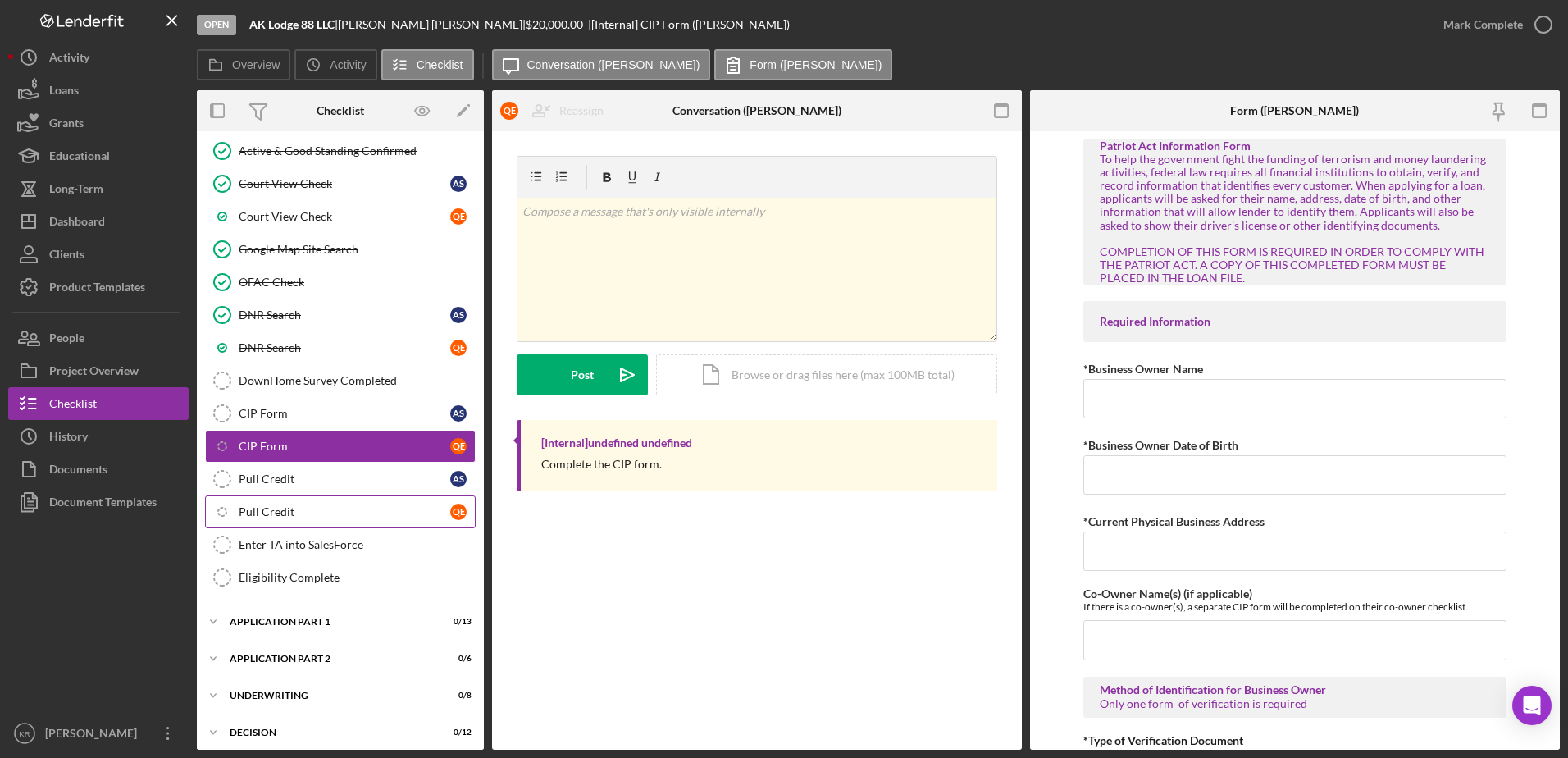
click at [270, 505] on div "Pull Credit" at bounding box center [344, 512] width 211 height 13
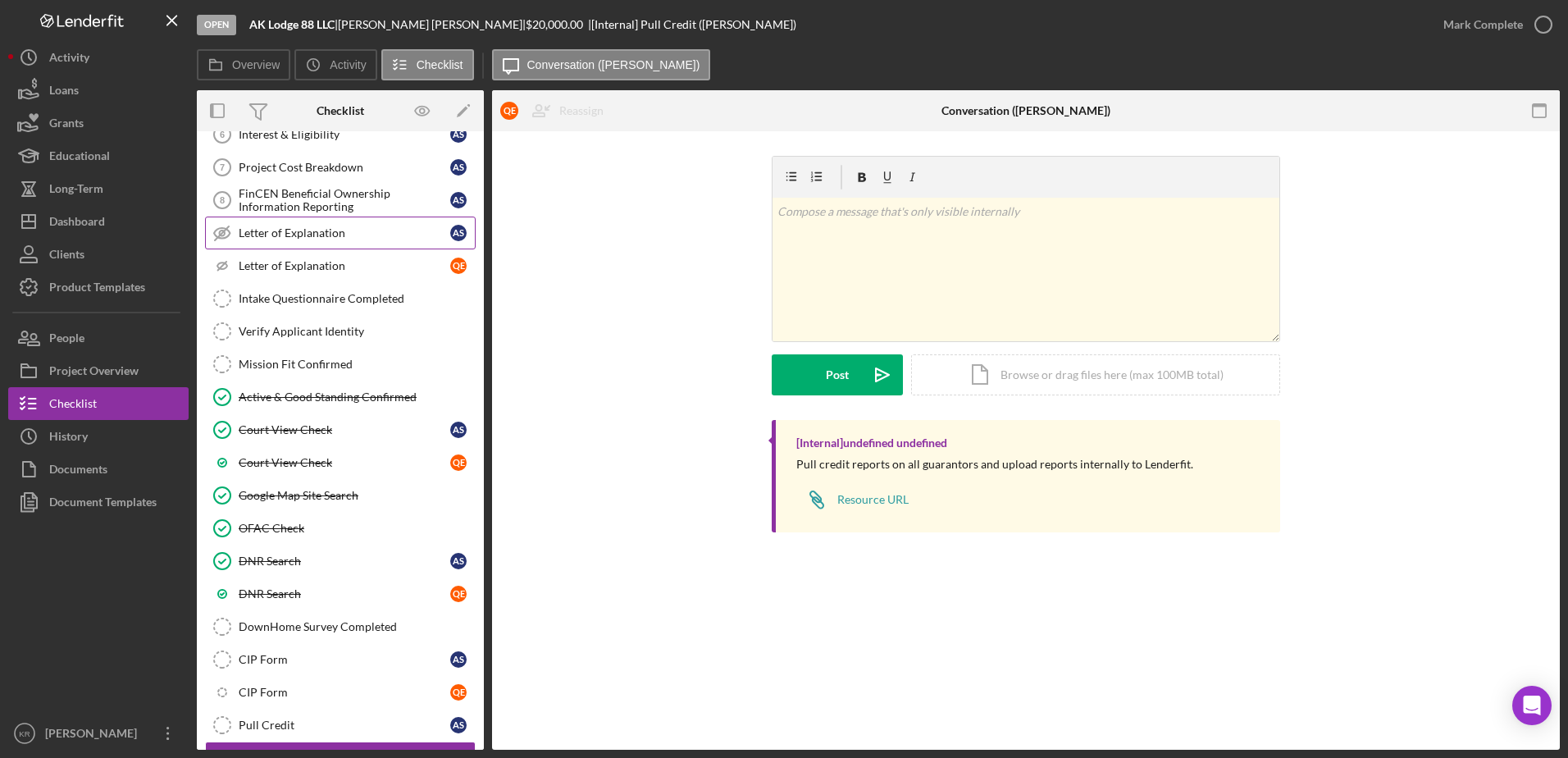
click at [299, 235] on div "Letter of Explanation" at bounding box center [344, 233] width 211 height 13
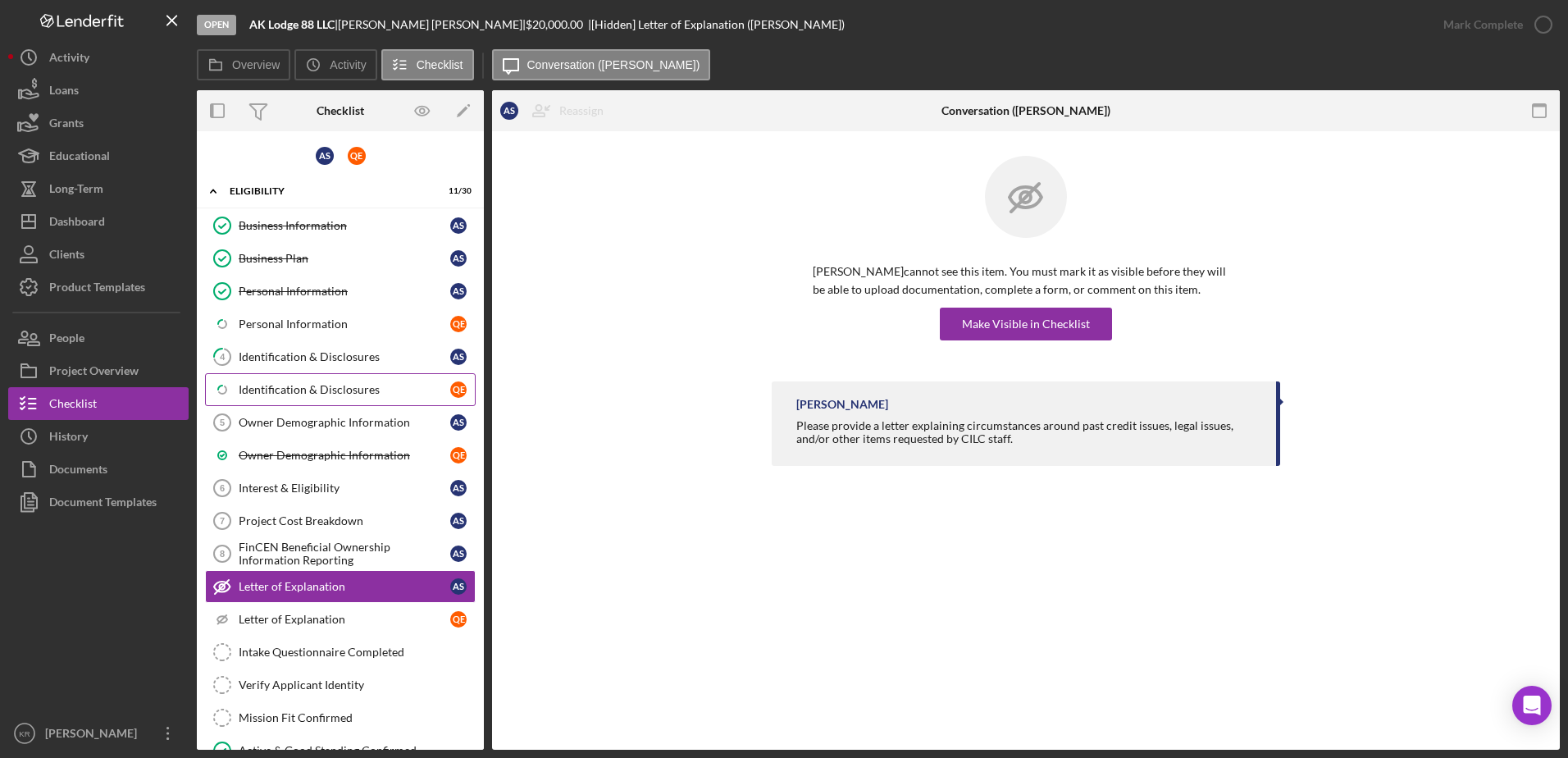
click at [304, 374] on link "Icon/Checklist Item Sub Partial Identification & Disclosures Q E" at bounding box center [340, 390] width 271 height 33
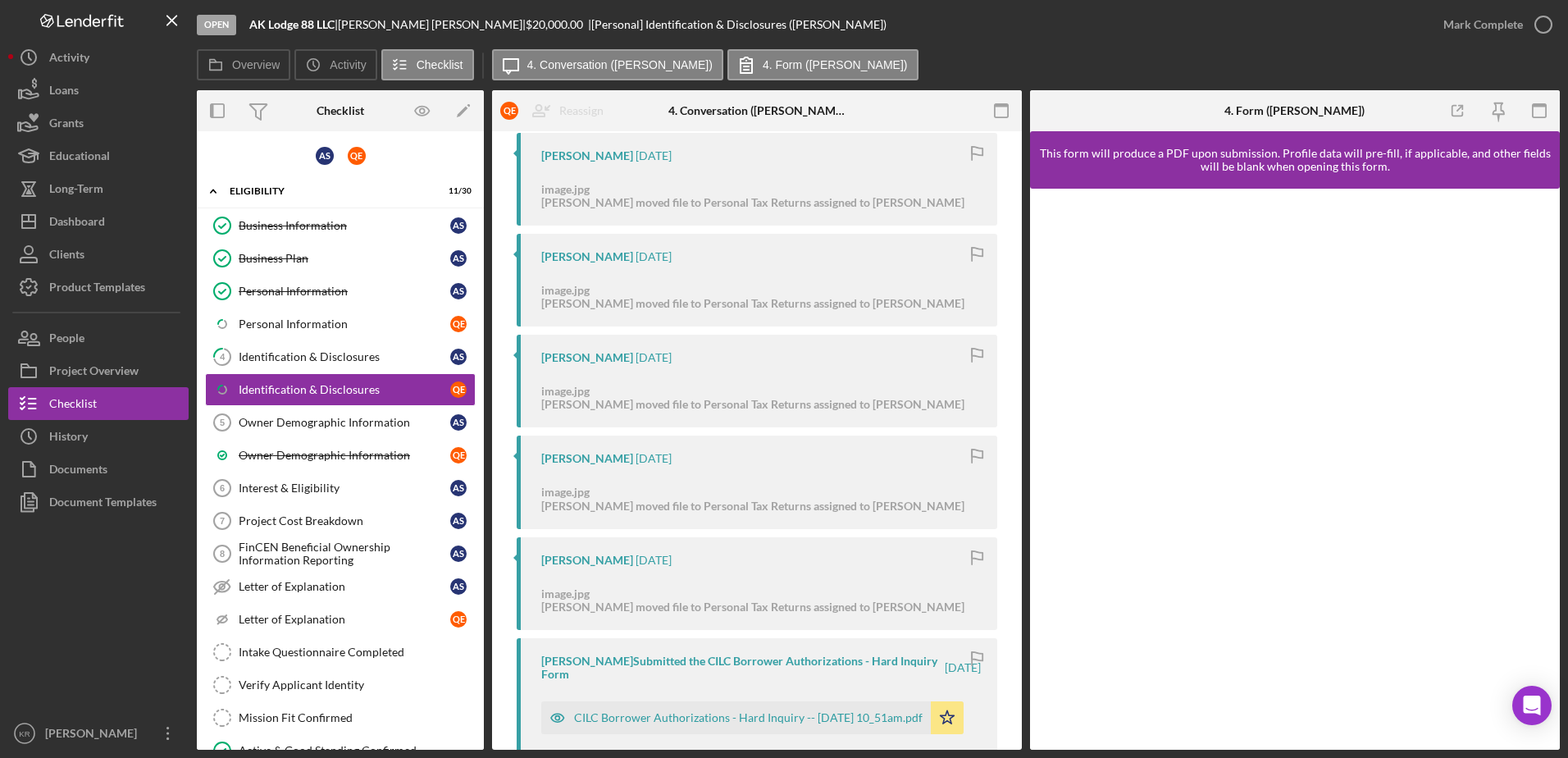
scroll to position [1642, 0]
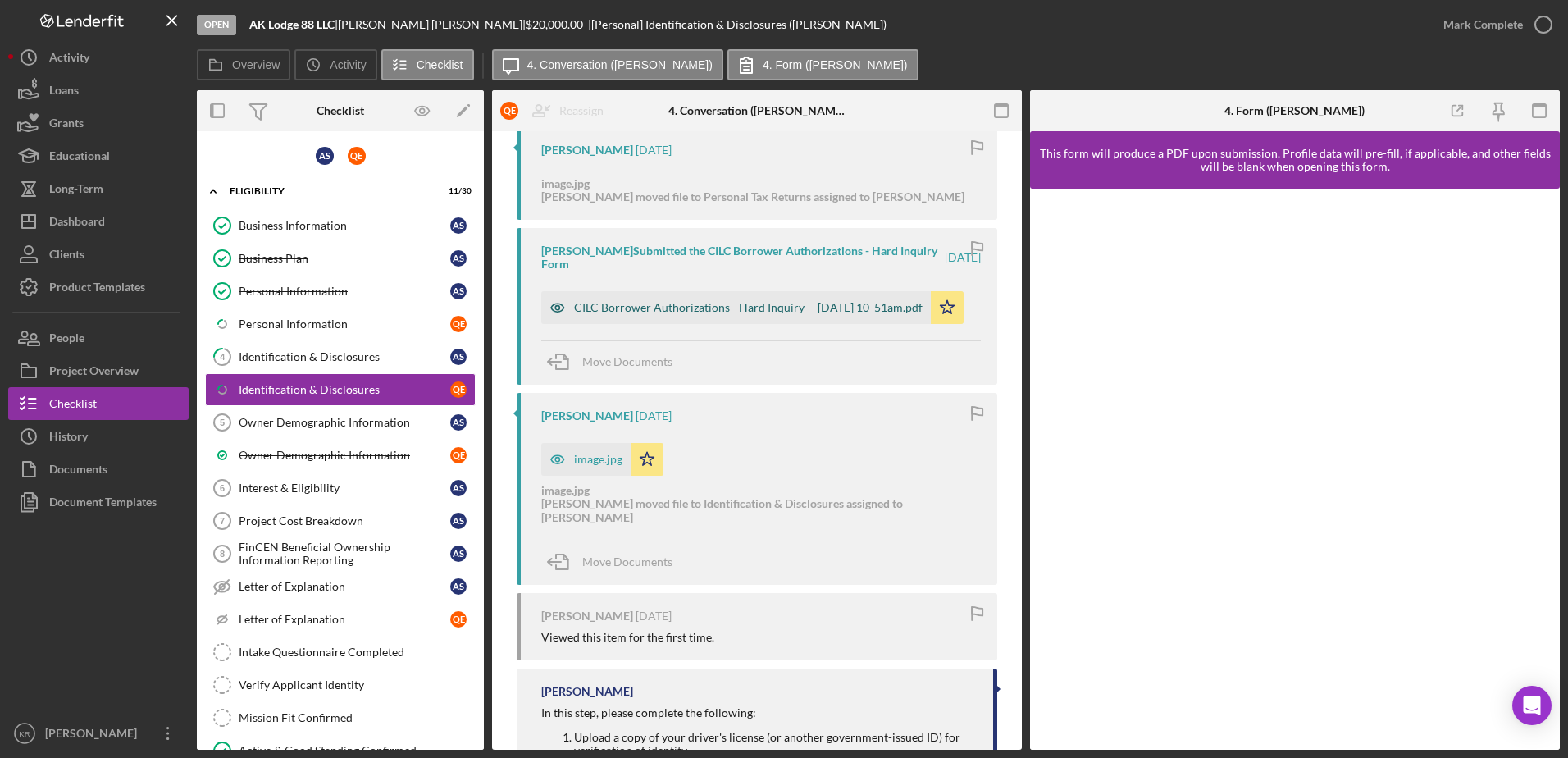
click at [623, 309] on div "CILC Borrower Authorizations - Hard Inquiry -- 2025-08-16 10_51am.pdf" at bounding box center [748, 308] width 348 height 13
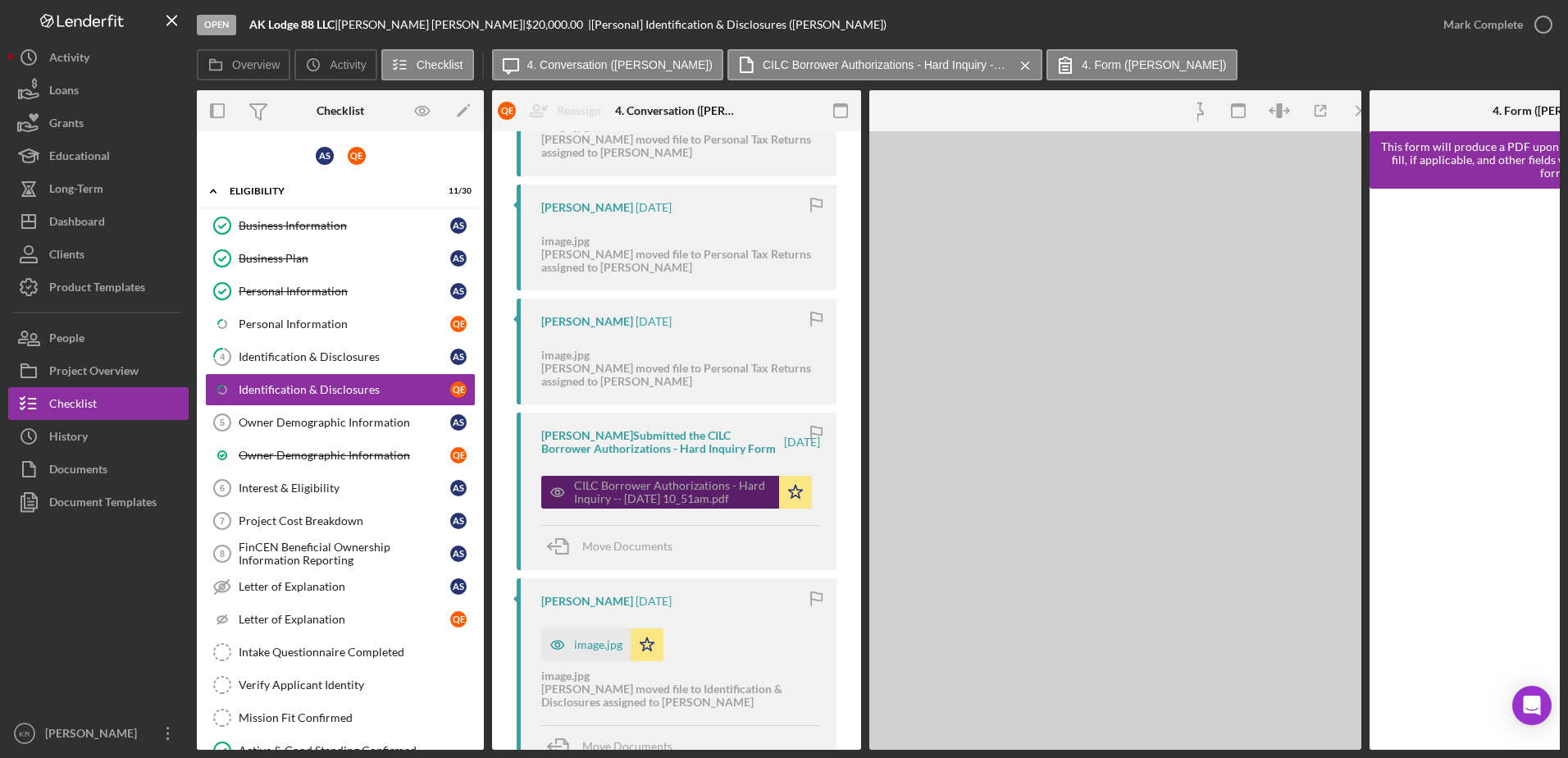
scroll to position [1812, 0]
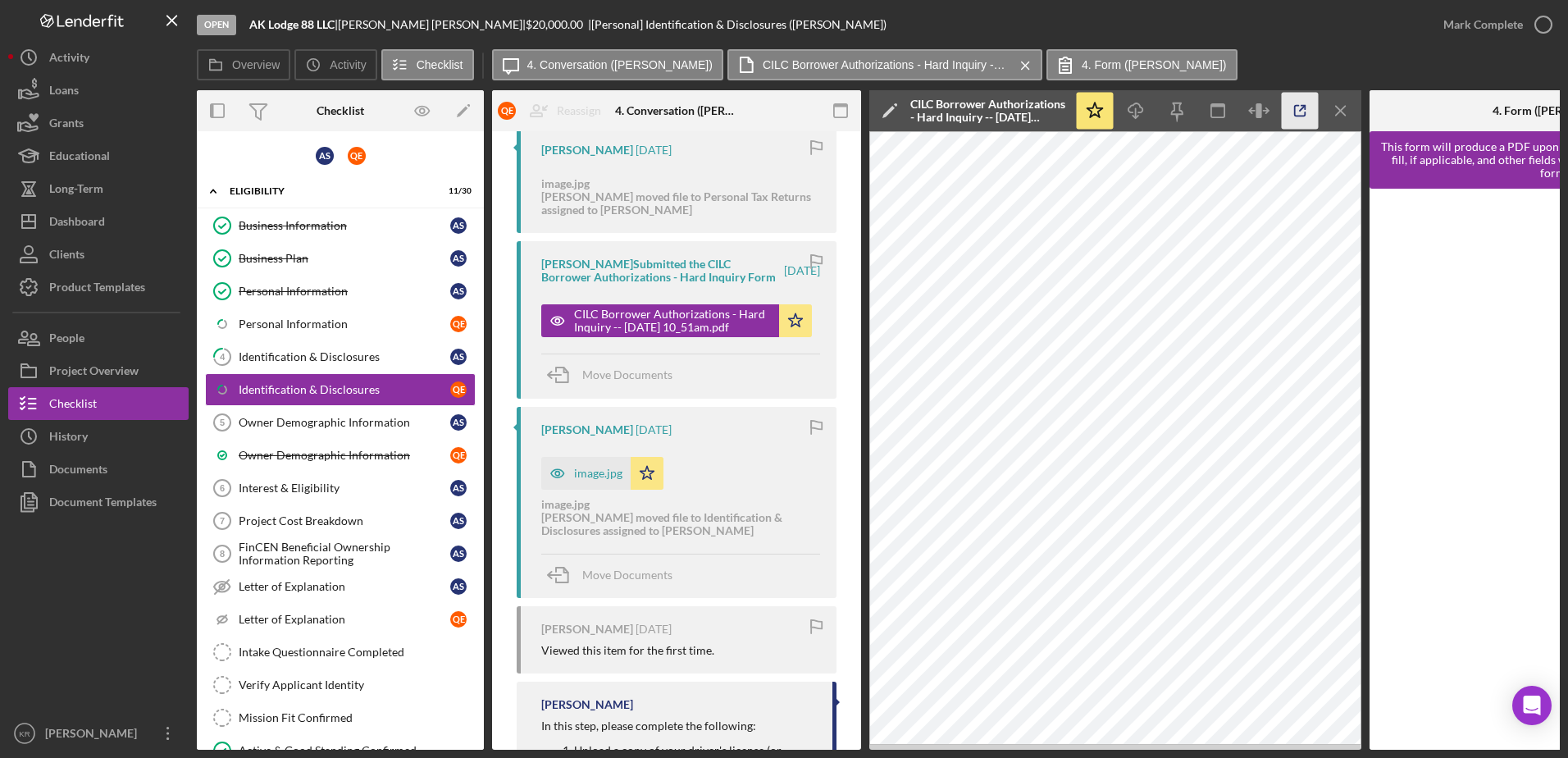
click at [1297, 109] on icon "button" at bounding box center [1300, 110] width 37 height 37
click at [311, 430] on link "Owner Demographic Information 5 Owner Demographic Information A S" at bounding box center [340, 422] width 271 height 33
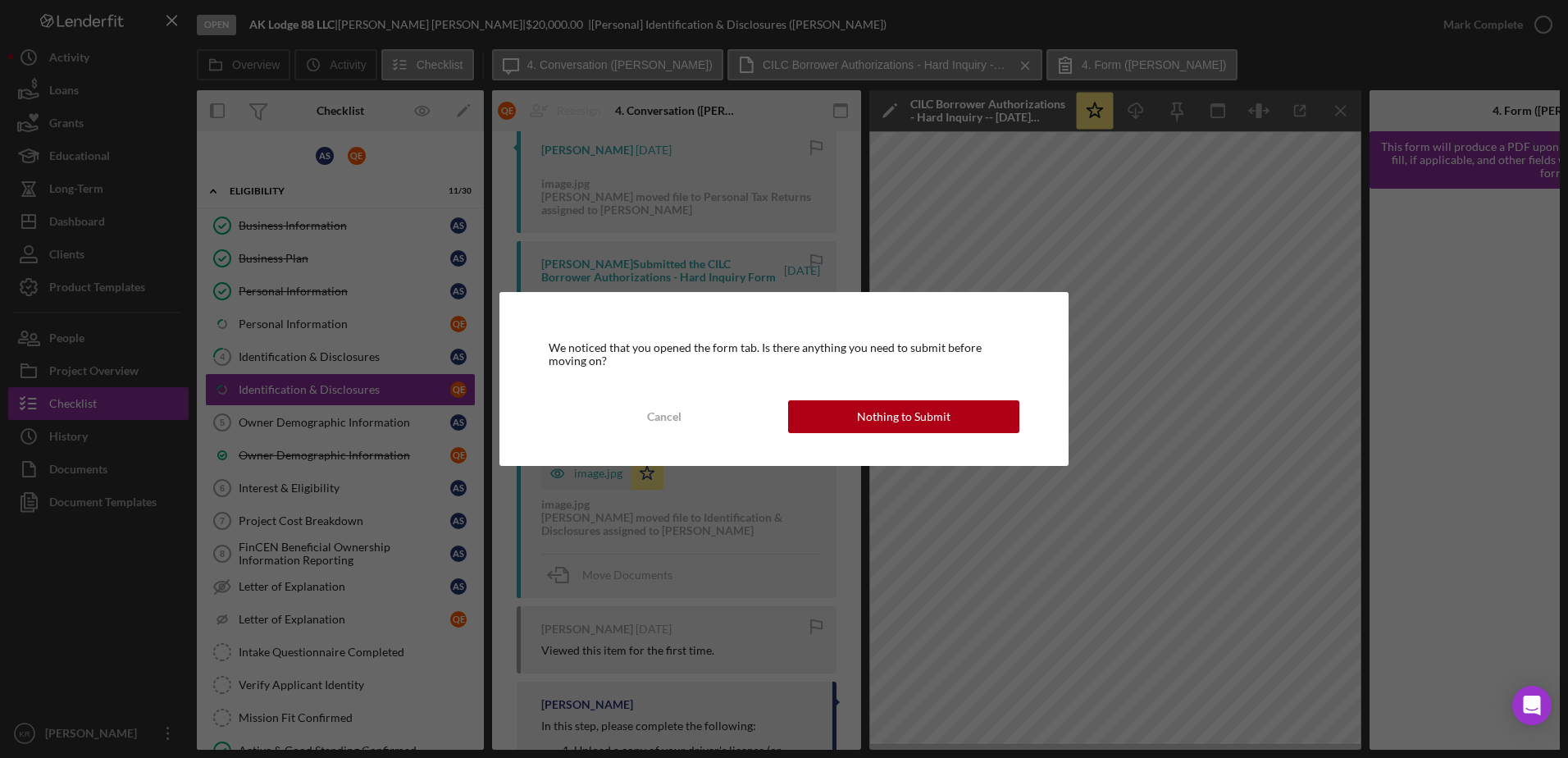
click at [865, 408] on div "Nothing to Submit" at bounding box center [903, 416] width 93 height 33
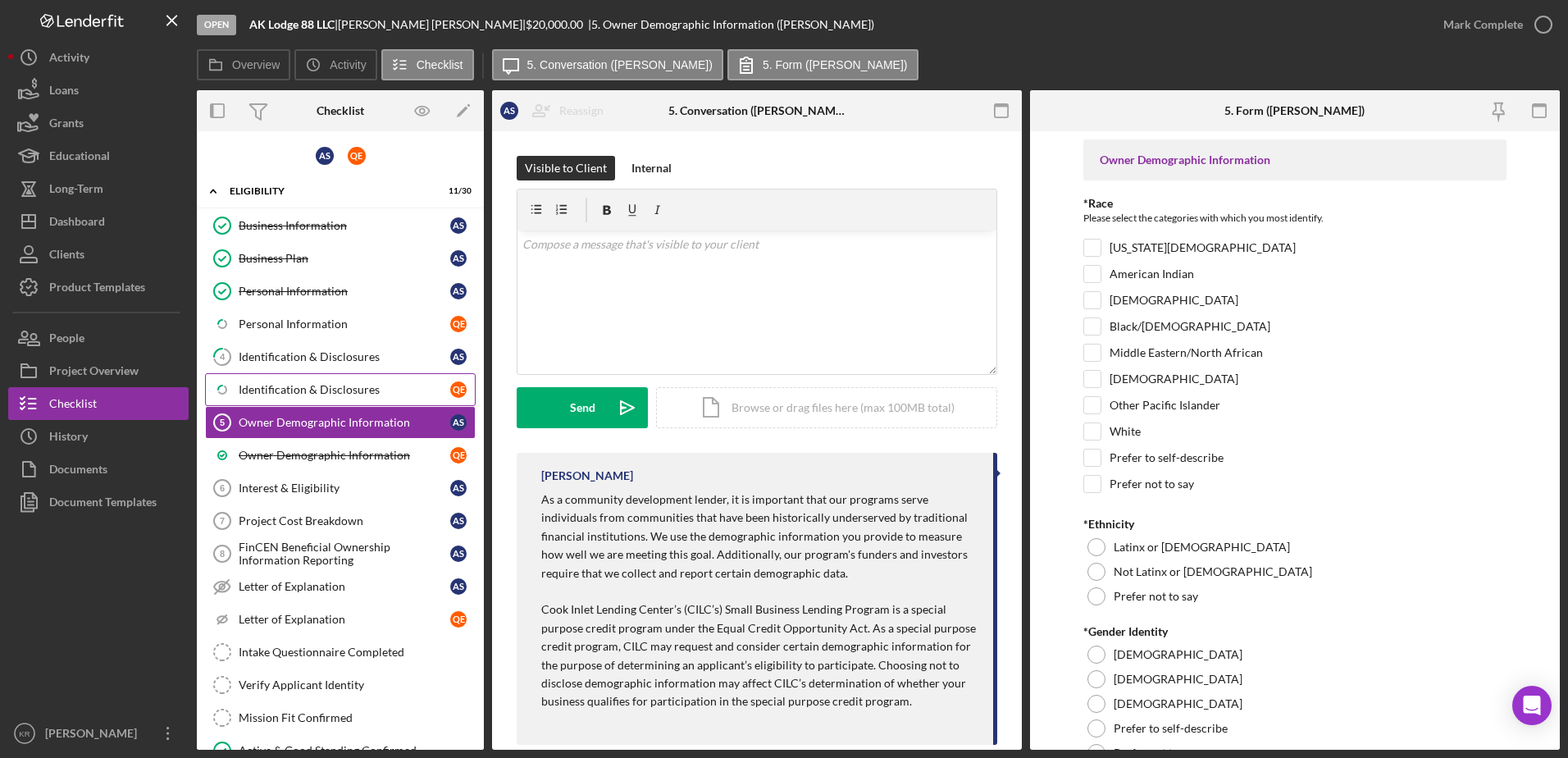
click at [348, 388] on div "Identification & Disclosures" at bounding box center [344, 390] width 211 height 13
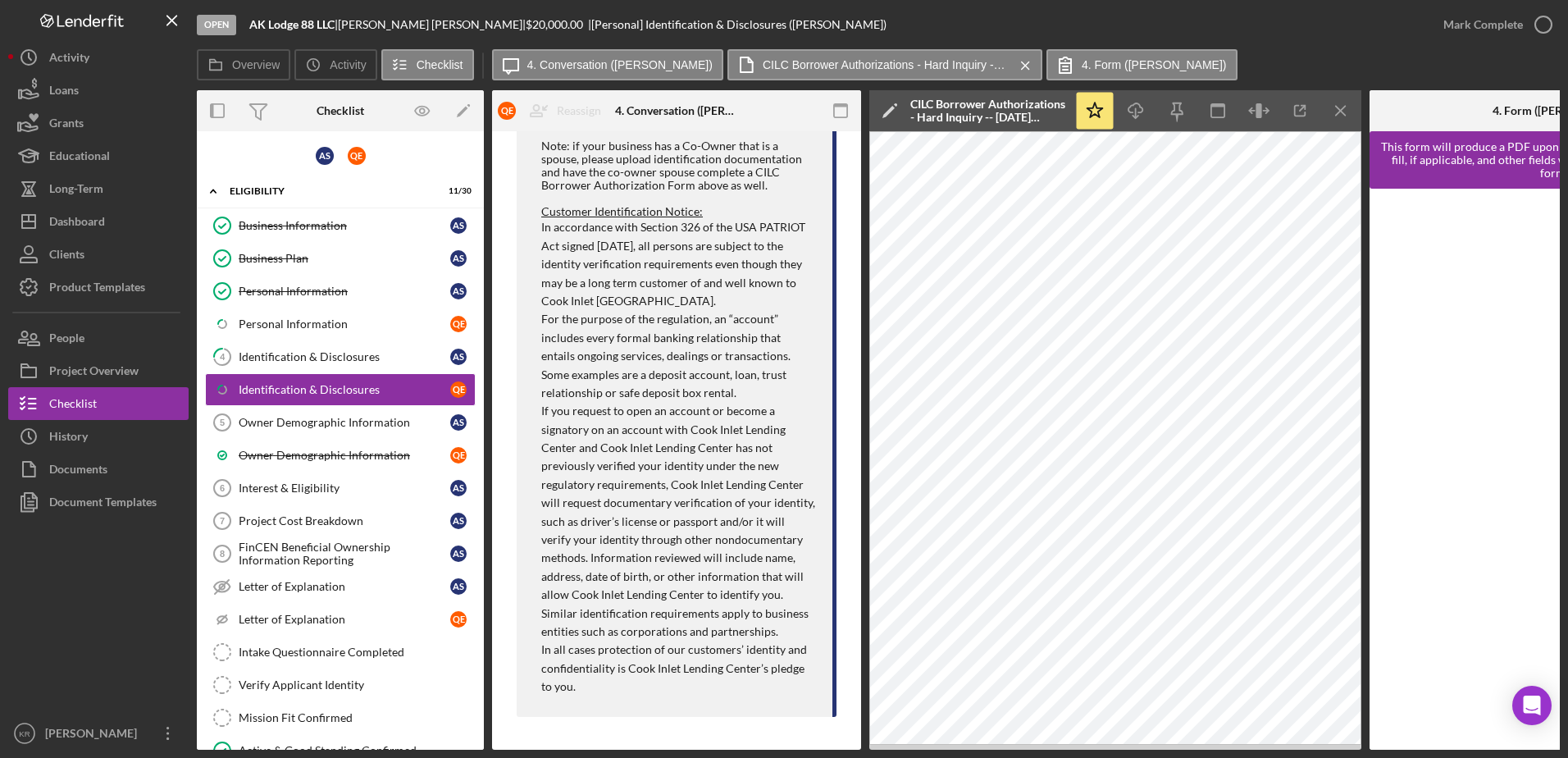
scroll to position [2514, 0]
click at [284, 342] on link "4 Identification & Disclosures A S" at bounding box center [340, 357] width 271 height 33
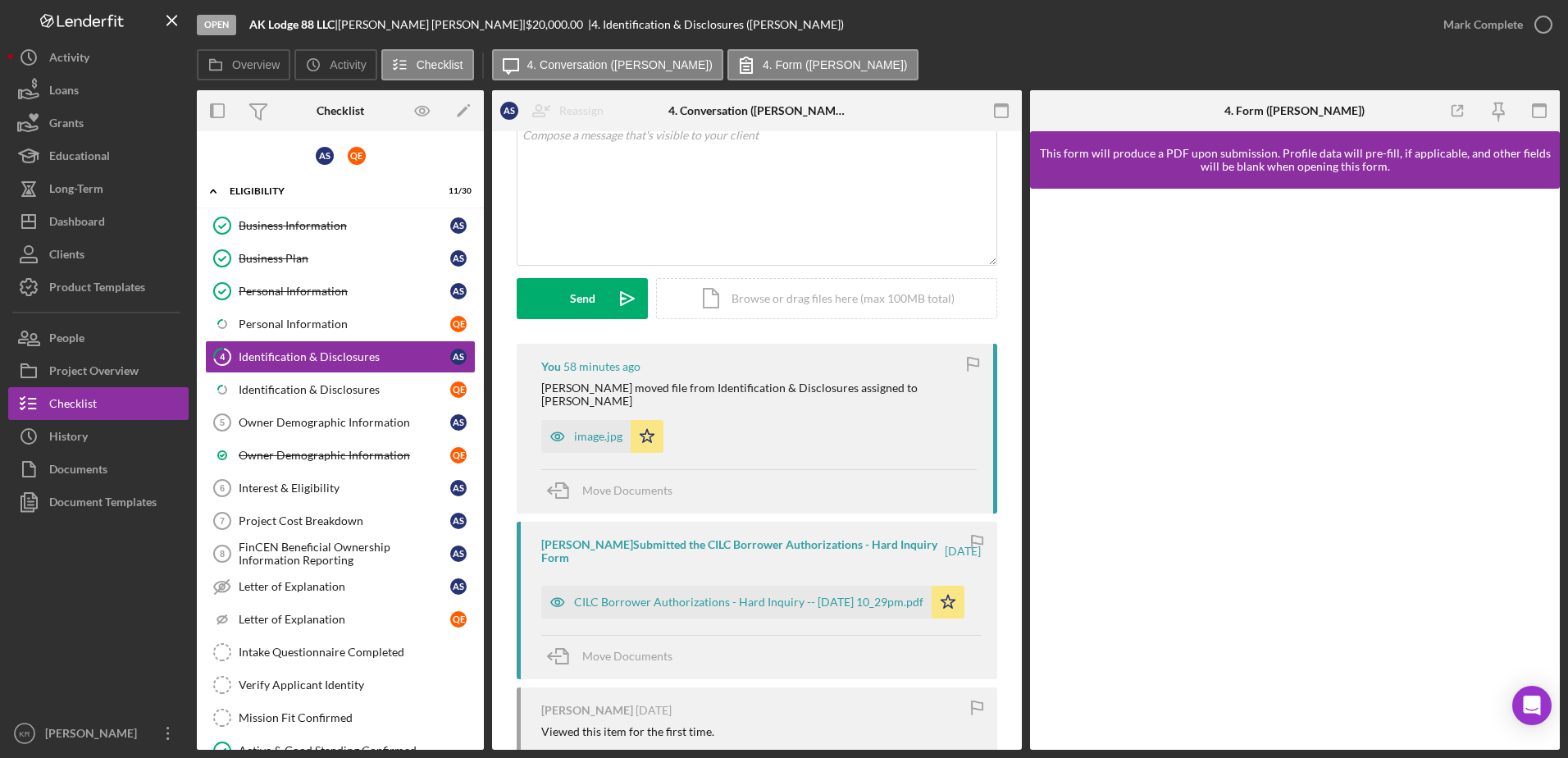
scroll to position [246, 0]
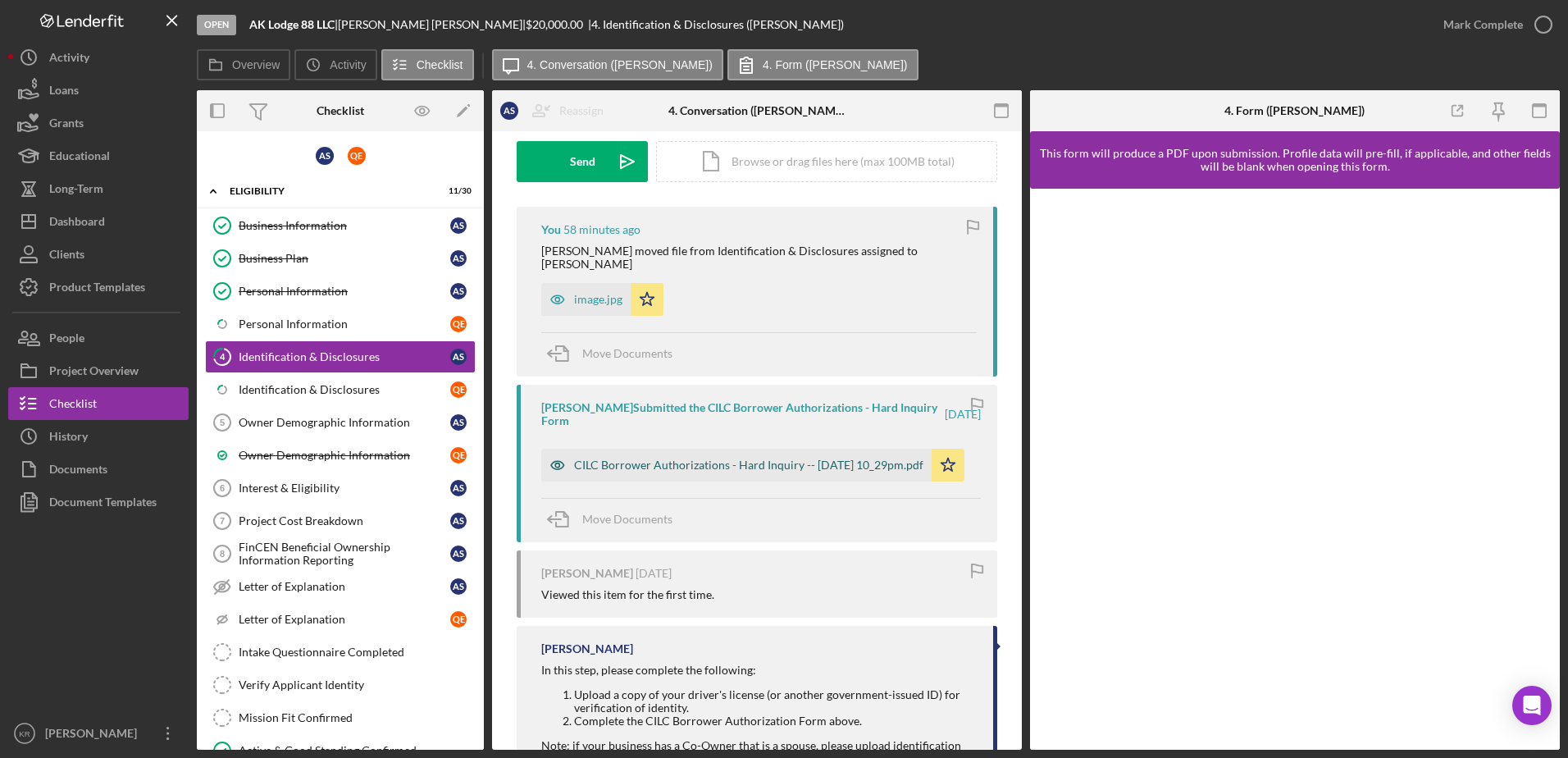
click at [628, 459] on div "CILC Borrower Authorizations - Hard Inquiry -- [DATE] 10_29pm.pdf" at bounding box center [749, 465] width 349 height 13
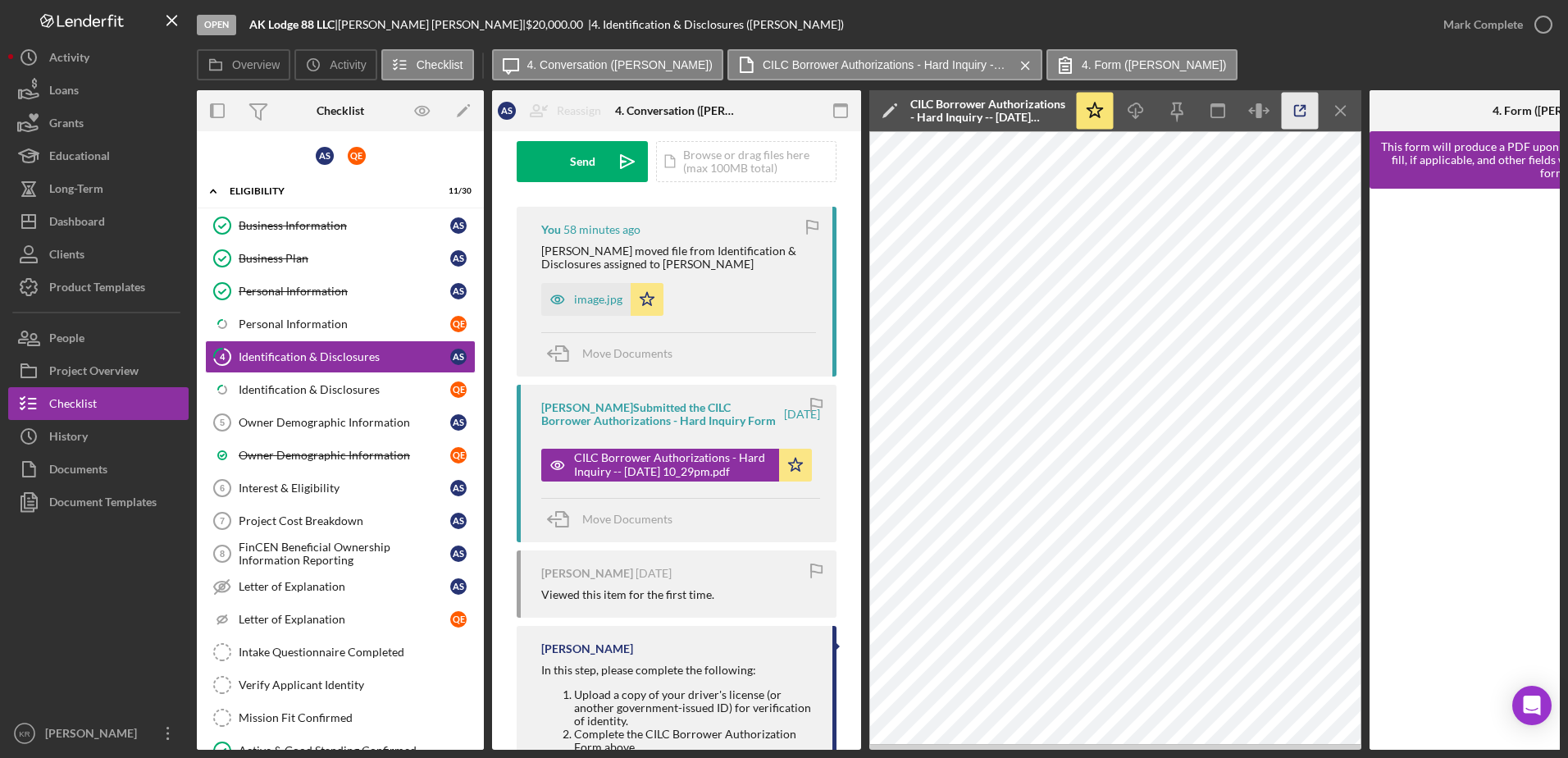
click at [1290, 111] on icon "button" at bounding box center [1300, 110] width 37 height 37
click at [309, 222] on div "Business Information" at bounding box center [344, 226] width 211 height 13
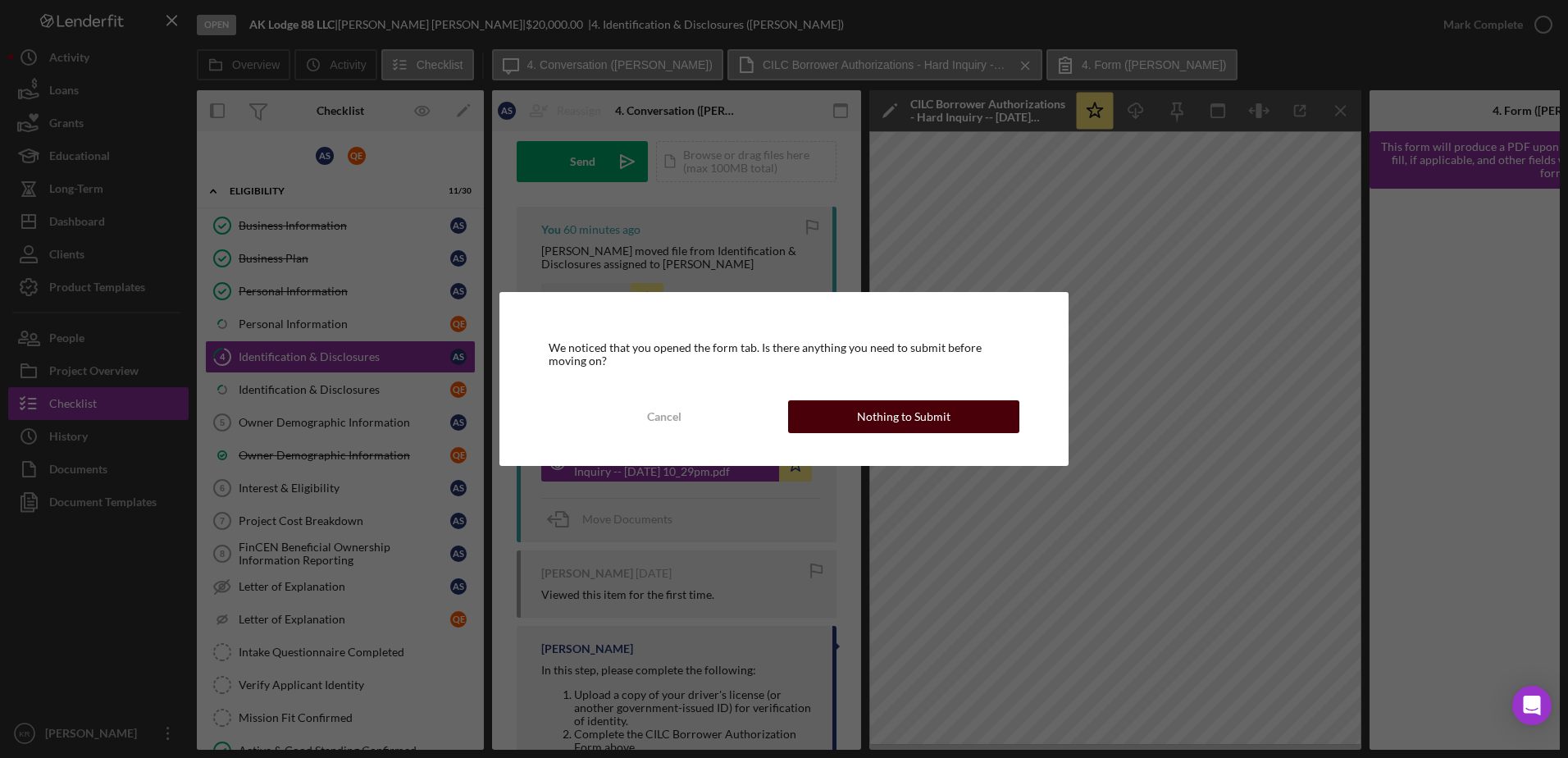
click at [880, 422] on div "Nothing to Submit" at bounding box center [903, 416] width 93 height 33
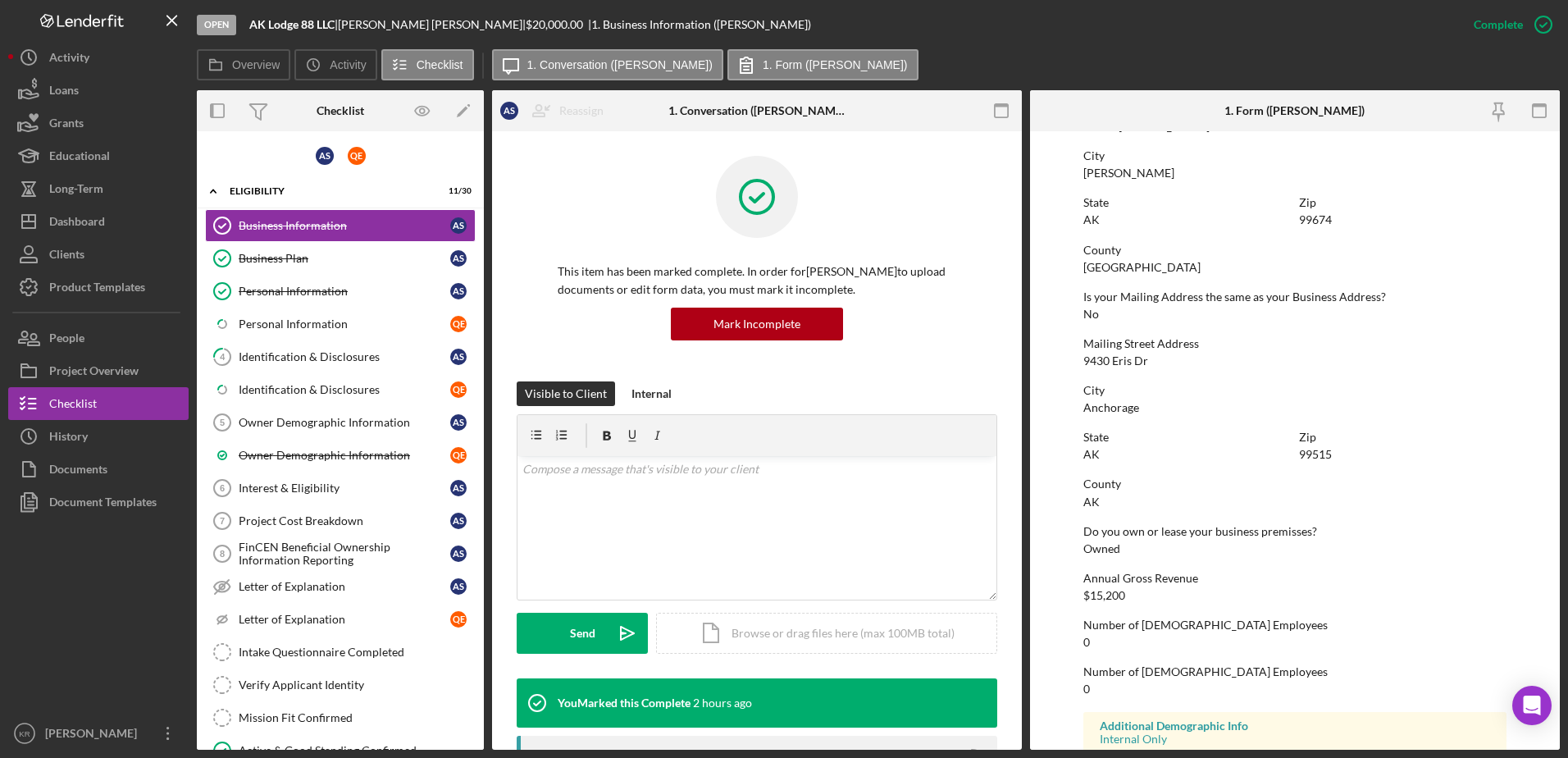
scroll to position [994, 0]
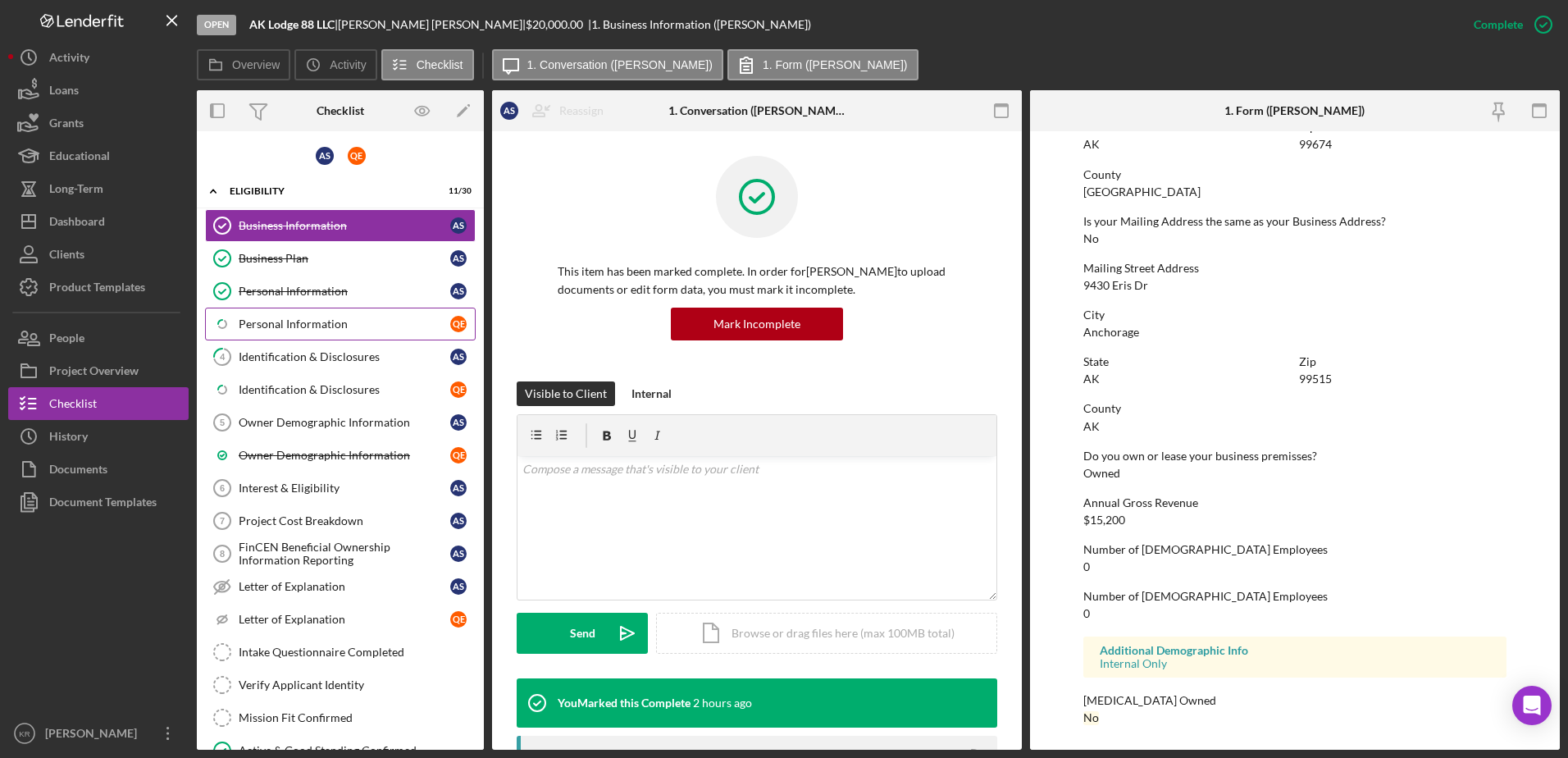
click at [249, 311] on link "Icon/Checklist Item Sub Partial Personal Information Q E" at bounding box center [340, 324] width 271 height 33
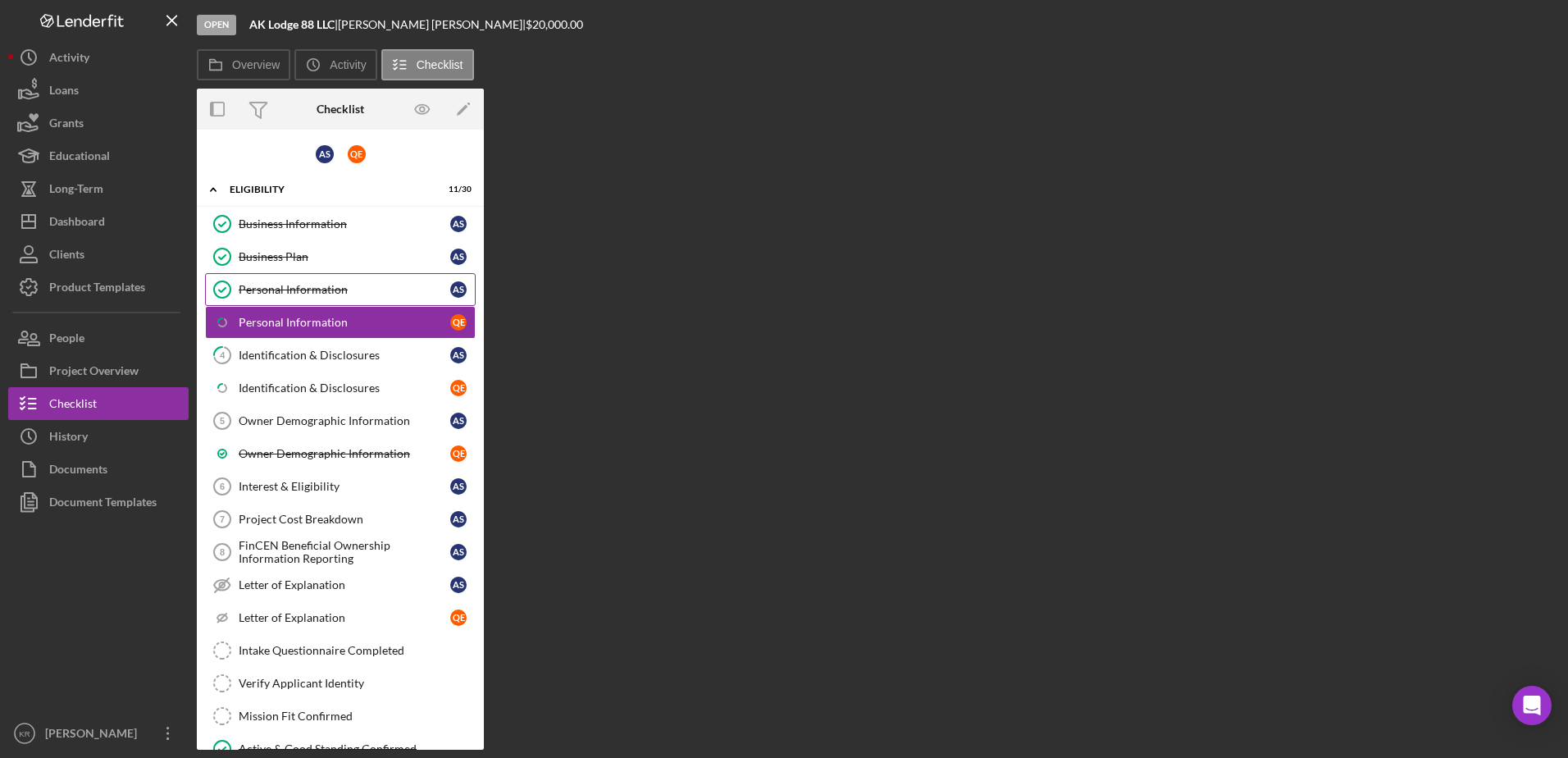
click at [264, 288] on div "Personal Information" at bounding box center [344, 290] width 211 height 13
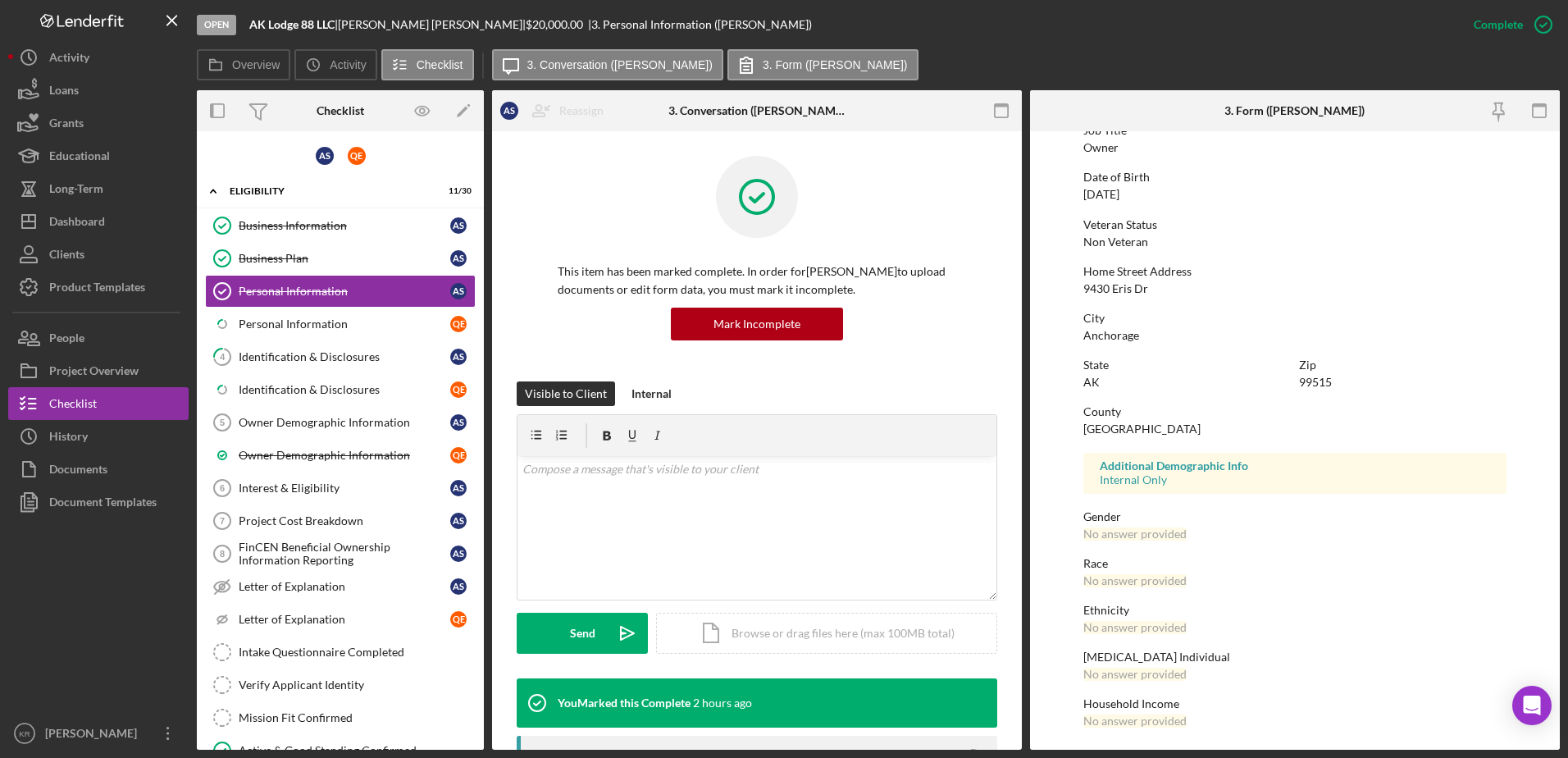
scroll to position [147, 0]
click at [385, 339] on link "Icon/Checklist Item Sub Partial Personal Information Q E" at bounding box center [340, 324] width 271 height 33
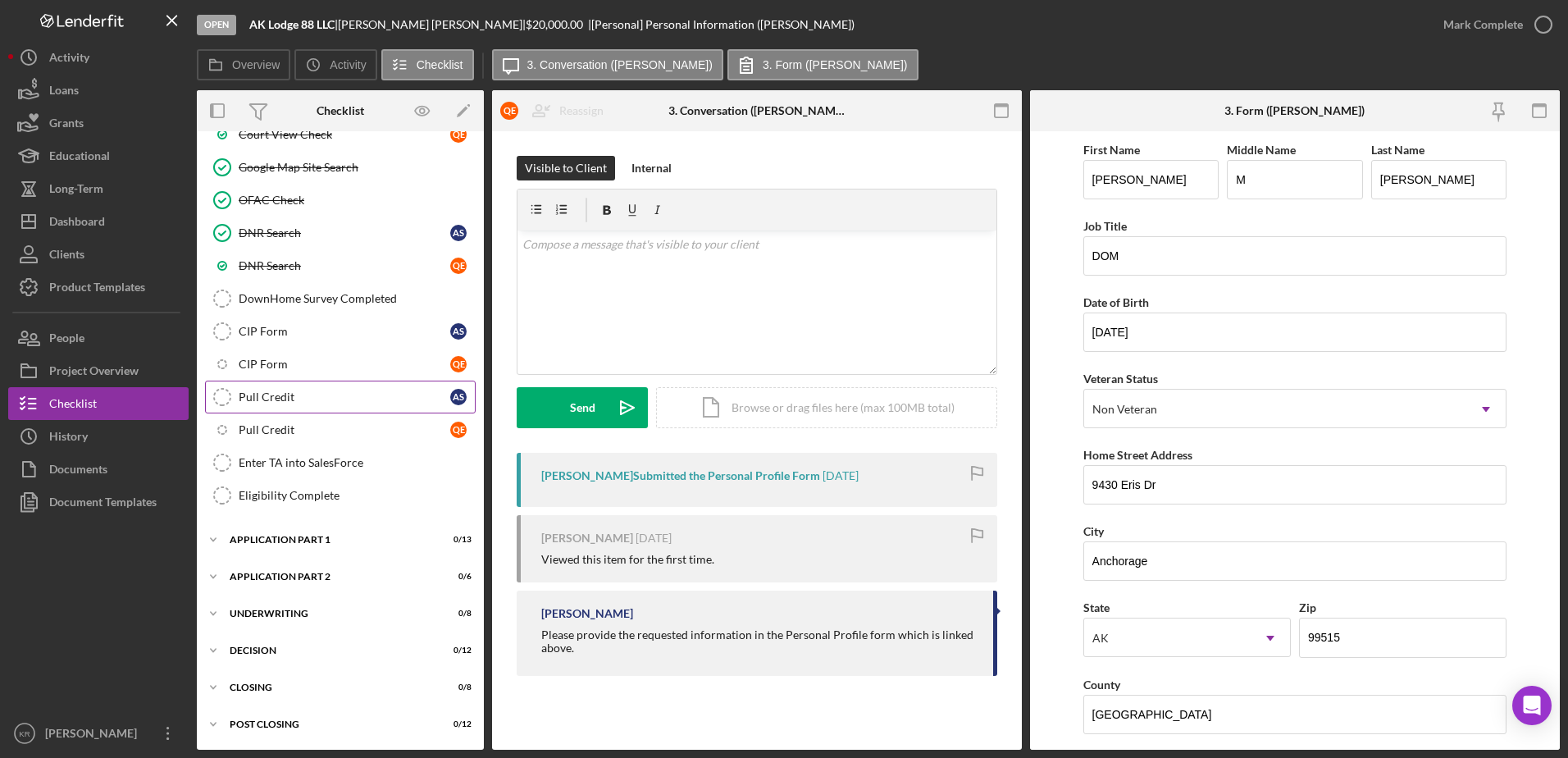
click at [287, 396] on div "Pull Credit" at bounding box center [344, 397] width 211 height 13
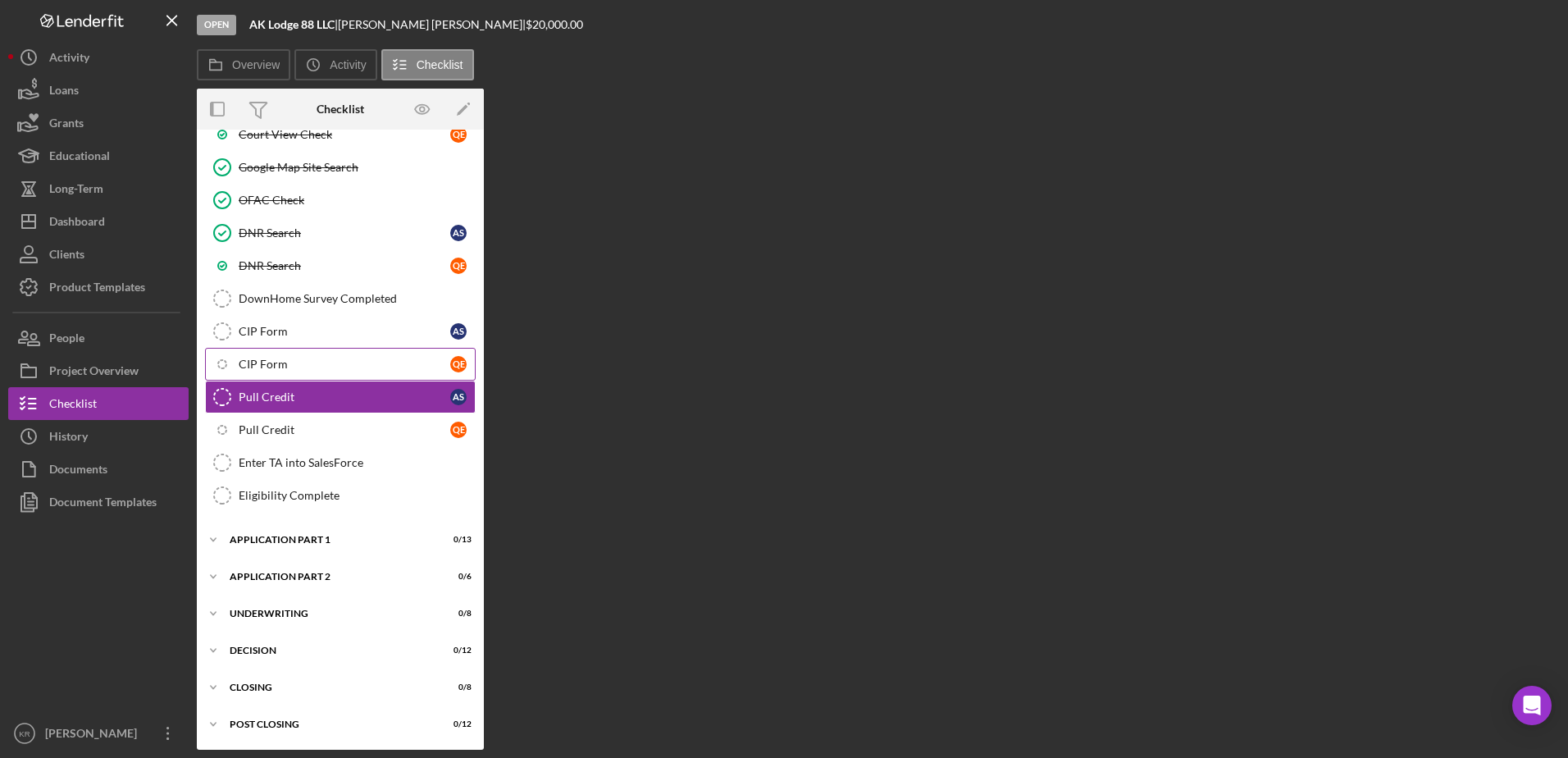
scroll to position [682, 0]
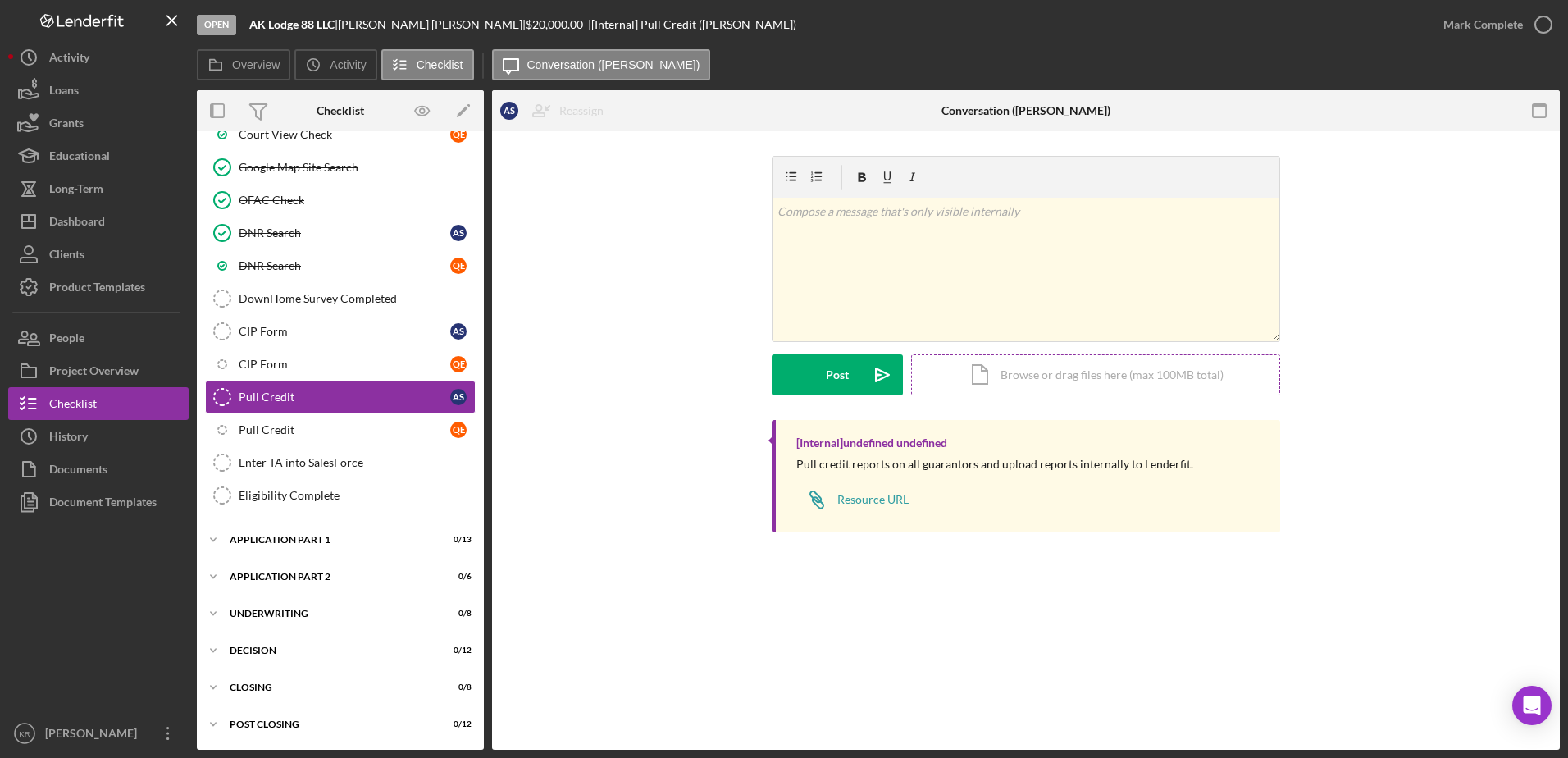
click at [1090, 361] on div "Icon/Document Browse or drag files here (max 100MB total) Tap to choose files o…" at bounding box center [1095, 375] width 369 height 41
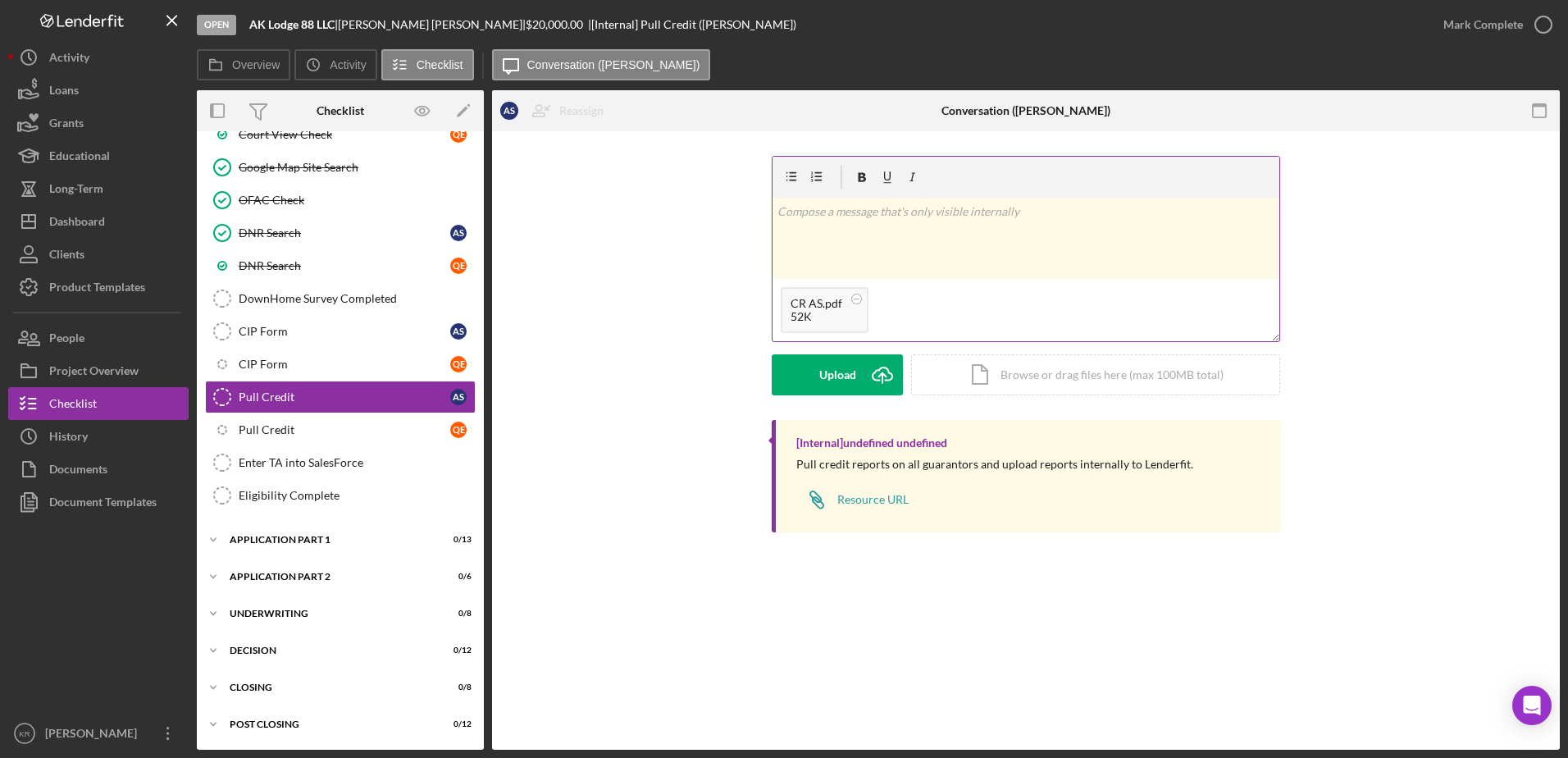
click at [888, 209] on p at bounding box center [1026, 211] width 498 height 18
click at [859, 250] on div "v Color teal Color pink Remove color Add row above Add row below Add column bef…" at bounding box center [1026, 239] width 507 height 81
click at [858, 397] on div "v Color teal Color pink Remove color Add row above Add row below Add column bef…" at bounding box center [1026, 288] width 509 height 264
click at [858, 383] on button "Post Icon/icon-invite-send" at bounding box center [837, 375] width 131 height 41
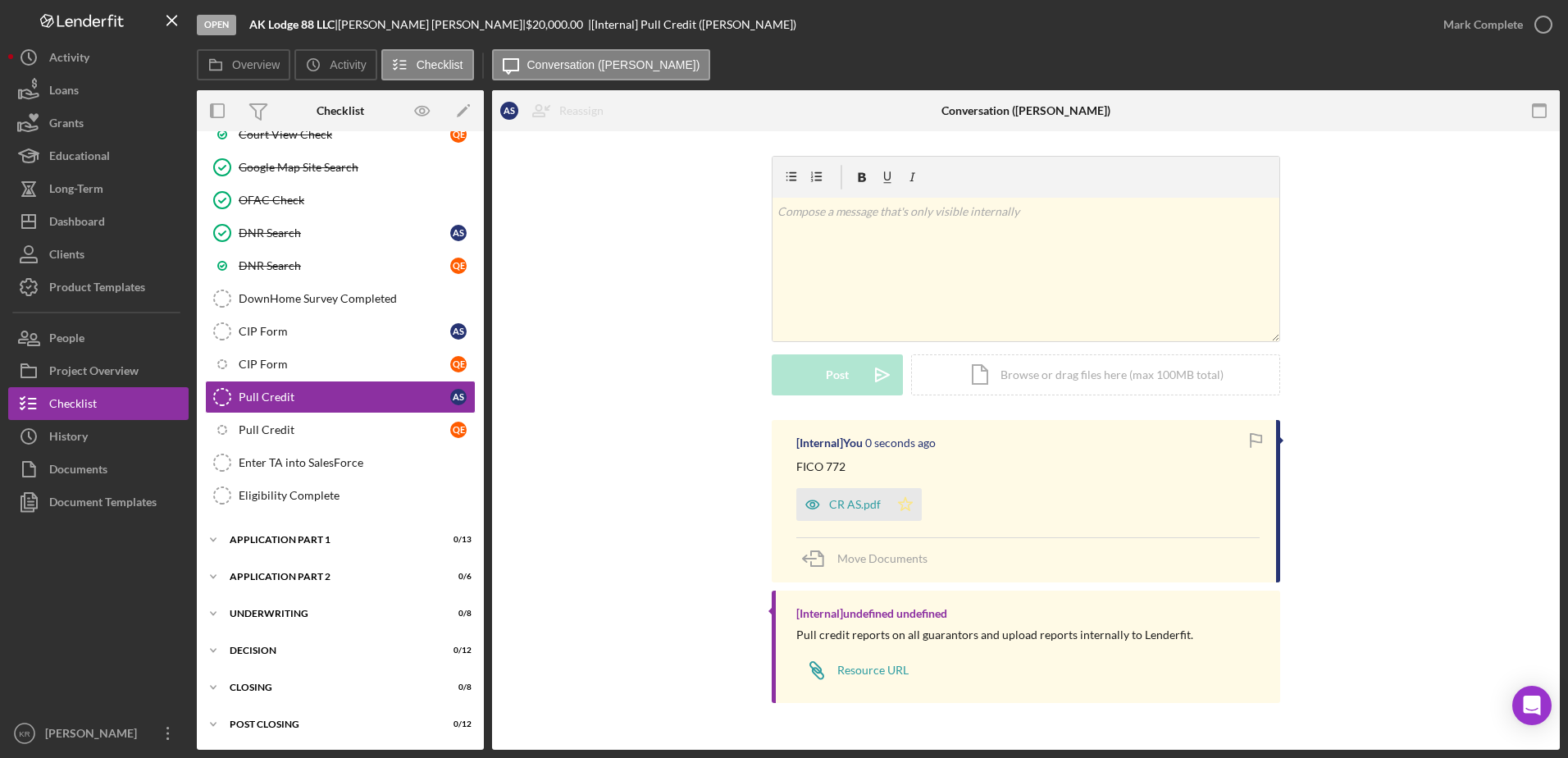
click at [909, 508] on icon "Icon/Star" at bounding box center [905, 504] width 33 height 33
click at [248, 440] on link "Icon/Checklist Item Sub Internal Pull Credit Q E" at bounding box center [340, 430] width 271 height 33
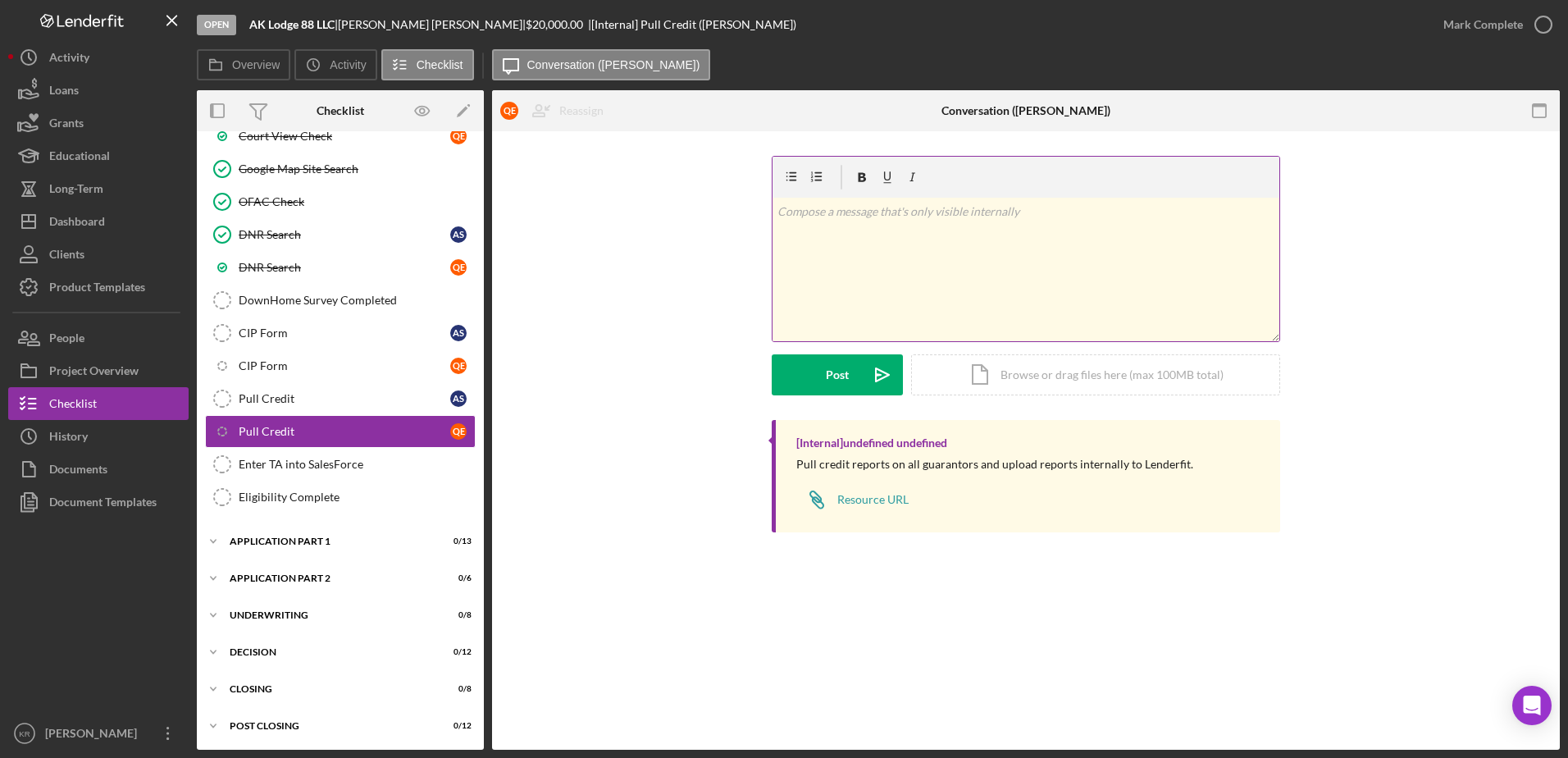
scroll to position [682, 0]
click at [1004, 359] on div "Icon/Document Browse or drag files here (max 100MB total) Tap to choose files o…" at bounding box center [1095, 375] width 369 height 41
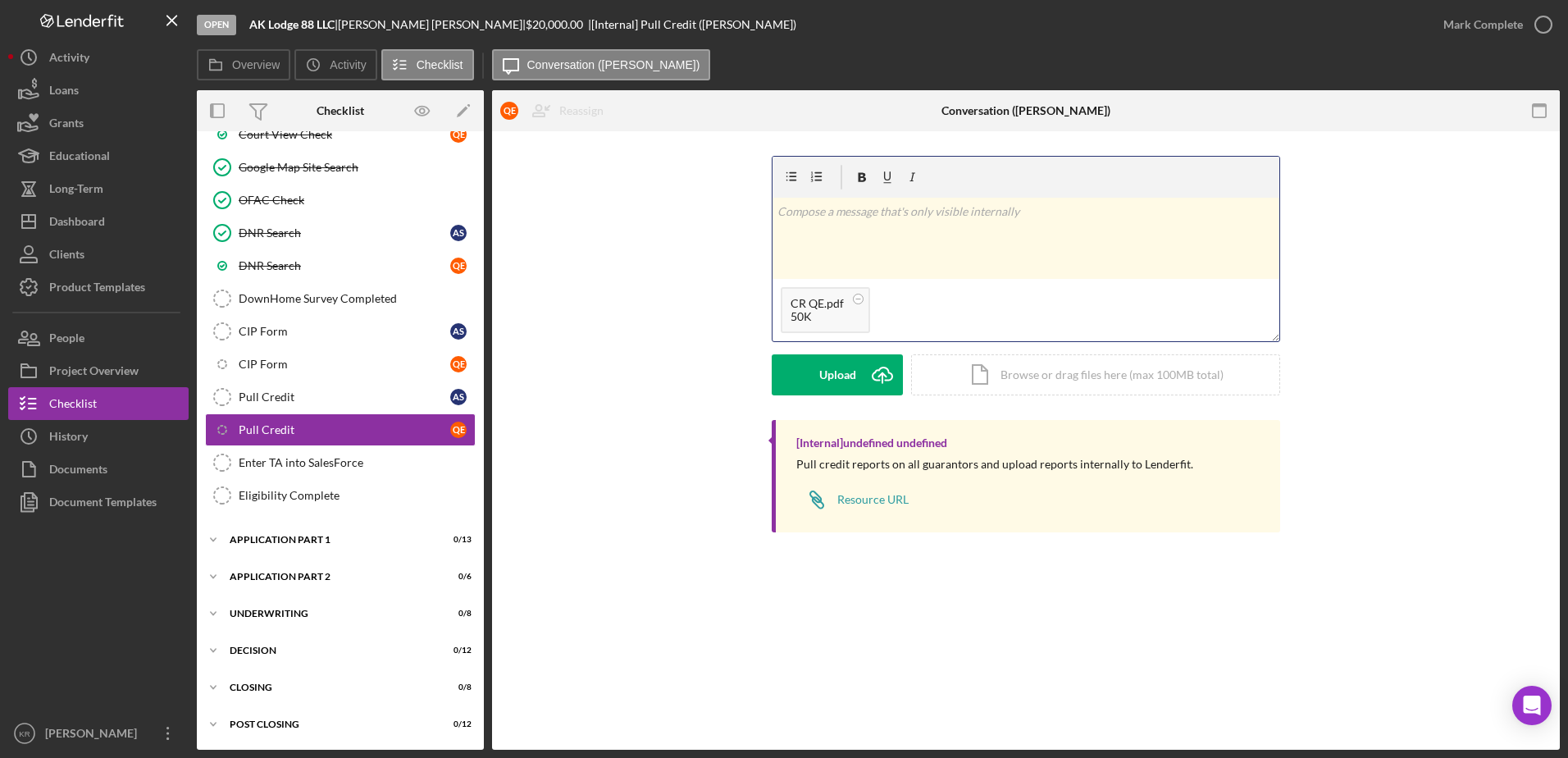
drag, startPoint x: 995, startPoint y: 221, endPoint x: 1046, endPoint y: 217, distance: 51.2
click at [1013, 219] on div "v Color teal Color pink Remove color Add row above Add row below Add column bef…" at bounding box center [1026, 239] width 507 height 81
click at [800, 362] on button "Post Icon/icon-invite-send" at bounding box center [837, 375] width 131 height 41
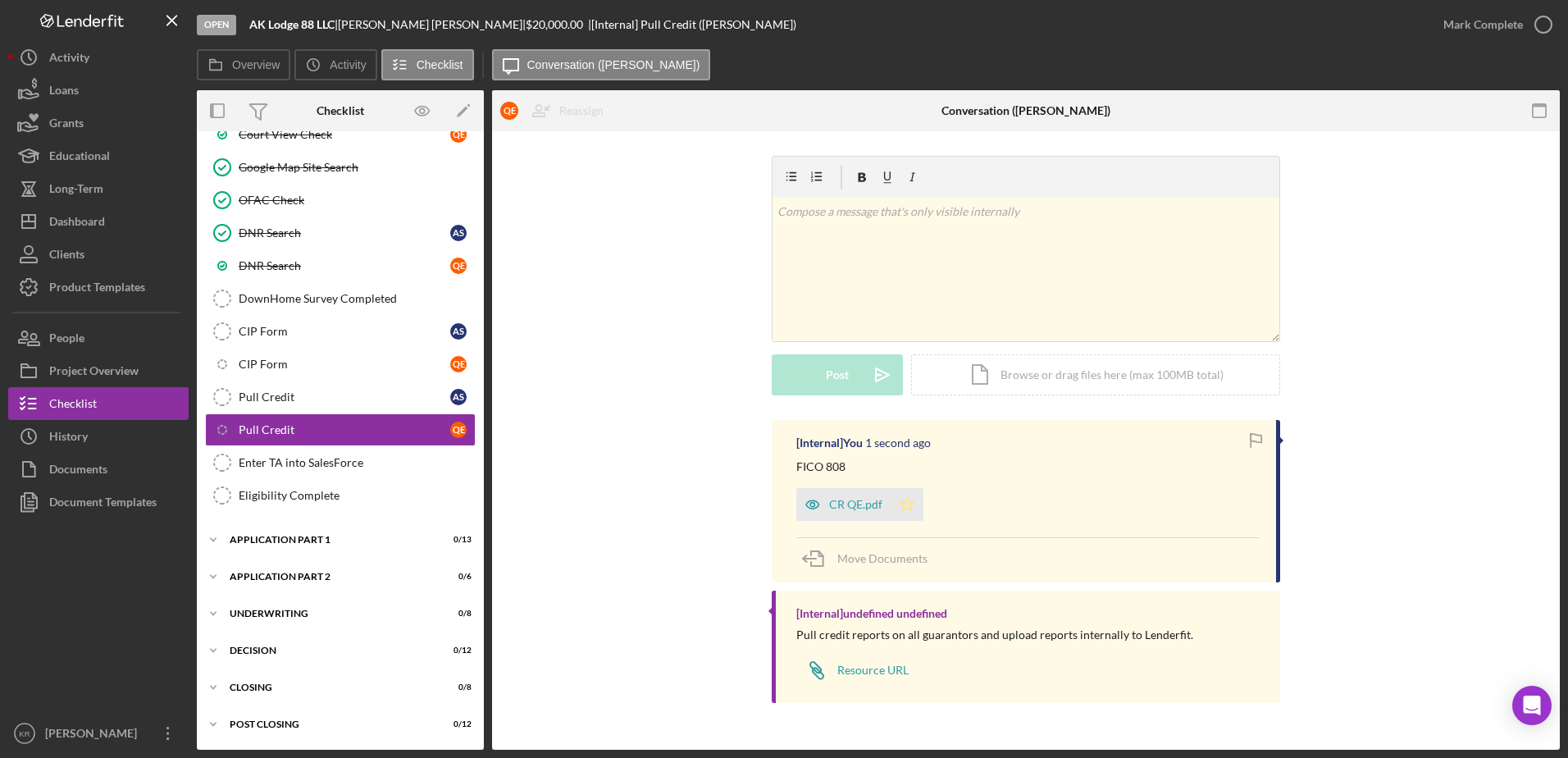
click at [907, 502] on polygon "button" at bounding box center [907, 505] width 14 height 13
click at [1495, 35] on div "Mark Complete" at bounding box center [1483, 25] width 79 height 33
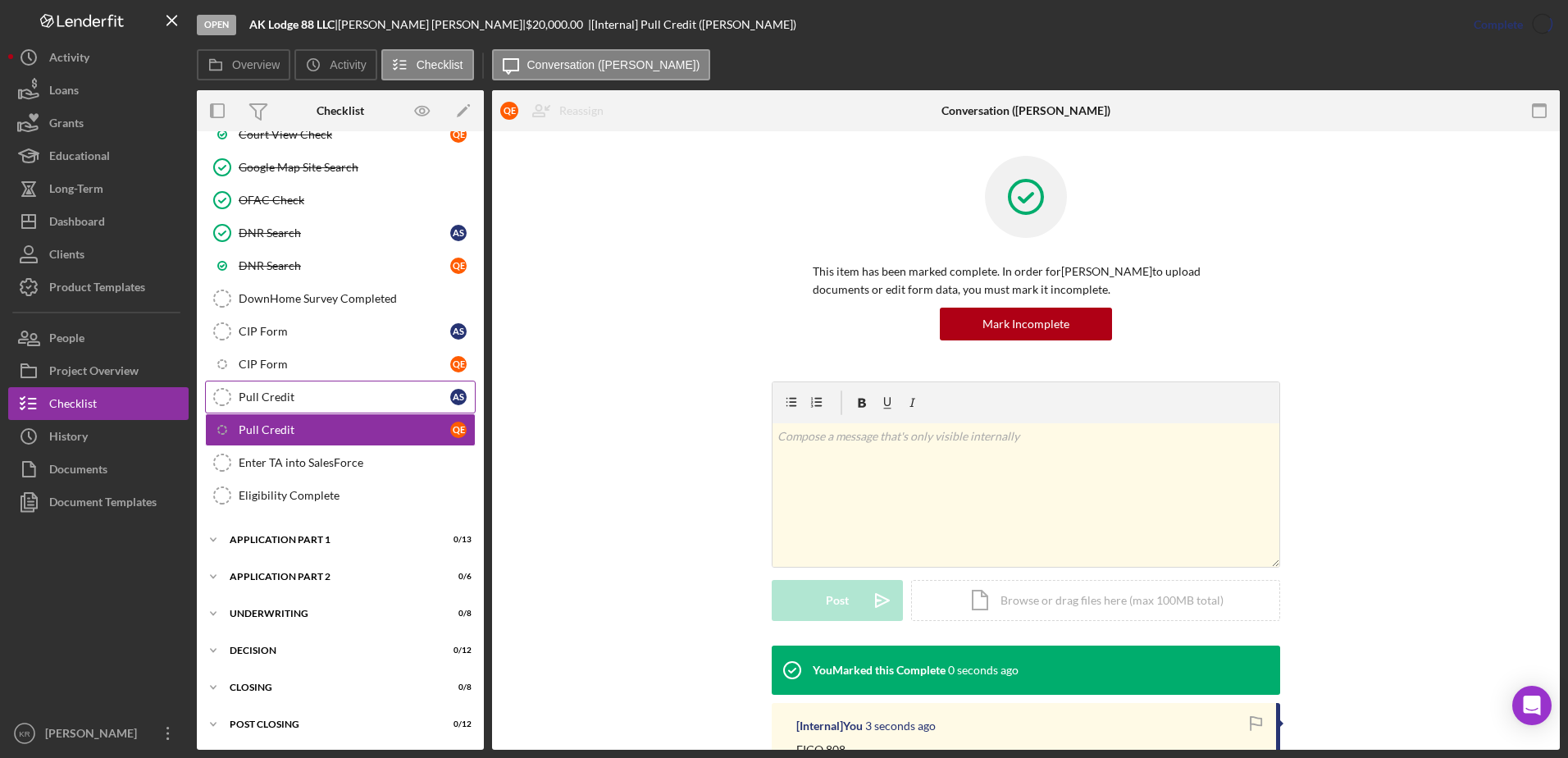
click at [295, 395] on div "Pull Credit" at bounding box center [344, 397] width 211 height 13
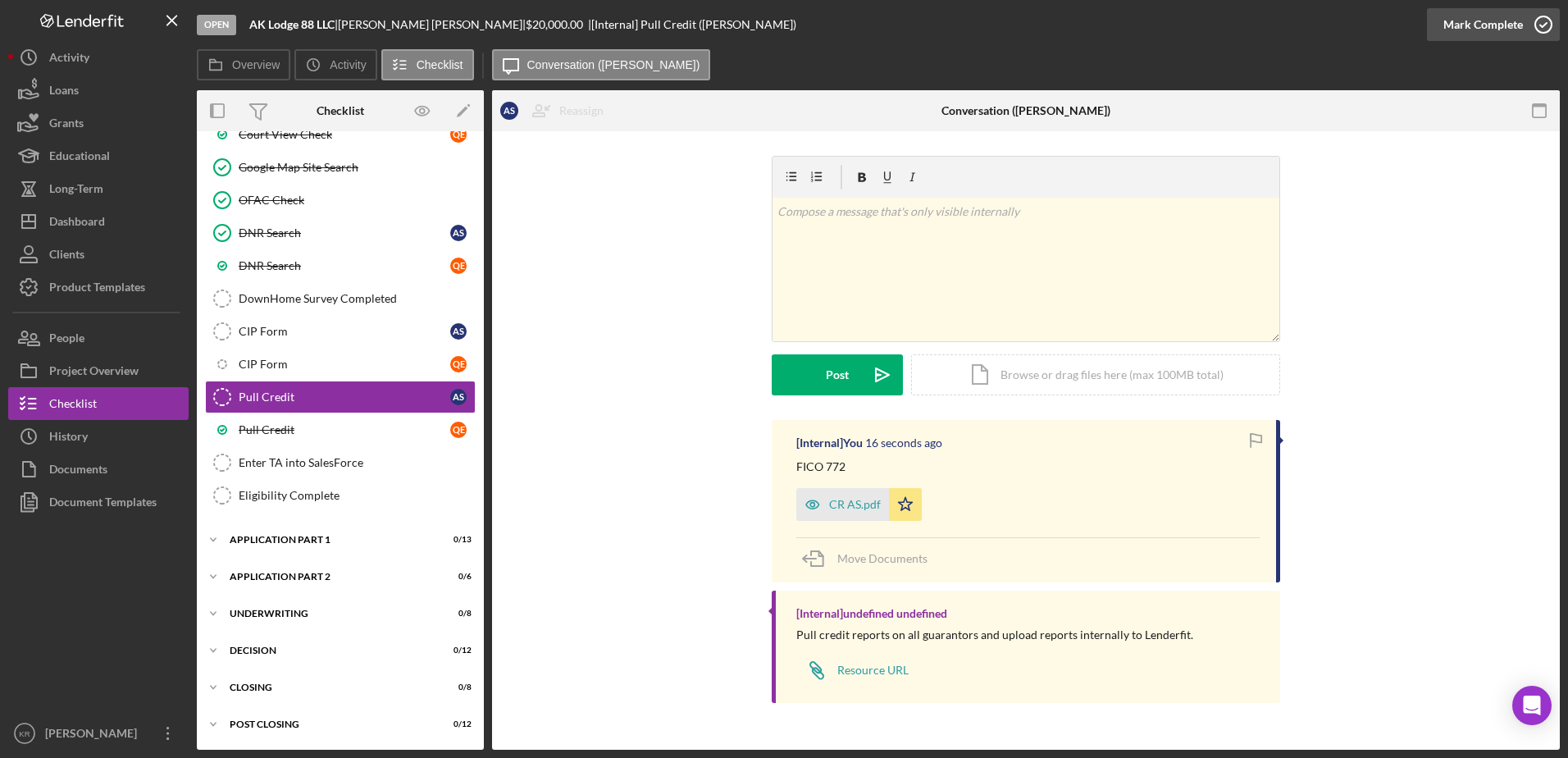
click at [1438, 29] on button "Mark Complete" at bounding box center [1493, 25] width 133 height 33
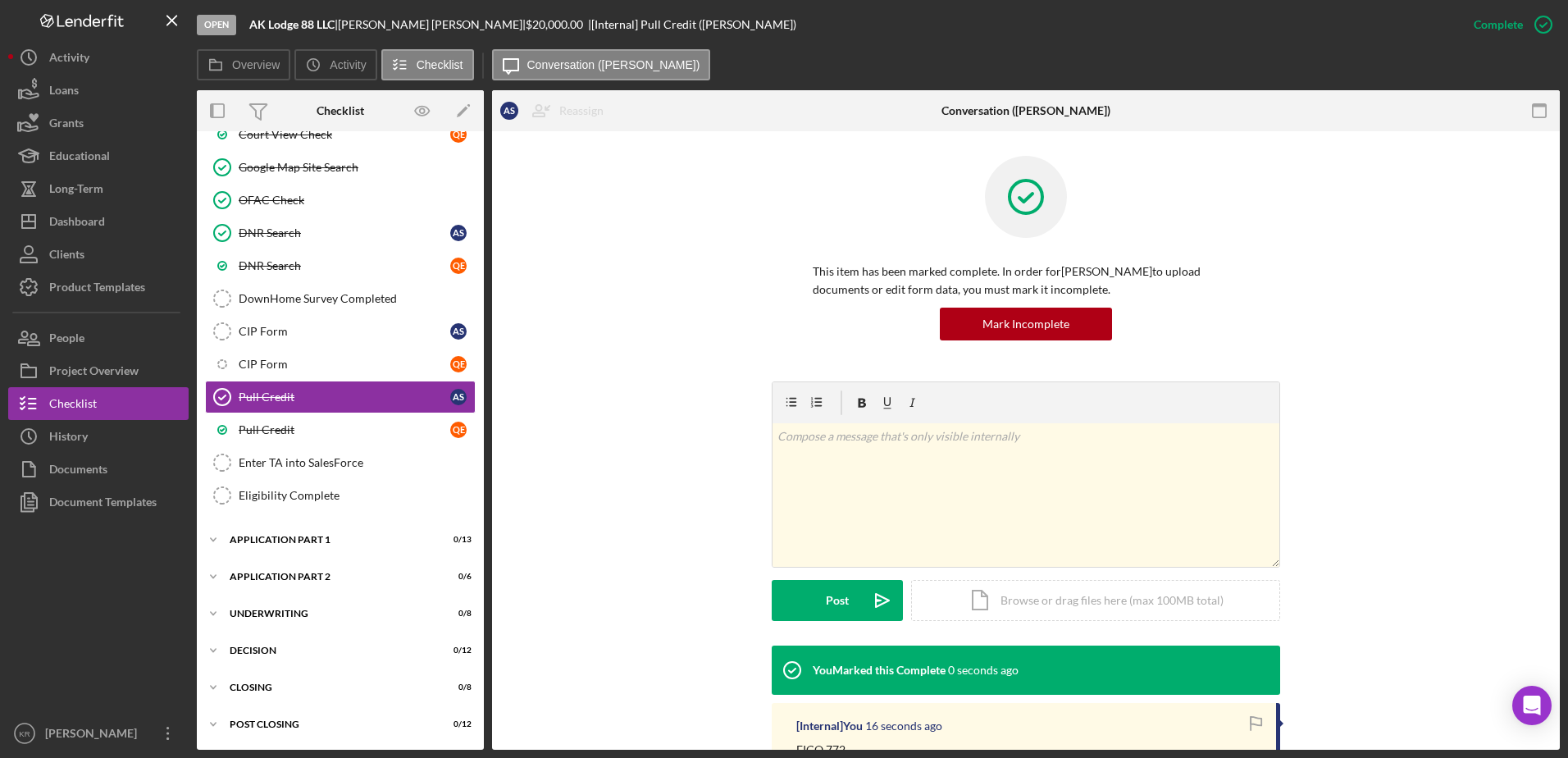
click at [700, 396] on div "v Color teal Color pink Remove color Add row above Add row below Add column bef…" at bounding box center [1026, 514] width 1019 height 264
click at [356, 443] on link "Pull Credit Q E" at bounding box center [340, 430] width 271 height 33
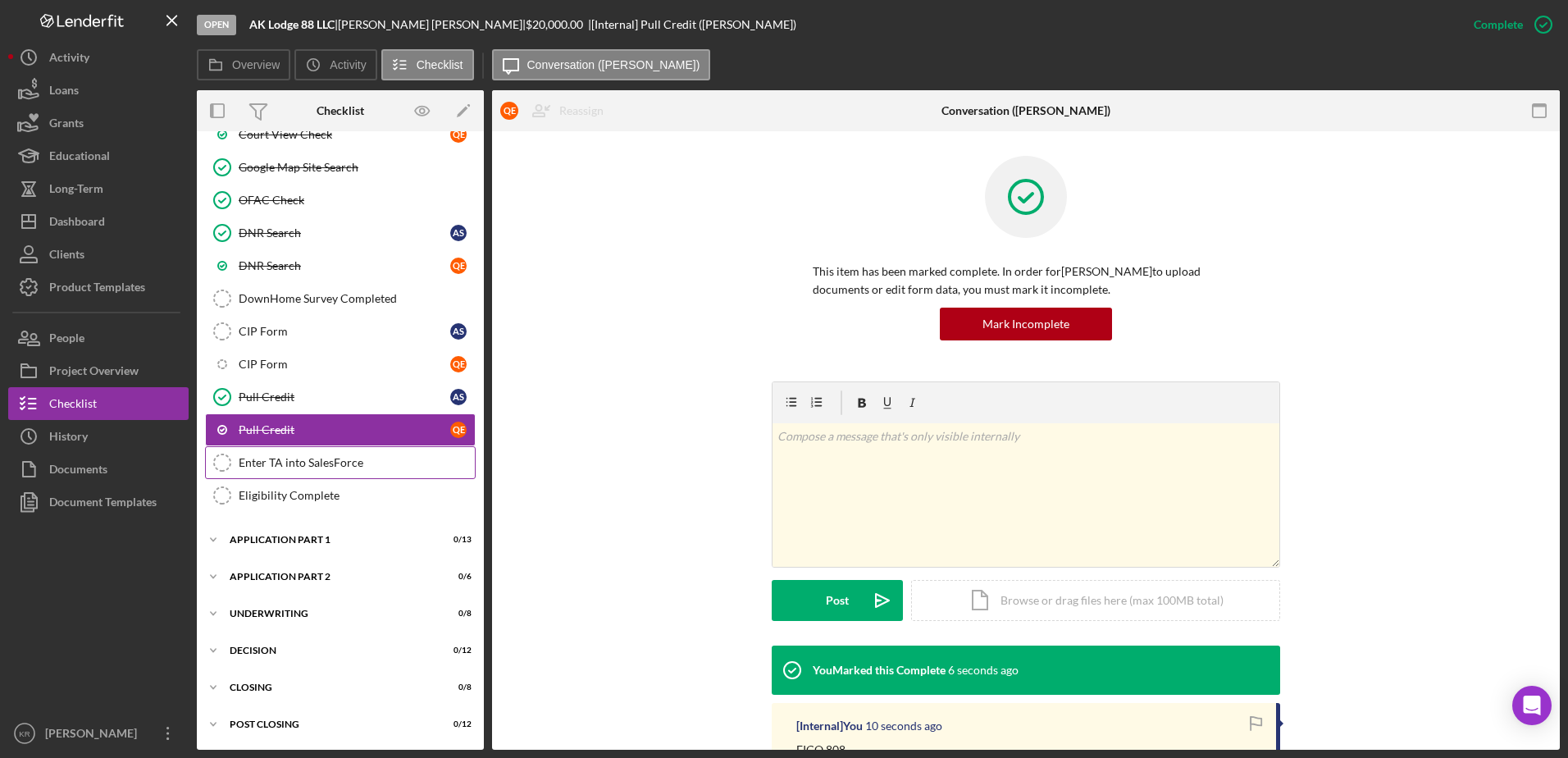
click at [341, 471] on link "Enter TA into SalesForce Enter TA into SalesForce" at bounding box center [340, 463] width 271 height 33
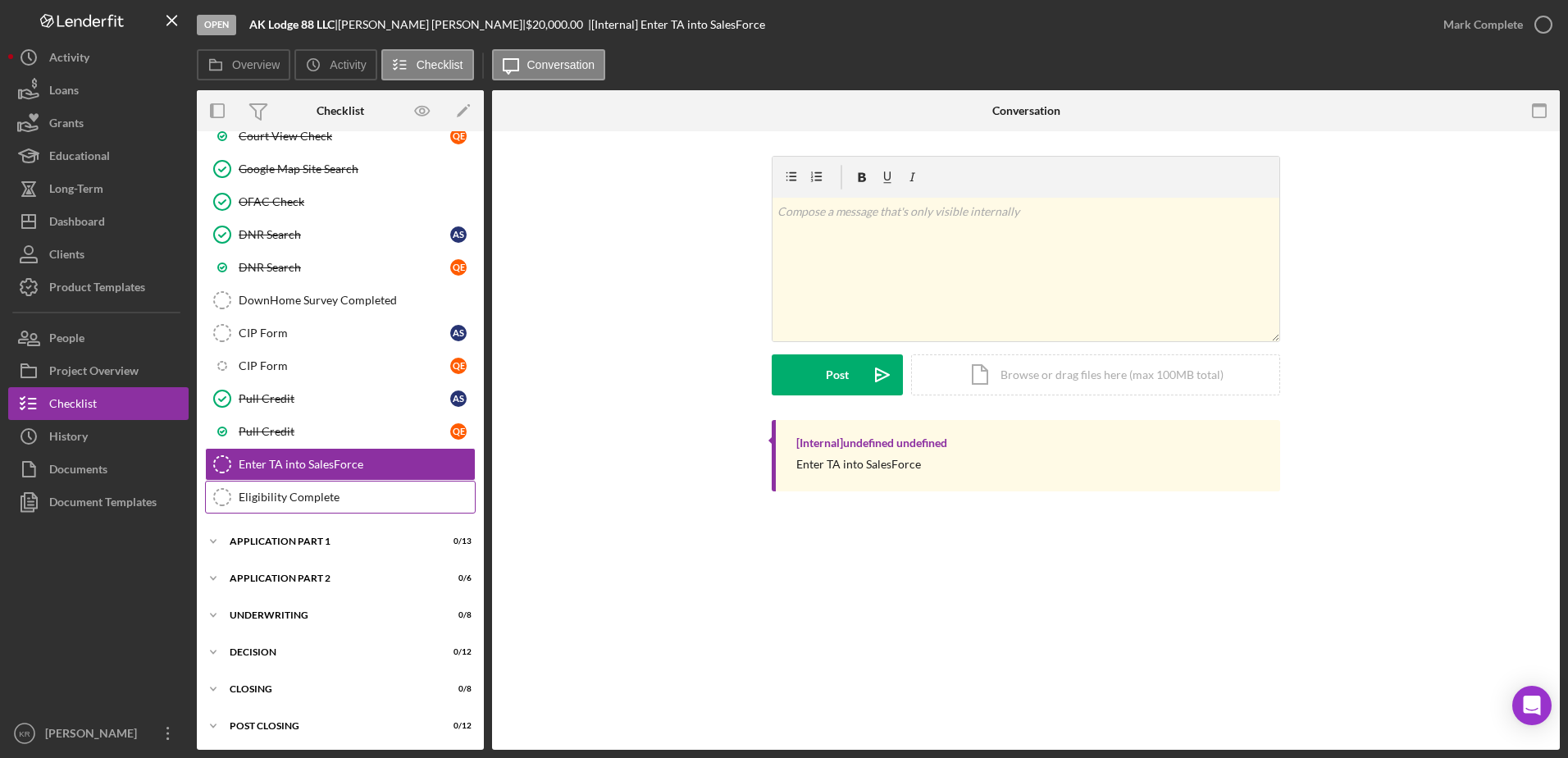
scroll to position [682, 0]
click at [309, 491] on div "Eligibility Complete" at bounding box center [357, 496] width 236 height 13
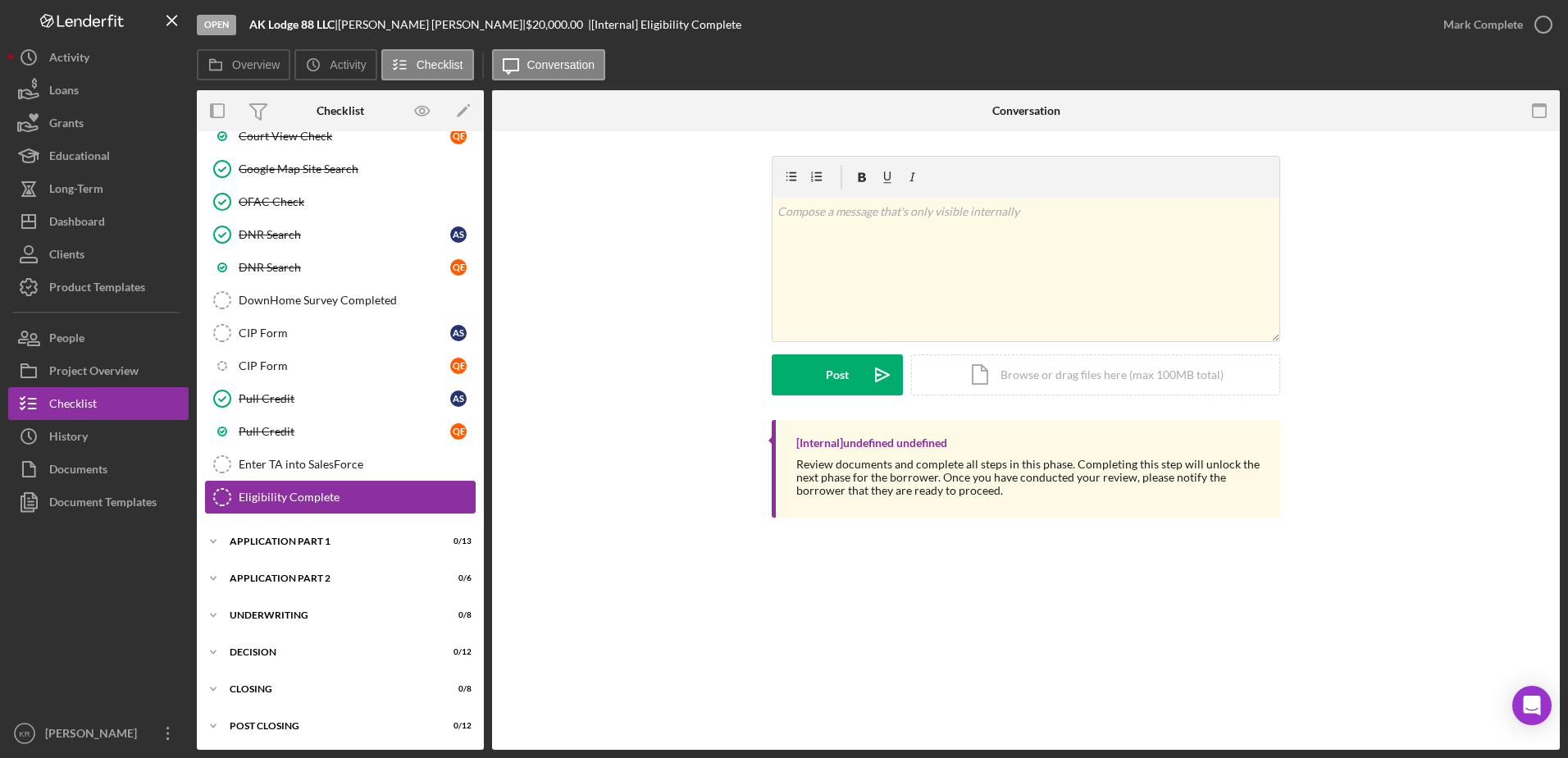
scroll to position [682, 0]
click at [328, 463] on div "Enter TA into SalesForce" at bounding box center [357, 463] width 236 height 13
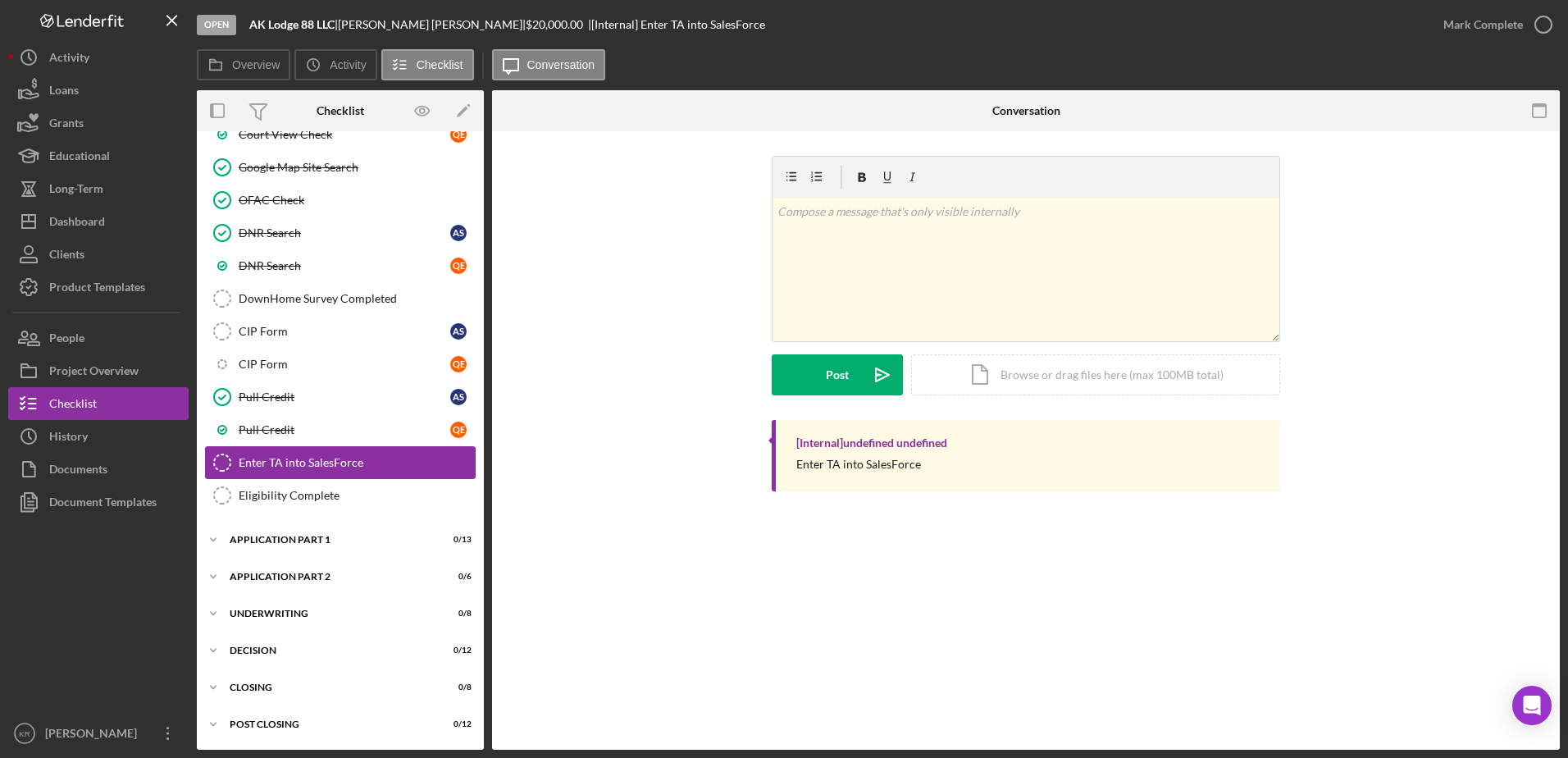
scroll to position [599, 0]
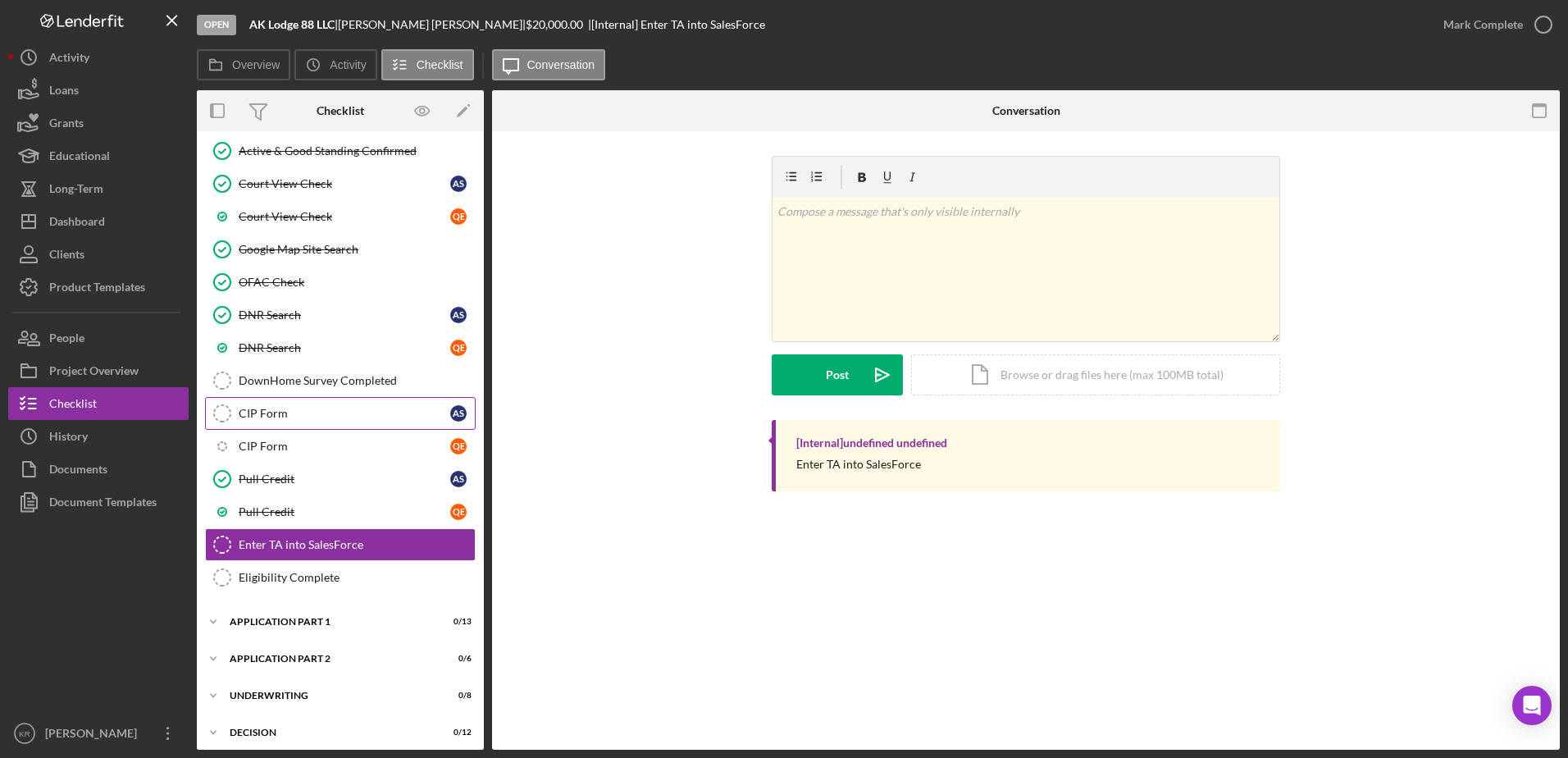
click at [339, 405] on link "CIP Form CIP Form A S" at bounding box center [340, 413] width 271 height 33
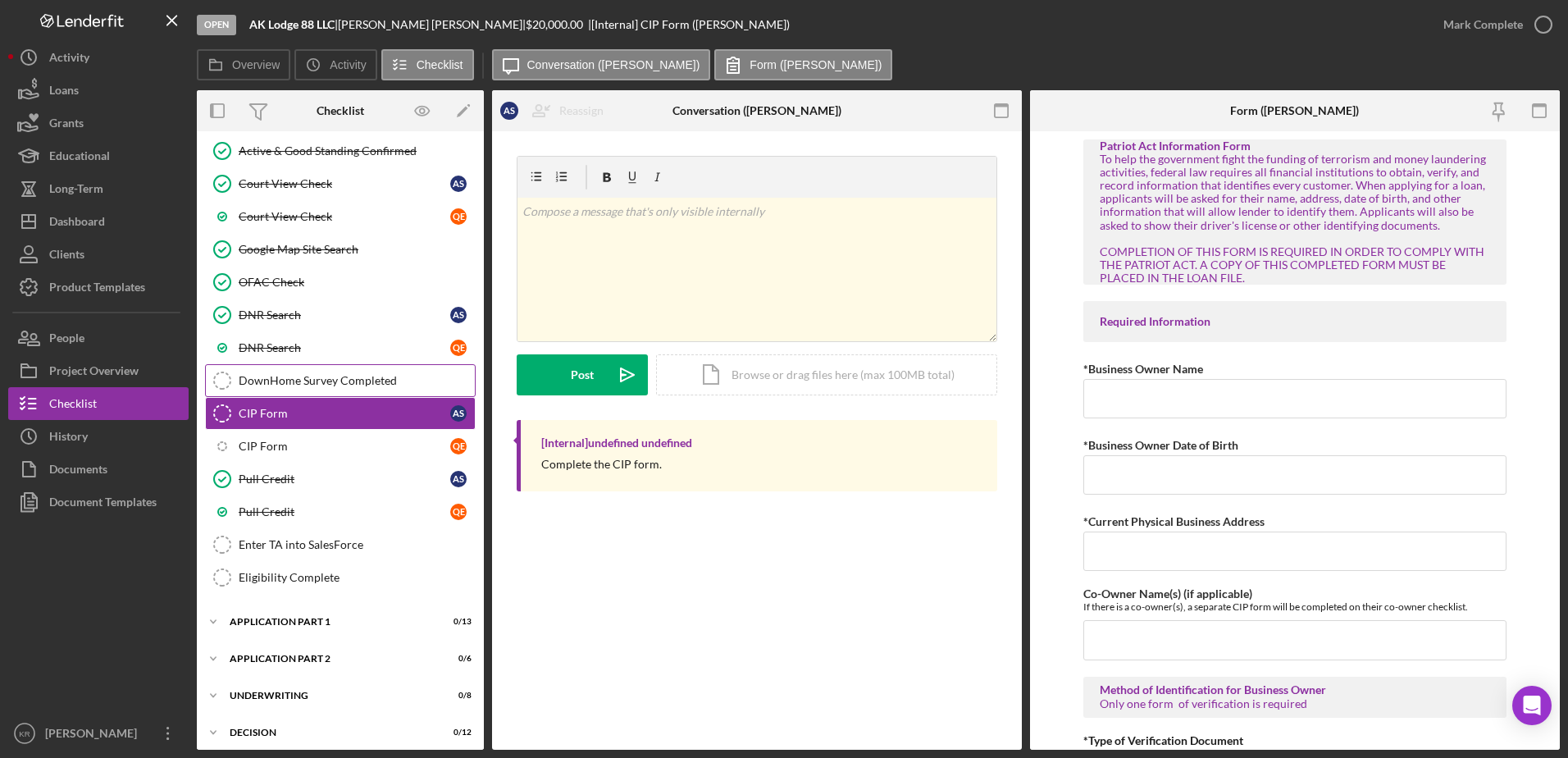
click at [348, 381] on div "DownHome Survey Completed" at bounding box center [357, 380] width 236 height 13
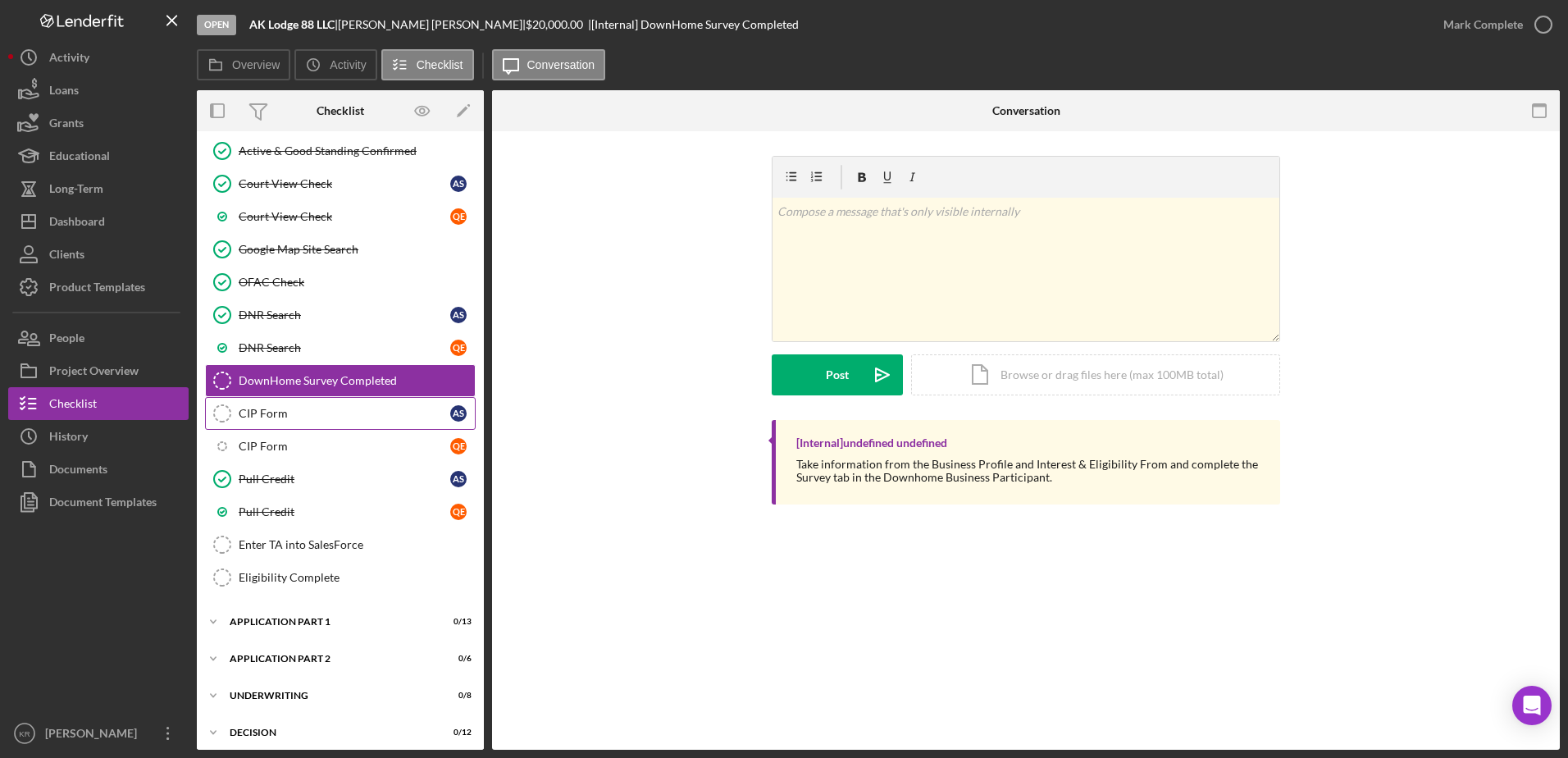
click at [342, 418] on div "CIP Form" at bounding box center [344, 413] width 211 height 13
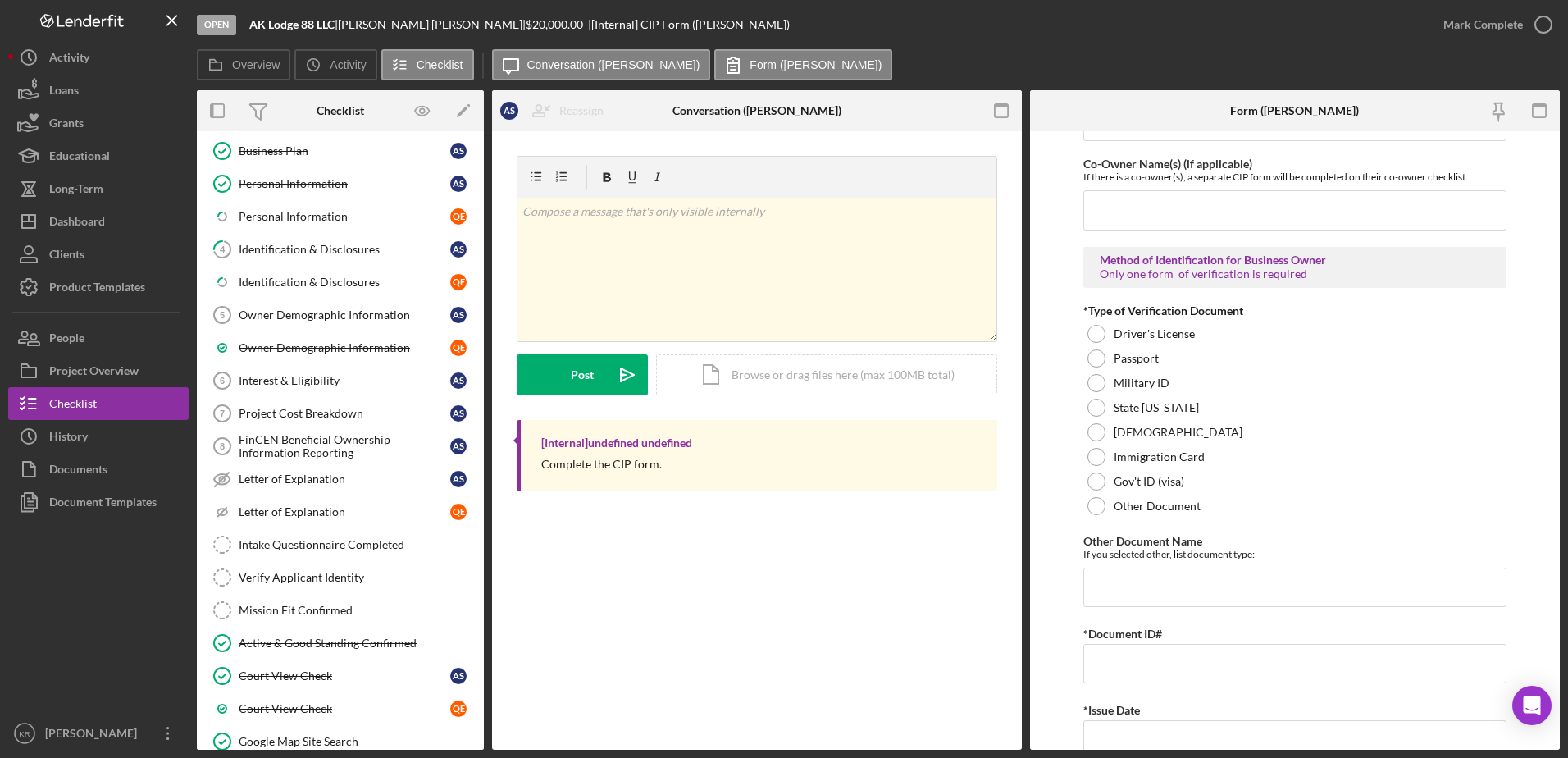
scroll to position [246, 0]
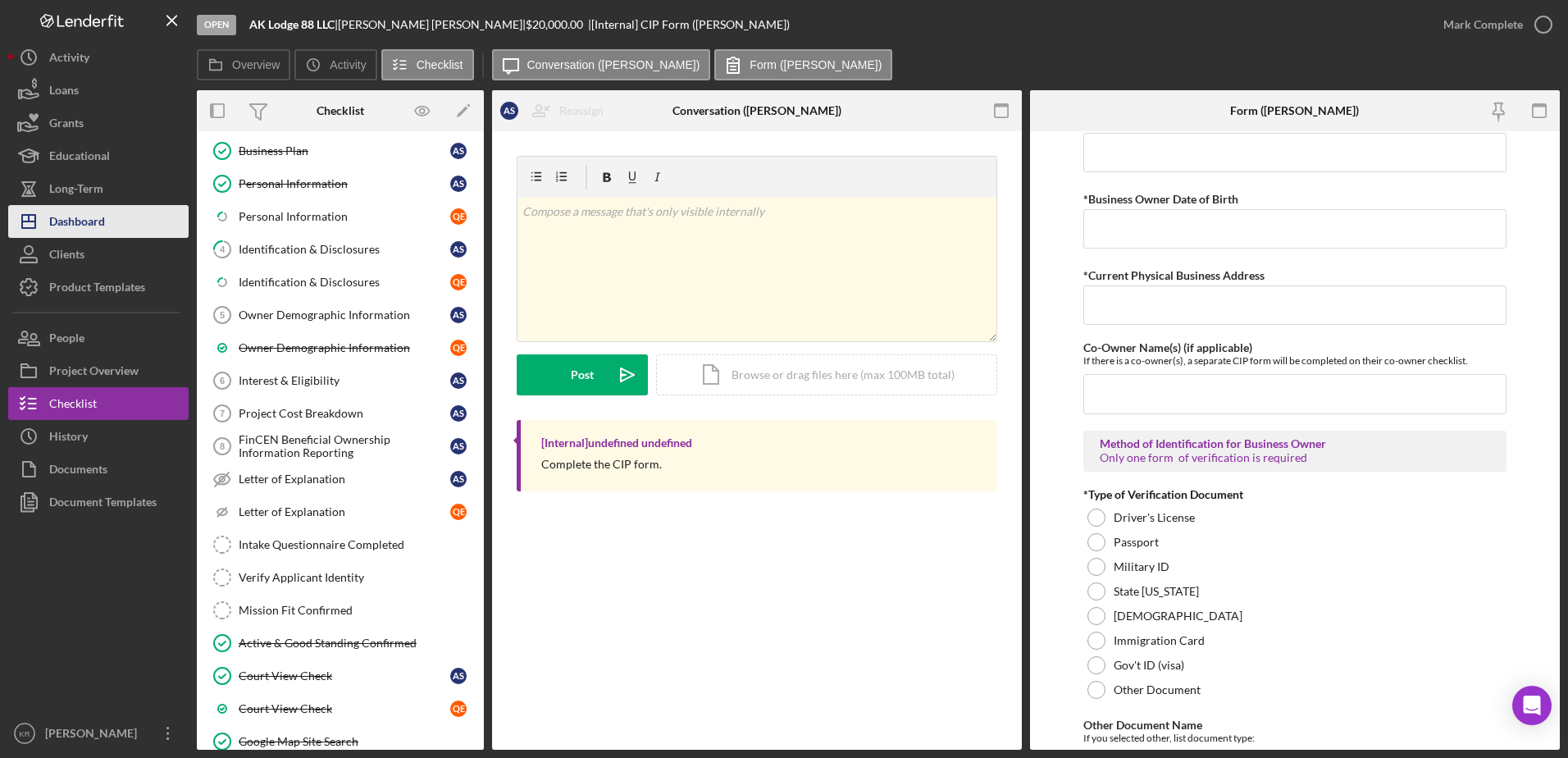
click at [101, 230] on div "Dashboard" at bounding box center [76, 223] width 56 height 37
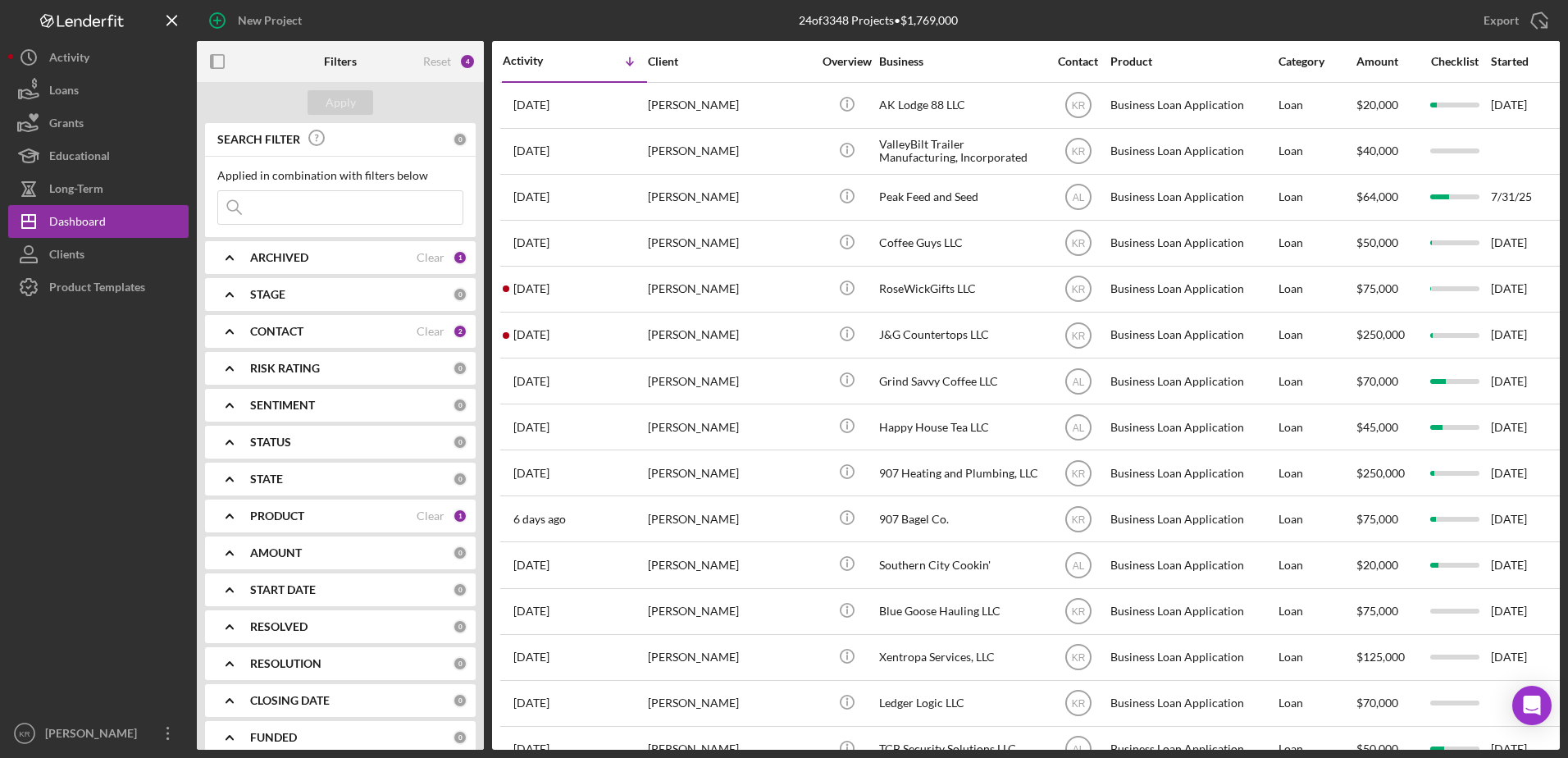
click at [334, 246] on div "ARCHIVED Clear 1" at bounding box center [359, 258] width 217 height 33
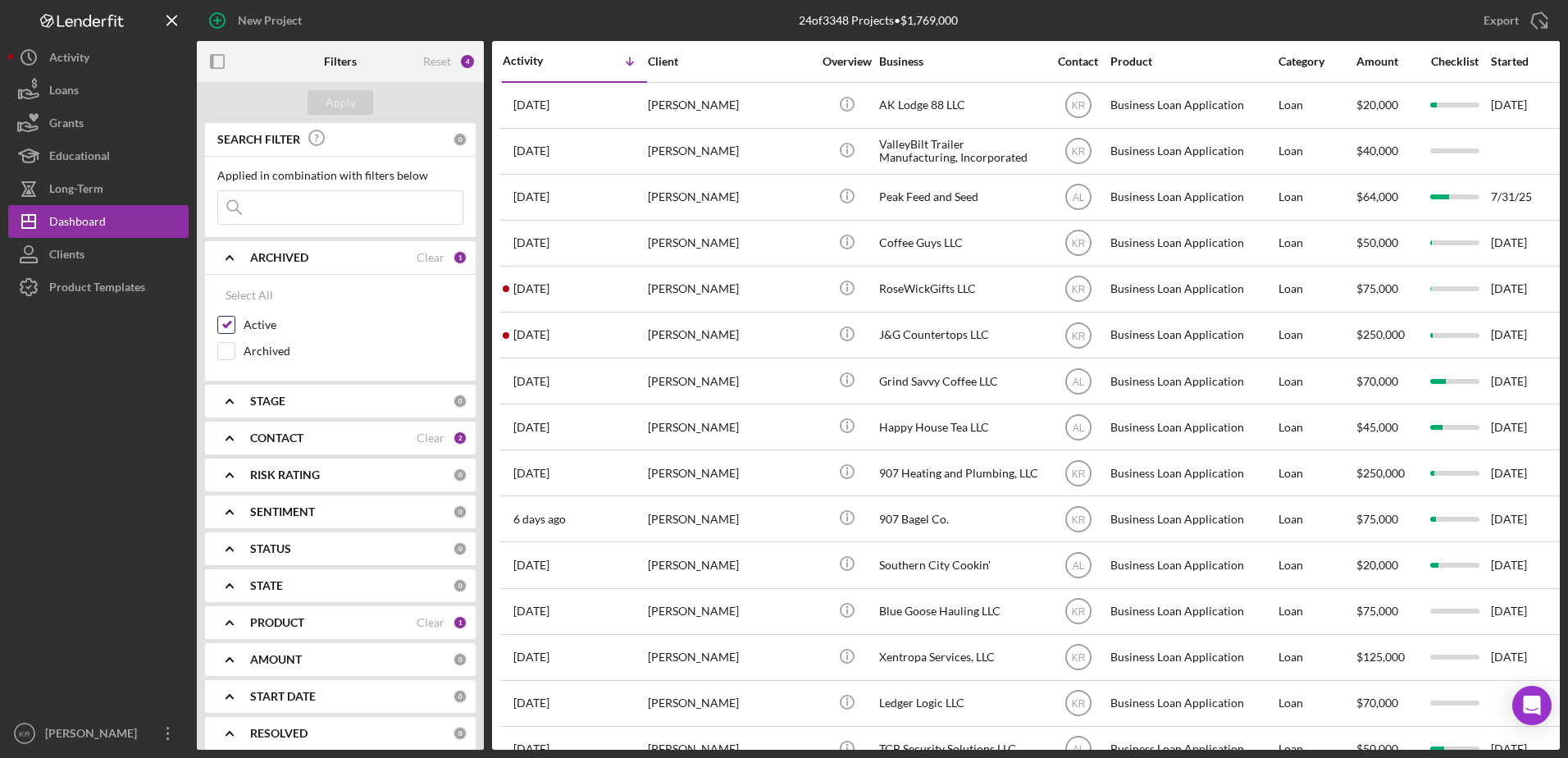
click at [254, 334] on div "Active" at bounding box center [340, 329] width 246 height 26
click at [261, 317] on label "Active" at bounding box center [353, 325] width 220 height 16
click at [235, 317] on input "Active" at bounding box center [225, 325] width 16 height 16
checkbox input "false"
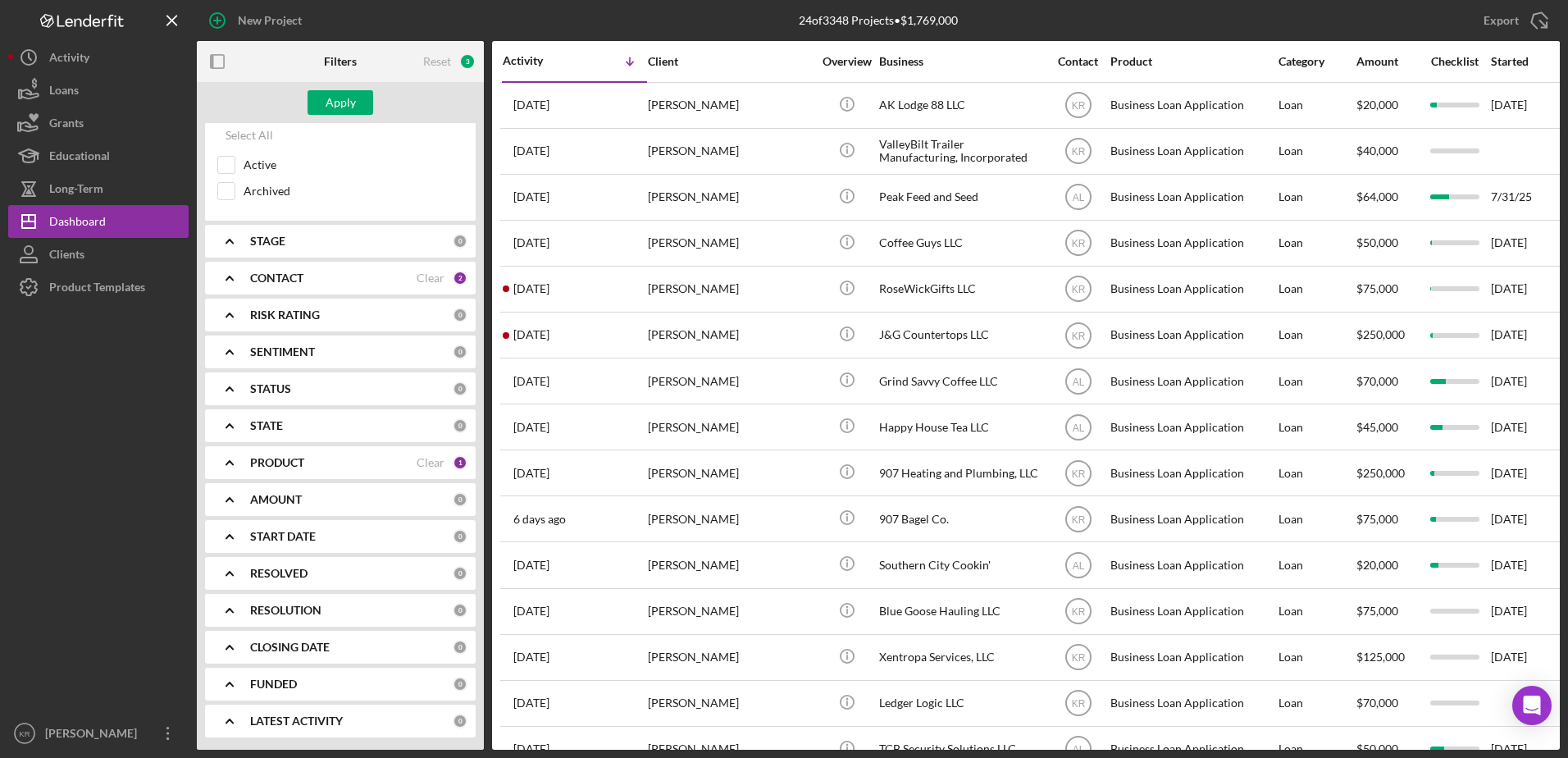
click at [290, 479] on div "PRODUCT Clear 1" at bounding box center [359, 463] width 217 height 33
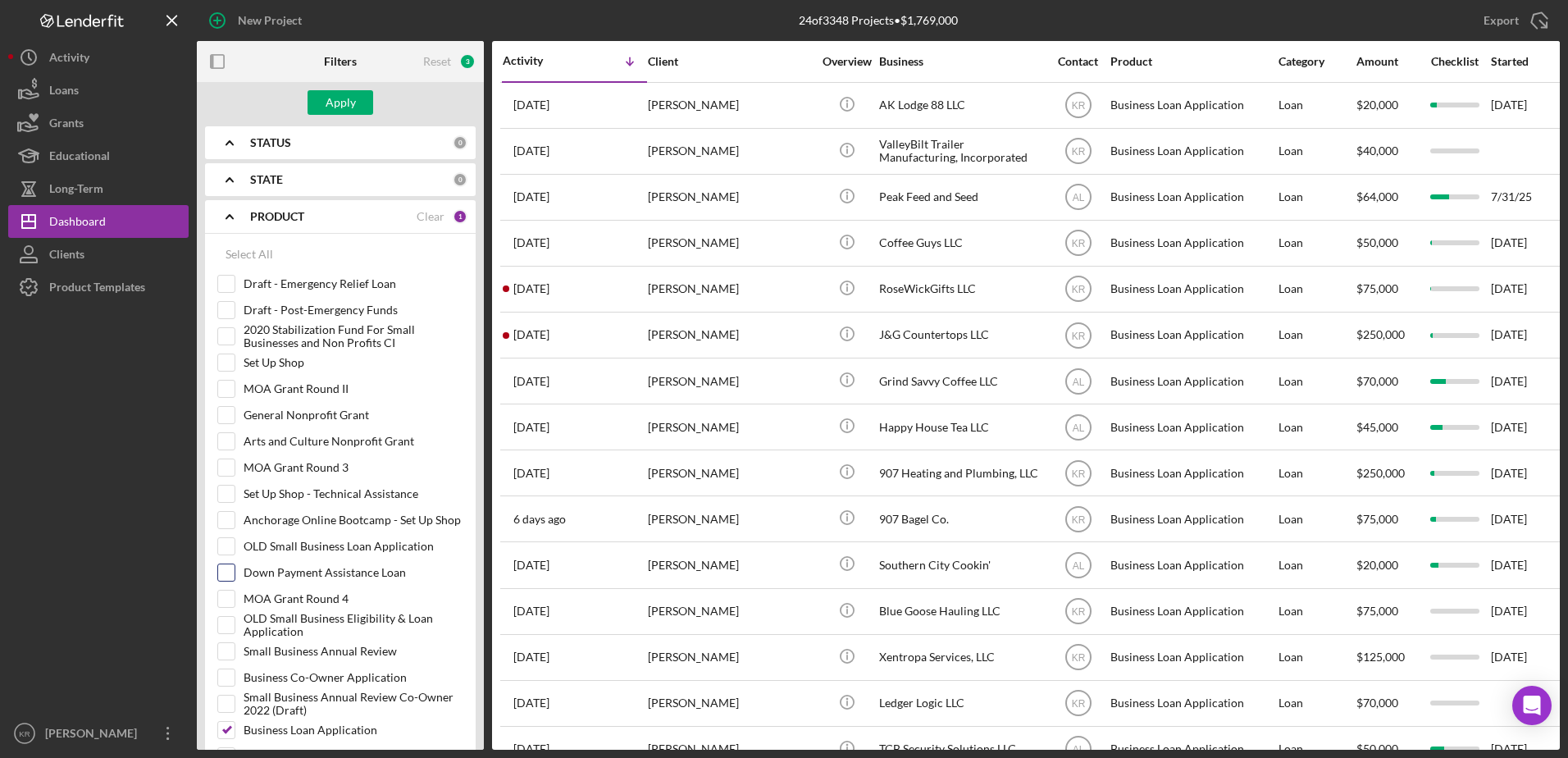
scroll to position [652, 0]
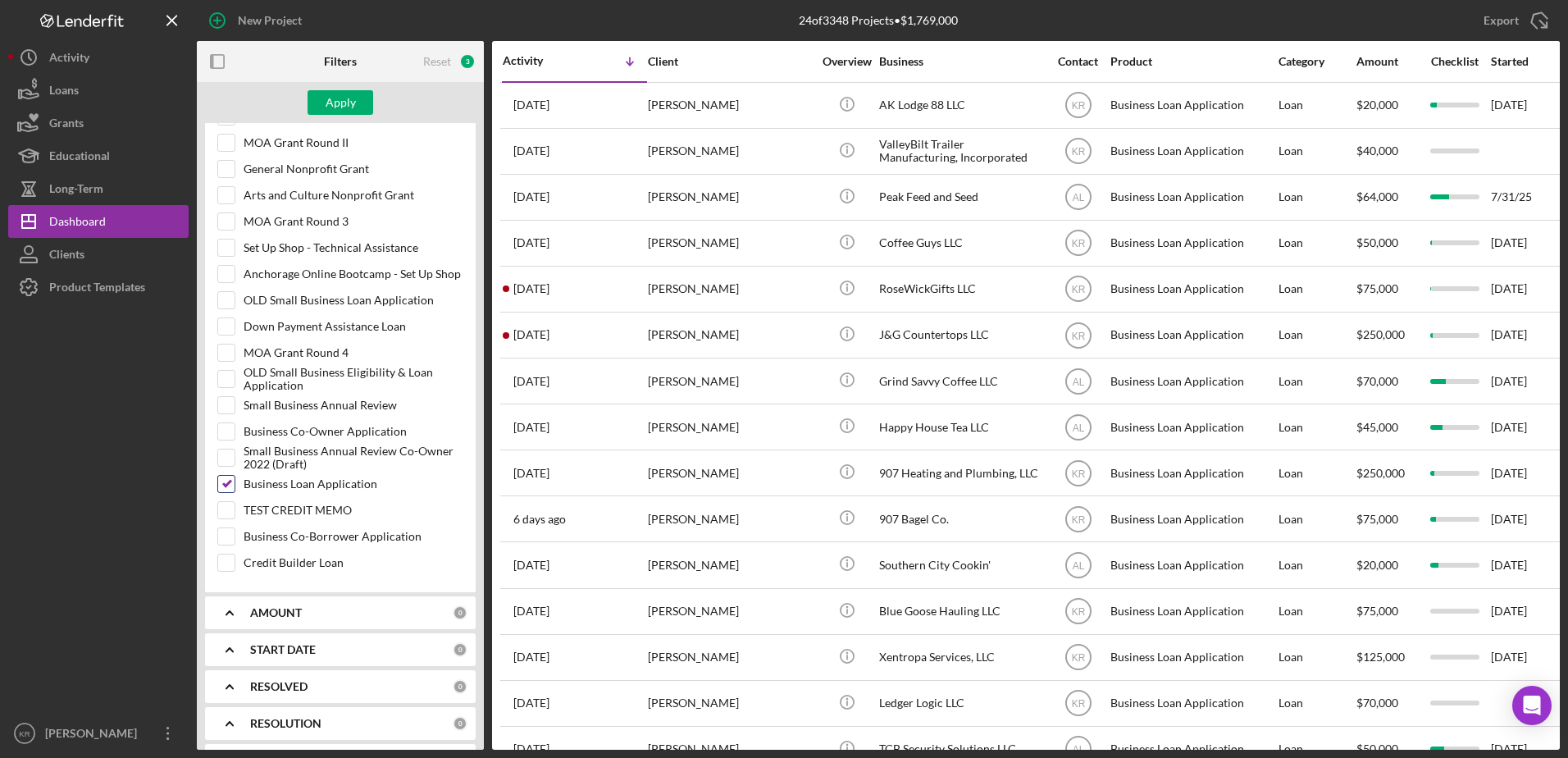
click at [308, 483] on label "Business Loan Application" at bounding box center [353, 483] width 220 height 16
click at [235, 483] on input "Business Loan Application" at bounding box center [225, 483] width 16 height 16
checkbox input "false"
click at [309, 412] on label "Small Business Annual Review" at bounding box center [353, 405] width 220 height 16
click at [235, 412] on input "Small Business Annual Review" at bounding box center [225, 405] width 16 height 16
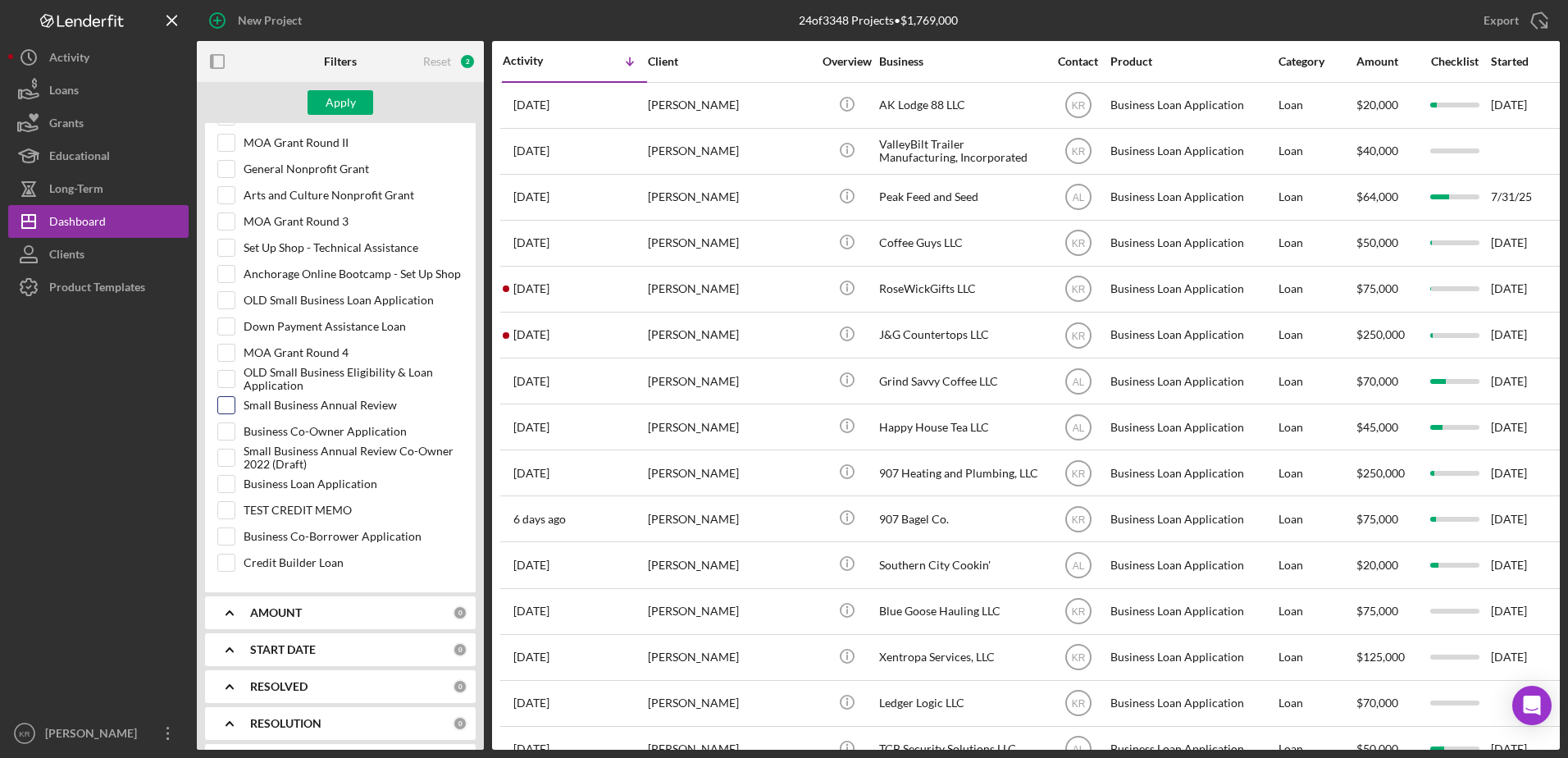
checkbox input "true"
click at [338, 119] on div "Apply" at bounding box center [341, 102] width 287 height 41
click at [346, 104] on div "Apply" at bounding box center [341, 103] width 30 height 25
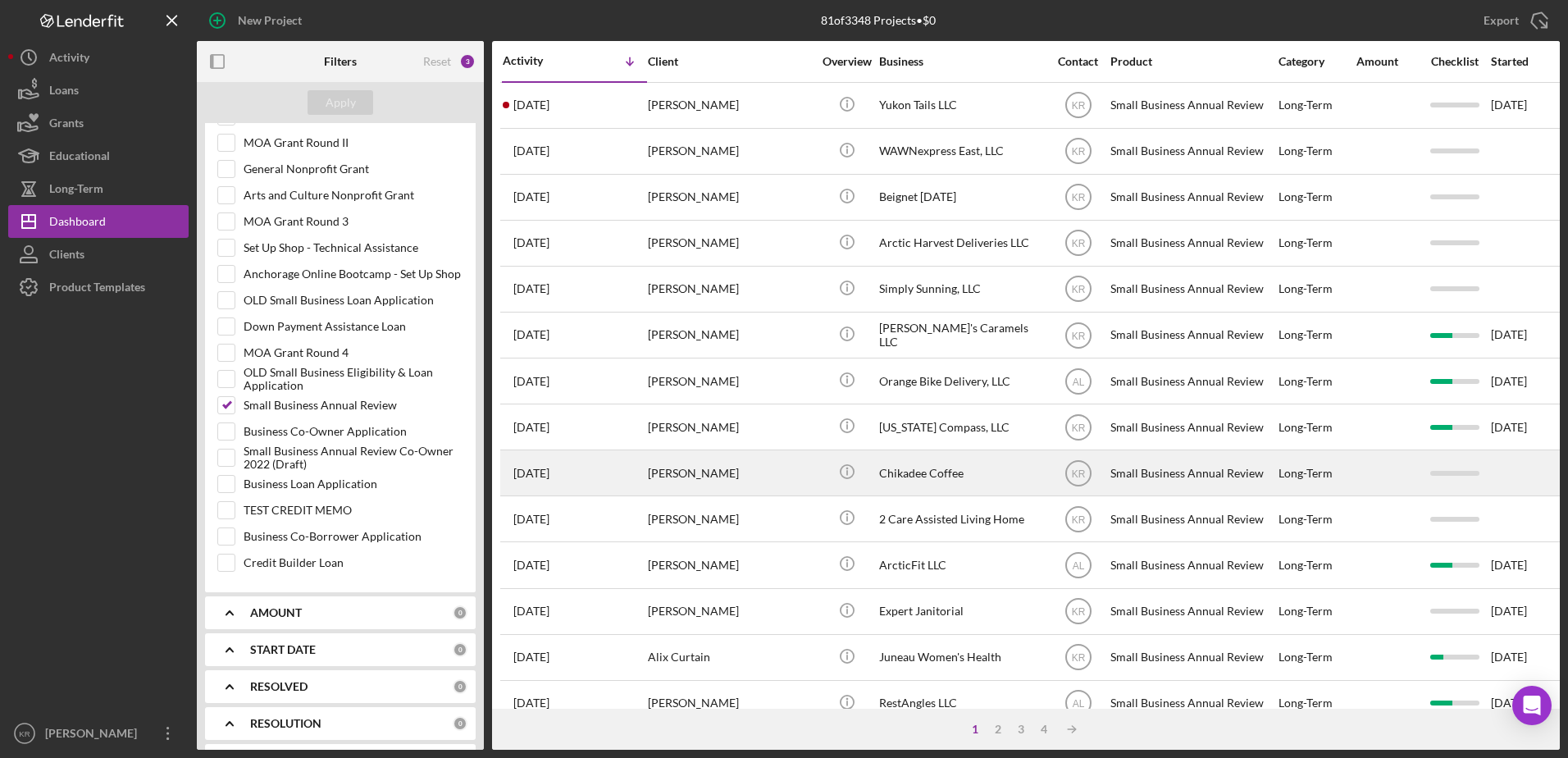
click at [736, 476] on div "Shane Larson" at bounding box center [730, 473] width 164 height 43
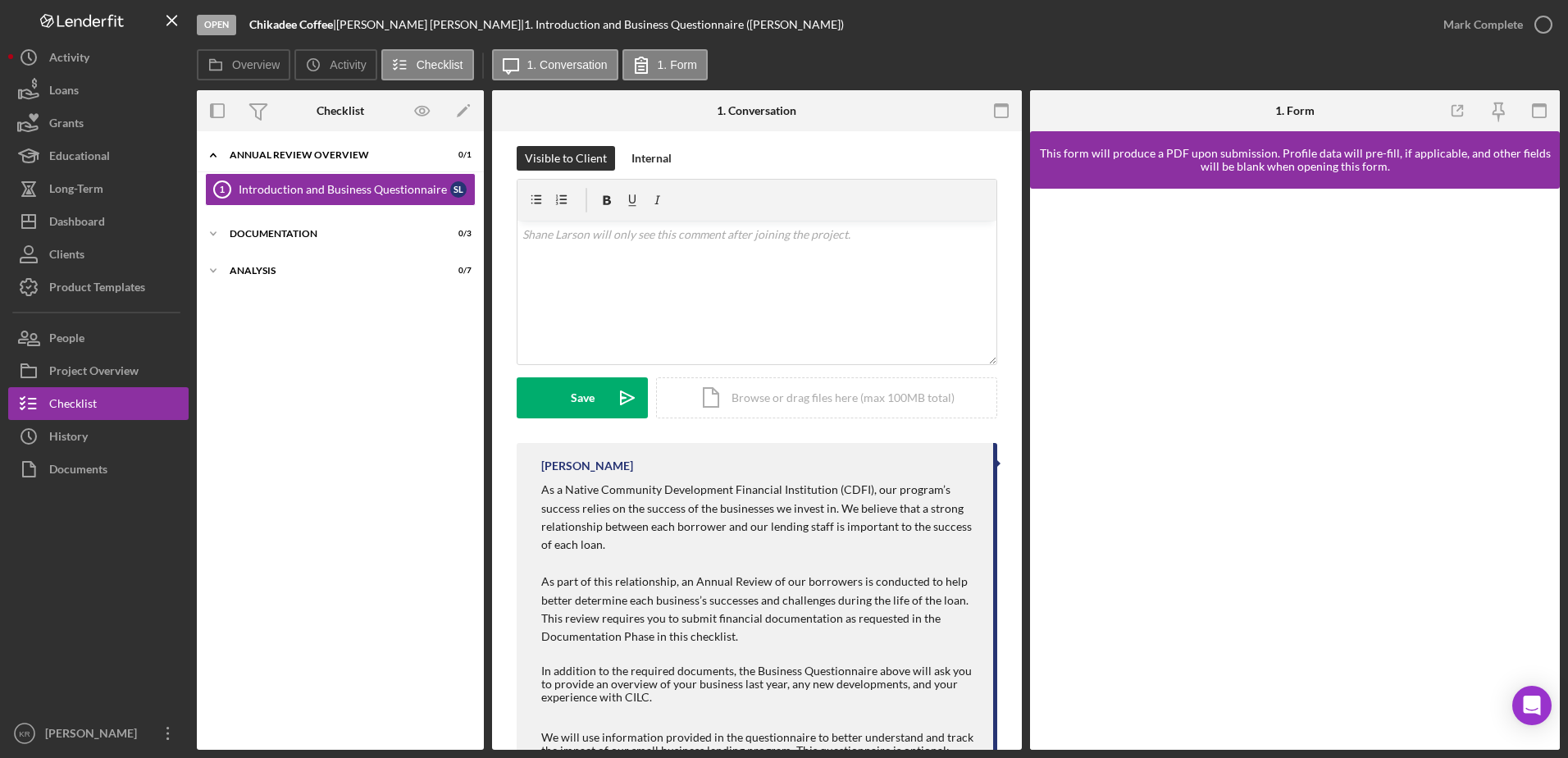
scroll to position [246, 0]
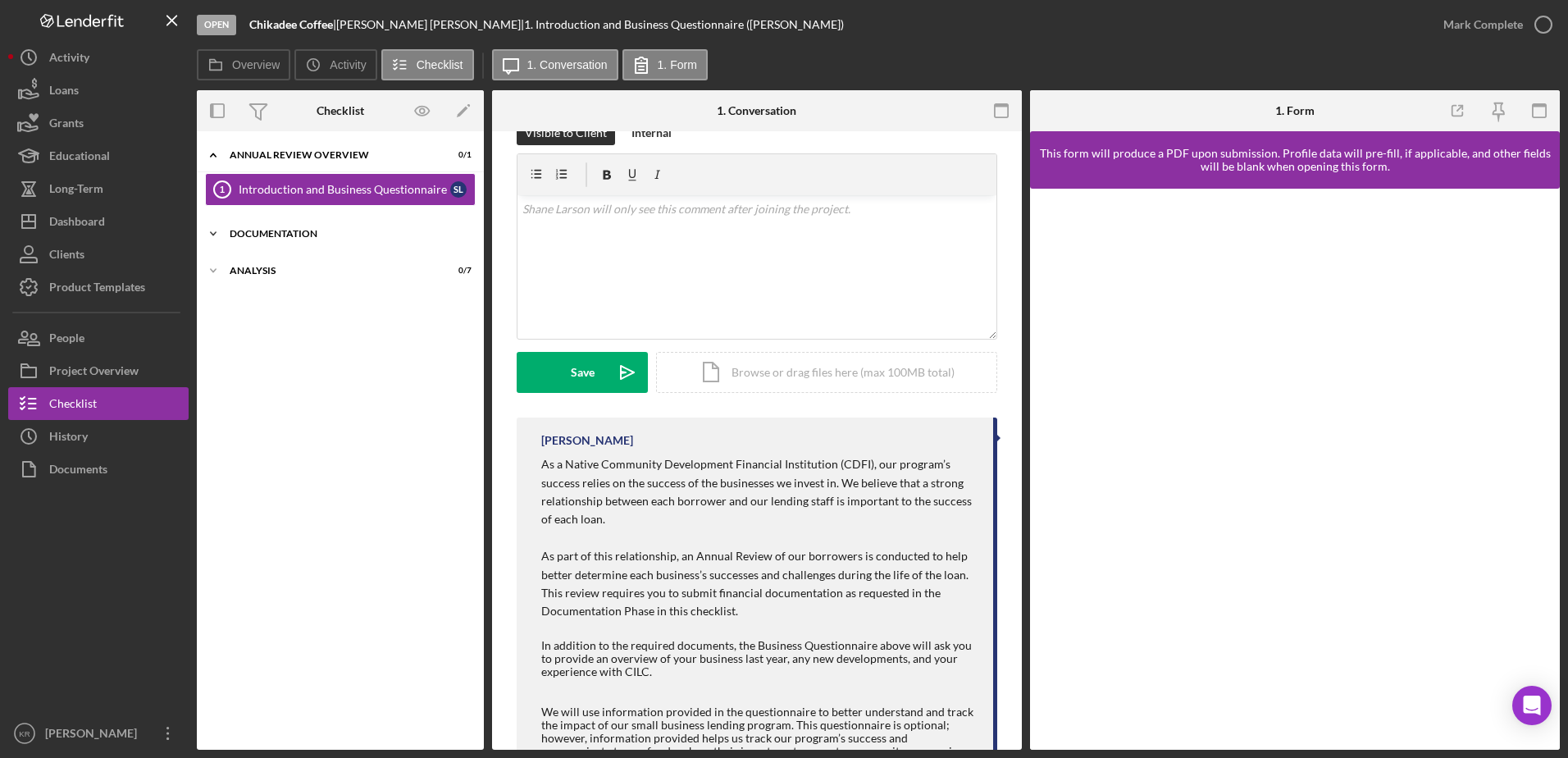
click at [250, 228] on div "Icon/Expander Documentation 0 / 3" at bounding box center [341, 233] width 287 height 33
click at [338, 278] on link "Business Financials 2 Business Financials S L" at bounding box center [340, 268] width 271 height 33
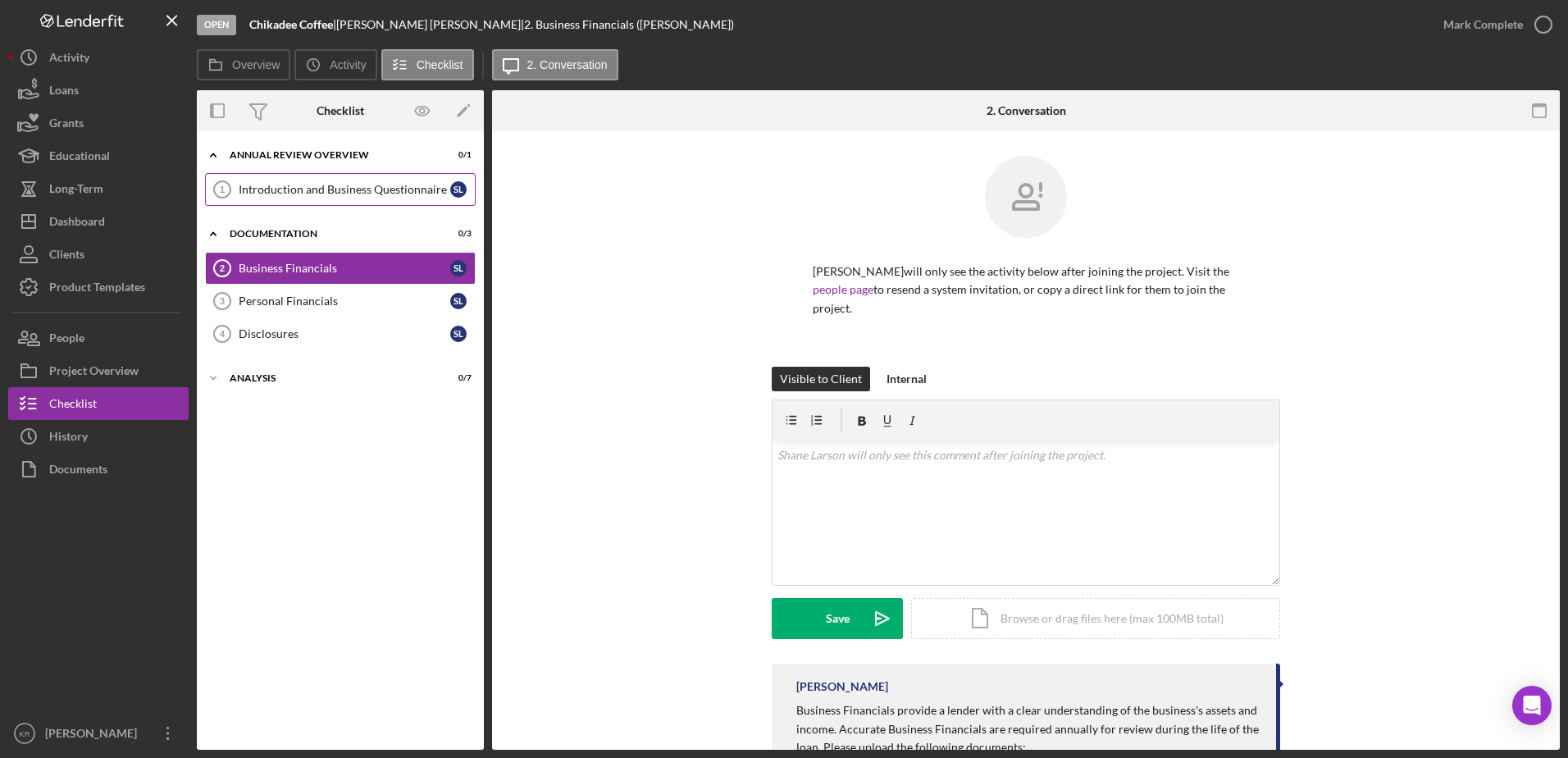
click at [341, 183] on div "Introduction and Business Questionnaire" at bounding box center [344, 190] width 211 height 13
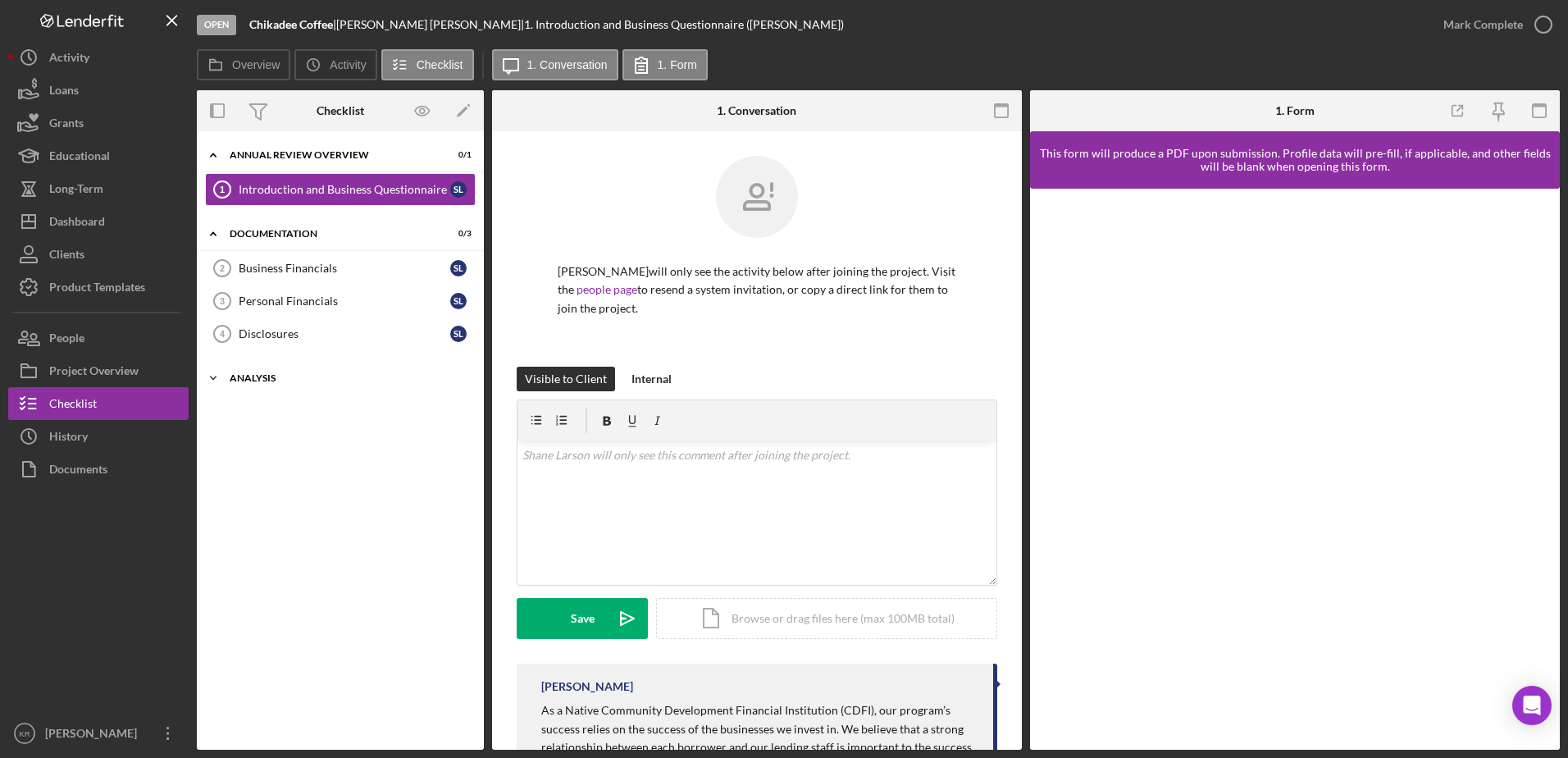
click at [277, 371] on div "Icon/Expander Analysis 0 / 7" at bounding box center [341, 378] width 287 height 33
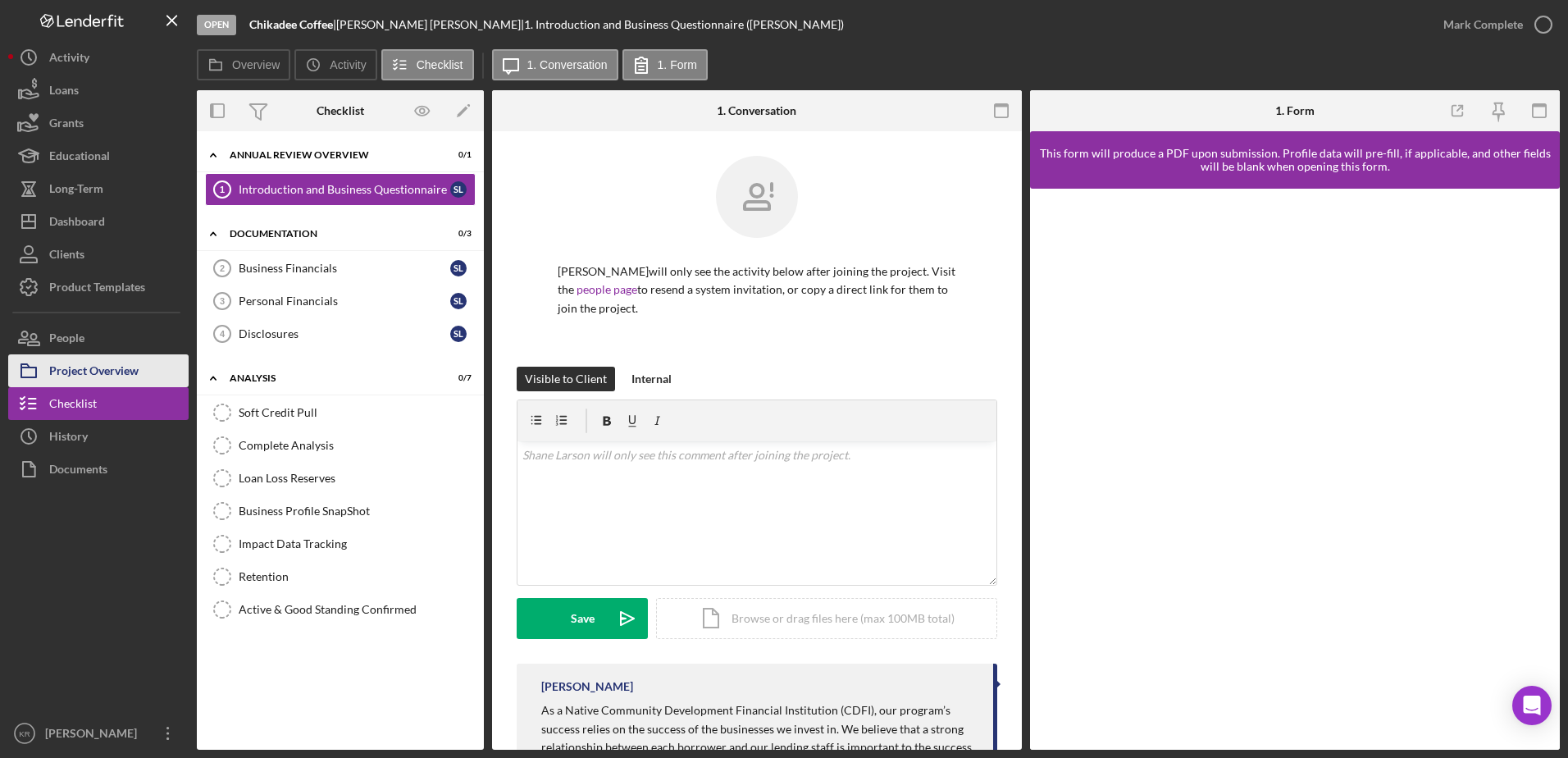
click at [135, 368] on div "Project Overview" at bounding box center [93, 373] width 90 height 37
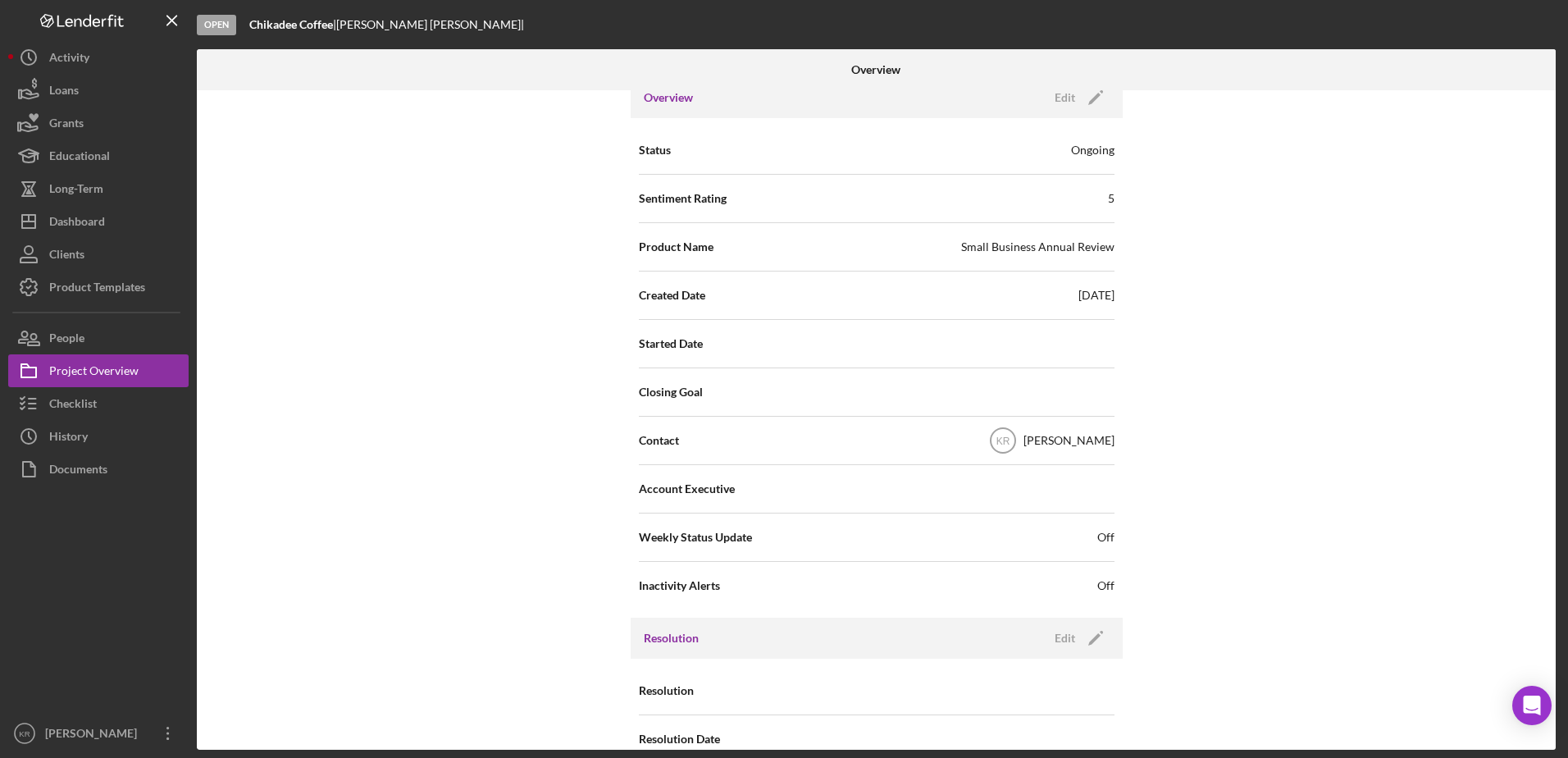
scroll to position [211, 0]
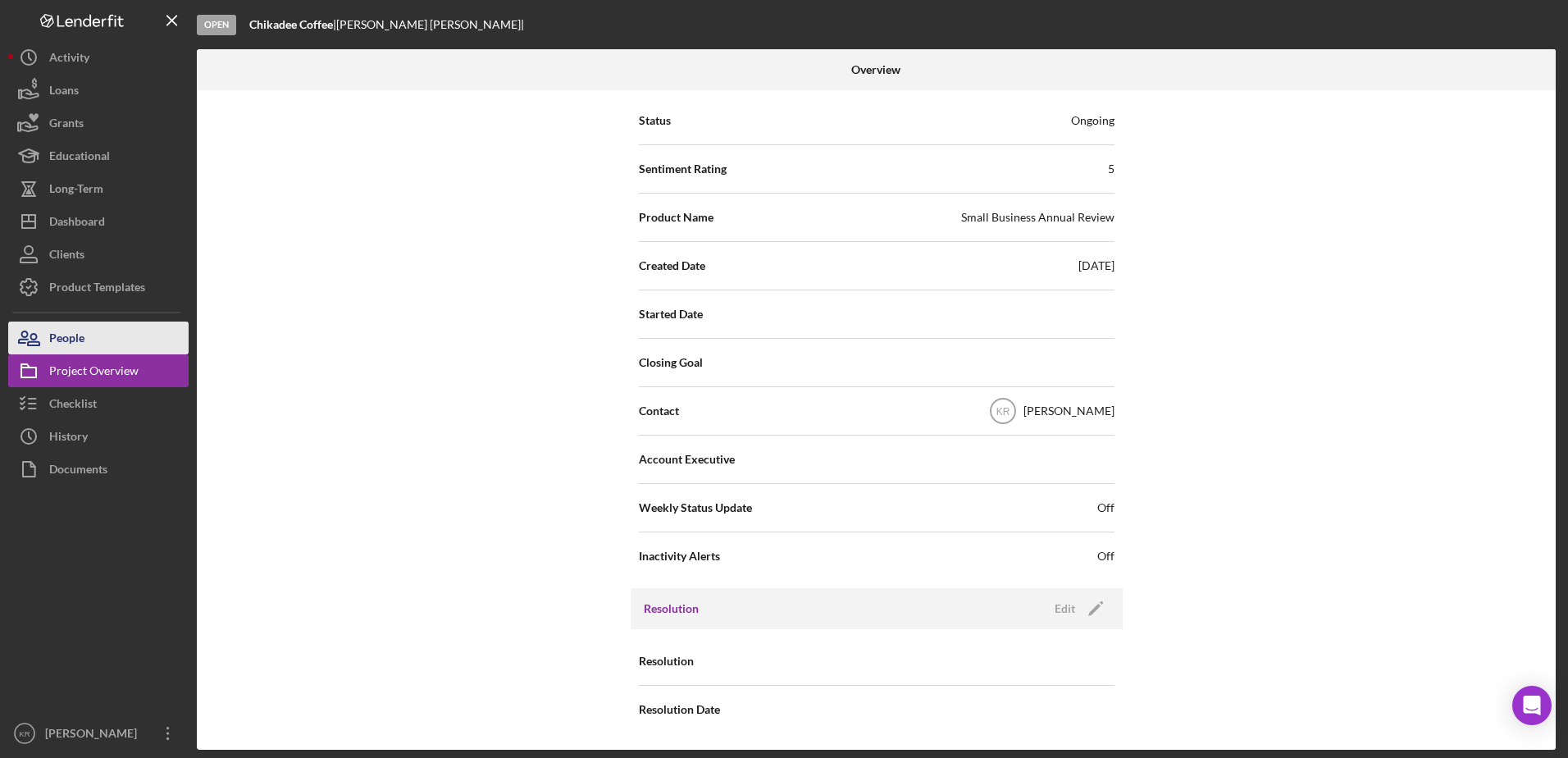
click at [92, 329] on button "People" at bounding box center [98, 338] width 180 height 33
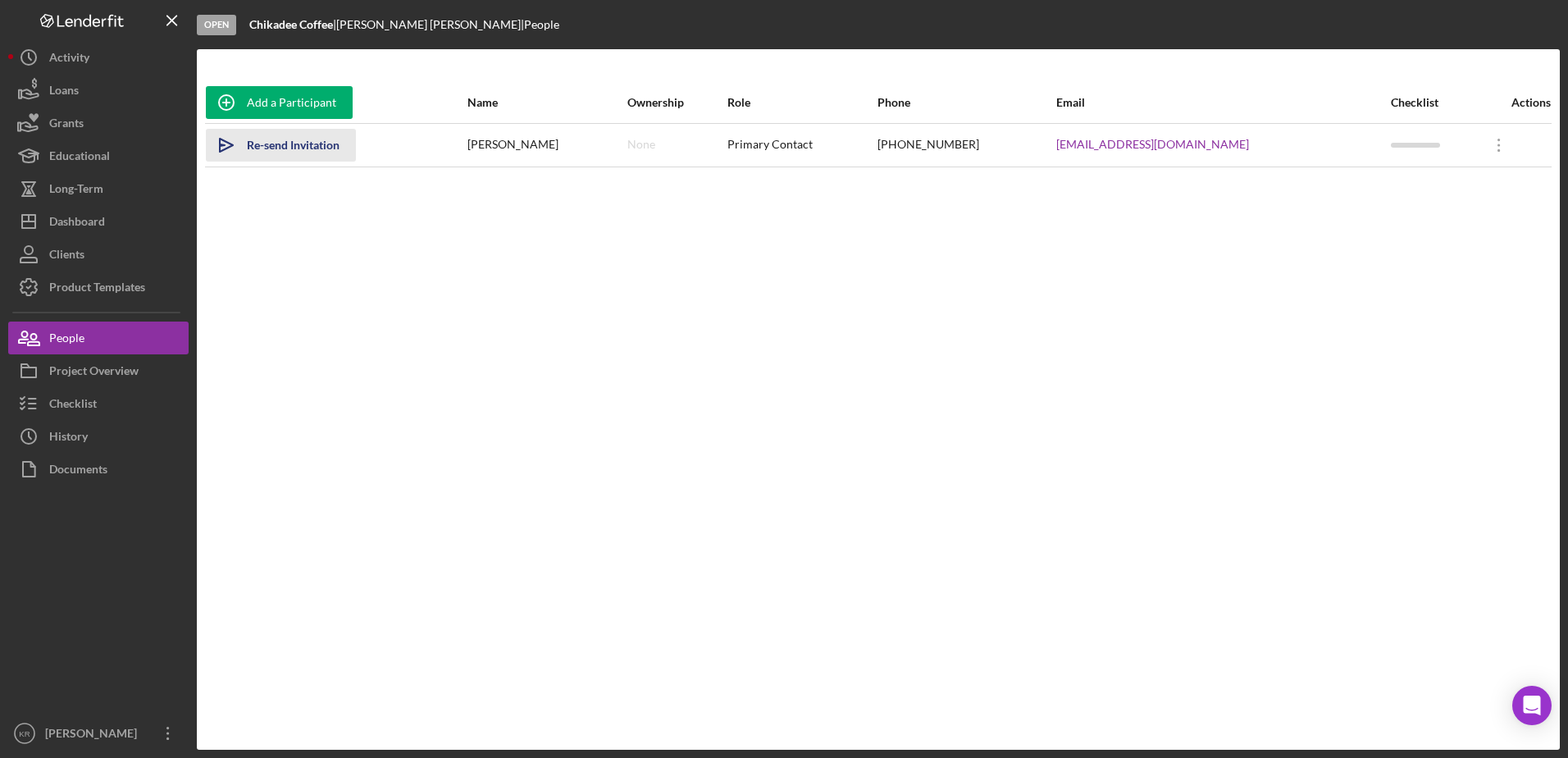
click at [258, 148] on div "Re-send Invitation" at bounding box center [293, 144] width 92 height 33
click at [1482, 147] on icon "Icon/Overflow" at bounding box center [1498, 144] width 41 height 41
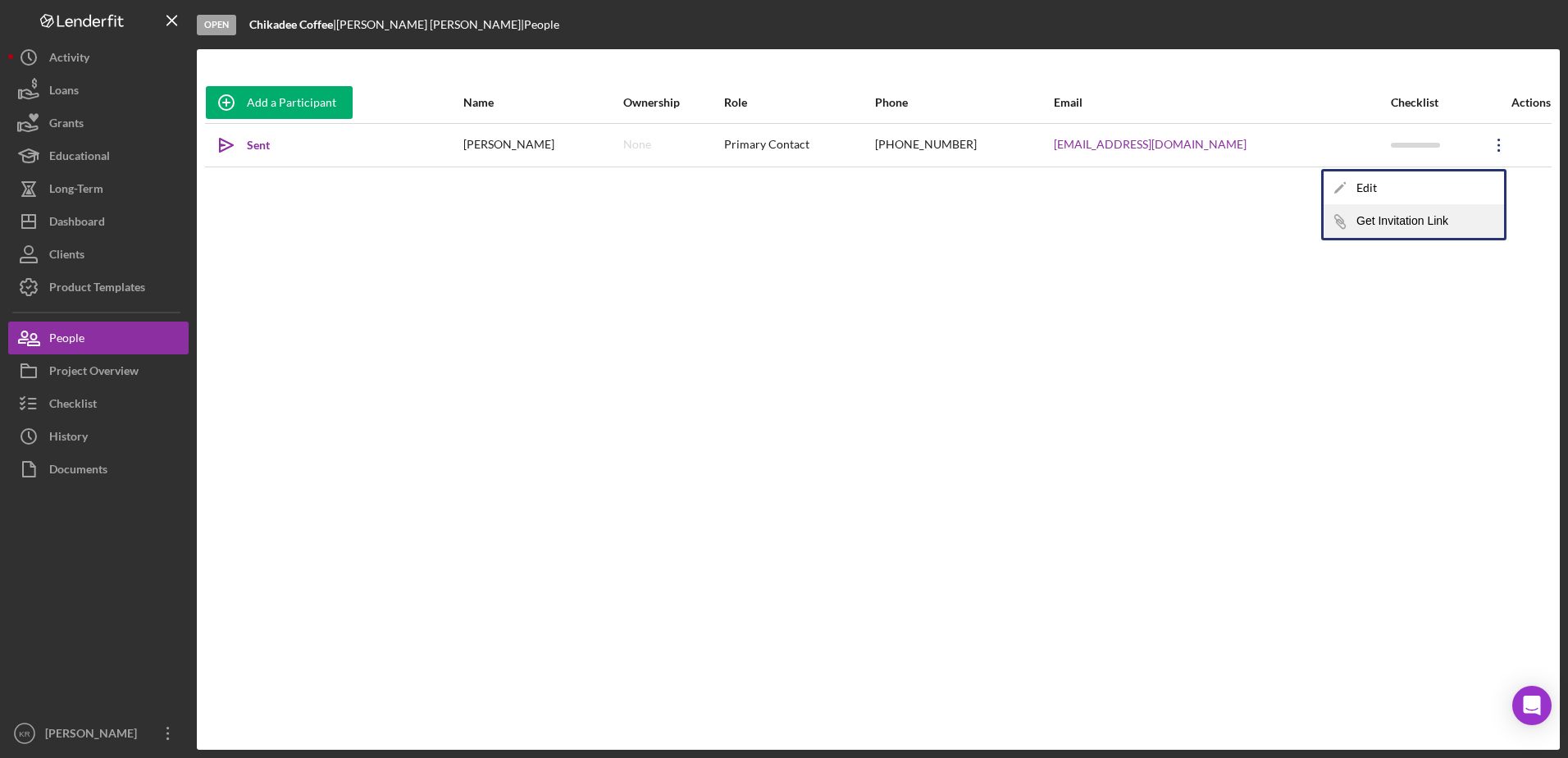
click at [1403, 225] on button "Icon/Link Get Invitation Link" at bounding box center [1413, 221] width 180 height 33
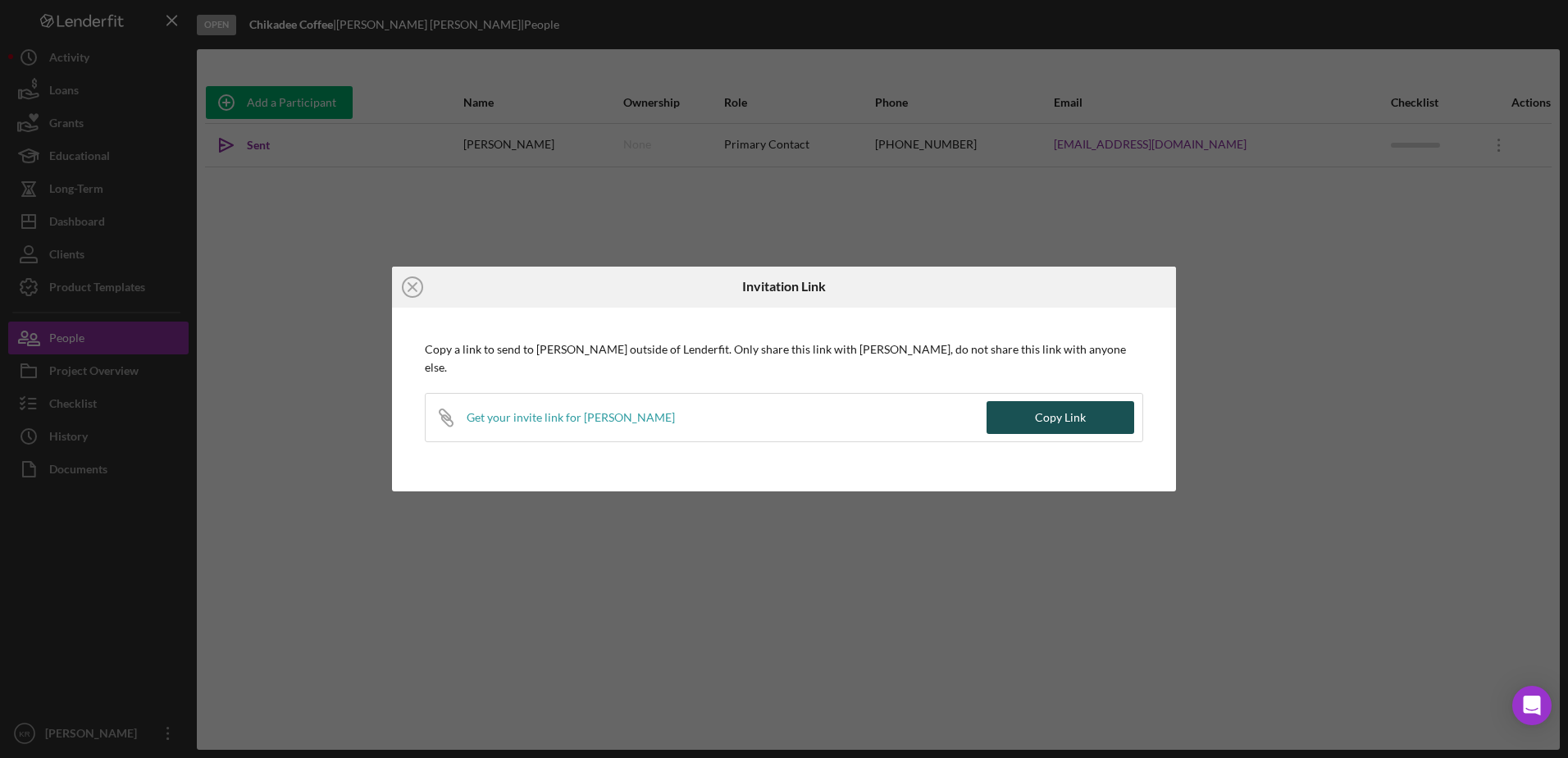
click at [1060, 401] on div "Copy Link" at bounding box center [1060, 417] width 51 height 33
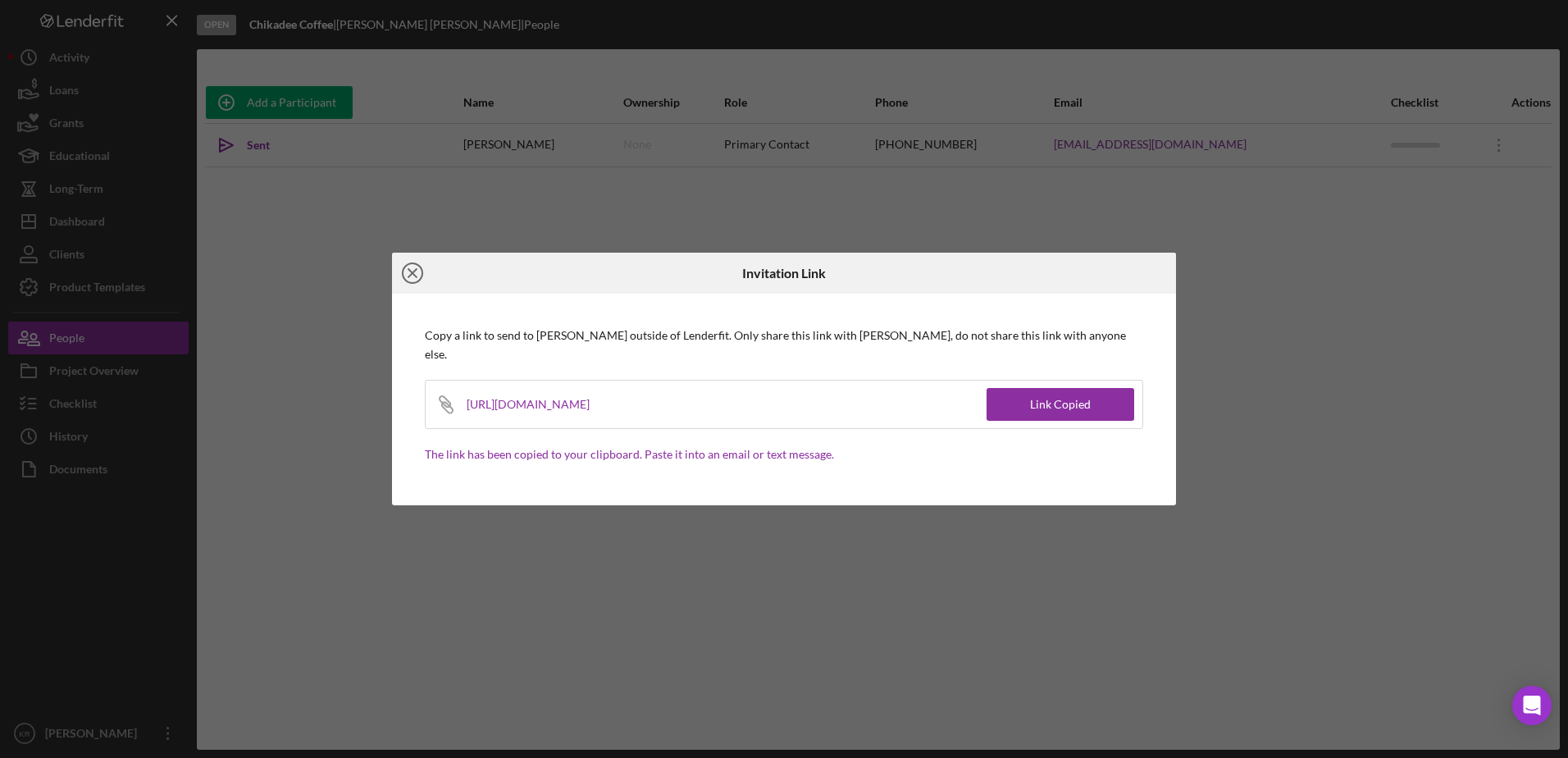
click at [411, 283] on icon "Icon/Close" at bounding box center [412, 273] width 41 height 41
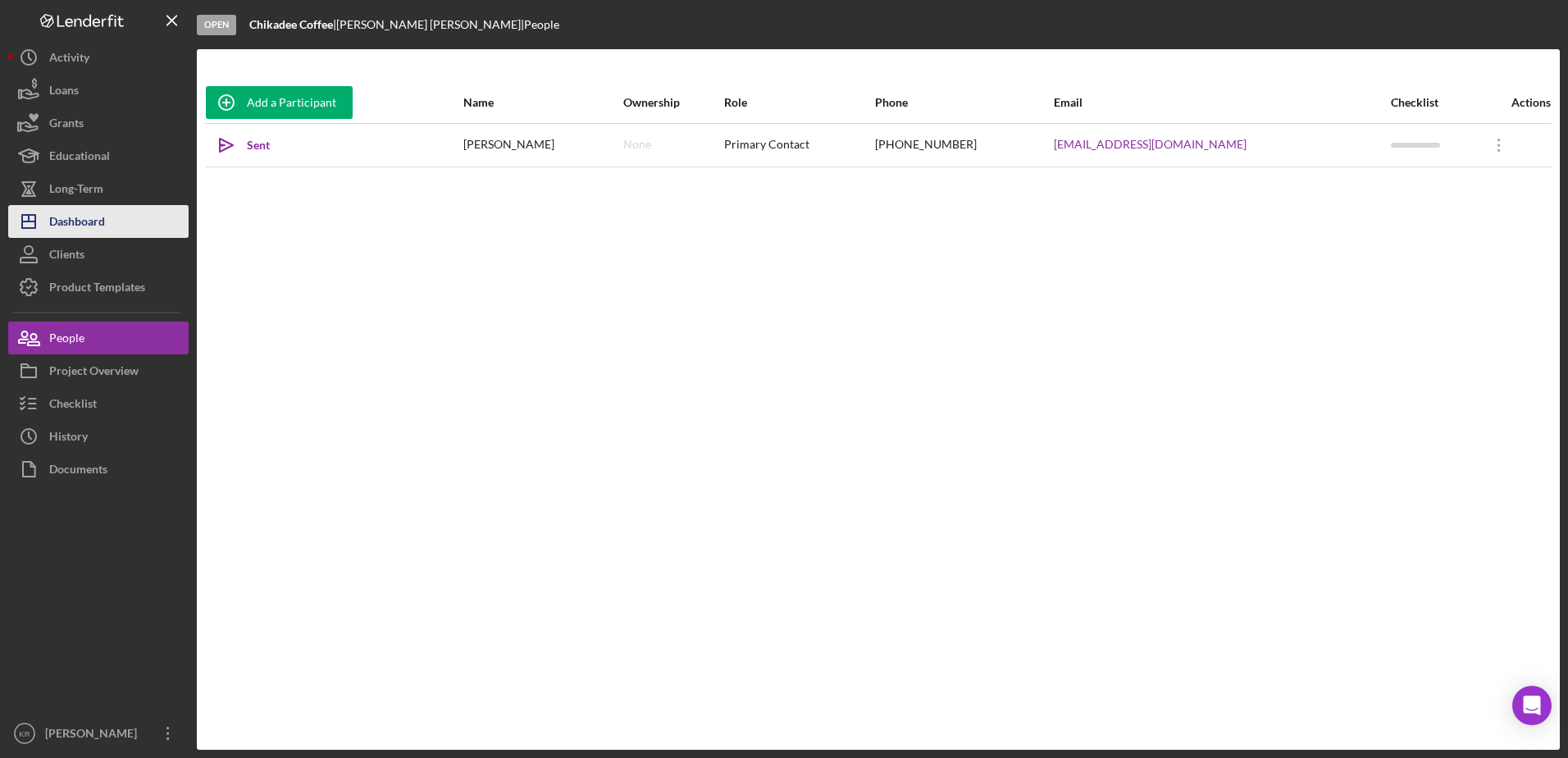
click at [116, 226] on button "Icon/Dashboard Dashboard" at bounding box center [98, 221] width 180 height 33
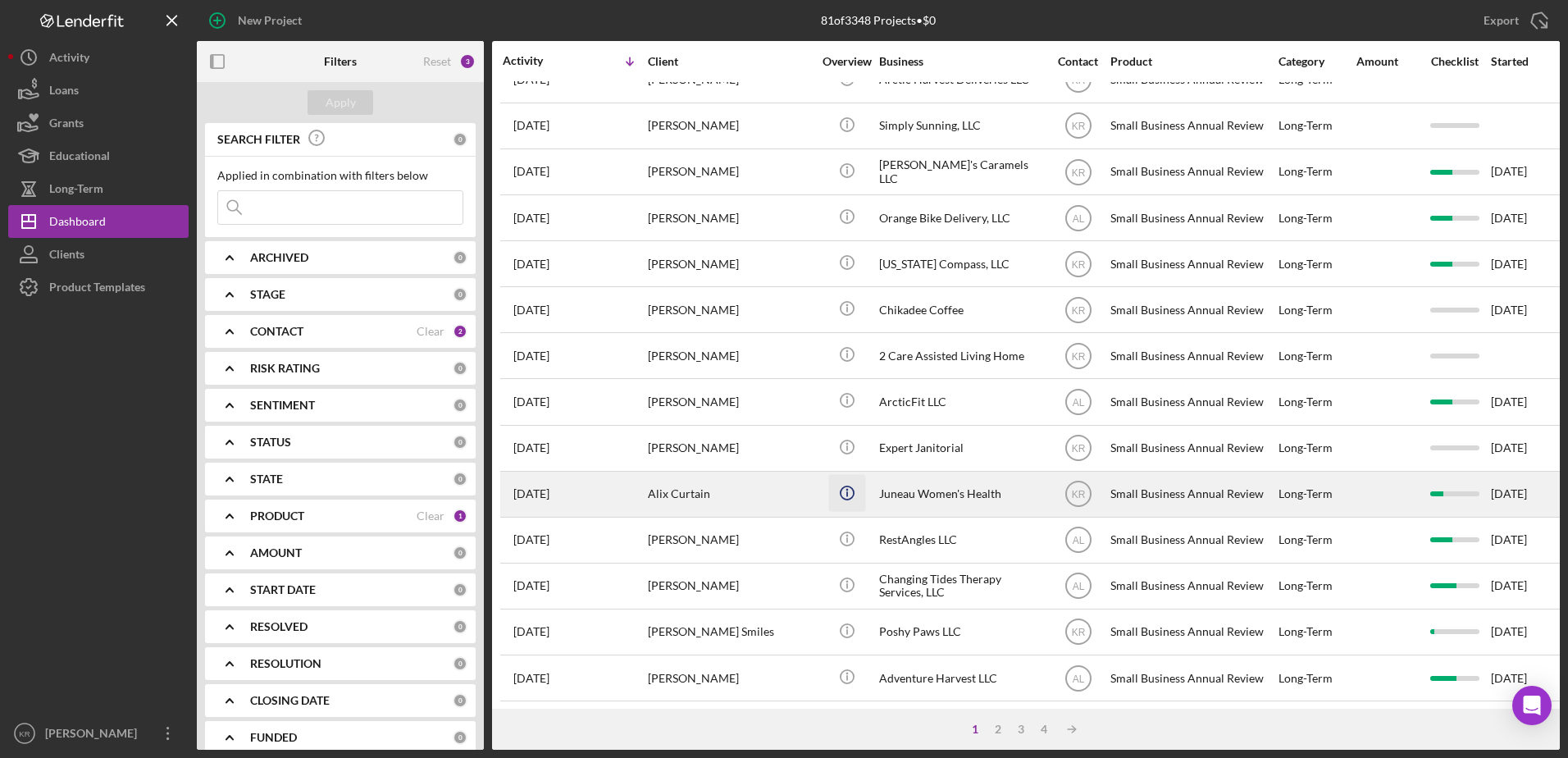
scroll to position [164, 0]
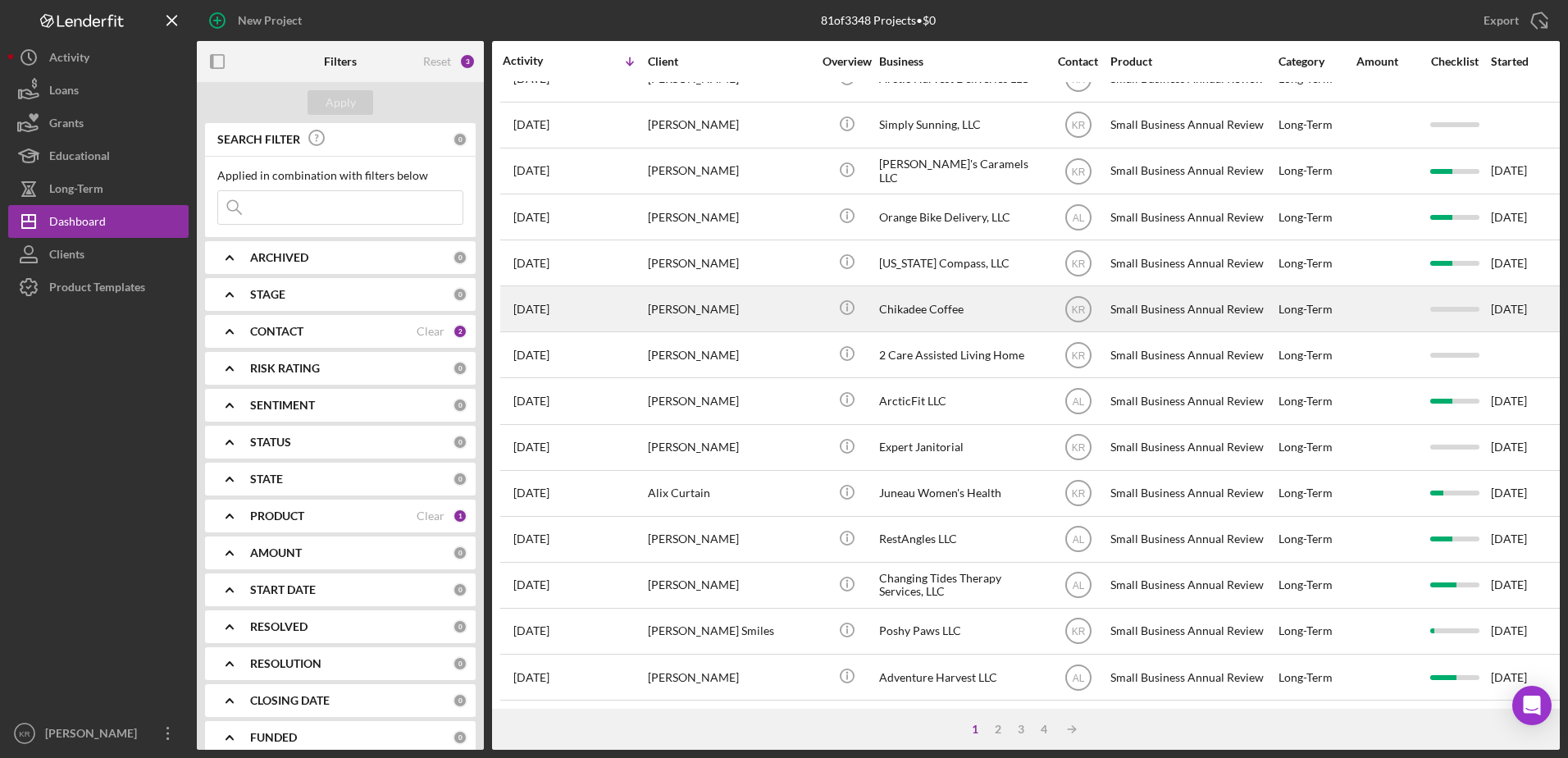
click at [752, 291] on div "Shane Larson" at bounding box center [730, 309] width 164 height 43
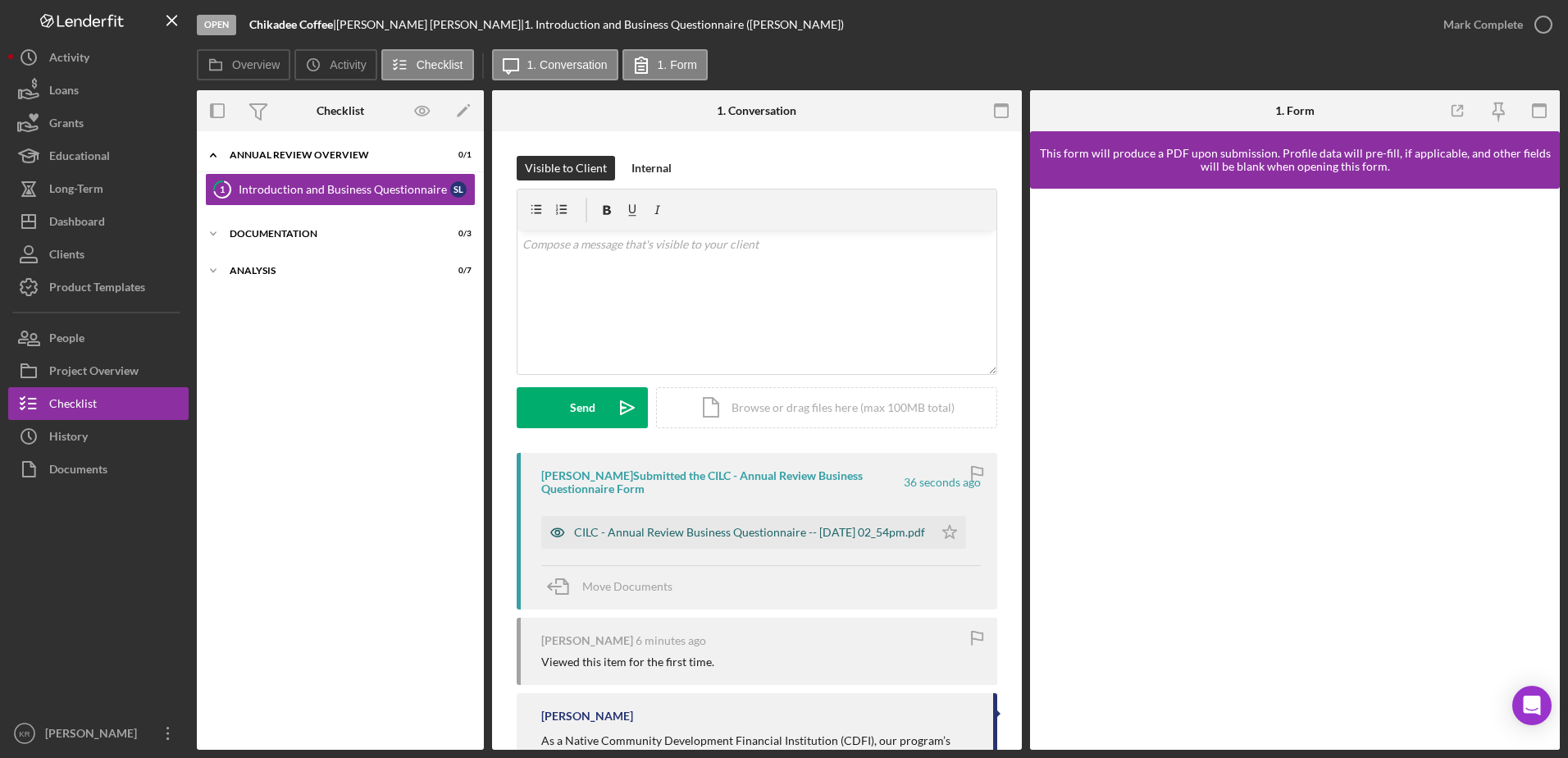
click at [659, 539] on div "CILC - Annual Review Business Questionnaire -- 2025-08-18 02_54pm.pdf" at bounding box center [750, 532] width 351 height 13
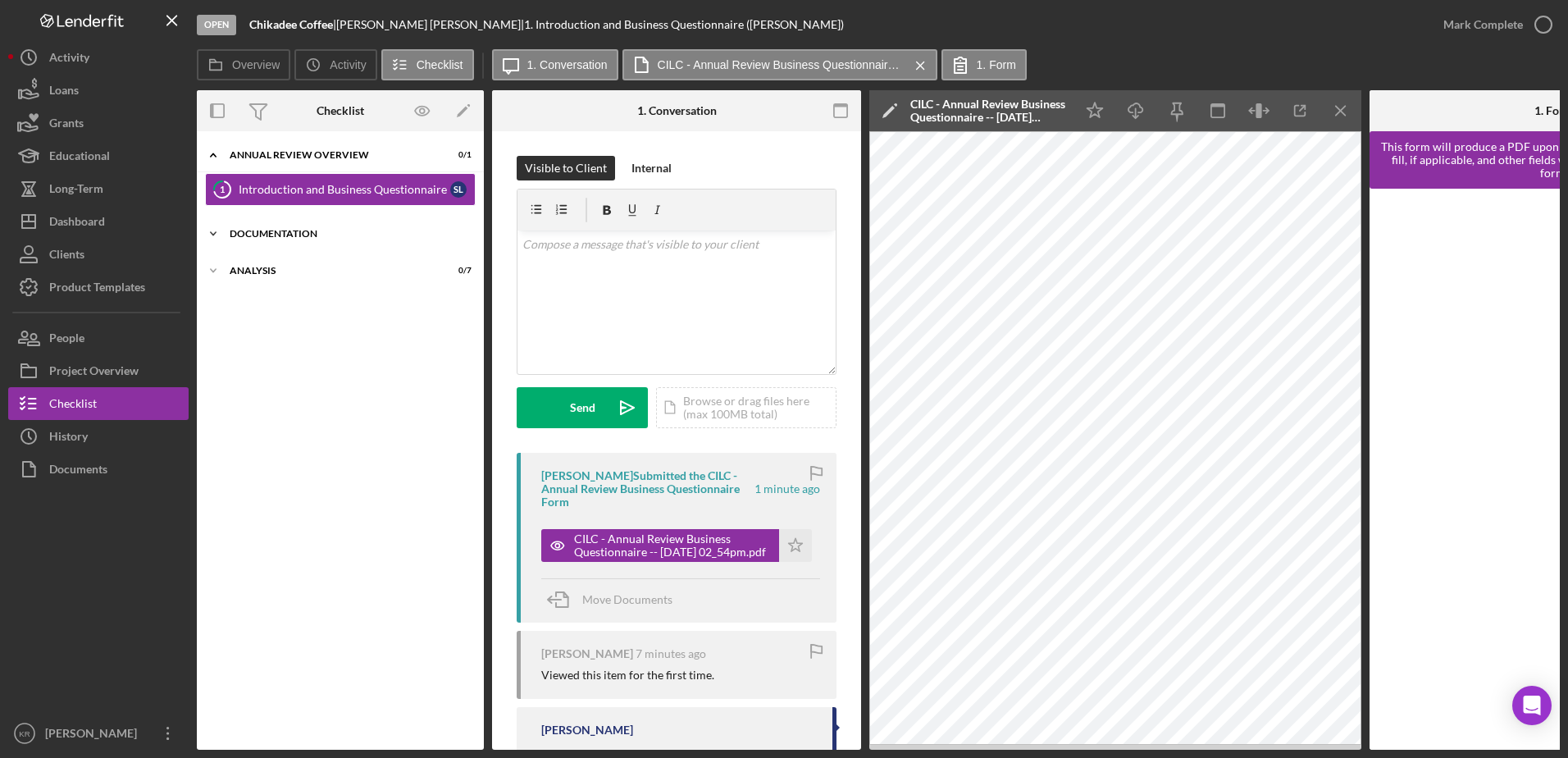
click at [249, 226] on div "Icon/Expander Documentation 0 / 3" at bounding box center [341, 233] width 287 height 33
click at [250, 292] on link "Personal Financials 3 Personal Financials S L" at bounding box center [340, 301] width 271 height 33
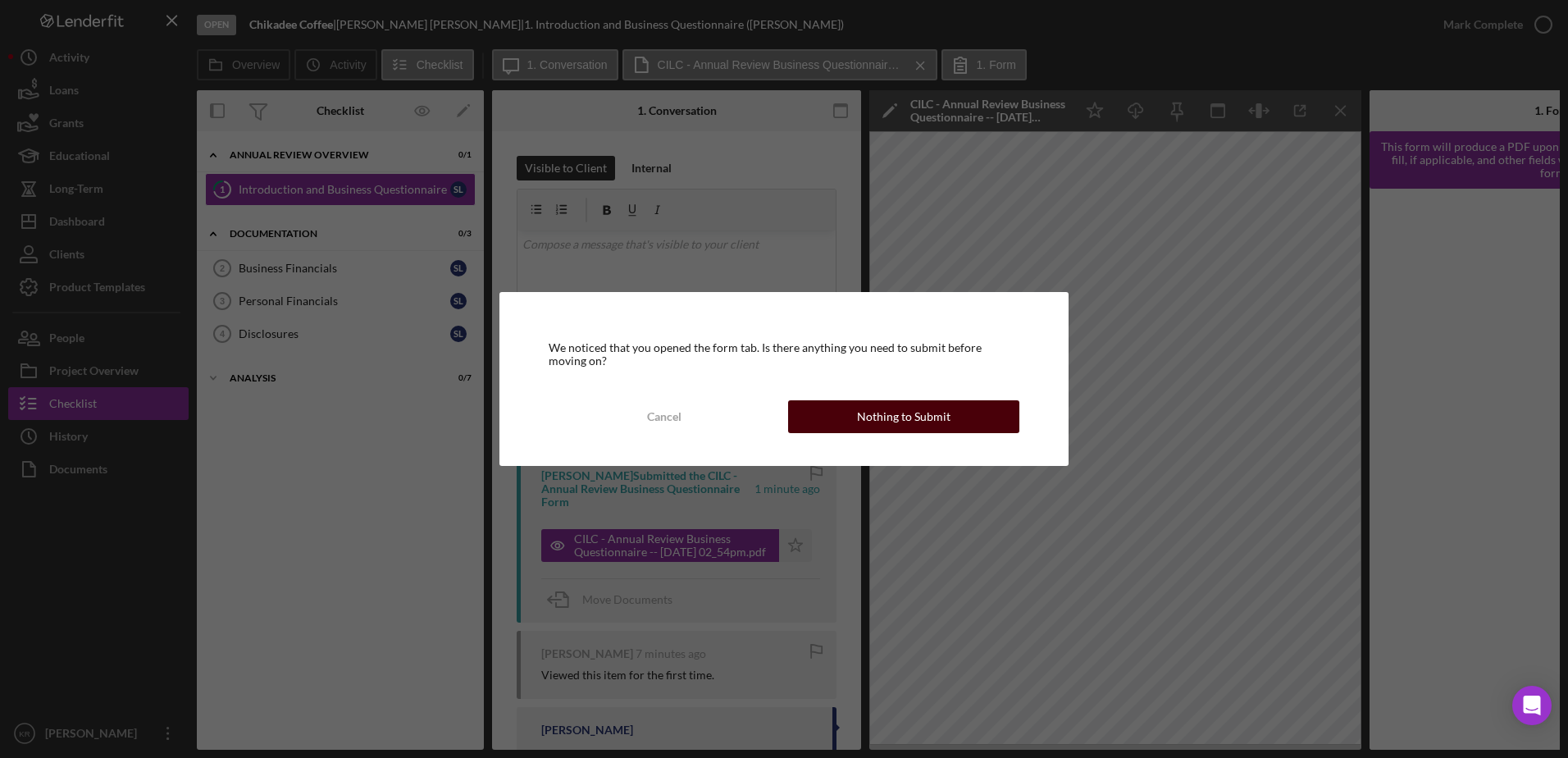
click at [873, 418] on div "Nothing to Submit" at bounding box center [903, 416] width 93 height 33
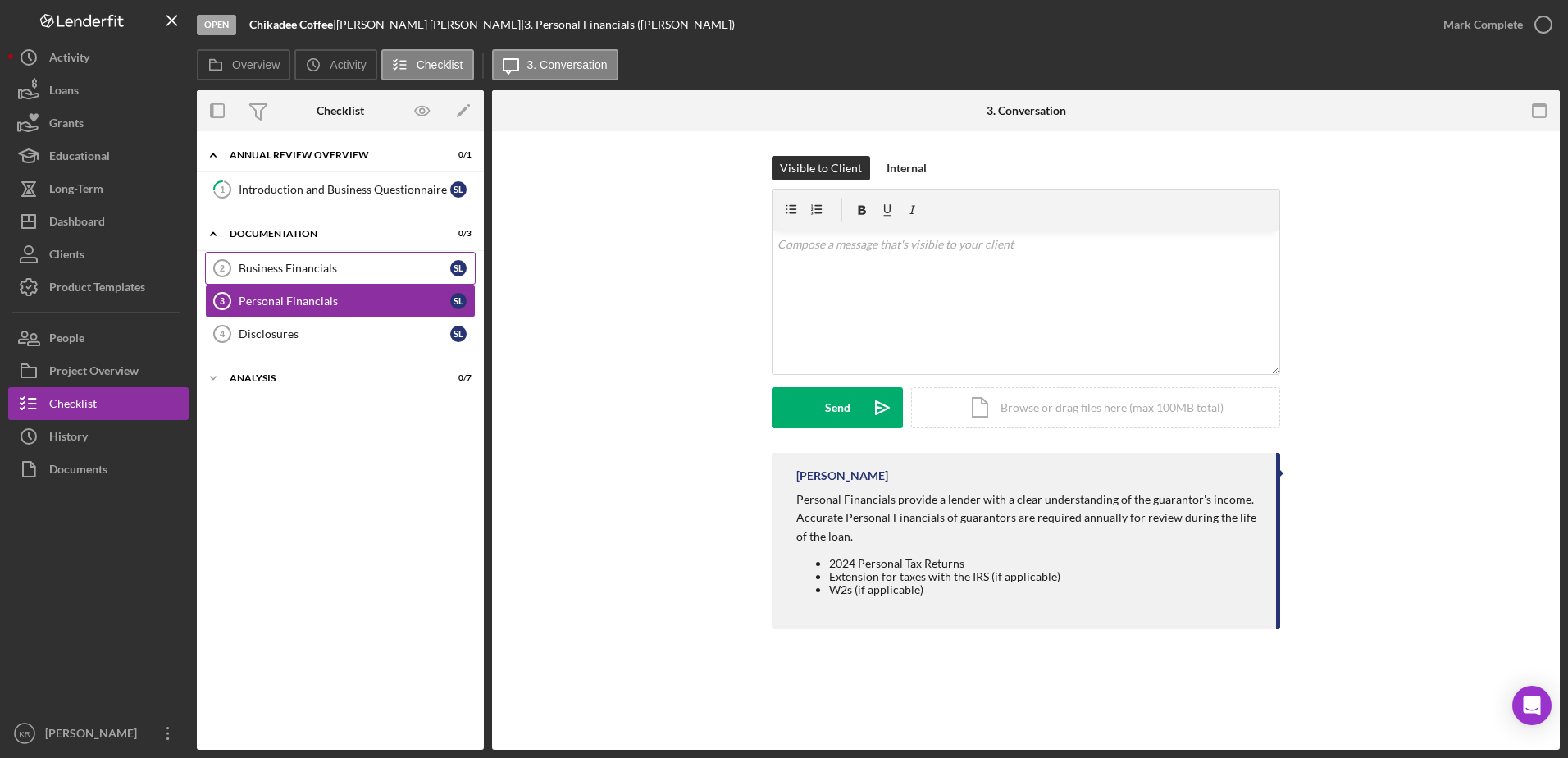
click at [355, 284] on link "Business Financials 2 Business Financials S L" at bounding box center [340, 268] width 271 height 33
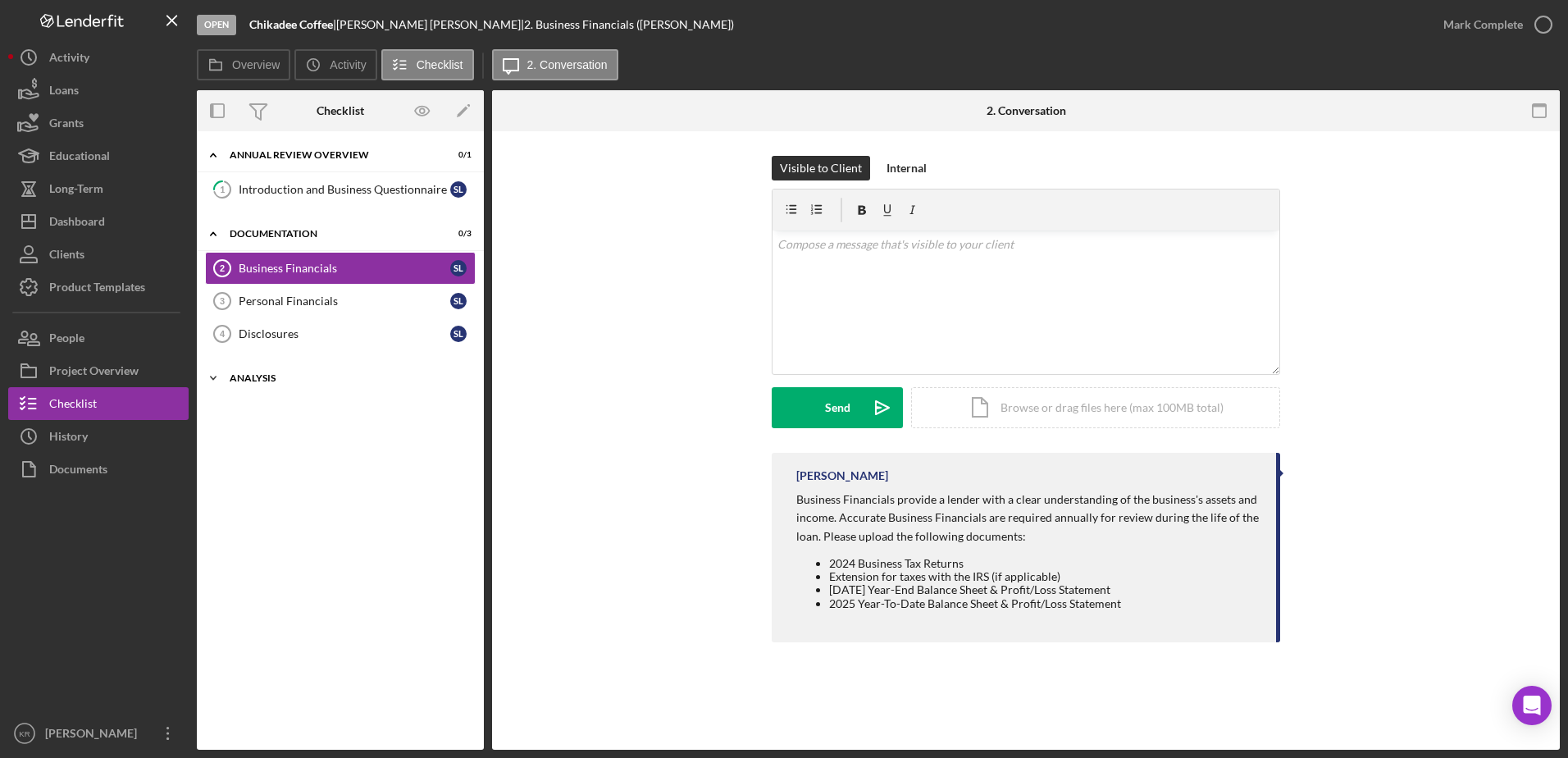
click at [319, 380] on div "Analysis" at bounding box center [346, 379] width 234 height 9
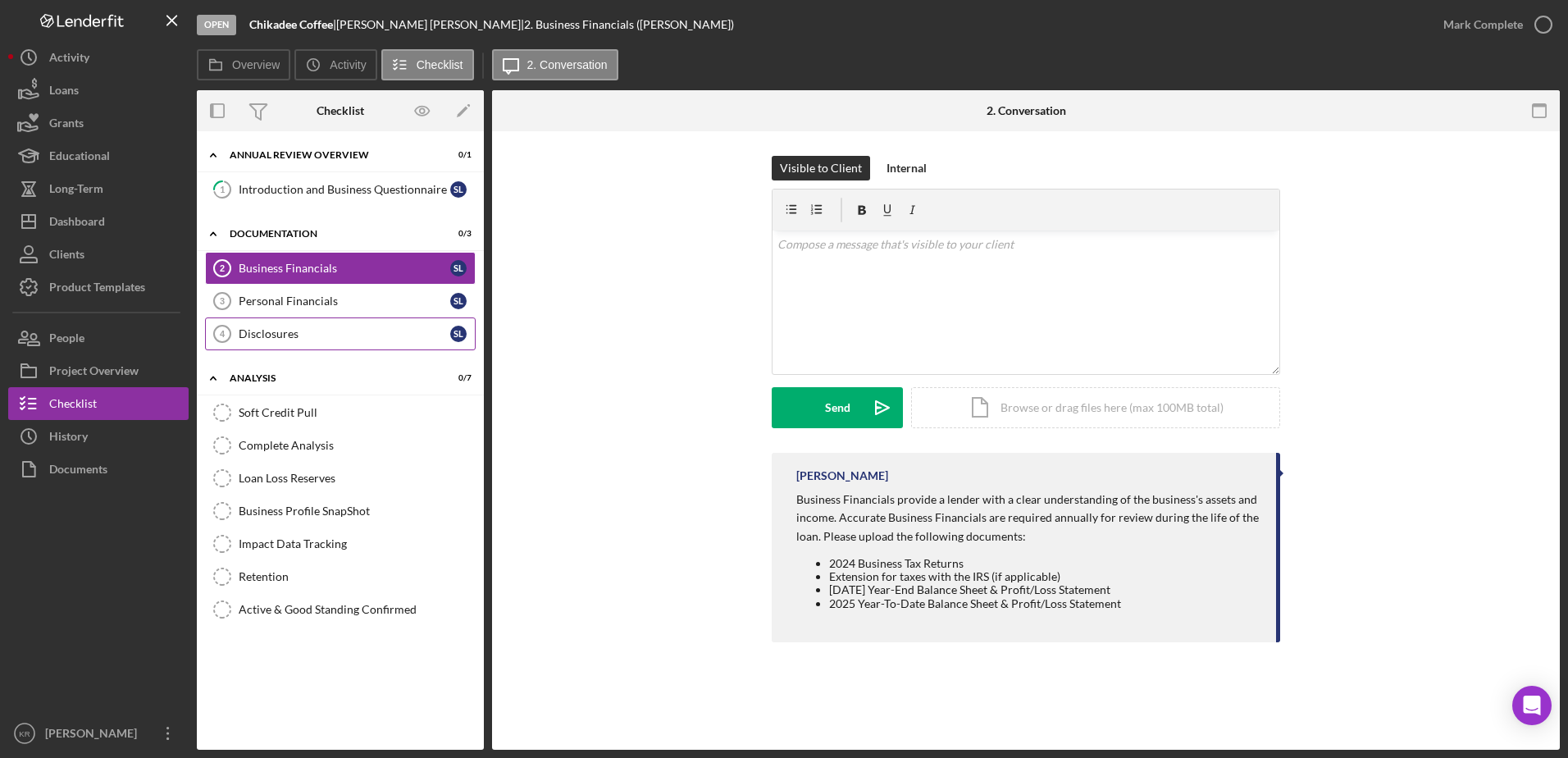
click at [292, 339] on div "Disclosures" at bounding box center [344, 334] width 211 height 13
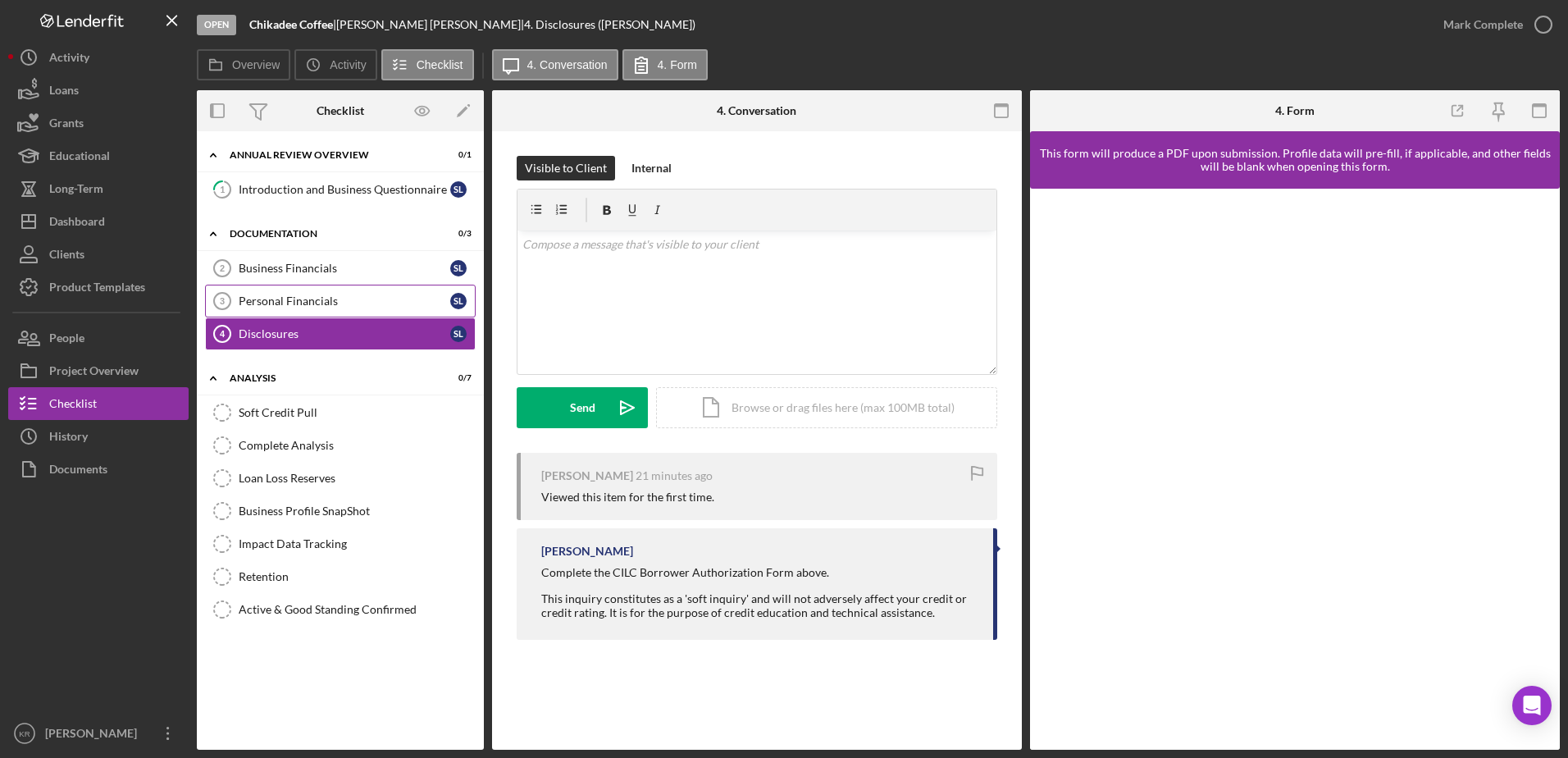
click at [345, 286] on link "Personal Financials 3 Personal Financials S L" at bounding box center [340, 301] width 271 height 33
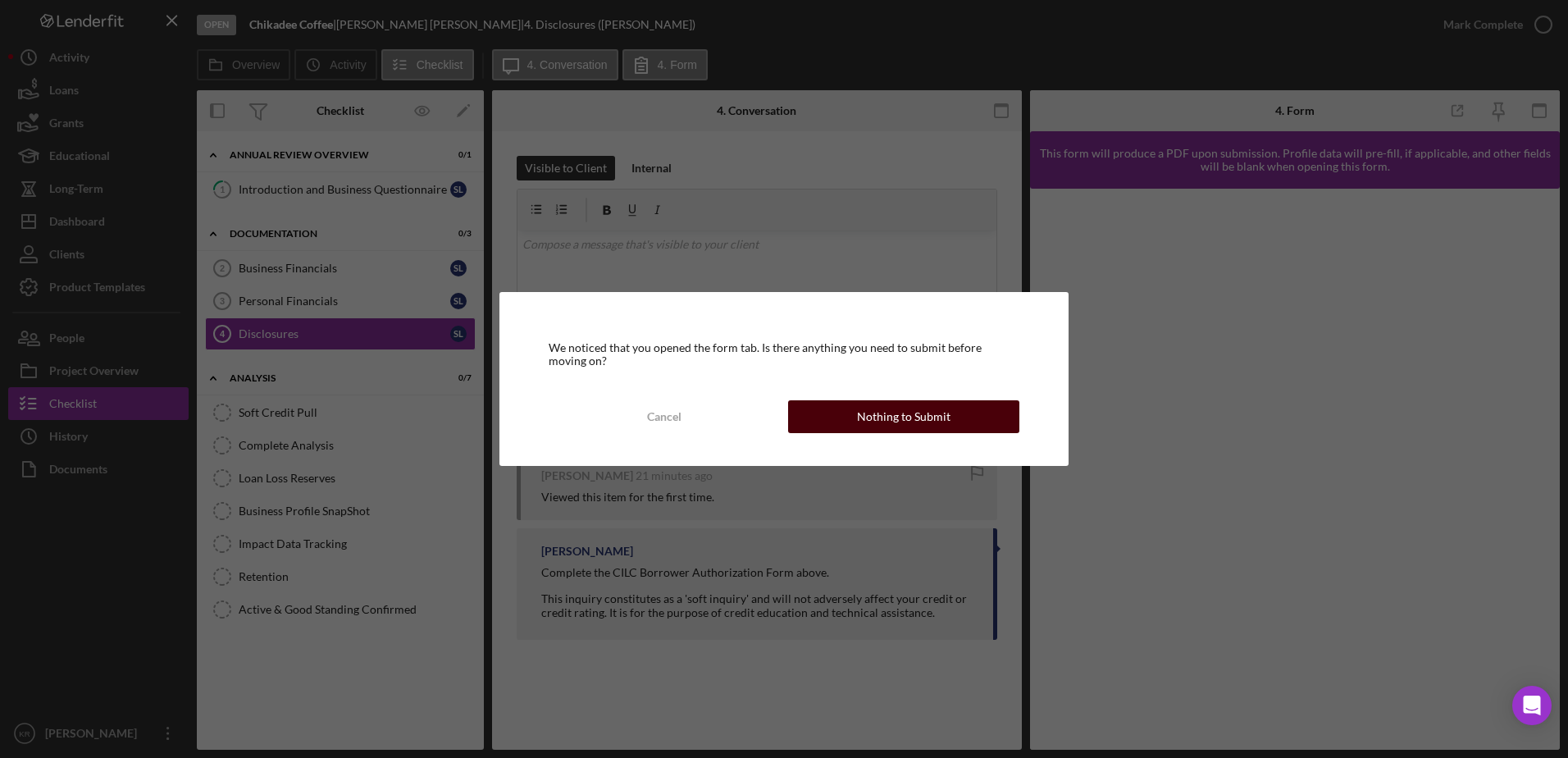
click at [820, 413] on button "Nothing to Submit" at bounding box center [903, 416] width 231 height 33
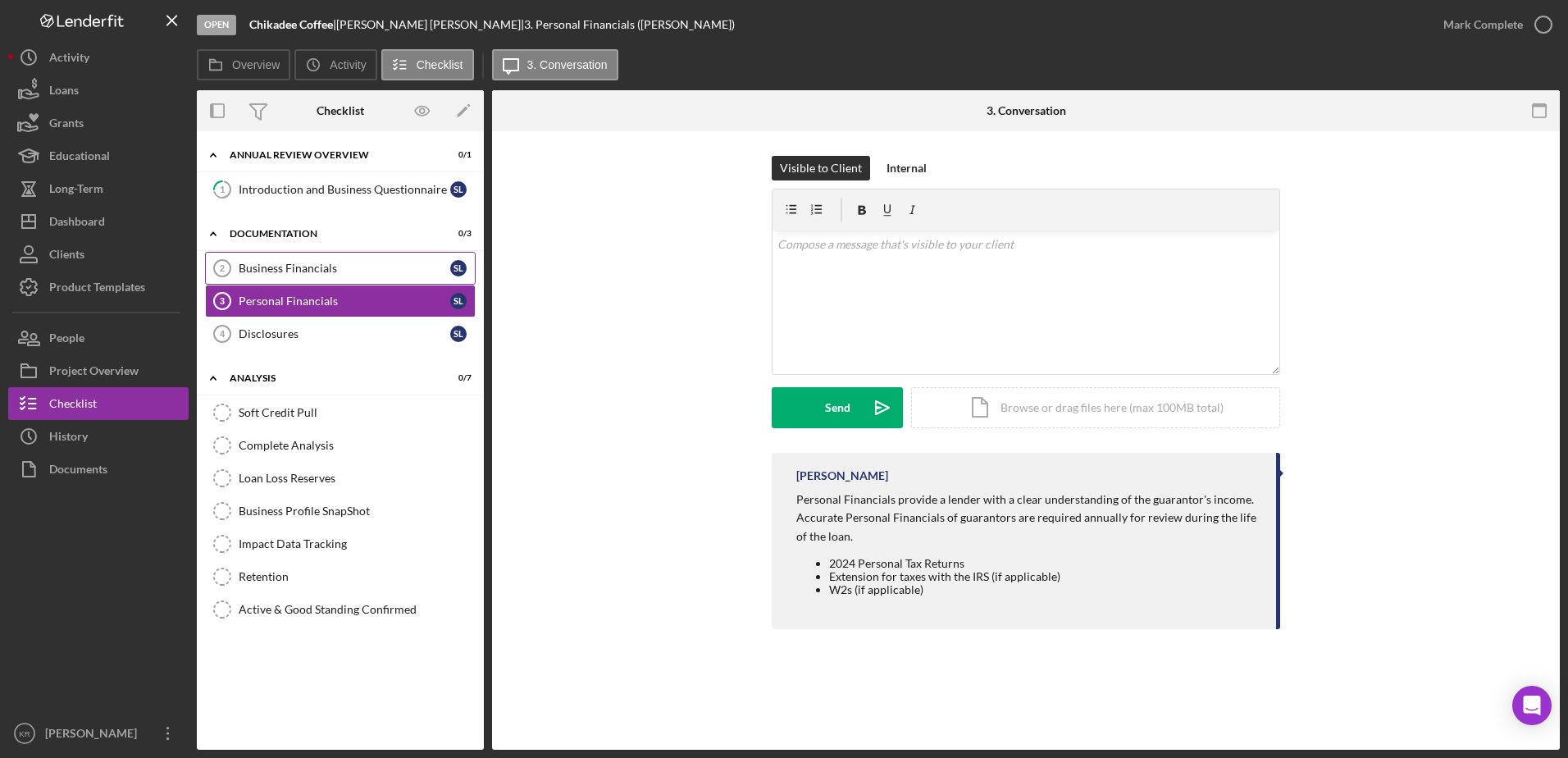
click at [325, 261] on div "Business Financials" at bounding box center [344, 268] width 211 height 13
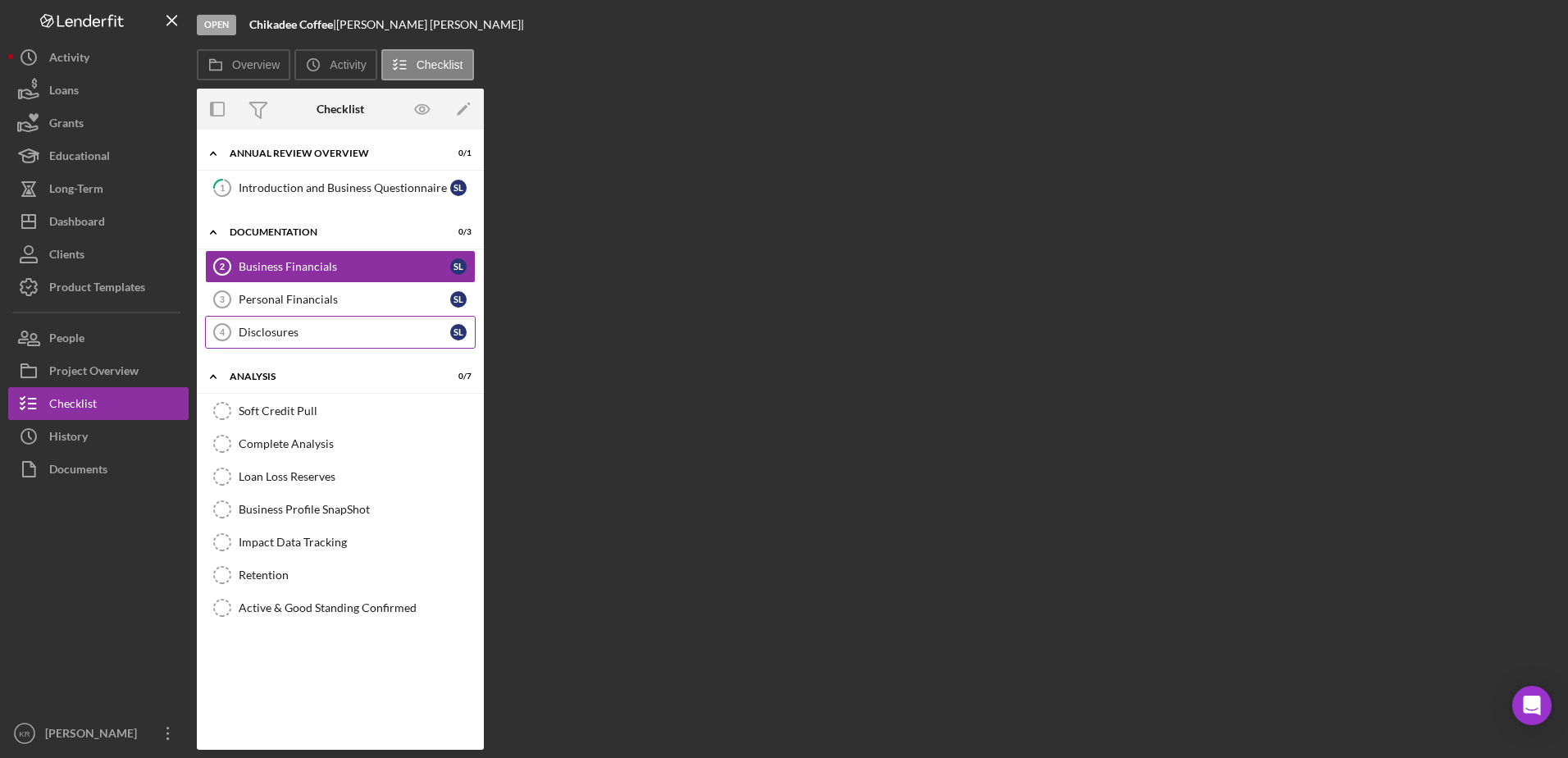
click at [279, 345] on link "Disclosures 4 Disclosures S L" at bounding box center [340, 332] width 271 height 33
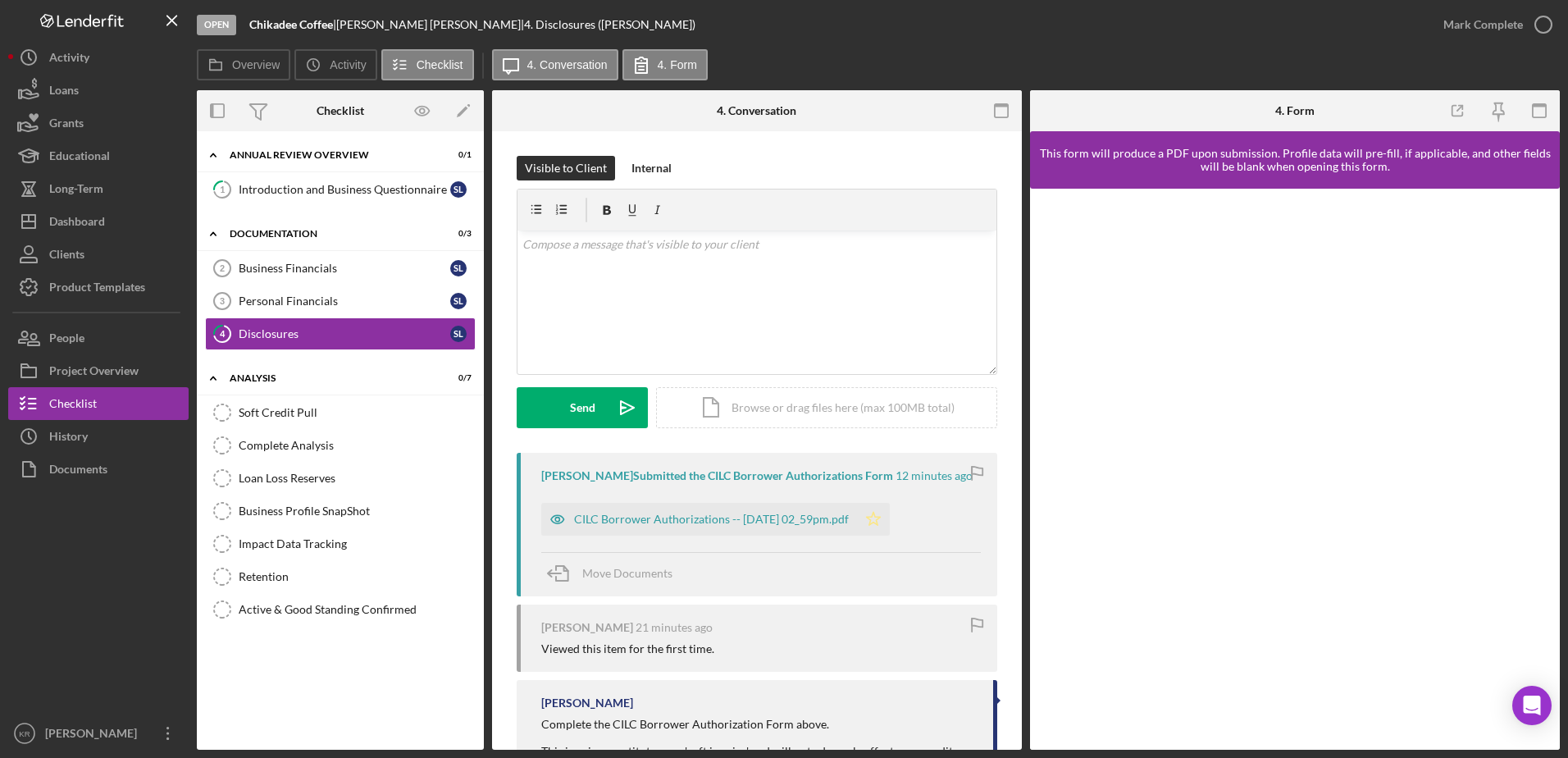
click at [890, 519] on icon "Icon/Star" at bounding box center [873, 519] width 33 height 33
drag, startPoint x: 407, startPoint y: 201, endPoint x: 453, endPoint y: 181, distance: 50.2
click at [406, 201] on link "1 Introduction and Business Questionnaire S L" at bounding box center [340, 189] width 271 height 33
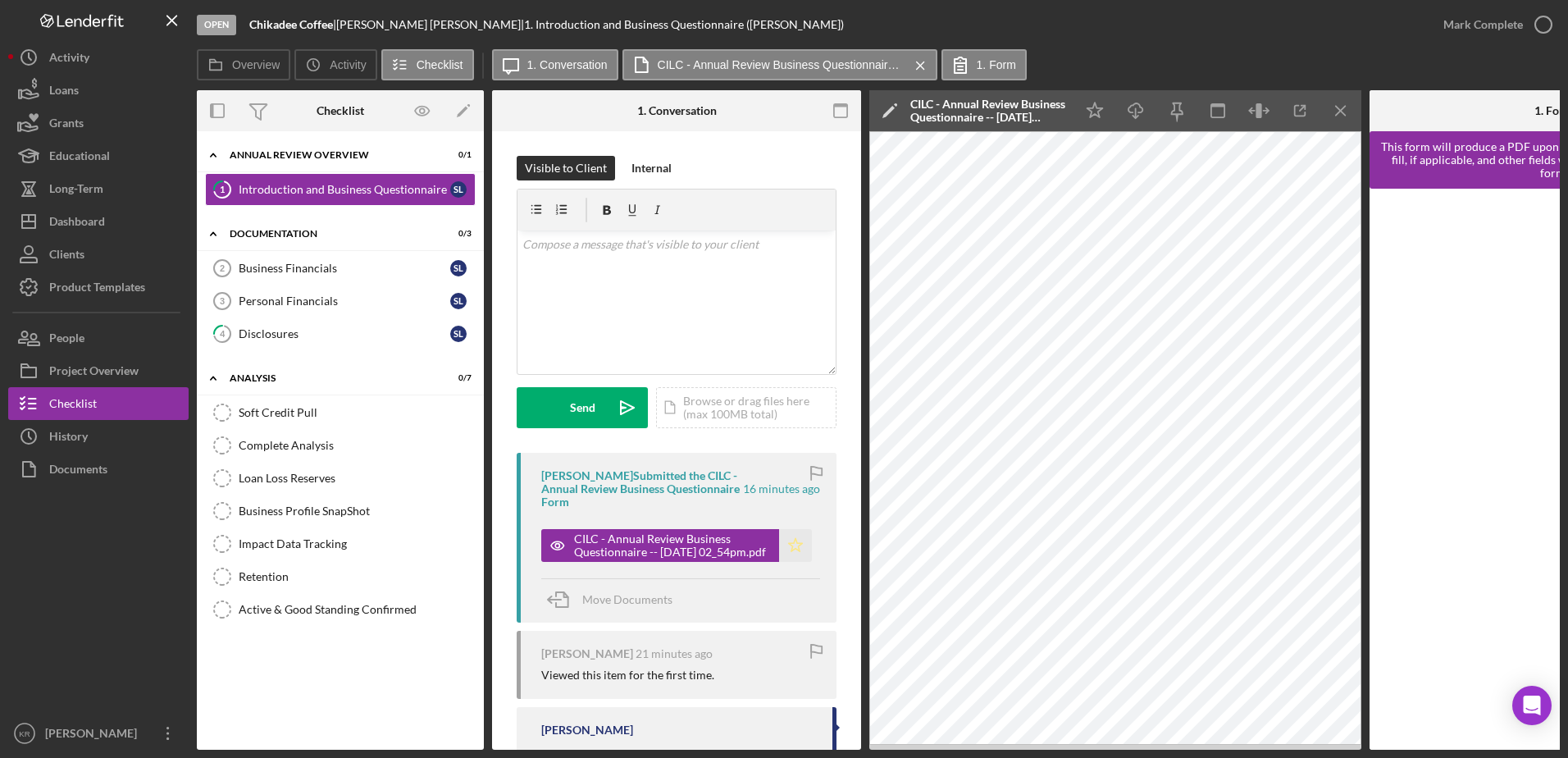
click at [793, 547] on polygon "button" at bounding box center [795, 545] width 14 height 13
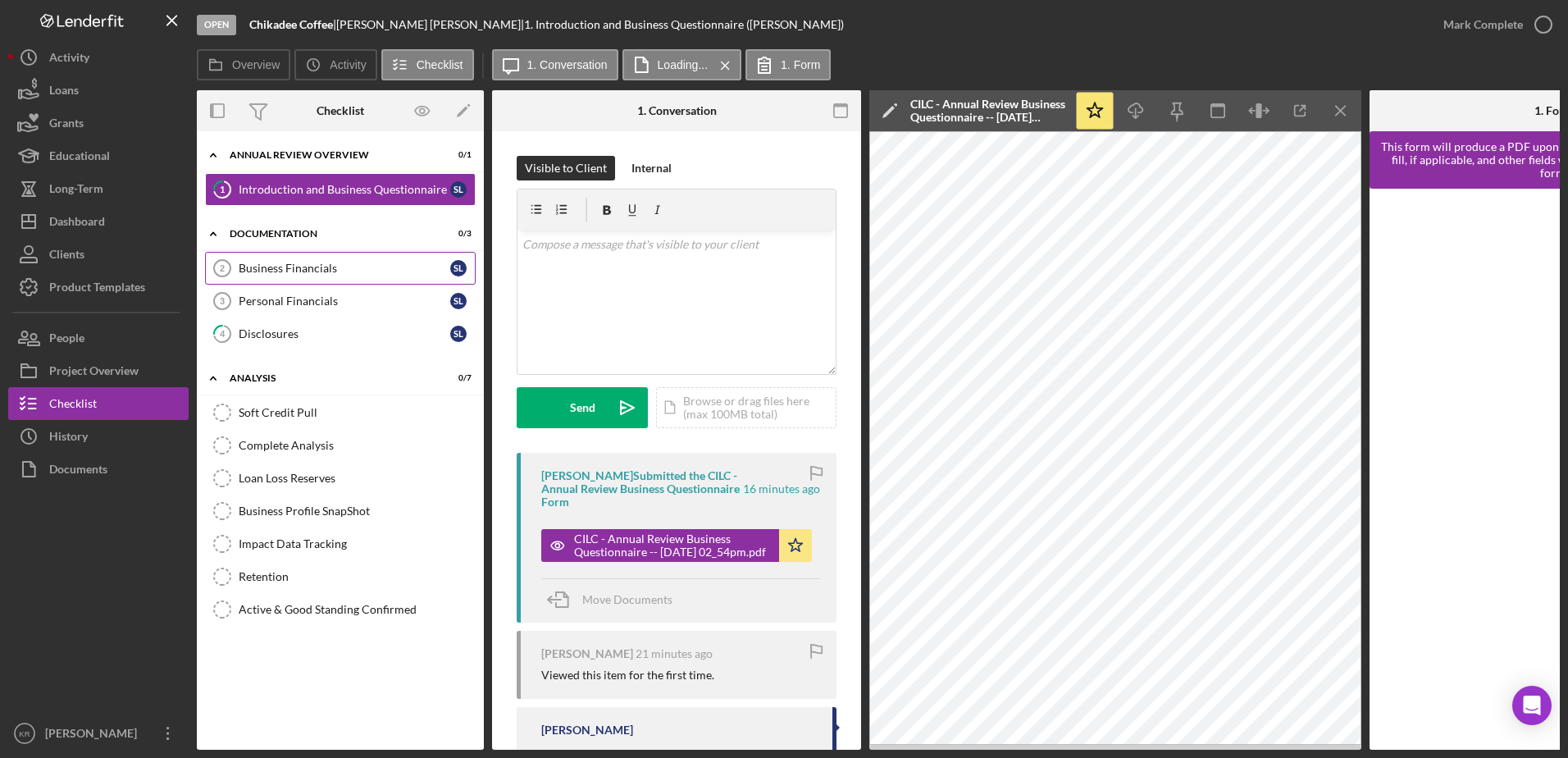
click at [315, 269] on div "Business Financials" at bounding box center [344, 268] width 211 height 13
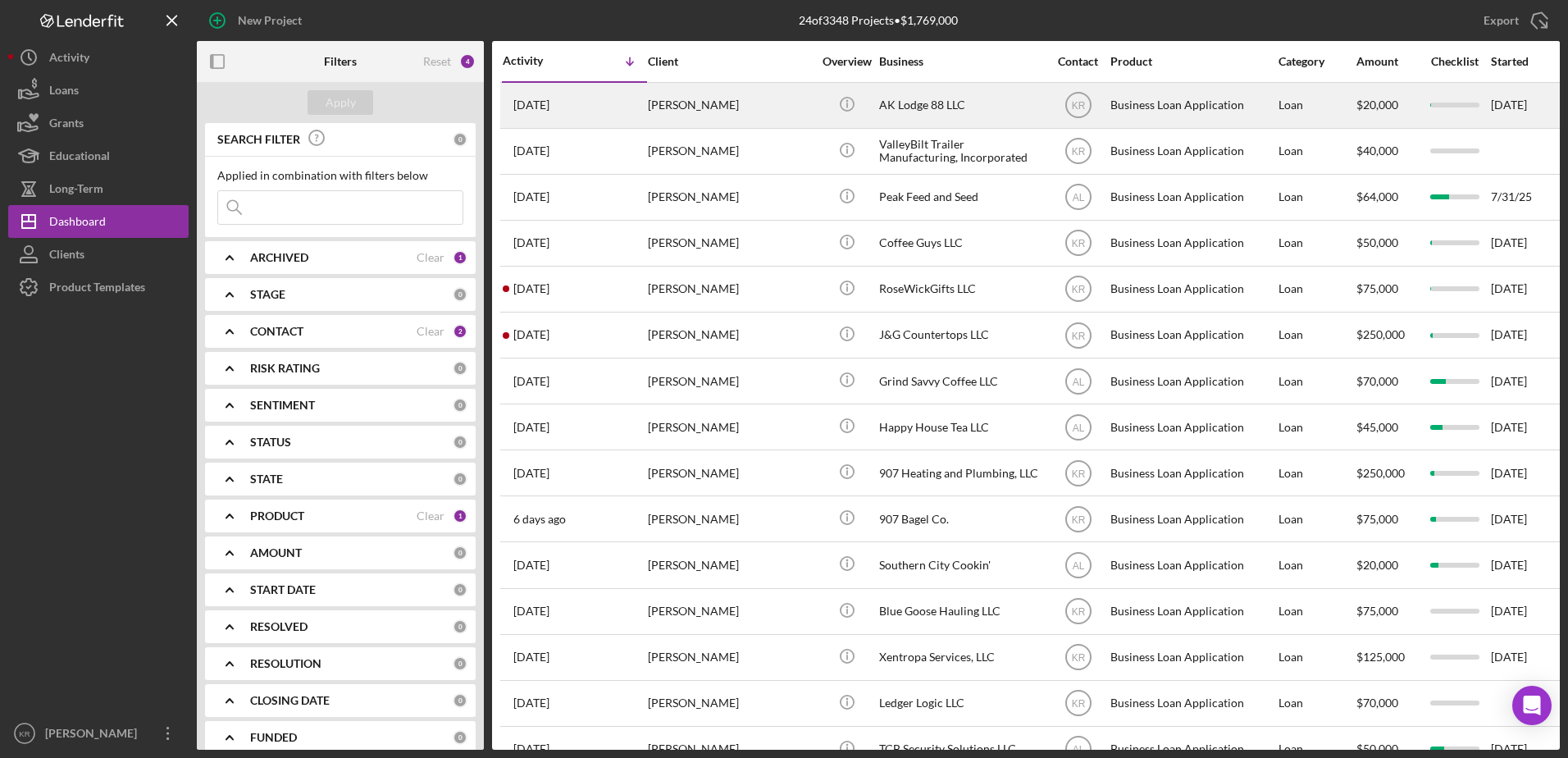
click at [692, 112] on div "[PERSON_NAME]" at bounding box center [730, 106] width 164 height 43
